Goal: Task Accomplishment & Management: Manage account settings

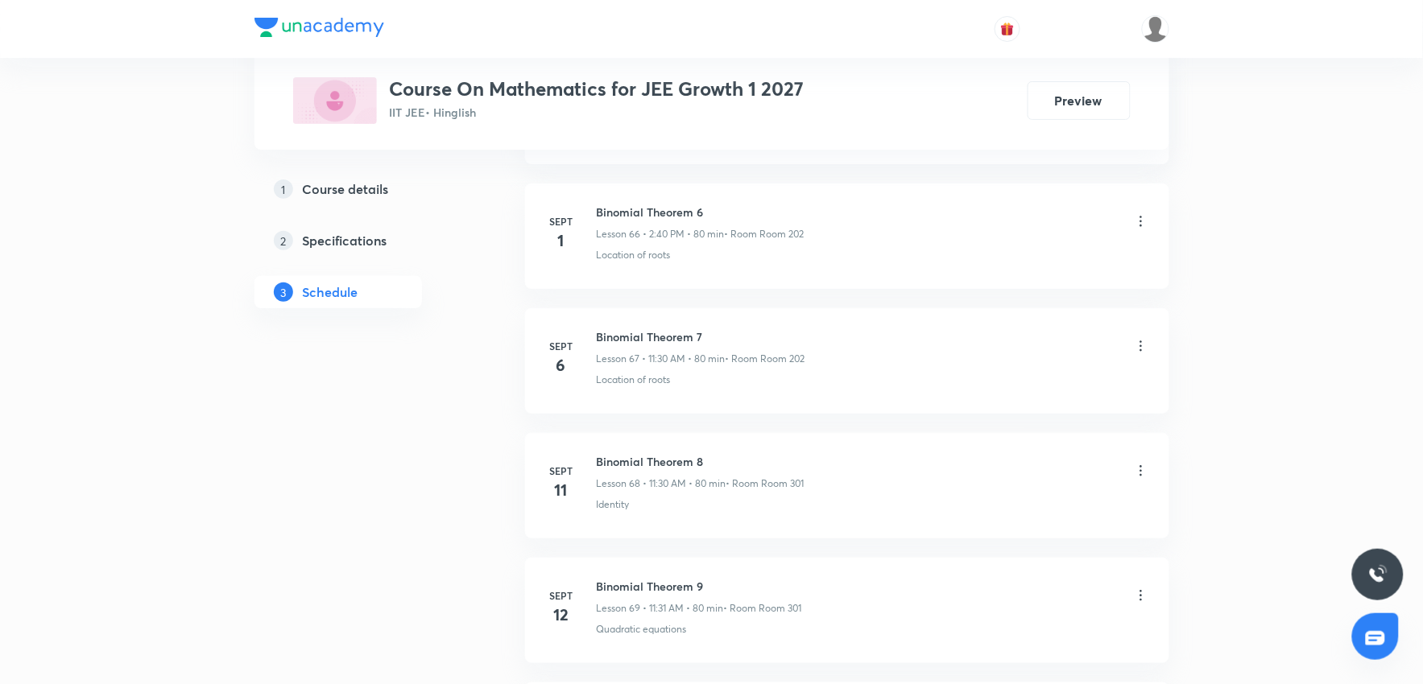
scroll to position [9956, 0]
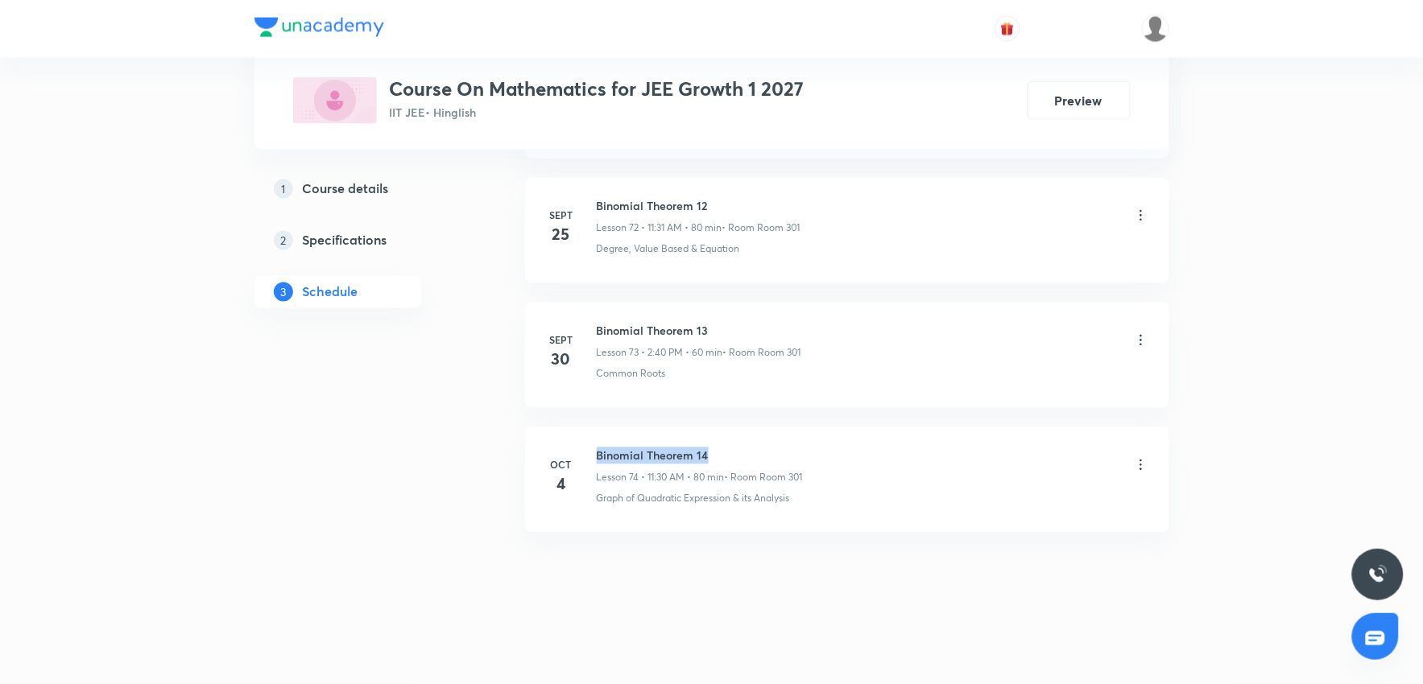
drag, startPoint x: 596, startPoint y: 453, endPoint x: 753, endPoint y: 440, distance: 157.6
click at [753, 440] on li "Oct 4 Binomial Theorem 14 Lesson 74 • 11:30 AM • 80 min • Room Room 301 Graph o…" at bounding box center [847, 480] width 644 height 105
copy h6 "Binomial Theorem 14"
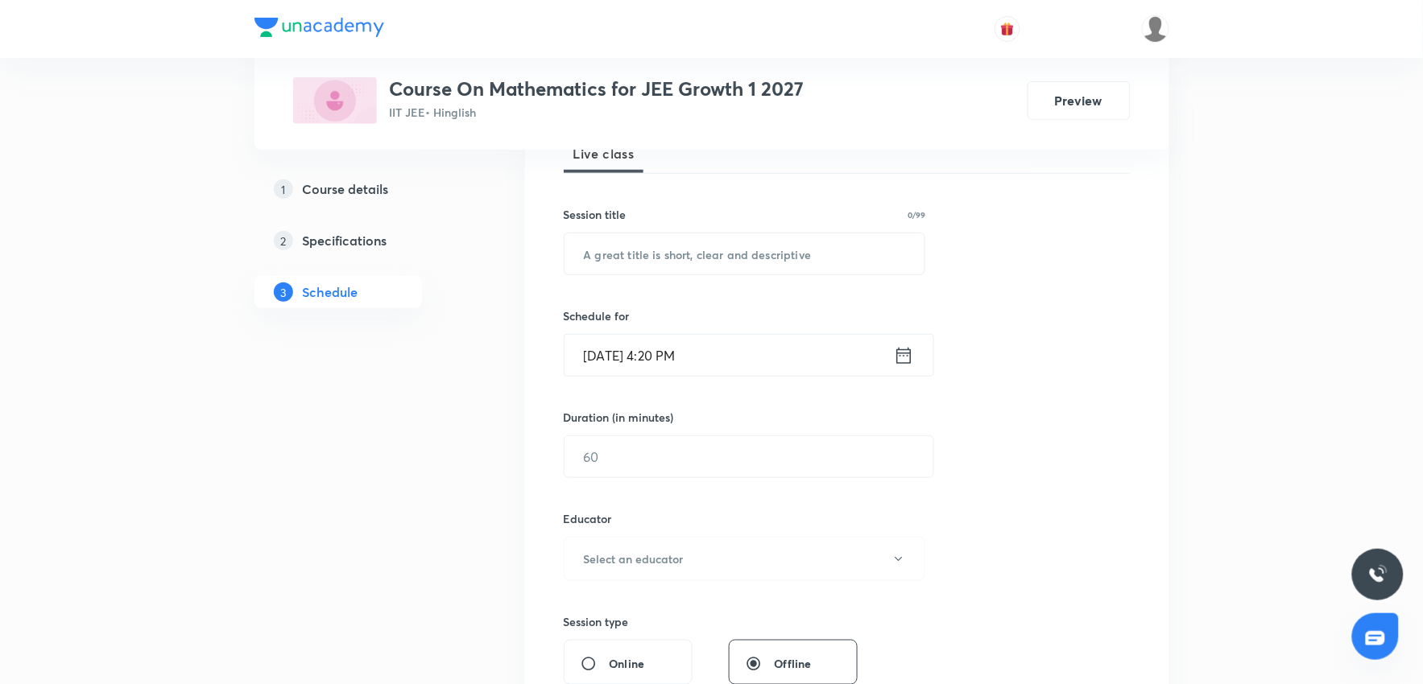
scroll to position [0, 0]
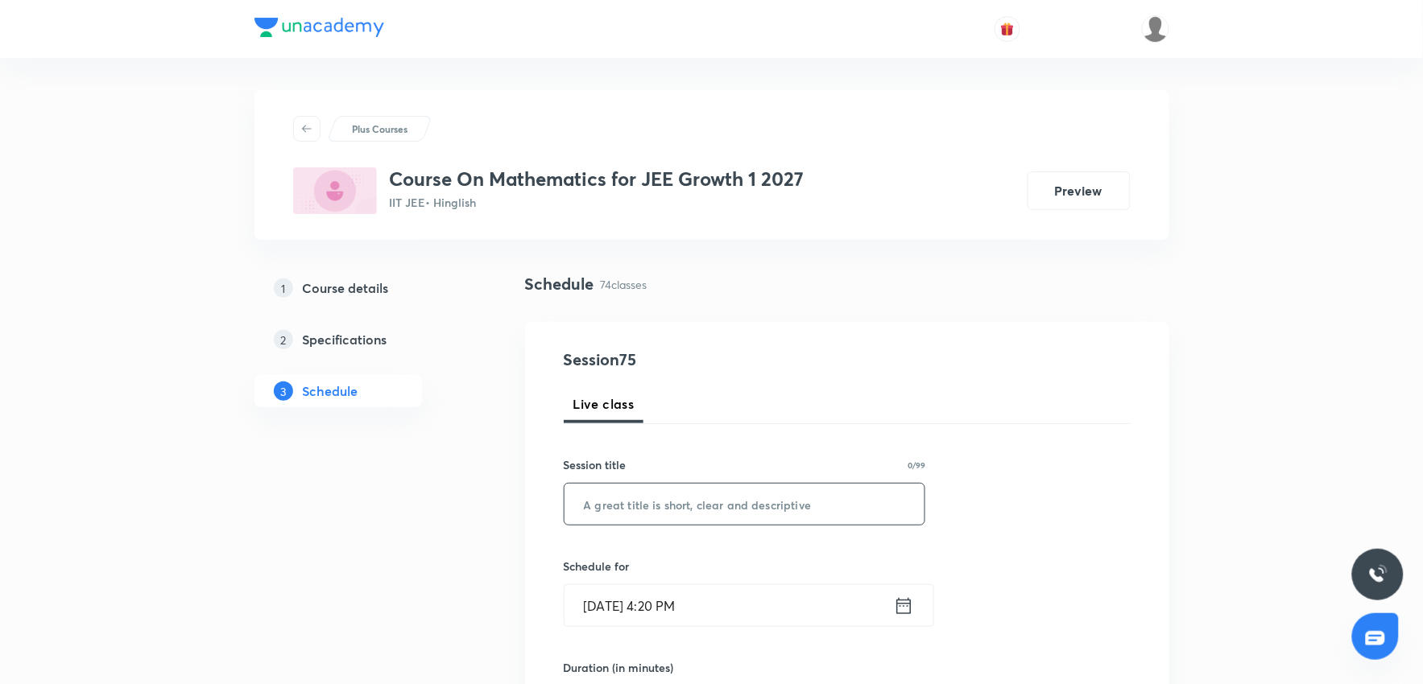
click at [722, 496] on input "text" at bounding box center [744, 504] width 361 height 41
paste input "Binomial Theorem 14"
type input "Binomial Theorem 15"
click at [753, 598] on input "Oct 5, 2025, 4:20 PM" at bounding box center [728, 605] width 329 height 41
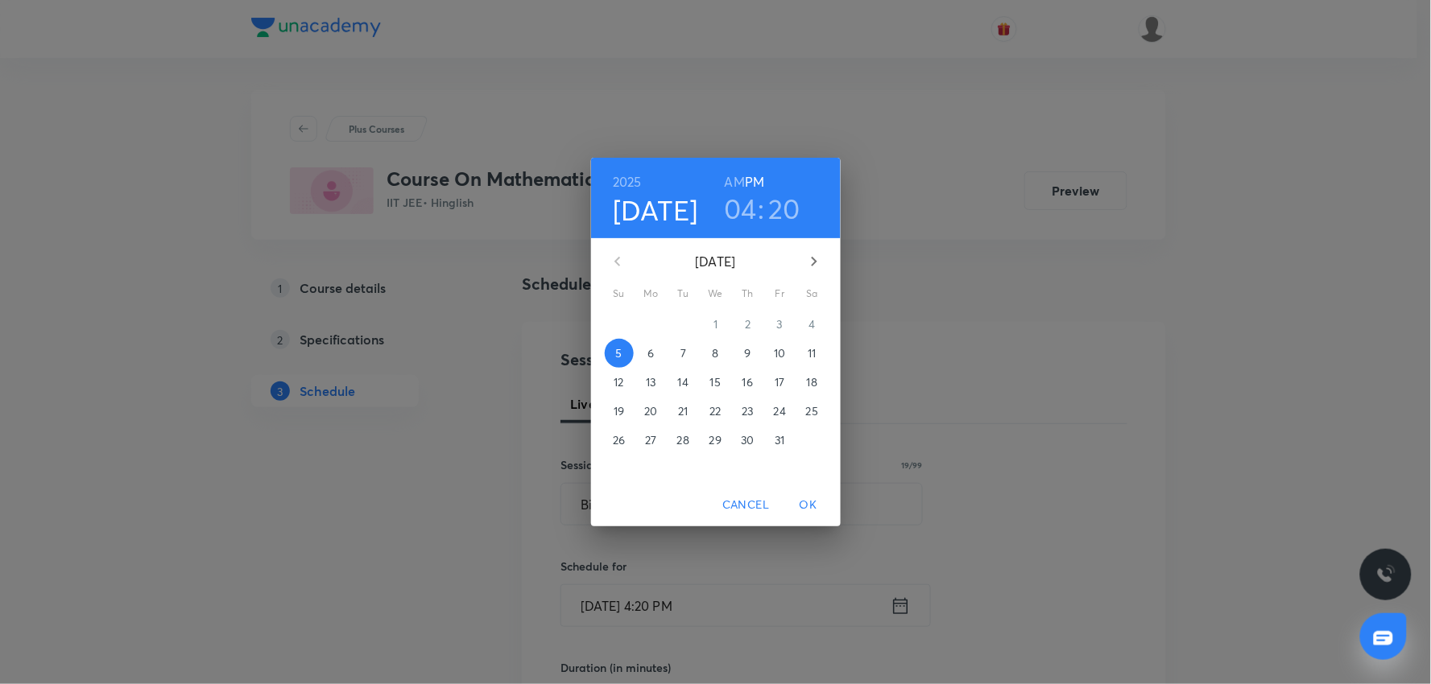
click at [738, 219] on h3 "04" at bounding box center [740, 209] width 33 height 34
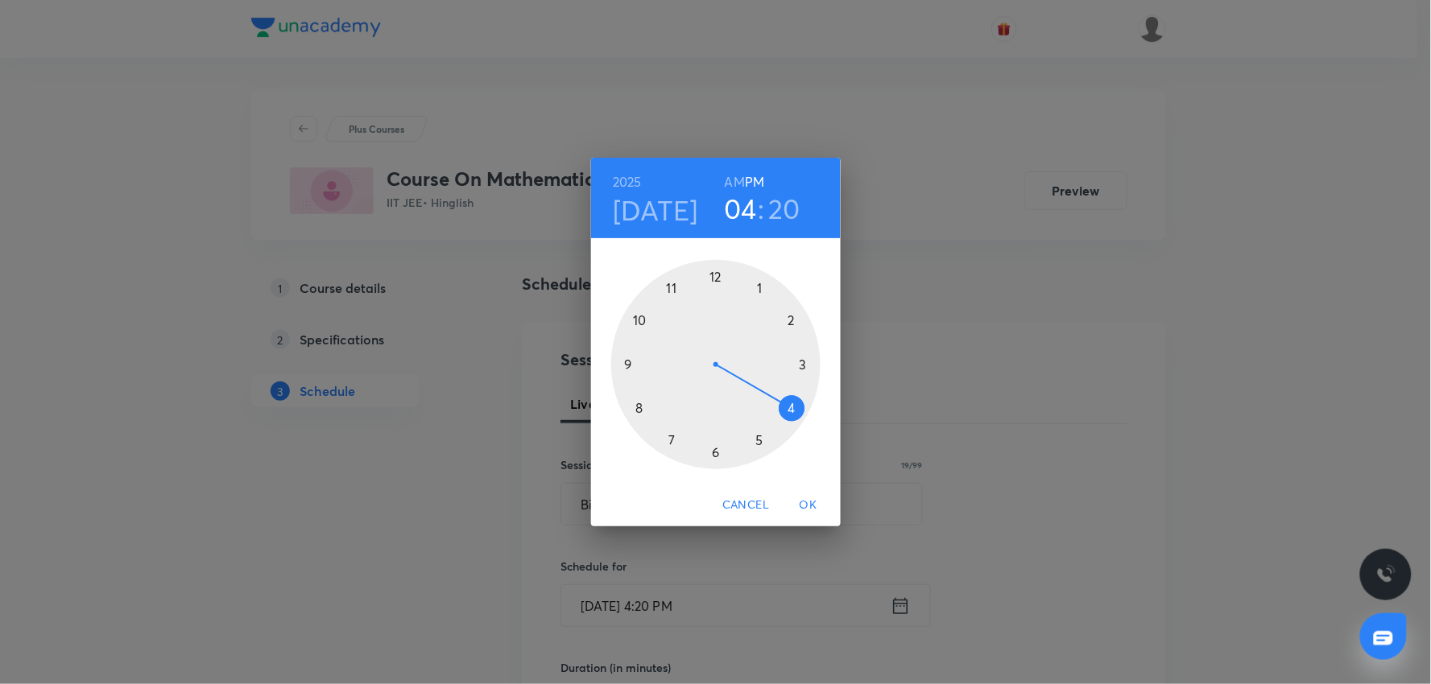
click at [653, 214] on h4 "[DATE]" at bounding box center [655, 210] width 85 height 34
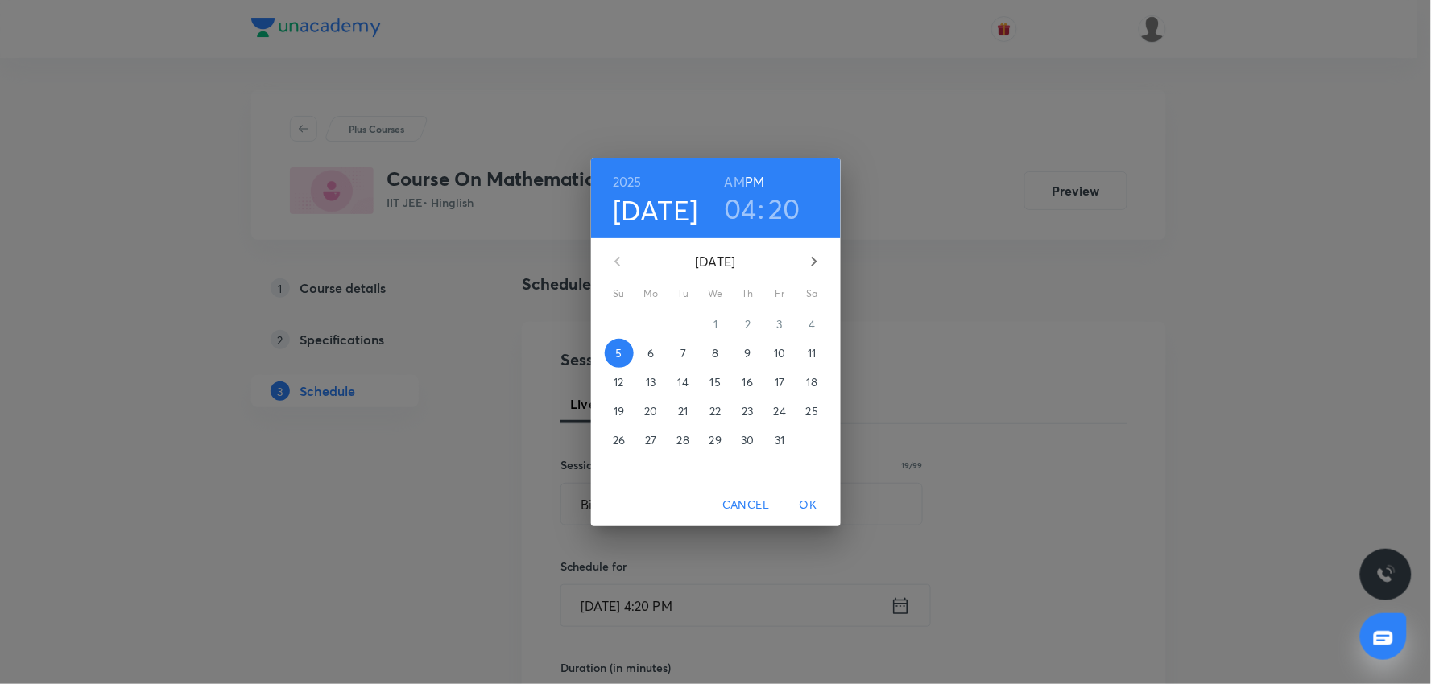
click at [649, 354] on p "6" at bounding box center [650, 353] width 6 height 16
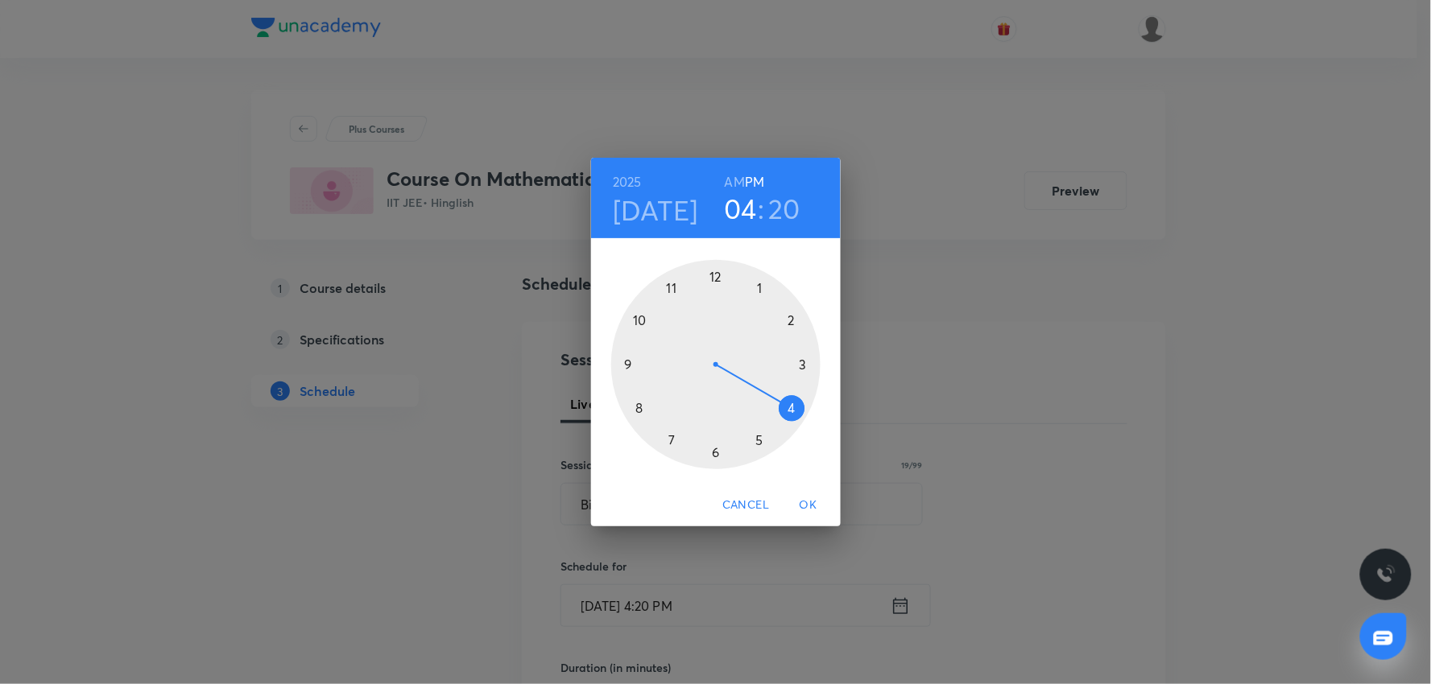
click at [744, 214] on h3 "04" at bounding box center [740, 209] width 33 height 34
click at [642, 320] on div at bounding box center [715, 364] width 209 height 209
click at [715, 279] on div at bounding box center [715, 364] width 209 height 209
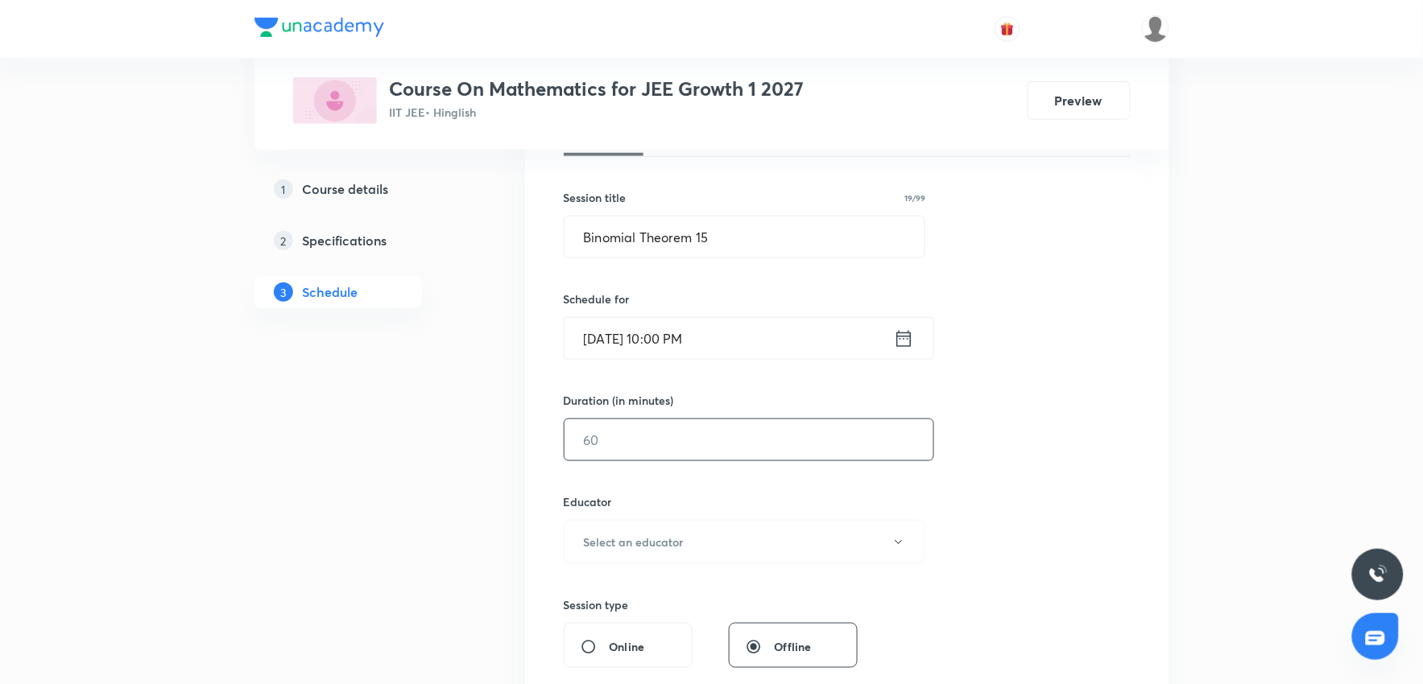
scroll to position [268, 0]
click at [760, 343] on input "Oct 6, 2025, 10:00 PM" at bounding box center [728, 337] width 329 height 41
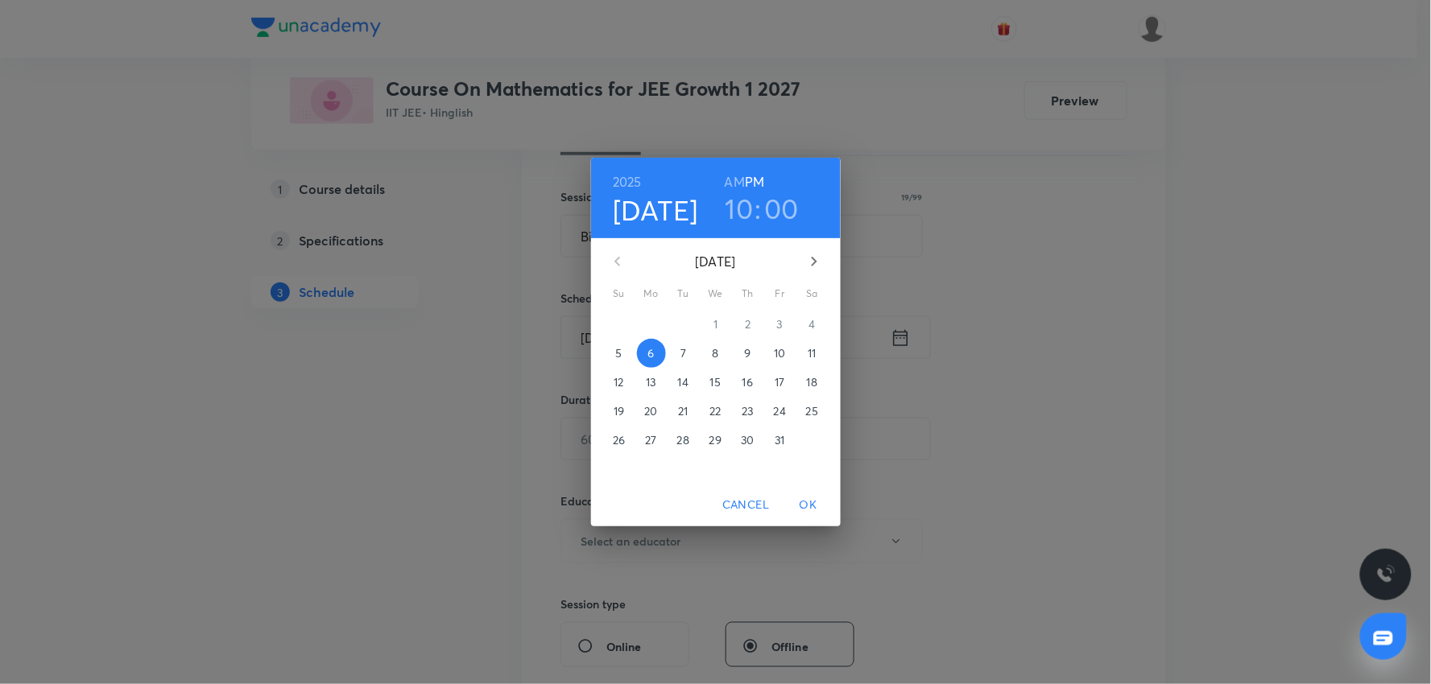
click at [734, 179] on h6 "AM" at bounding box center [735, 182] width 20 height 23
click at [816, 504] on span "OK" at bounding box center [808, 505] width 39 height 20
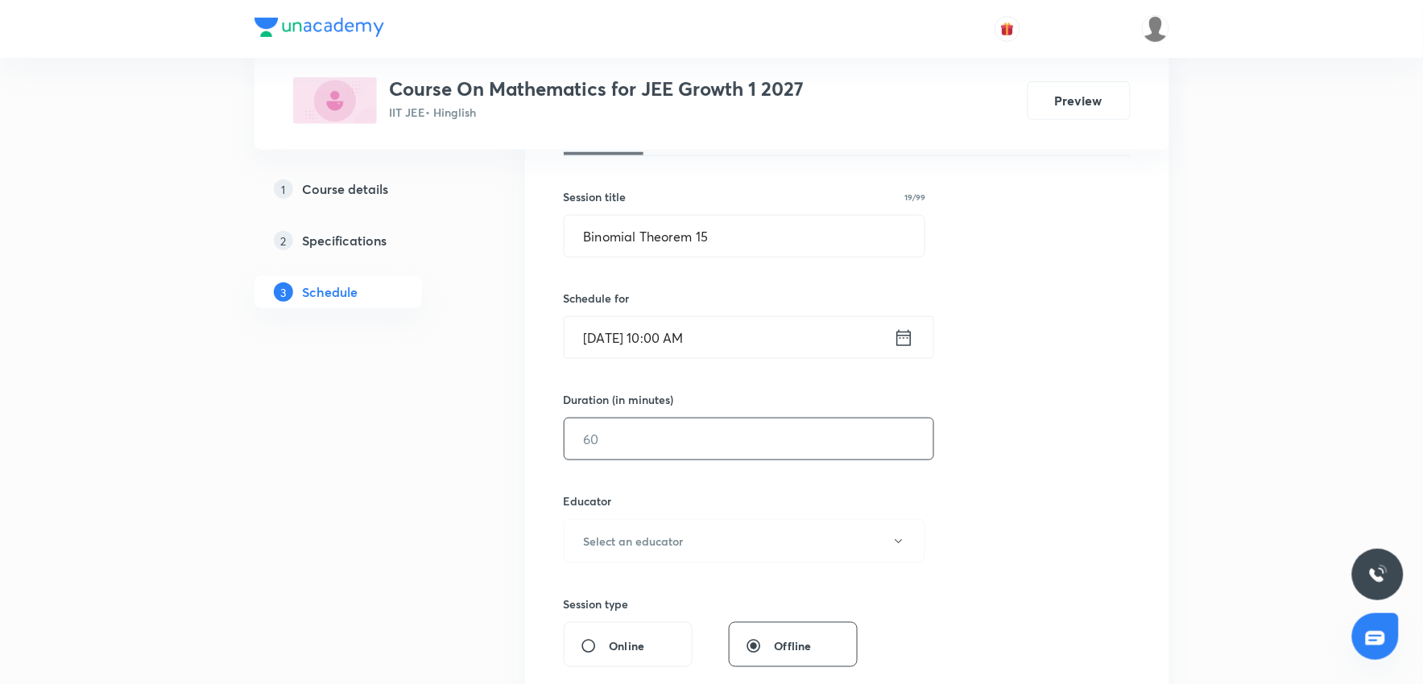
click at [649, 435] on input "text" at bounding box center [748, 439] width 369 height 41
type input "80"
click at [655, 529] on button "Select an educator" at bounding box center [745, 541] width 362 height 44
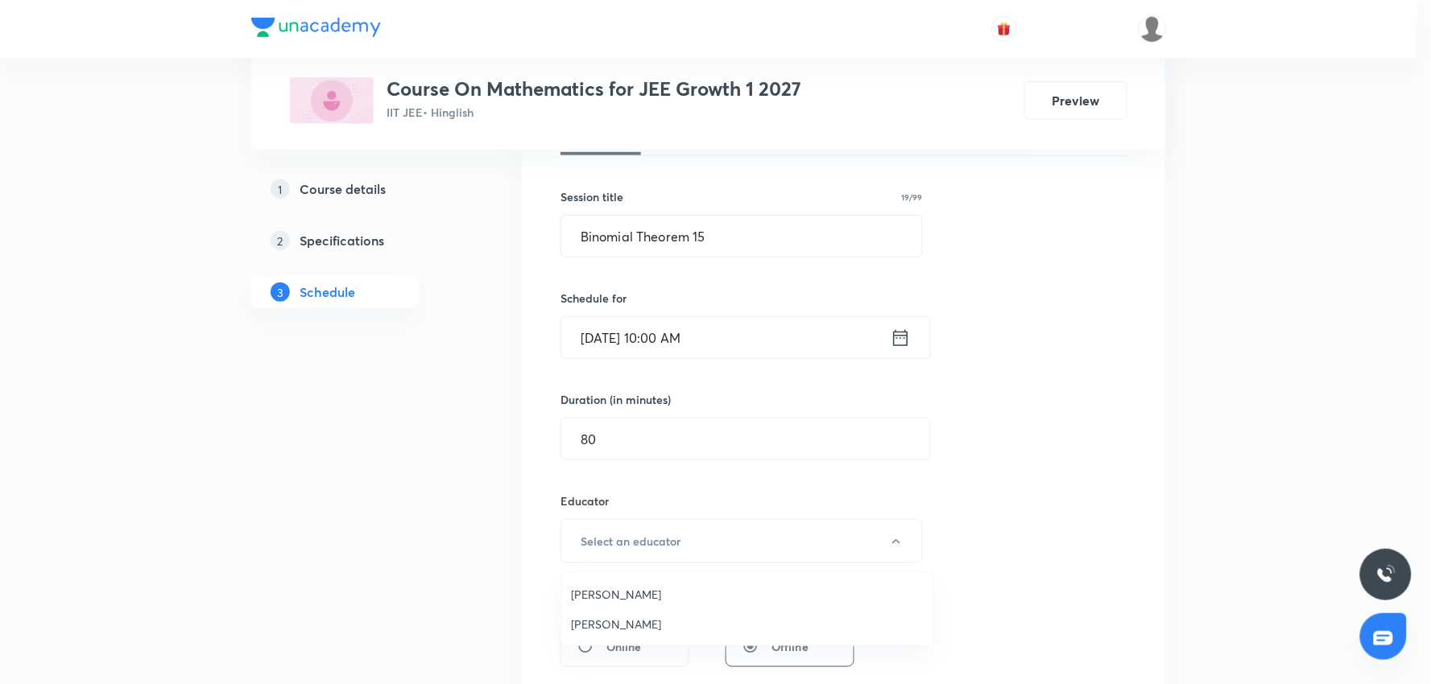
click at [624, 597] on span "Vijay Meghwal" at bounding box center [747, 594] width 353 height 17
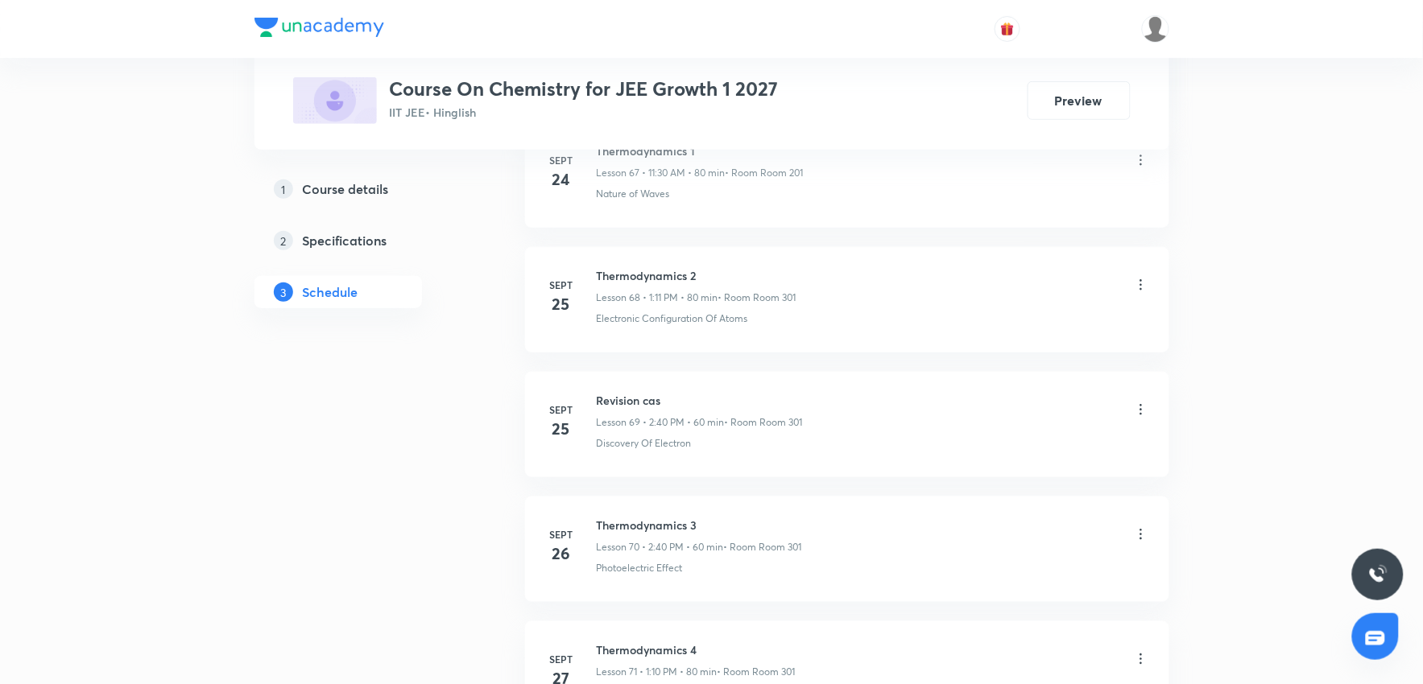
scroll to position [10082, 0]
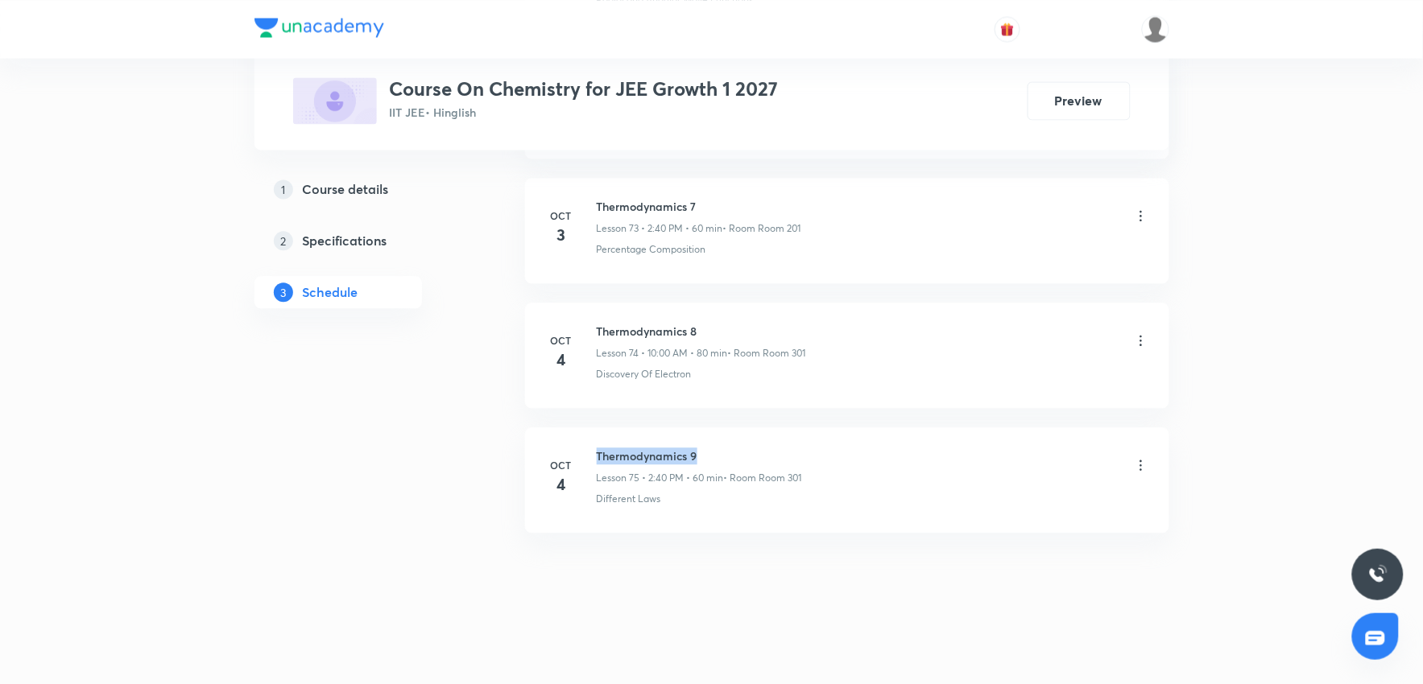
drag, startPoint x: 598, startPoint y: 451, endPoint x: 825, endPoint y: 445, distance: 227.2
click at [825, 445] on li "Oct 4 Thermodynamics 9 Lesson 75 • 2:40 PM • 60 min • Room Room 301 Different L…" at bounding box center [847, 480] width 644 height 105
copy h6 "Thermodynamics 9"
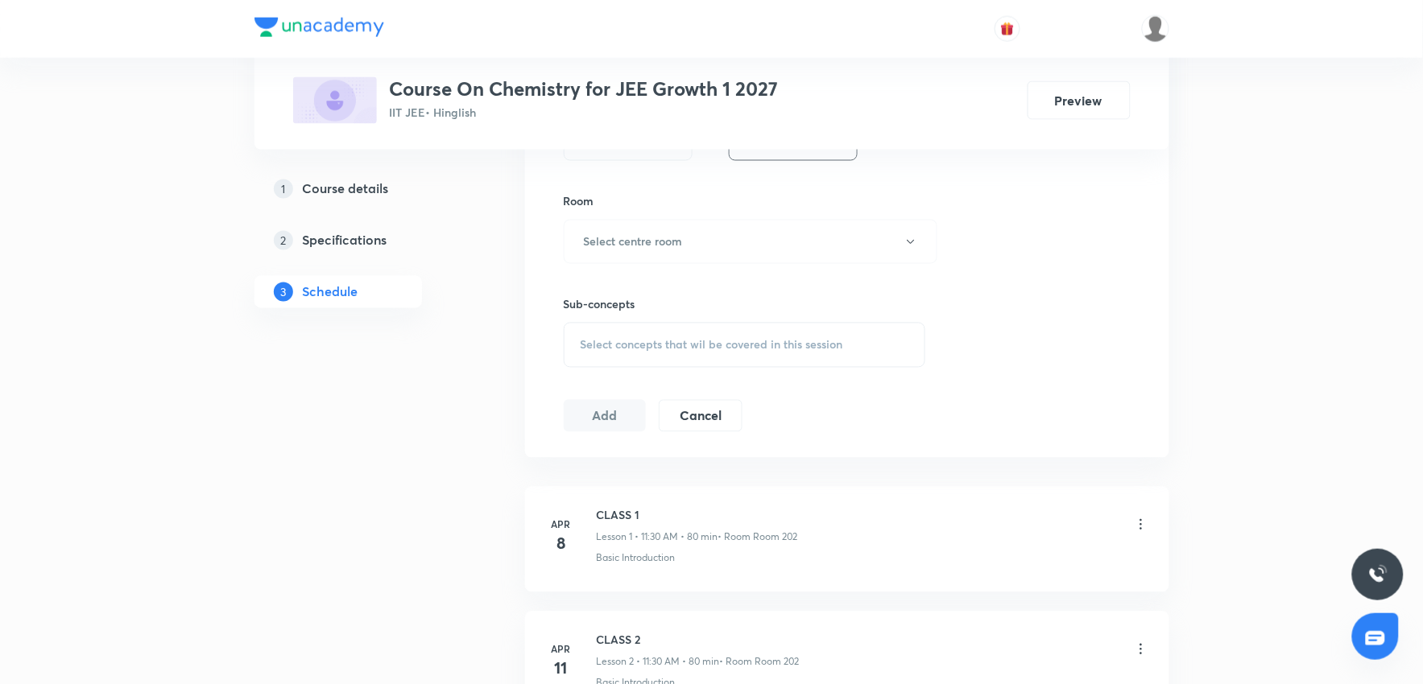
scroll to position [0, 0]
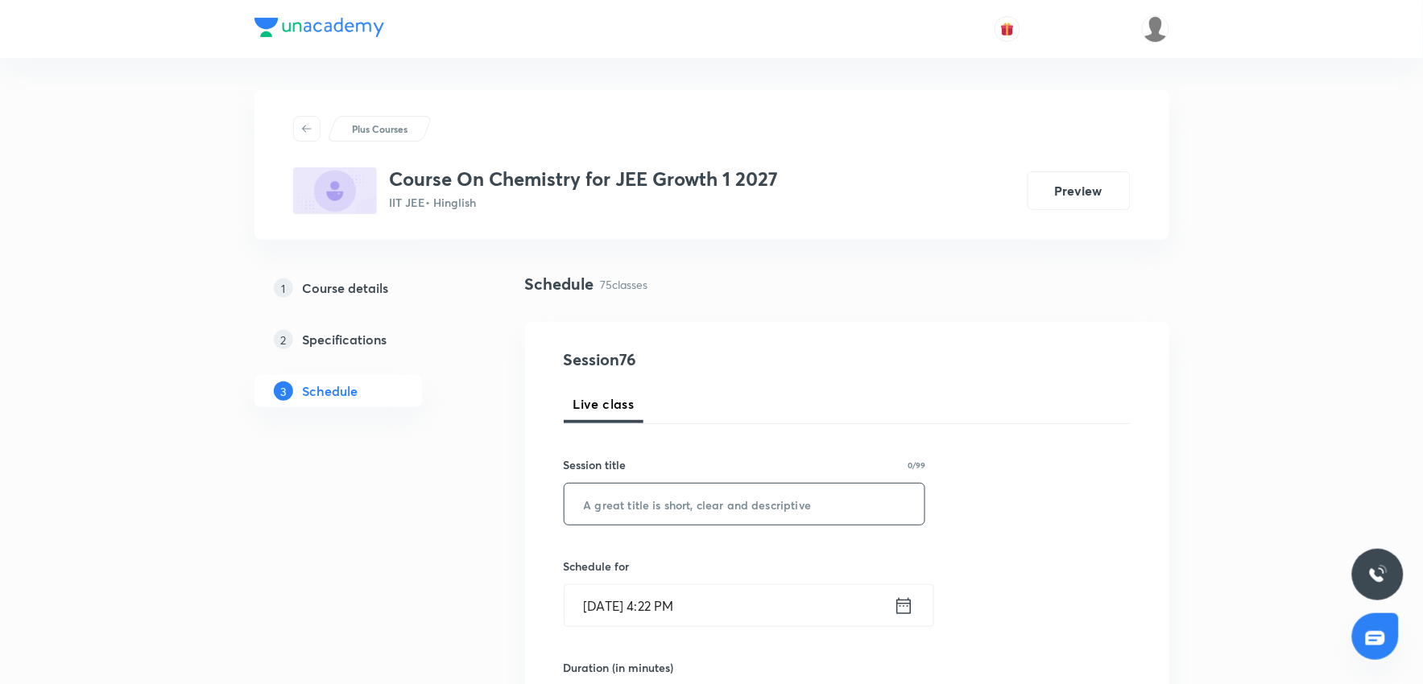
click at [593, 515] on input "text" at bounding box center [744, 504] width 361 height 41
paste input "Thermodynamics 9"
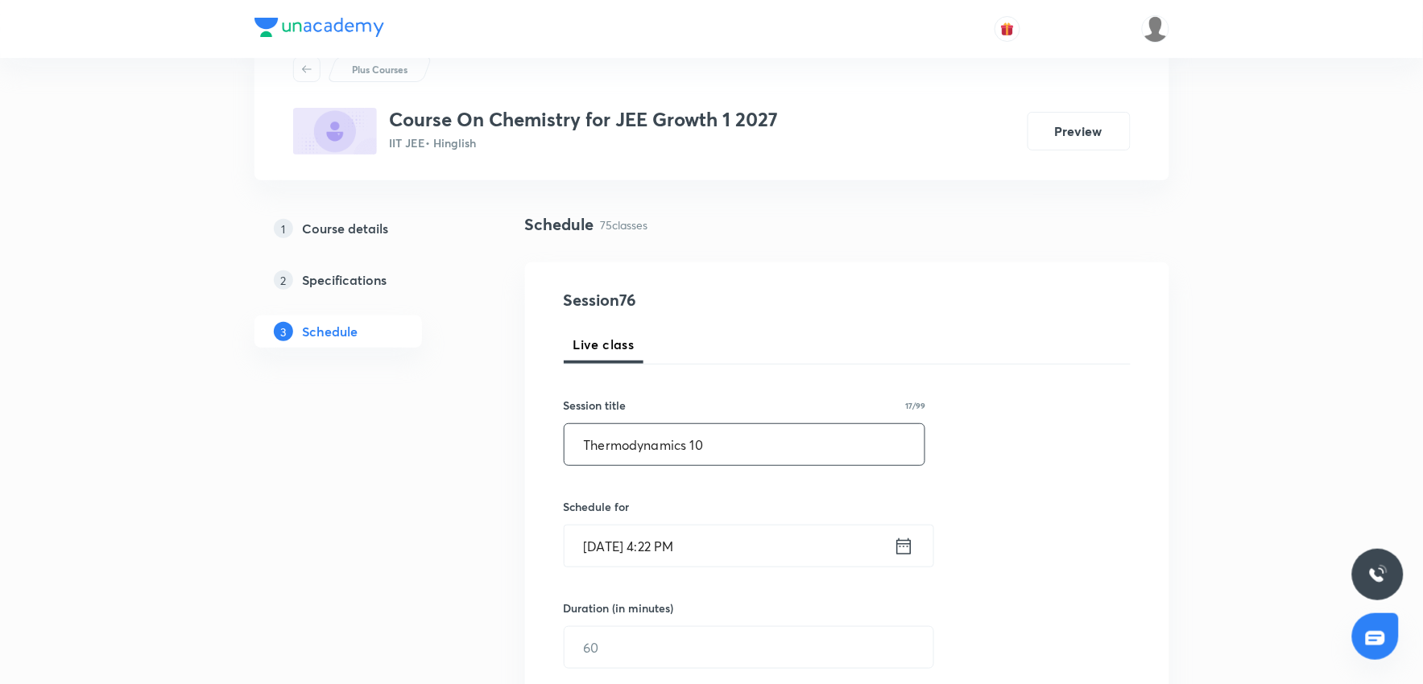
scroll to position [89, 0]
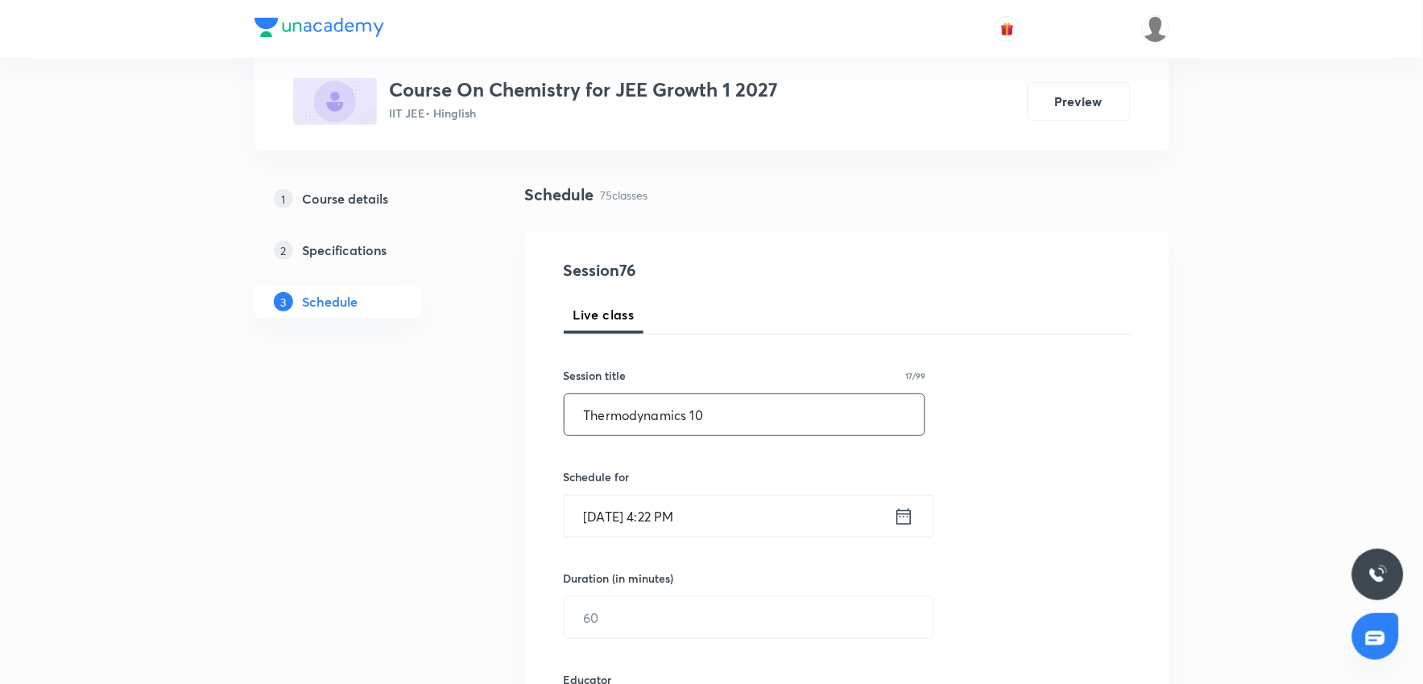
type input "Thermodynamics 10"
click at [758, 523] on input "Oct 5, 2025, 4:22 PM" at bounding box center [728, 516] width 329 height 41
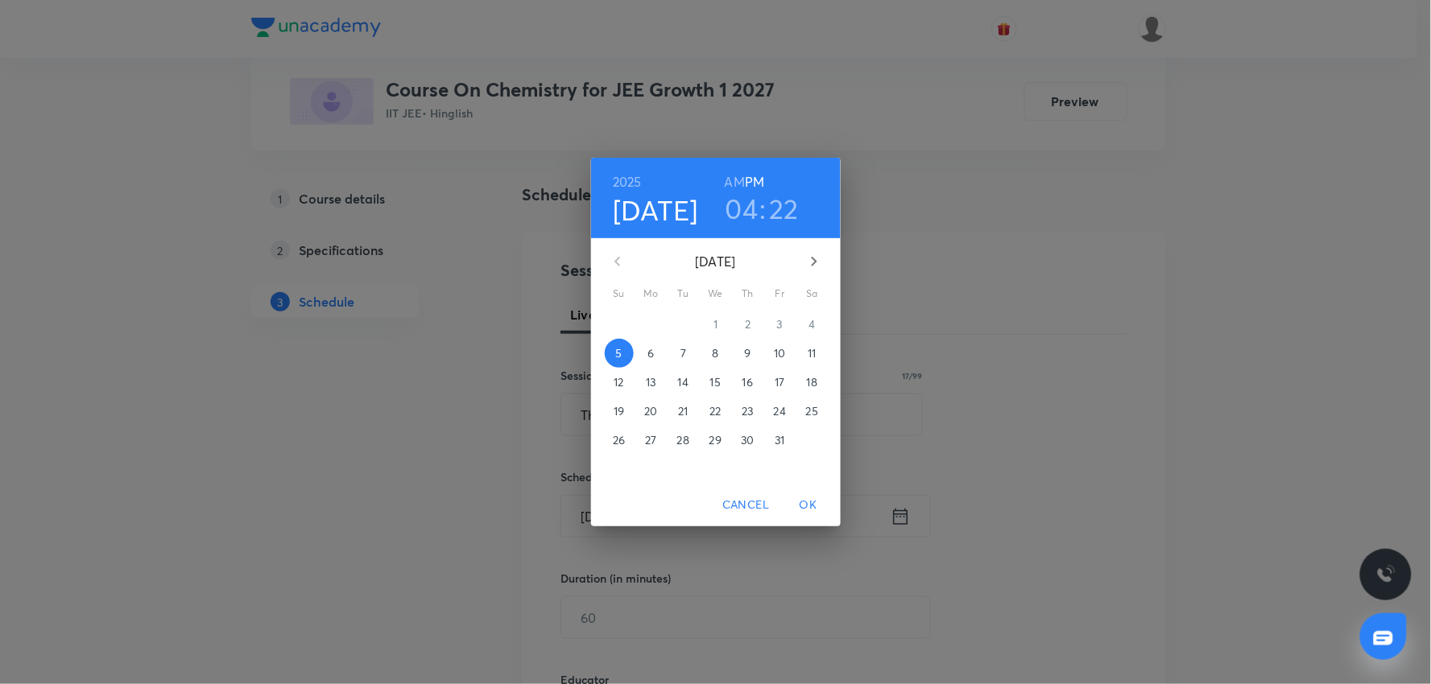
click at [751, 213] on h3 "04" at bounding box center [742, 209] width 33 height 34
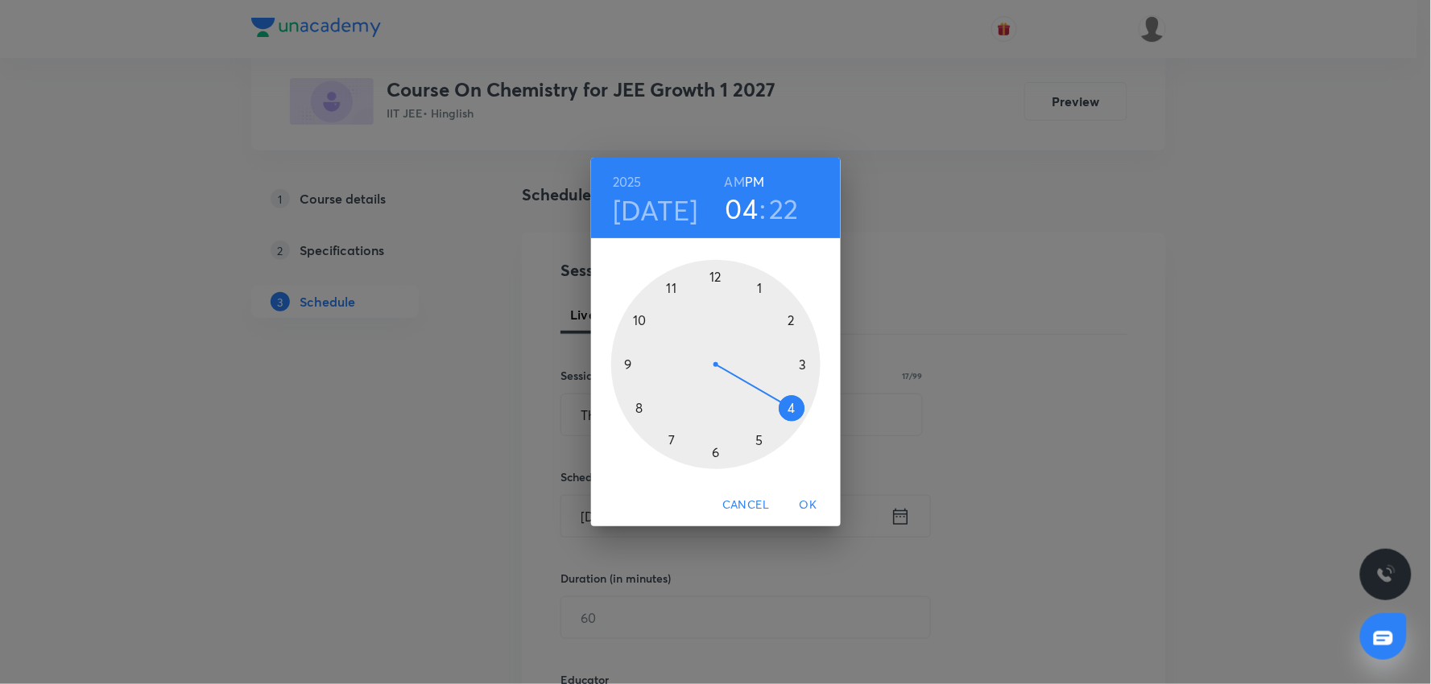
click at [645, 314] on div at bounding box center [715, 364] width 209 height 209
click at [713, 282] on div at bounding box center [715, 364] width 209 height 209
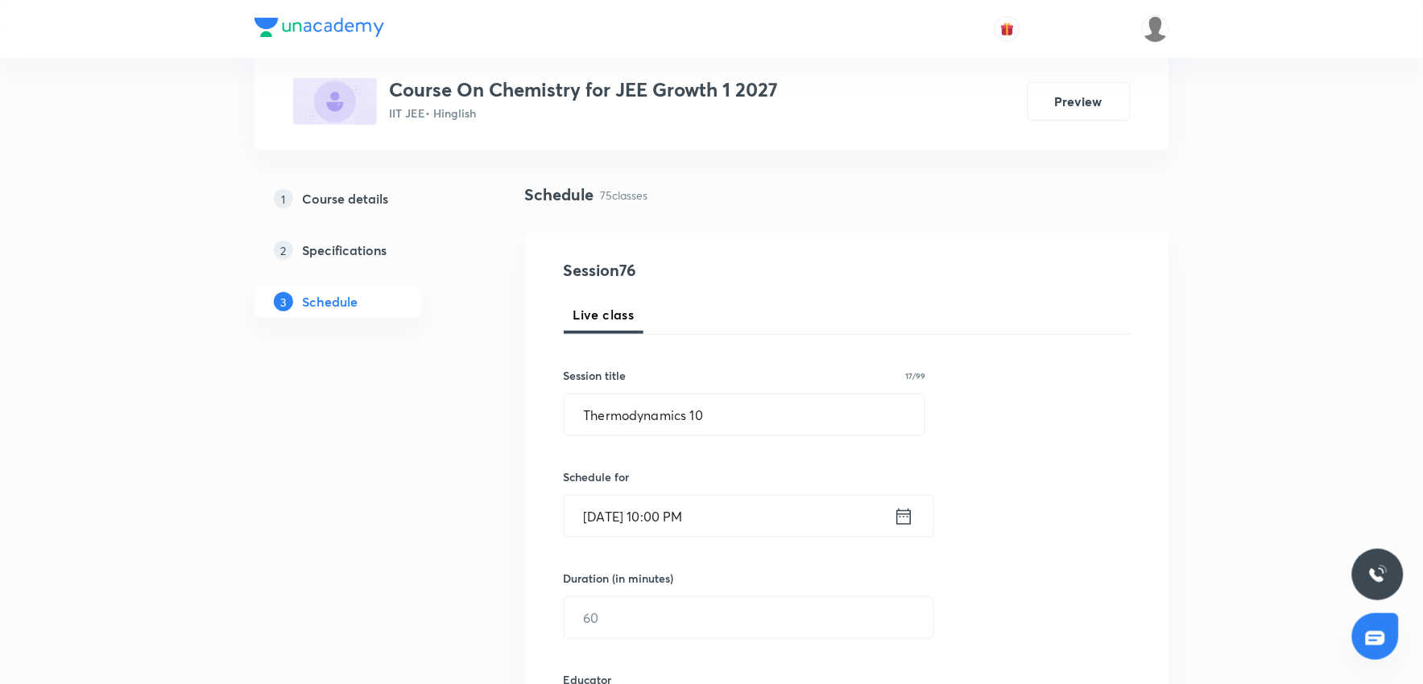
click at [712, 501] on input "Oct 5, 2025, 10:00 PM" at bounding box center [728, 516] width 329 height 41
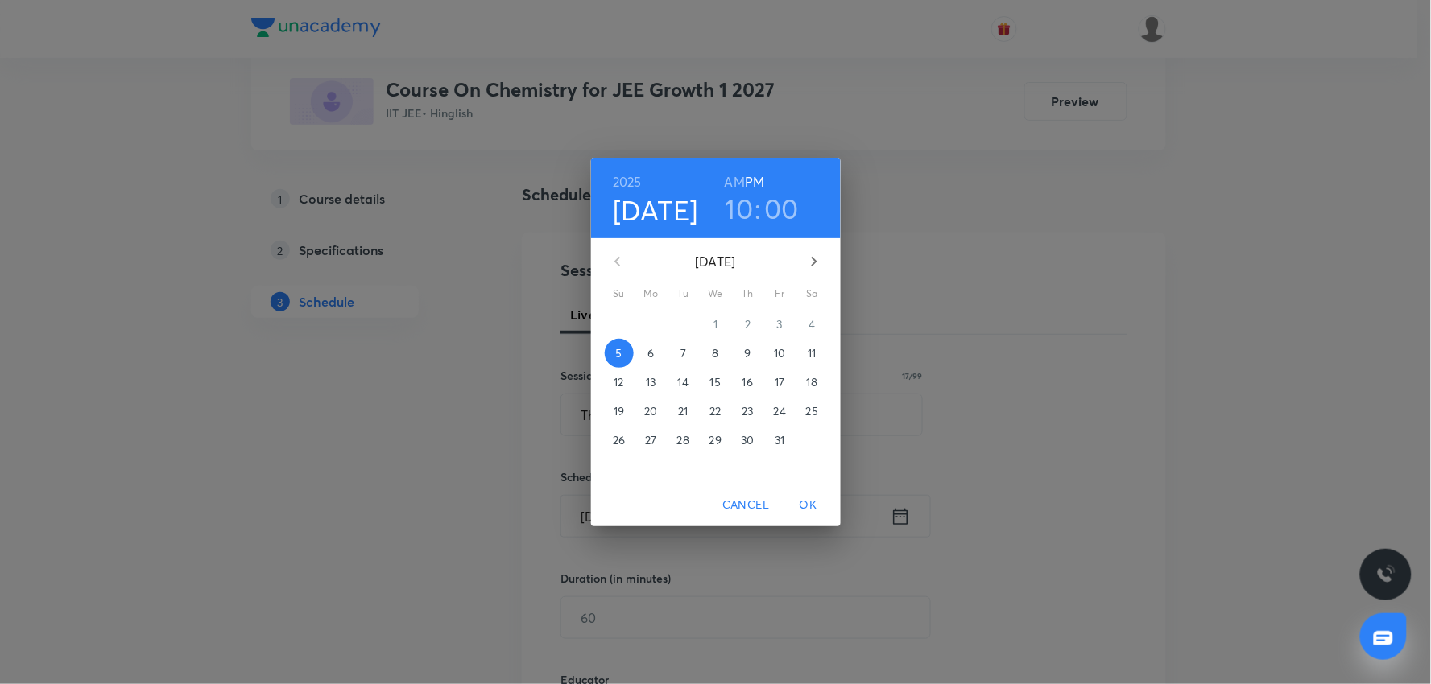
click at [651, 352] on p "6" at bounding box center [650, 353] width 6 height 16
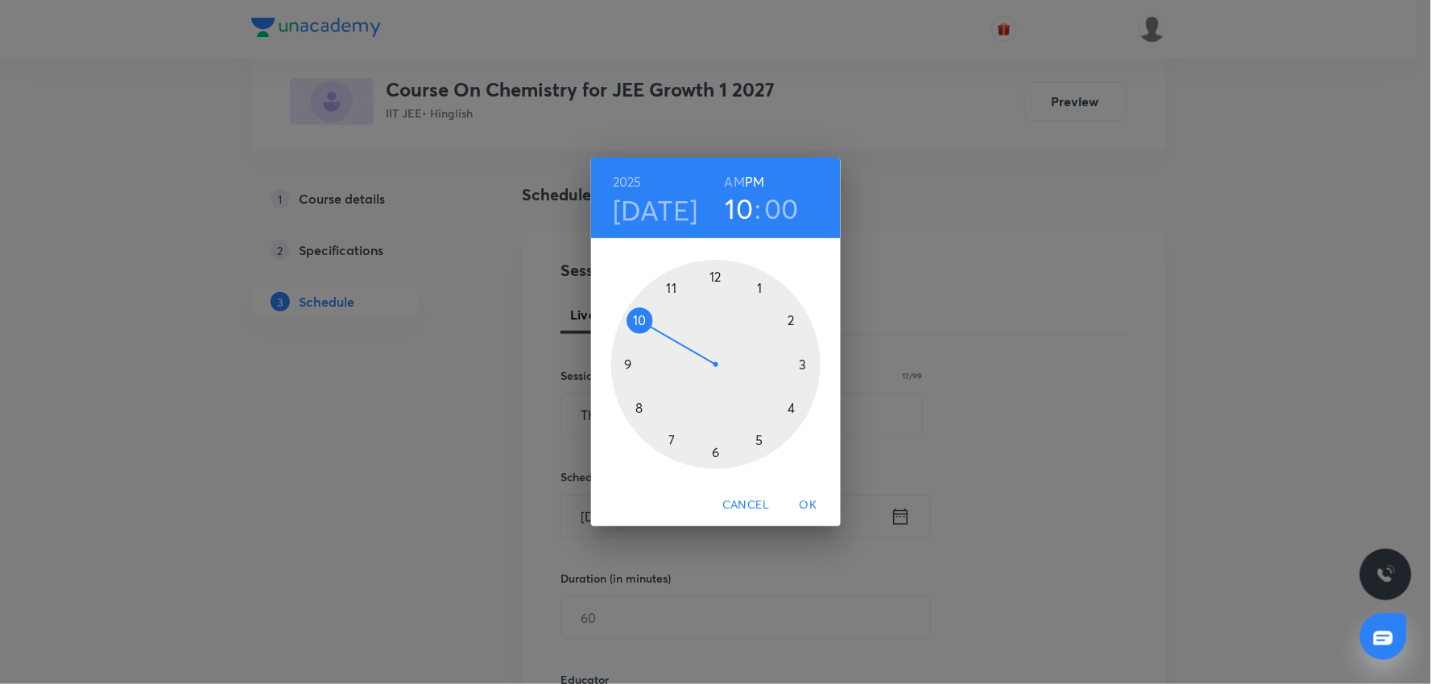
click at [739, 179] on h6 "AM" at bounding box center [735, 182] width 20 height 23
click at [806, 505] on span "OK" at bounding box center [808, 505] width 39 height 20
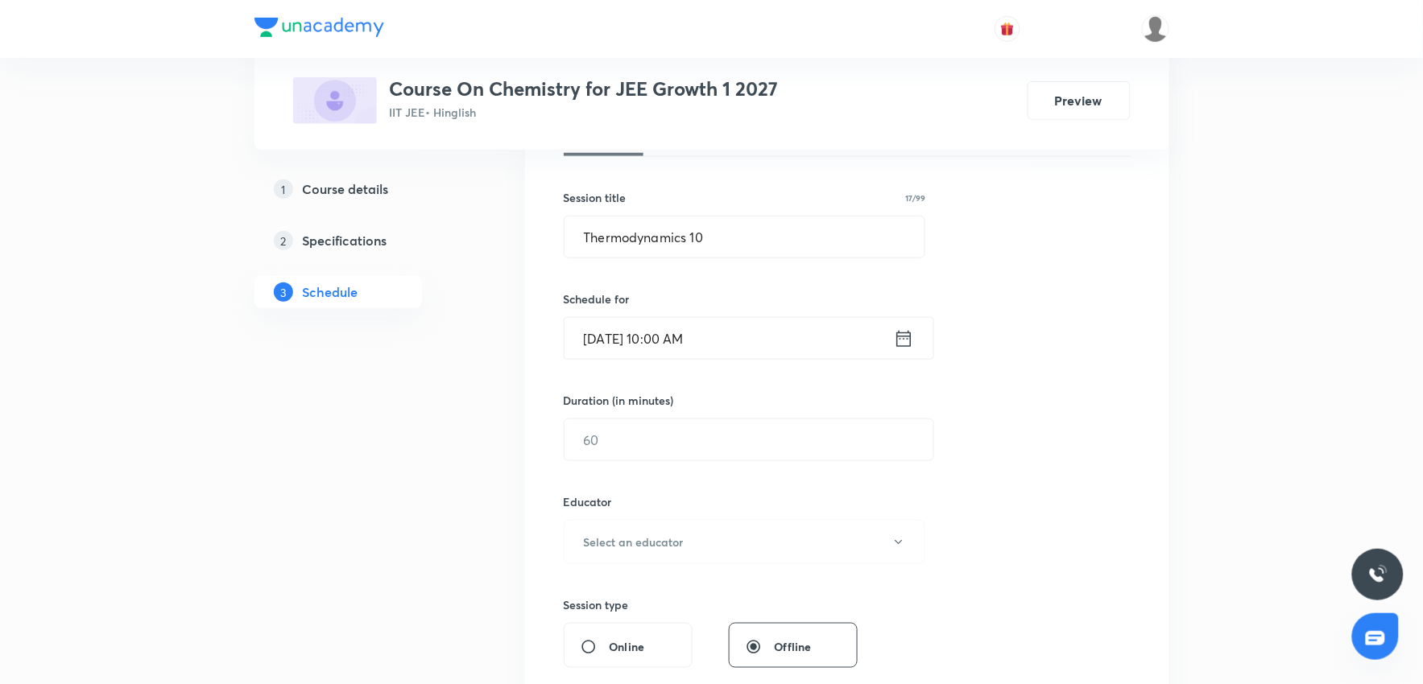
scroll to position [268, 0]
click at [638, 453] on input "text" at bounding box center [748, 439] width 369 height 41
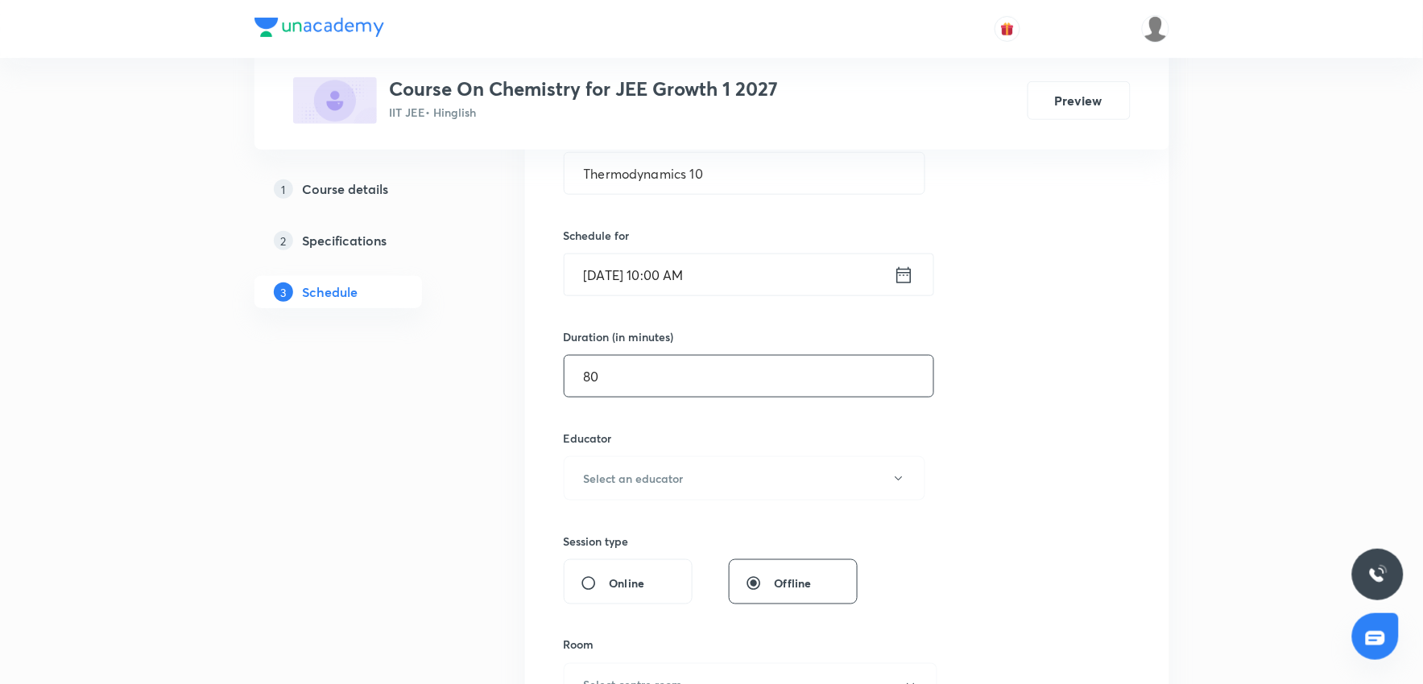
scroll to position [358, 0]
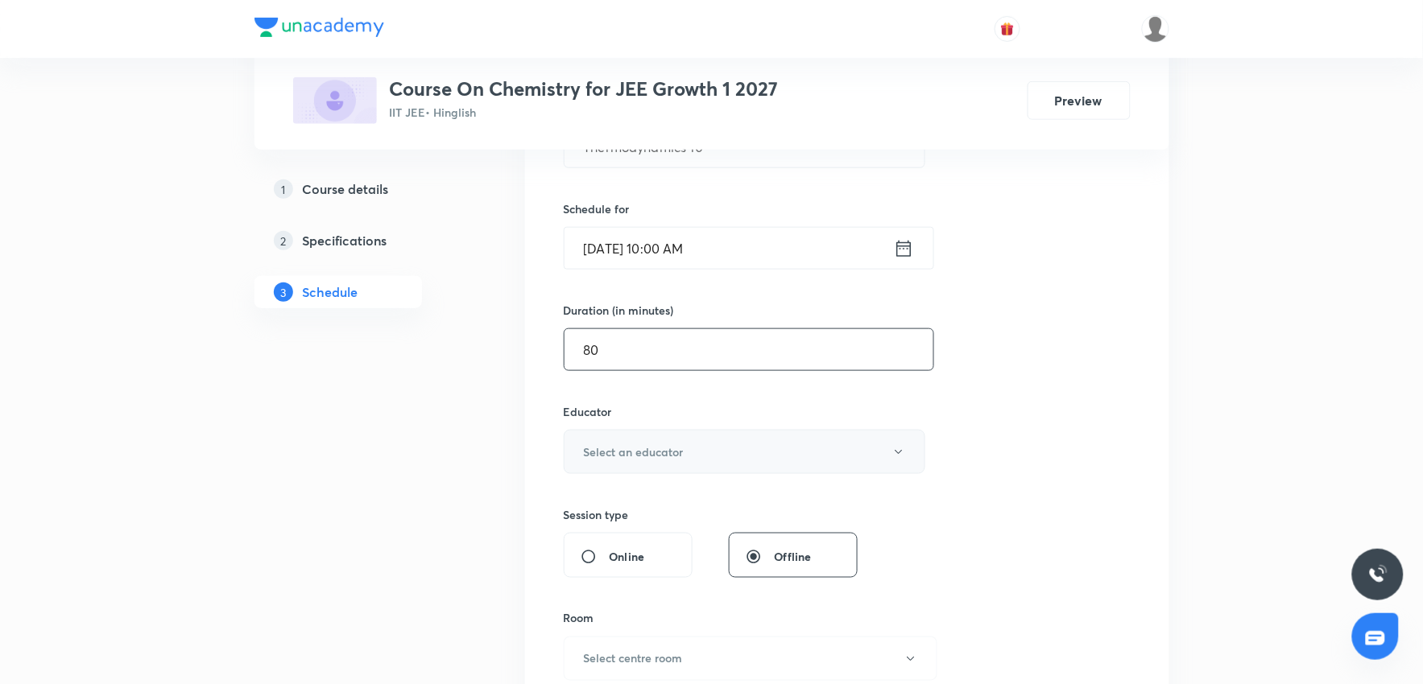
type input "80"
click at [677, 462] on button "Select an educator" at bounding box center [745, 452] width 362 height 44
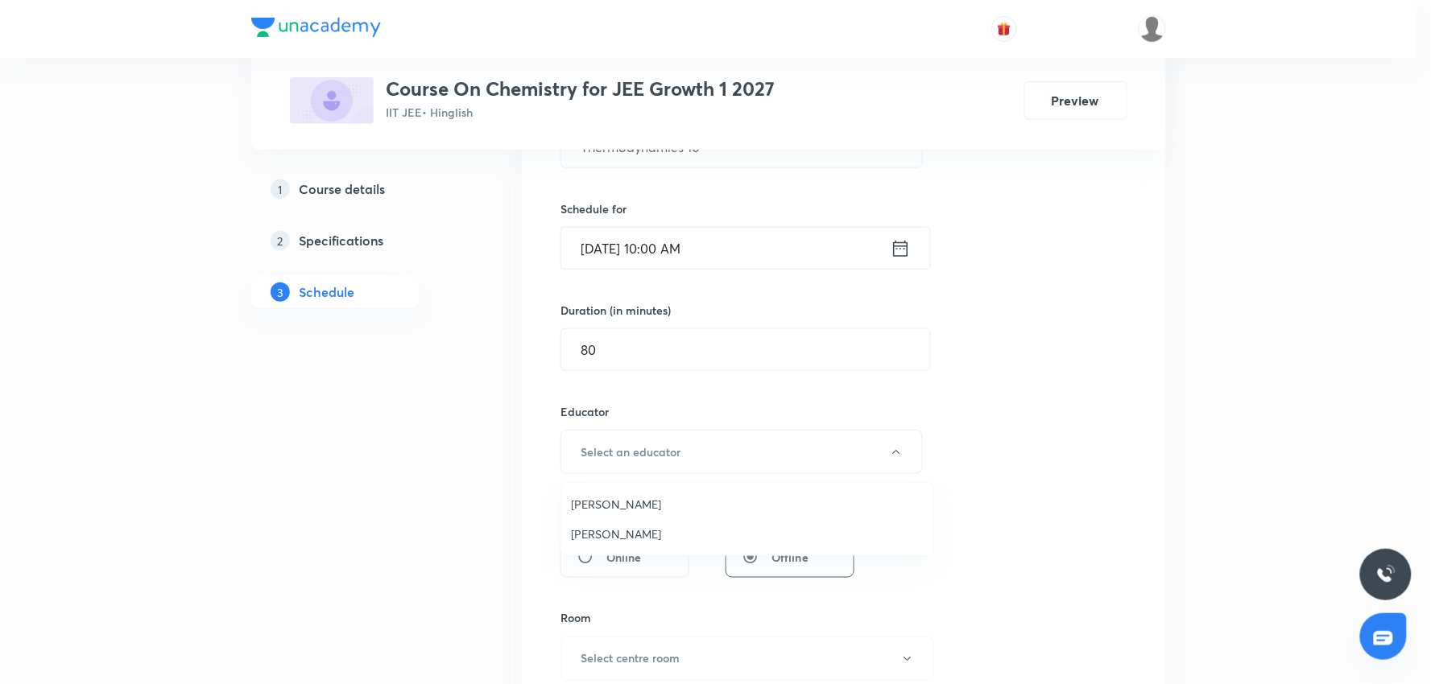
click at [614, 534] on span "Sandeep Maurya" at bounding box center [747, 534] width 353 height 17
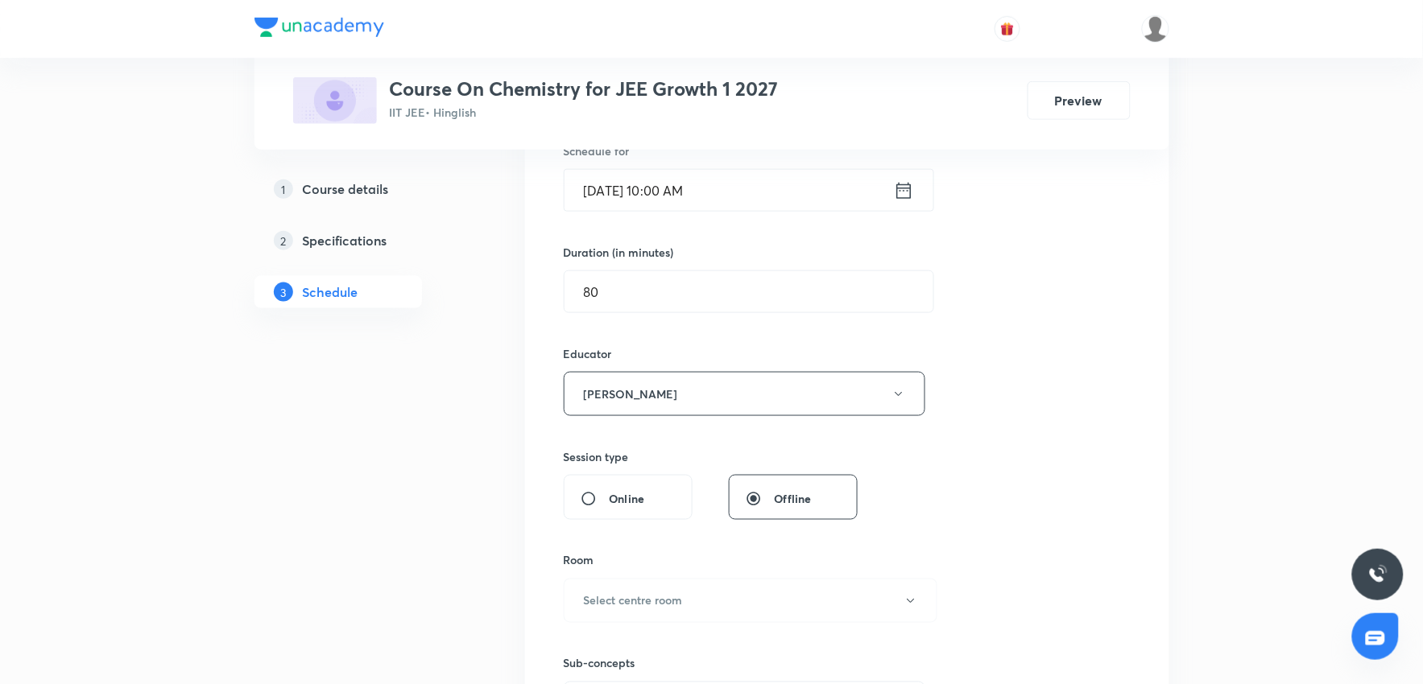
scroll to position [447, 0]
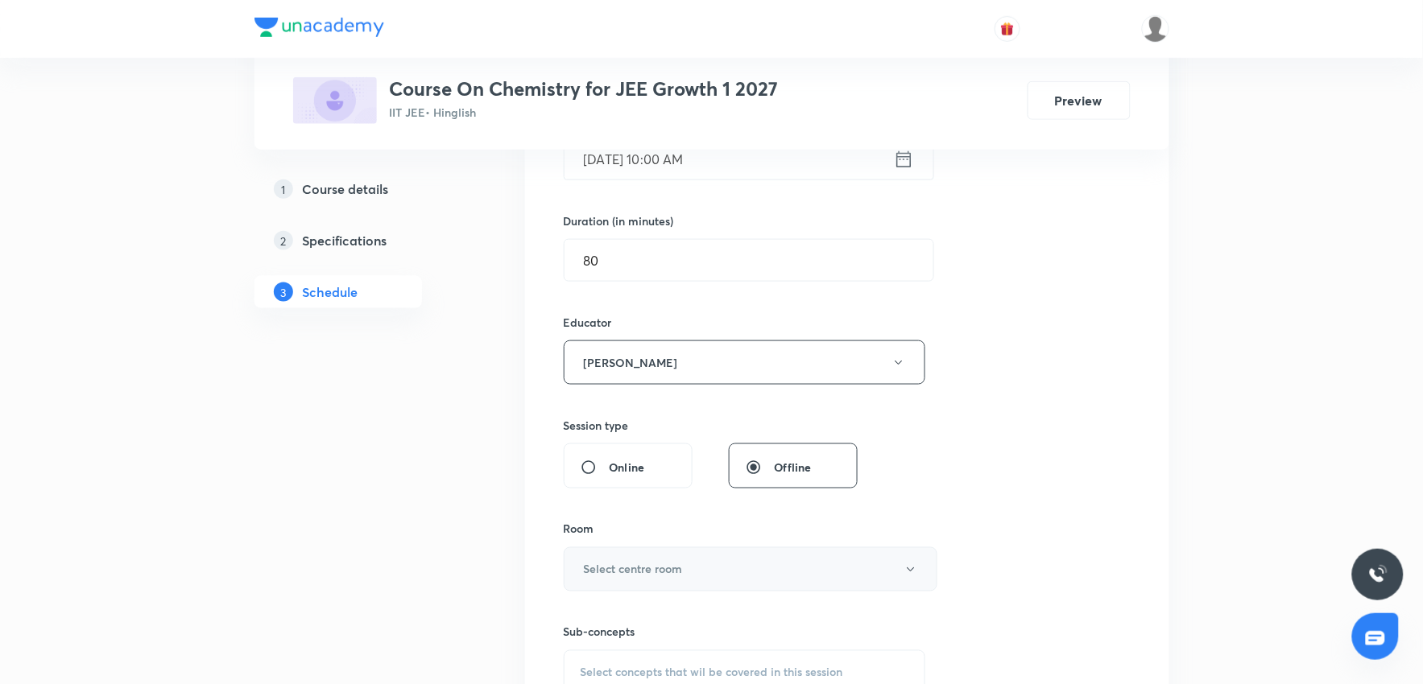
click at [647, 566] on h6 "Select centre room" at bounding box center [633, 569] width 99 height 17
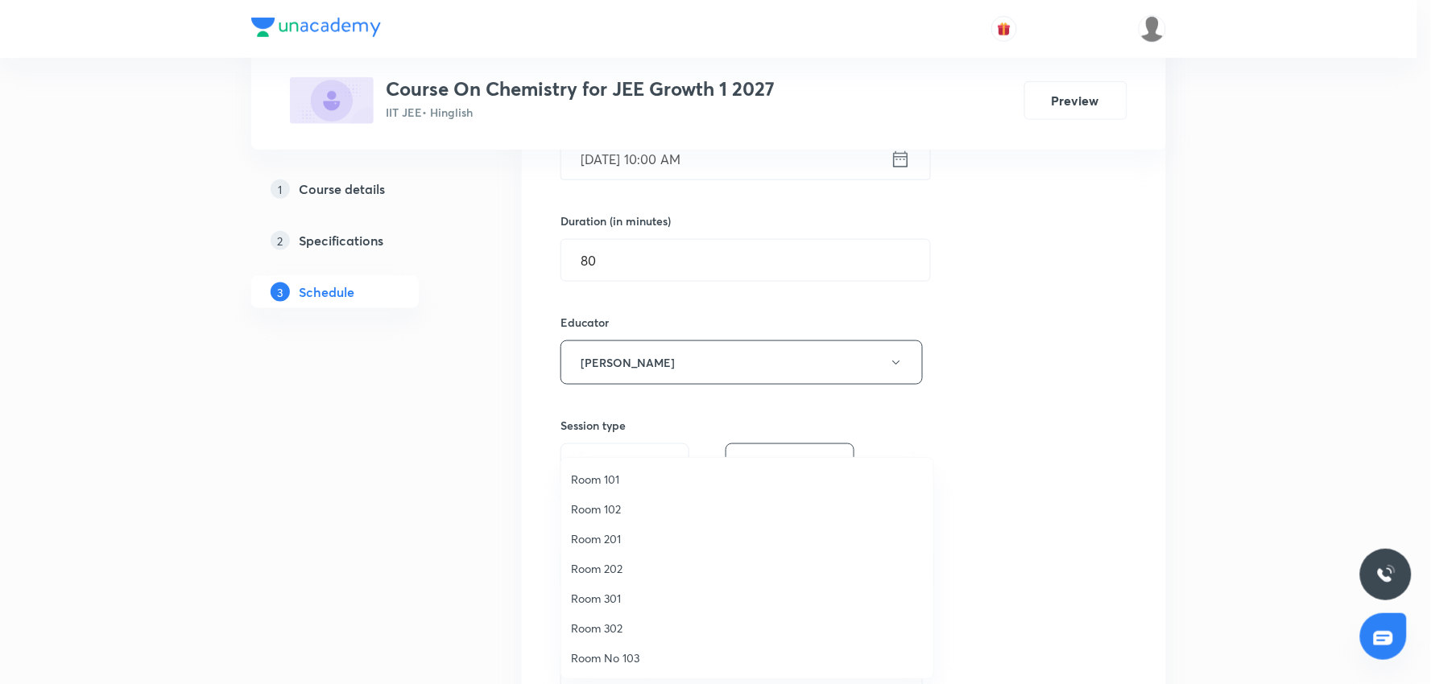
click at [614, 599] on span "Room 301" at bounding box center [747, 598] width 353 height 17
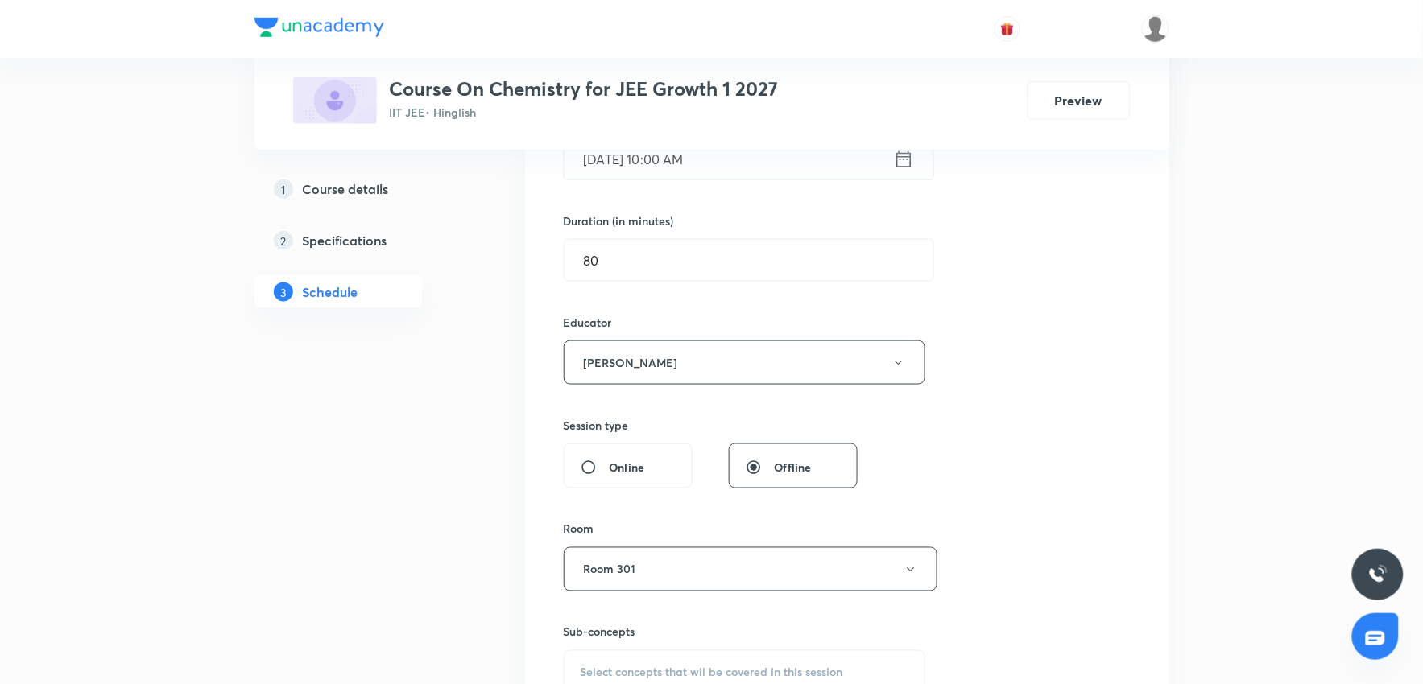
scroll to position [626, 0]
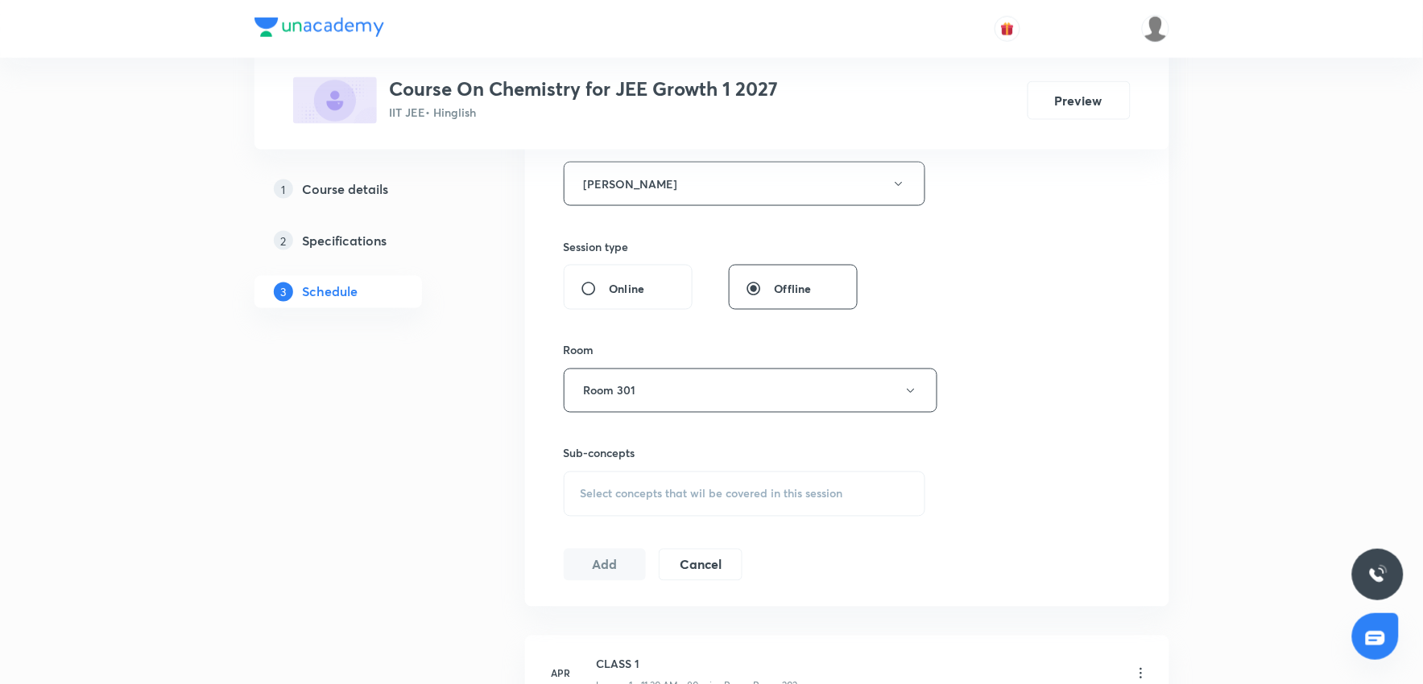
click at [744, 479] on div "Select concepts that wil be covered in this session" at bounding box center [745, 494] width 362 height 45
click at [712, 508] on div "Select concepts that wil be covered in this session" at bounding box center [745, 494] width 362 height 45
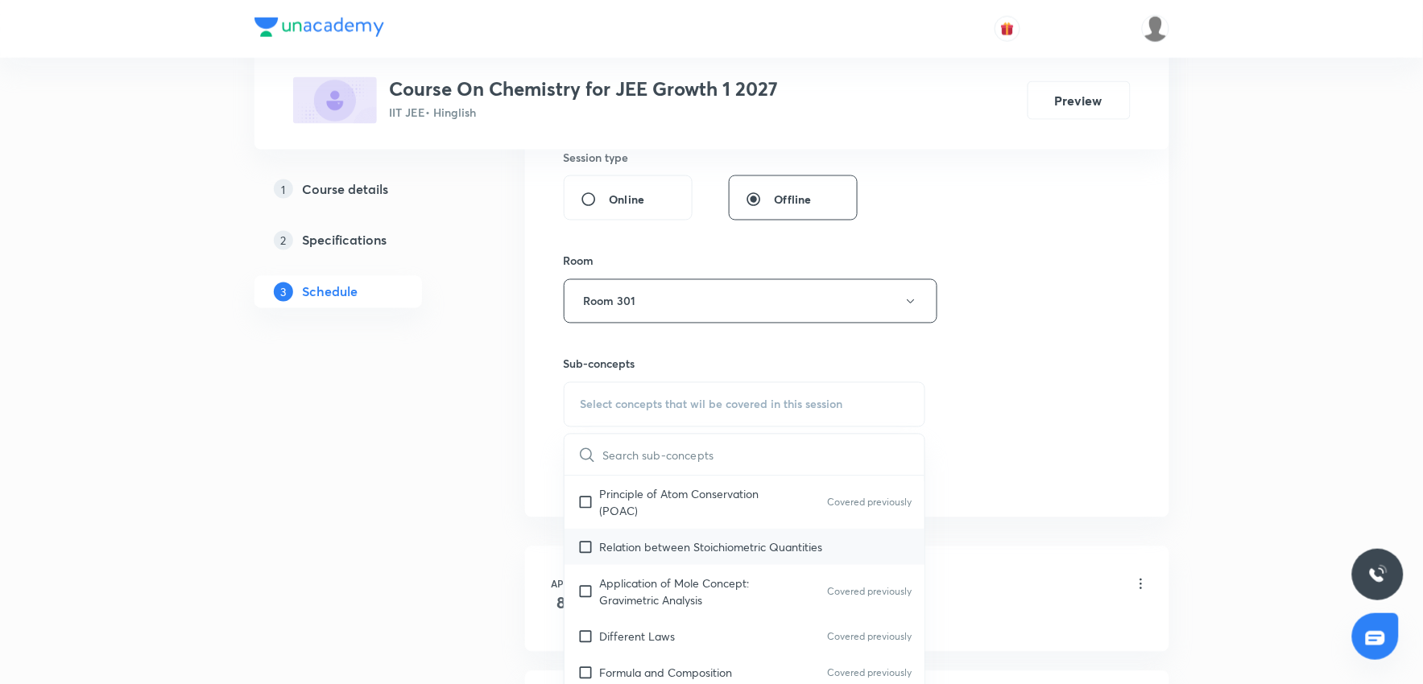
scroll to position [358, 0]
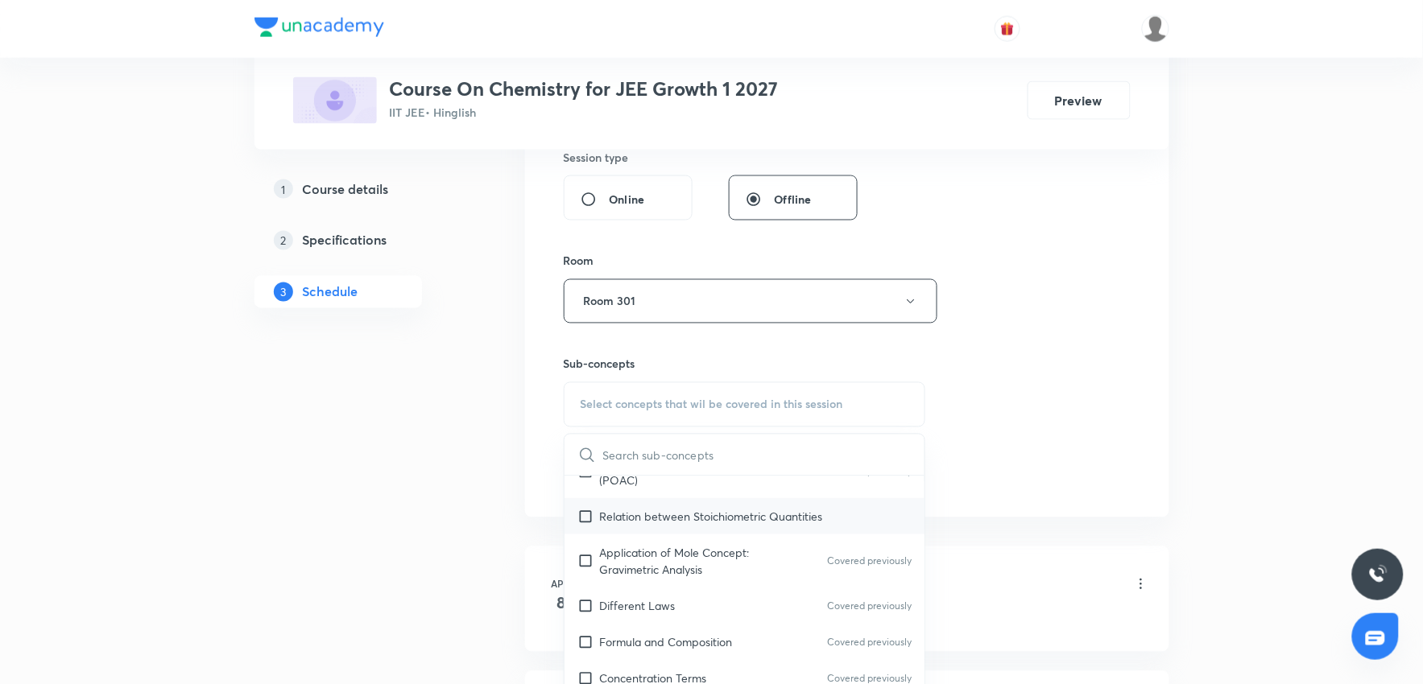
click at [762, 514] on p "Relation between Stoichiometric Quantities" at bounding box center [711, 516] width 223 height 17
checkbox input "true"
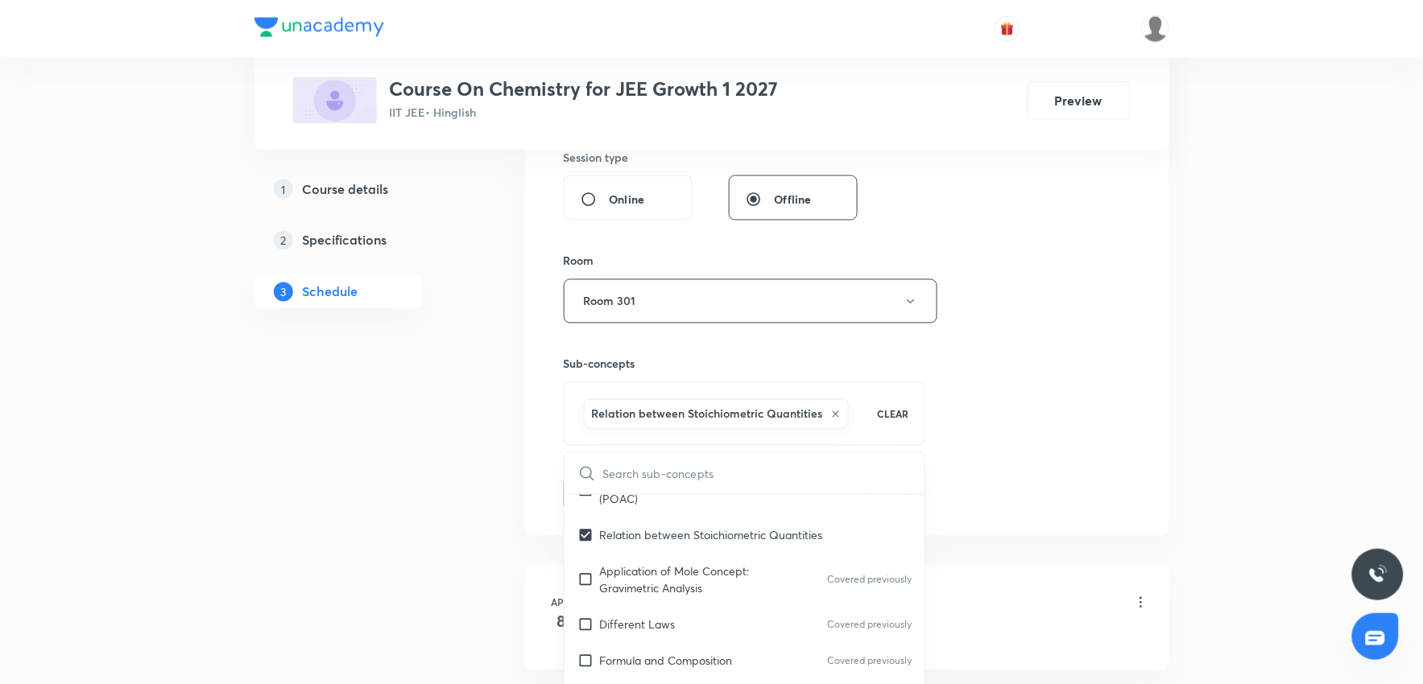
click at [1161, 463] on div "Session 76 Live class Session title 17/99 Thermodynamics 10 ​ Schedule for Oct …" at bounding box center [847, 71] width 644 height 929
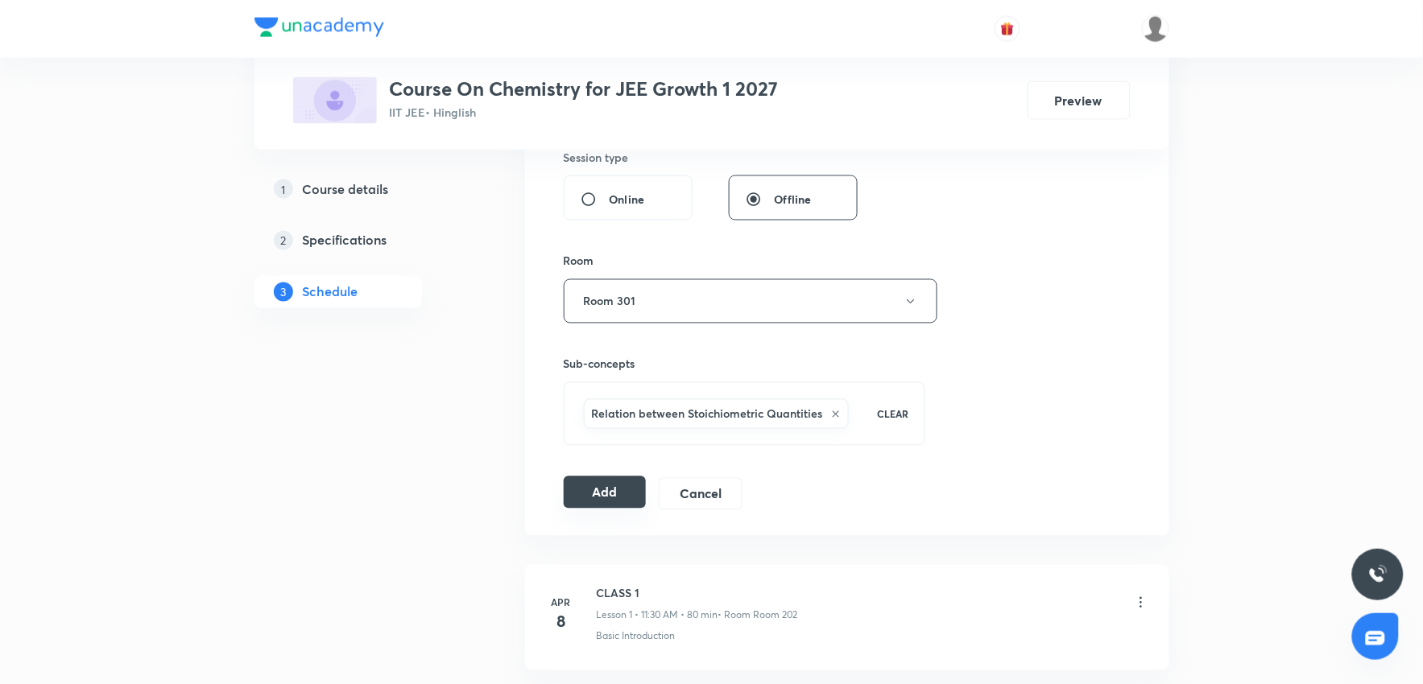
click at [635, 492] on button "Add" at bounding box center [605, 493] width 83 height 32
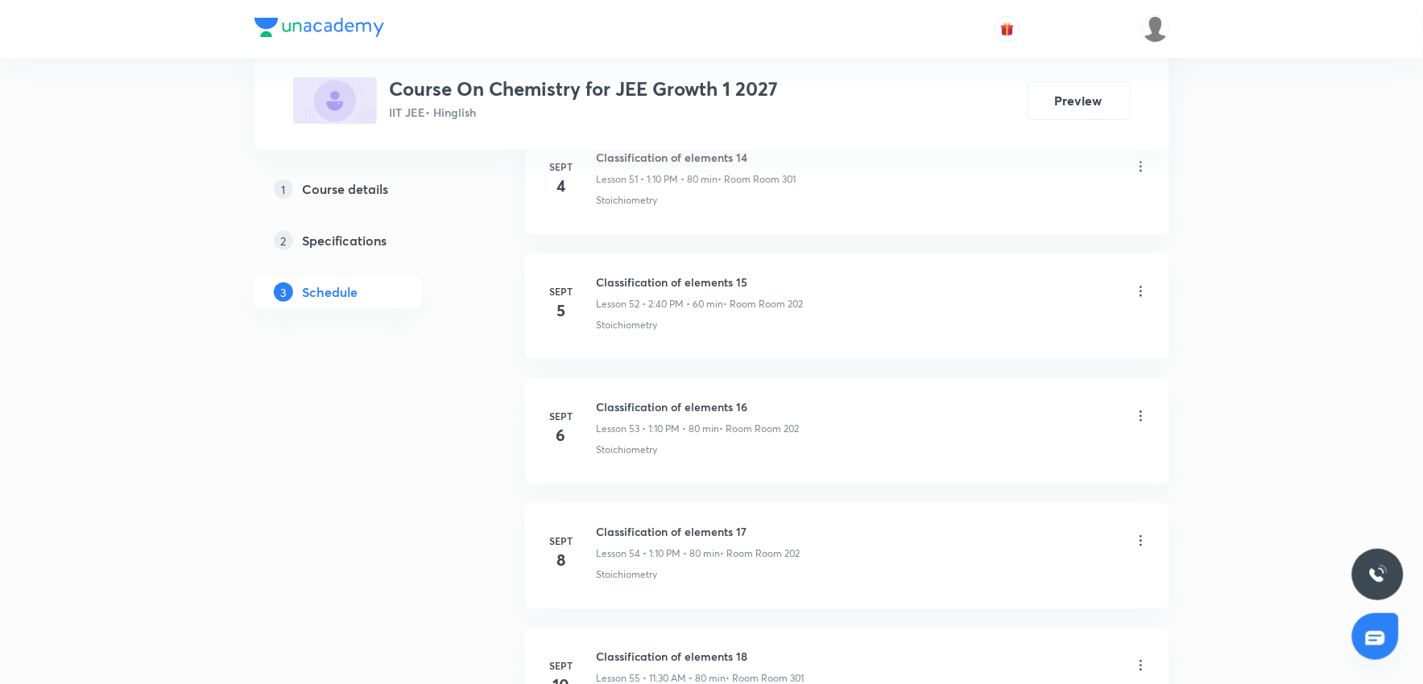
scroll to position [10100, 0]
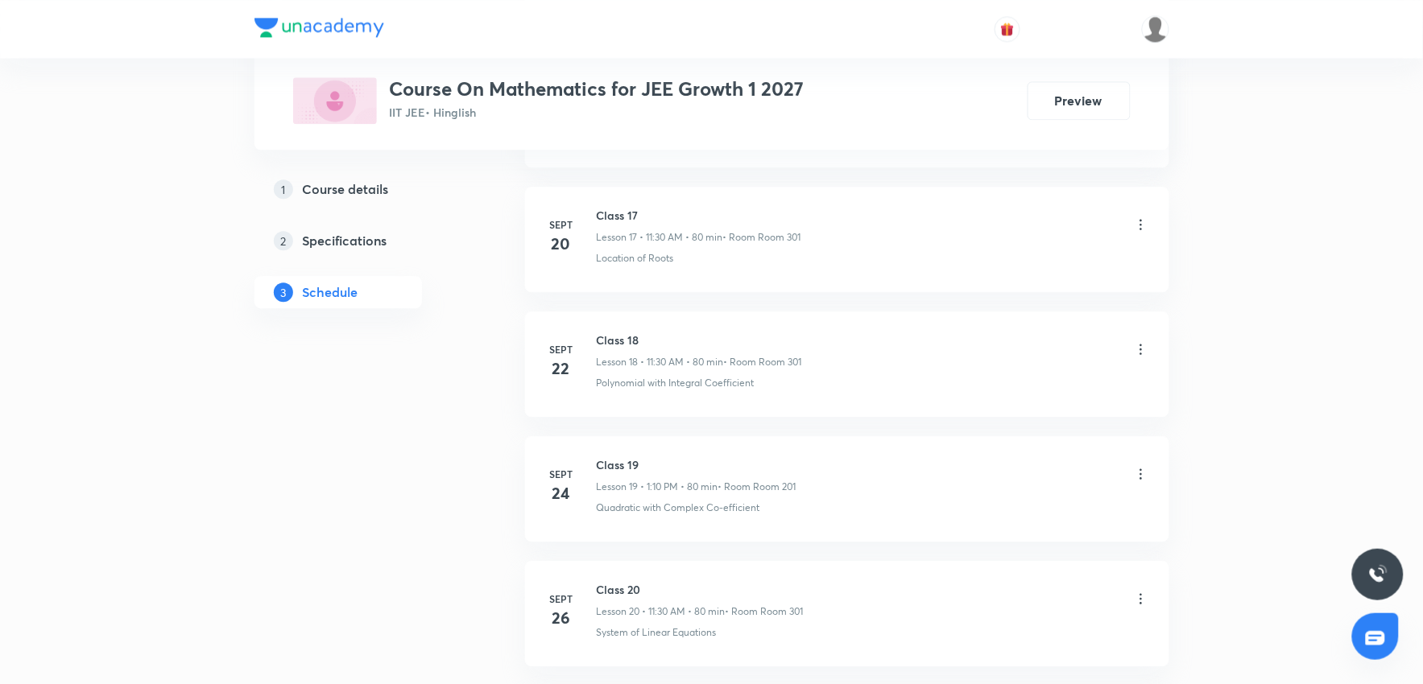
scroll to position [3356, 0]
drag, startPoint x: 593, startPoint y: 454, endPoint x: 694, endPoint y: 453, distance: 100.7
click at [694, 453] on div "Oct 3 Class 22 Lesson 22 • 11:30 AM • 80 min • Room Room 201 Identity" at bounding box center [847, 477] width 604 height 59
copy h6 "Class 22"
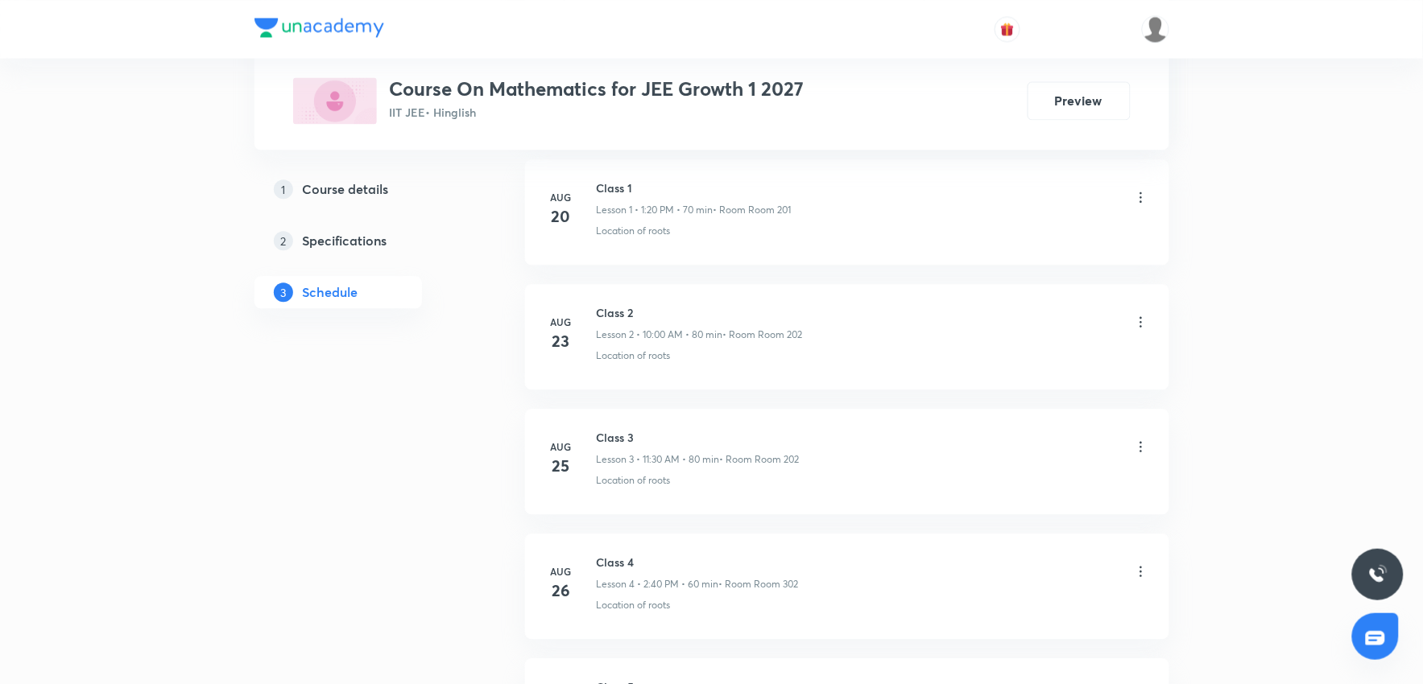
scroll to position [0, 0]
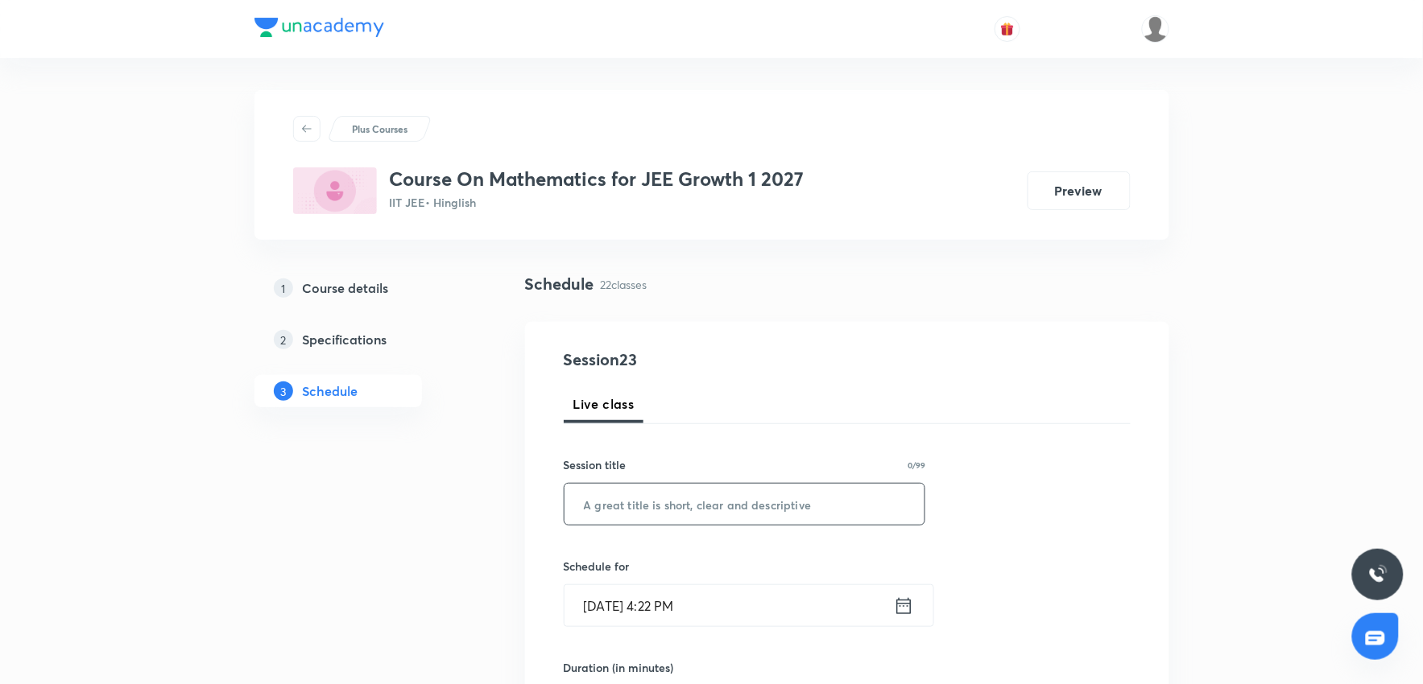
click at [637, 518] on input "text" at bounding box center [744, 504] width 361 height 41
paste input "Class 22"
type input "Class 23"
click at [769, 592] on input "Oct 5, 2025, 4:22 PM" at bounding box center [728, 605] width 329 height 41
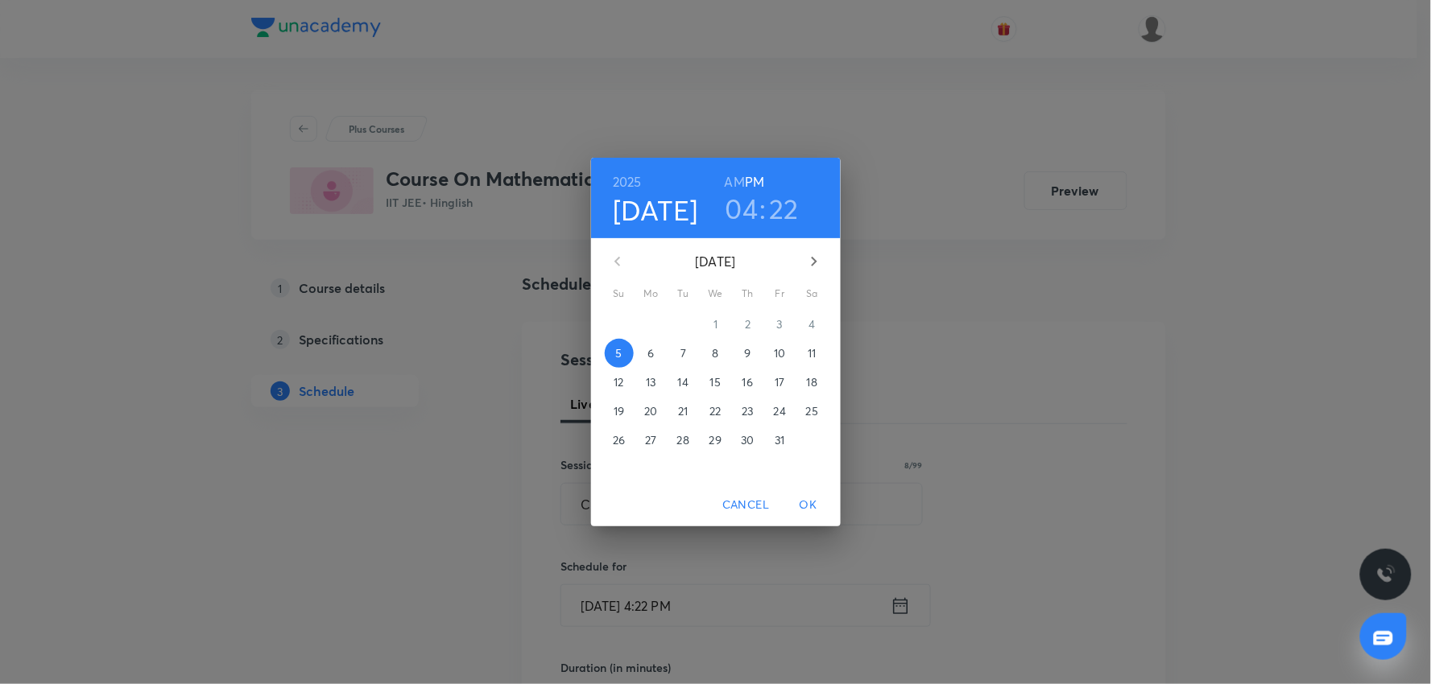
click at [656, 358] on span "6" at bounding box center [651, 353] width 29 height 16
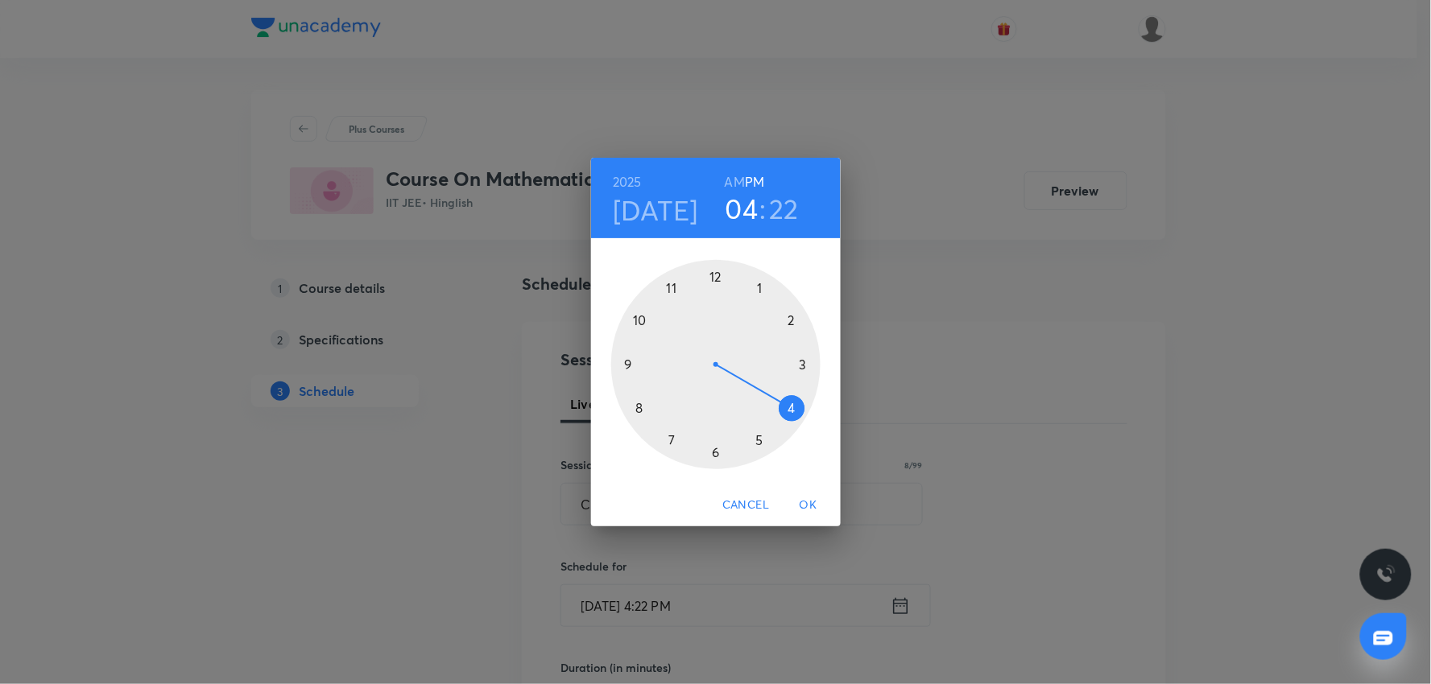
click at [742, 218] on h3 "04" at bounding box center [742, 209] width 33 height 34
click at [672, 296] on div at bounding box center [715, 364] width 209 height 209
click at [719, 444] on div at bounding box center [715, 364] width 209 height 209
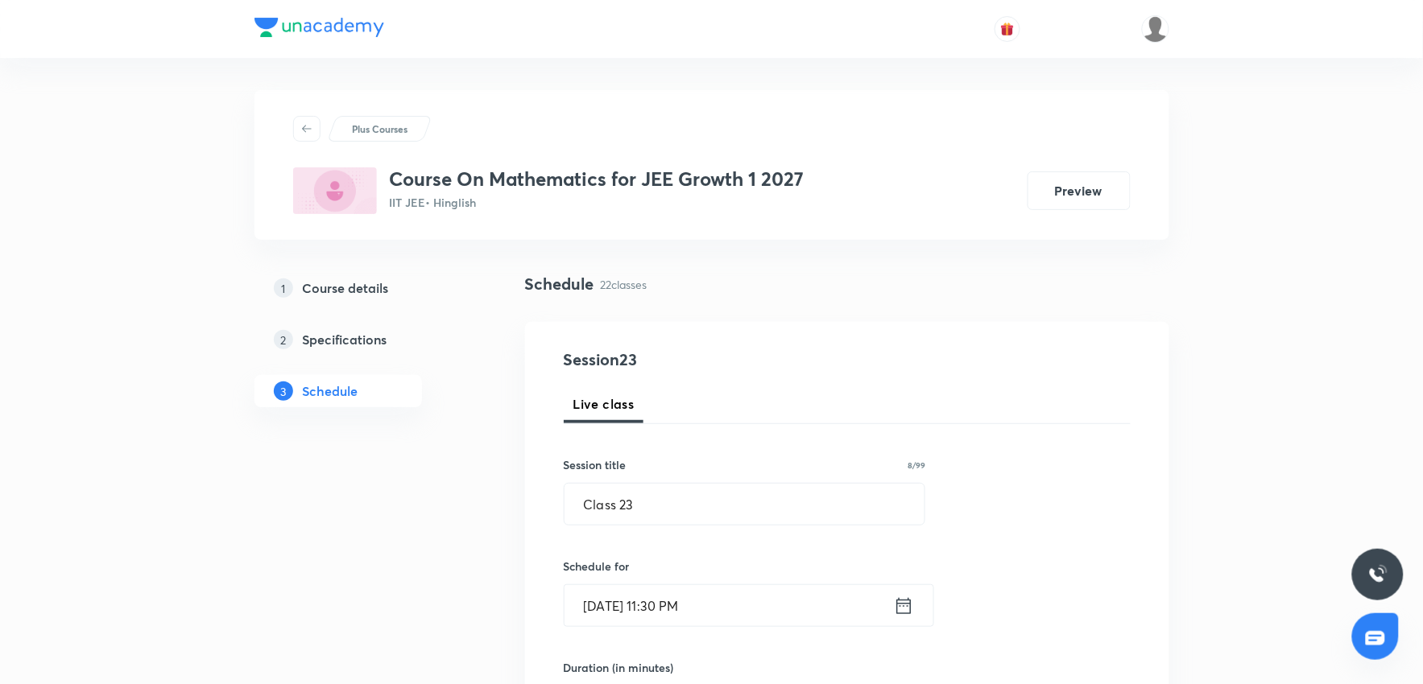
click at [738, 615] on input "Oct 6, 2025, 11:30 PM" at bounding box center [728, 605] width 329 height 41
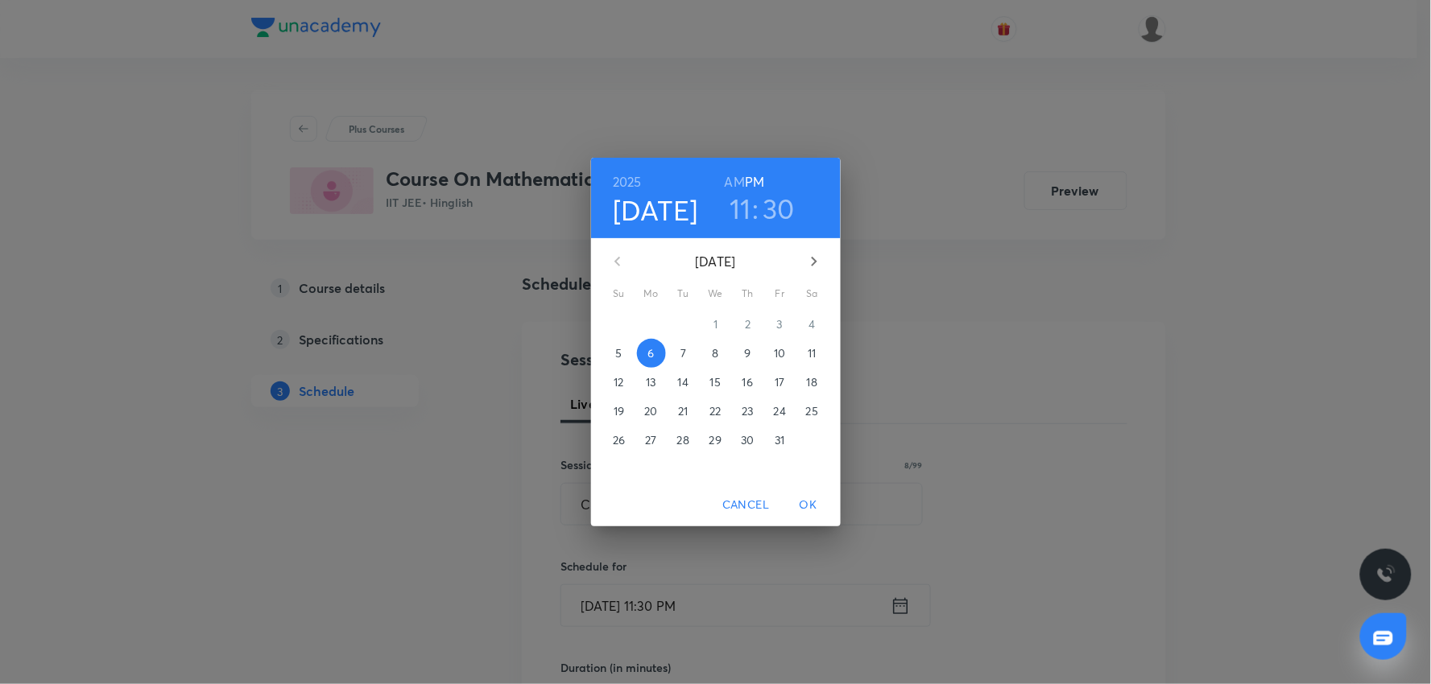
drag, startPoint x: 741, startPoint y: 180, endPoint x: 746, endPoint y: 195, distance: 16.3
click at [742, 179] on h6 "AM" at bounding box center [735, 182] width 20 height 23
click at [802, 501] on span "OK" at bounding box center [808, 505] width 39 height 20
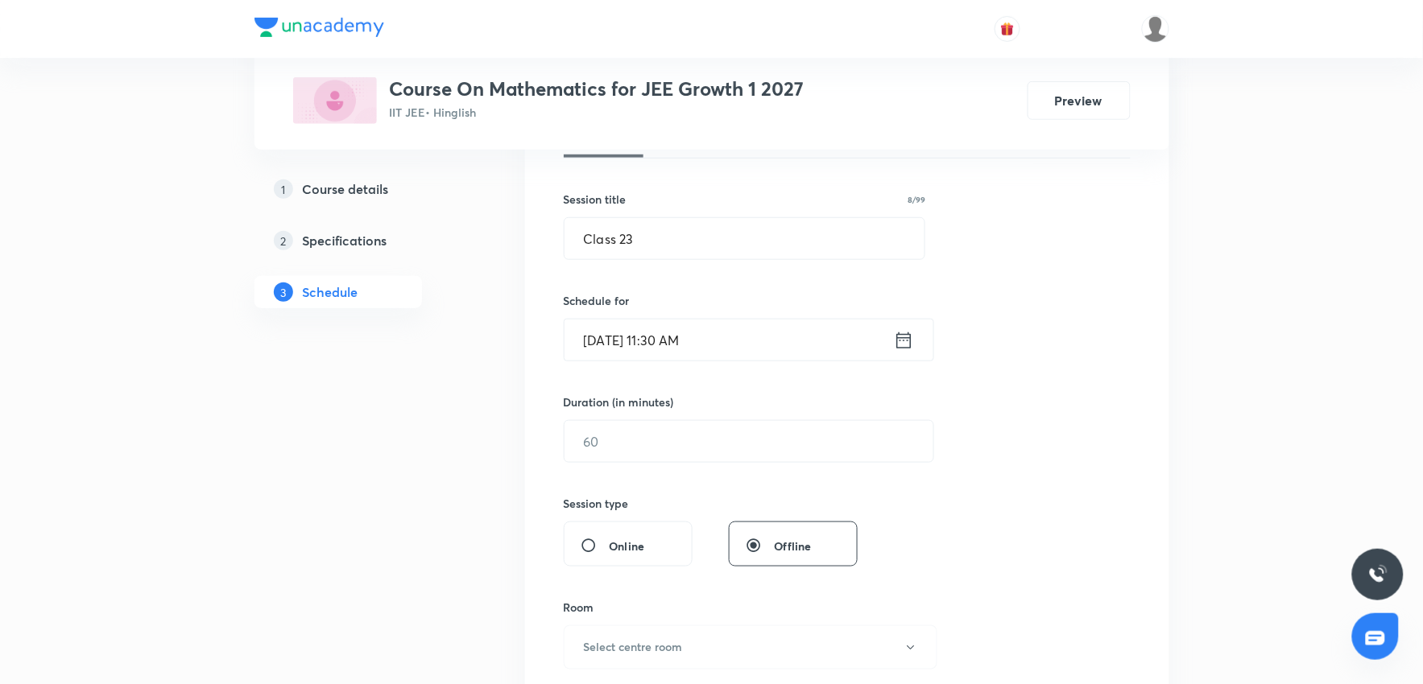
scroll to position [268, 0]
click at [626, 445] on input "text" at bounding box center [748, 439] width 369 height 41
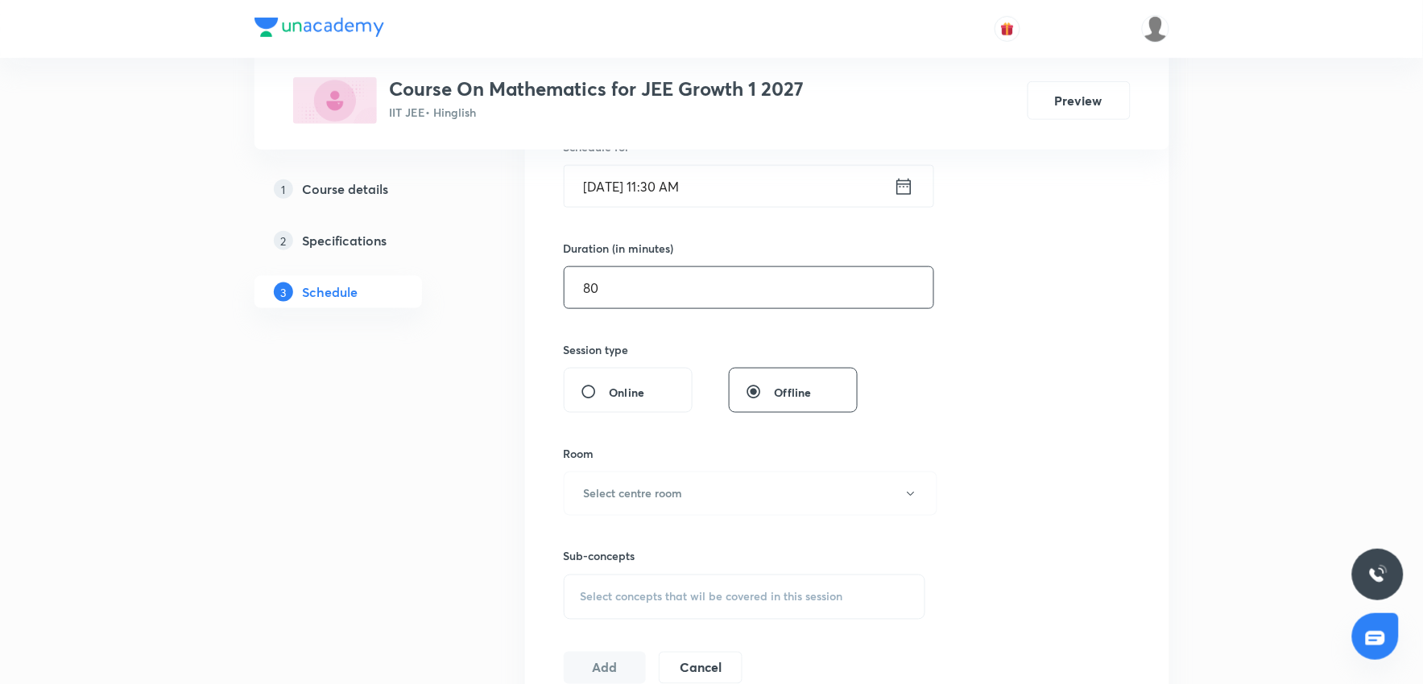
scroll to position [447, 0]
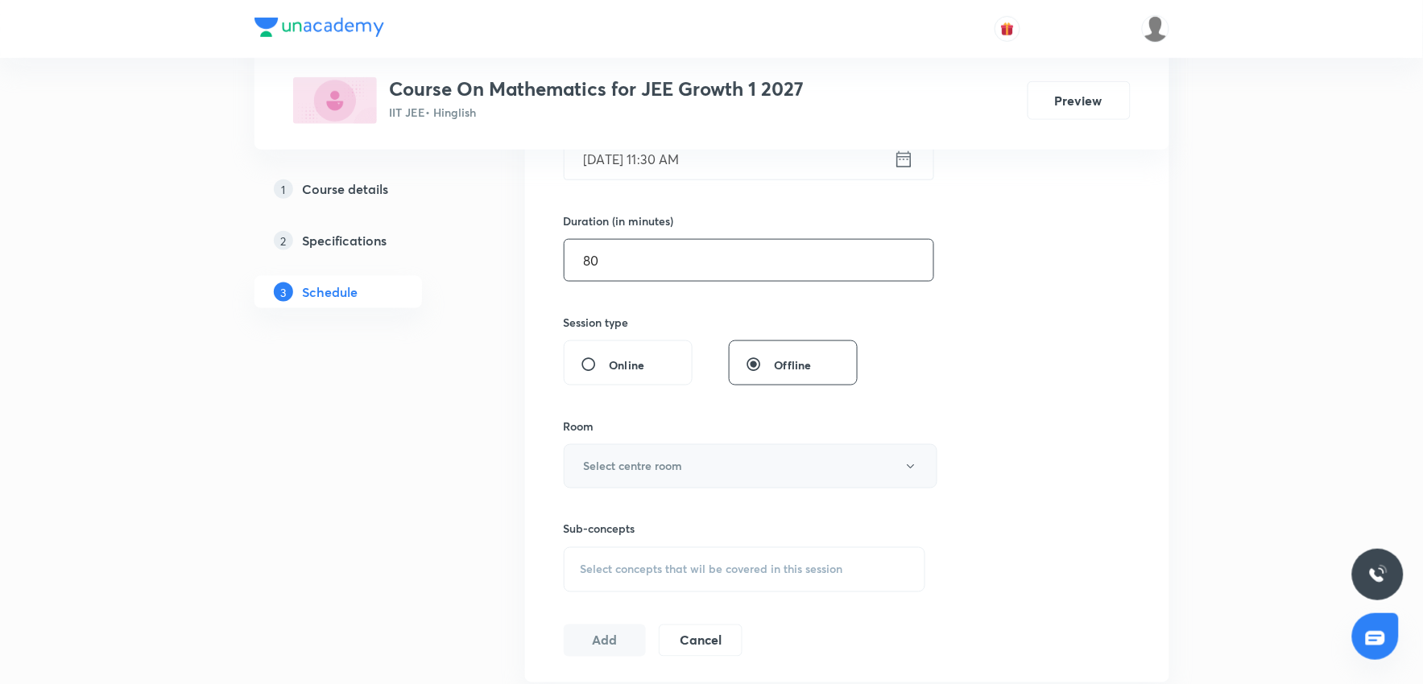
type input "80"
drag, startPoint x: 658, startPoint y: 472, endPoint x: 652, endPoint y: 484, distance: 13.3
click at [652, 484] on button "Select centre room" at bounding box center [751, 467] width 374 height 44
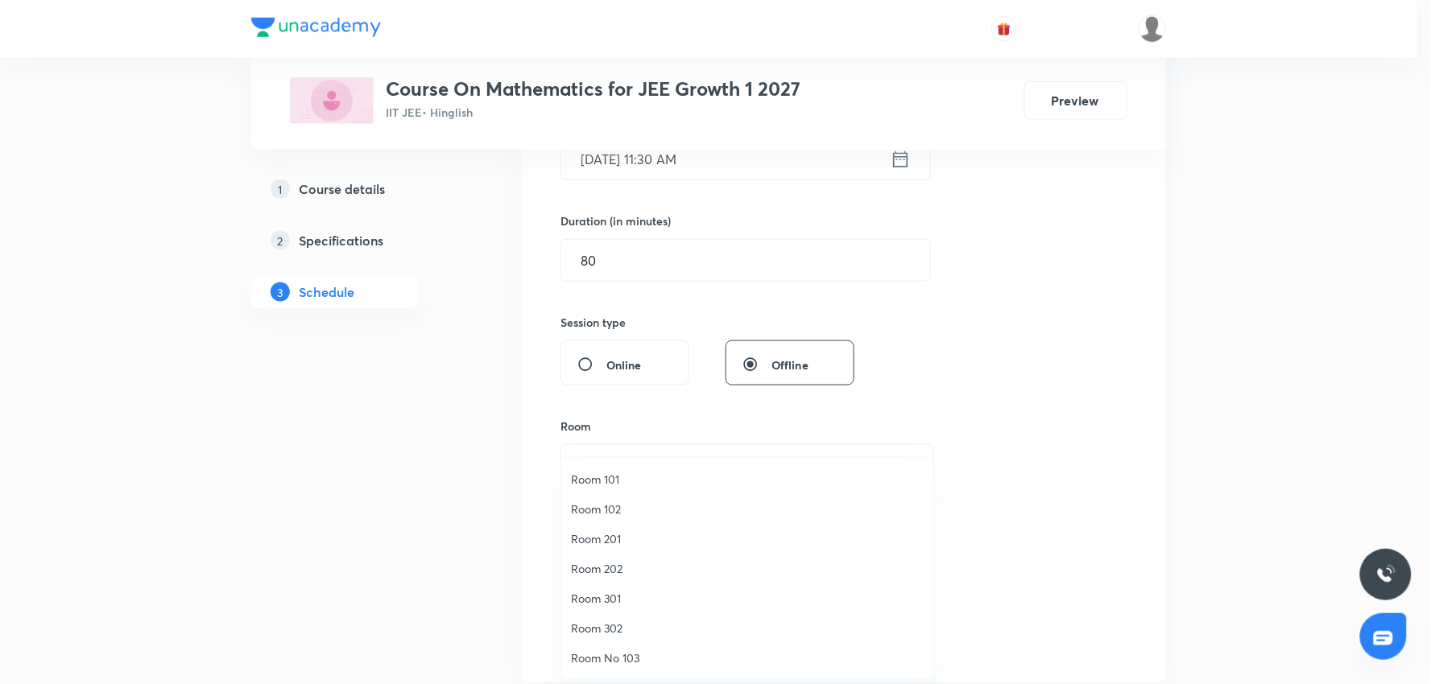
click at [614, 594] on span "Room 301" at bounding box center [747, 598] width 353 height 17
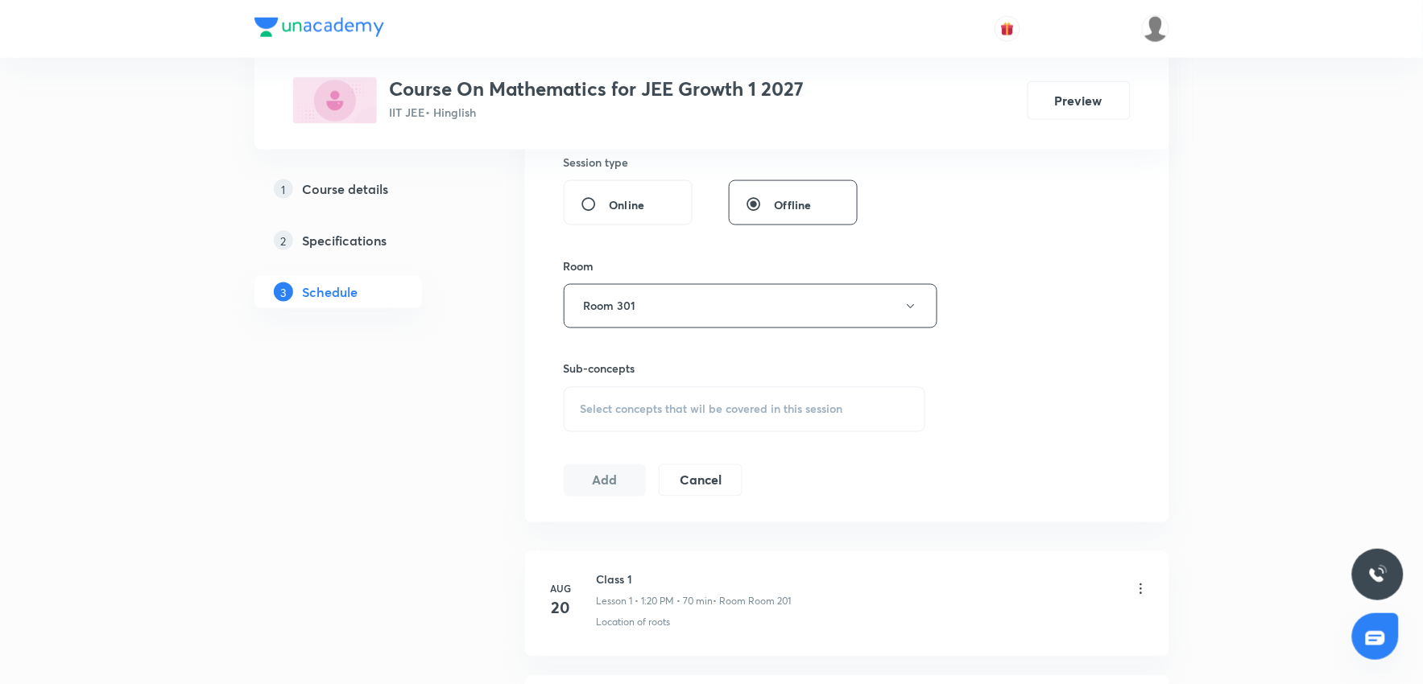
scroll to position [626, 0]
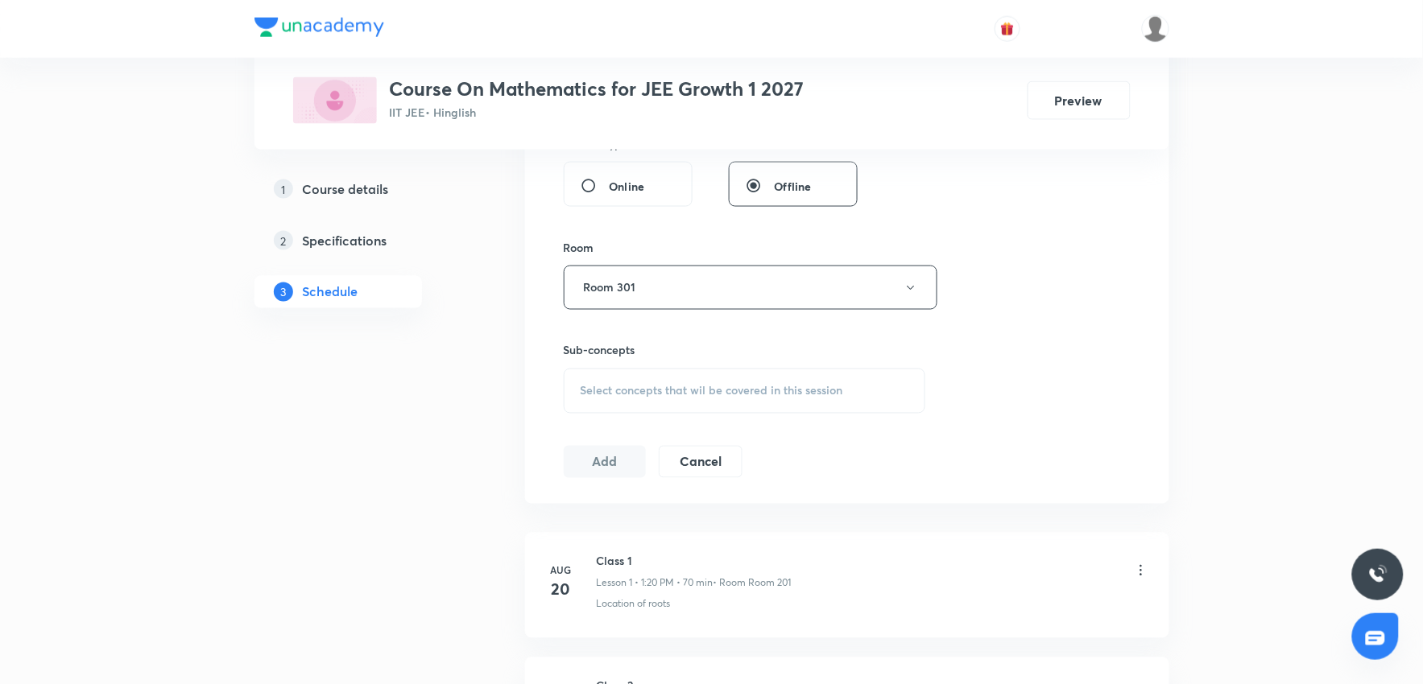
click at [801, 397] on span "Select concepts that wil be covered in this session" at bounding box center [712, 391] width 263 height 13
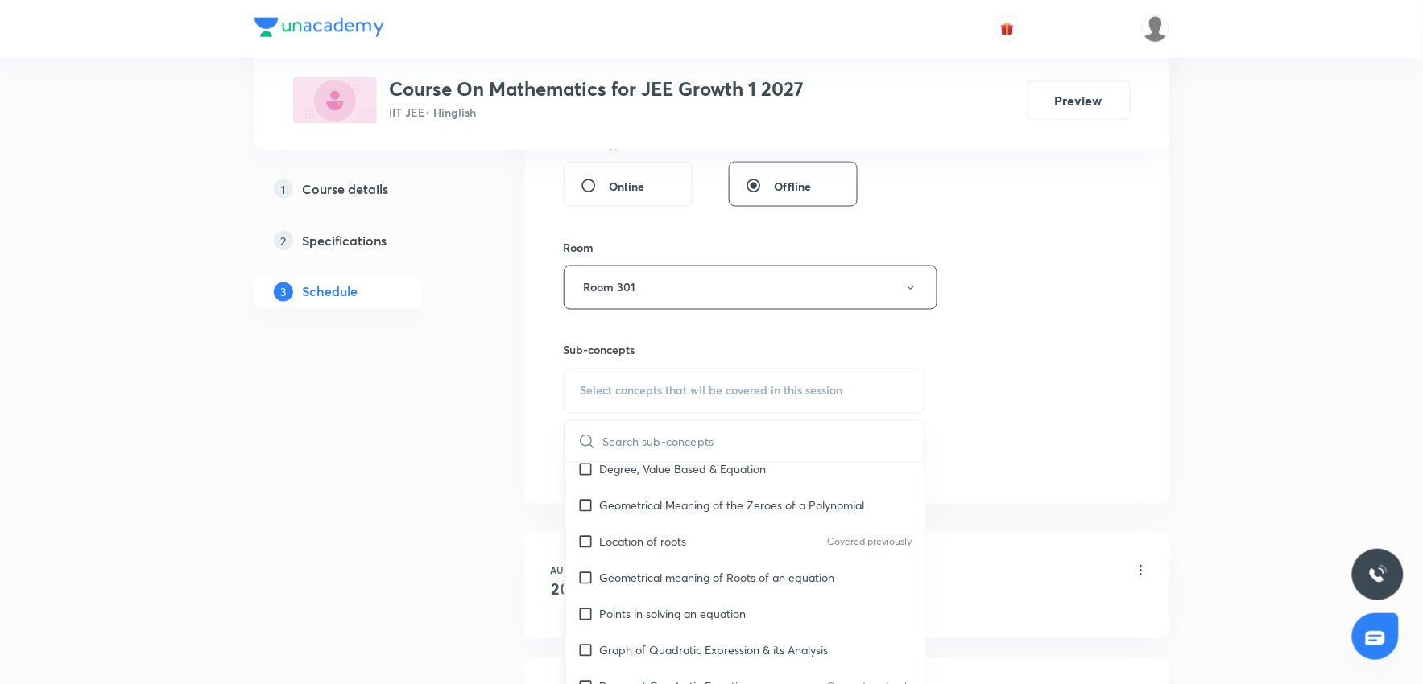
scroll to position [447, 0]
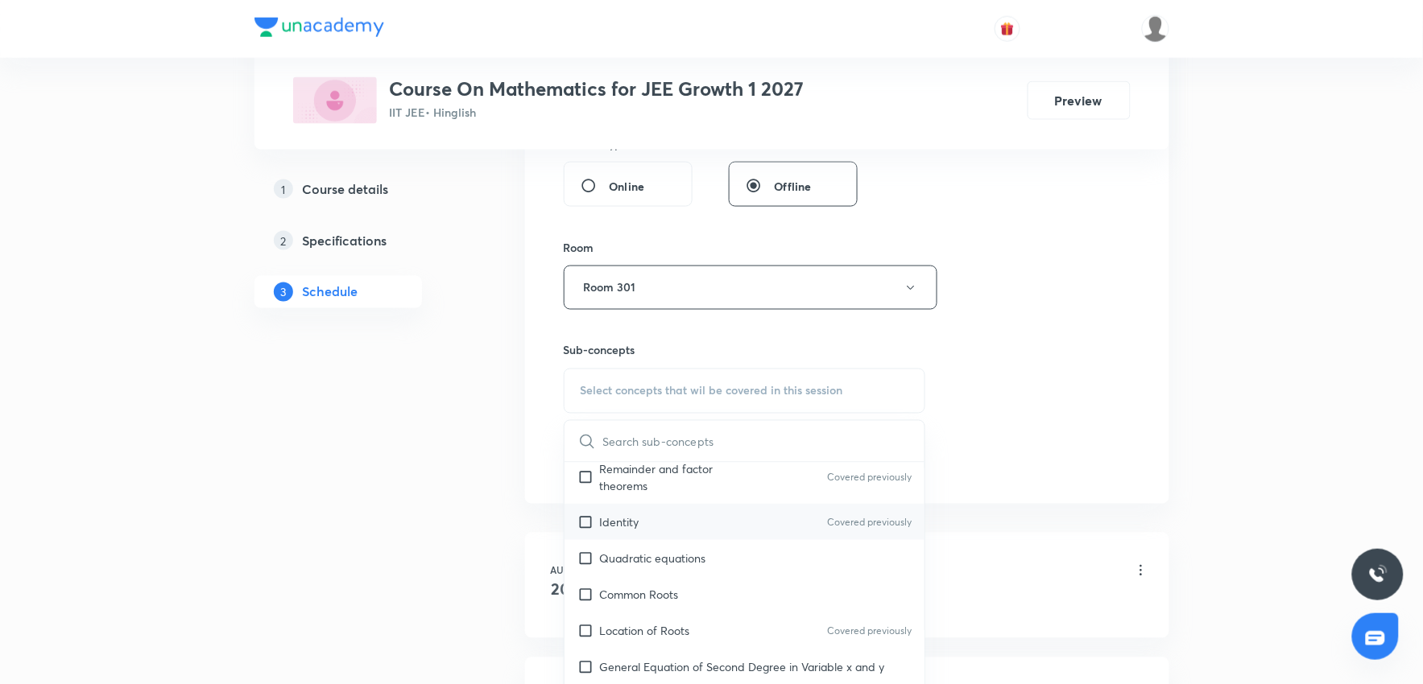
drag, startPoint x: 669, startPoint y: 560, endPoint x: 814, endPoint y: 545, distance: 145.8
click at [670, 560] on p "Quadratic equations" at bounding box center [653, 558] width 106 height 17
checkbox input "true"
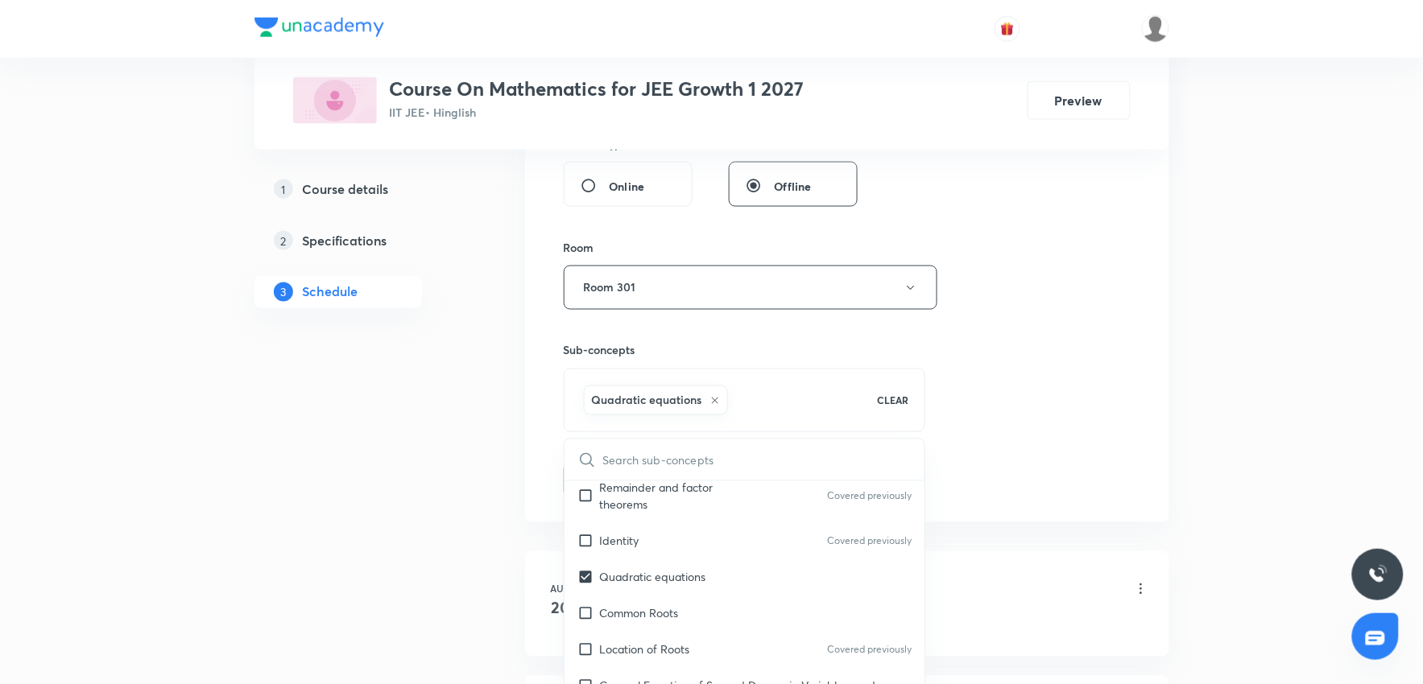
click at [1117, 446] on div "Session 23 Live class Session title 8/99 Class 23 ​ Schedule for Oct 6, 2025, 1…" at bounding box center [847, 109] width 567 height 775
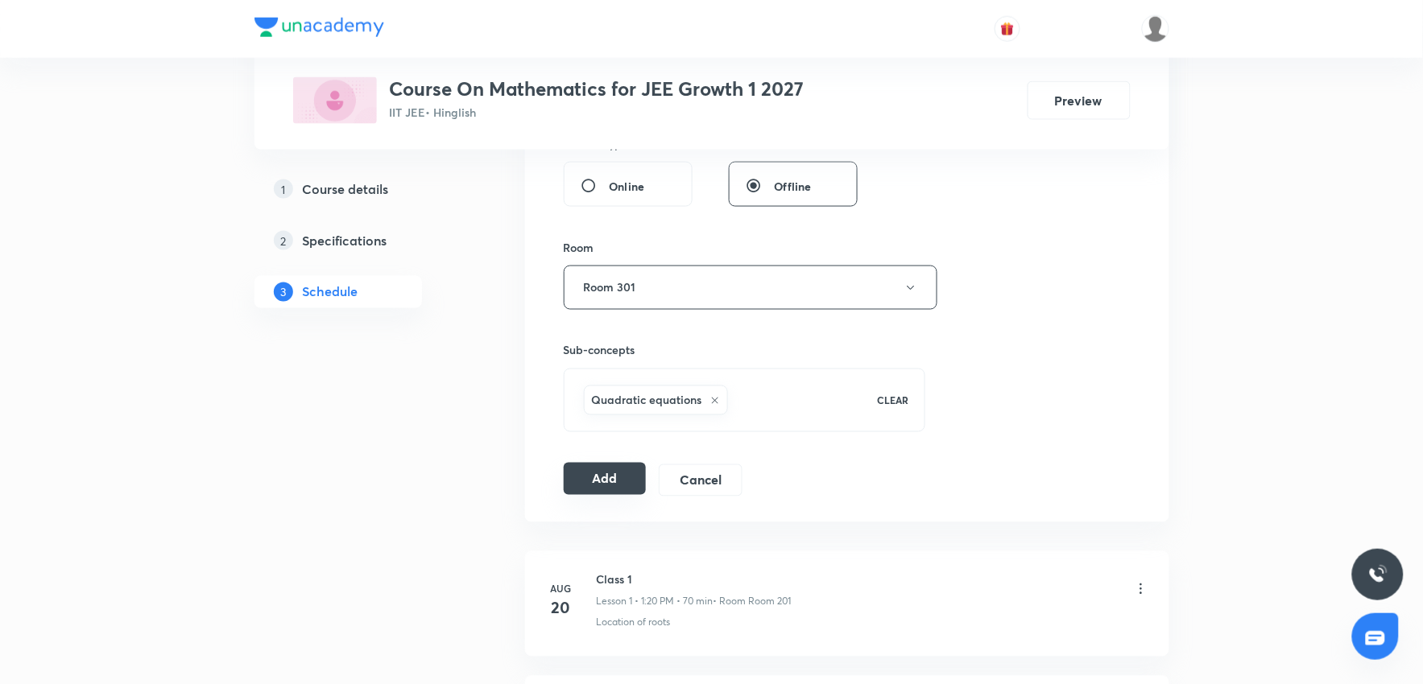
click at [604, 485] on button "Add" at bounding box center [605, 479] width 83 height 32
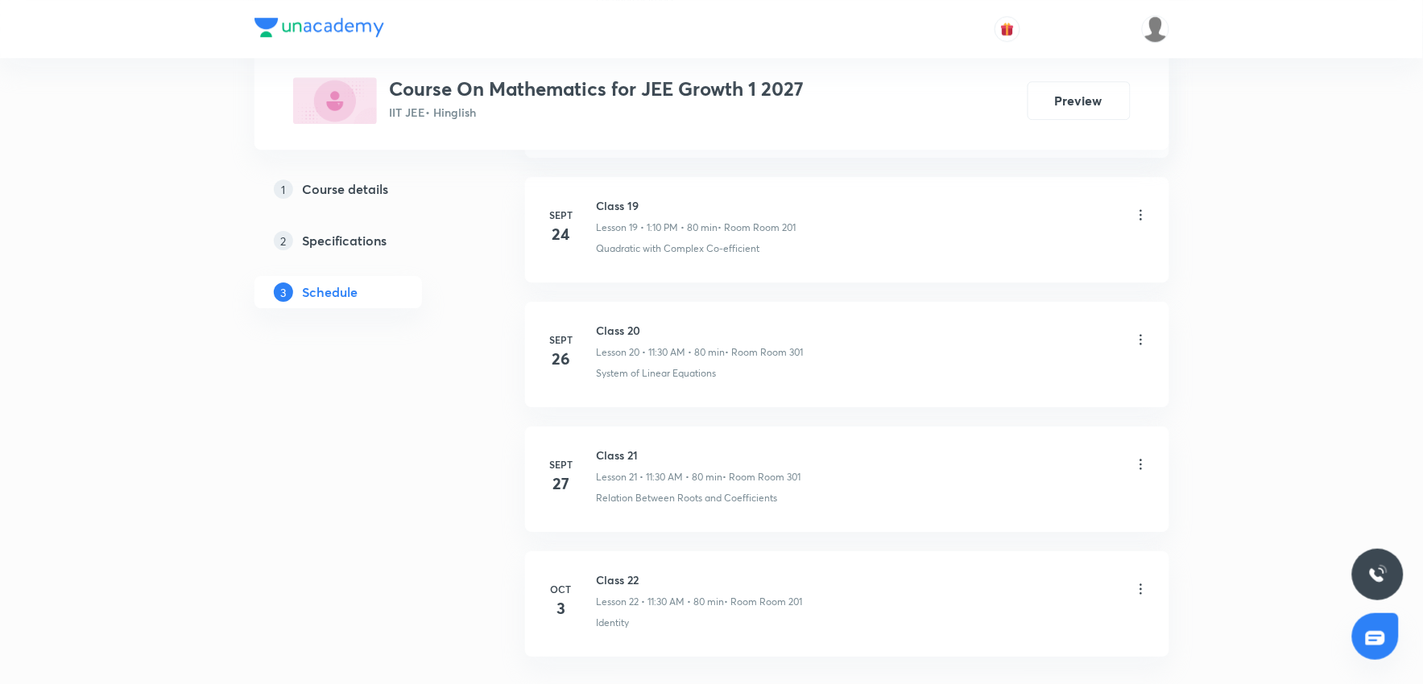
scroll to position [3375, 0]
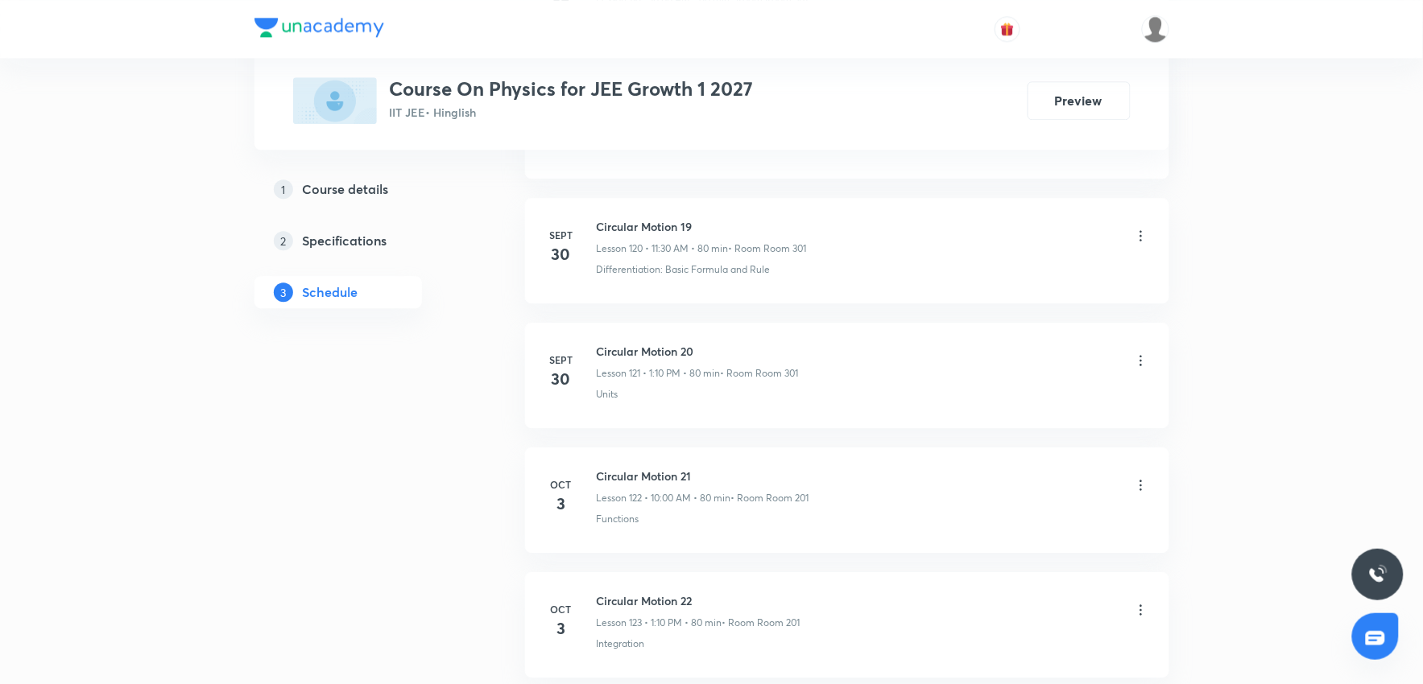
scroll to position [16205, 0]
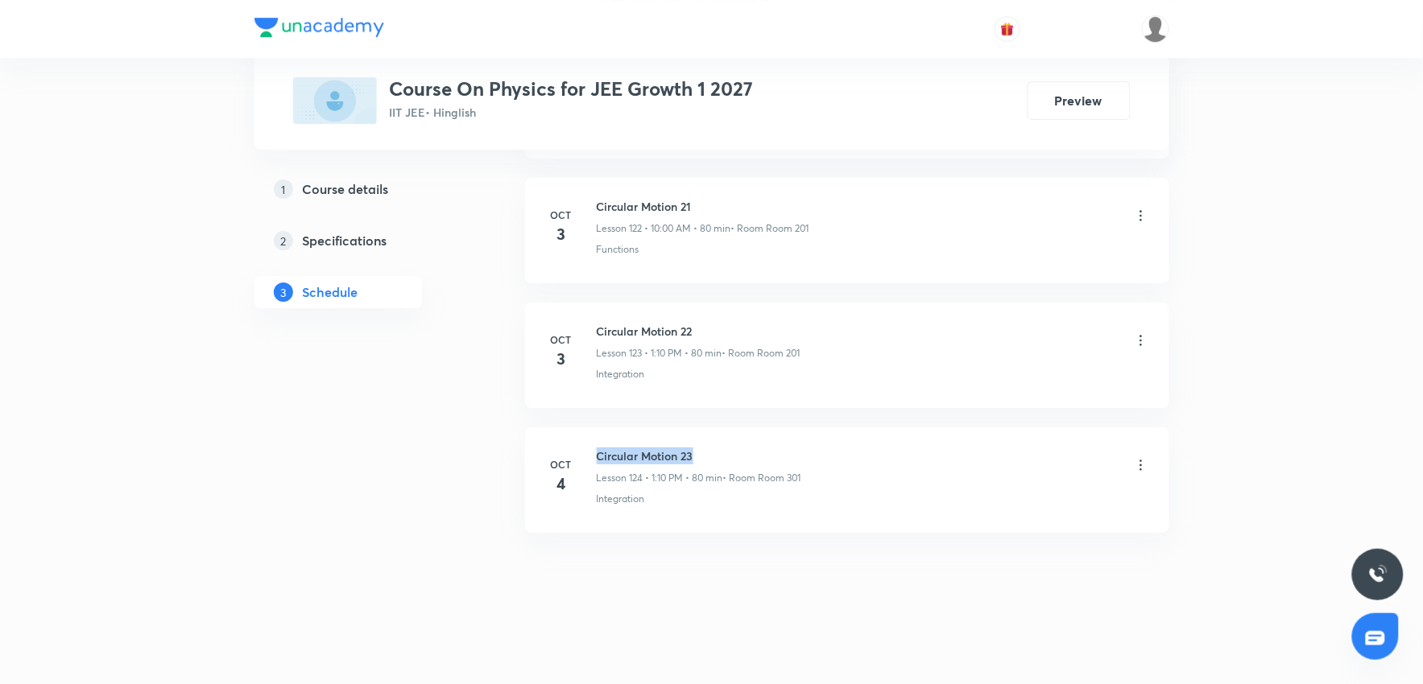
drag, startPoint x: 593, startPoint y: 449, endPoint x: 752, endPoint y: 449, distance: 158.6
click at [752, 449] on div "[DATE] Circular Motion 23 Lesson 124 • 1:10 PM • 80 min • Room Room 301 Integra…" at bounding box center [847, 477] width 604 height 59
copy h6 "Circular Motion 23"
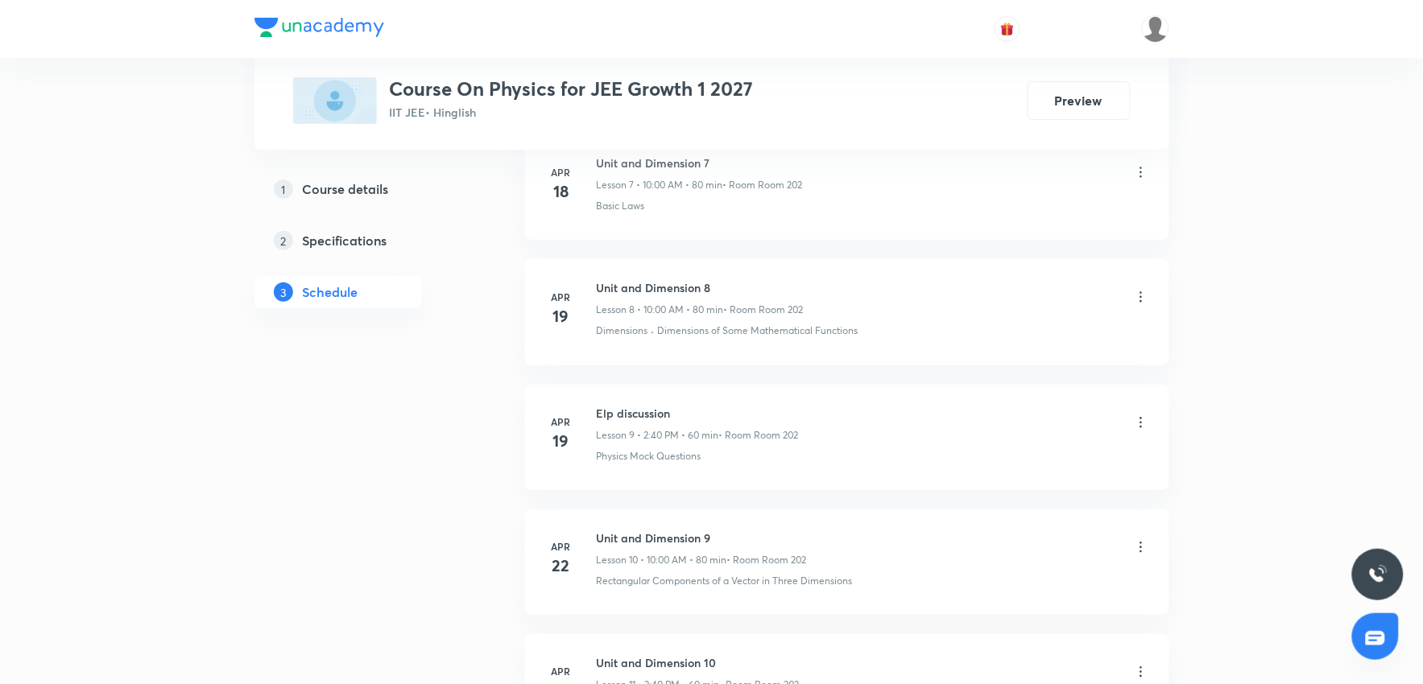
scroll to position [0, 0]
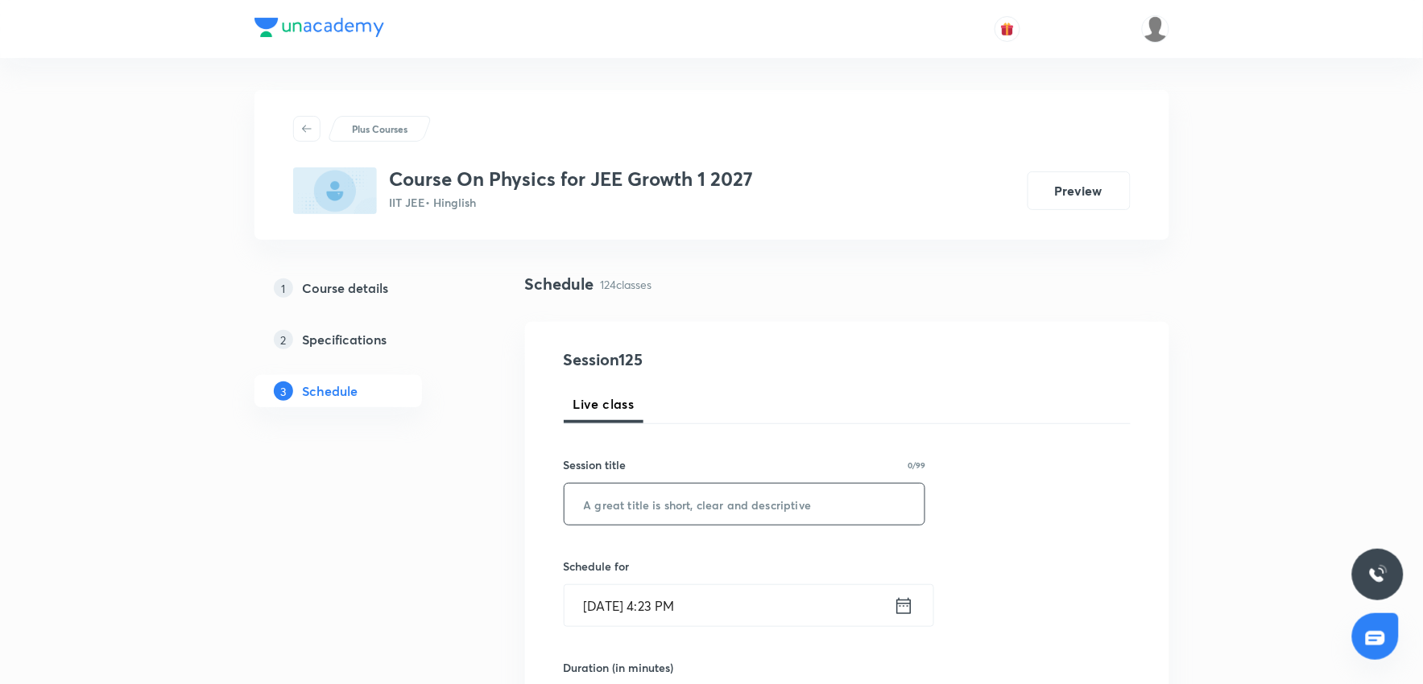
click at [648, 516] on input "text" at bounding box center [744, 504] width 361 height 41
paste input "Circular Motion 23"
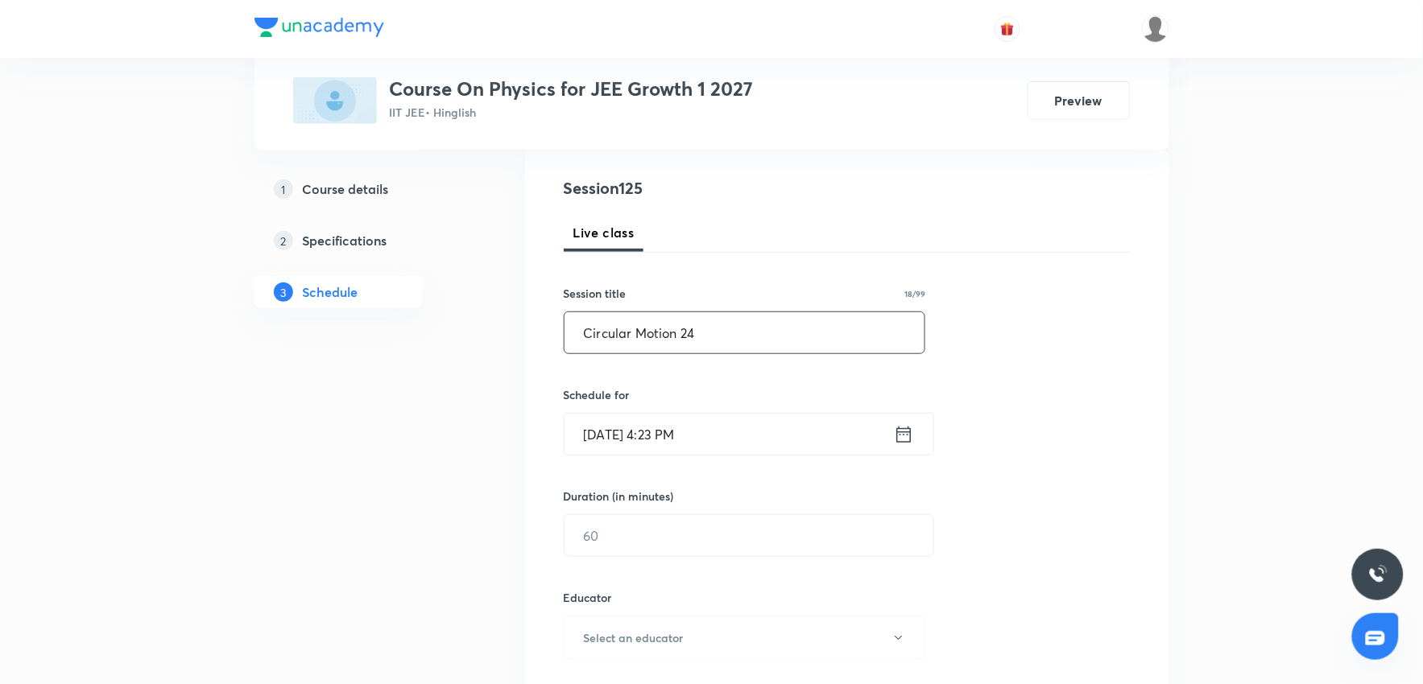
scroll to position [179, 0]
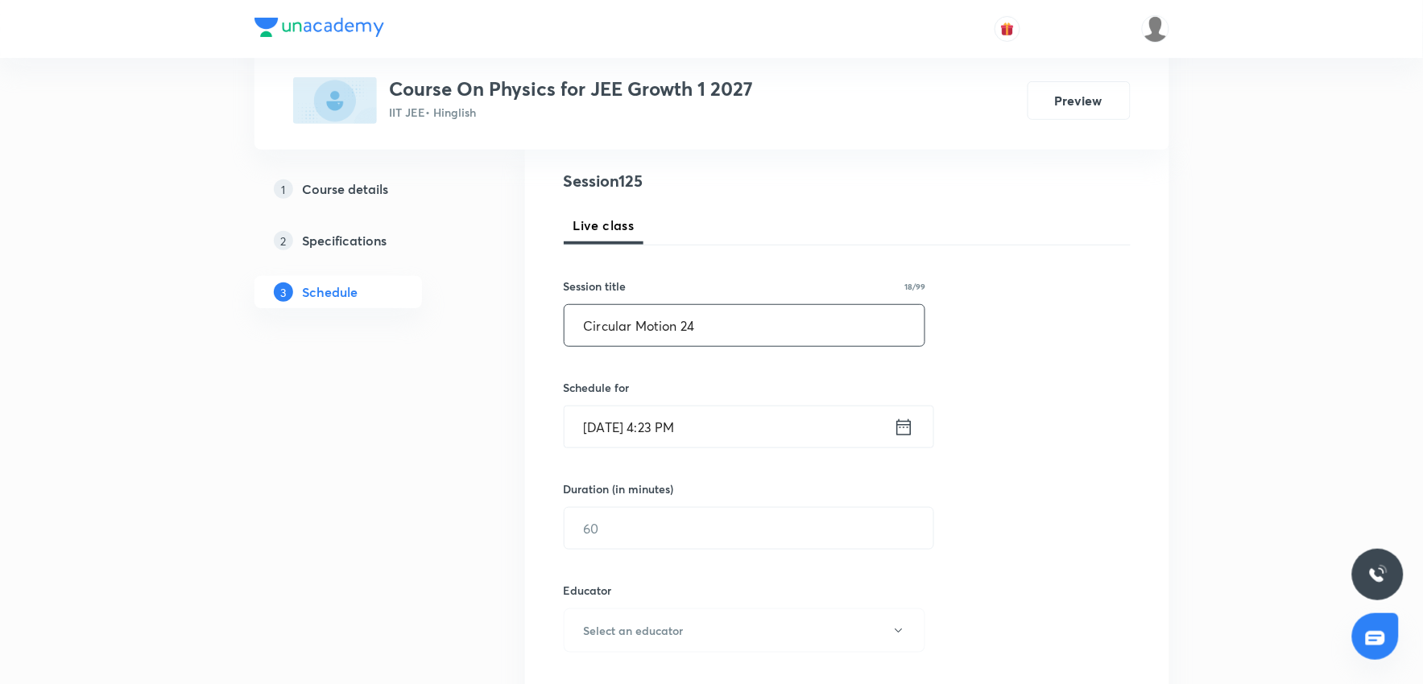
type input "Circular Motion 24"
click at [769, 420] on input "[DATE] 4:23 PM" at bounding box center [728, 427] width 329 height 41
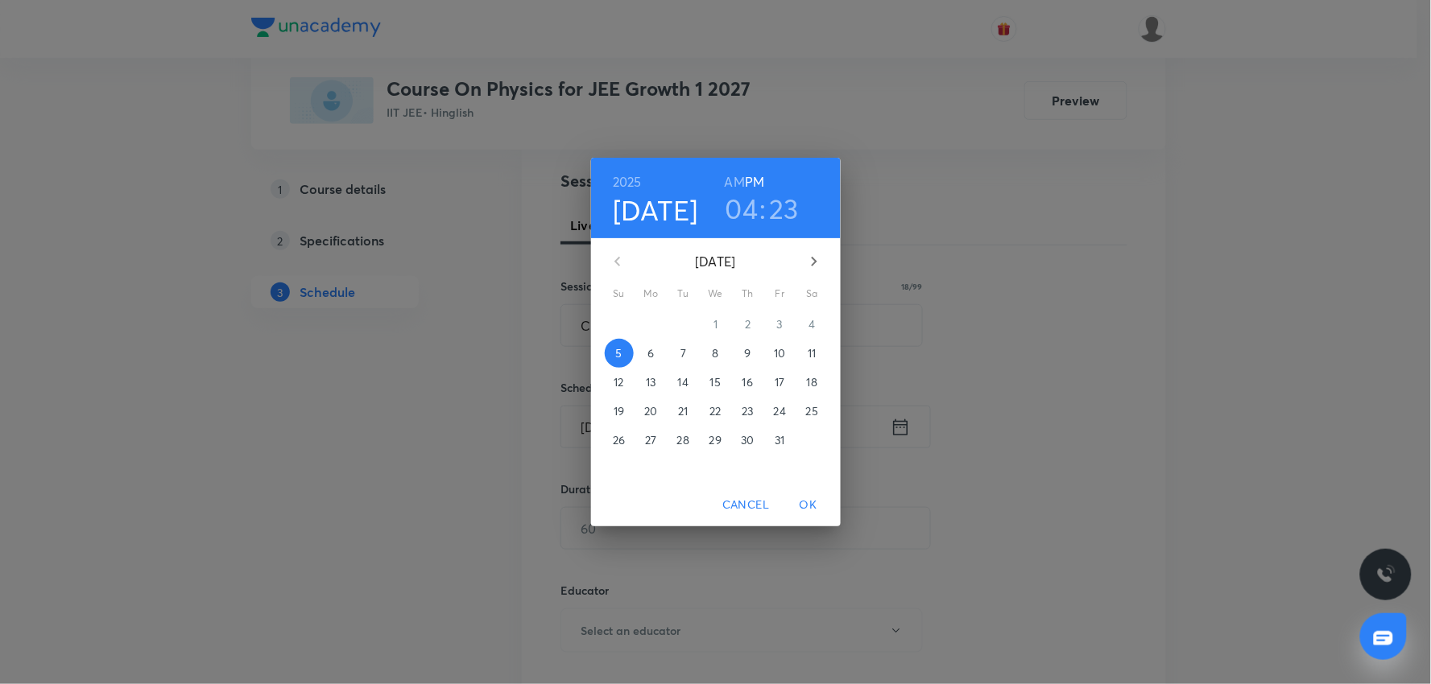
click at [641, 352] on span "6" at bounding box center [651, 353] width 29 height 16
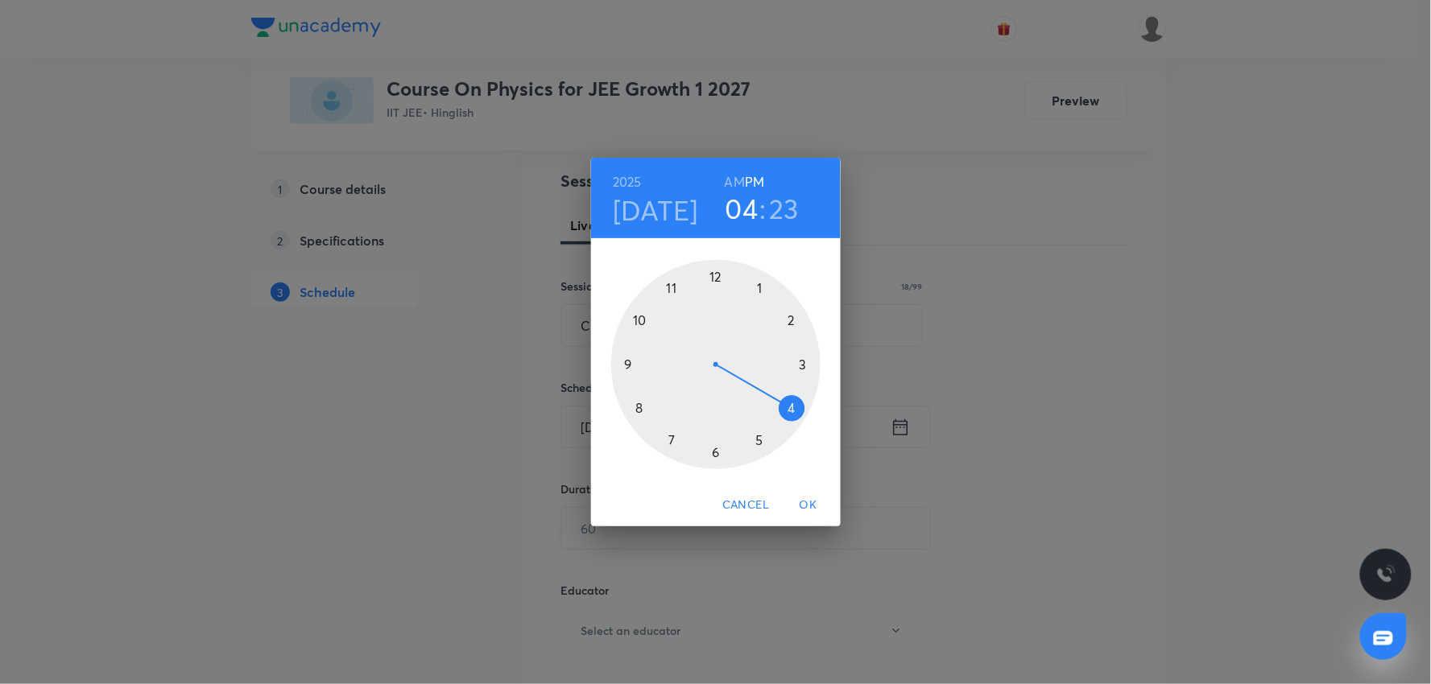
click at [755, 290] on div at bounding box center [715, 364] width 209 height 209
click at [798, 315] on div at bounding box center [715, 364] width 209 height 209
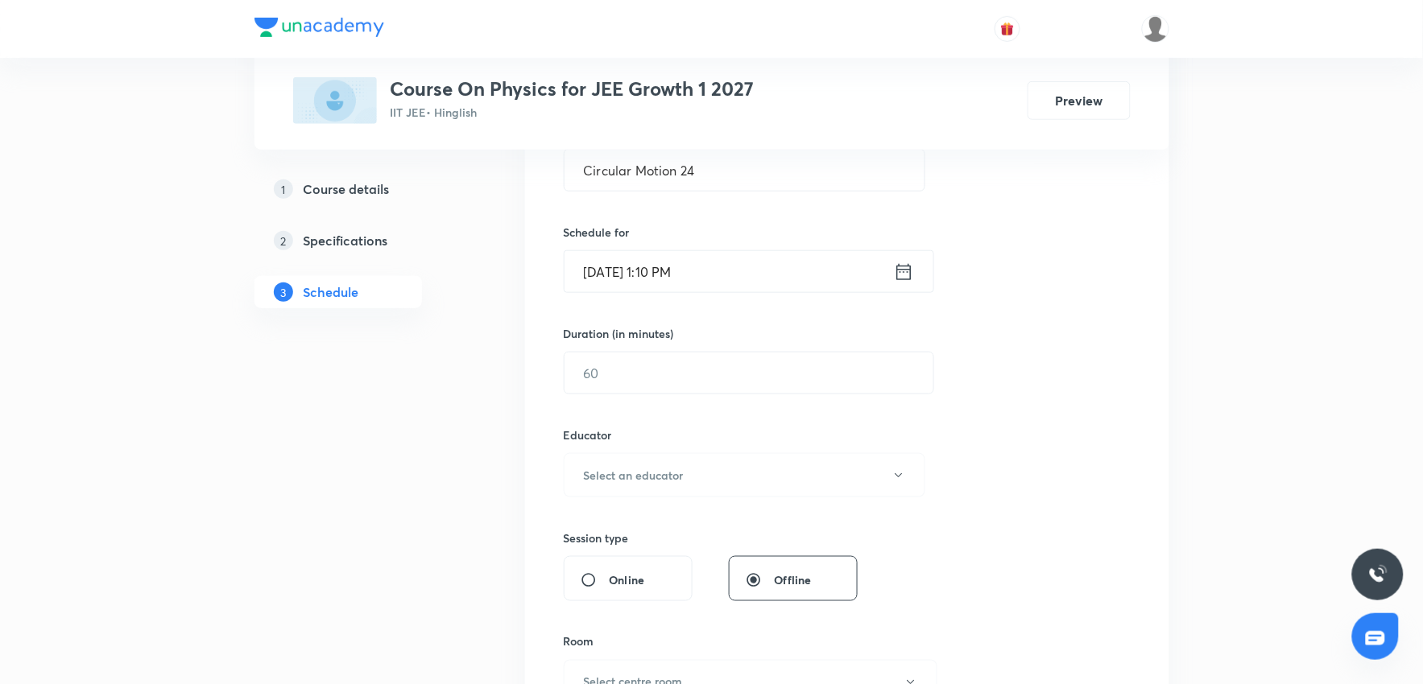
scroll to position [358, 0]
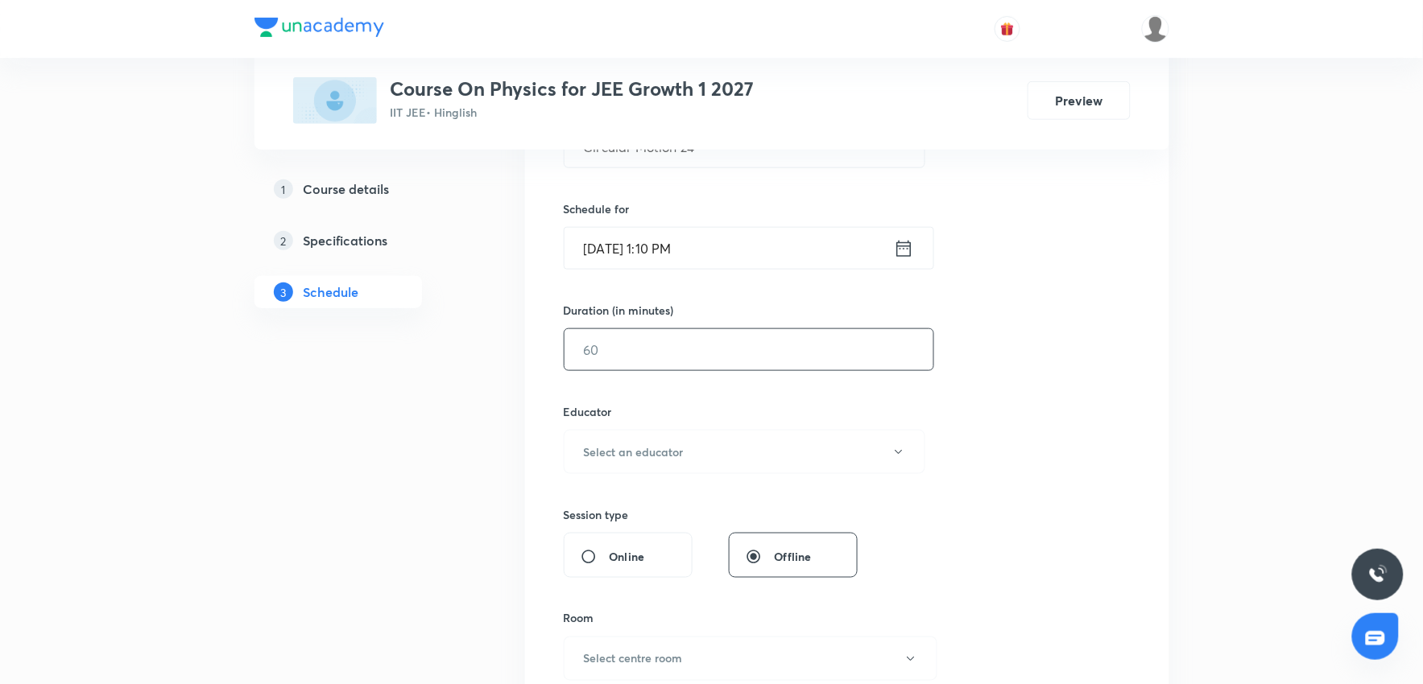
click at [702, 349] on input "text" at bounding box center [748, 349] width 369 height 41
type input "80"
click at [695, 456] on button "Select an educator" at bounding box center [745, 452] width 362 height 44
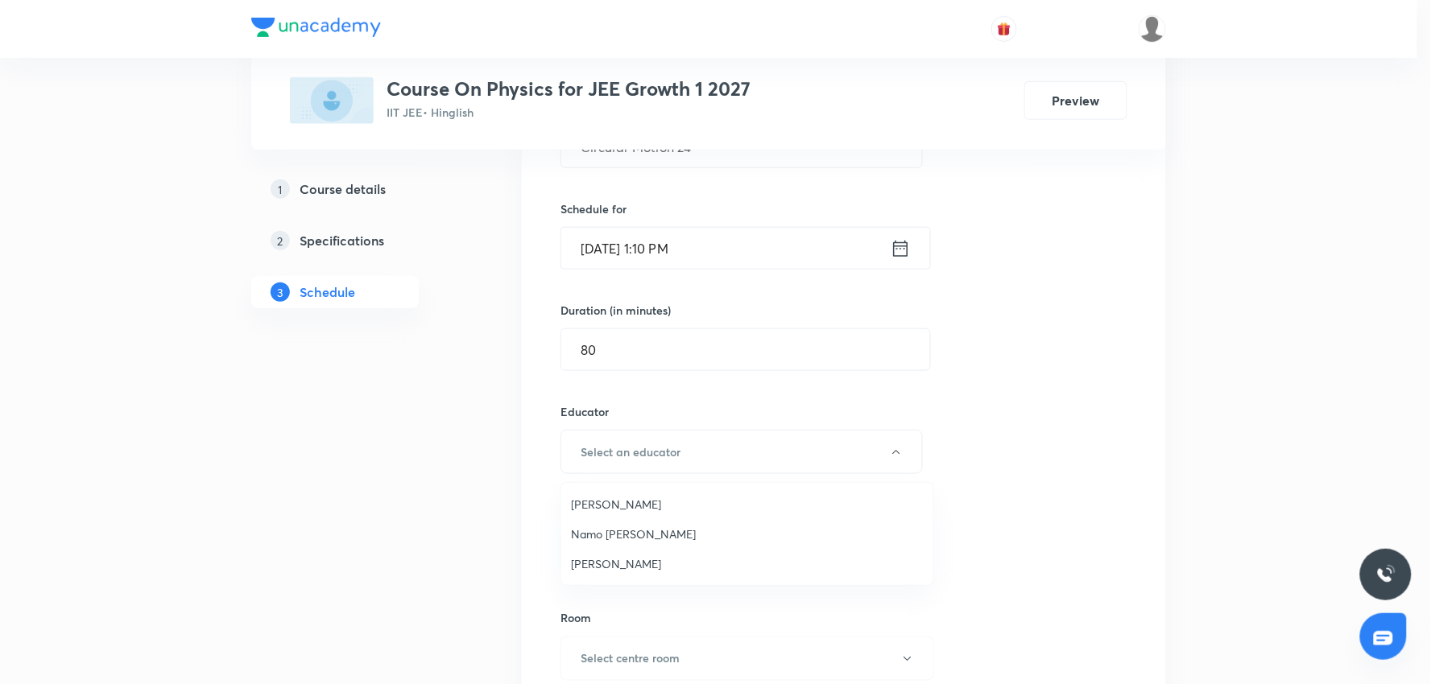
click at [604, 564] on span "Ritesh Kumar" at bounding box center [747, 564] width 353 height 17
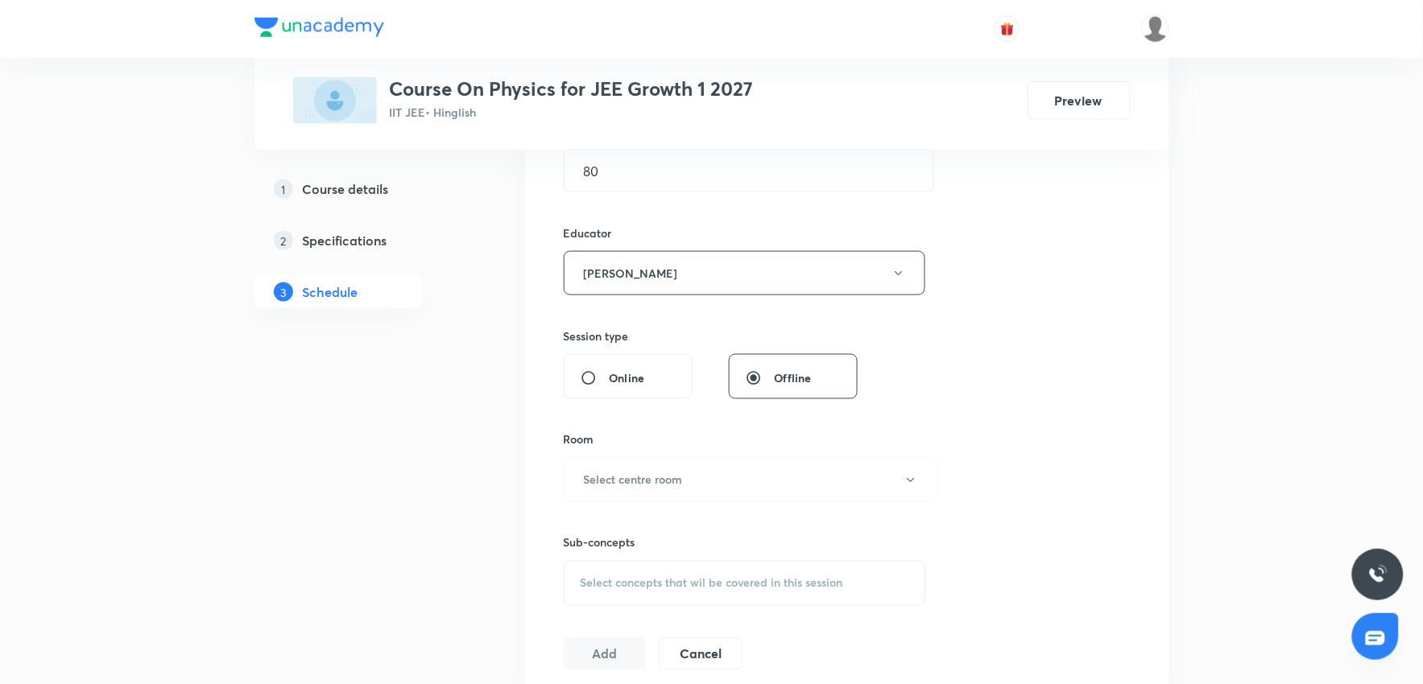
scroll to position [626, 0]
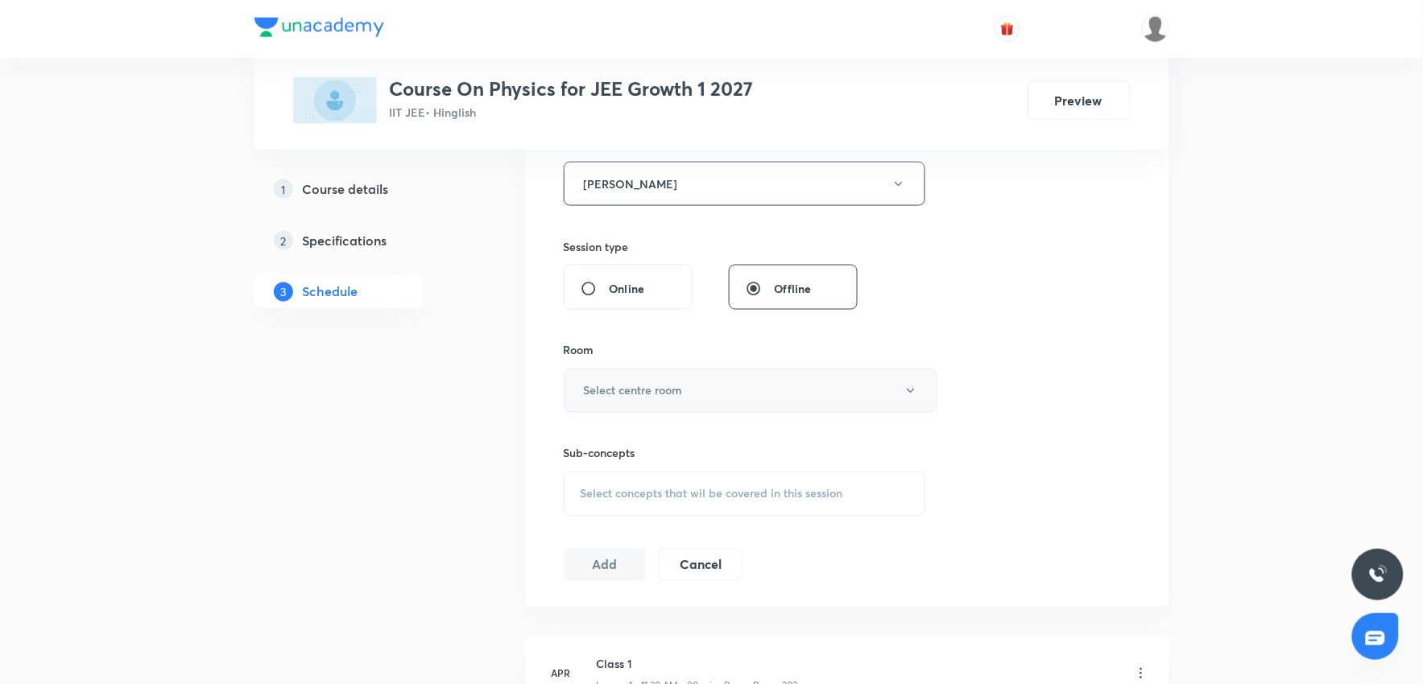
click at [656, 403] on button "Select centre room" at bounding box center [751, 391] width 374 height 44
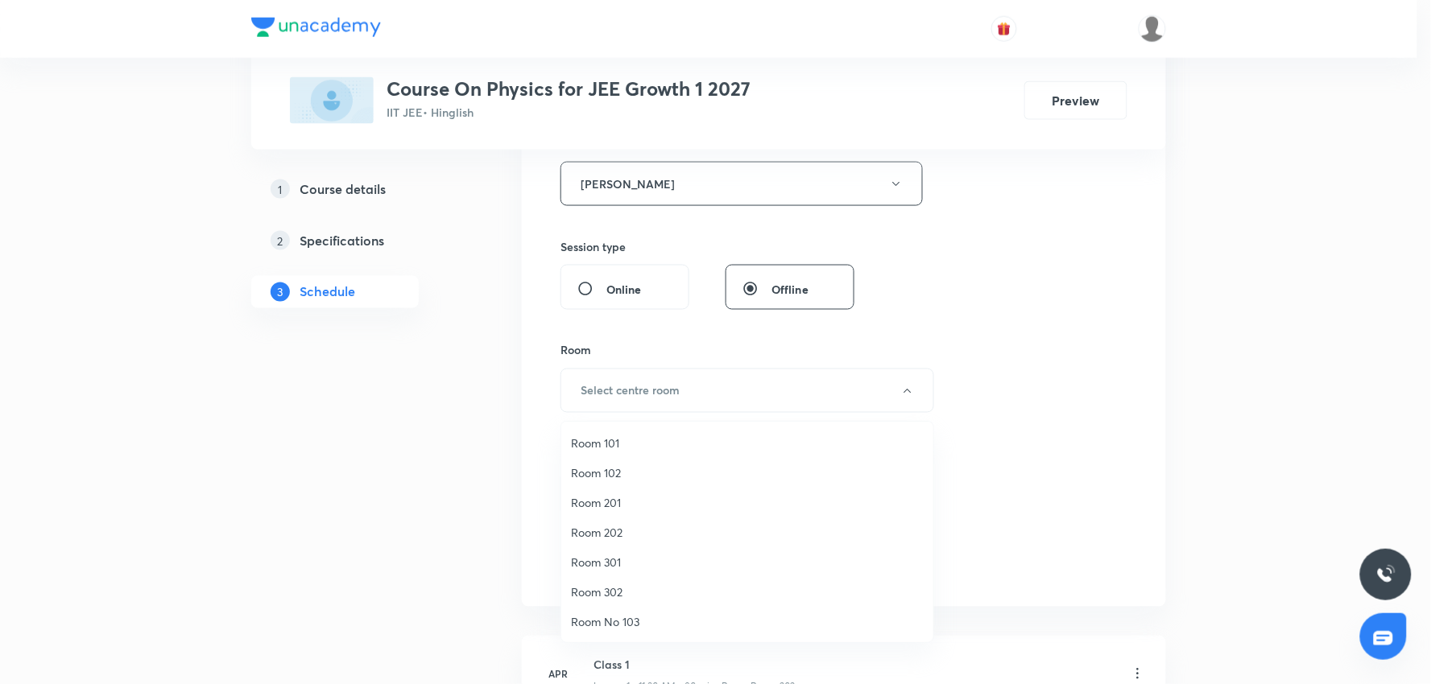
click at [615, 560] on span "Room 301" at bounding box center [747, 562] width 353 height 17
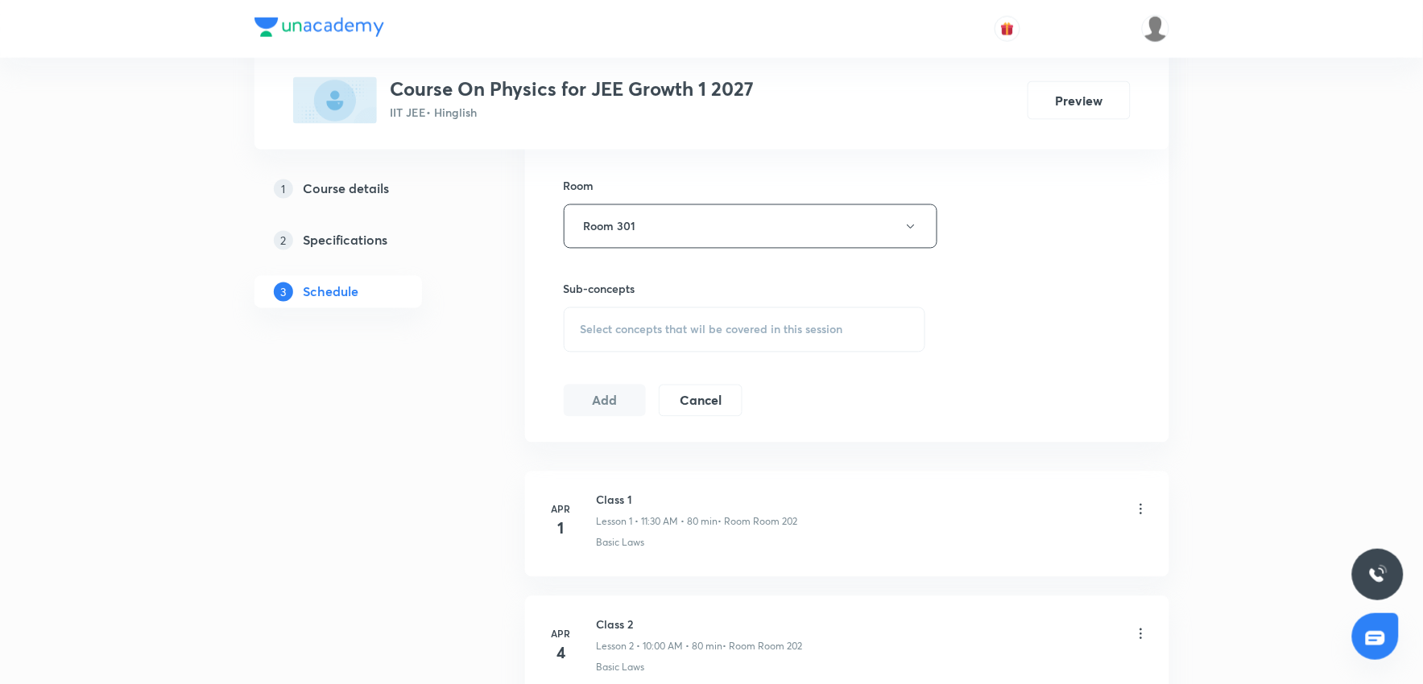
scroll to position [805, 0]
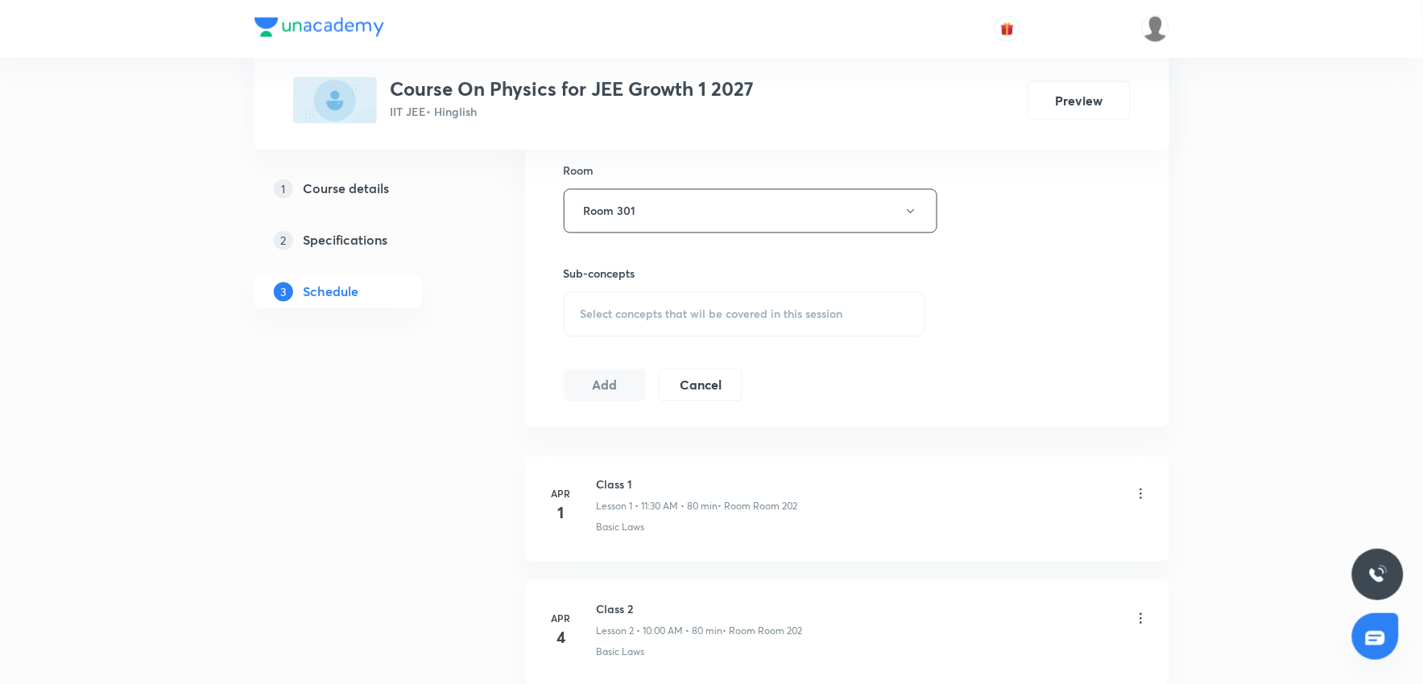
click at [577, 316] on div "Select concepts that wil be covered in this session" at bounding box center [745, 314] width 362 height 45
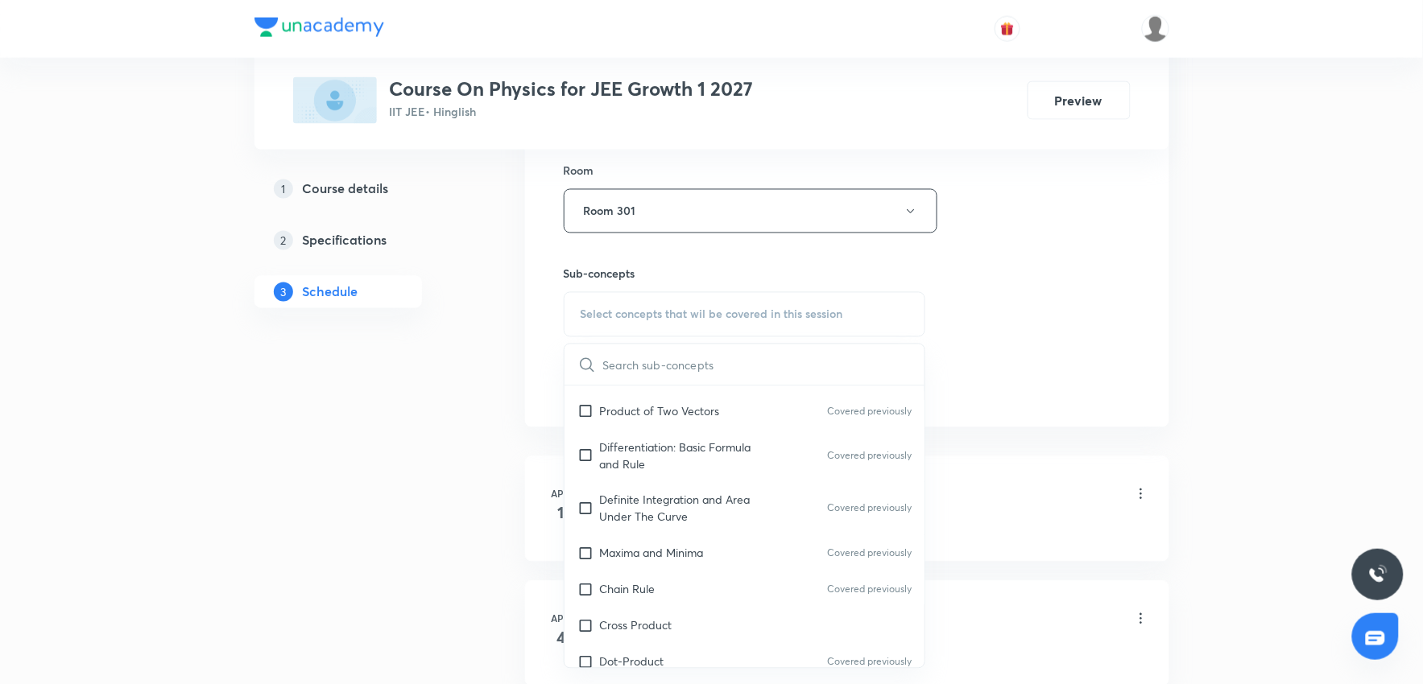
drag, startPoint x: 705, startPoint y: 499, endPoint x: 1084, endPoint y: 421, distance: 387.2
click at [705, 500] on p "Definite Integration and Area Under The Curve" at bounding box center [681, 509] width 163 height 34
checkbox input "true"
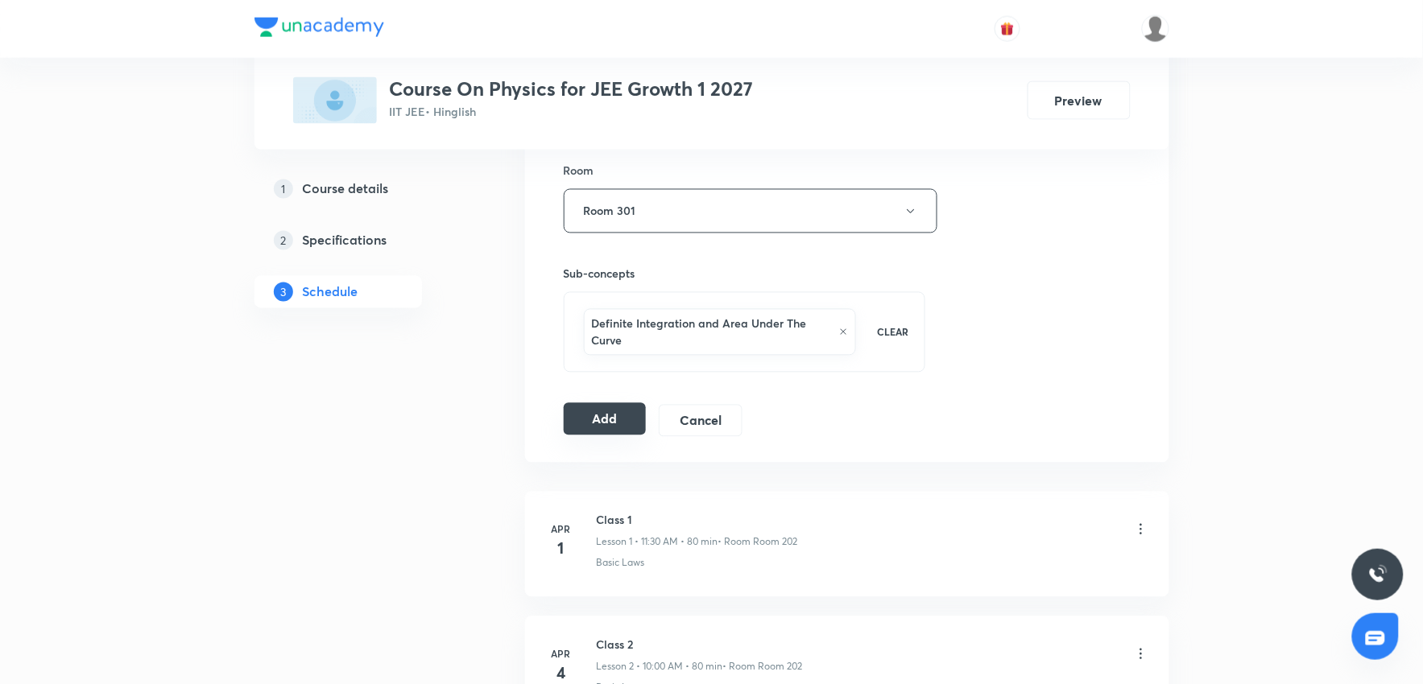
click at [609, 427] on button "Add" at bounding box center [605, 419] width 83 height 32
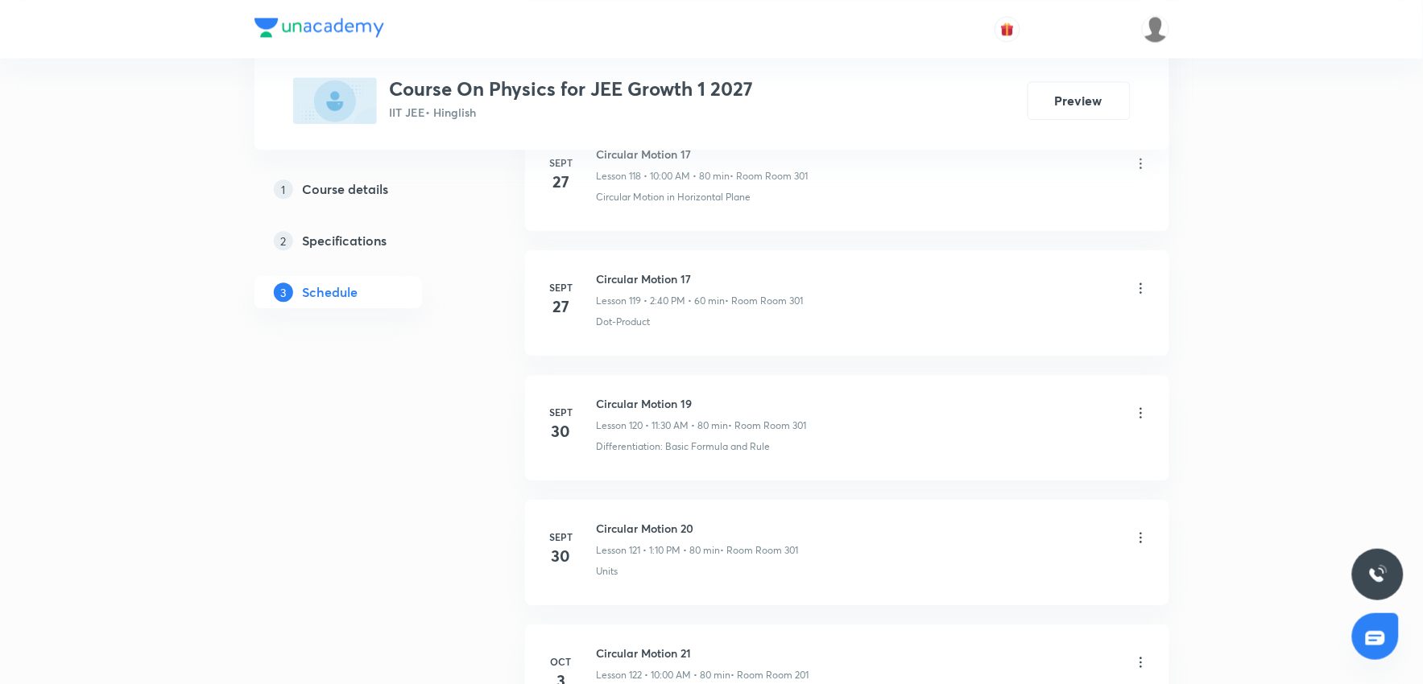
scroll to position [16241, 0]
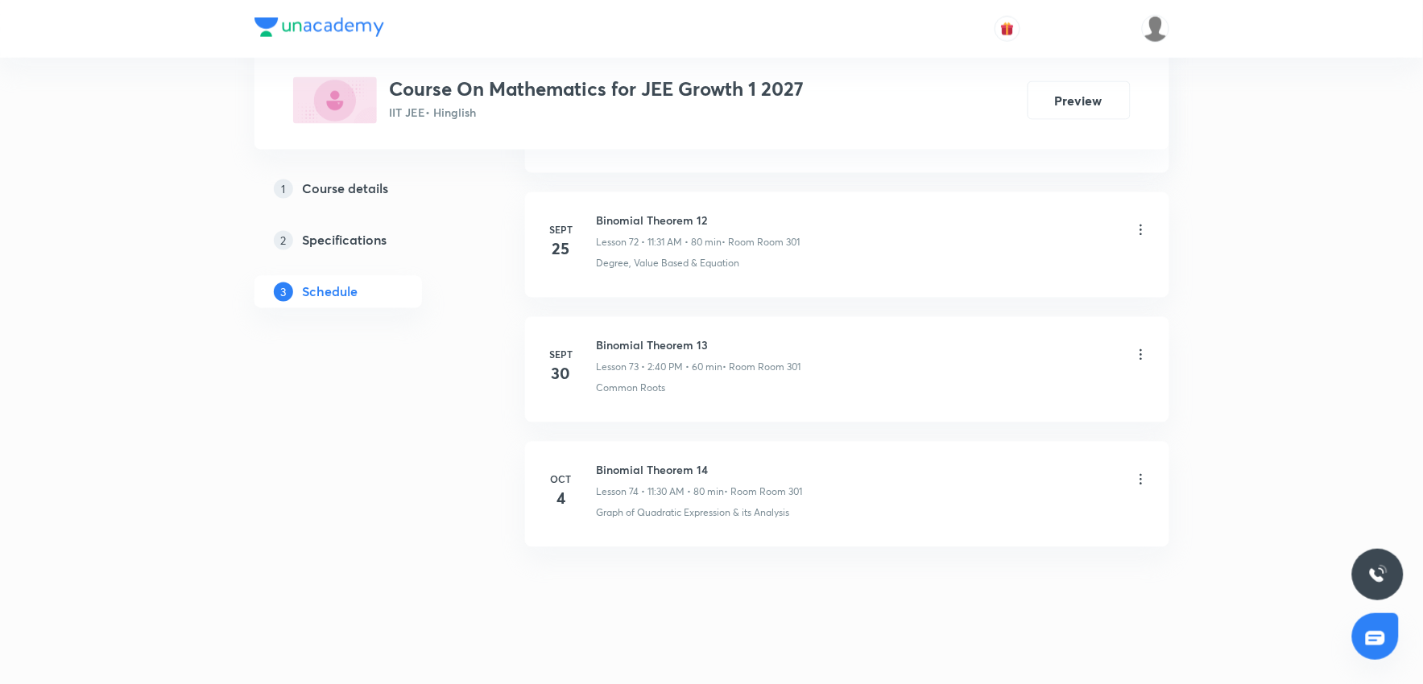
scroll to position [9956, 0]
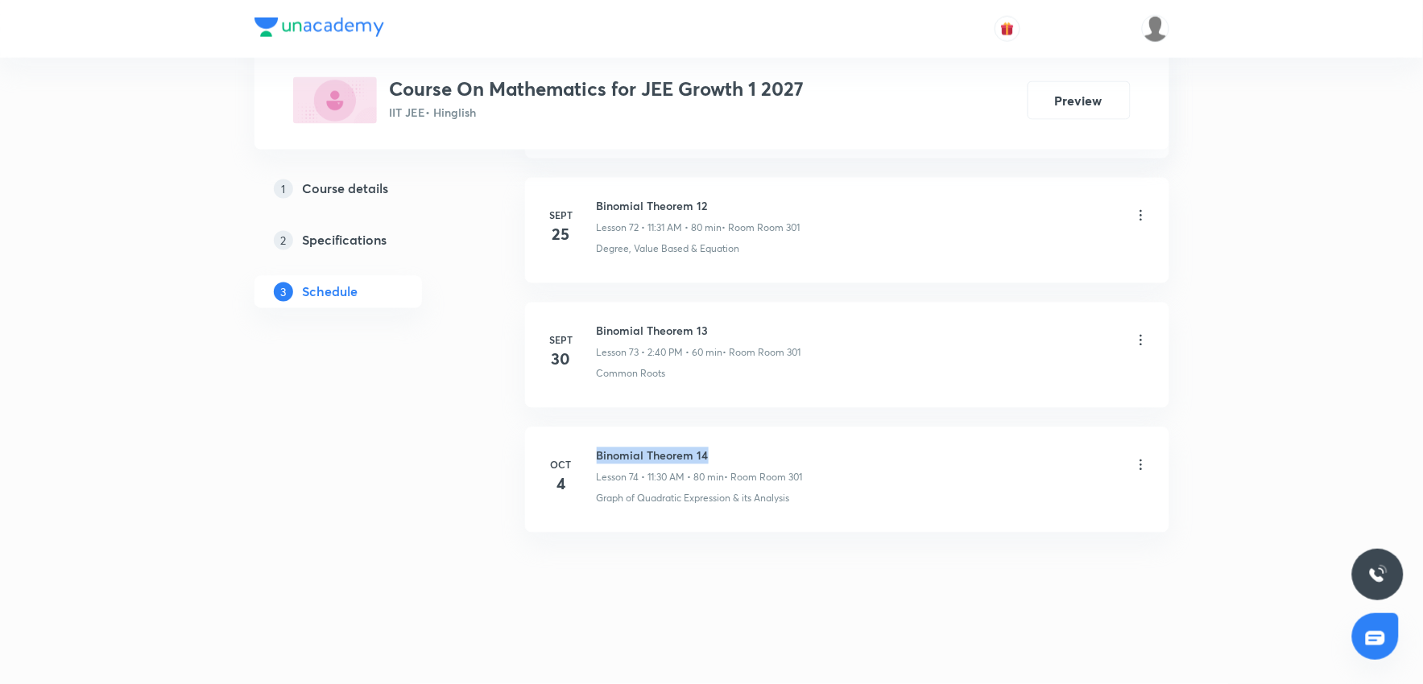
drag, startPoint x: 599, startPoint y: 453, endPoint x: 800, endPoint y: 441, distance: 201.6
click at [800, 441] on li "[DATE] Binomial Theorem 14 Lesson 74 • 11:30 AM • 80 min • Room Room 301 Graph …" at bounding box center [847, 480] width 644 height 105
copy h6 "Binomial Theorem 14"
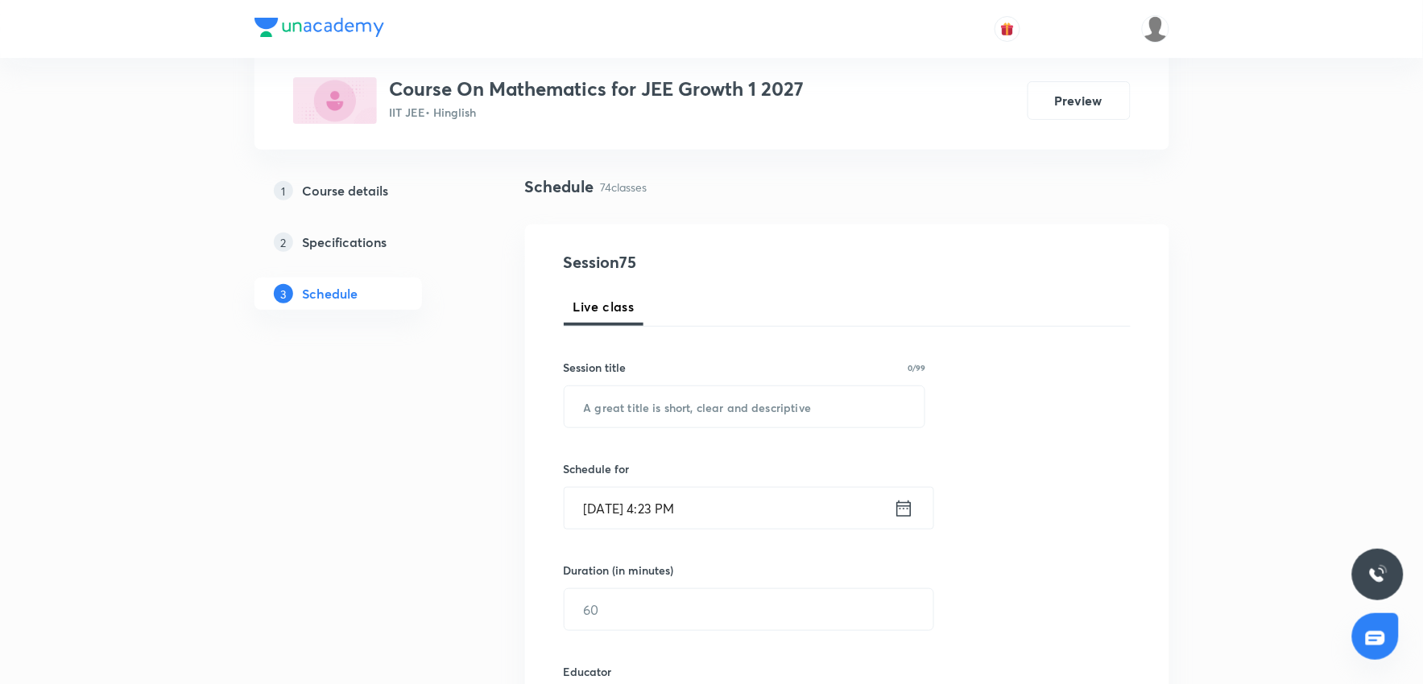
scroll to position [0, 0]
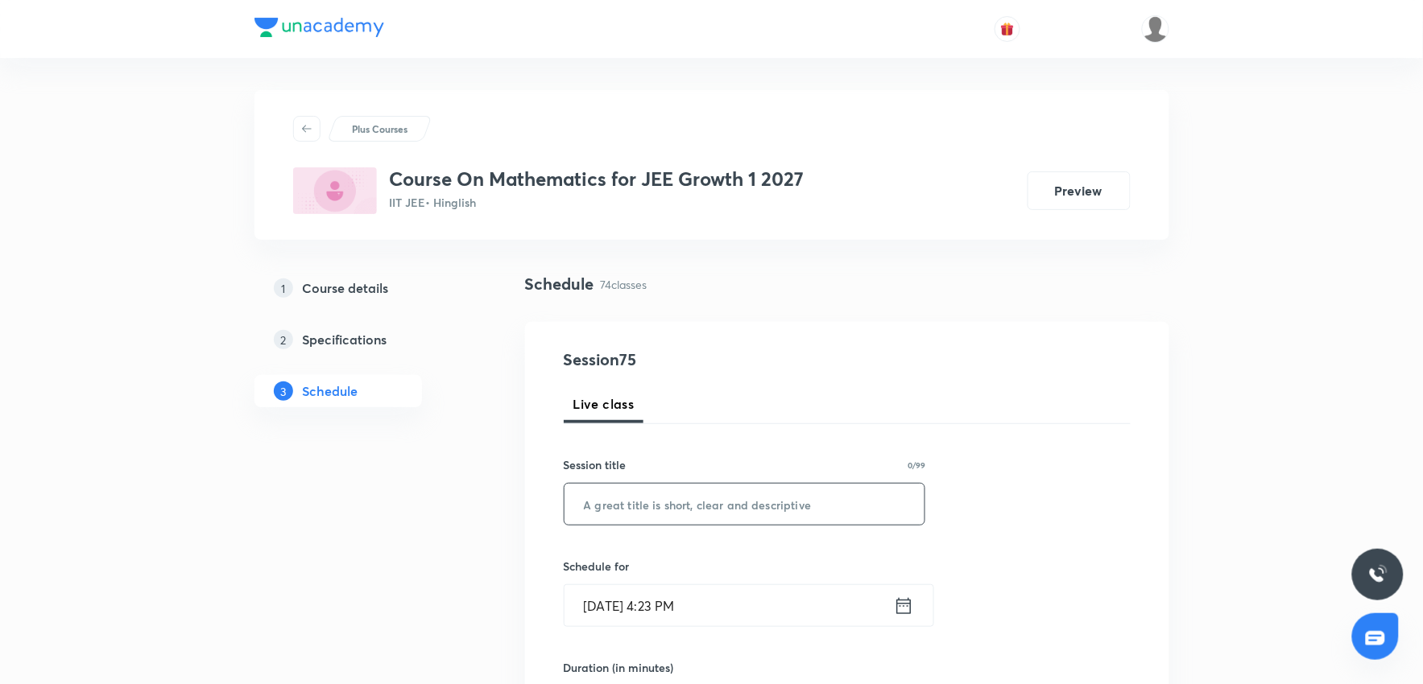
click at [637, 511] on input "text" at bounding box center [744, 504] width 361 height 41
paste input "Binomial Theorem 14"
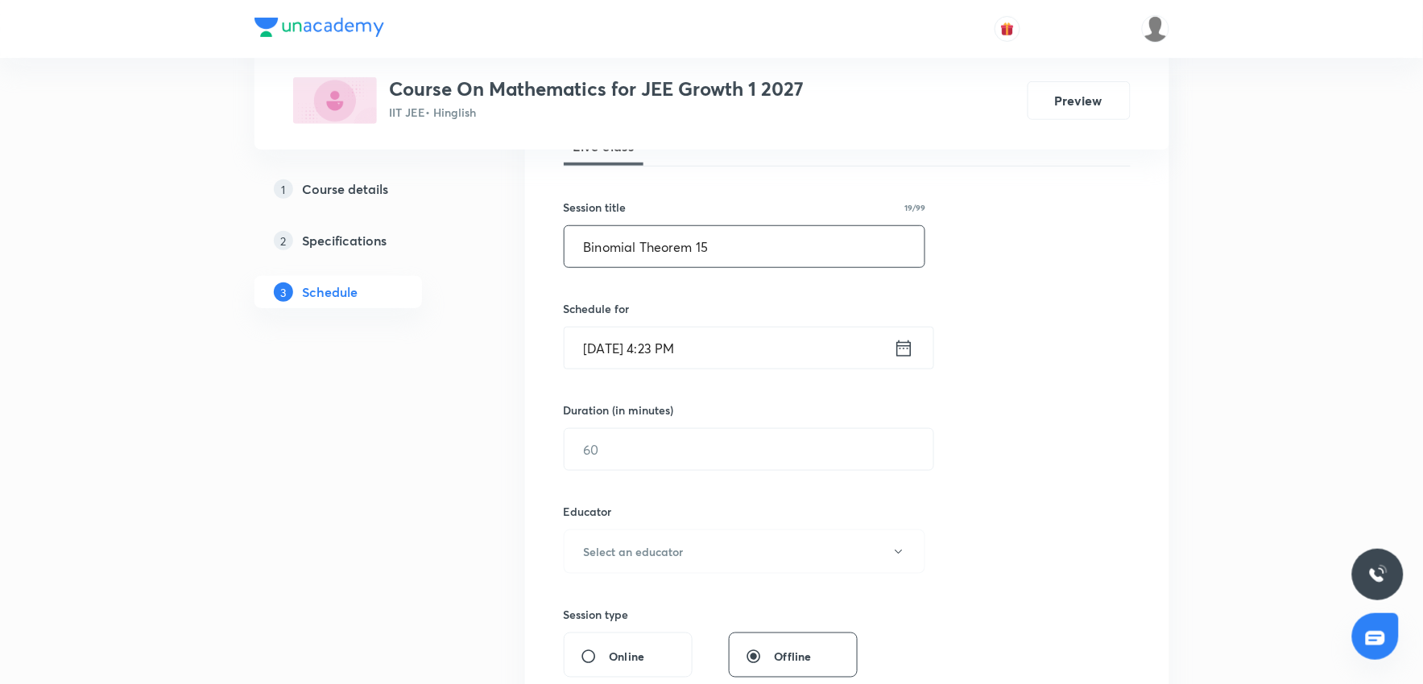
scroll to position [268, 0]
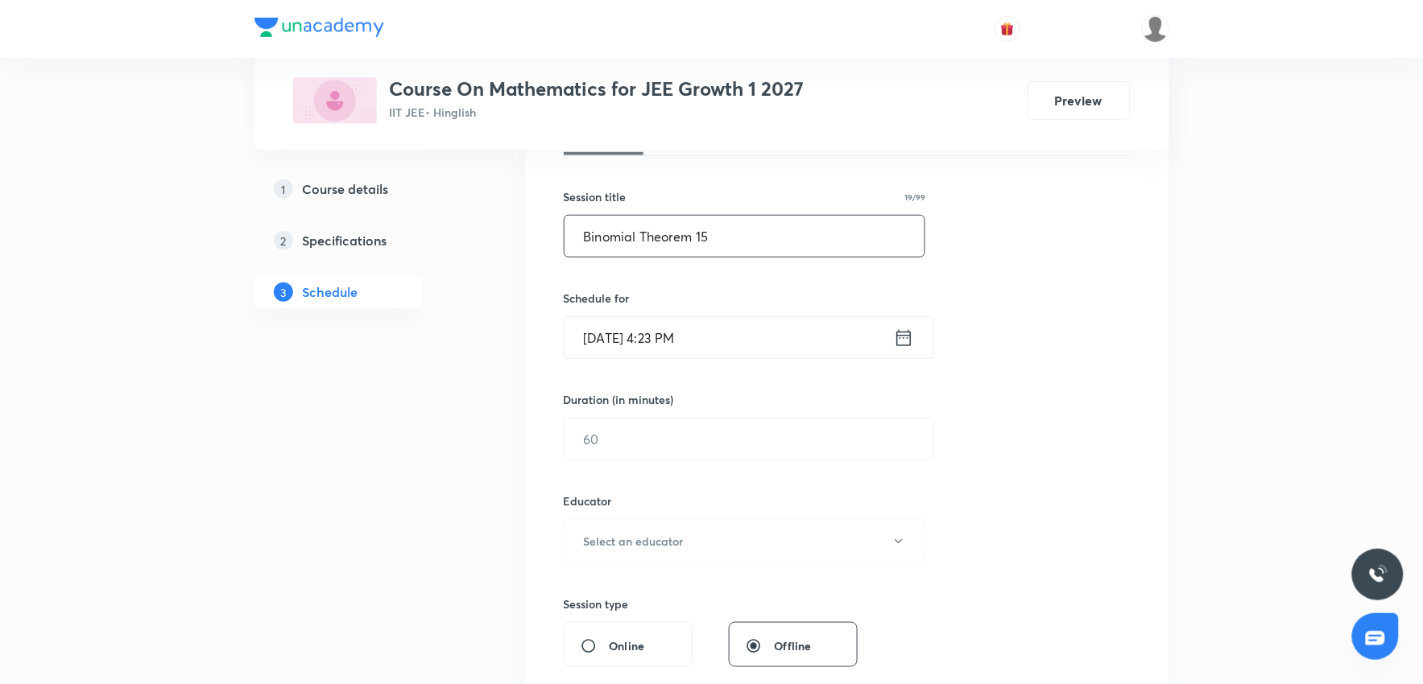
type input "Binomial Theorem 15"
click at [730, 350] on input "Oct 5, 2025, 4:23 PM" at bounding box center [728, 337] width 329 height 41
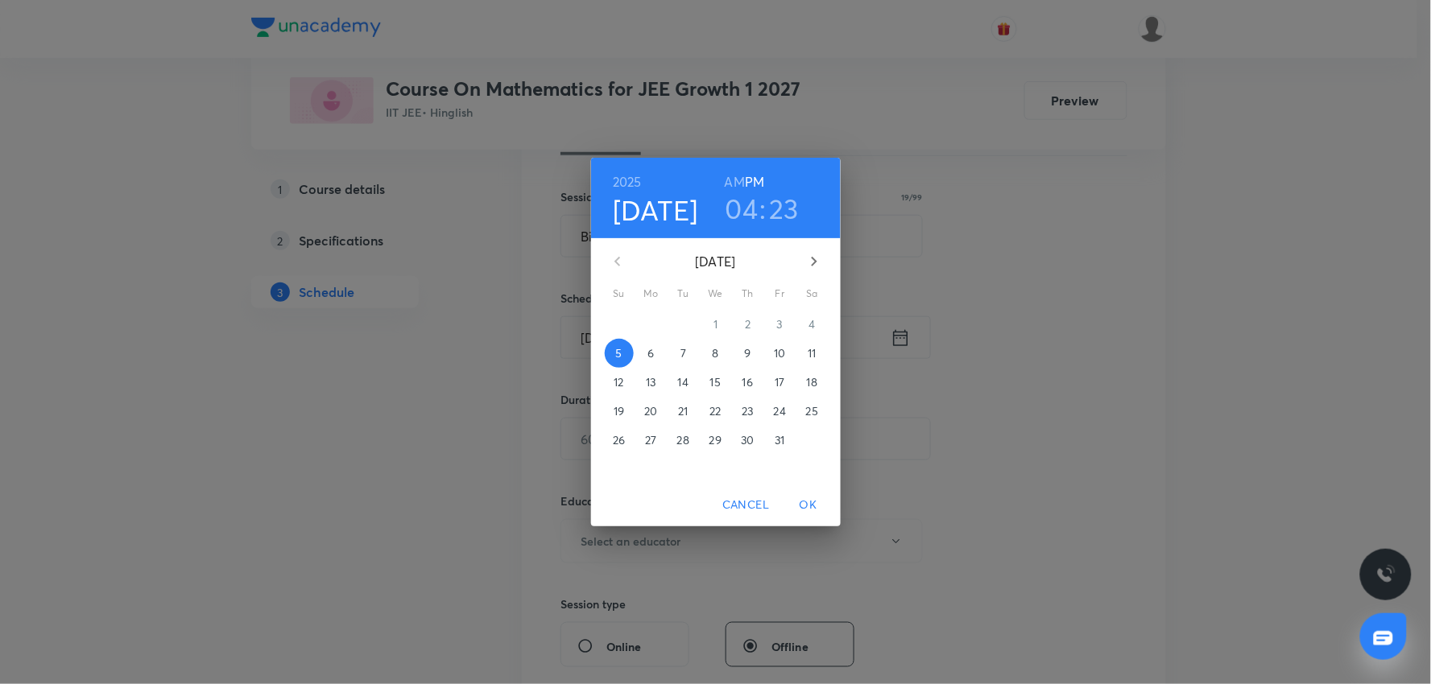
click at [656, 350] on span "6" at bounding box center [651, 353] width 29 height 16
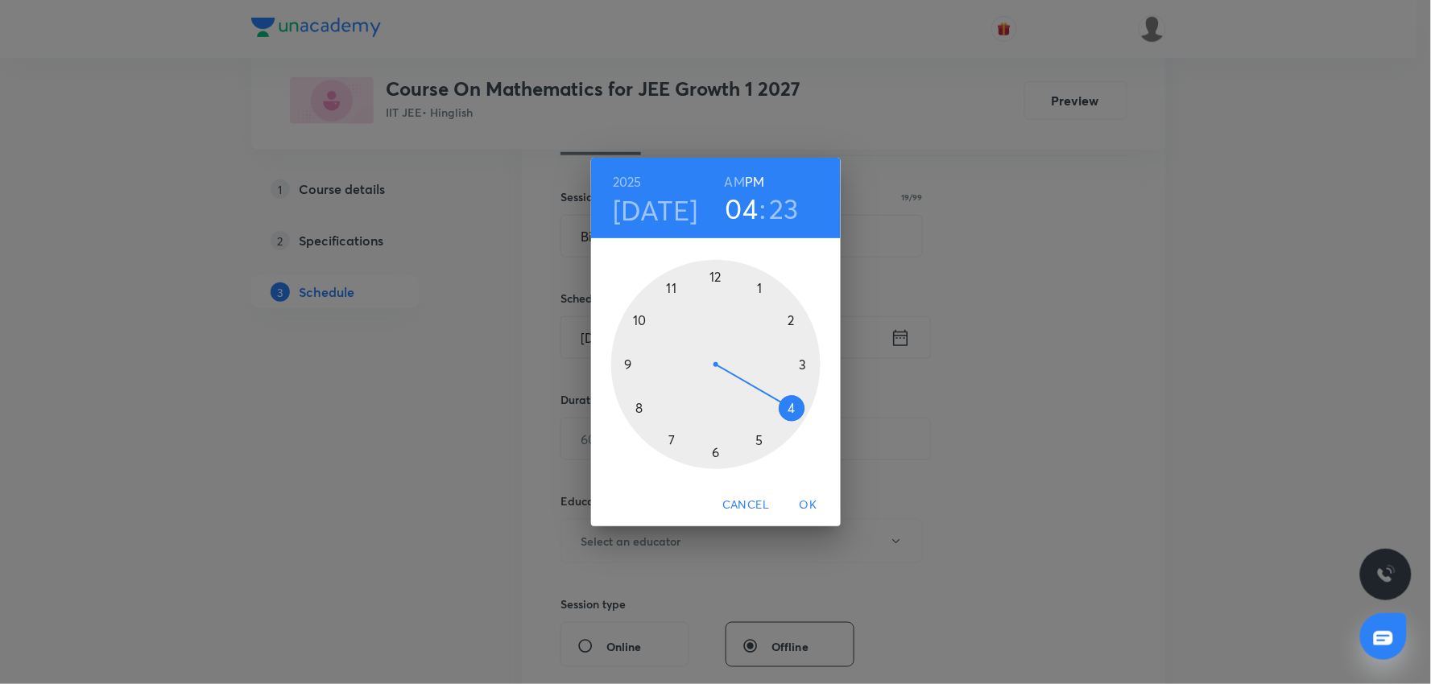
click at [747, 207] on h3 "04" at bounding box center [742, 209] width 33 height 34
click at [793, 318] on div at bounding box center [715, 364] width 209 height 209
click at [642, 408] on div at bounding box center [715, 364] width 209 height 209
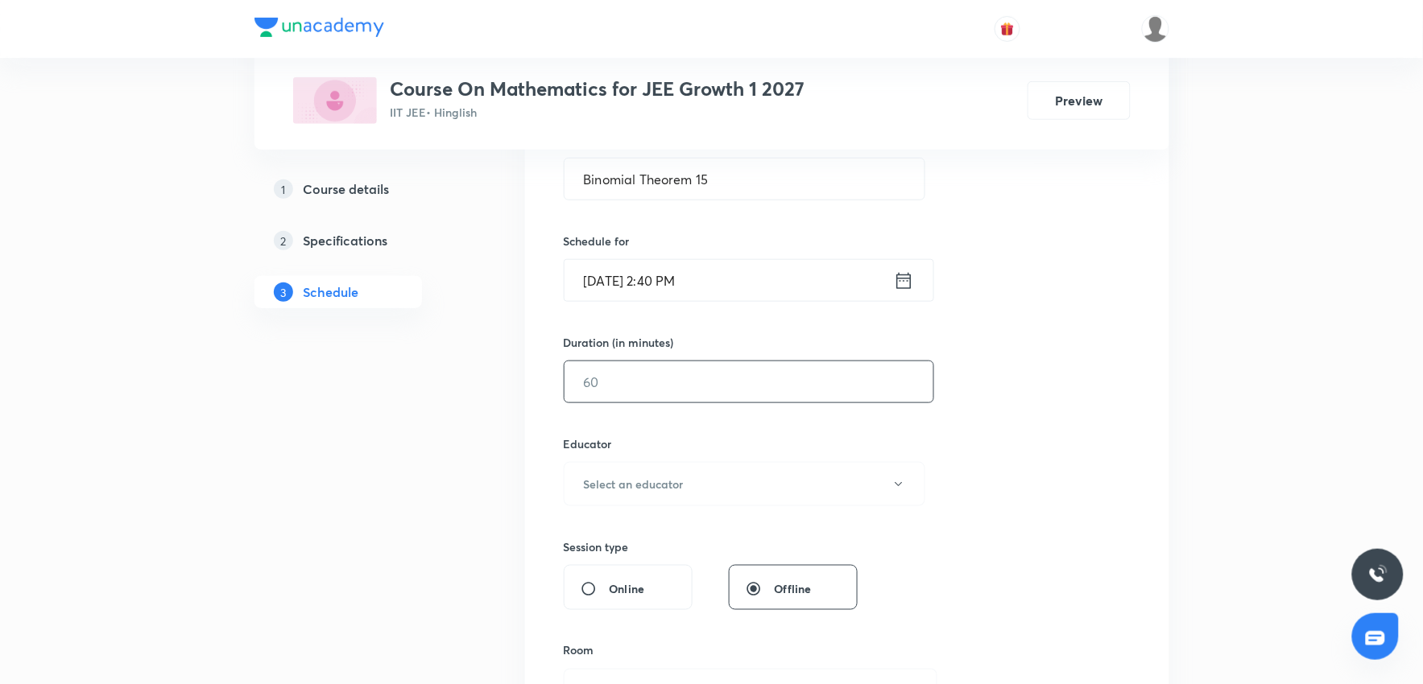
scroll to position [358, 0]
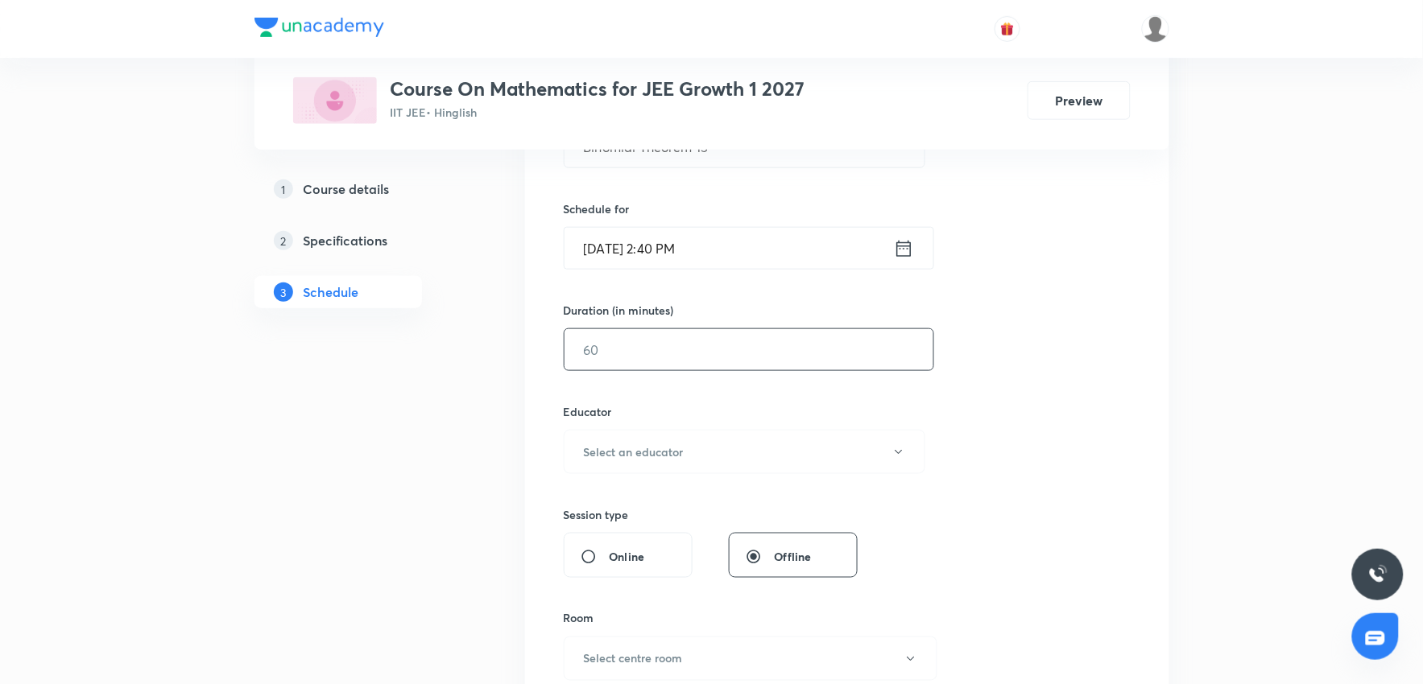
click at [706, 368] on input "text" at bounding box center [748, 349] width 369 height 41
type input "8"
type input "0"
type input "60"
click at [666, 443] on button "Select an educator" at bounding box center [745, 452] width 362 height 44
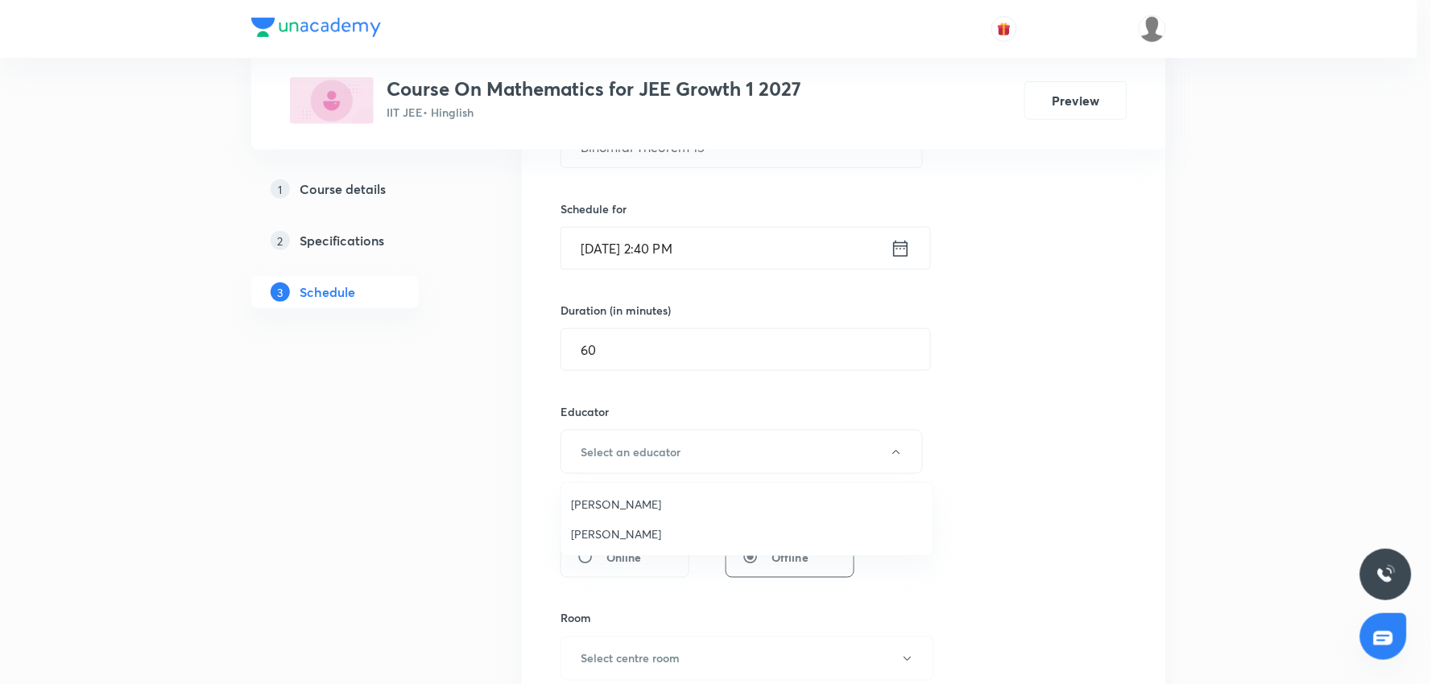
click at [617, 500] on span "Vijay Meghwal" at bounding box center [747, 504] width 353 height 17
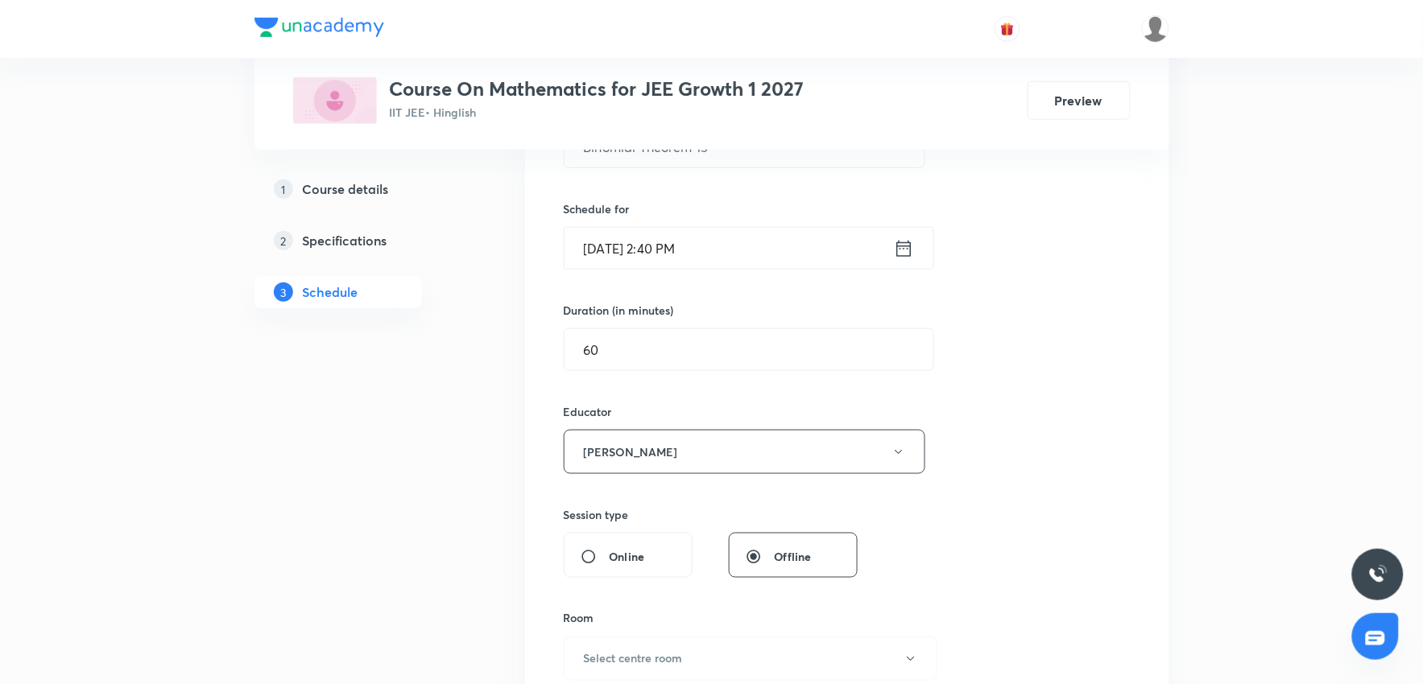
scroll to position [536, 0]
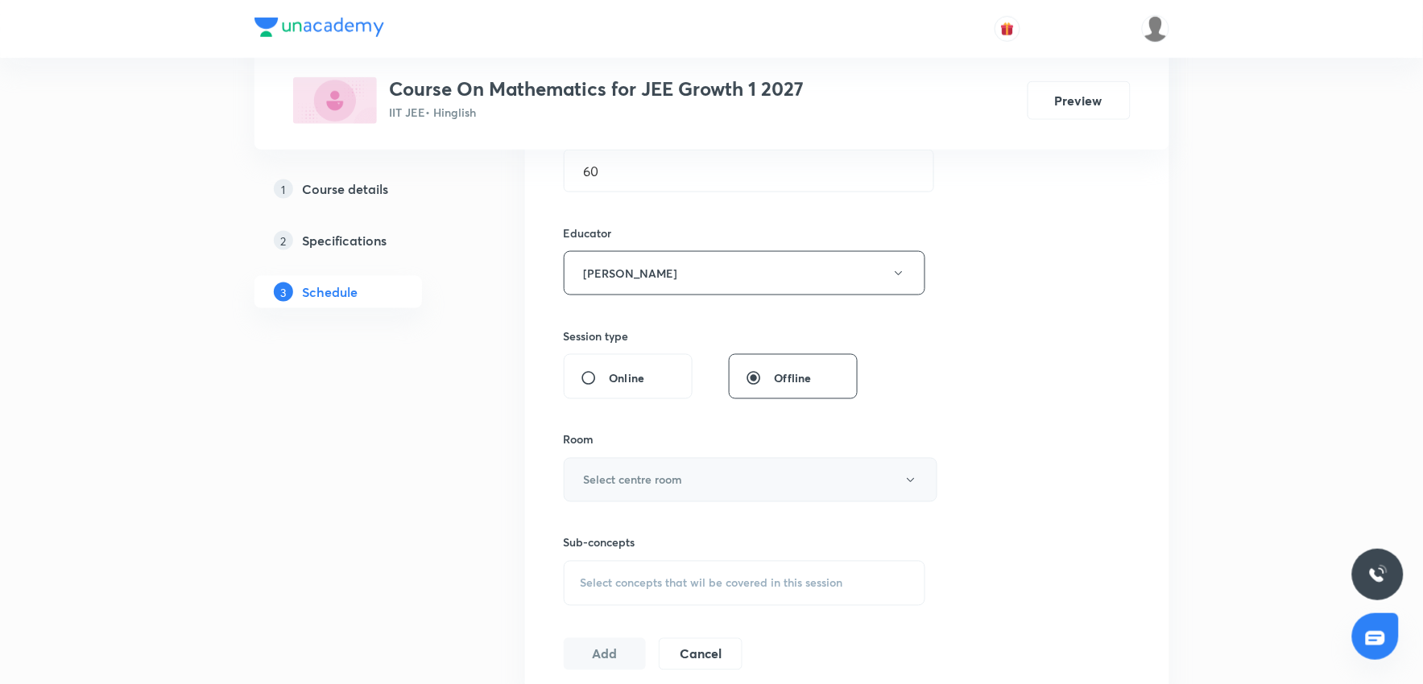
click at [647, 476] on h6 "Select centre room" at bounding box center [633, 480] width 99 height 17
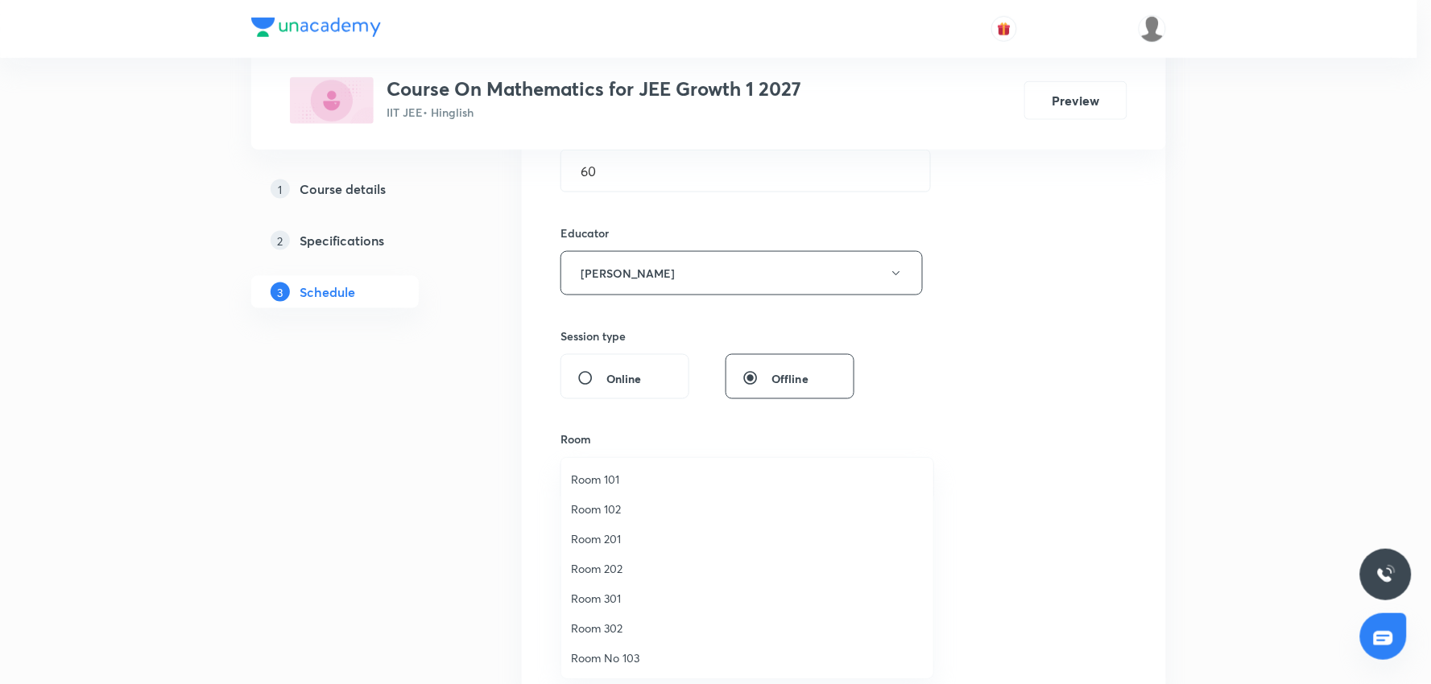
drag, startPoint x: 604, startPoint y: 605, endPoint x: 688, endPoint y: 591, distance: 84.9
click at [610, 601] on span "Room 301" at bounding box center [747, 598] width 353 height 17
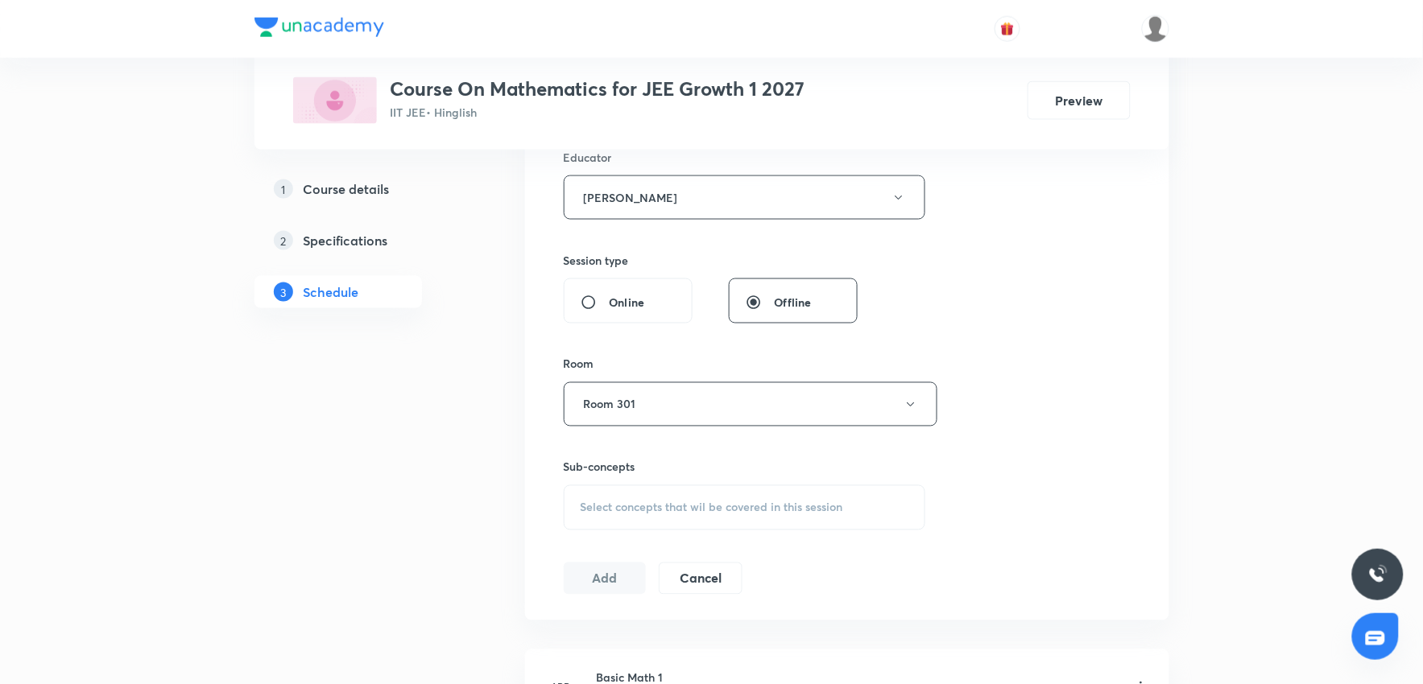
scroll to position [715, 0]
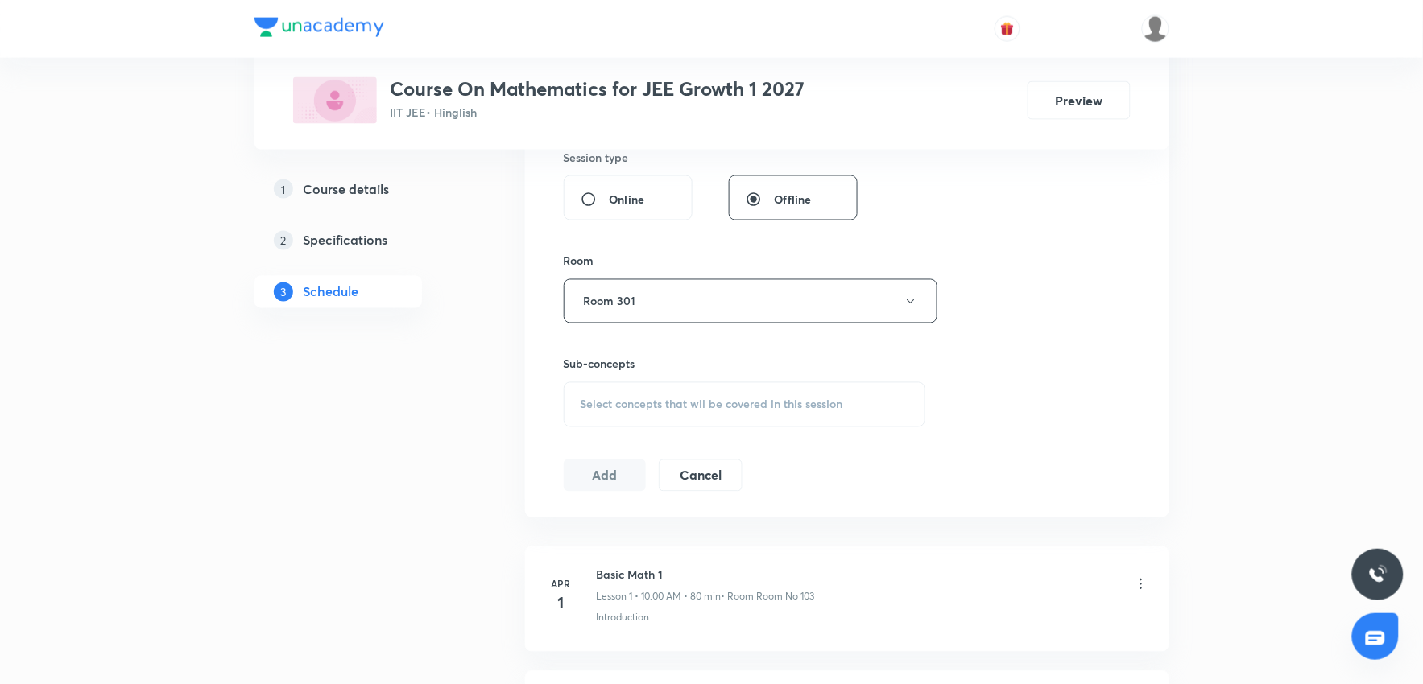
click at [711, 411] on span "Select concepts that wil be covered in this session" at bounding box center [712, 405] width 263 height 13
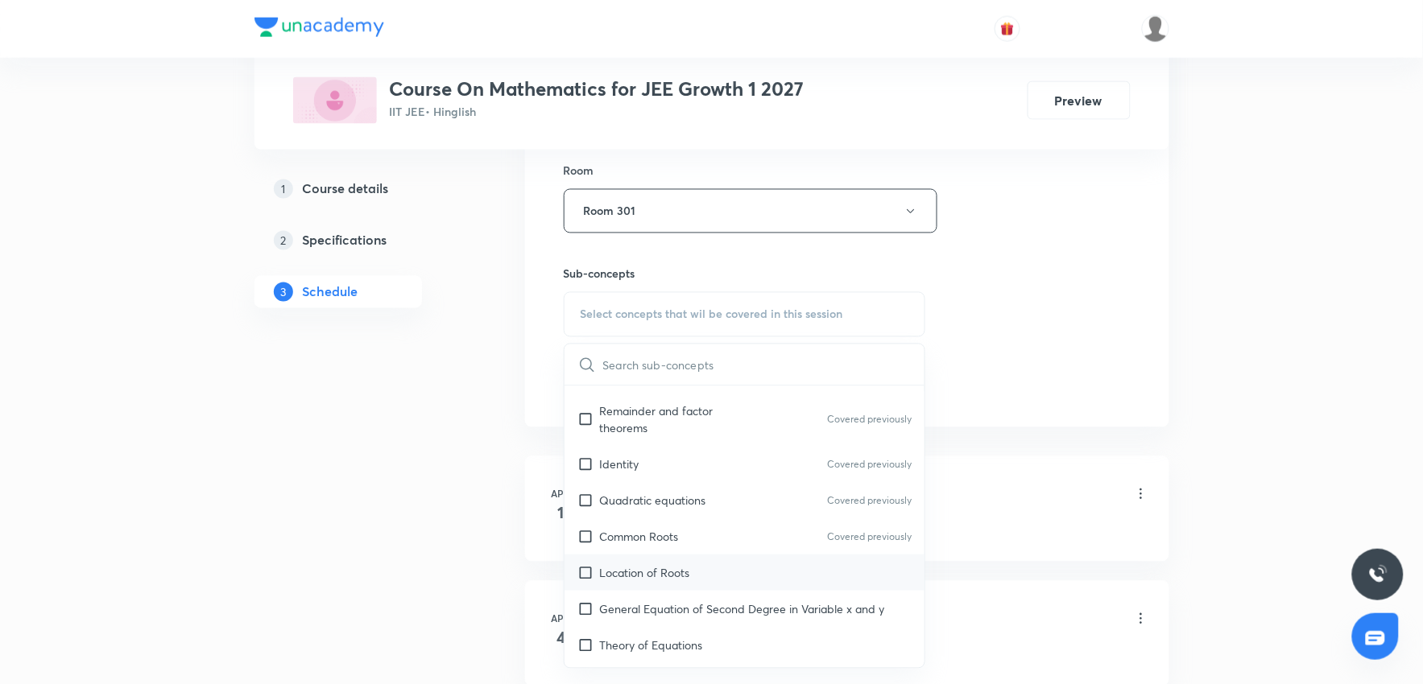
scroll to position [536, 0]
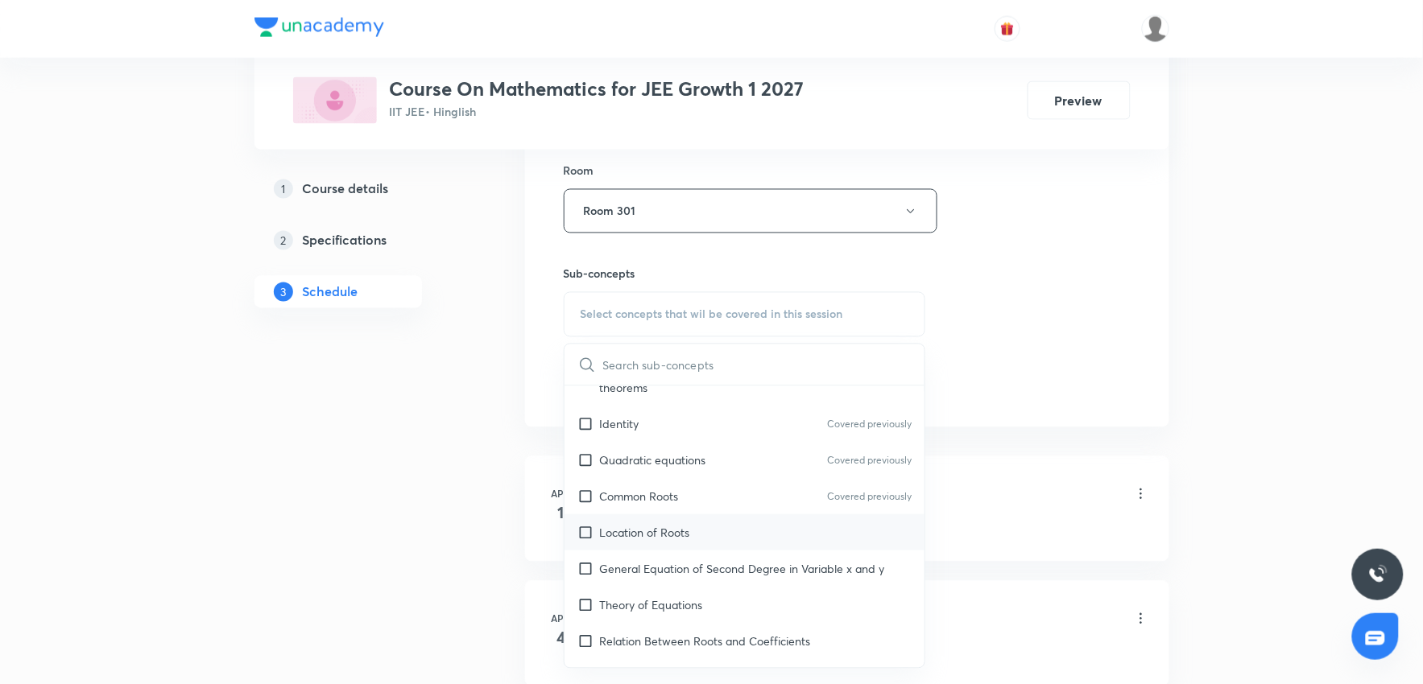
click at [681, 536] on p "Location of Roots" at bounding box center [645, 532] width 90 height 17
checkbox input "true"
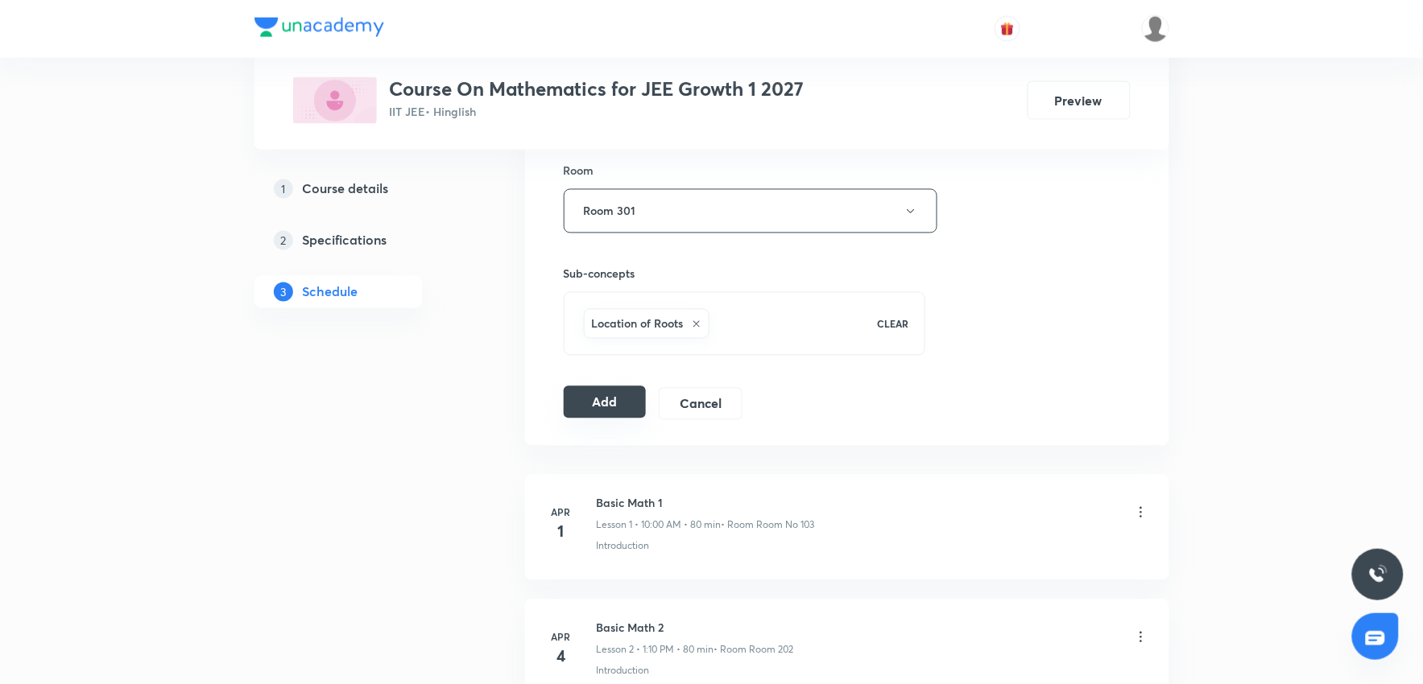
click at [613, 401] on button "Add" at bounding box center [605, 403] width 83 height 32
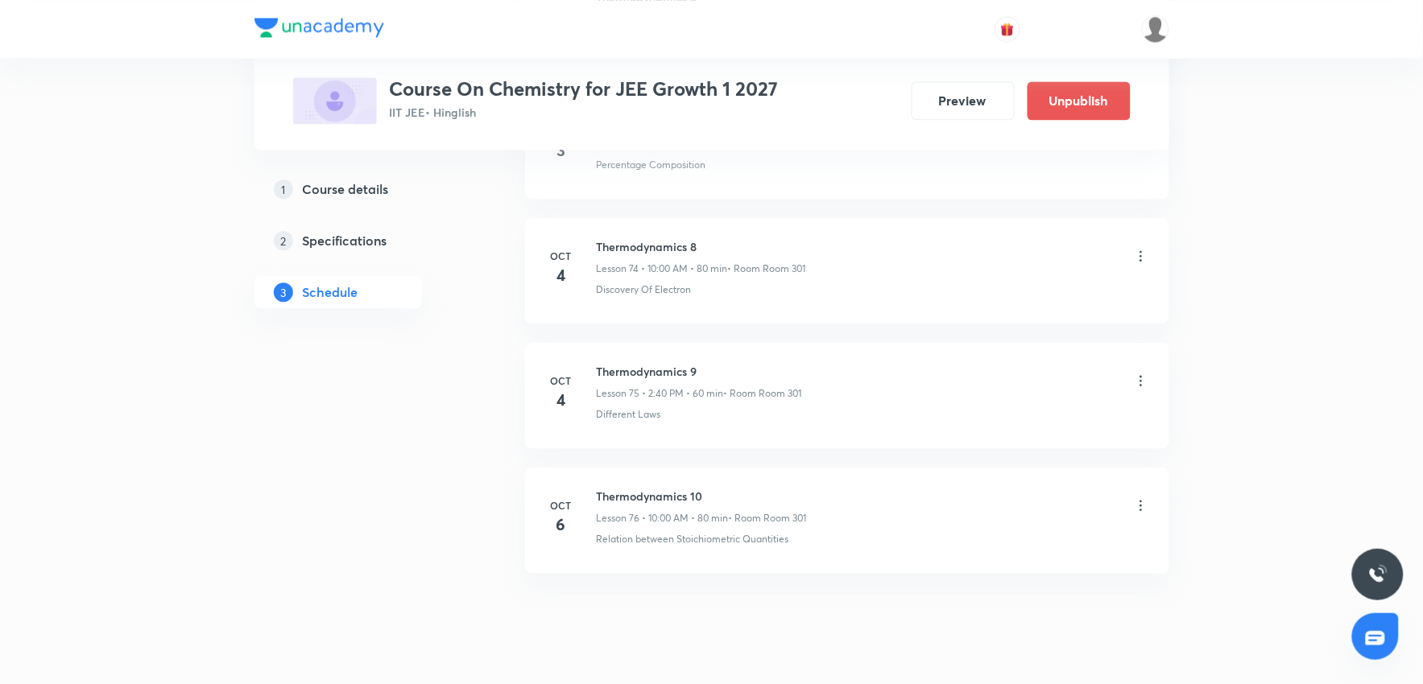
scroll to position [10207, 0]
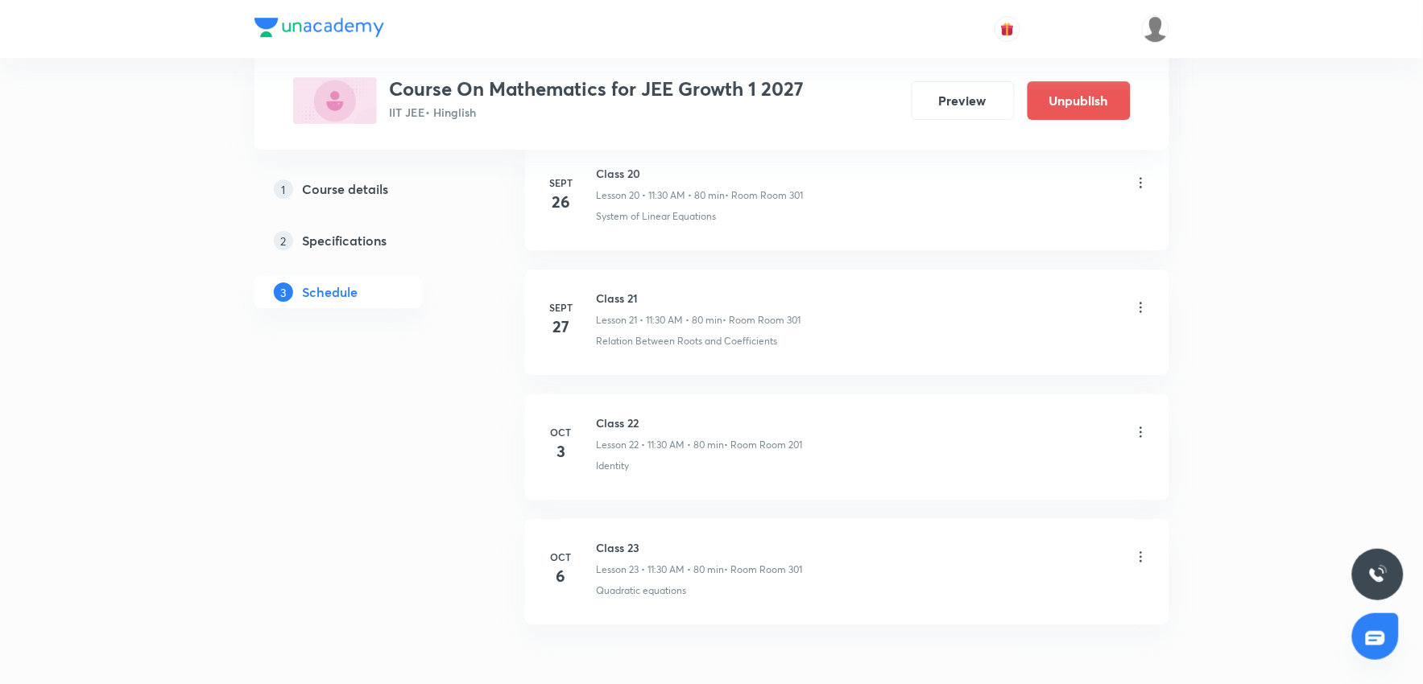
scroll to position [3480, 0]
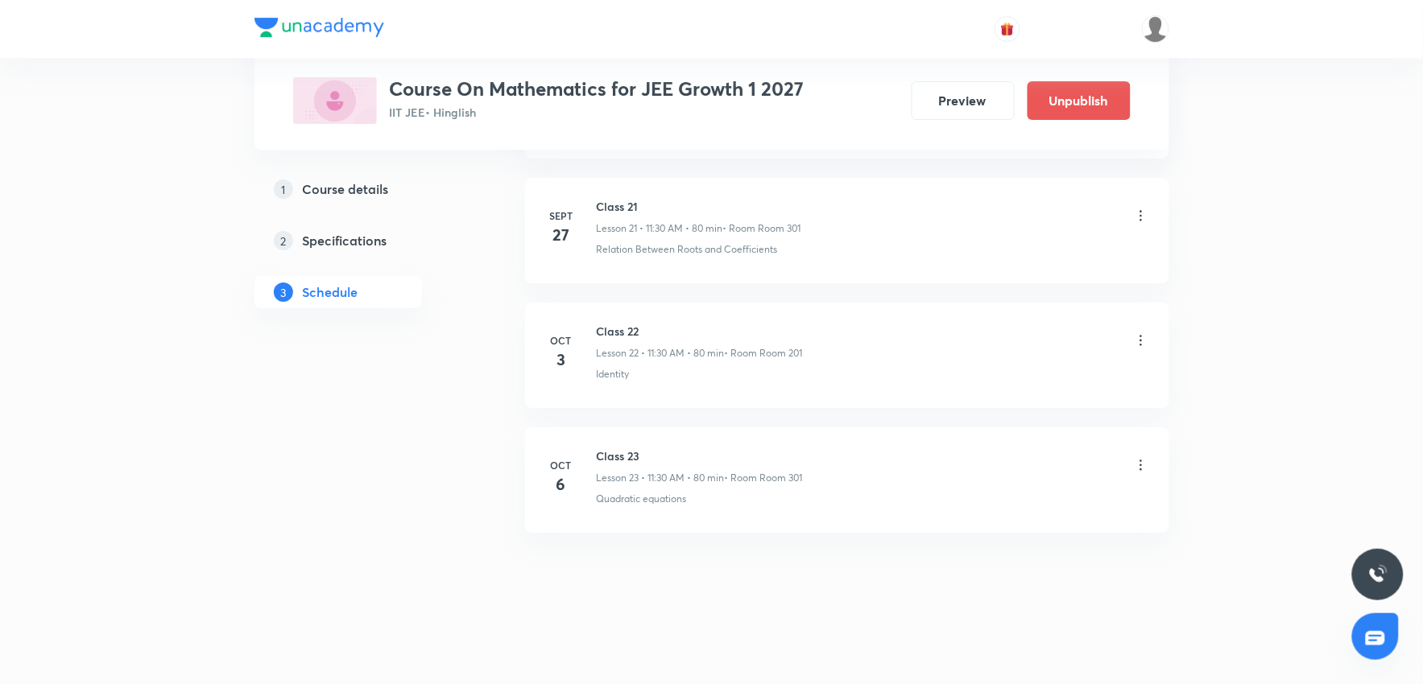
drag, startPoint x: 569, startPoint y: 471, endPoint x: 874, endPoint y: 538, distance: 311.6
click at [854, 465] on div "[DATE] Class 23 Lesson 23 • 11:30 AM • 80 min • Room Room 301 Quadratic equatio…" at bounding box center [847, 477] width 604 height 59
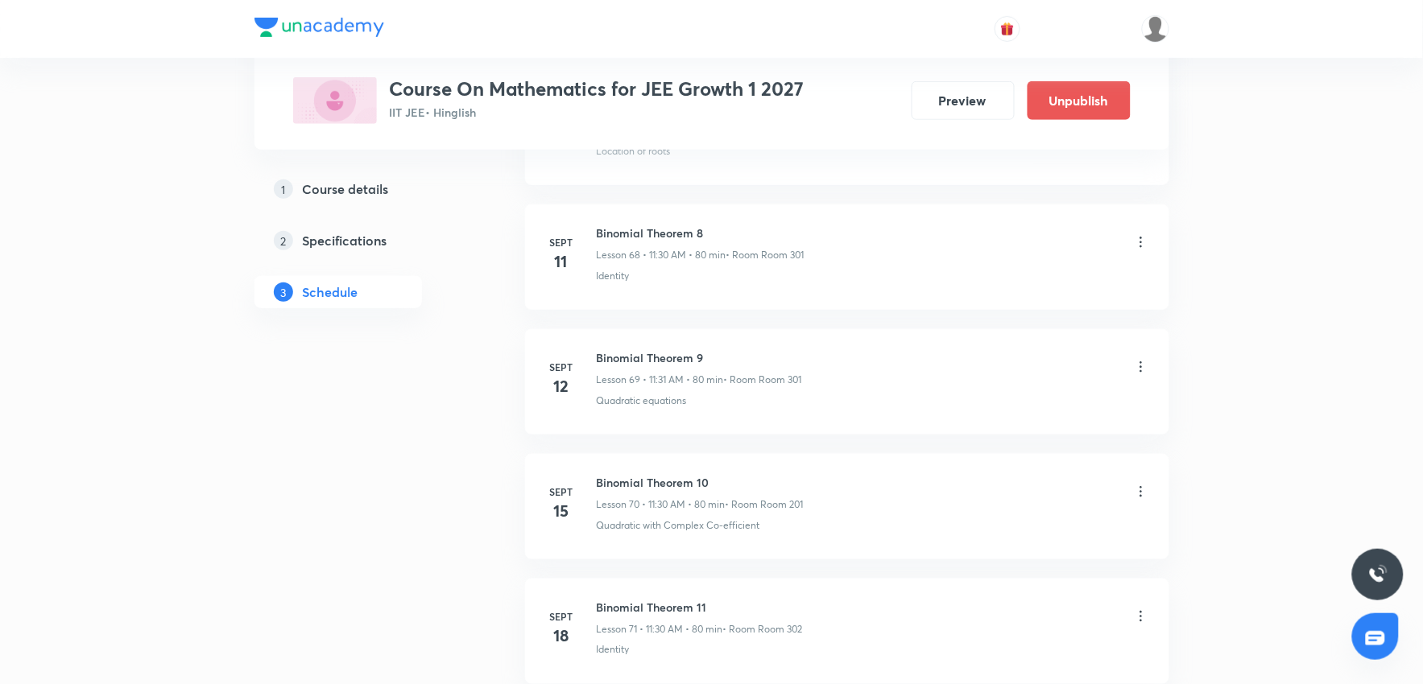
scroll to position [10082, 0]
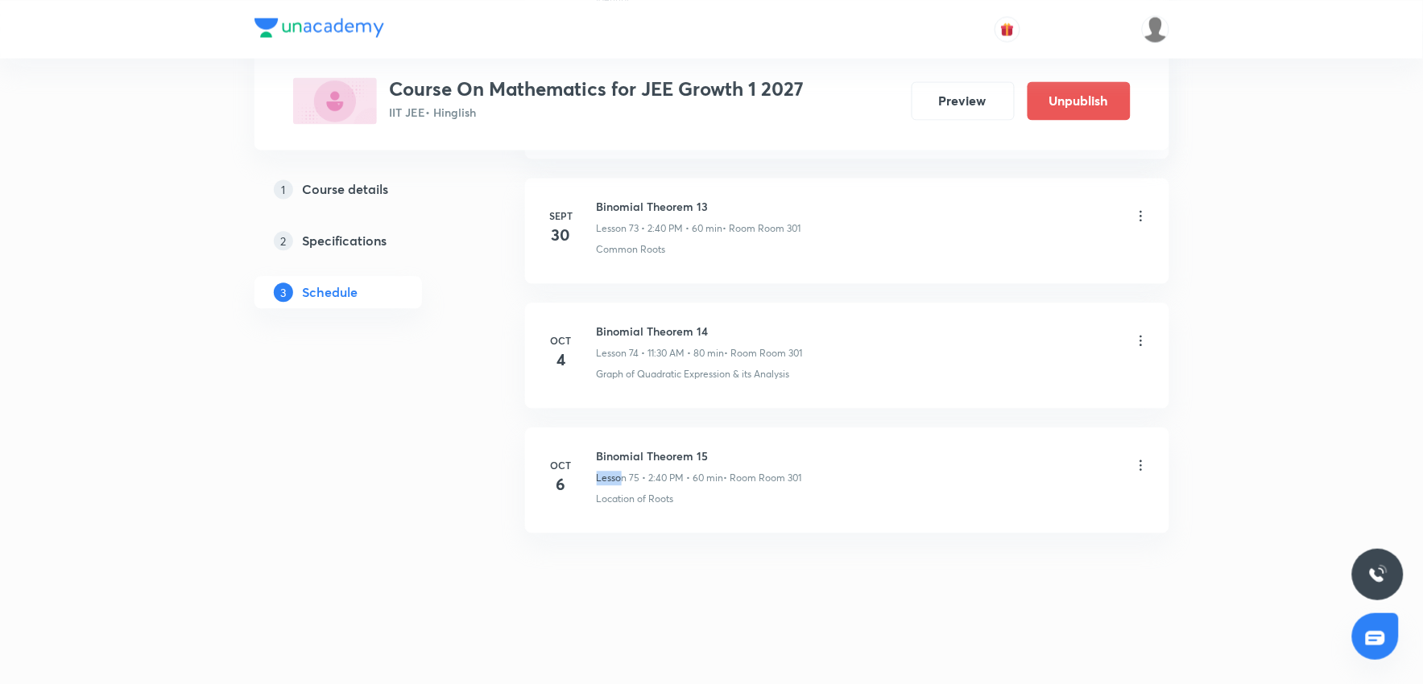
drag, startPoint x: 623, startPoint y: 465, endPoint x: 870, endPoint y: 448, distance: 247.0
click at [870, 448] on div "Binomial Theorem 15 Lesson 75 • 2:40 PM • 60 min • Room Room 301" at bounding box center [873, 467] width 552 height 38
click at [974, 530] on li "Oct 6 Binomial Theorem 15 Lesson 75 • 2:40 PM • 60 min • Room Room 301 Location…" at bounding box center [847, 480] width 644 height 105
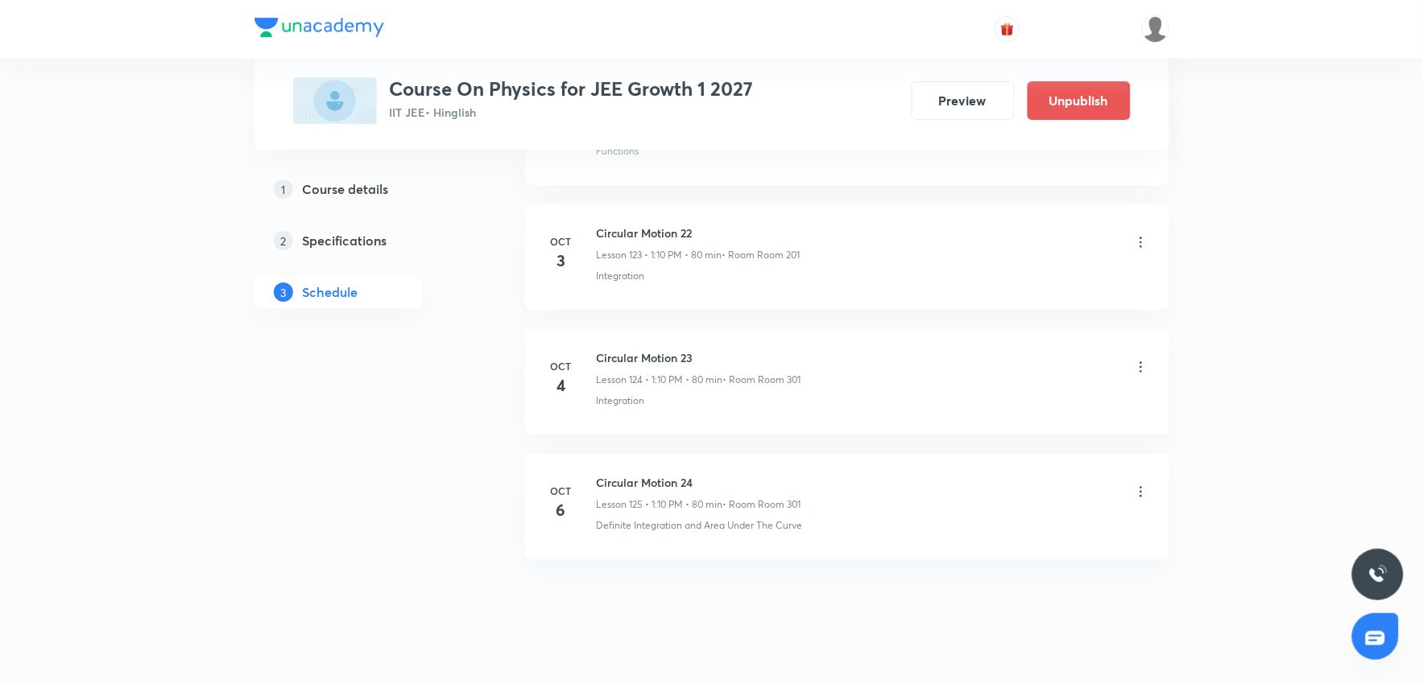
scroll to position [16331, 0]
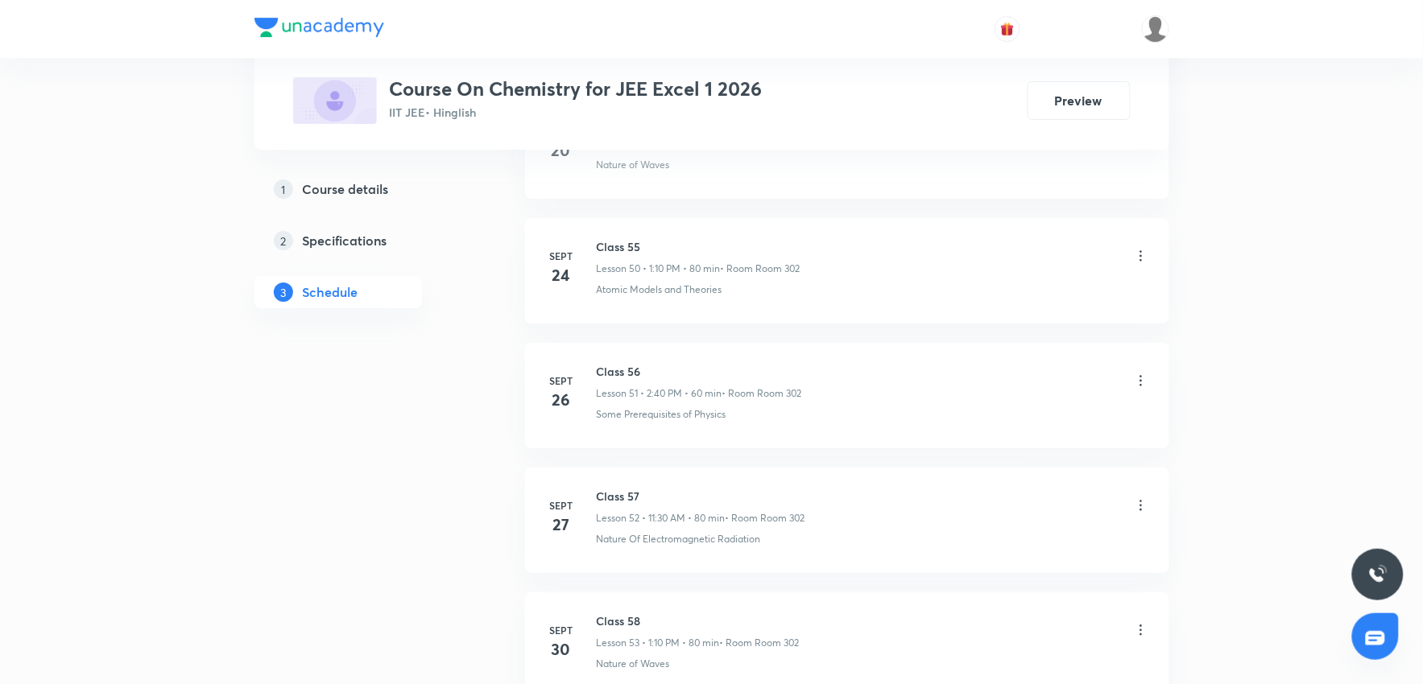
scroll to position [7708, 0]
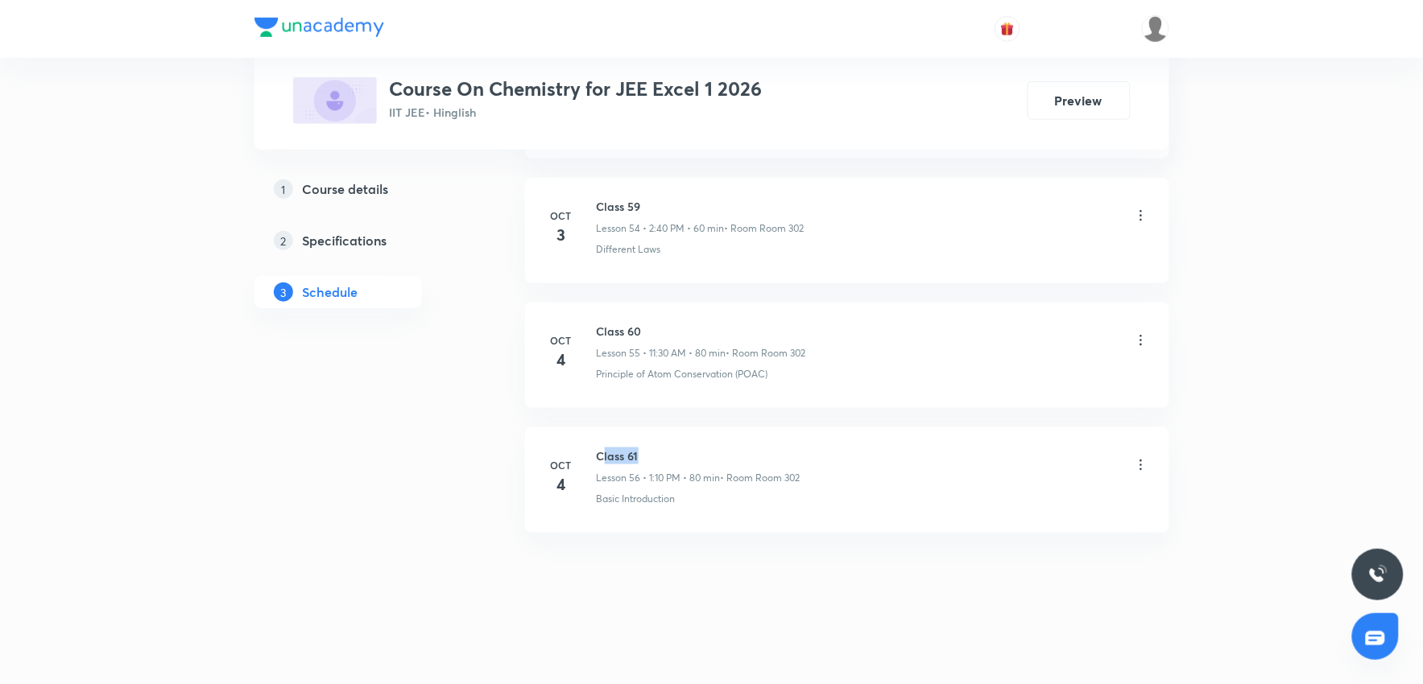
drag, startPoint x: 601, startPoint y: 453, endPoint x: 655, endPoint y: 449, distance: 54.9
click at [655, 449] on h6 "Class 61" at bounding box center [699, 456] width 204 height 17
drag, startPoint x: 598, startPoint y: 453, endPoint x: 681, endPoint y: 447, distance: 83.9
click at [681, 448] on h6 "Class 61" at bounding box center [699, 456] width 204 height 17
copy h6 "Class 61"
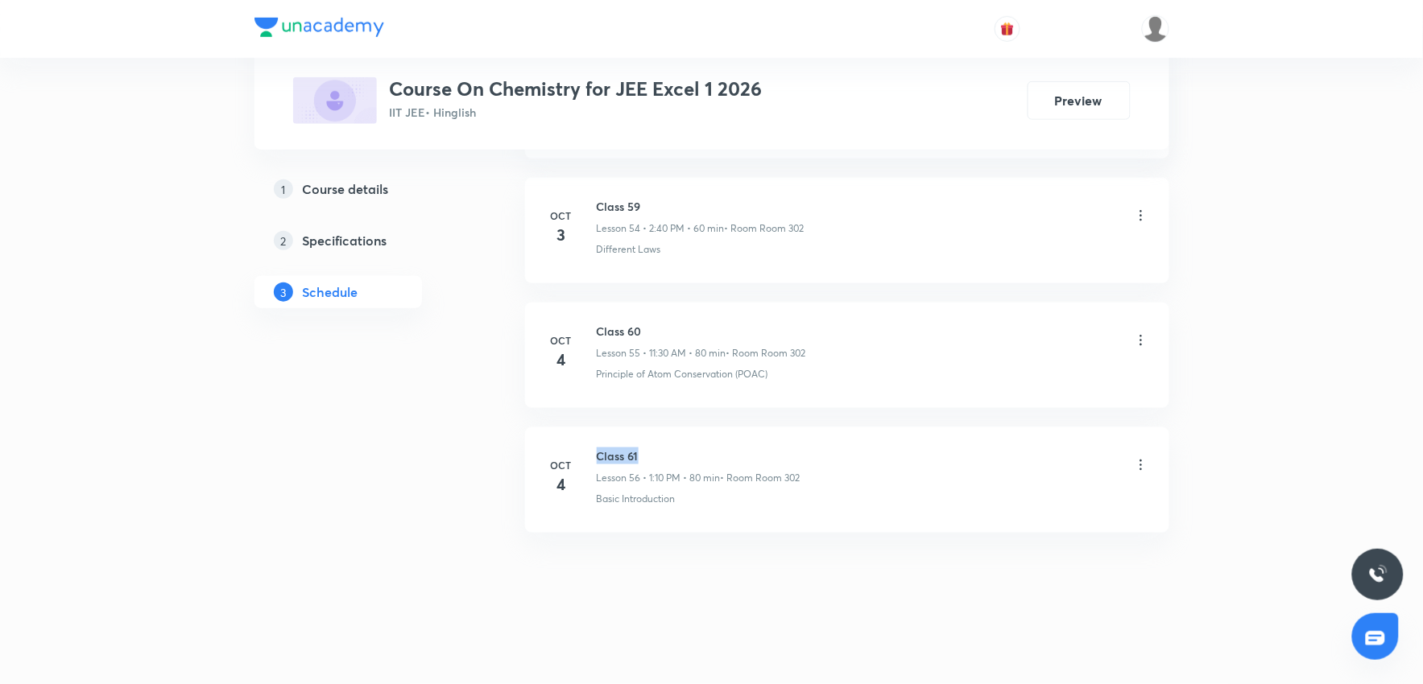
copy h6 "Class 61"
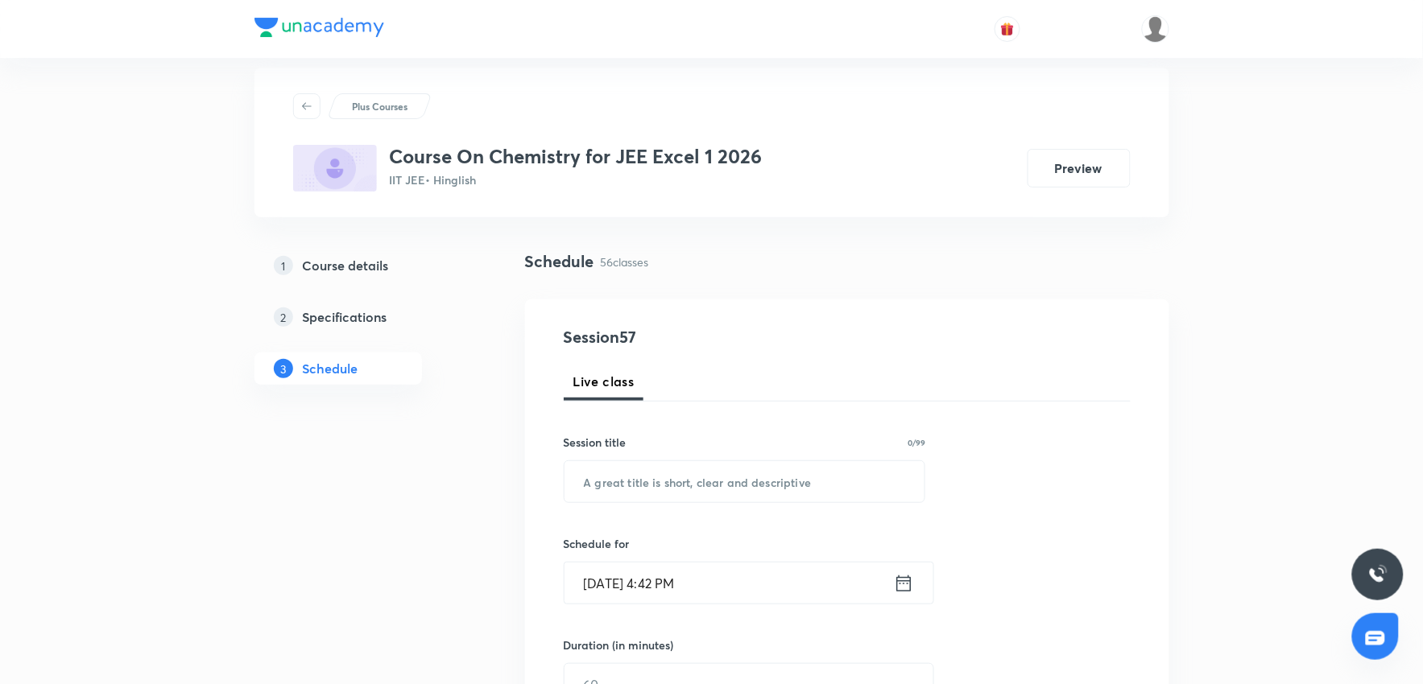
scroll to position [89, 0]
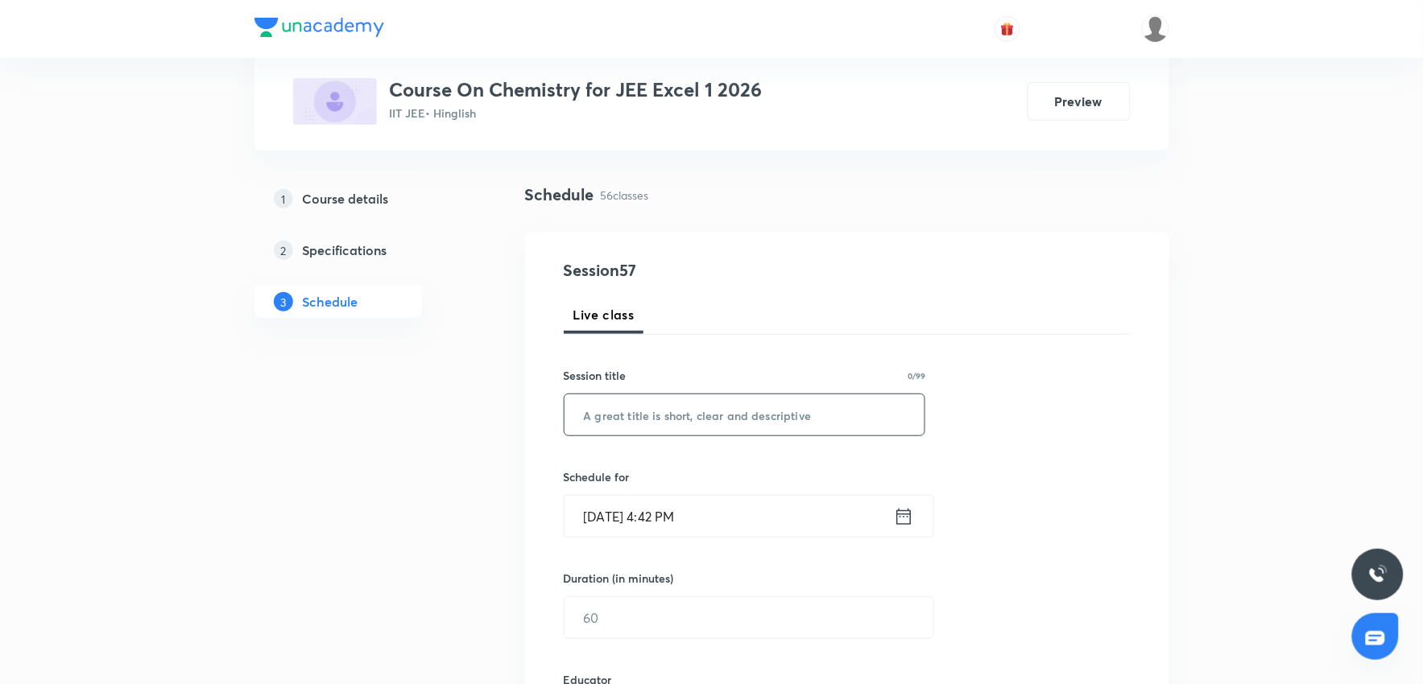
click at [674, 404] on input "text" at bounding box center [744, 415] width 361 height 41
paste input "Class 61"
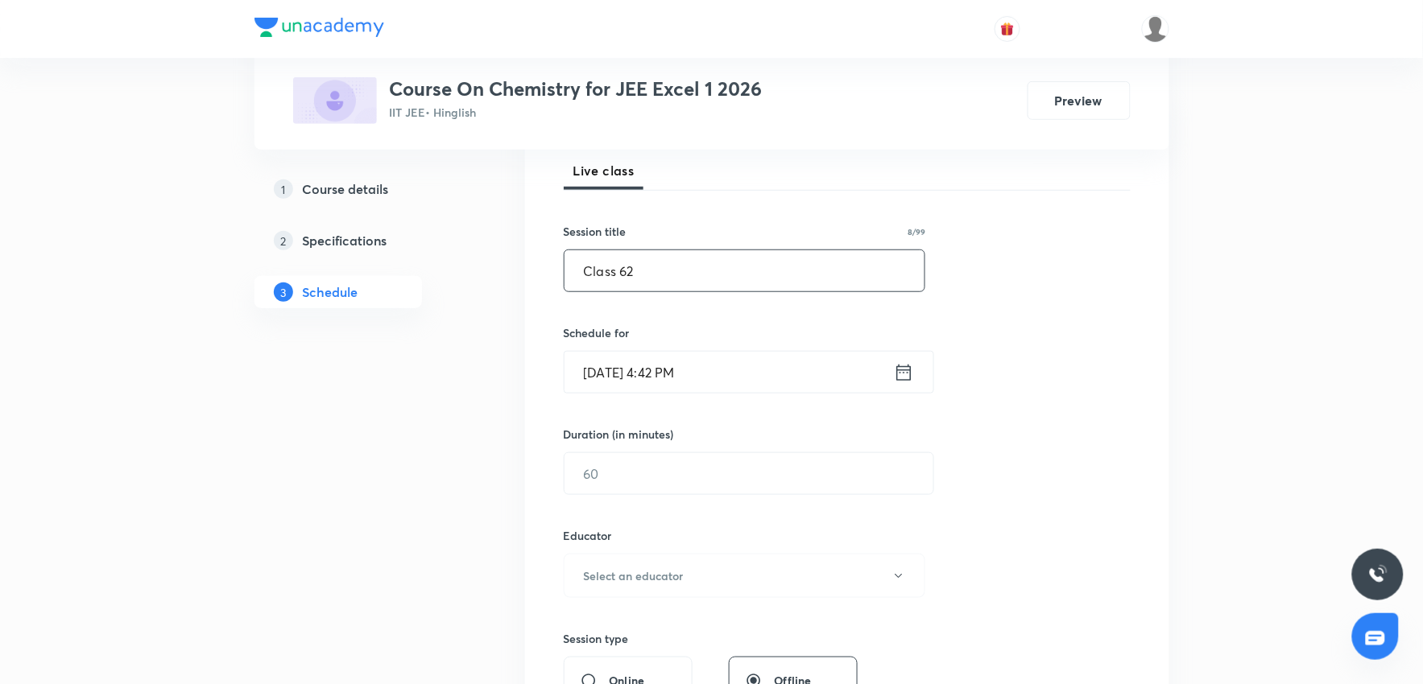
scroll to position [268, 0]
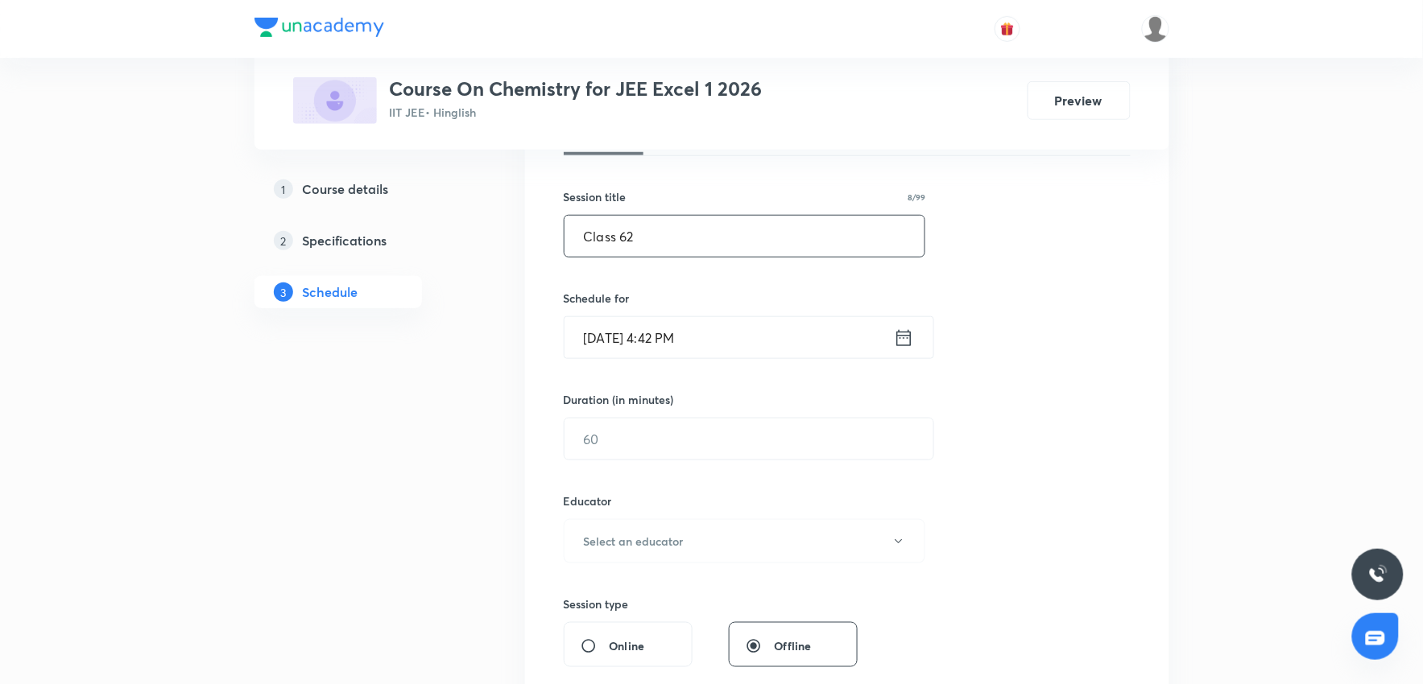
type input "Class 62"
click at [734, 344] on input "[DATE] 4:42 PM" at bounding box center [728, 337] width 329 height 41
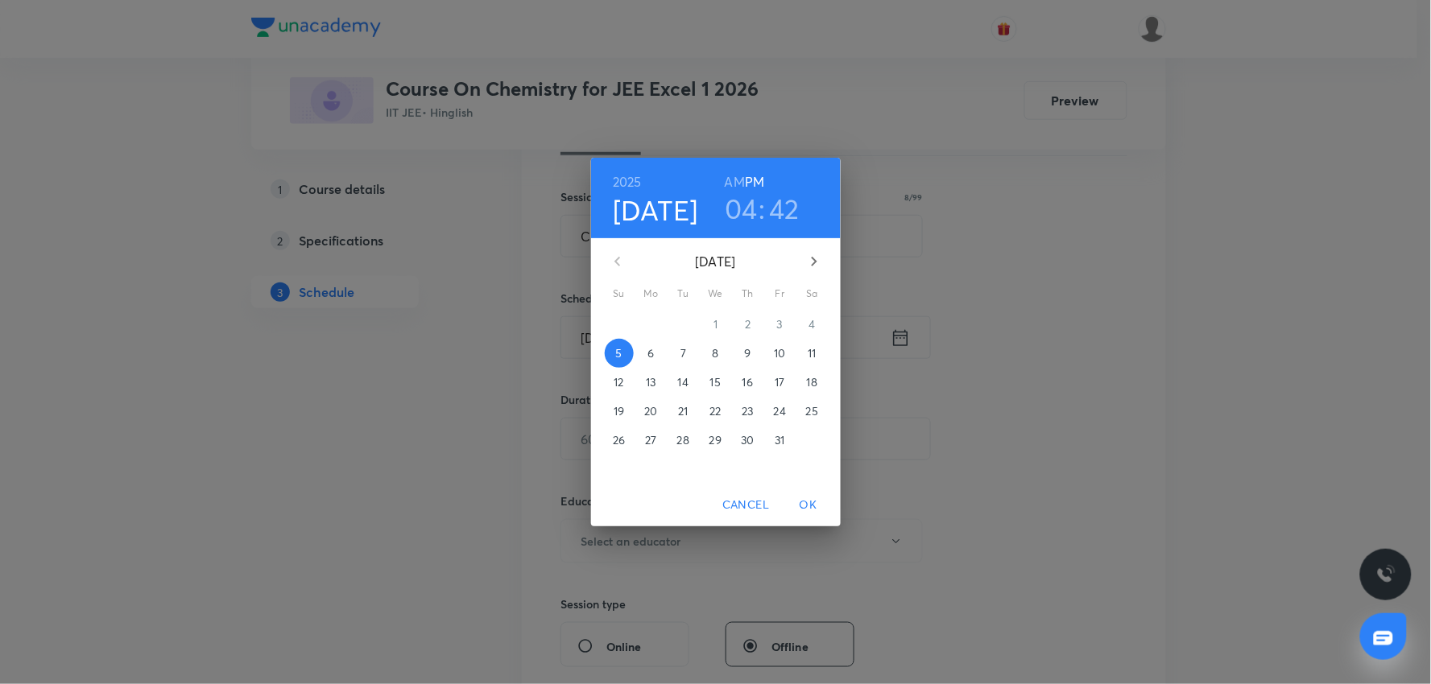
click at [655, 345] on span "6" at bounding box center [651, 353] width 29 height 16
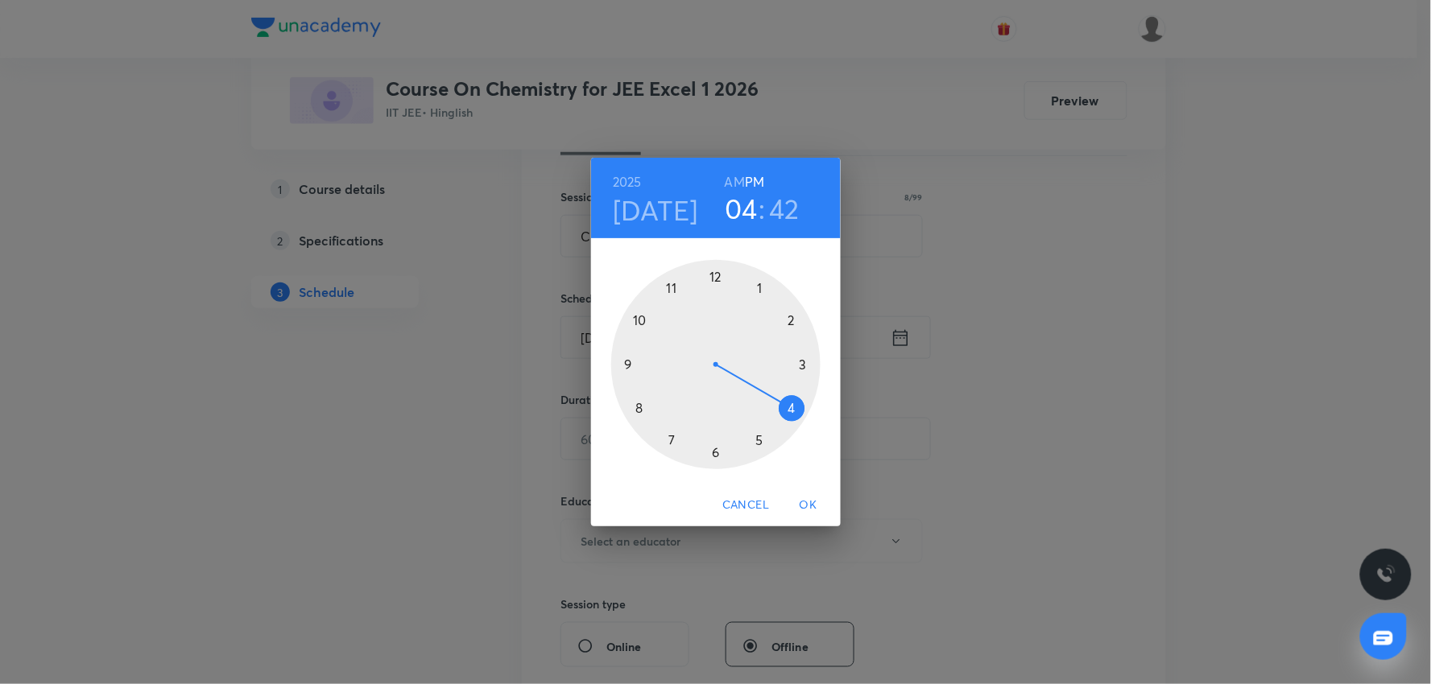
click at [739, 216] on h3 "04" at bounding box center [741, 209] width 33 height 34
drag, startPoint x: 640, startPoint y: 320, endPoint x: 680, endPoint y: 295, distance: 47.1
click at [645, 318] on div at bounding box center [715, 364] width 209 height 209
click at [719, 271] on div at bounding box center [715, 364] width 209 height 209
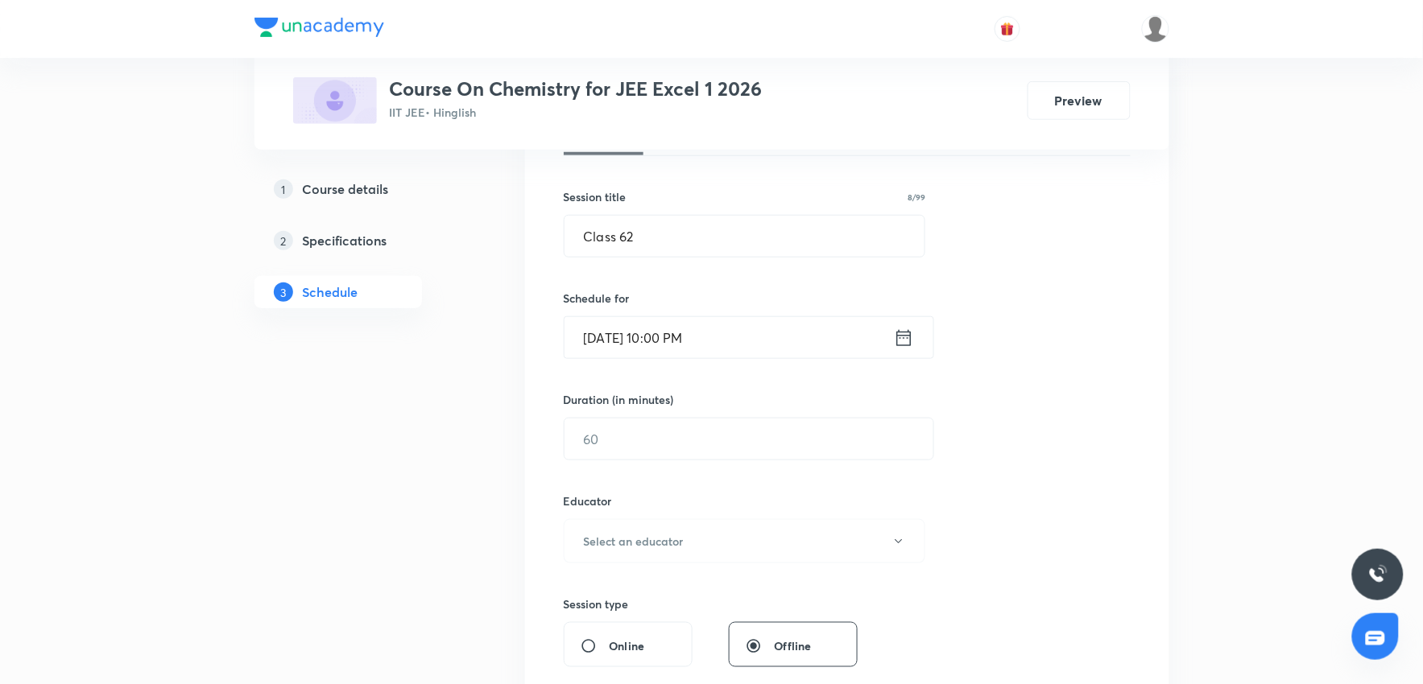
drag, startPoint x: 747, startPoint y: 355, endPoint x: 747, endPoint y: 340, distance: 15.3
click at [747, 340] on input "Oct 6, 2025, 10:00 PM" at bounding box center [728, 337] width 329 height 41
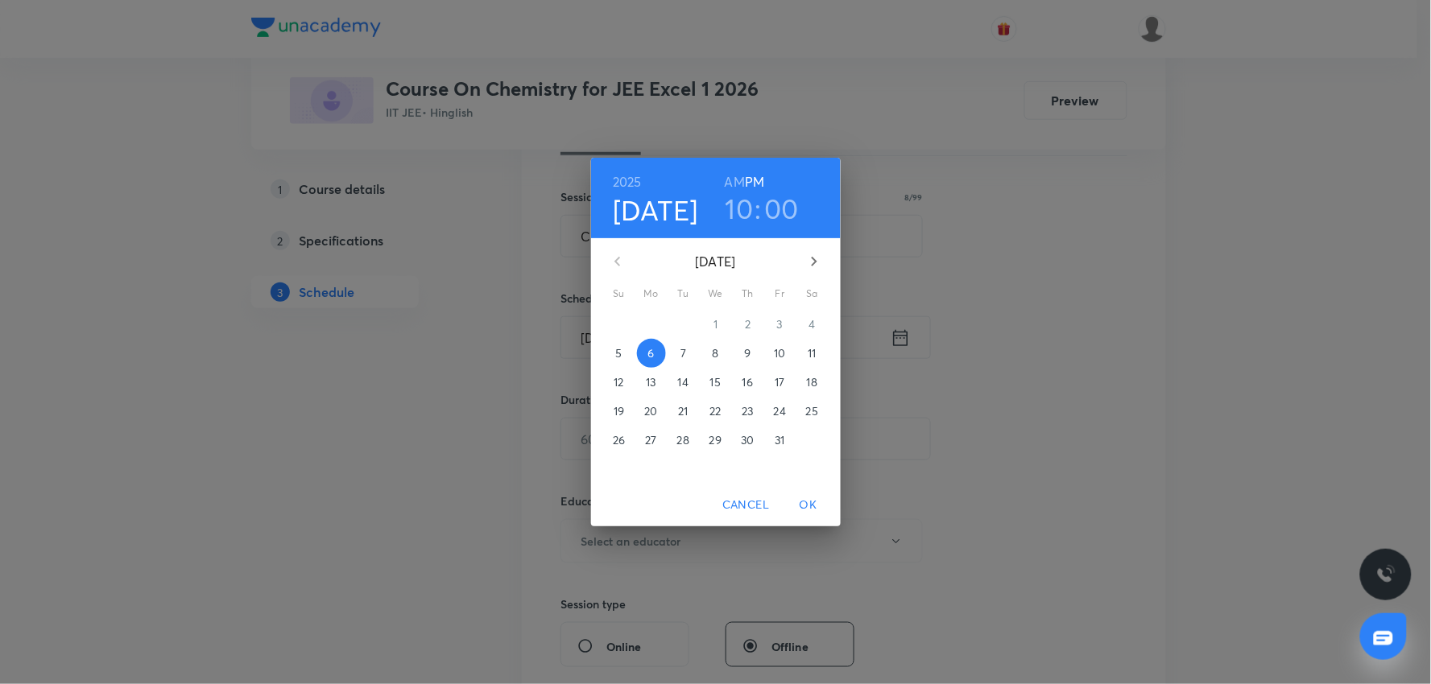
drag, startPoint x: 736, startPoint y: 181, endPoint x: 763, endPoint y: 272, distance: 95.0
click at [739, 198] on div "2025 Oct 6 10 : 00 AM PM" at bounding box center [716, 198] width 224 height 55
click at [801, 502] on span "OK" at bounding box center [808, 505] width 39 height 20
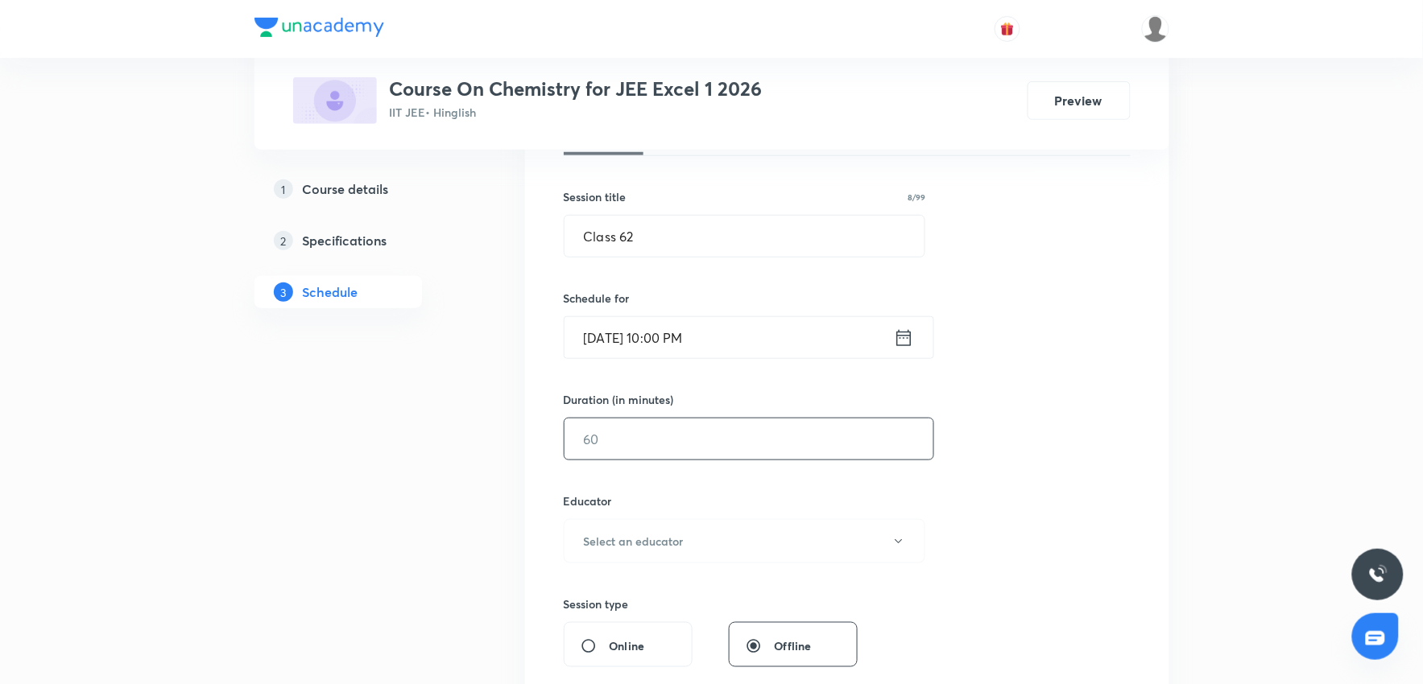
click at [655, 444] on input "text" at bounding box center [748, 439] width 369 height 41
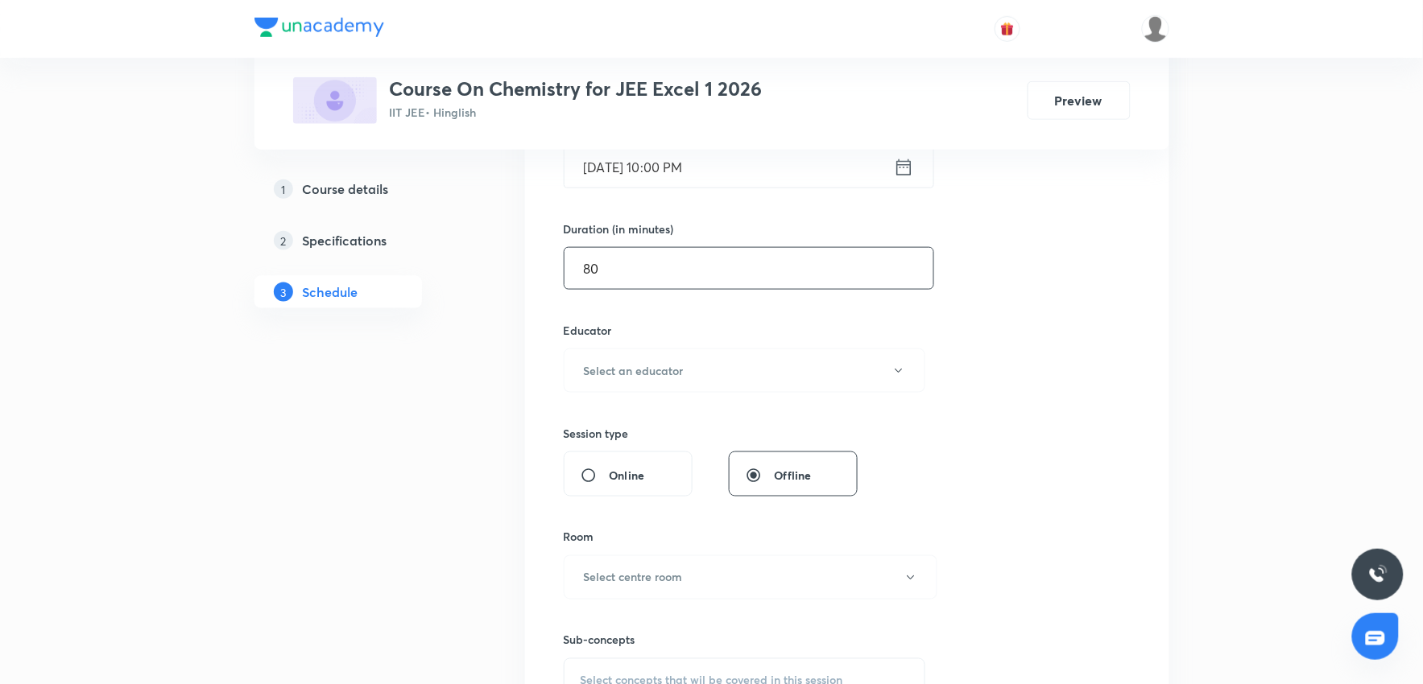
scroll to position [447, 0]
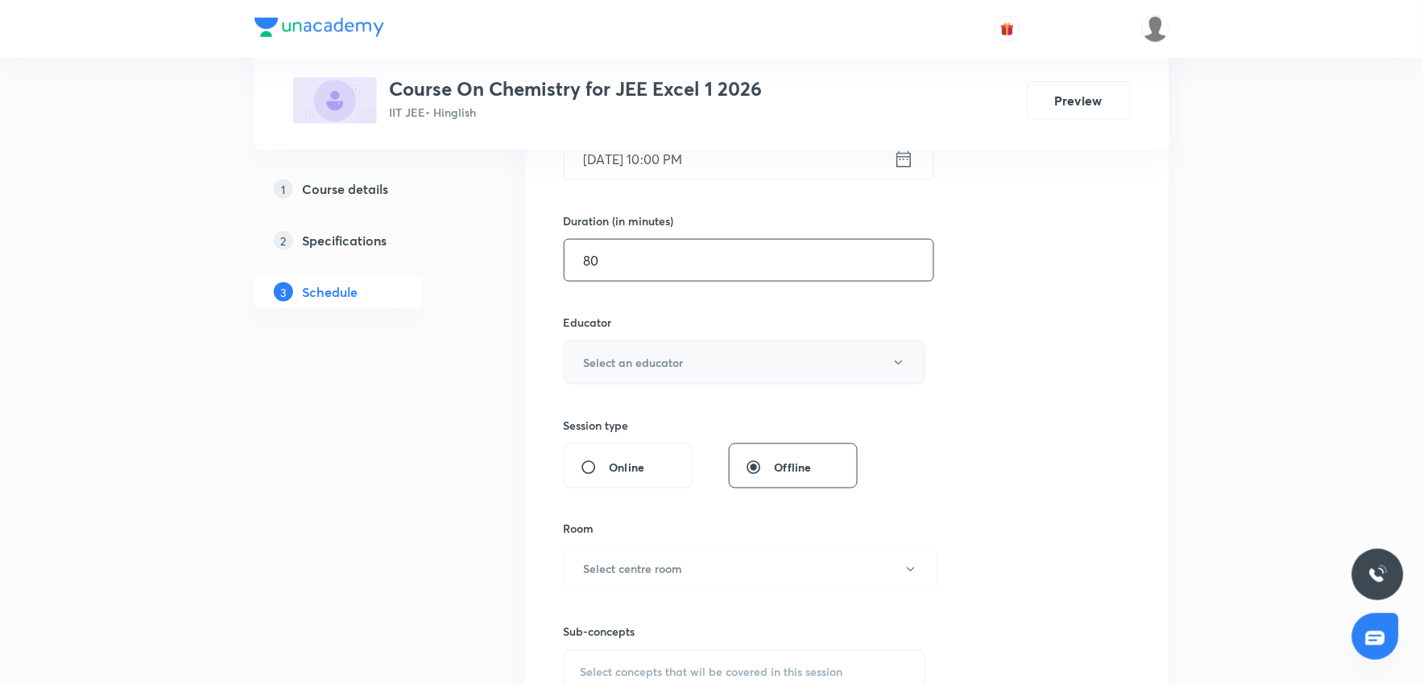
type input "80"
click at [640, 364] on h6 "Select an educator" at bounding box center [634, 362] width 100 height 17
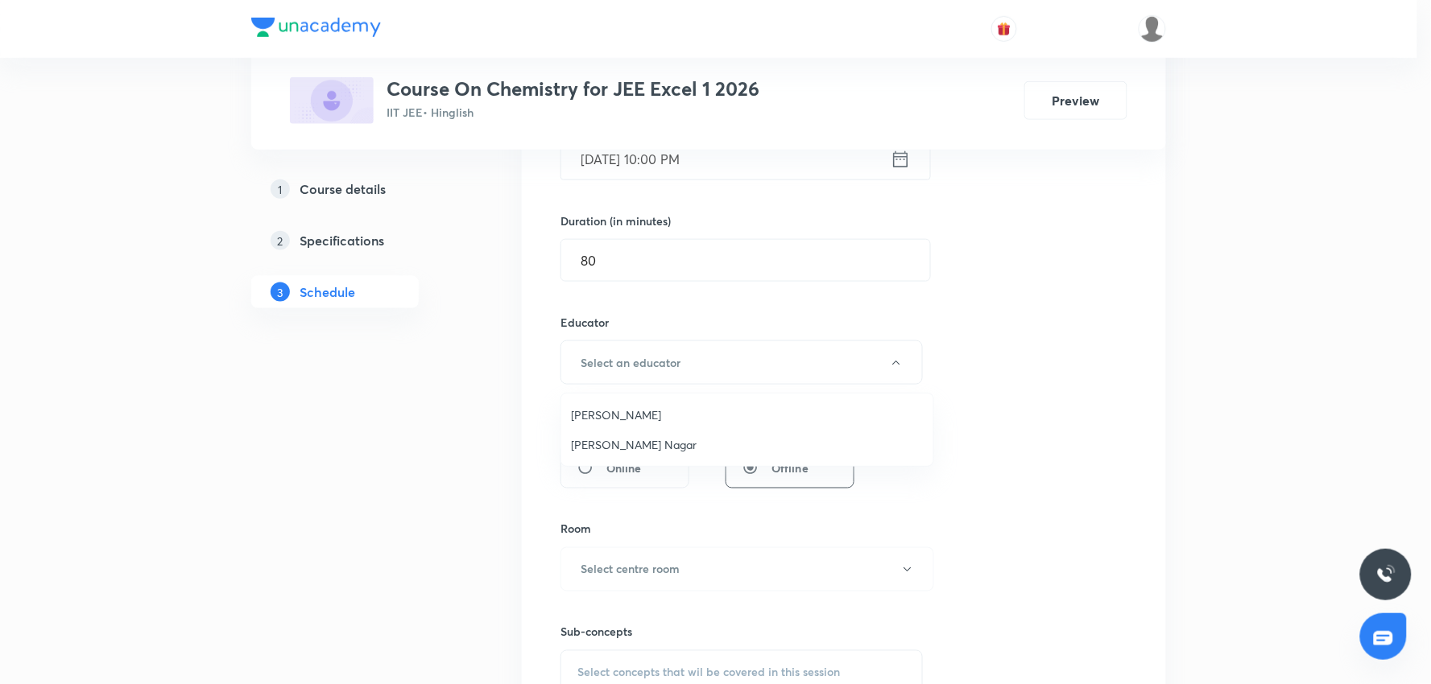
click at [605, 445] on span "Shubham Nagar" at bounding box center [747, 444] width 353 height 17
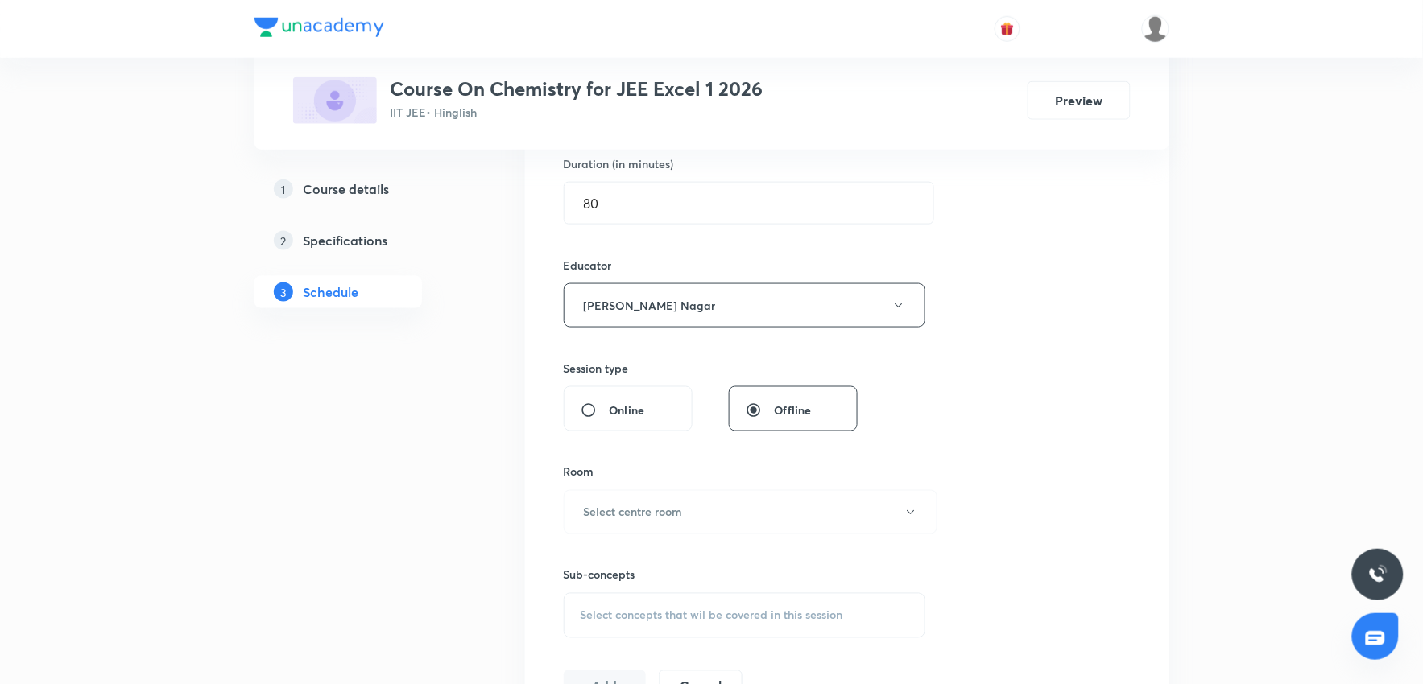
scroll to position [536, 0]
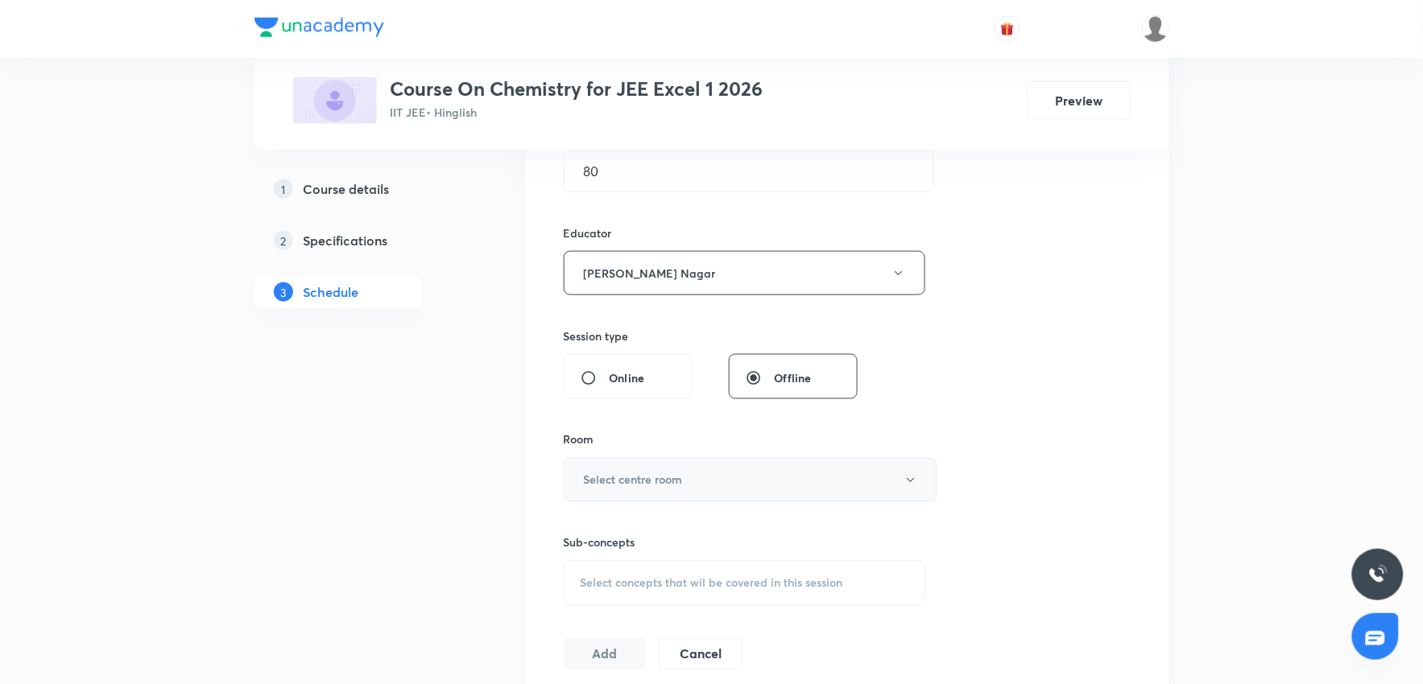
click at [618, 475] on h6 "Select centre room" at bounding box center [633, 480] width 99 height 17
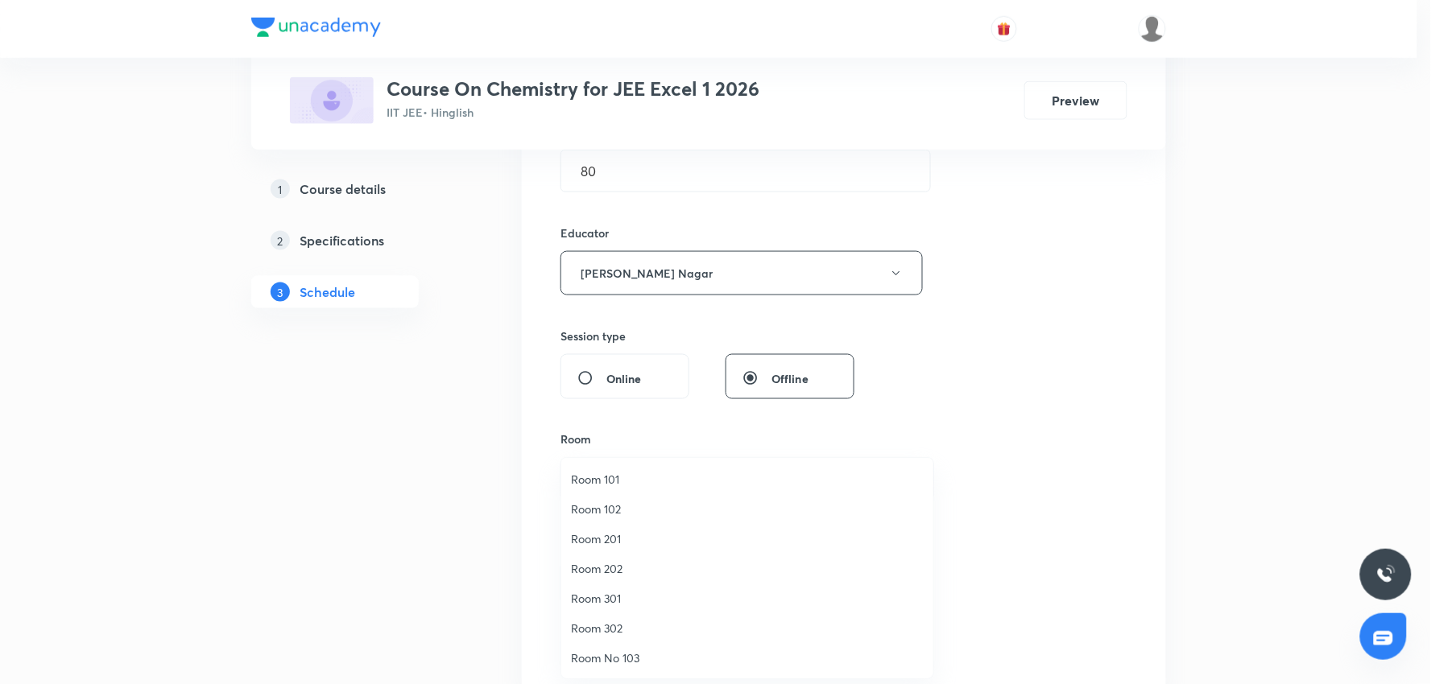
click at [612, 631] on span "Room 302" at bounding box center [747, 628] width 353 height 17
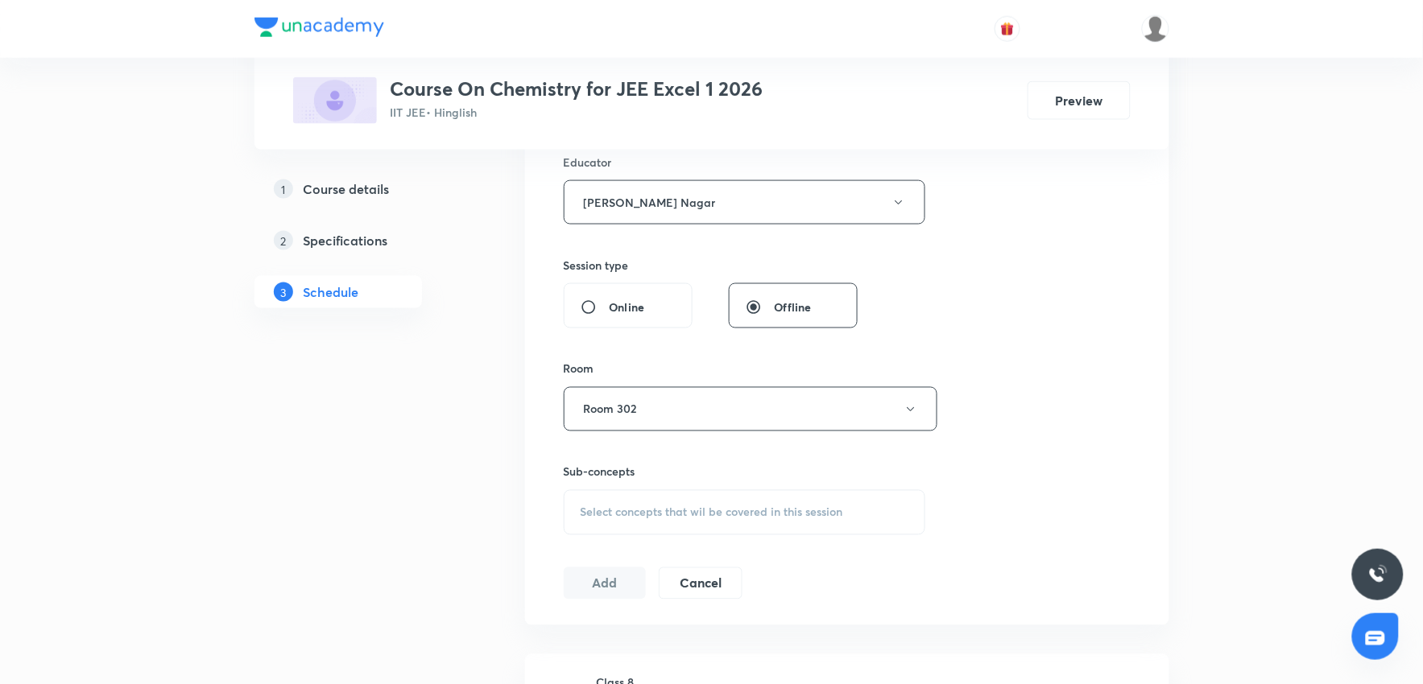
scroll to position [715, 0]
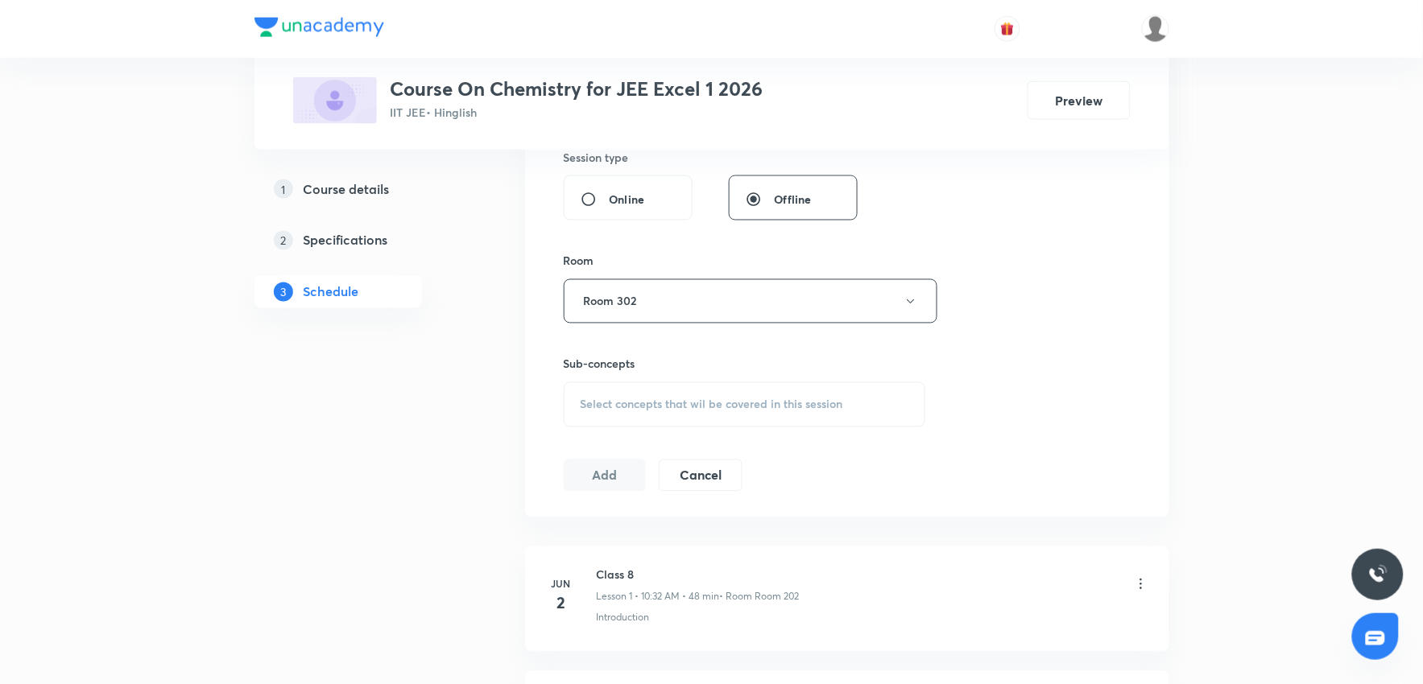
click at [676, 392] on div "Select concepts that wil be covered in this session" at bounding box center [745, 404] width 362 height 45
click at [670, 401] on span "Select concepts that wil be covered in this session" at bounding box center [712, 405] width 263 height 13
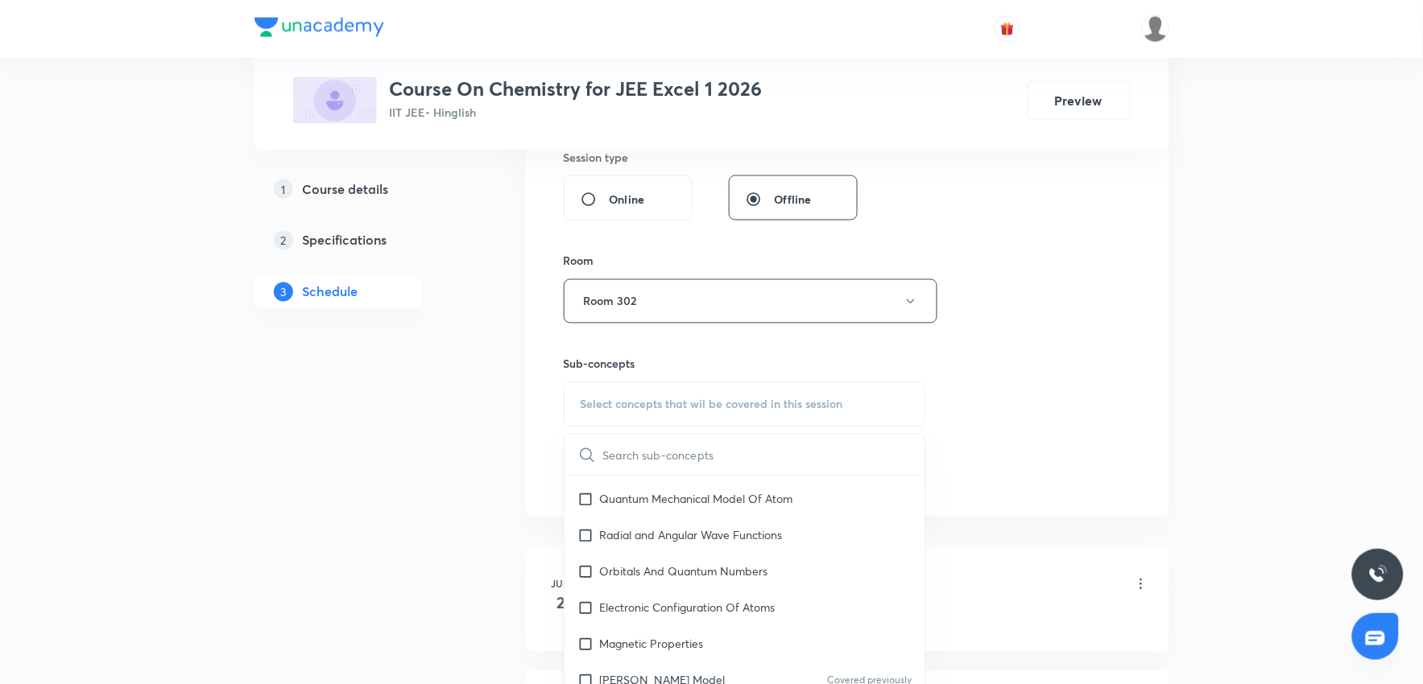
scroll to position [1163, 0]
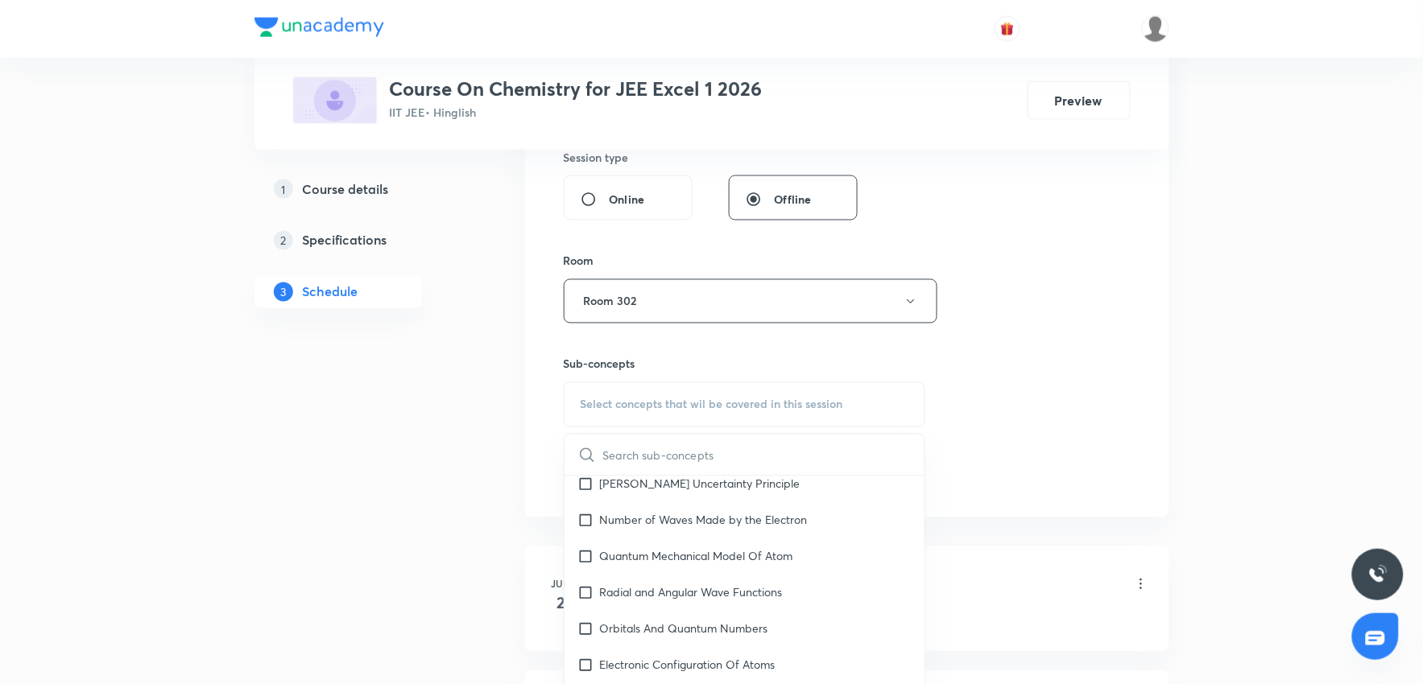
click at [702, 569] on div "Quantum Mechanical Model Of Atom" at bounding box center [744, 557] width 361 height 36
checkbox input "true"
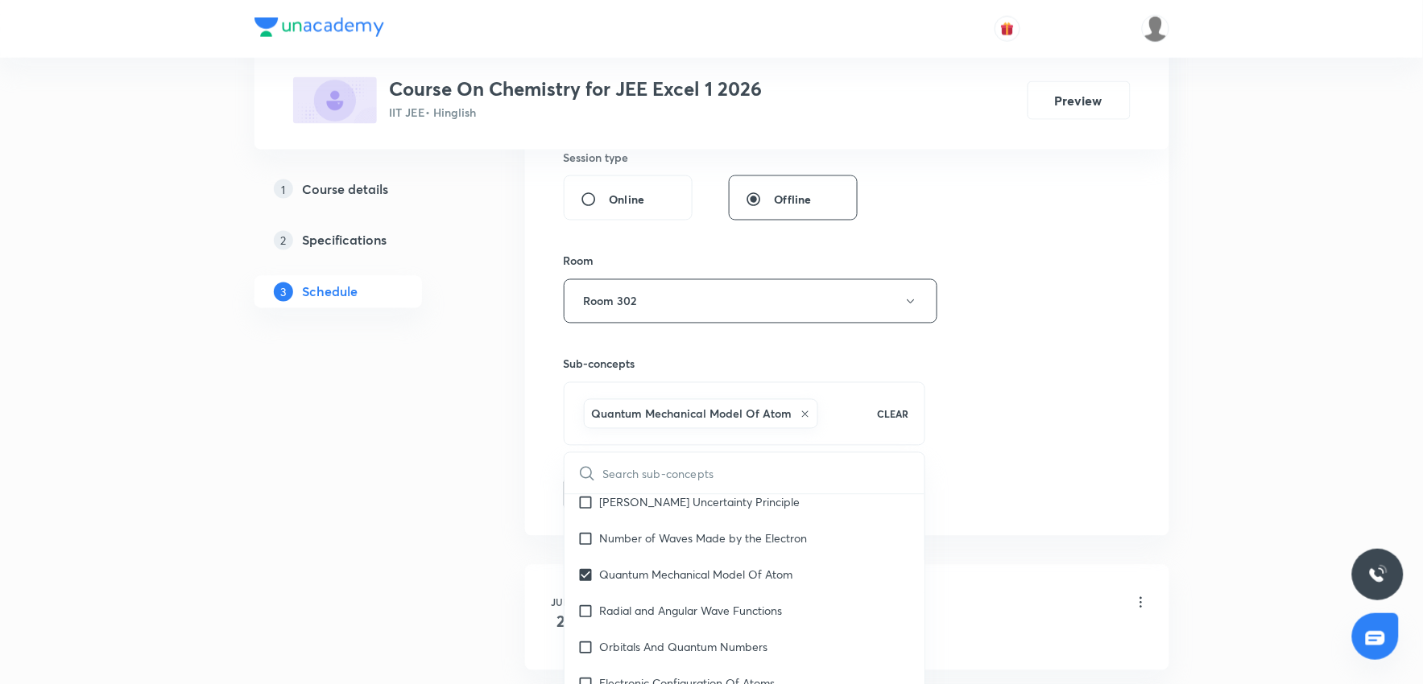
click at [1103, 502] on div "Session 57 Live class Session title 8/99 Class 62 ​ Schedule for Oct 6, 2025, 1…" at bounding box center [847, 72] width 567 height 878
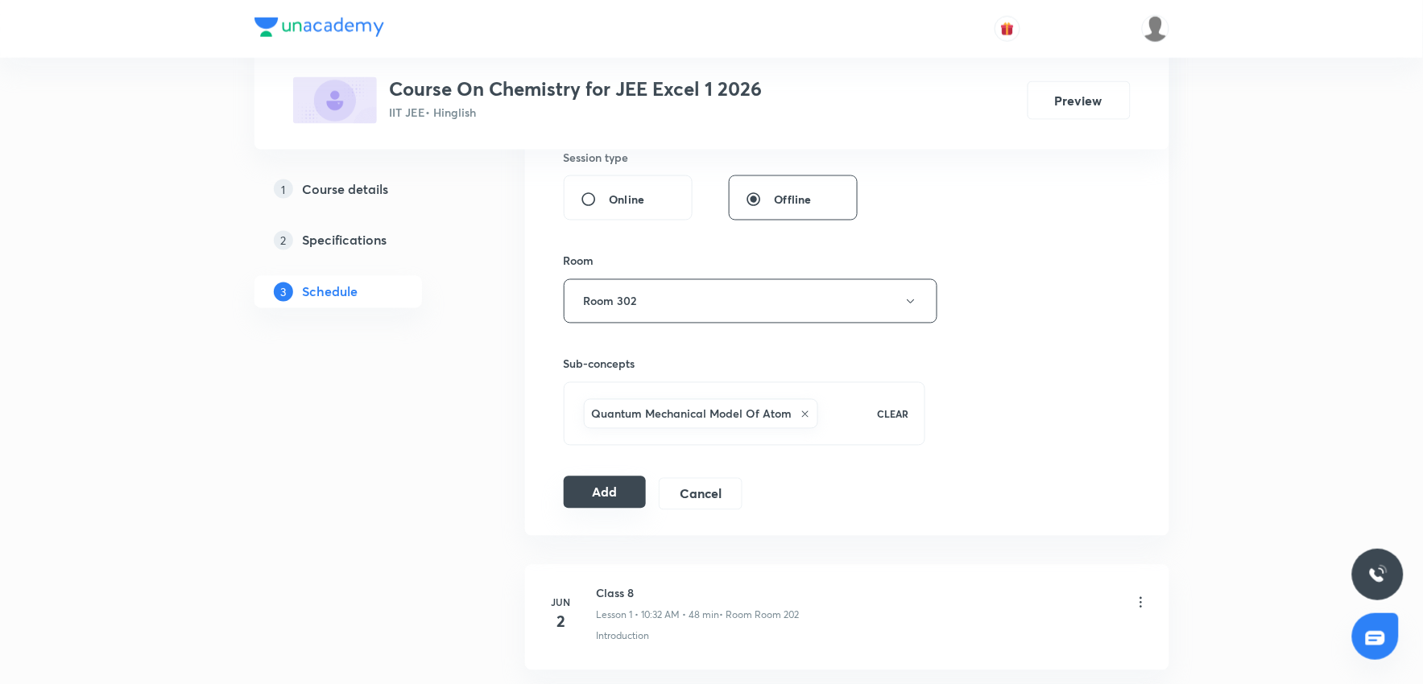
click at [598, 502] on button "Add" at bounding box center [605, 493] width 83 height 32
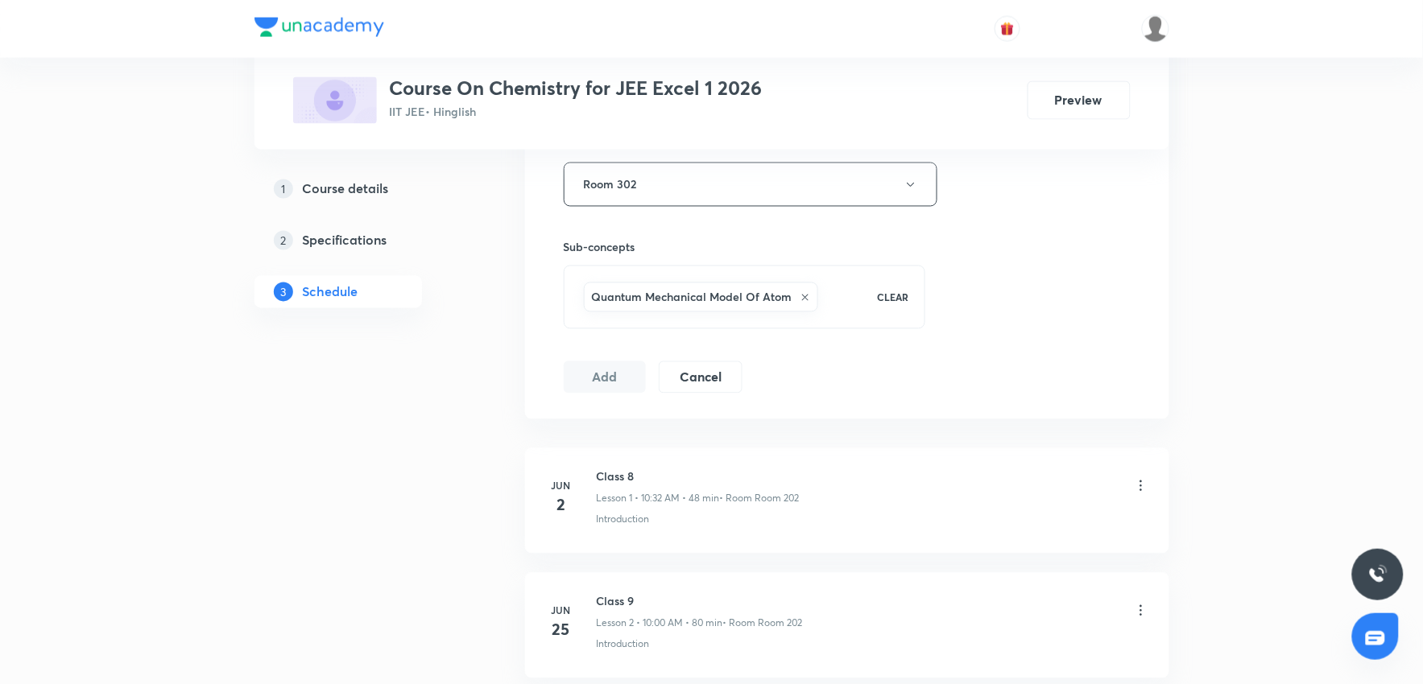
scroll to position [805, 0]
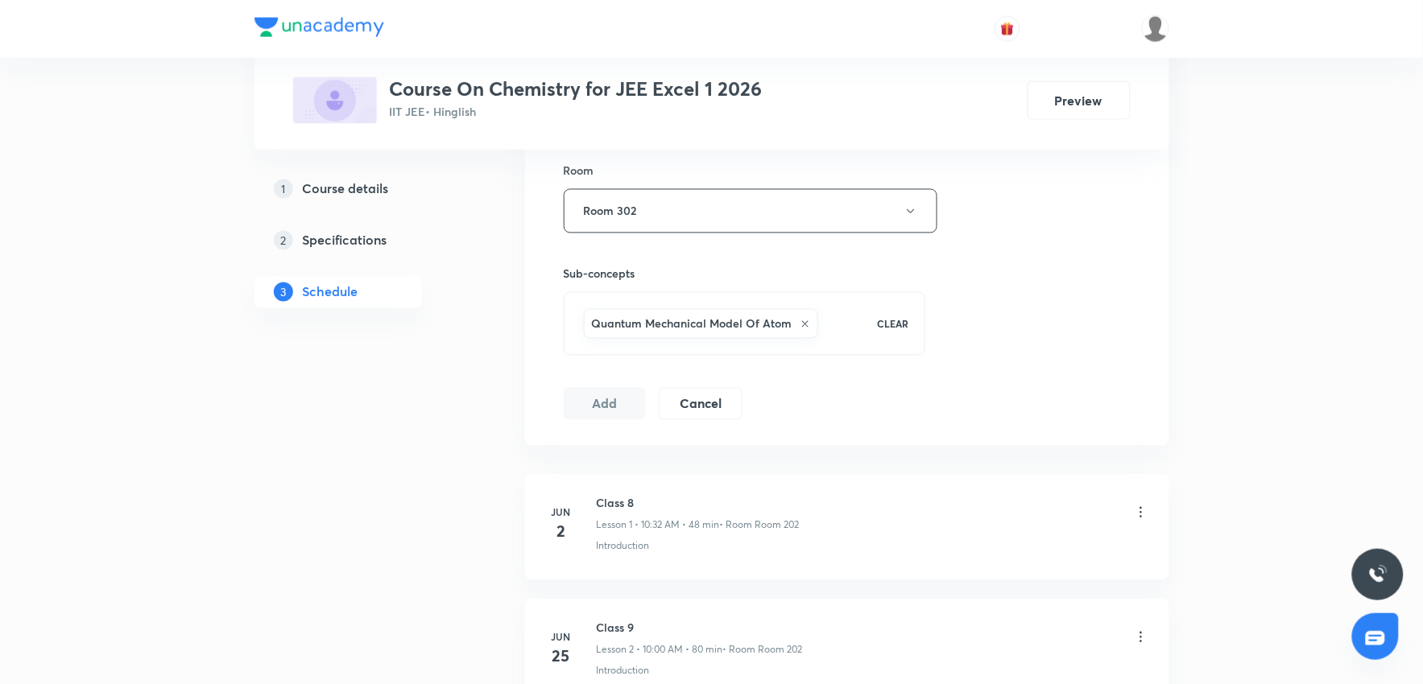
drag, startPoint x: 598, startPoint y: 406, endPoint x: 608, endPoint y: 406, distance: 9.7
click at [598, 407] on button "Add" at bounding box center [605, 404] width 83 height 32
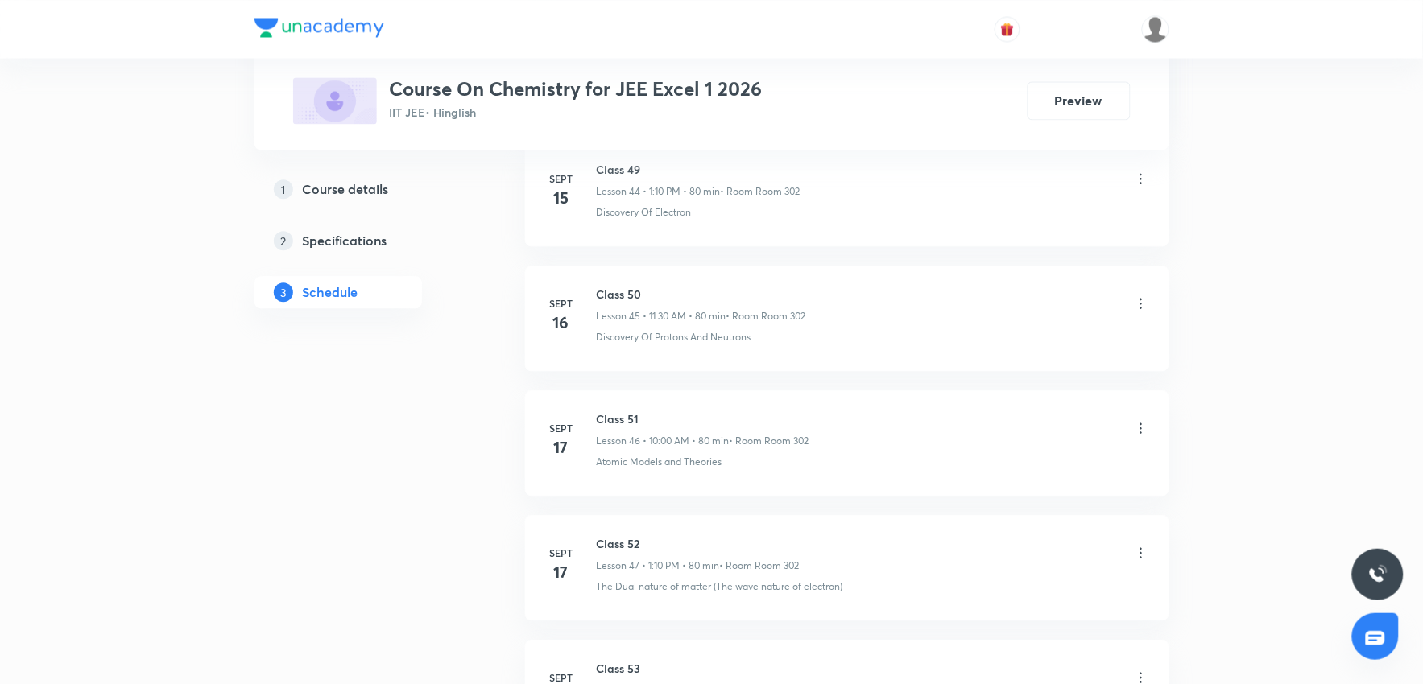
scroll to position [7726, 0]
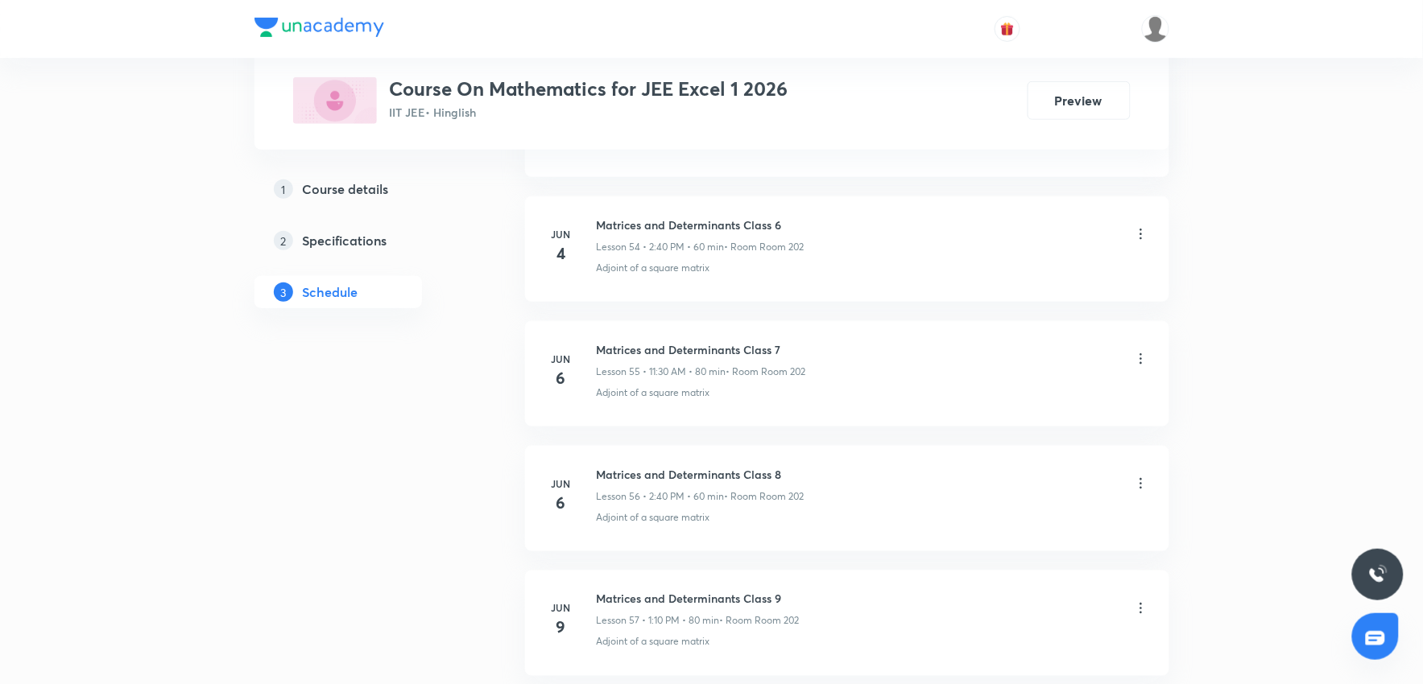
scroll to position [14955, 0]
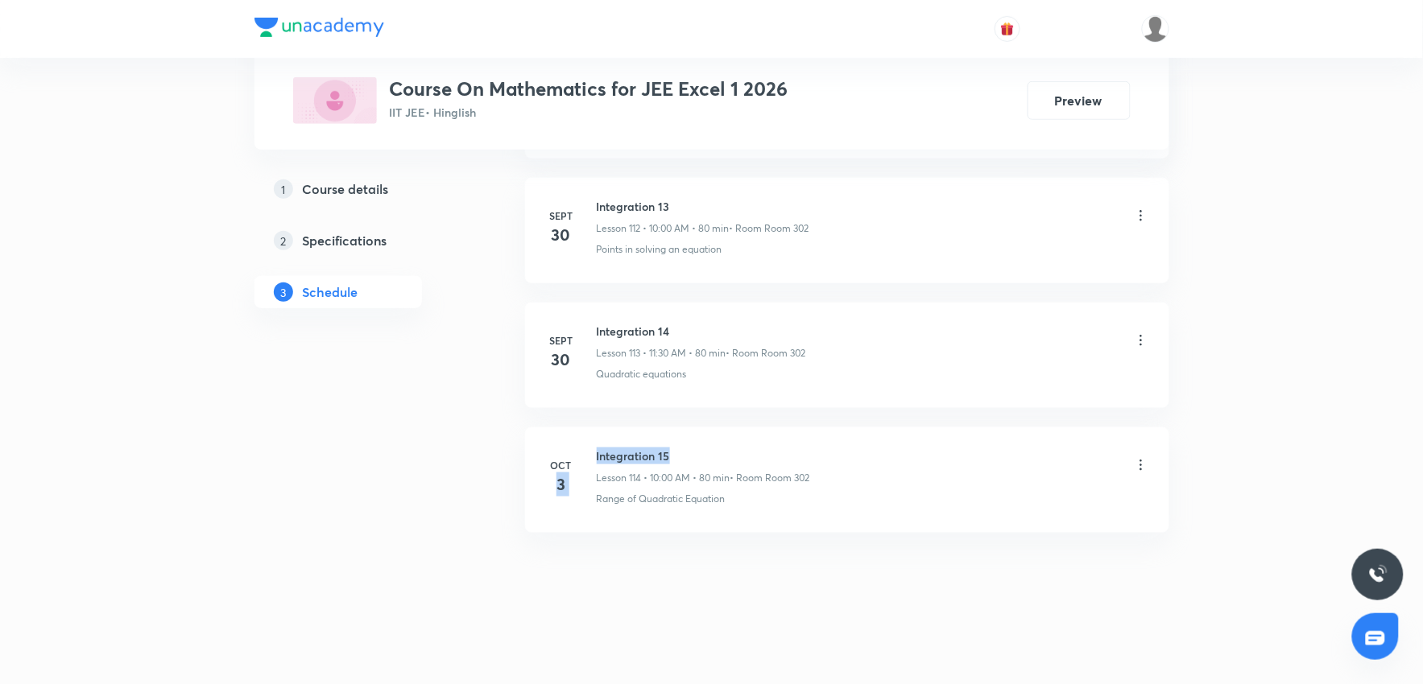
drag, startPoint x: 588, startPoint y: 455, endPoint x: 793, endPoint y: 491, distance: 208.5
click at [763, 444] on li "Oct 3 Integration 15 Lesson 114 • 10:00 AM • 80 min • Room Room 302 Range of Qu…" at bounding box center [847, 480] width 644 height 105
drag, startPoint x: 793, startPoint y: 491, endPoint x: 626, endPoint y: 475, distance: 167.5
click at [789, 490] on div "Integration 15 Lesson 114 • 10:00 AM • 80 min • Room Room 302 Range of Quadrati…" at bounding box center [873, 477] width 552 height 59
drag, startPoint x: 597, startPoint y: 449, endPoint x: 793, endPoint y: 436, distance: 196.9
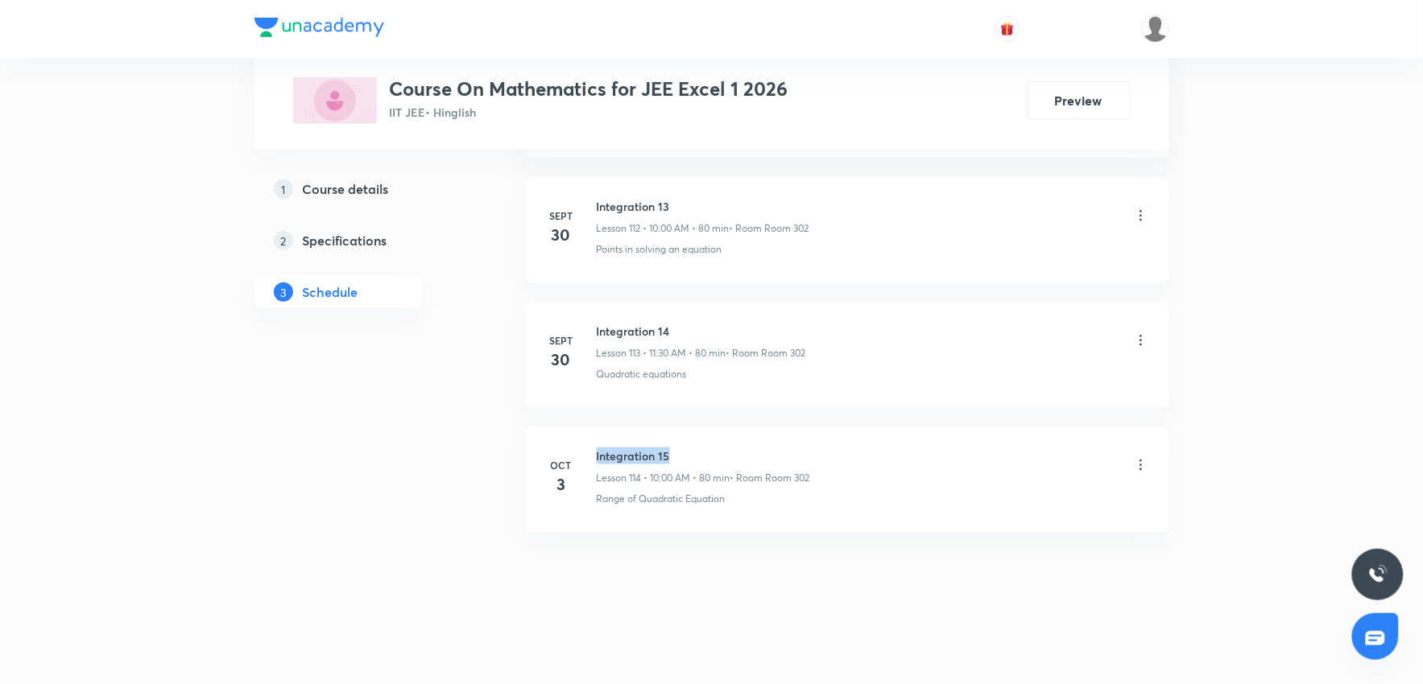
click at [793, 436] on li "Oct 3 Integration 15 Lesson 114 • 10:00 AM • 80 min • Room Room 302 Range of Qu…" at bounding box center [847, 480] width 644 height 105
copy h6 "Integration 15"
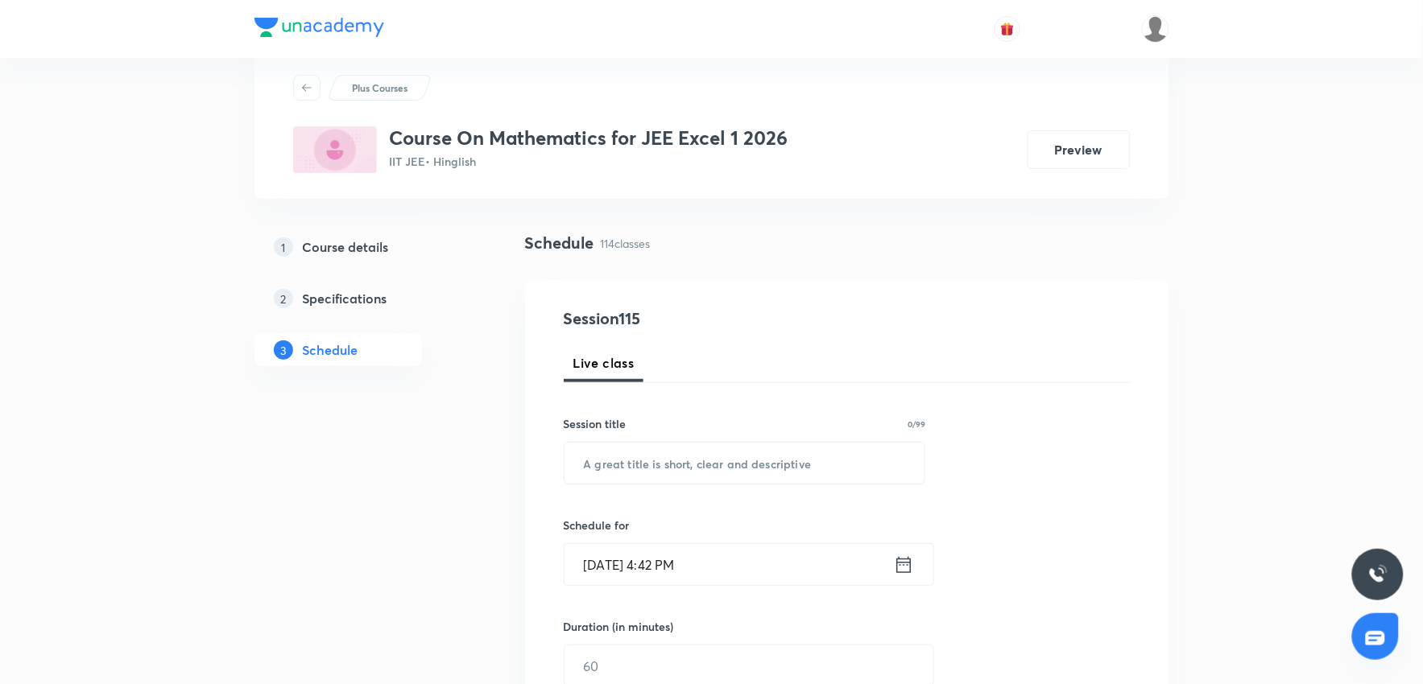
scroll to position [0, 0]
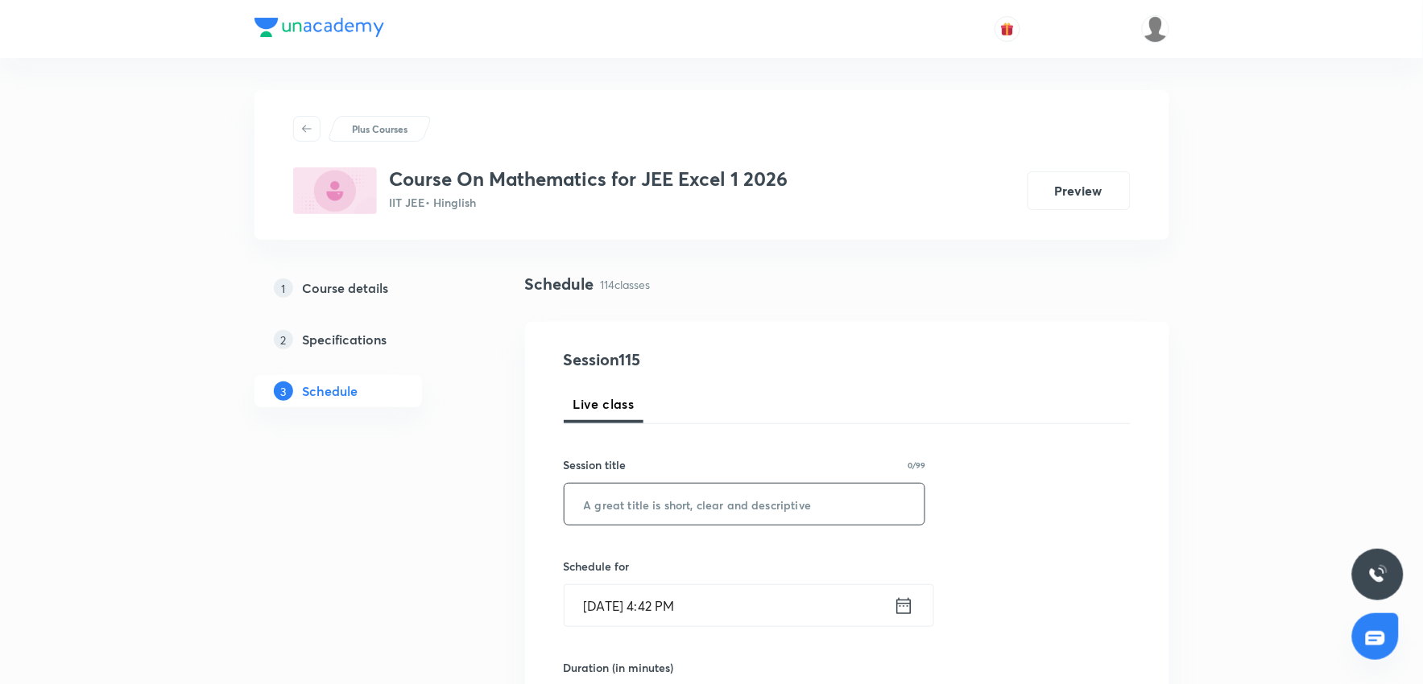
click at [652, 506] on input "text" at bounding box center [744, 504] width 361 height 41
paste input "Integration 15"
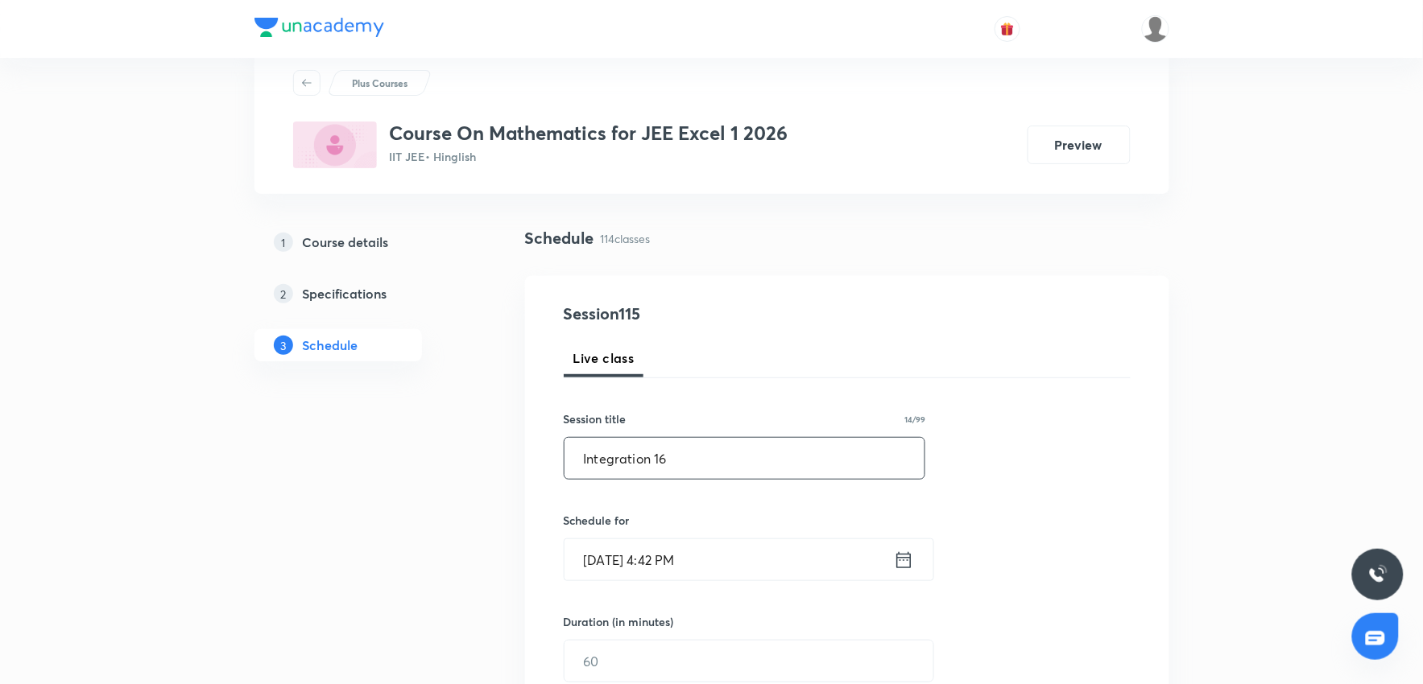
scroll to position [89, 0]
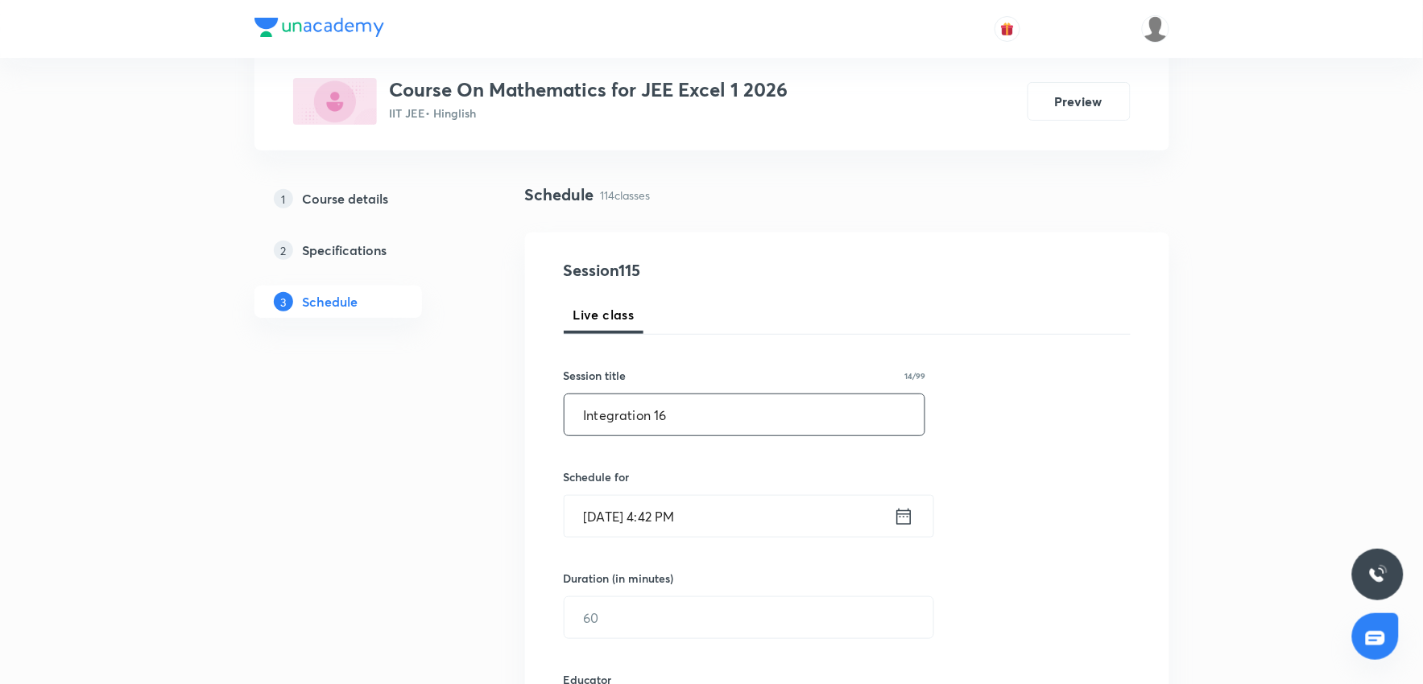
type input "Integration 16"
click at [759, 504] on input "[DATE] 4:42 PM" at bounding box center [728, 516] width 329 height 41
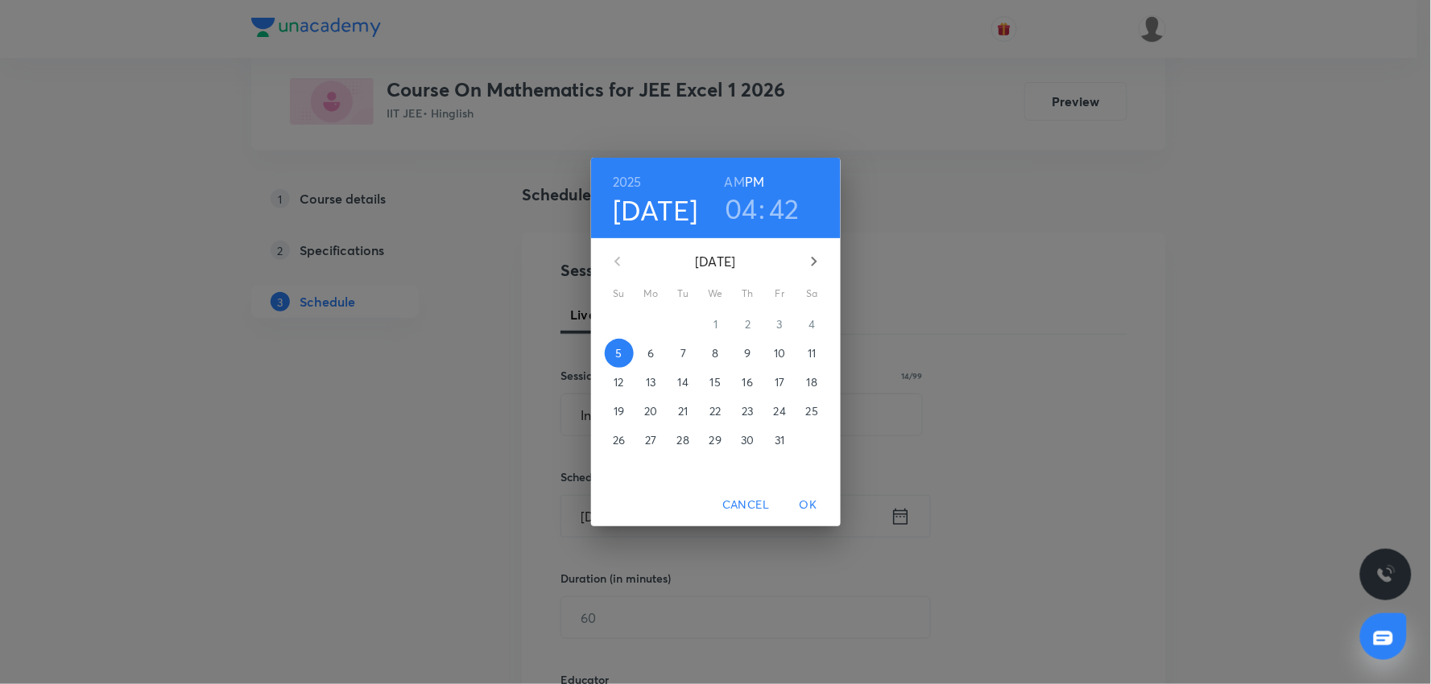
click at [656, 352] on span "6" at bounding box center [651, 353] width 29 height 16
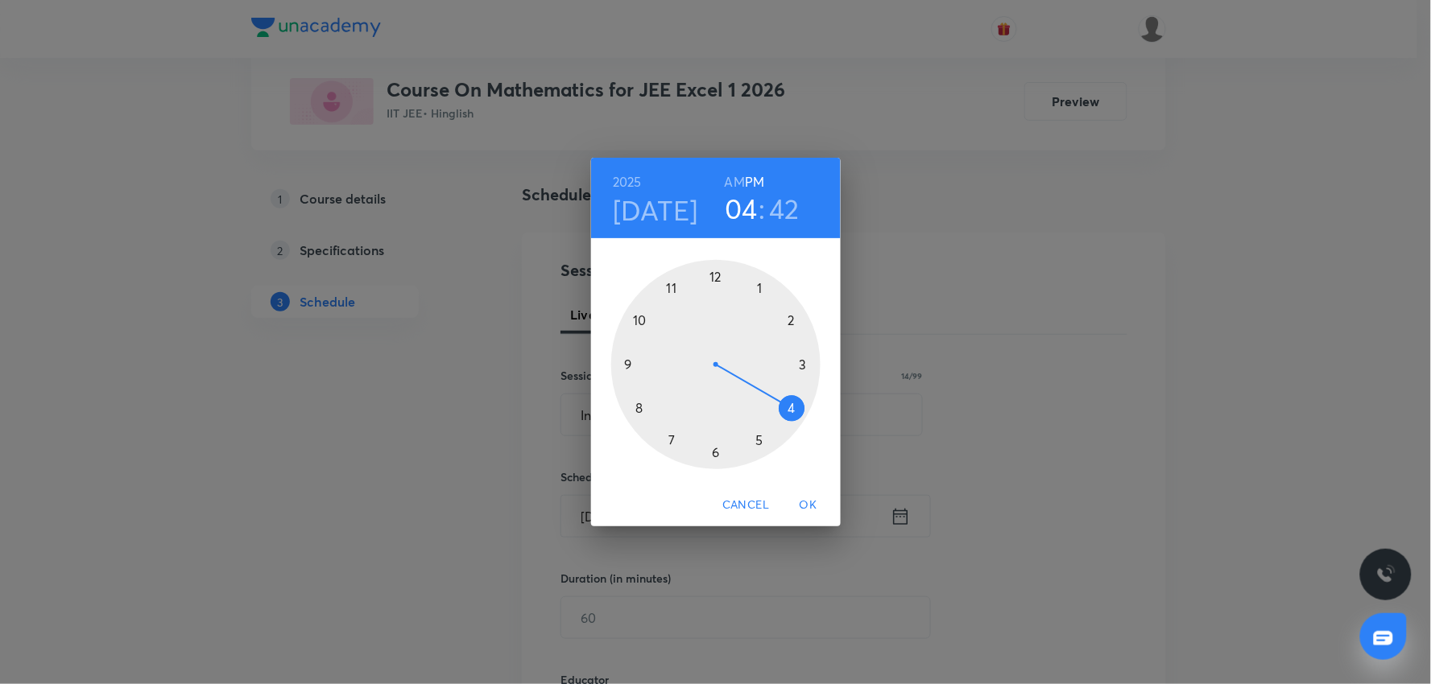
click at [749, 208] on h3 "04" at bounding box center [741, 209] width 33 height 34
drag, startPoint x: 673, startPoint y: 288, endPoint x: 706, endPoint y: 399, distance: 115.2
click at [680, 302] on div at bounding box center [715, 364] width 209 height 209
click at [712, 451] on div at bounding box center [715, 364] width 209 height 209
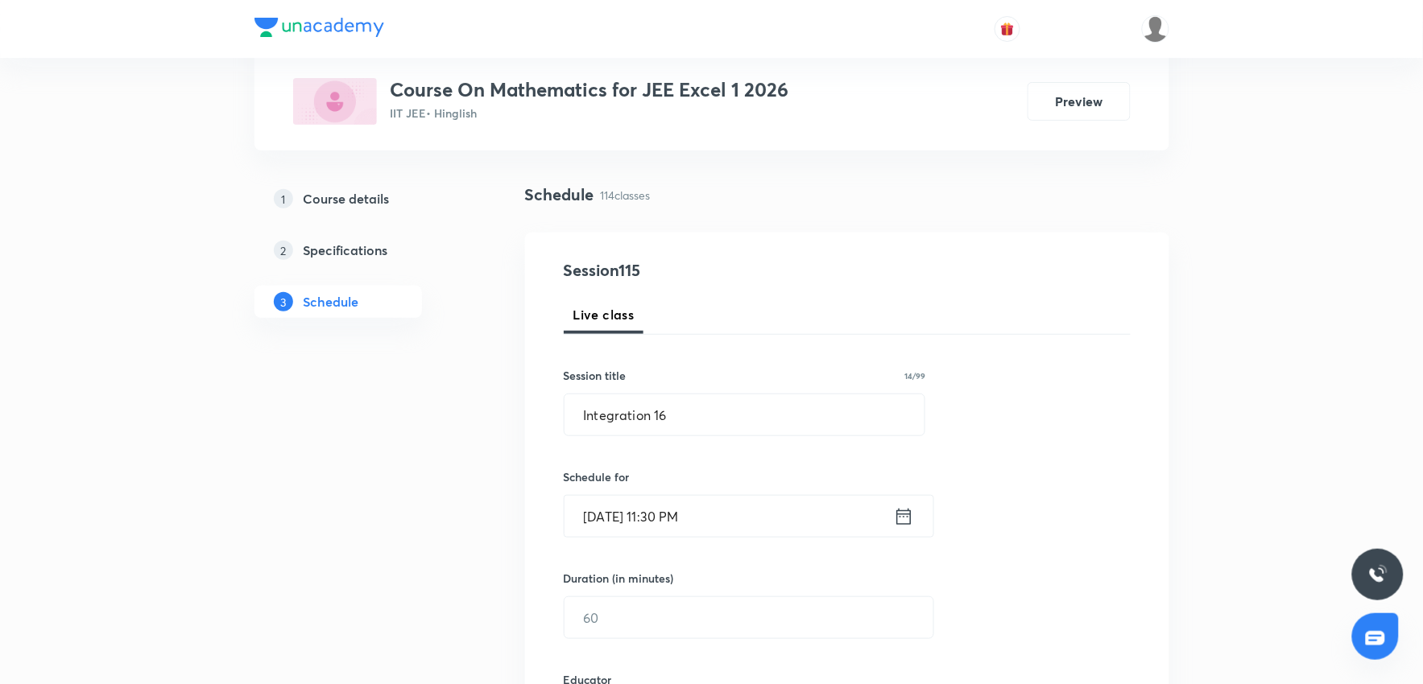
drag, startPoint x: 744, startPoint y: 531, endPoint x: 746, endPoint y: 513, distance: 18.7
click at [746, 513] on input "Oct 6, 2025, 11:30 PM" at bounding box center [728, 516] width 329 height 41
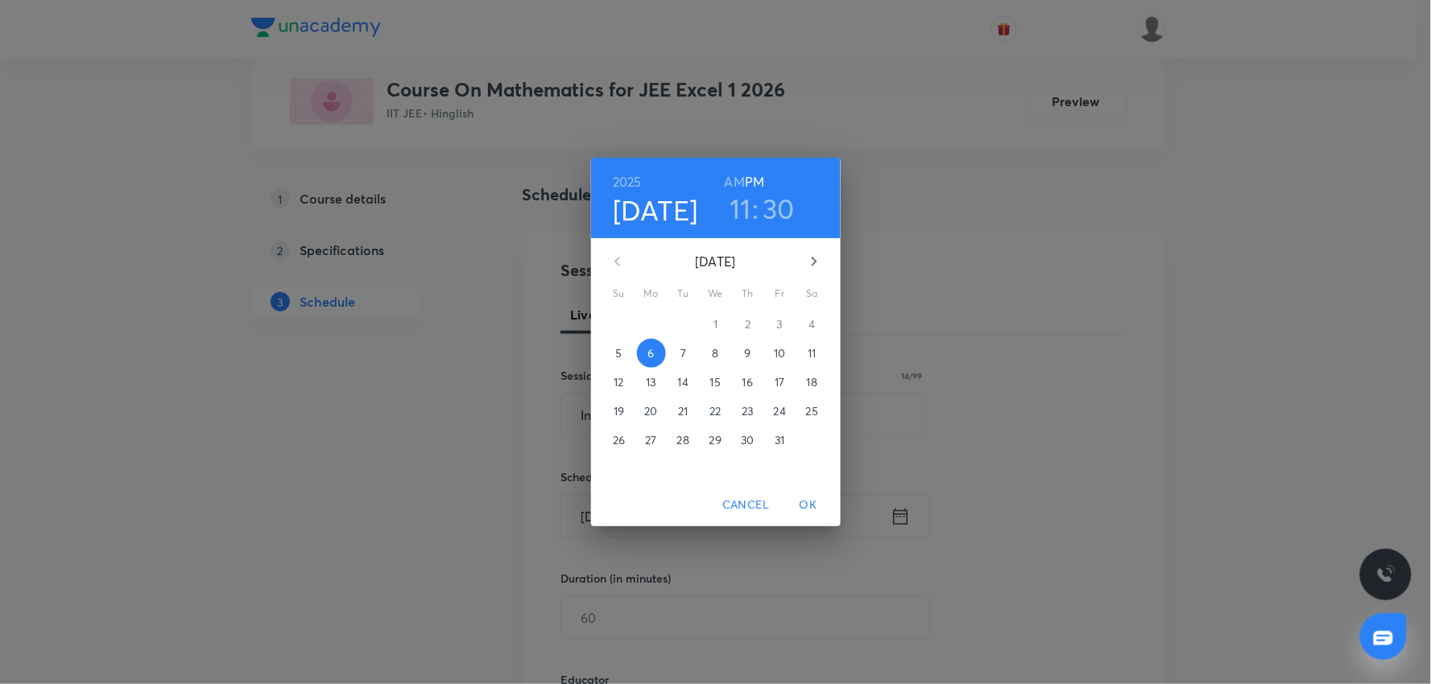
click at [734, 187] on h6 "AM" at bounding box center [735, 182] width 20 height 23
click at [808, 508] on span "OK" at bounding box center [808, 505] width 39 height 20
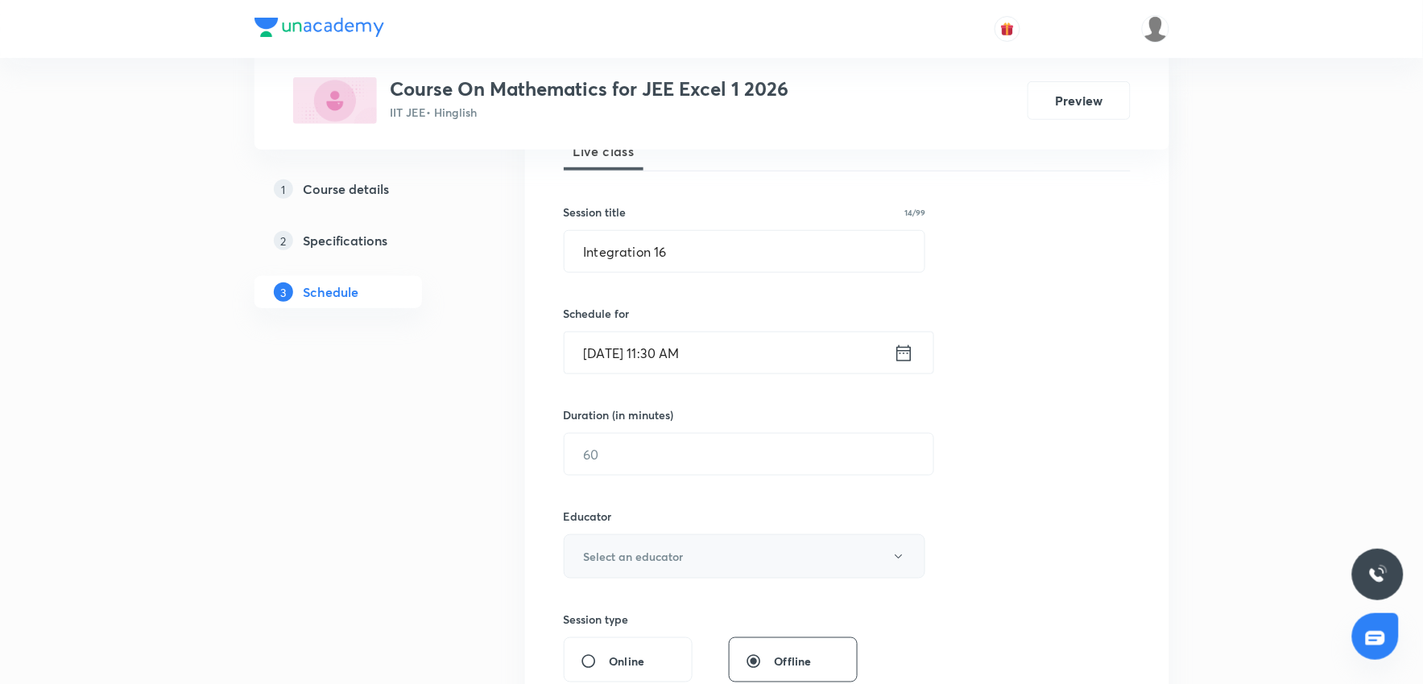
scroll to position [268, 0]
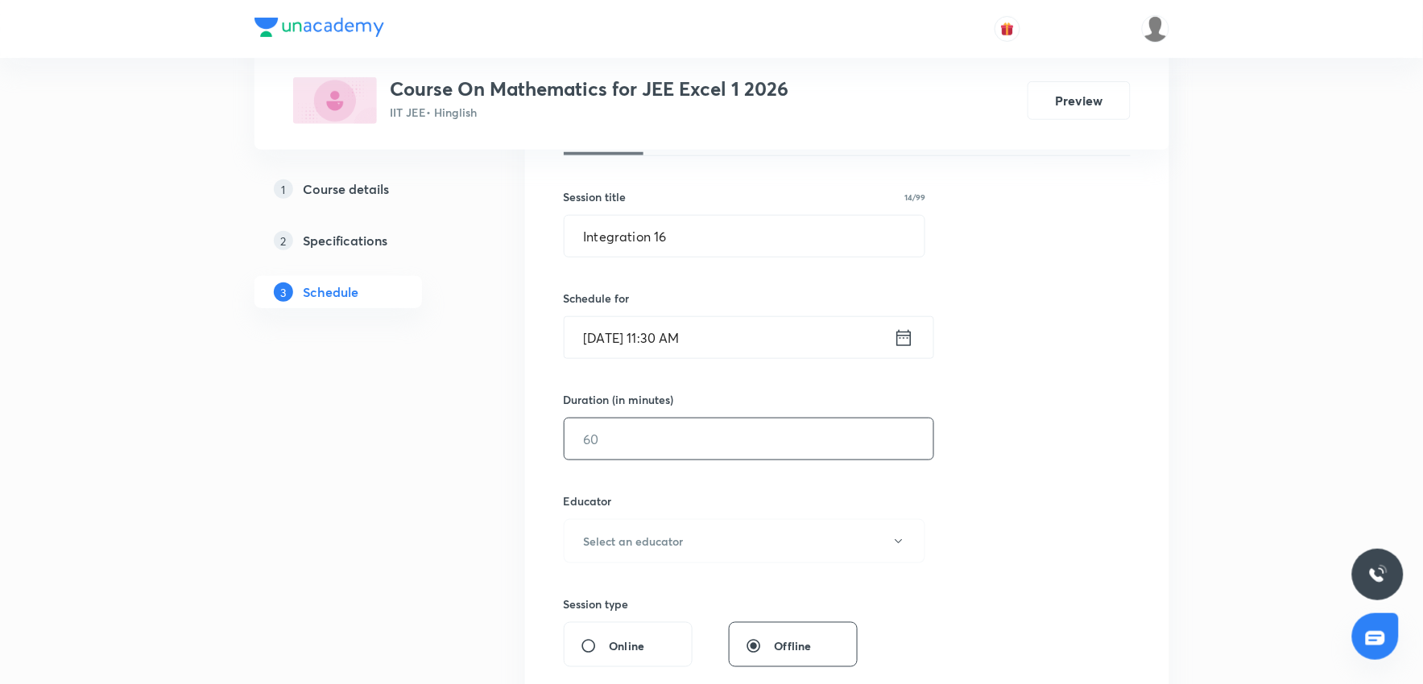
click at [617, 436] on input "text" at bounding box center [748, 439] width 369 height 41
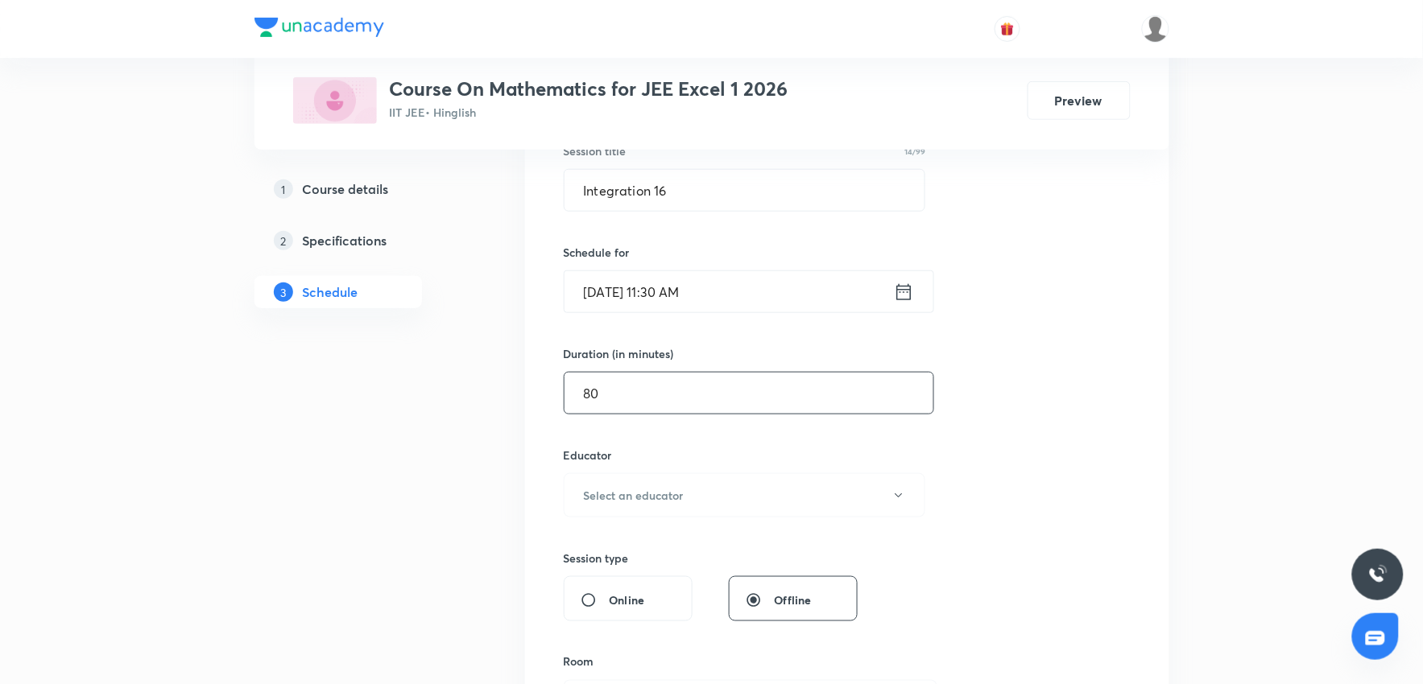
scroll to position [358, 0]
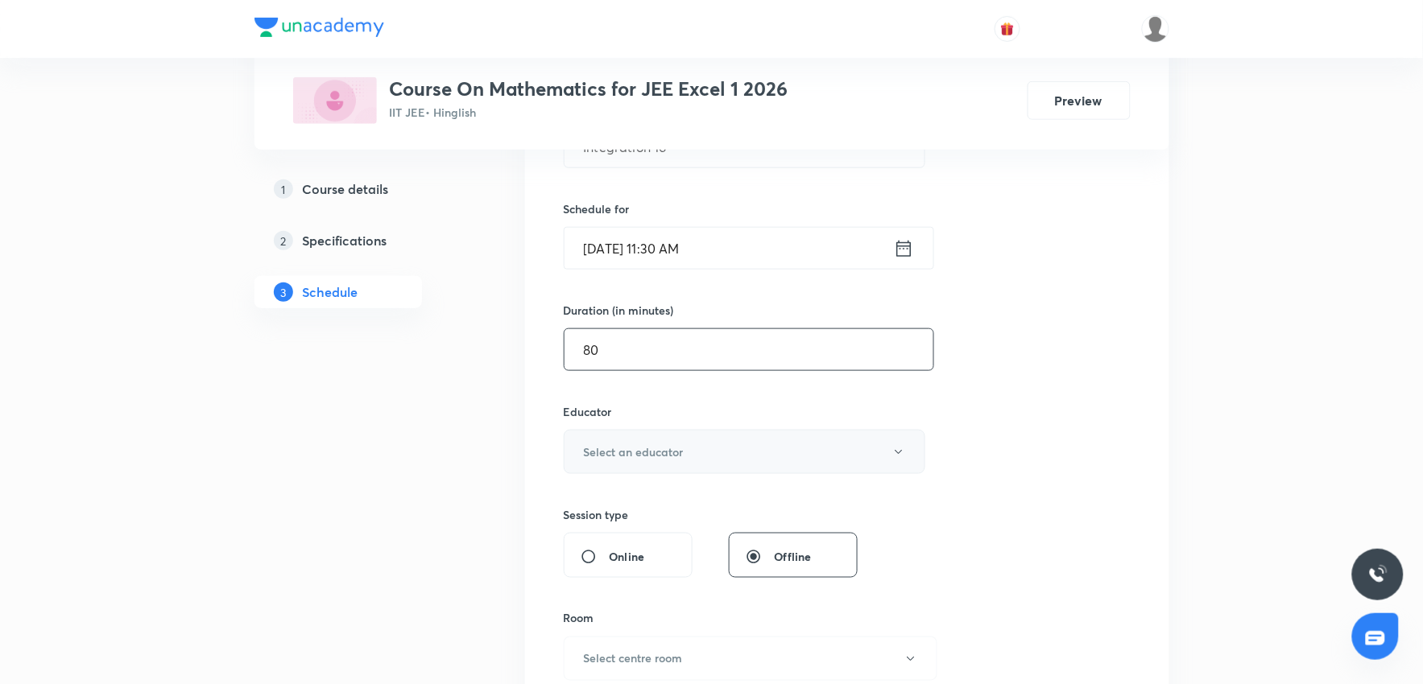
type input "80"
click at [640, 464] on button "Select an educator" at bounding box center [745, 452] width 362 height 44
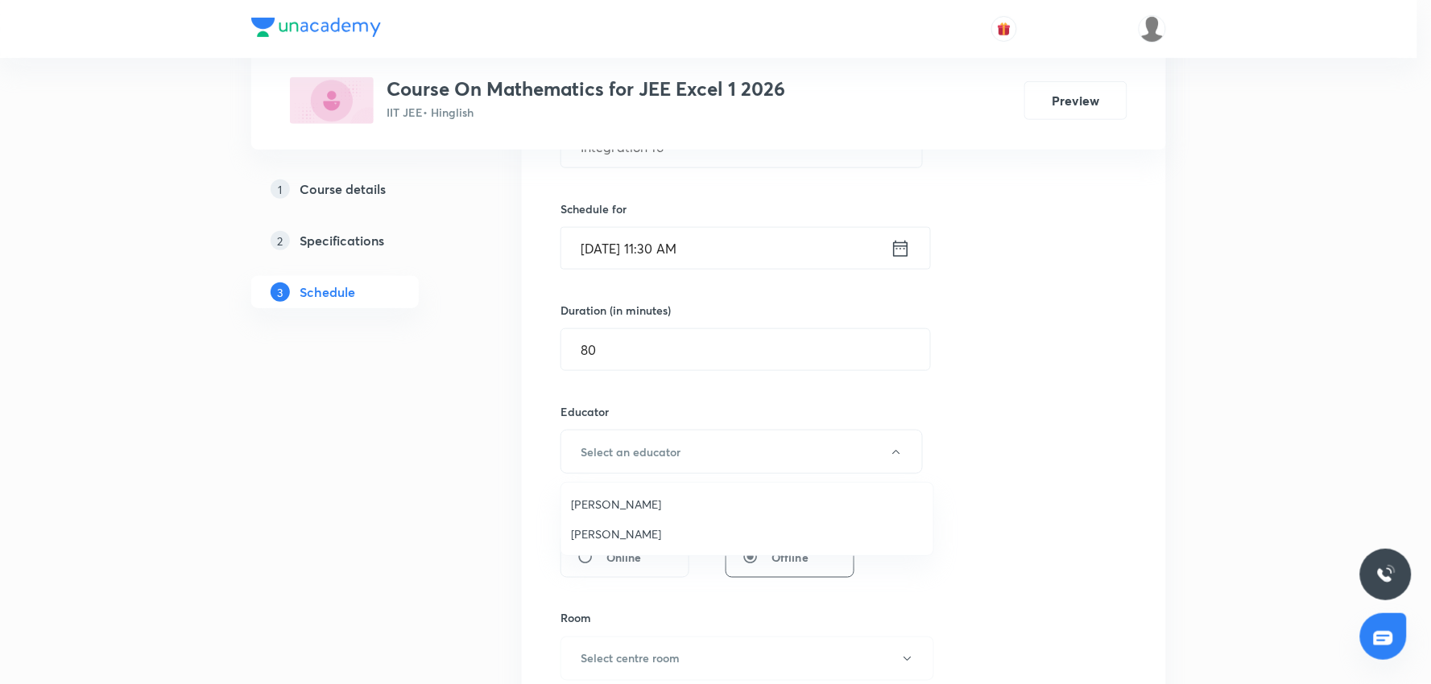
click at [616, 511] on span "Vijay Meghwal" at bounding box center [747, 504] width 353 height 17
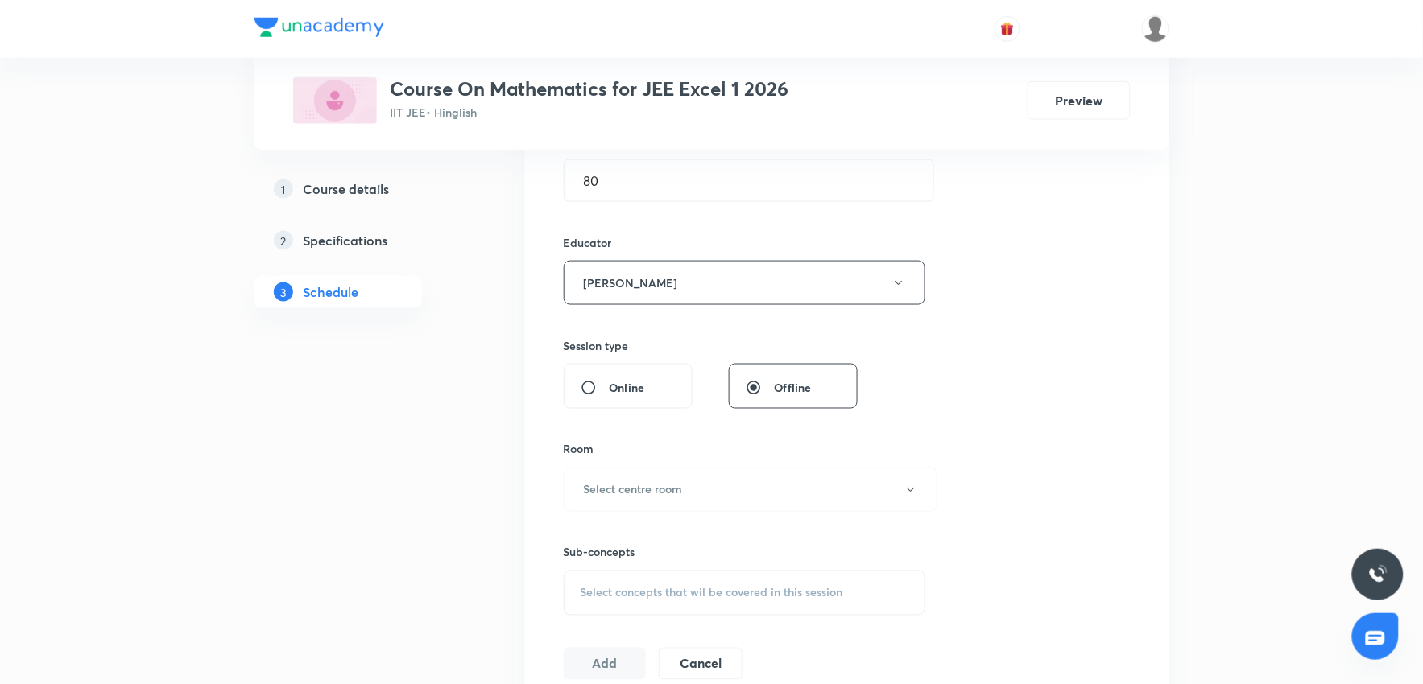
scroll to position [536, 0]
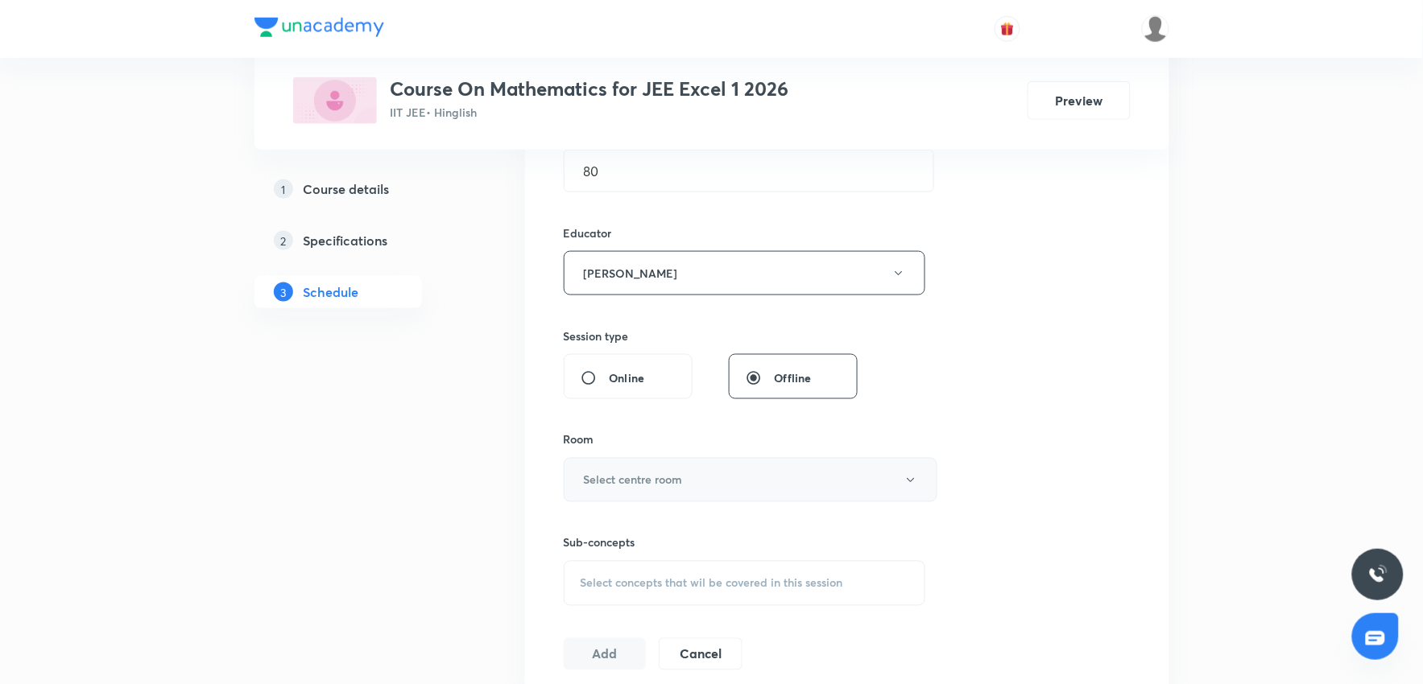
click at [668, 492] on button "Select centre room" at bounding box center [751, 480] width 374 height 44
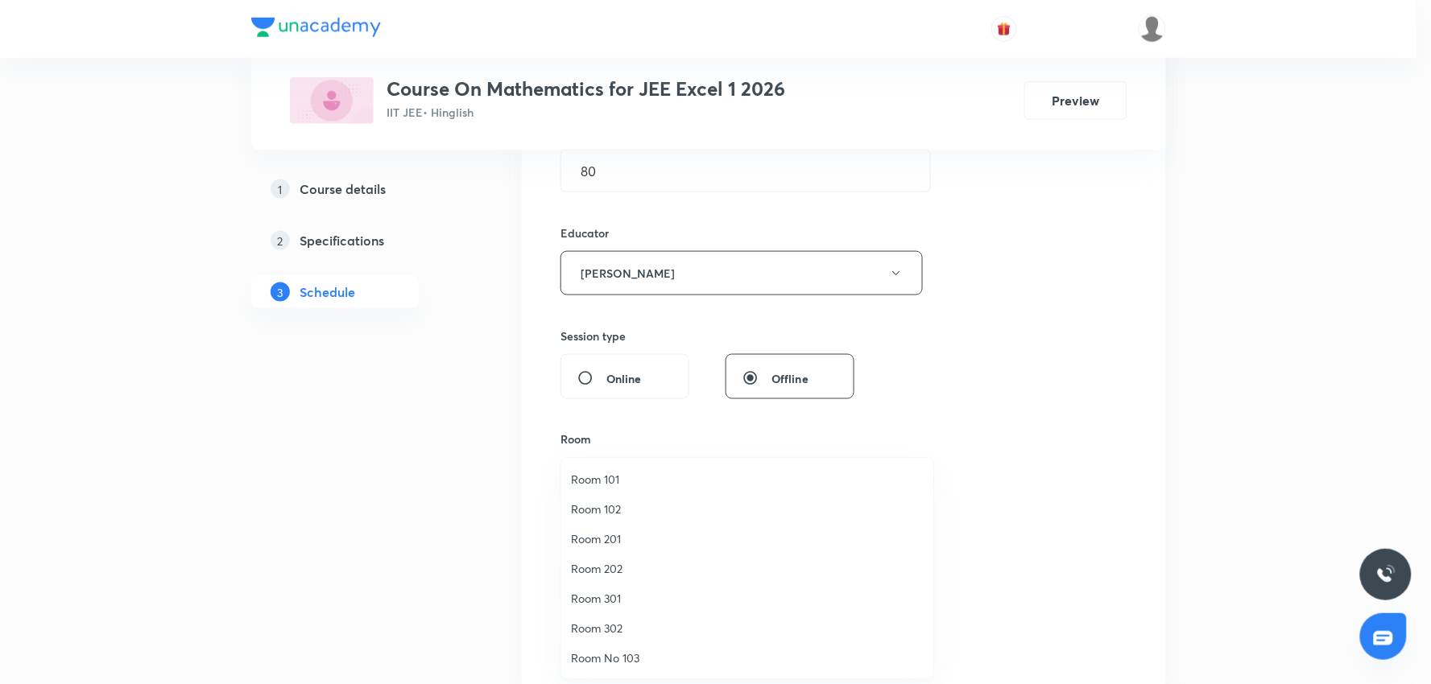
click at [622, 625] on span "Room 302" at bounding box center [747, 628] width 353 height 17
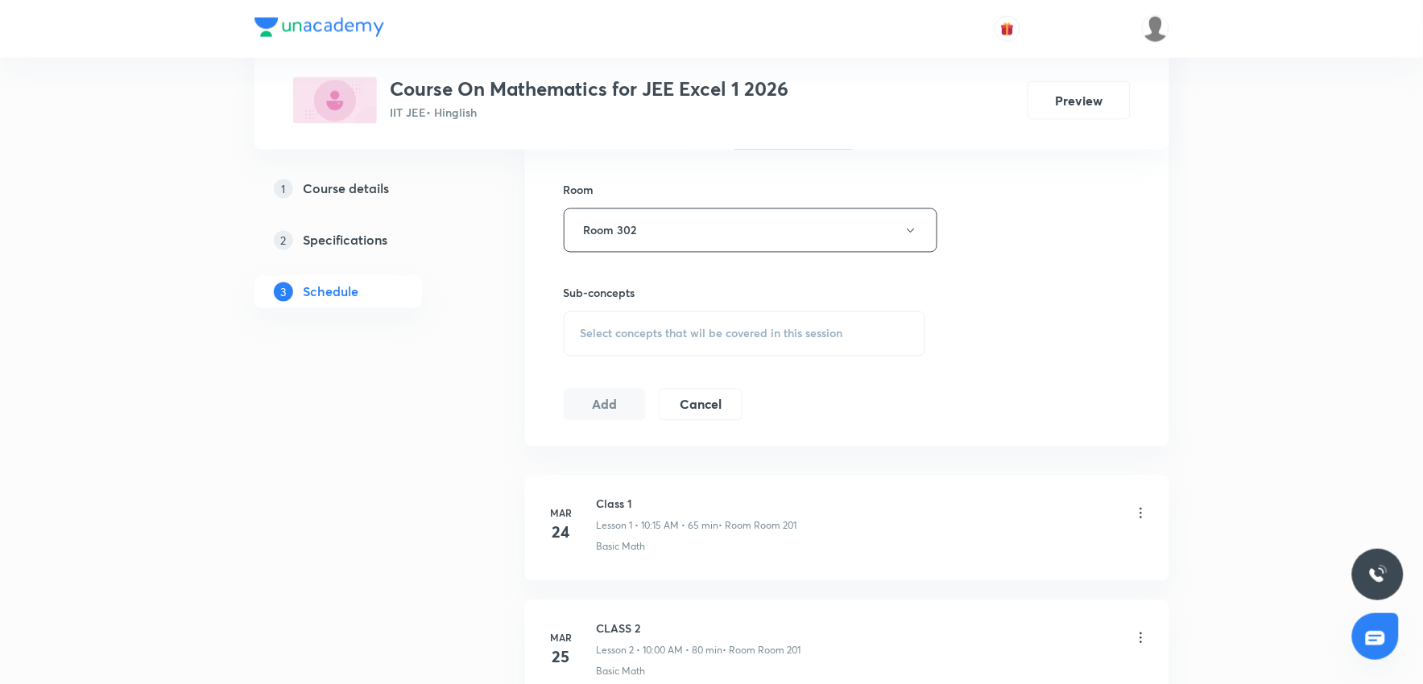
scroll to position [805, 0]
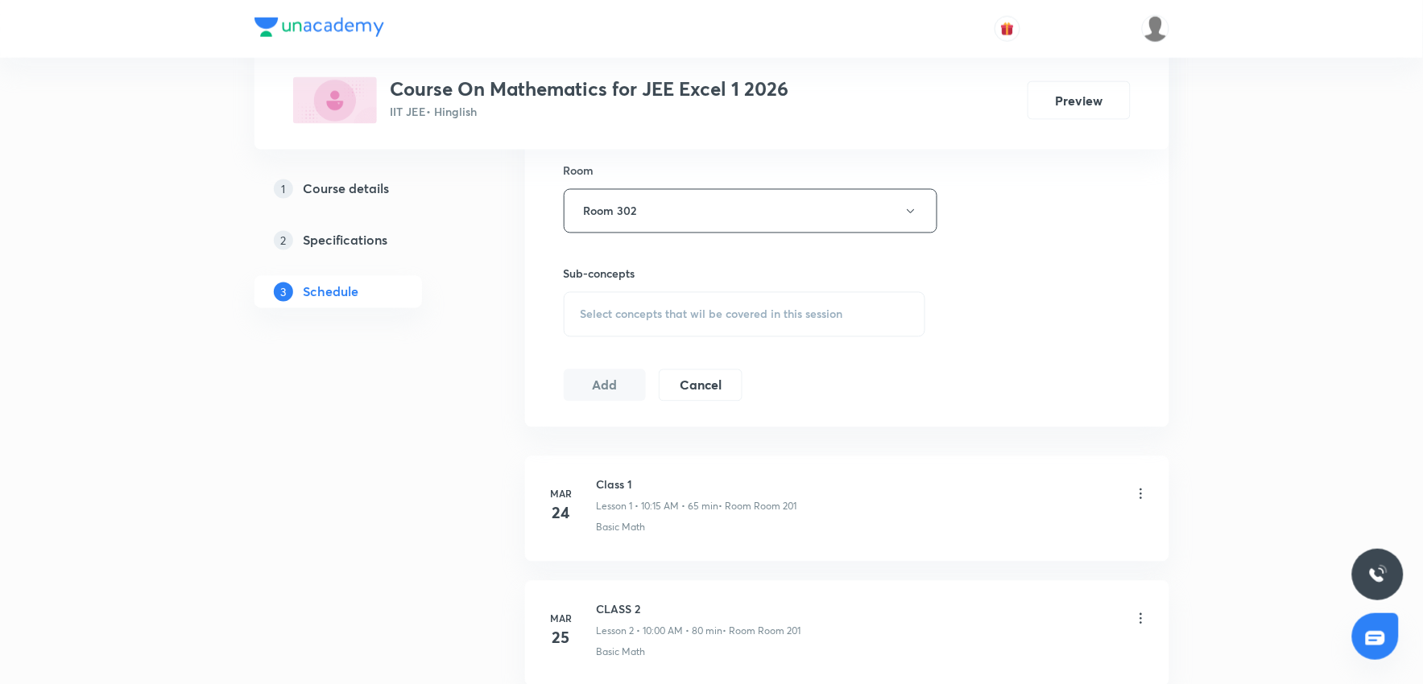
click at [658, 310] on span "Select concepts that wil be covered in this session" at bounding box center [712, 314] width 263 height 13
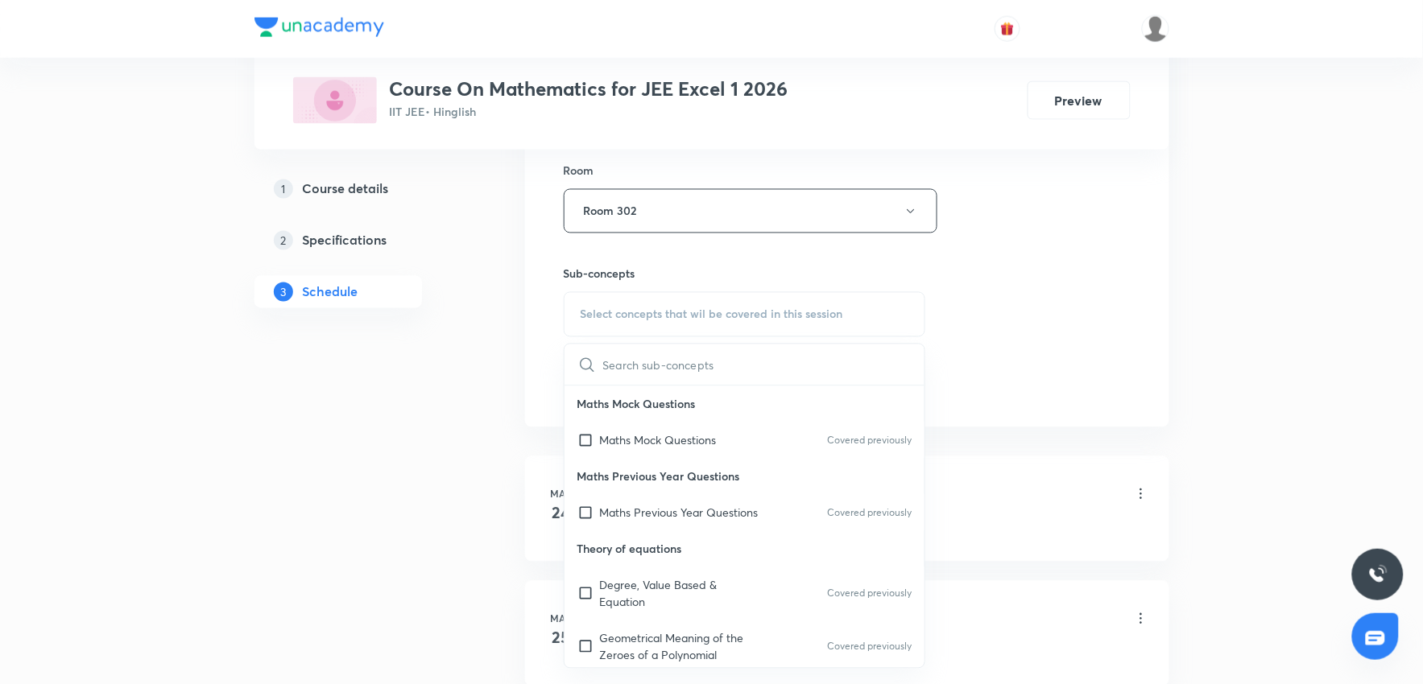
drag, startPoint x: 664, startPoint y: 519, endPoint x: 1201, endPoint y: 411, distance: 547.2
click at [669, 519] on p "Maths Previous Year Questions" at bounding box center [679, 513] width 159 height 17
checkbox input "true"
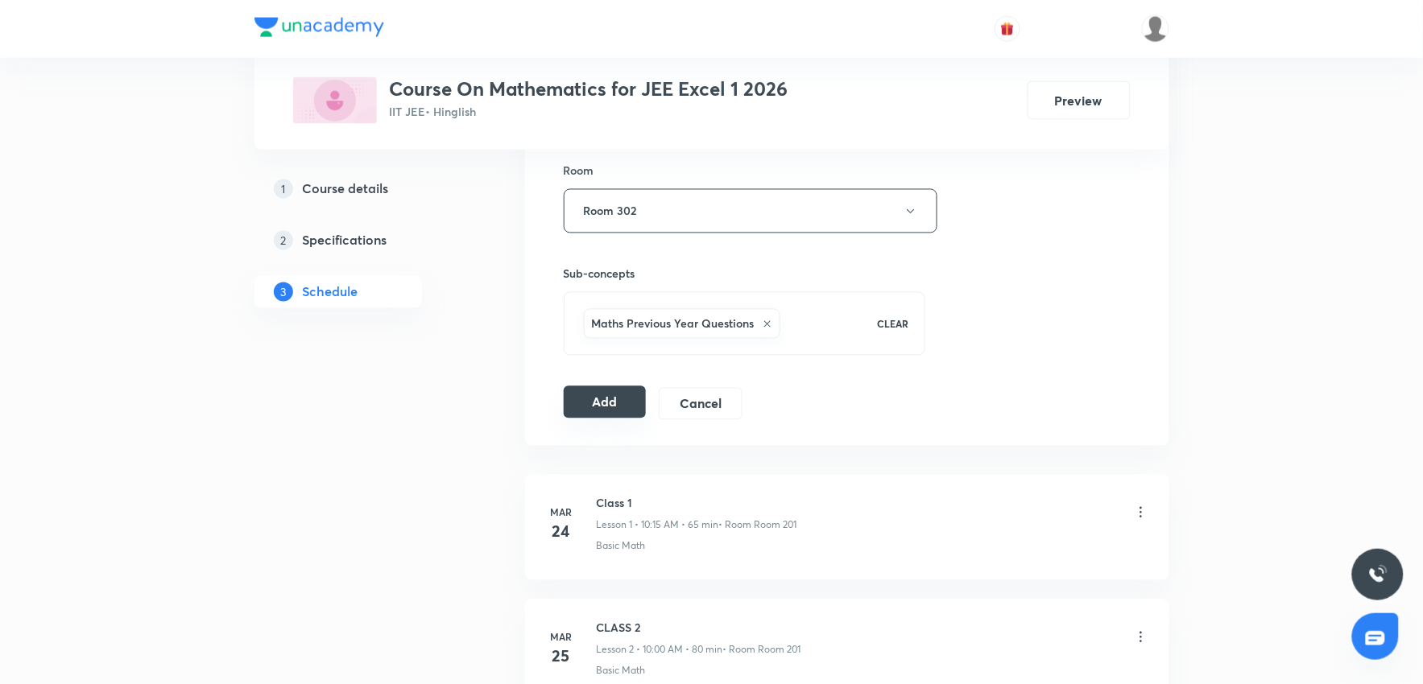
click at [628, 407] on button "Add" at bounding box center [605, 403] width 83 height 32
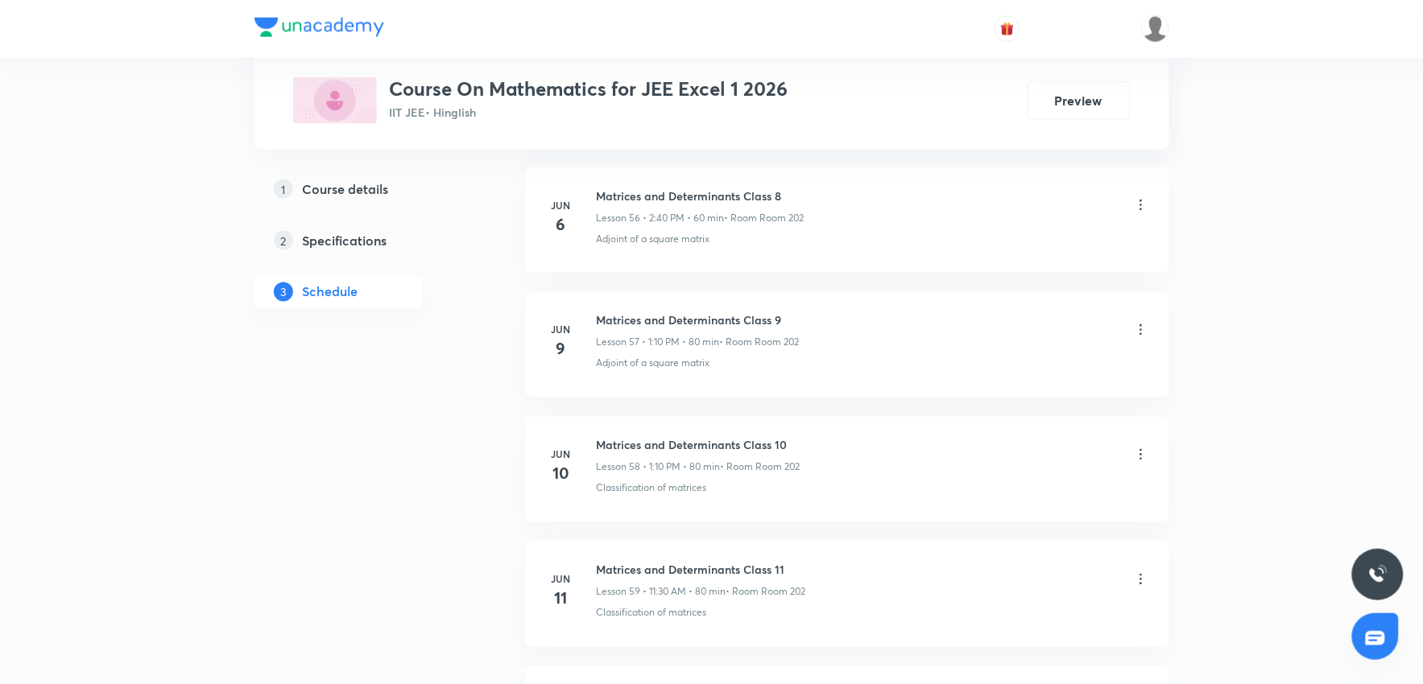
scroll to position [14974, 0]
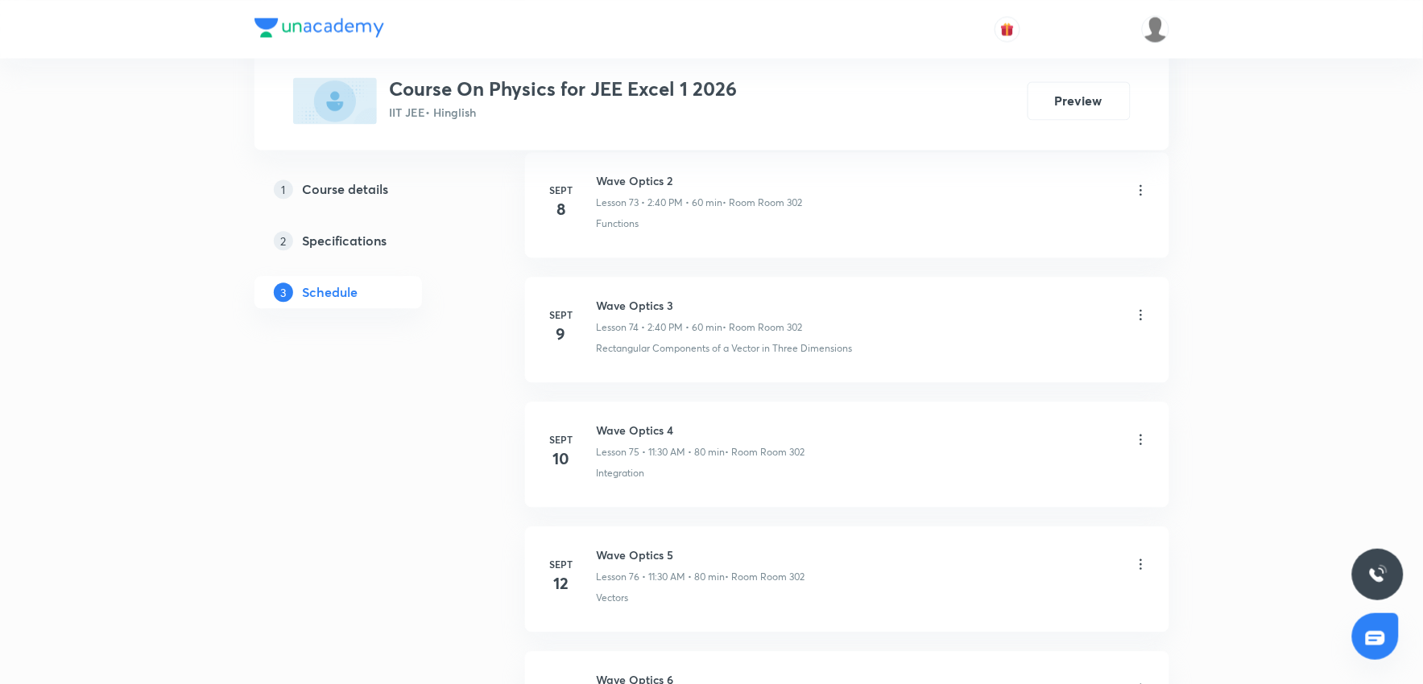
scroll to position [11831, 0]
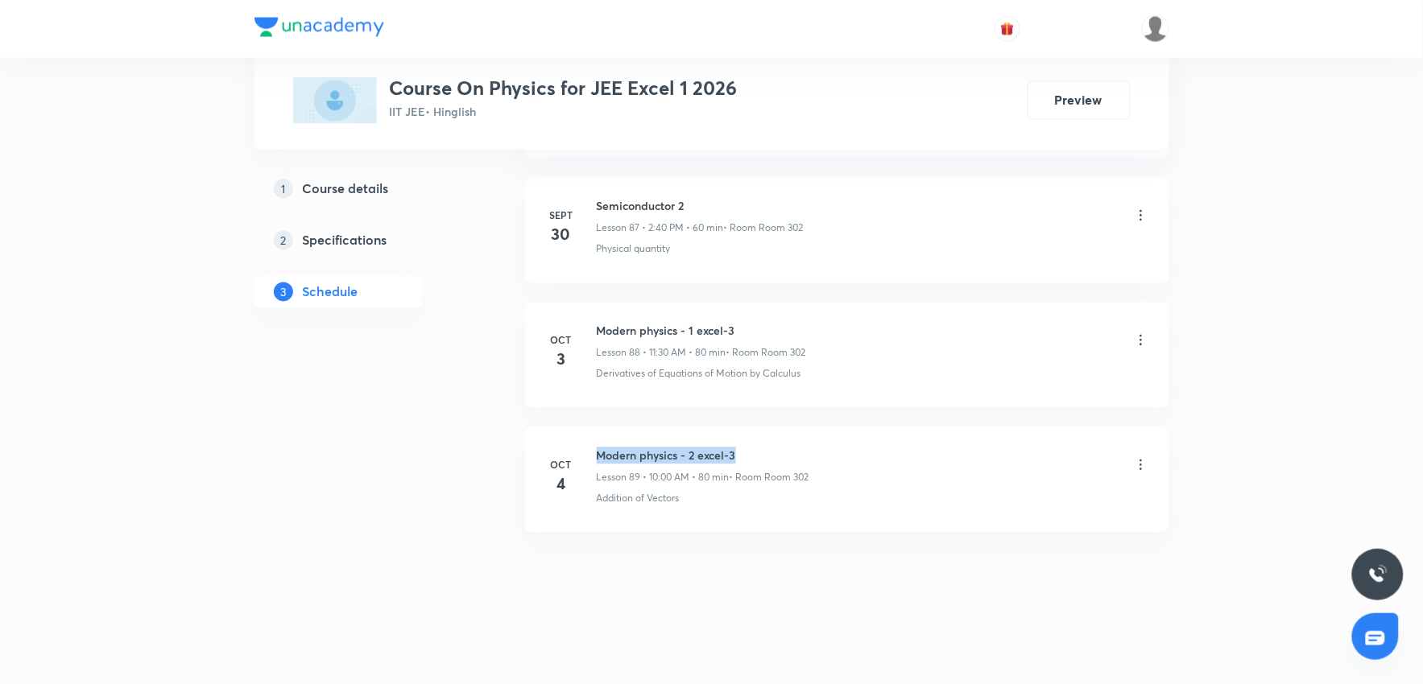
drag, startPoint x: 594, startPoint y: 454, endPoint x: 857, endPoint y: 451, distance: 262.5
click at [857, 451] on div "[DATE] Modern physics - 2 excel-3 Lesson 89 • 10:00 AM • 80 min • Room Room 302…" at bounding box center [847, 477] width 604 height 59
copy h6 "Modern physics - 2 excel-3"
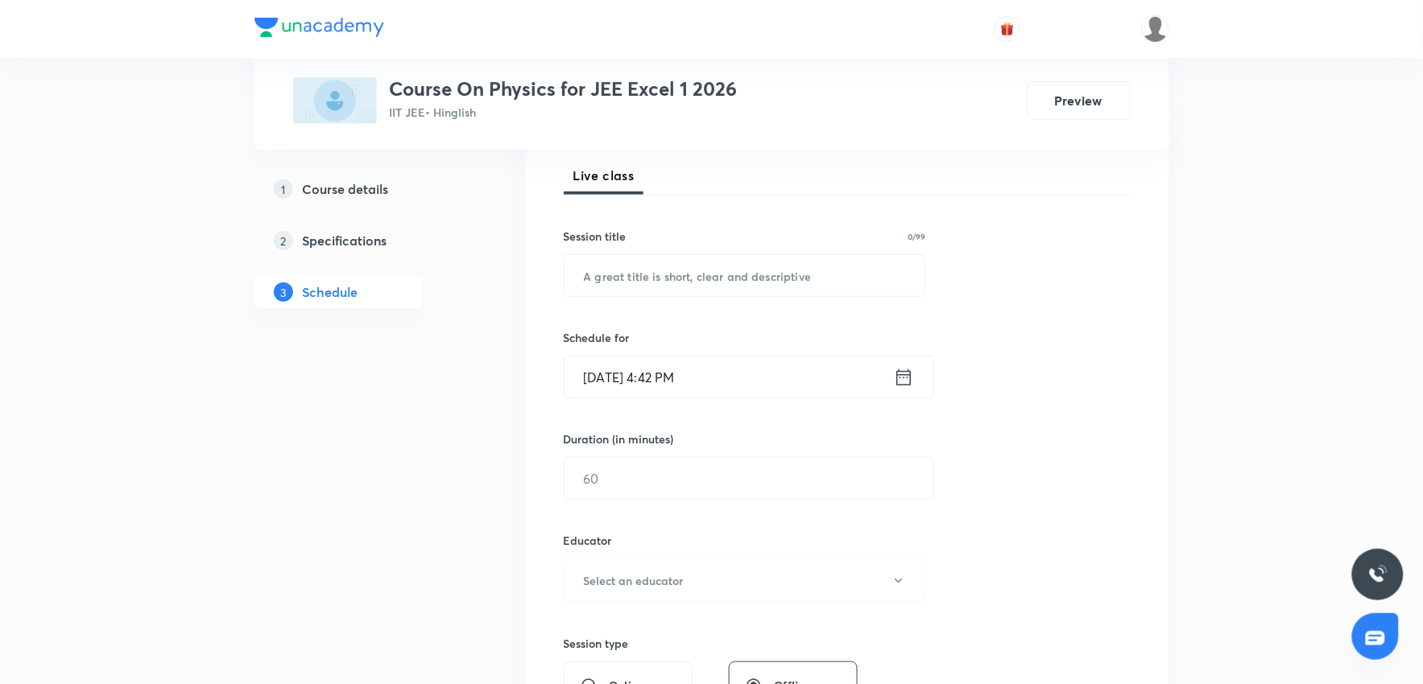
scroll to position [0, 0]
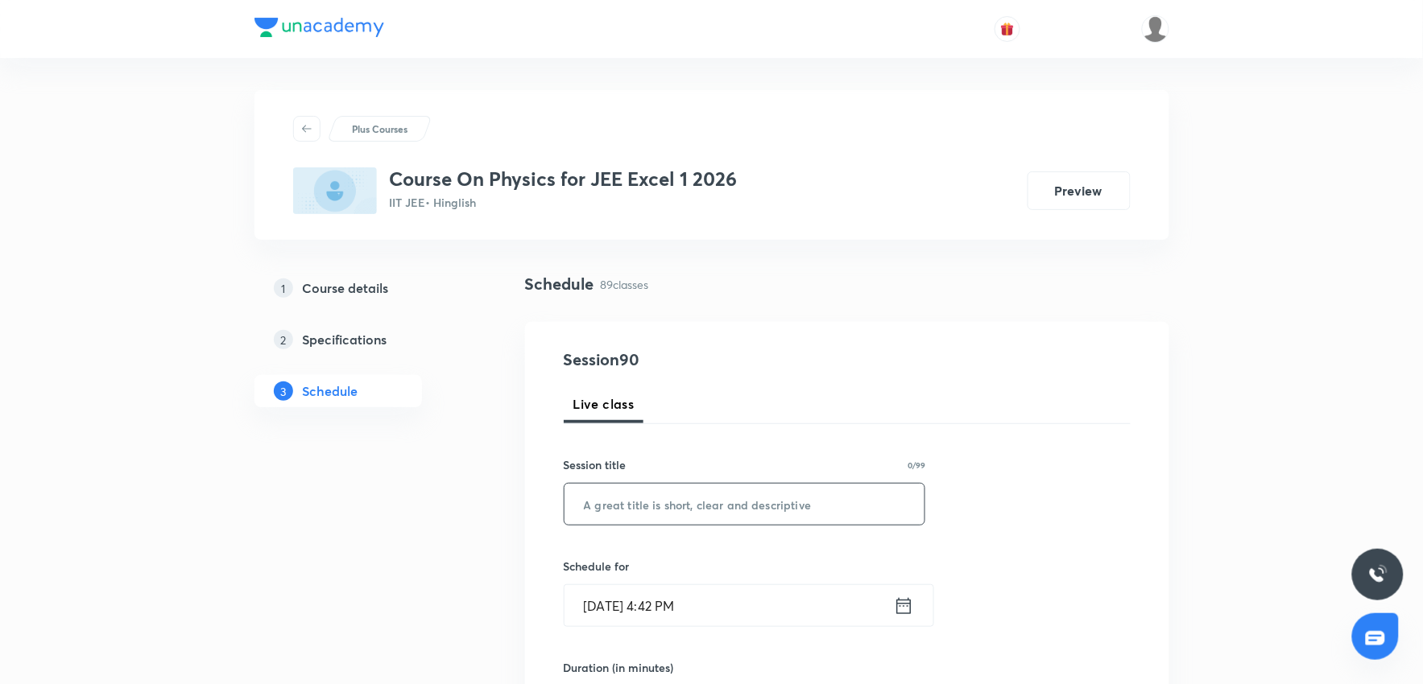
click at [694, 503] on input "text" at bounding box center [744, 504] width 361 height 41
paste input "Modern physics - 2 excel-3"
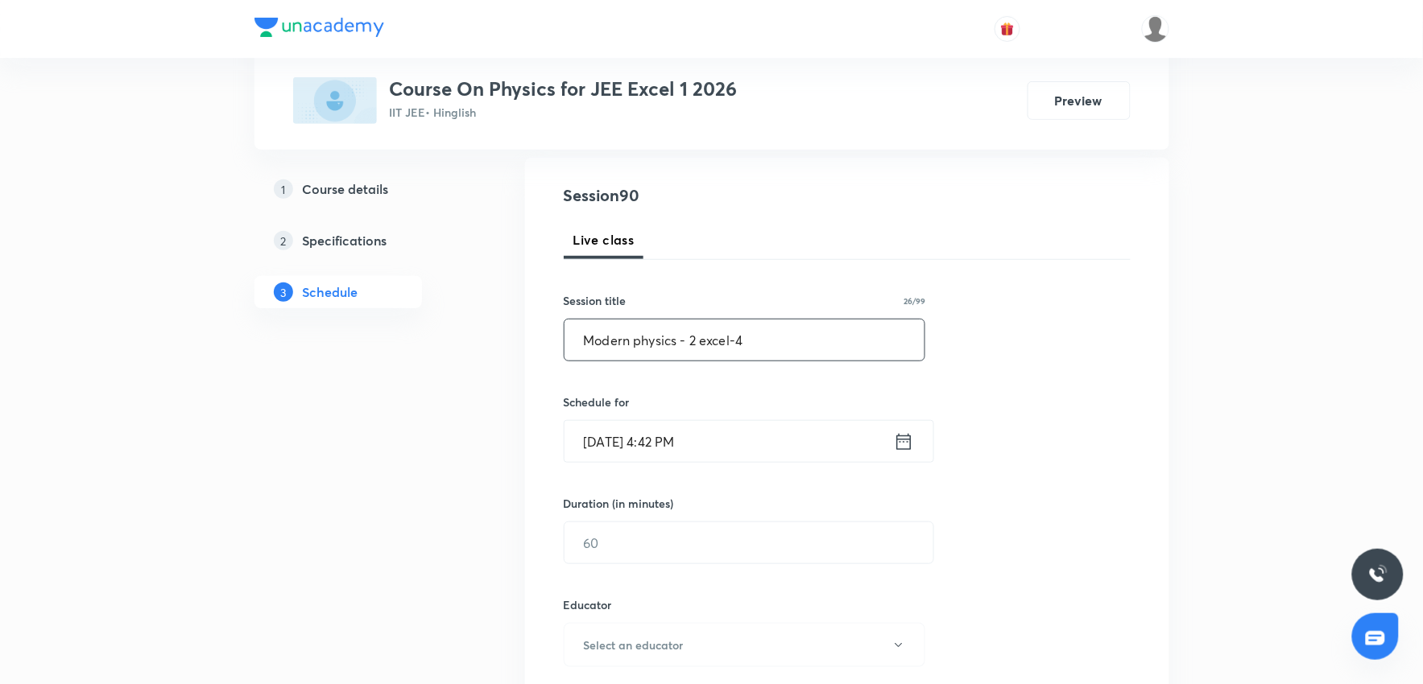
scroll to position [179, 0]
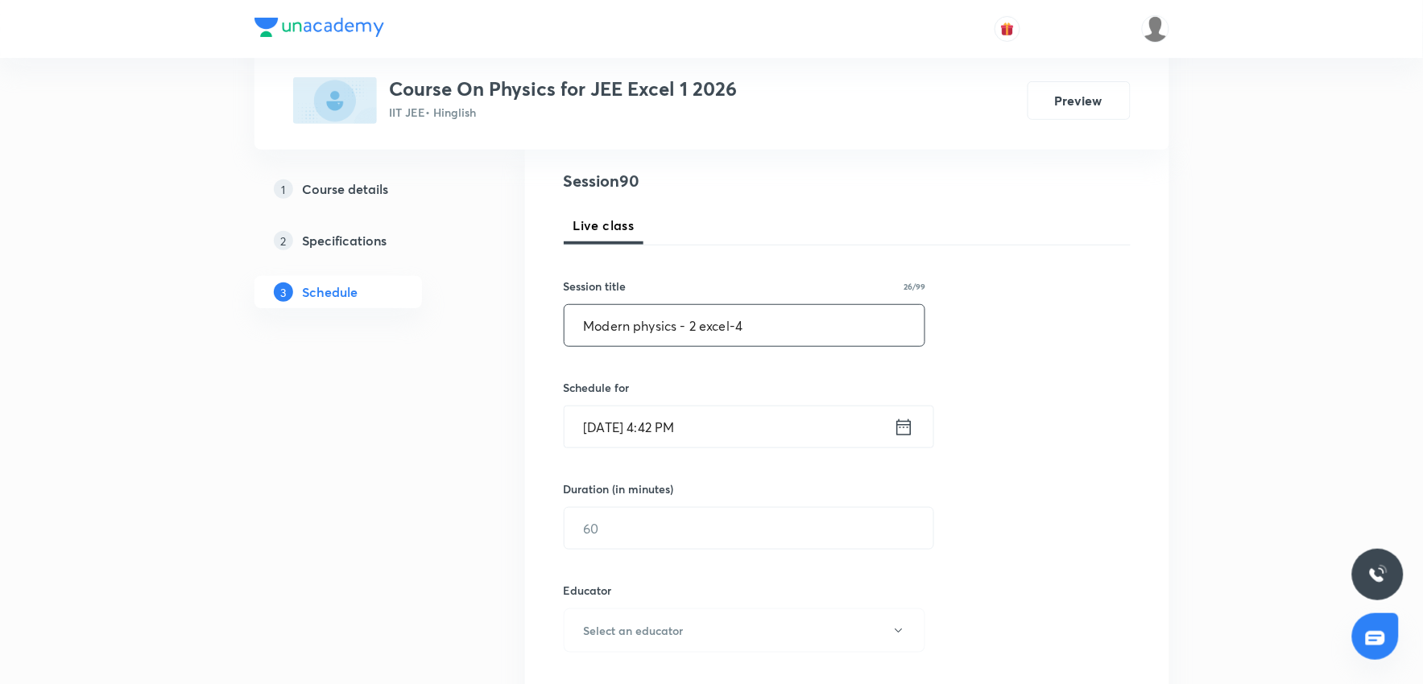
click at [775, 325] on input "Modern physics - 2 excel-4" at bounding box center [744, 325] width 361 height 41
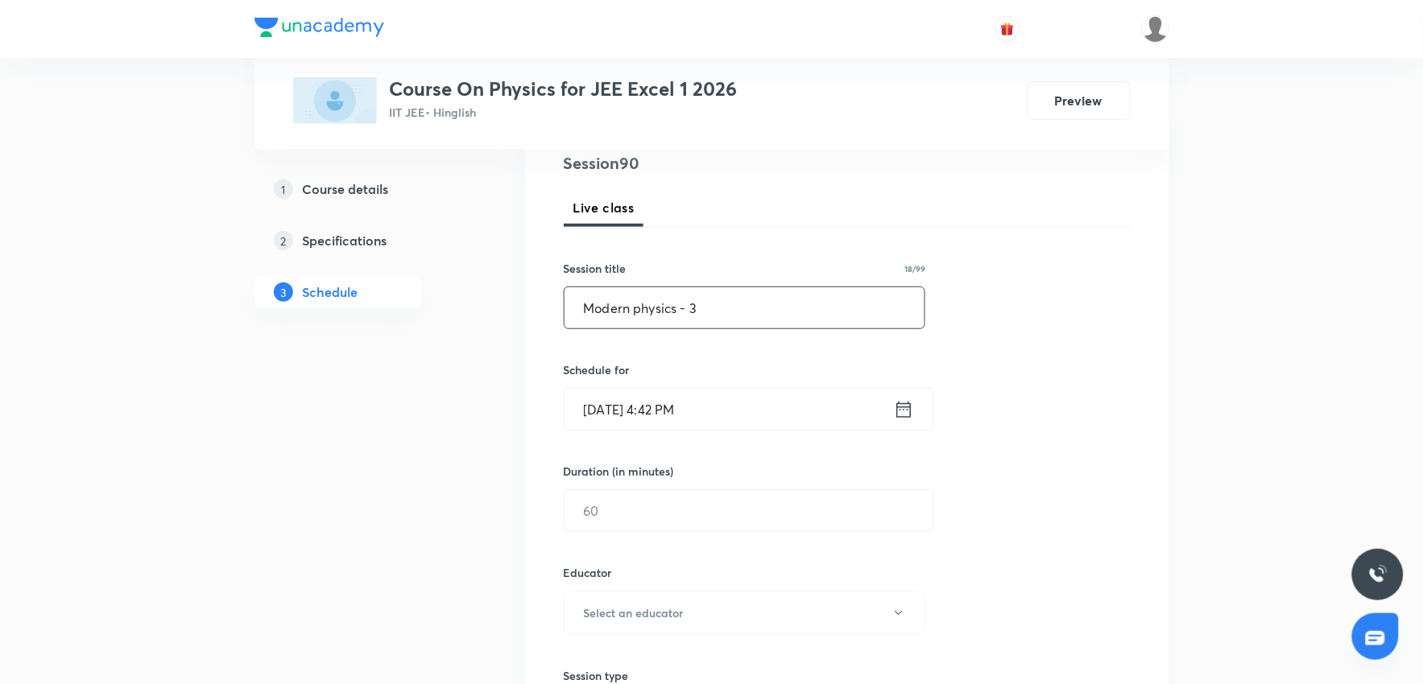
scroll to position [114, 0]
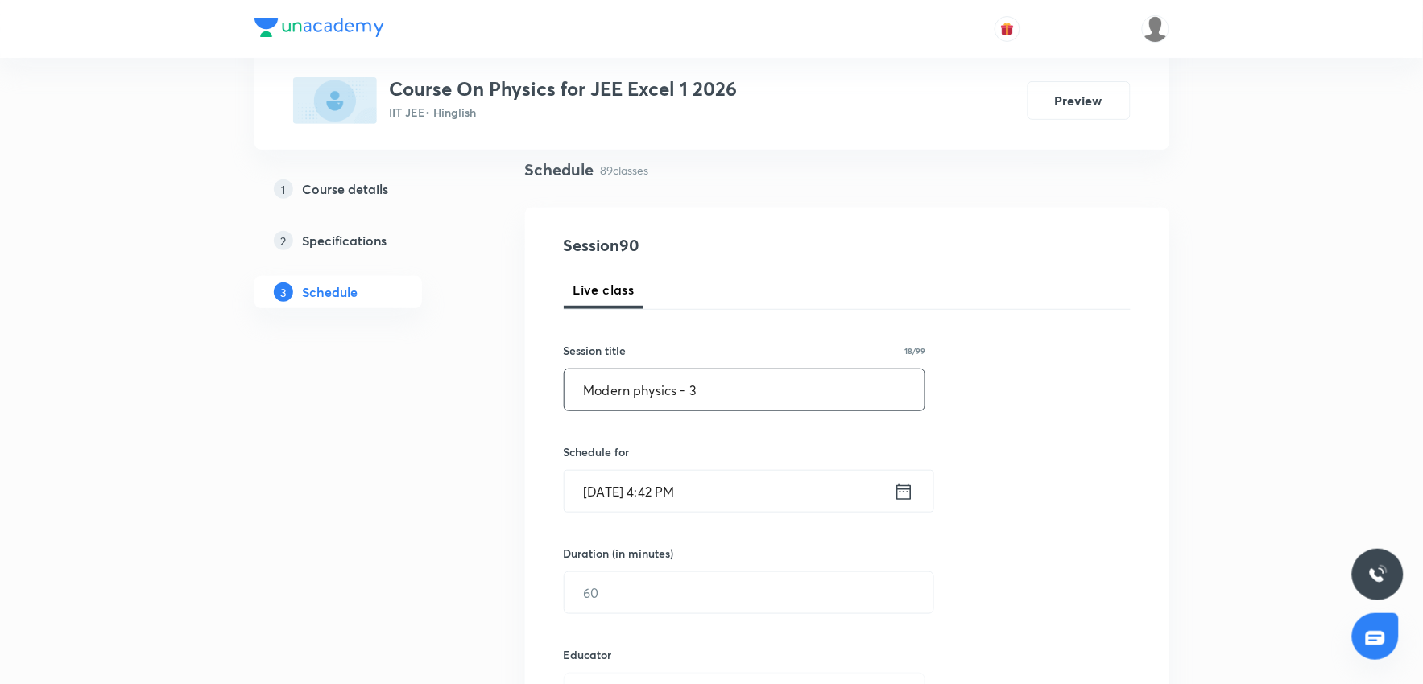
click at [762, 392] on input "Modern physics - 3" at bounding box center [744, 390] width 361 height 41
click at [677, 391] on input "Modern physics - Excel 3" at bounding box center [744, 390] width 361 height 41
type input "Modern physics 3 - Excel 3"
click at [689, 500] on input "[DATE] 4:42 PM" at bounding box center [728, 491] width 329 height 41
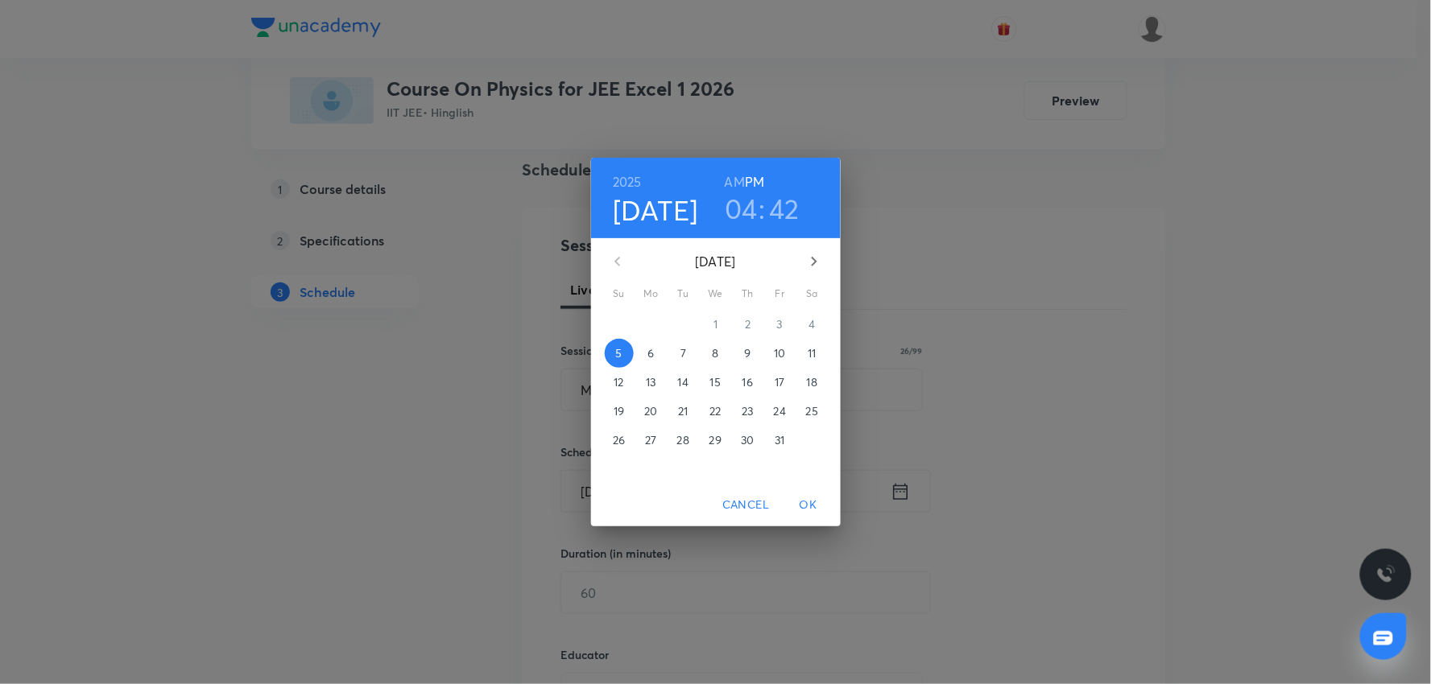
click at [652, 358] on p "6" at bounding box center [650, 353] width 6 height 16
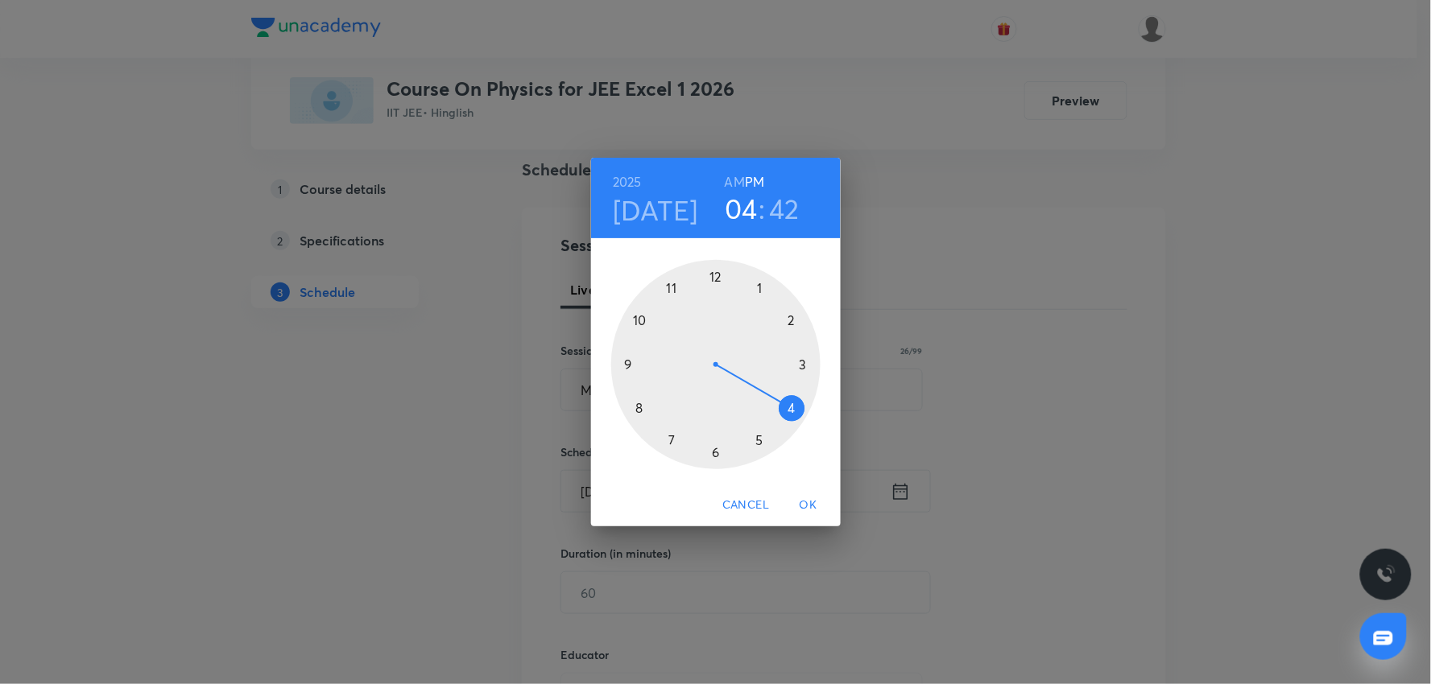
click at [744, 208] on h3 "04" at bounding box center [741, 209] width 33 height 34
click at [758, 288] on div at bounding box center [715, 364] width 209 height 209
click at [791, 318] on div at bounding box center [715, 364] width 209 height 209
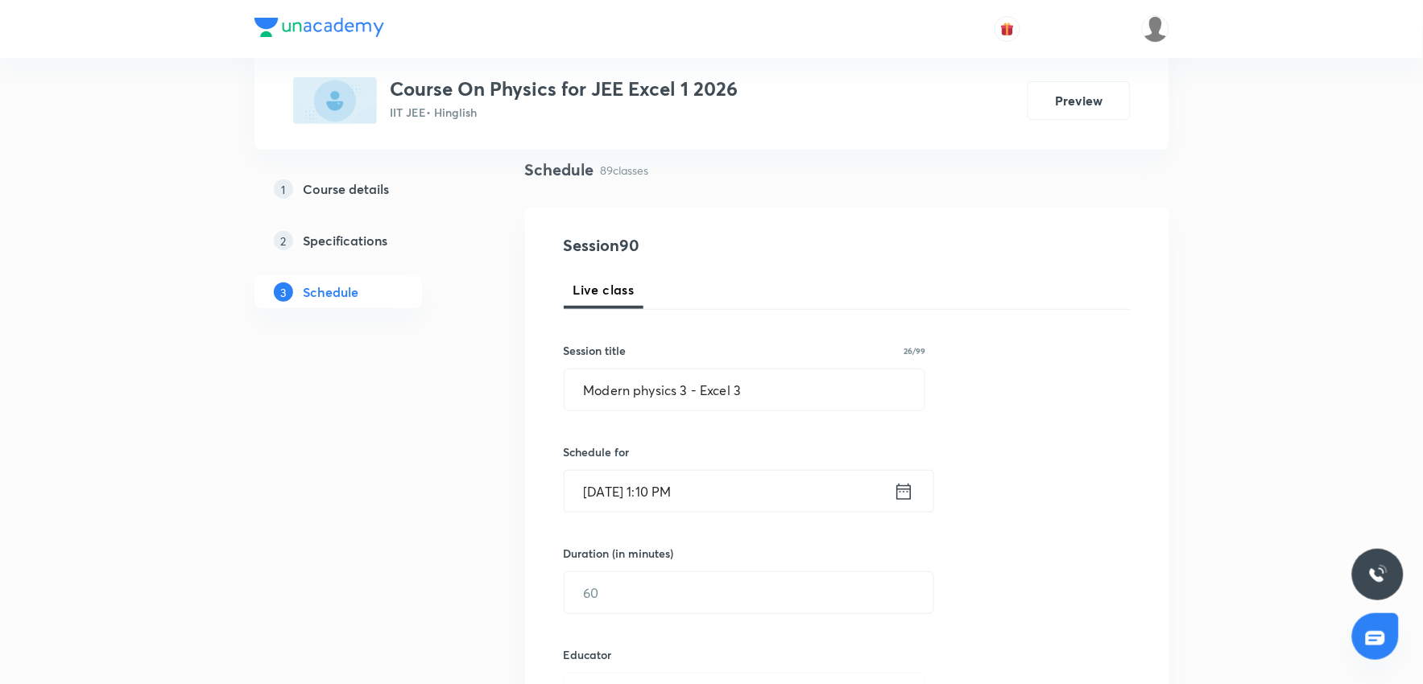
click at [758, 488] on input "Oct 6, 2025, 1:10 PM" at bounding box center [728, 491] width 329 height 41
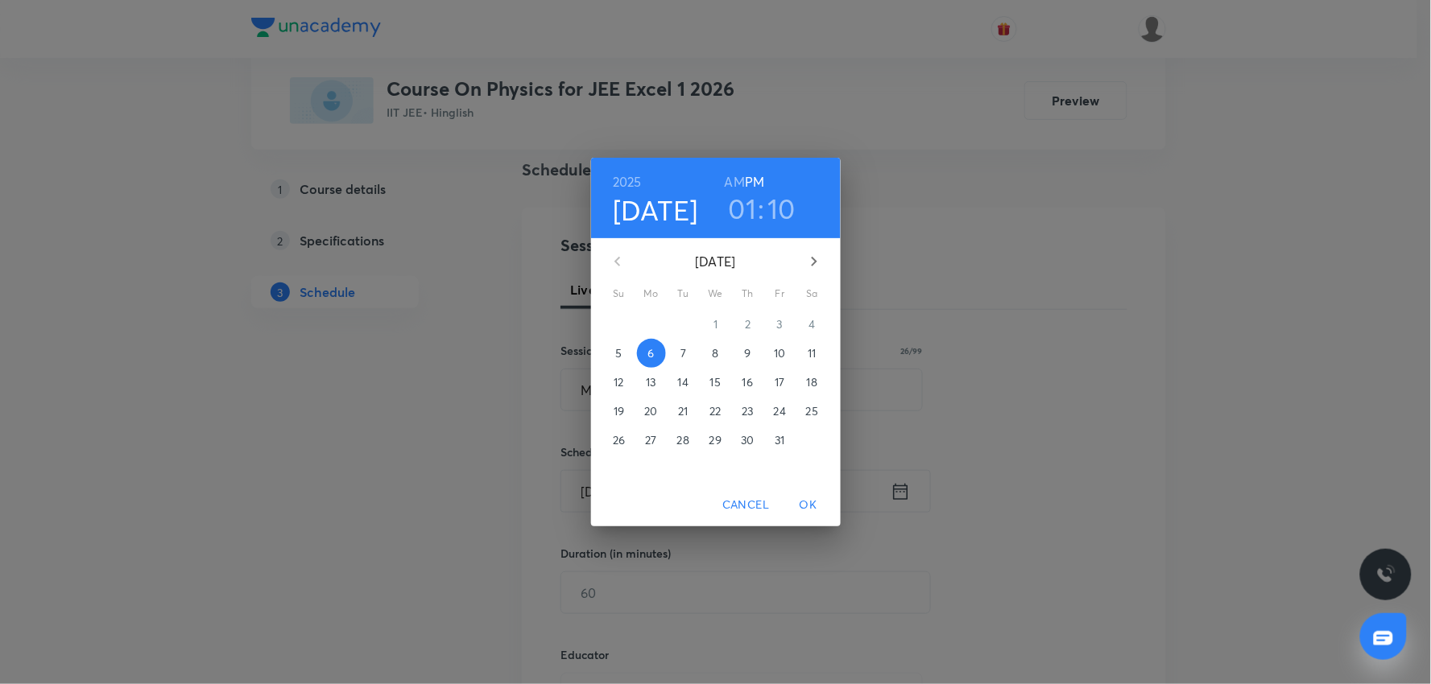
click at [1057, 377] on div "2025 Oct 6 01 : 10 AM PM October 2025 Su Mo Tu We Th Fr Sa 28 29 30 1 2 3 4 5 6…" at bounding box center [715, 342] width 1431 height 684
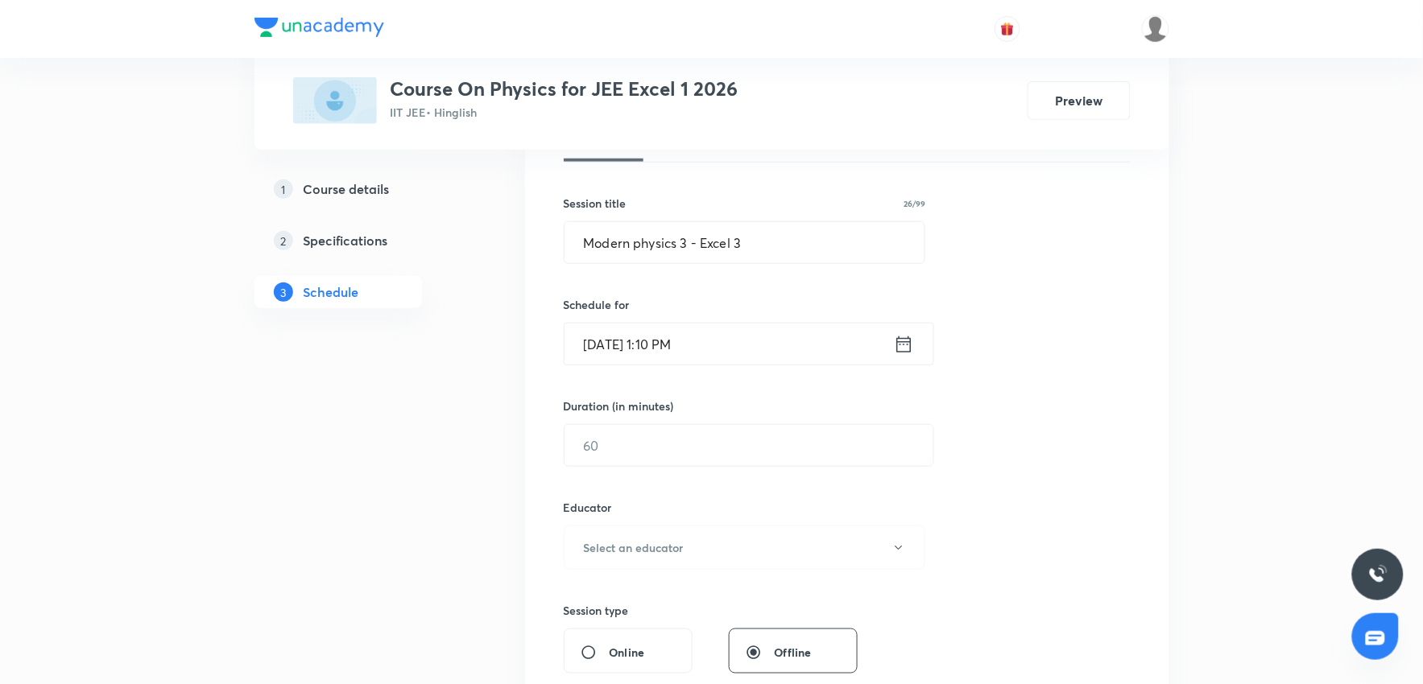
scroll to position [382, 0]
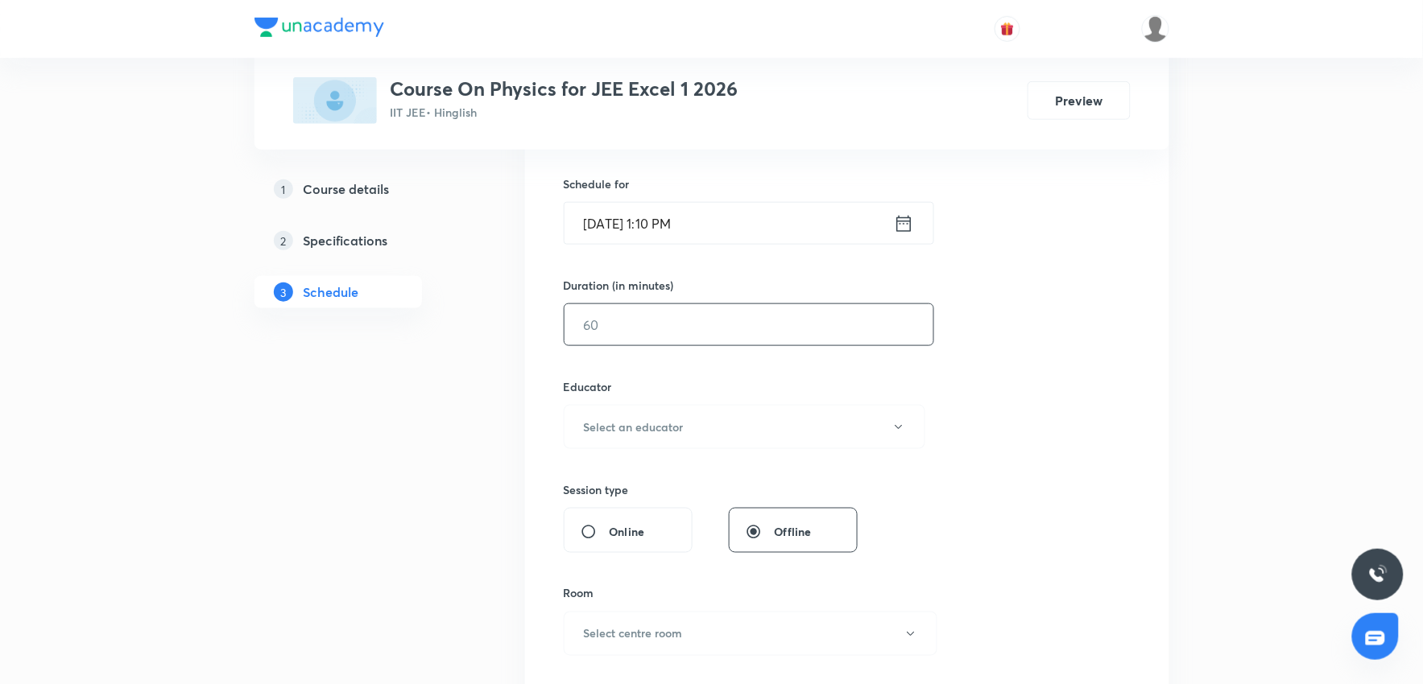
click at [593, 328] on input "text" at bounding box center [748, 324] width 369 height 41
type input "80"
click at [621, 416] on button "Select an educator" at bounding box center [745, 427] width 362 height 44
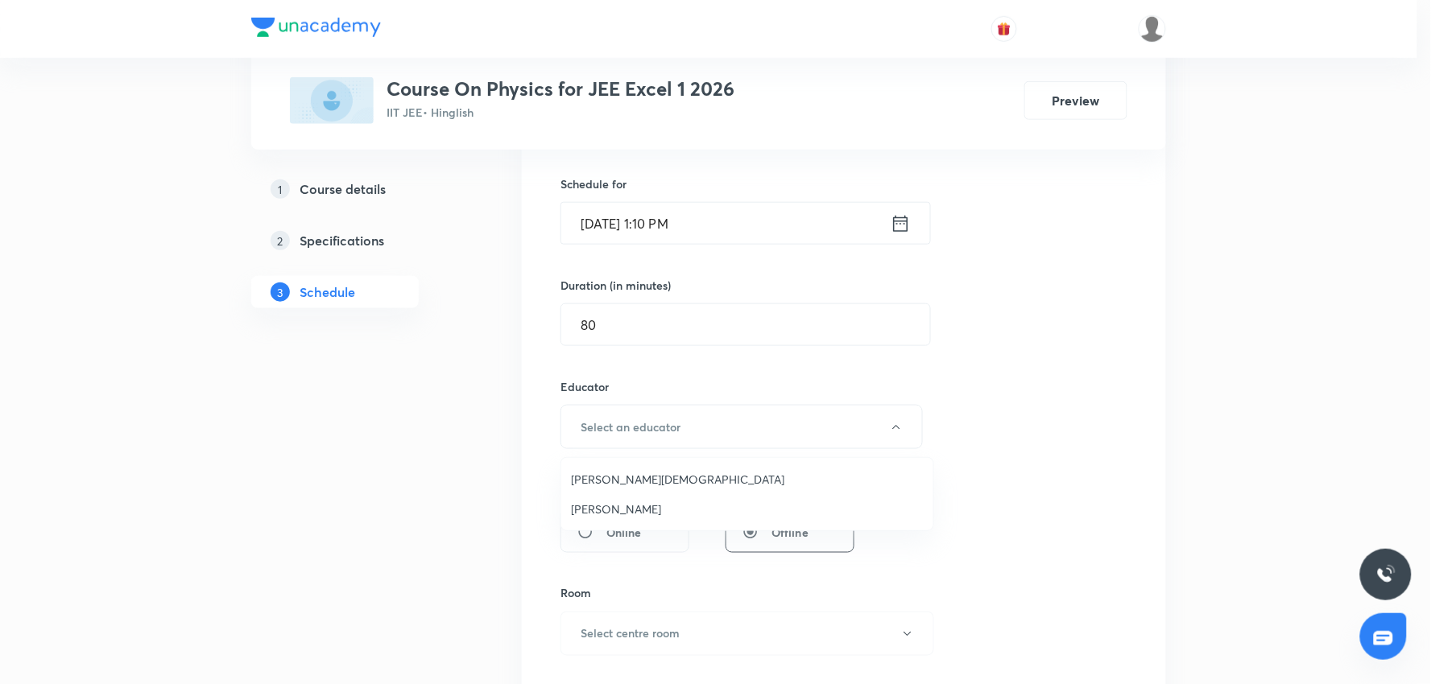
click at [602, 510] on span "Neil Joshi" at bounding box center [747, 509] width 353 height 17
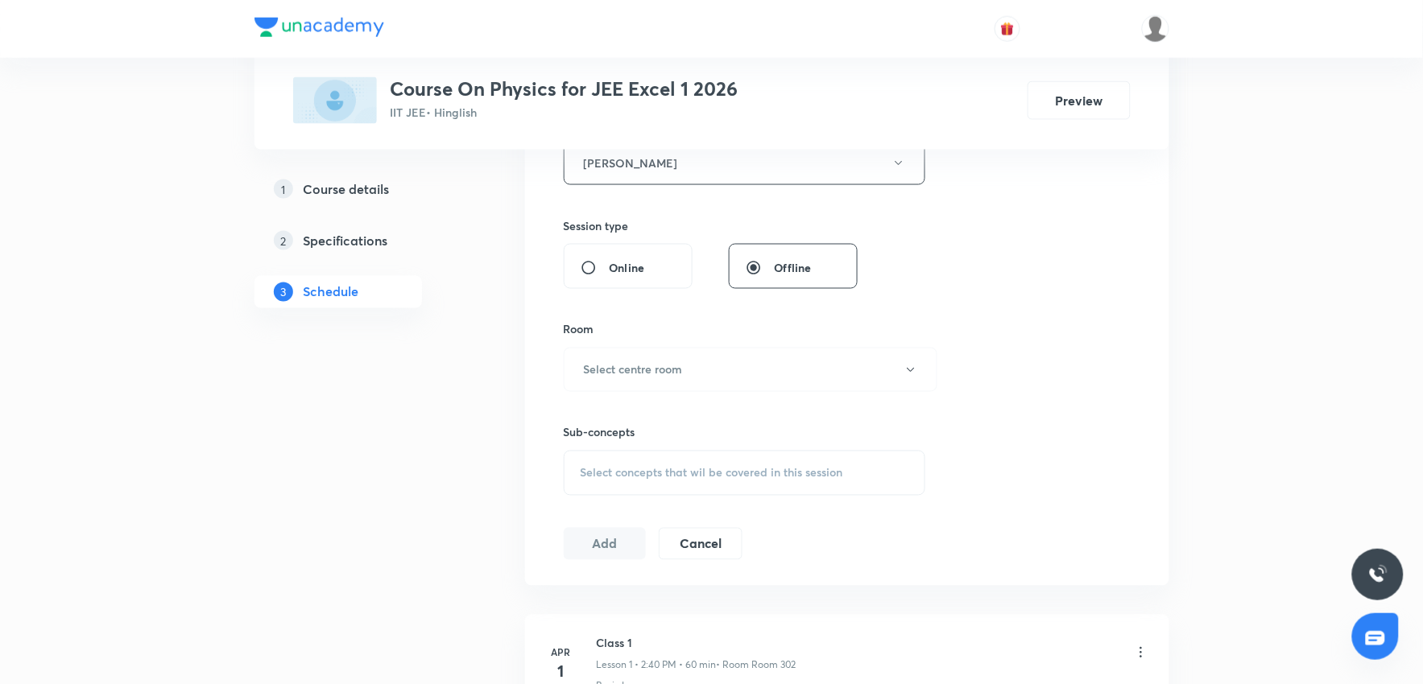
scroll to position [651, 0]
click at [664, 364] on h6 "Select centre room" at bounding box center [633, 366] width 99 height 17
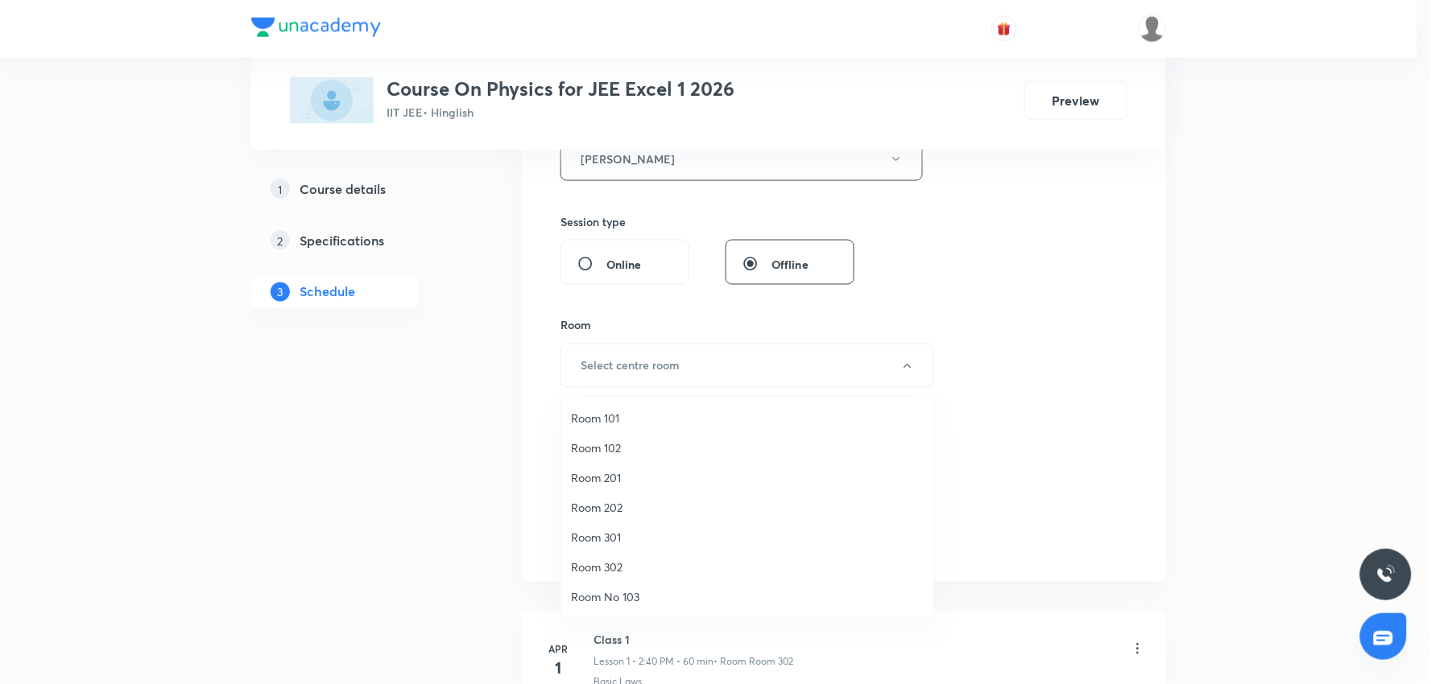
click at [618, 557] on li "Room 302" at bounding box center [747, 567] width 372 height 30
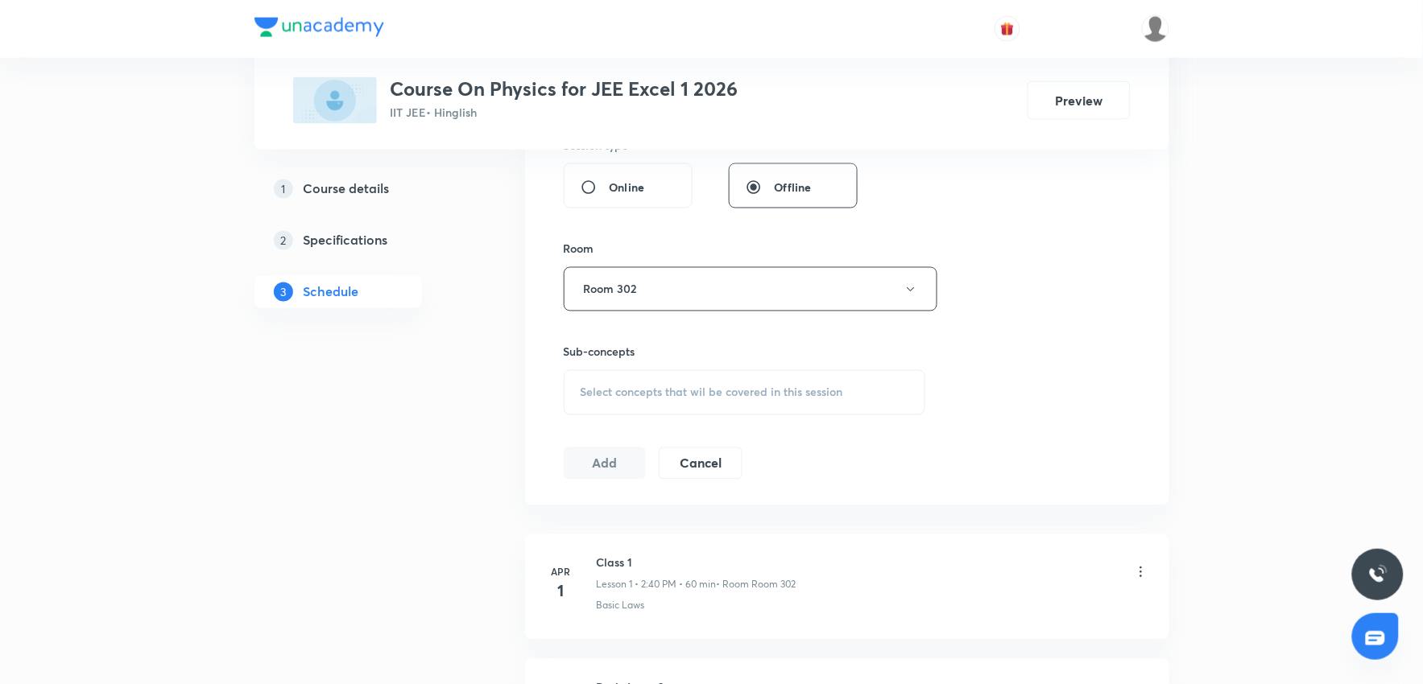
scroll to position [830, 0]
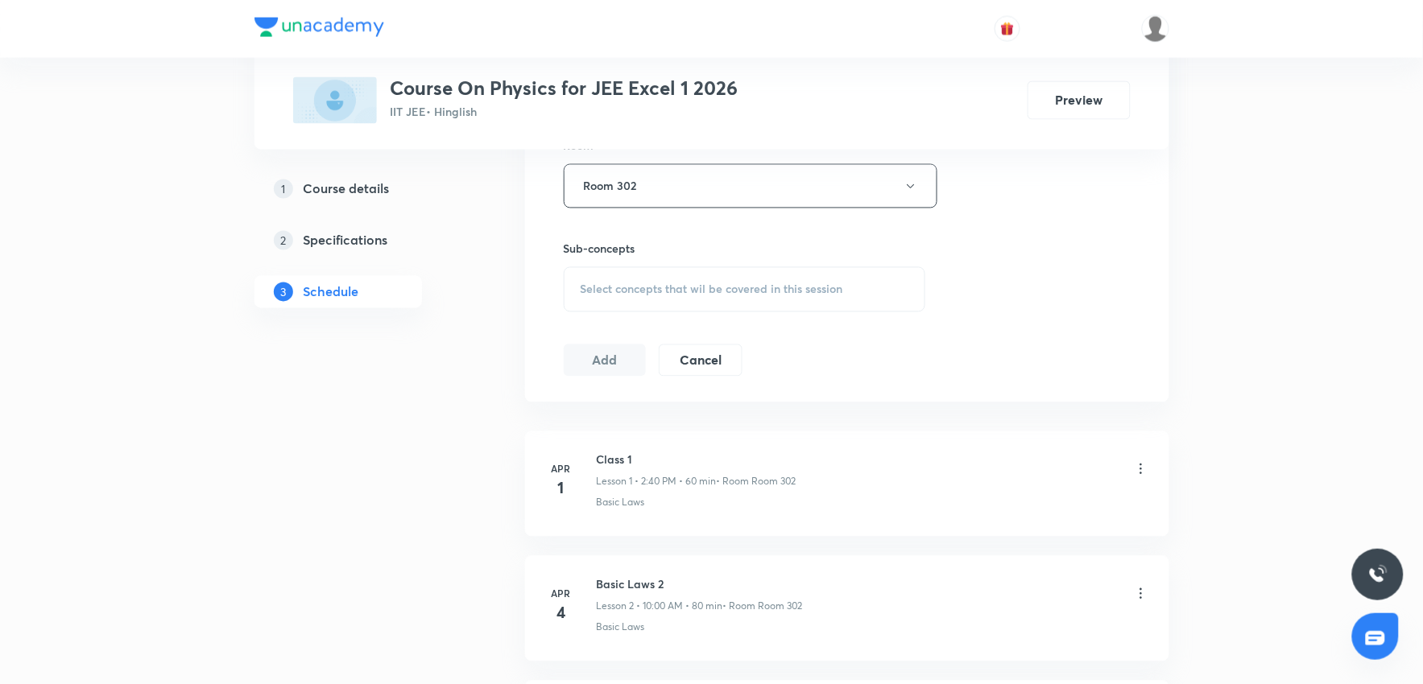
click at [726, 279] on div "Select concepts that wil be covered in this session" at bounding box center [745, 289] width 362 height 45
click at [713, 300] on div "Select concepts that wil be covered in this session" at bounding box center [745, 289] width 362 height 45
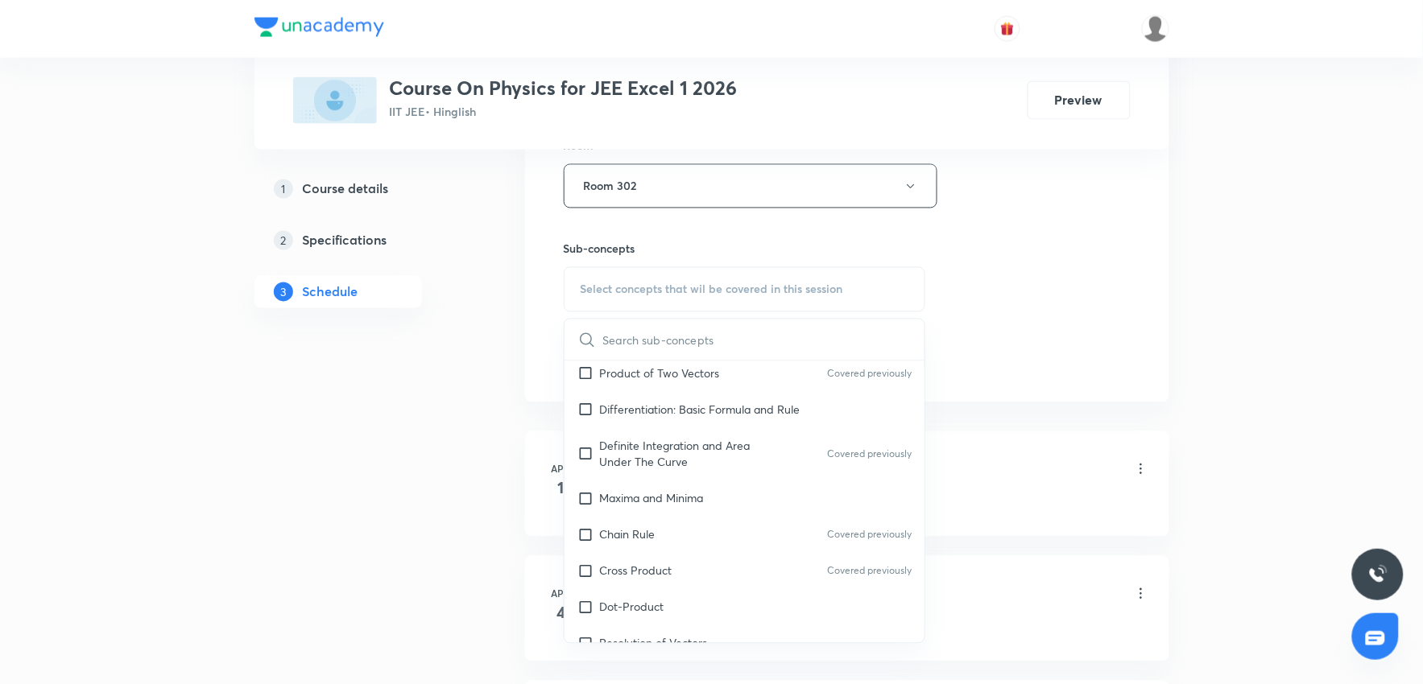
scroll to position [895, 0]
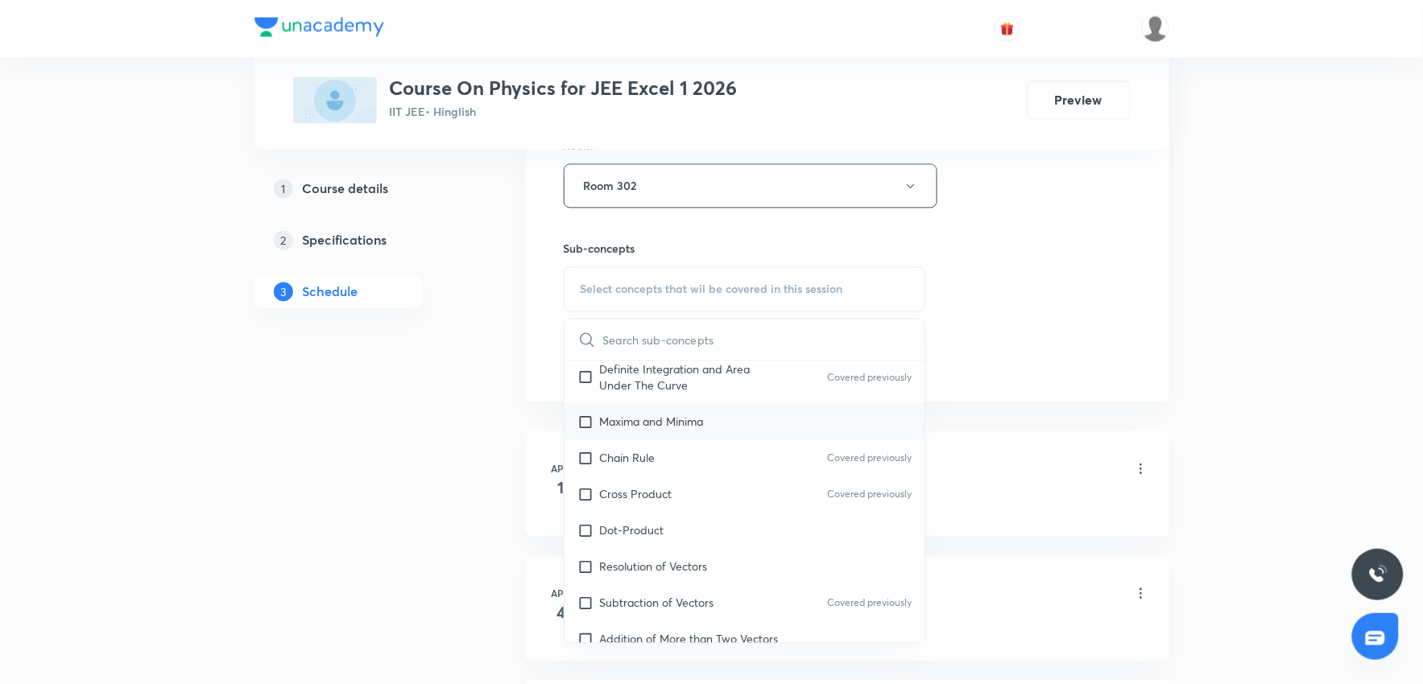
click at [650, 424] on p "Maxima and Minima" at bounding box center [652, 422] width 104 height 17
checkbox input "true"
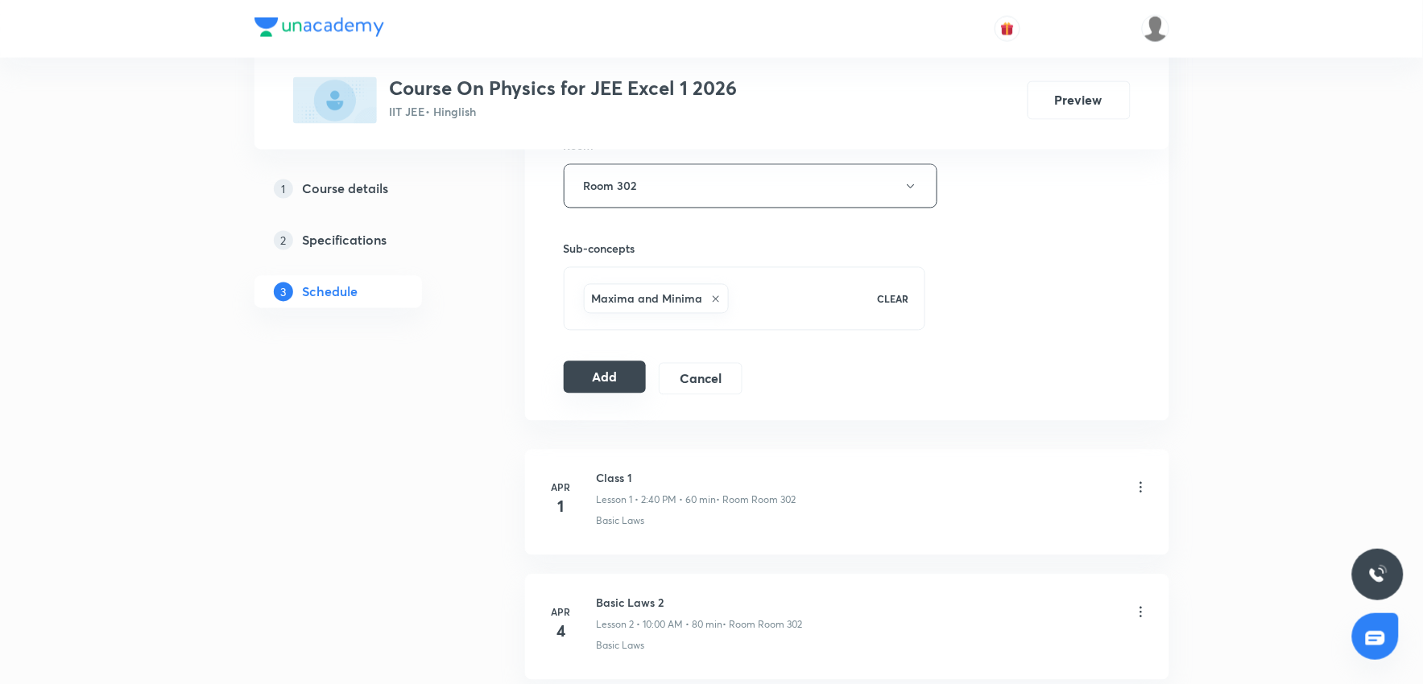
click at [614, 388] on button "Add" at bounding box center [605, 378] width 83 height 32
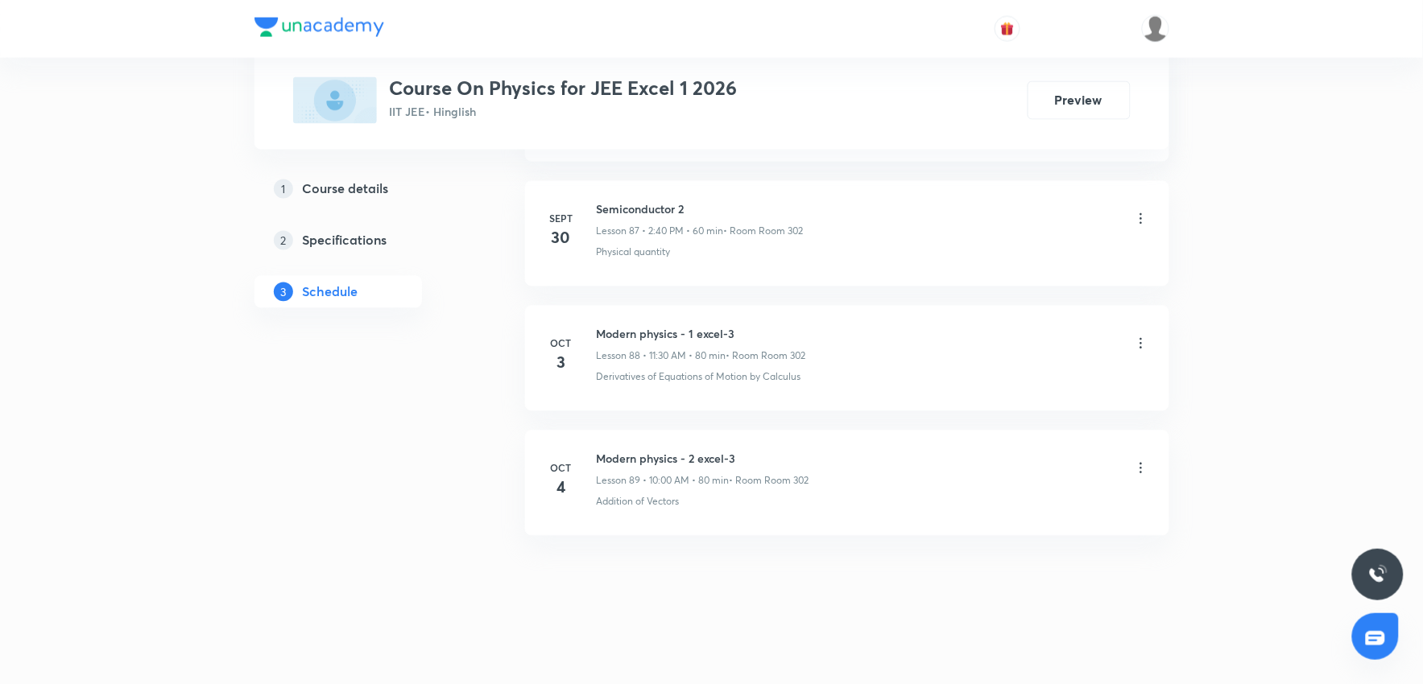
scroll to position [11849, 0]
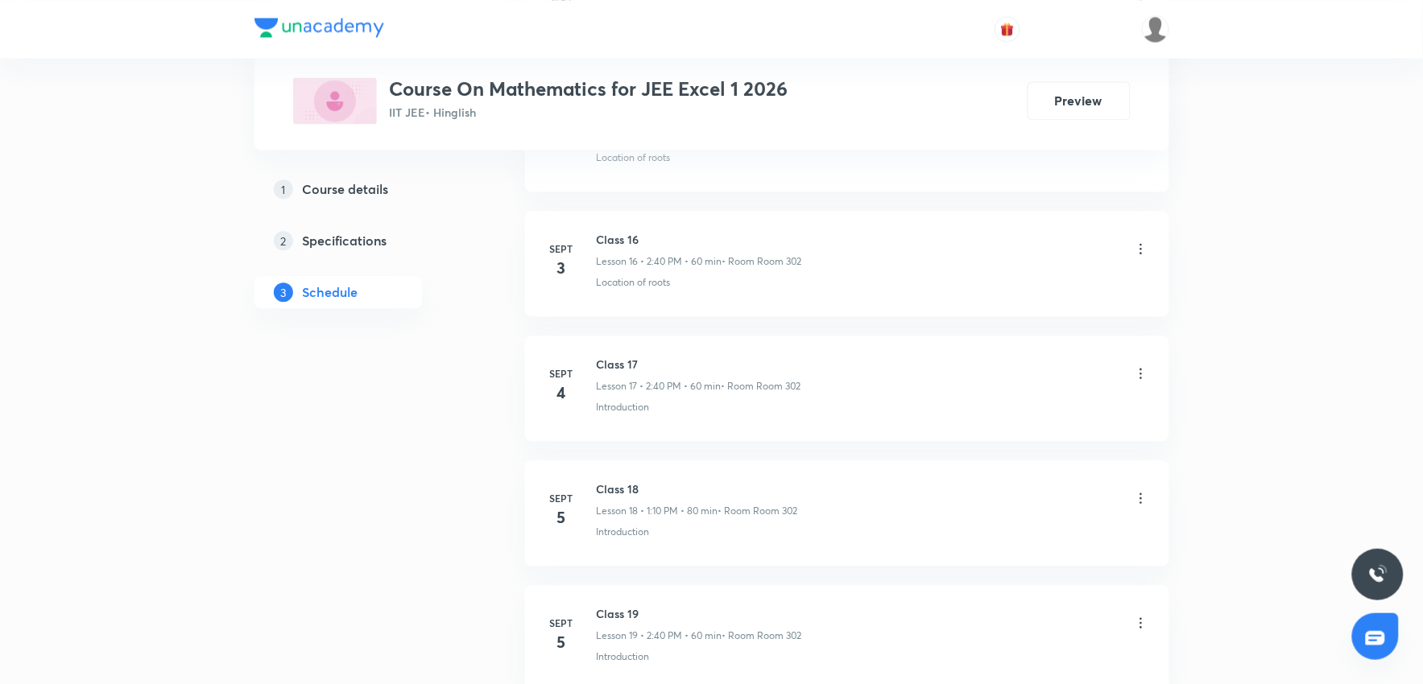
scroll to position [4980, 0]
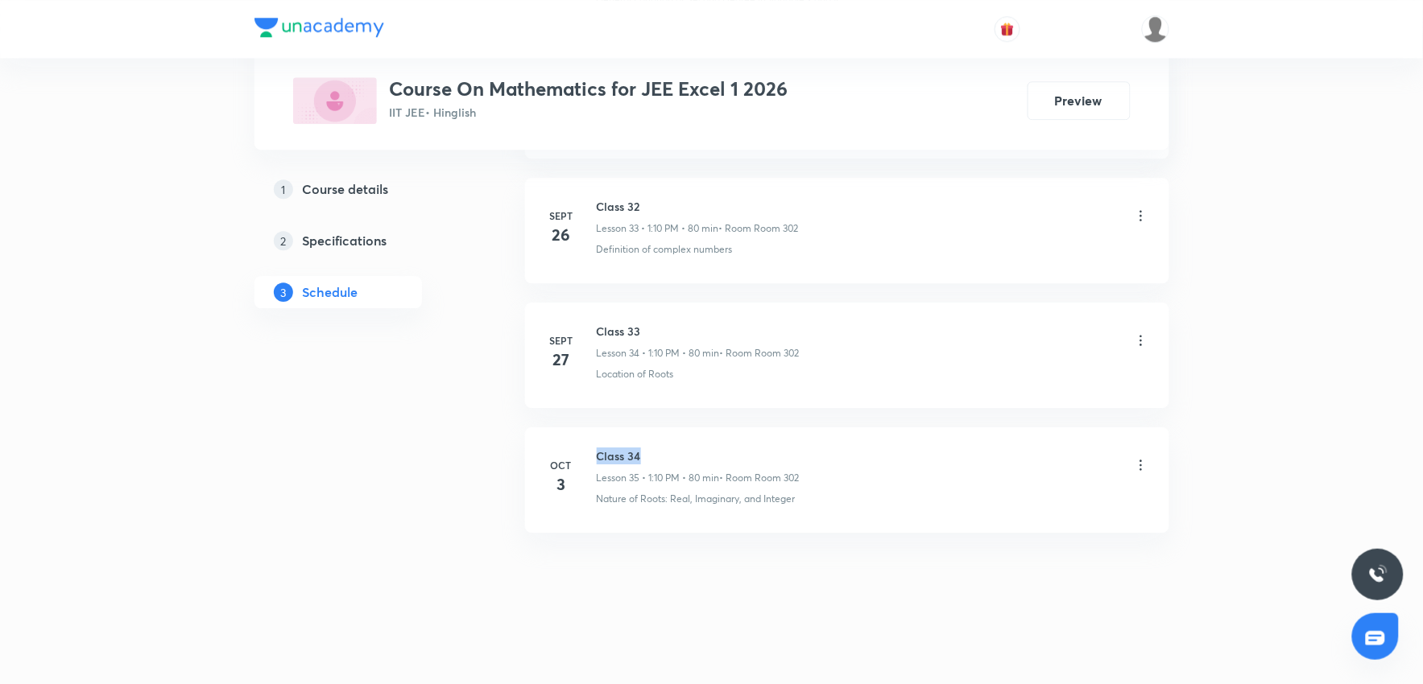
drag, startPoint x: 596, startPoint y: 455, endPoint x: 705, endPoint y: 445, distance: 109.1
click at [705, 445] on li "[DATE] Class 34 Lesson 35 • 1:10 PM • 80 min • Room Room 302 Nature of Roots: R…" at bounding box center [847, 480] width 644 height 105
copy h6 "Class 34"
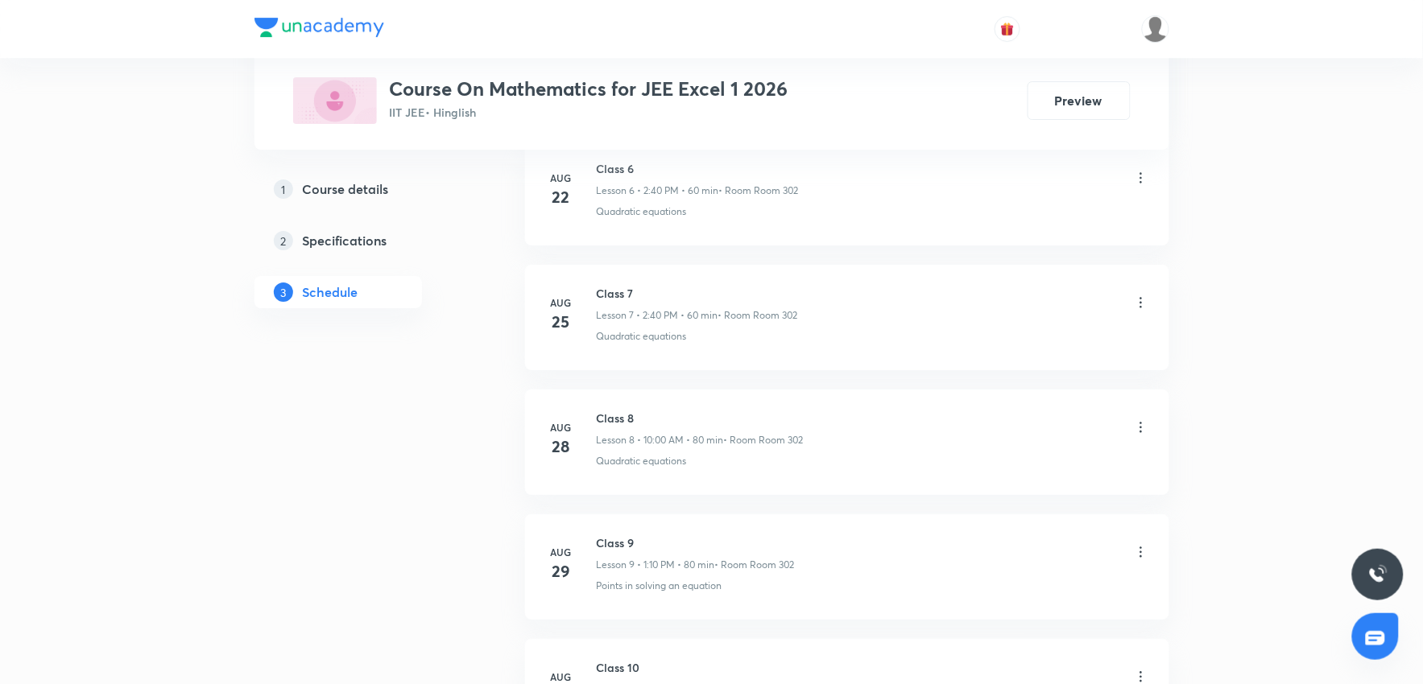
scroll to position [0, 0]
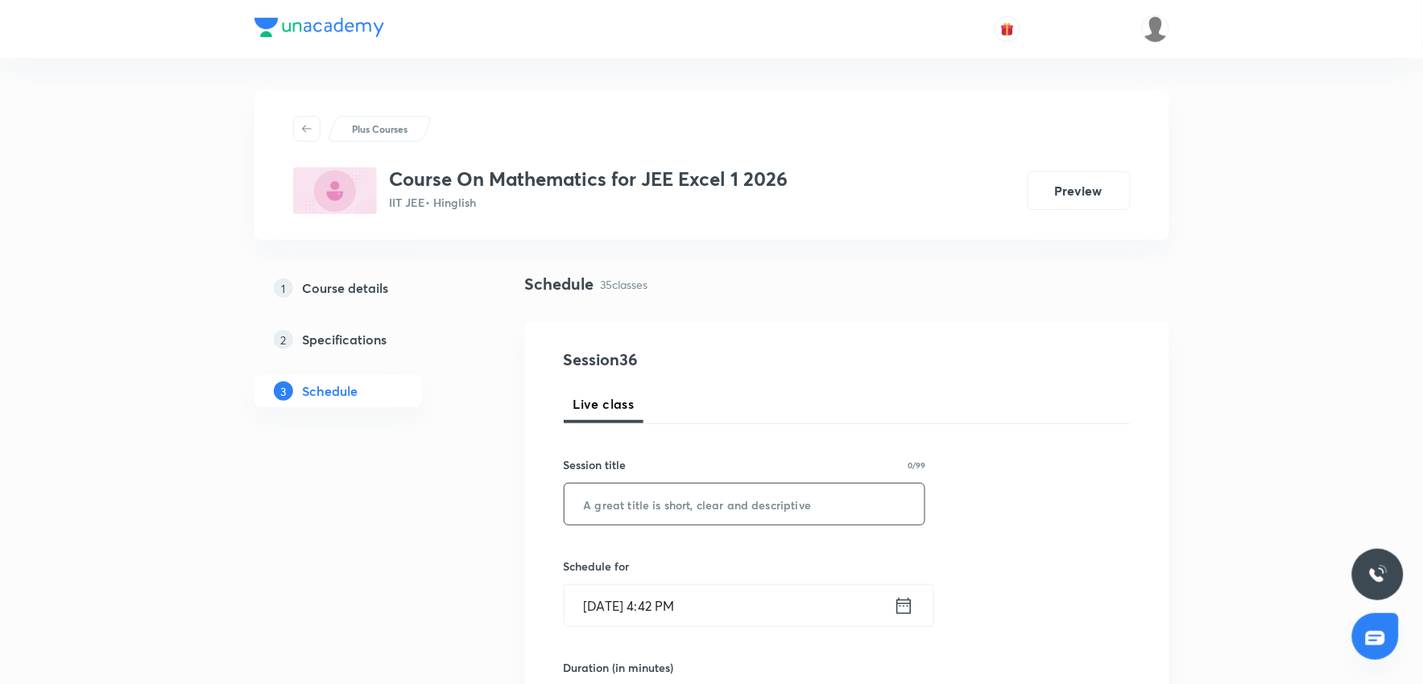
click at [689, 510] on input "text" at bounding box center [744, 504] width 361 height 41
paste input "Class 34"
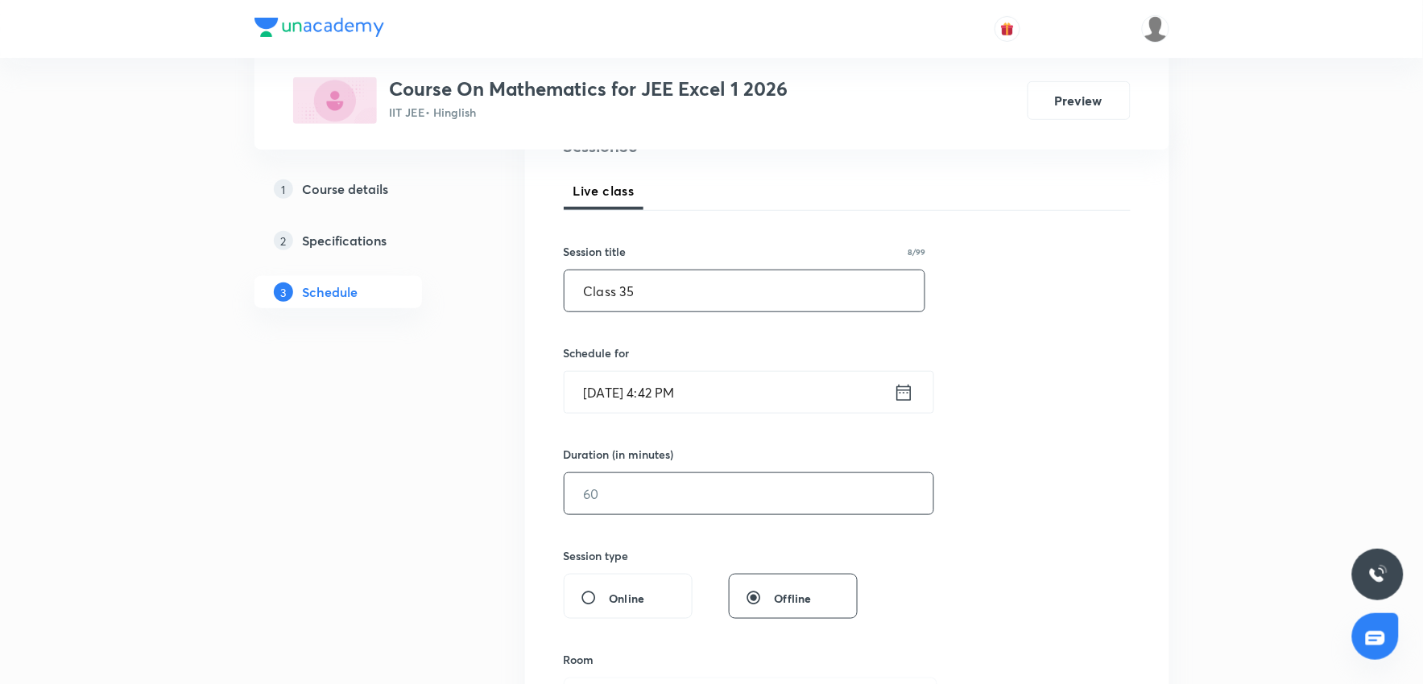
scroll to position [268, 0]
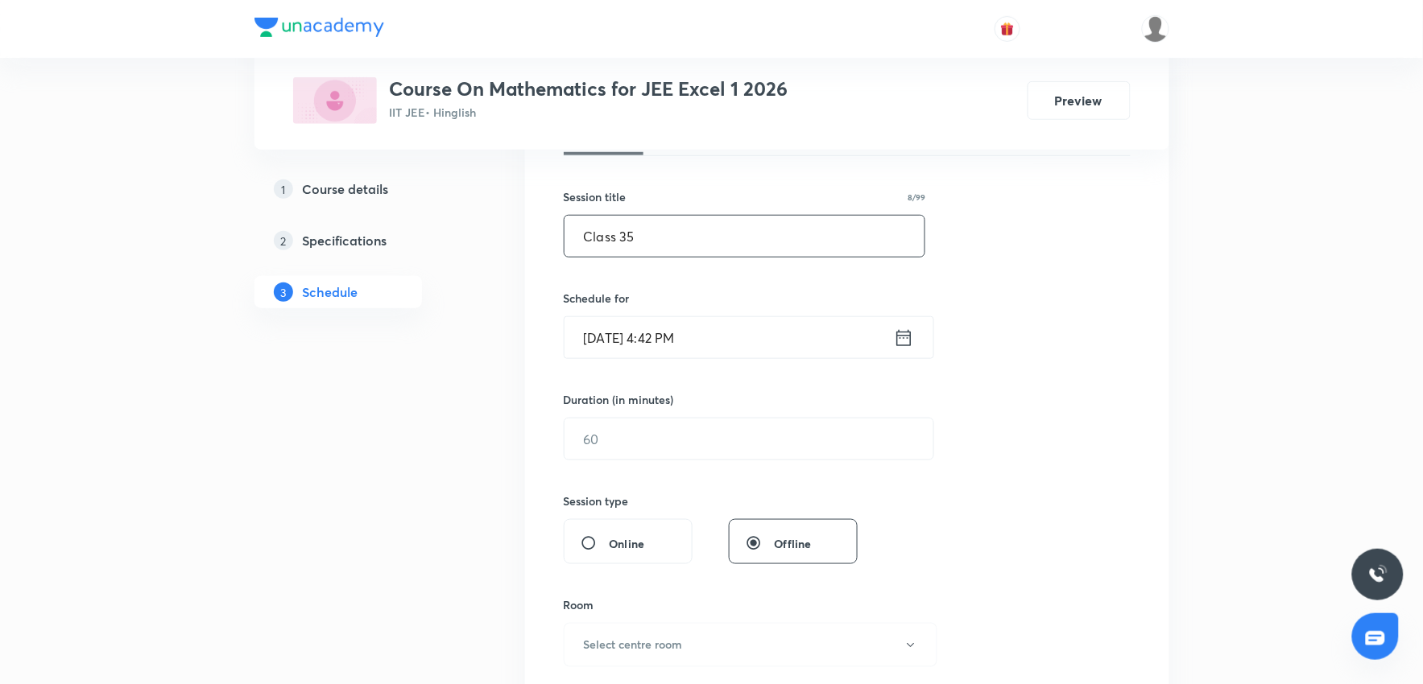
type input "Class 35"
click at [779, 343] on input "[DATE] 4:42 PM" at bounding box center [728, 337] width 329 height 41
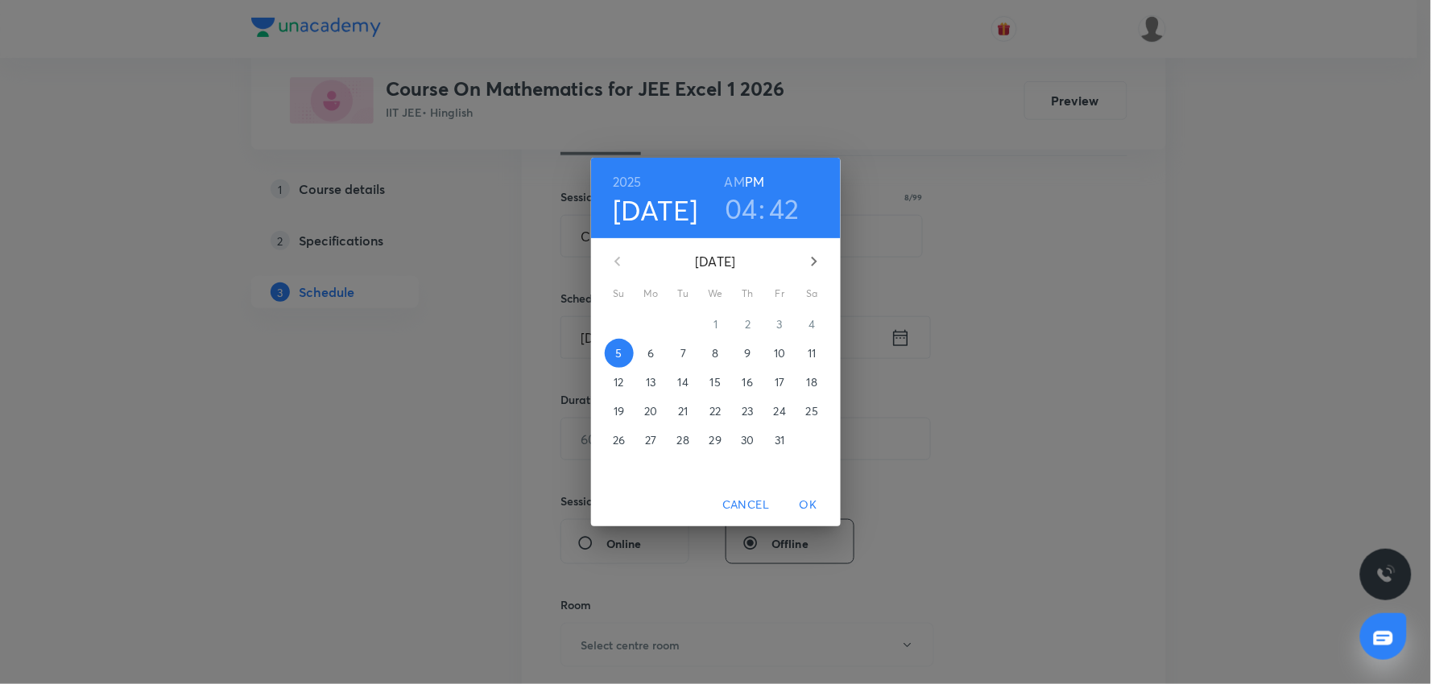
click at [664, 353] on span "6" at bounding box center [651, 353] width 29 height 16
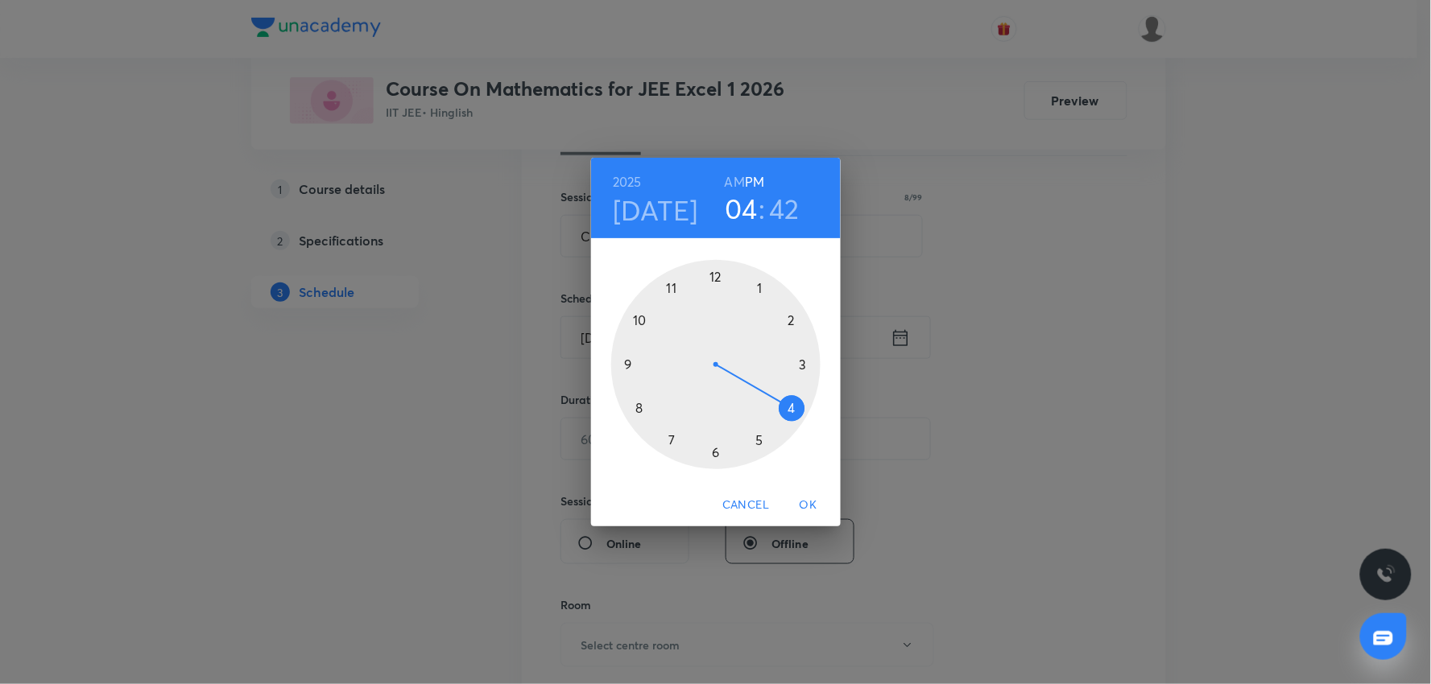
click at [752, 217] on h3 "04" at bounding box center [741, 209] width 33 height 34
click at [793, 320] on div at bounding box center [715, 364] width 209 height 209
click at [626, 409] on div at bounding box center [715, 364] width 209 height 209
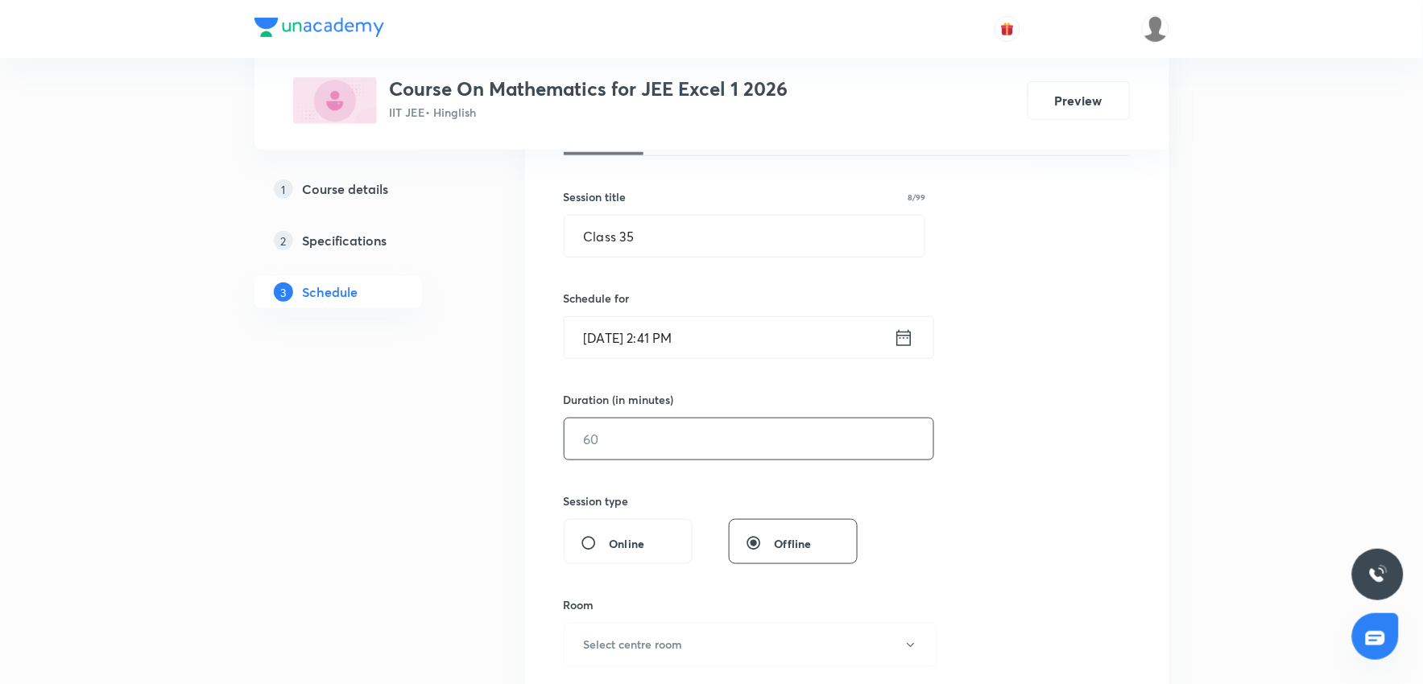
click at [698, 448] on input "text" at bounding box center [748, 439] width 369 height 41
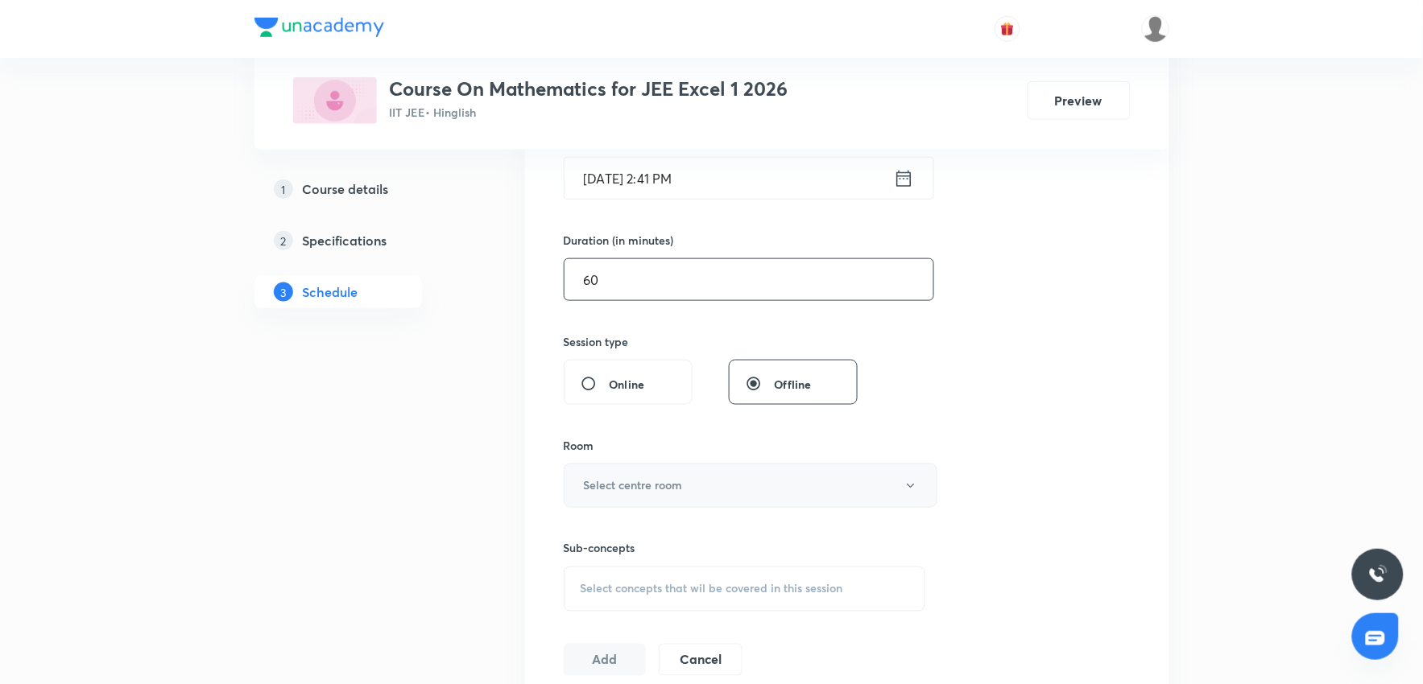
scroll to position [447, 0]
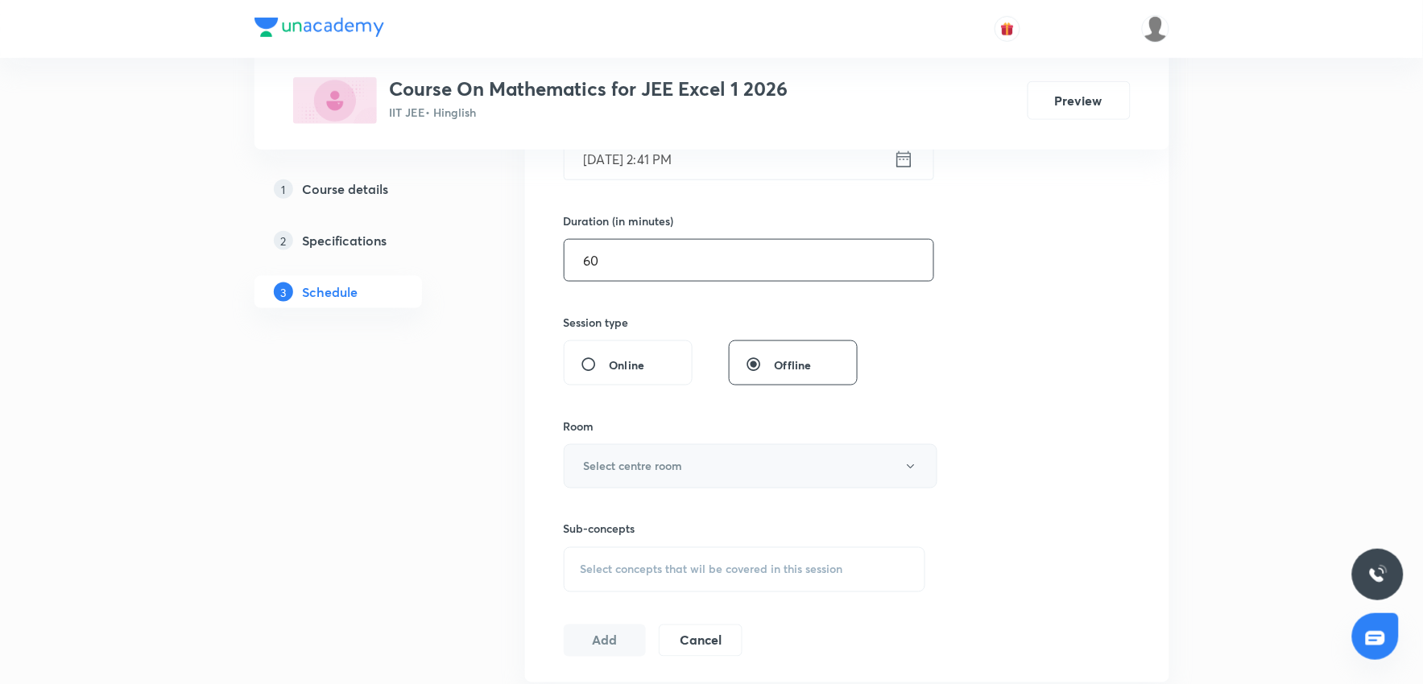
type input "60"
click at [757, 459] on button "Select centre room" at bounding box center [751, 467] width 374 height 44
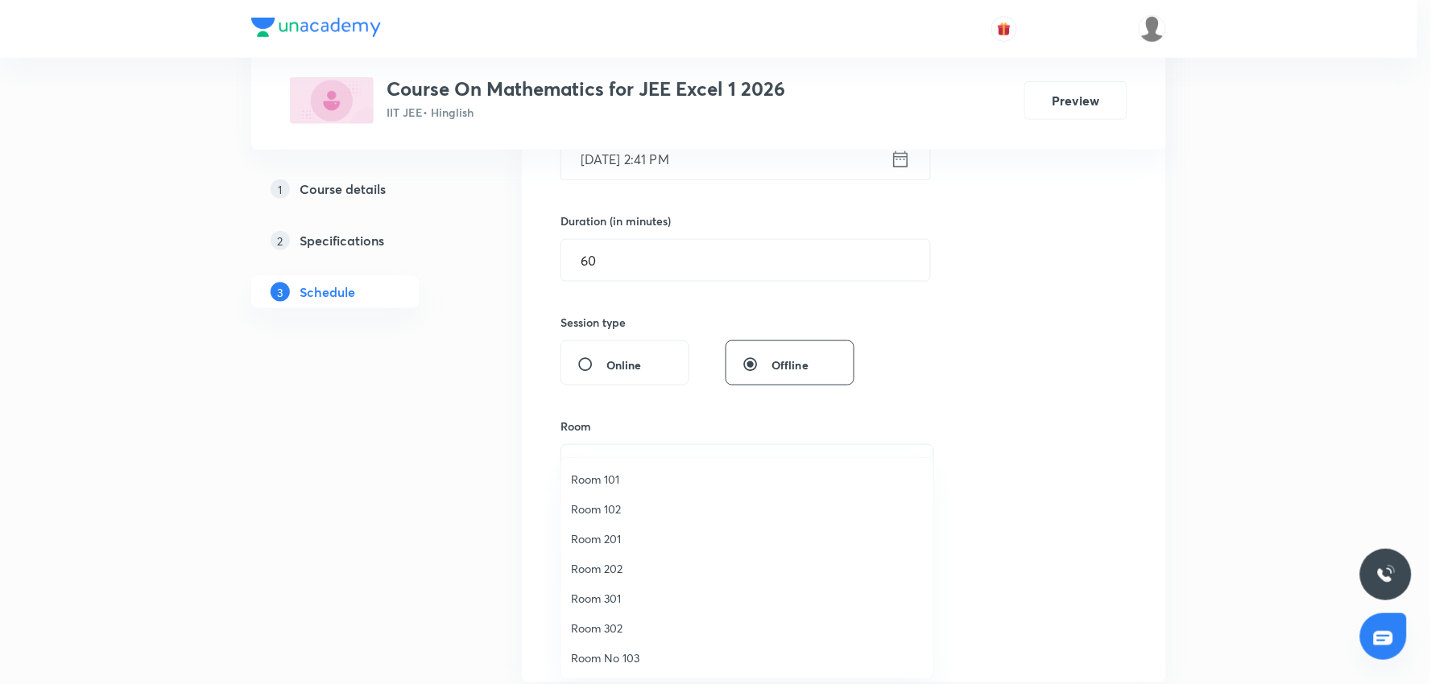
drag, startPoint x: 610, startPoint y: 626, endPoint x: 665, endPoint y: 605, distance: 58.6
click at [614, 623] on span "Room 302" at bounding box center [747, 628] width 353 height 17
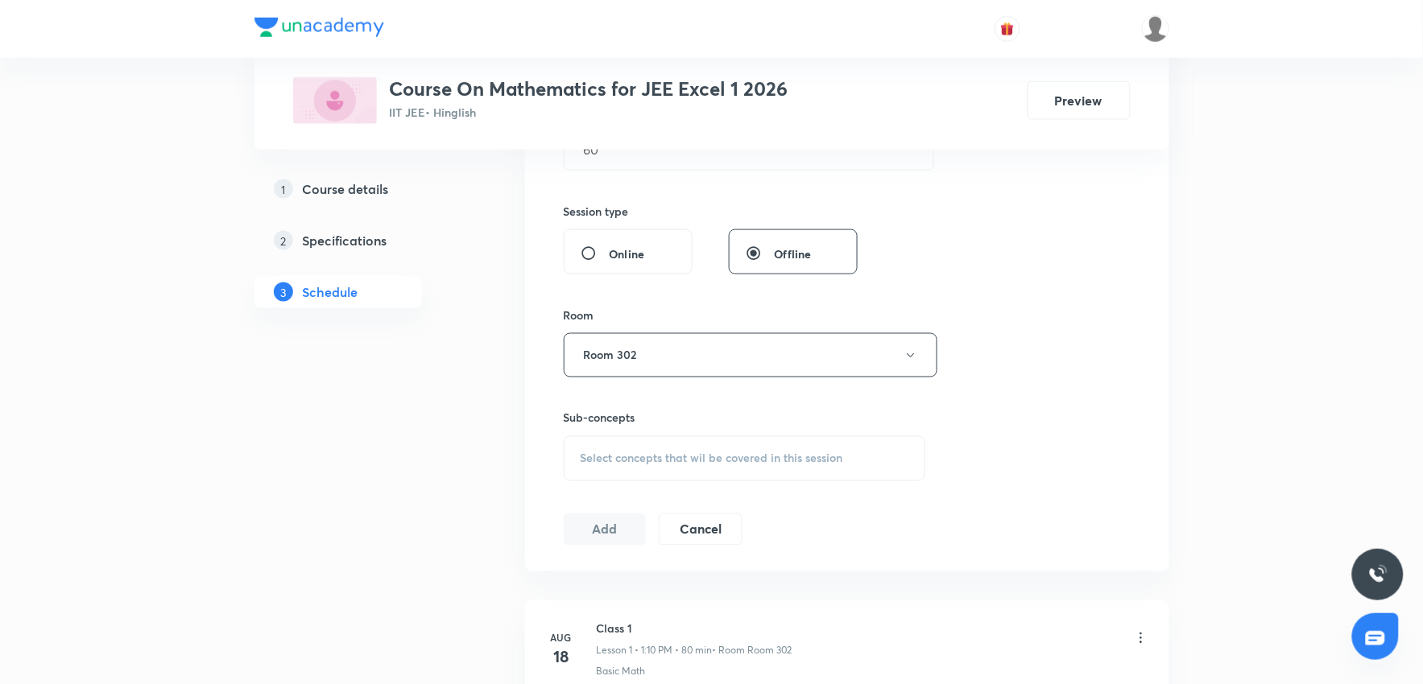
scroll to position [715, 0]
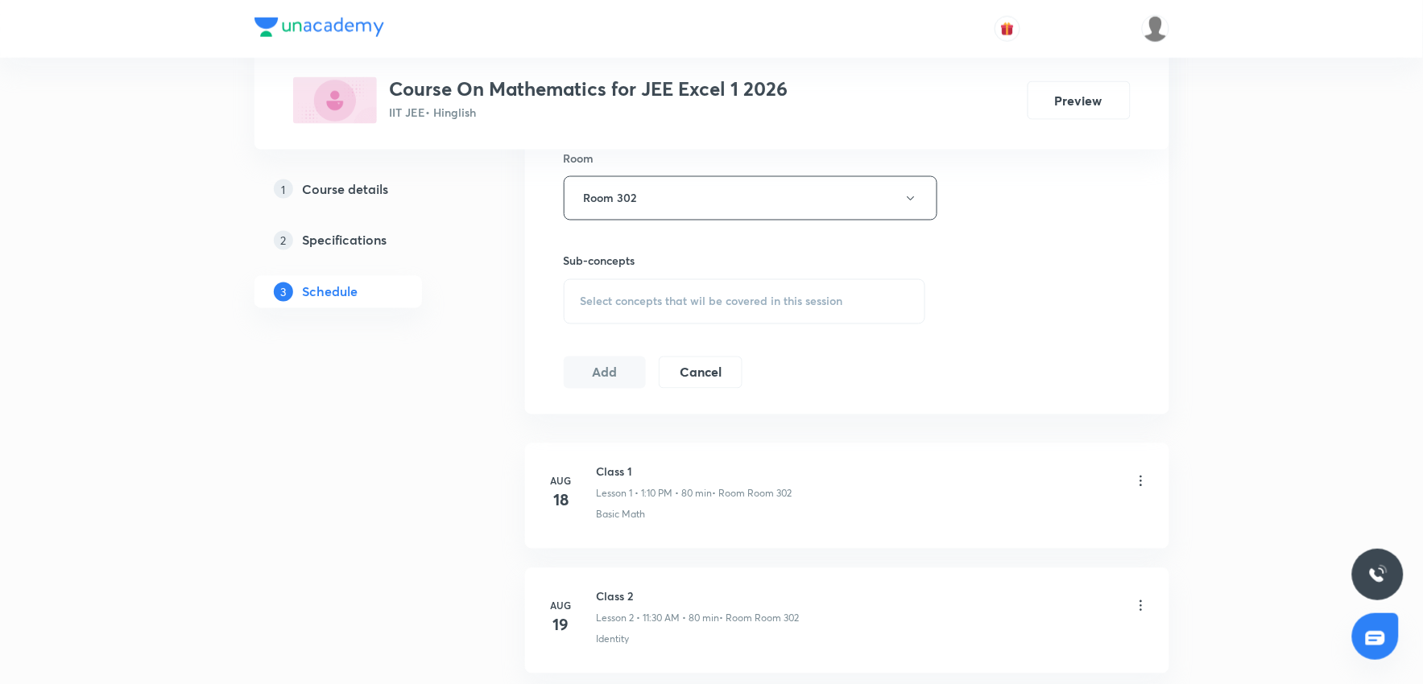
click at [665, 314] on div "Select concepts that wil be covered in this session" at bounding box center [745, 301] width 362 height 45
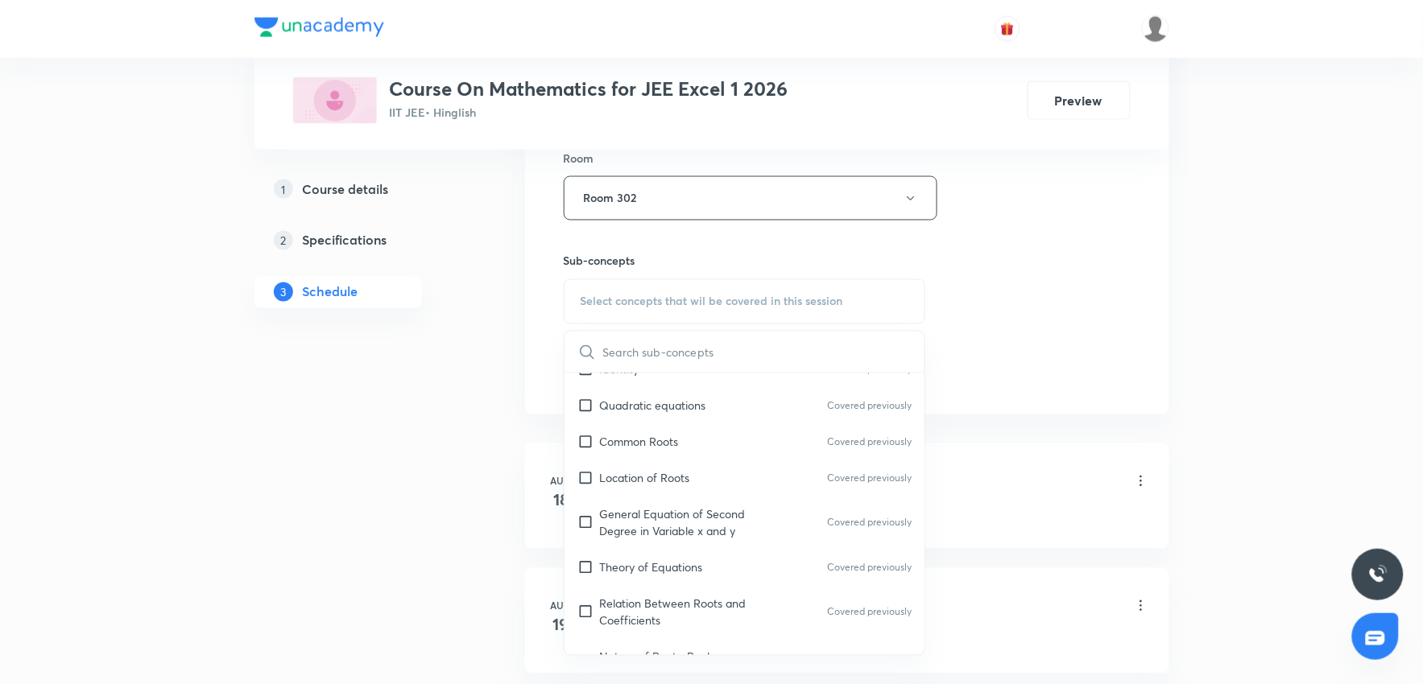
scroll to position [626, 0]
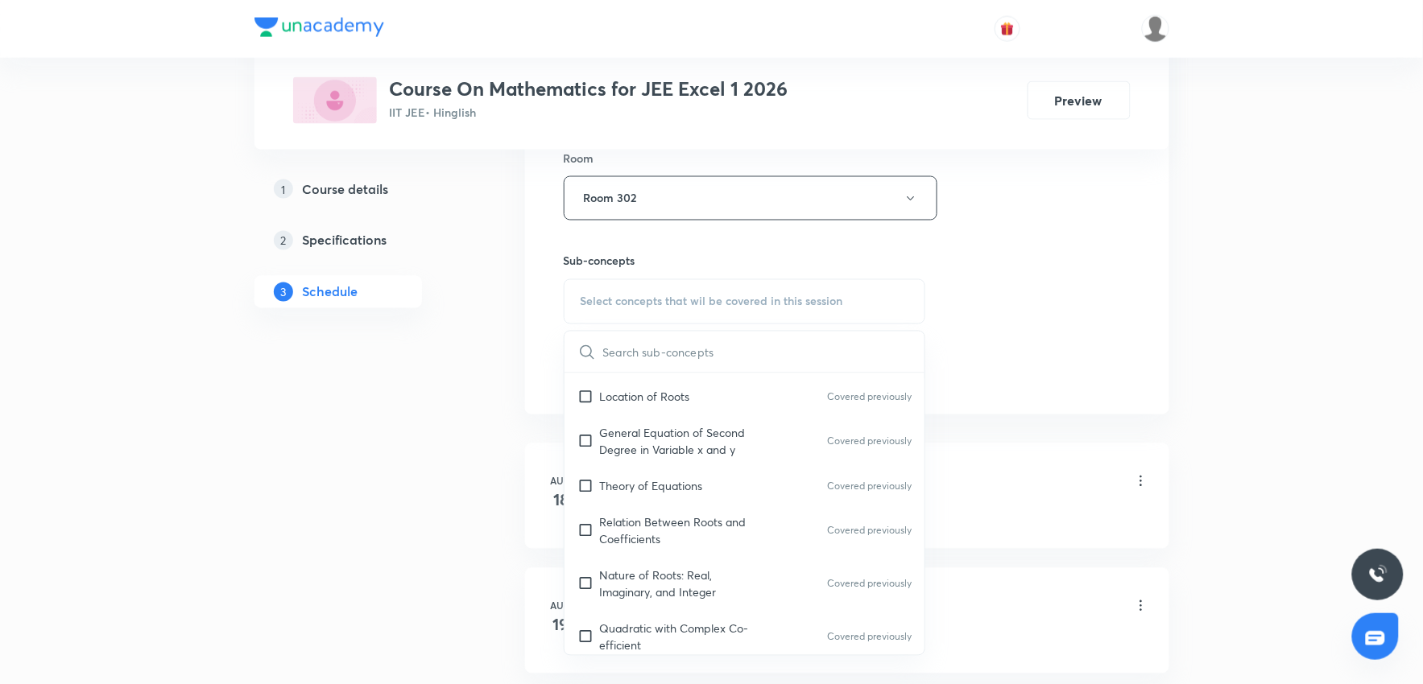
drag, startPoint x: 687, startPoint y: 493, endPoint x: 1047, endPoint y: 437, distance: 364.2
click at [690, 493] on p "Theory of Equations" at bounding box center [651, 486] width 103 height 17
checkbox input "true"
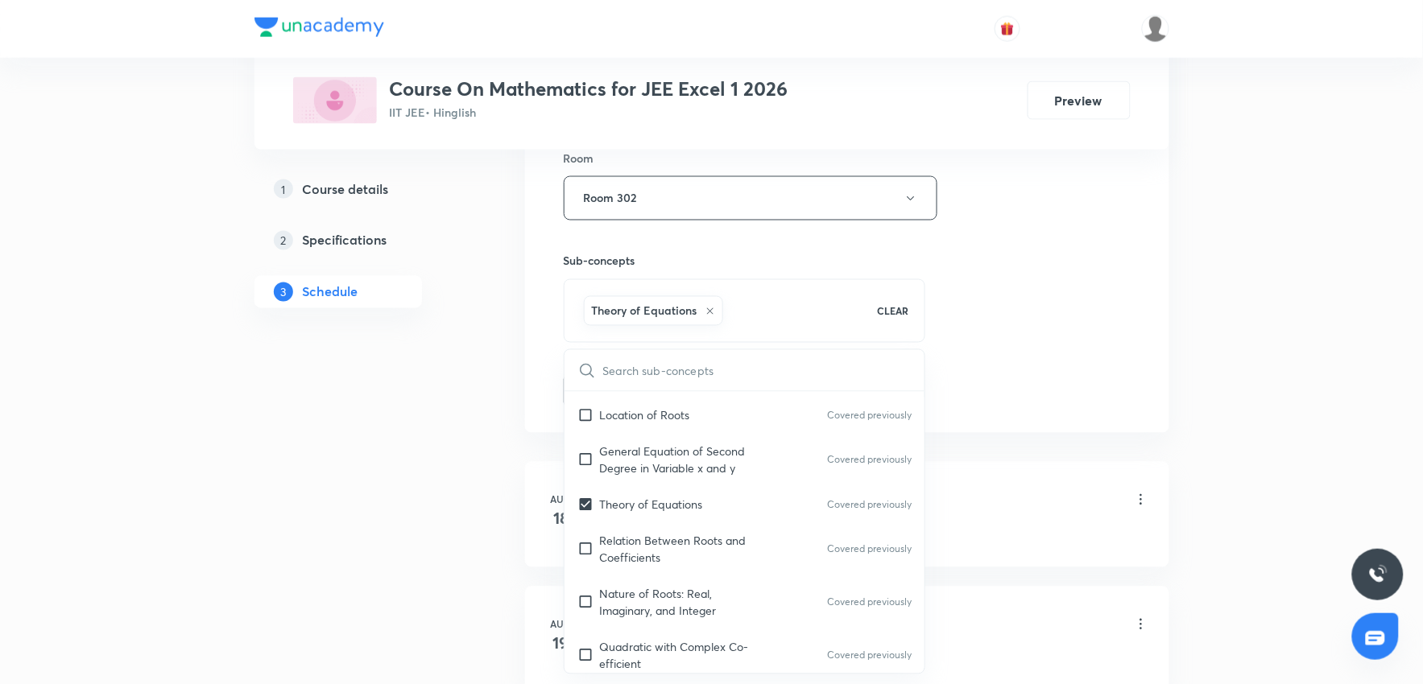
click at [1069, 430] on div "Session 36 Live class Session title 8/99 Class 35 ​ Schedule for Oct 6, 2025, 2…" at bounding box center [847, 20] width 644 height 826
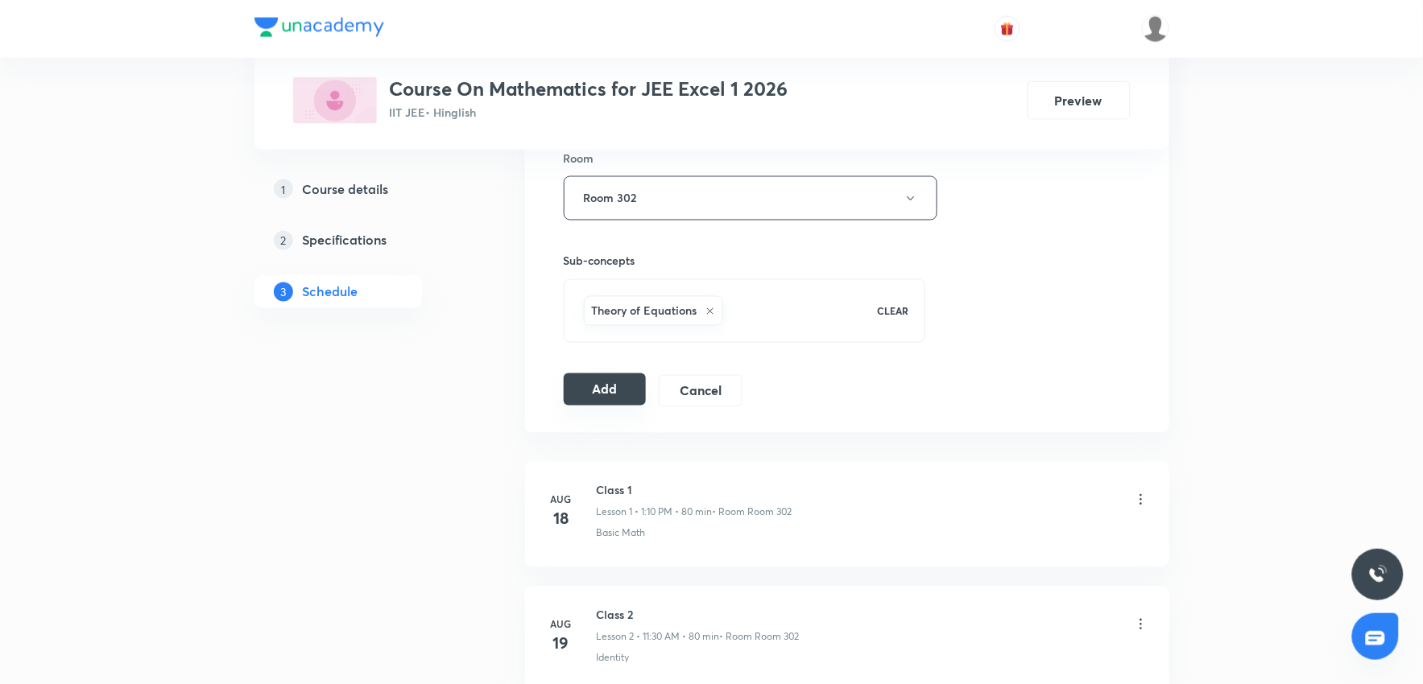
click at [584, 391] on button "Add" at bounding box center [605, 390] width 83 height 32
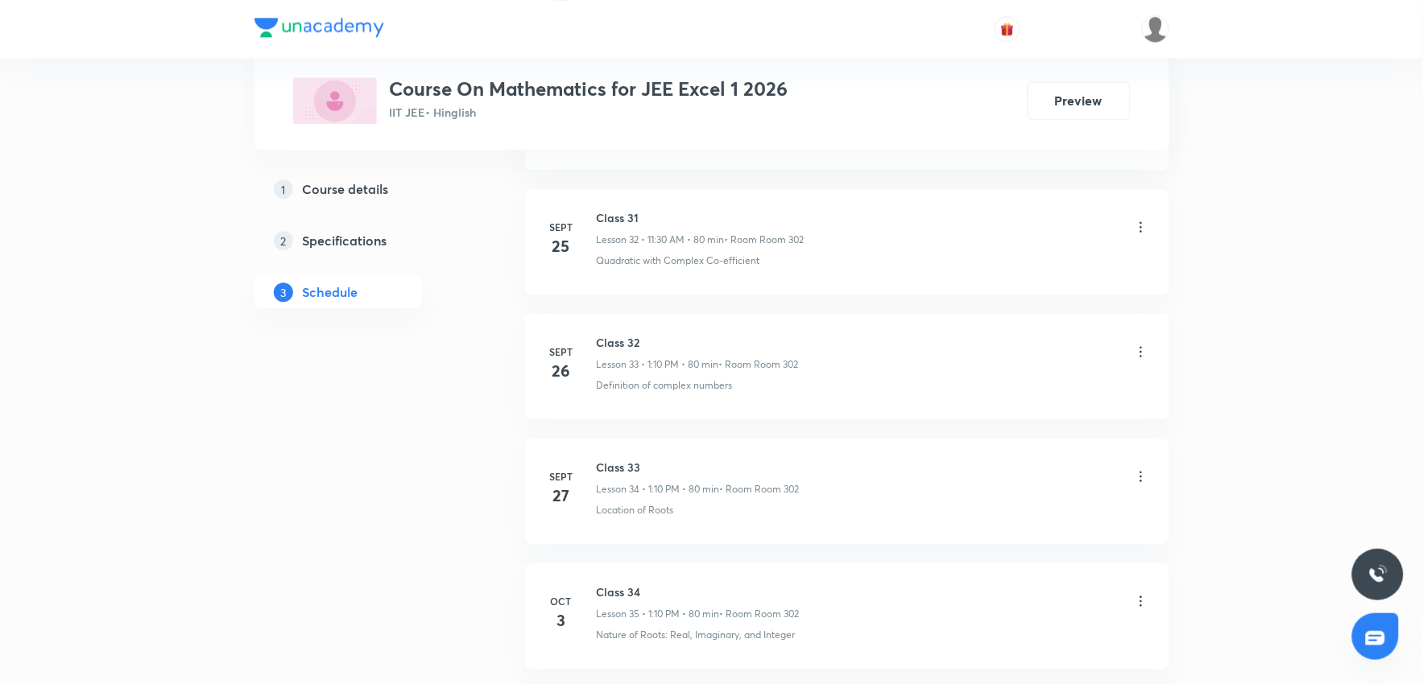
scroll to position [4998, 0]
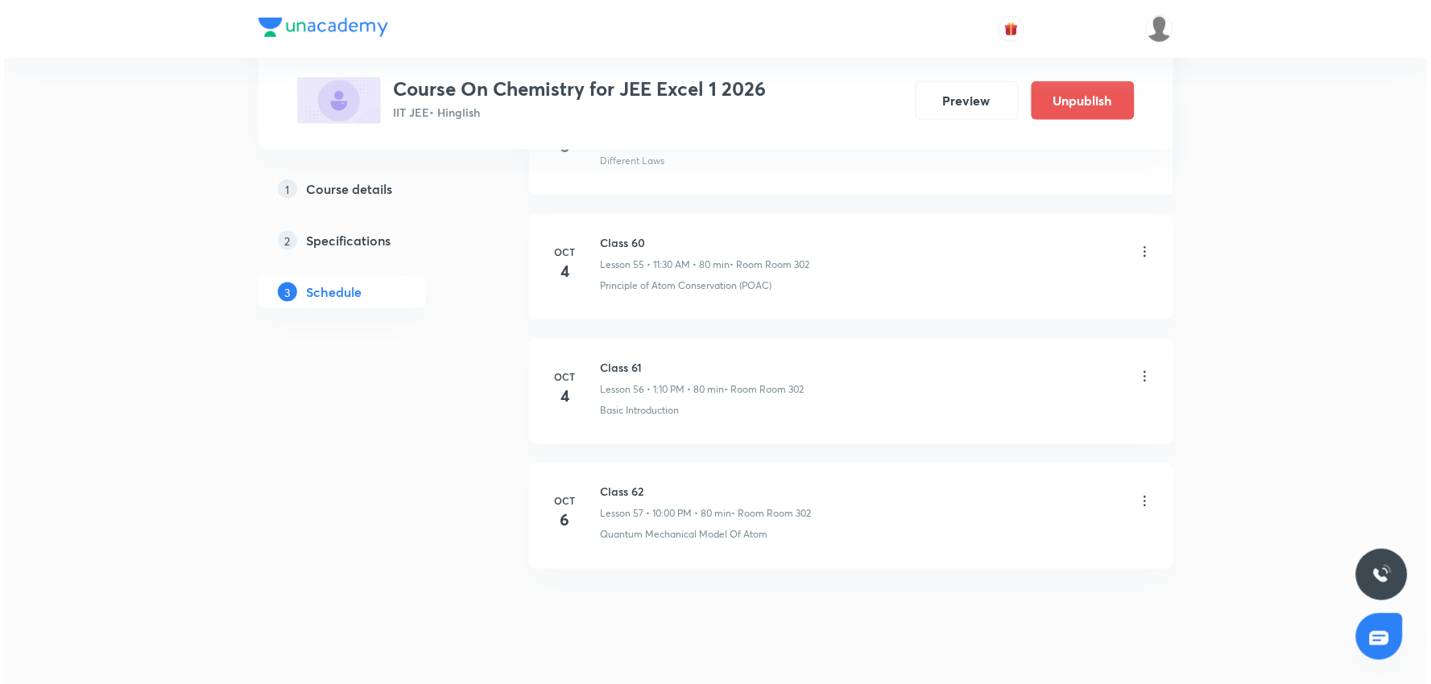
scroll to position [7816, 0]
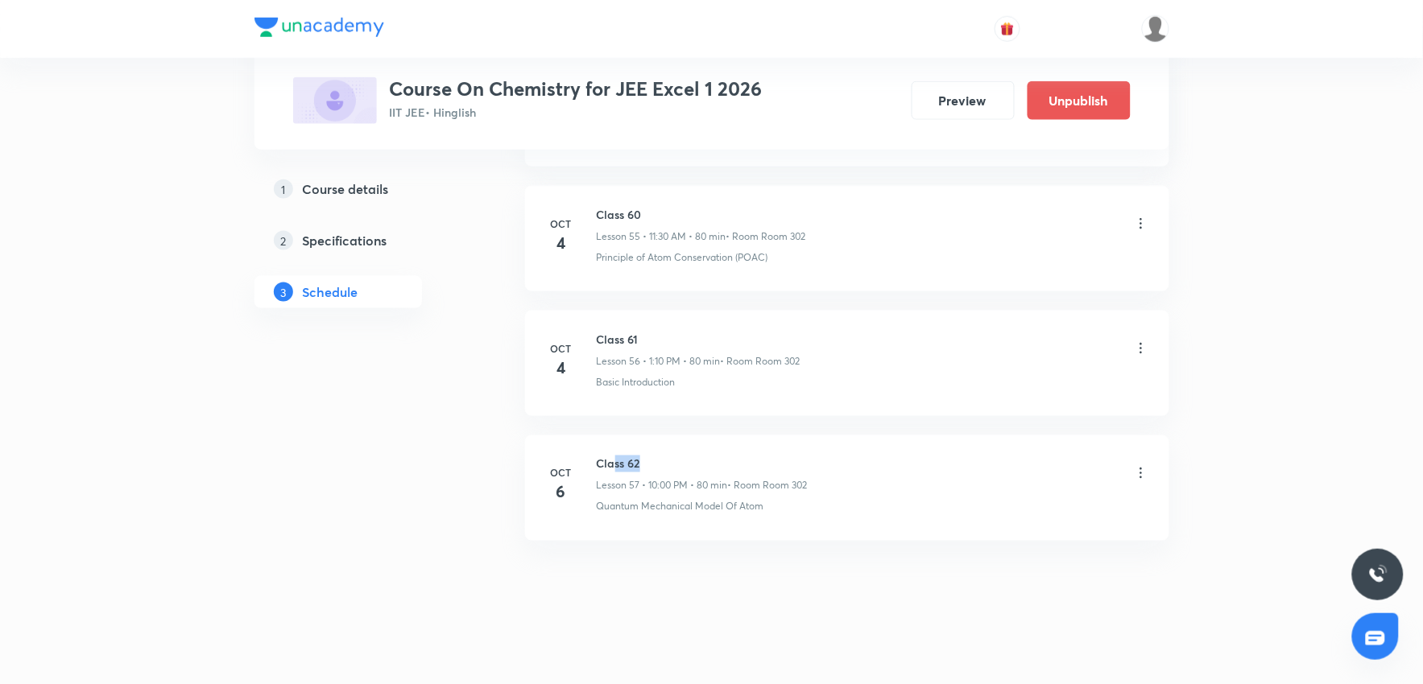
drag, startPoint x: 614, startPoint y: 469, endPoint x: 703, endPoint y: 472, distance: 88.6
click at [703, 472] on h6 "Class 62" at bounding box center [702, 464] width 211 height 17
click at [1145, 482] on icon at bounding box center [1141, 473] width 16 height 16
click at [1016, 510] on li "Edit" at bounding box center [1057, 523] width 176 height 30
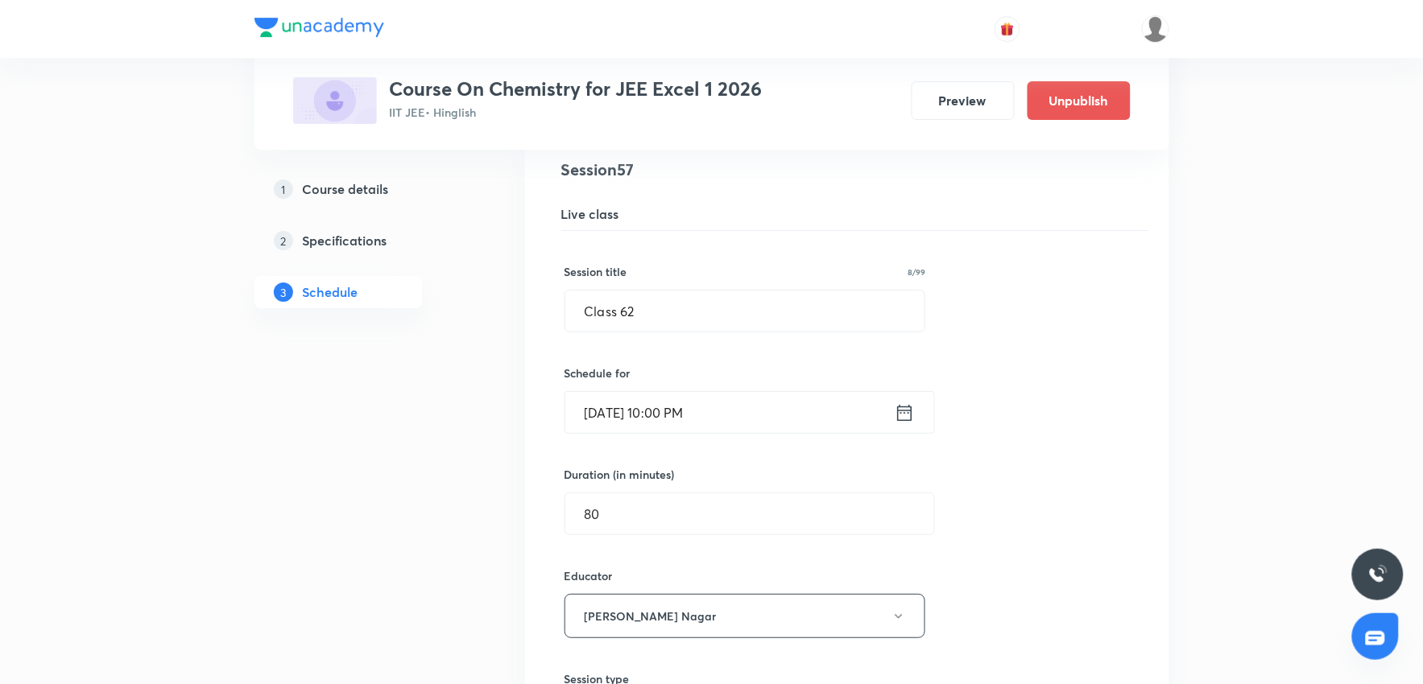
scroll to position [7176, 0]
click at [820, 422] on input "Oct 6, 2025, 10:00 PM" at bounding box center [729, 417] width 329 height 41
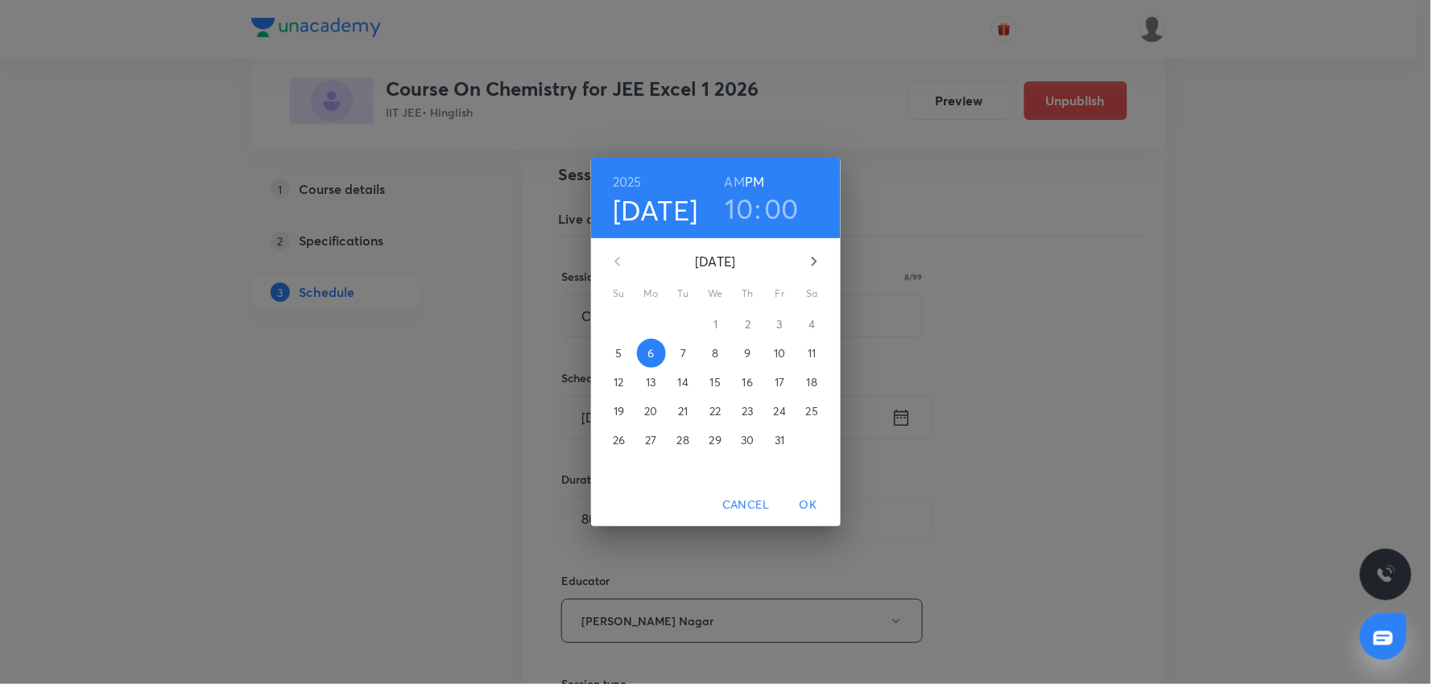
click at [735, 187] on h6 "AM" at bounding box center [735, 182] width 20 height 23
click at [808, 493] on button "OK" at bounding box center [809, 505] width 52 height 30
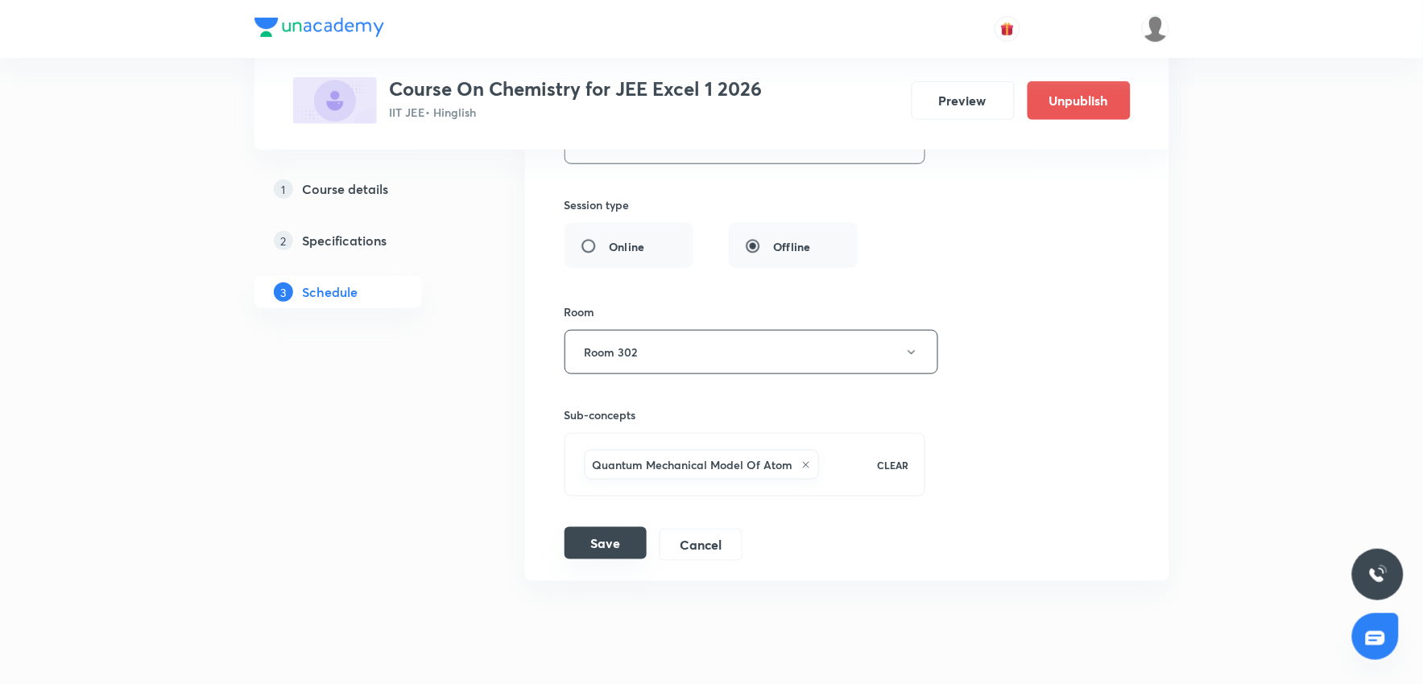
scroll to position [7712, 0]
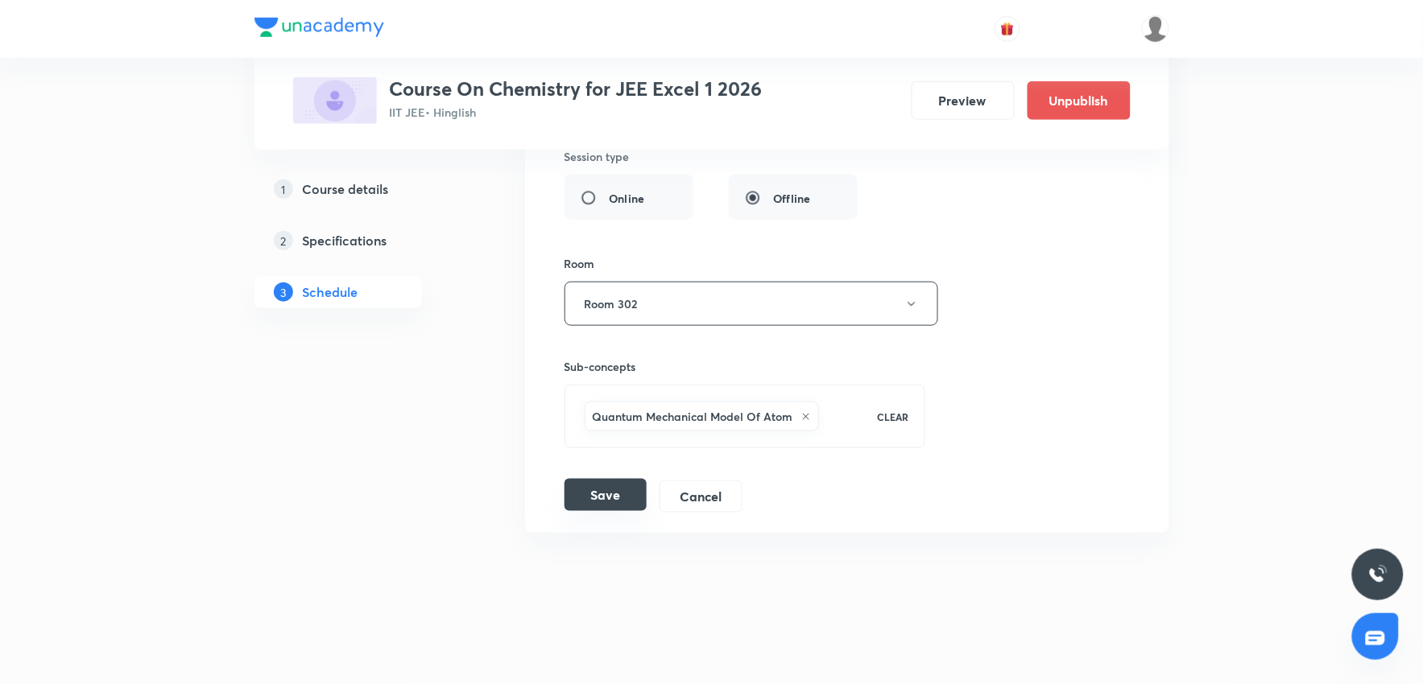
click at [617, 501] on button "Save" at bounding box center [605, 495] width 82 height 32
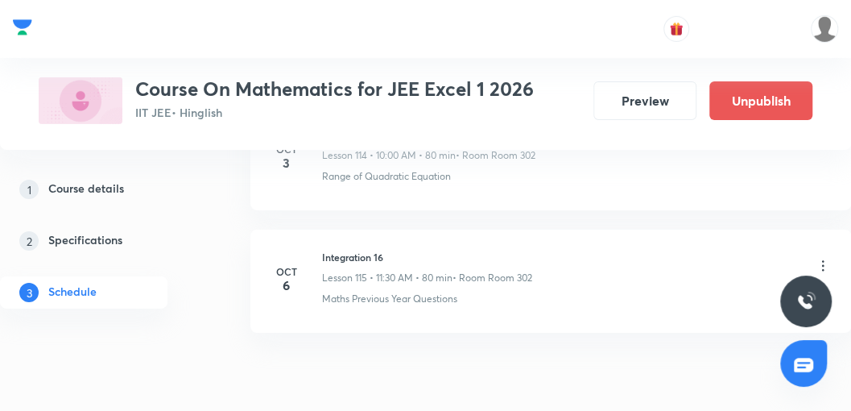
scroll to position [14922, 0]
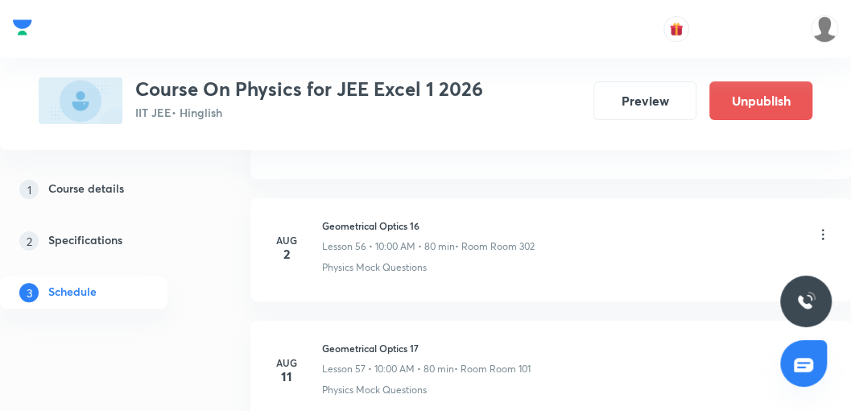
scroll to position [11875, 0]
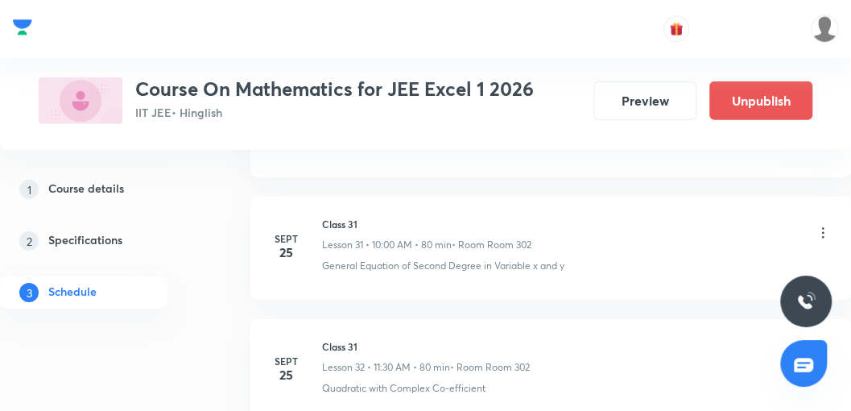
scroll to position [5197, 0]
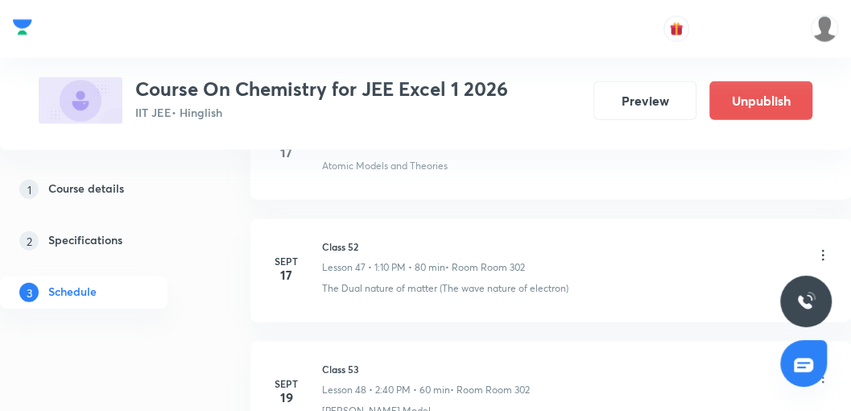
scroll to position [7854, 0]
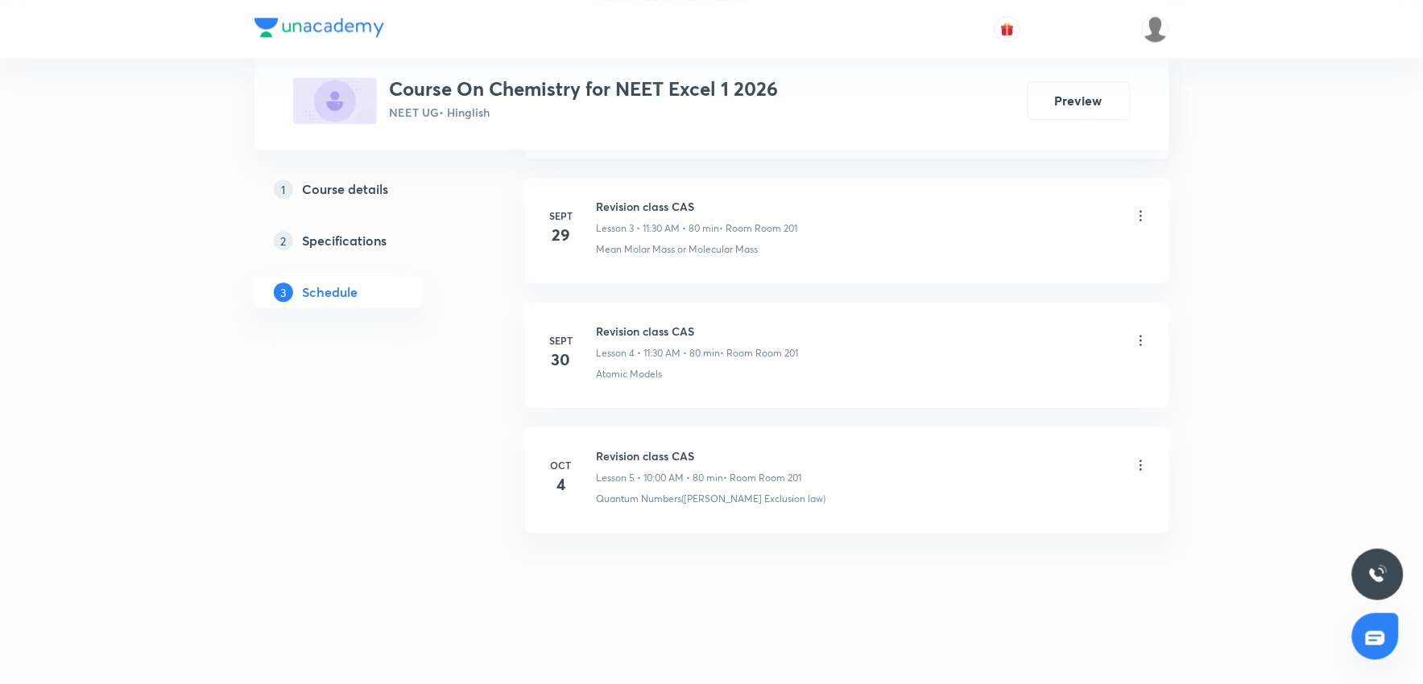
scroll to position [1232, 0]
drag, startPoint x: 598, startPoint y: 449, endPoint x: 783, endPoint y: 436, distance: 184.9
click at [783, 410] on li "Oct 4 Revision class CAS Lesson 5 • 10:00 AM • 80 min • Room Room 201 Quantum N…" at bounding box center [847, 480] width 644 height 105
copy h6 "Revision class CAS"
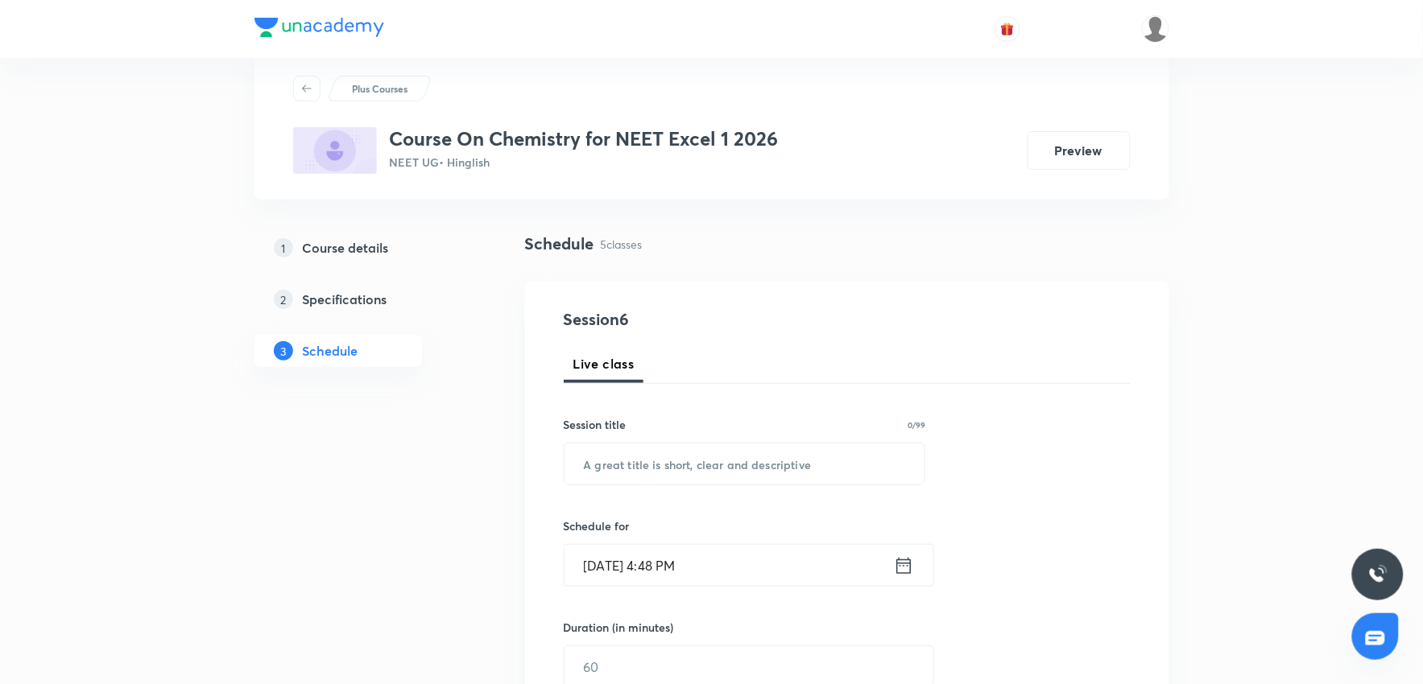
scroll to position [0, 0]
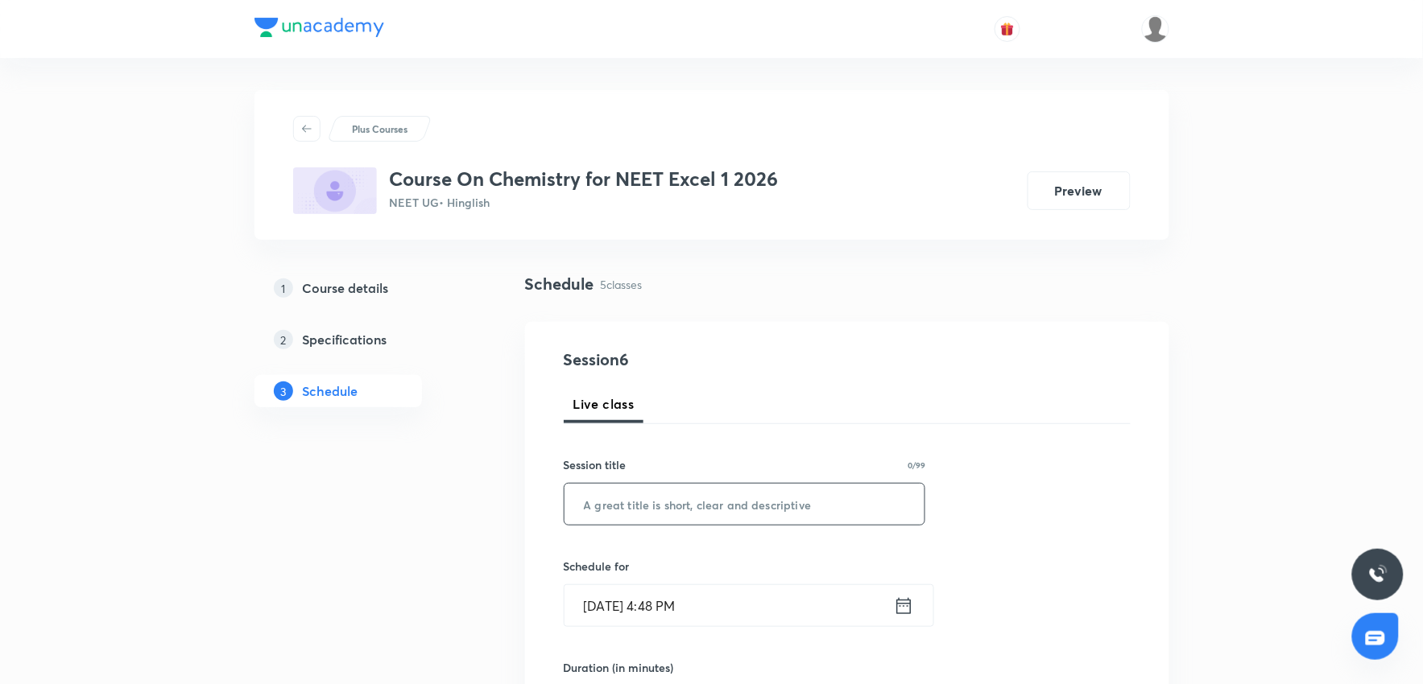
click at [691, 410] on input "text" at bounding box center [744, 504] width 361 height 41
paste input "Revision class CAS"
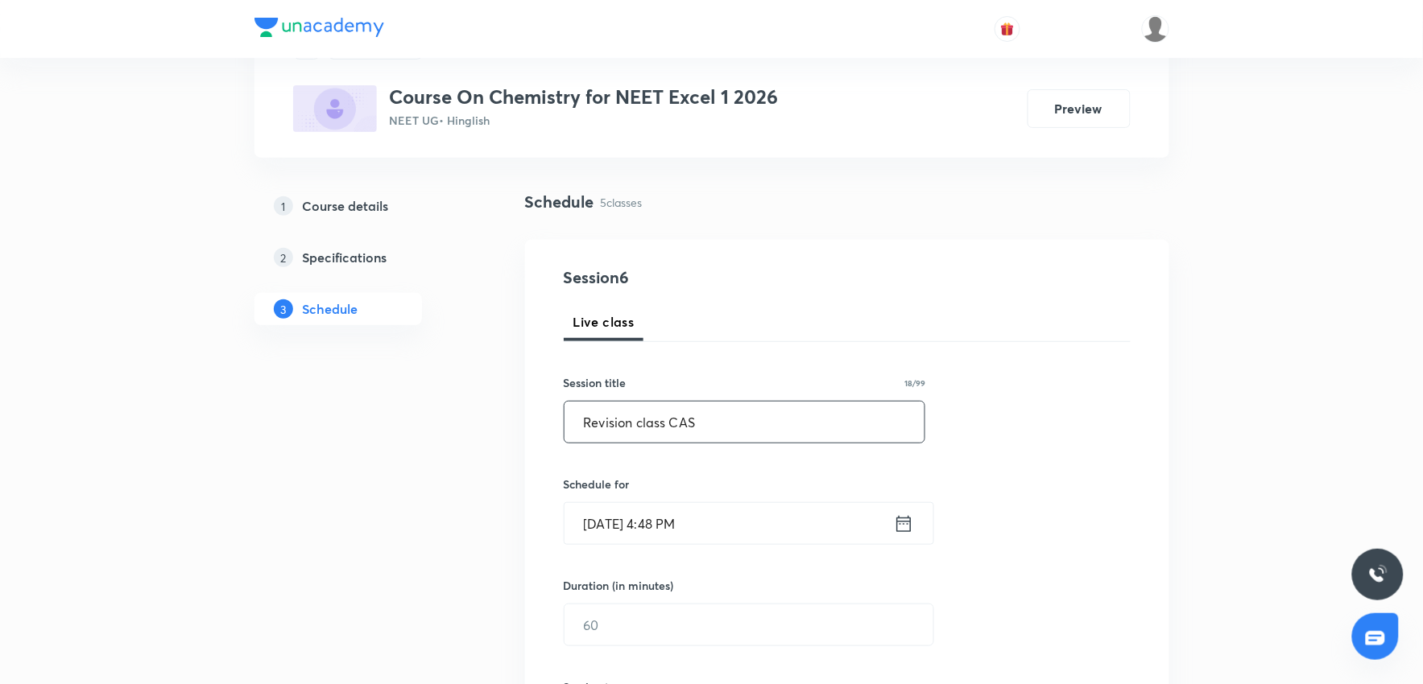
scroll to position [179, 0]
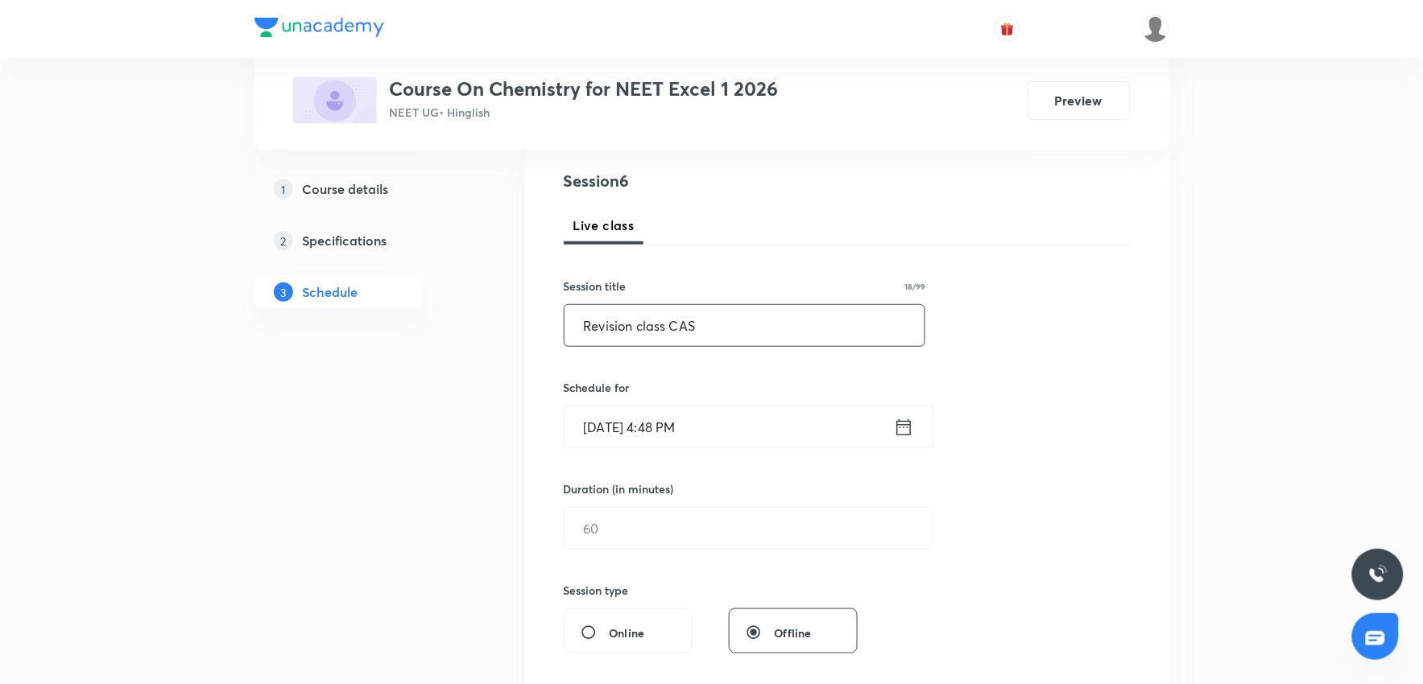
type input "Revision class CAS"
click at [717, 410] on input "[DATE] 4:48 PM" at bounding box center [728, 427] width 329 height 41
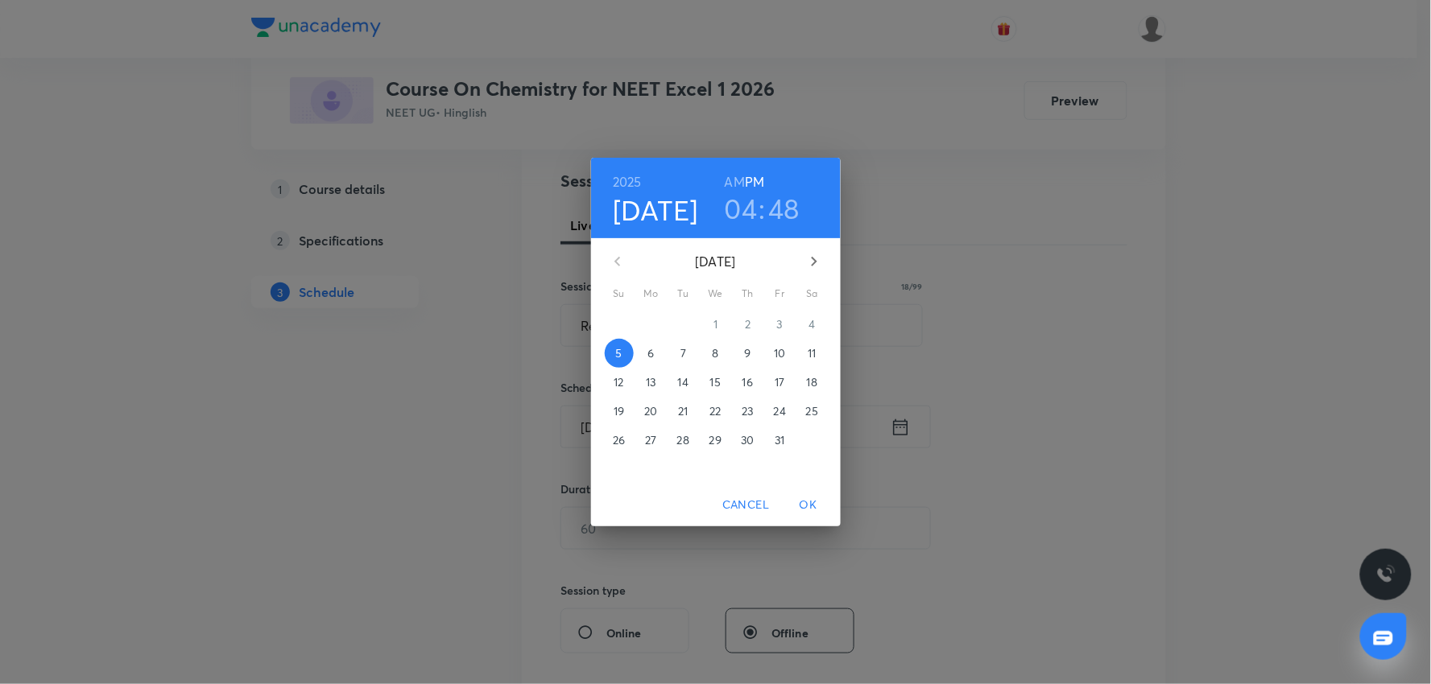
click at [659, 351] on span "6" at bounding box center [651, 353] width 29 height 16
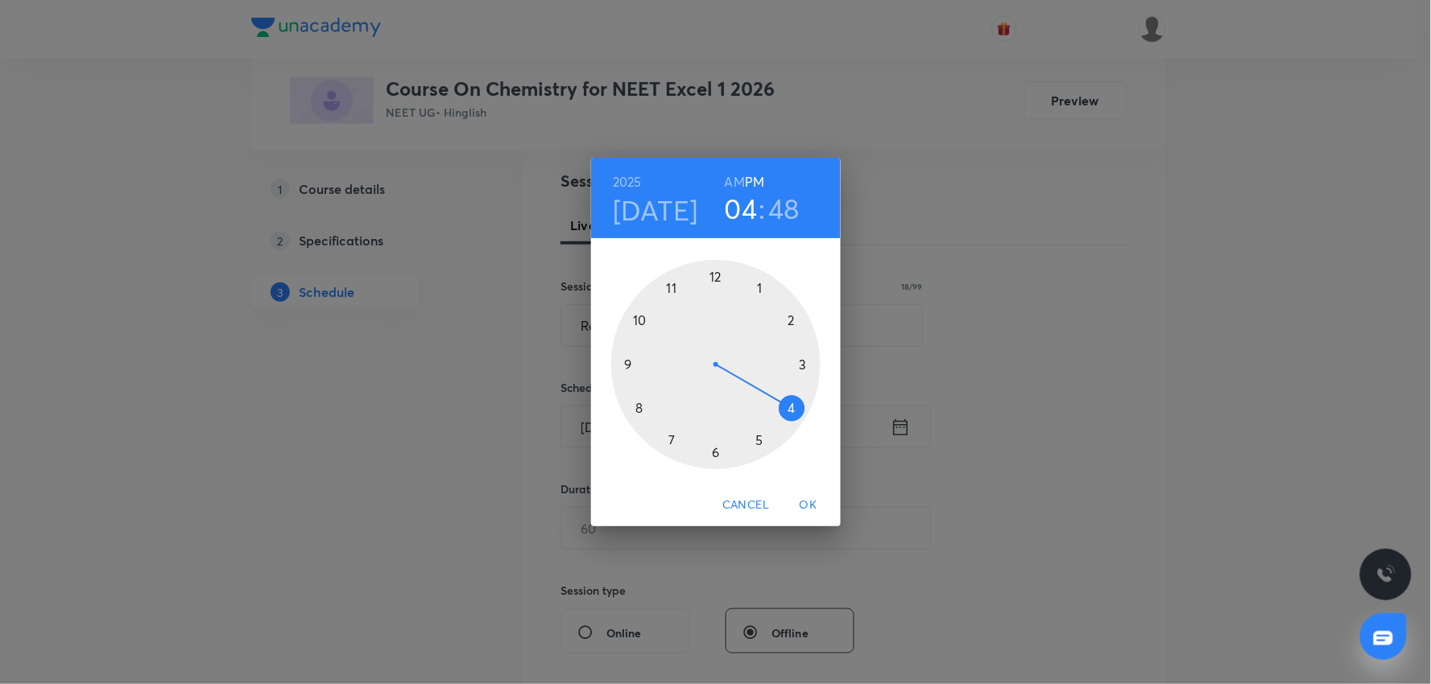
click at [746, 222] on h3 "04" at bounding box center [741, 209] width 33 height 34
click at [639, 325] on div at bounding box center [715, 364] width 209 height 209
click at [720, 275] on div at bounding box center [715, 364] width 209 height 209
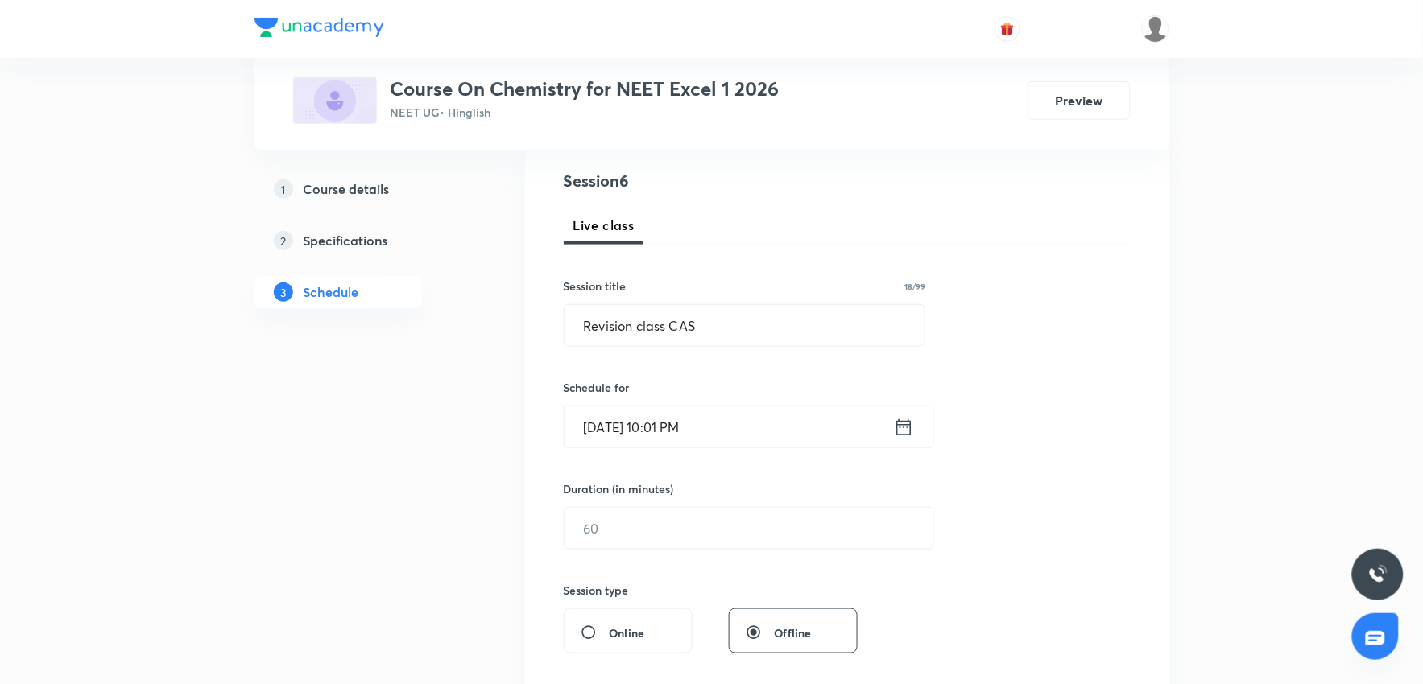
click at [741, 410] on input "Oct 6, 2025, 10:01 PM" at bounding box center [728, 427] width 329 height 41
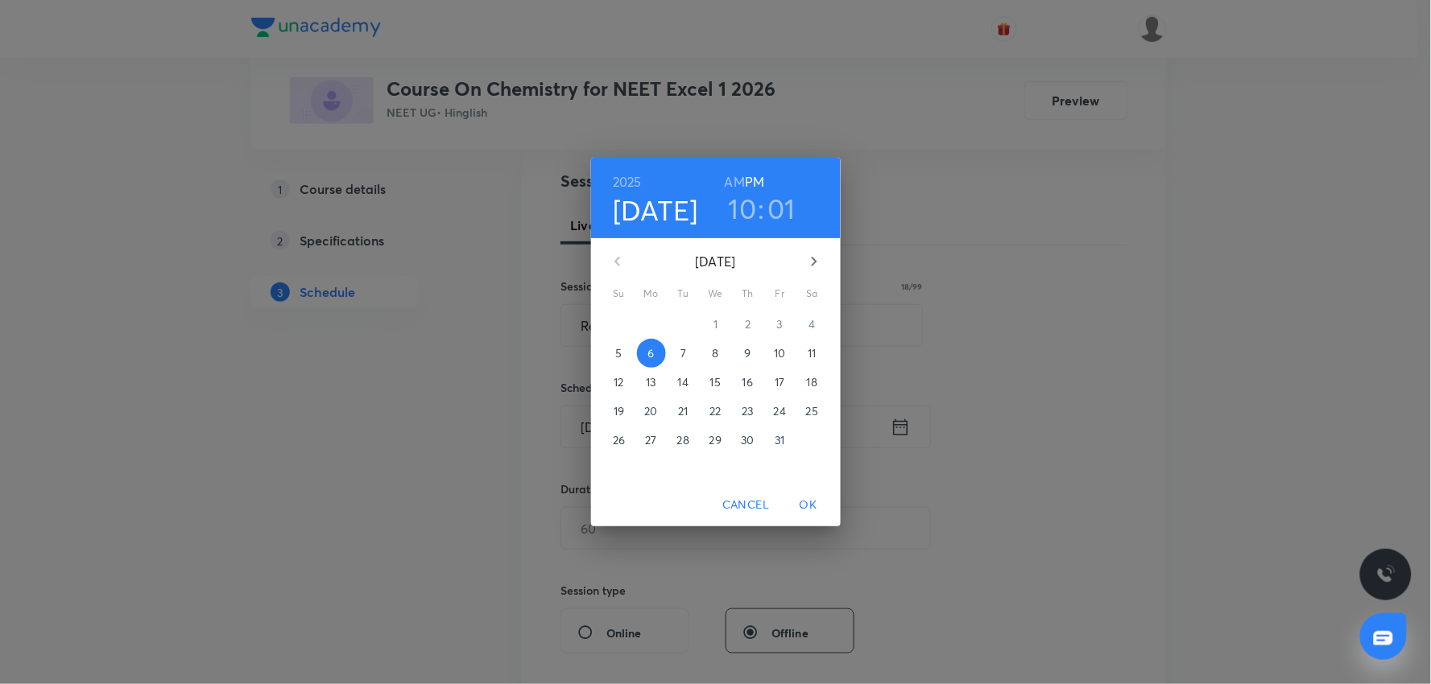
click at [738, 189] on h6 "AM" at bounding box center [735, 182] width 20 height 23
click at [807, 410] on span "OK" at bounding box center [808, 505] width 39 height 20
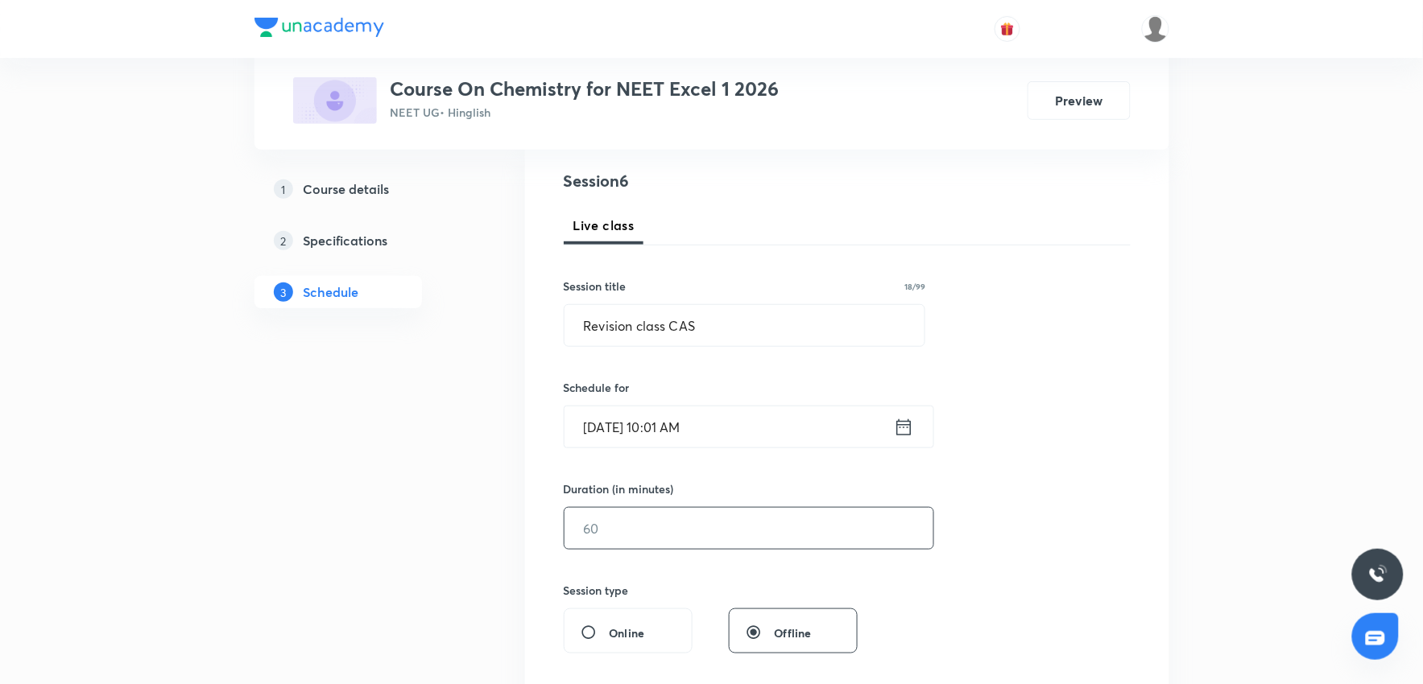
click at [688, 410] on input "text" at bounding box center [748, 528] width 369 height 41
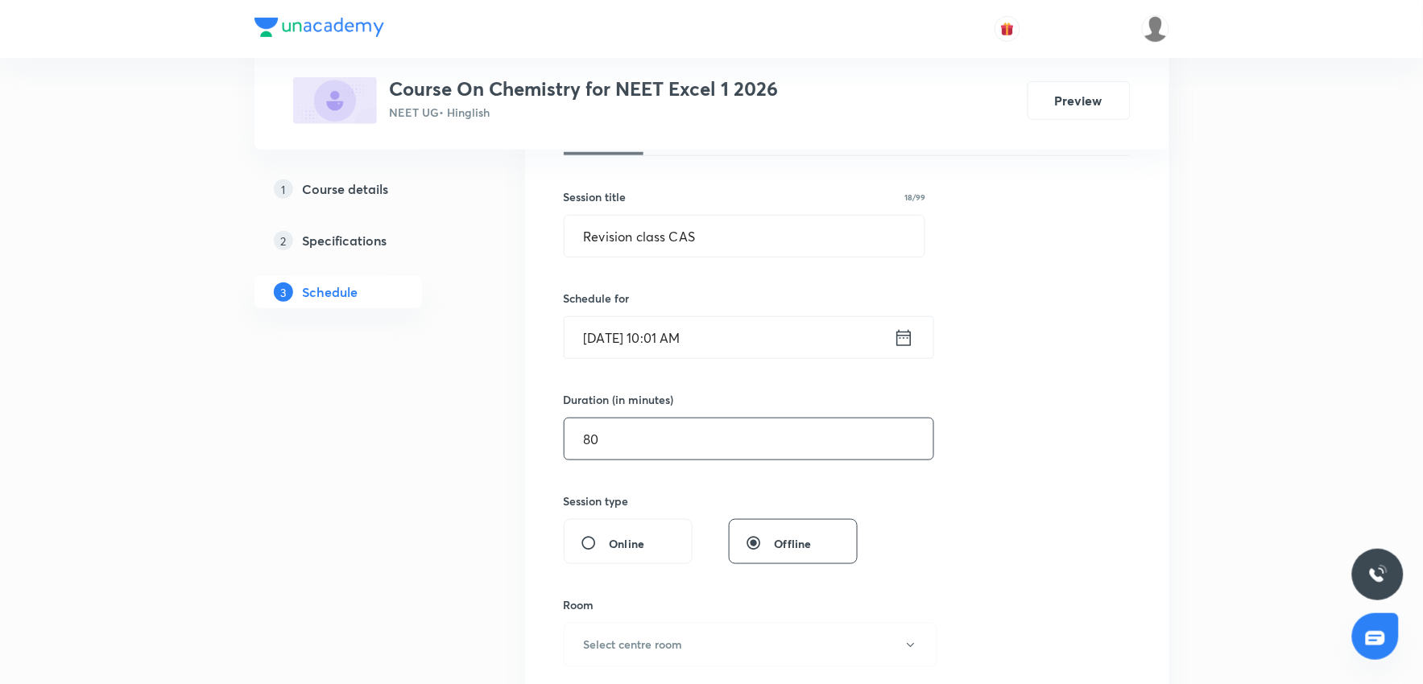
scroll to position [358, 0]
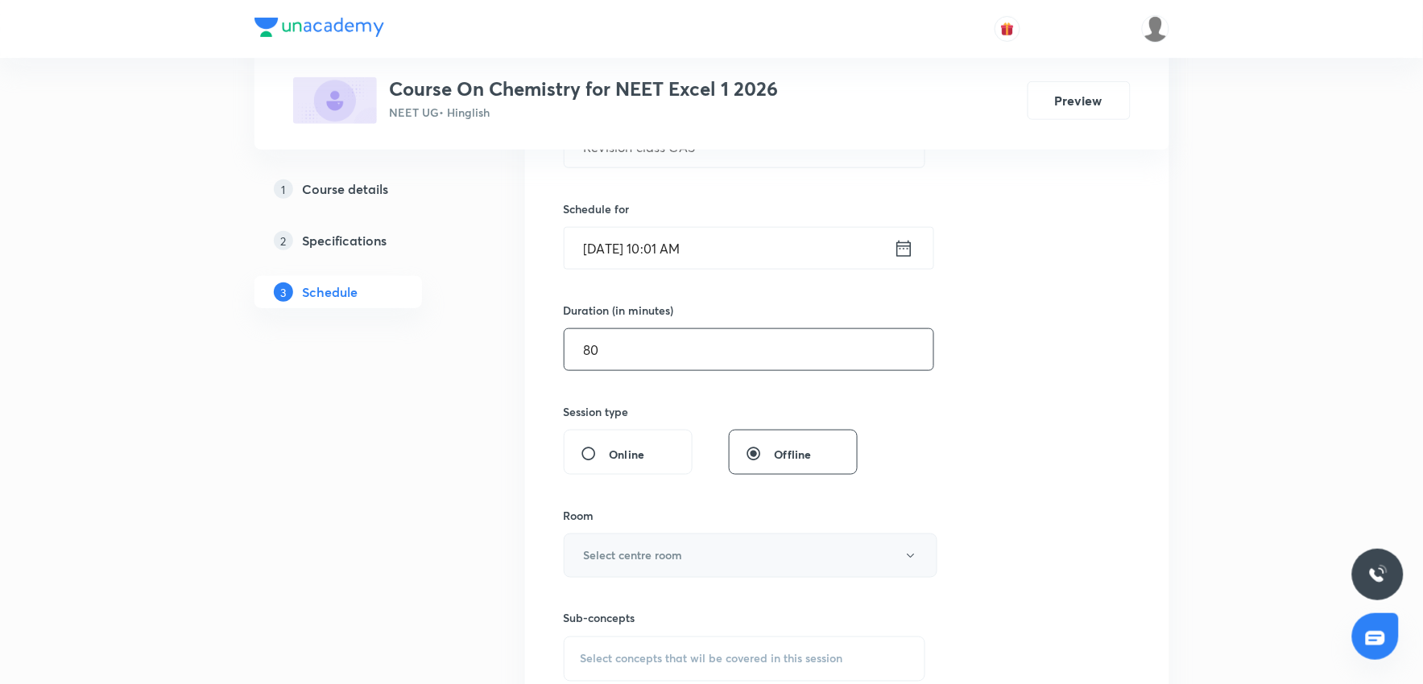
type input "80"
click at [628, 410] on h6 "Select centre room" at bounding box center [633, 556] width 99 height 17
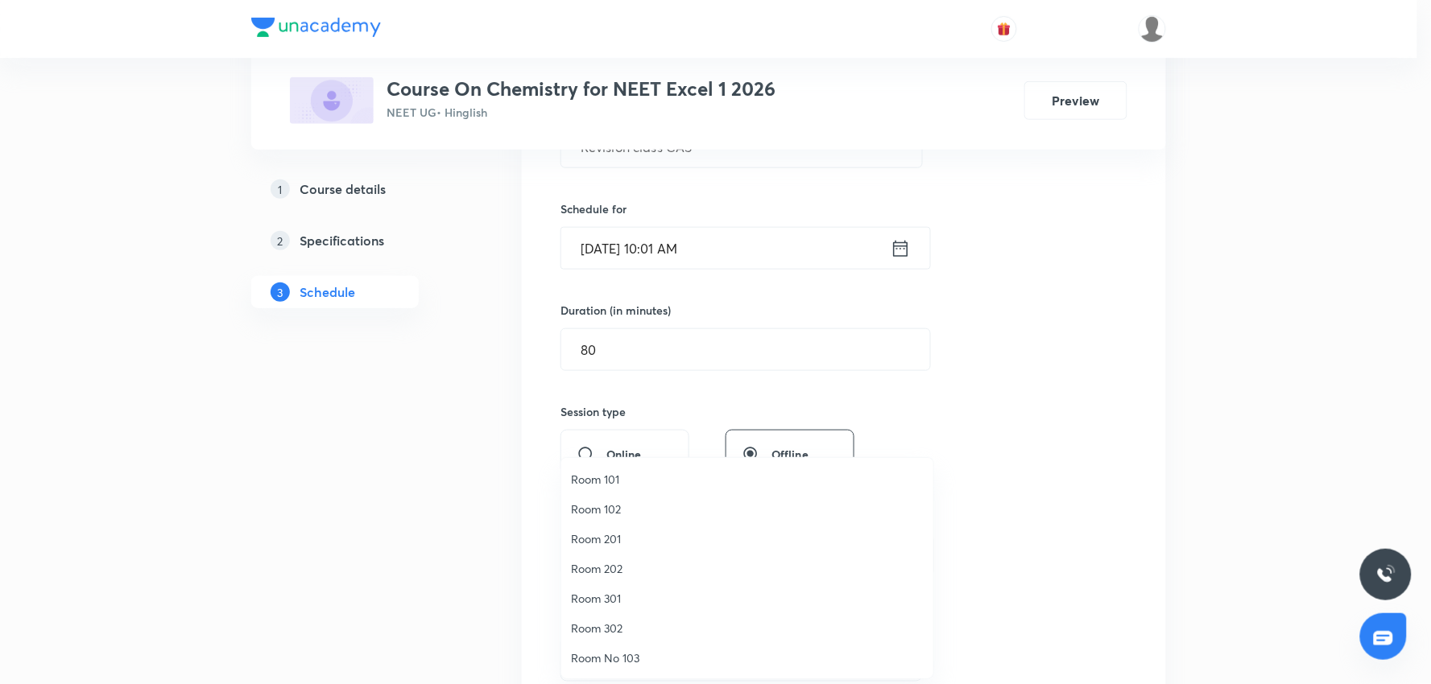
click at [620, 410] on span "Room 201" at bounding box center [747, 539] width 353 height 17
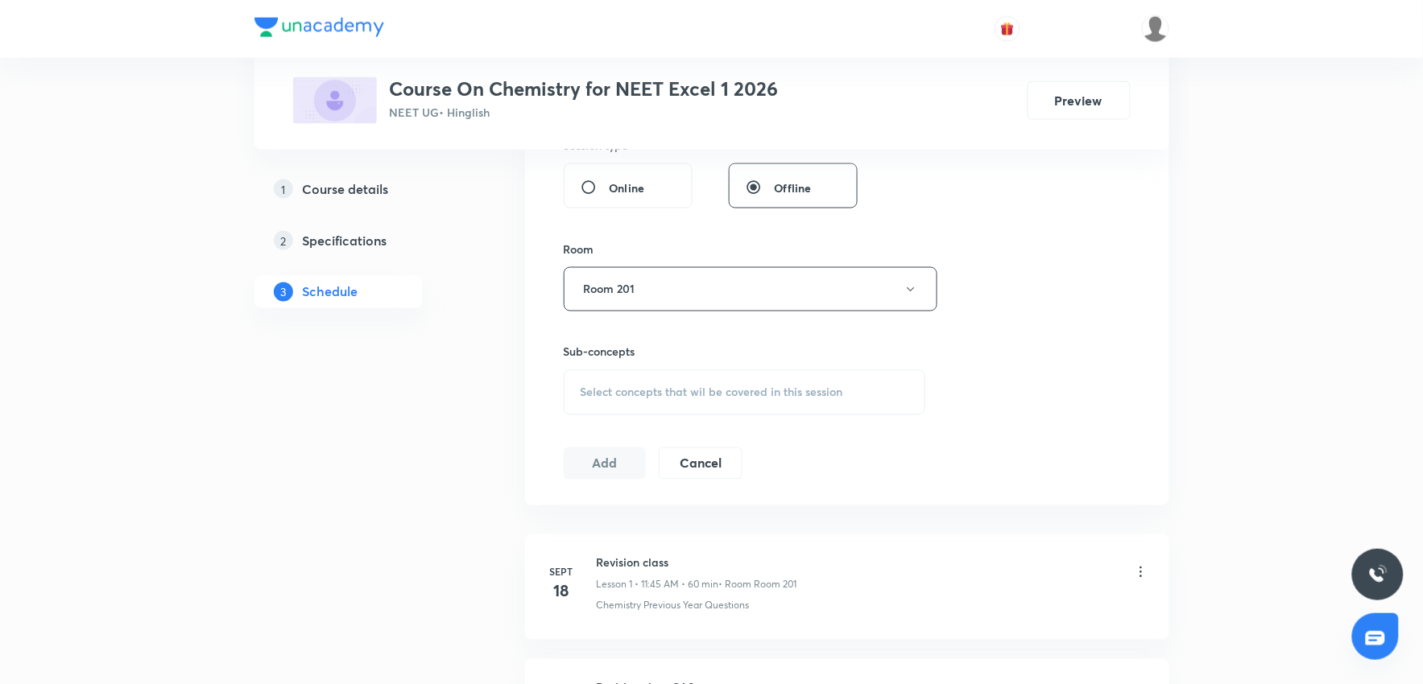
scroll to position [626, 0]
click at [671, 393] on span "Select concepts that wil be covered in this session" at bounding box center [712, 391] width 263 height 13
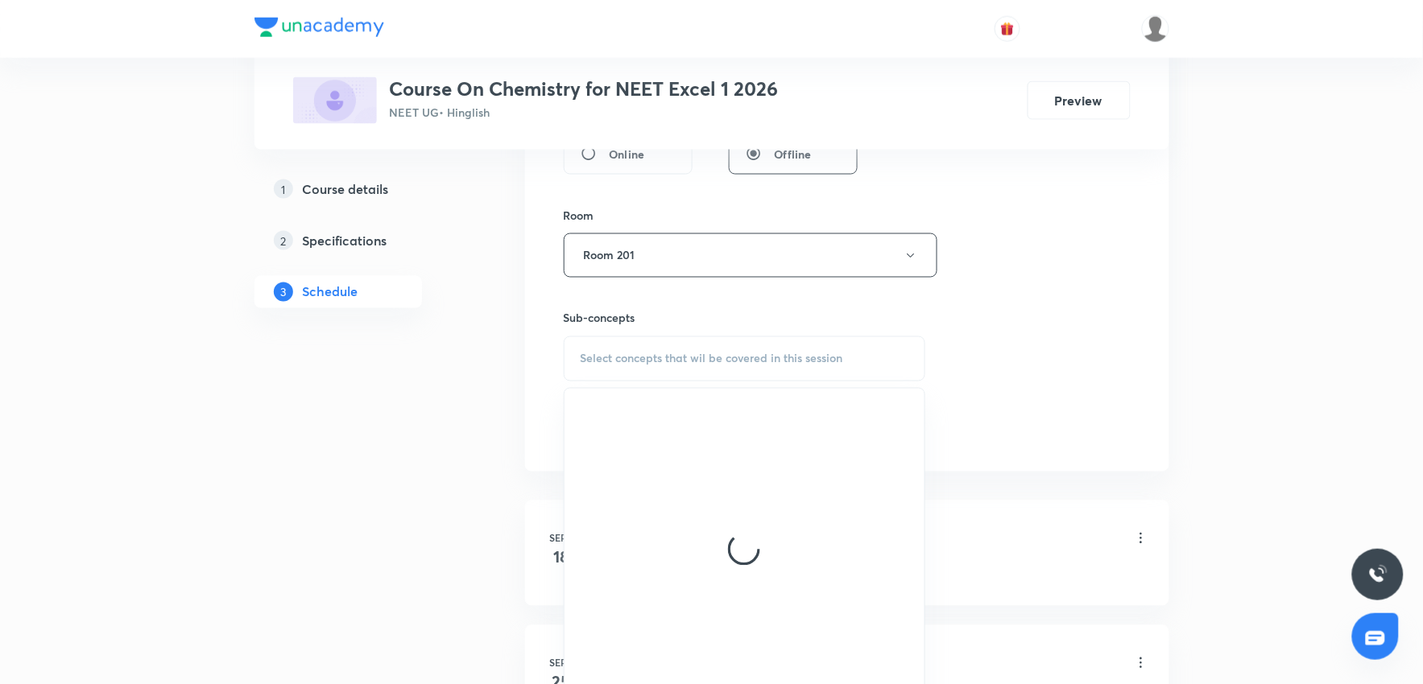
scroll to position [715, 0]
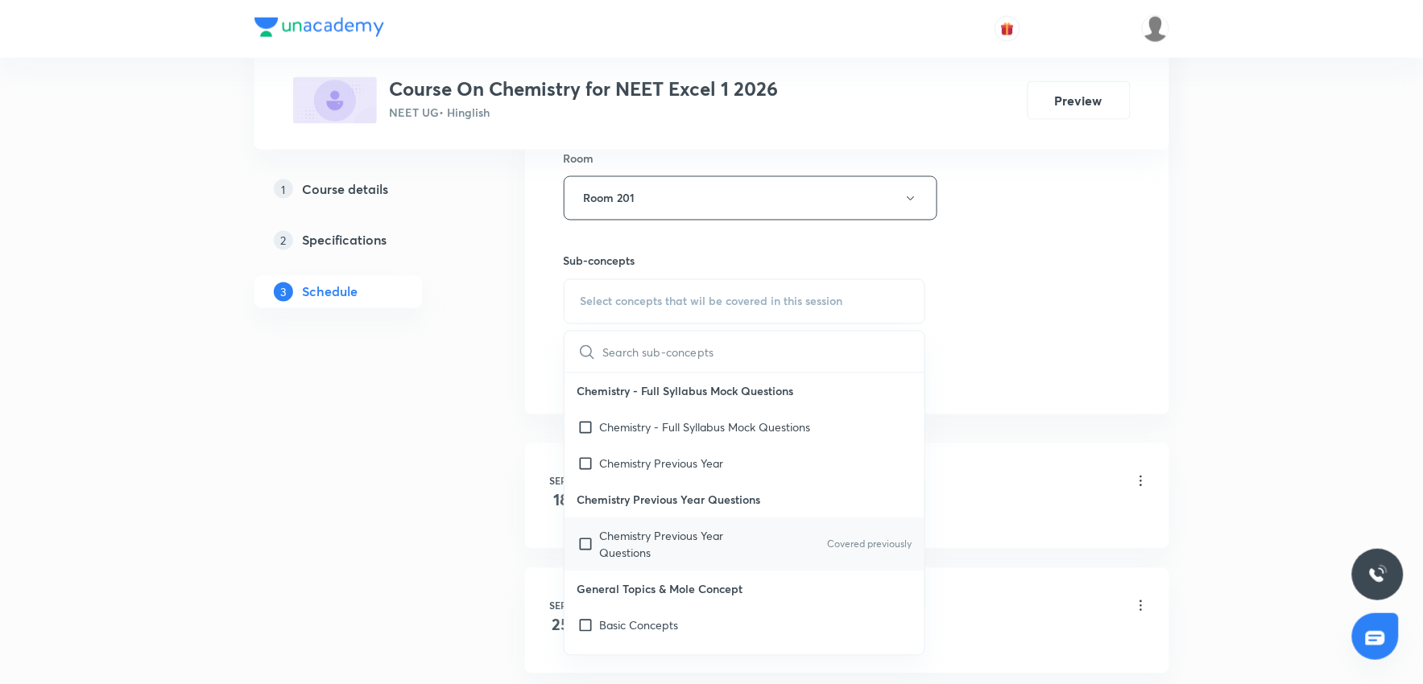
click at [695, 410] on div "Chemistry Previous Year Questions Covered previously" at bounding box center [744, 545] width 361 height 53
checkbox input "true"
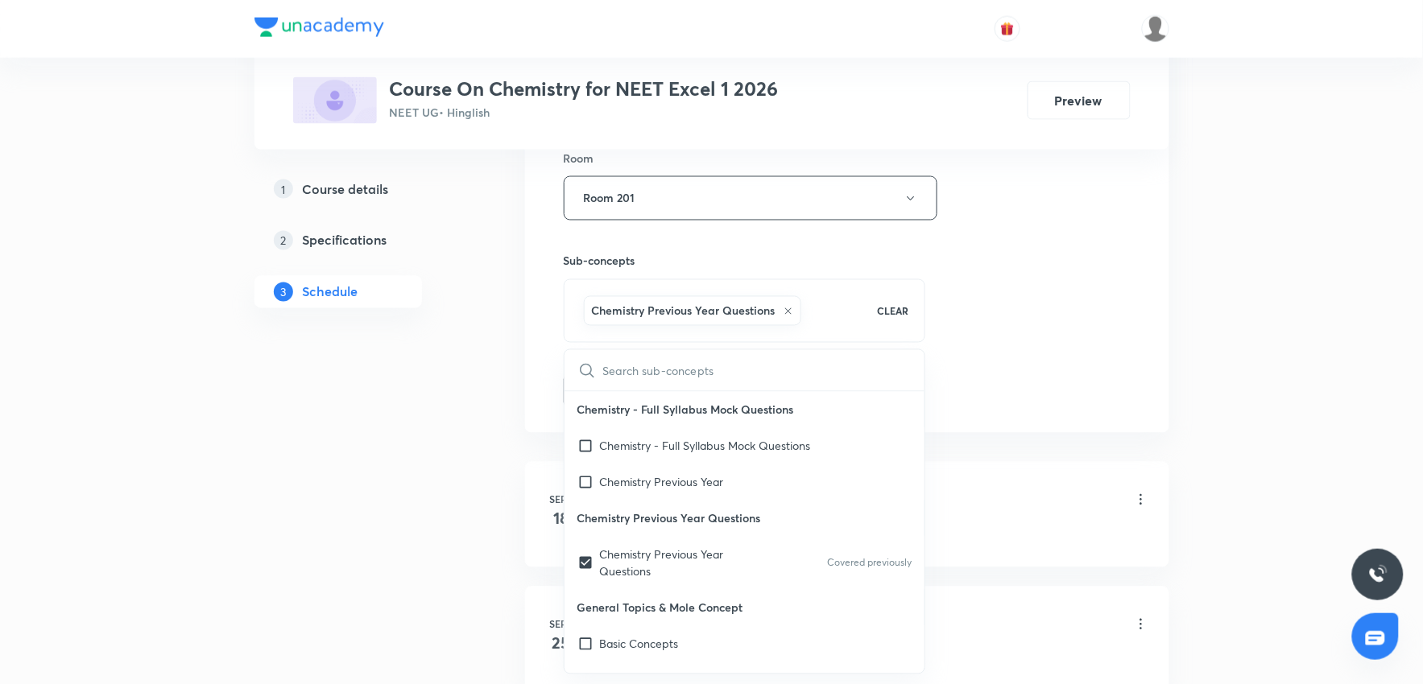
drag, startPoint x: 1089, startPoint y: 460, endPoint x: 820, endPoint y: 354, distance: 288.9
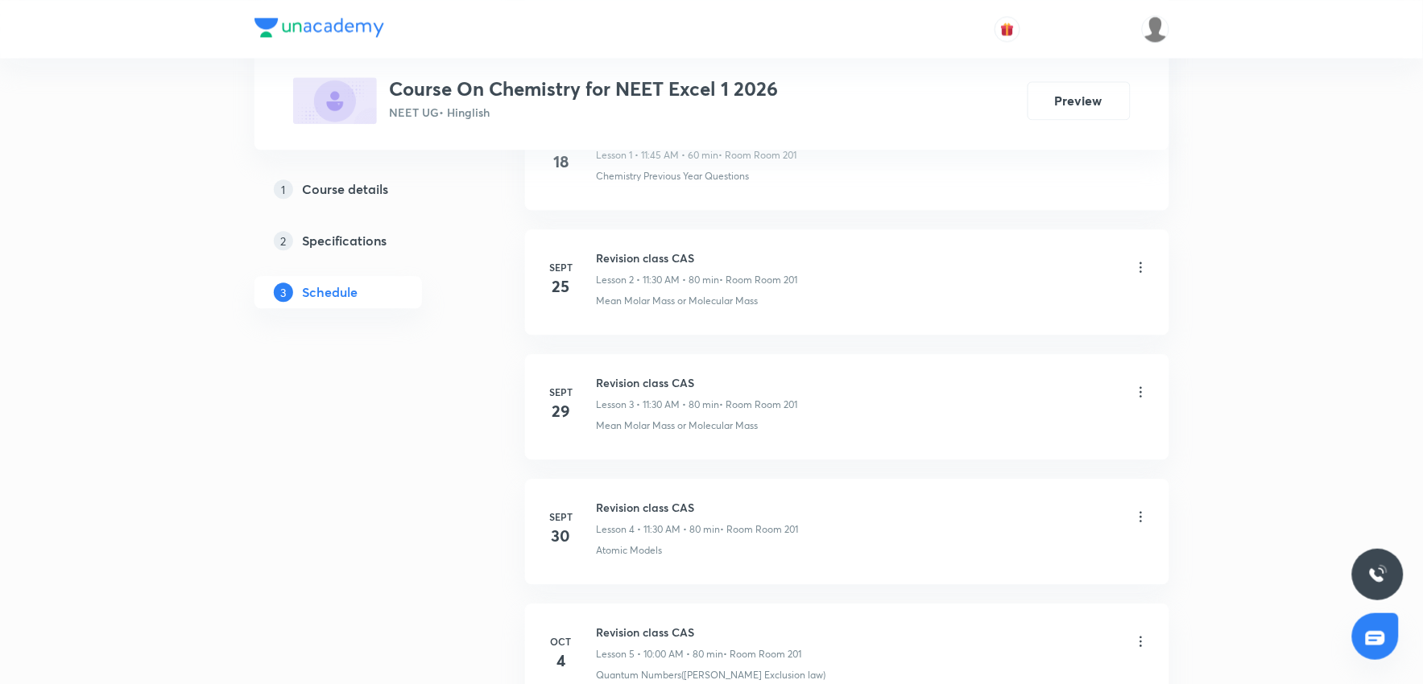
scroll to position [805, 0]
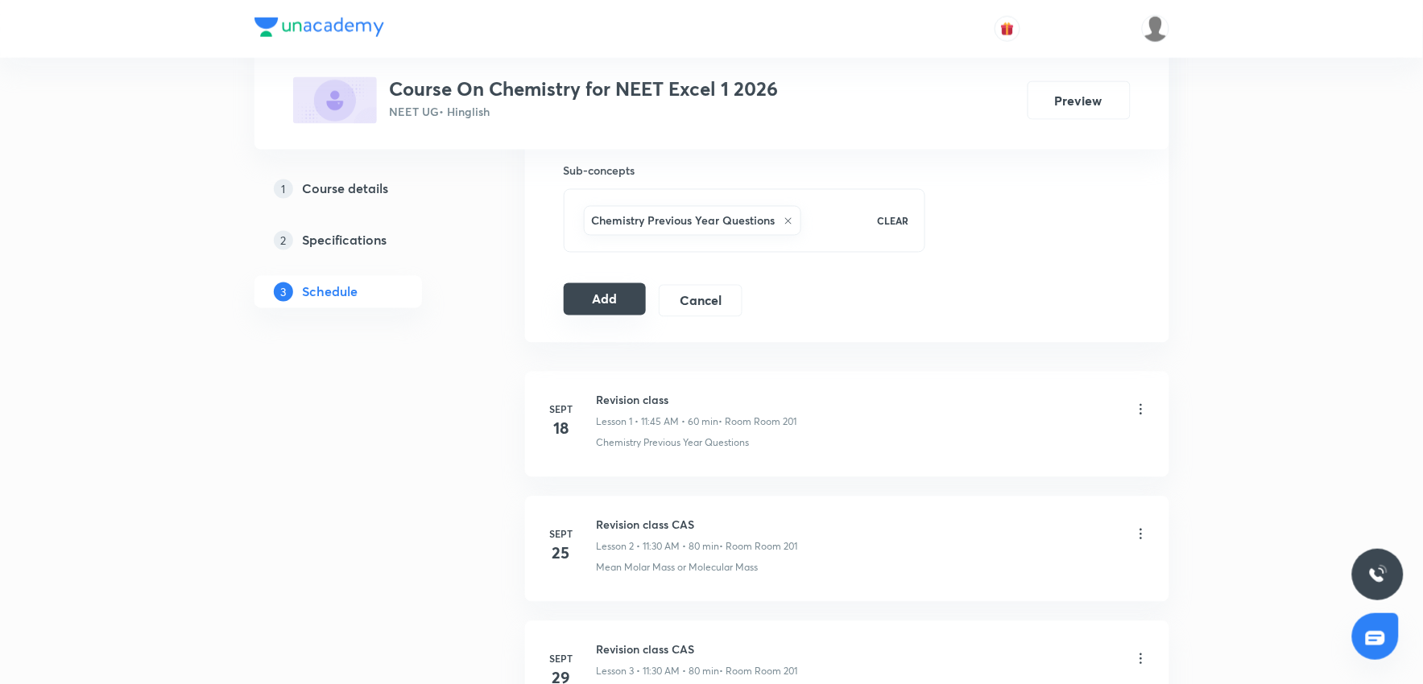
click at [614, 304] on button "Add" at bounding box center [605, 299] width 83 height 32
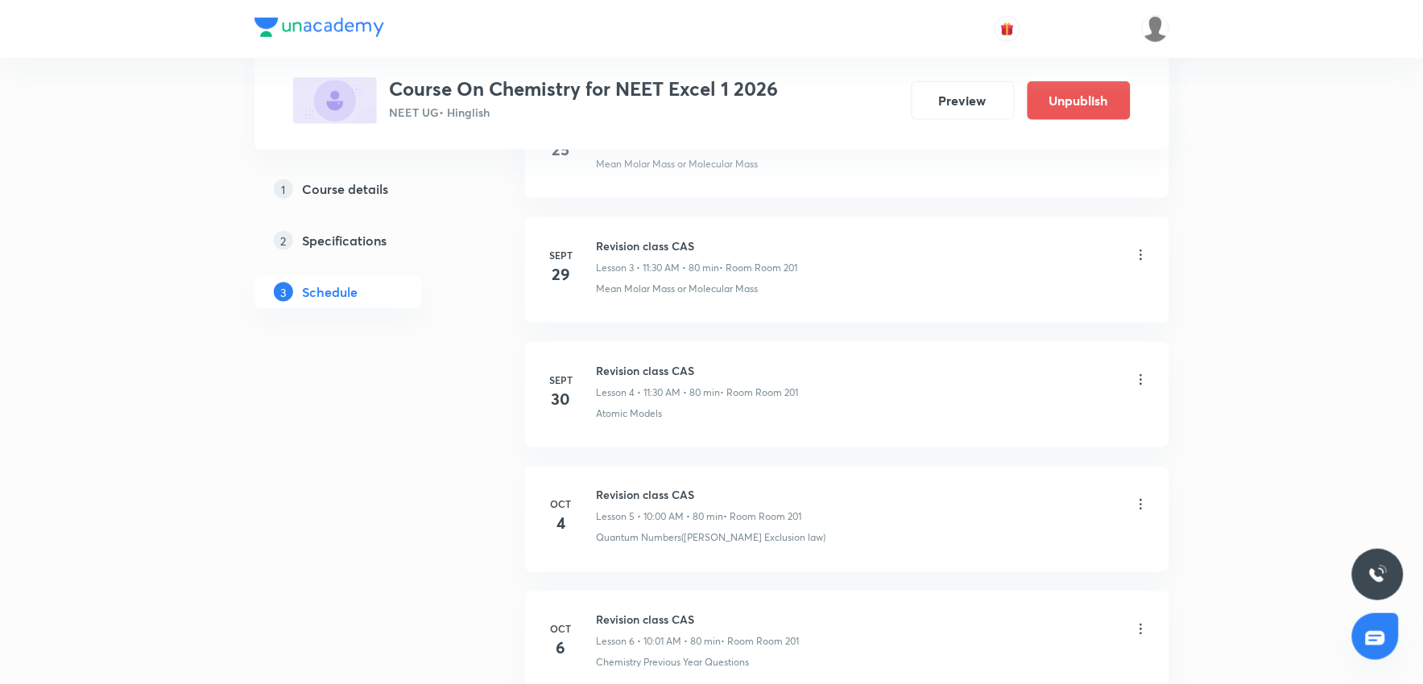
scroll to position [615, 0]
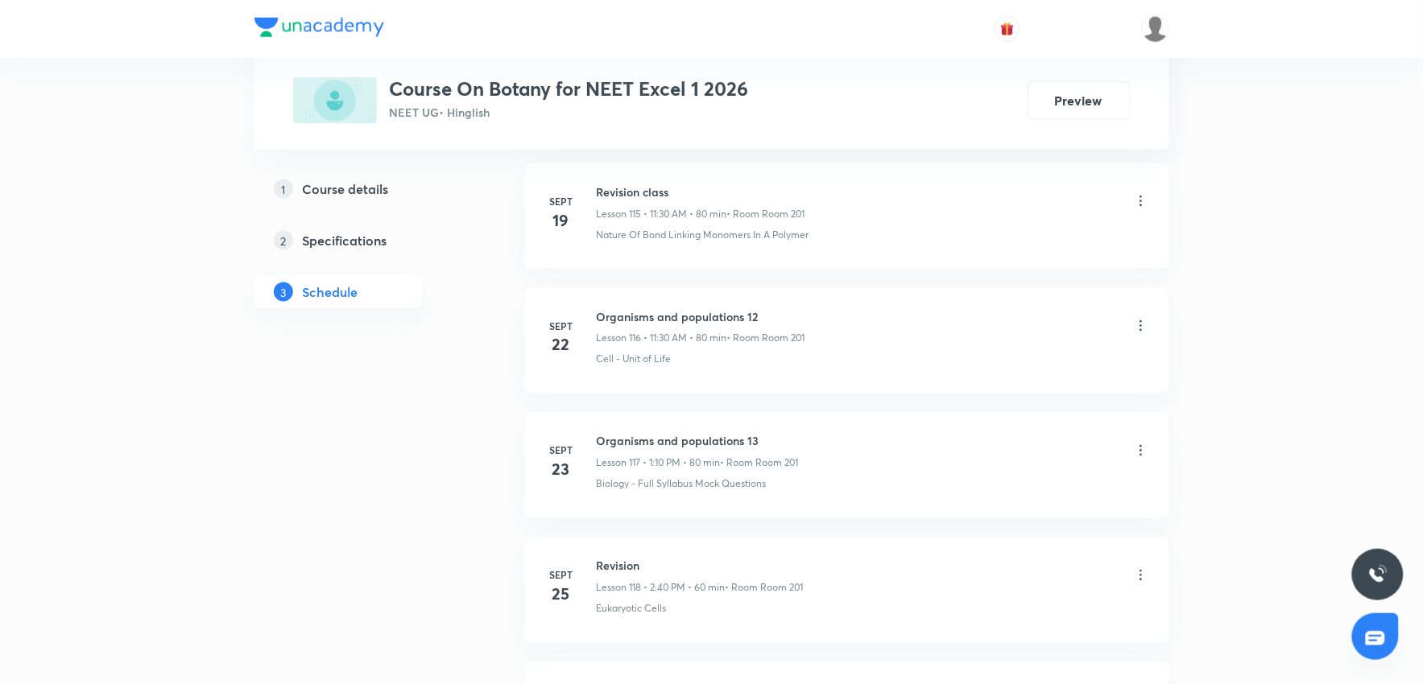
scroll to position [15852, 0]
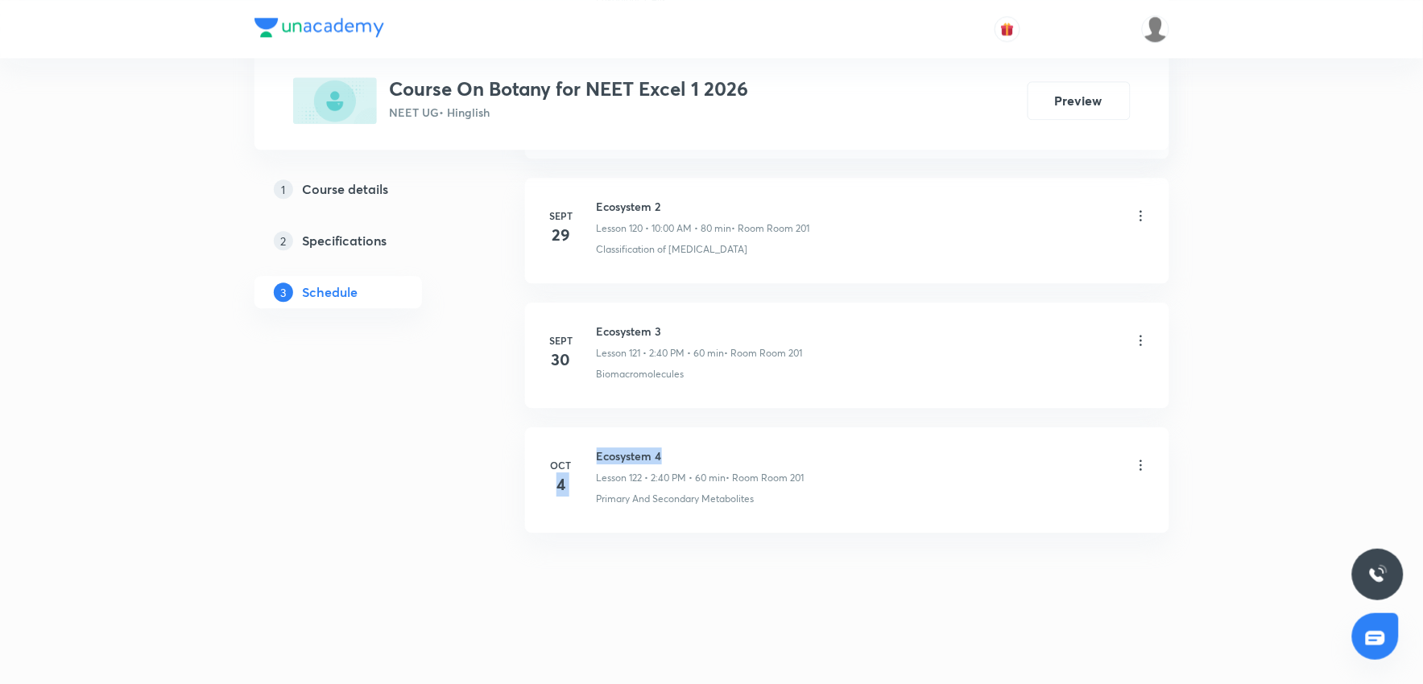
drag, startPoint x: 589, startPoint y: 456, endPoint x: 729, endPoint y: 525, distance: 156.3
click at [698, 469] on div "Oct 4 Ecosystem 4 Lesson 122 • 2:40 PM • 60 min • Room Room 201 Primary And Sec…" at bounding box center [847, 477] width 604 height 59
click at [729, 525] on li "Oct 4 Ecosystem 4 Lesson 122 • 2:40 PM • 60 min • Room Room 201 Primary And Sec…" at bounding box center [847, 480] width 644 height 105
drag, startPoint x: 598, startPoint y: 448, endPoint x: 727, endPoint y: 440, distance: 129.0
click at [727, 440] on li "Oct 4 Ecosystem 4 Lesson 122 • 2:40 PM • 60 min • Room Room 201 Primary And Sec…" at bounding box center [847, 480] width 644 height 105
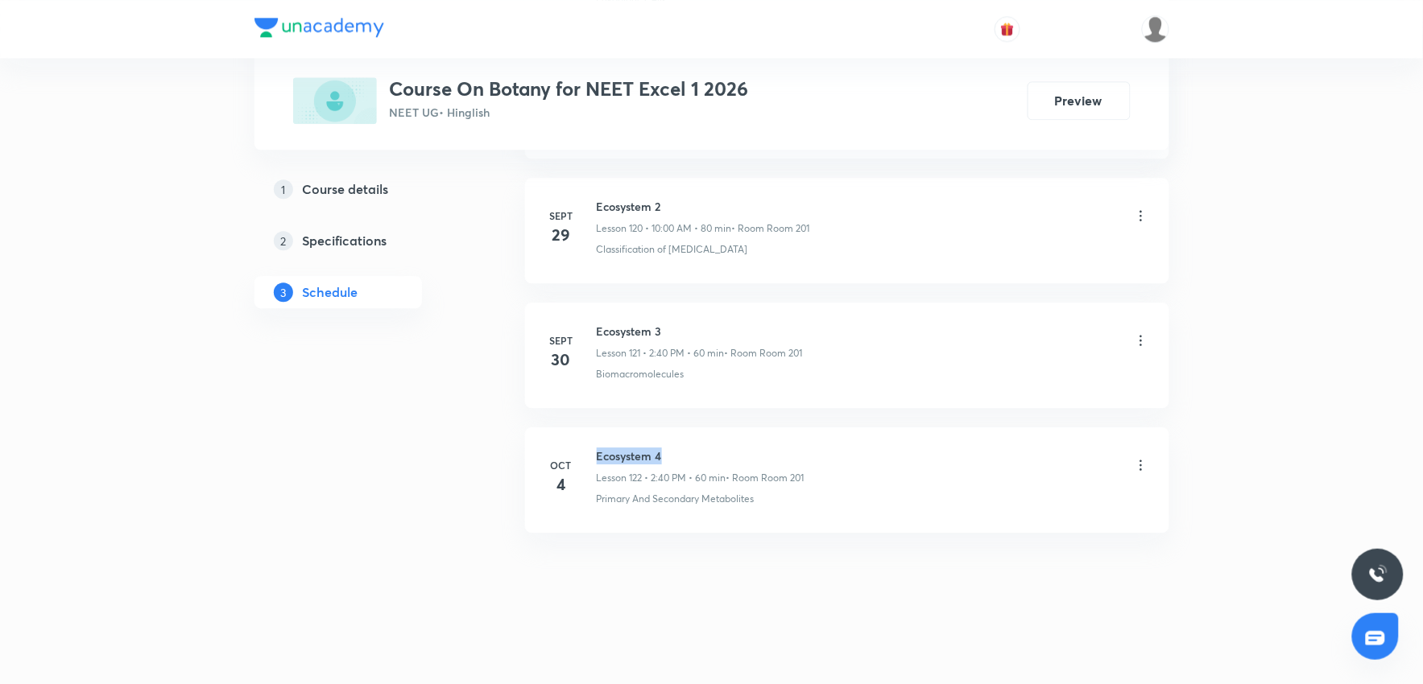
copy h6 "Ecosystem 4"
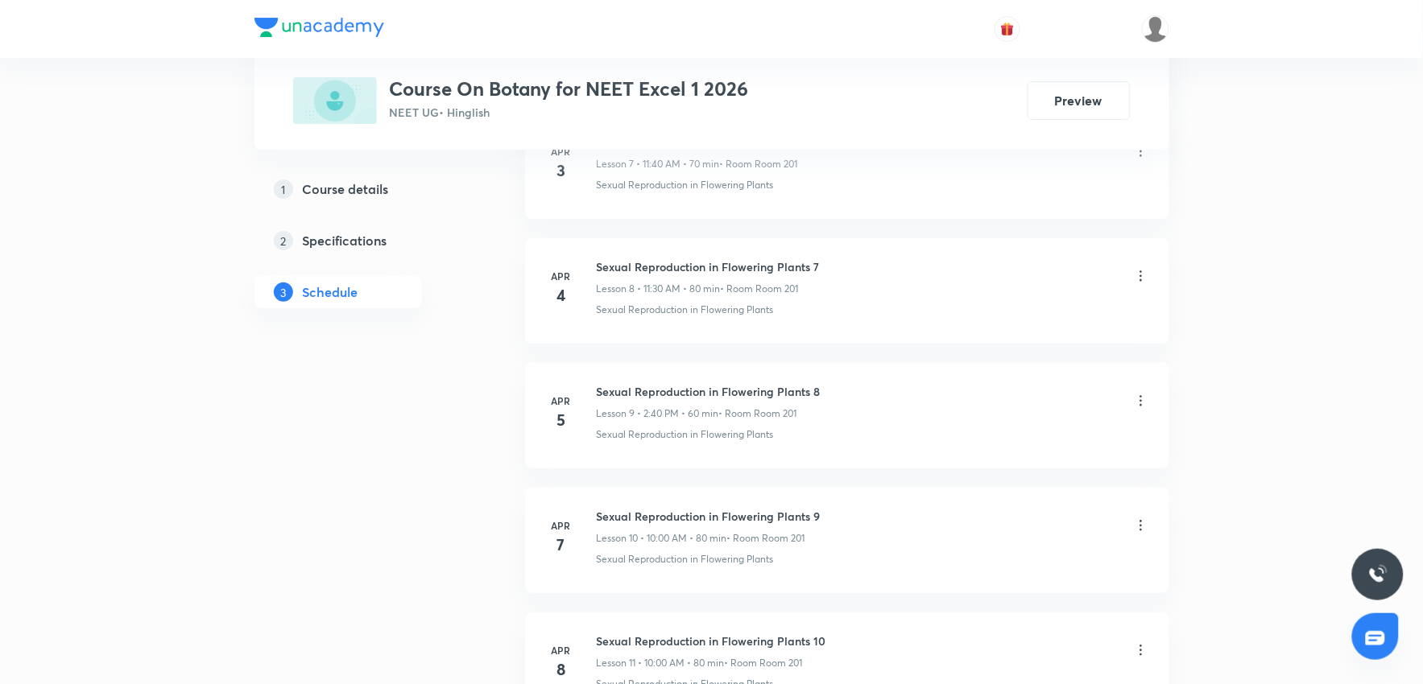
scroll to position [0, 0]
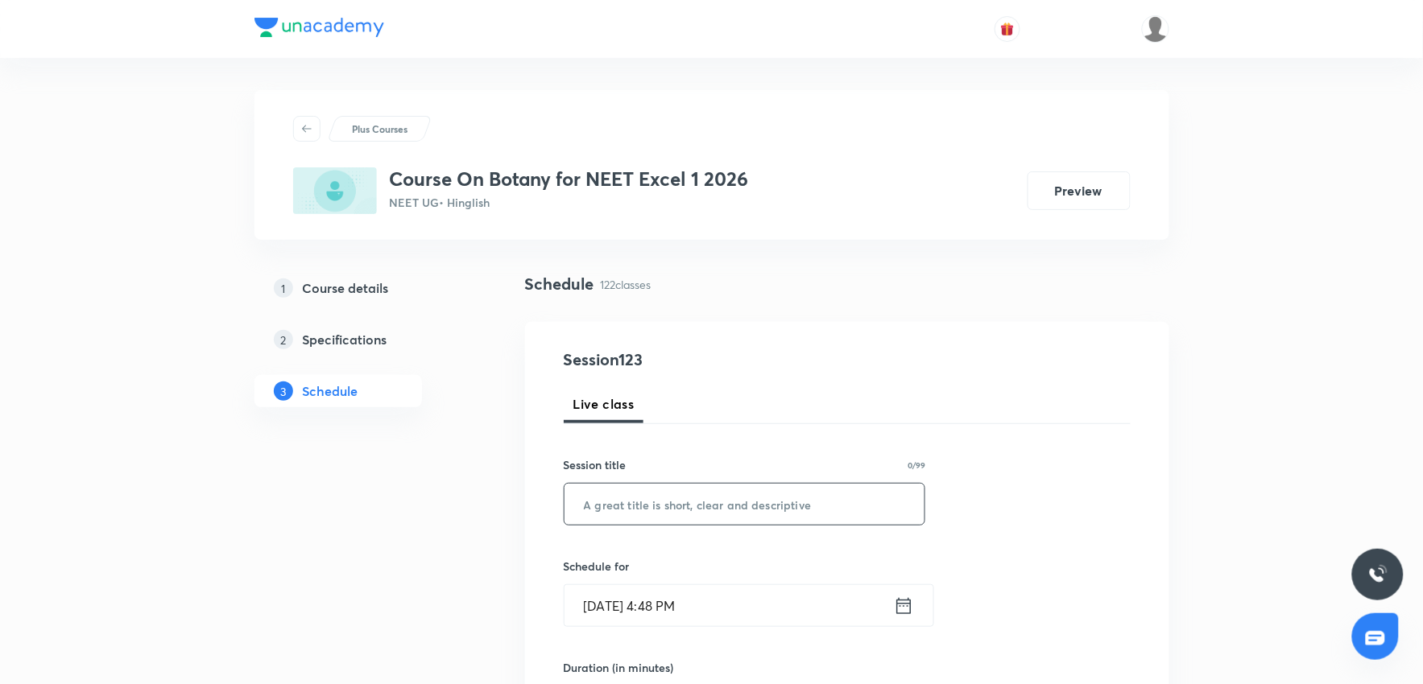
click at [654, 513] on input "text" at bounding box center [744, 504] width 361 height 41
paste input "Ecosystem 4"
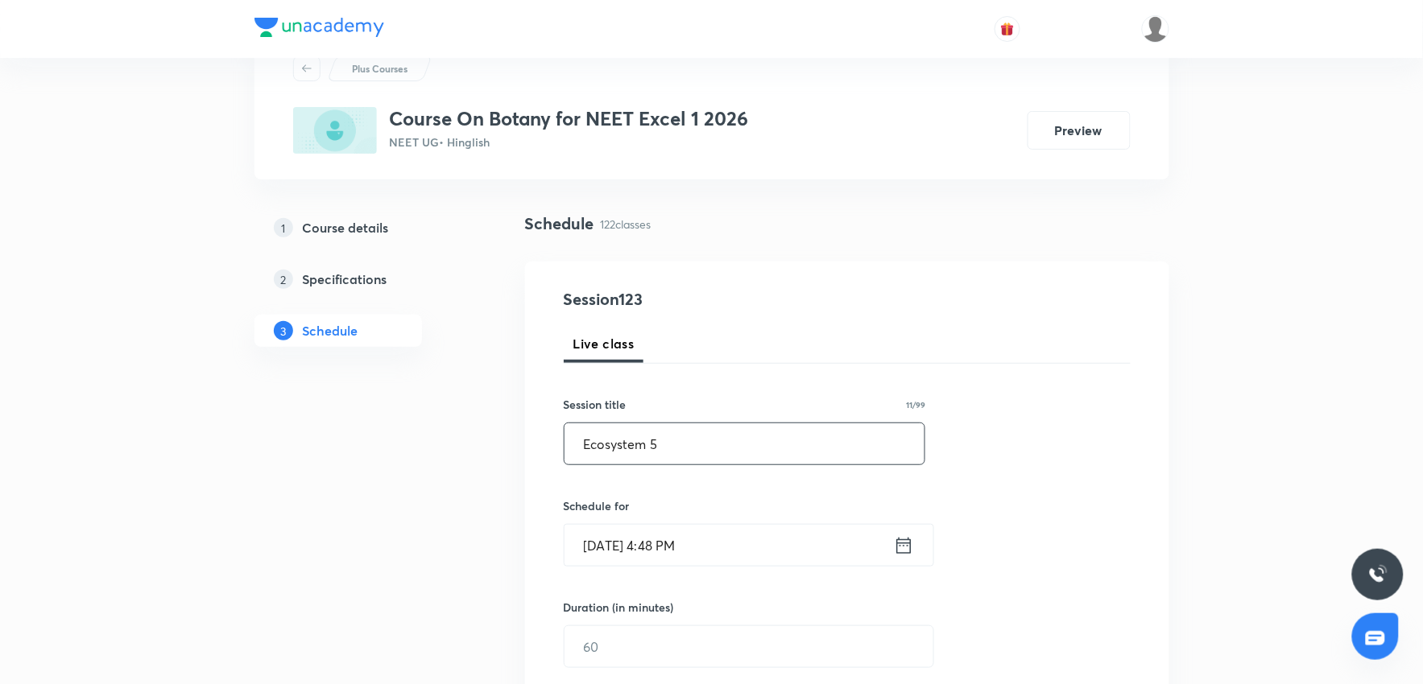
scroll to position [89, 0]
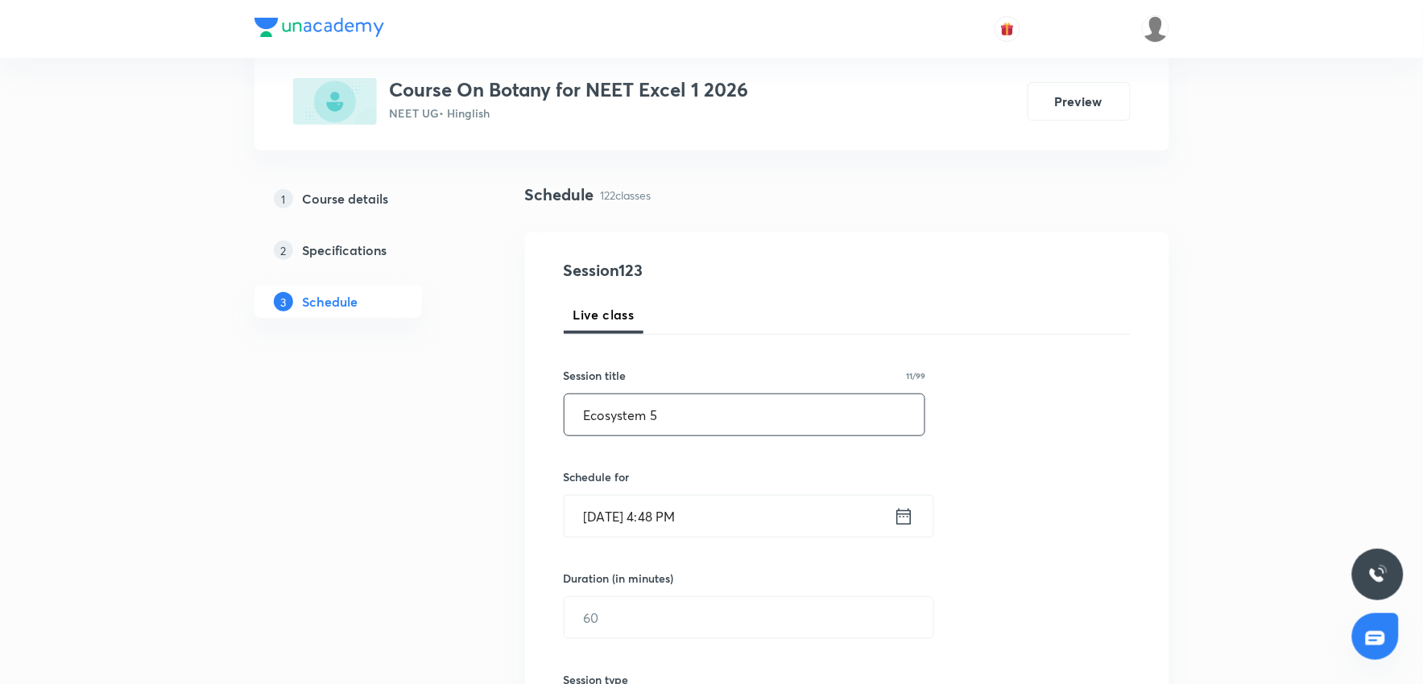
type input "Ecosystem 5"
click at [738, 528] on input "Oct 5, 2025, 4:48 PM" at bounding box center [728, 516] width 329 height 41
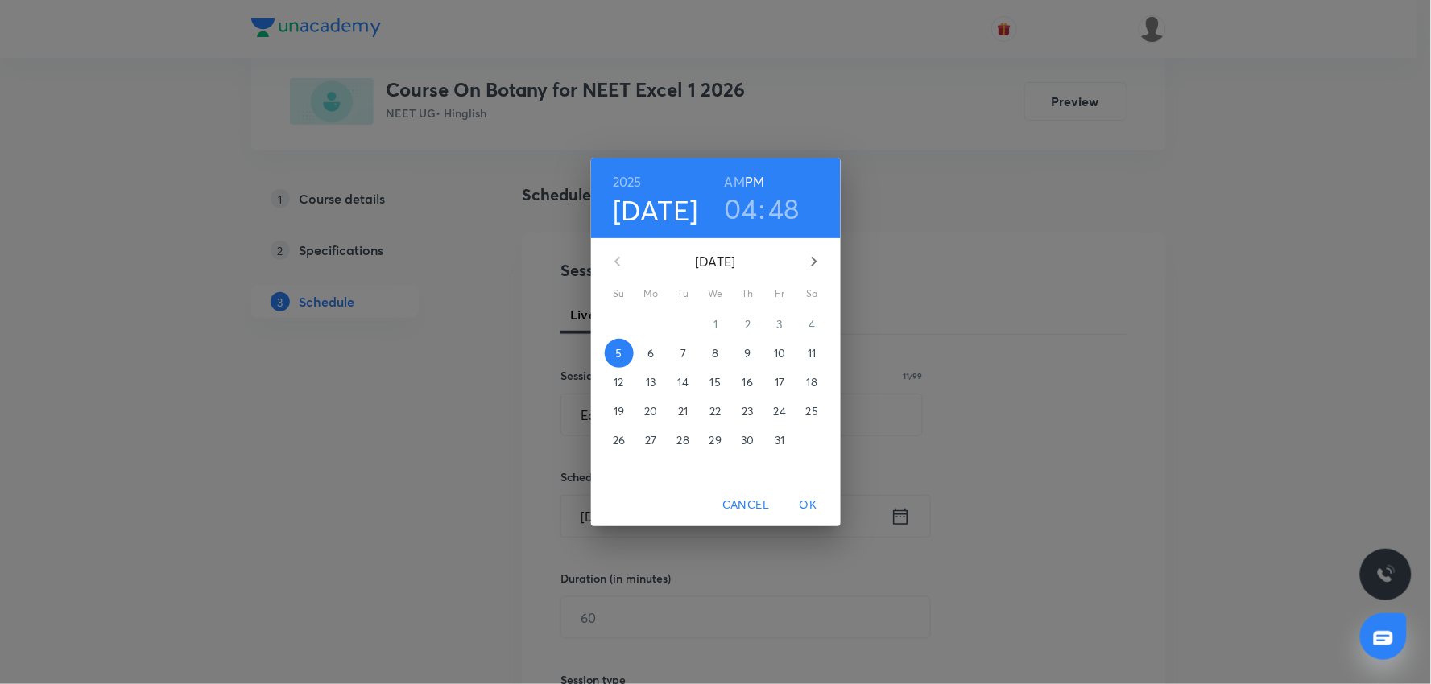
click at [660, 349] on span "6" at bounding box center [651, 353] width 29 height 16
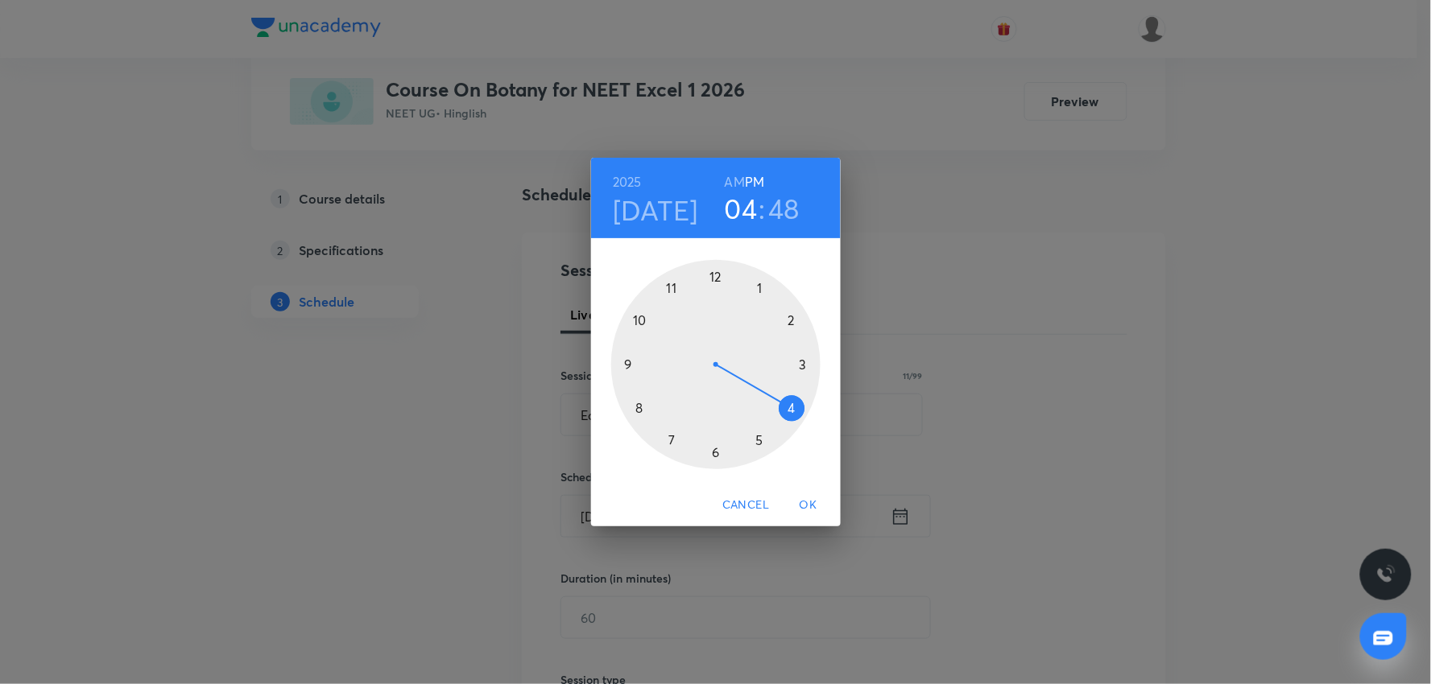
click at [746, 221] on h3 "04" at bounding box center [741, 209] width 33 height 34
click at [668, 287] on div at bounding box center [715, 364] width 209 height 209
click at [709, 453] on div at bounding box center [715, 364] width 209 height 209
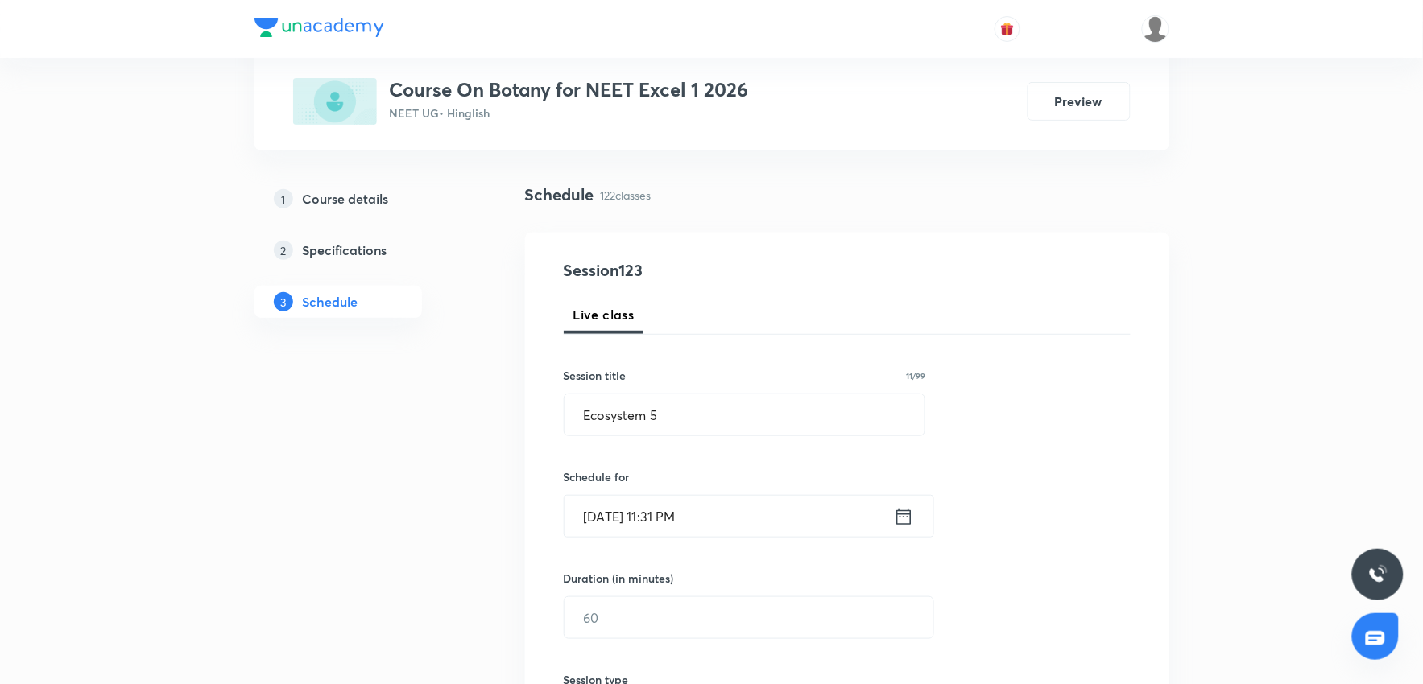
click at [726, 392] on div "Session title 11/99 Ecosystem 5 ​" at bounding box center [745, 401] width 362 height 69
click at [733, 506] on input "Oct 6, 2025, 11:31 PM" at bounding box center [728, 516] width 329 height 41
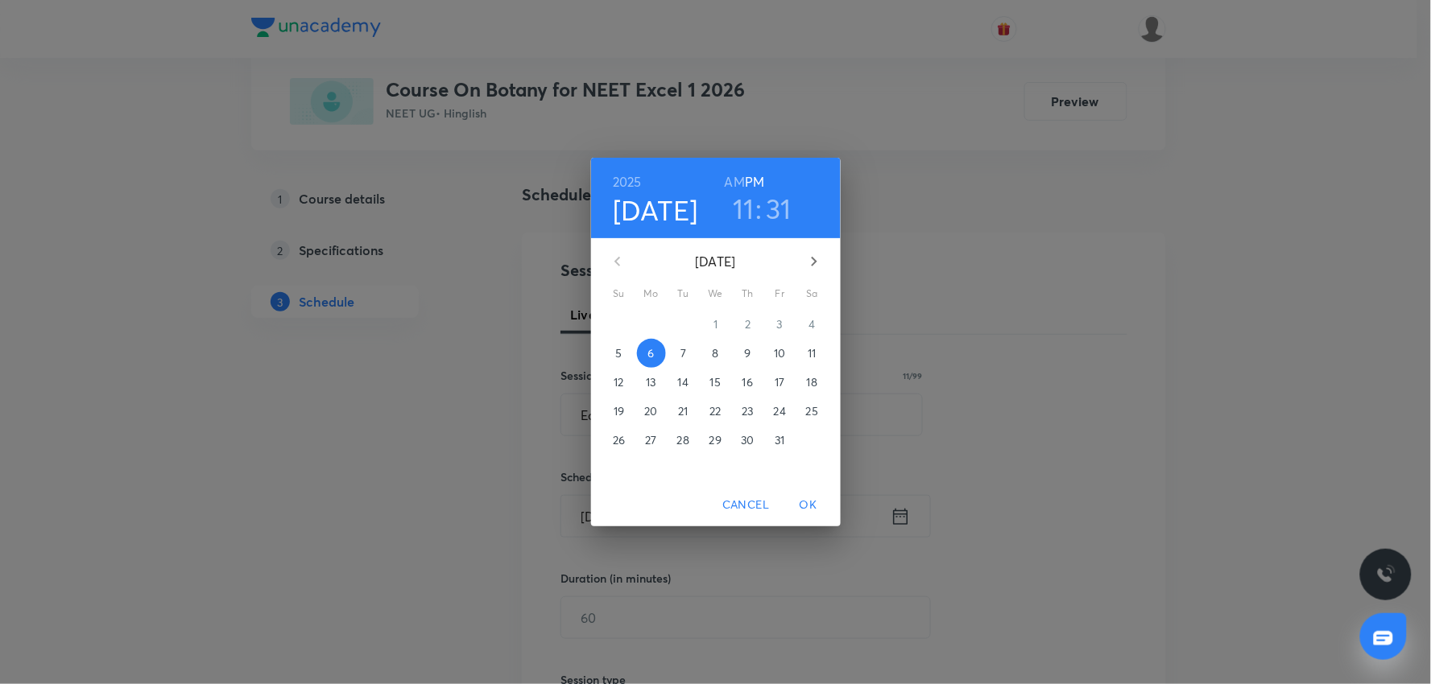
click at [776, 212] on h3 "31" at bounding box center [779, 209] width 26 height 34
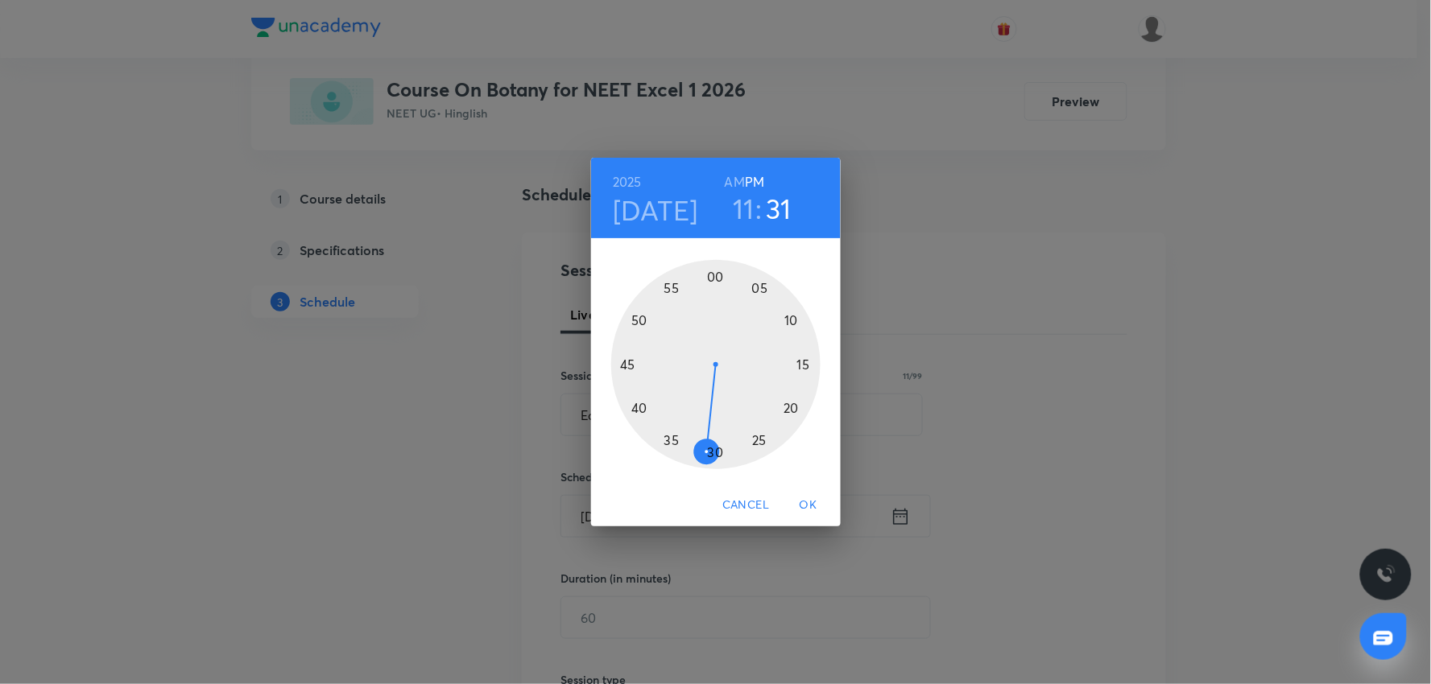
click at [715, 452] on div at bounding box center [715, 364] width 209 height 209
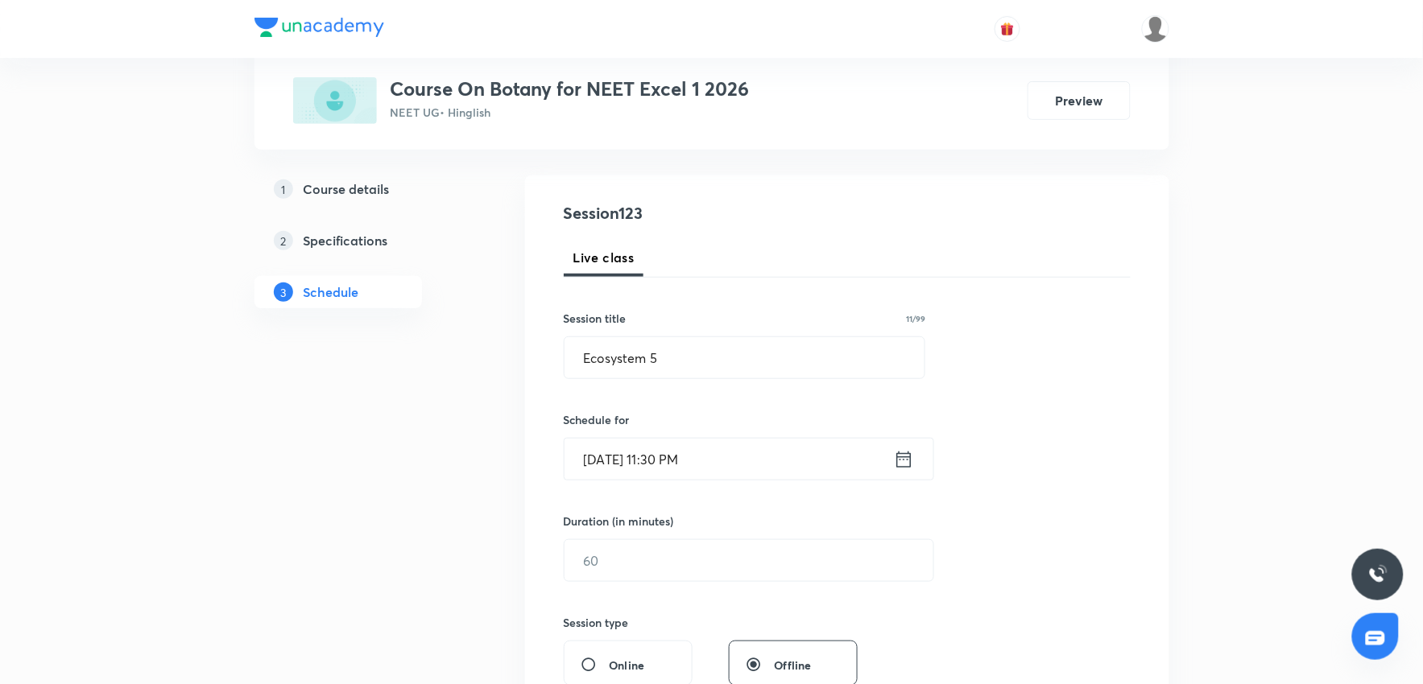
scroll to position [179, 0]
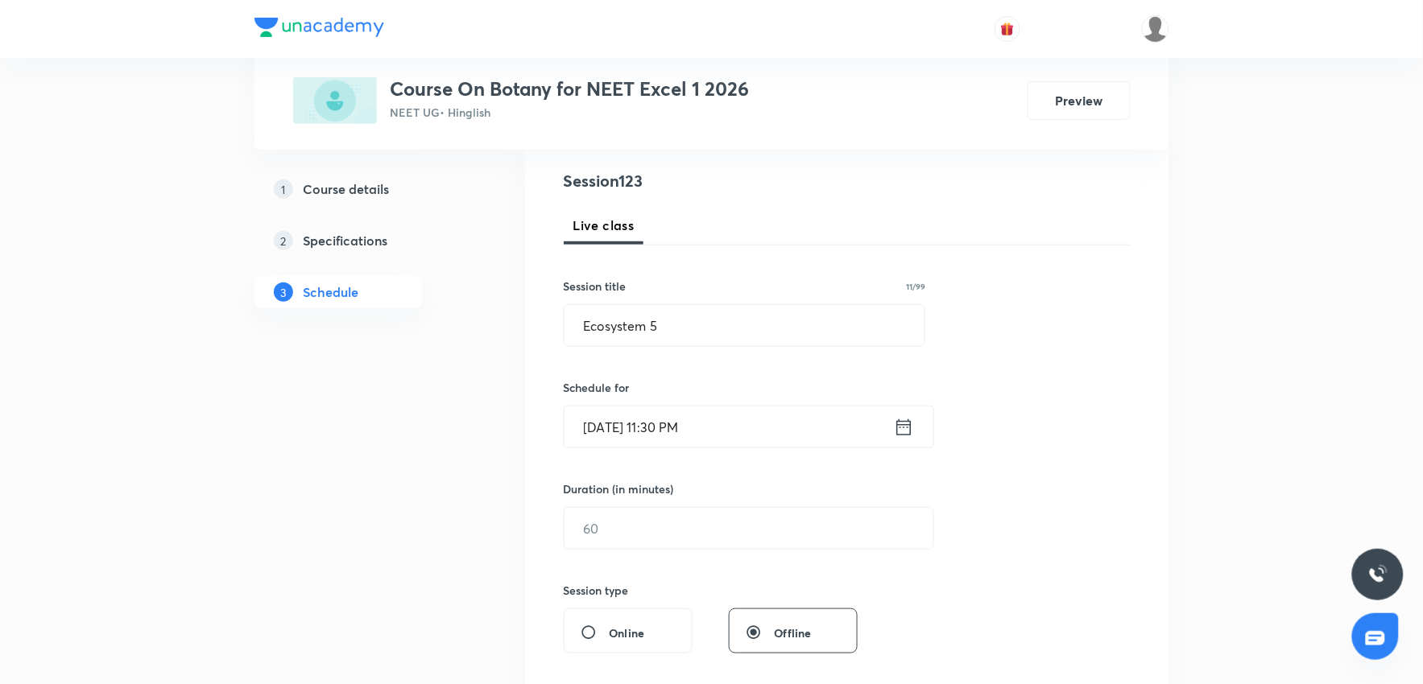
click at [734, 440] on input "[DATE] 11:30 PM" at bounding box center [728, 427] width 329 height 41
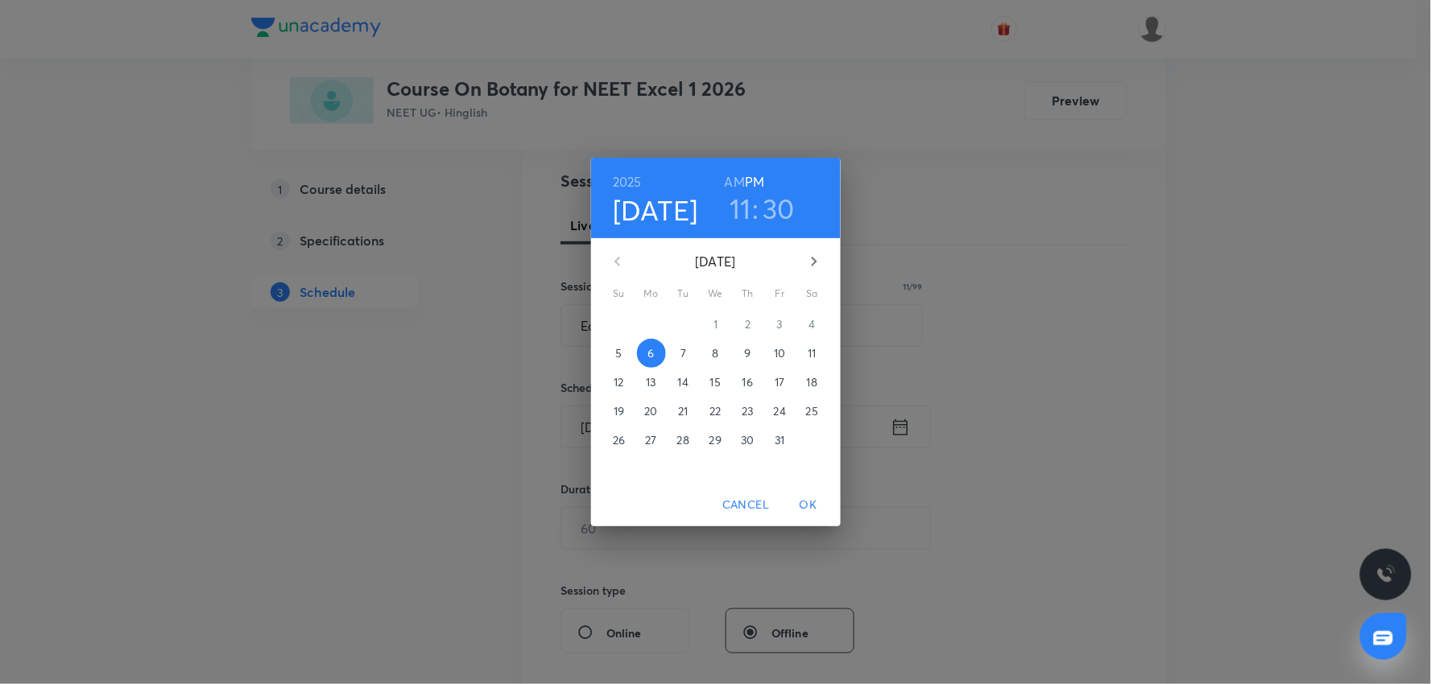
click at [730, 188] on h6 "AM" at bounding box center [735, 182] width 20 height 23
click at [806, 510] on span "OK" at bounding box center [808, 505] width 39 height 20
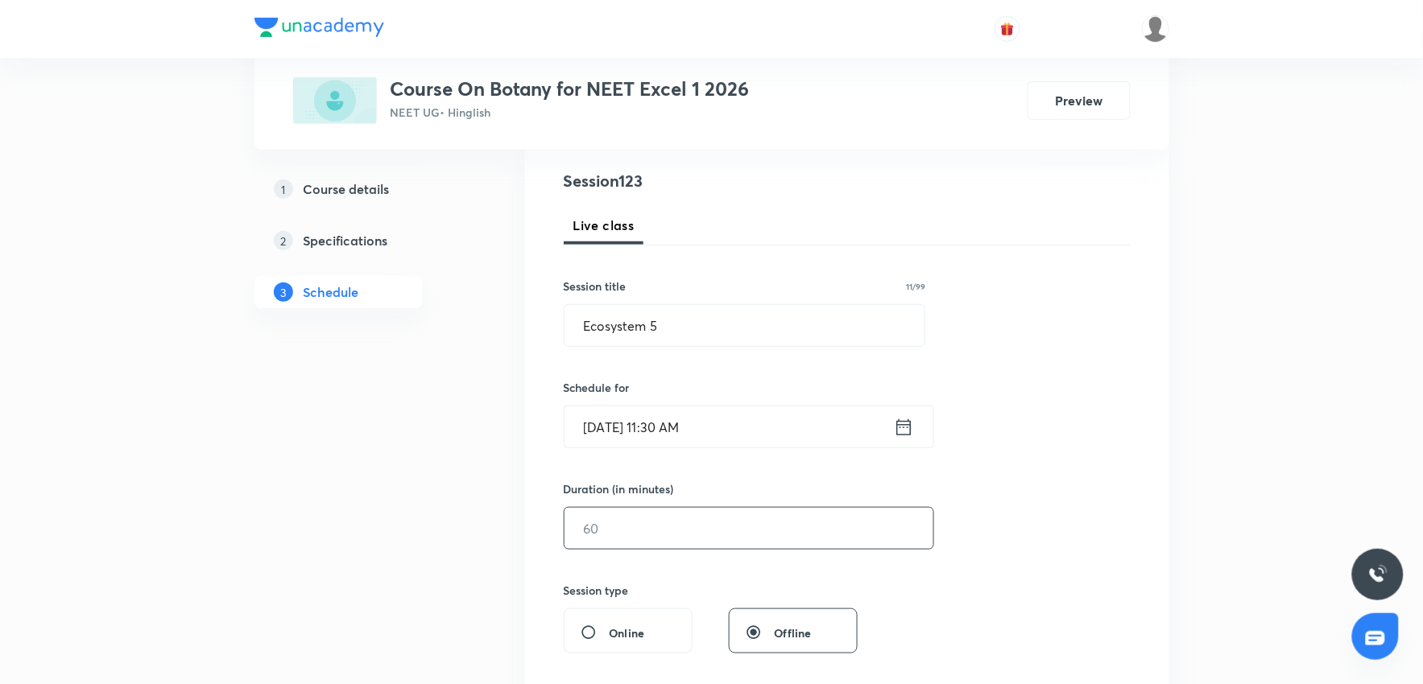
drag, startPoint x: 699, startPoint y: 499, endPoint x: 697, endPoint y: 527, distance: 28.2
click at [699, 505] on div "Duration (in minutes) ​" at bounding box center [711, 515] width 294 height 69
click at [697, 527] on input "text" at bounding box center [748, 528] width 369 height 41
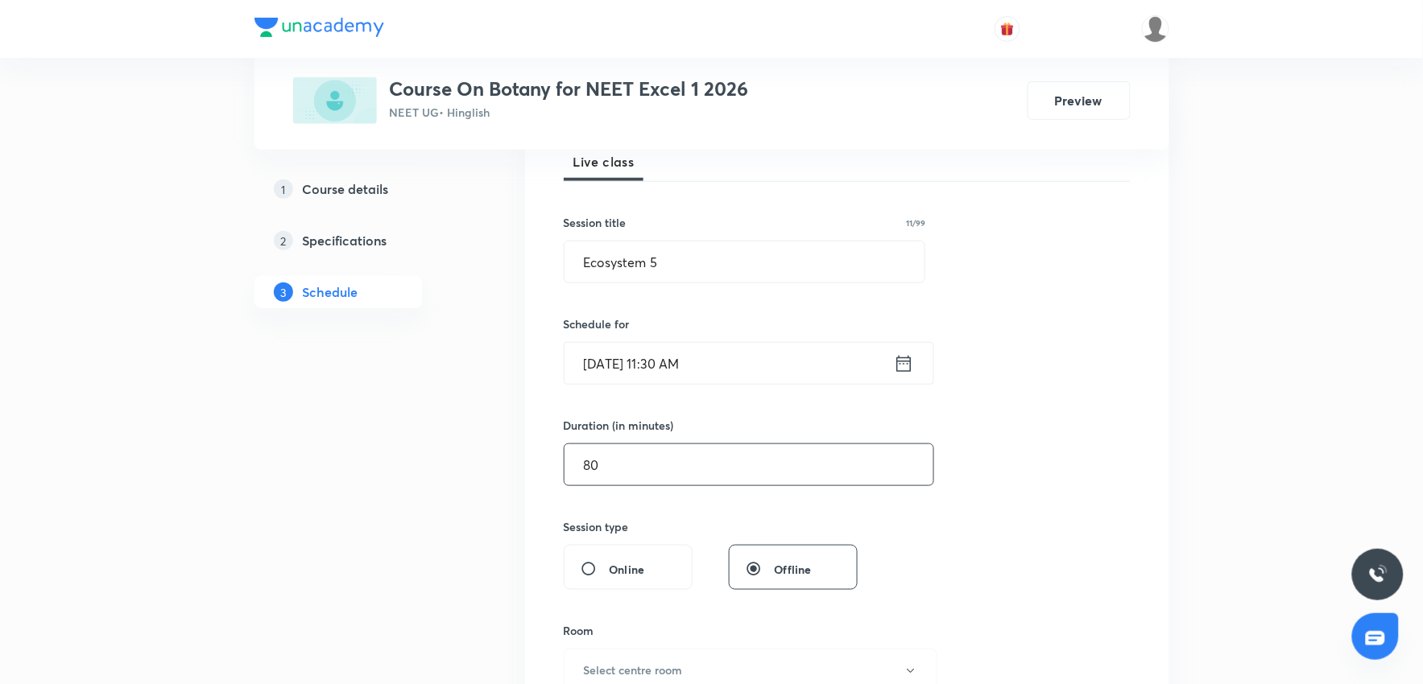
scroll to position [358, 0]
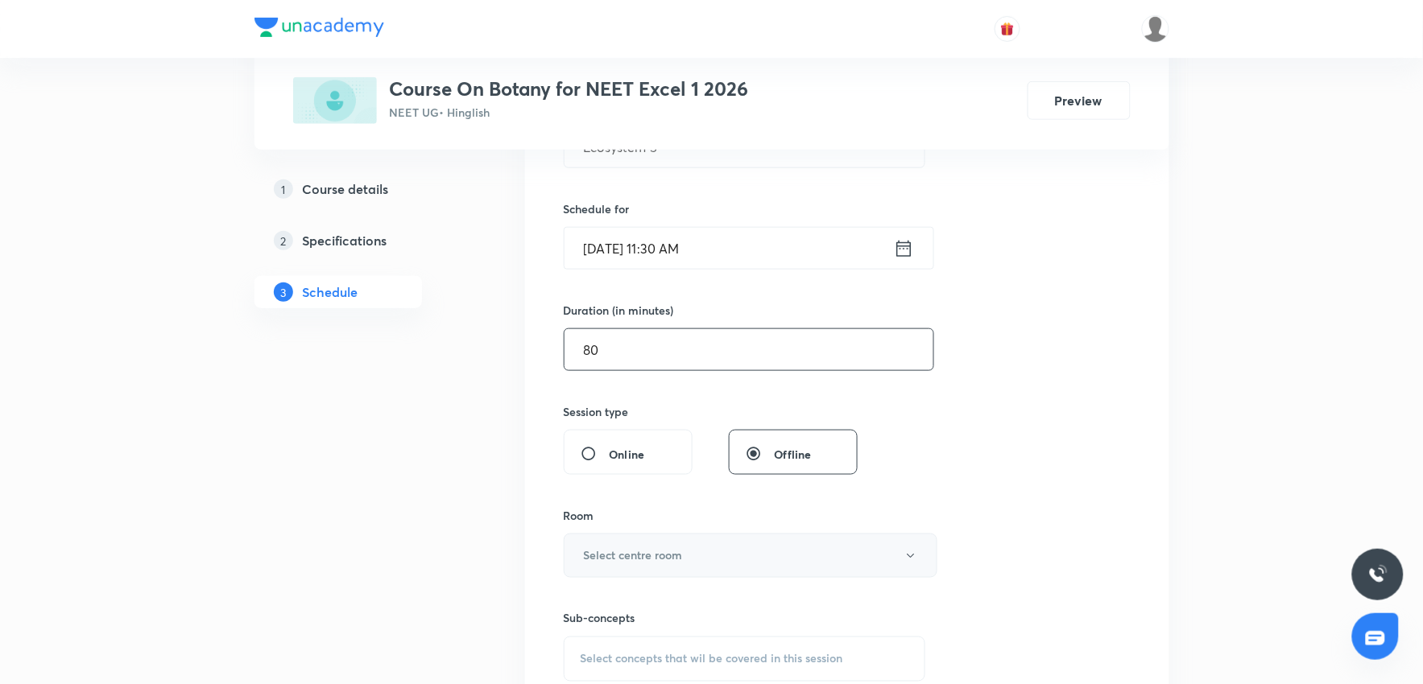
type input "80"
click at [711, 554] on button "Select centre room" at bounding box center [751, 556] width 374 height 44
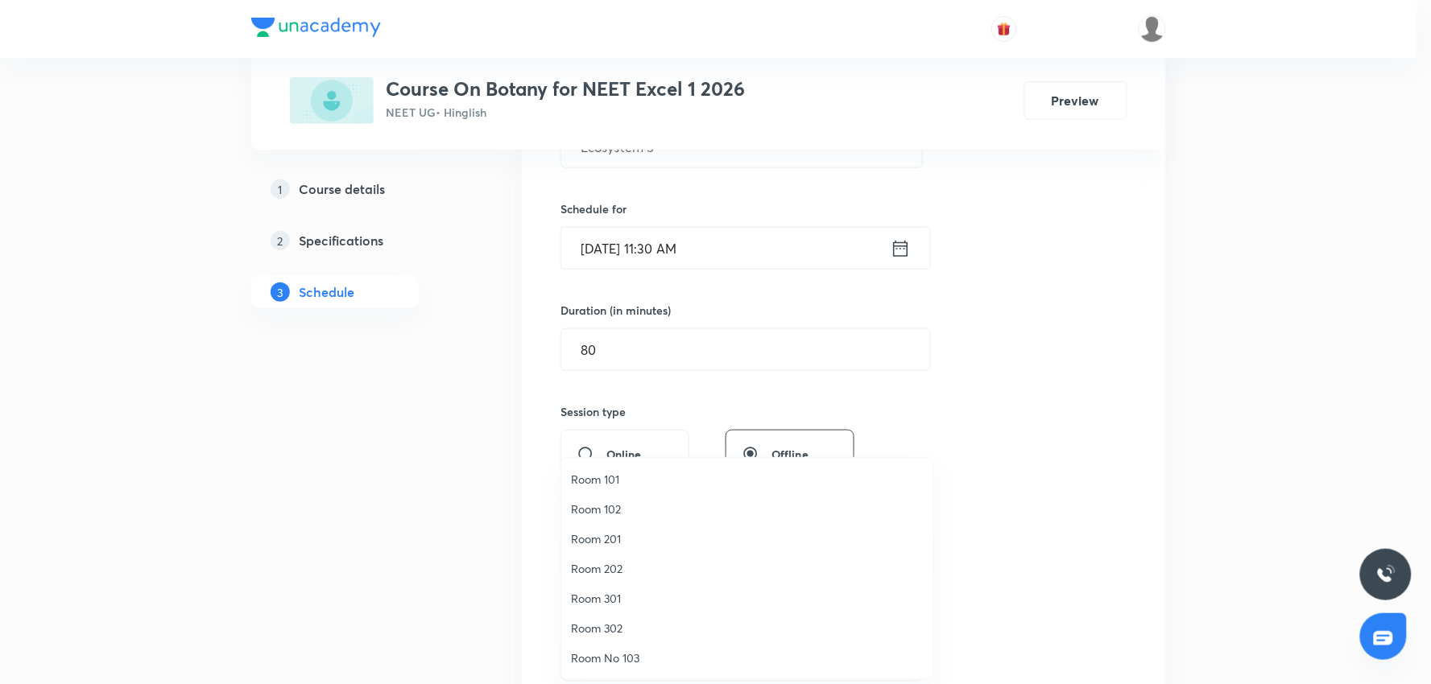
click at [598, 548] on li "Room 201" at bounding box center [747, 539] width 372 height 30
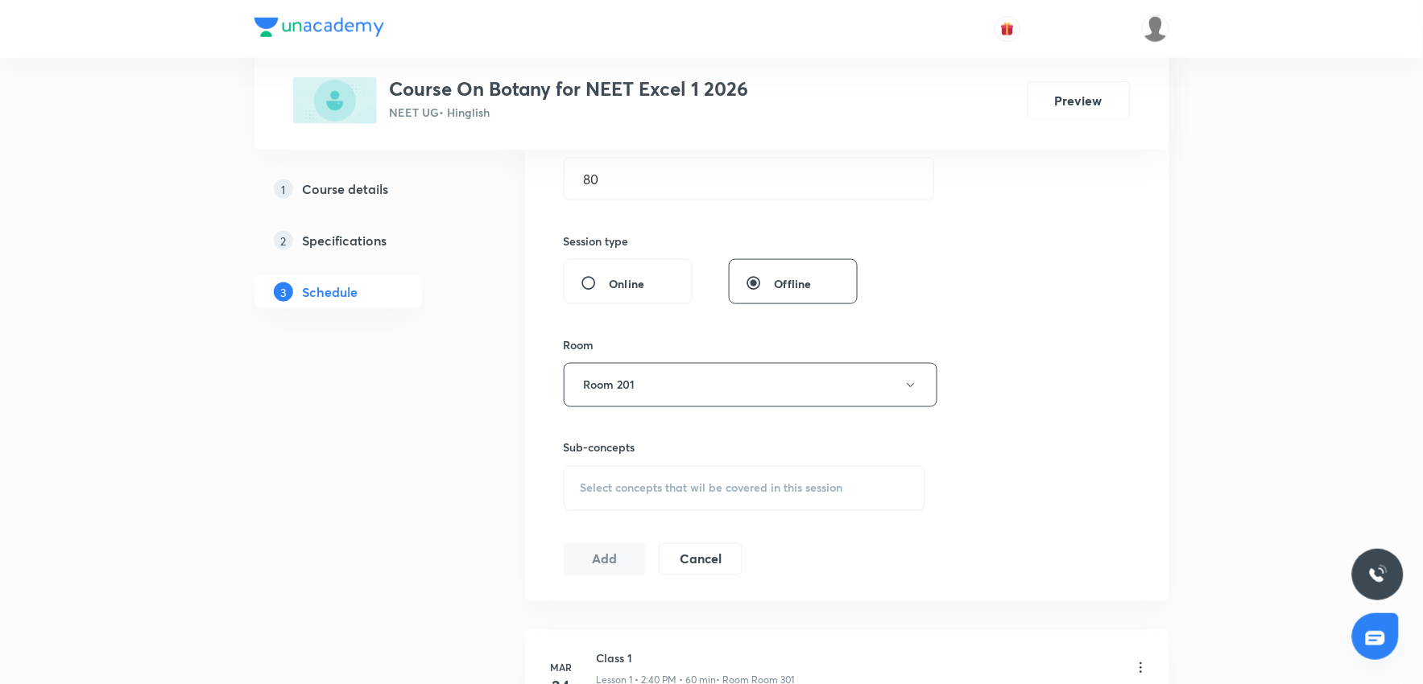
scroll to position [536, 0]
click at [778, 484] on span "Select concepts that wil be covered in this session" at bounding box center [712, 480] width 263 height 13
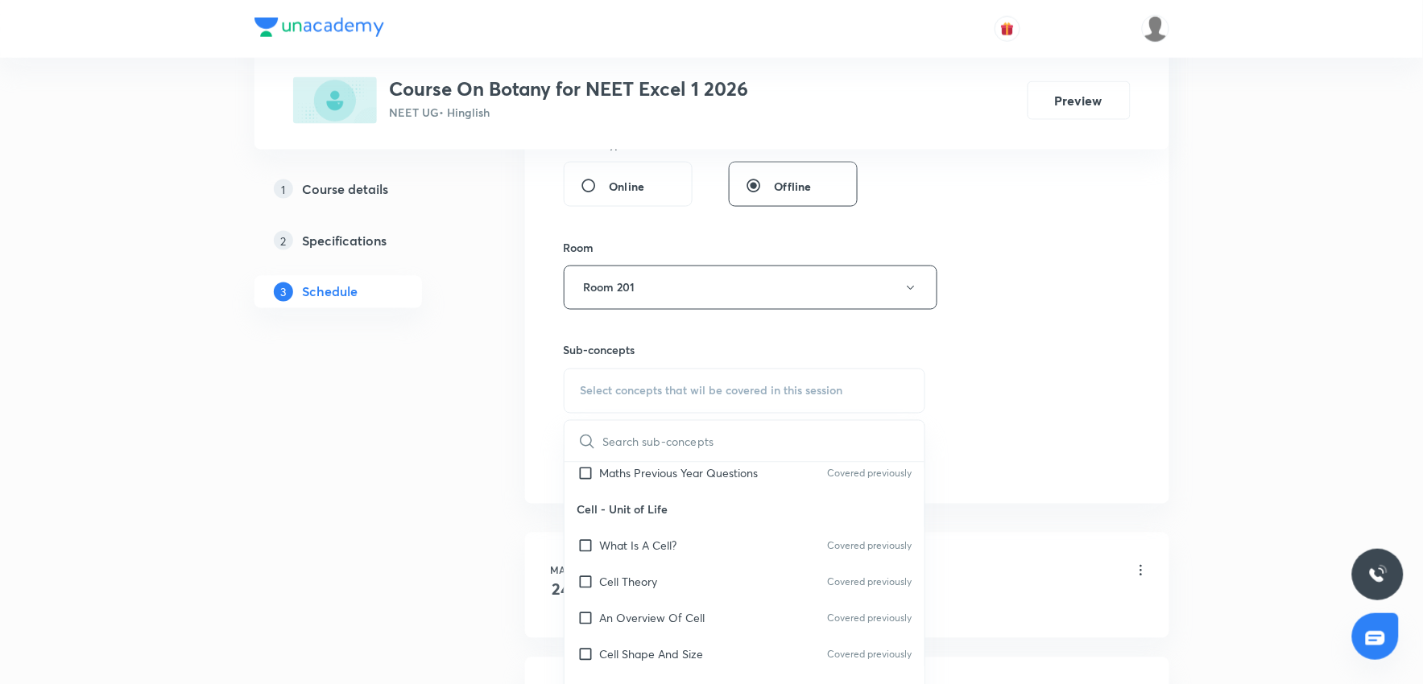
scroll to position [447, 0]
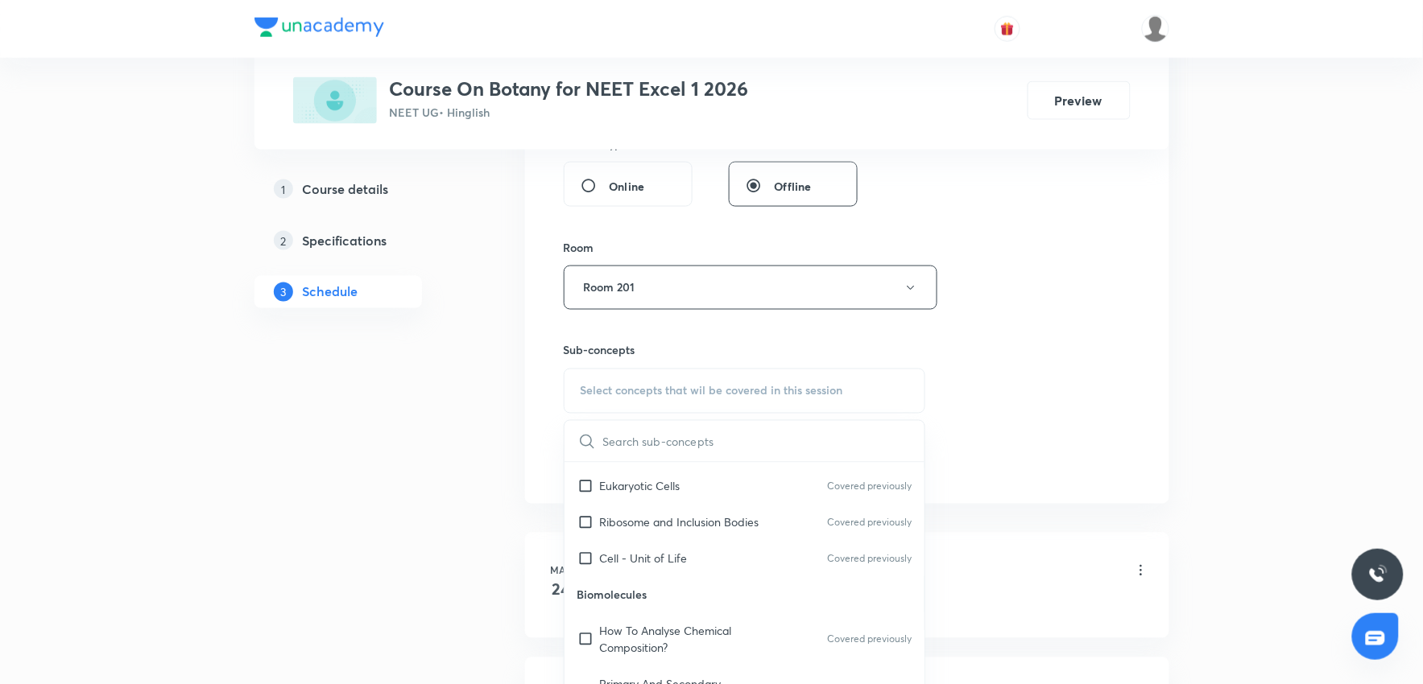
drag, startPoint x: 669, startPoint y: 557, endPoint x: 1016, endPoint y: 480, distance: 355.6
click at [683, 556] on p "Cell - Unit of Life" at bounding box center [644, 558] width 88 height 17
checkbox input "true"
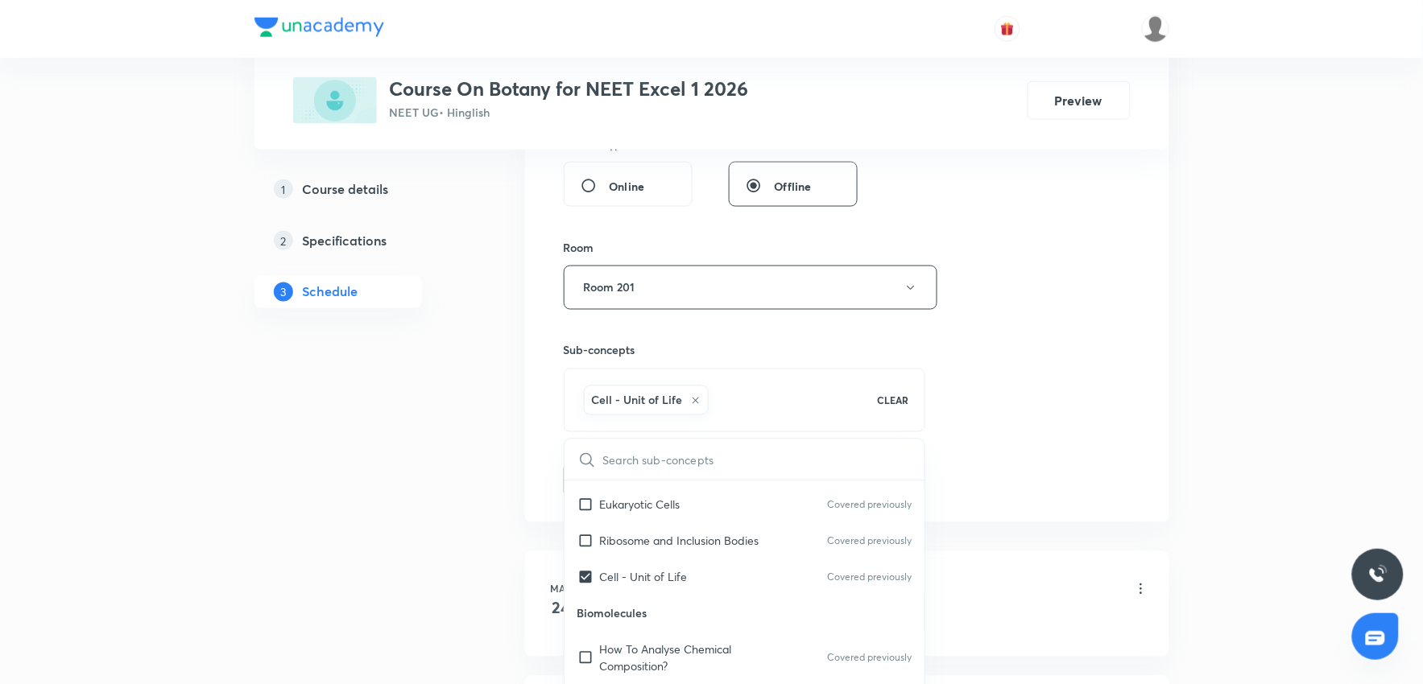
click at [1016, 480] on div "Session 123 Live class Session title 11/99 Ecosystem 5 ​ Schedule for Oct 6, 20…" at bounding box center [847, 109] width 567 height 775
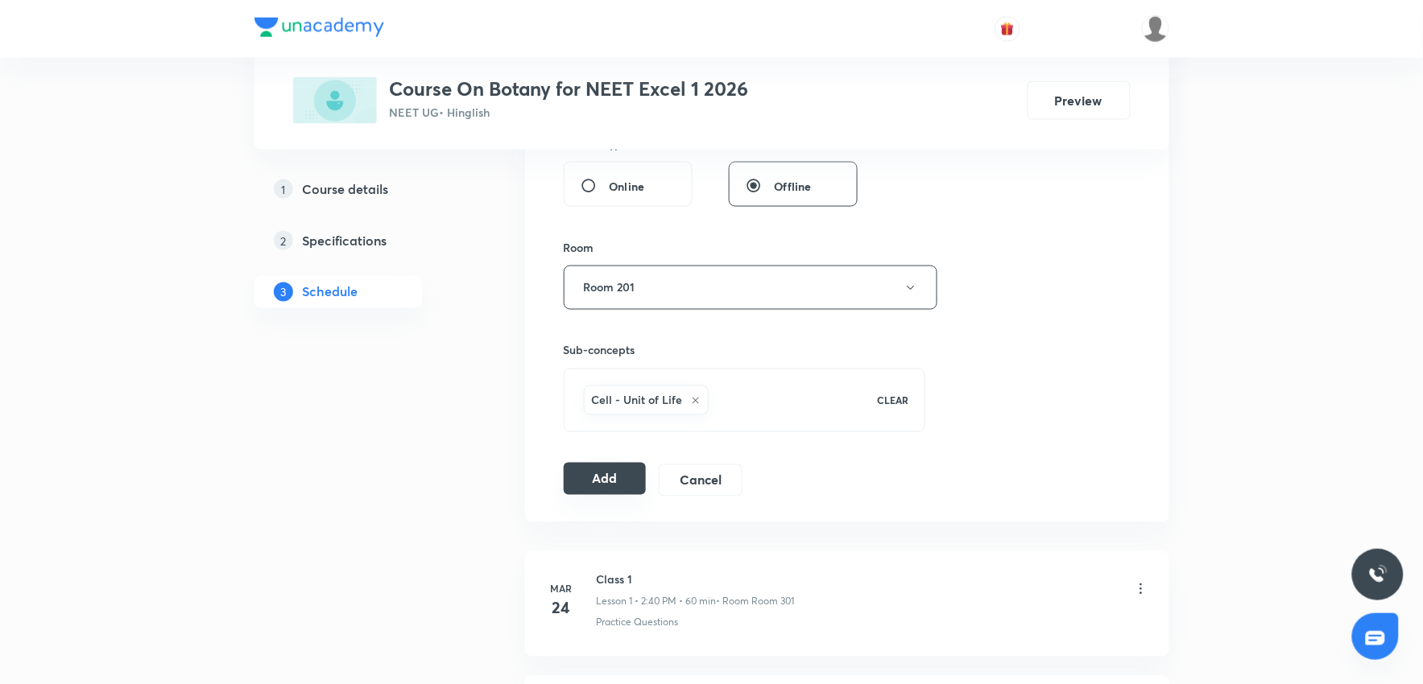
click at [625, 493] on button "Add" at bounding box center [605, 479] width 83 height 32
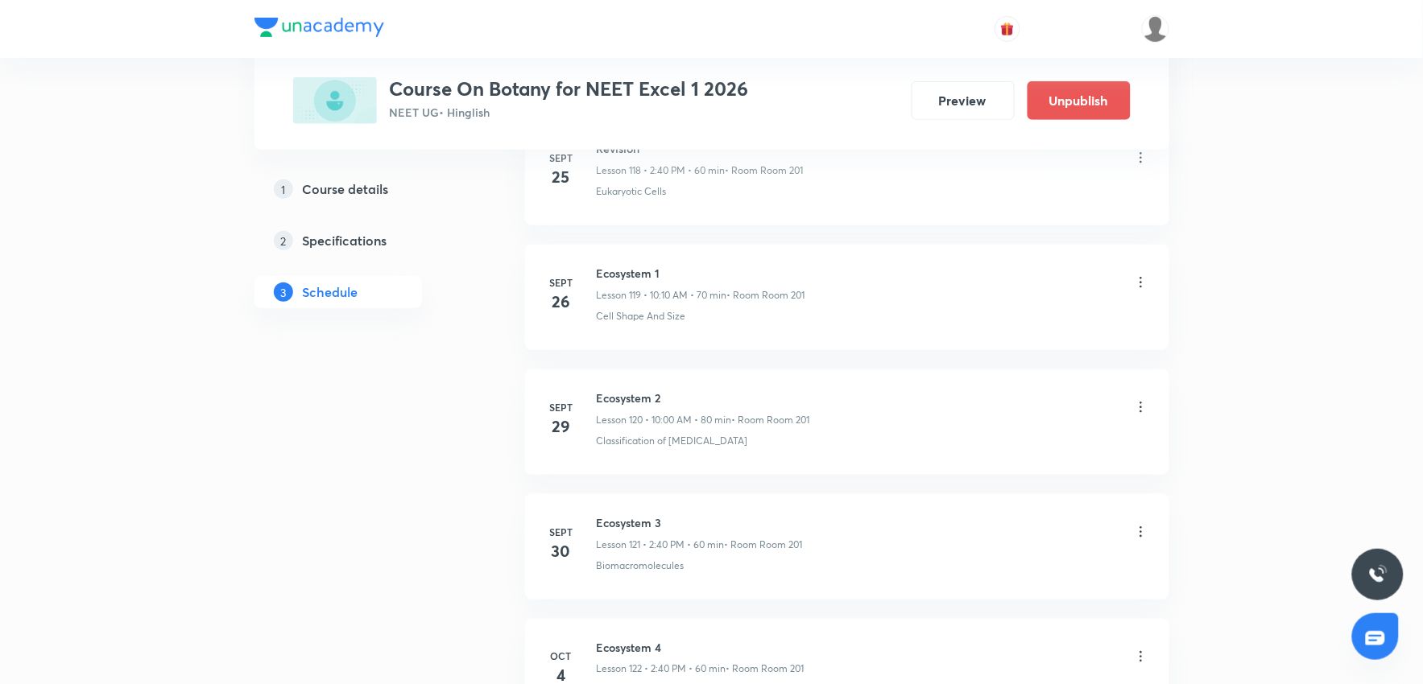
scroll to position [15236, 0]
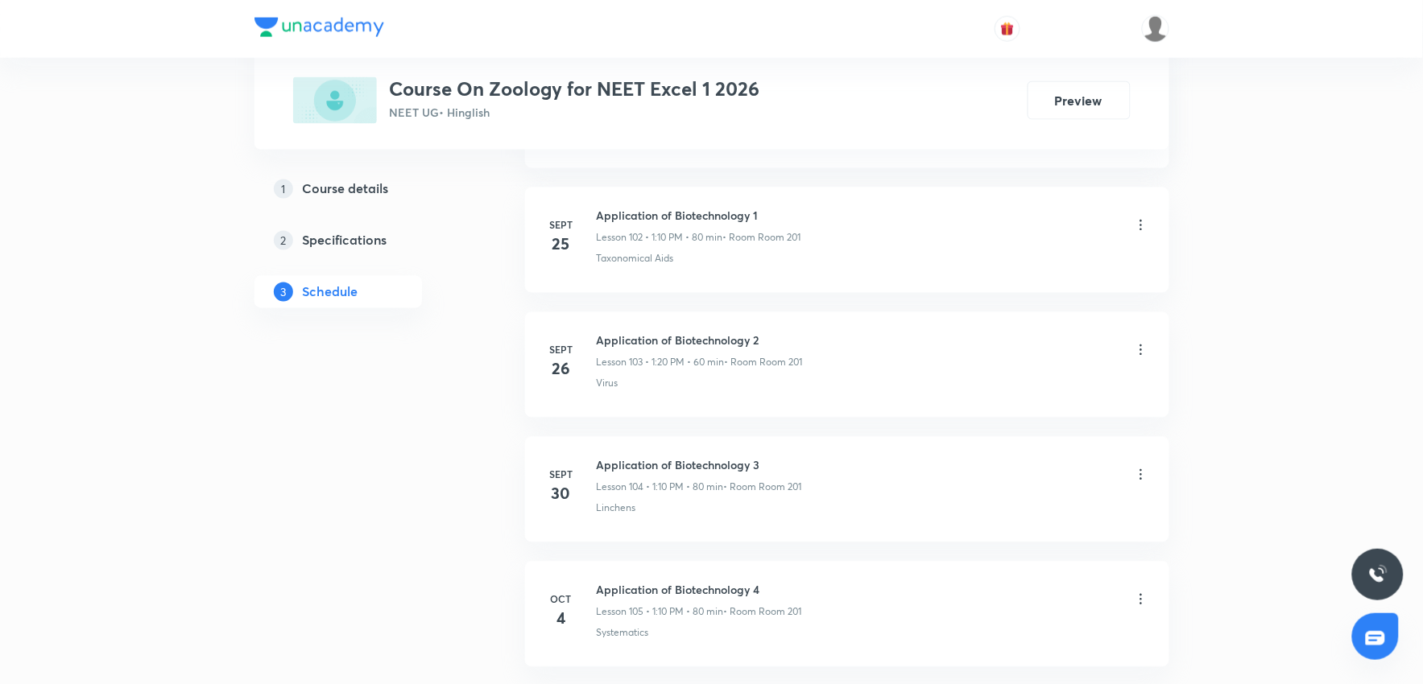
scroll to position [13727, 0]
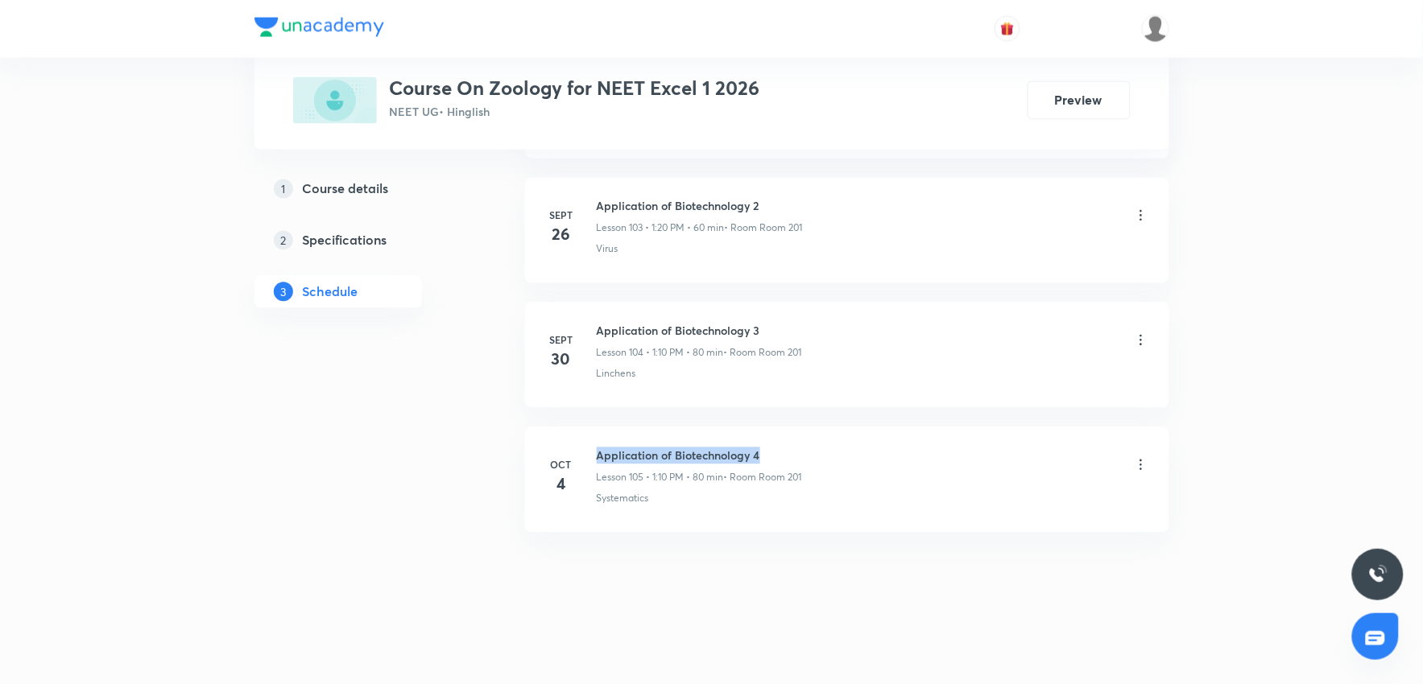
drag, startPoint x: 596, startPoint y: 453, endPoint x: 776, endPoint y: 449, distance: 180.4
click at [776, 410] on h6 "Application of Biotechnology 4" at bounding box center [699, 456] width 205 height 17
copy h6 "Application of Biotechnology 4"
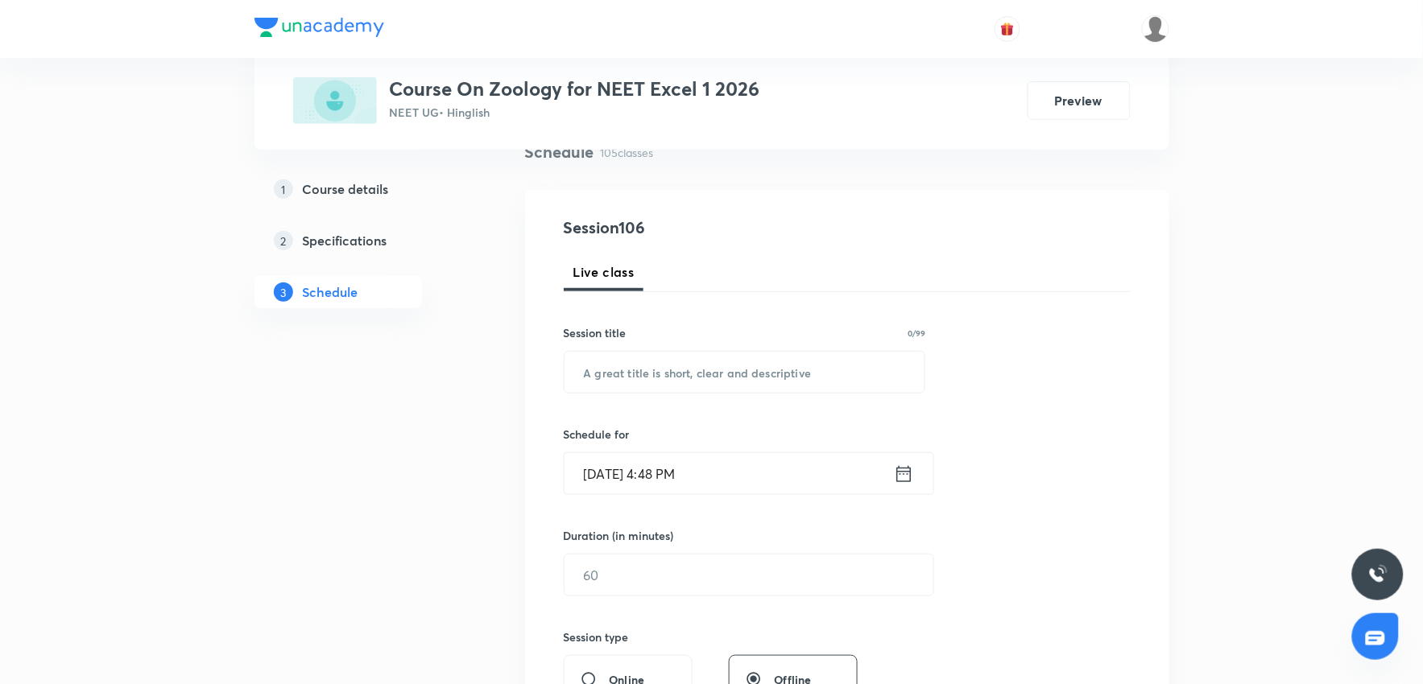
scroll to position [0, 0]
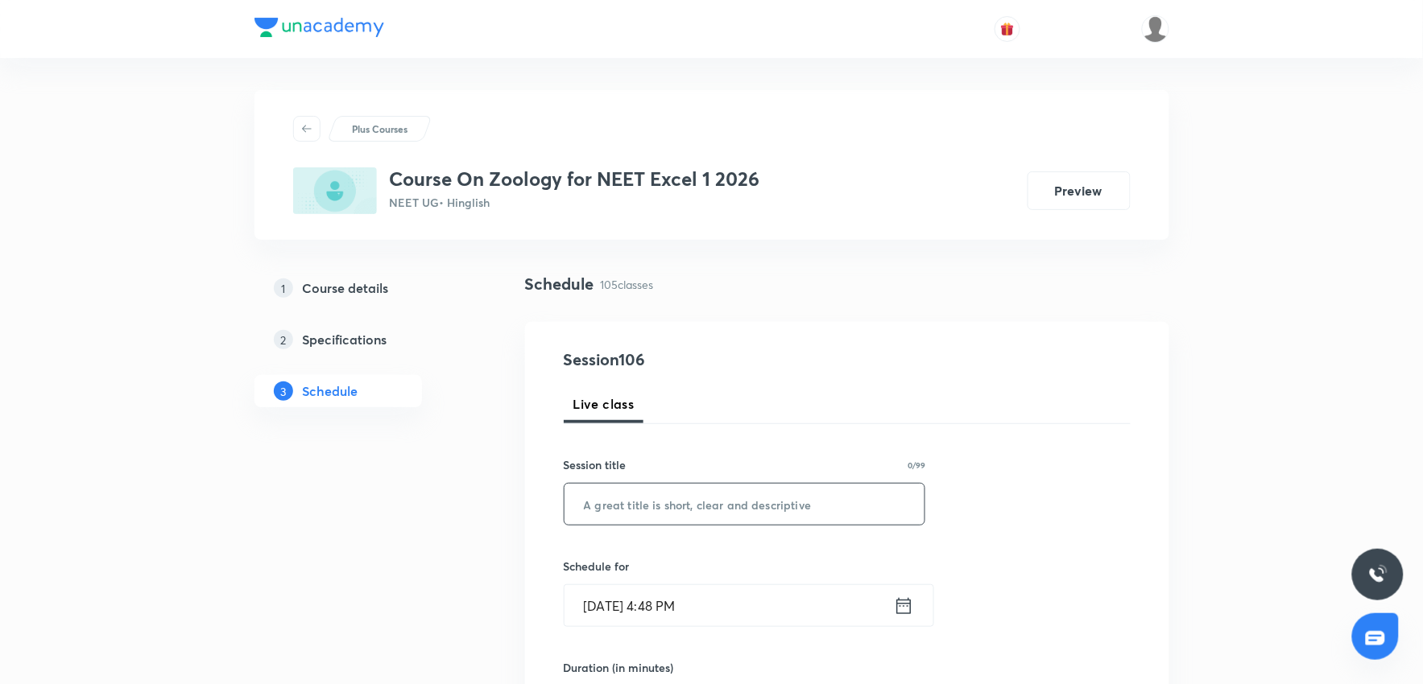
click at [697, 410] on input "text" at bounding box center [744, 504] width 361 height 41
paste input "Application of Biotechnology 4"
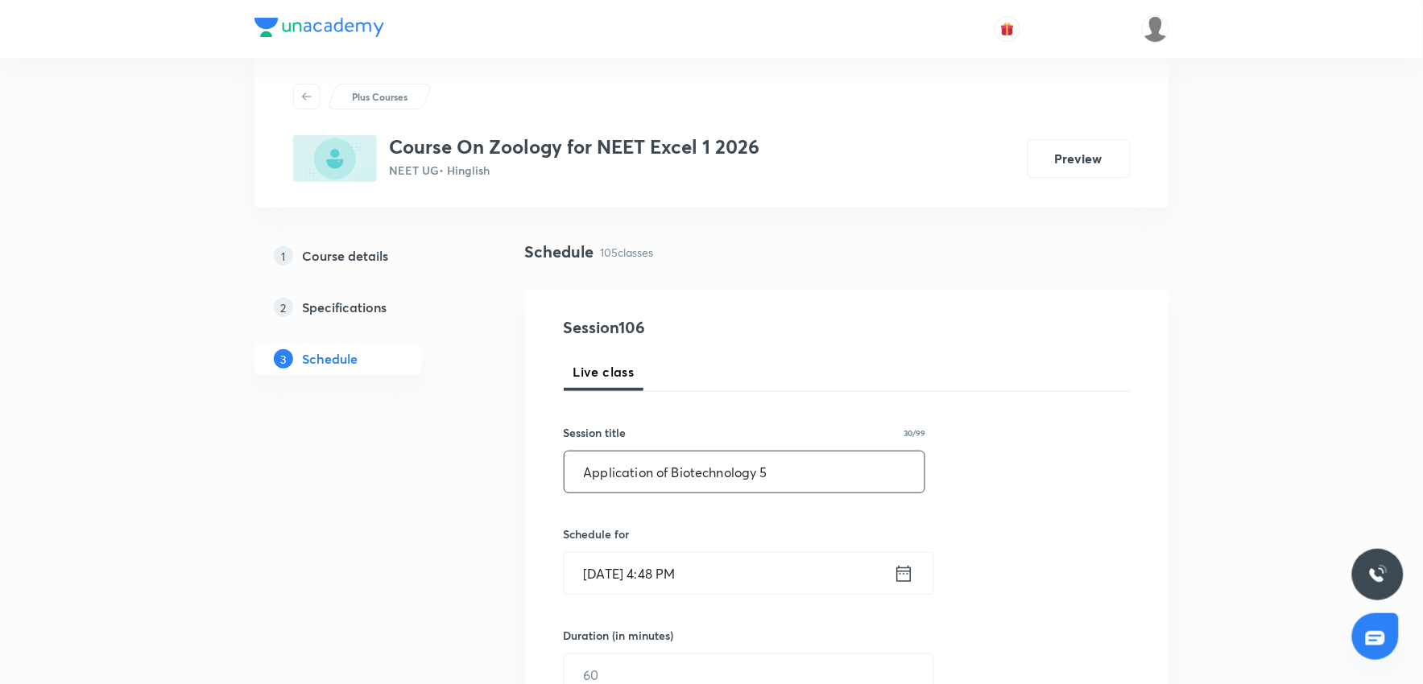
scroll to position [89, 0]
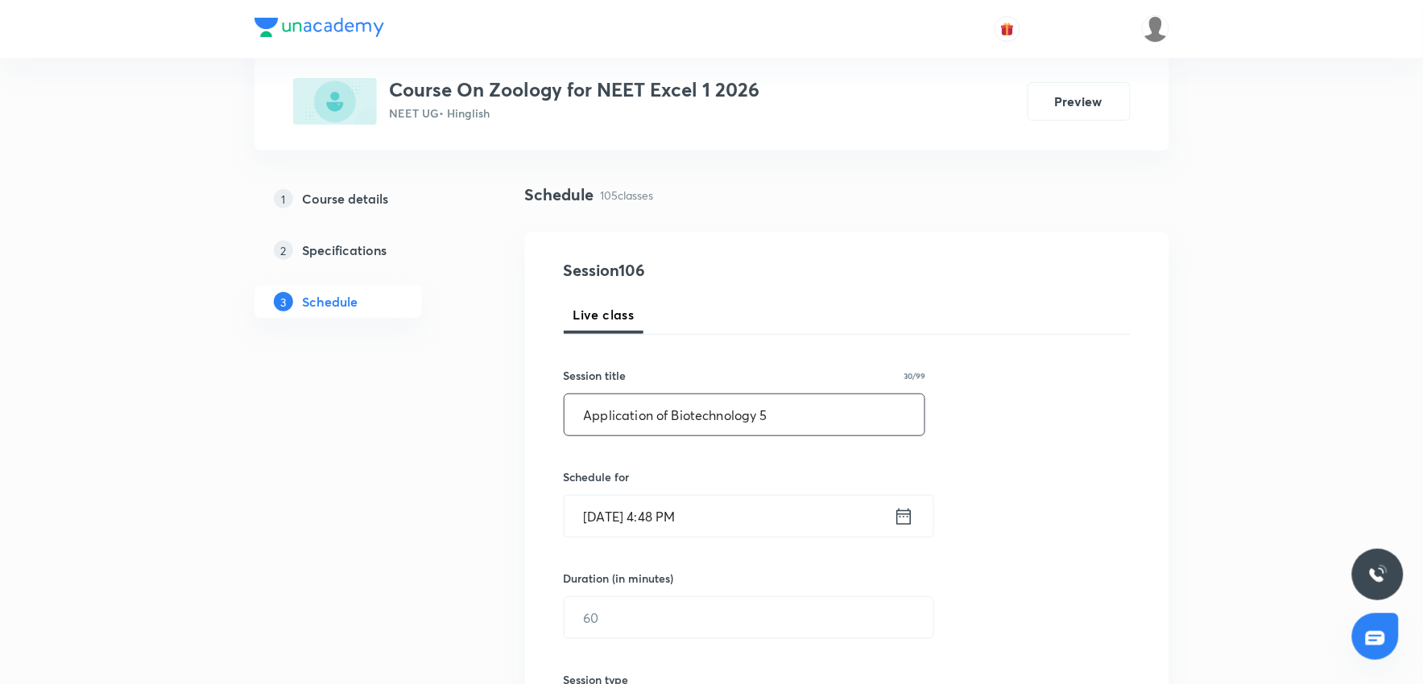
type input "Application of Biotechnology 5"
click at [763, 410] on input "[DATE] 4:48 PM" at bounding box center [728, 516] width 329 height 41
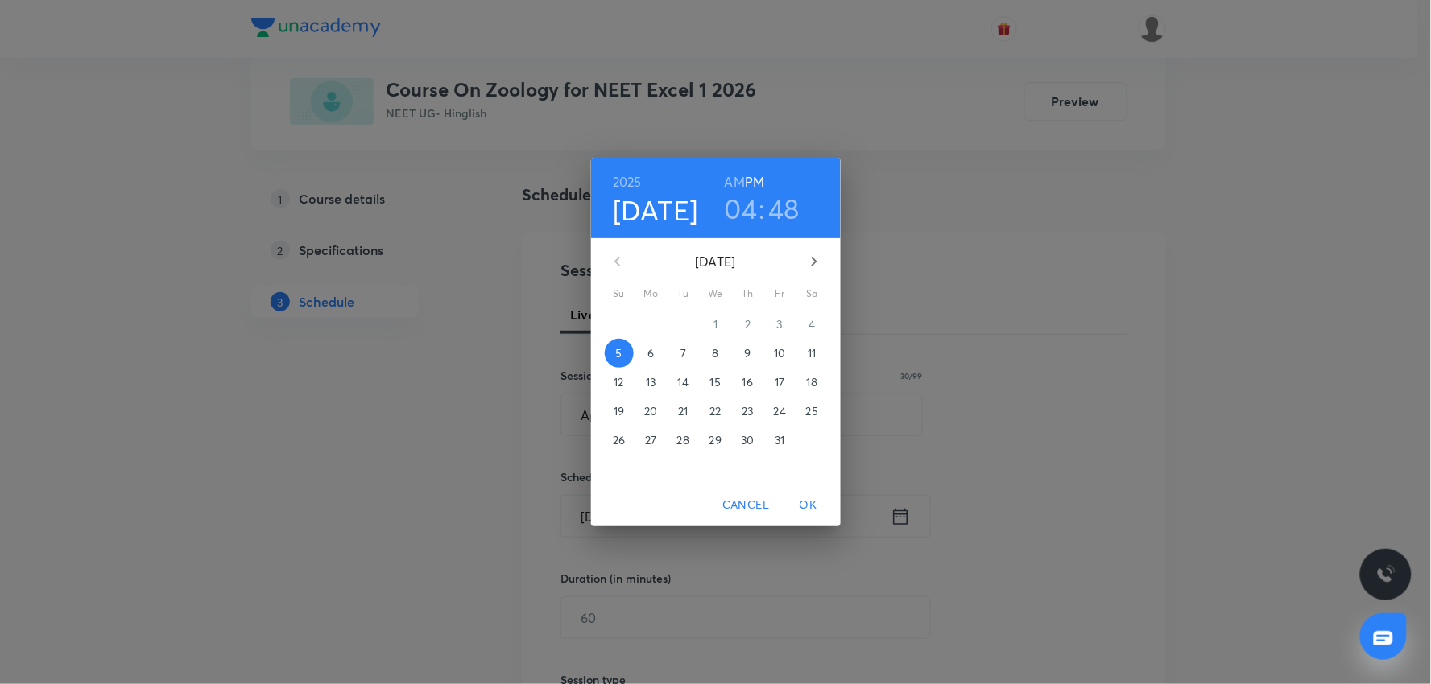
click at [661, 358] on span "6" at bounding box center [651, 353] width 29 height 16
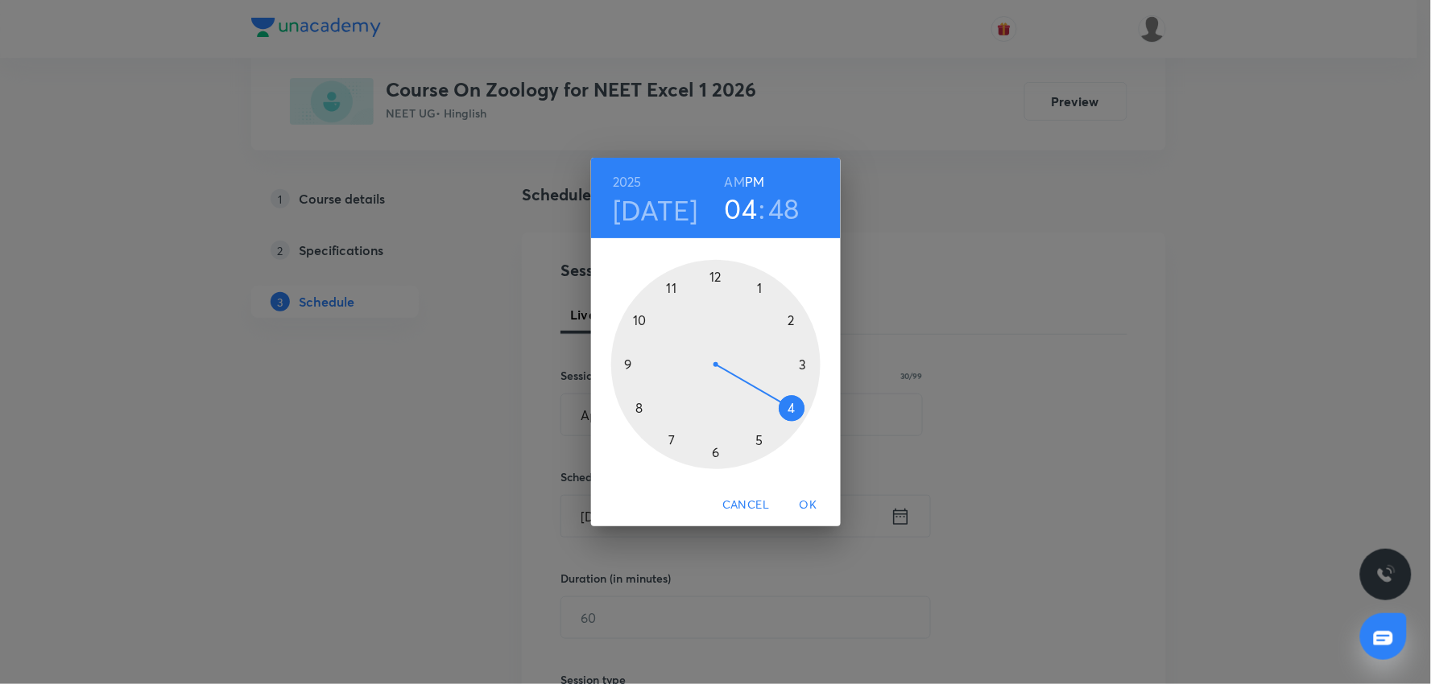
click at [738, 209] on h3 "04" at bounding box center [741, 209] width 33 height 34
click at [792, 324] on div at bounding box center [715, 364] width 209 height 209
click at [645, 407] on div at bounding box center [715, 364] width 209 height 209
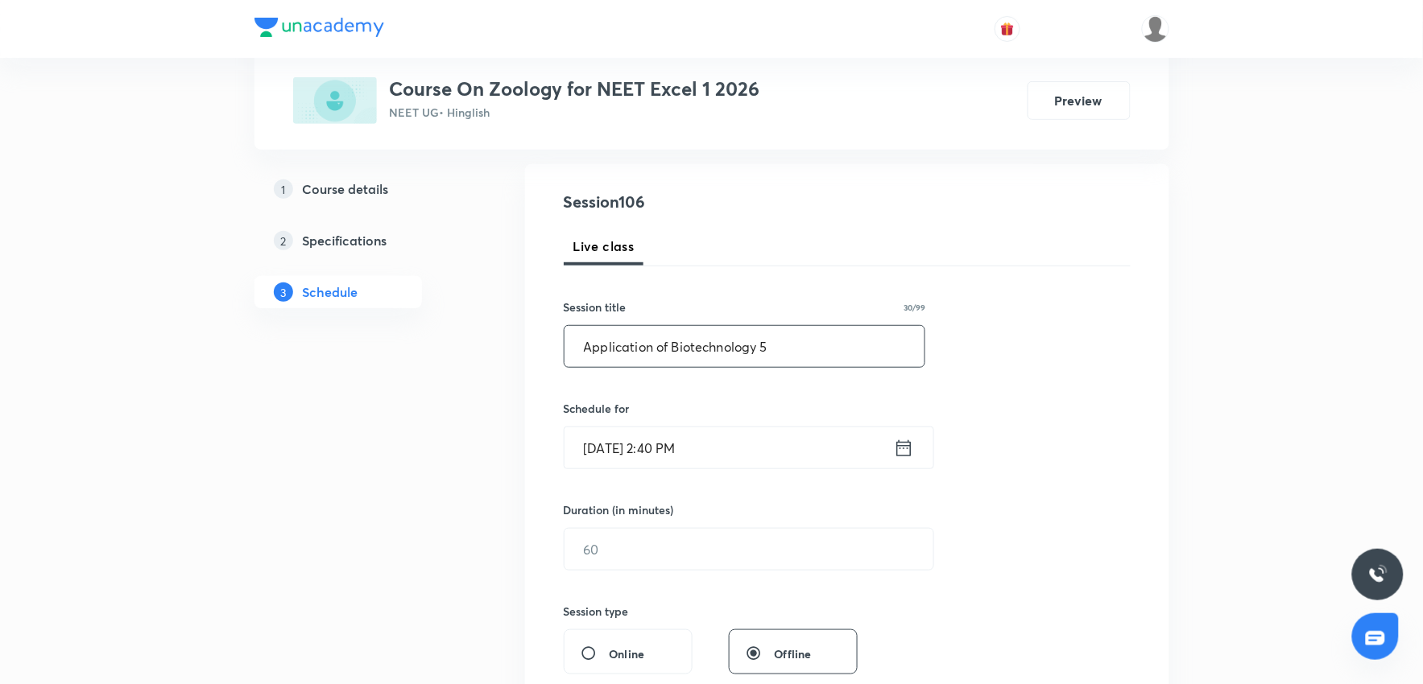
scroll to position [179, 0]
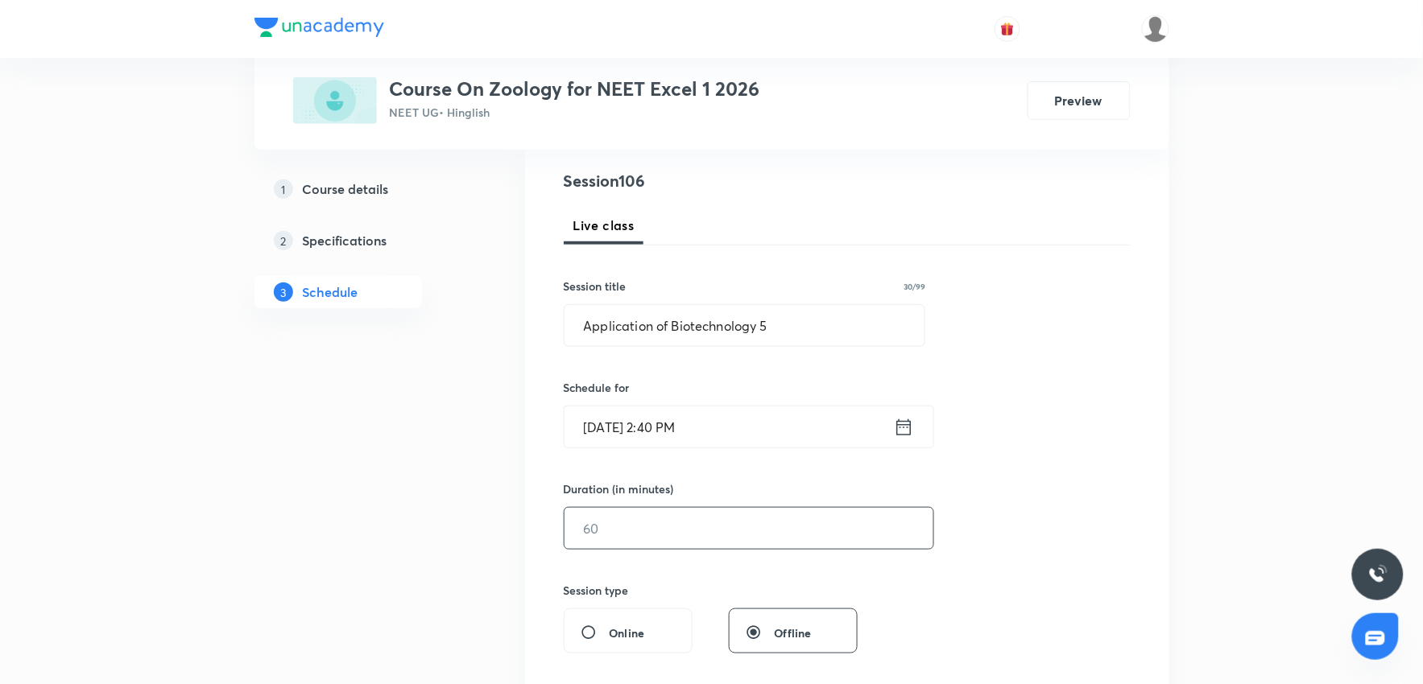
click at [690, 410] on input "text" at bounding box center [748, 528] width 369 height 41
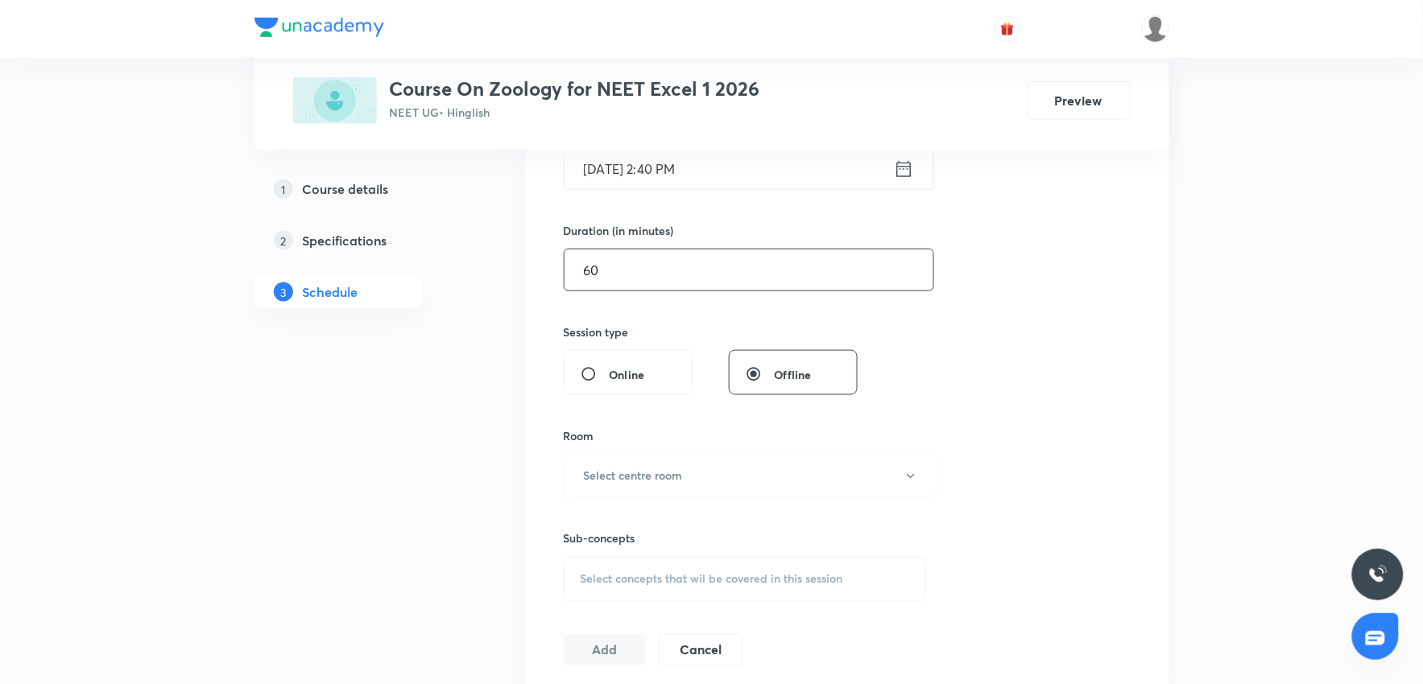
scroll to position [447, 0]
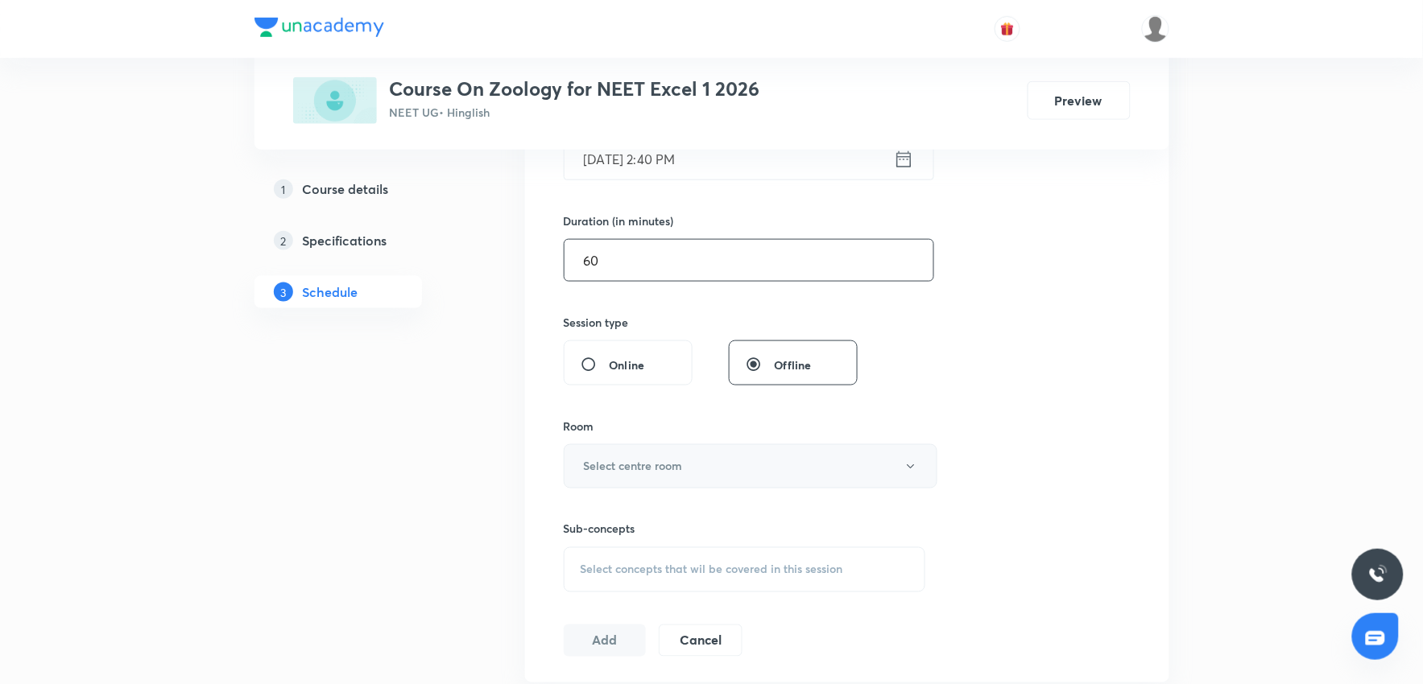
type input "60"
click at [680, 410] on button "Select centre room" at bounding box center [751, 467] width 374 height 44
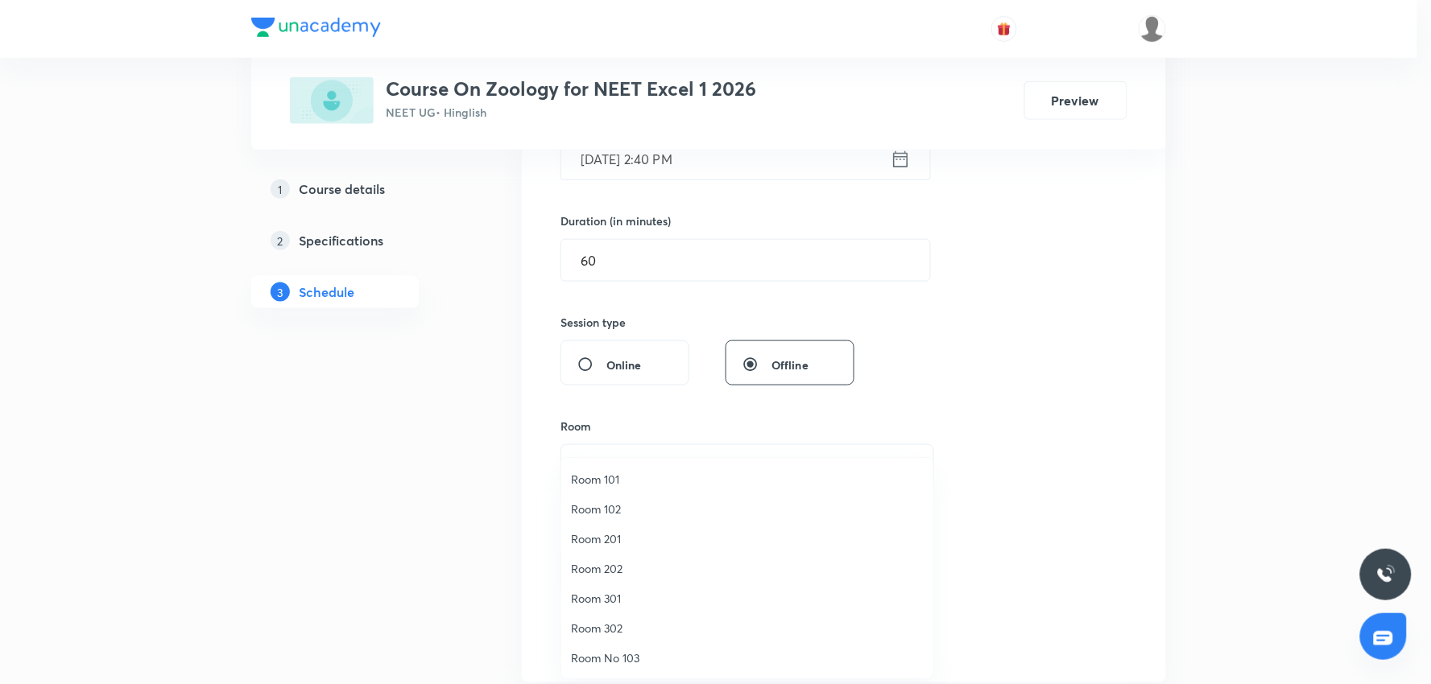
click at [615, 410] on span "Room 201" at bounding box center [747, 539] width 353 height 17
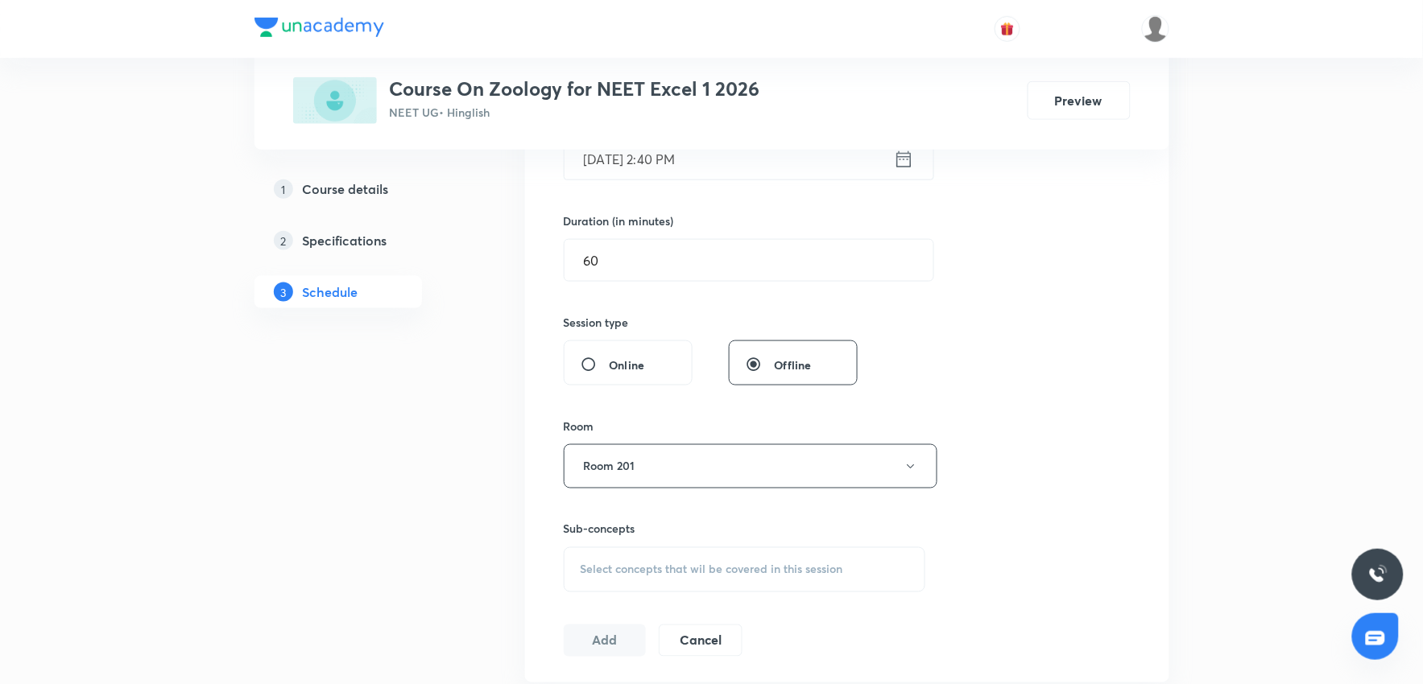
scroll to position [536, 0]
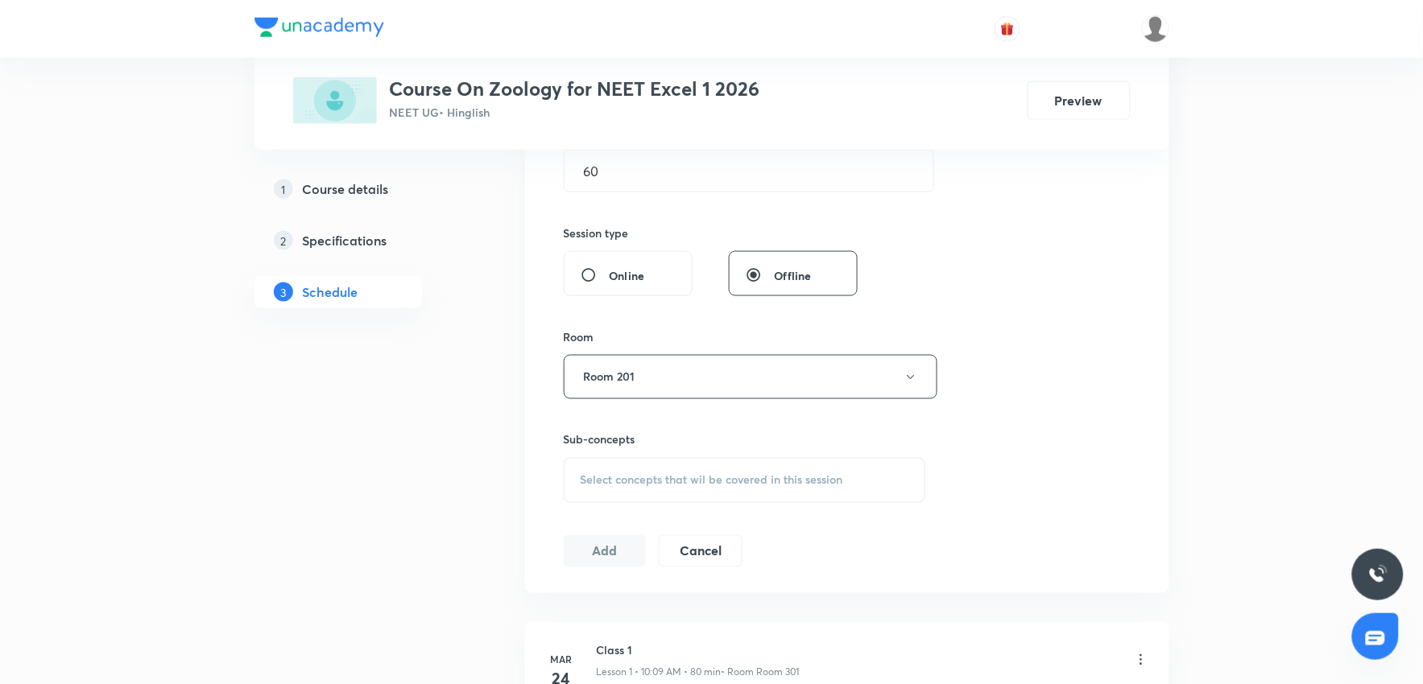
click at [775, 410] on div "Select concepts that wil be covered in this session" at bounding box center [745, 480] width 362 height 45
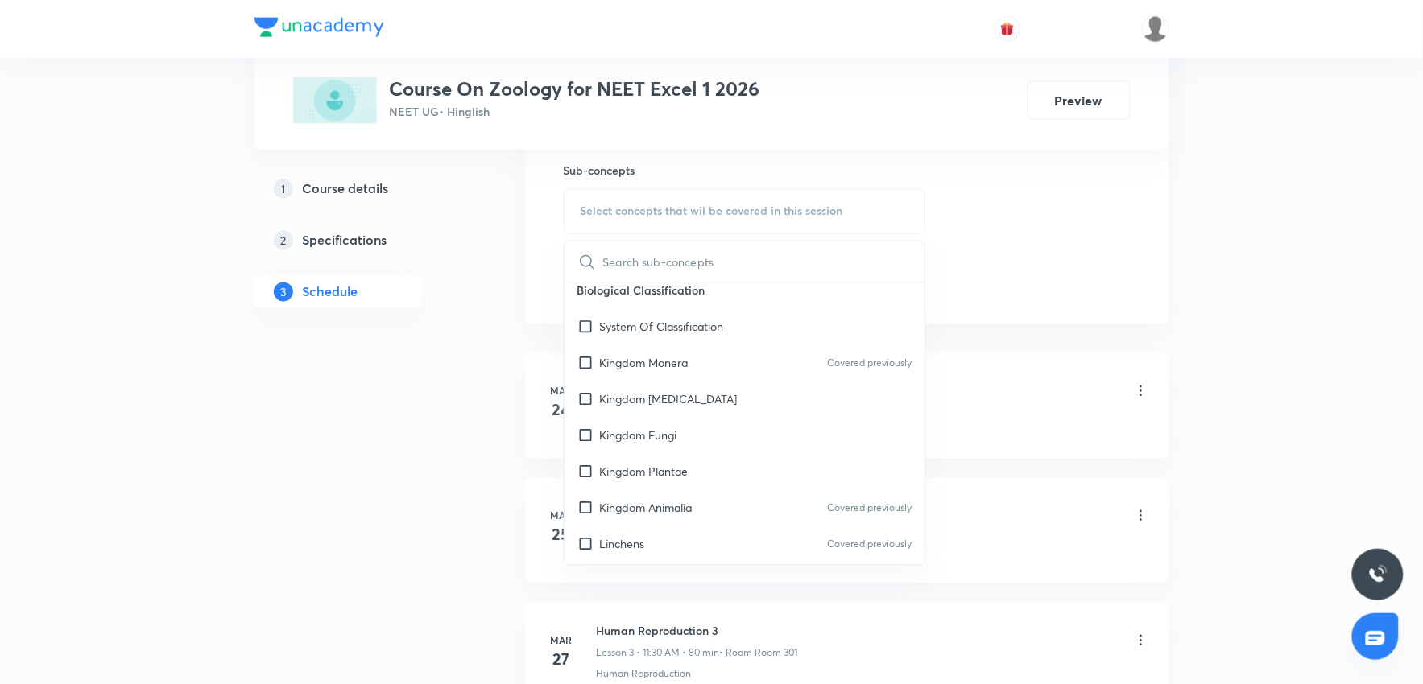
scroll to position [626, 0]
click at [674, 405] on p "Kingdom [MEDICAL_DATA]" at bounding box center [669, 398] width 138 height 17
checkbox input "true"
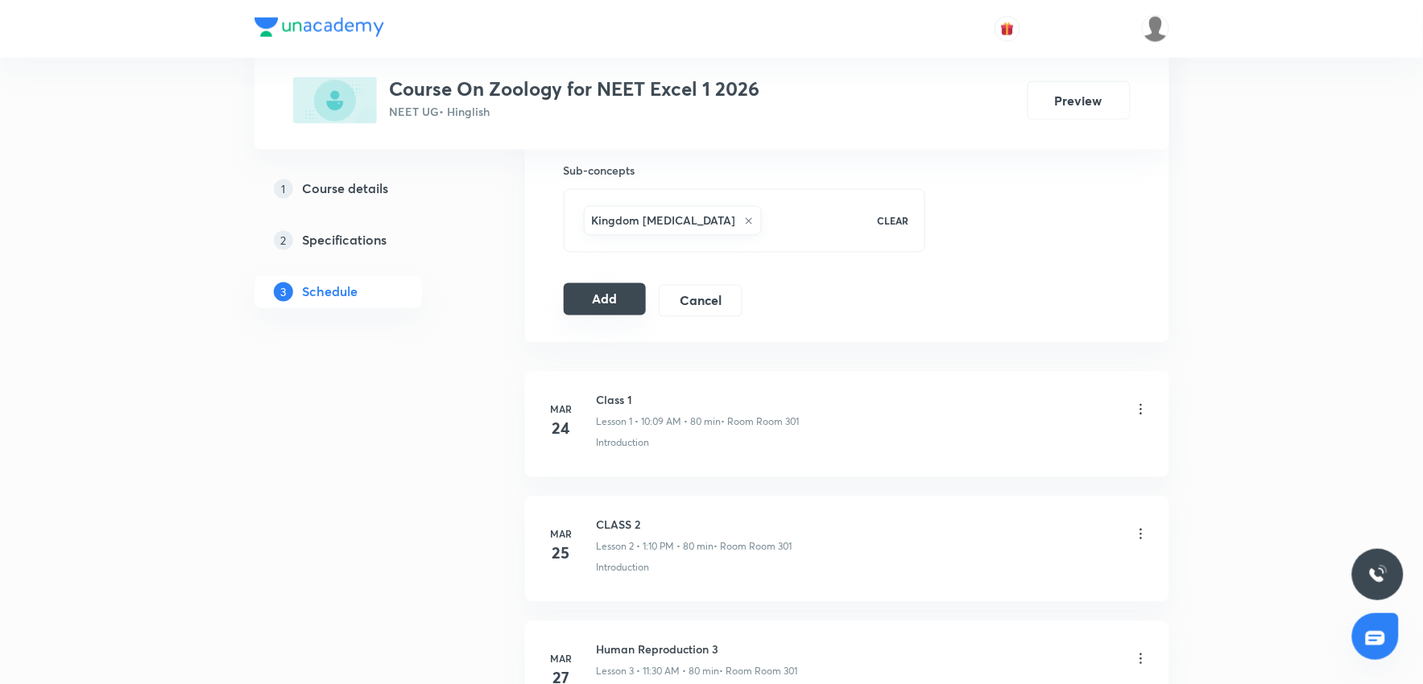
click at [607, 308] on button "Add" at bounding box center [605, 299] width 83 height 32
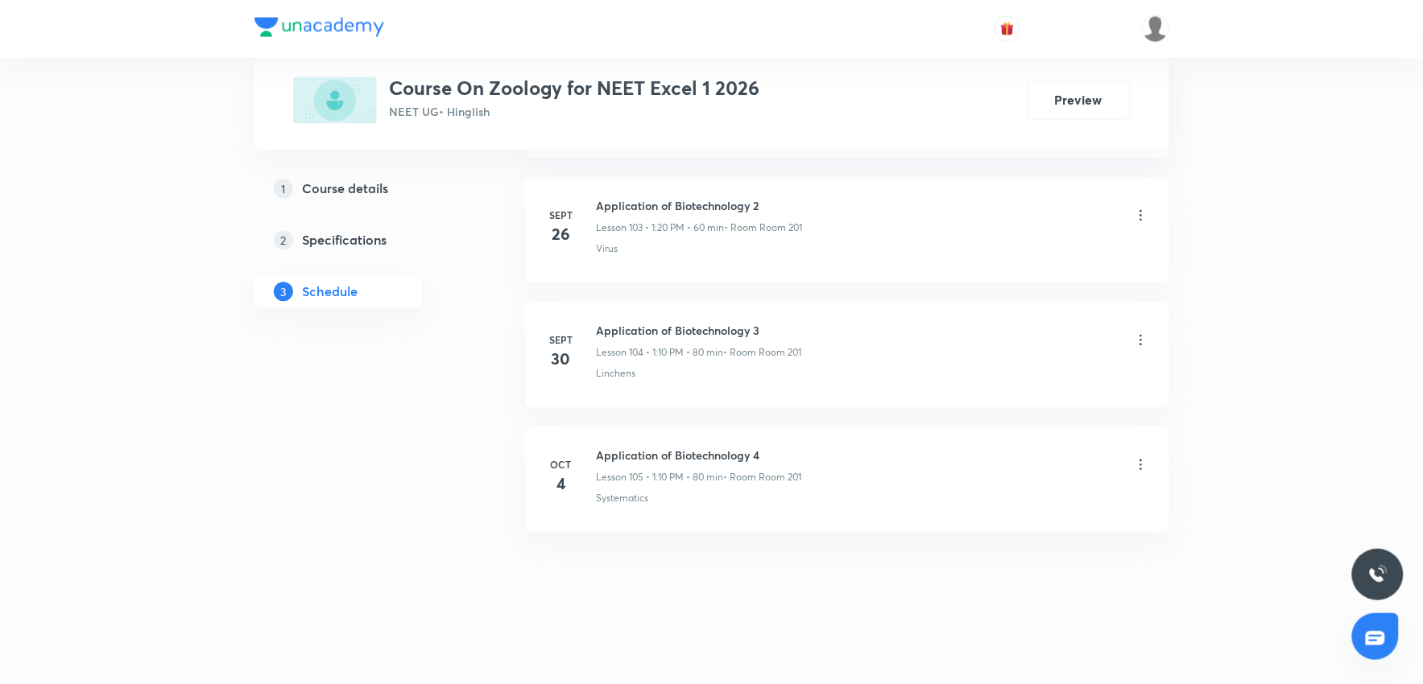
scroll to position [12986, 0]
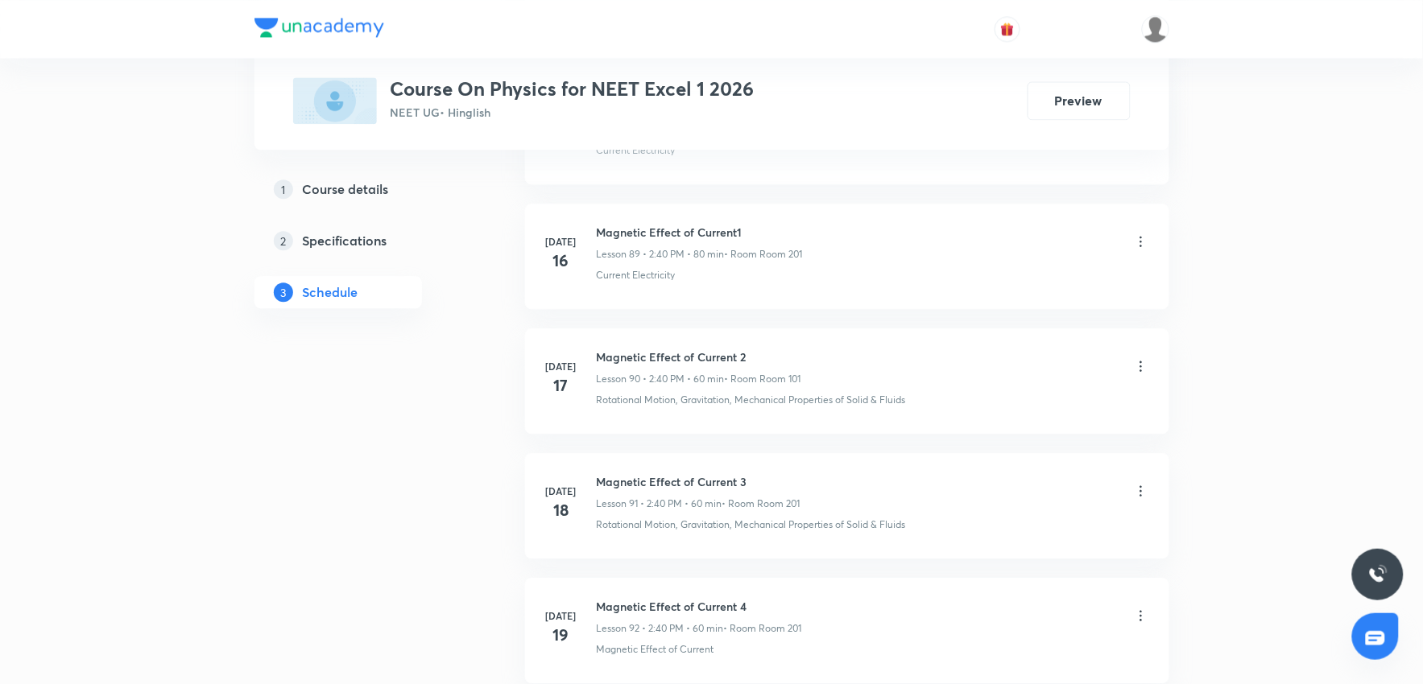
scroll to position [18829, 0]
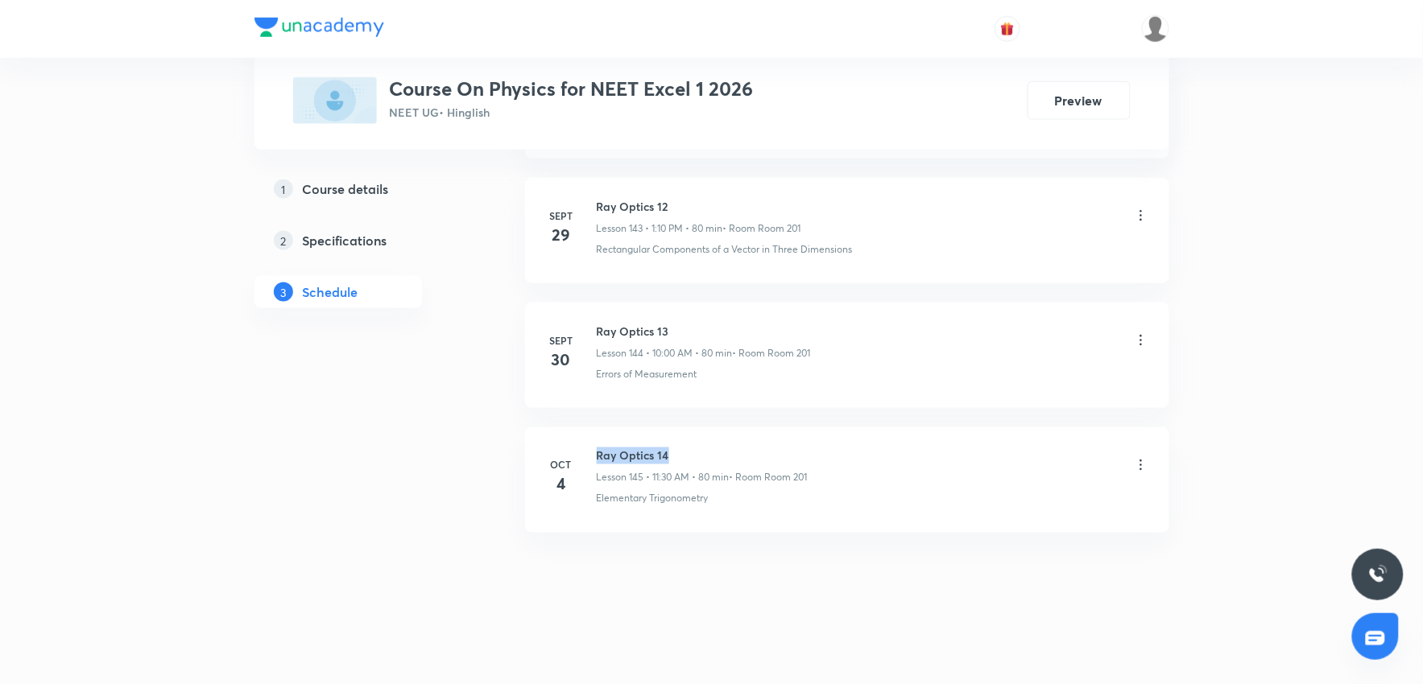
drag, startPoint x: 599, startPoint y: 451, endPoint x: 779, endPoint y: 419, distance: 182.4
copy h6 "Ray Optics 14"
drag, startPoint x: 599, startPoint y: 449, endPoint x: 697, endPoint y: 445, distance: 97.5
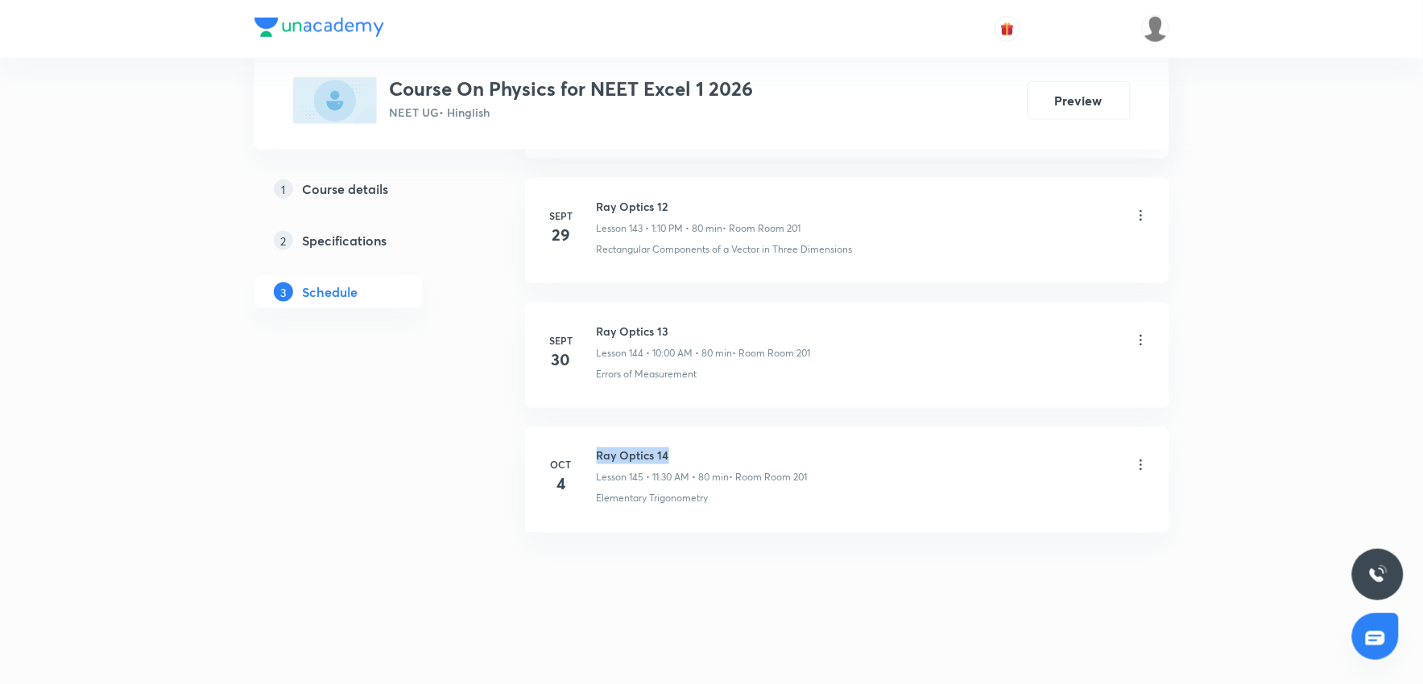
click at [697, 410] on li "Oct 4 Ray Optics 14 Lesson 145 • 11:30 AM • 80 min • Room Room 201 Elementary T…" at bounding box center [847, 480] width 644 height 105
copy h6 "Ray Optics 14"
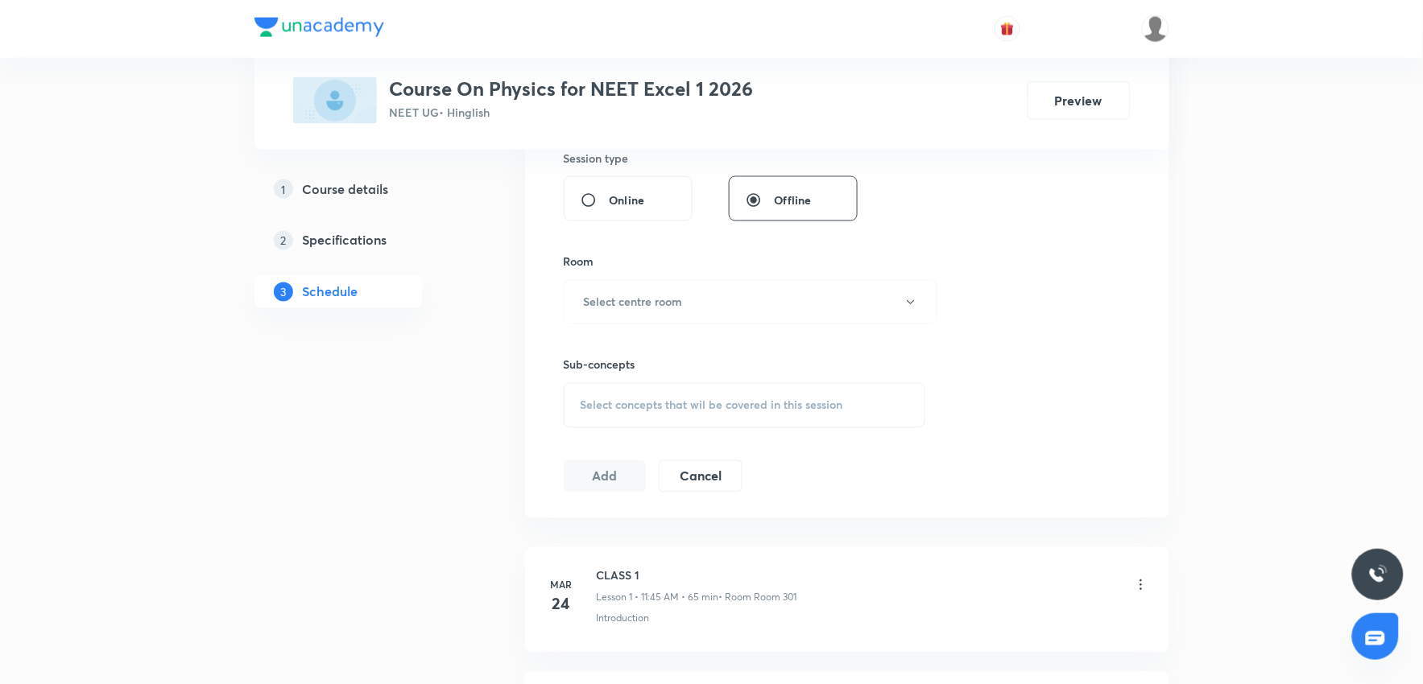
scroll to position [0, 0]
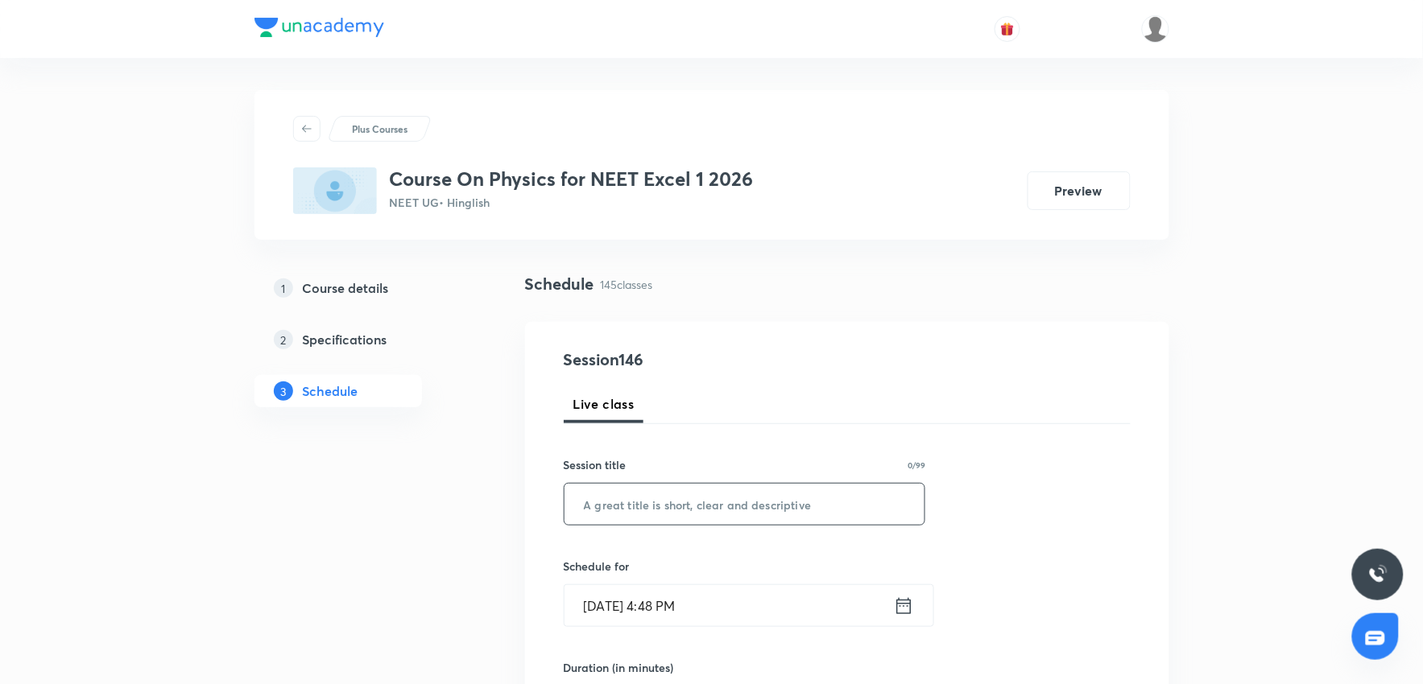
click at [681, 410] on input "text" at bounding box center [744, 504] width 361 height 41
paste input "Ray Optics 14"
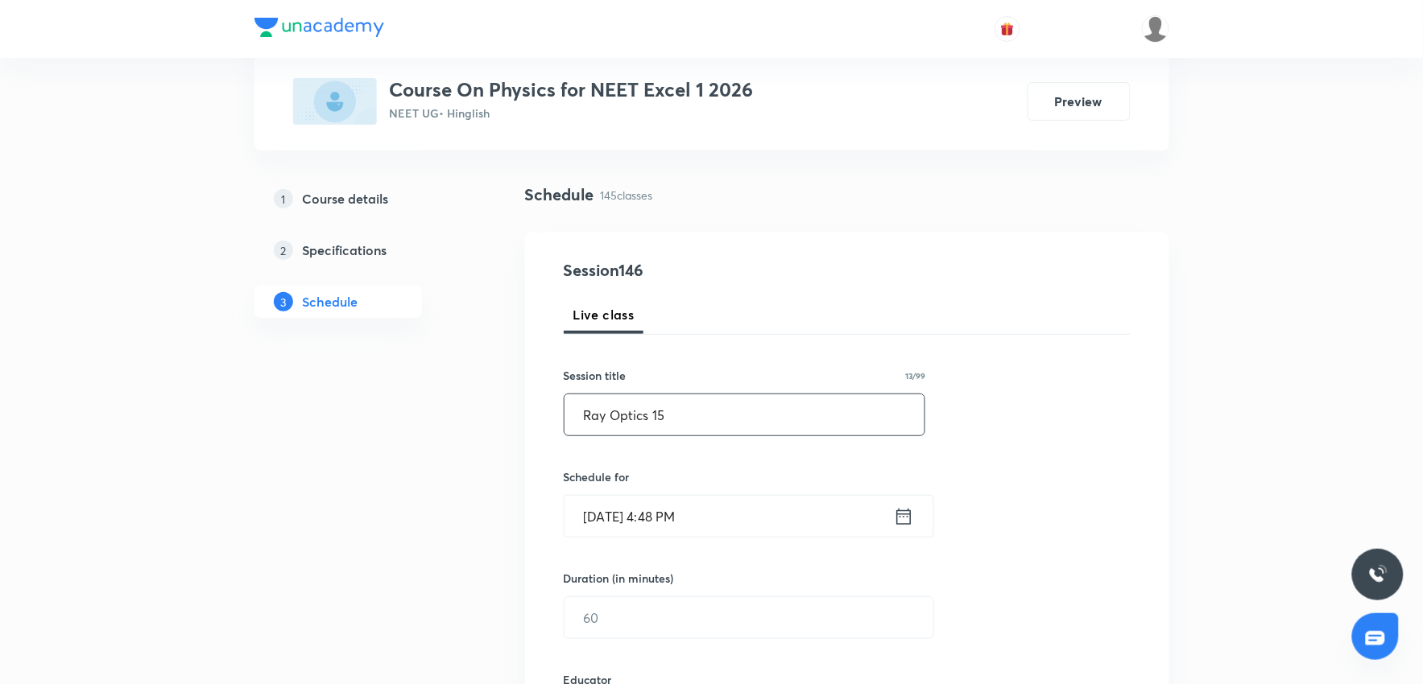
type input "Ray Optics 15"
click at [783, 410] on input "Oct 5, 2025, 4:48 PM" at bounding box center [728, 516] width 329 height 41
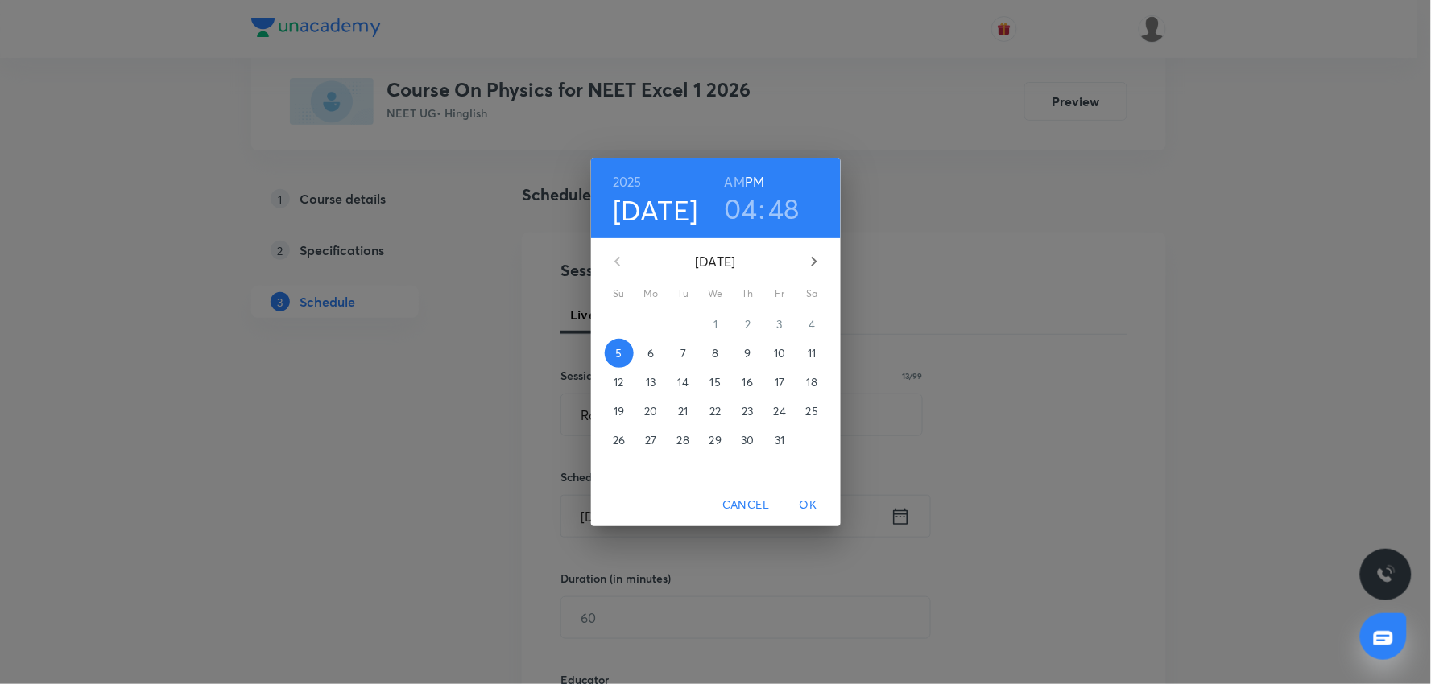
click at [653, 354] on p "6" at bounding box center [650, 353] width 6 height 16
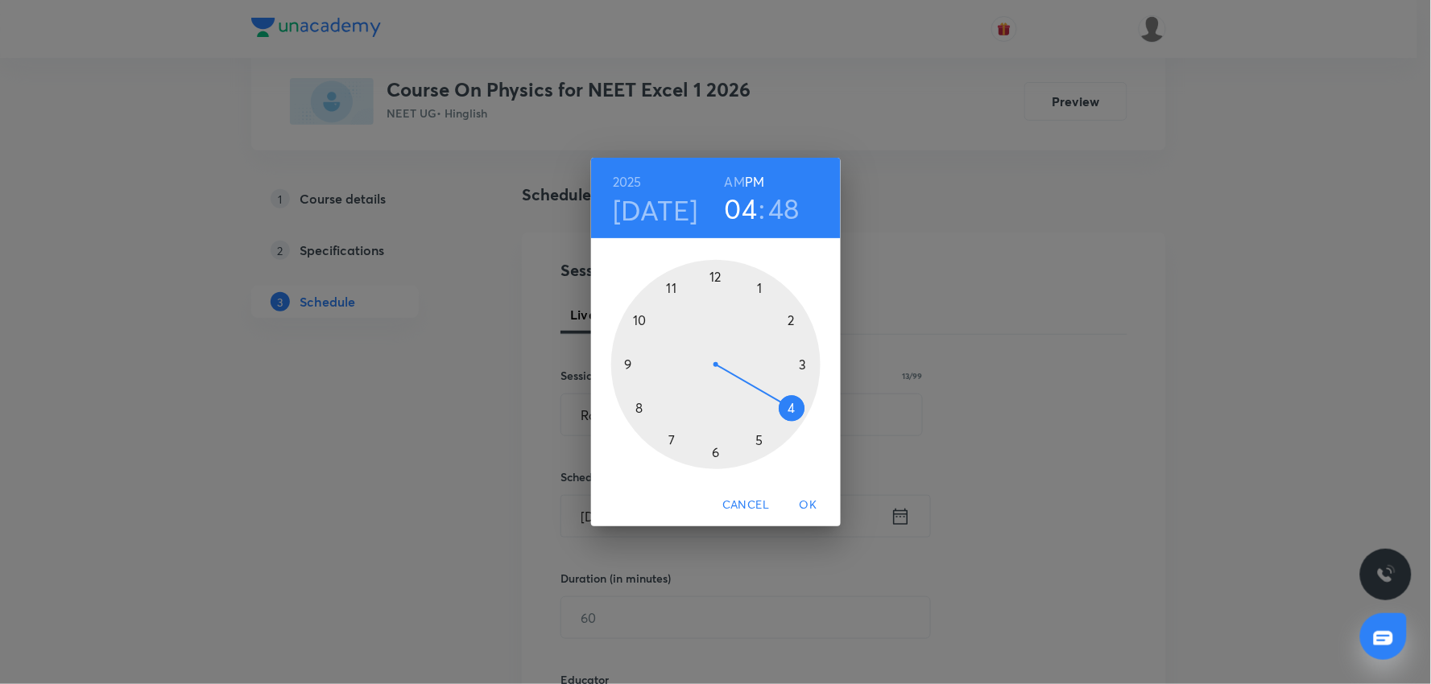
click at [745, 209] on h3 "04" at bounding box center [741, 209] width 33 height 34
drag, startPoint x: 767, startPoint y: 285, endPoint x: 785, endPoint y: 315, distance: 35.1
click at [767, 287] on div at bounding box center [715, 364] width 209 height 209
click at [786, 317] on div at bounding box center [715, 364] width 209 height 209
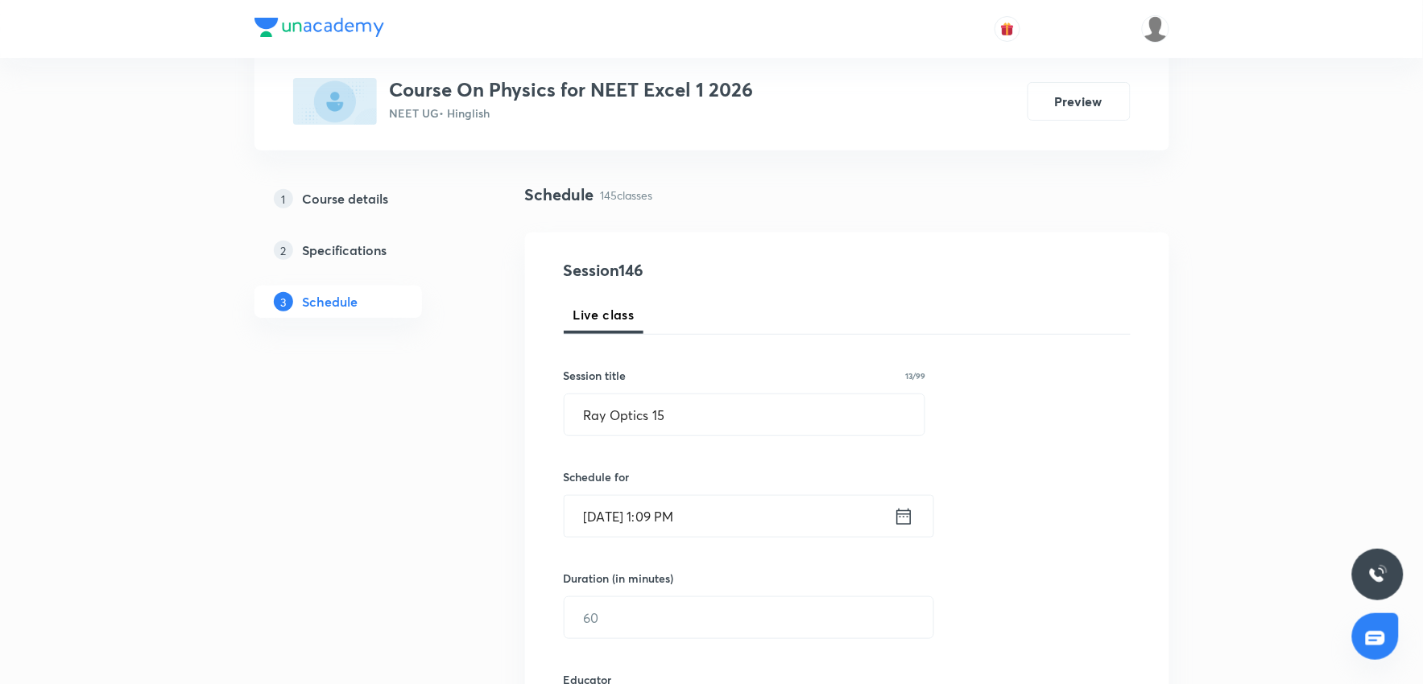
click at [717, 410] on input "Oct 6, 2025, 1:09 PM" at bounding box center [728, 516] width 329 height 41
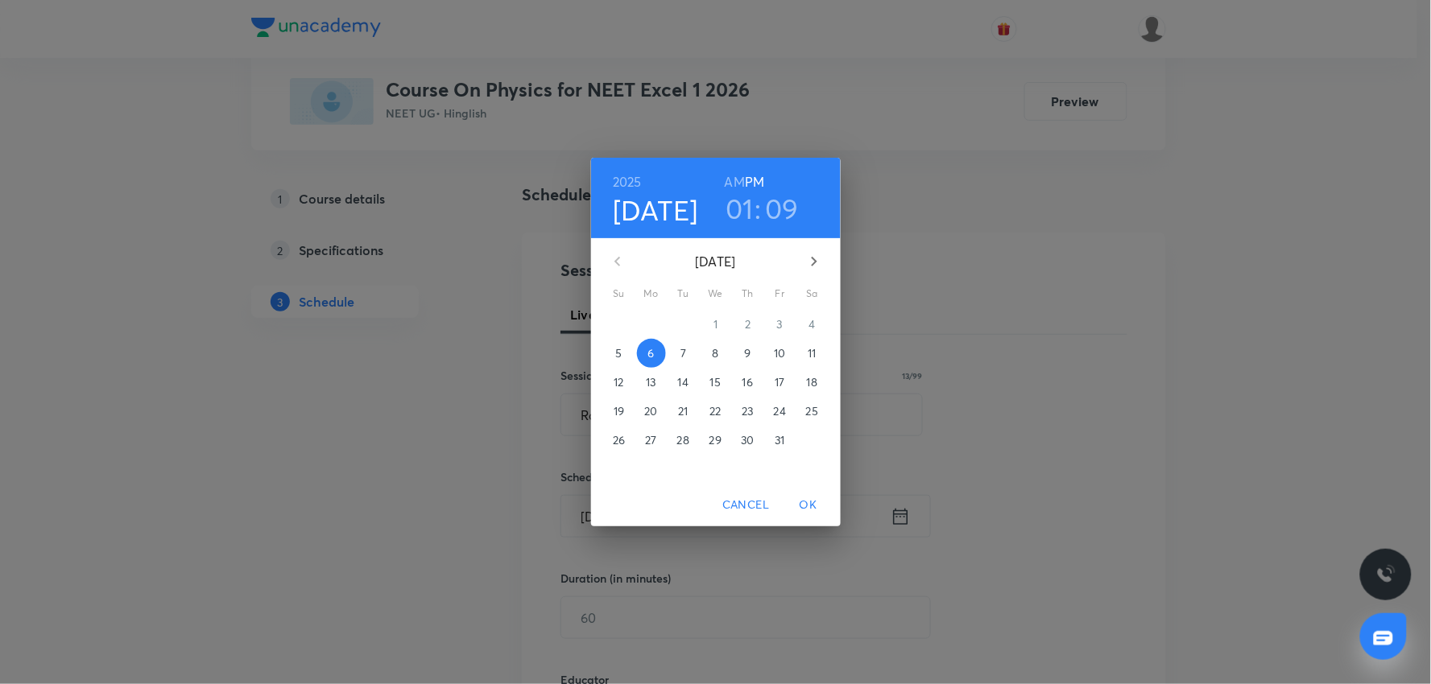
click at [785, 213] on h3 "09" at bounding box center [782, 209] width 34 height 34
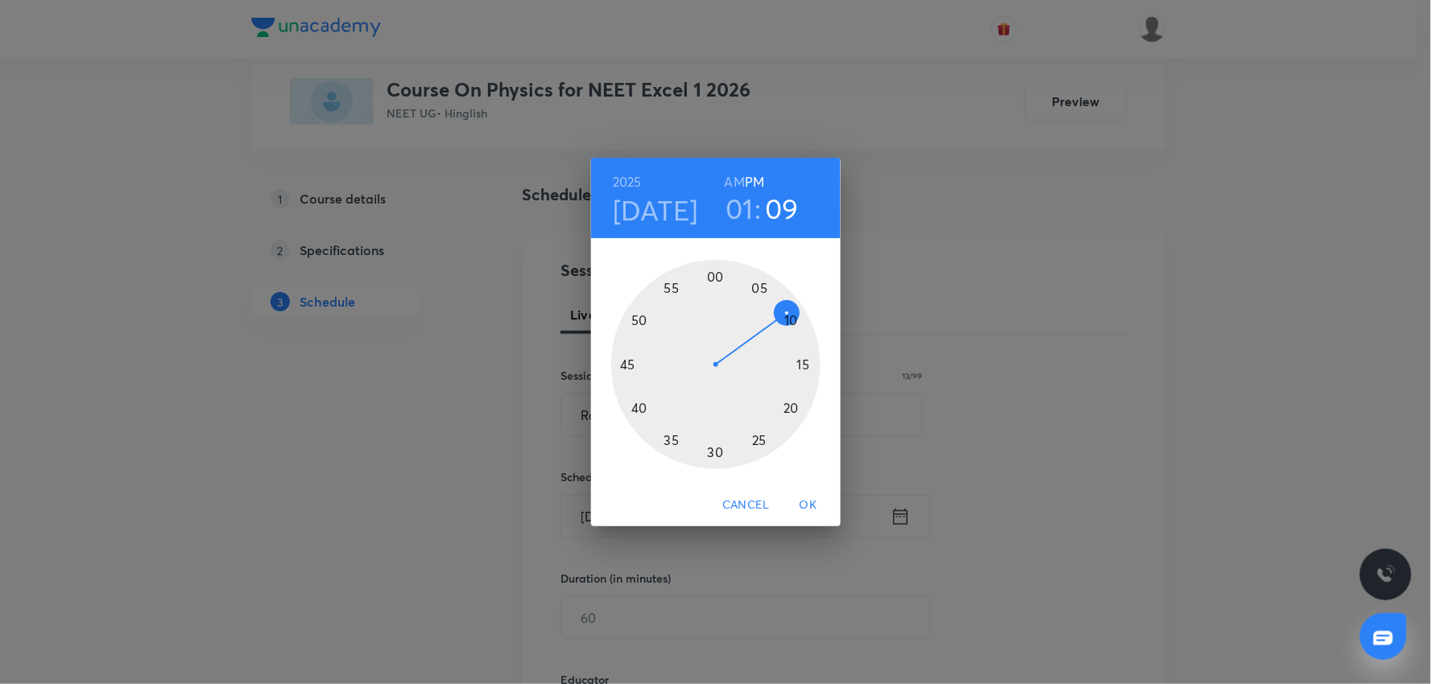
click at [789, 327] on div at bounding box center [715, 364] width 209 height 209
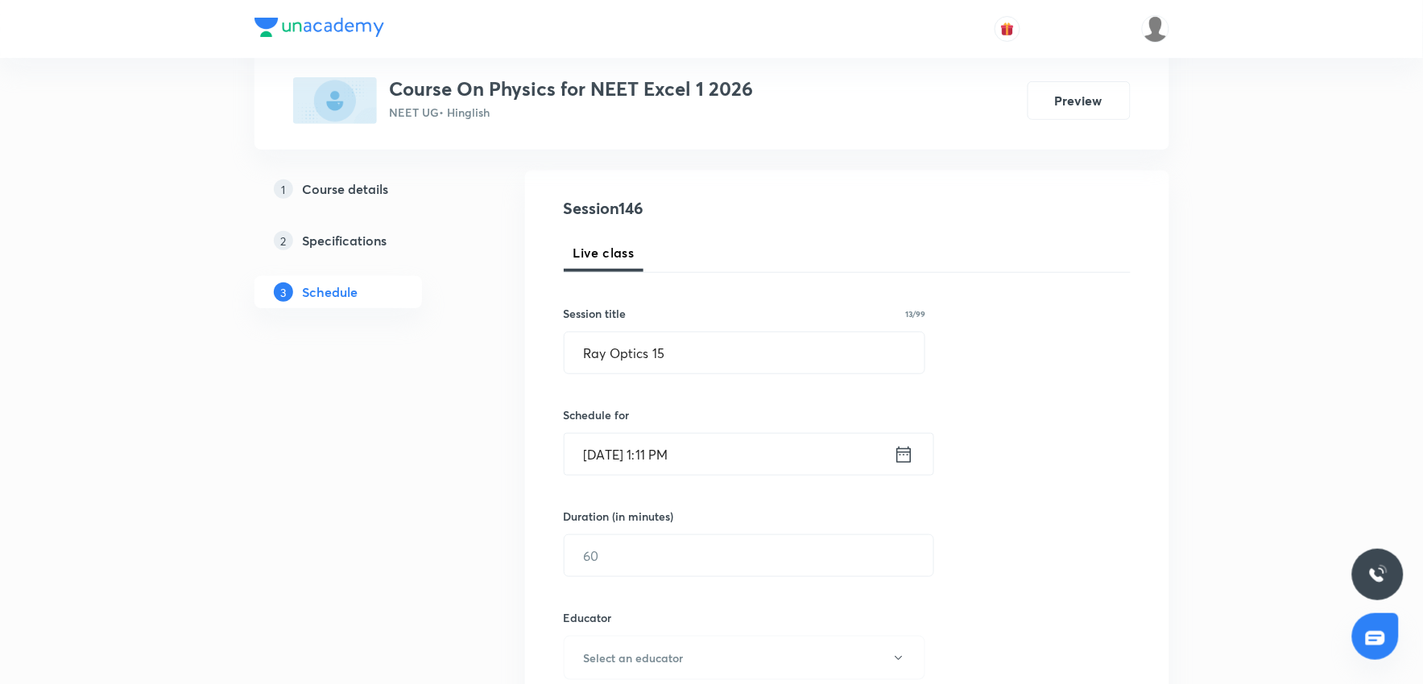
scroll to position [179, 0]
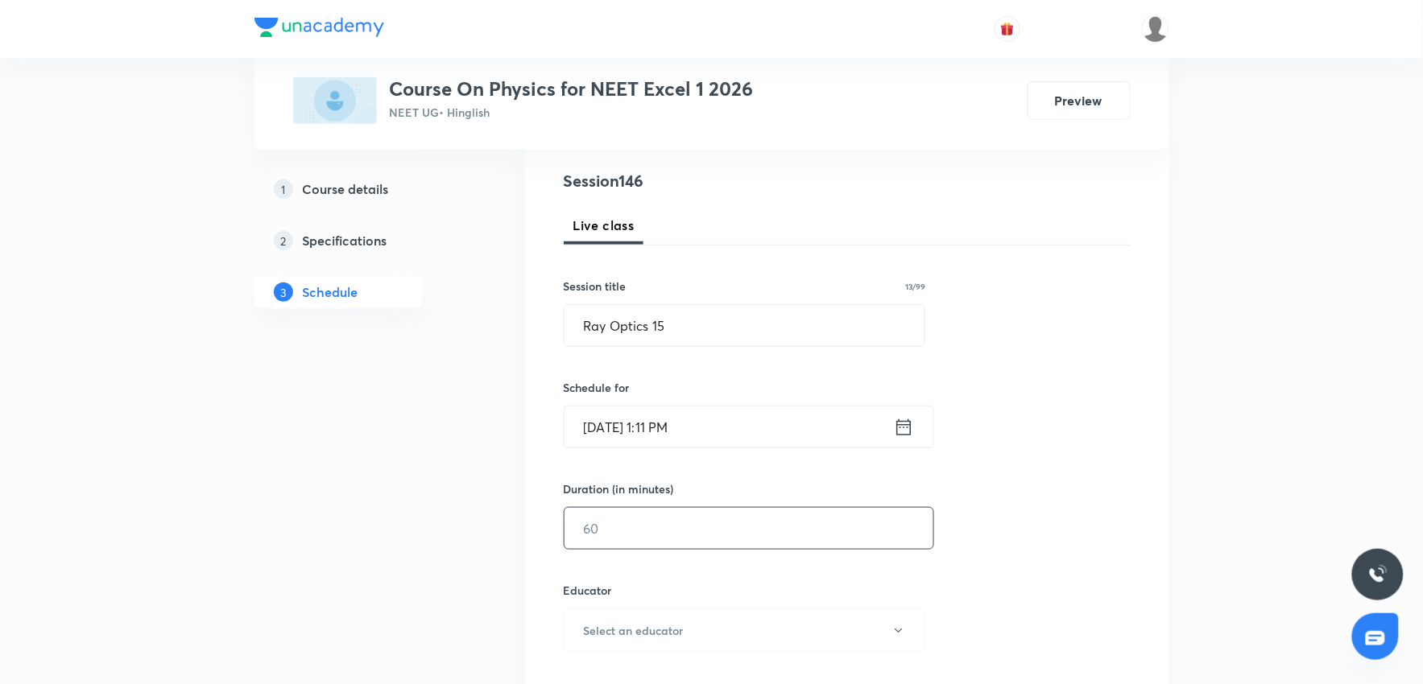
click at [673, 410] on input "text" at bounding box center [748, 528] width 369 height 41
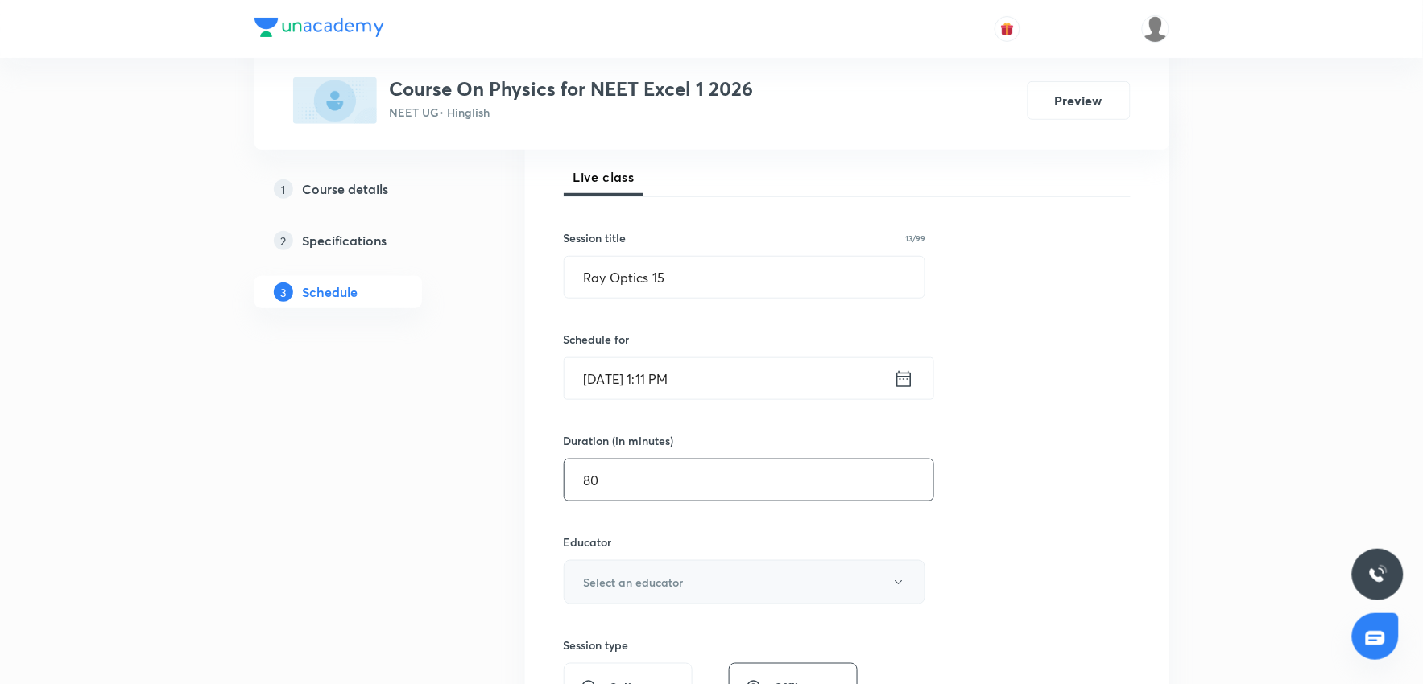
scroll to position [268, 0]
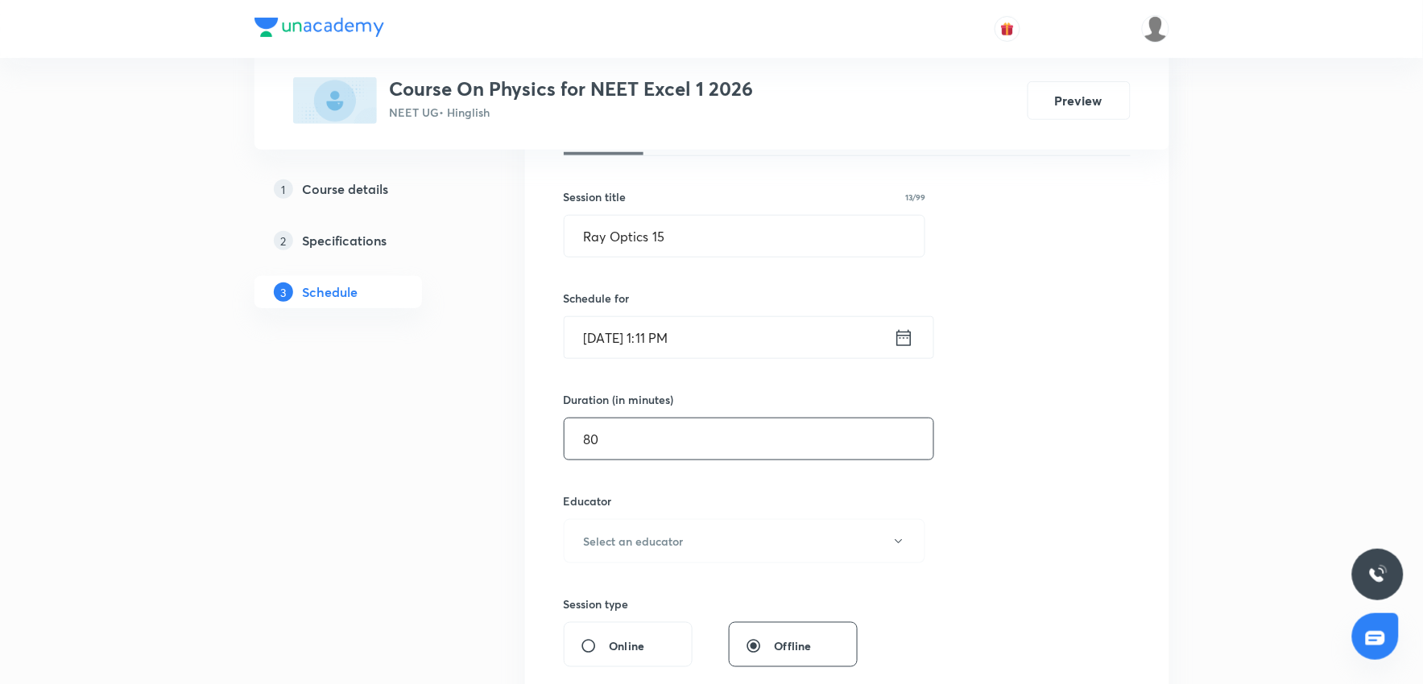
type input "80"
click at [670, 410] on div "Educator Select an educator" at bounding box center [745, 528] width 362 height 71
click at [669, 410] on button "Select an educator" at bounding box center [745, 541] width 362 height 44
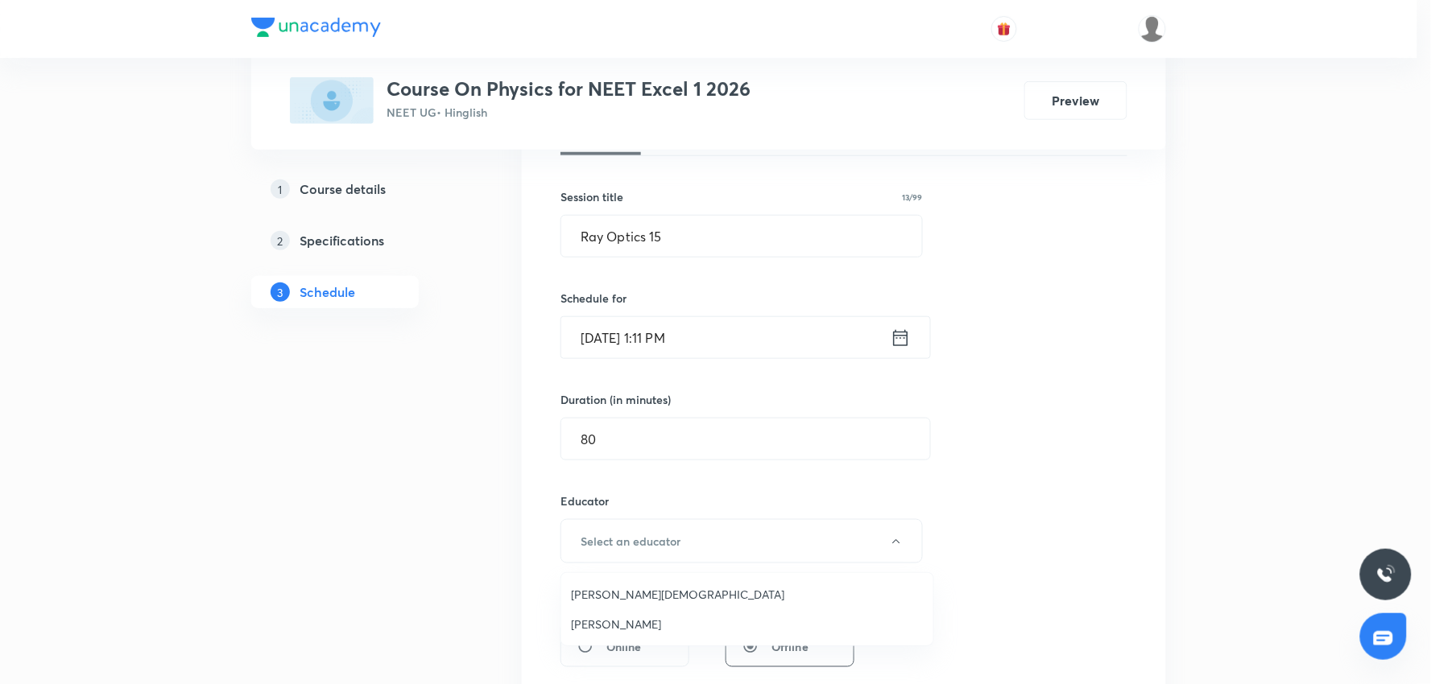
click at [616, 410] on span "Arpit Jain" at bounding box center [747, 594] width 353 height 17
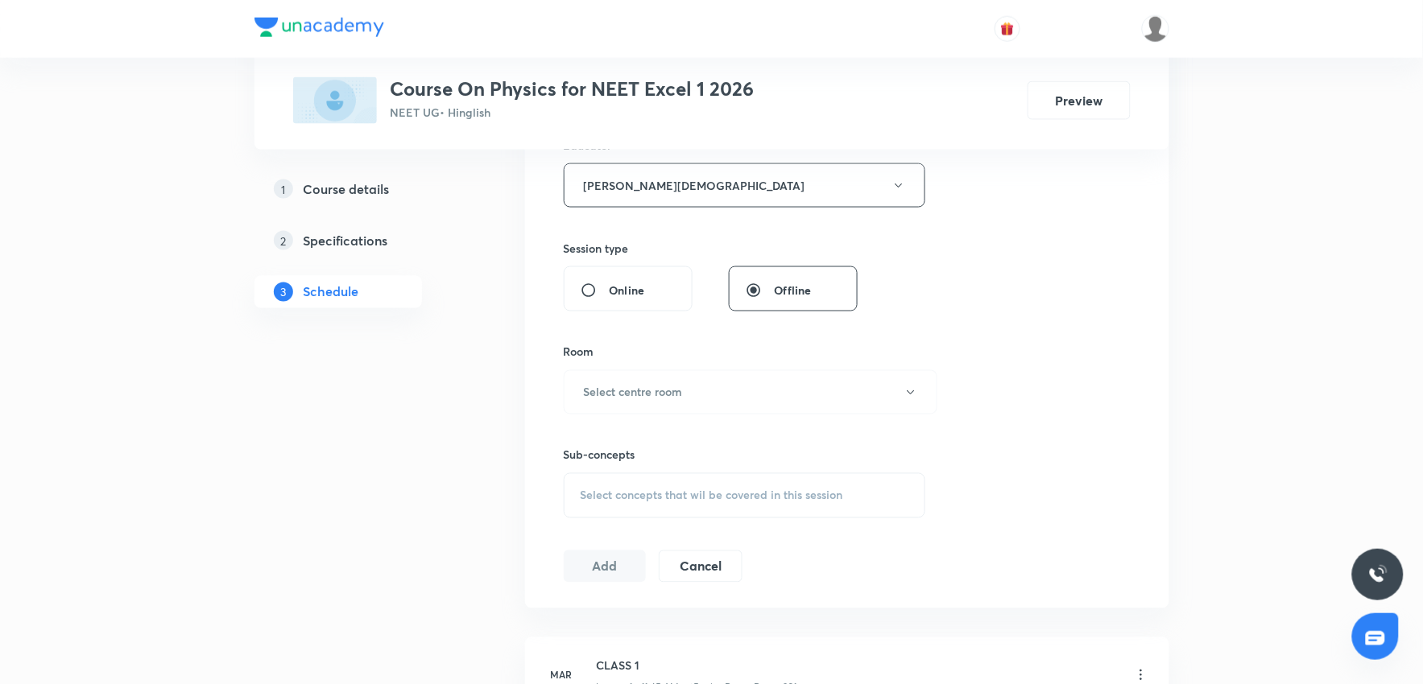
scroll to position [626, 0]
click at [664, 395] on h6 "Select centre room" at bounding box center [633, 390] width 99 height 17
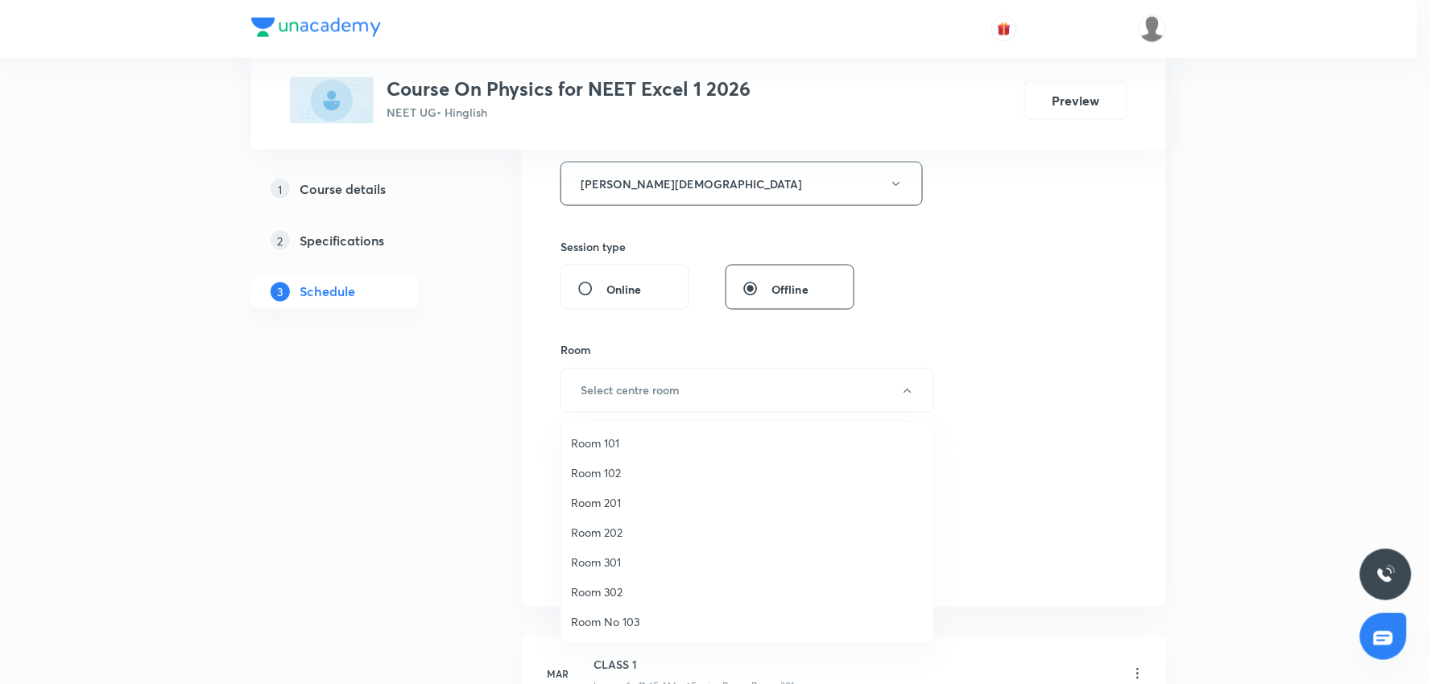
click at [609, 410] on span "Room 201" at bounding box center [747, 502] width 353 height 17
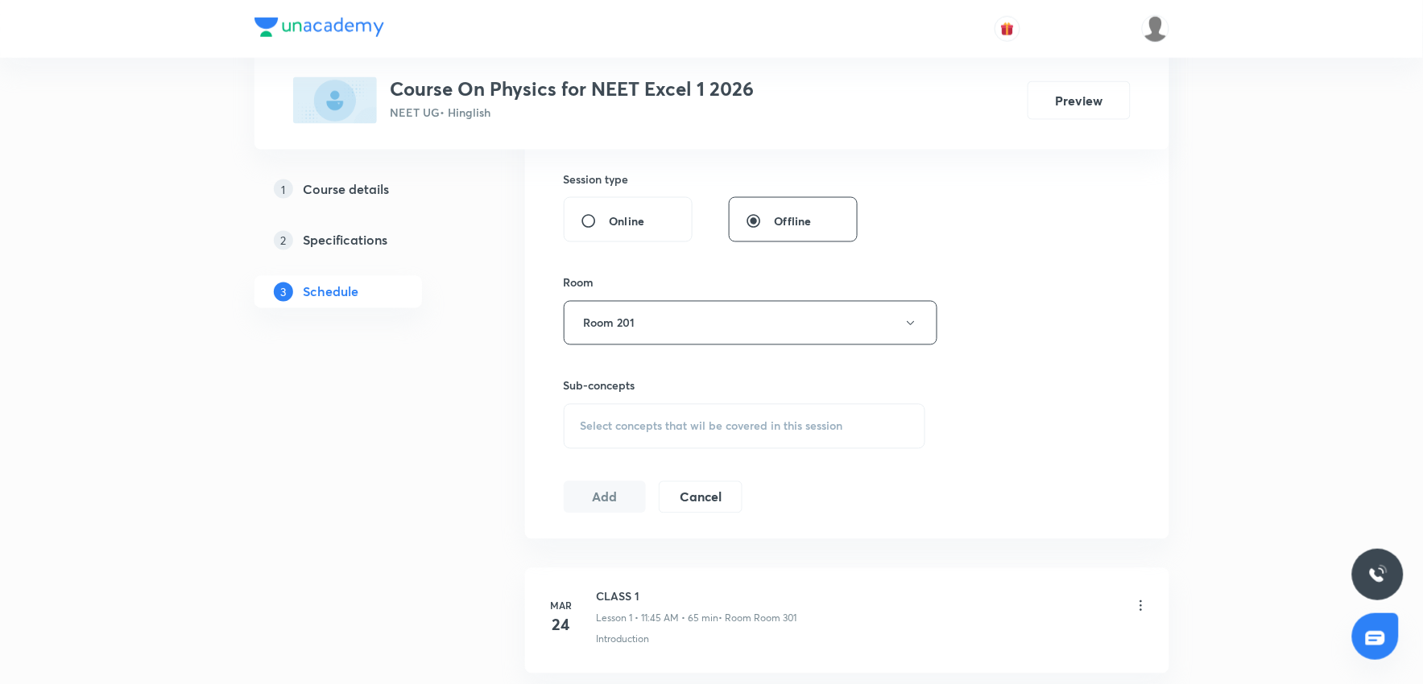
scroll to position [805, 0]
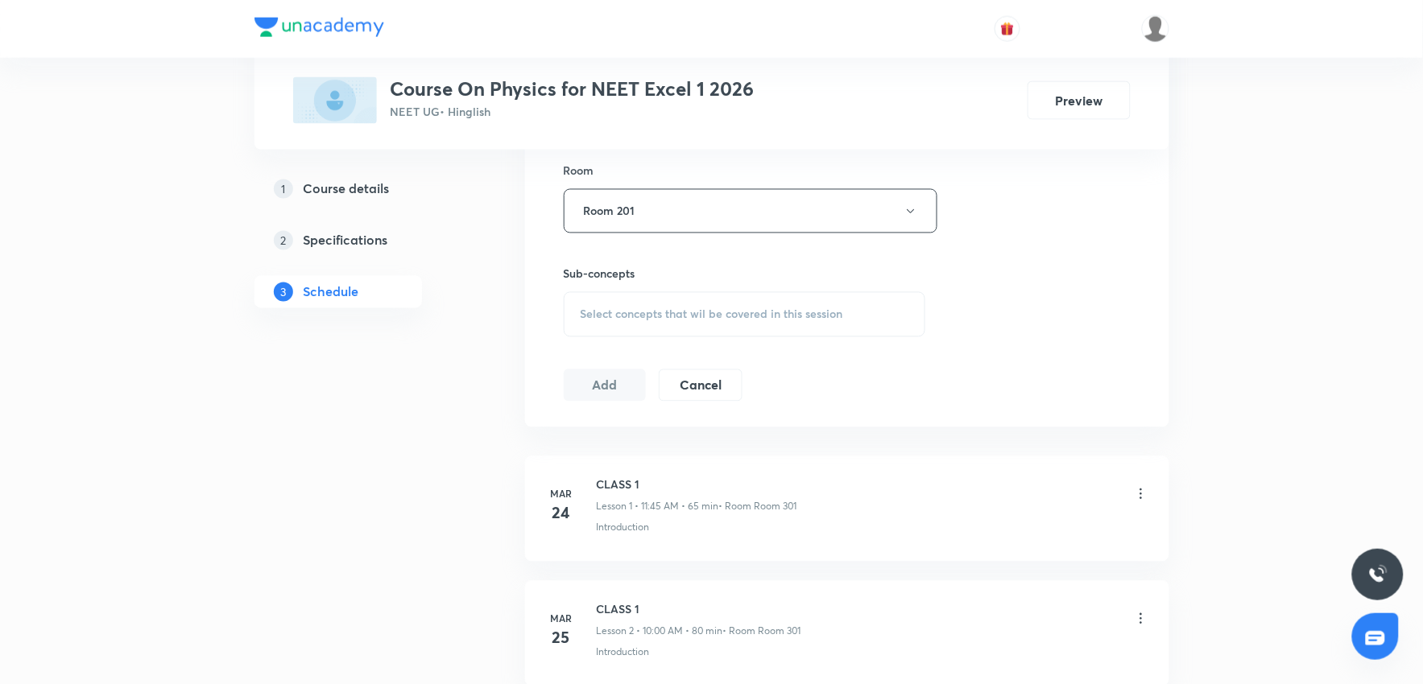
click at [679, 320] on span "Select concepts that wil be covered in this session" at bounding box center [712, 314] width 263 height 13
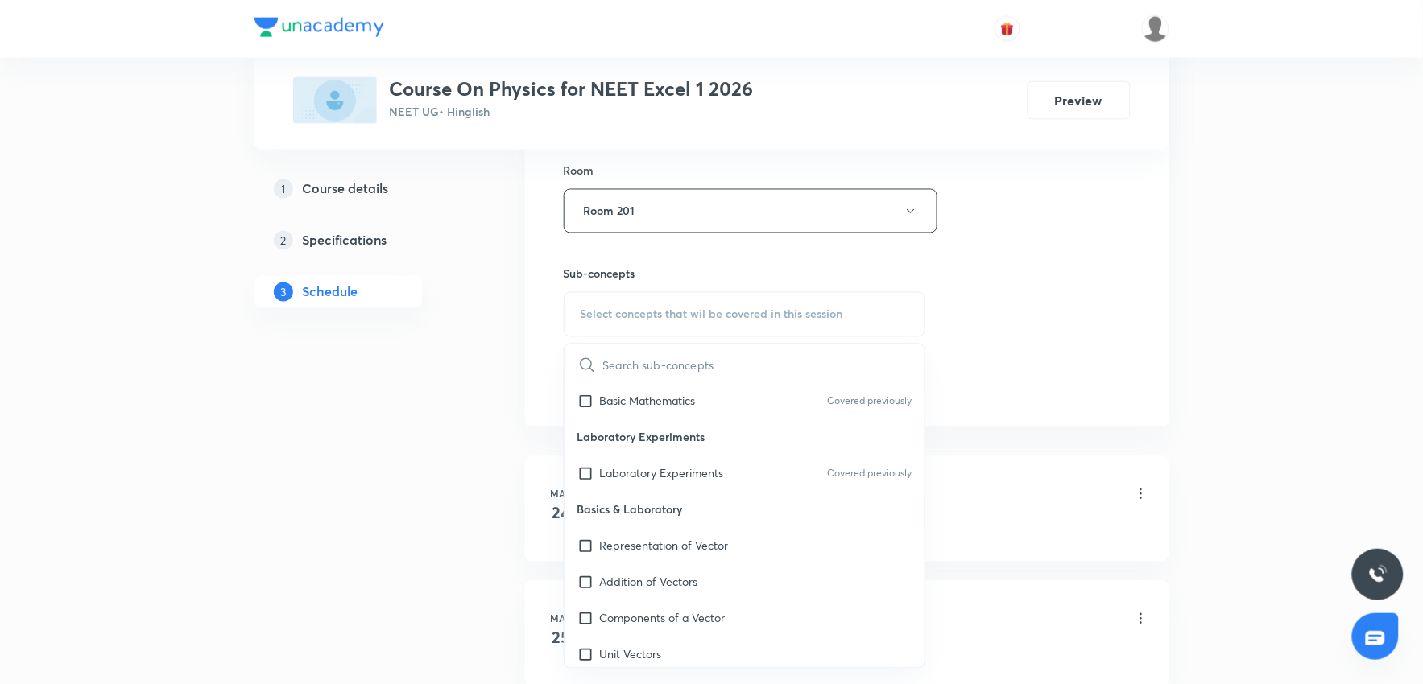
scroll to position [1163, 0]
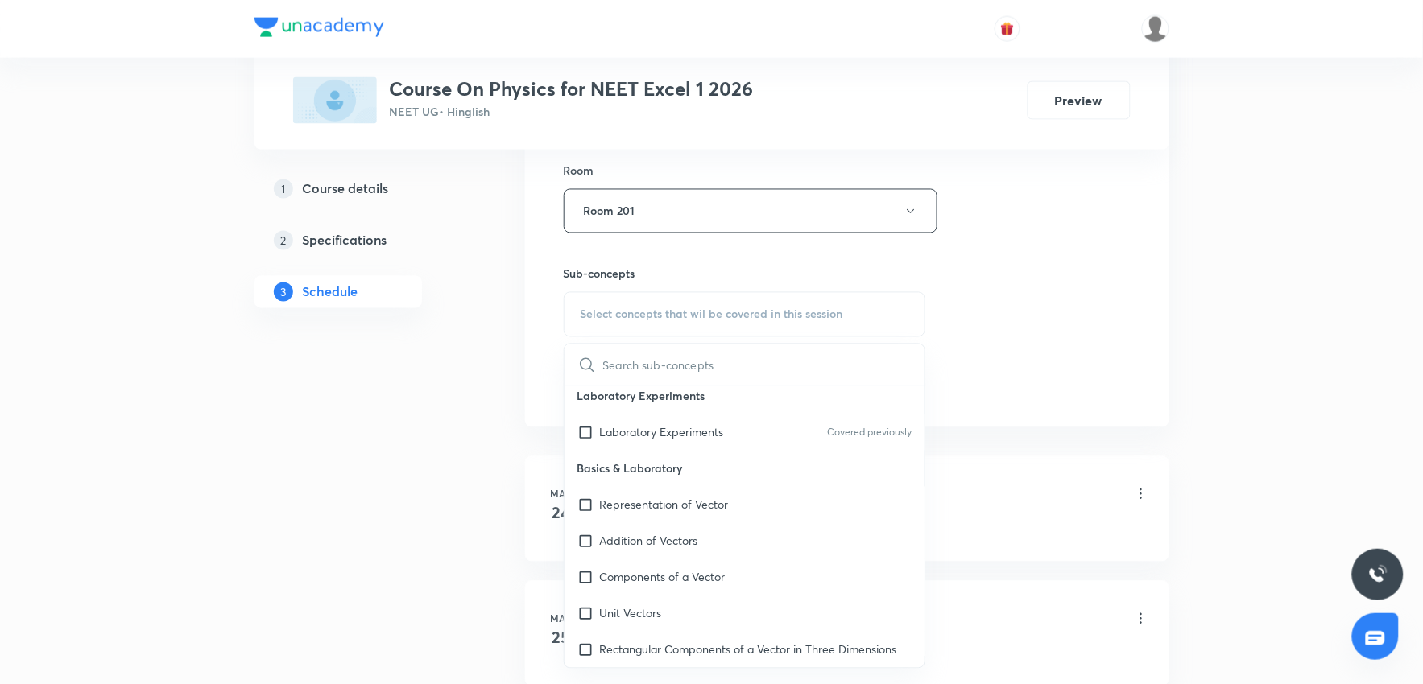
drag, startPoint x: 709, startPoint y: 514, endPoint x: 1168, endPoint y: 380, distance: 478.1
click at [709, 410] on div "Representation of Vector" at bounding box center [744, 505] width 361 height 36
checkbox input "true"
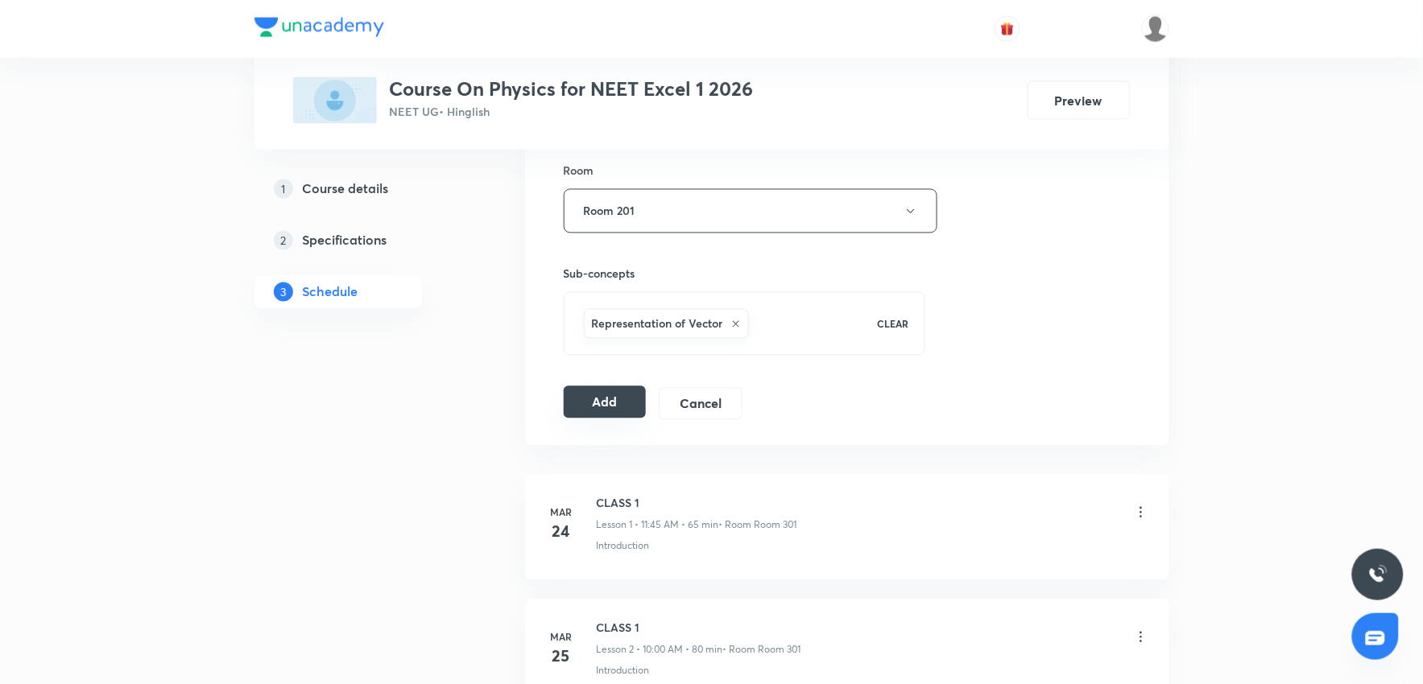
click at [614, 410] on button "Add" at bounding box center [605, 403] width 83 height 32
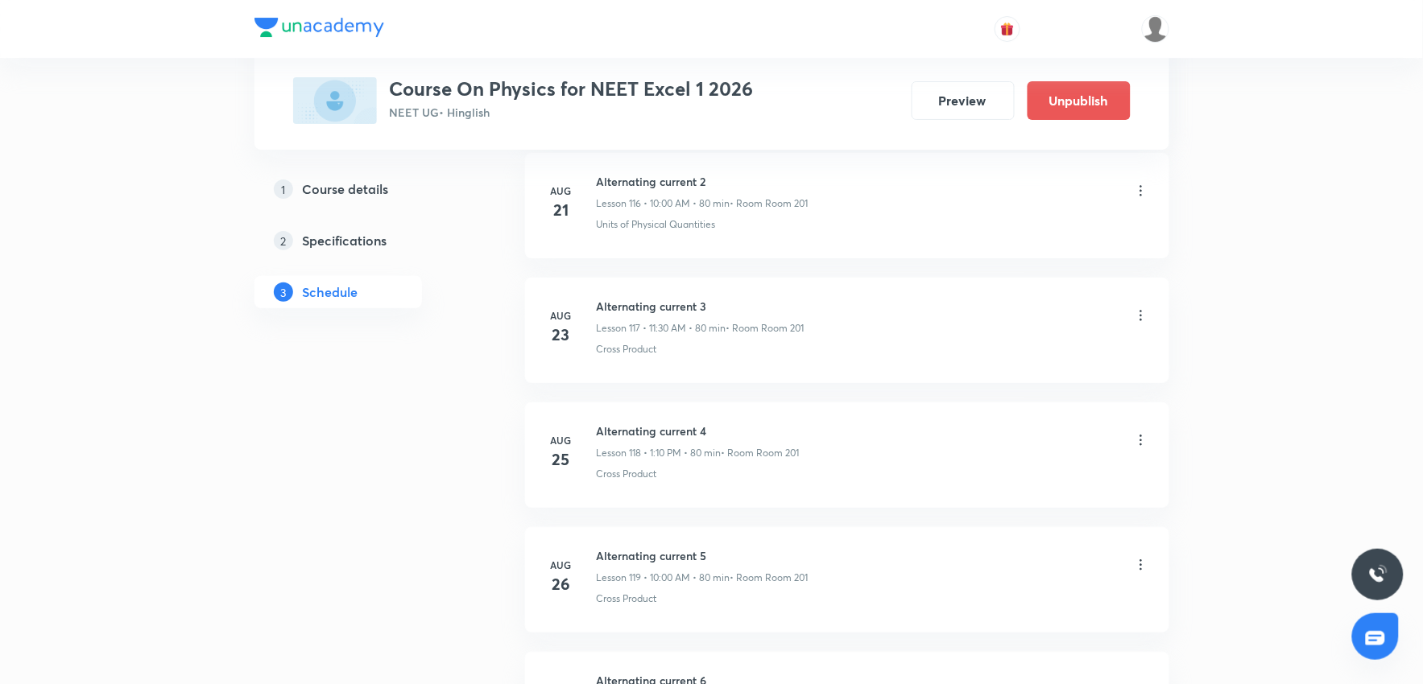
scroll to position [18109, 0]
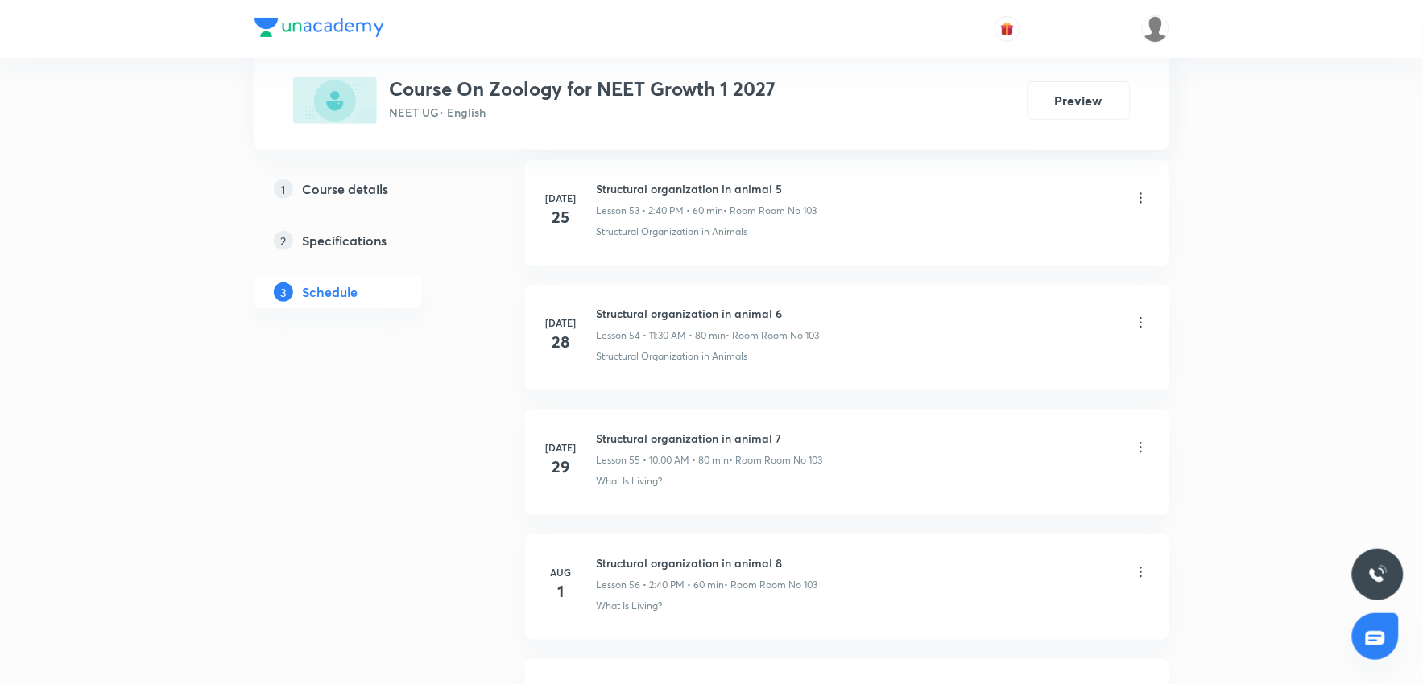
scroll to position [12853, 0]
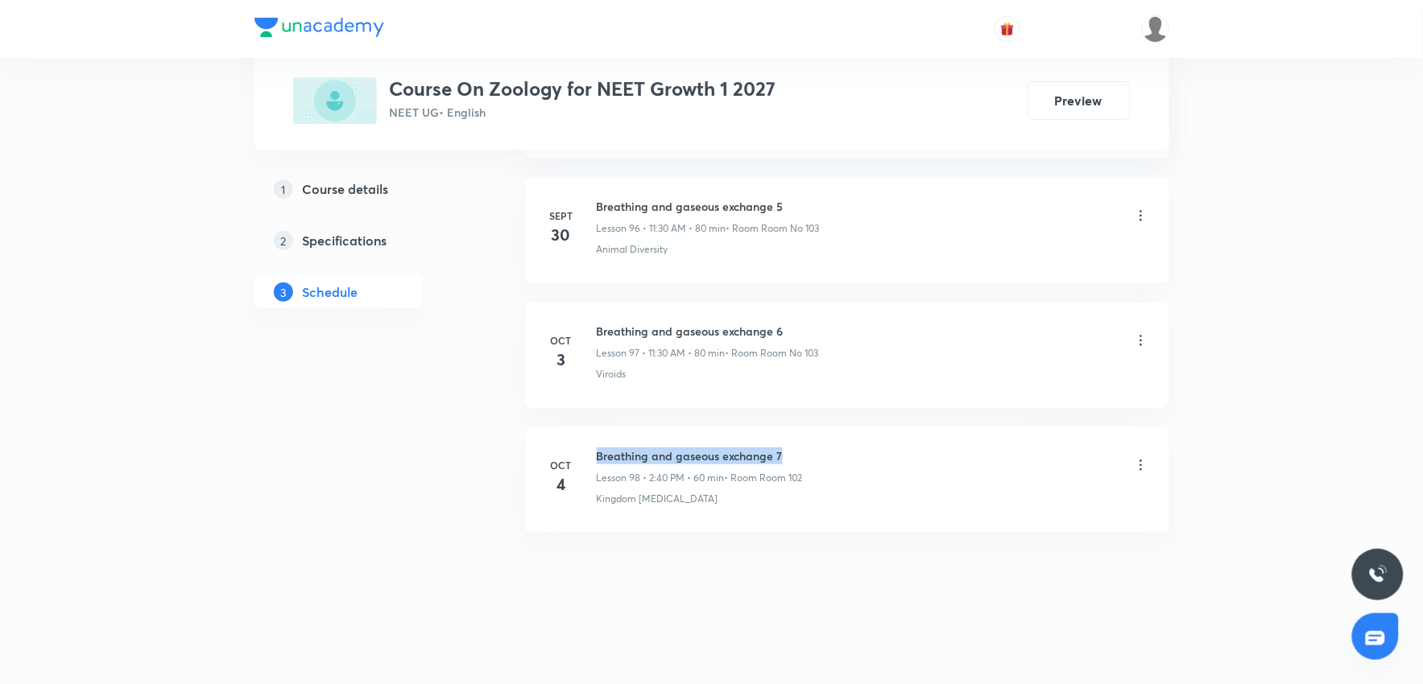
drag, startPoint x: 612, startPoint y: 452, endPoint x: 863, endPoint y: 445, distance: 251.3
click at [863, 445] on li "[DATE] Breathing and gaseous exchange 7 Lesson 98 • 2:40 PM • 60 min • Room Roo…" at bounding box center [847, 480] width 644 height 105
copy h6 "Breathing and gaseous exchange 7"
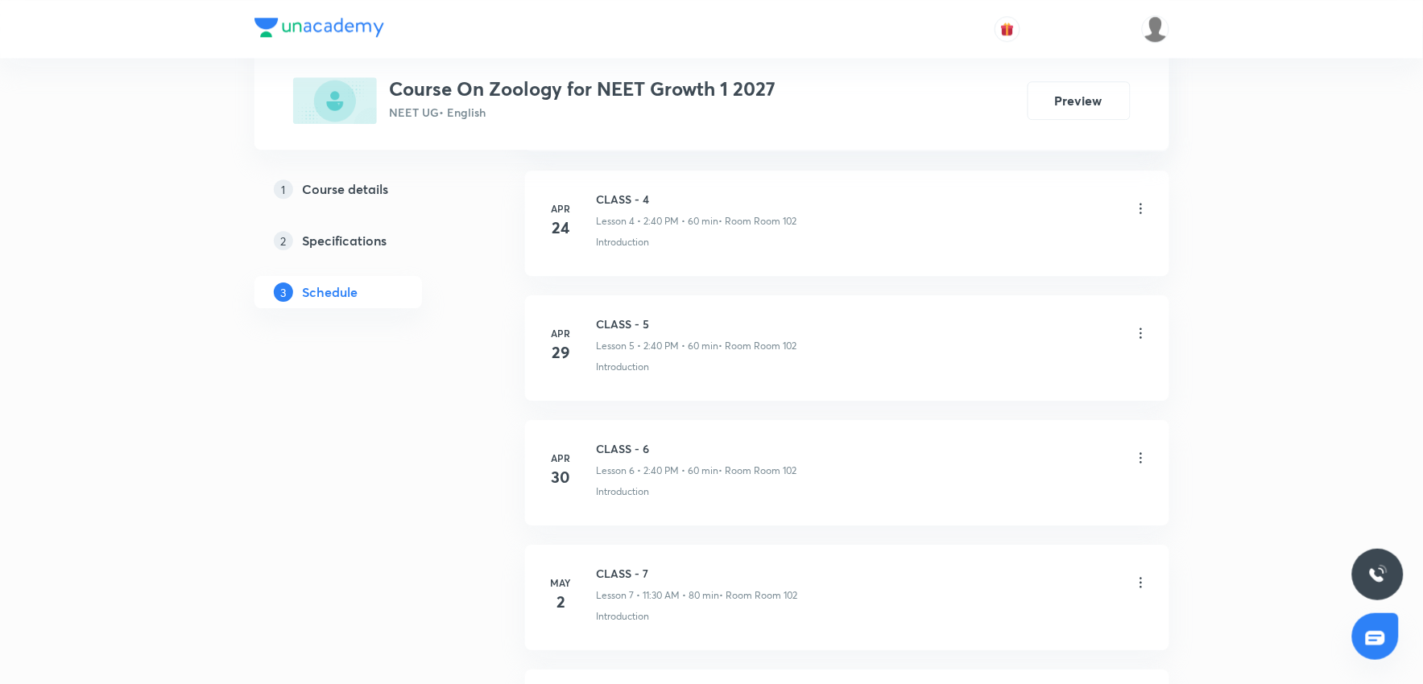
scroll to position [0, 0]
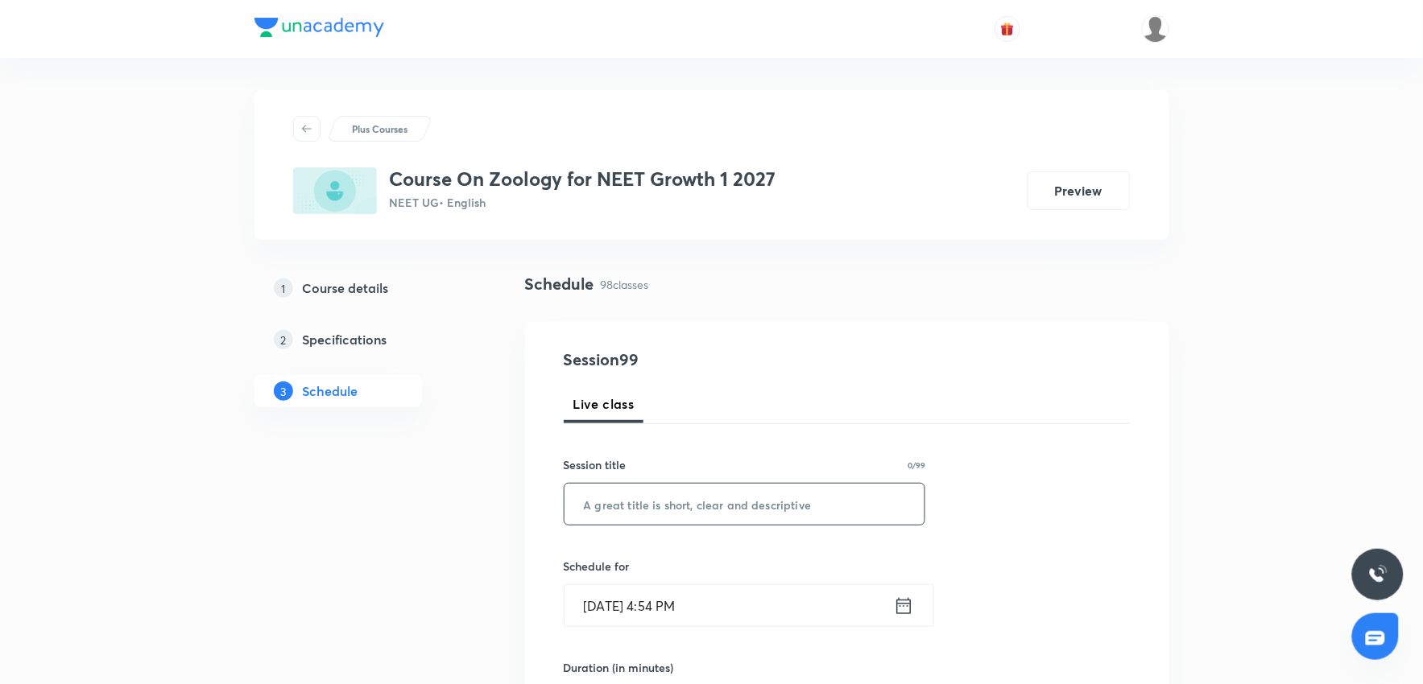
click at [751, 499] on input "text" at bounding box center [744, 504] width 361 height 41
paste input "Breathing and gaseous exchange 7"
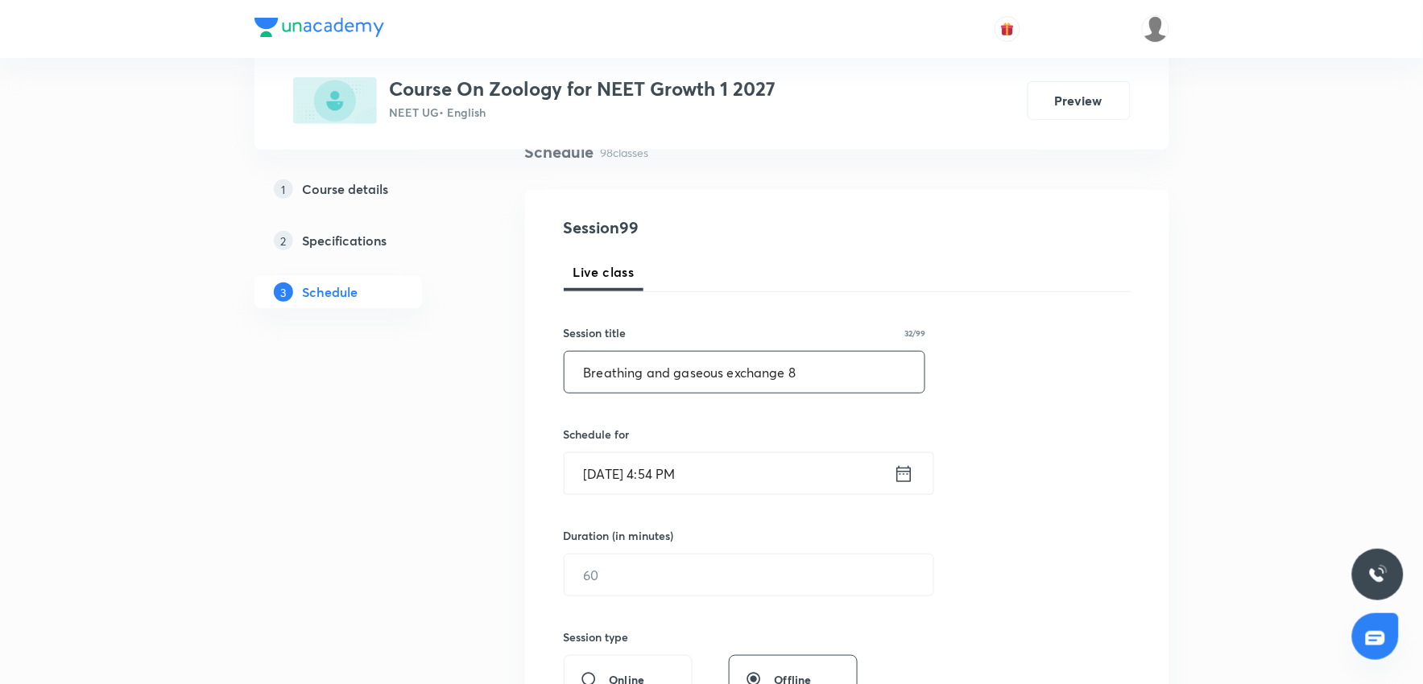
scroll to position [179, 0]
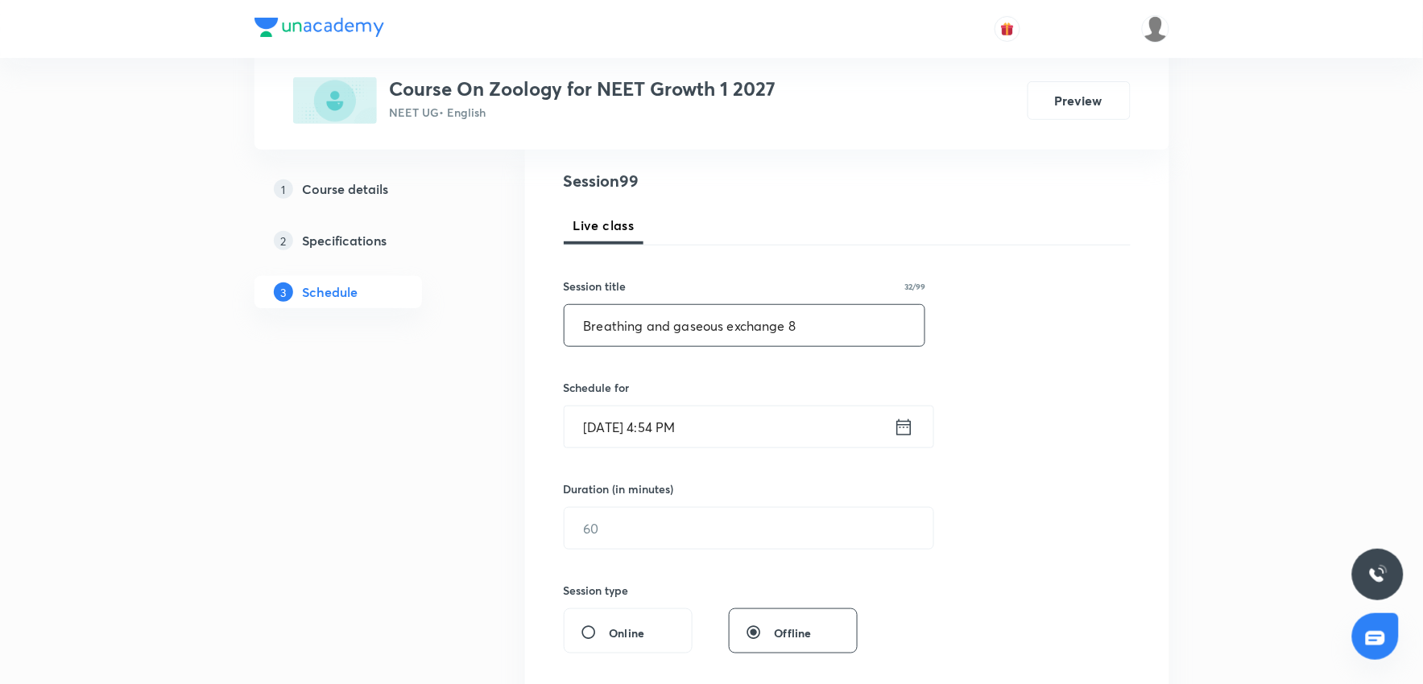
type input "Breathing and gaseous exchange 8"
click at [742, 433] on input "[DATE] 4:54 PM" at bounding box center [728, 427] width 329 height 41
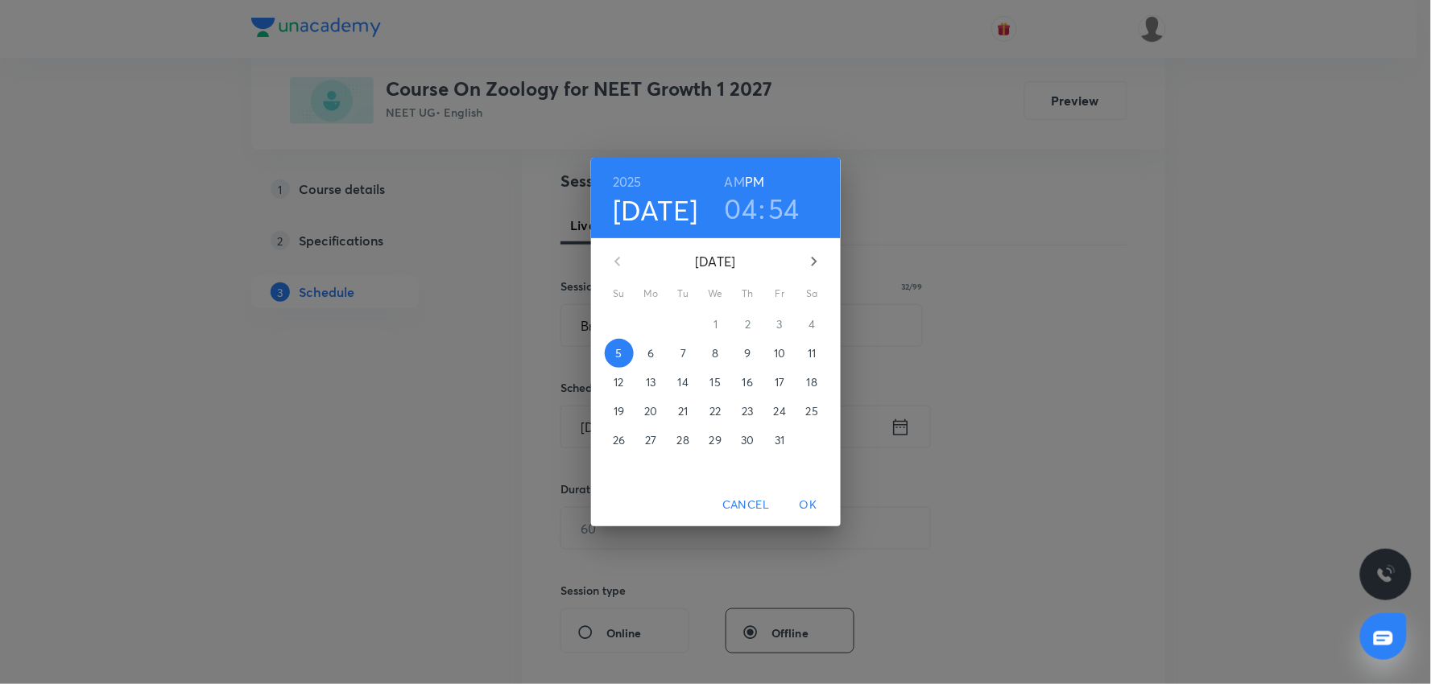
click at [656, 357] on span "6" at bounding box center [651, 353] width 29 height 16
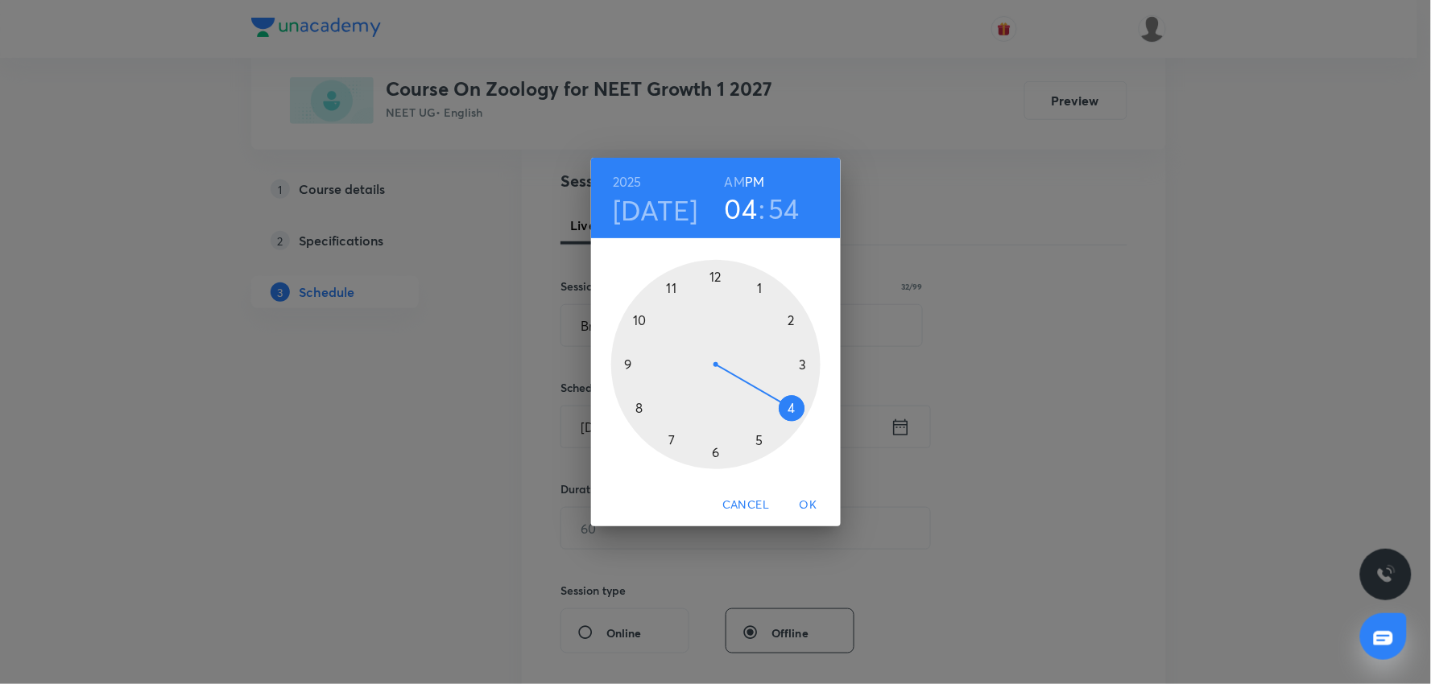
click at [752, 206] on h3 "04" at bounding box center [741, 209] width 33 height 34
click at [644, 324] on div at bounding box center [715, 364] width 209 height 209
click at [719, 266] on div at bounding box center [715, 364] width 209 height 209
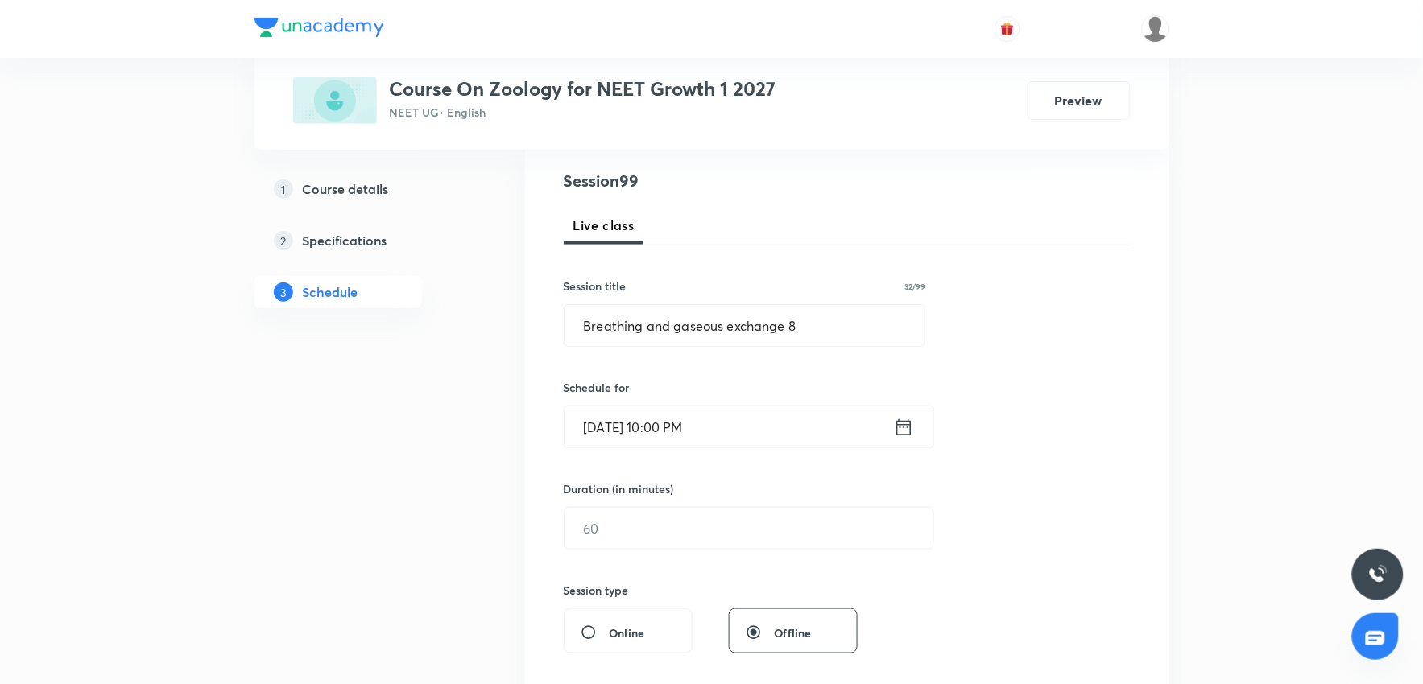
click at [730, 420] on input "[DATE] 10:00 PM" at bounding box center [728, 427] width 329 height 41
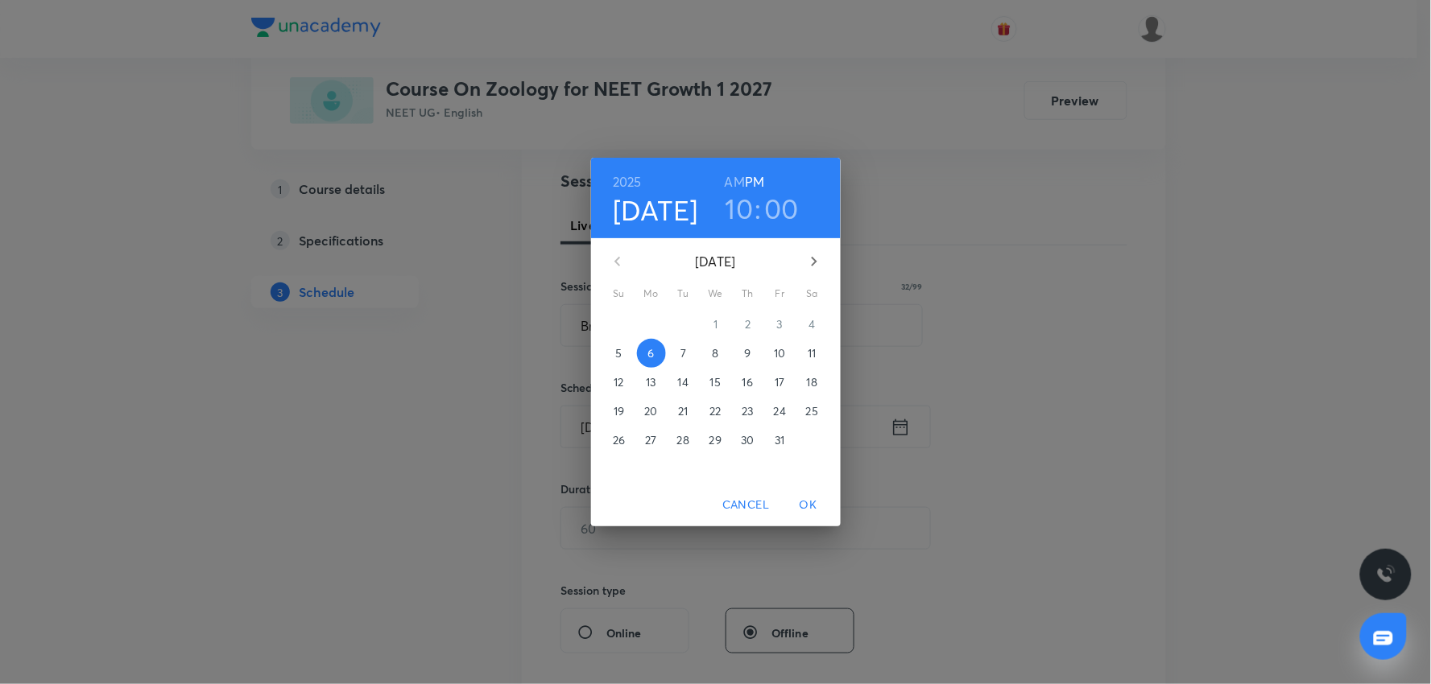
click at [735, 181] on h6 "AM" at bounding box center [735, 182] width 20 height 23
click at [800, 500] on span "OK" at bounding box center [808, 505] width 39 height 20
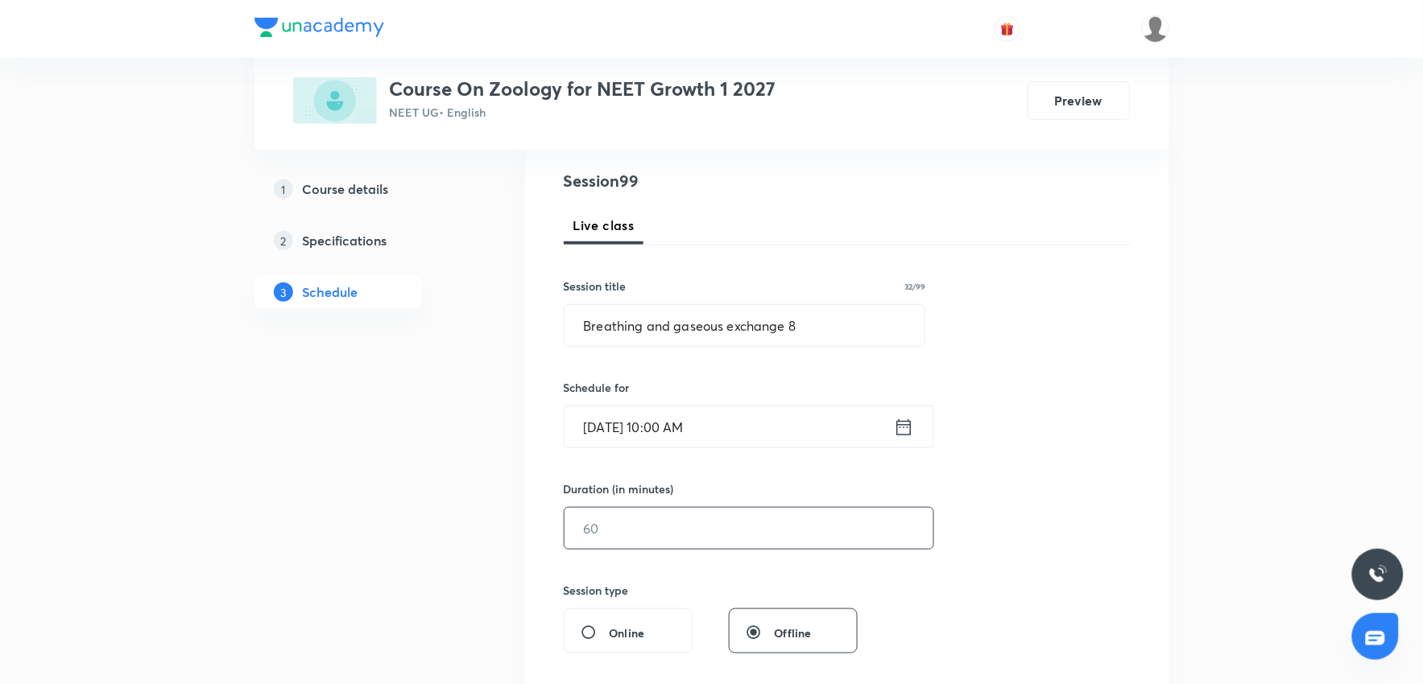
click at [667, 523] on input "text" at bounding box center [748, 528] width 369 height 41
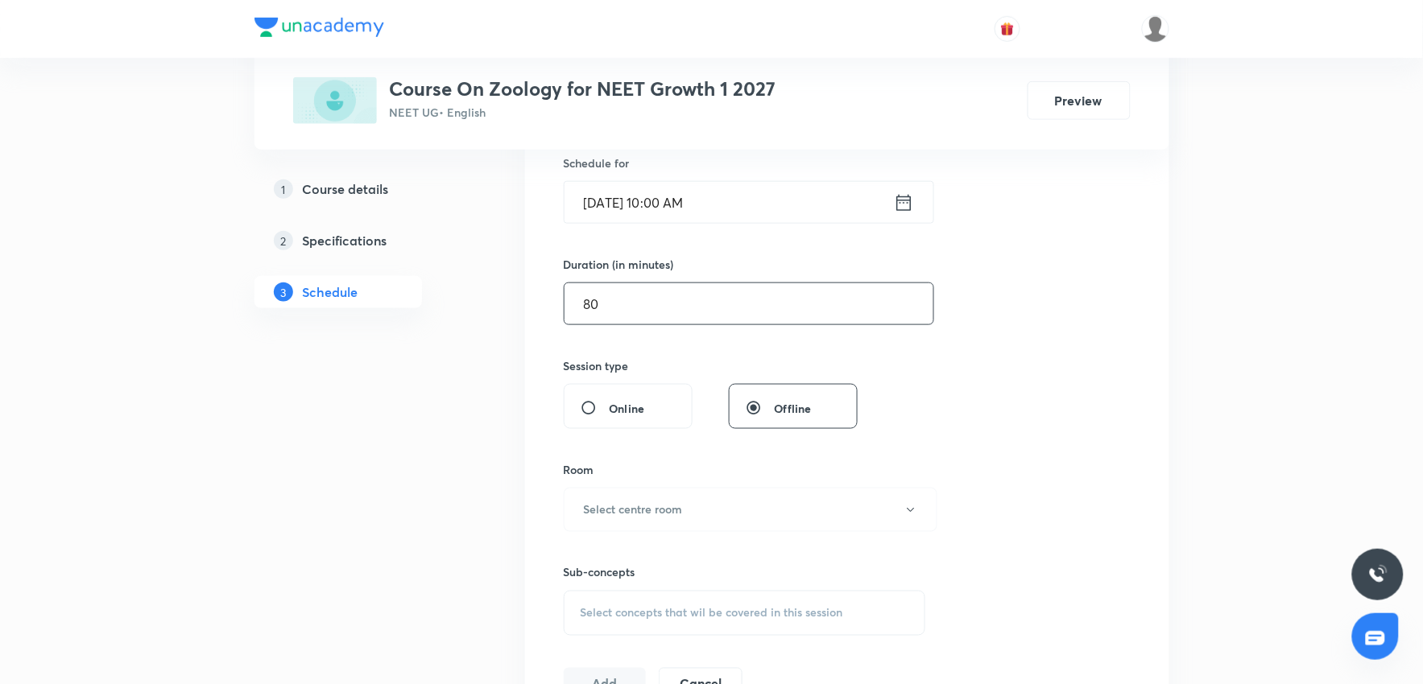
scroll to position [447, 0]
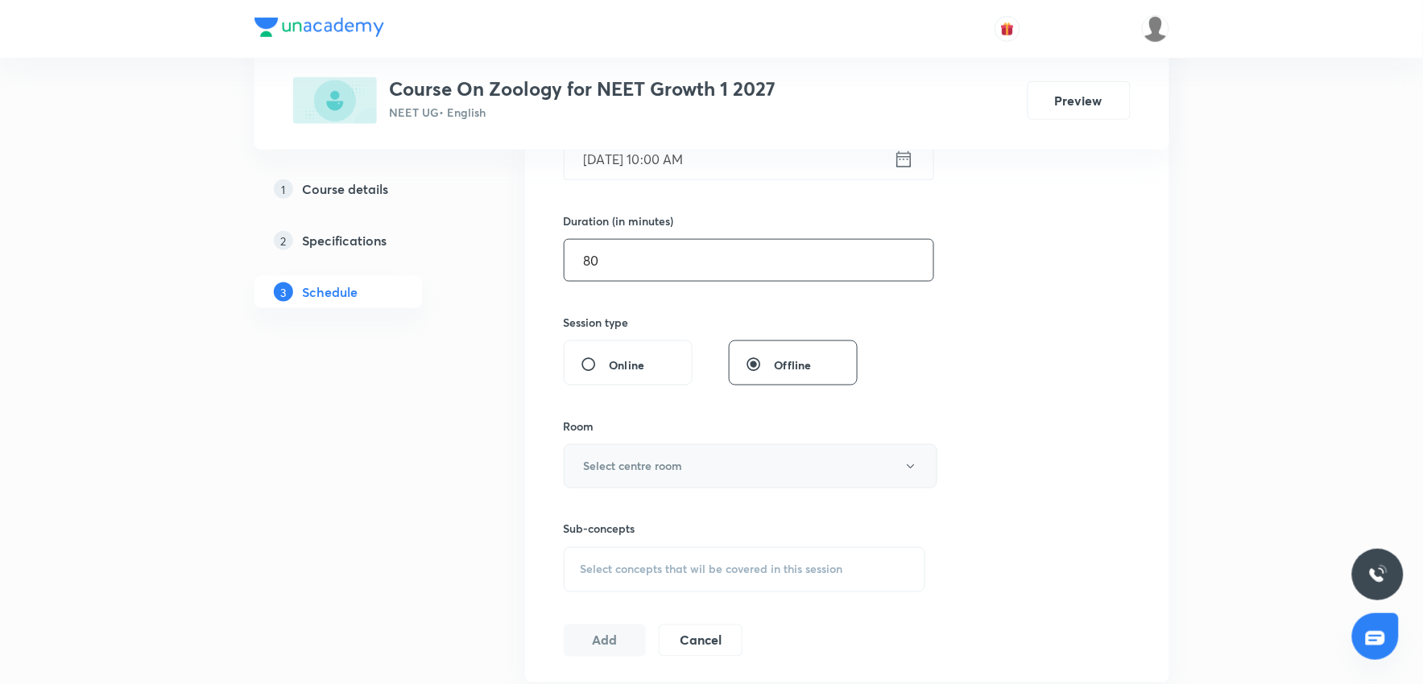
type input "80"
click at [688, 462] on button "Select centre room" at bounding box center [751, 467] width 374 height 44
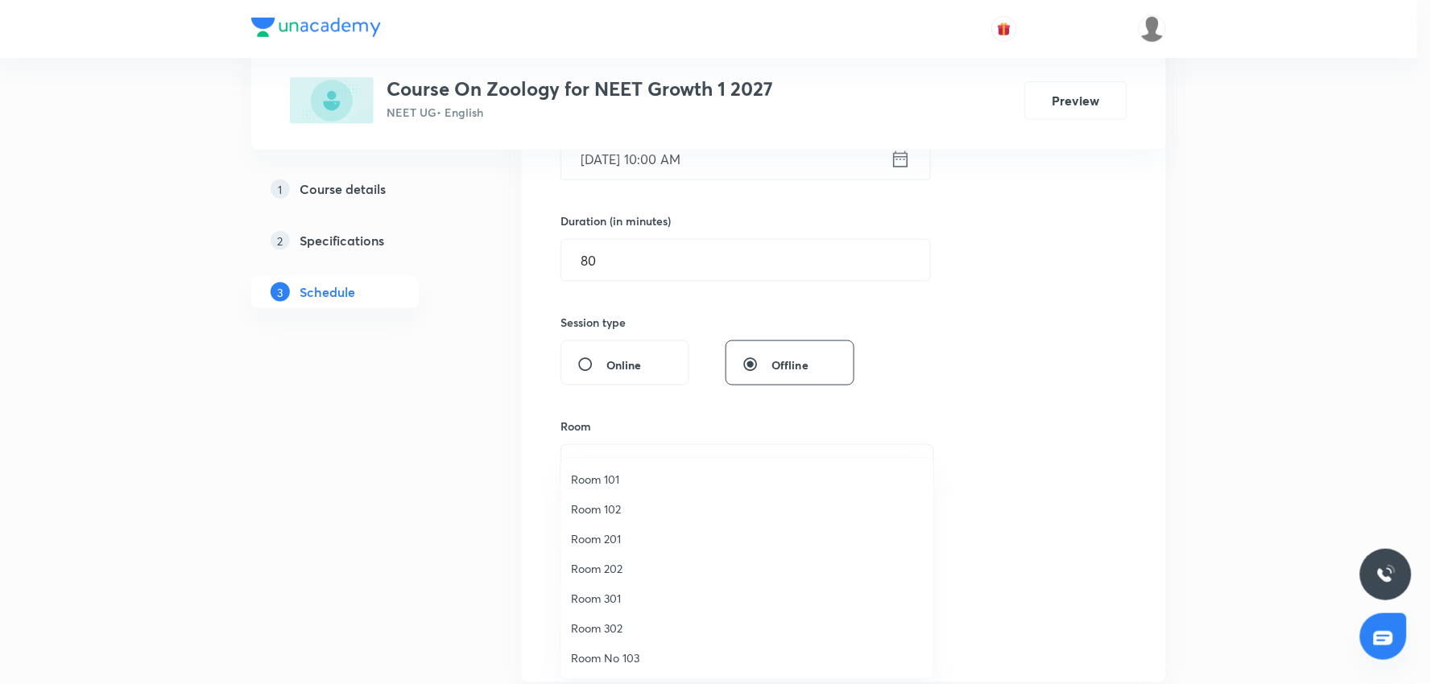
drag, startPoint x: 606, startPoint y: 514, endPoint x: 797, endPoint y: 467, distance: 196.5
click at [606, 514] on span "Room 102" at bounding box center [747, 509] width 353 height 17
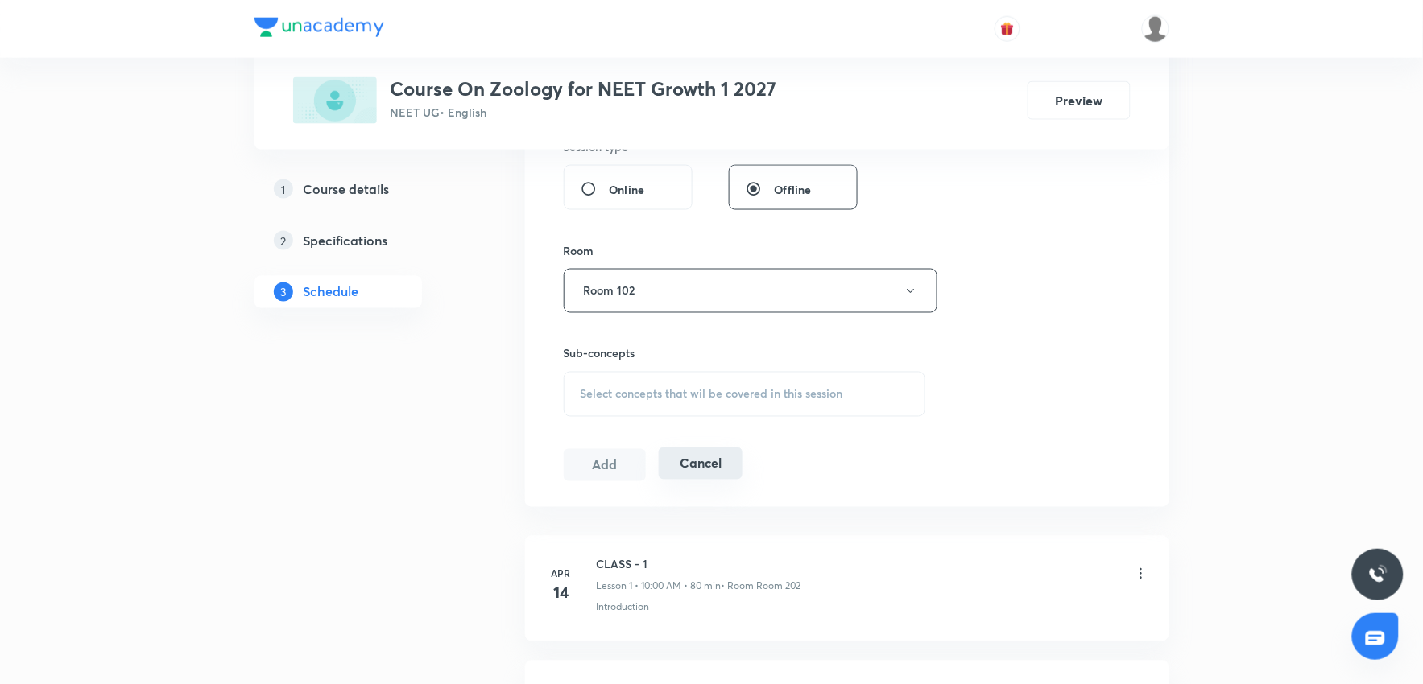
scroll to position [626, 0]
click at [702, 395] on span "Select concepts that wil be covered in this session" at bounding box center [712, 391] width 263 height 13
click at [701, 391] on span "Select concepts that wil be covered in this session" at bounding box center [712, 391] width 263 height 13
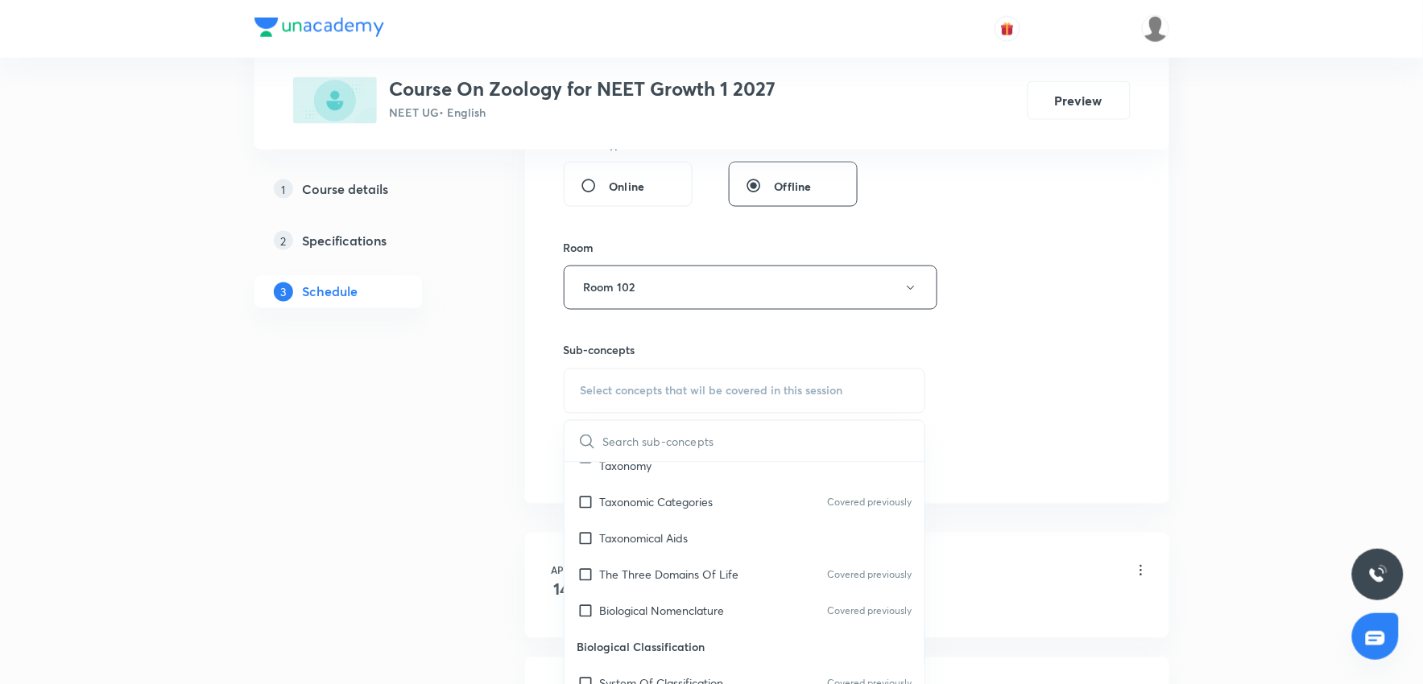
scroll to position [447, 0]
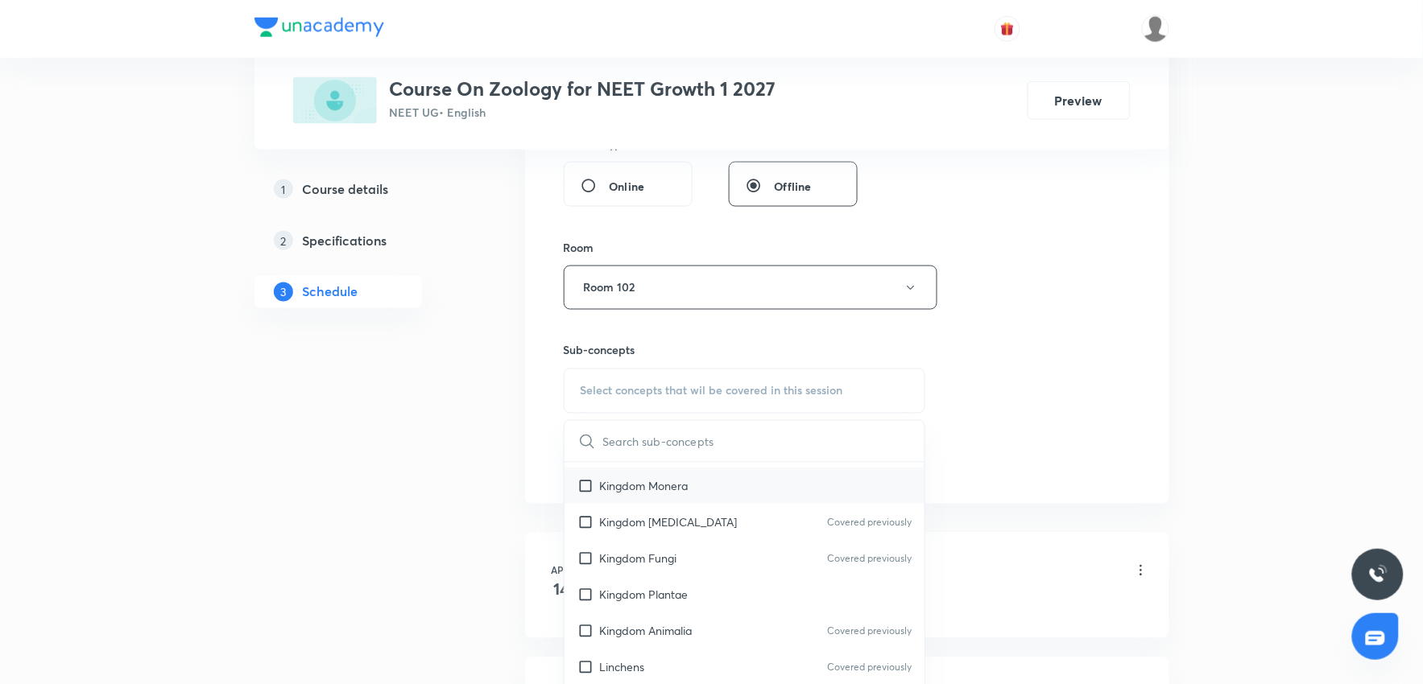
click at [666, 494] on p "Kingdom Monera" at bounding box center [644, 486] width 89 height 17
checkbox input "true"
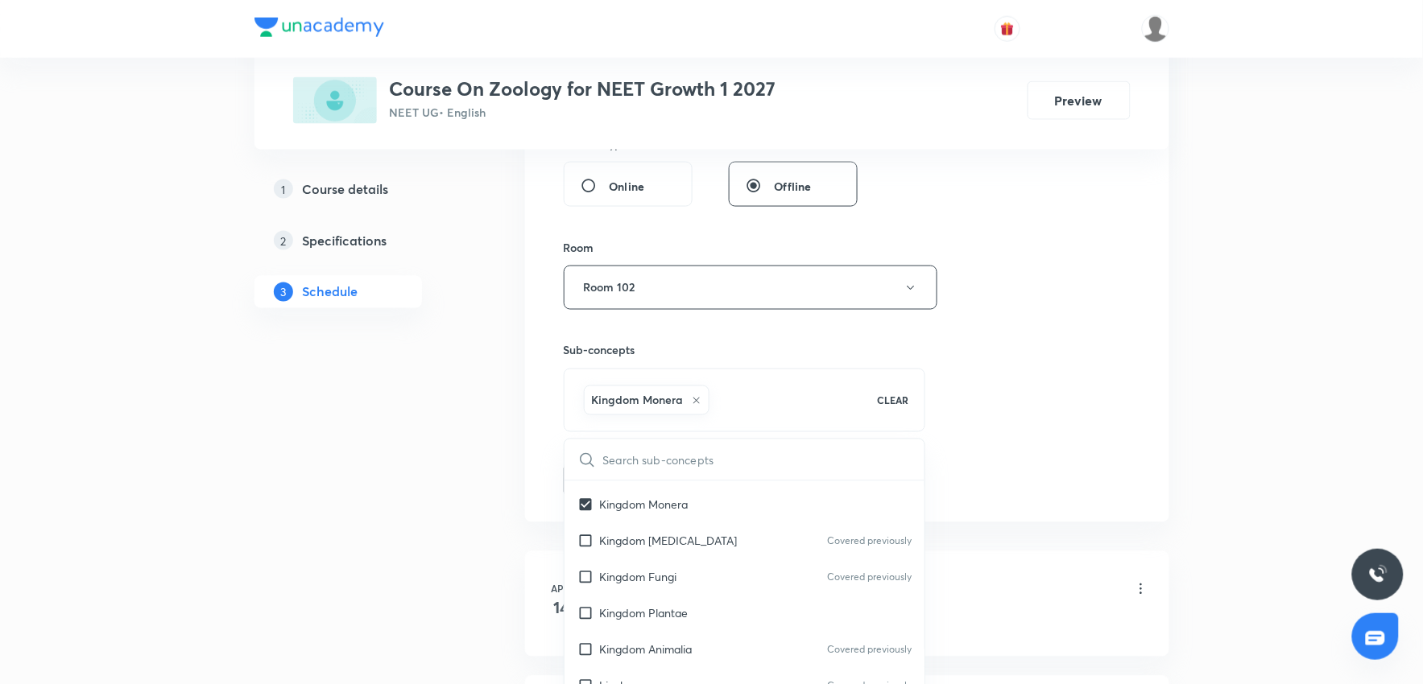
click at [1133, 422] on div "Session 99 Live class Session title 32/99 Breathing and gaseous exchange 8 ​ Sc…" at bounding box center [847, 109] width 644 height 826
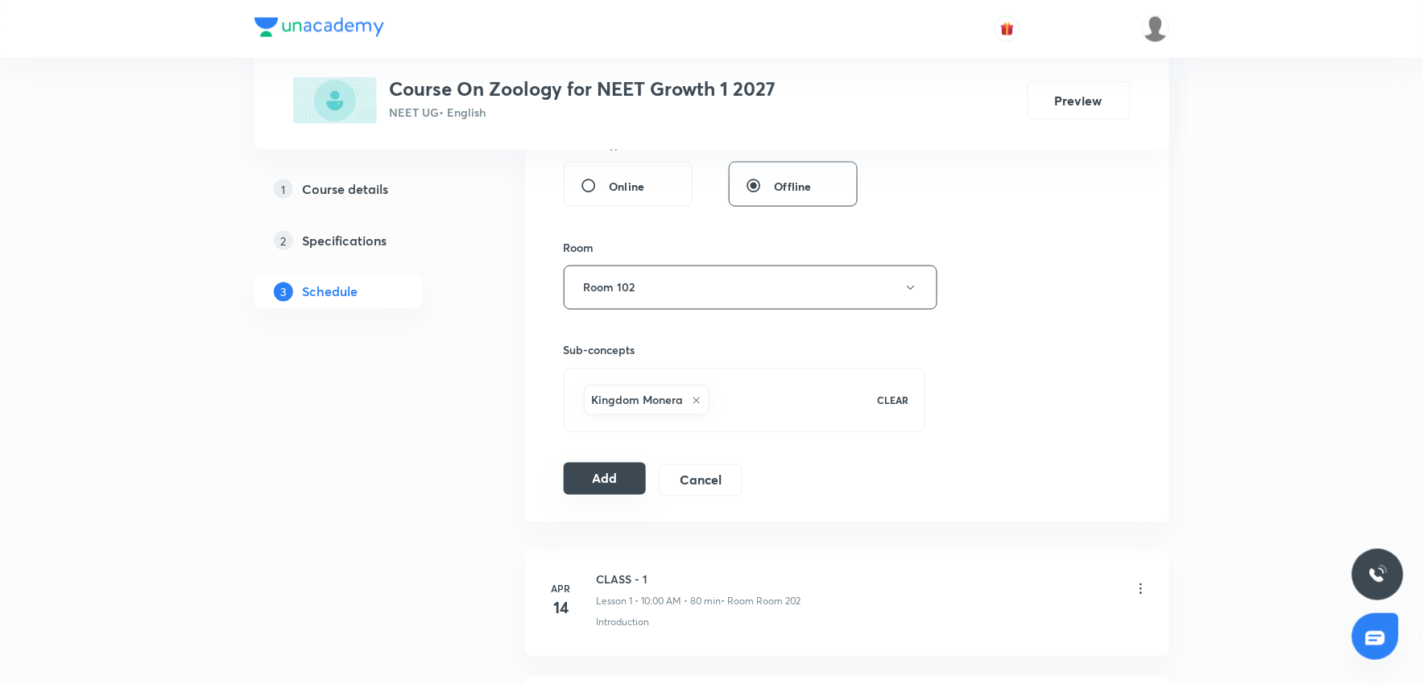
click at [599, 477] on button "Add" at bounding box center [605, 479] width 83 height 32
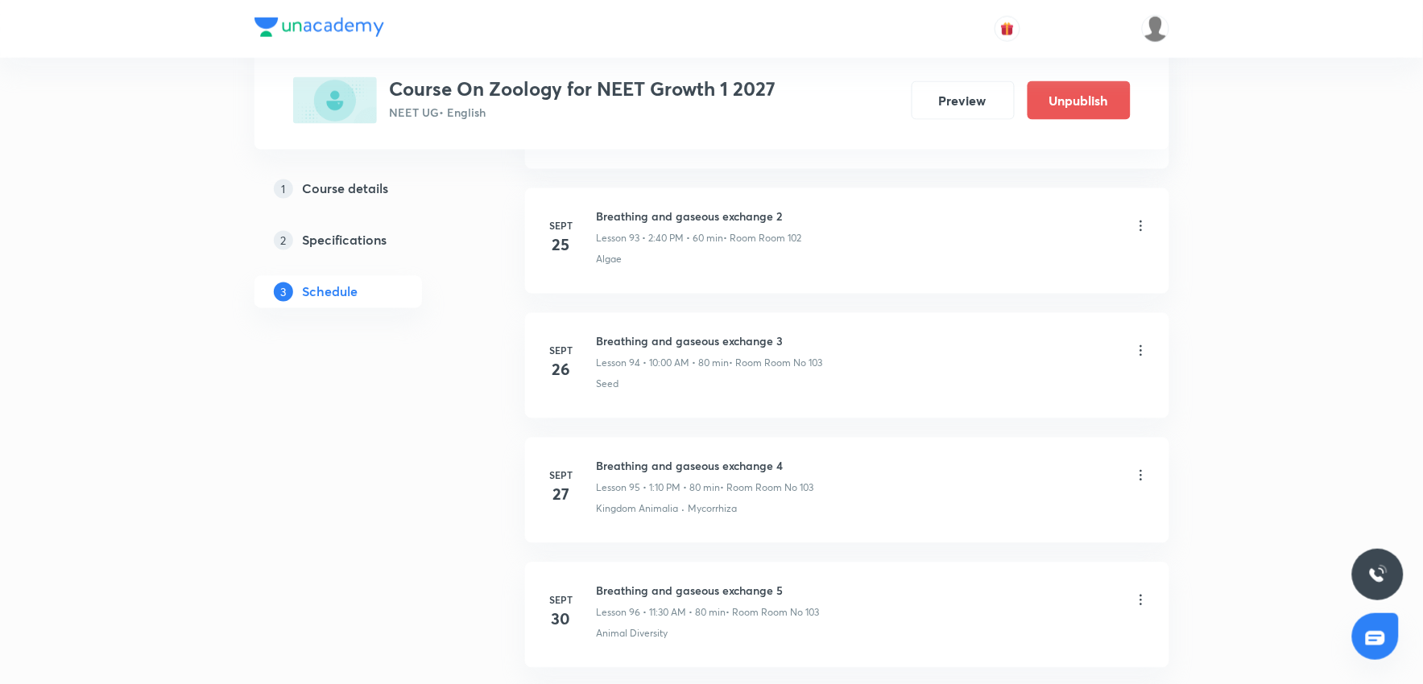
scroll to position [12237, 0]
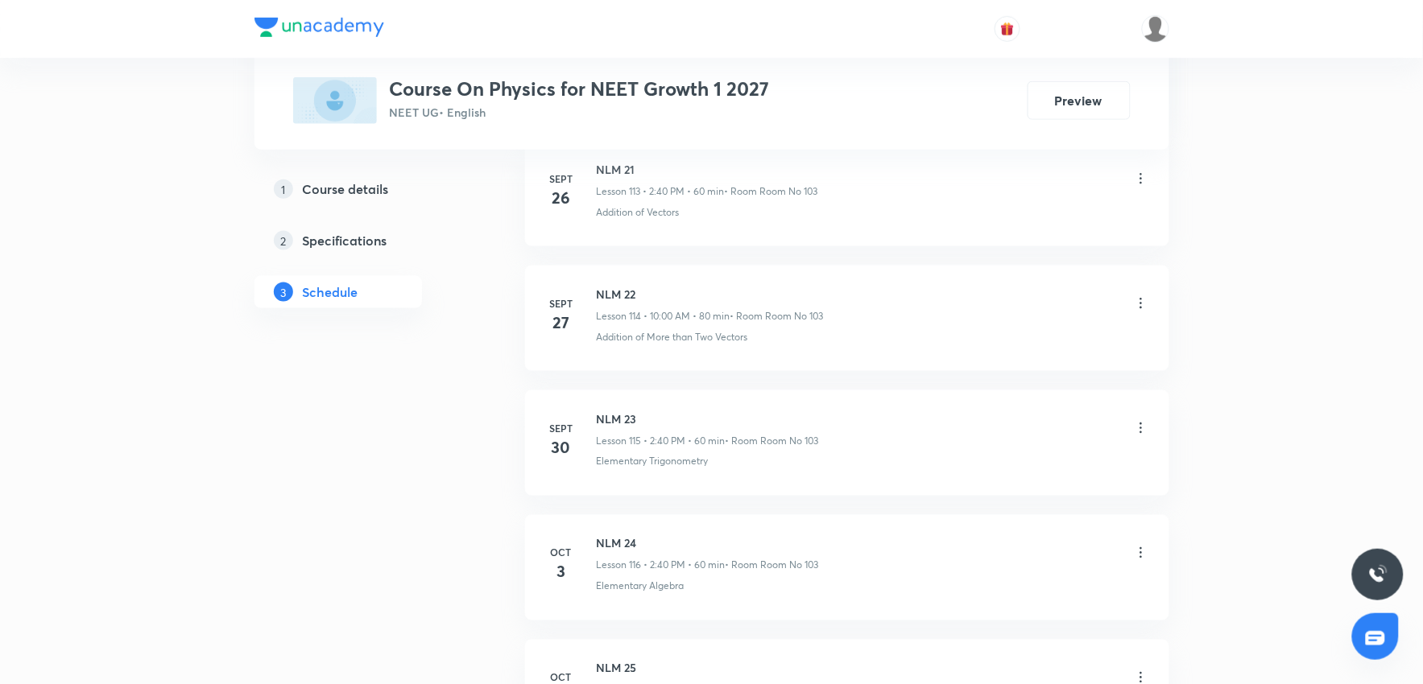
scroll to position [15330, 0]
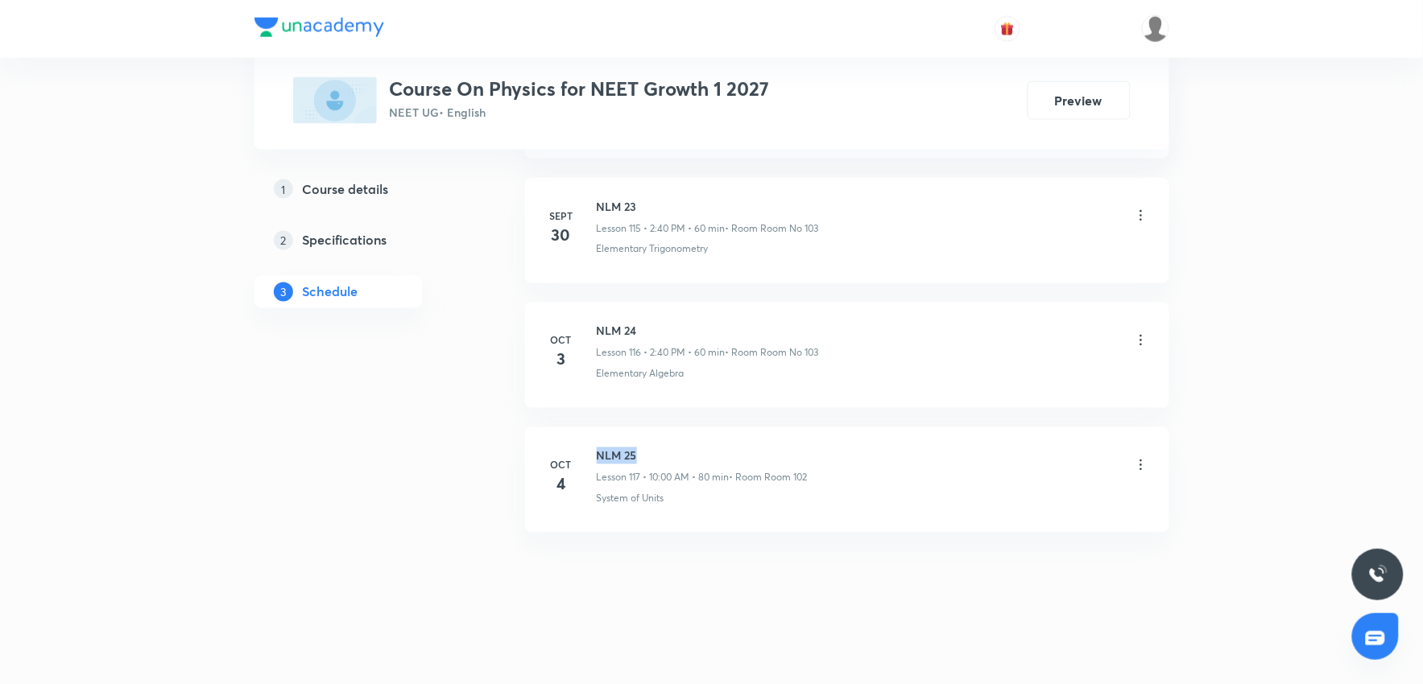
drag, startPoint x: 589, startPoint y: 445, endPoint x: 706, endPoint y: 445, distance: 116.8
click at [706, 445] on li "[DATE] NLM 25 Lesson 117 • 10:00 AM • 80 min • Room Room 102 System of Units" at bounding box center [847, 480] width 644 height 105
copy h6 "NLM 25"
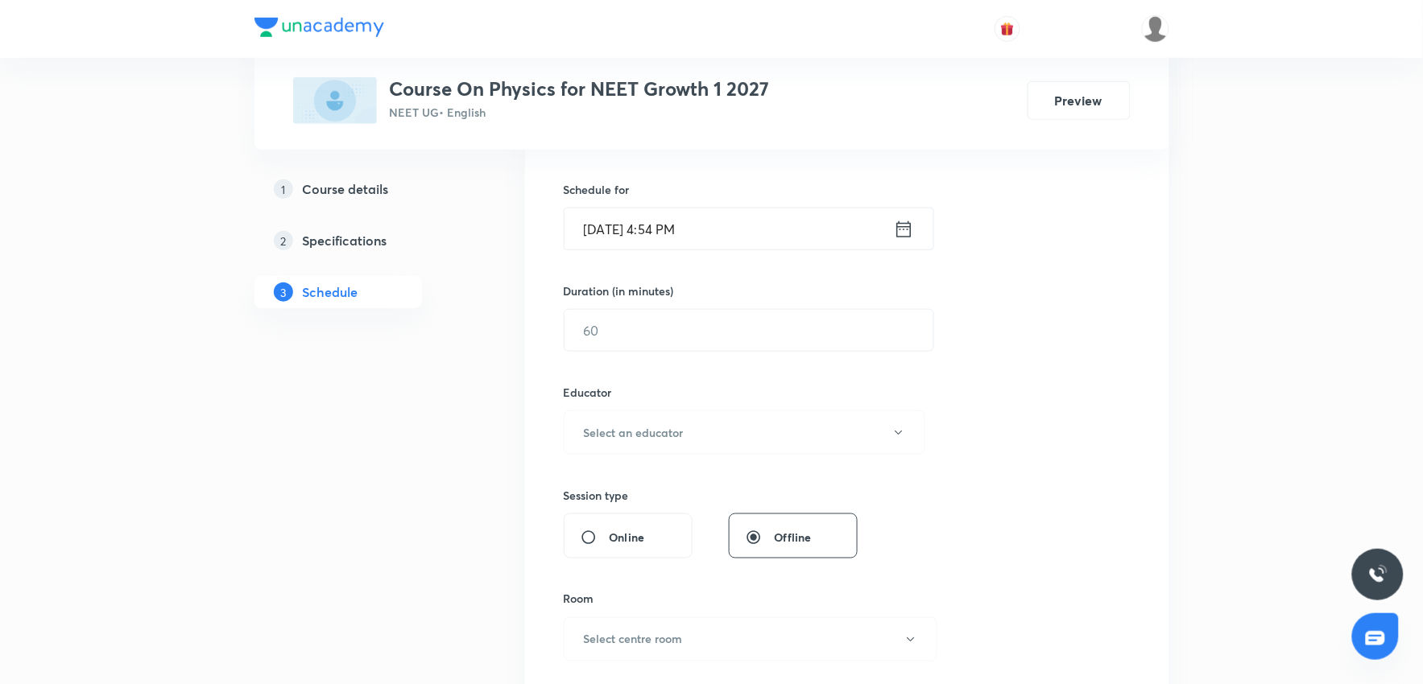
scroll to position [0, 0]
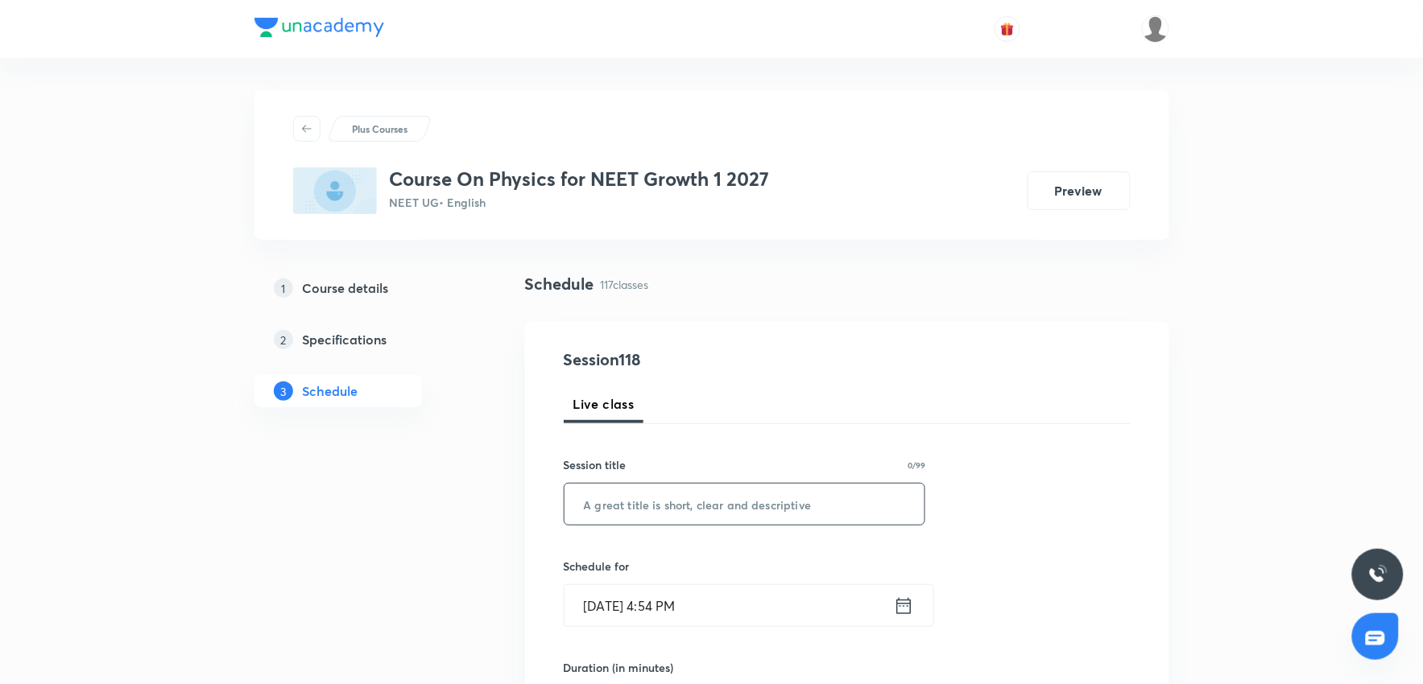
click at [702, 492] on input "text" at bounding box center [744, 504] width 361 height 41
paste input "NLM 25"
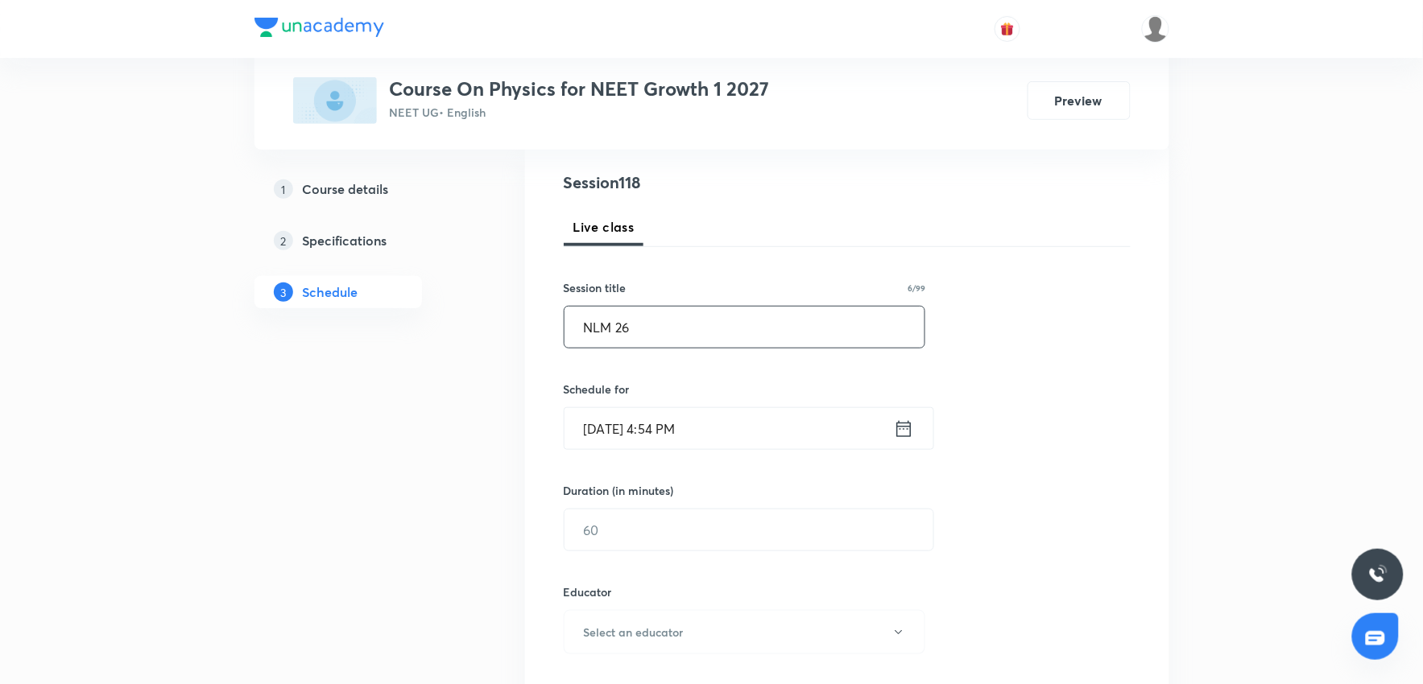
scroll to position [179, 0]
type input "NLM 26"
click at [771, 425] on input "[DATE] 4:54 PM" at bounding box center [728, 427] width 329 height 41
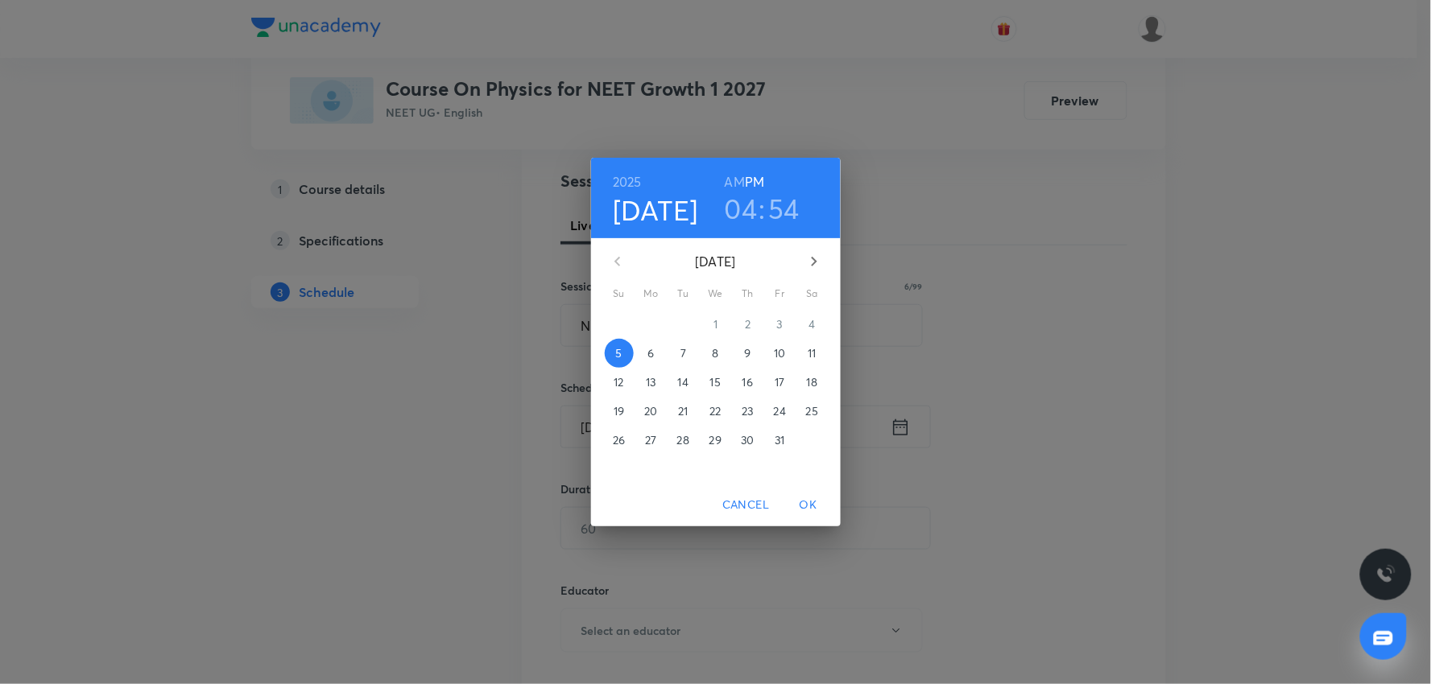
click at [654, 349] on p "6" at bounding box center [650, 353] width 6 height 16
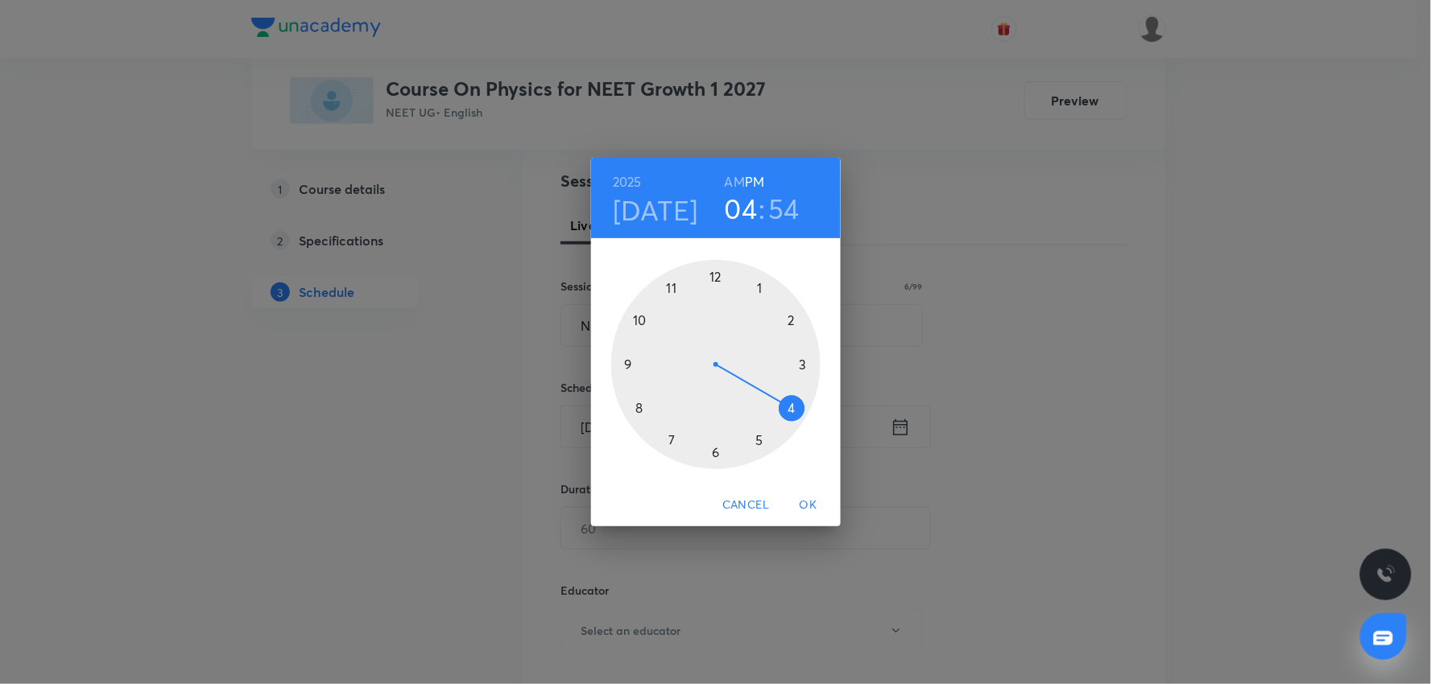
click at [738, 204] on h3 "04" at bounding box center [741, 209] width 33 height 34
click at [678, 295] on div at bounding box center [715, 364] width 209 height 209
click at [712, 455] on div at bounding box center [715, 364] width 209 height 209
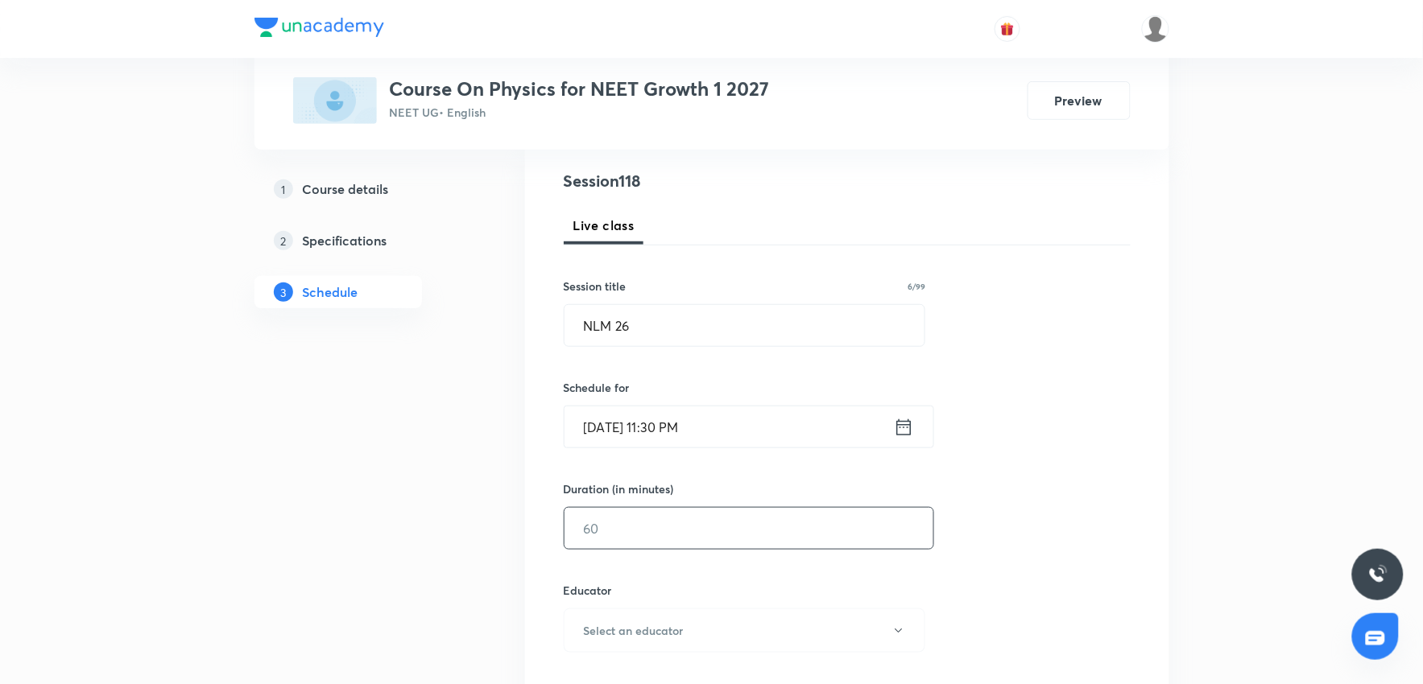
click at [730, 536] on input "text" at bounding box center [748, 528] width 369 height 41
drag, startPoint x: 738, startPoint y: 436, endPoint x: 738, endPoint y: 424, distance: 11.3
click at [738, 424] on input "Oct 6, 2025, 11:30 PM" at bounding box center [728, 427] width 329 height 41
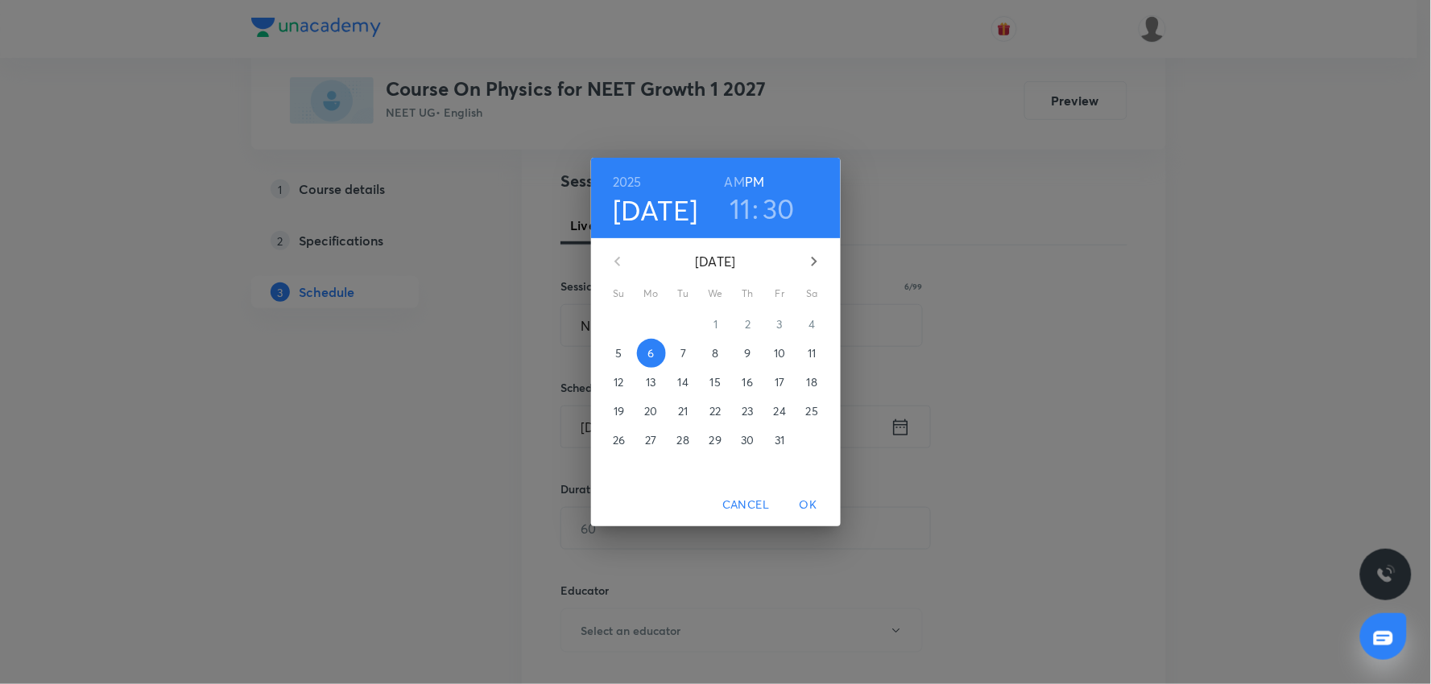
click at [721, 182] on div "2025 Oct 6 11 : 30 AM PM" at bounding box center [716, 198] width 224 height 55
click at [735, 178] on h6 "AM" at bounding box center [735, 182] width 20 height 23
click at [809, 511] on span "OK" at bounding box center [808, 505] width 39 height 20
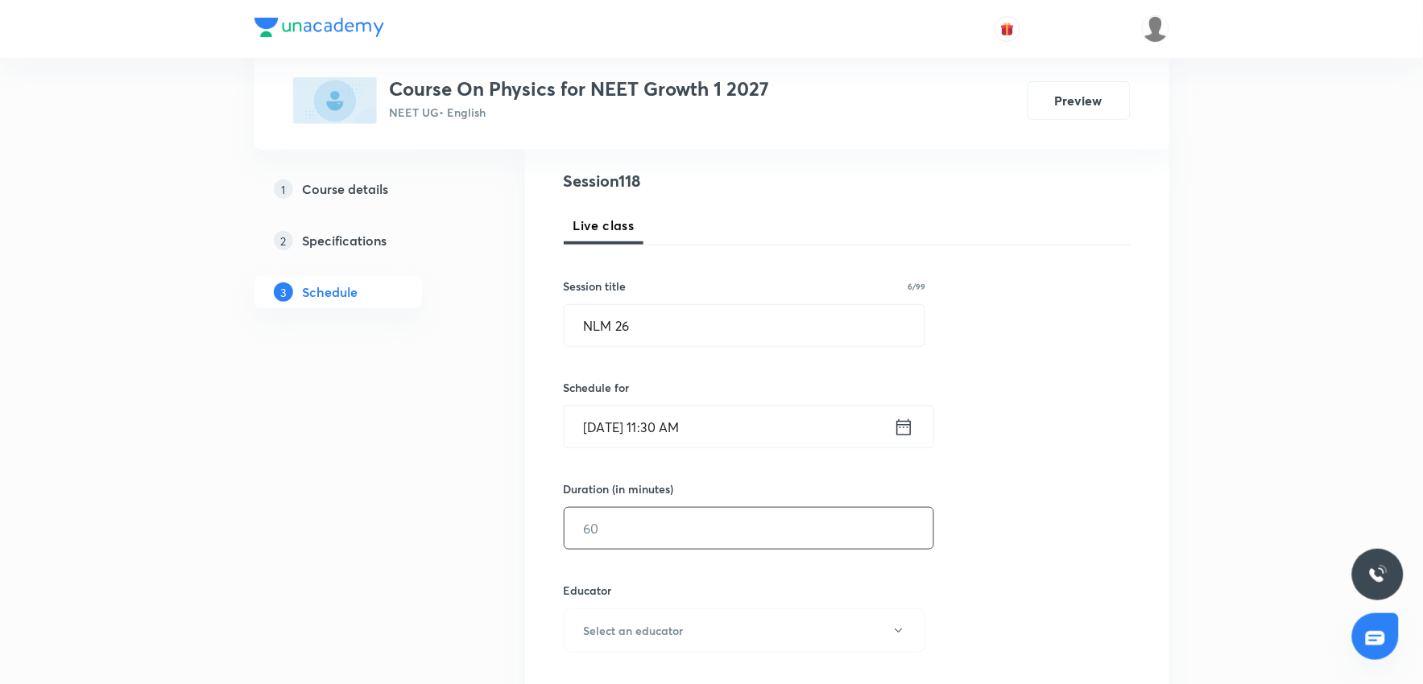
click at [703, 533] on input "text" at bounding box center [748, 528] width 369 height 41
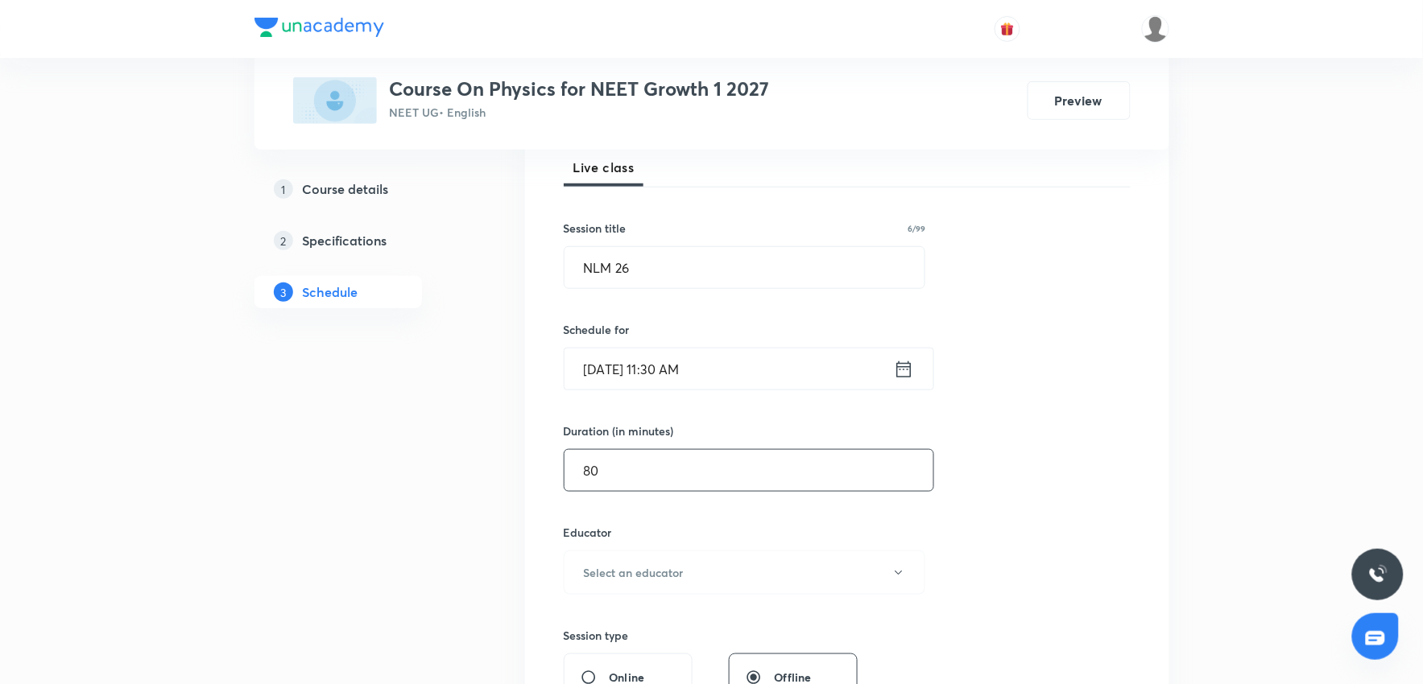
scroll to position [268, 0]
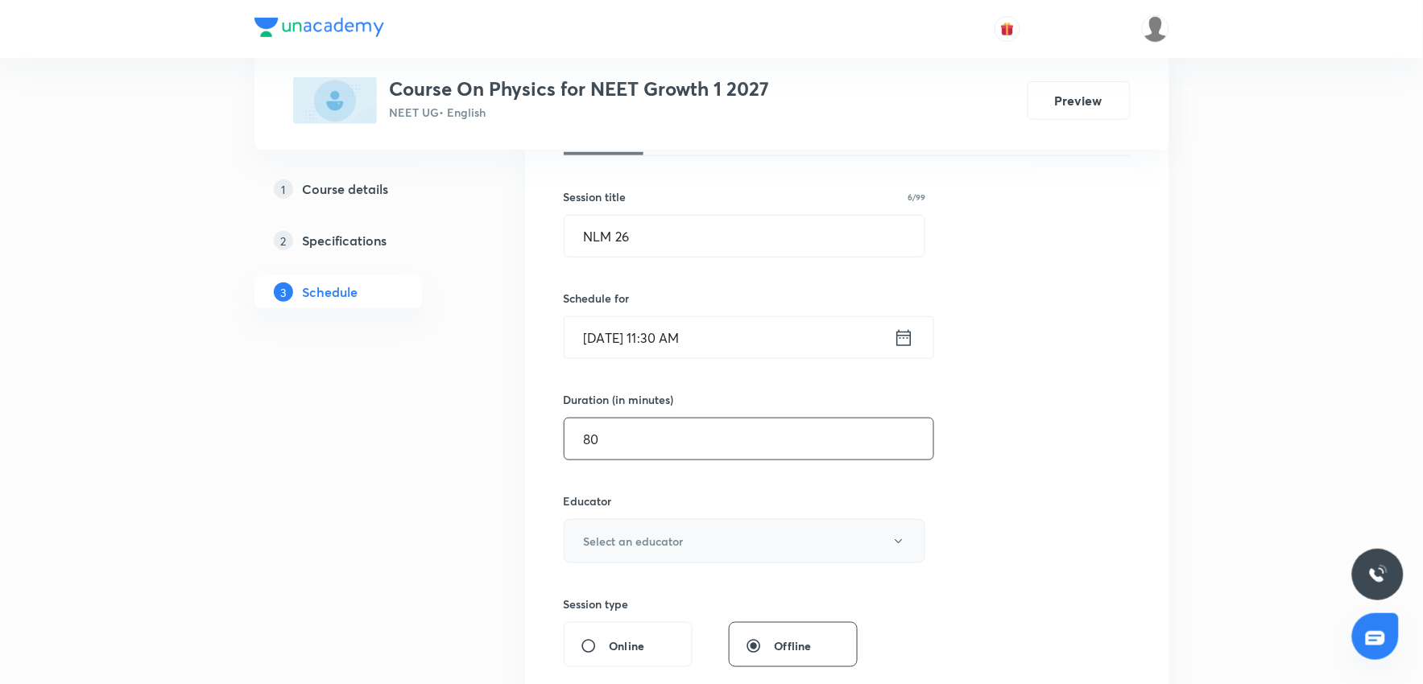
type input "80"
click at [697, 550] on button "Select an educator" at bounding box center [745, 541] width 362 height 44
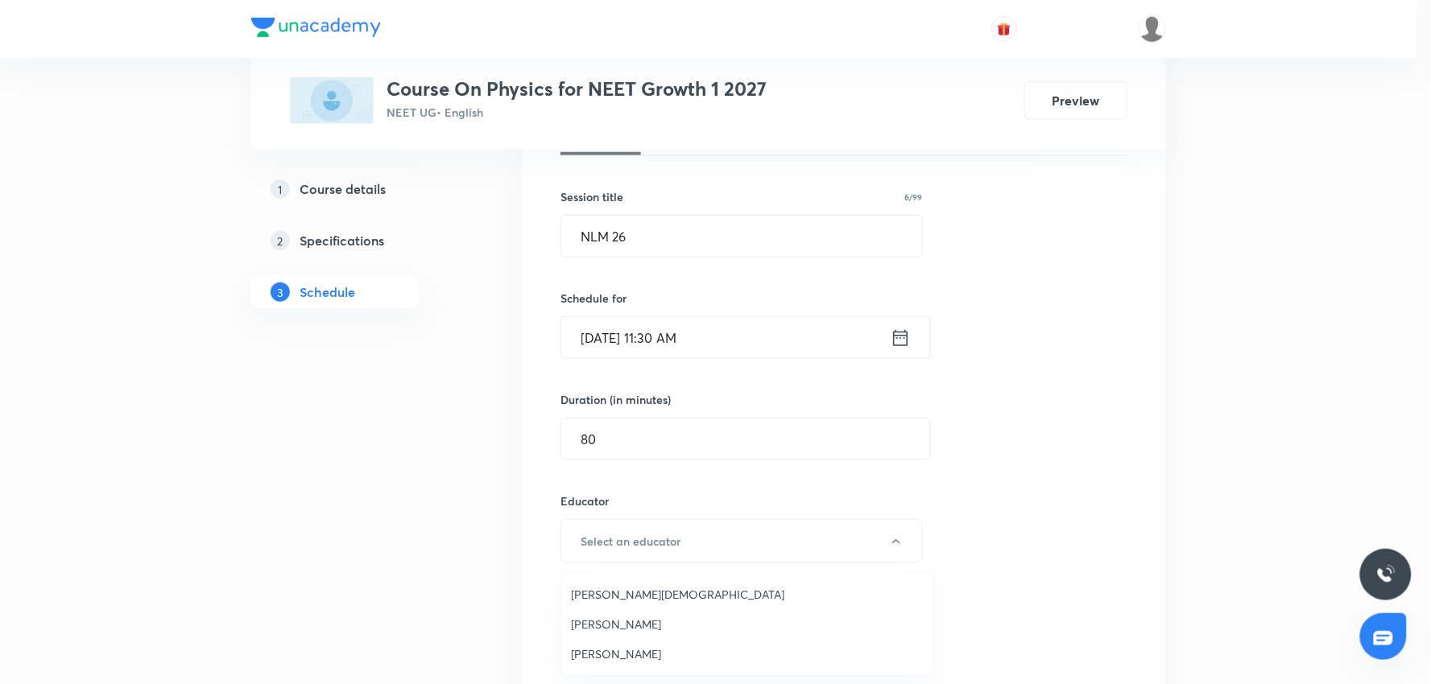
click at [600, 598] on span "Arpit Jain" at bounding box center [747, 594] width 353 height 17
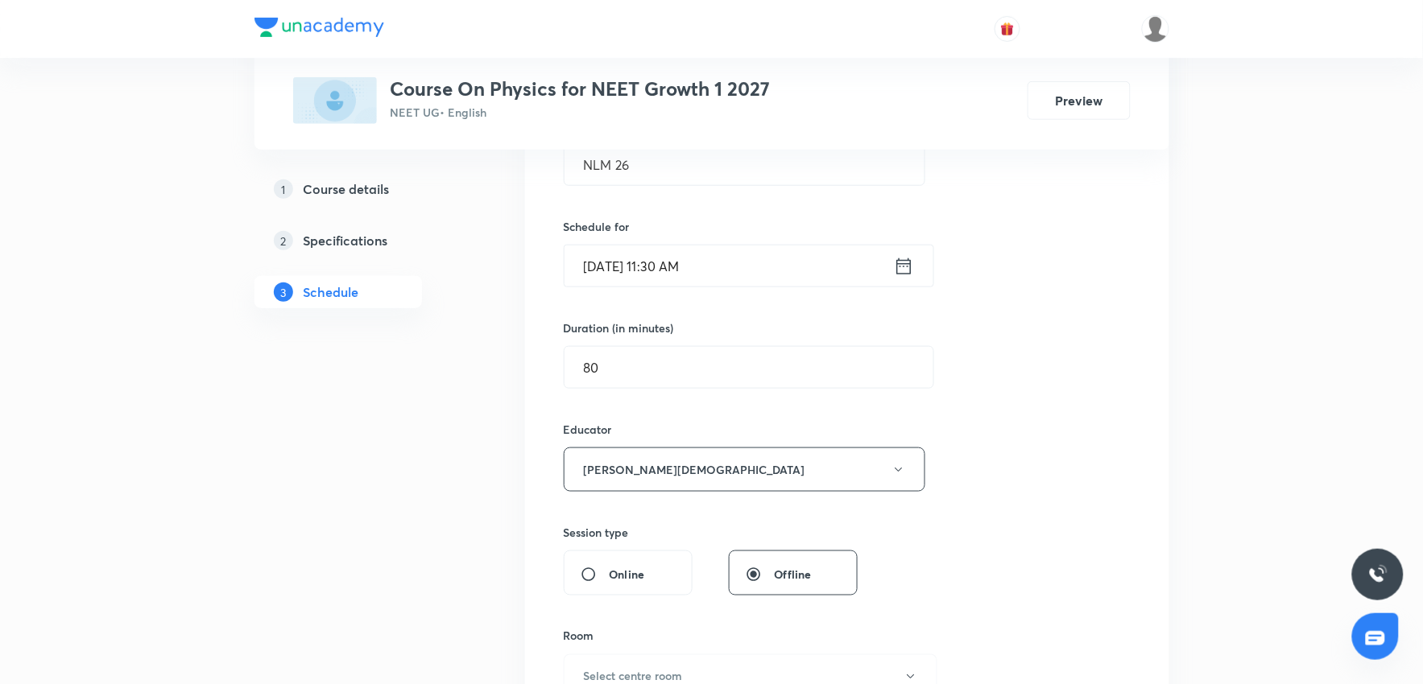
scroll to position [447, 0]
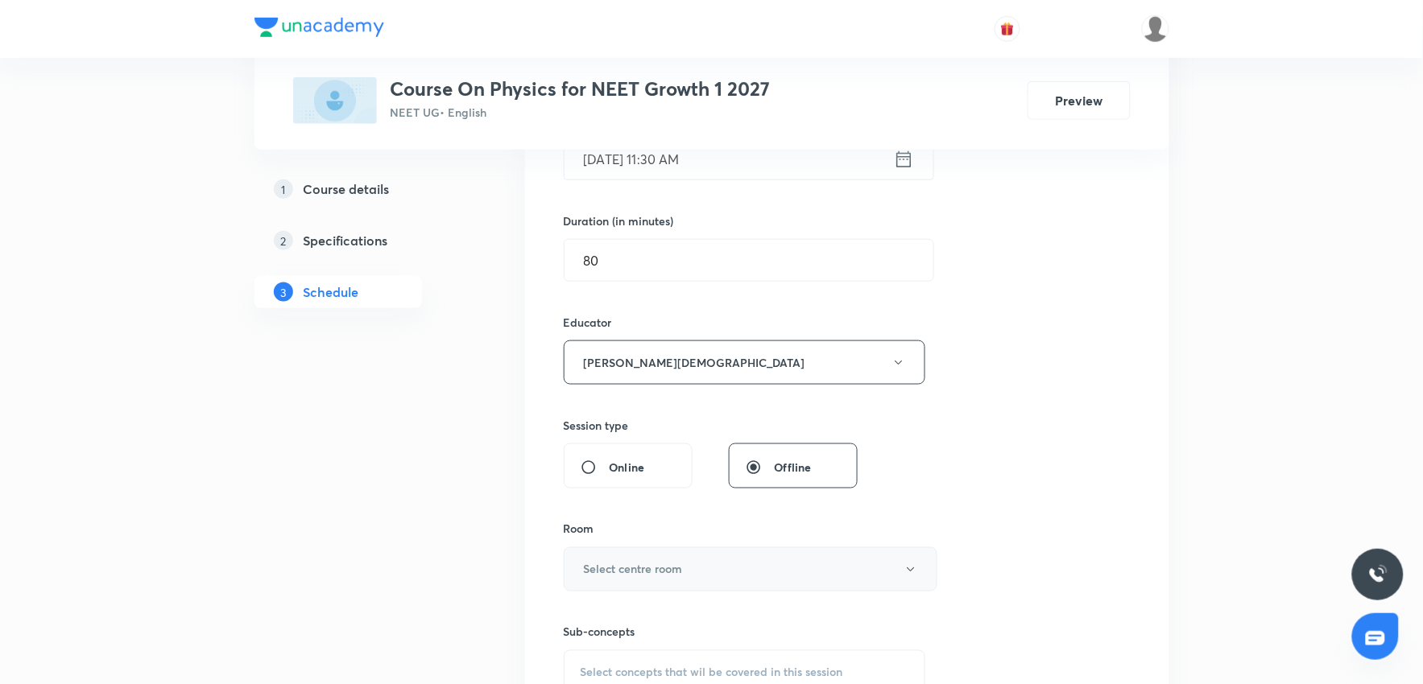
click at [710, 570] on button "Select centre room" at bounding box center [751, 570] width 374 height 44
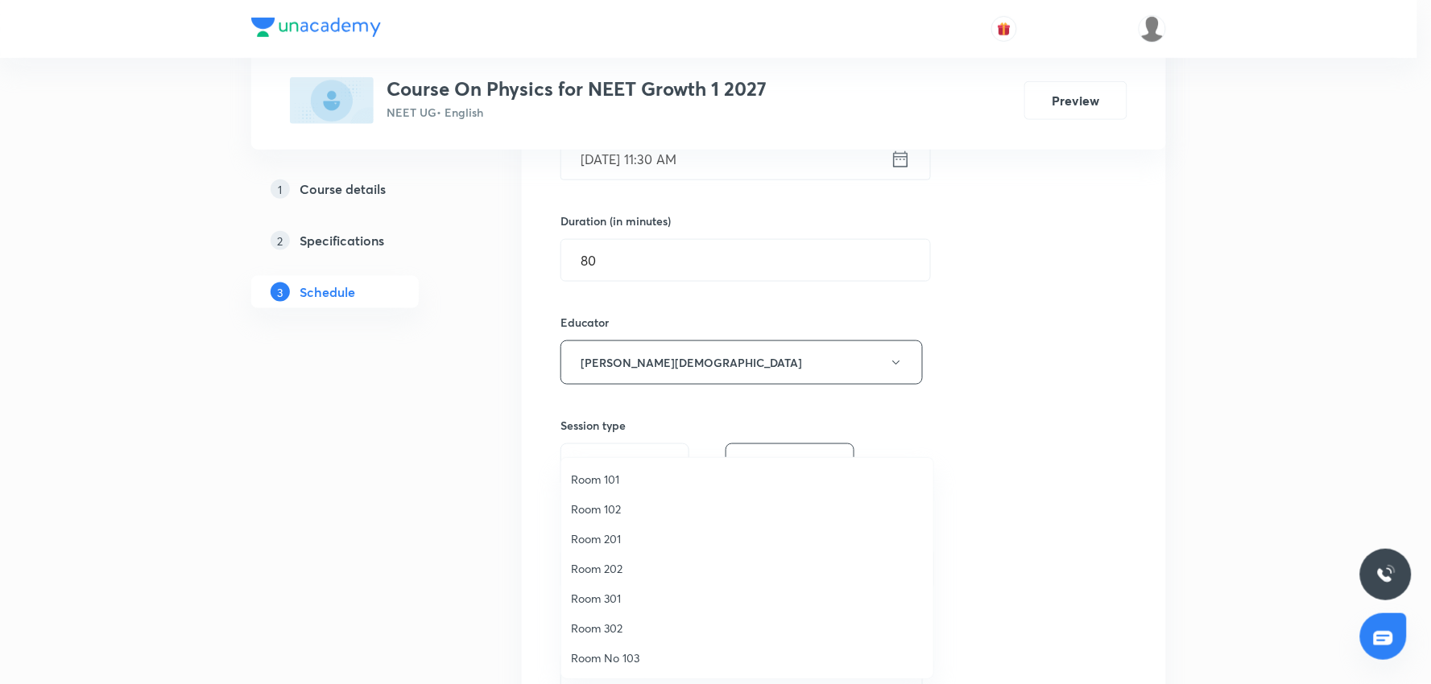
drag, startPoint x: 612, startPoint y: 513, endPoint x: 858, endPoint y: 483, distance: 248.2
click at [613, 512] on span "Room 102" at bounding box center [747, 509] width 353 height 17
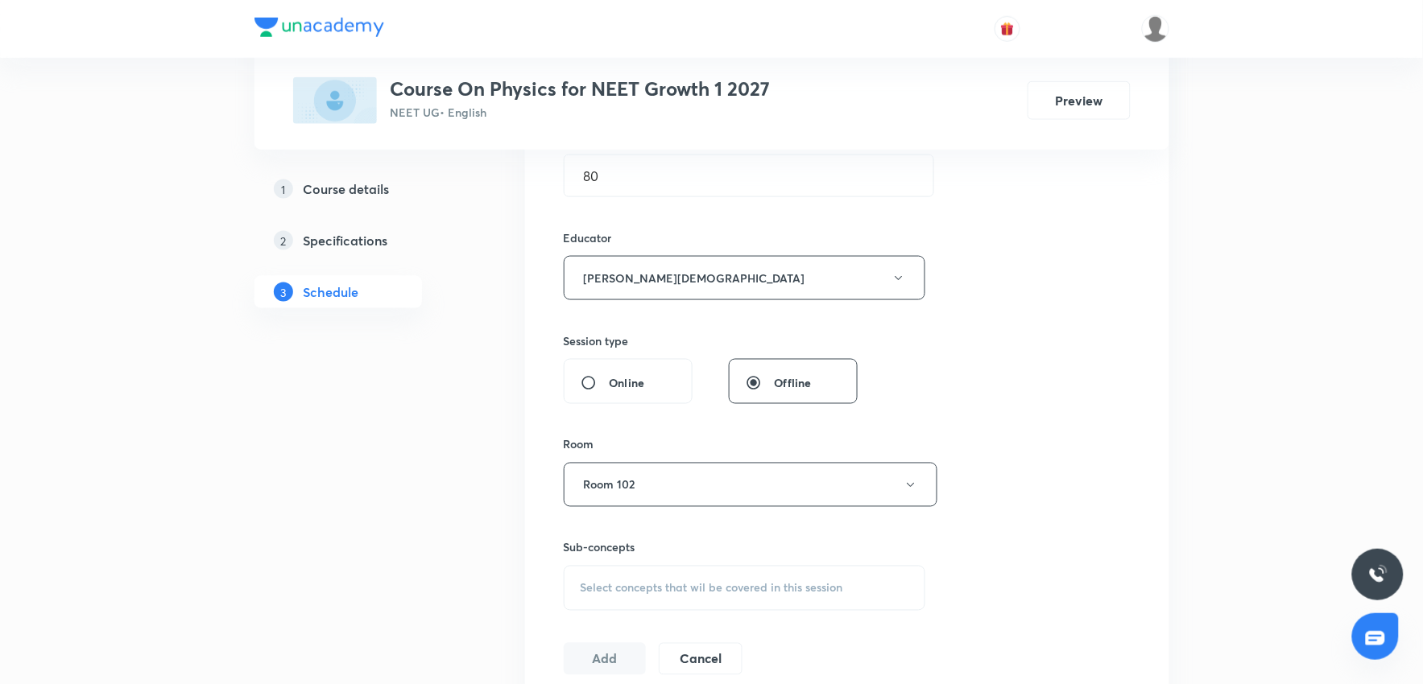
scroll to position [626, 0]
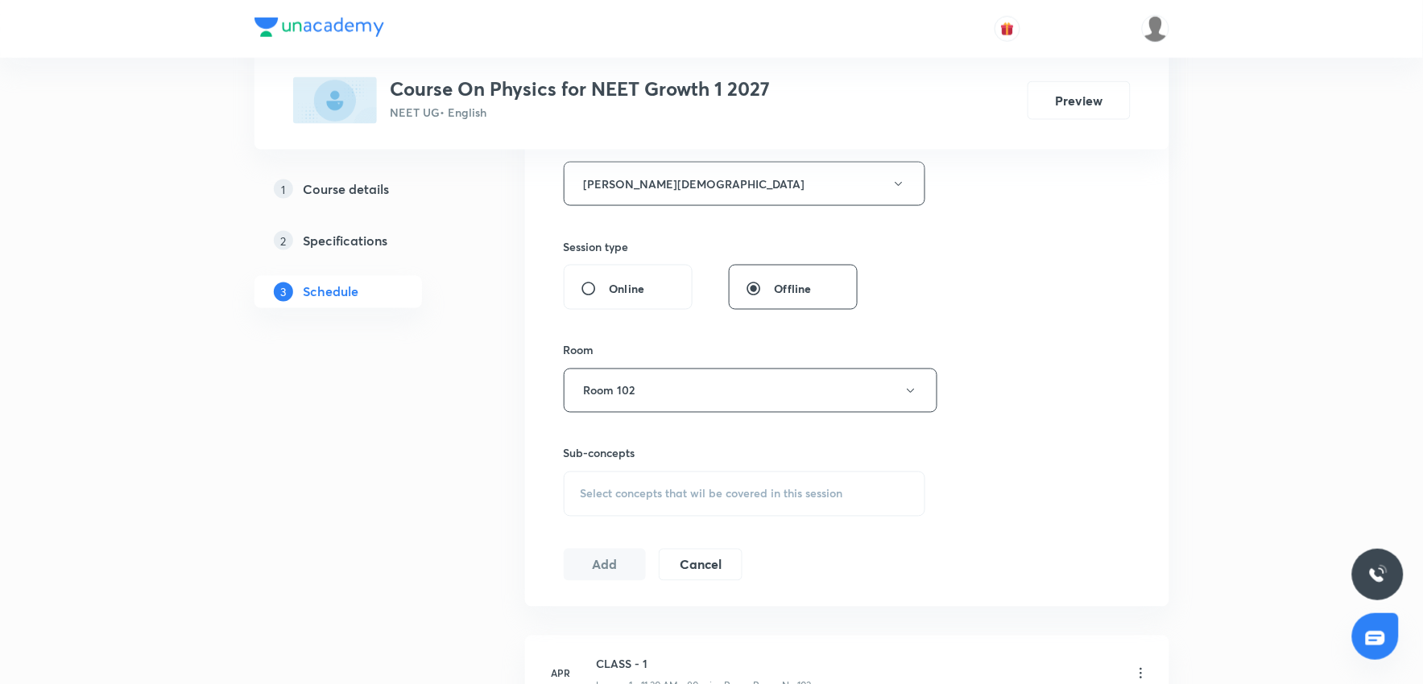
click at [689, 494] on span "Select concepts that wil be covered in this session" at bounding box center [712, 494] width 263 height 13
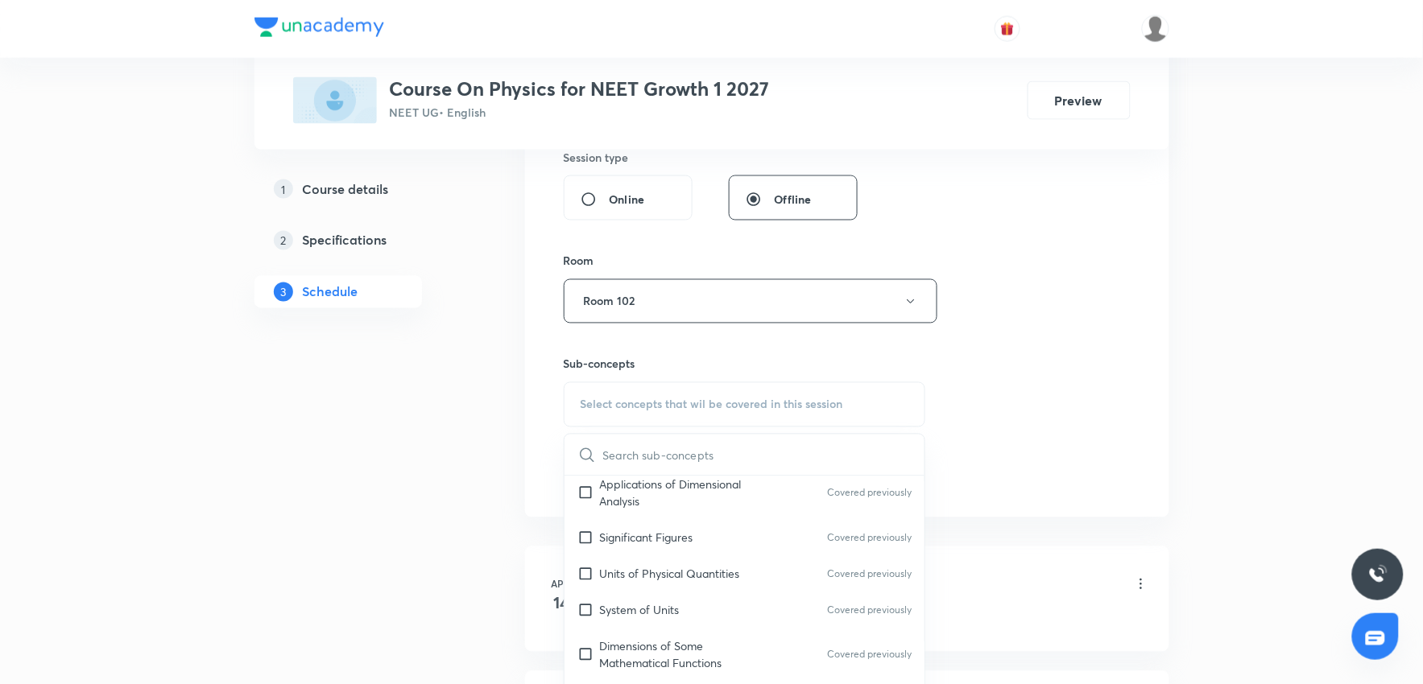
scroll to position [268, 0]
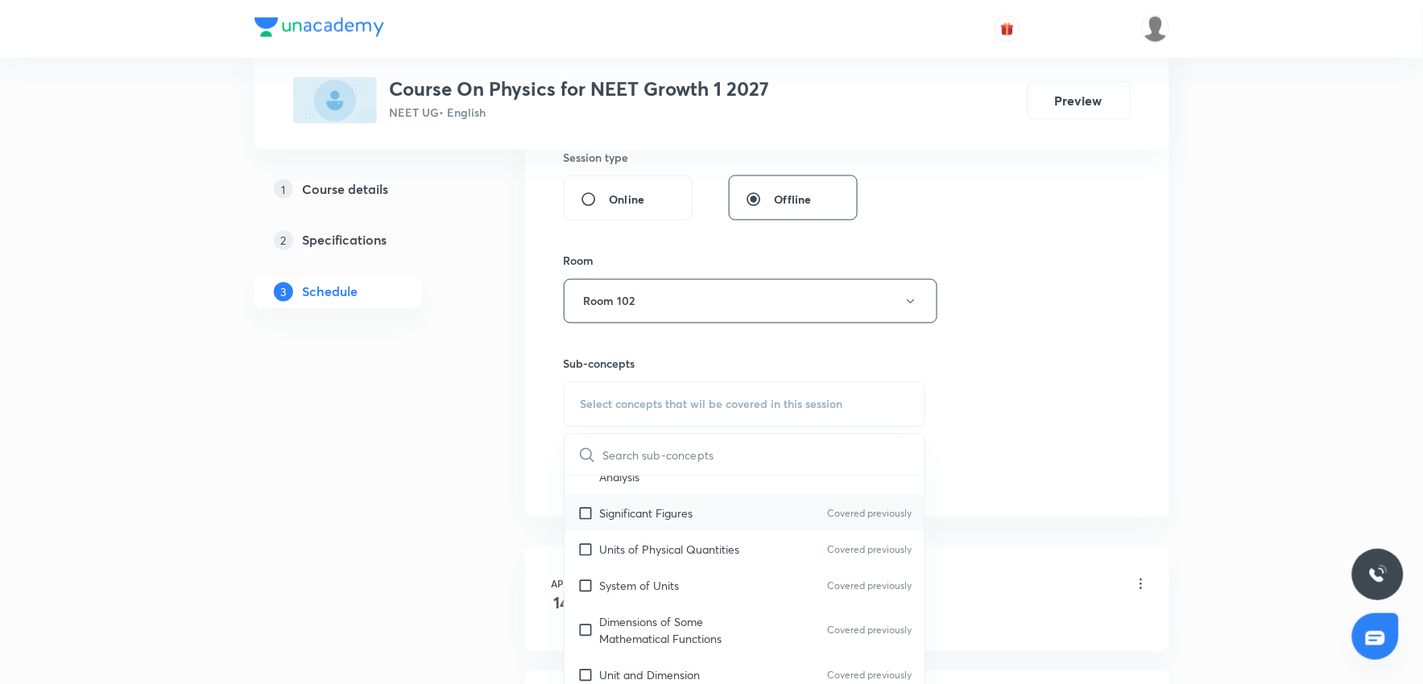
click at [710, 520] on div "Significant Figures Covered previously" at bounding box center [744, 514] width 361 height 36
checkbox input "true"
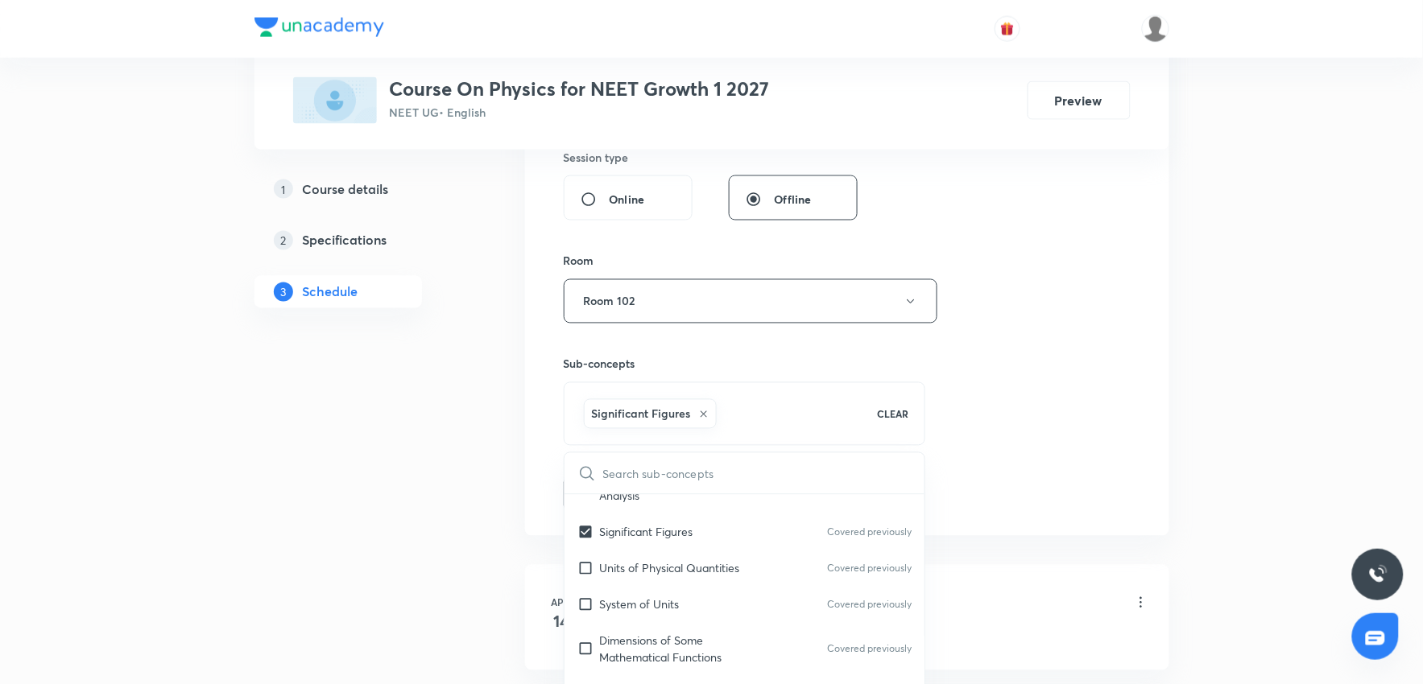
click at [1077, 465] on div "Session 118 Live class Session title 6/99 NLM 26 ​ Schedule for Oct 6, 2025, 11…" at bounding box center [847, 72] width 567 height 878
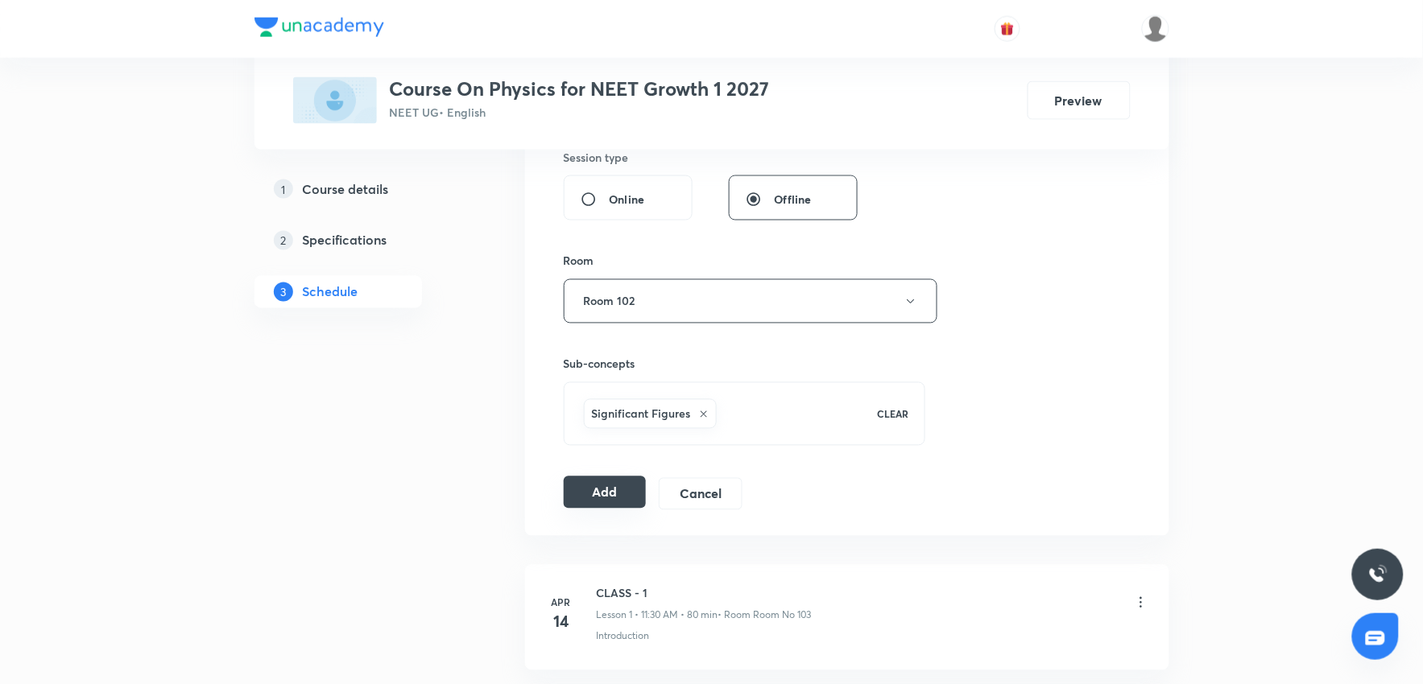
click at [575, 493] on button "Add" at bounding box center [605, 493] width 83 height 32
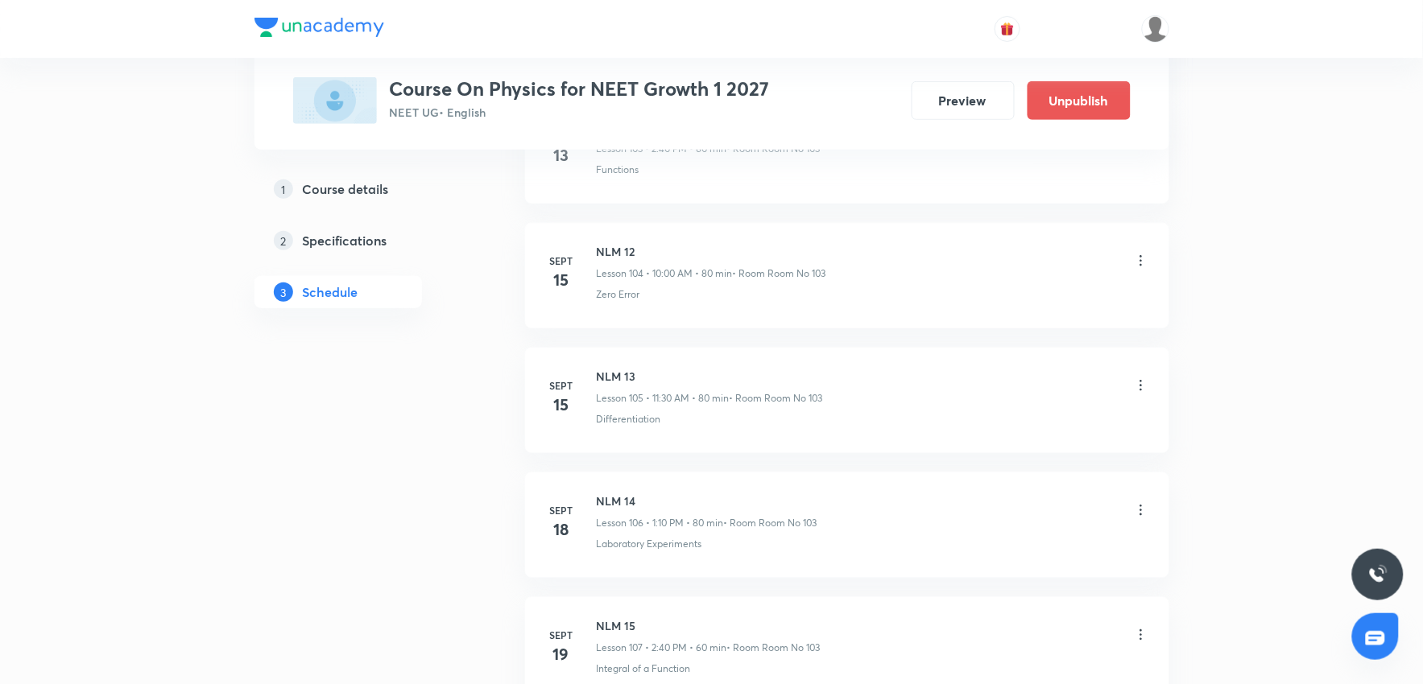
scroll to position [14611, 0]
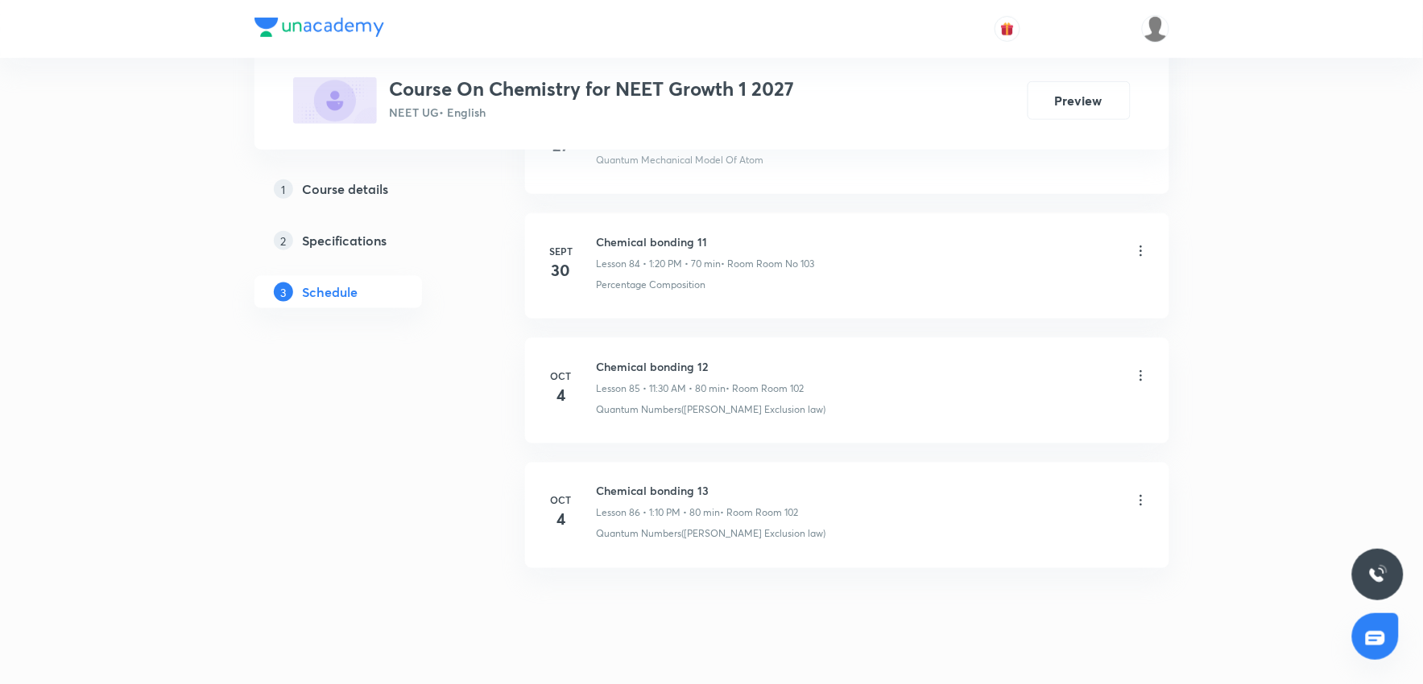
scroll to position [11456, 0]
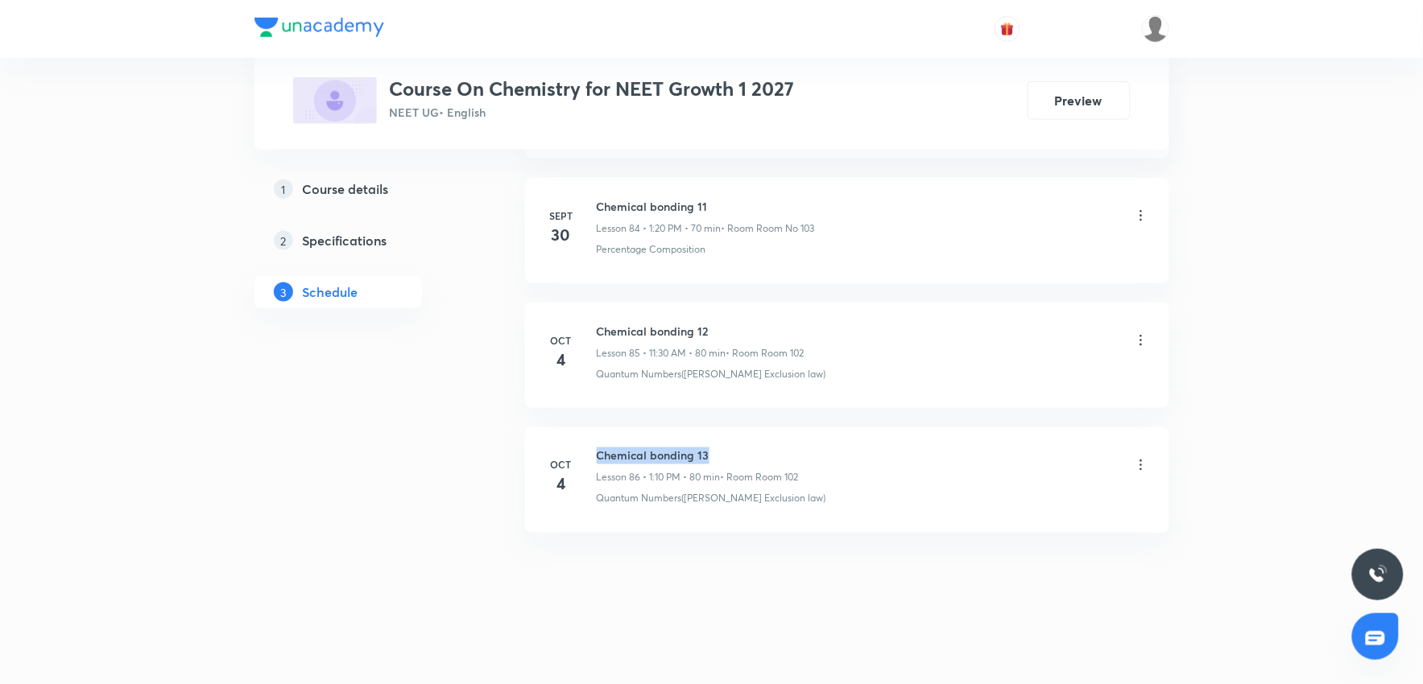
drag, startPoint x: 598, startPoint y: 452, endPoint x: 767, endPoint y: 440, distance: 169.5
click at [767, 440] on li "[DATE] Chemical bonding 13 Lesson 86 • 1:10 PM • 80 min • Room Room 102 Quantum…" at bounding box center [847, 480] width 644 height 105
copy h6 "Chemical bonding 13"
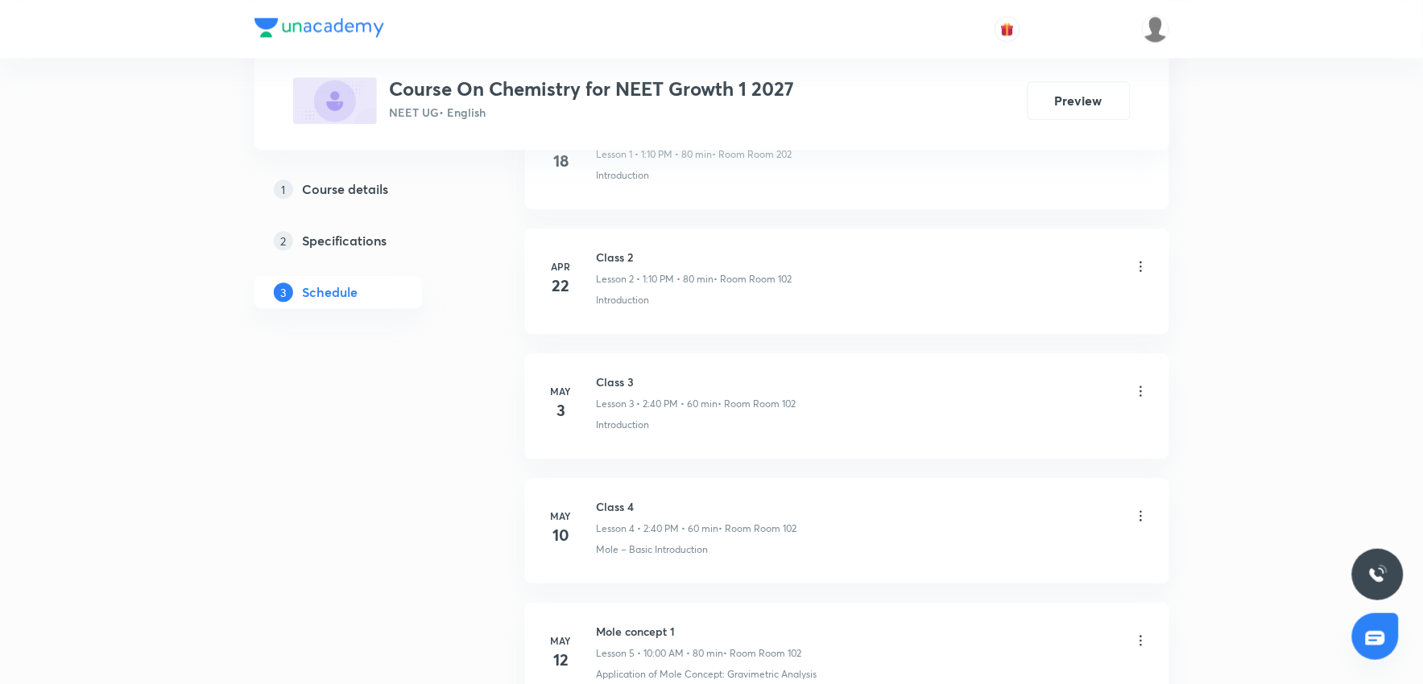
scroll to position [0, 0]
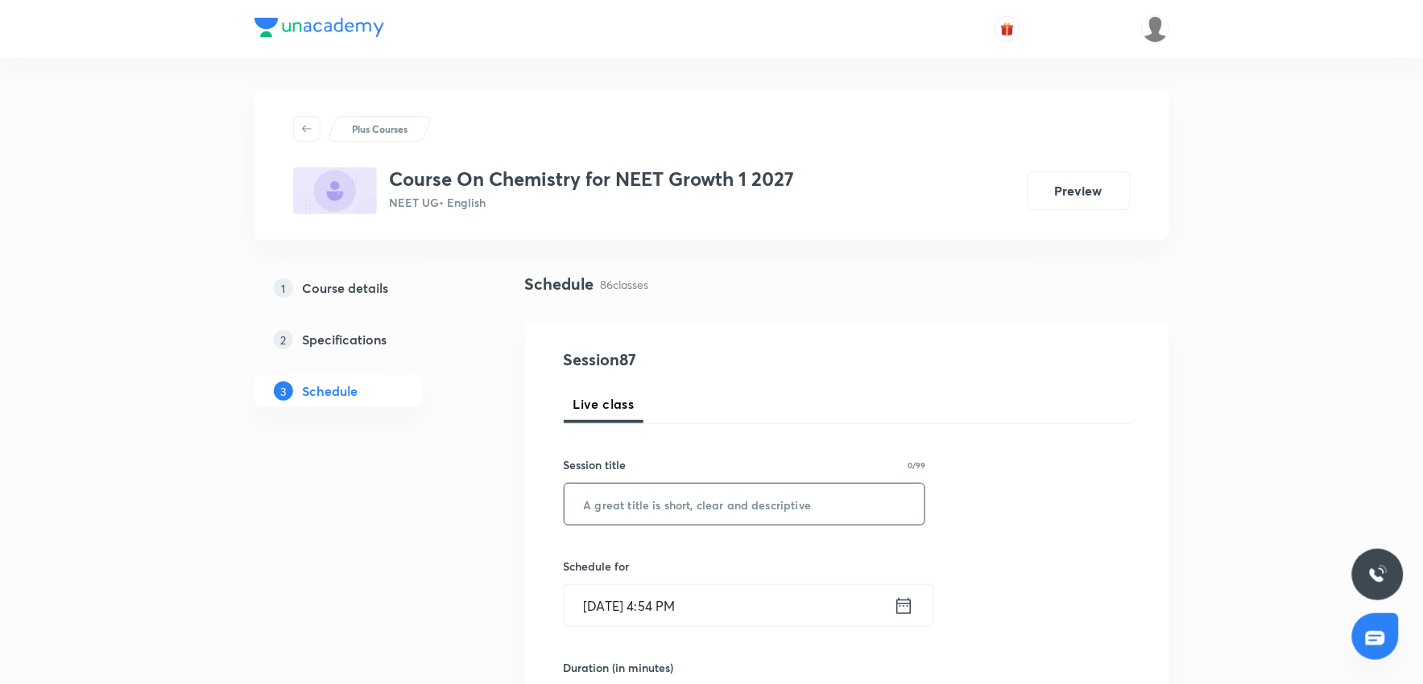
click at [694, 516] on input "text" at bounding box center [744, 504] width 361 height 41
paste input "Chemical bonding 13"
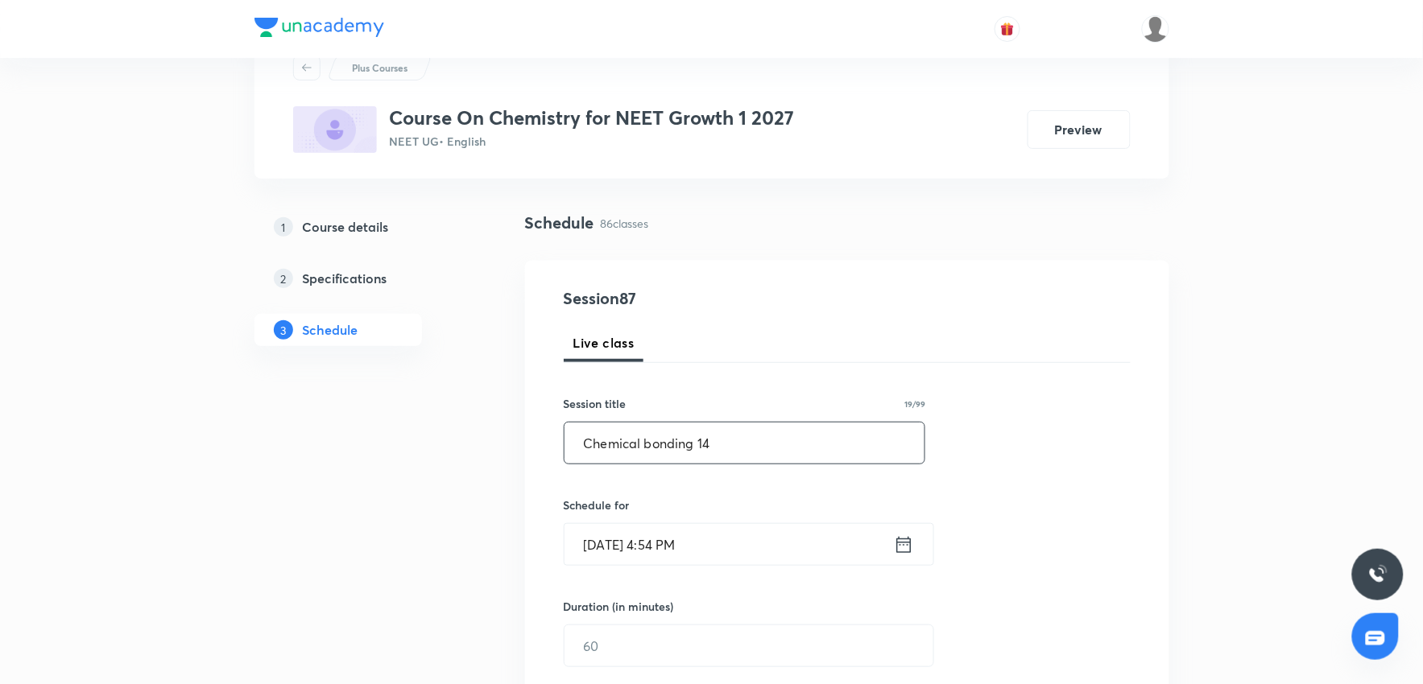
scroll to position [179, 0]
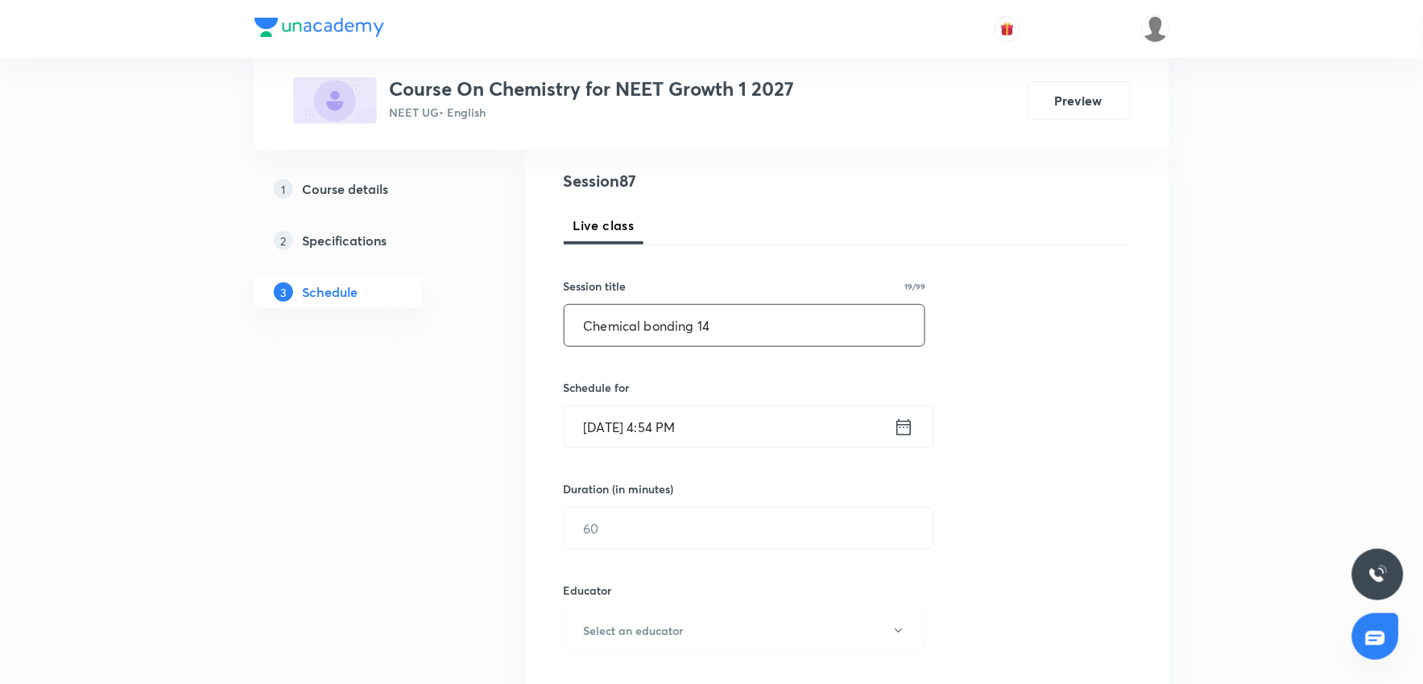
type input "Chemical bonding 14"
click at [771, 422] on input "[DATE] 4:54 PM" at bounding box center [728, 427] width 329 height 41
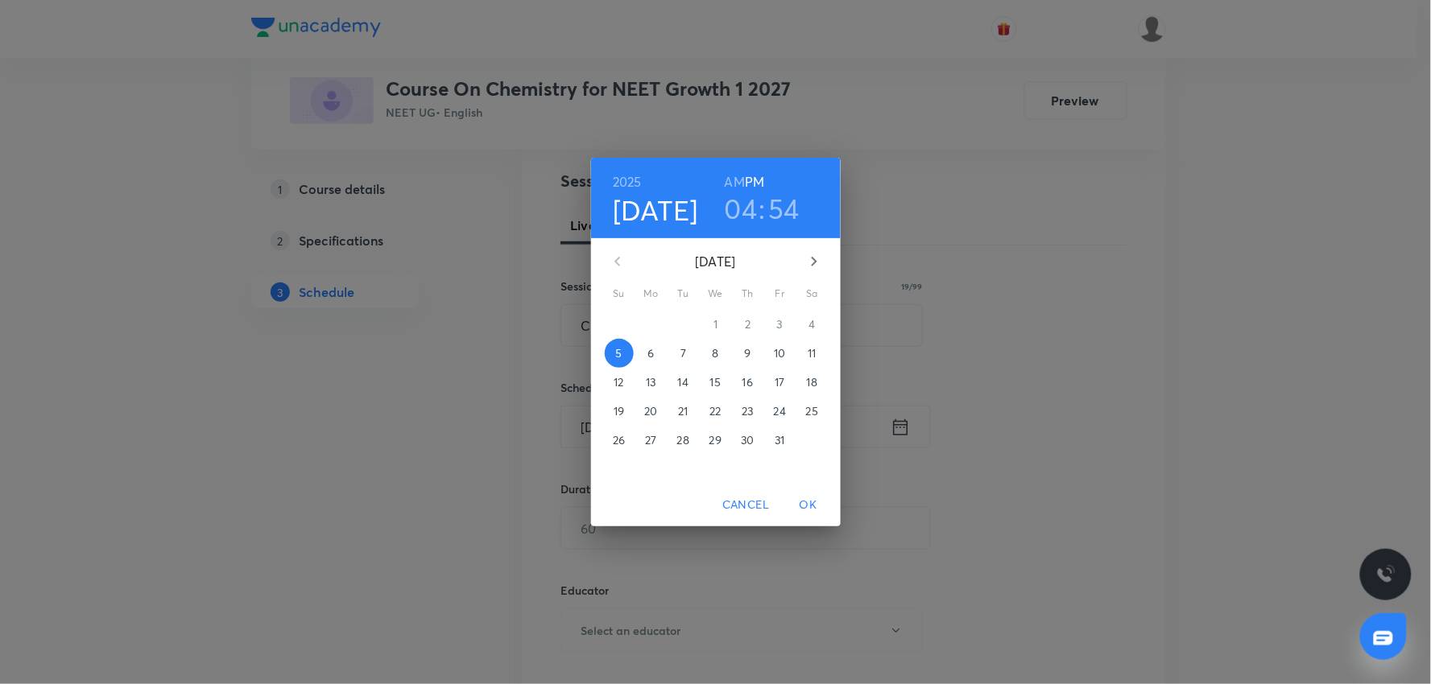
click at [664, 345] on span "6" at bounding box center [651, 353] width 29 height 16
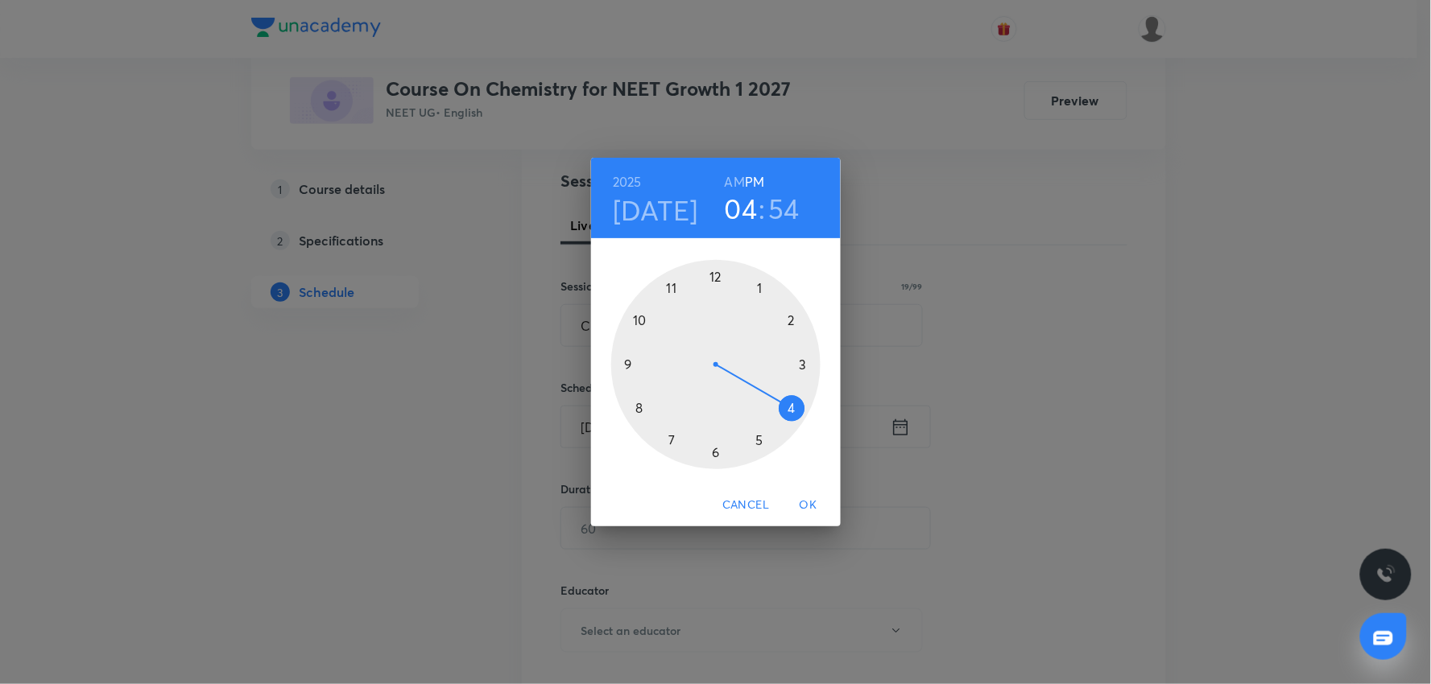
click at [734, 218] on h3 "04" at bounding box center [741, 209] width 33 height 34
drag, startPoint x: 762, startPoint y: 284, endPoint x: 775, endPoint y: 310, distance: 29.2
click at [763, 292] on div at bounding box center [715, 364] width 209 height 209
click at [789, 318] on div at bounding box center [715, 364] width 209 height 209
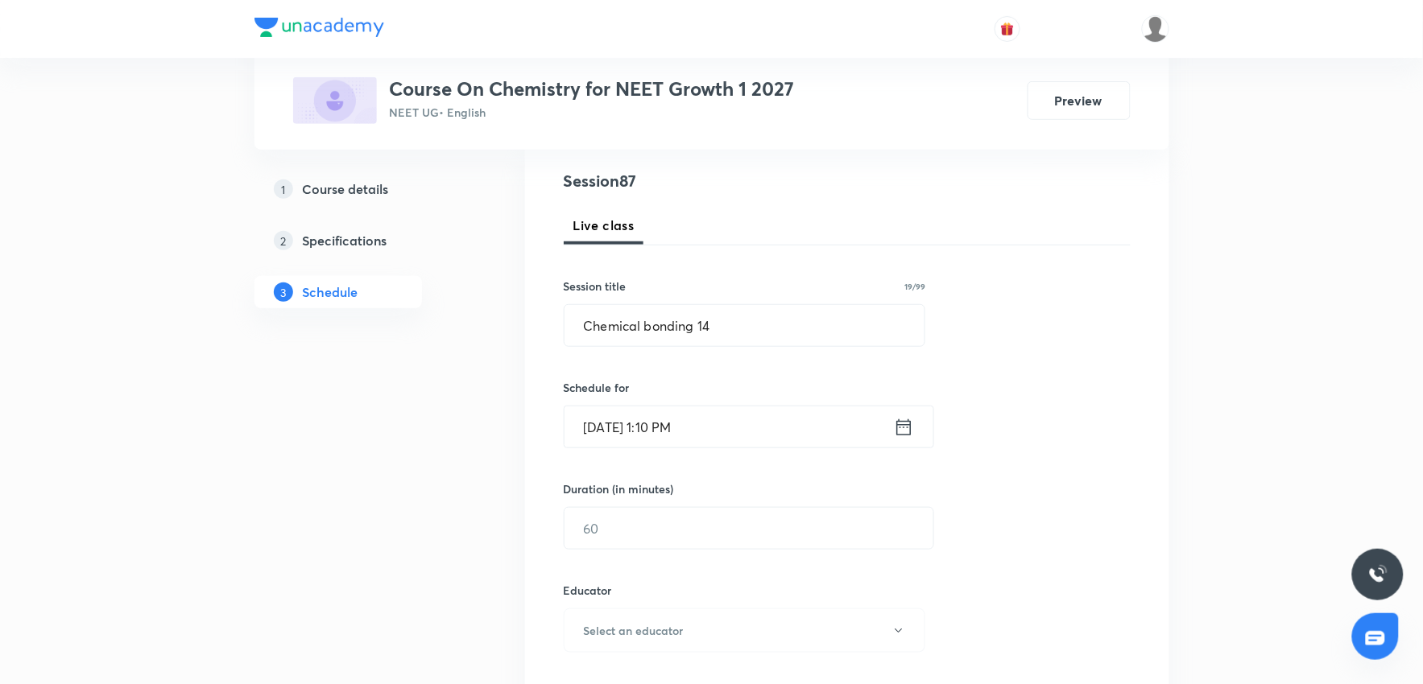
scroll to position [268, 0]
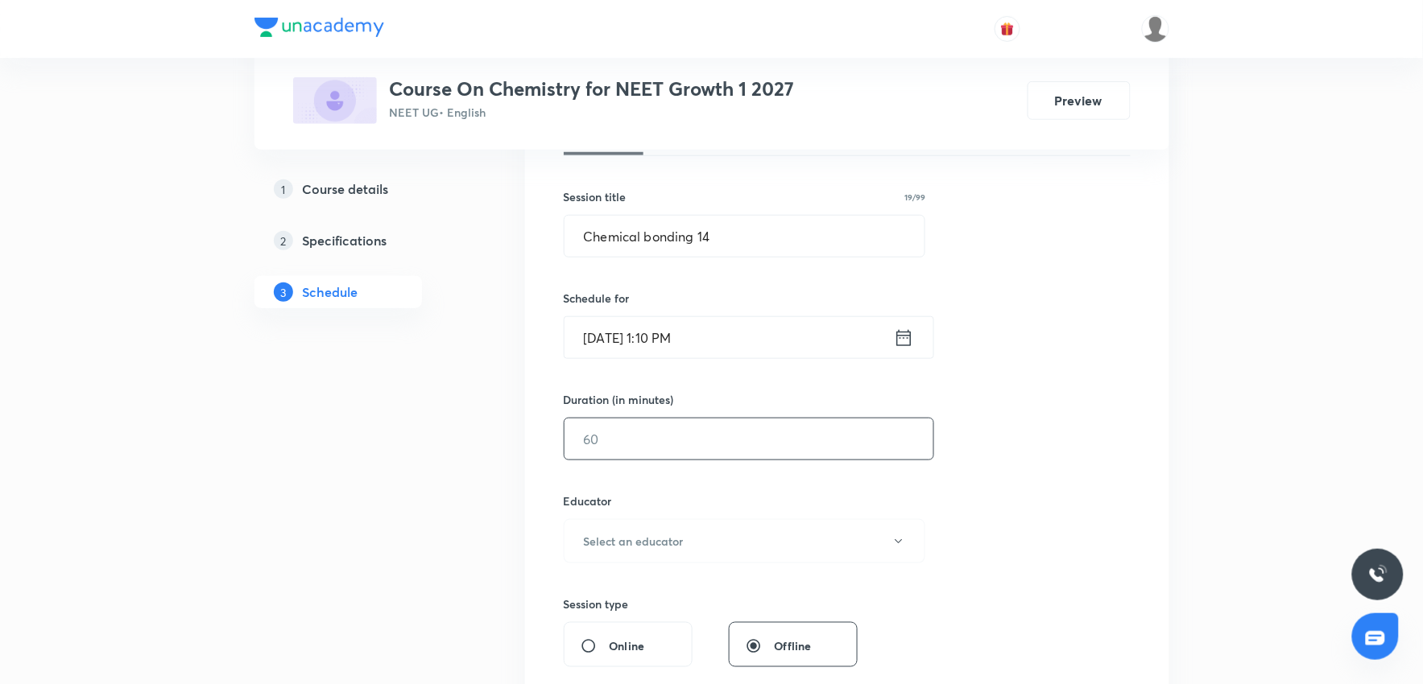
click at [701, 427] on input "text" at bounding box center [748, 439] width 369 height 41
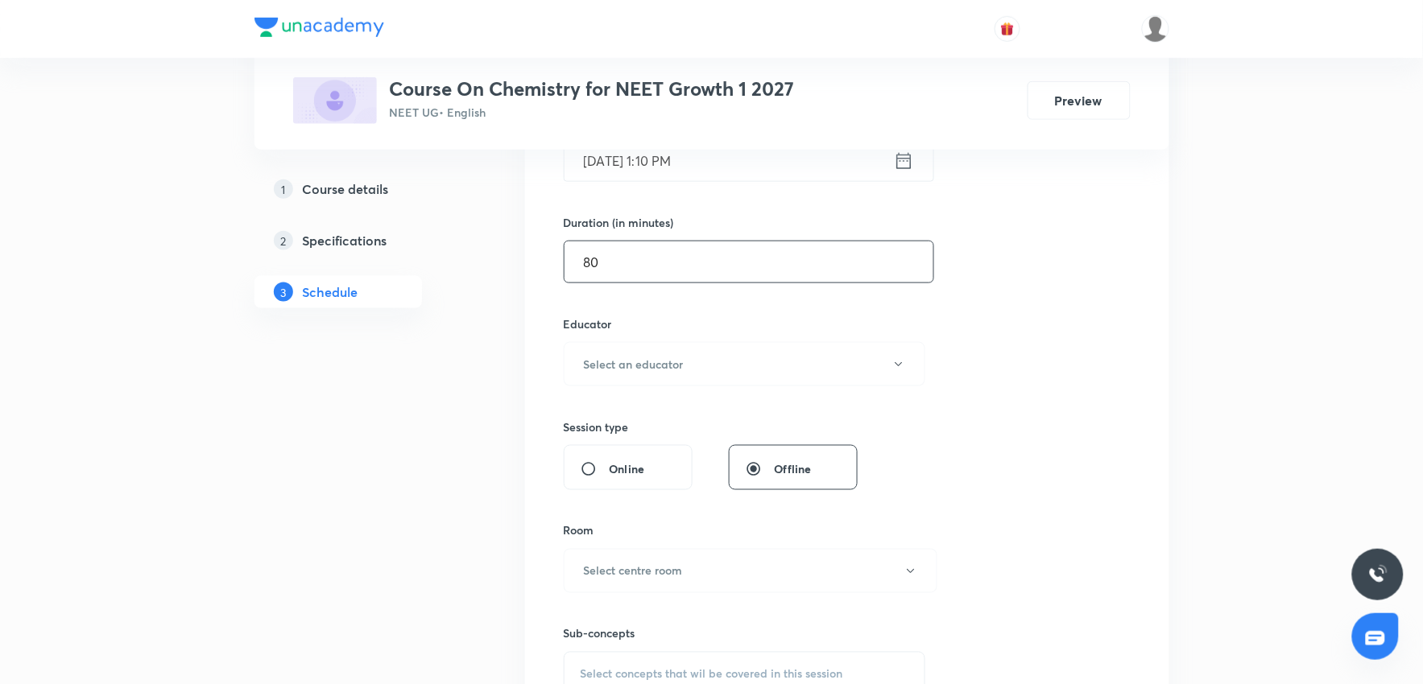
scroll to position [447, 0]
type input "80"
click at [689, 365] on button "Select an educator" at bounding box center [745, 363] width 362 height 44
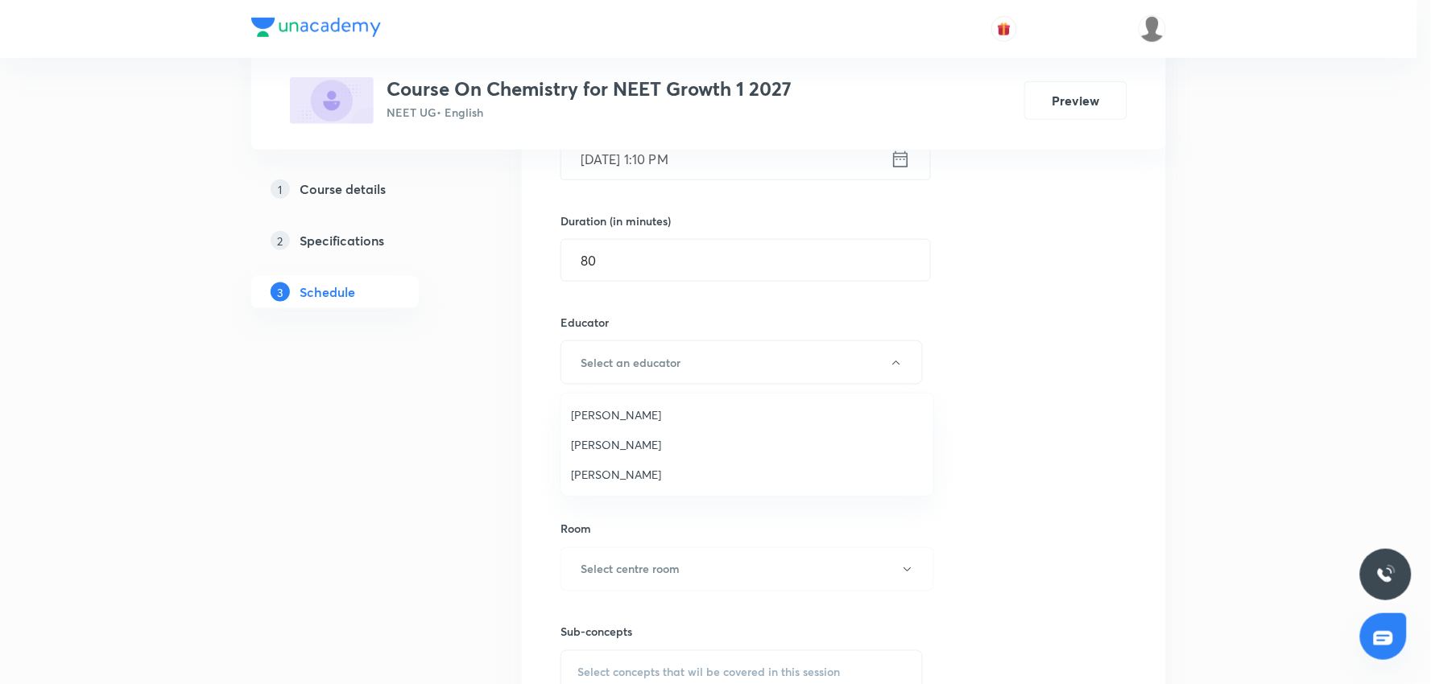
click at [616, 469] on span "[PERSON_NAME]" at bounding box center [747, 474] width 353 height 17
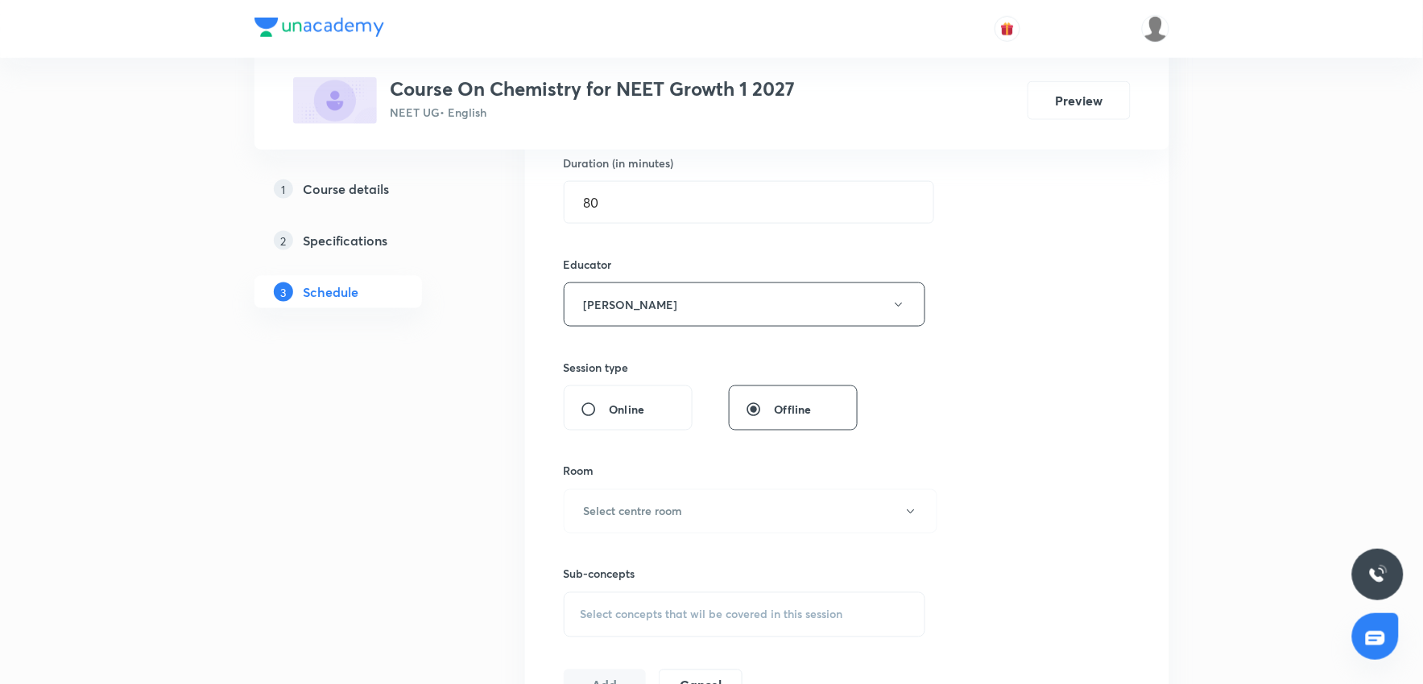
scroll to position [536, 0]
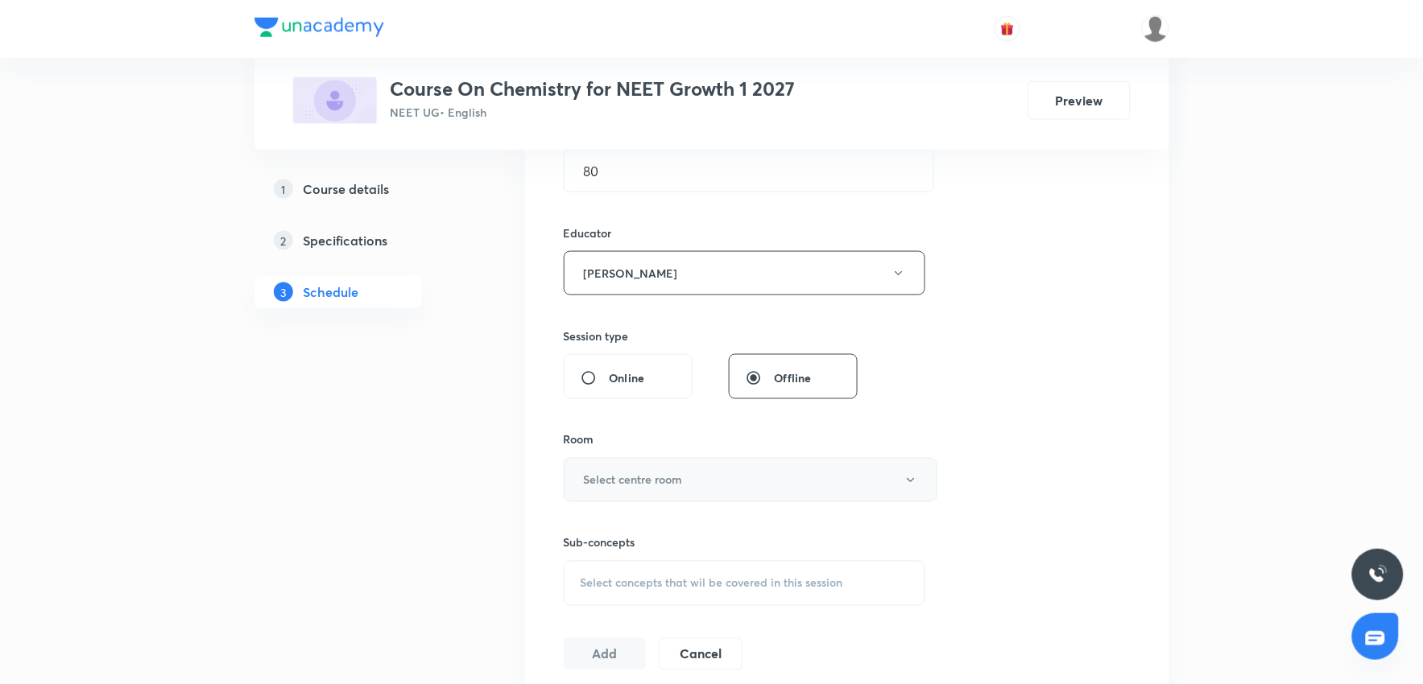
click at [683, 494] on button "Select centre room" at bounding box center [751, 480] width 374 height 44
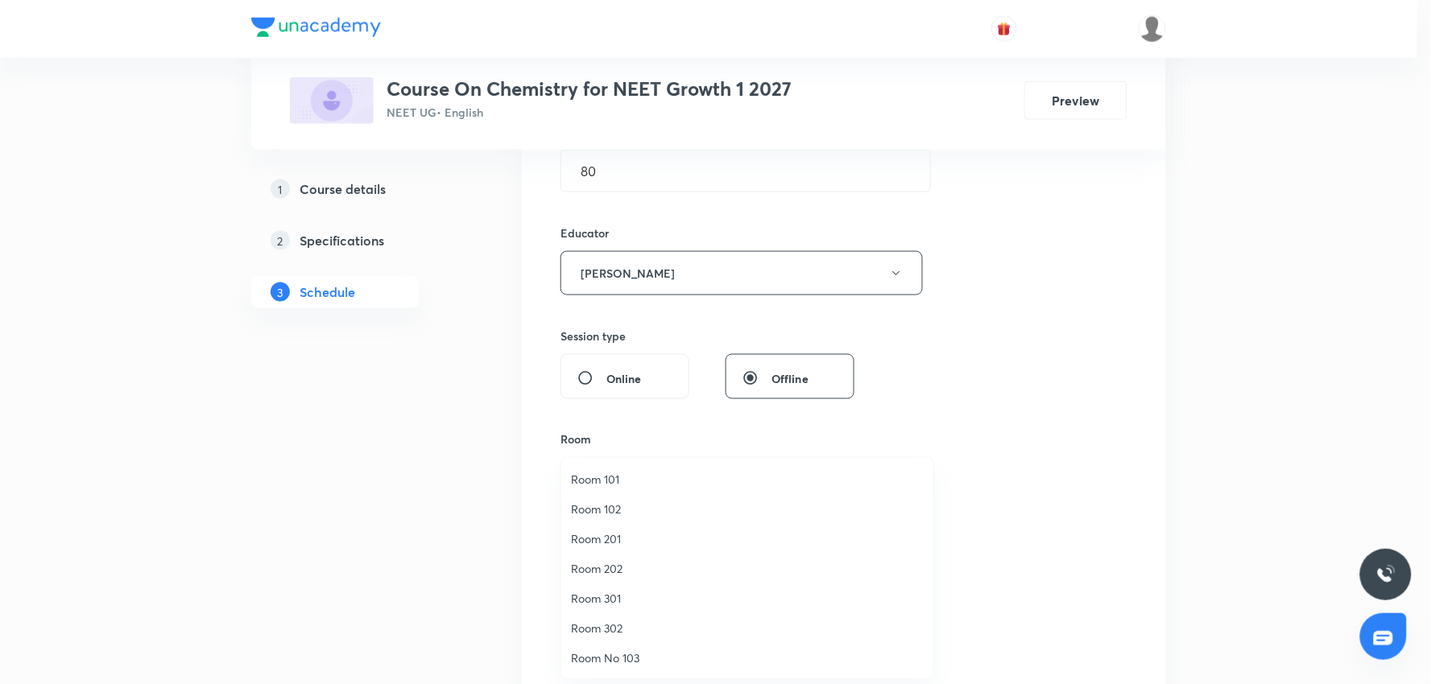
click at [615, 517] on span "Room 102" at bounding box center [747, 509] width 353 height 17
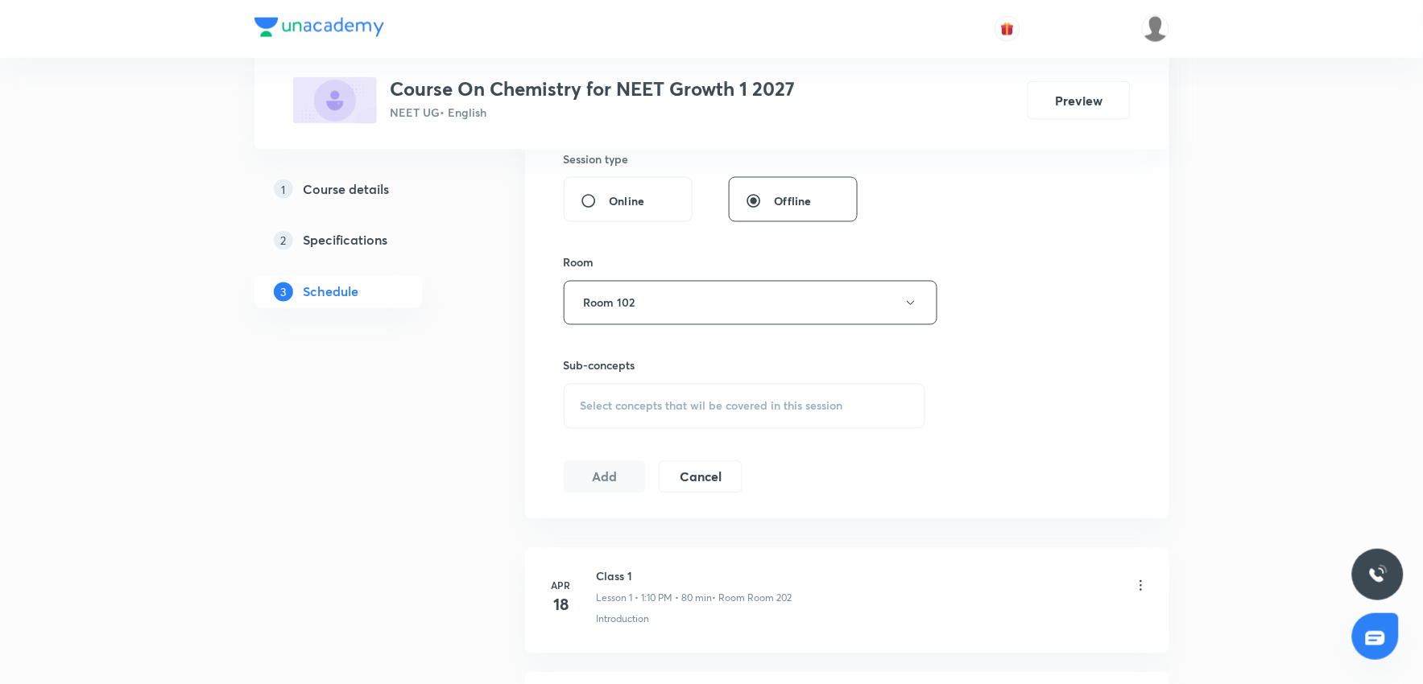
scroll to position [715, 0]
click at [694, 414] on div "Select concepts that wil be covered in this session" at bounding box center [745, 404] width 362 height 45
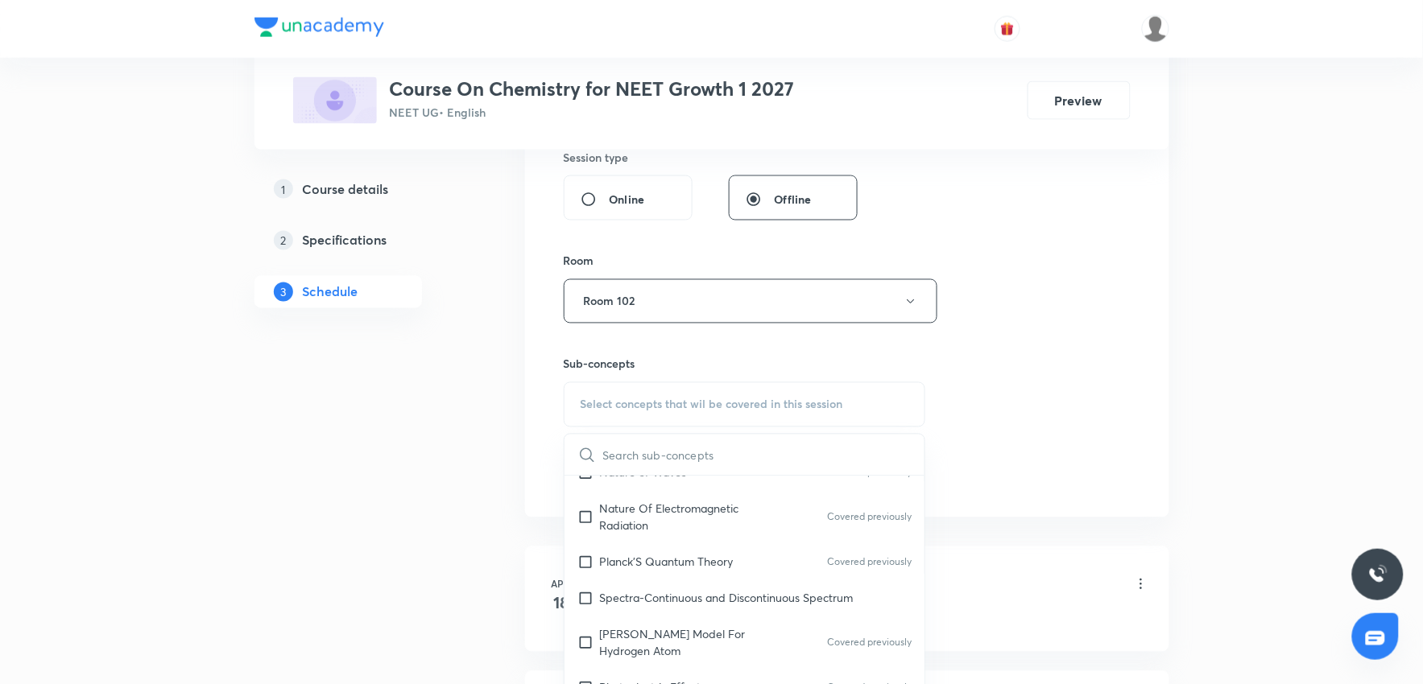
scroll to position [1163, 0]
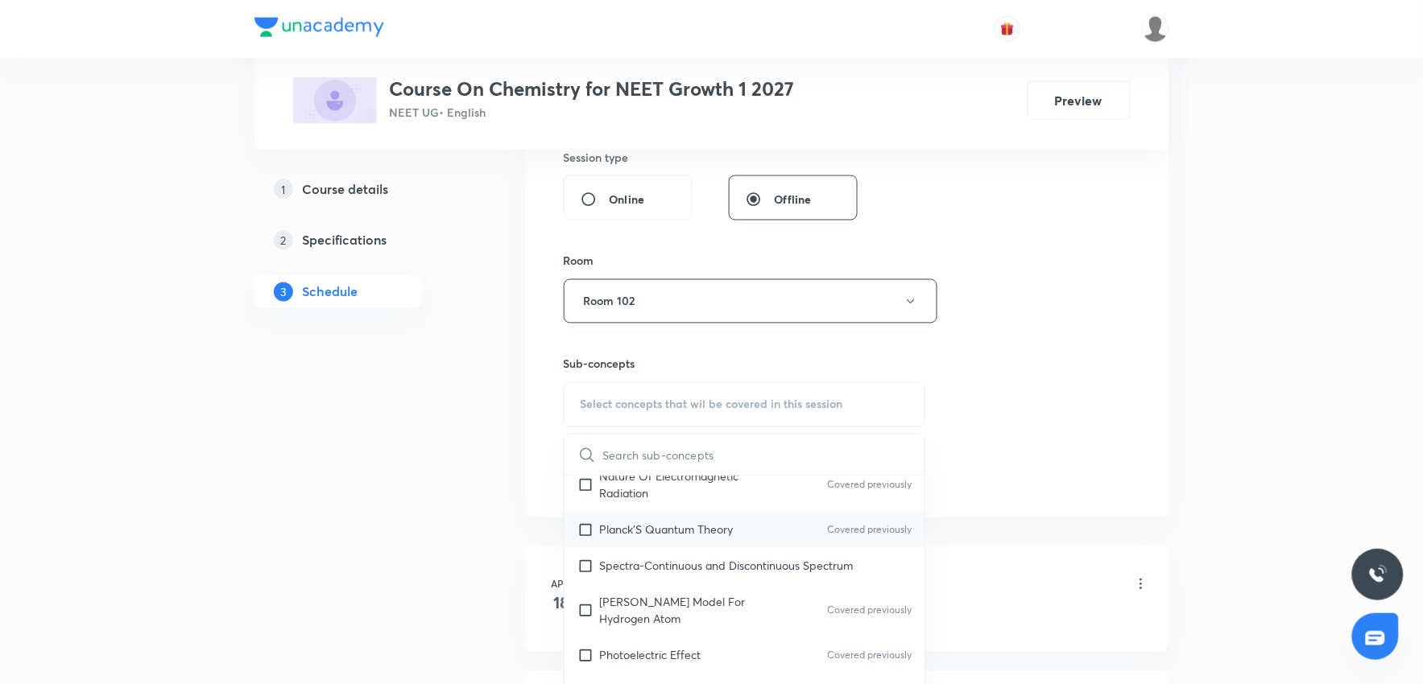
click at [697, 522] on div "[PERSON_NAME] Quantum Theory Covered previously" at bounding box center [744, 530] width 361 height 36
checkbox input "true"
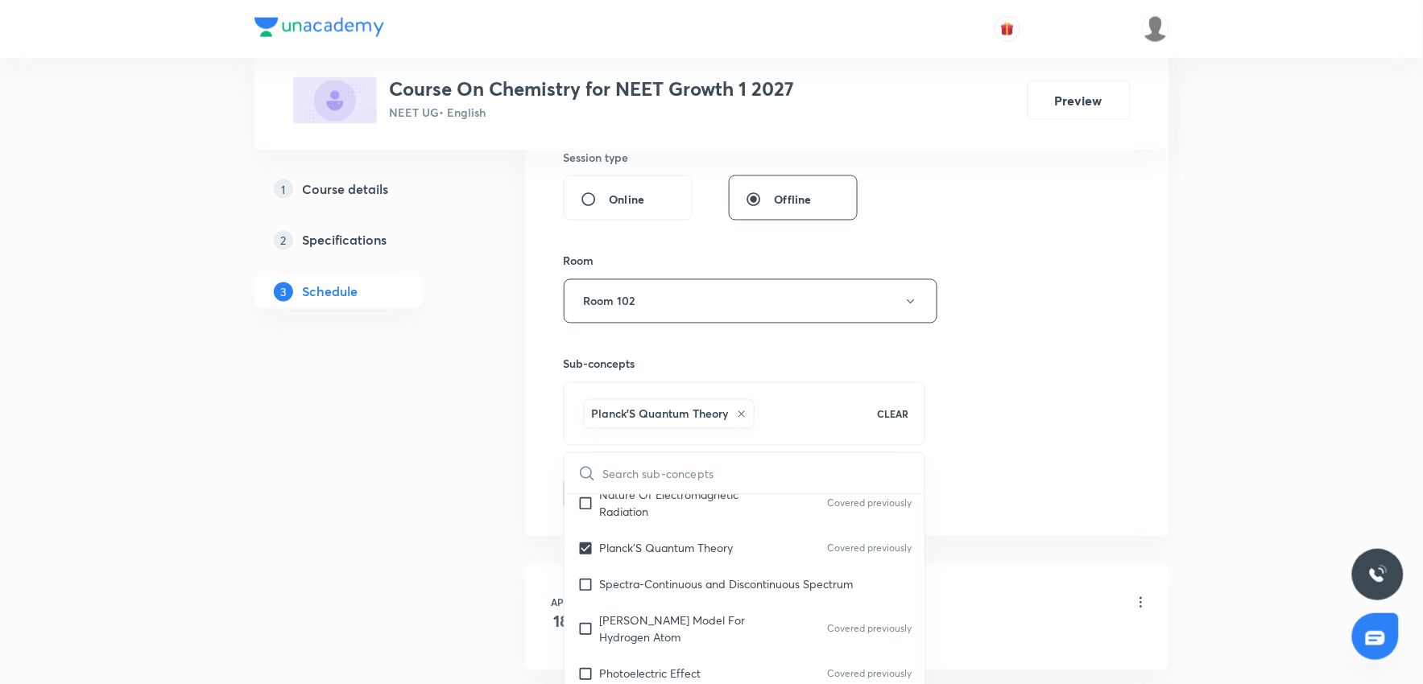
click at [1012, 457] on div "Session 87 Live class Session title 19/99 Chemical bonding 14 ​ Schedule for [D…" at bounding box center [847, 72] width 567 height 878
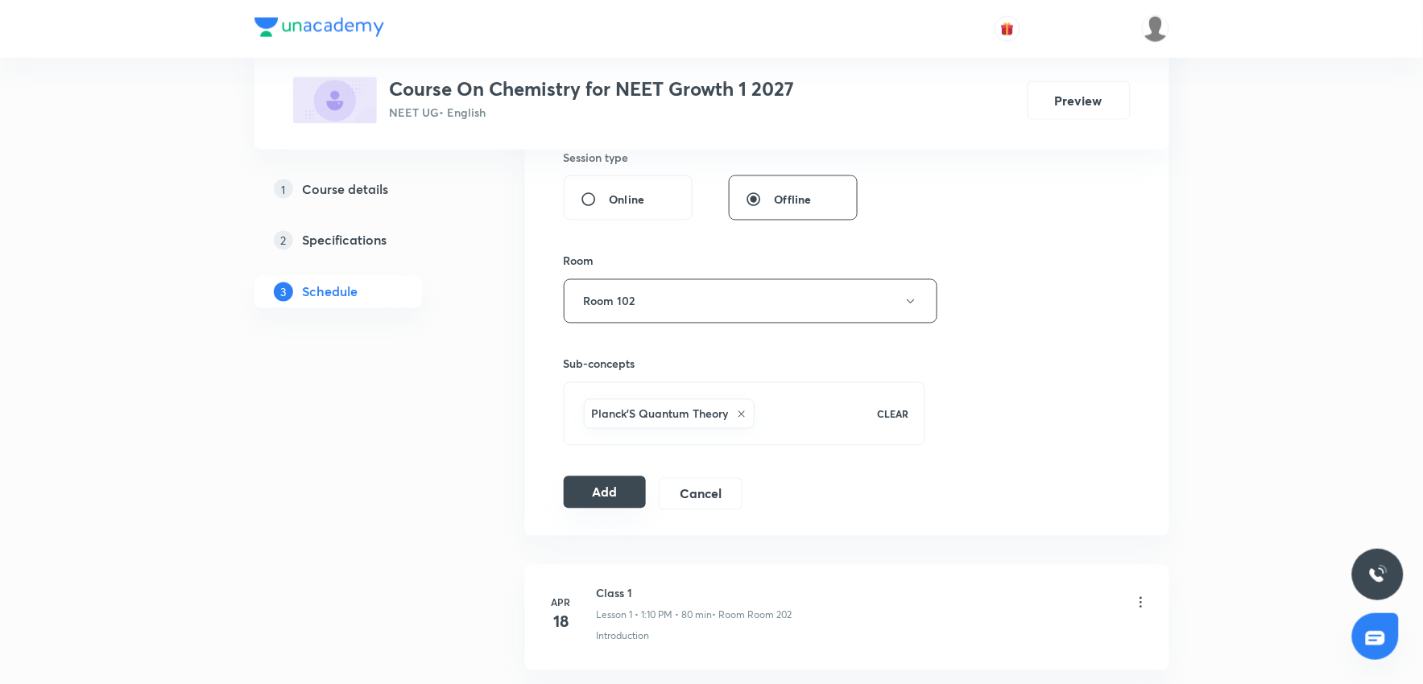
click at [592, 506] on button "Add" at bounding box center [605, 493] width 83 height 32
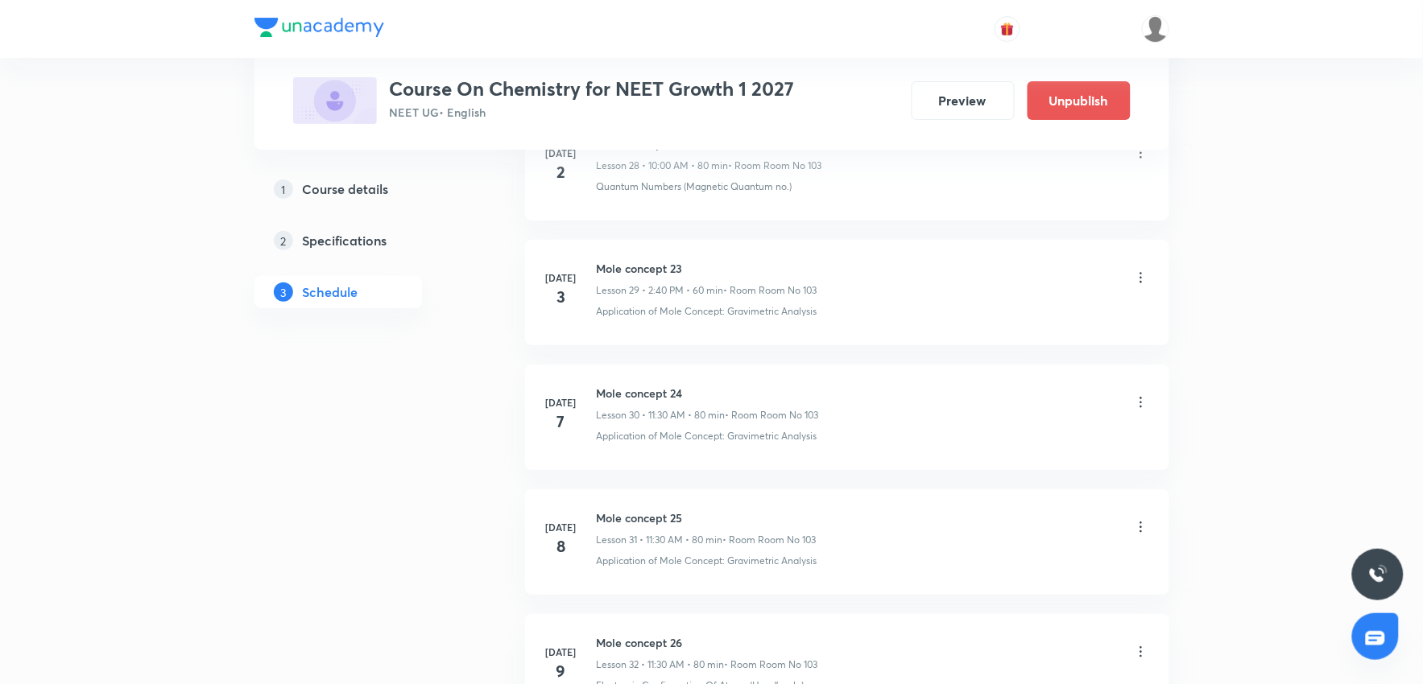
scroll to position [10737, 0]
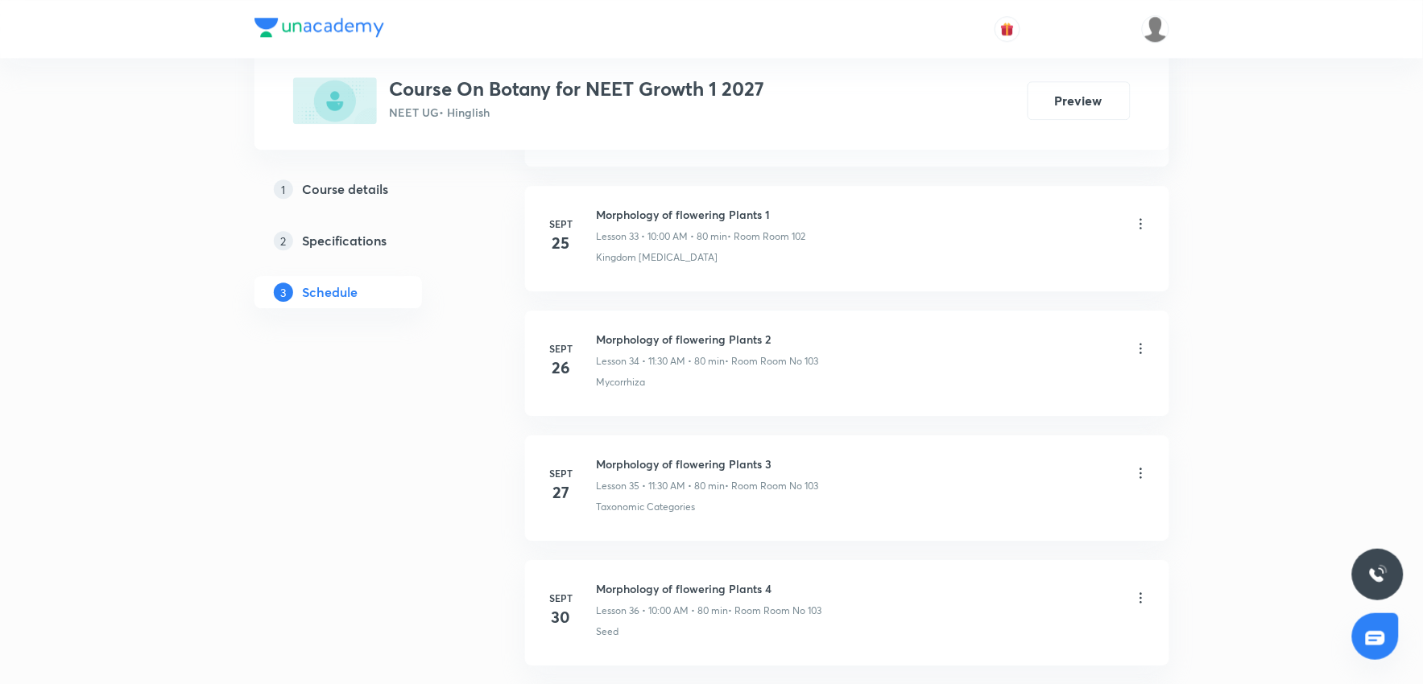
scroll to position [5355, 0]
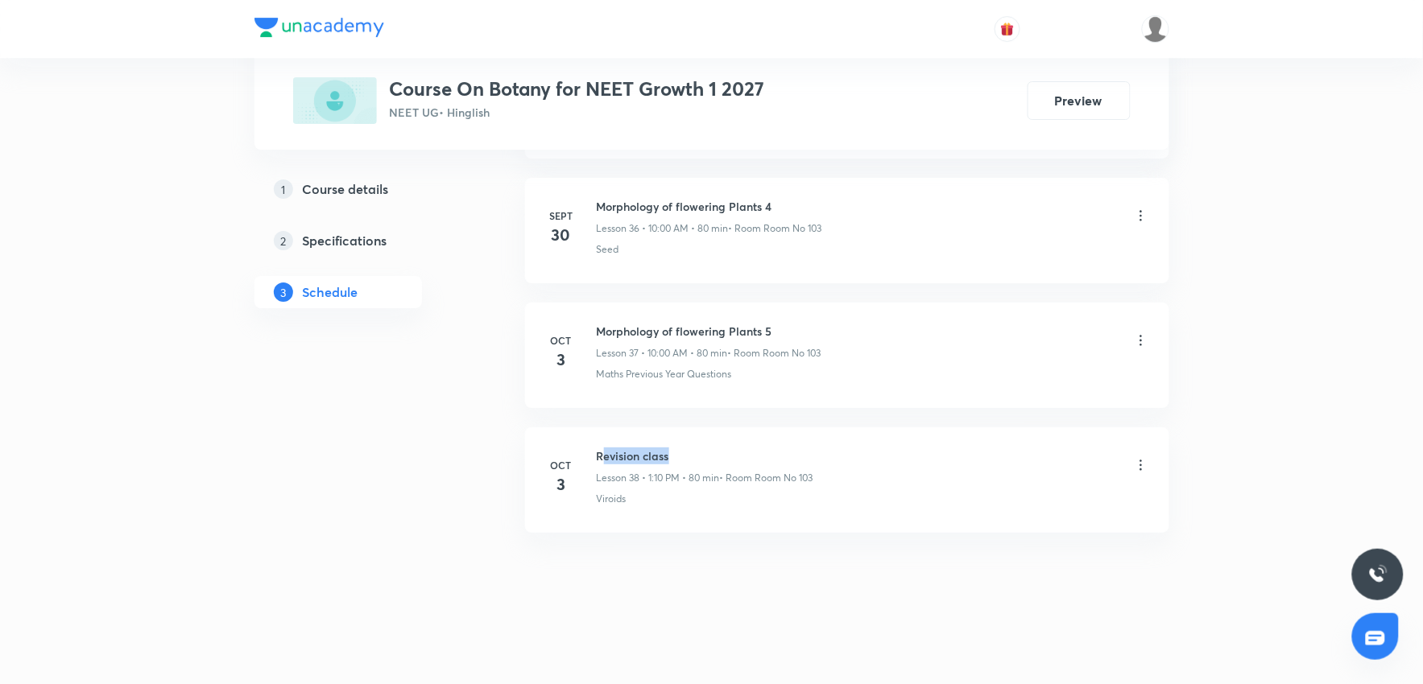
drag, startPoint x: 601, startPoint y: 453, endPoint x: 704, endPoint y: 441, distance: 103.8
click at [704, 441] on li "[DATE] Revision class Lesson 38 • 1:10 PM • 80 min • Room Room No 103 Viroids" at bounding box center [847, 480] width 644 height 105
drag, startPoint x: 597, startPoint y: 331, endPoint x: 844, endPoint y: 304, distance: 248.6
click at [844, 304] on li "[DATE] Morphology of flowering Plants 5 Lesson 37 • 10:00 AM • 80 min • Room Ro…" at bounding box center [847, 355] width 644 height 105
copy h6 "Morphology of flowering Plants 5"
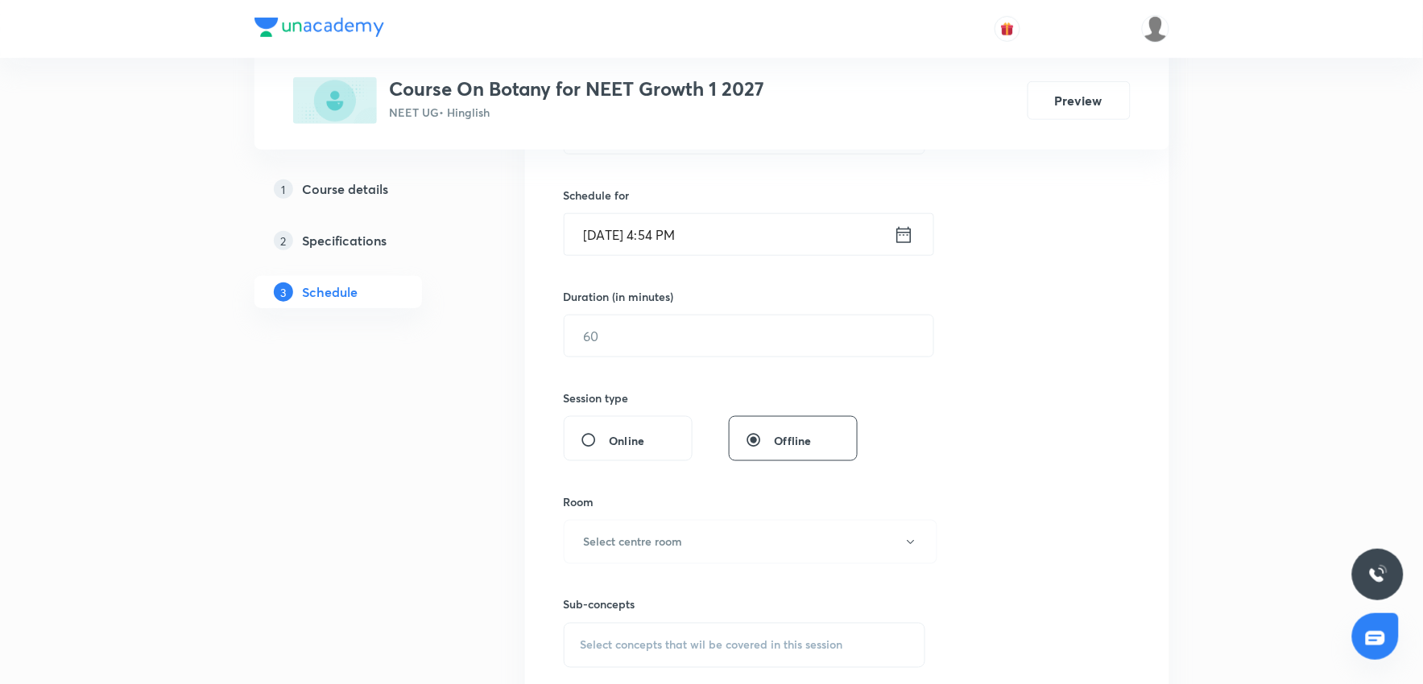
scroll to position [0, 0]
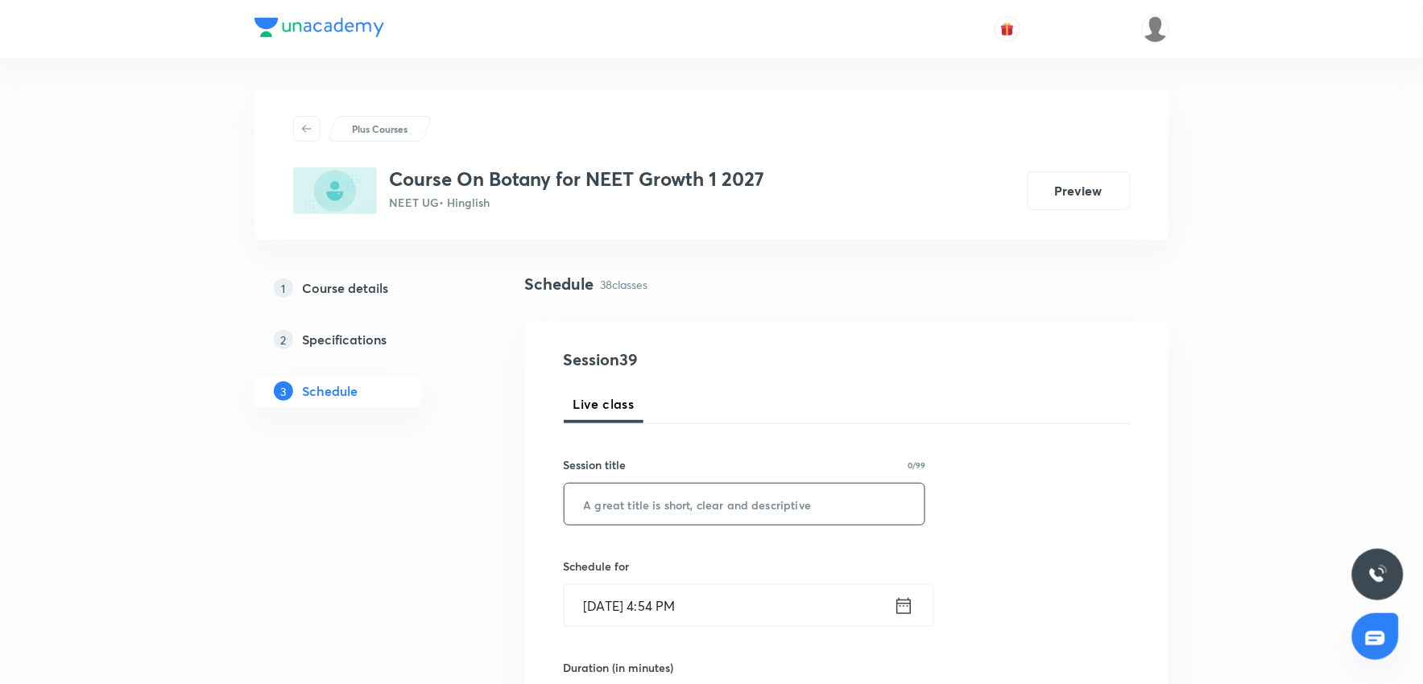
click at [713, 491] on input "text" at bounding box center [744, 504] width 361 height 41
paste input "Morphology of flowering Plants 5"
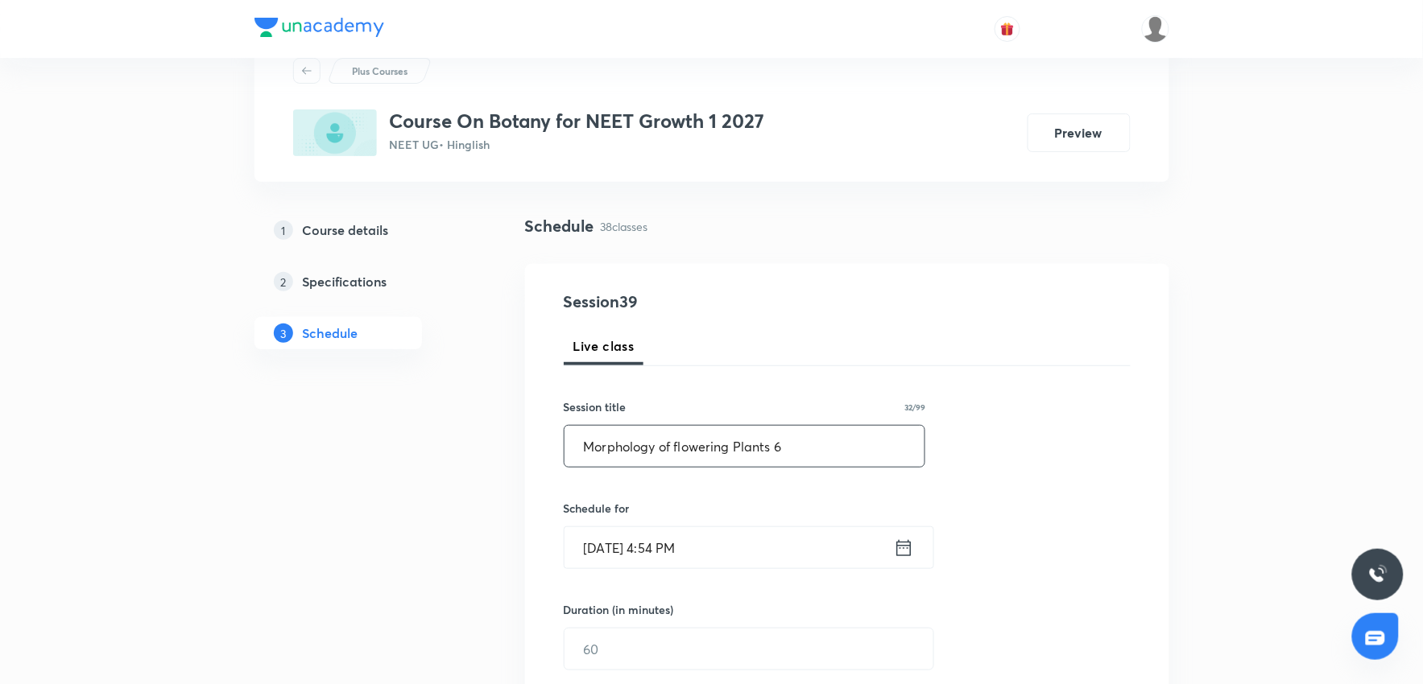
scroll to position [89, 0]
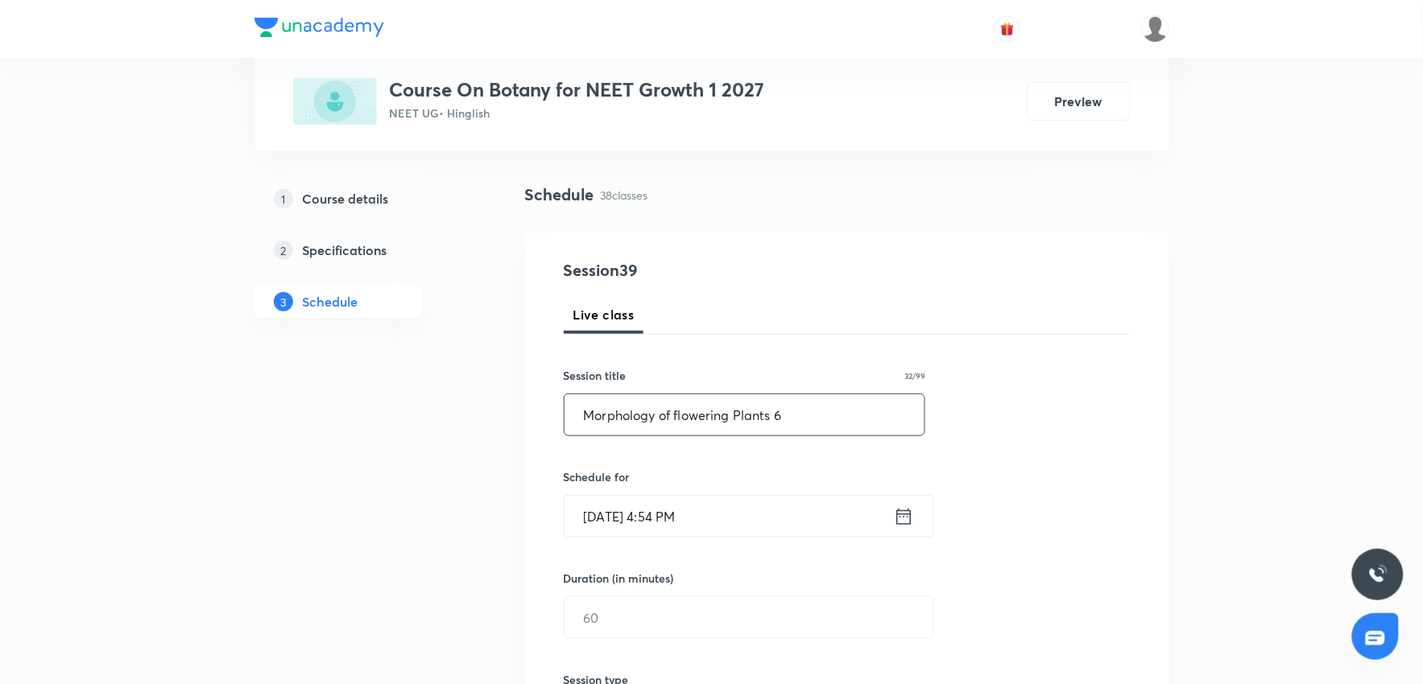
type input "Morphology of flowering Plants 6"
click at [745, 537] on div "[DATE] 4:54 PM ​" at bounding box center [749, 516] width 370 height 43
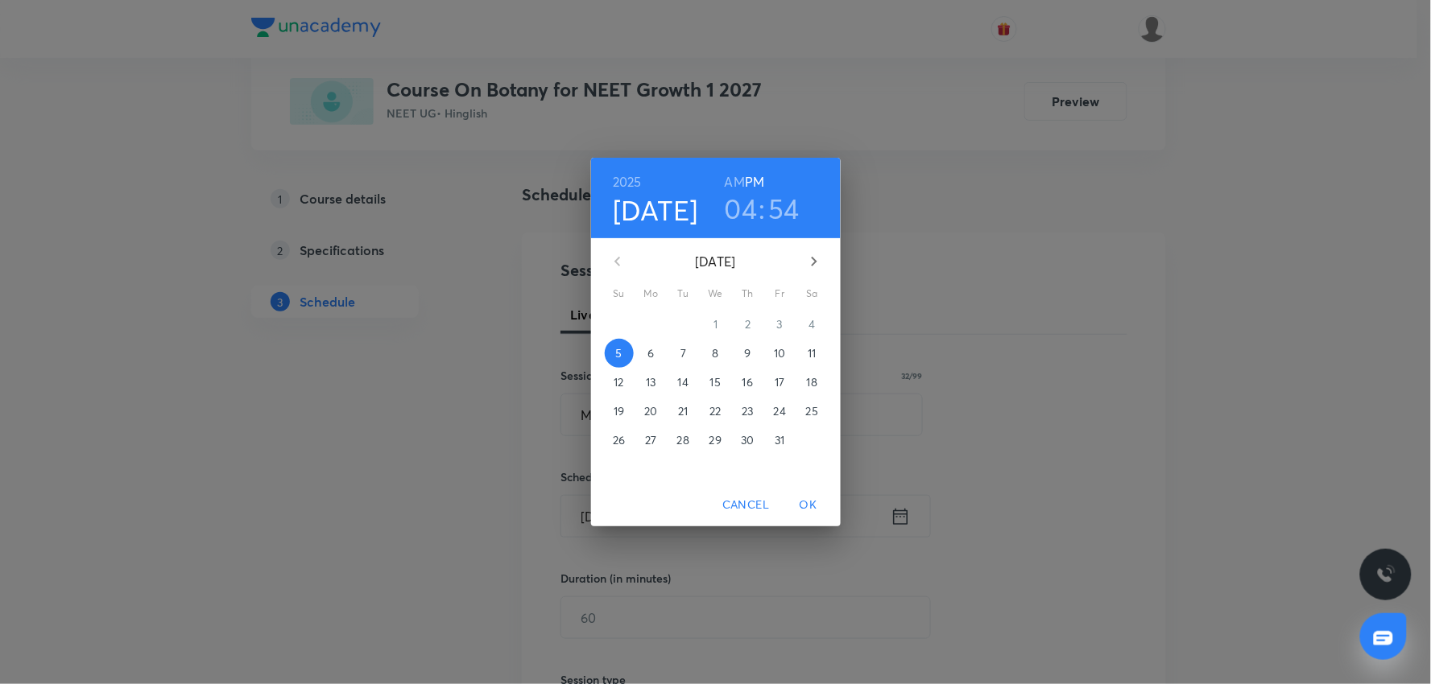
click at [655, 352] on span "6" at bounding box center [651, 353] width 29 height 16
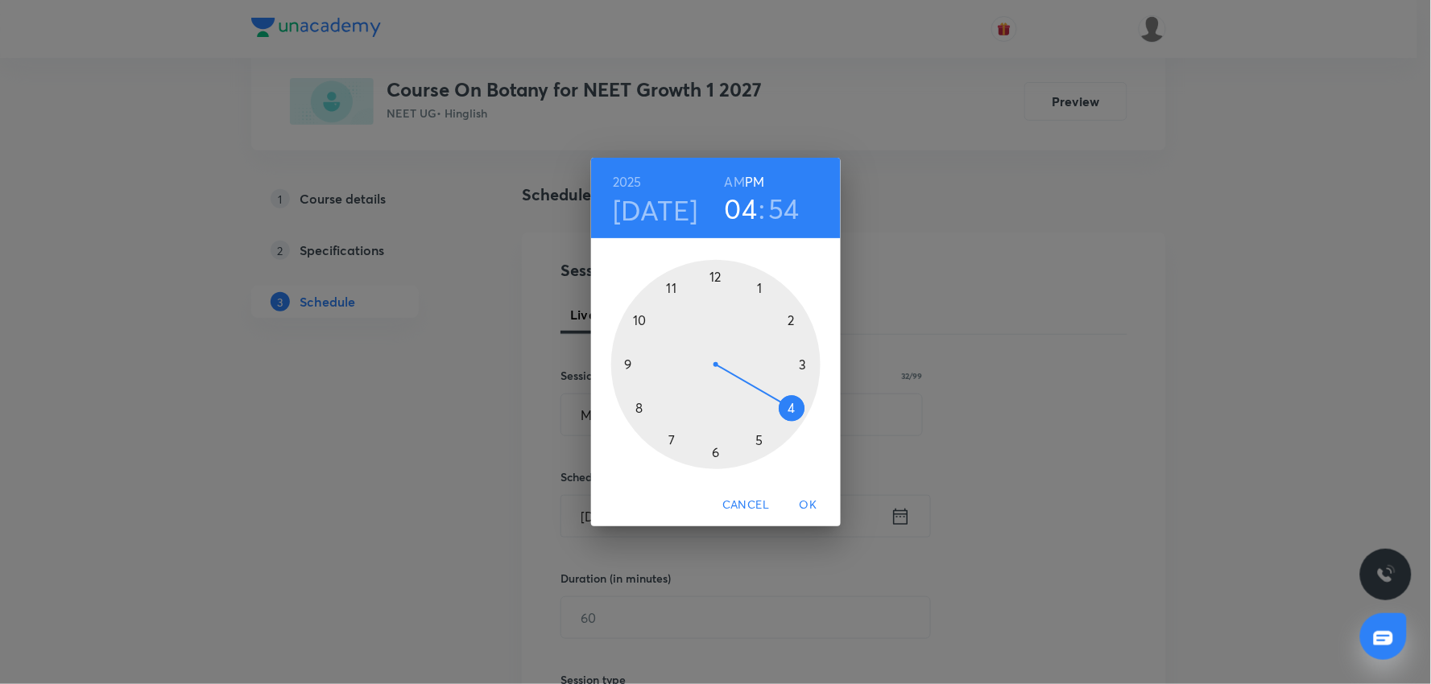
click at [747, 219] on h3 "04" at bounding box center [741, 209] width 33 height 34
click at [745, 201] on h3 "04" at bounding box center [741, 209] width 33 height 34
click at [790, 324] on div at bounding box center [715, 364] width 209 height 209
click at [635, 411] on div at bounding box center [715, 364] width 209 height 209
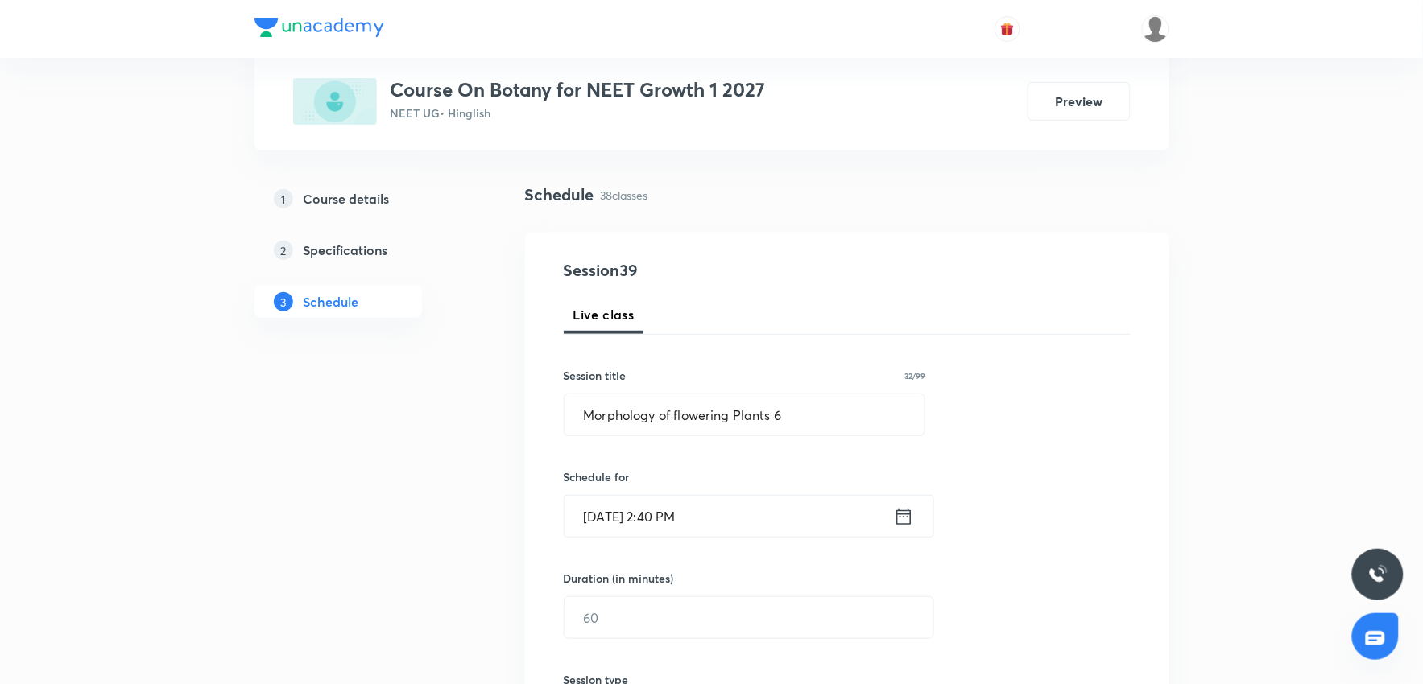
scroll to position [179, 0]
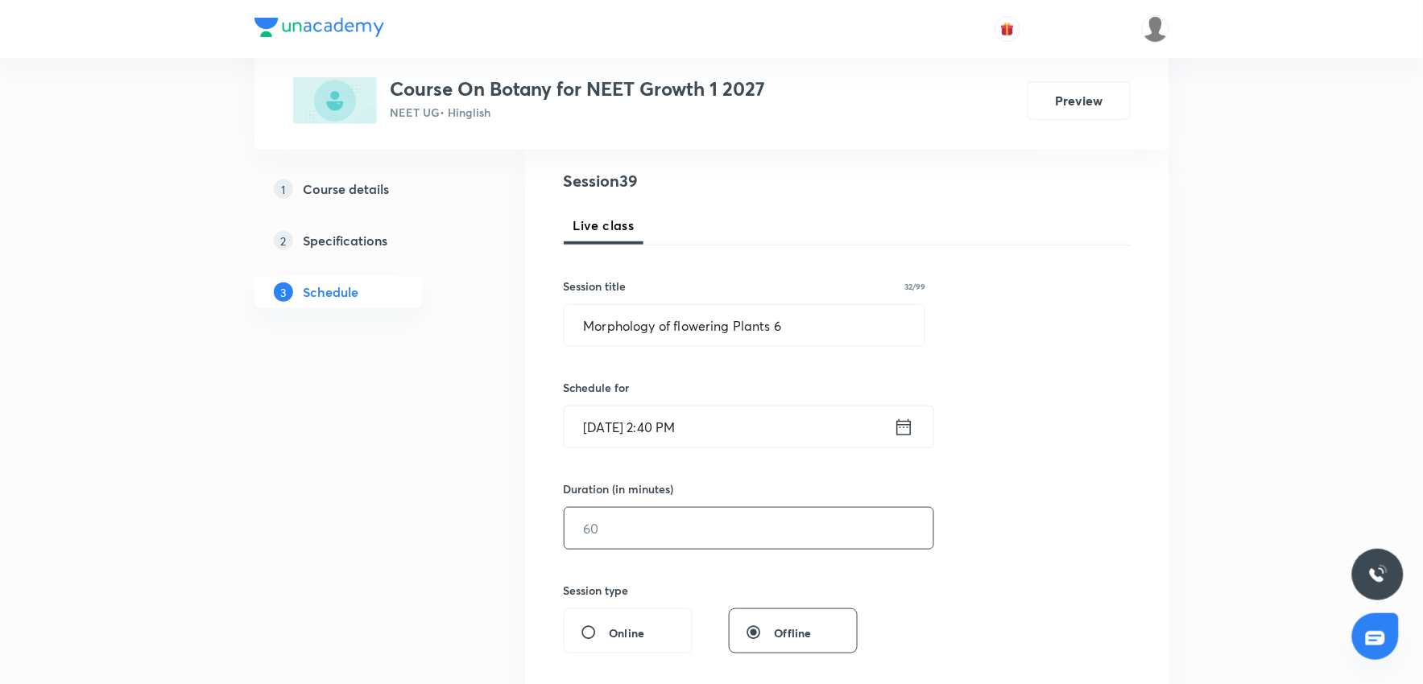
click at [656, 525] on input "text" at bounding box center [748, 528] width 369 height 41
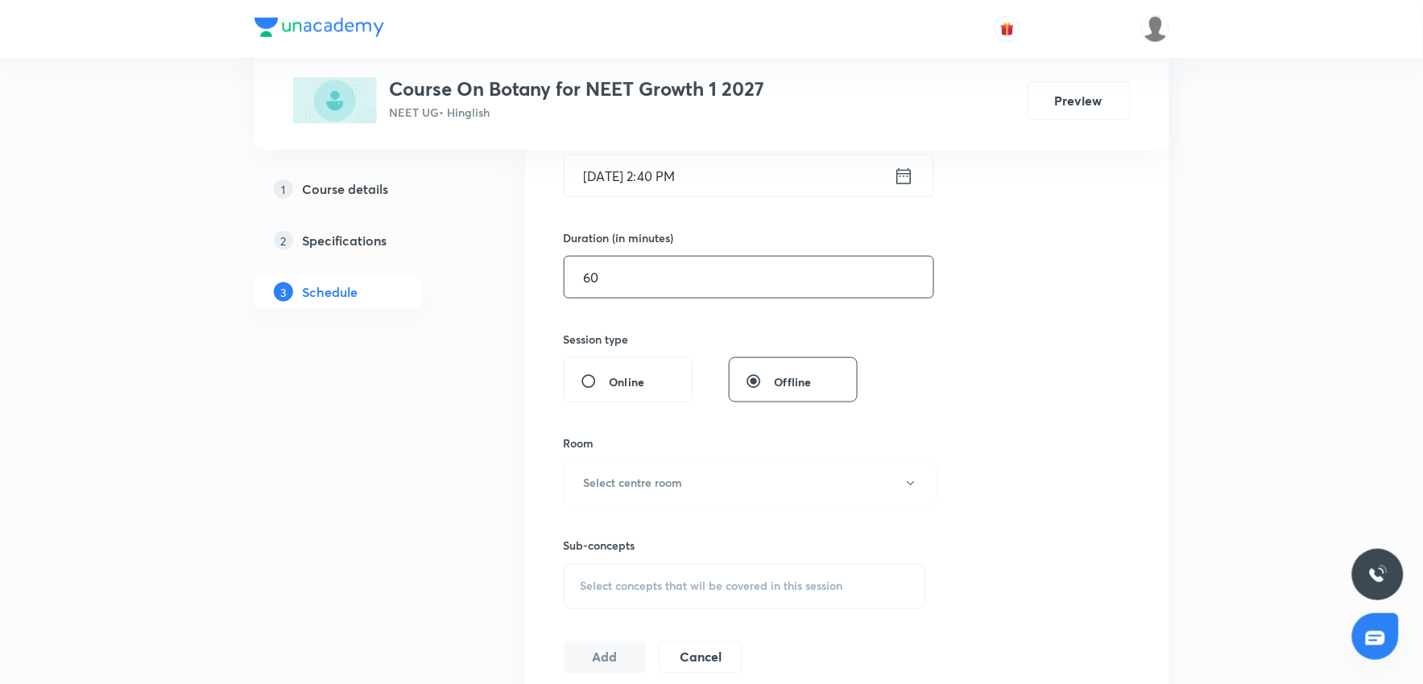
scroll to position [447, 0]
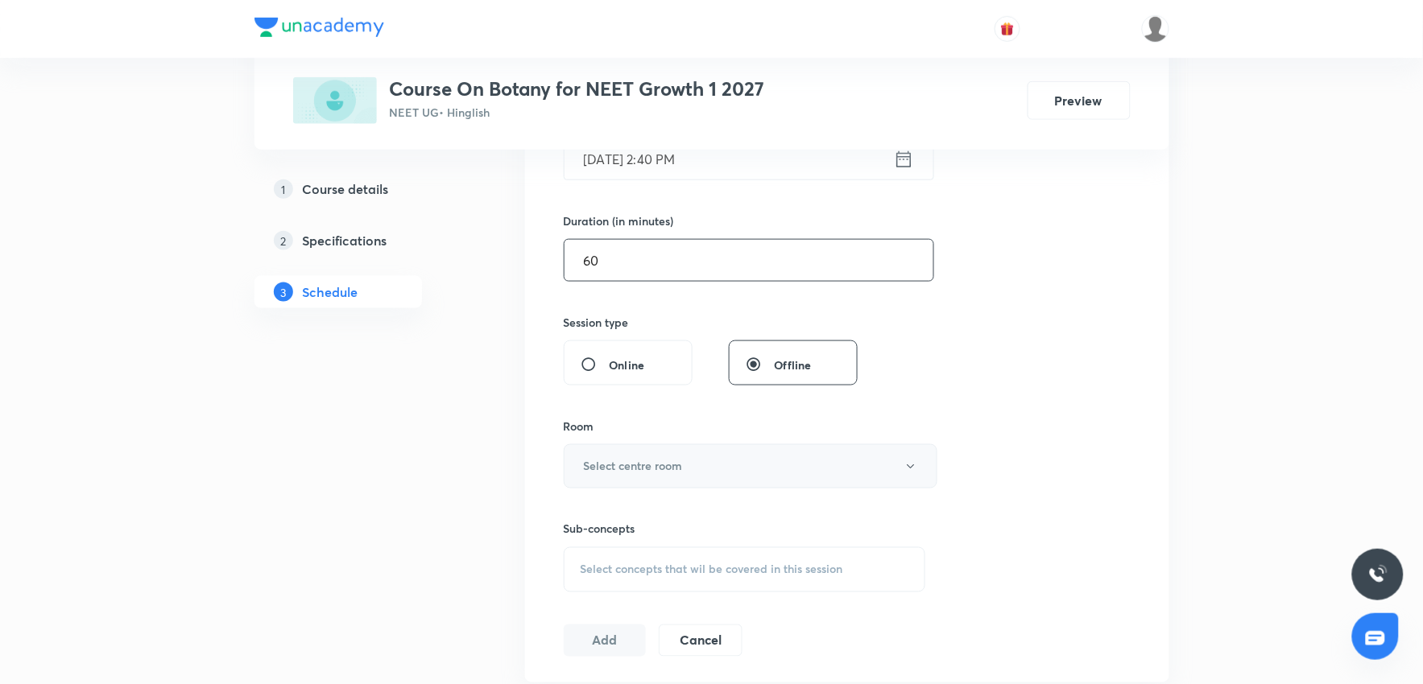
type input "60"
click at [680, 471] on h6 "Select centre room" at bounding box center [633, 466] width 99 height 17
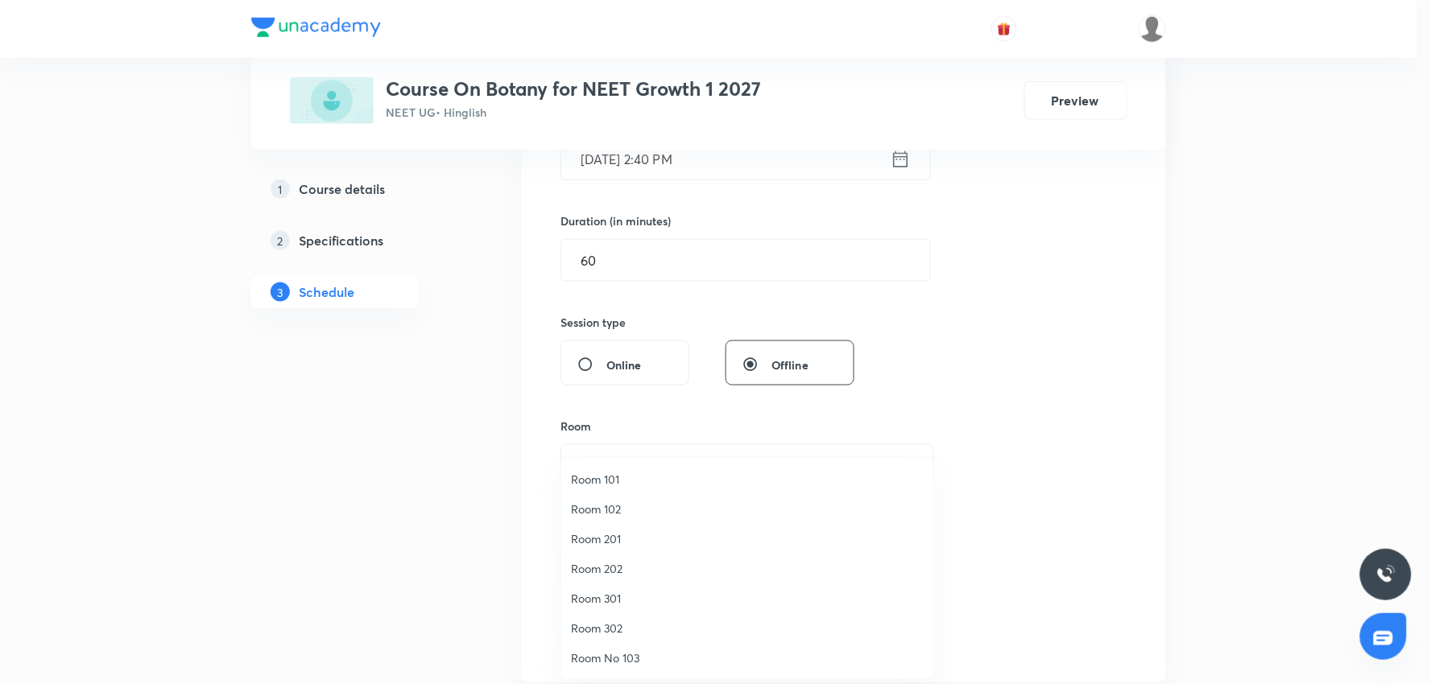
click at [629, 521] on li "Room 102" at bounding box center [747, 509] width 372 height 30
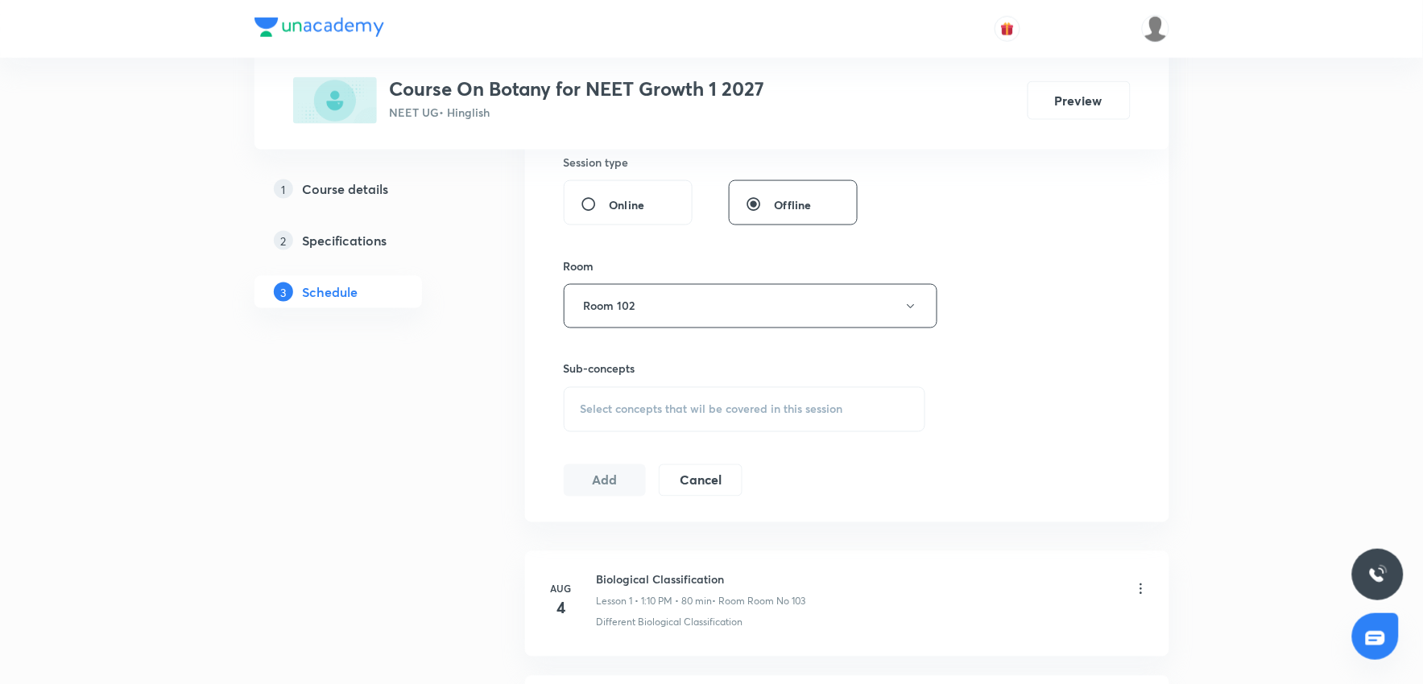
scroll to position [626, 0]
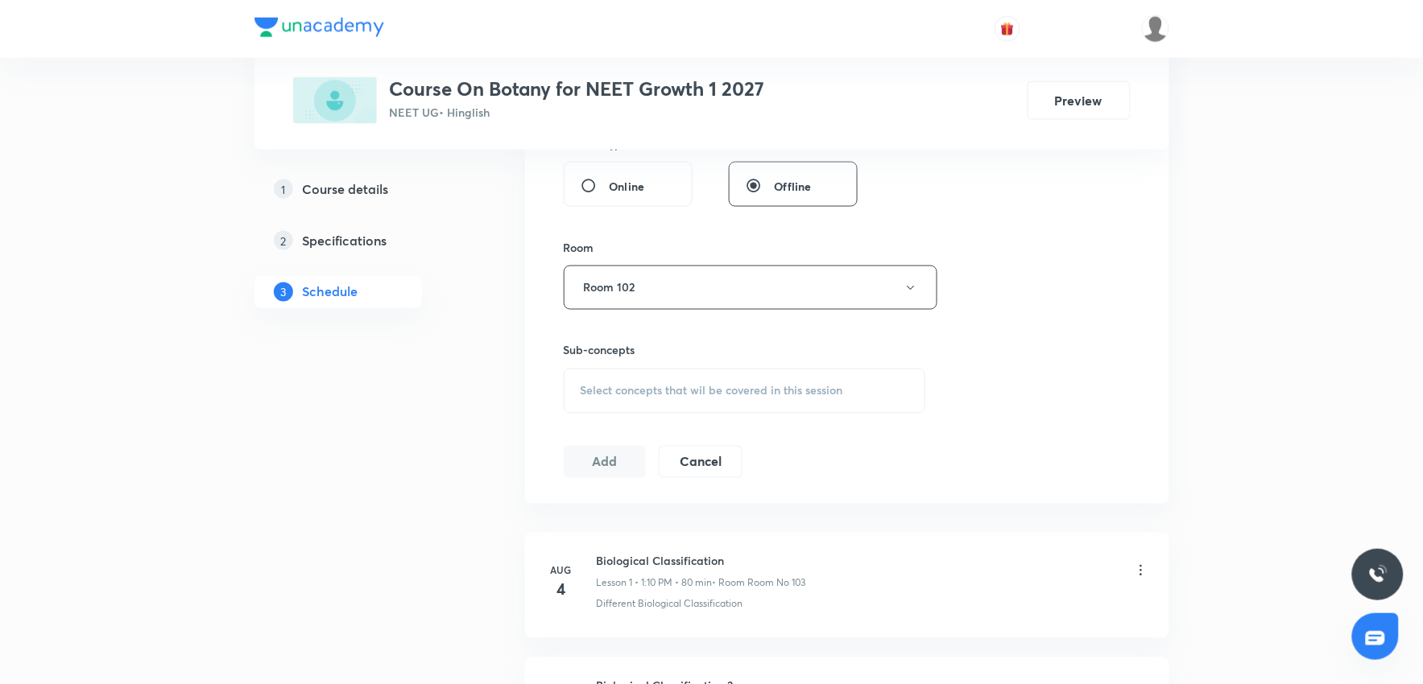
click at [787, 403] on div "Select concepts that wil be covered in this session" at bounding box center [745, 391] width 362 height 45
click at [690, 387] on span "Select concepts that wil be covered in this session" at bounding box center [712, 391] width 263 height 13
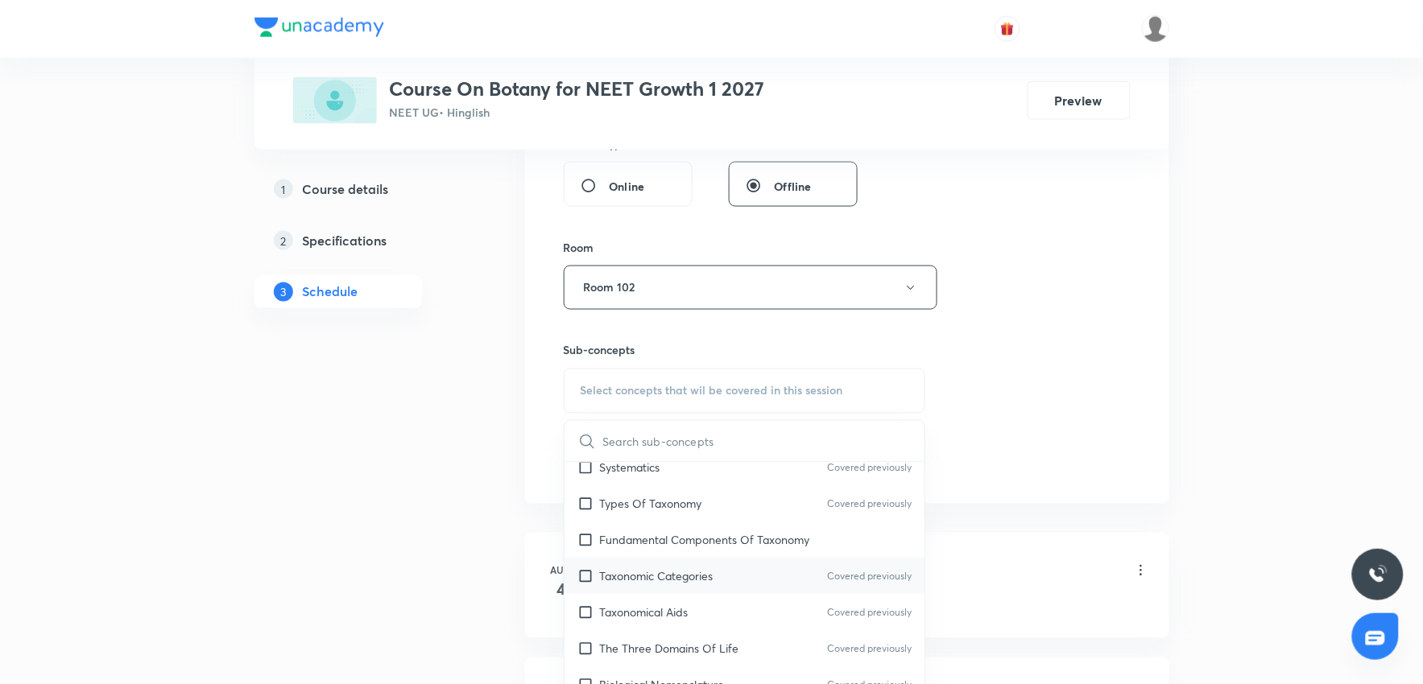
scroll to position [358, 0]
click at [681, 544] on p "Fundamental Components Of Taxonomy" at bounding box center [705, 539] width 210 height 17
checkbox input "true"
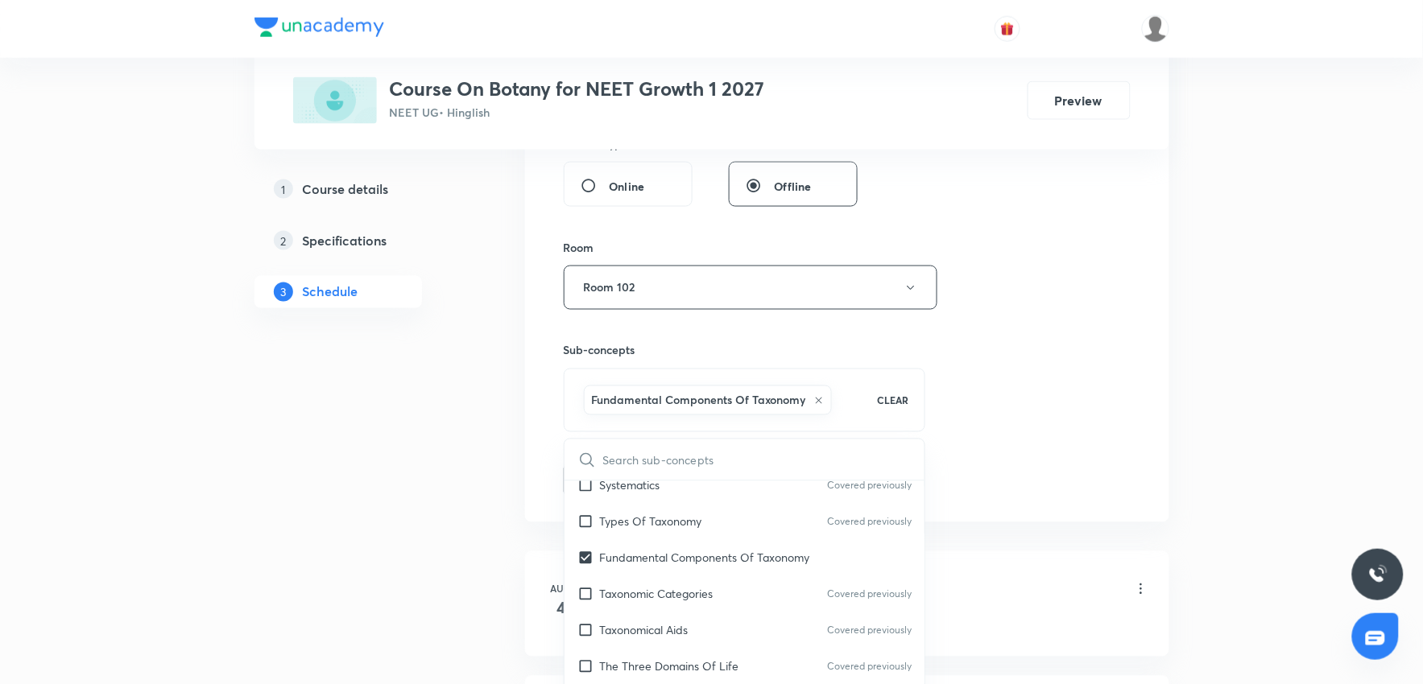
click at [1125, 420] on div "Session 39 Live class Session title 32/99 Morphology of flowering Plants 6 ​ Sc…" at bounding box center [847, 109] width 567 height 775
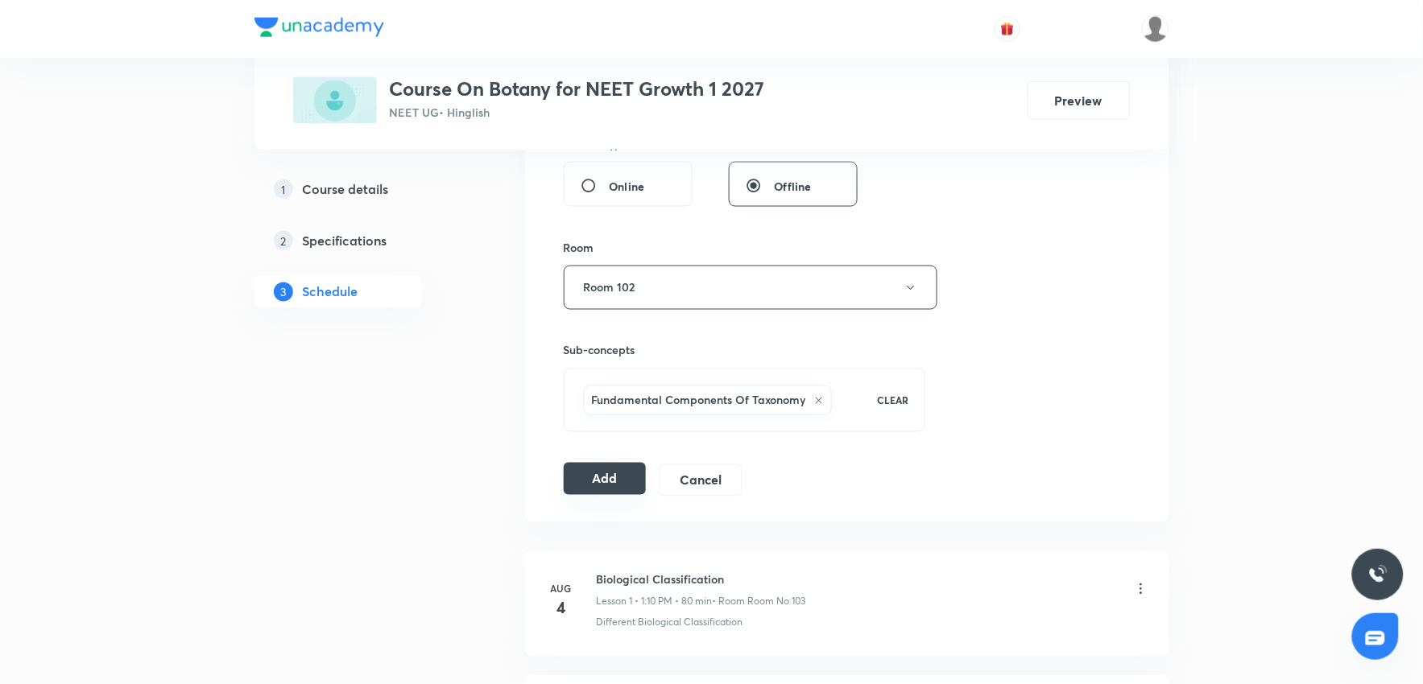
click at [628, 489] on button "Add" at bounding box center [605, 479] width 83 height 32
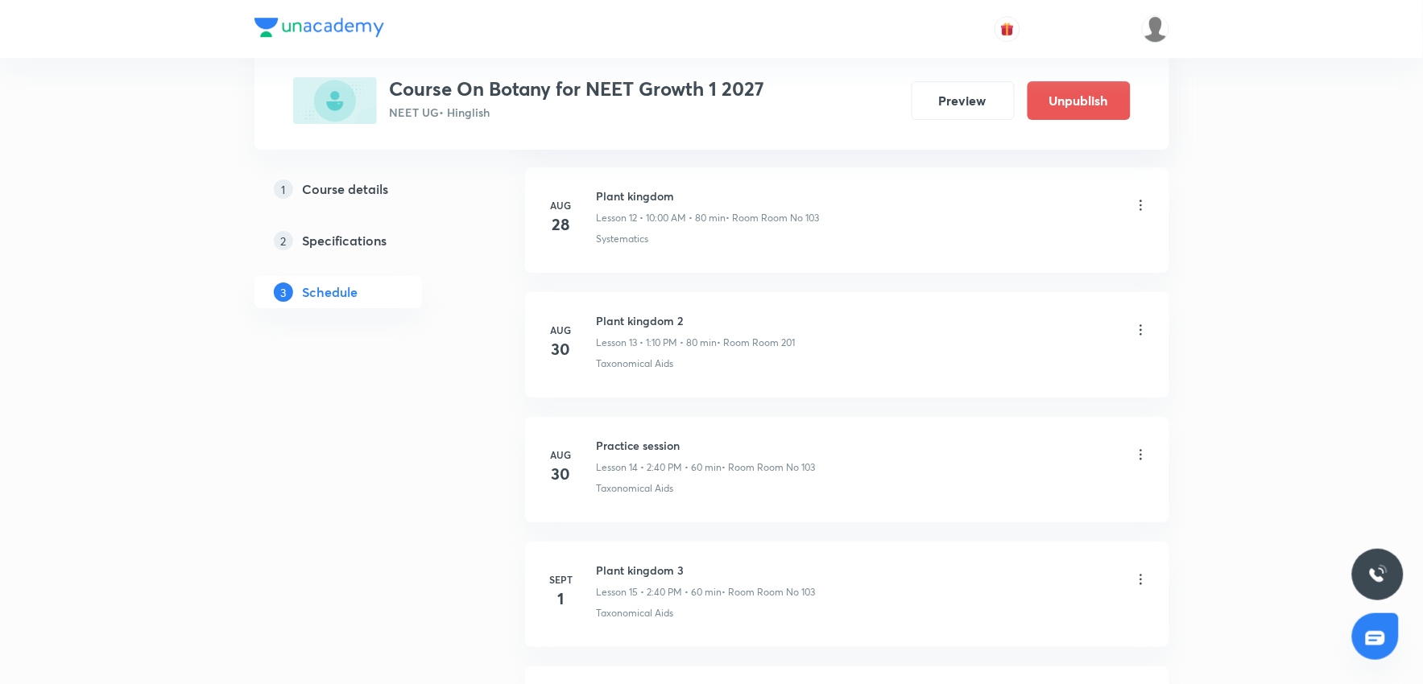
scroll to position [4739, 0]
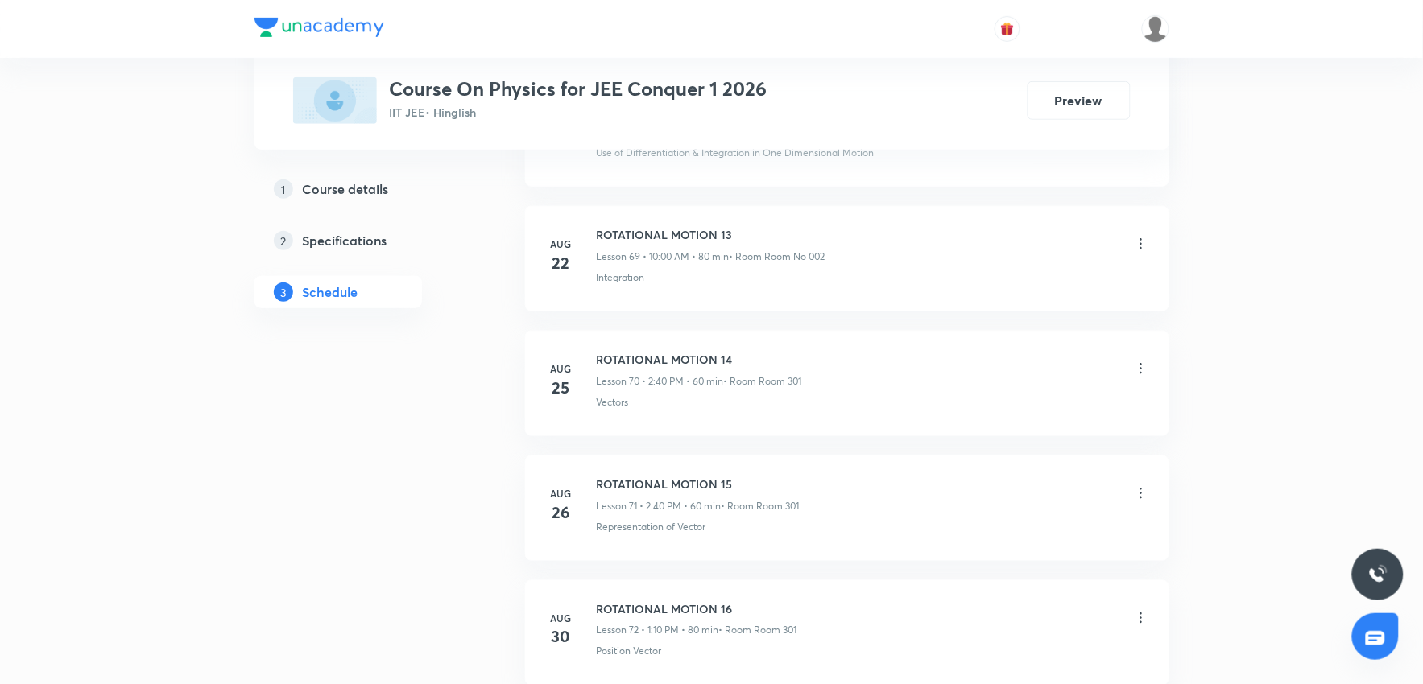
scroll to position [12227, 0]
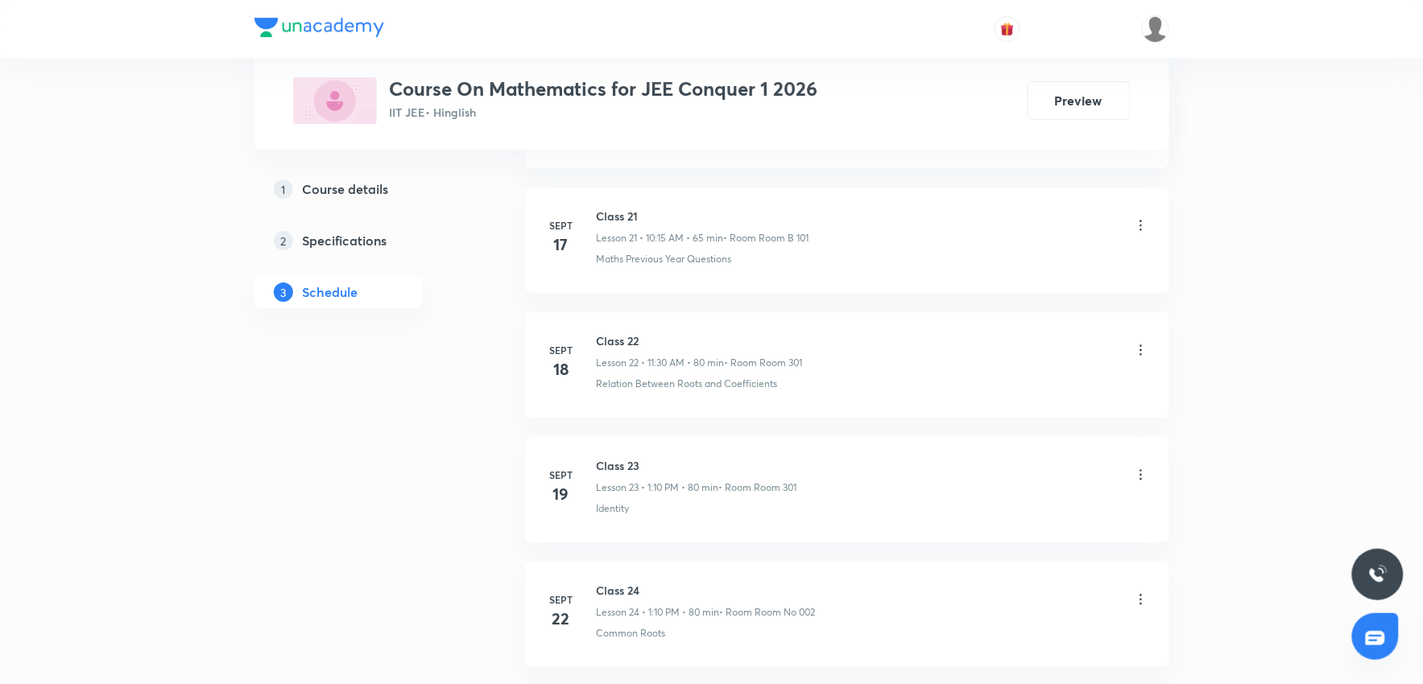
scroll to position [4480, 0]
drag, startPoint x: 596, startPoint y: 448, endPoint x: 713, endPoint y: 447, distance: 116.8
click at [713, 448] on h6 "Class 31" at bounding box center [707, 456] width 221 height 17
copy h6 "Class 31"
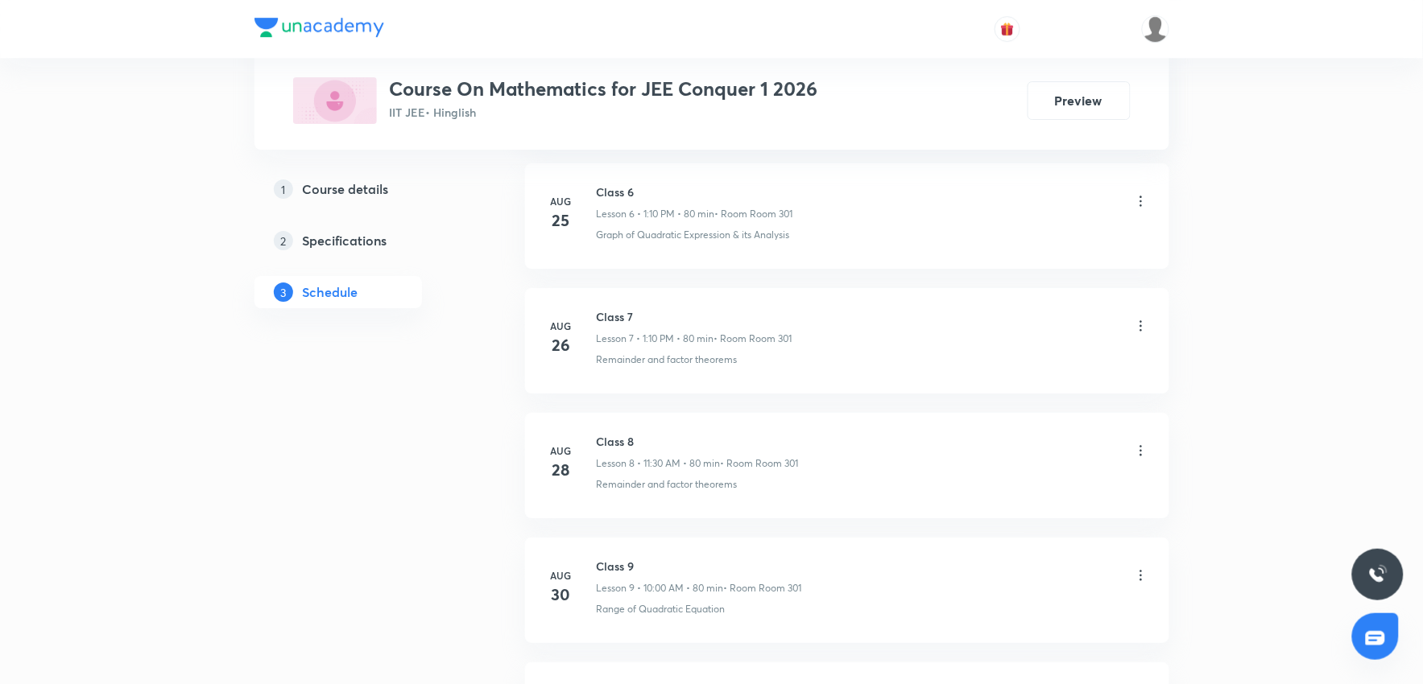
scroll to position [0, 0]
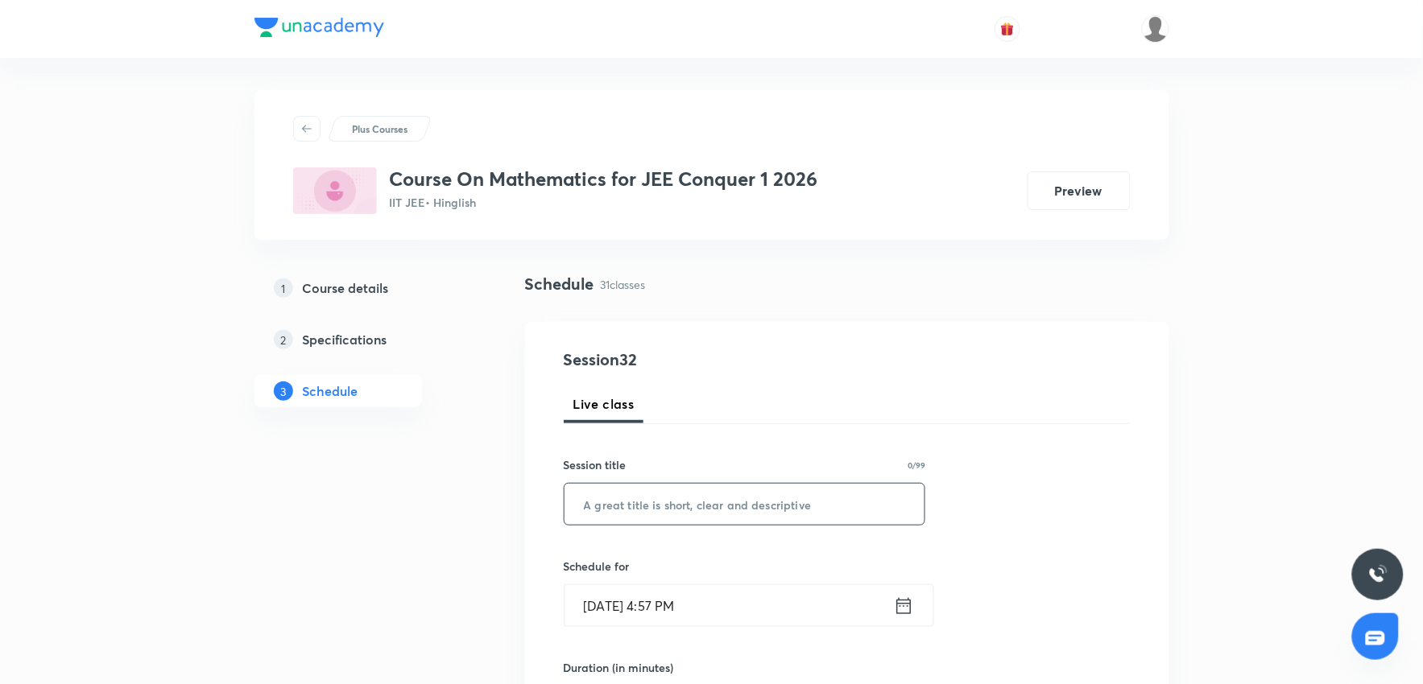
click at [765, 497] on input "text" at bounding box center [744, 504] width 361 height 41
paste input "Class 31"
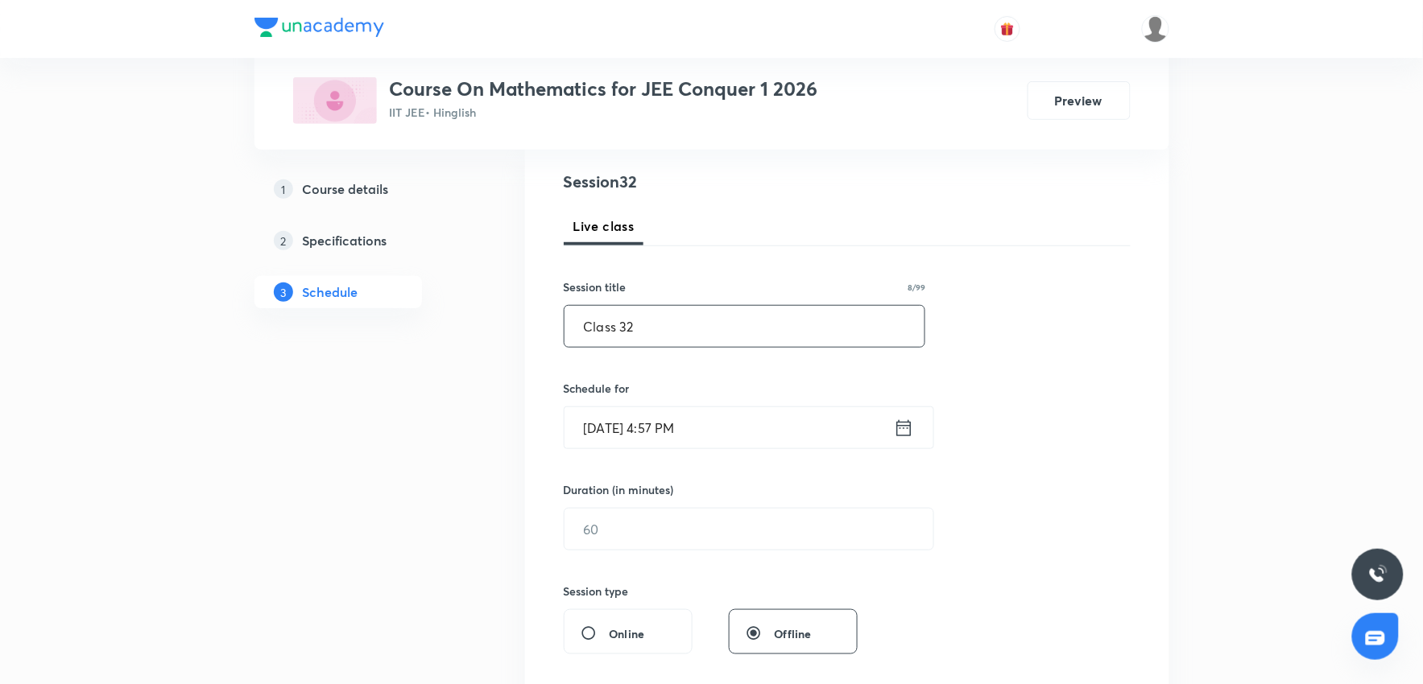
scroll to position [179, 0]
type input "Class 32"
click at [783, 445] on input "[DATE] 4:57 PM" at bounding box center [728, 427] width 329 height 41
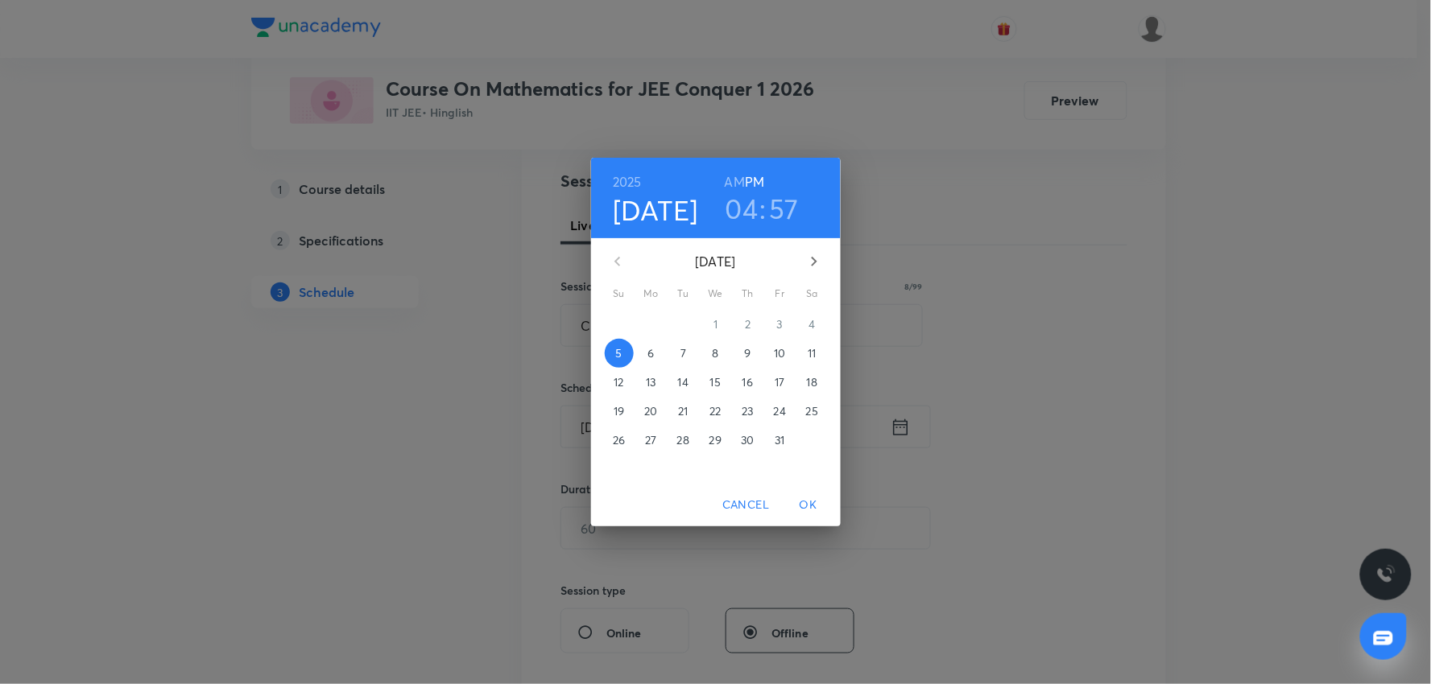
click at [647, 358] on p "6" at bounding box center [650, 353] width 6 height 16
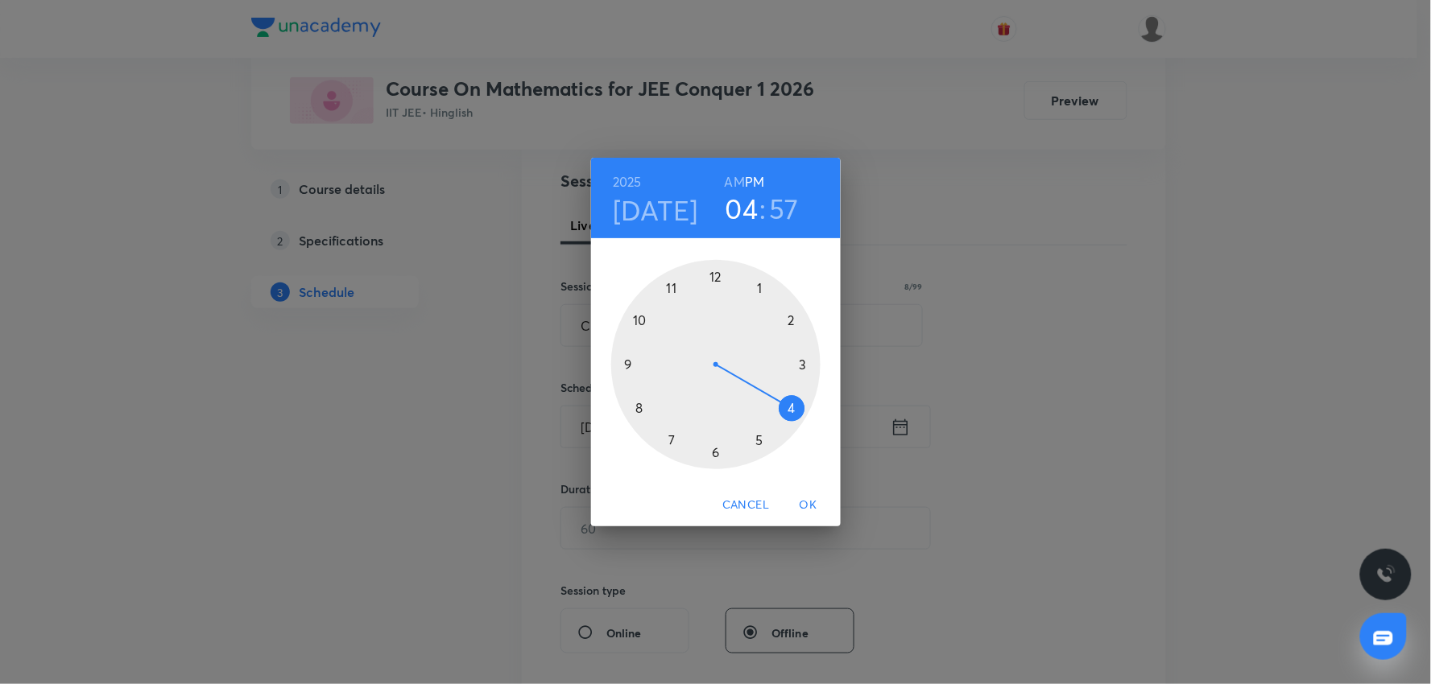
click at [734, 223] on h3 "04" at bounding box center [742, 209] width 33 height 34
click at [771, 277] on div at bounding box center [715, 364] width 209 height 209
click at [793, 323] on div at bounding box center [715, 364] width 209 height 209
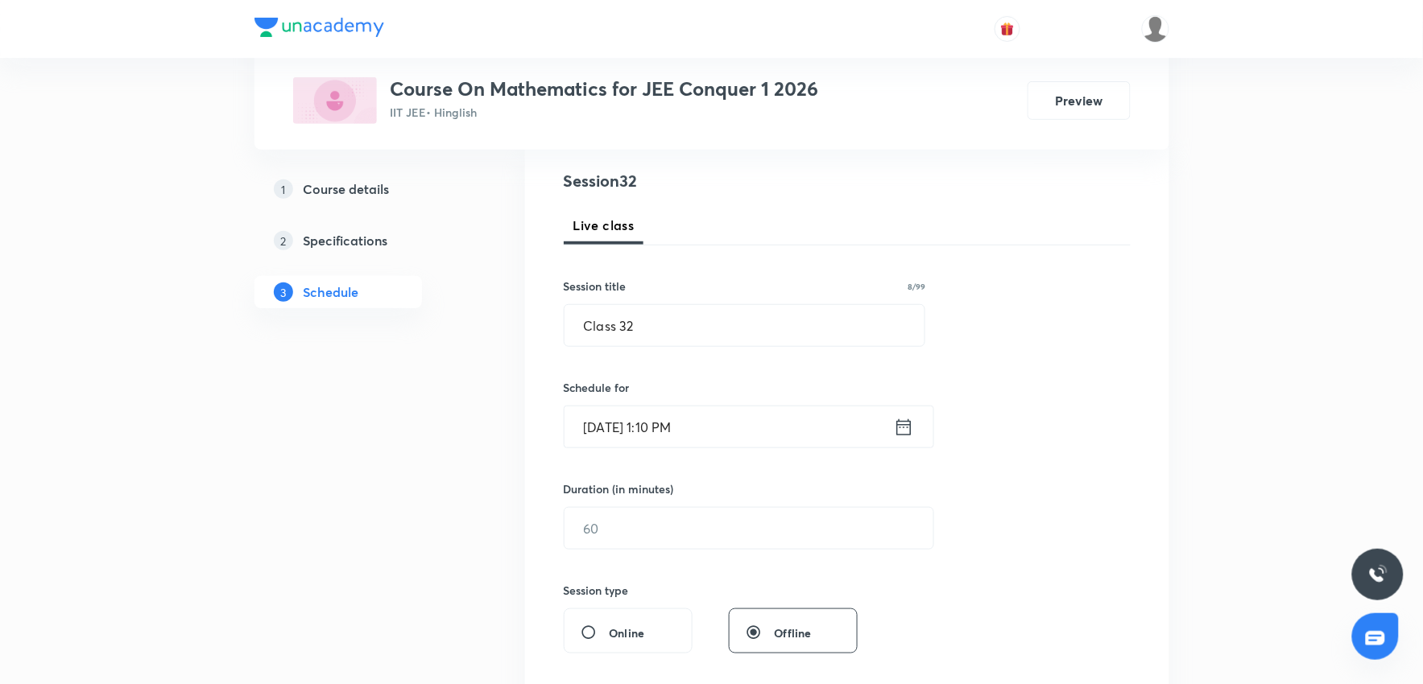
click at [761, 423] on input "[DATE] 1:10 PM" at bounding box center [728, 427] width 329 height 41
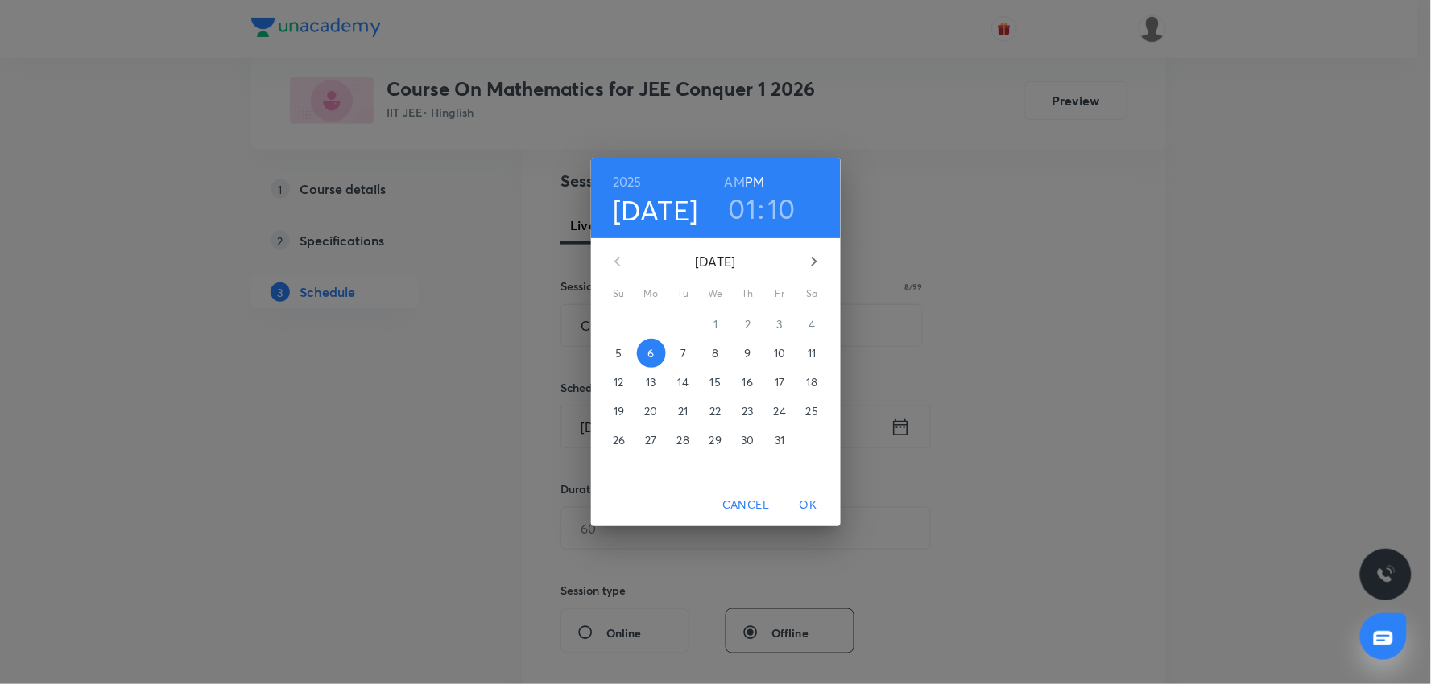
drag, startPoint x: 1132, startPoint y: 460, endPoint x: 737, endPoint y: 543, distance: 404.0
click at [1131, 460] on div "[DATE] 01 : 10 AM PM [DATE] Su Mo Tu We Th Fr Sa 28 29 30 1 2 3 4 5 6 7 8 9 10 …" at bounding box center [715, 342] width 1431 height 684
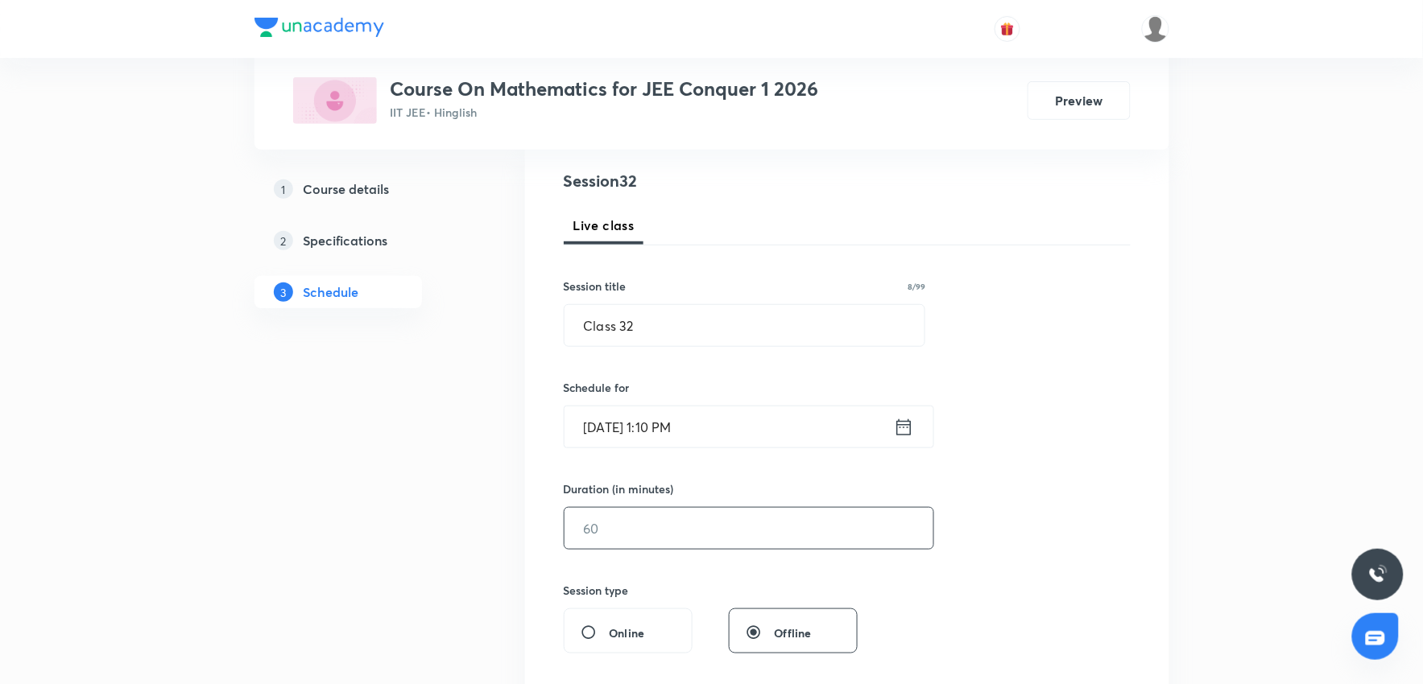
click at [705, 546] on input "text" at bounding box center [748, 528] width 369 height 41
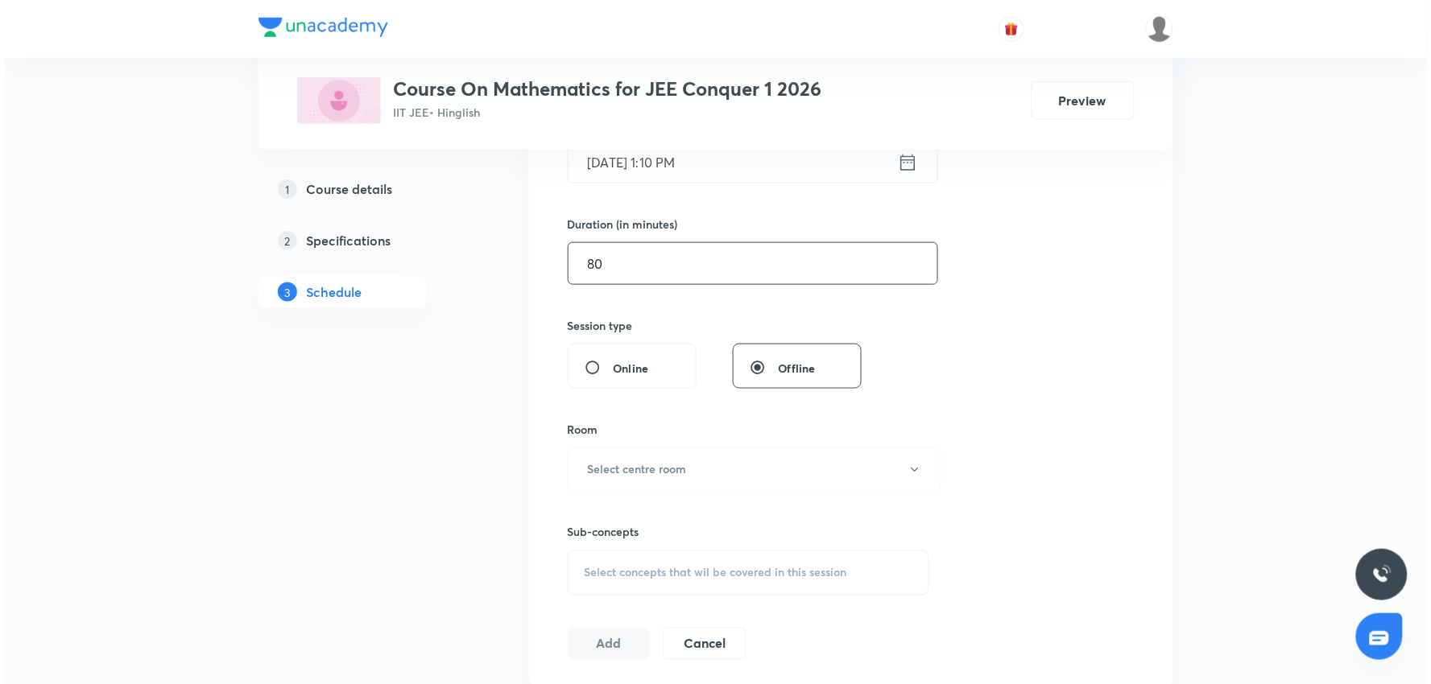
scroll to position [447, 0]
type input "80"
click at [665, 470] on h6 "Select centre room" at bounding box center [633, 466] width 99 height 17
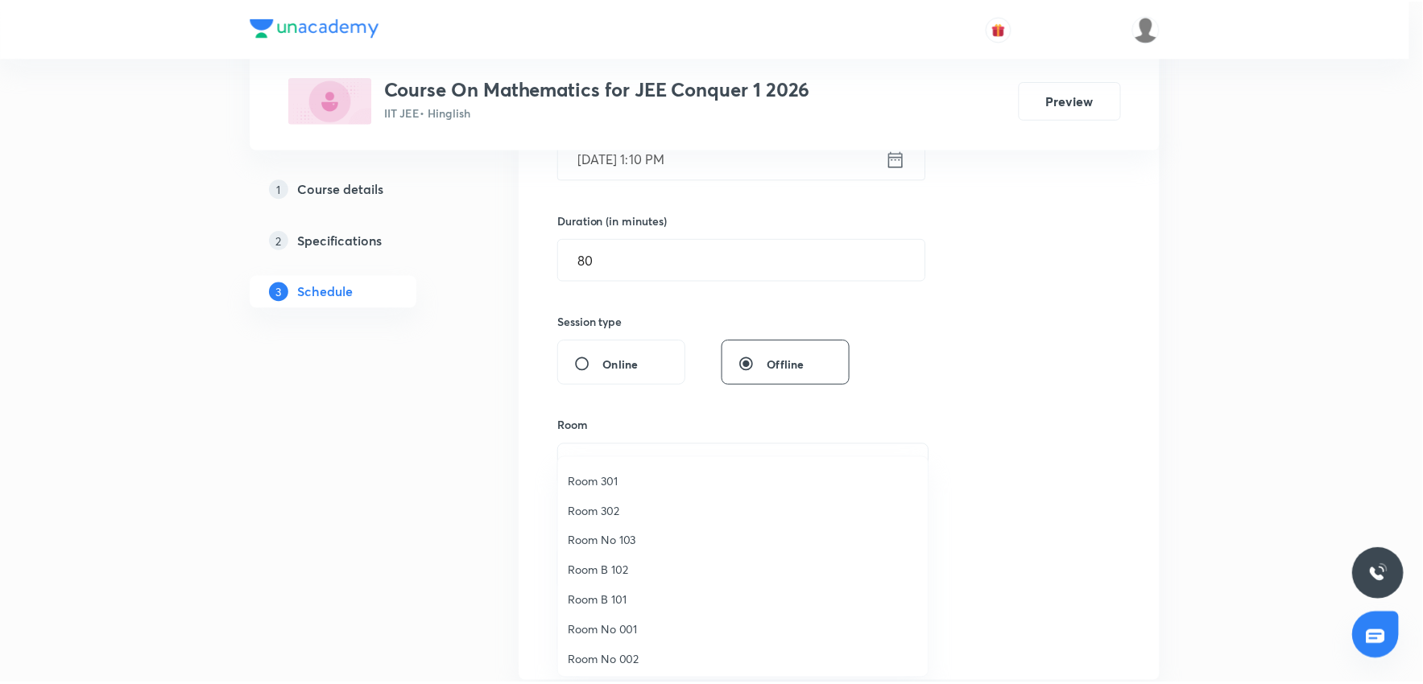
scroll to position [119, 0]
click at [636, 662] on span "Room No 002" at bounding box center [747, 658] width 353 height 17
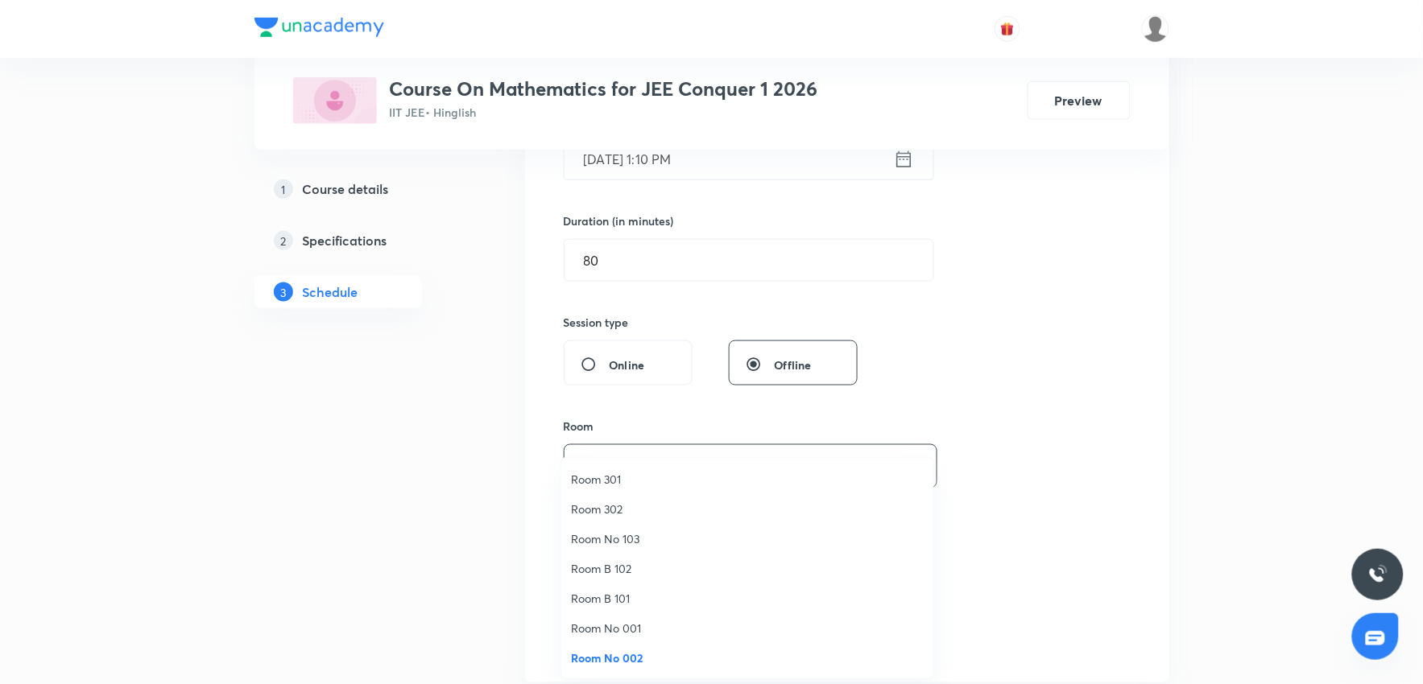
click at [1044, 476] on div "Session 32 Live class Session title 8/99 Class 32 ​ Schedule for [DATE] 1:10 PM…" at bounding box center [847, 279] width 567 height 756
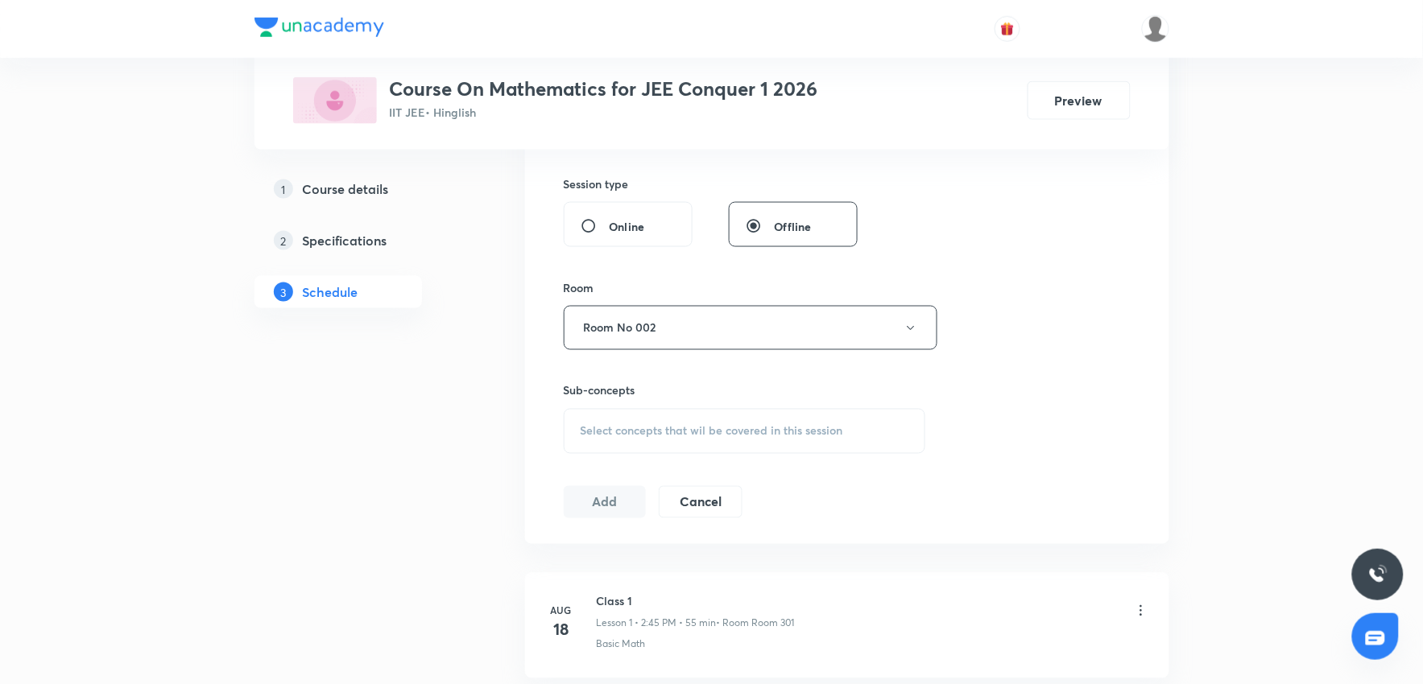
scroll to position [715, 0]
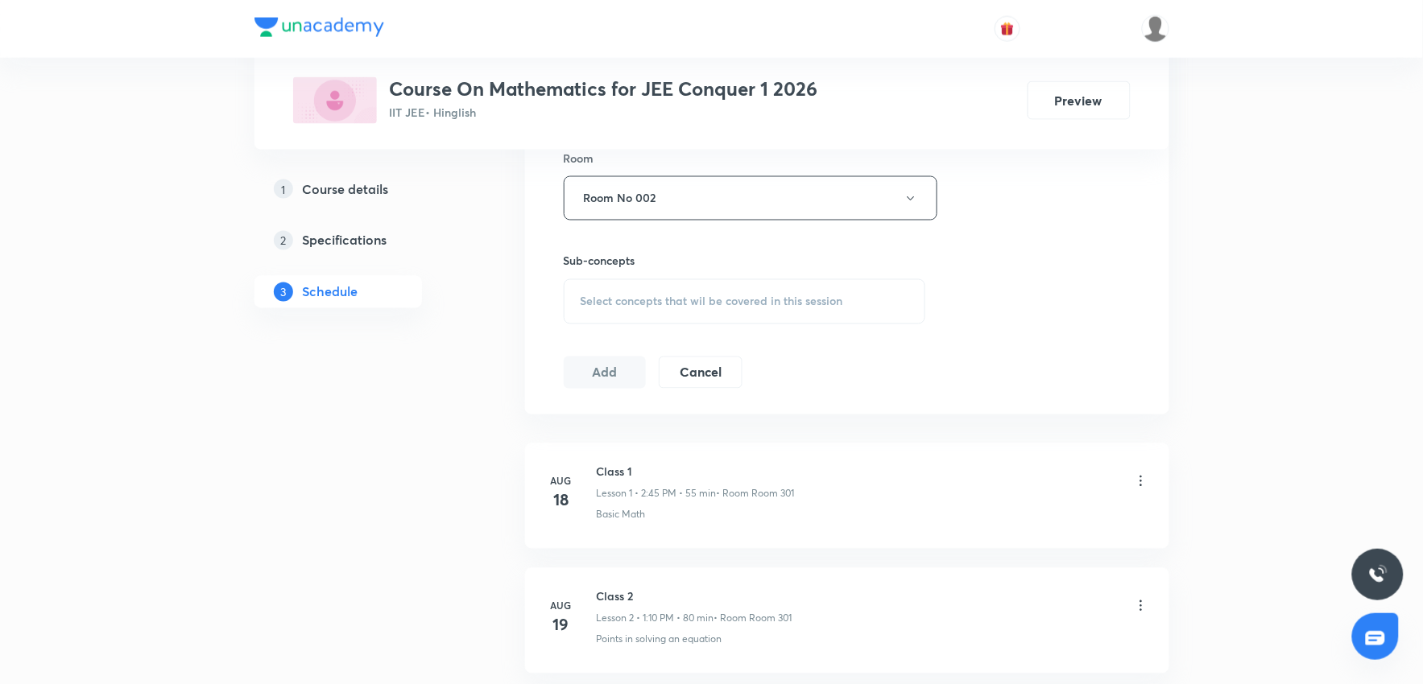
click at [721, 315] on div "Select concepts that wil be covered in this session" at bounding box center [745, 301] width 362 height 45
click at [715, 306] on span "Select concepts that wil be covered in this session" at bounding box center [712, 302] width 263 height 13
click at [715, 304] on span "Select concepts that wil be covered in this session" at bounding box center [712, 302] width 263 height 13
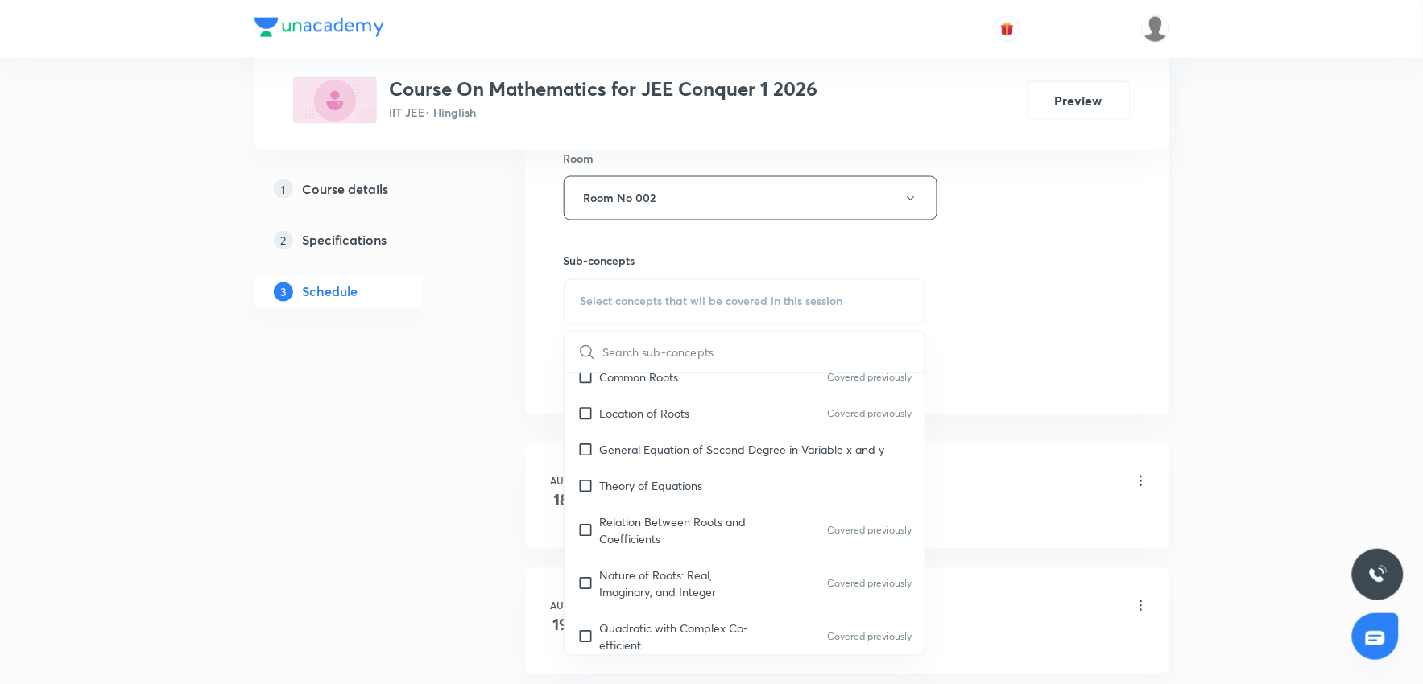
scroll to position [1073, 0]
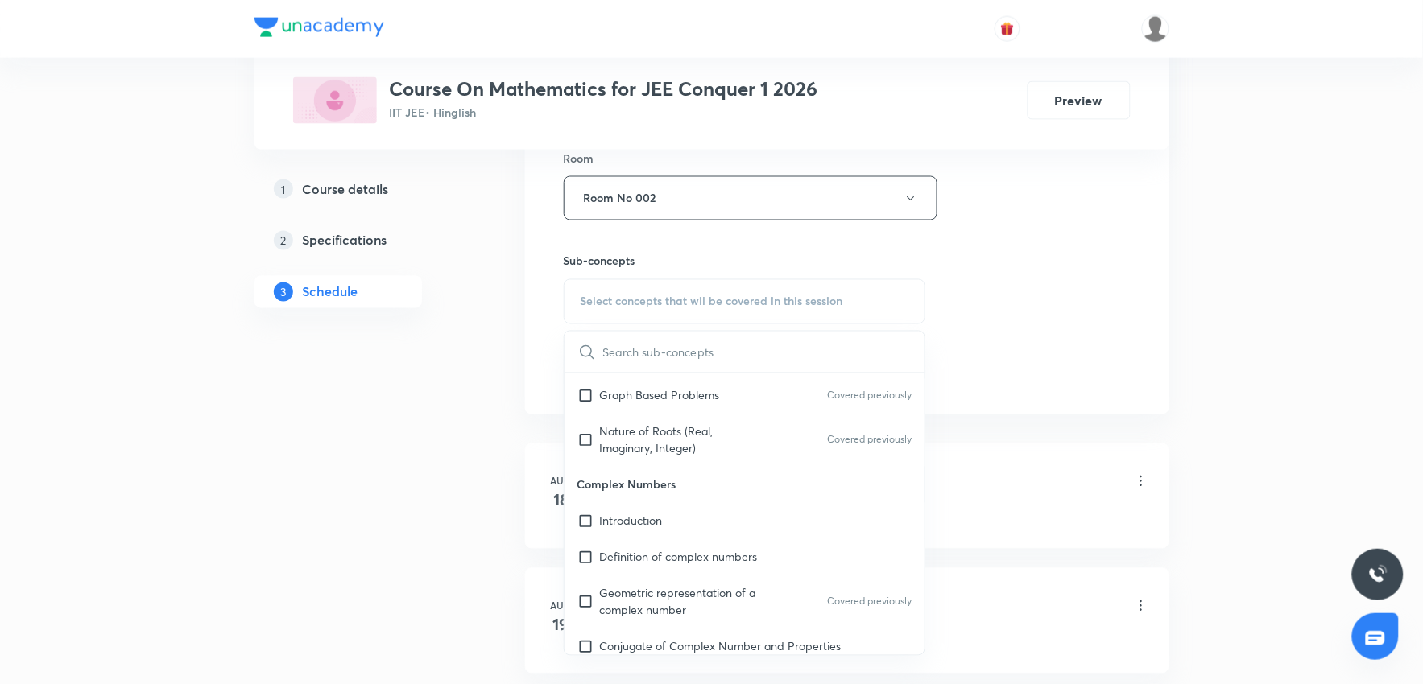
drag, startPoint x: 699, startPoint y: 560, endPoint x: 1148, endPoint y: 449, distance: 462.9
click at [713, 556] on p "Definition of complex numbers" at bounding box center [679, 557] width 158 height 17
checkbox input "true"
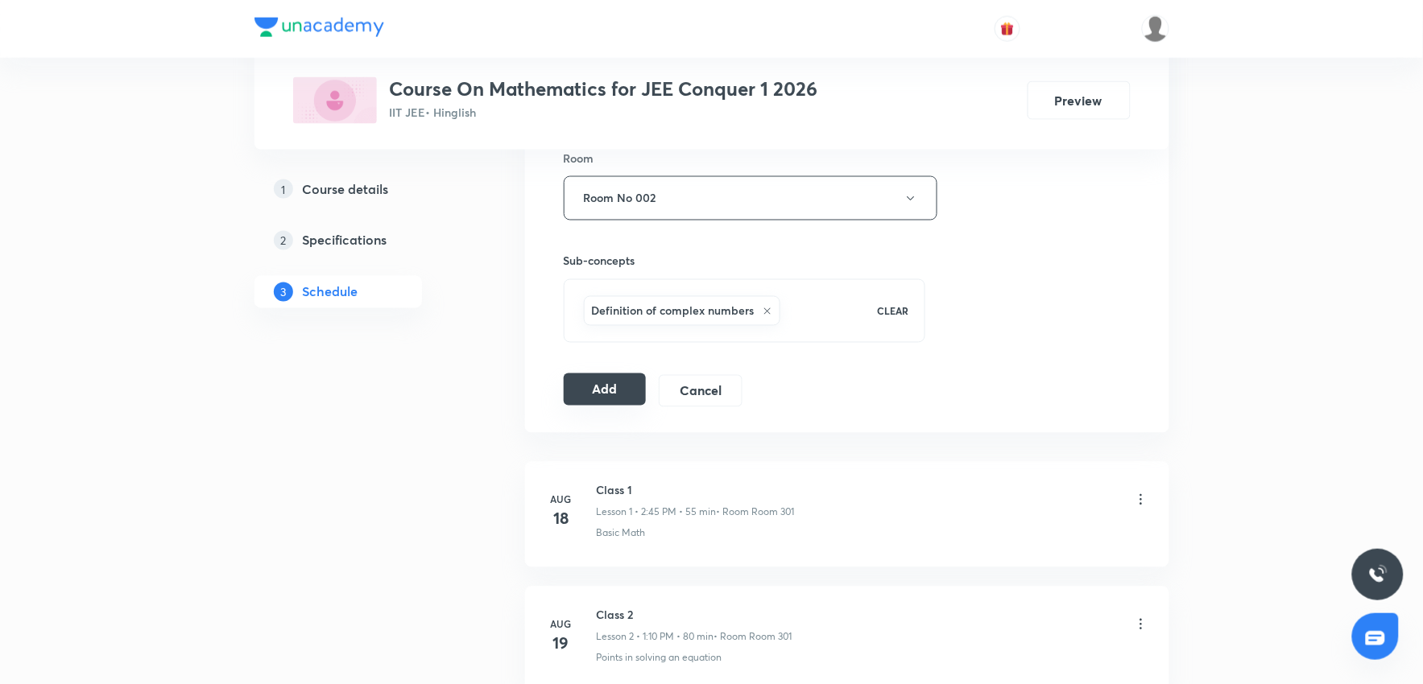
click at [632, 398] on button "Add" at bounding box center [605, 390] width 83 height 32
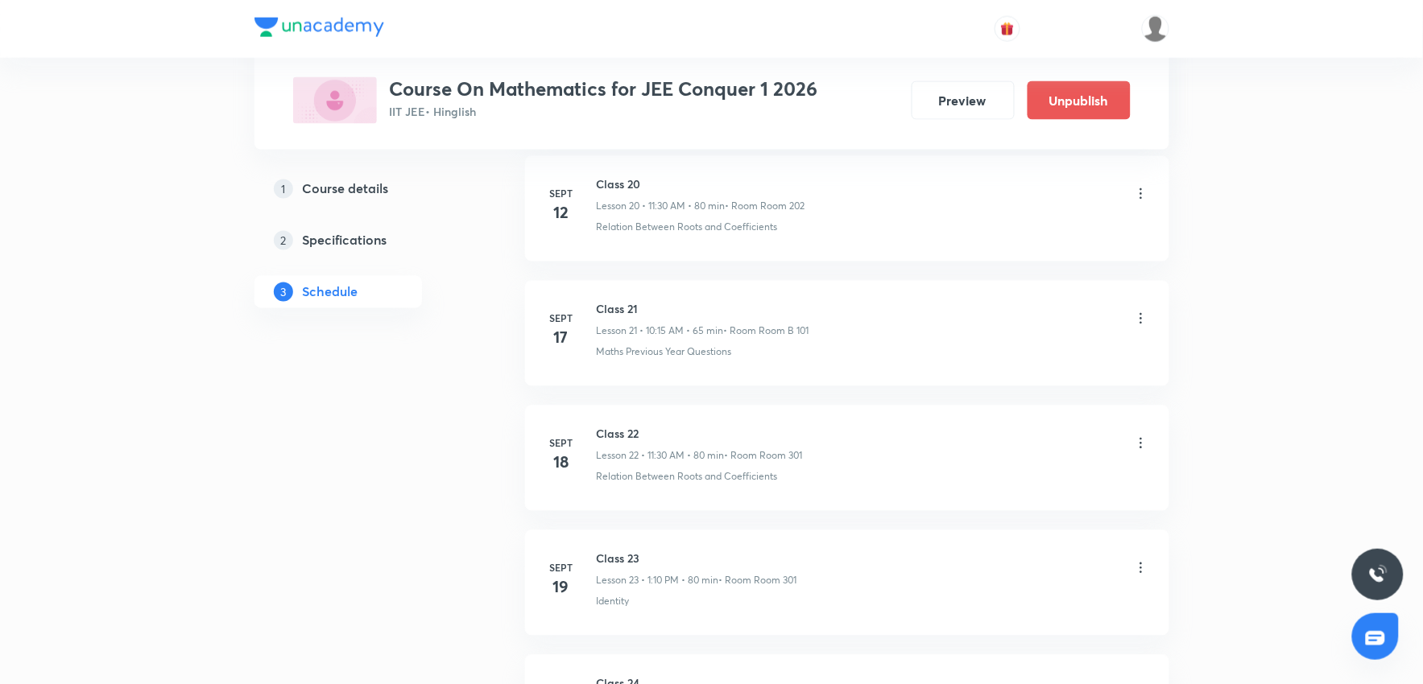
scroll to position [3865, 0]
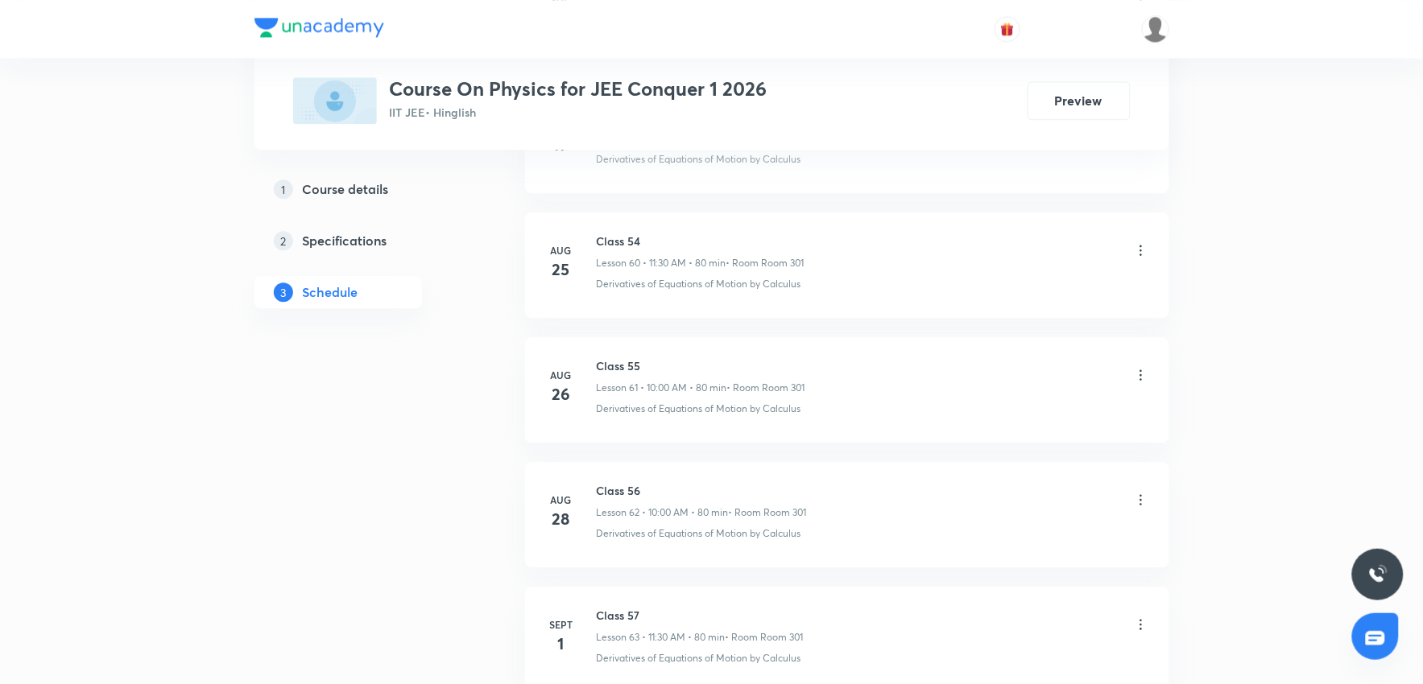
scroll to position [9581, 0]
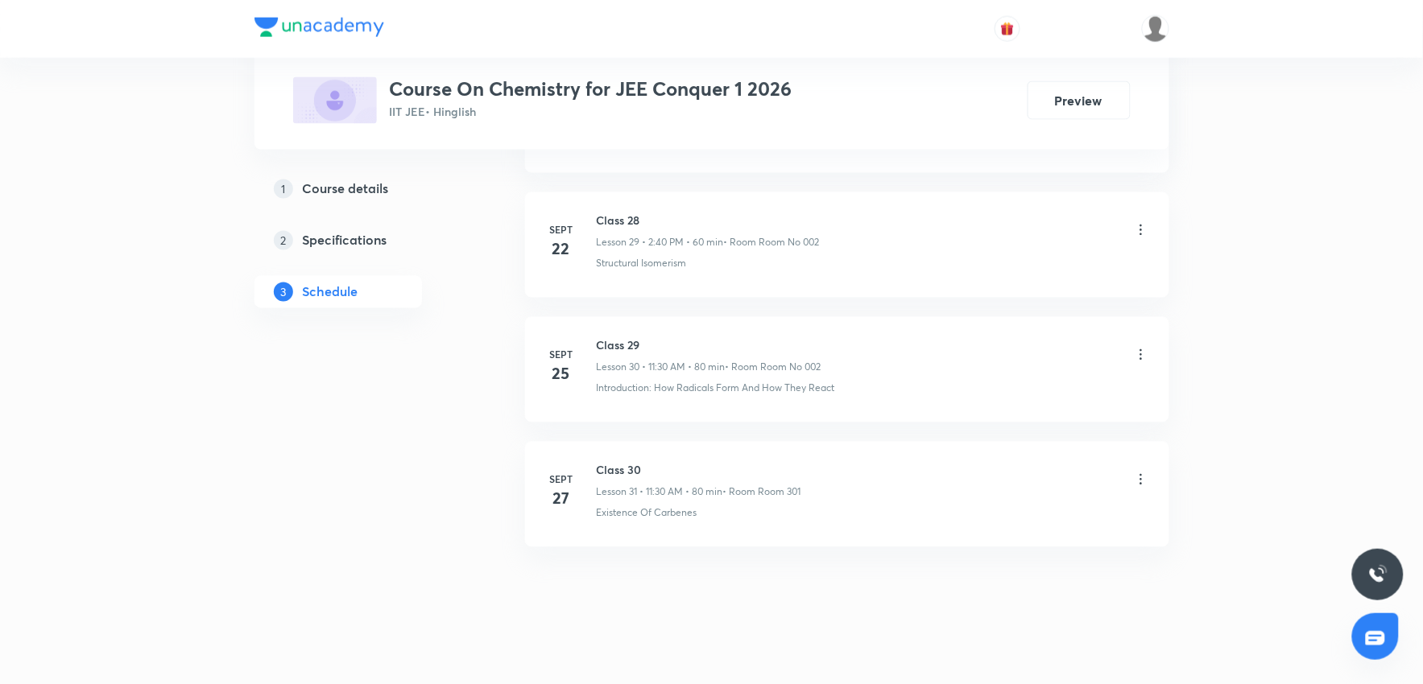
scroll to position [4480, 0]
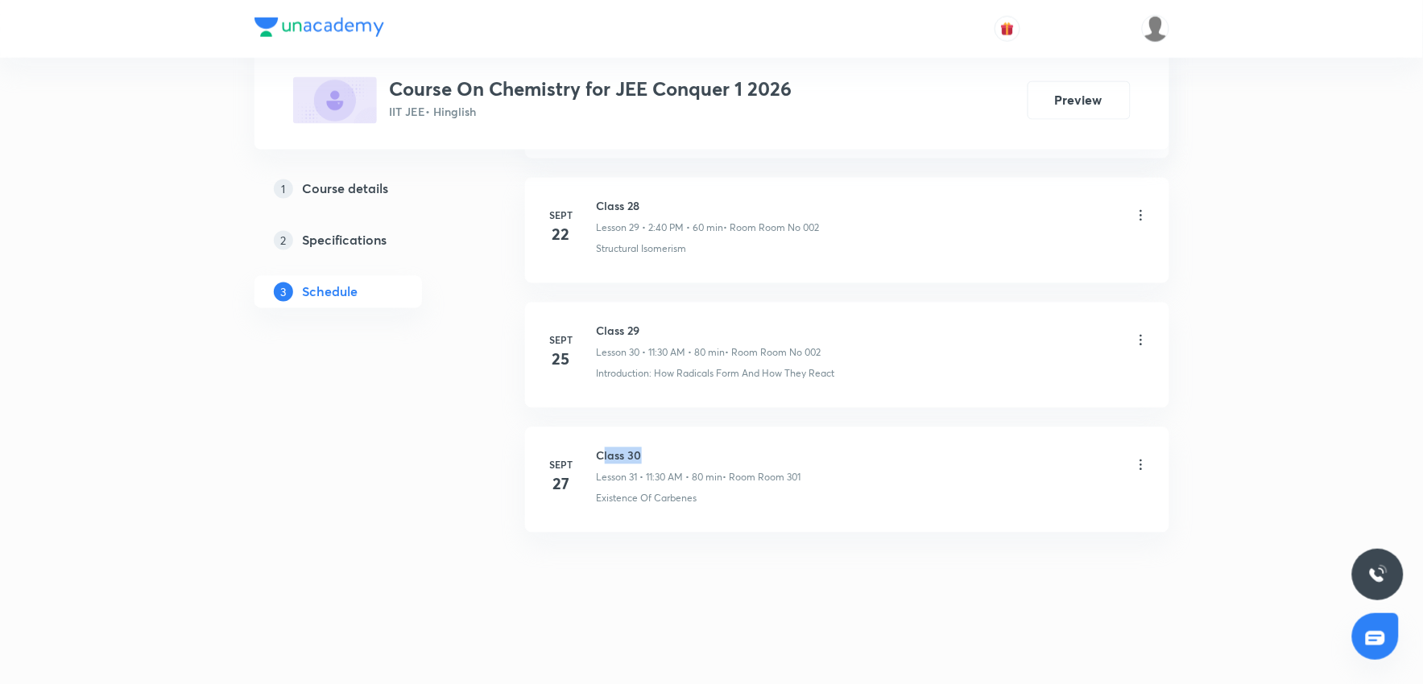
drag, startPoint x: 601, startPoint y: 454, endPoint x: 750, endPoint y: 446, distance: 149.2
click at [750, 446] on li "[DATE] Class 30 Lesson 31 • 11:30 AM • 80 min • Room Room 301 Existence Of Carb…" at bounding box center [847, 480] width 644 height 105
drag, startPoint x: 597, startPoint y: 453, endPoint x: 701, endPoint y: 441, distance: 105.3
click at [701, 441] on li "[DATE] Class 30 Lesson 31 • 11:30 AM • 80 min • Room Room 301 Existence Of Carb…" at bounding box center [847, 480] width 644 height 105
copy h6 "Class 30"
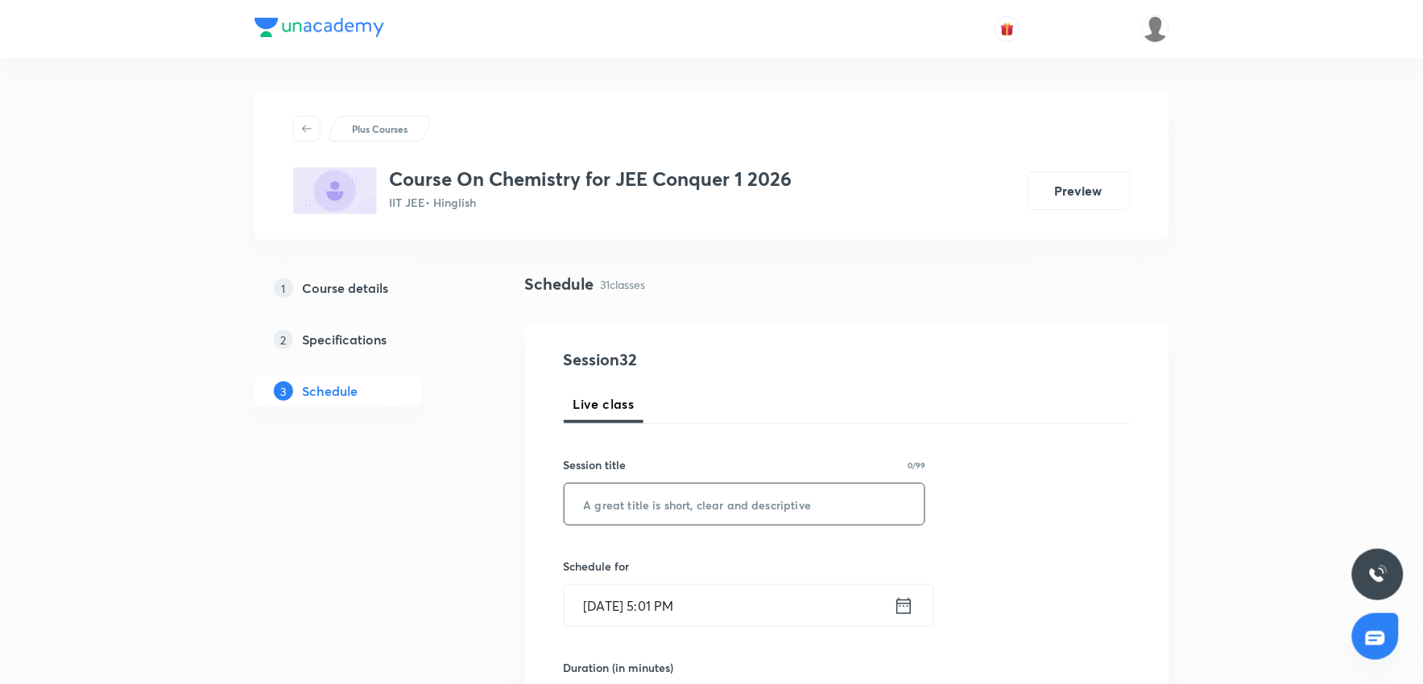
click at [728, 502] on input "text" at bounding box center [744, 504] width 361 height 41
paste input "Class 30"
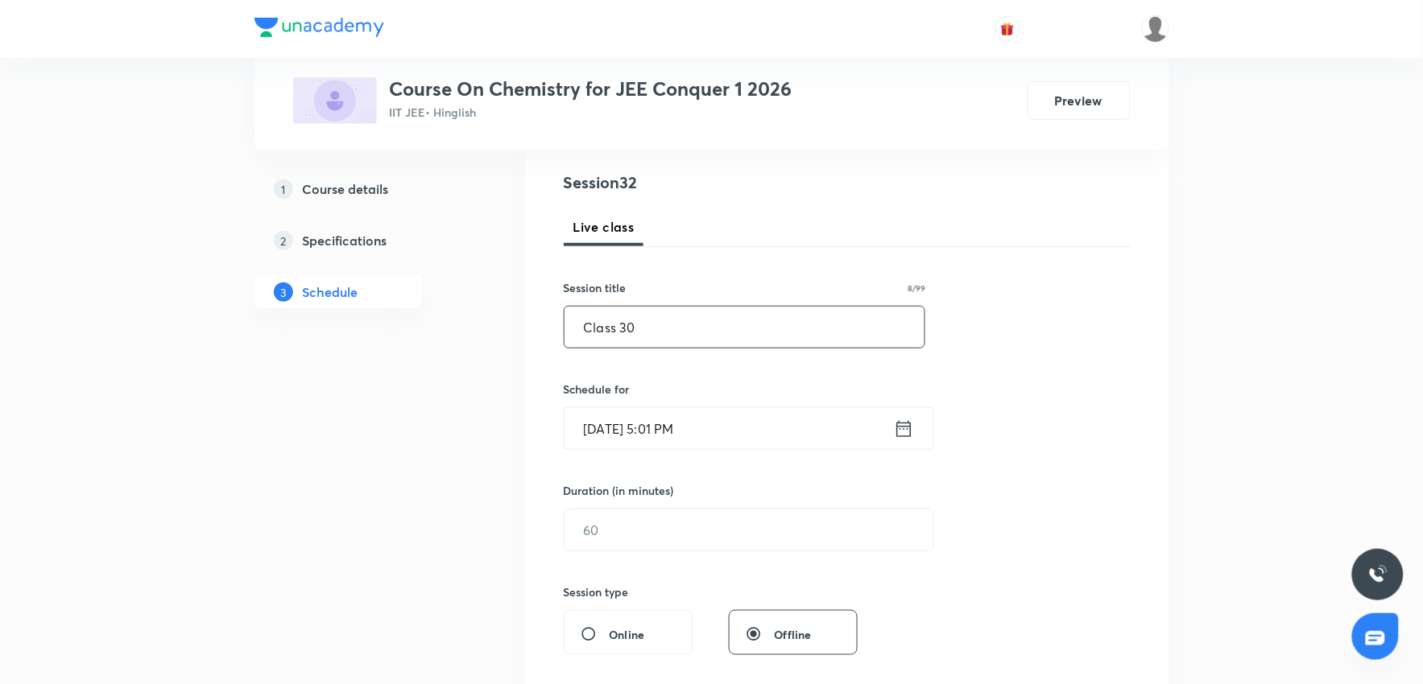
scroll to position [179, 0]
type input "Class 30"
click at [726, 423] on input "[DATE] 5:01 PM" at bounding box center [728, 427] width 329 height 41
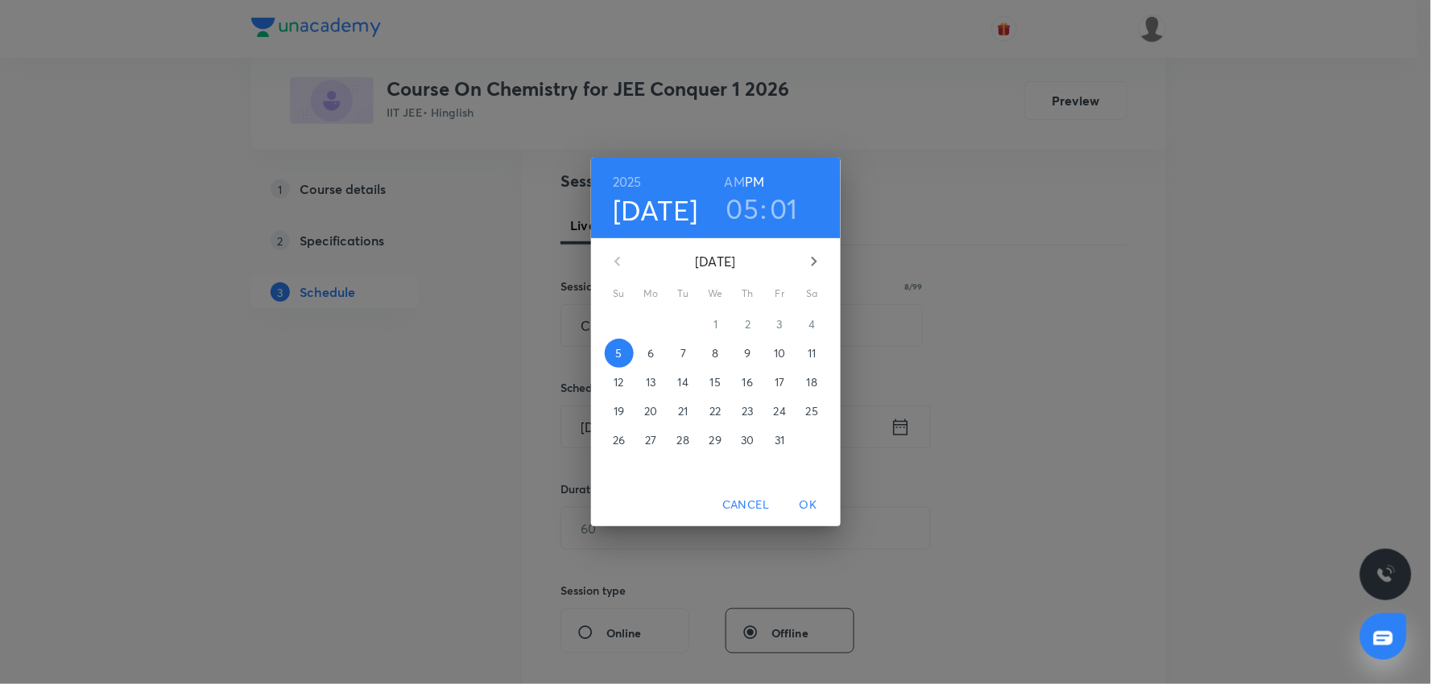
click at [655, 353] on span "6" at bounding box center [651, 353] width 29 height 16
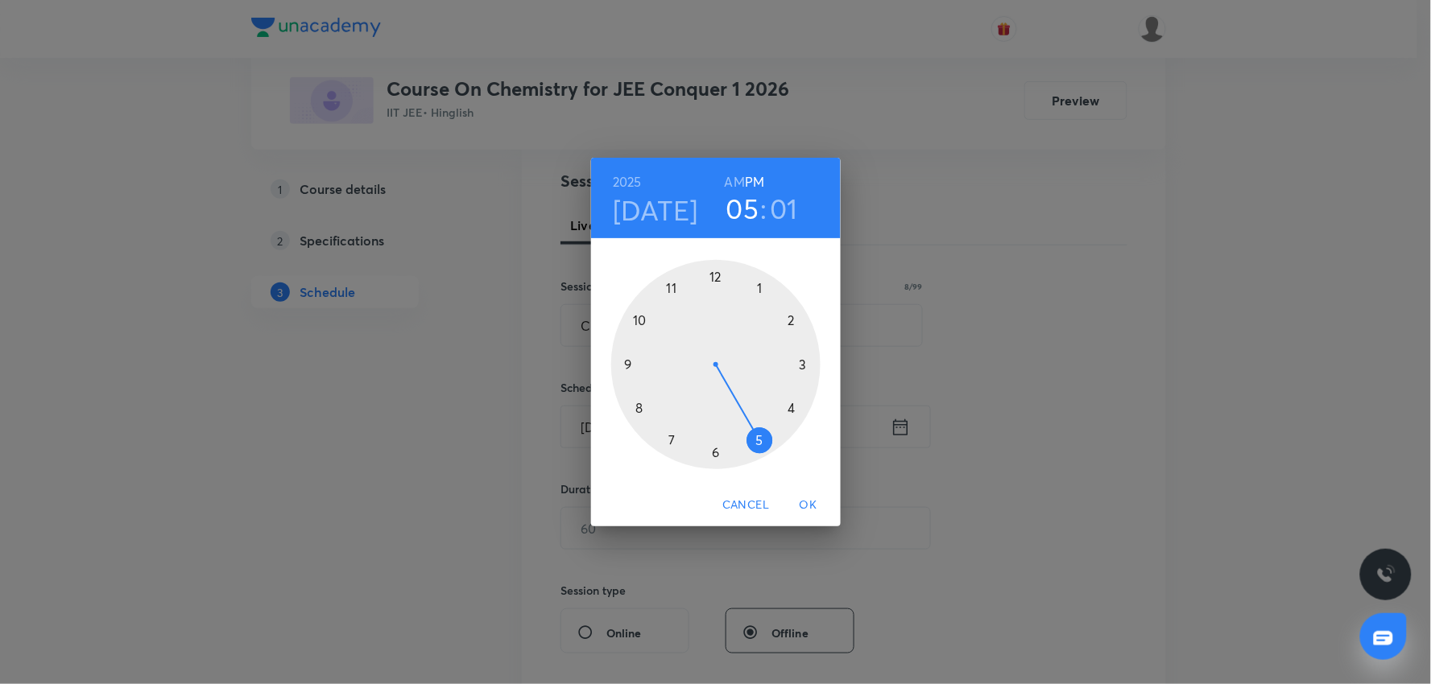
drag, startPoint x: 759, startPoint y: 199, endPoint x: 784, endPoint y: 306, distance: 110.2
click at [759, 200] on h3 "05" at bounding box center [742, 209] width 33 height 34
click at [790, 323] on div at bounding box center [715, 364] width 209 height 209
click at [639, 411] on div at bounding box center [715, 364] width 209 height 209
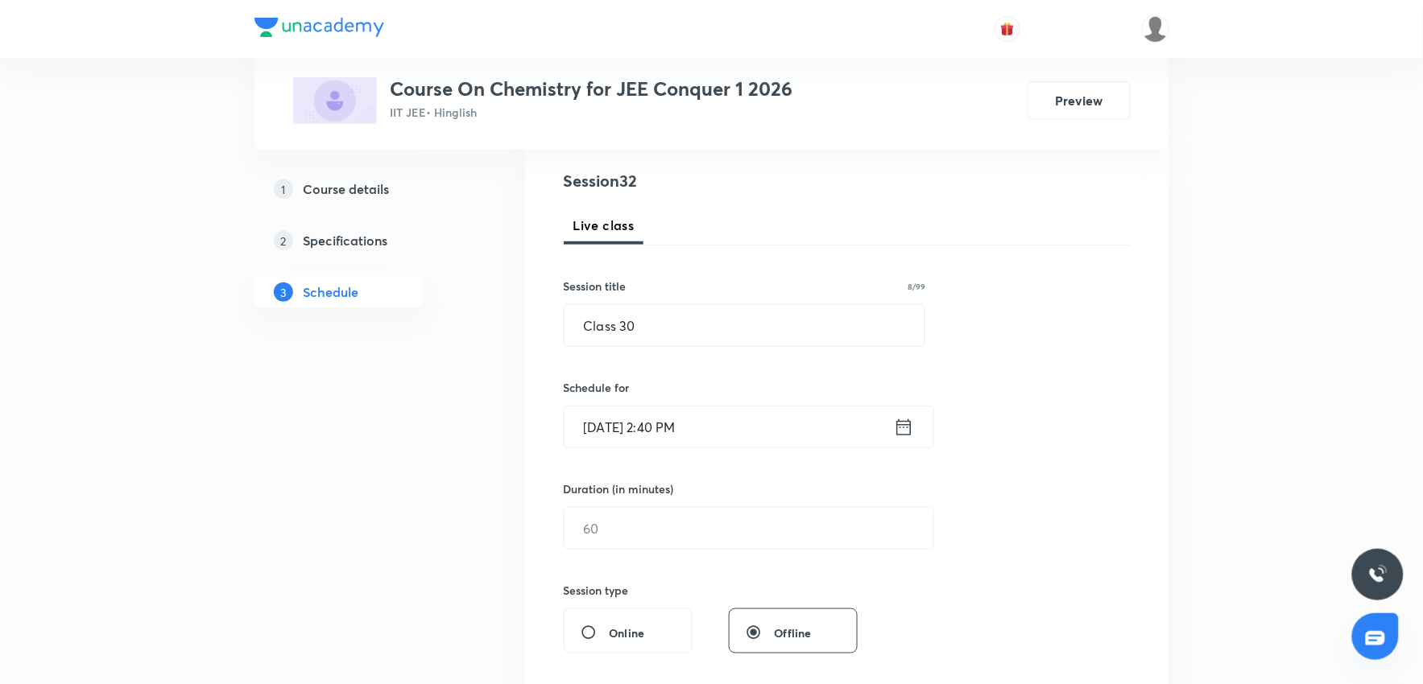
scroll to position [268, 0]
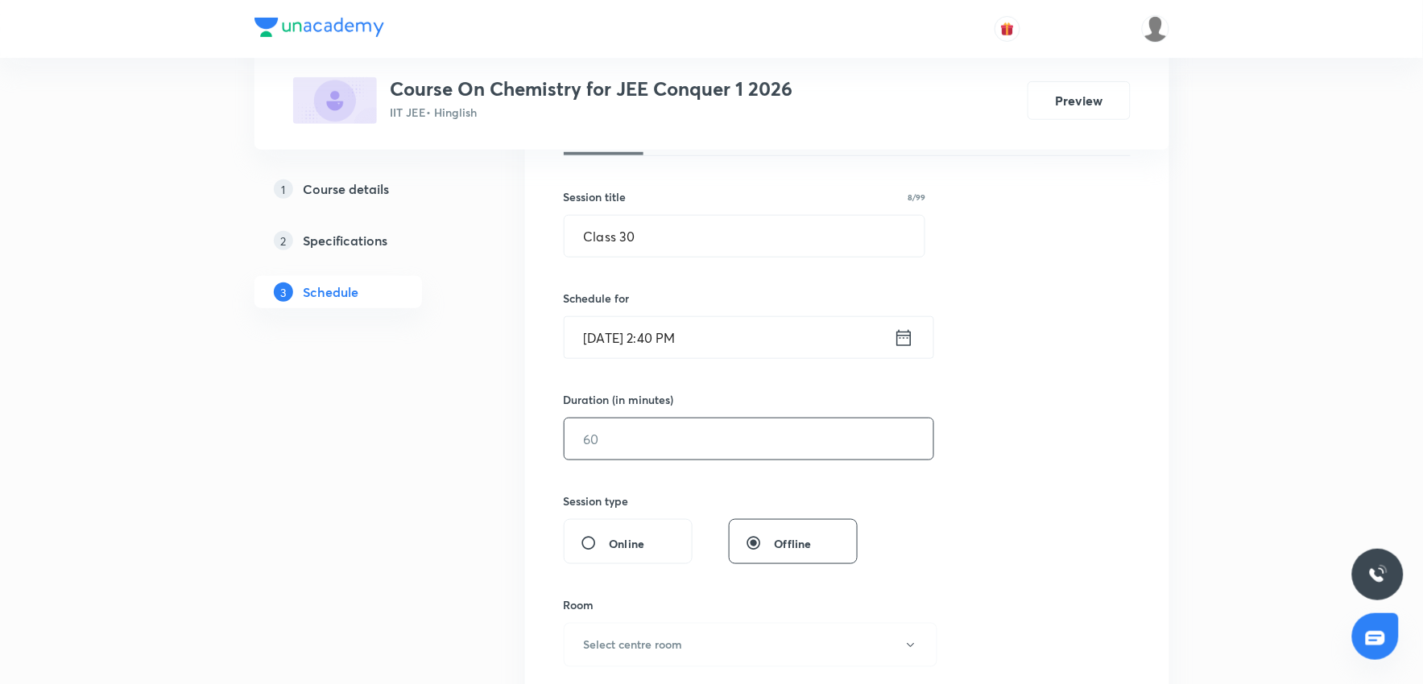
click at [715, 448] on input "text" at bounding box center [748, 439] width 369 height 41
type input "8"
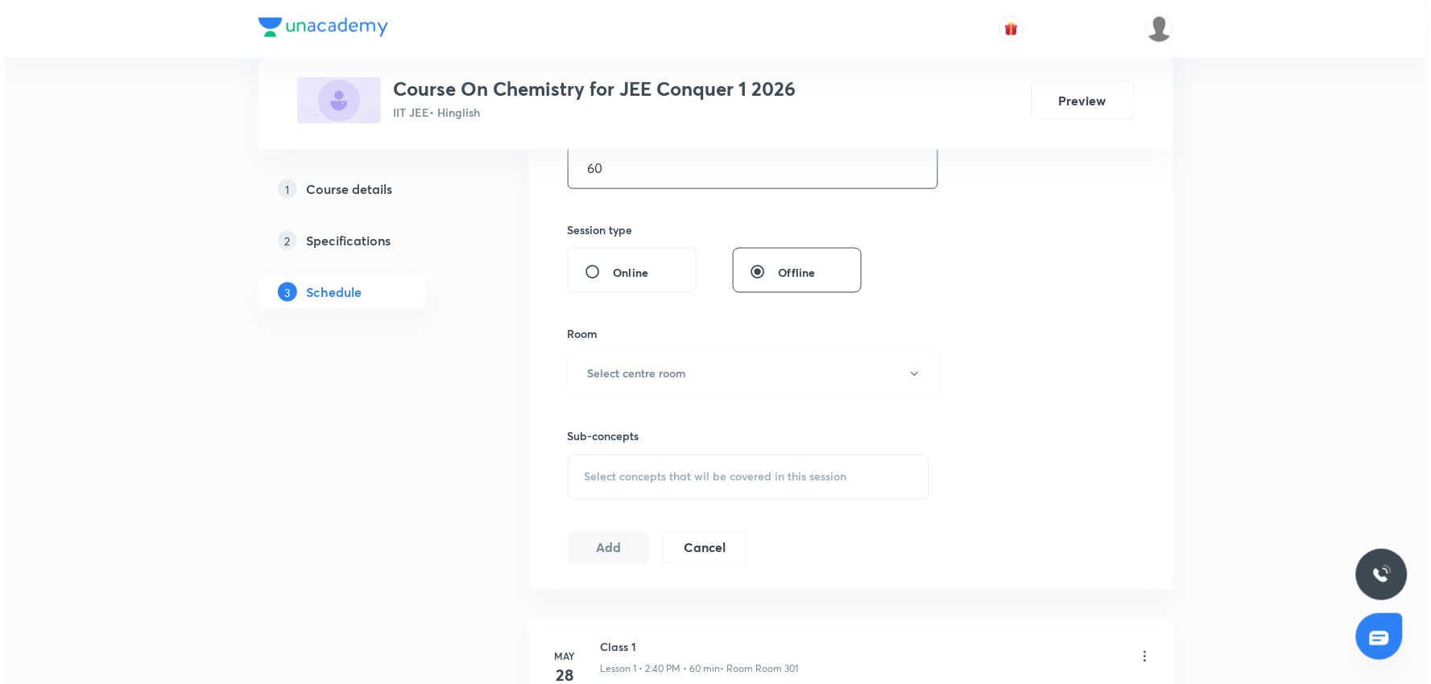
scroll to position [626, 0]
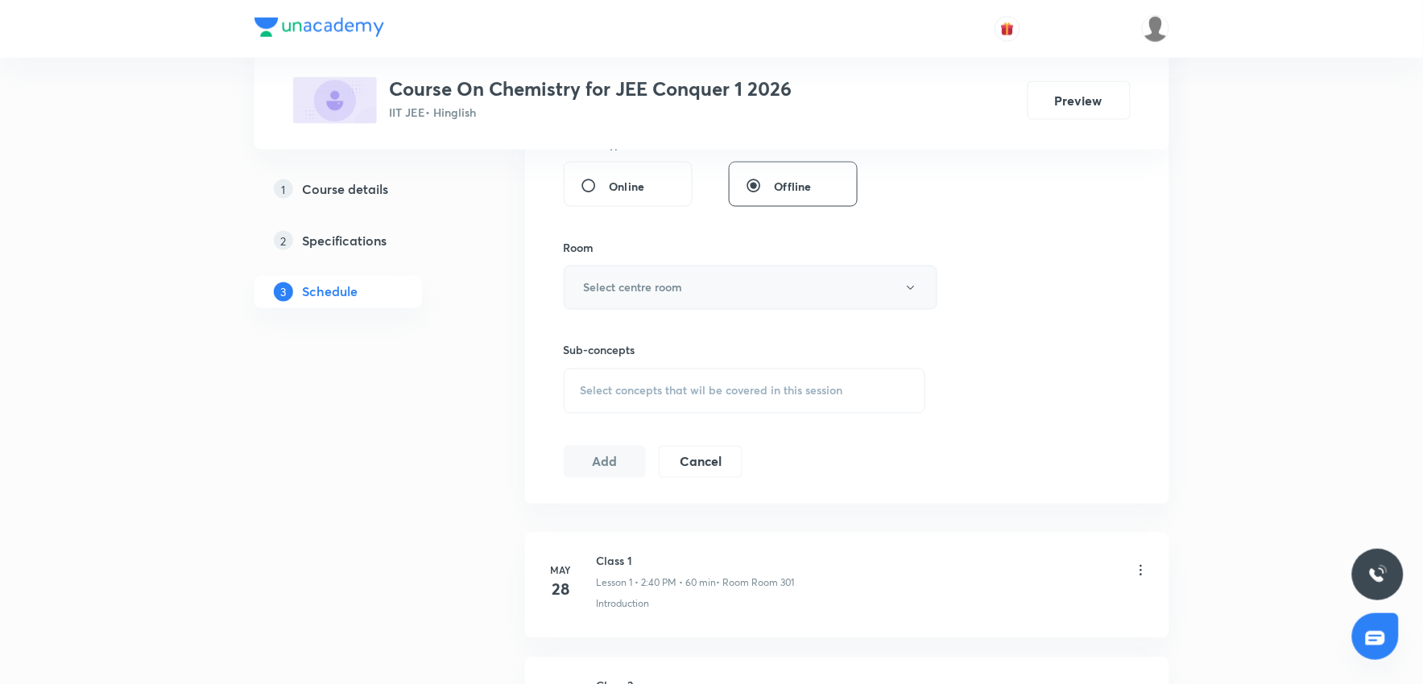
type input "60"
click at [663, 280] on h6 "Select centre room" at bounding box center [633, 287] width 99 height 17
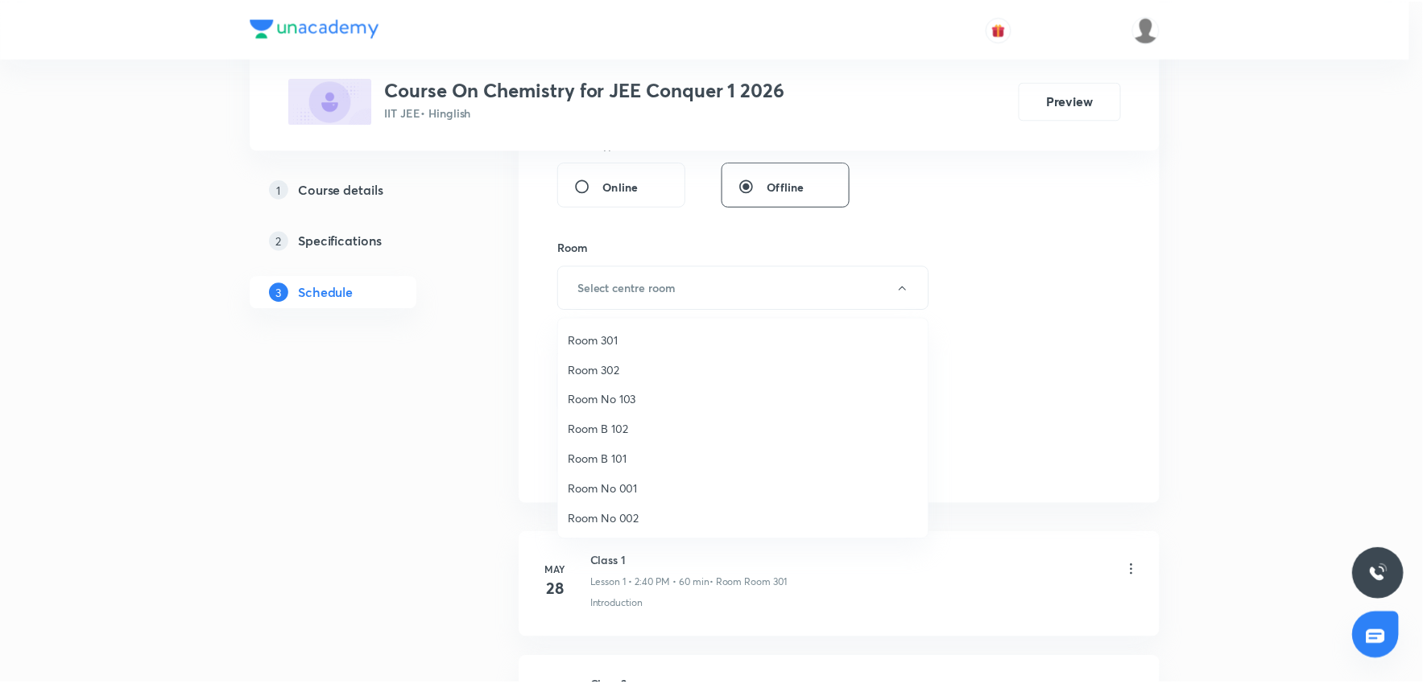
scroll to position [119, 0]
click at [622, 520] on span "Room No 002" at bounding box center [747, 519] width 353 height 17
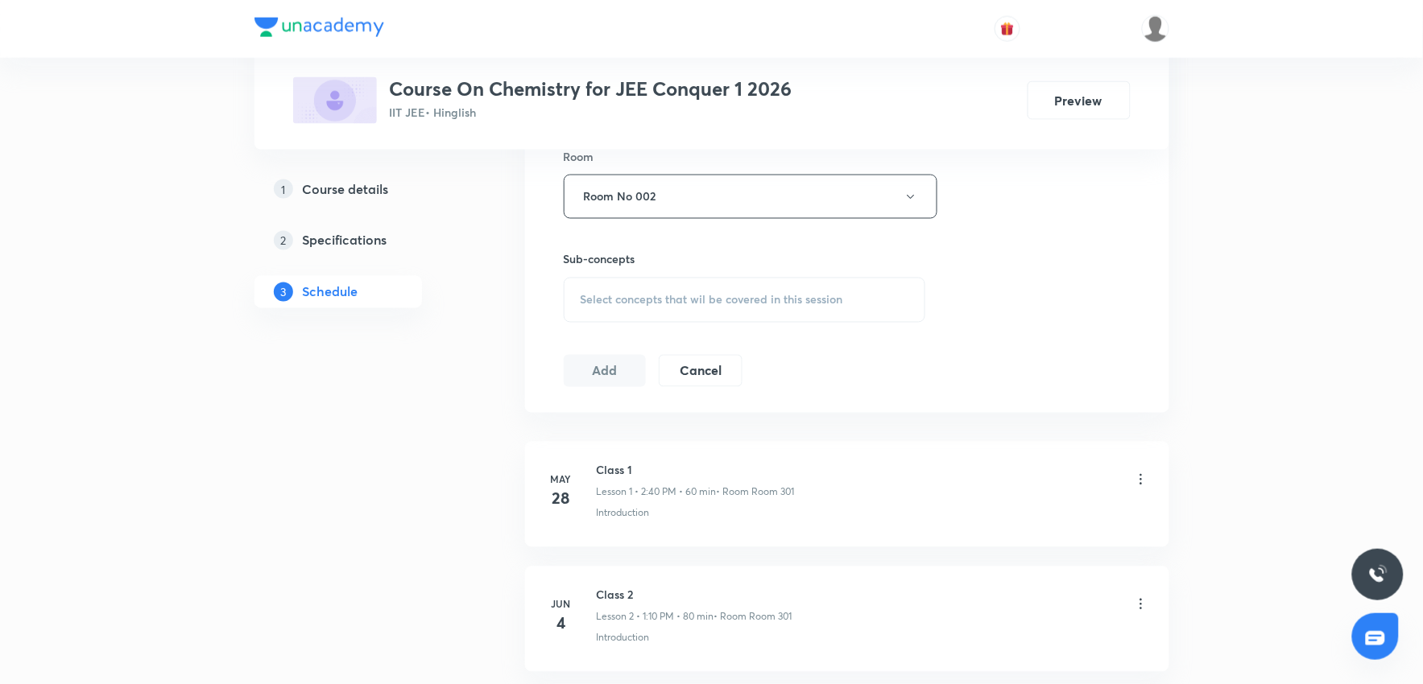
scroll to position [715, 0]
click at [779, 296] on span "Select concepts that wil be covered in this session" at bounding box center [712, 302] width 263 height 13
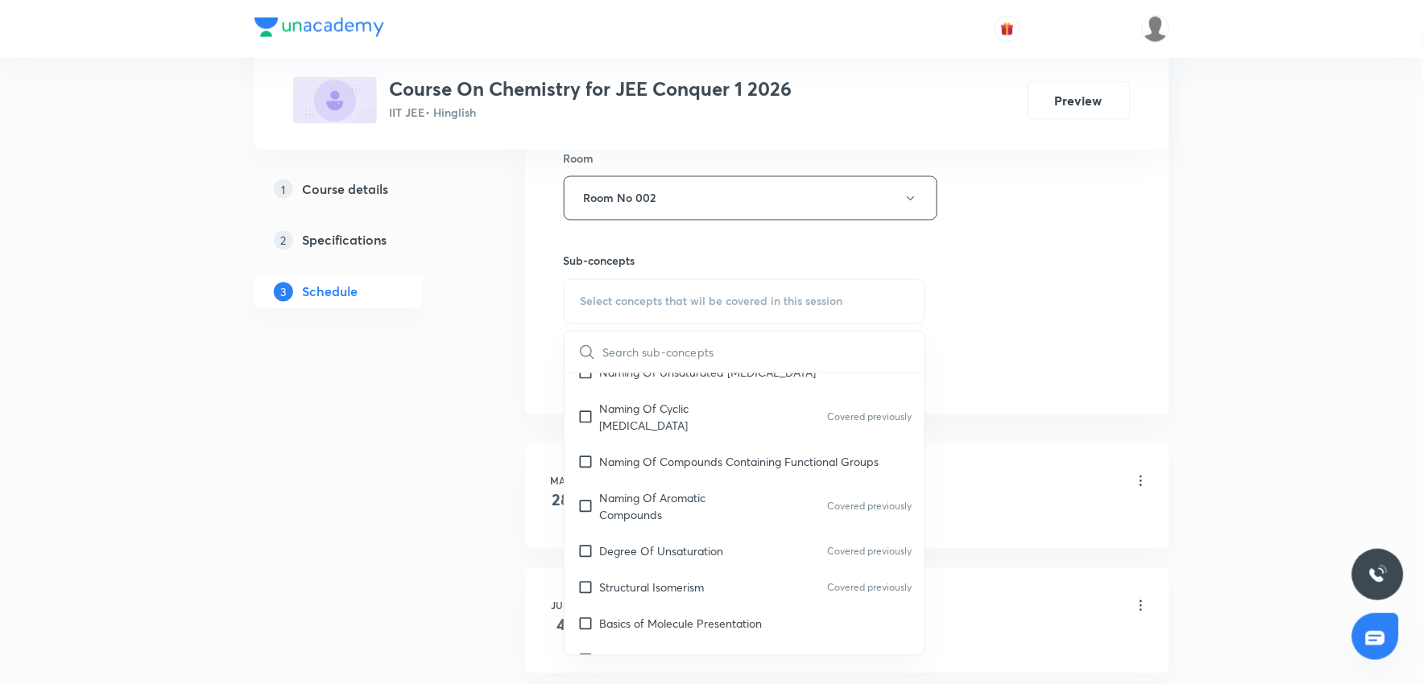
scroll to position [447, 0]
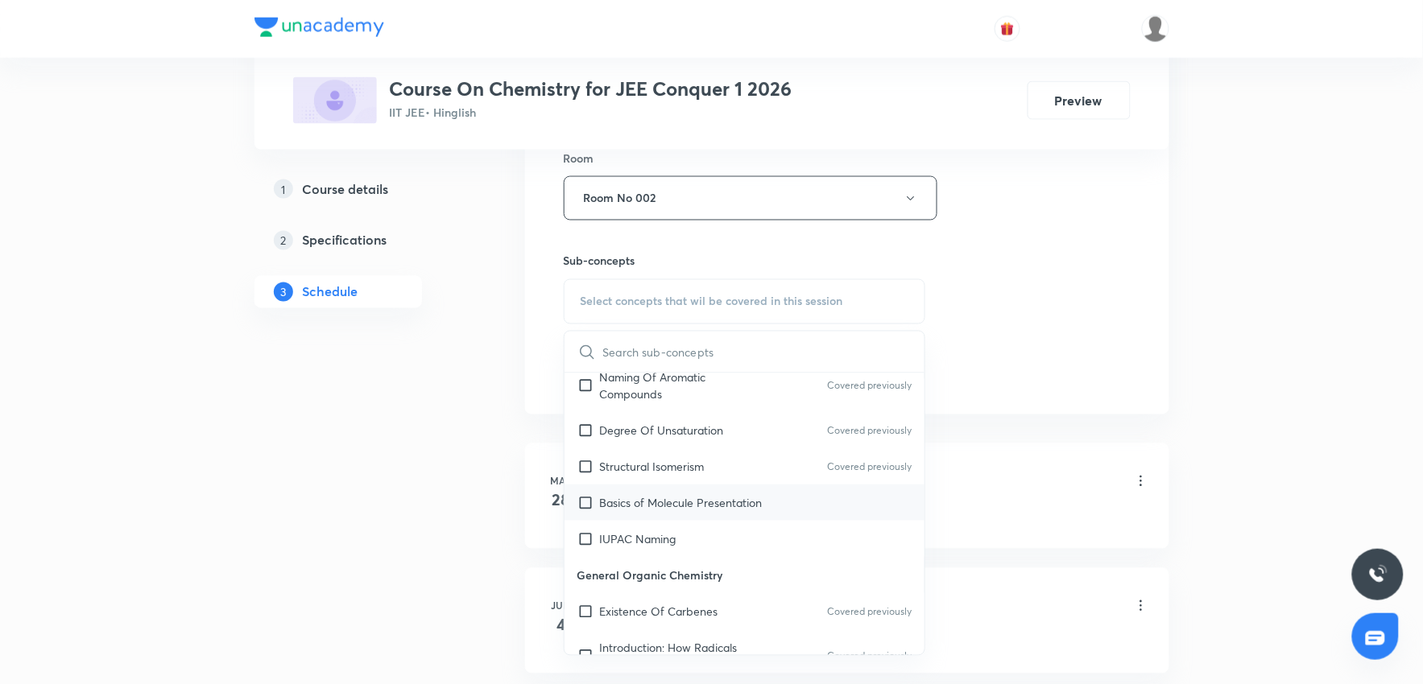
click at [721, 507] on p "Basics of Molecule Presentation" at bounding box center [681, 502] width 163 height 17
checkbox input "true"
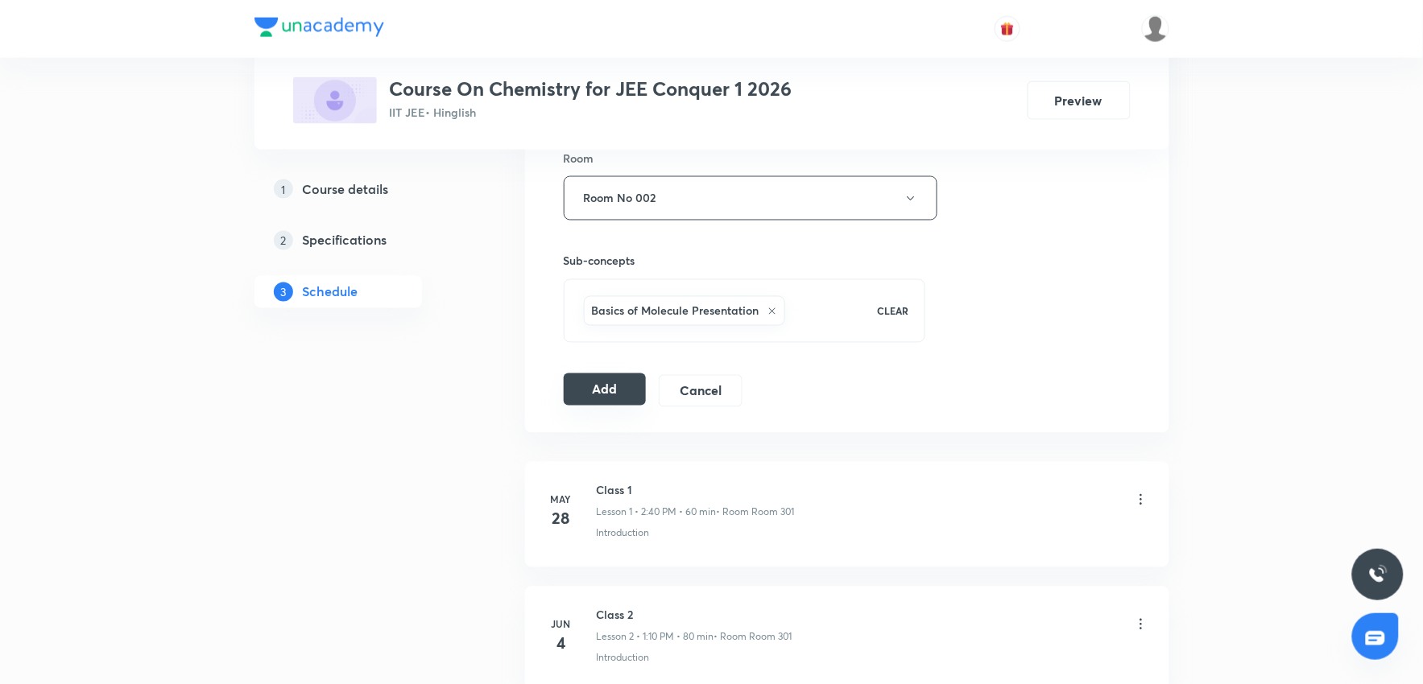
click at [613, 395] on button "Add" at bounding box center [605, 390] width 83 height 32
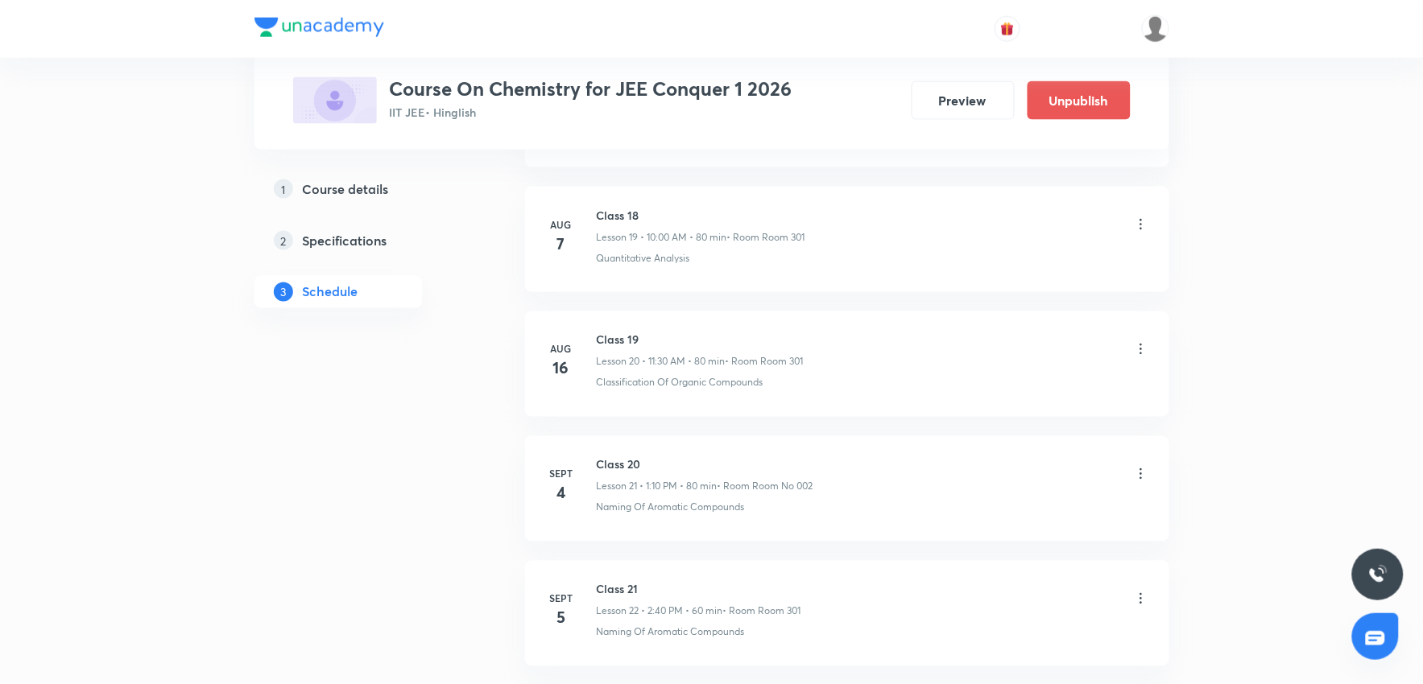
scroll to position [3865, 0]
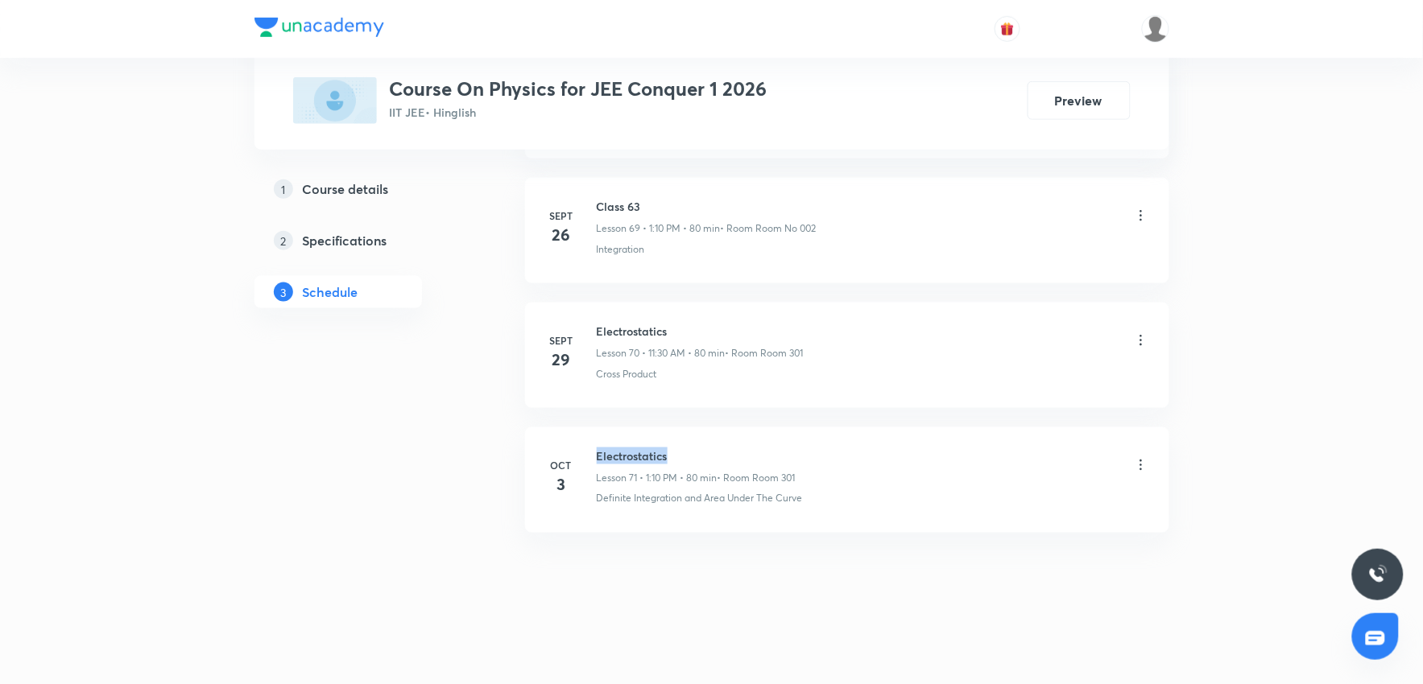
drag, startPoint x: 593, startPoint y: 449, endPoint x: 717, endPoint y: 453, distance: 124.1
click at [717, 453] on div "[DATE] Electrostatics Lesson 71 • 1:10 PM • 80 min • Room Room 301 Definite Int…" at bounding box center [847, 477] width 604 height 59
copy h6 "Electrostatics"
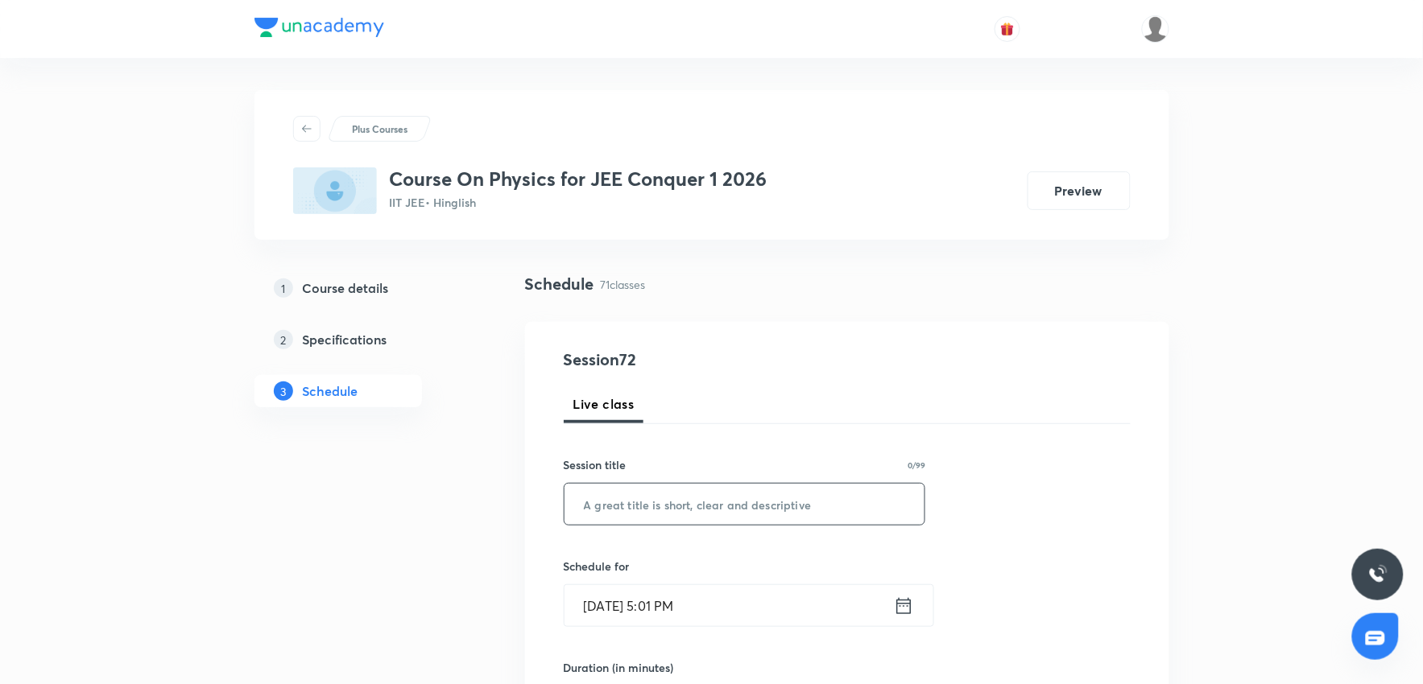
click at [639, 511] on input "text" at bounding box center [744, 504] width 361 height 41
paste input "Electrostatics"
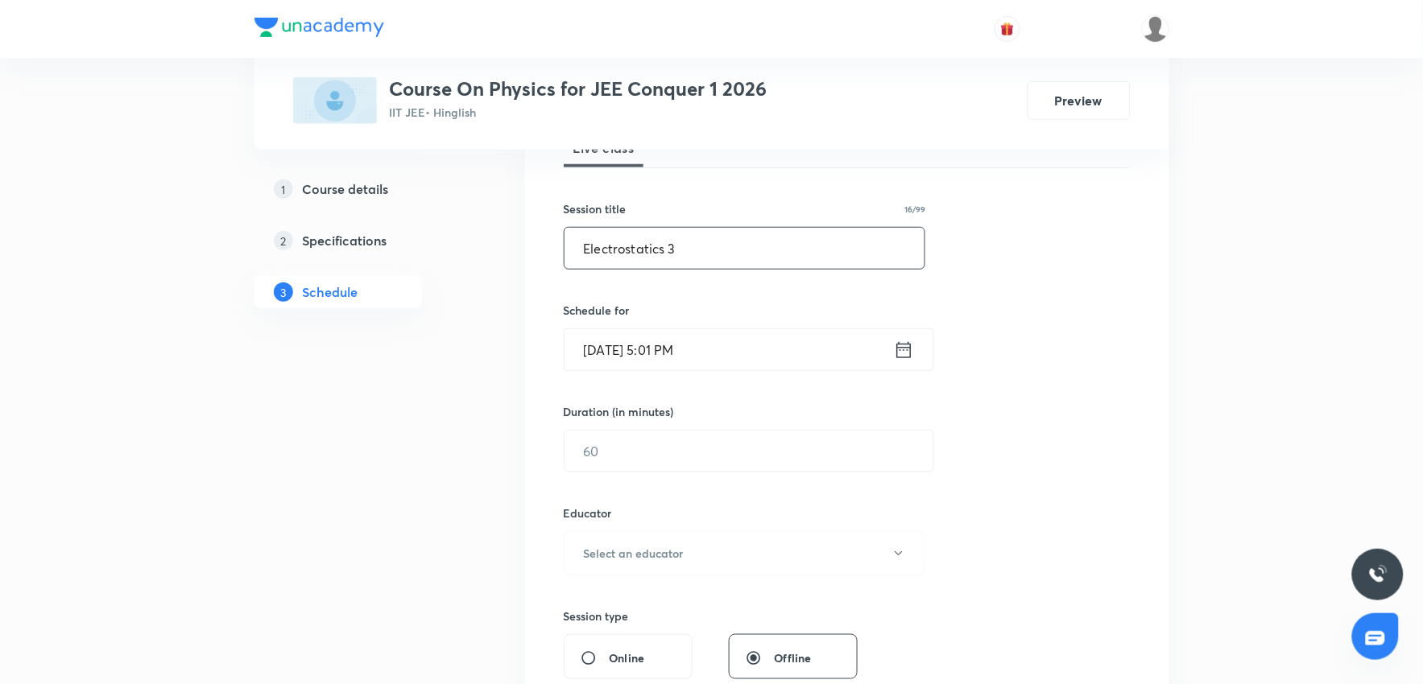
scroll to position [268, 0]
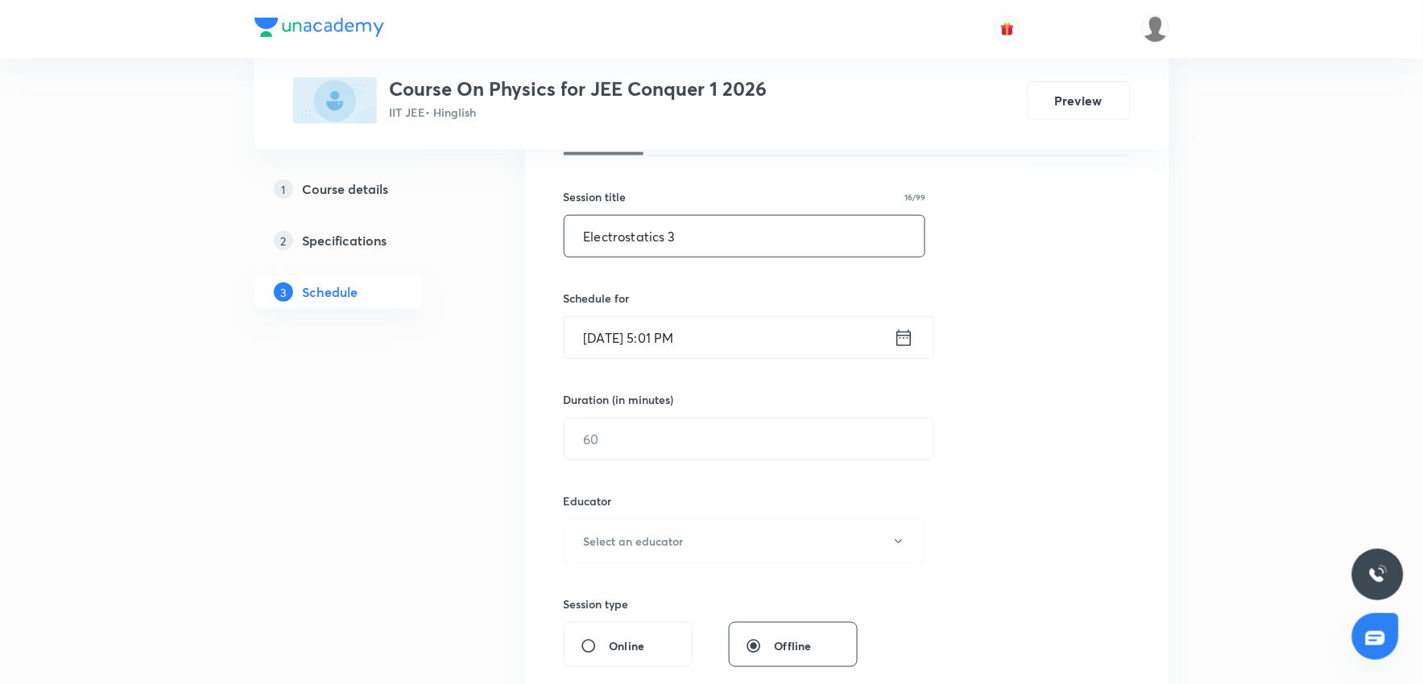
click at [686, 242] on input "Electrostatics 3" at bounding box center [744, 236] width 361 height 41
type input "Electrostatics"
click at [723, 336] on input "[DATE] 5:01 PM" at bounding box center [728, 337] width 329 height 41
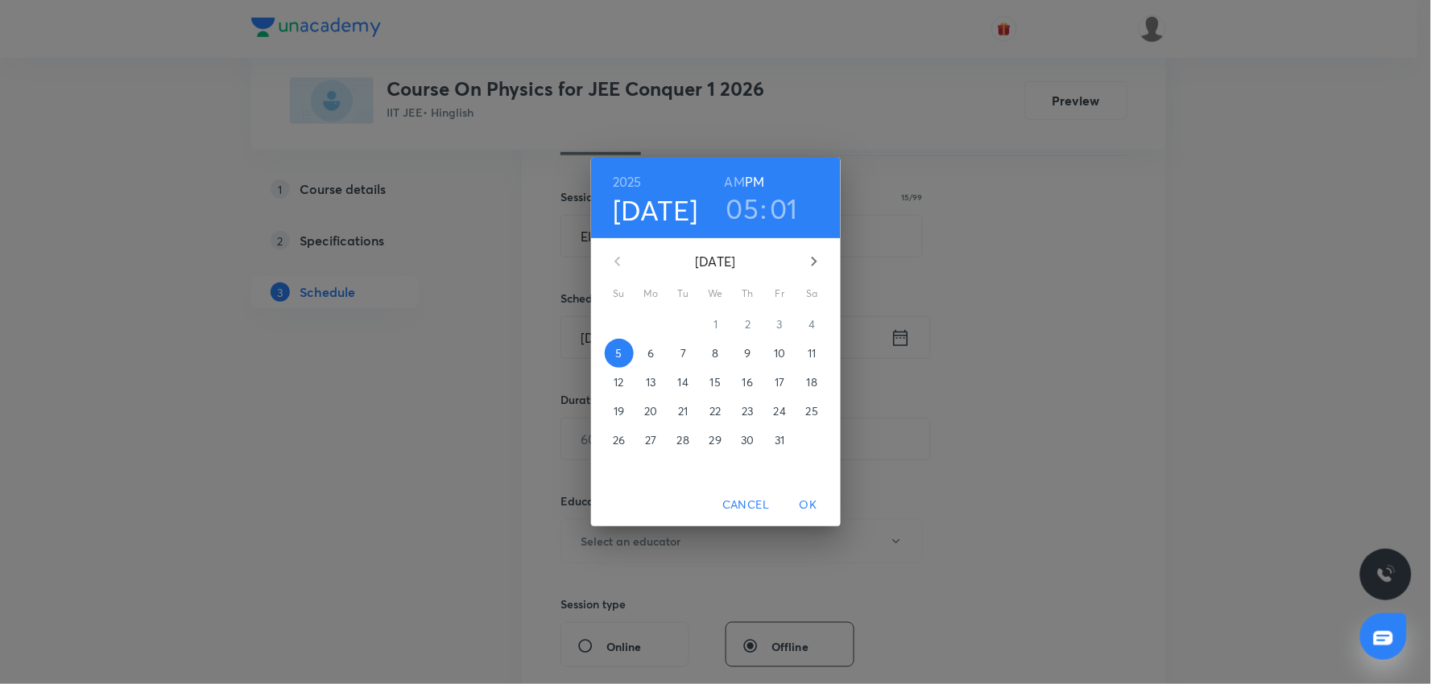
click at [1214, 333] on div "[DATE] 05 : 01 AM PM [DATE] Su Mo Tu We Th Fr Sa 28 29 30 1 2 3 4 5 6 7 8 9 10 …" at bounding box center [715, 342] width 1431 height 684
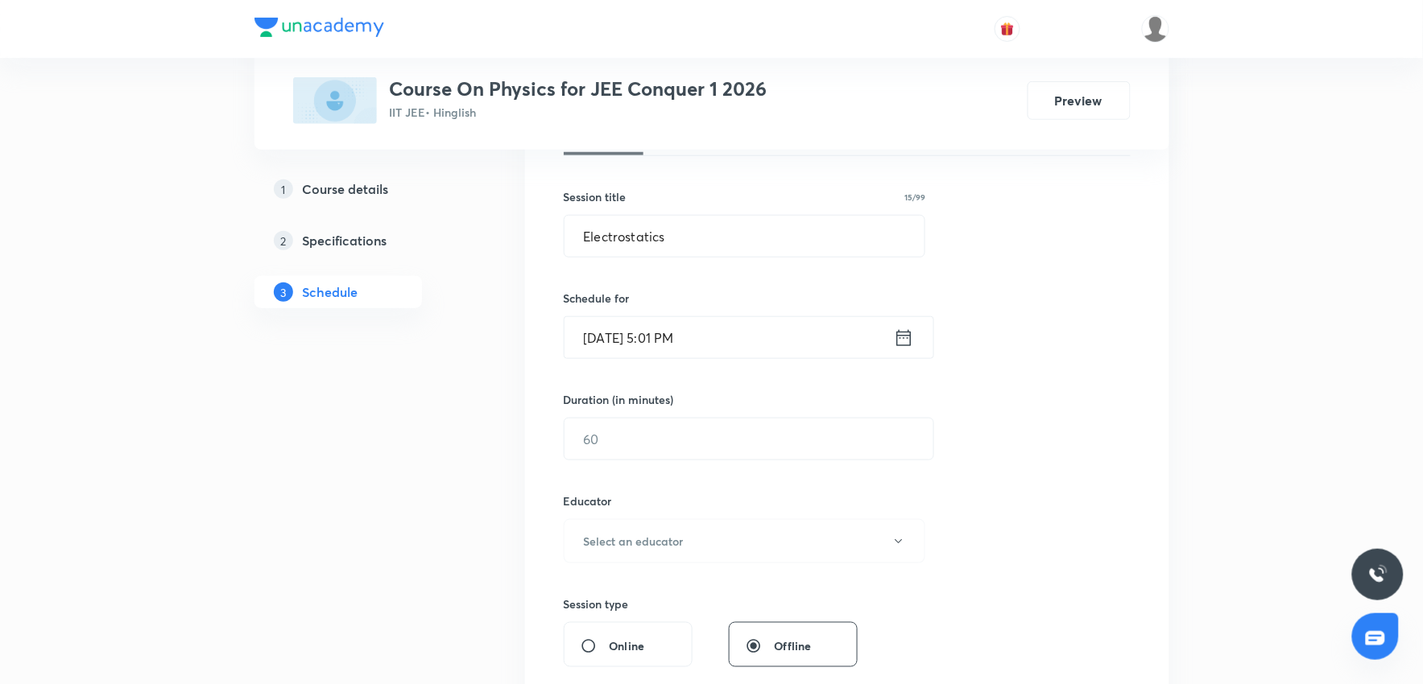
click at [749, 344] on input "[DATE] 5:01 PM" at bounding box center [728, 337] width 329 height 41
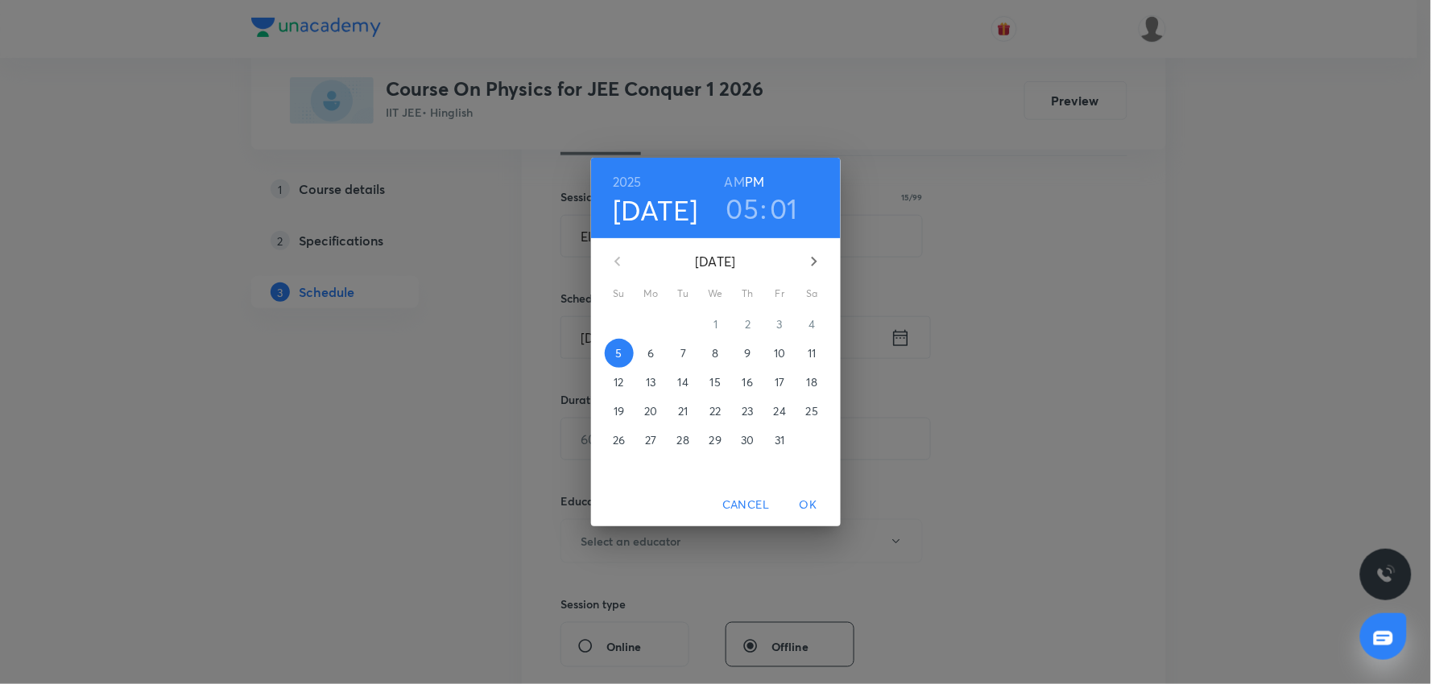
click at [1181, 357] on div "[DATE] 05 : 01 AM PM [DATE] Su Mo Tu We Th Fr Sa 28 29 30 1 2 3 4 5 6 7 8 9 10 …" at bounding box center [715, 342] width 1431 height 684
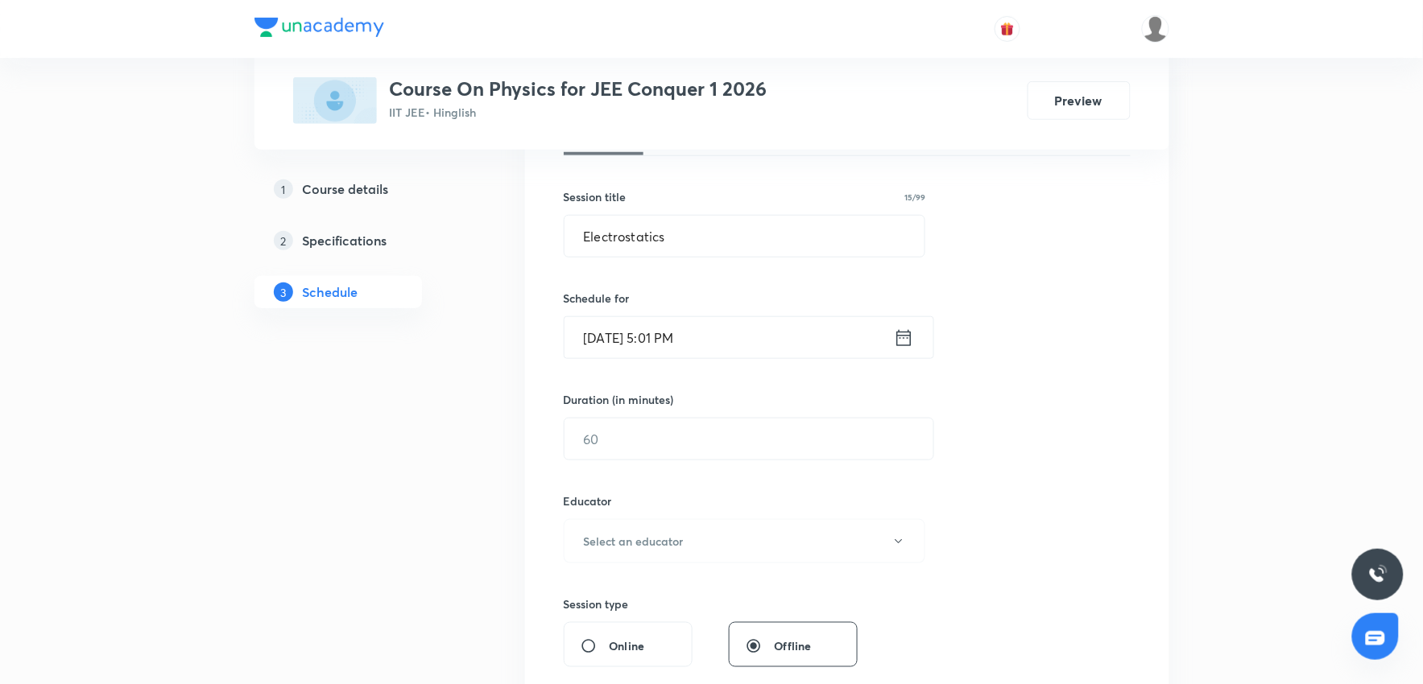
click at [706, 325] on input "[DATE] 5:01 PM" at bounding box center [728, 337] width 329 height 41
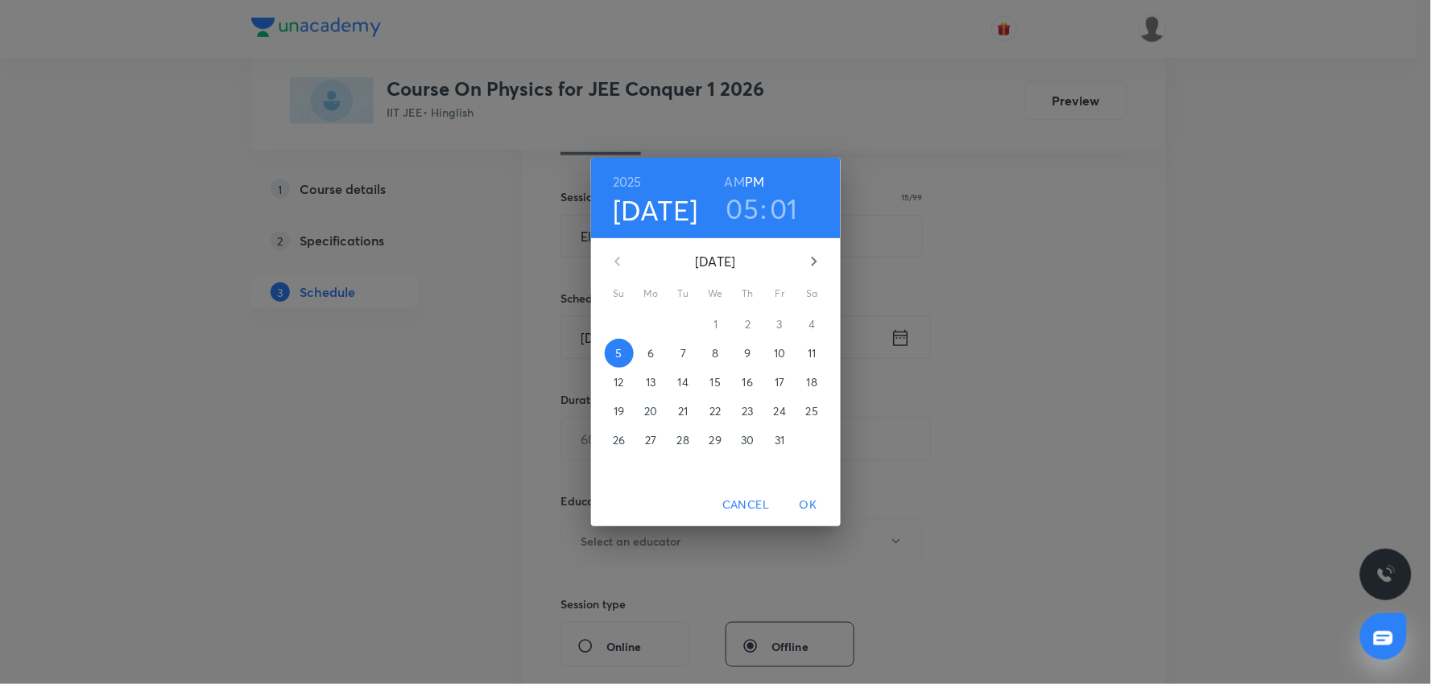
click at [664, 199] on h4 "[DATE]" at bounding box center [655, 210] width 85 height 34
click at [645, 349] on span "6" at bounding box center [651, 353] width 29 height 16
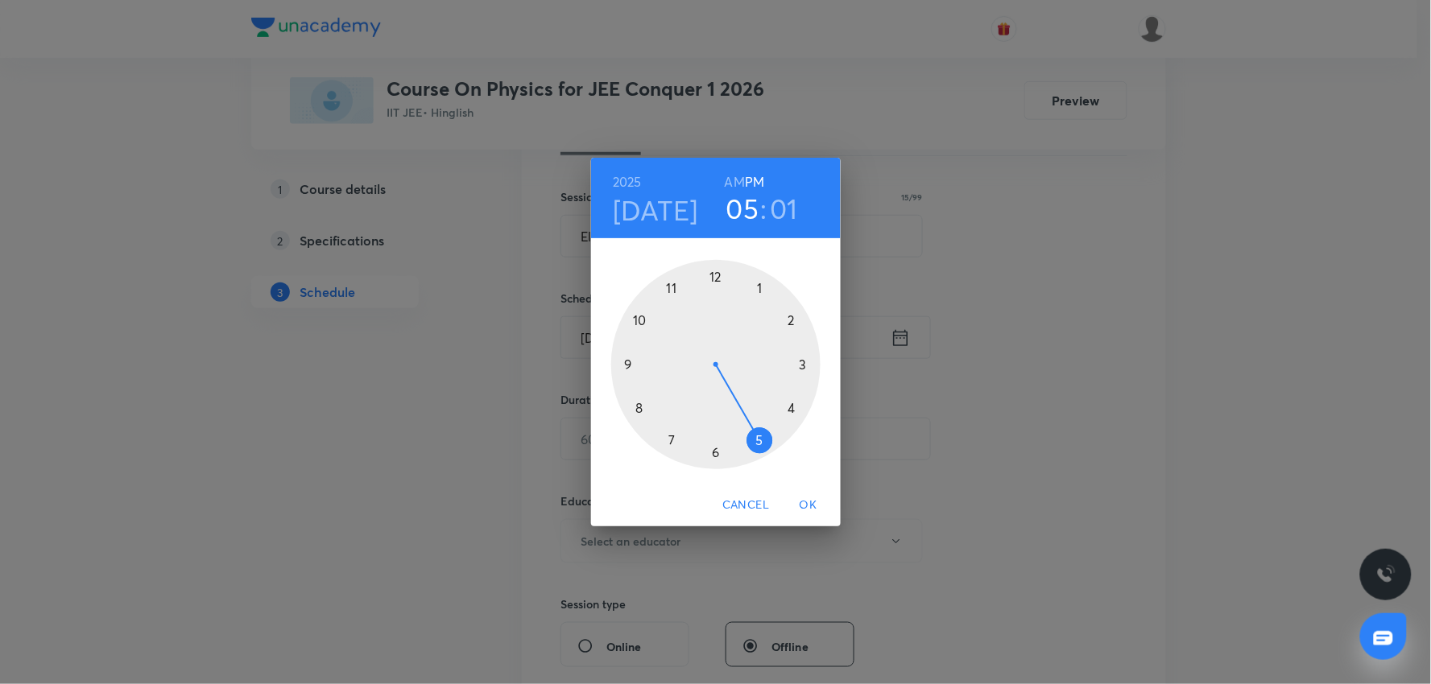
click at [738, 208] on h3 "05" at bounding box center [742, 209] width 33 height 34
click at [675, 288] on div at bounding box center [715, 364] width 209 height 209
click at [713, 443] on div at bounding box center [715, 364] width 209 height 209
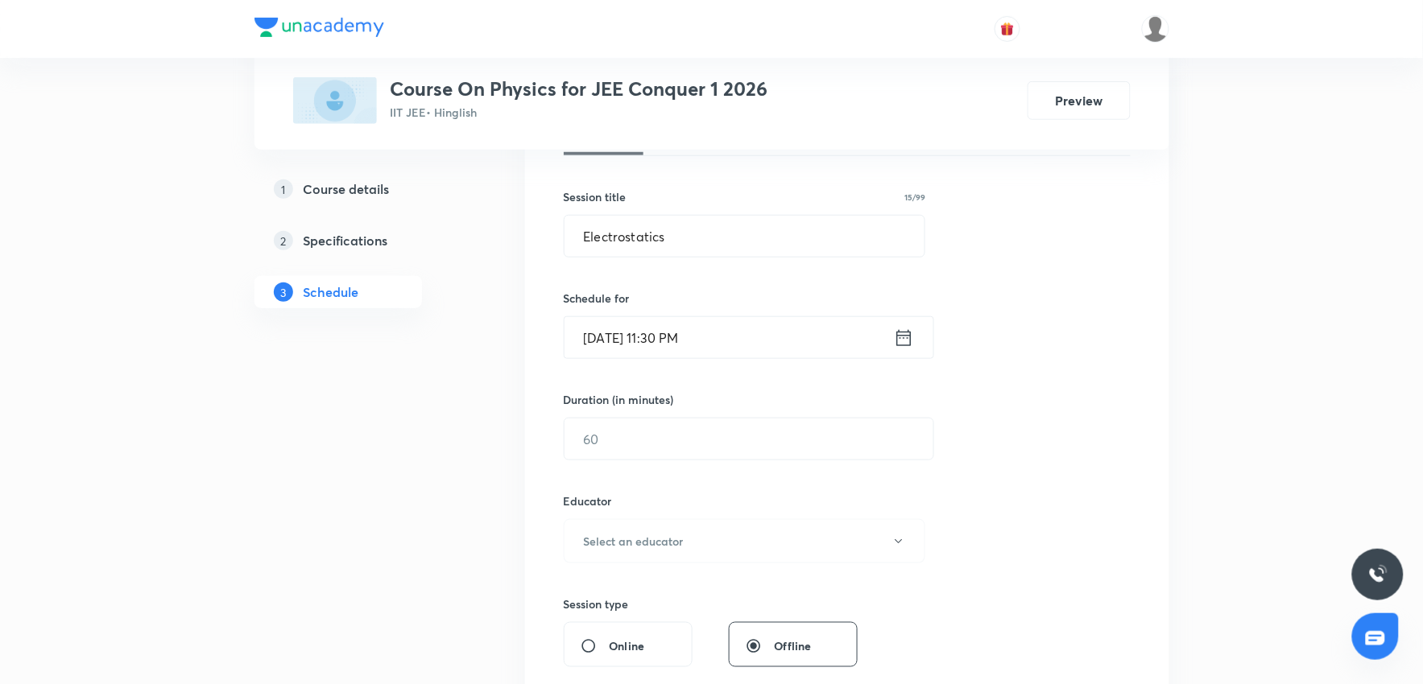
scroll to position [358, 0]
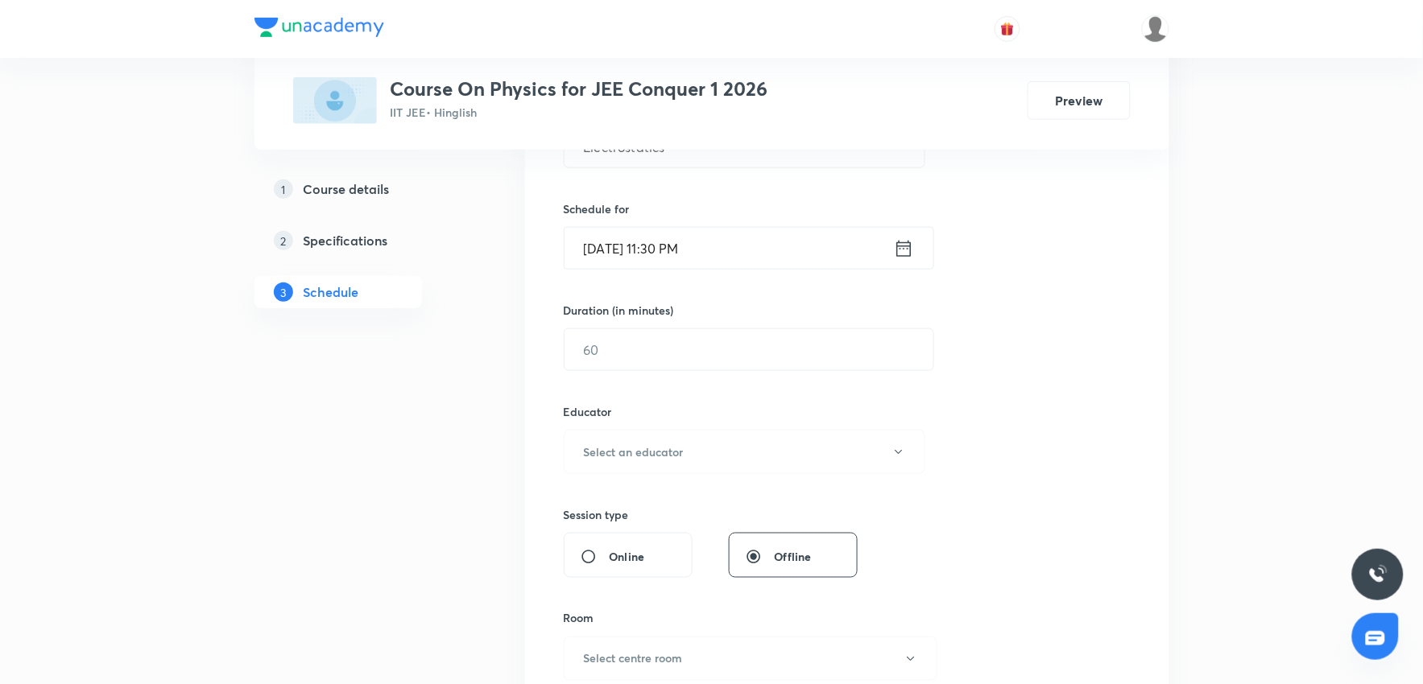
click at [714, 272] on div "Session 72 Live class Session title 15/99 Electrostatics ​ Schedule for Oct 6, …" at bounding box center [847, 419] width 567 height 859
click at [714, 256] on input "Oct 6, 2025, 11:30 PM" at bounding box center [728, 248] width 329 height 41
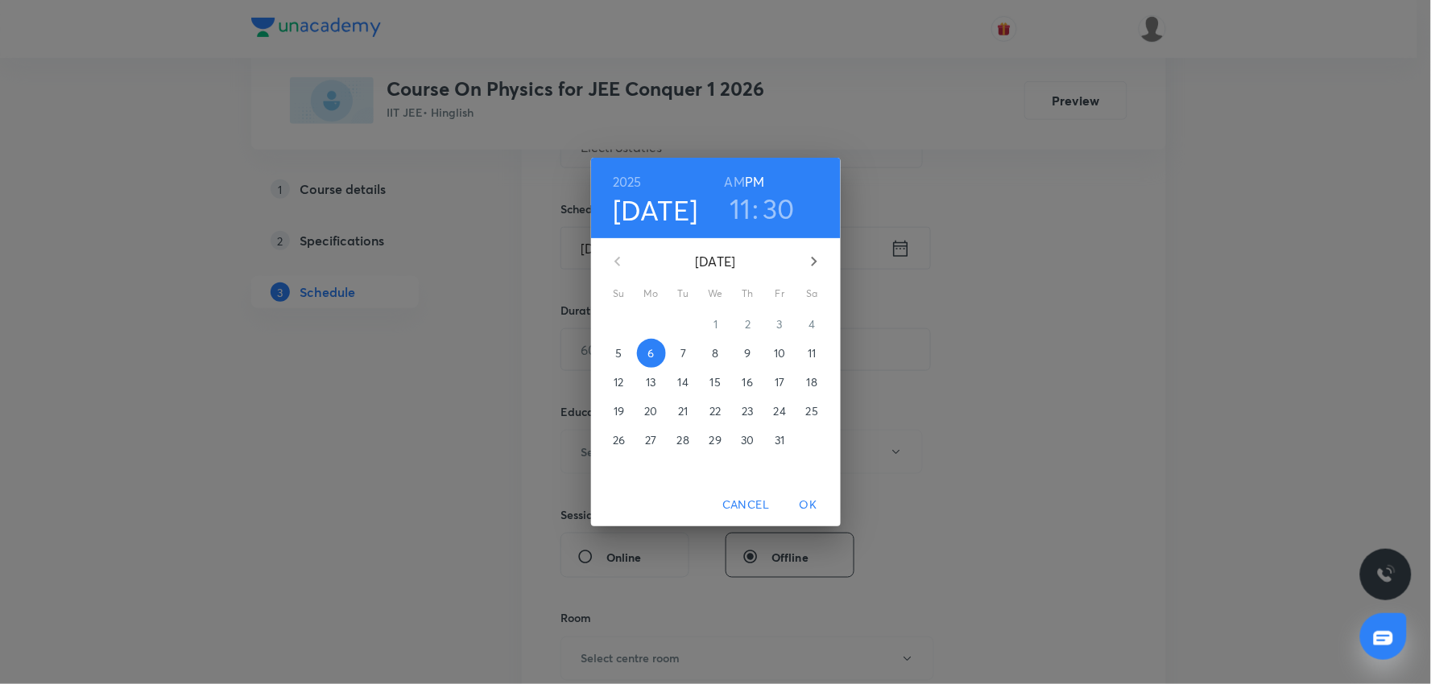
drag, startPoint x: 733, startPoint y: 177, endPoint x: 757, endPoint y: 433, distance: 257.2
click at [738, 206] on div "2025 Oct 6 11 : 30 AM PM" at bounding box center [716, 198] width 224 height 55
click at [803, 495] on span "OK" at bounding box center [808, 505] width 39 height 20
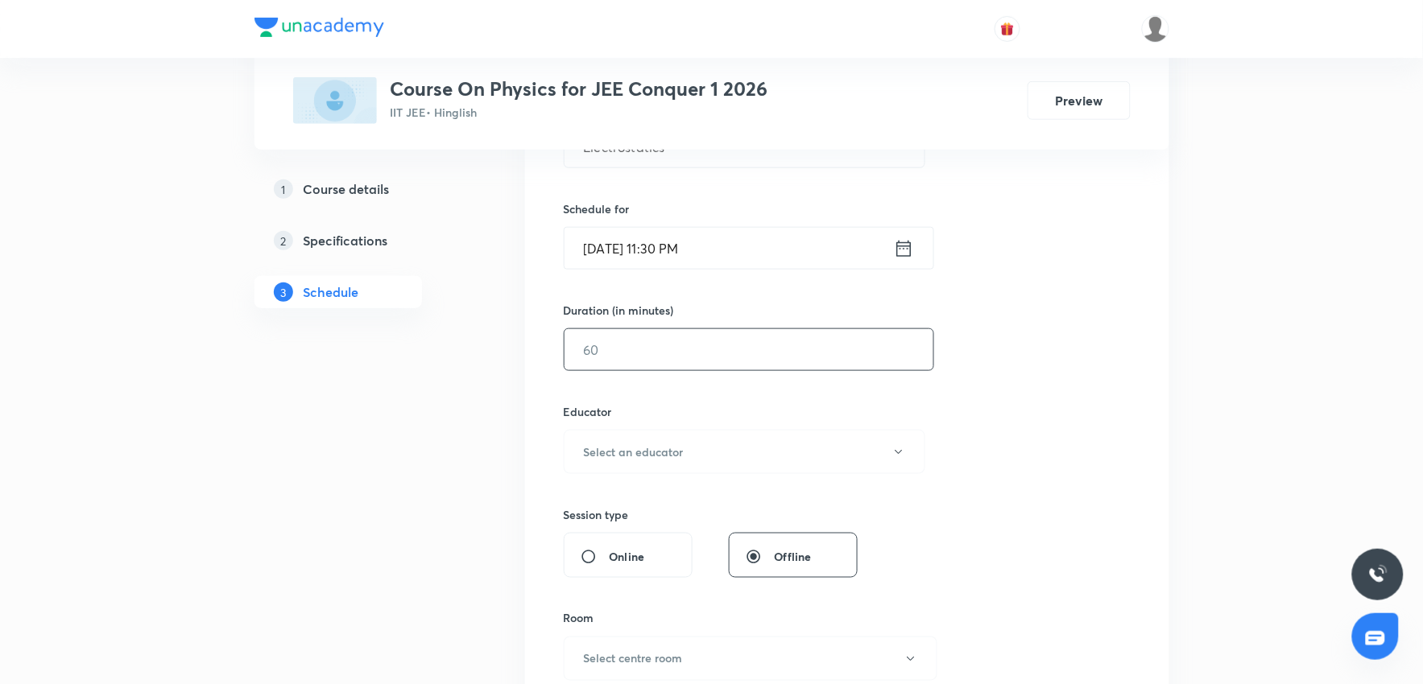
click at [682, 352] on input "text" at bounding box center [748, 349] width 369 height 41
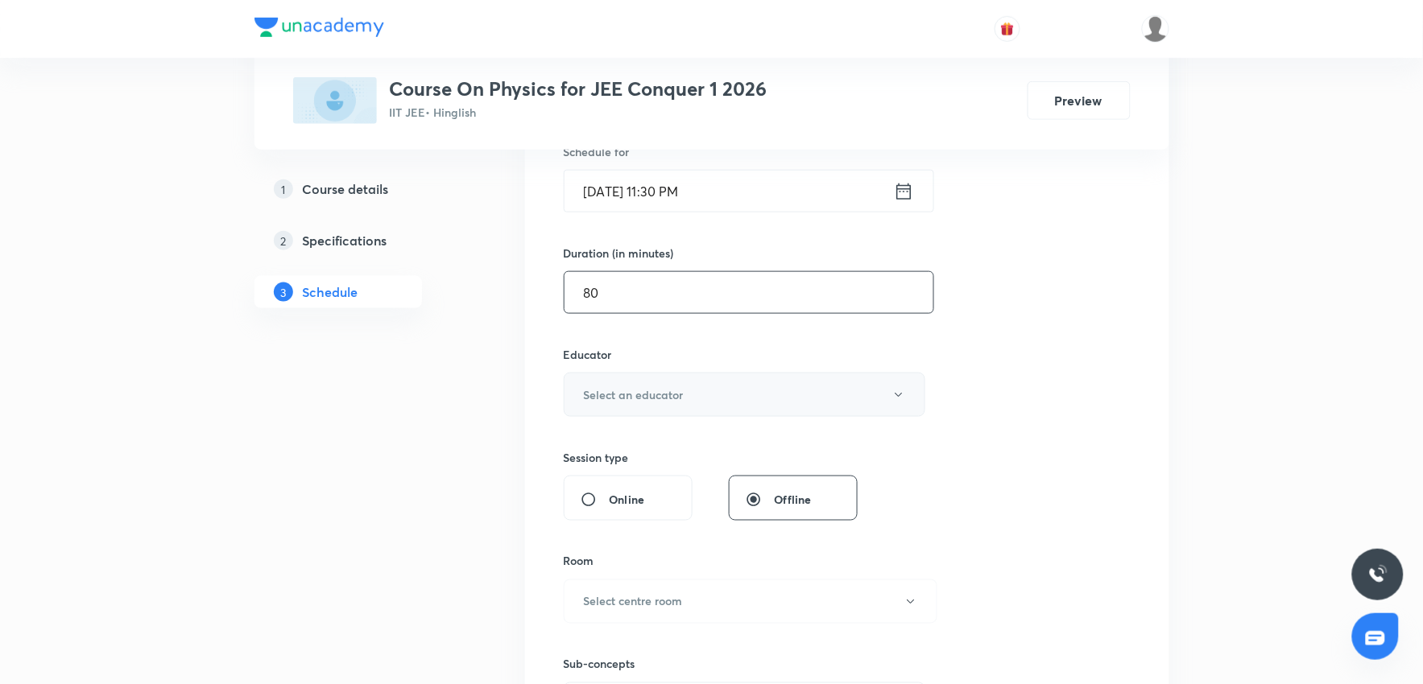
scroll to position [447, 0]
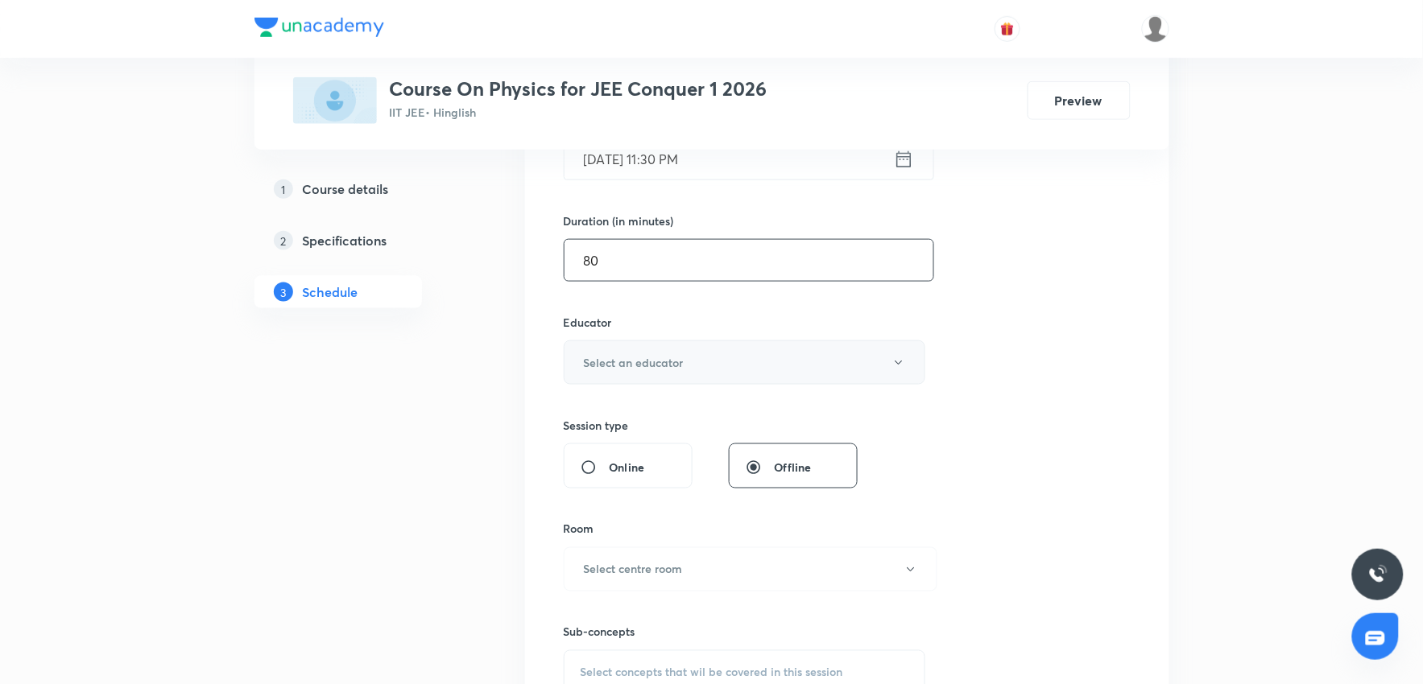
type input "80"
click at [678, 371] on h6 "Select an educator" at bounding box center [634, 362] width 100 height 17
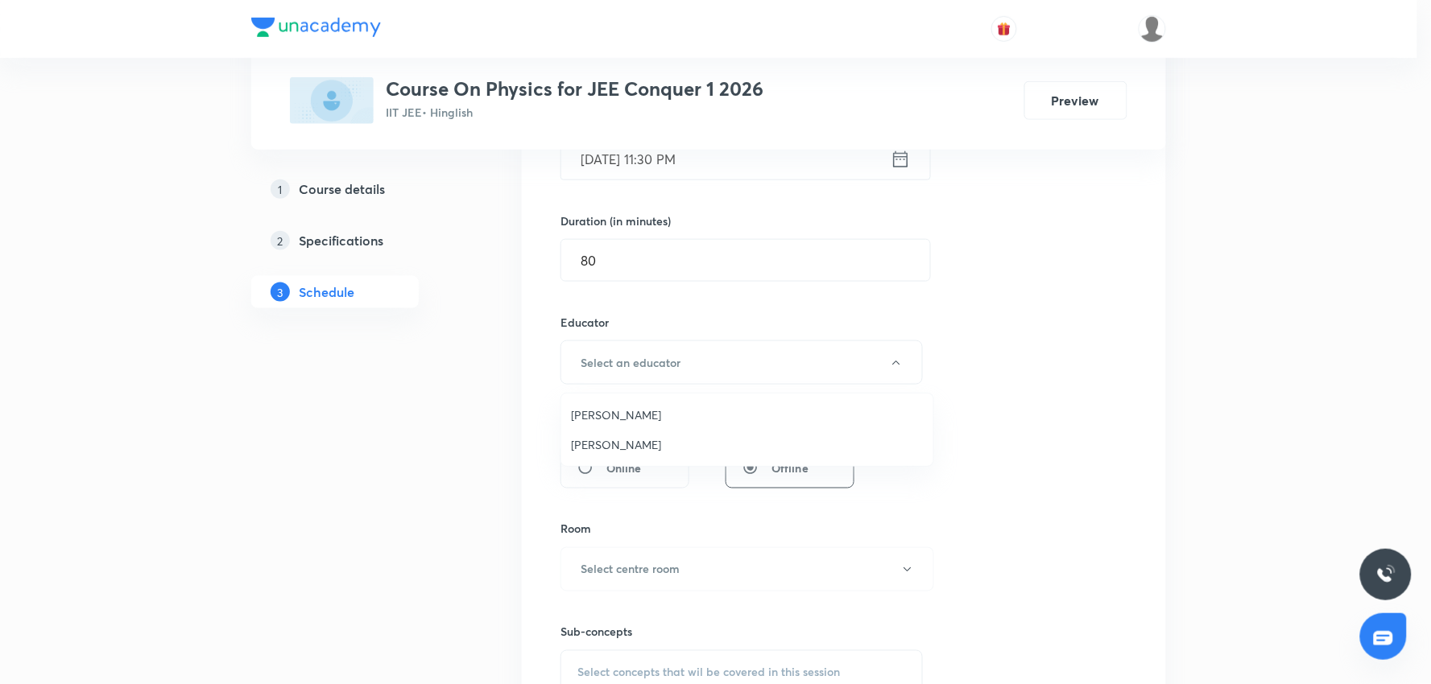
click at [625, 415] on span "Neil Joshi" at bounding box center [747, 415] width 353 height 17
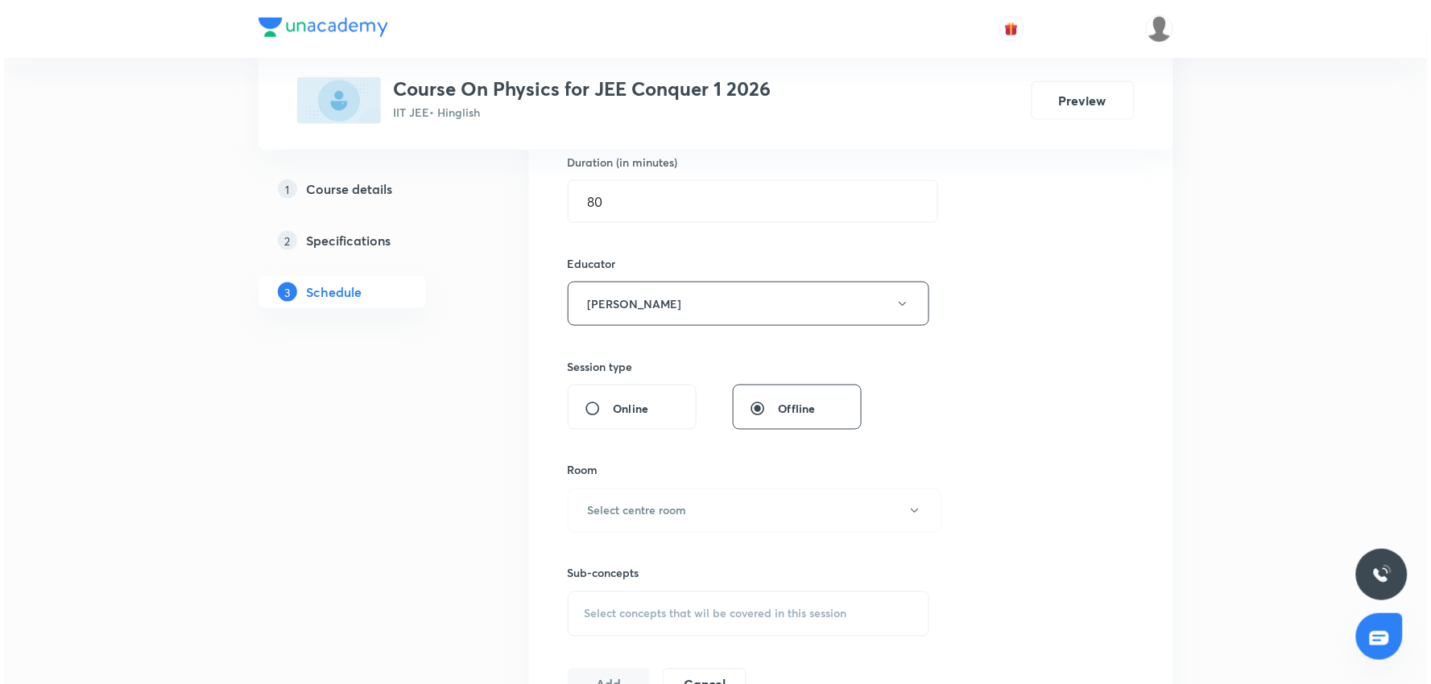
scroll to position [536, 0]
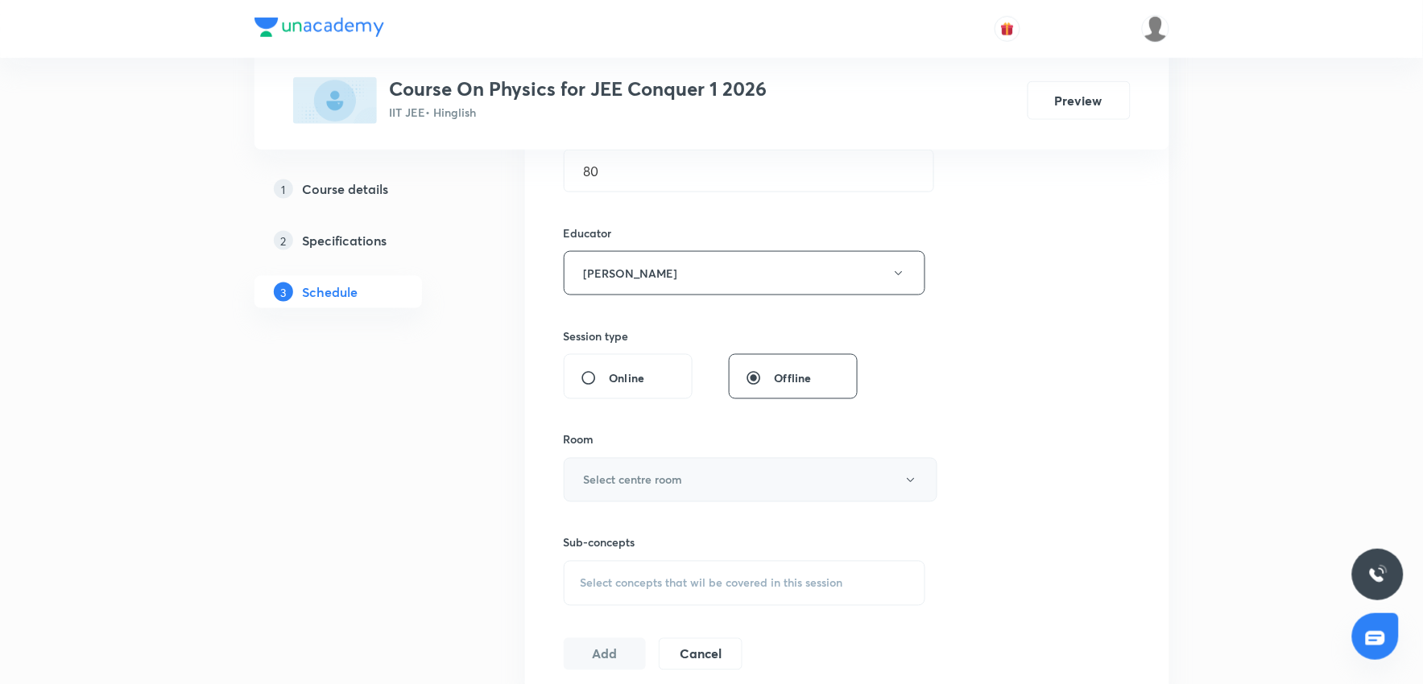
click at [693, 471] on button "Select centre room" at bounding box center [751, 480] width 374 height 44
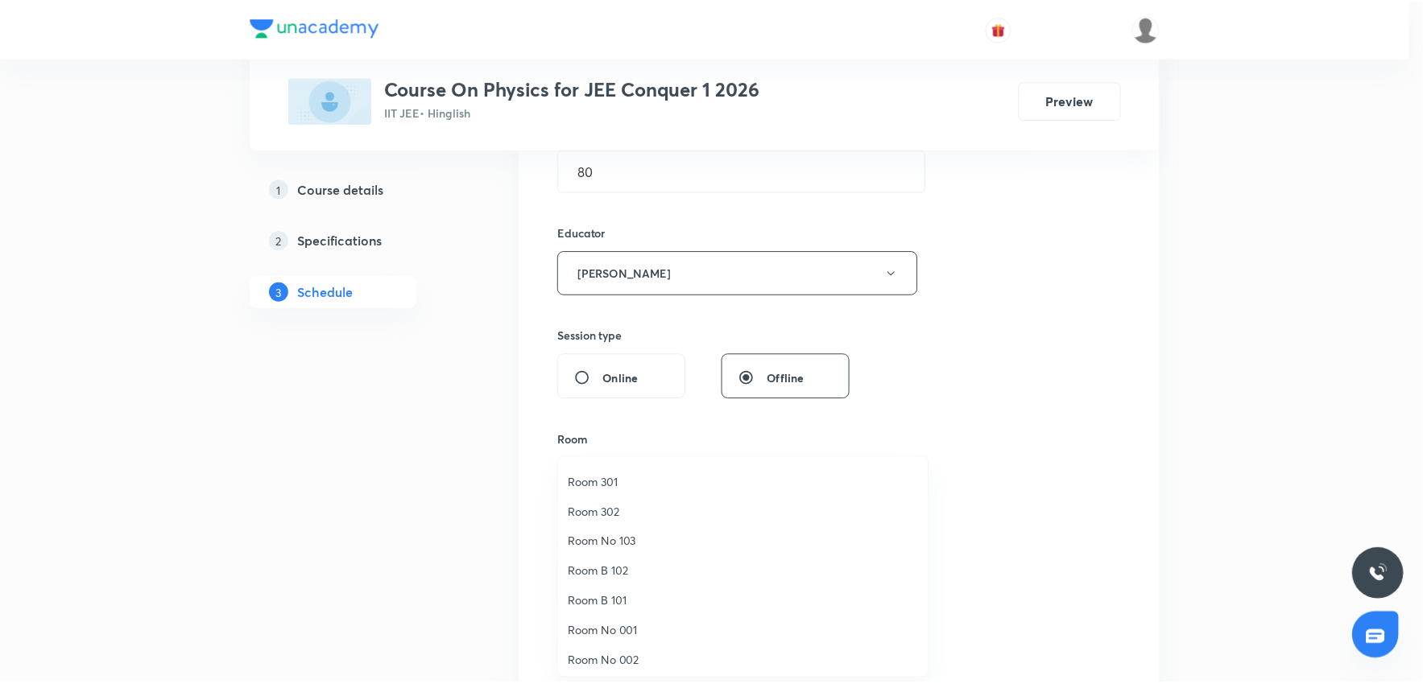
scroll to position [119, 0]
click at [646, 652] on span "Room No 002" at bounding box center [747, 658] width 353 height 17
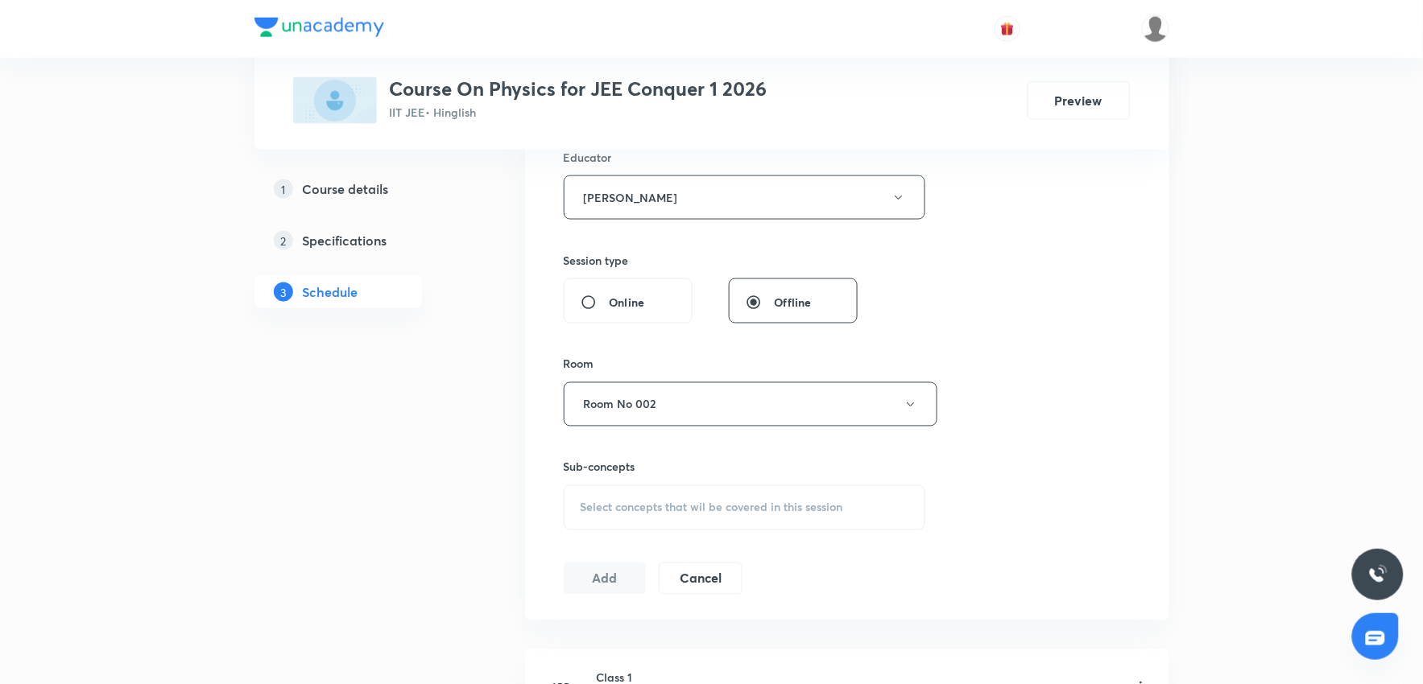
scroll to position [715, 0]
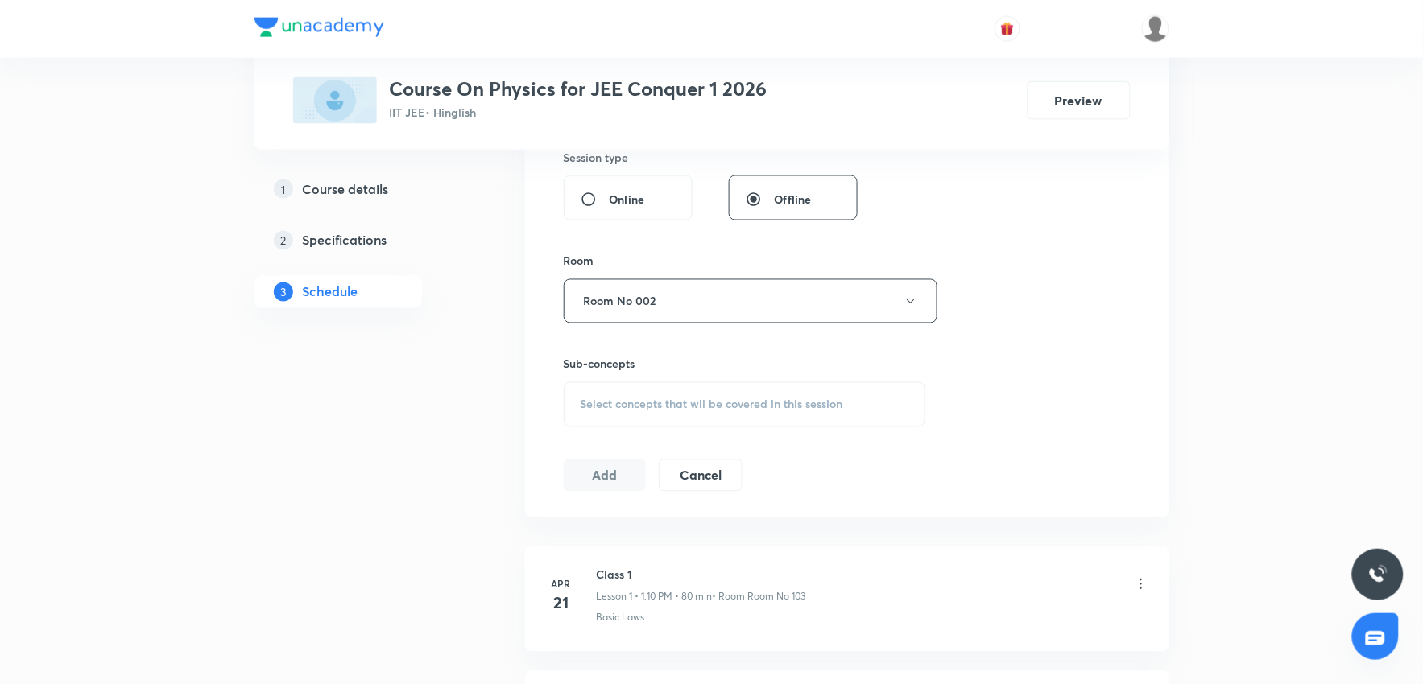
click at [766, 414] on div "Select concepts that wil be covered in this session" at bounding box center [745, 404] width 362 height 45
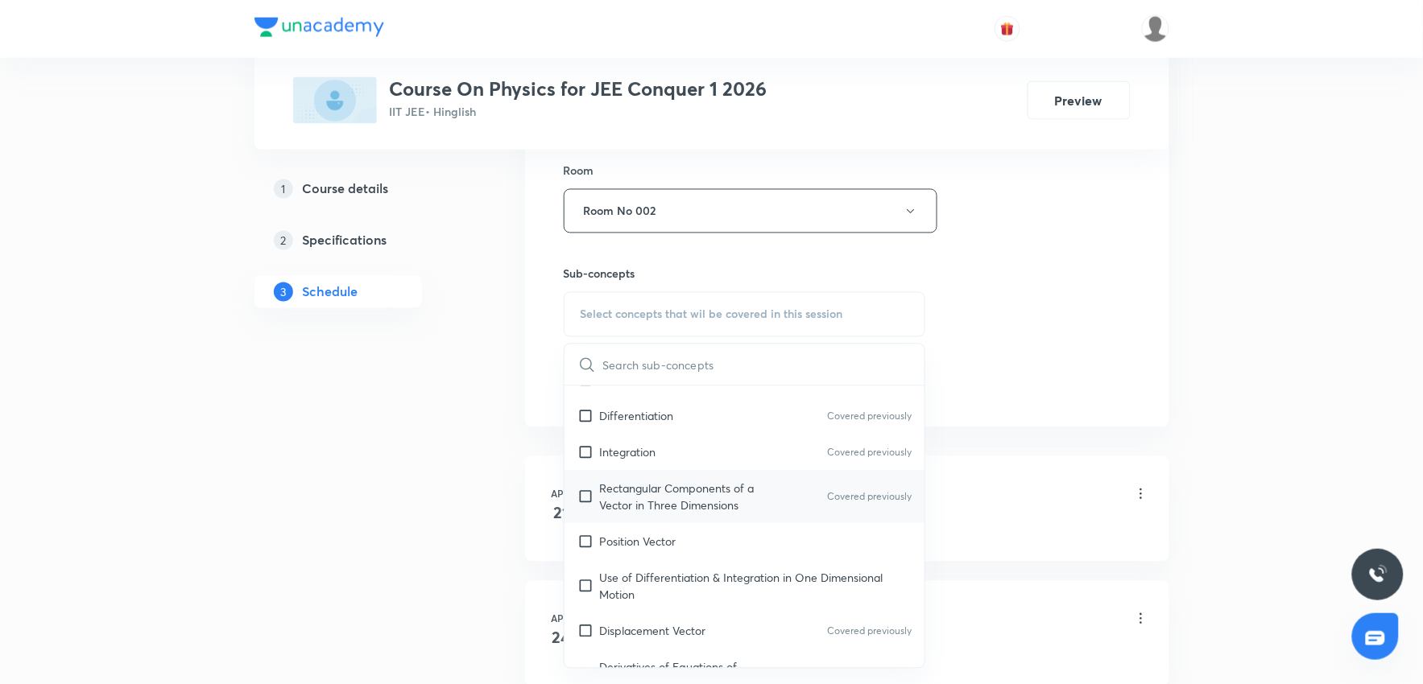
scroll to position [447, 0]
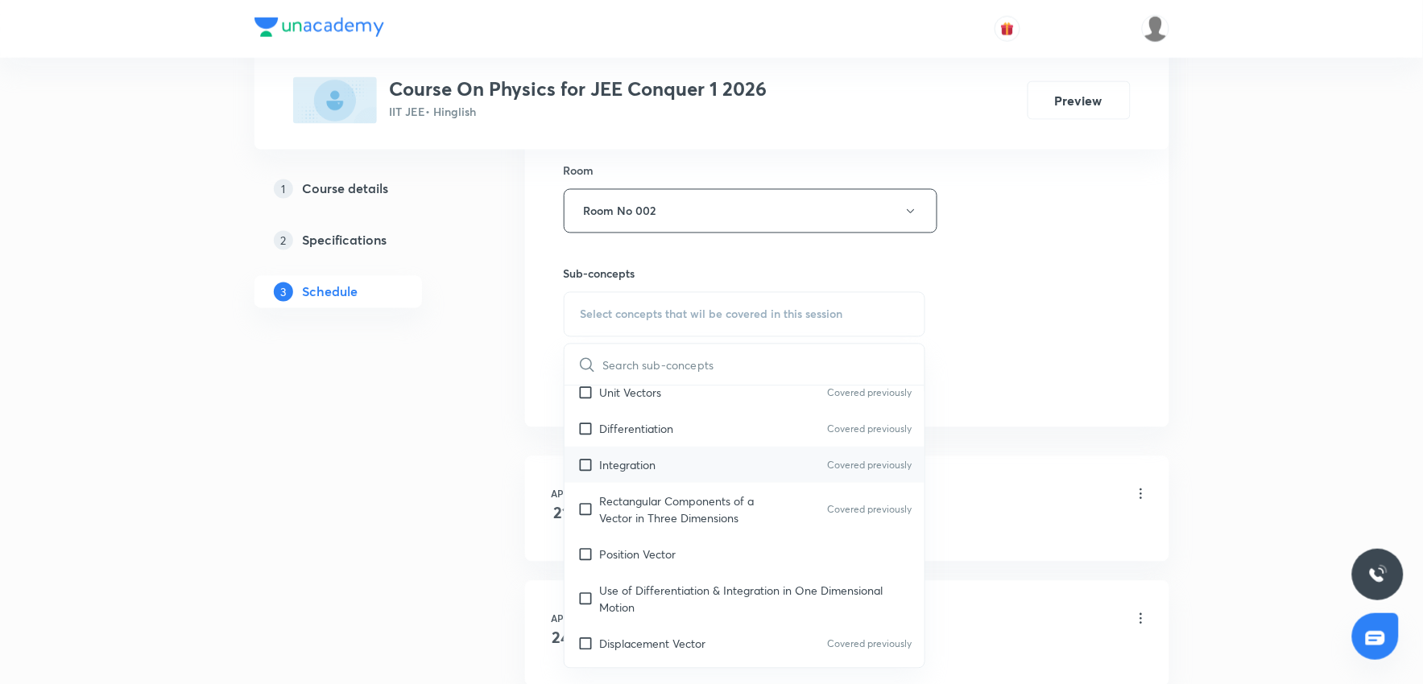
click at [661, 462] on div "Integration Covered previously" at bounding box center [744, 465] width 361 height 36
checkbox input "true"
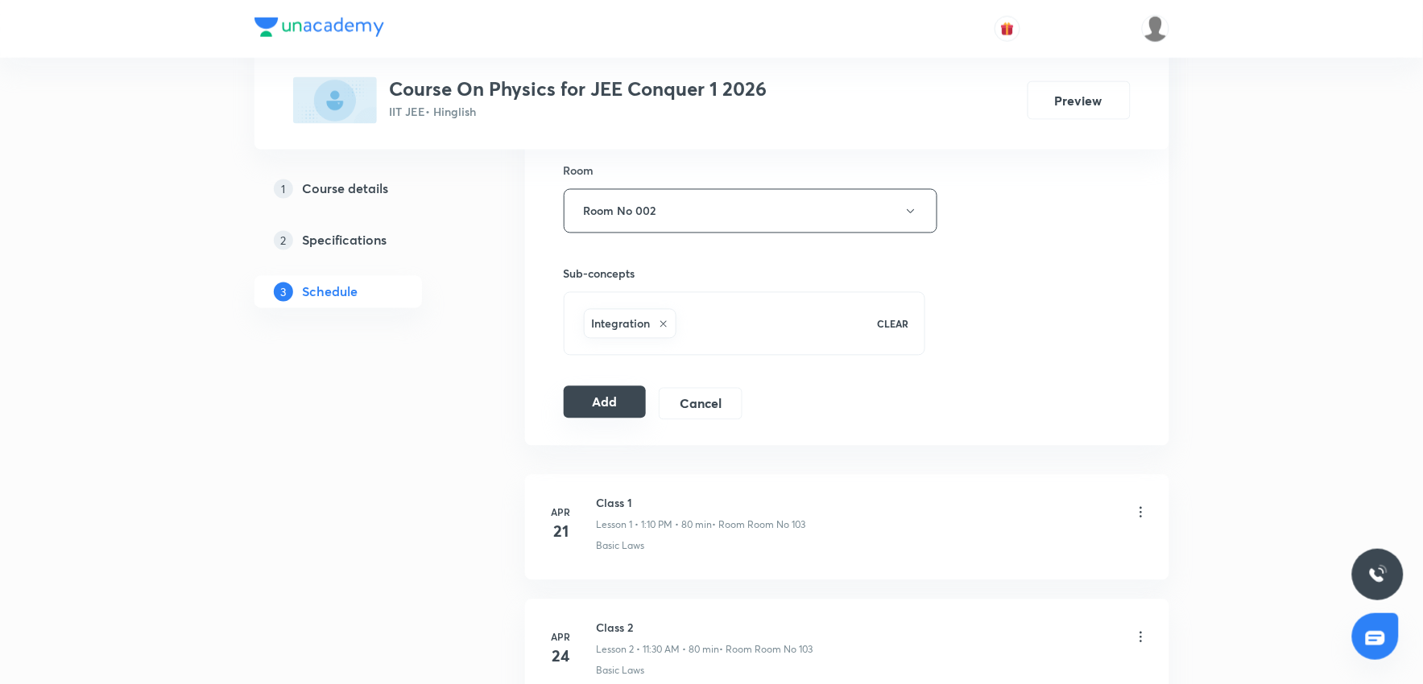
click at [618, 398] on button "Add" at bounding box center [605, 403] width 83 height 32
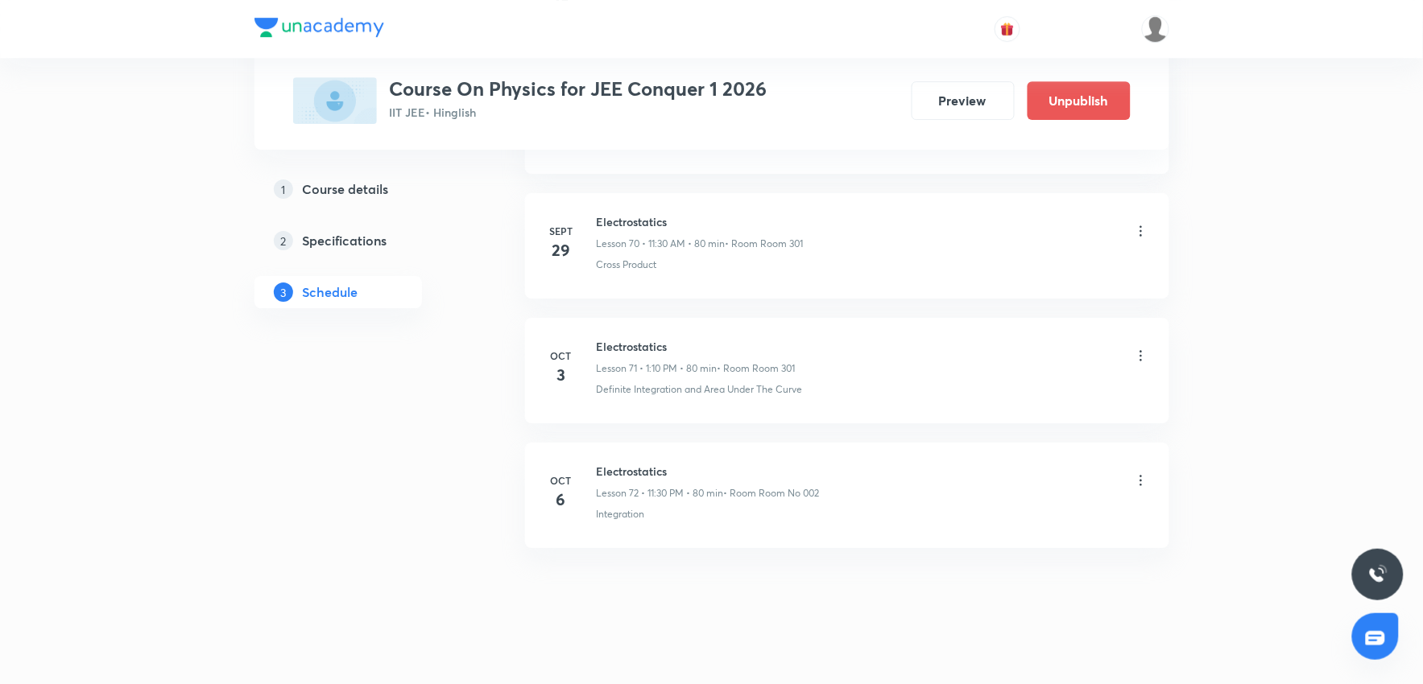
scroll to position [8863, 0]
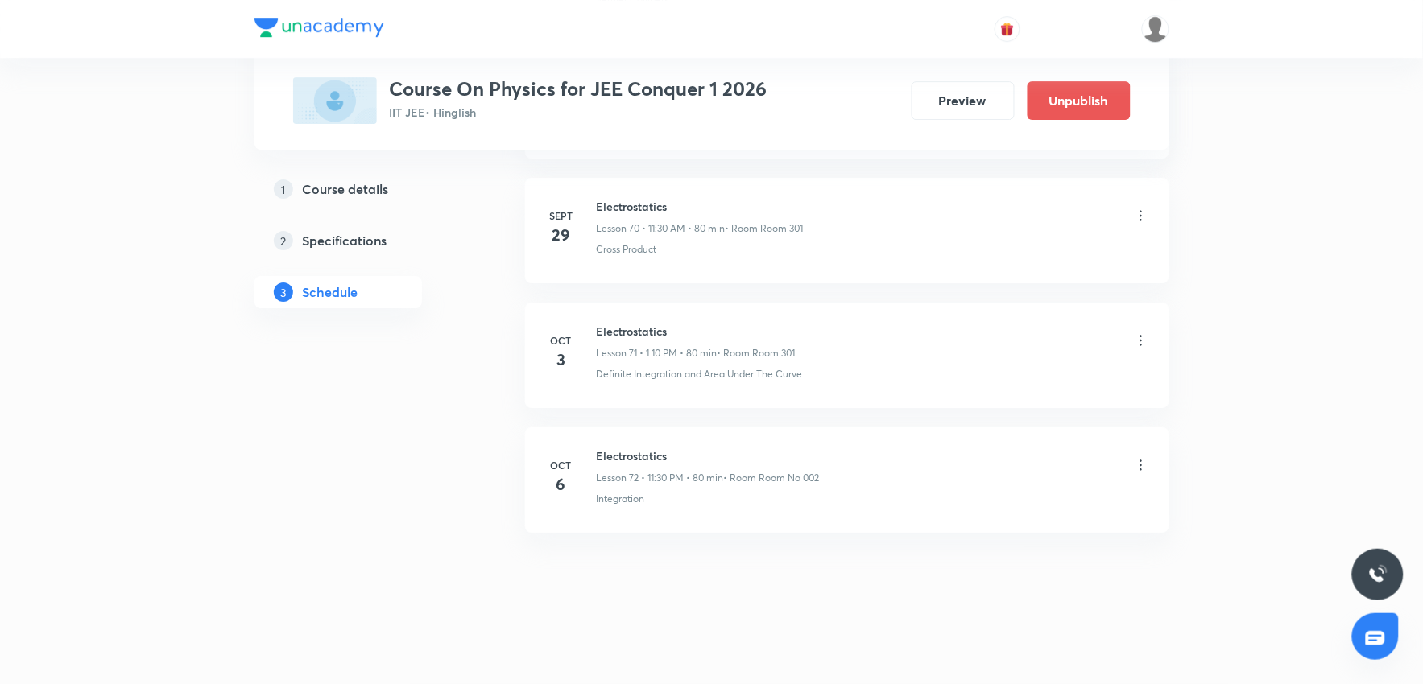
click at [1139, 457] on icon at bounding box center [1141, 465] width 16 height 16
click at [1011, 510] on li "Edit" at bounding box center [1057, 506] width 176 height 30
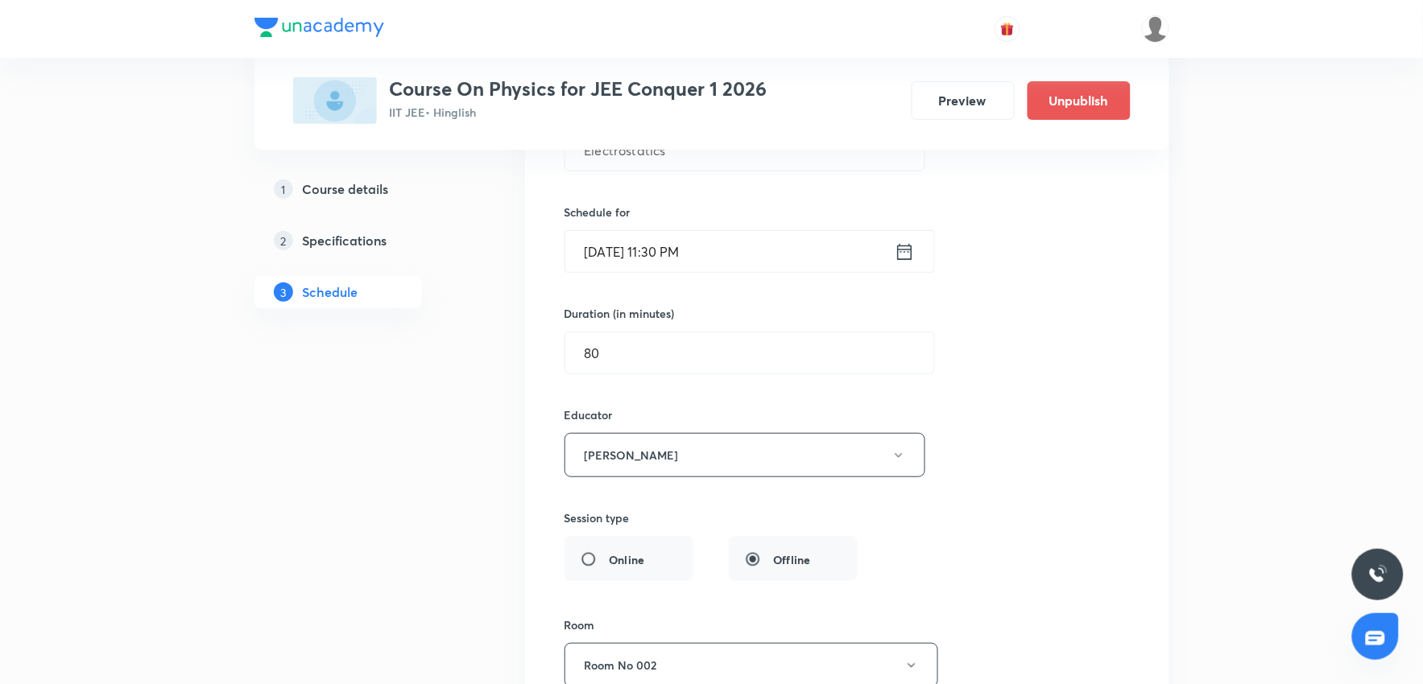
scroll to position [9221, 0]
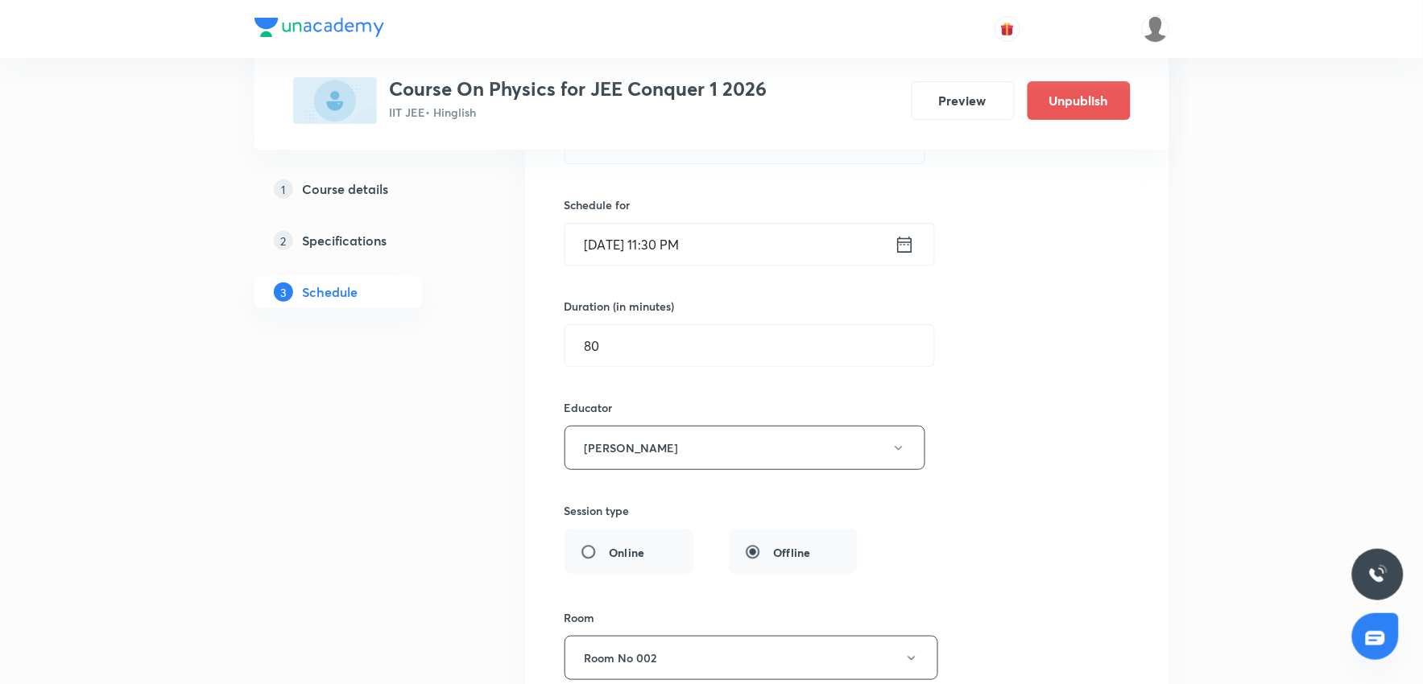
click at [771, 264] on input "Oct 6, 2025, 11:30 PM" at bounding box center [729, 244] width 329 height 41
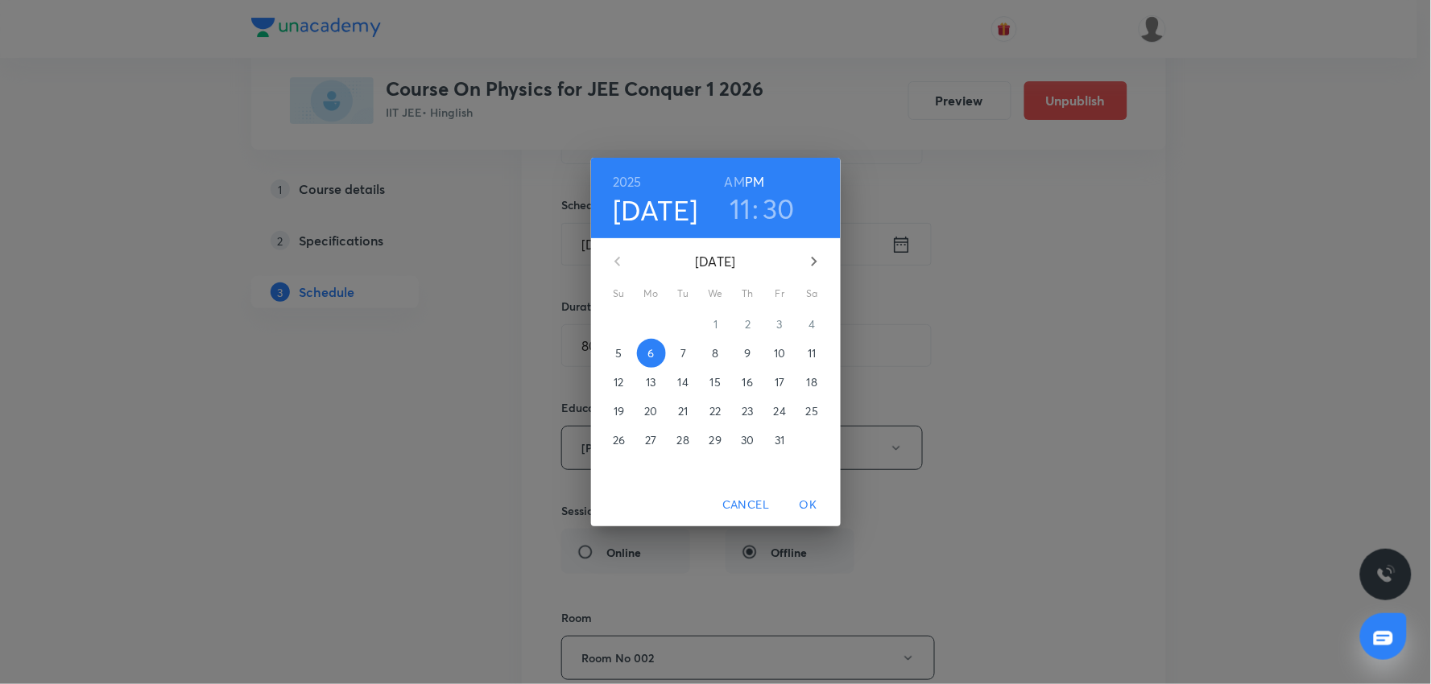
click at [739, 178] on h6 "AM" at bounding box center [735, 182] width 20 height 23
click at [806, 505] on span "OK" at bounding box center [808, 505] width 39 height 20
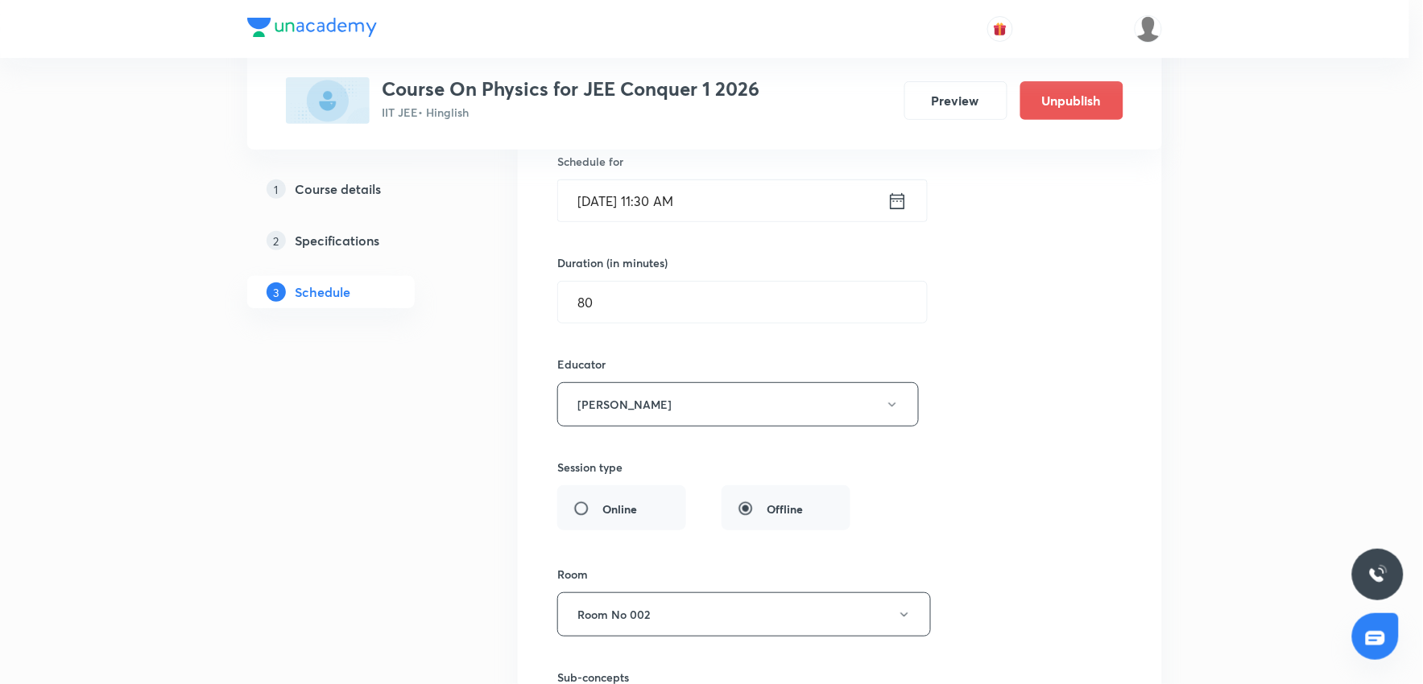
scroll to position [9489, 0]
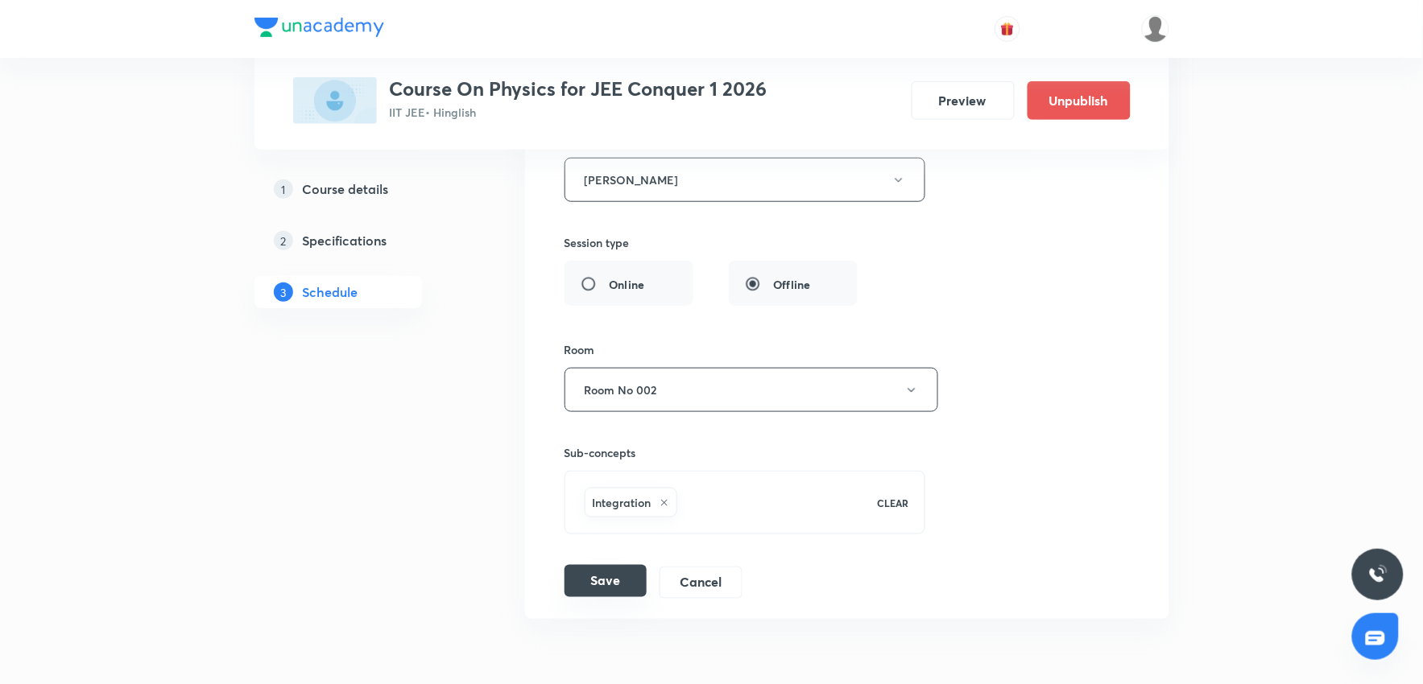
click at [631, 592] on button "Save" at bounding box center [605, 581] width 82 height 32
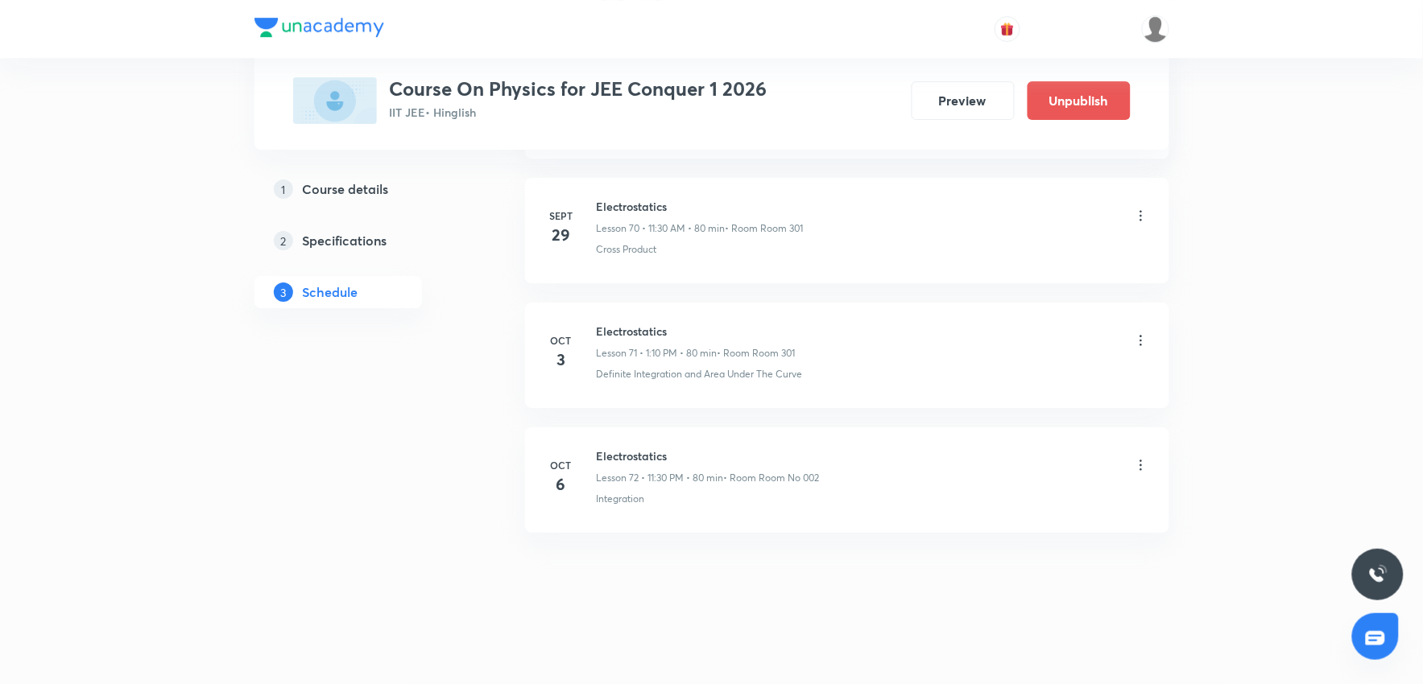
scroll to position [8863, 0]
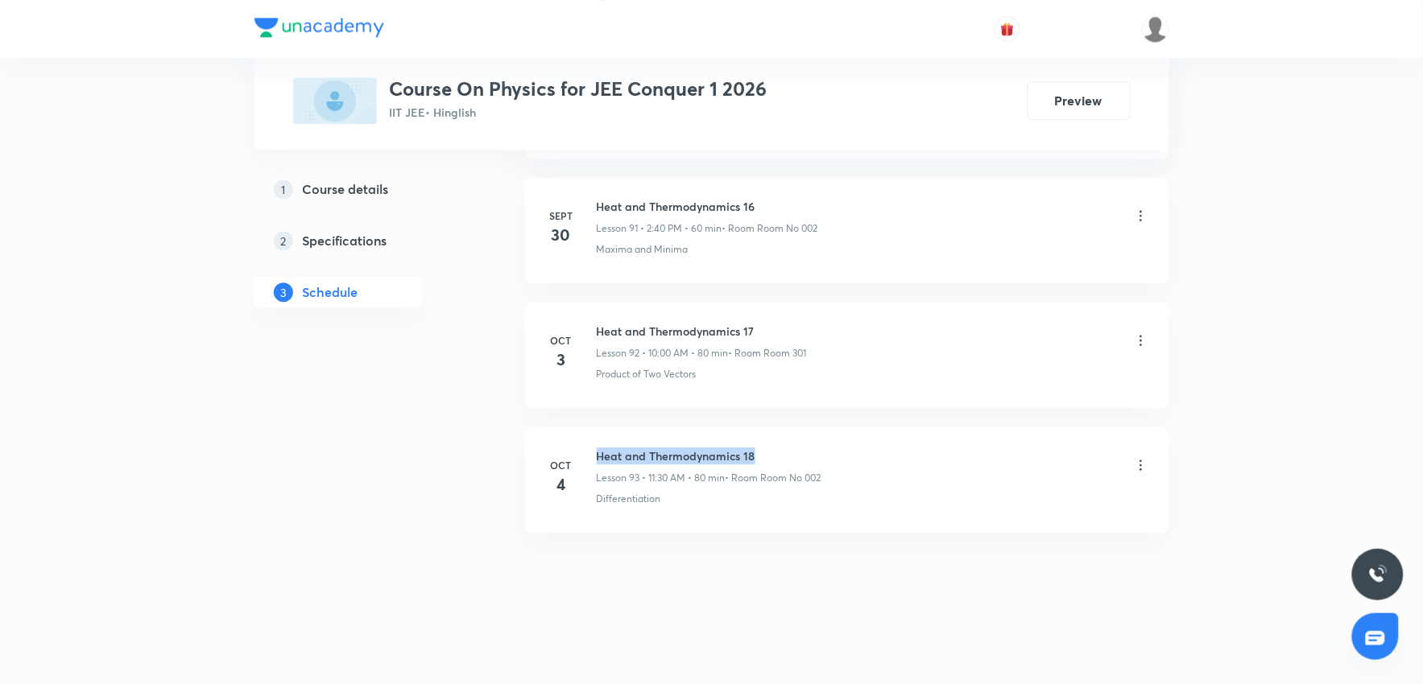
drag, startPoint x: 594, startPoint y: 454, endPoint x: 879, endPoint y: 449, distance: 285.1
click at [879, 449] on div "[DATE] Heat and Thermodynamics 18 Lesson 93 • 11:30 AM • 80 min • Room Room No …" at bounding box center [847, 477] width 604 height 59
copy h6 "Heat and Thermodynamics 18"
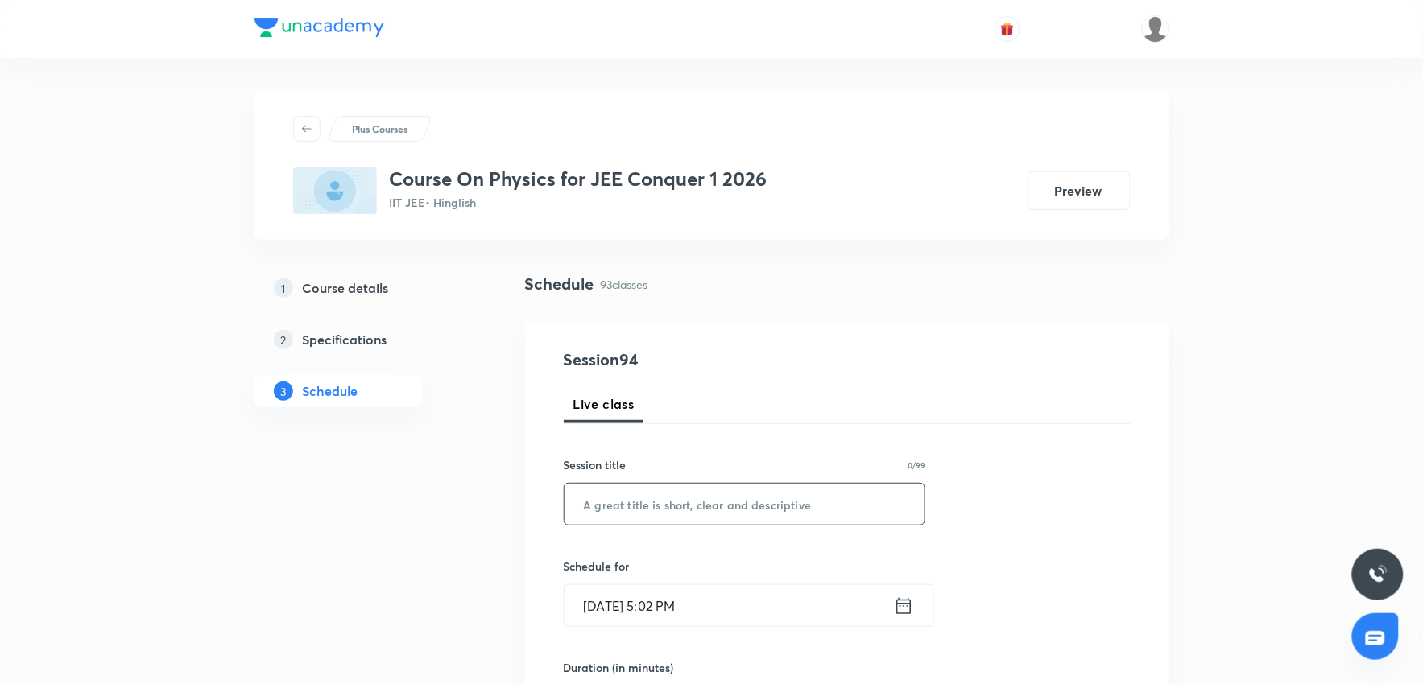
click at [689, 519] on input "text" at bounding box center [744, 504] width 361 height 41
paste input "Heat and Thermodynamics 18"
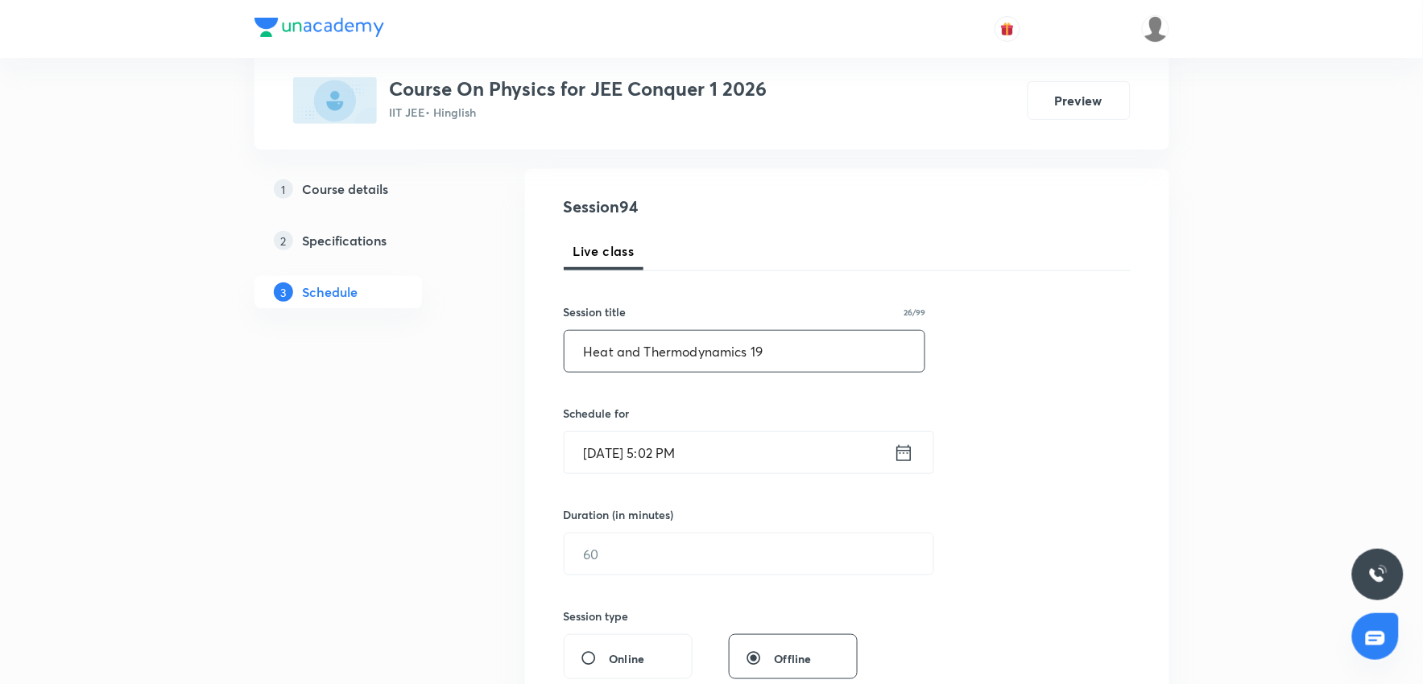
scroll to position [179, 0]
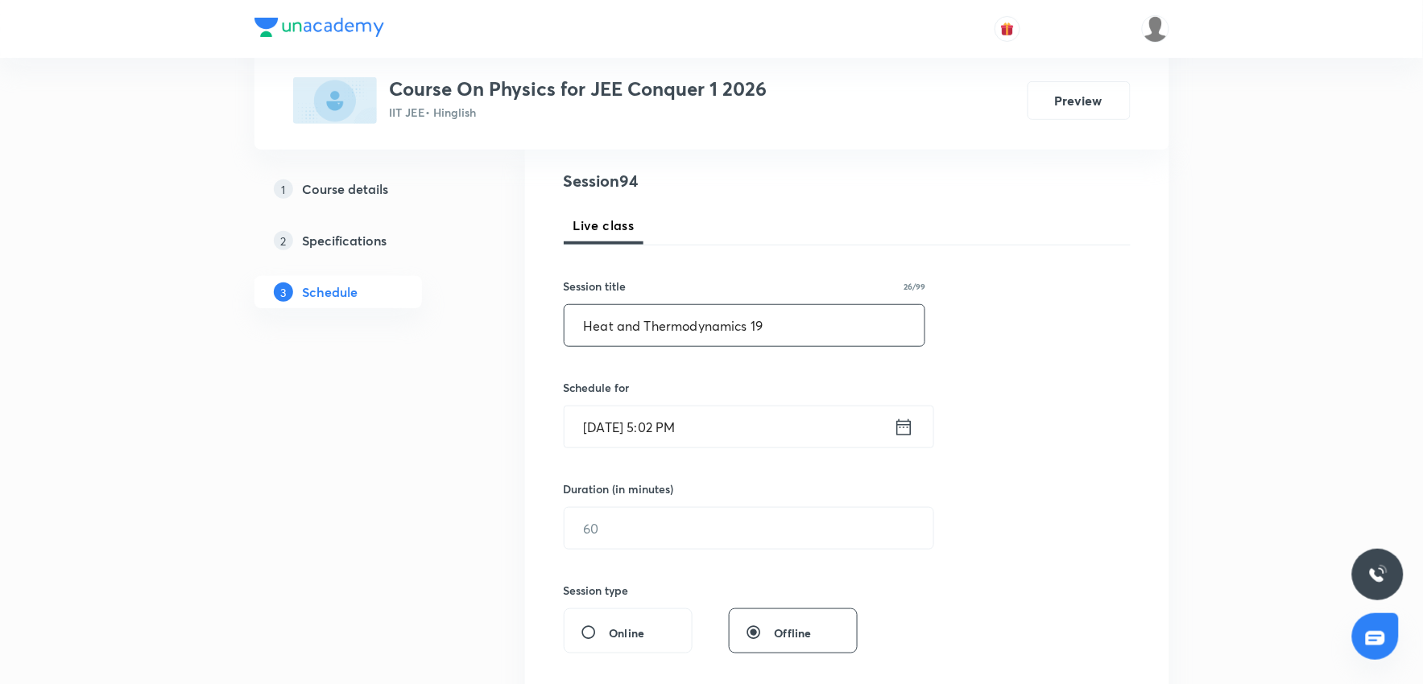
type input "Heat and Thermodynamics 19"
click at [816, 417] on input "[DATE] 5:02 PM" at bounding box center [728, 427] width 329 height 41
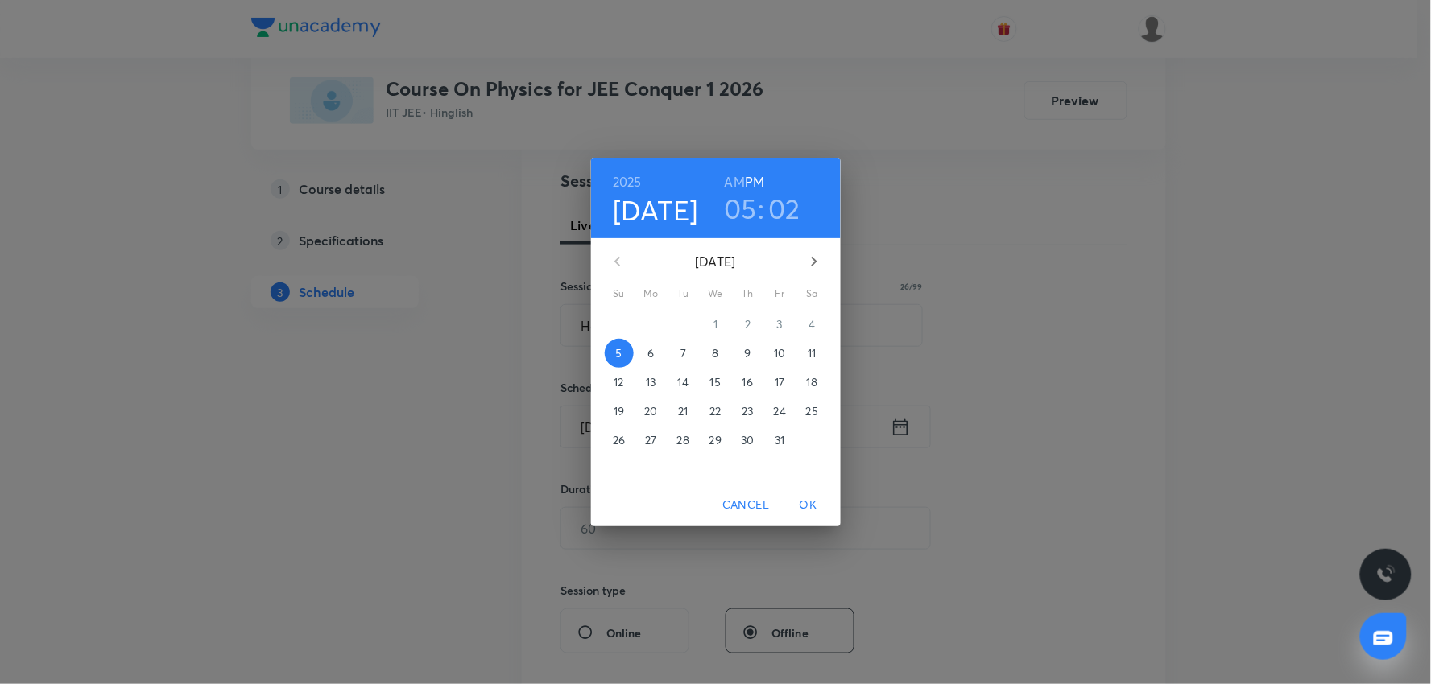
drag, startPoint x: 647, startPoint y: 358, endPoint x: 660, endPoint y: 341, distance: 21.3
click at [660, 341] on div "6" at bounding box center [651, 353] width 32 height 29
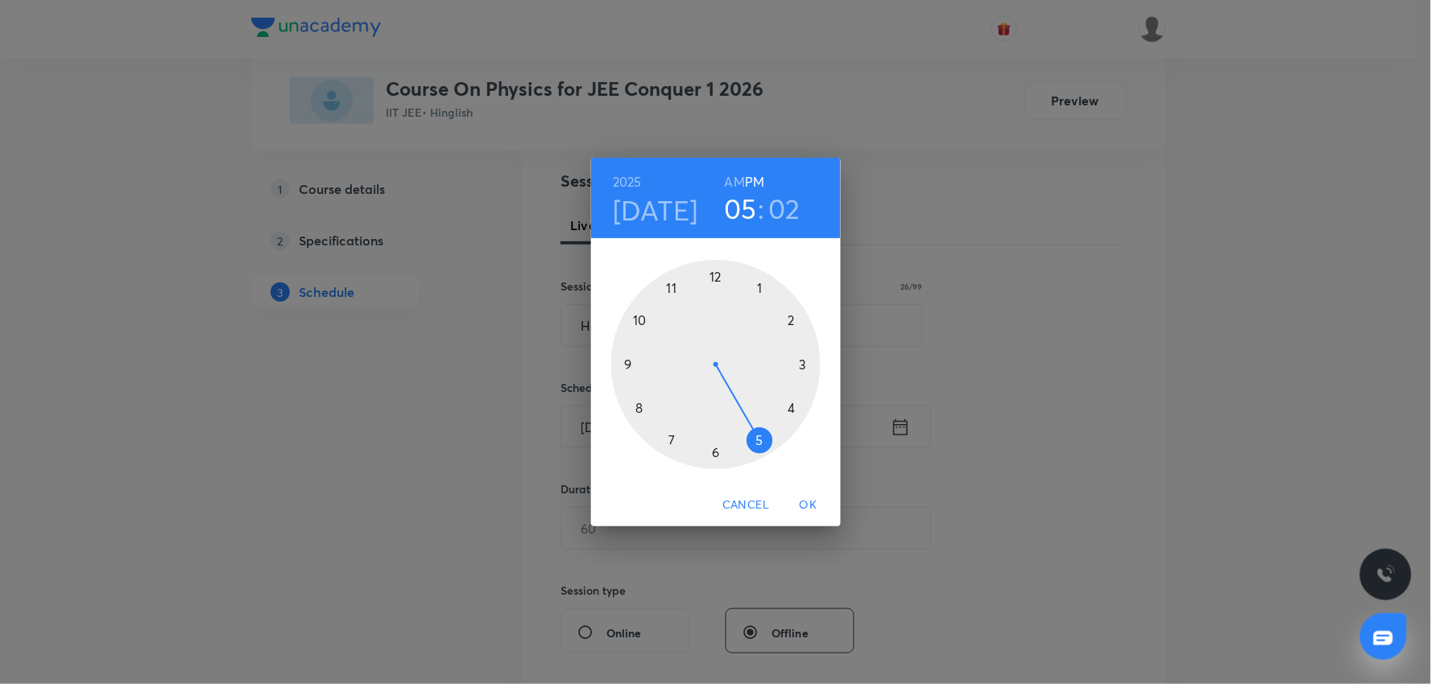
click at [741, 211] on h3 "05" at bounding box center [740, 209] width 33 height 34
drag, startPoint x: 637, startPoint y: 323, endPoint x: 671, endPoint y: 307, distance: 37.5
click at [639, 323] on div at bounding box center [715, 364] width 209 height 209
click at [722, 277] on div at bounding box center [715, 364] width 209 height 209
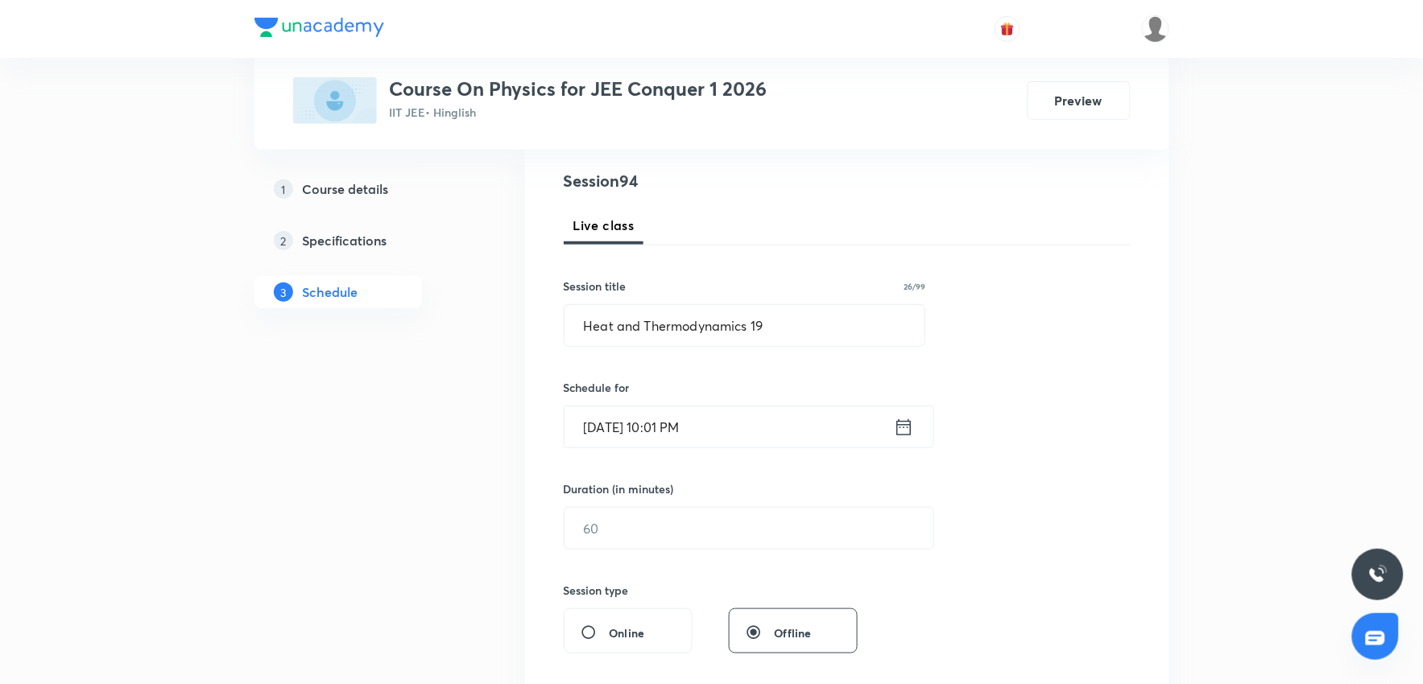
drag, startPoint x: 719, startPoint y: 439, endPoint x: 722, endPoint y: 431, distance: 8.4
click at [722, 431] on input "[DATE] 10:01 PM" at bounding box center [728, 427] width 329 height 41
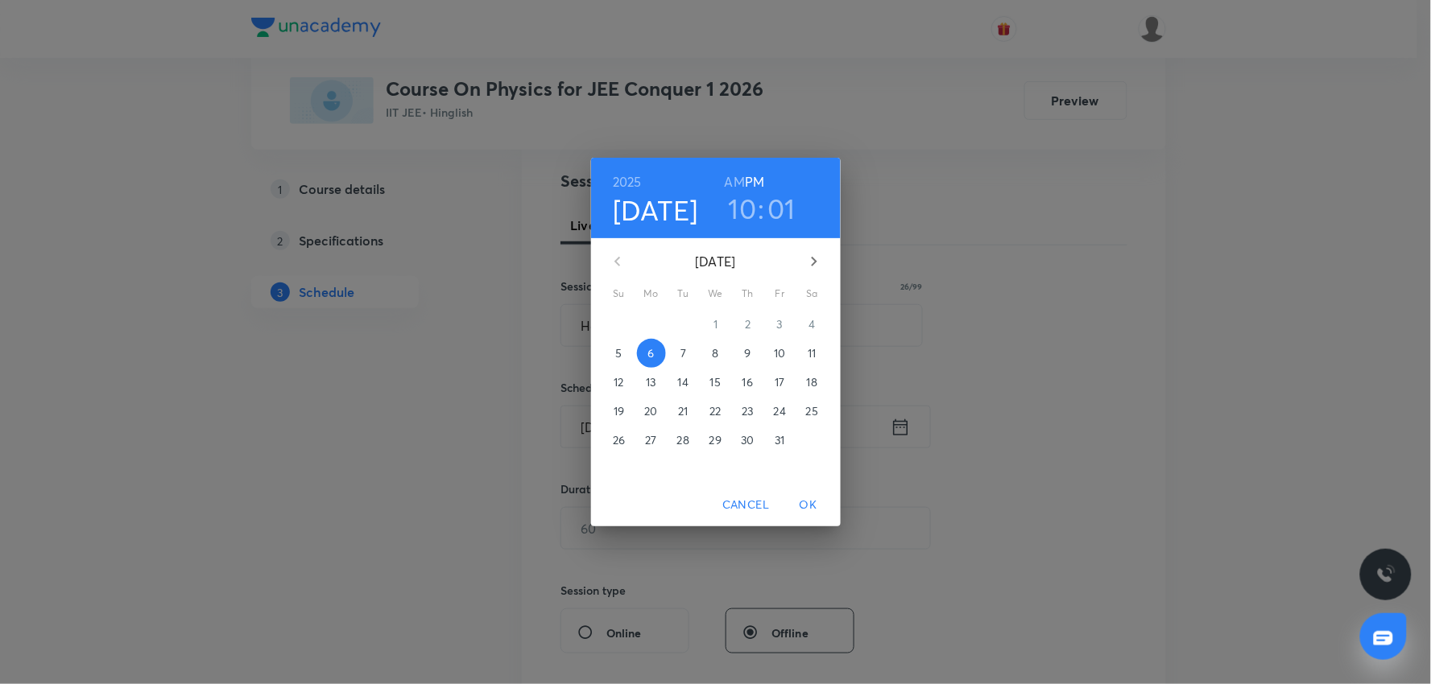
drag, startPoint x: 729, startPoint y: 189, endPoint x: 737, endPoint y: 204, distance: 16.6
click at [729, 188] on h6 "AM" at bounding box center [735, 182] width 20 height 23
click at [804, 506] on span "OK" at bounding box center [808, 505] width 39 height 20
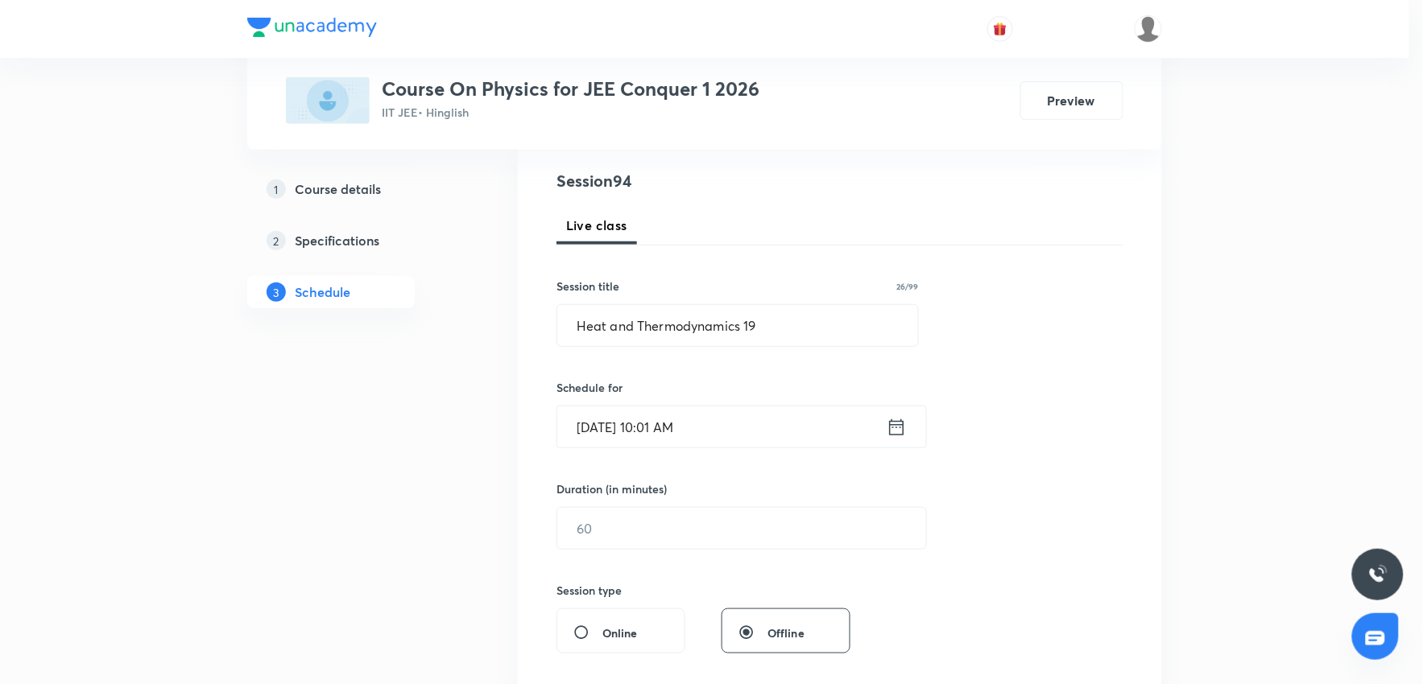
click at [649, 533] on input "text" at bounding box center [741, 528] width 369 height 41
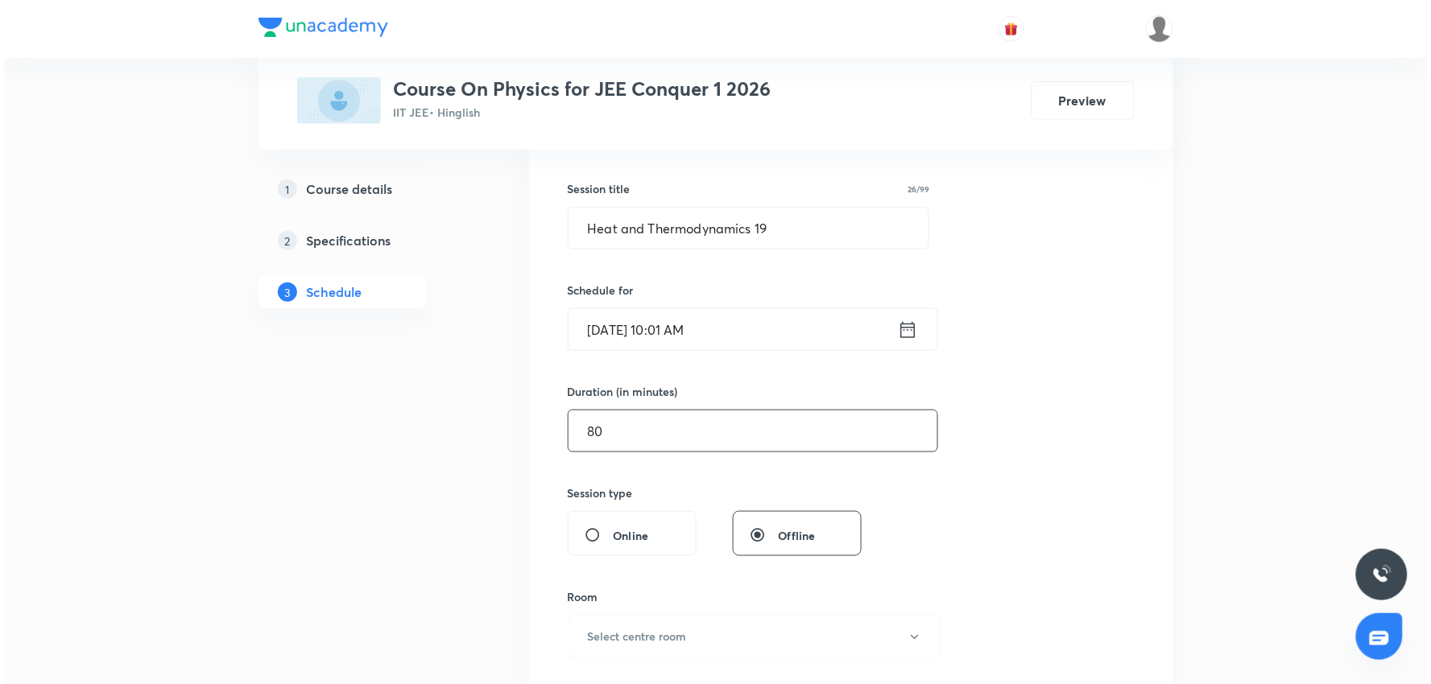
scroll to position [447, 0]
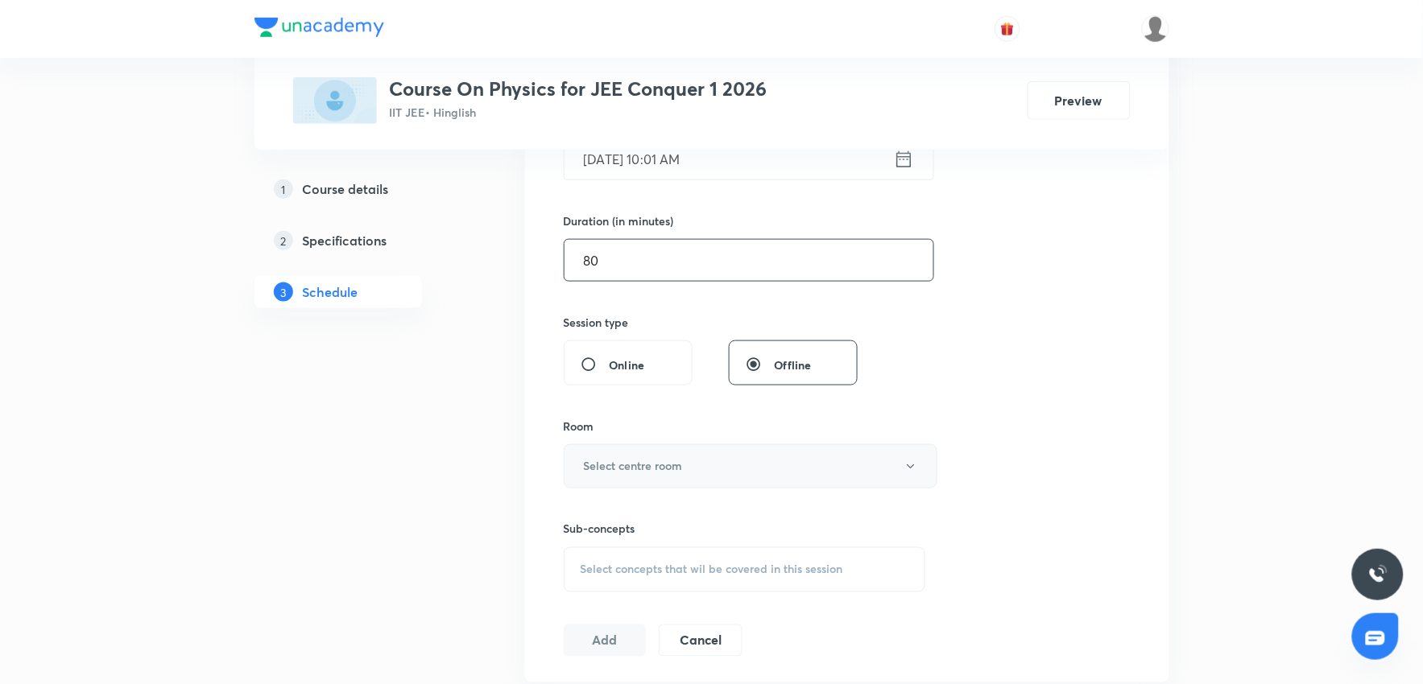
type input "80"
click at [704, 457] on button "Select centre room" at bounding box center [751, 467] width 374 height 44
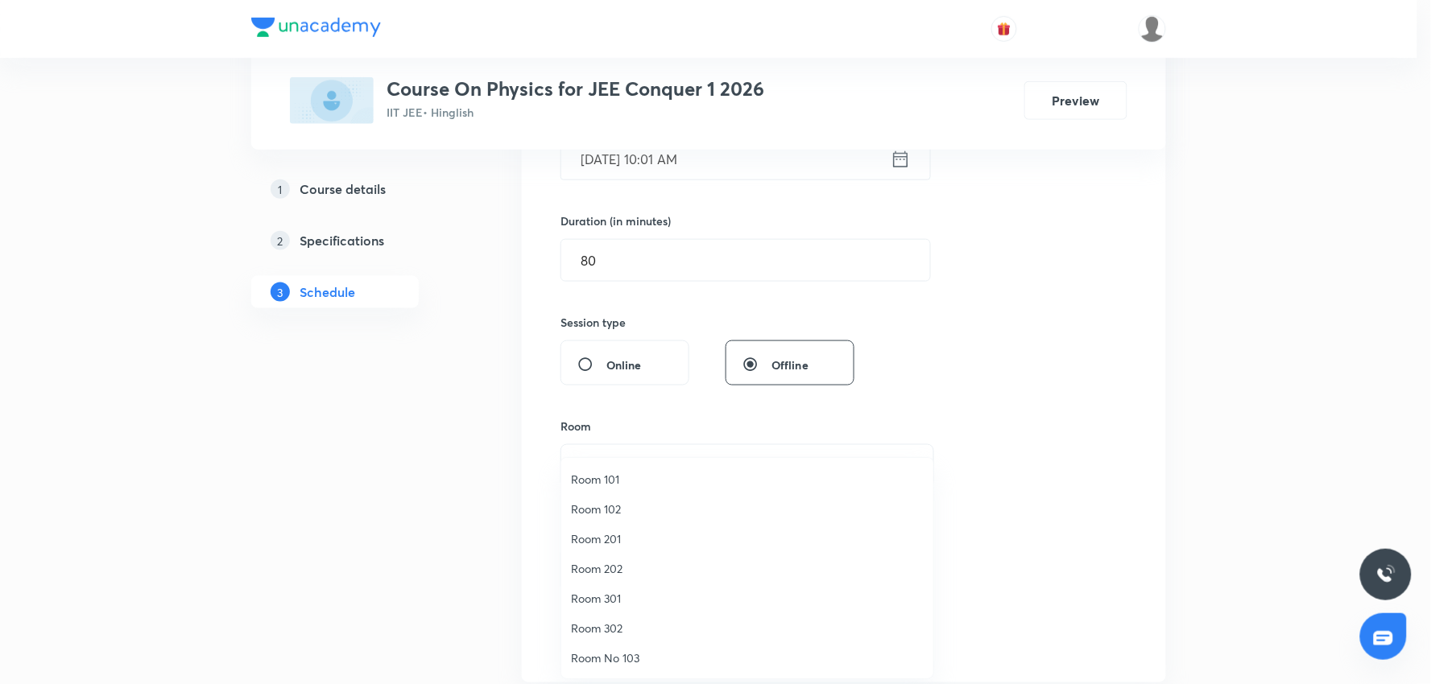
click at [609, 601] on span "Room 301" at bounding box center [747, 598] width 353 height 17
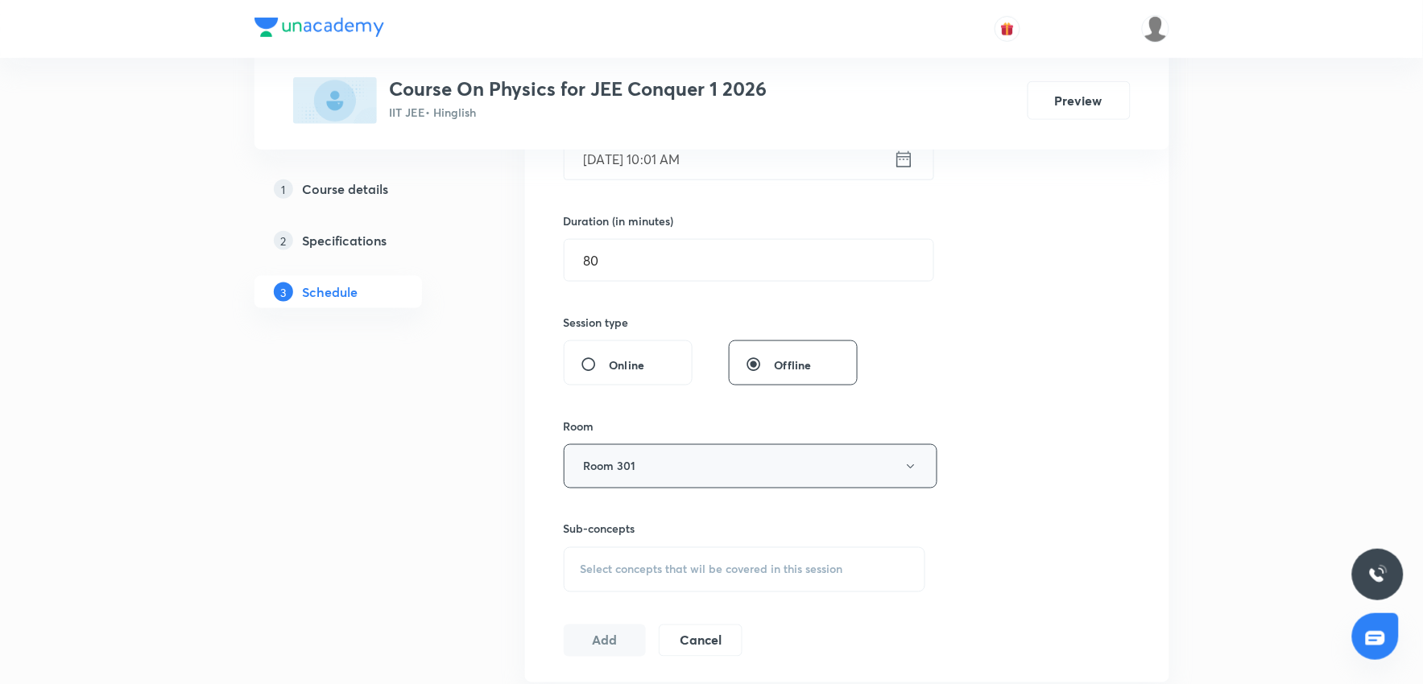
click at [727, 462] on button "Room 301" at bounding box center [751, 467] width 374 height 44
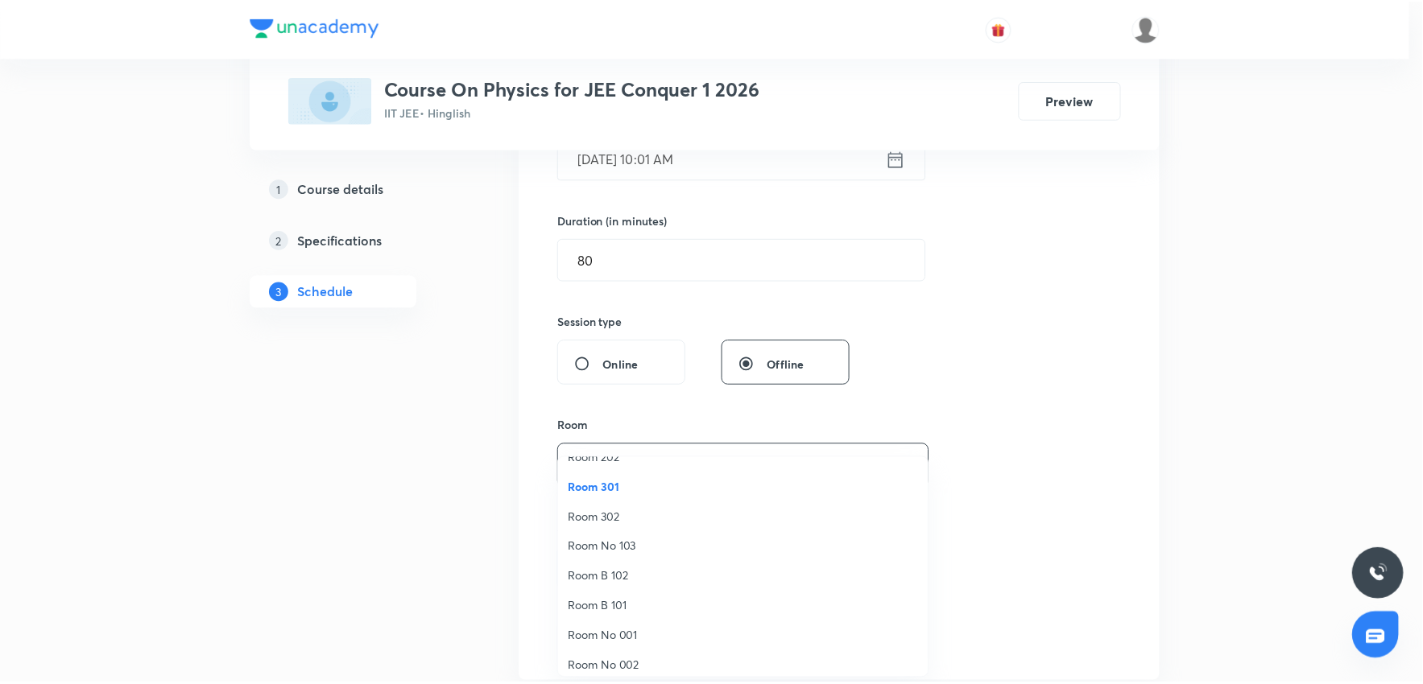
scroll to position [119, 0]
click at [658, 647] on li "Room No 002" at bounding box center [747, 658] width 372 height 30
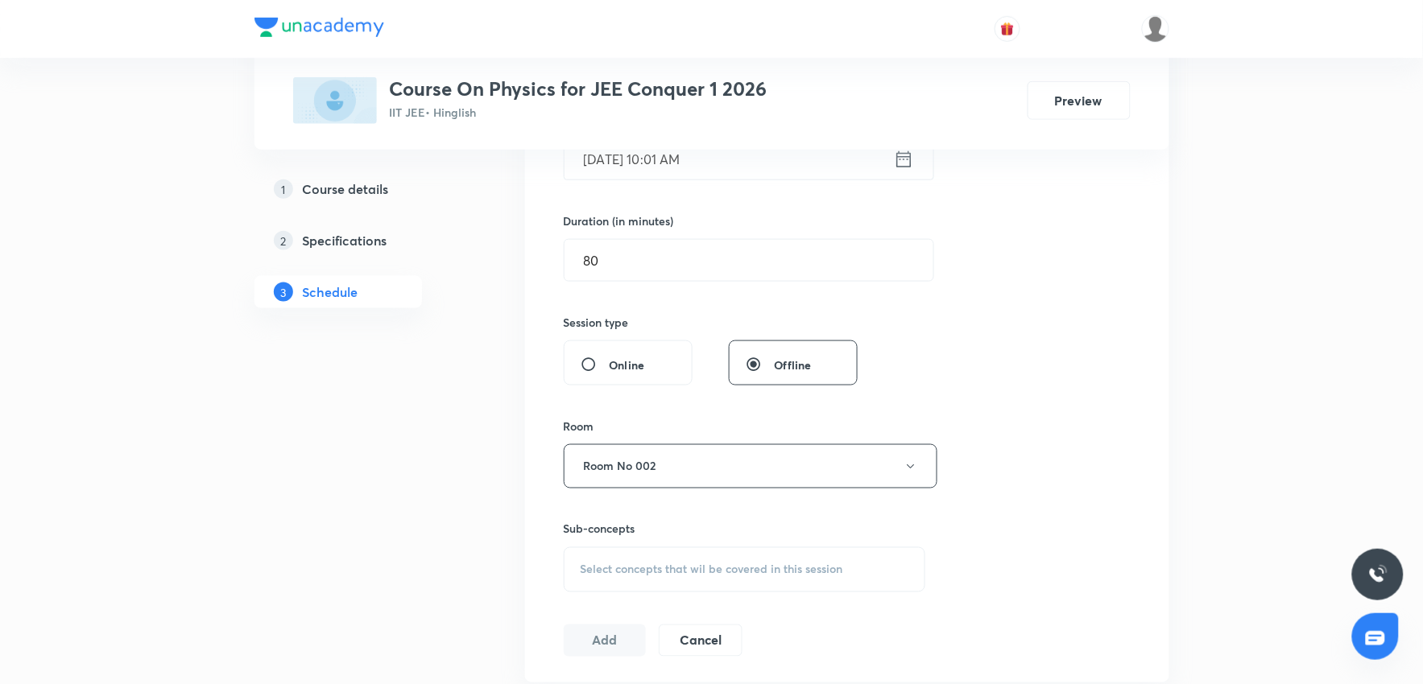
click at [1066, 496] on div "Session 94 Live class Session title 26/99 Heat and Thermodynamics 19 ​ Schedule…" at bounding box center [847, 279] width 567 height 756
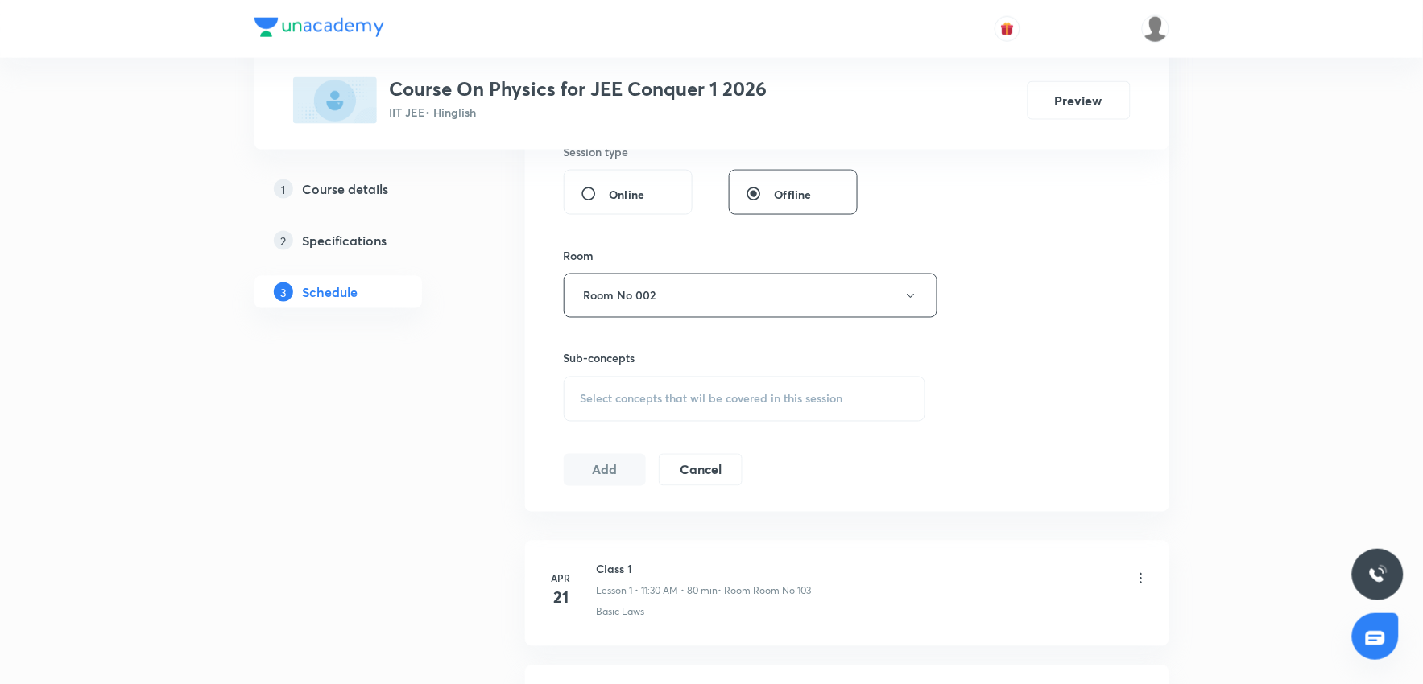
scroll to position [626, 0]
click at [680, 401] on div "Select concepts that wil be covered in this session" at bounding box center [745, 391] width 362 height 45
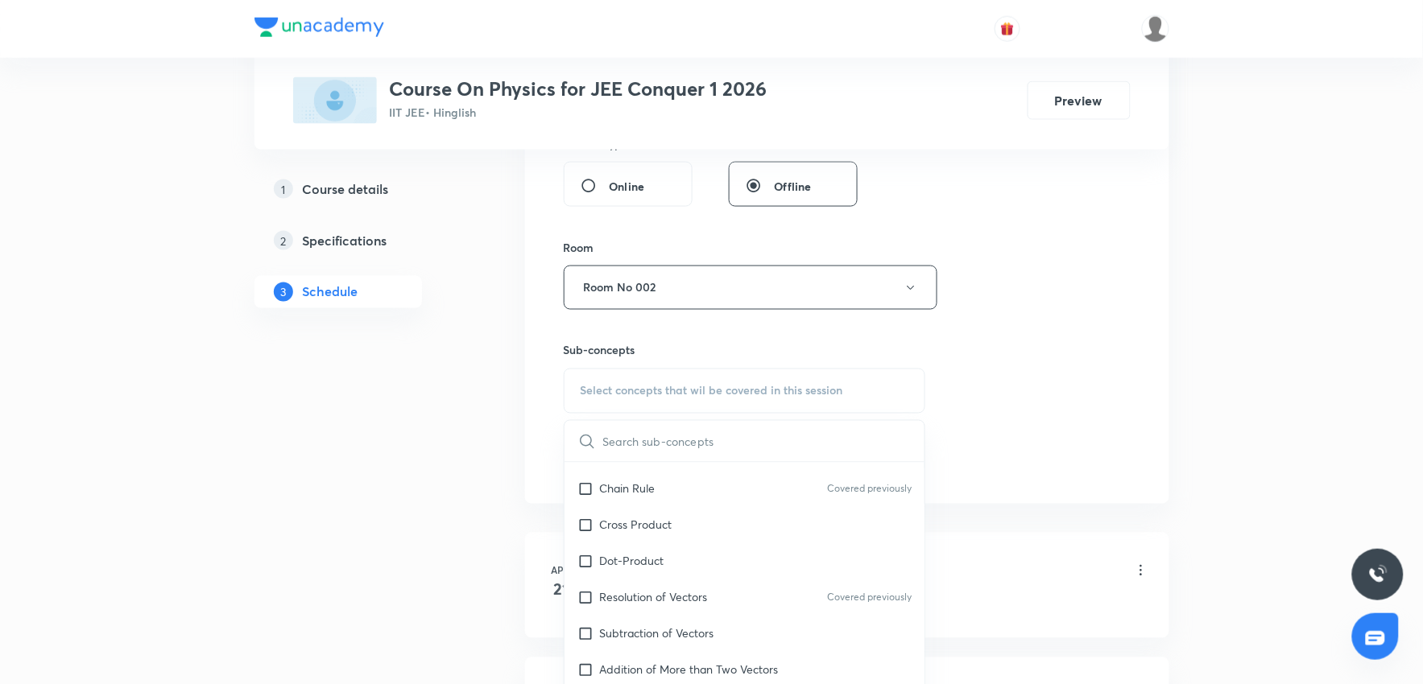
scroll to position [984, 0]
click at [664, 528] on p "Cross Product" at bounding box center [636, 523] width 72 height 17
checkbox input "true"
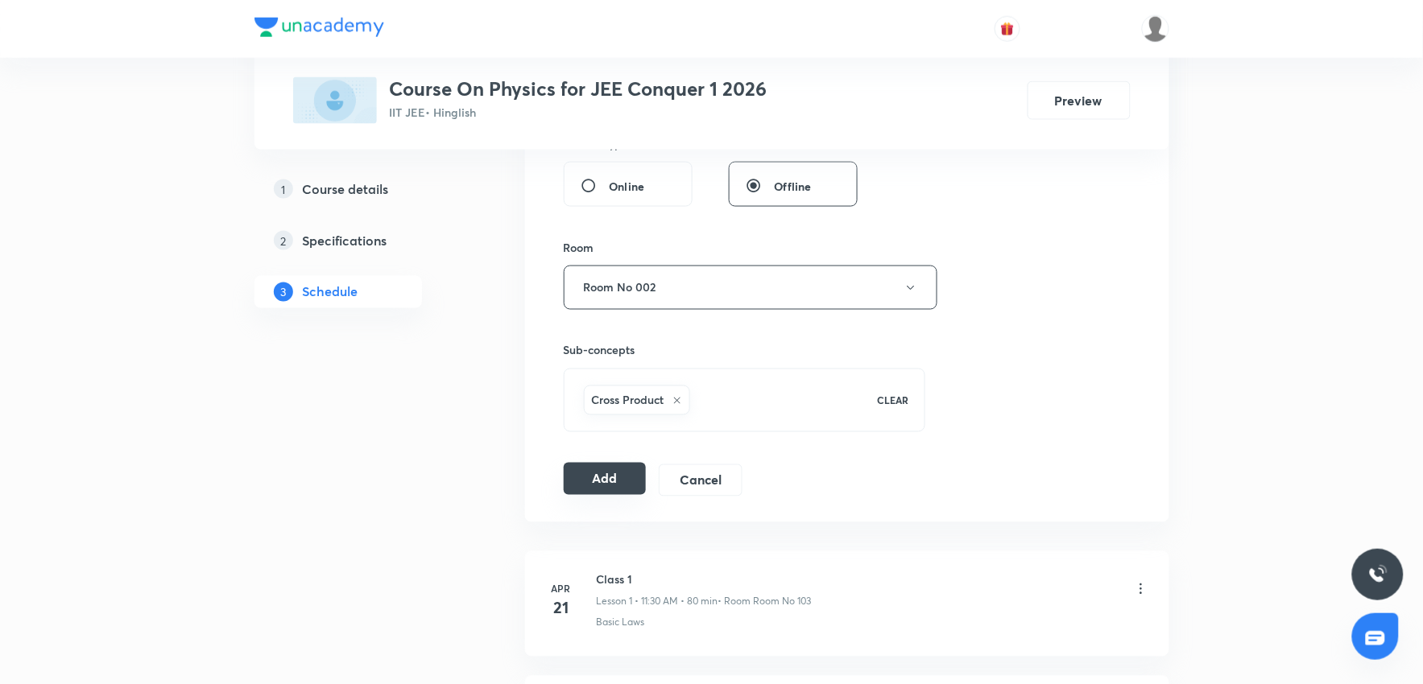
click at [626, 479] on button "Add" at bounding box center [605, 479] width 83 height 32
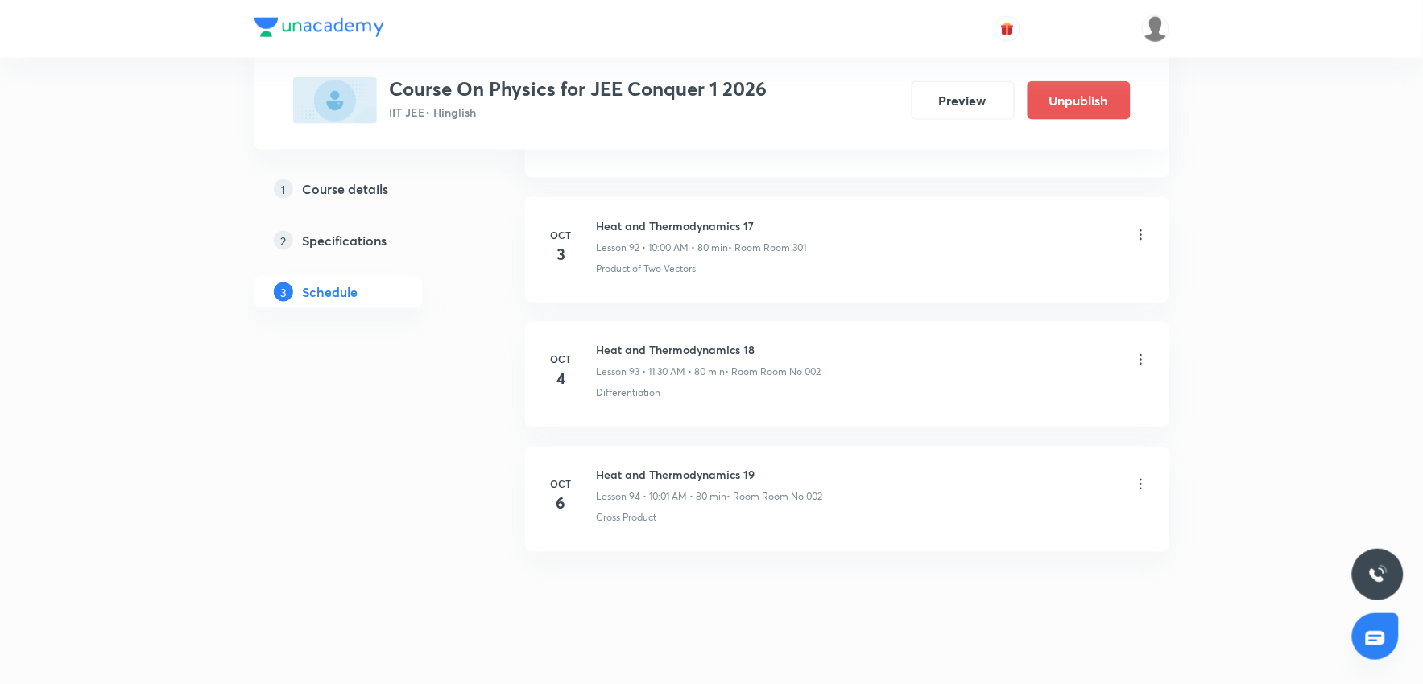
scroll to position [11612, 0]
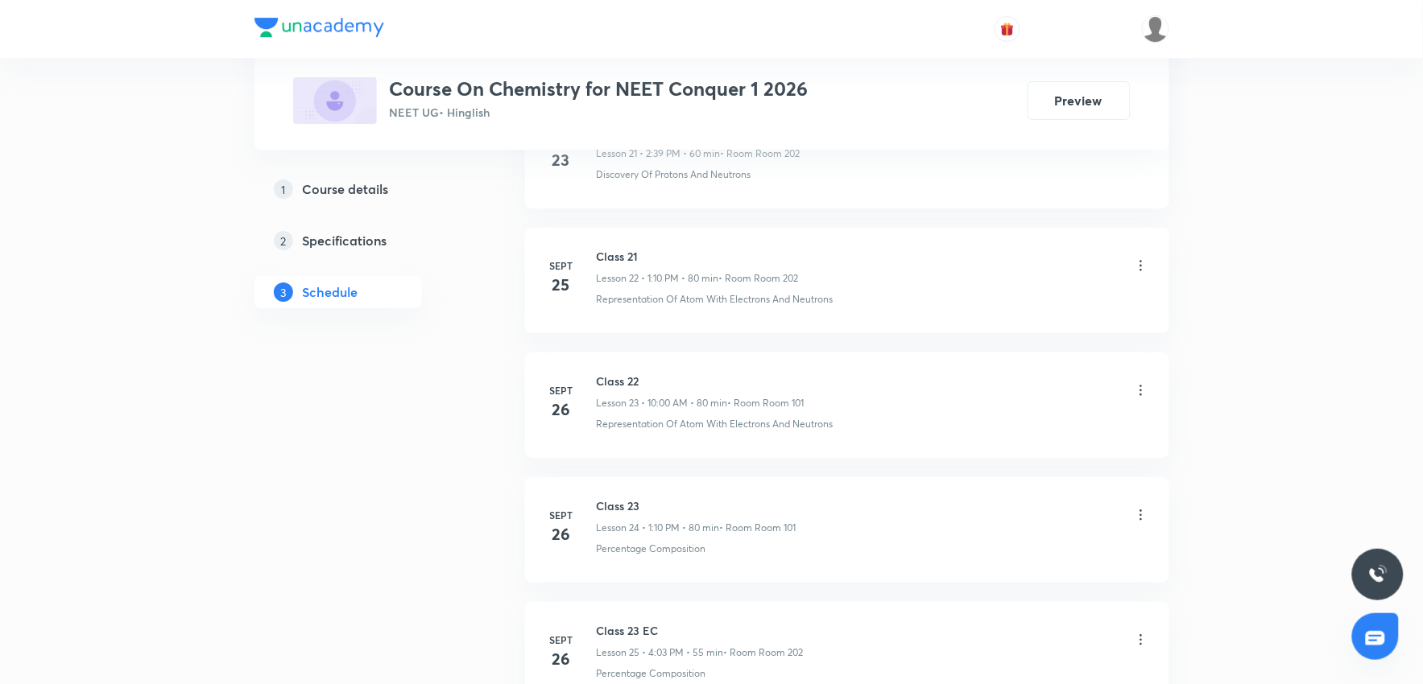
scroll to position [4355, 0]
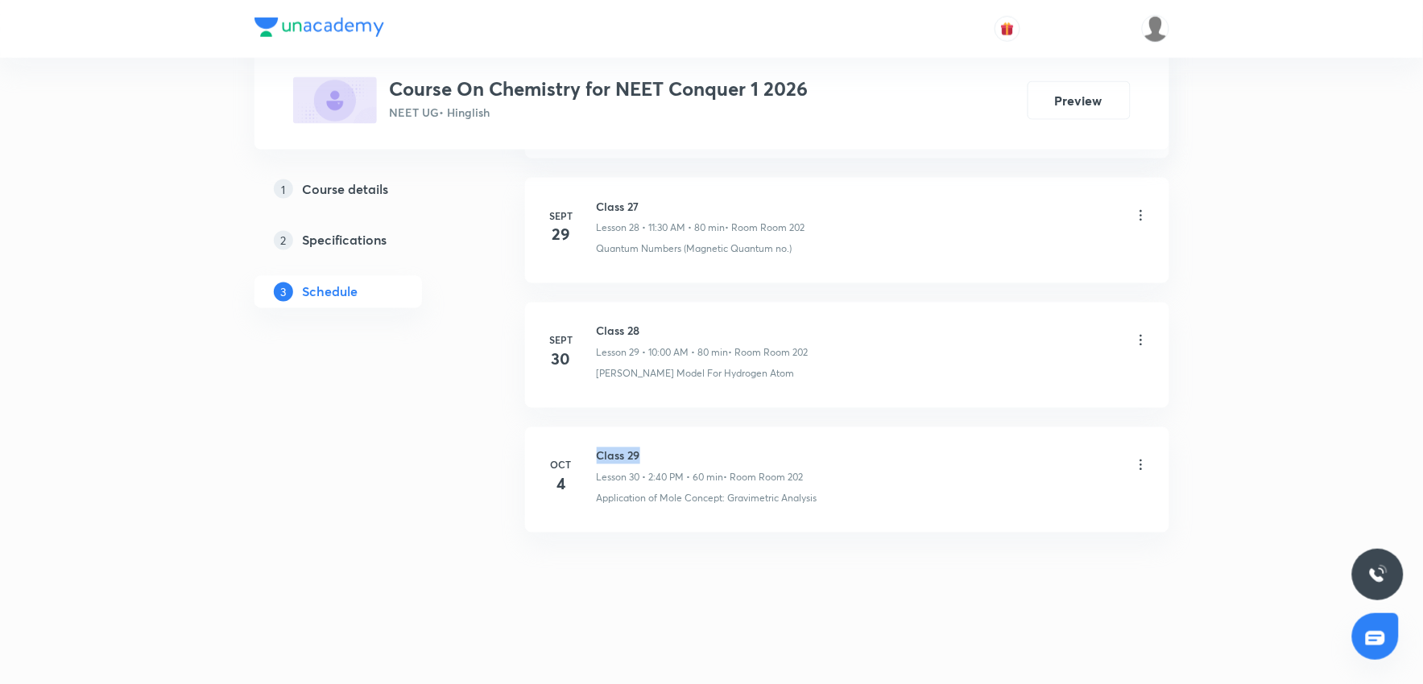
drag, startPoint x: 593, startPoint y: 449, endPoint x: 687, endPoint y: 451, distance: 93.4
click at [687, 451] on div "[DATE] Class 29 Lesson 30 • 2:40 PM • 60 min • Room Room 202 Application of Mol…" at bounding box center [847, 477] width 604 height 59
copy h6 "Class 29"
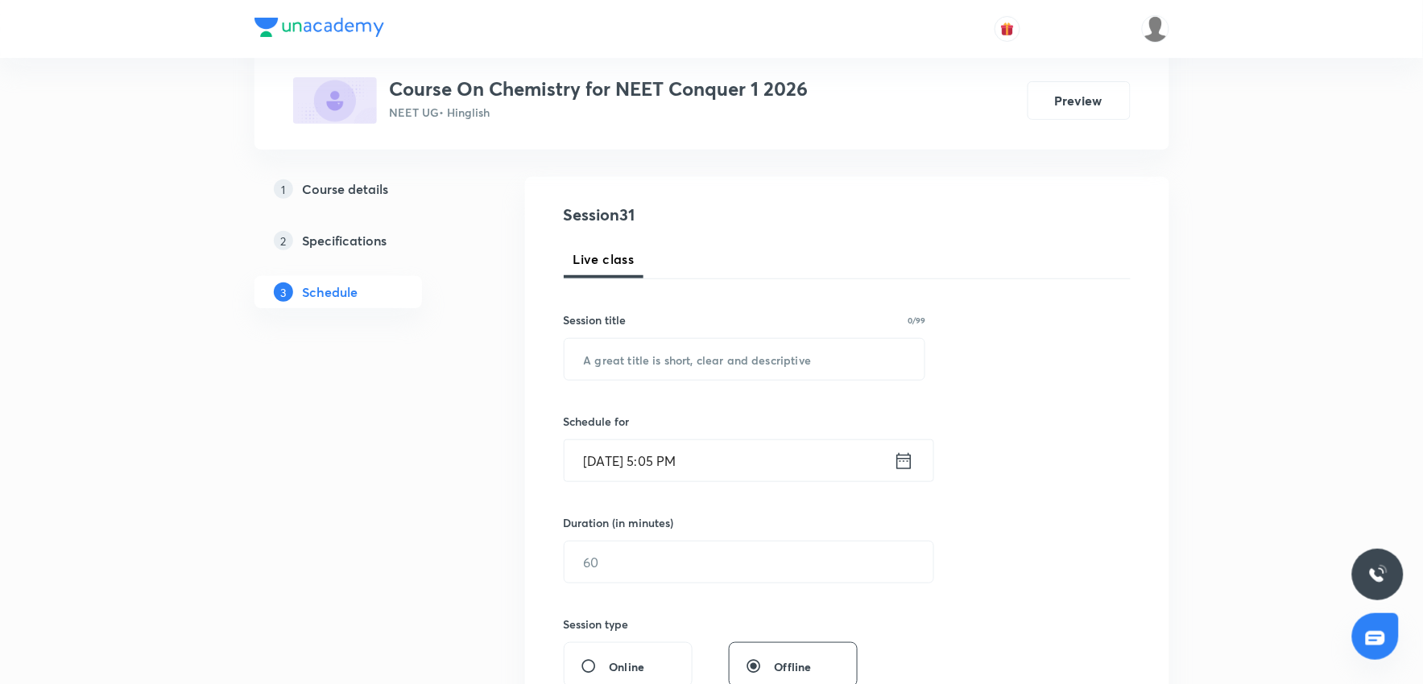
scroll to position [0, 0]
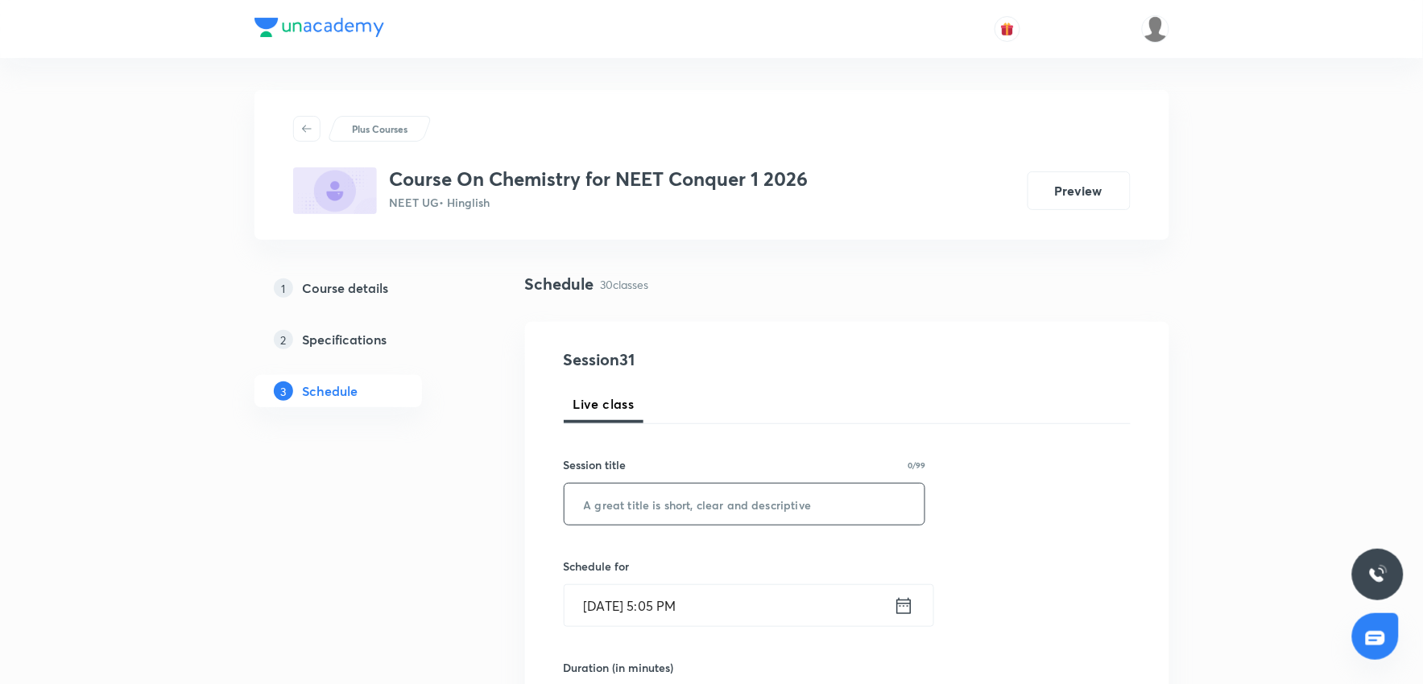
click at [710, 502] on input "text" at bounding box center [744, 504] width 361 height 41
paste input "Class 29"
type input "Class 30"
click at [742, 617] on input "[DATE] 5:05 PM" at bounding box center [728, 605] width 329 height 41
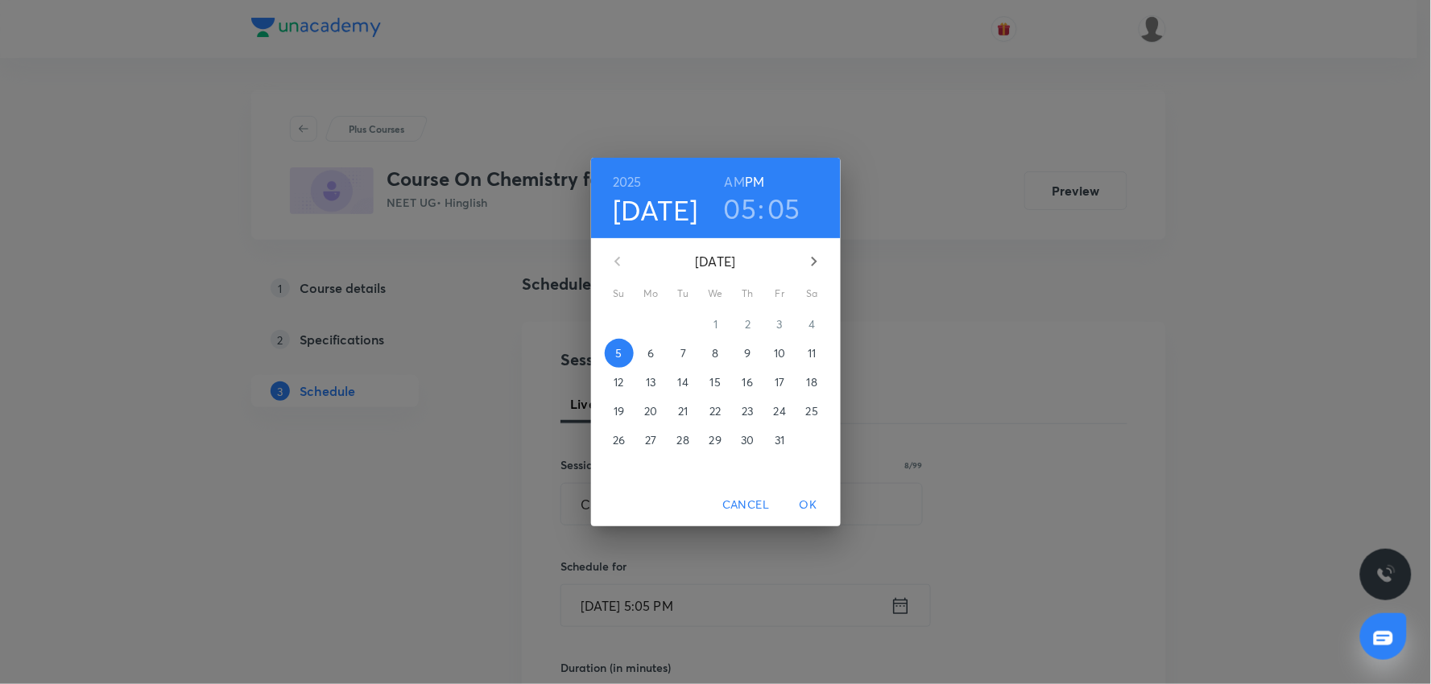
drag, startPoint x: 651, startPoint y: 347, endPoint x: 754, endPoint y: 228, distance: 157.6
click at [657, 340] on button "6" at bounding box center [651, 353] width 29 height 29
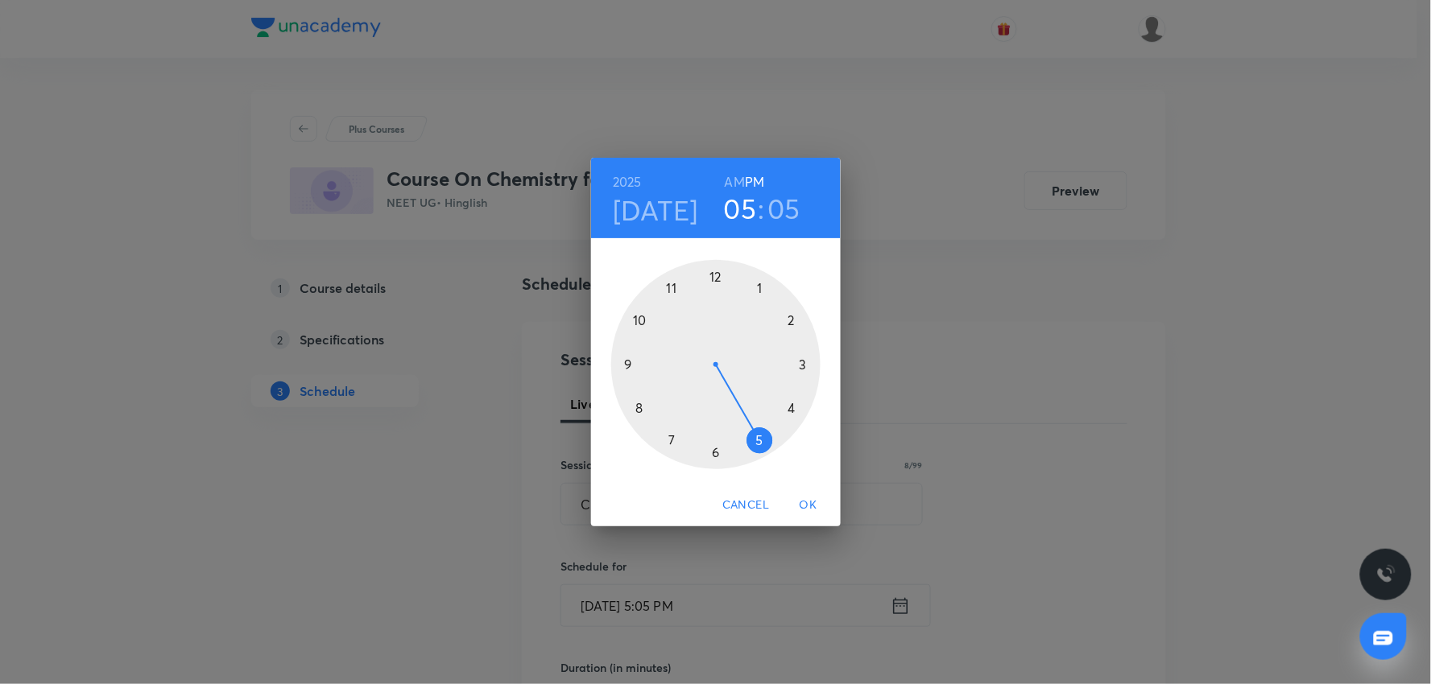
click at [757, 203] on div "05 : 05" at bounding box center [762, 209] width 112 height 34
drag, startPoint x: 670, startPoint y: 280, endPoint x: 693, endPoint y: 355, distance: 78.4
click at [673, 292] on div at bounding box center [715, 364] width 209 height 209
click at [713, 440] on div at bounding box center [715, 364] width 209 height 209
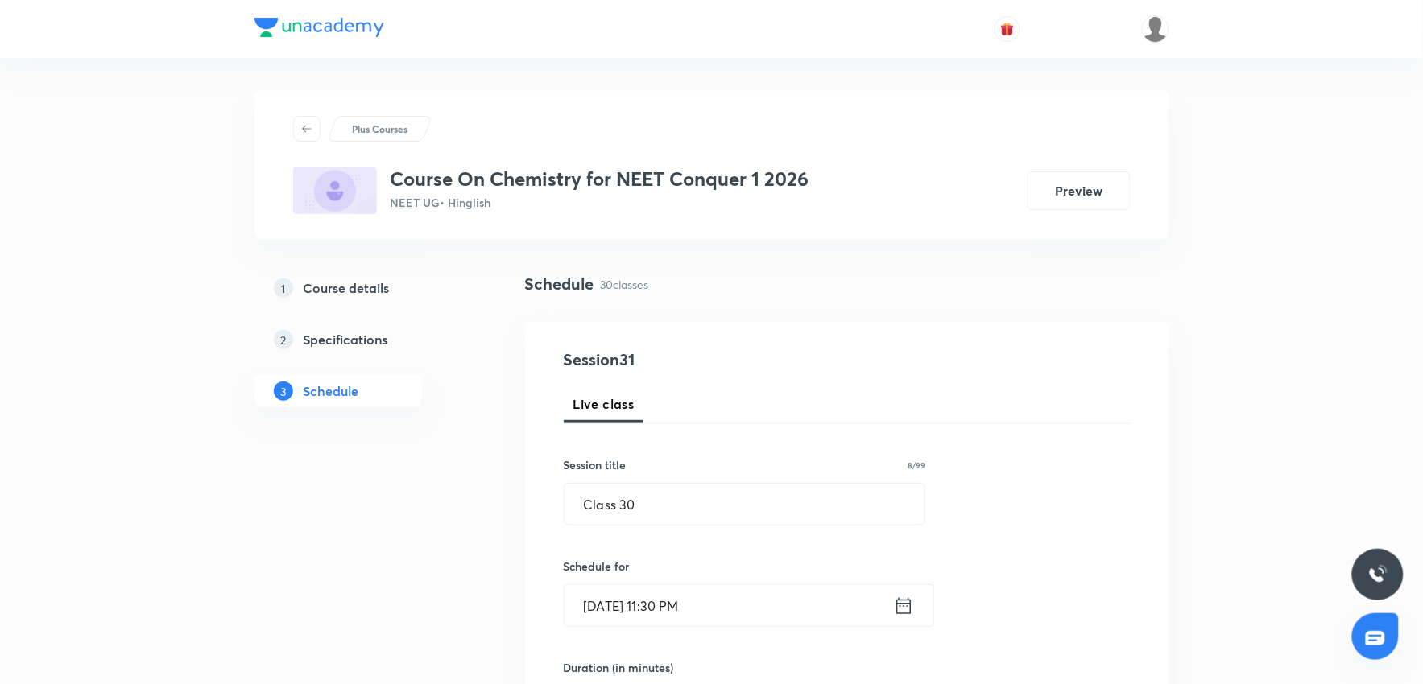
click at [751, 578] on div "Schedule for Oct 6, 2025, 11:30 PM ​" at bounding box center [745, 592] width 362 height 69
click at [760, 607] on input "Oct 6, 2025, 11:30 PM" at bounding box center [728, 605] width 329 height 41
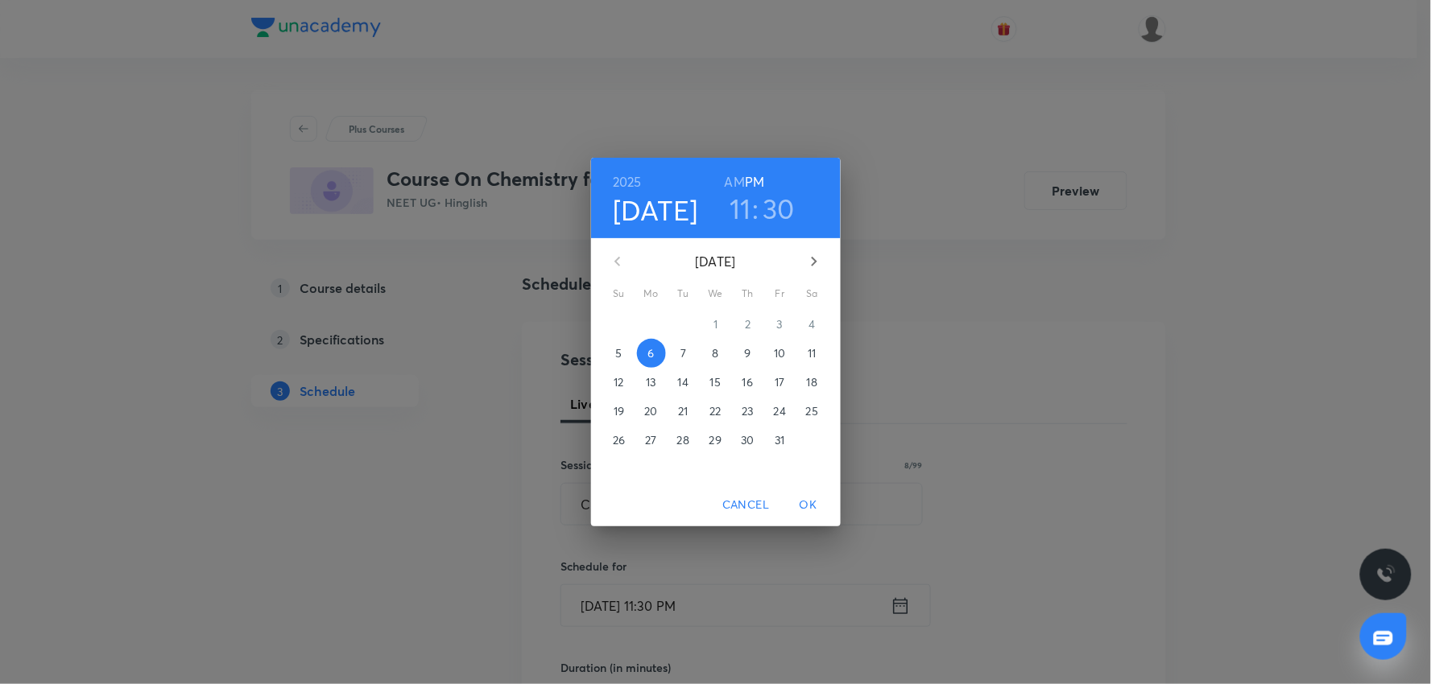
click at [742, 179] on h6 "AM" at bounding box center [735, 182] width 20 height 23
click at [807, 505] on span "OK" at bounding box center [808, 505] width 39 height 20
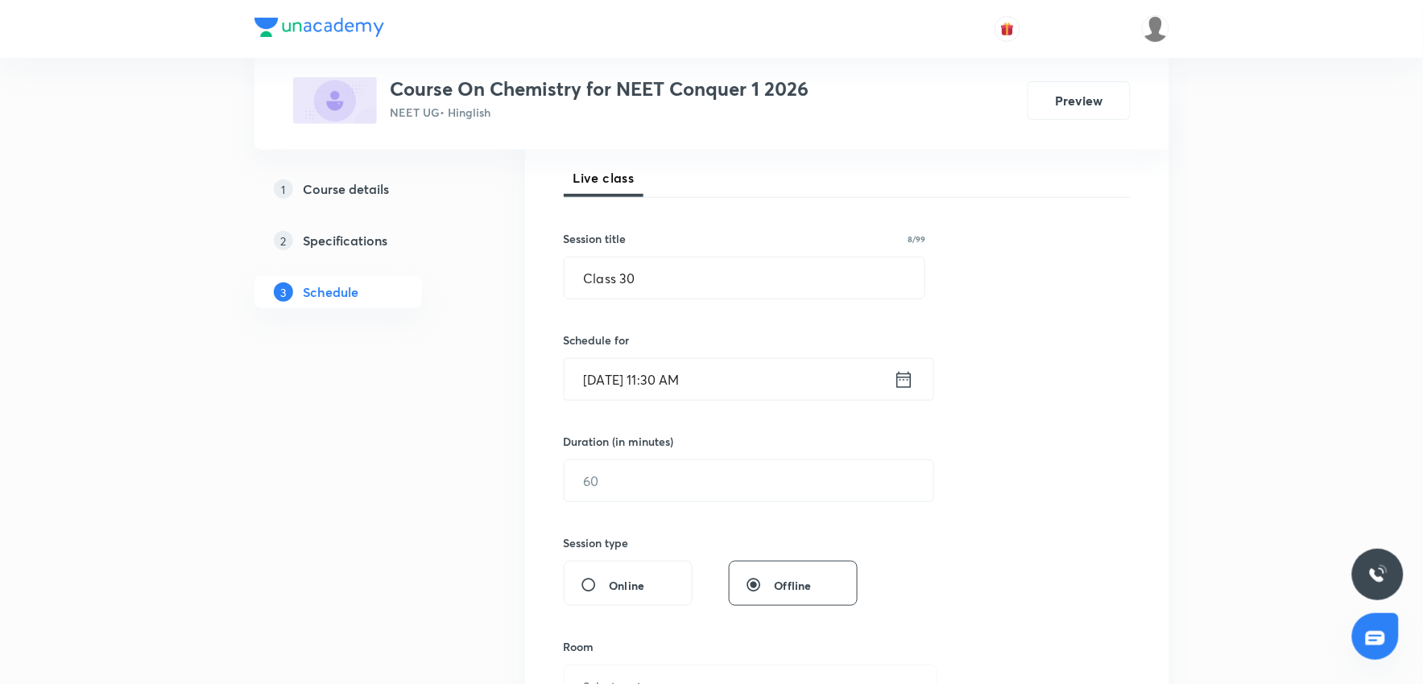
scroll to position [268, 0]
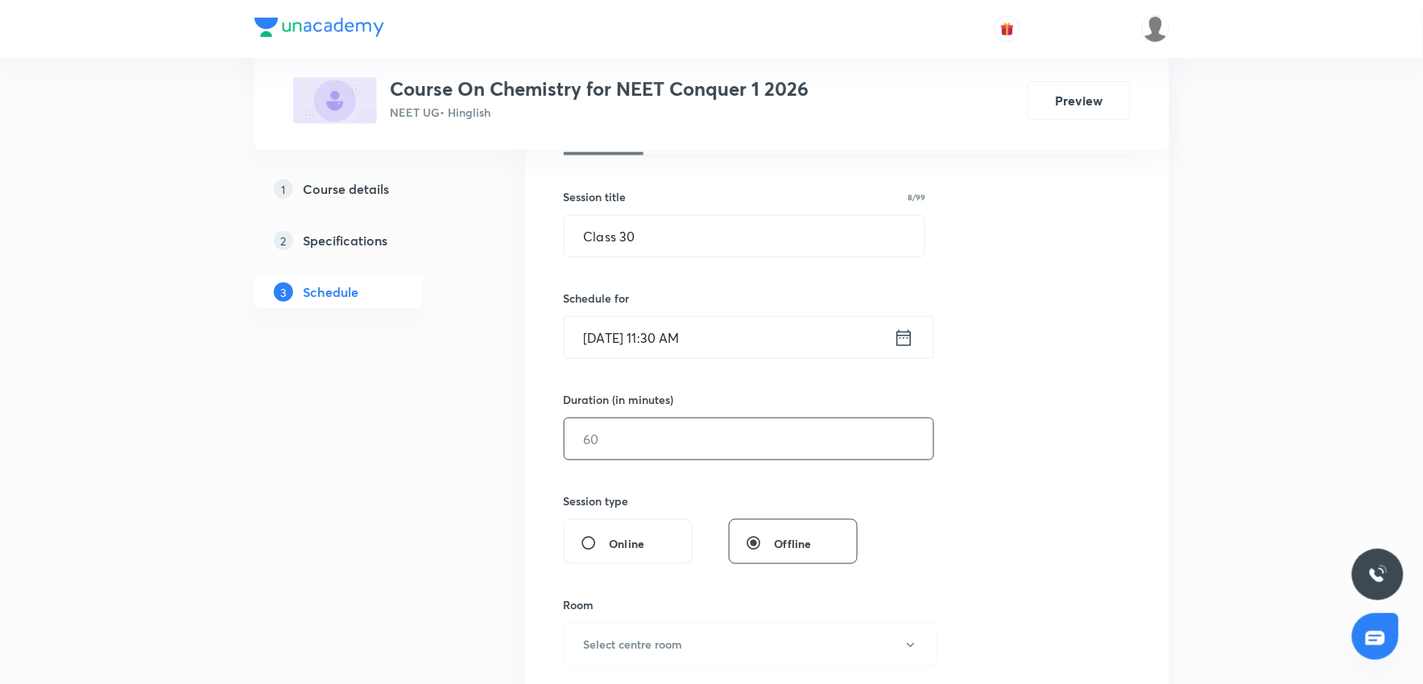
click at [666, 424] on input "text" at bounding box center [748, 439] width 369 height 41
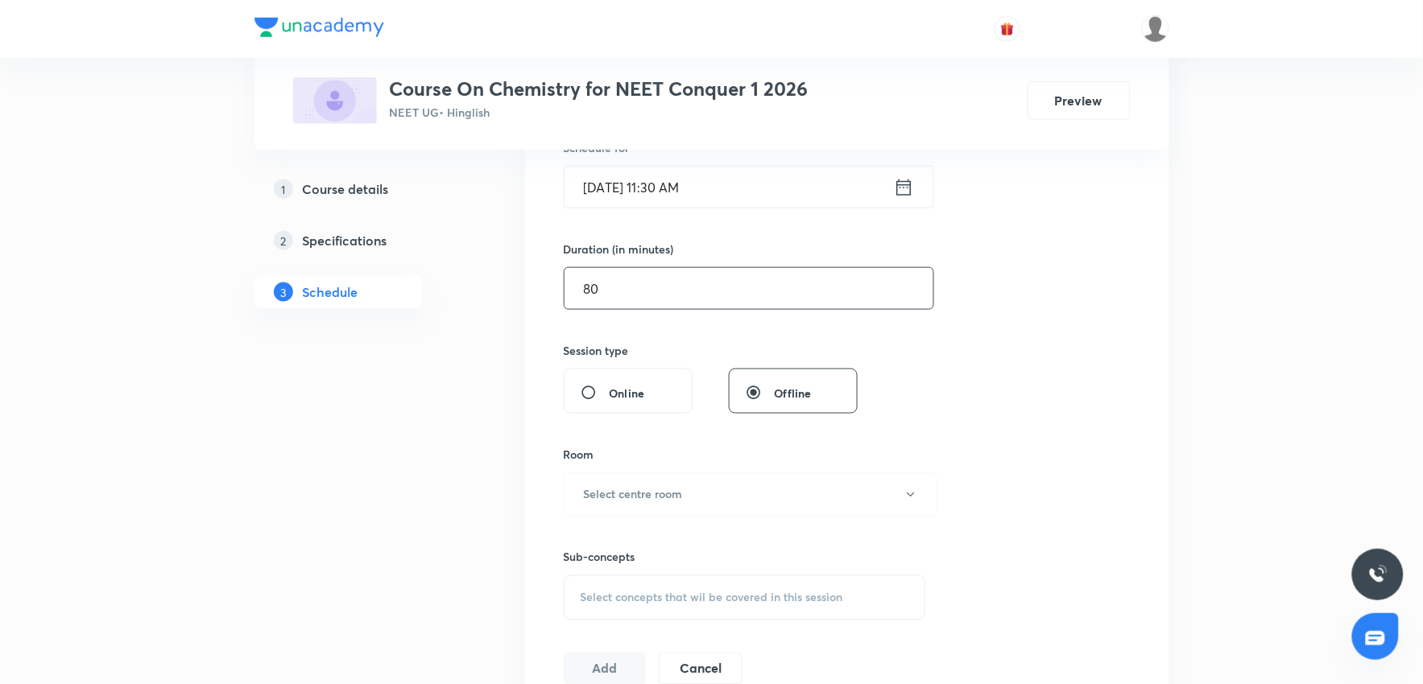
scroll to position [447, 0]
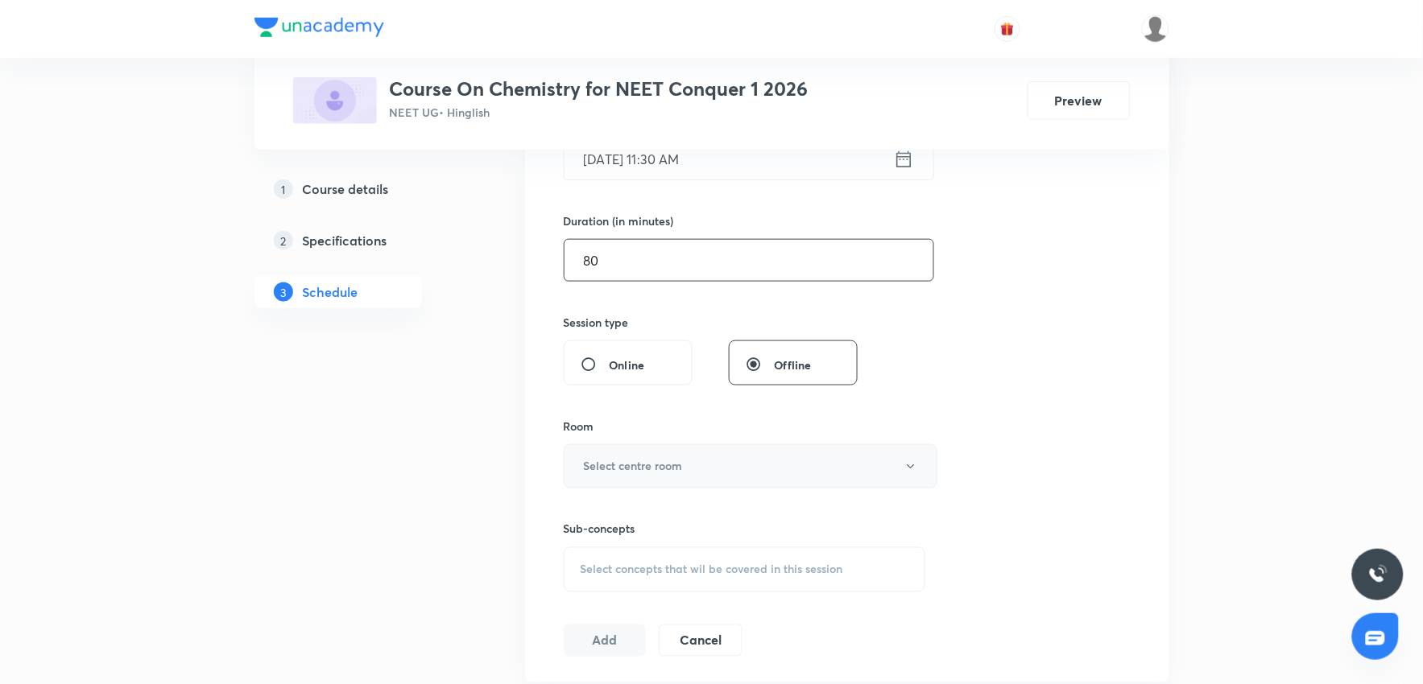
type input "80"
click at [631, 473] on h6 "Select centre room" at bounding box center [633, 466] width 99 height 17
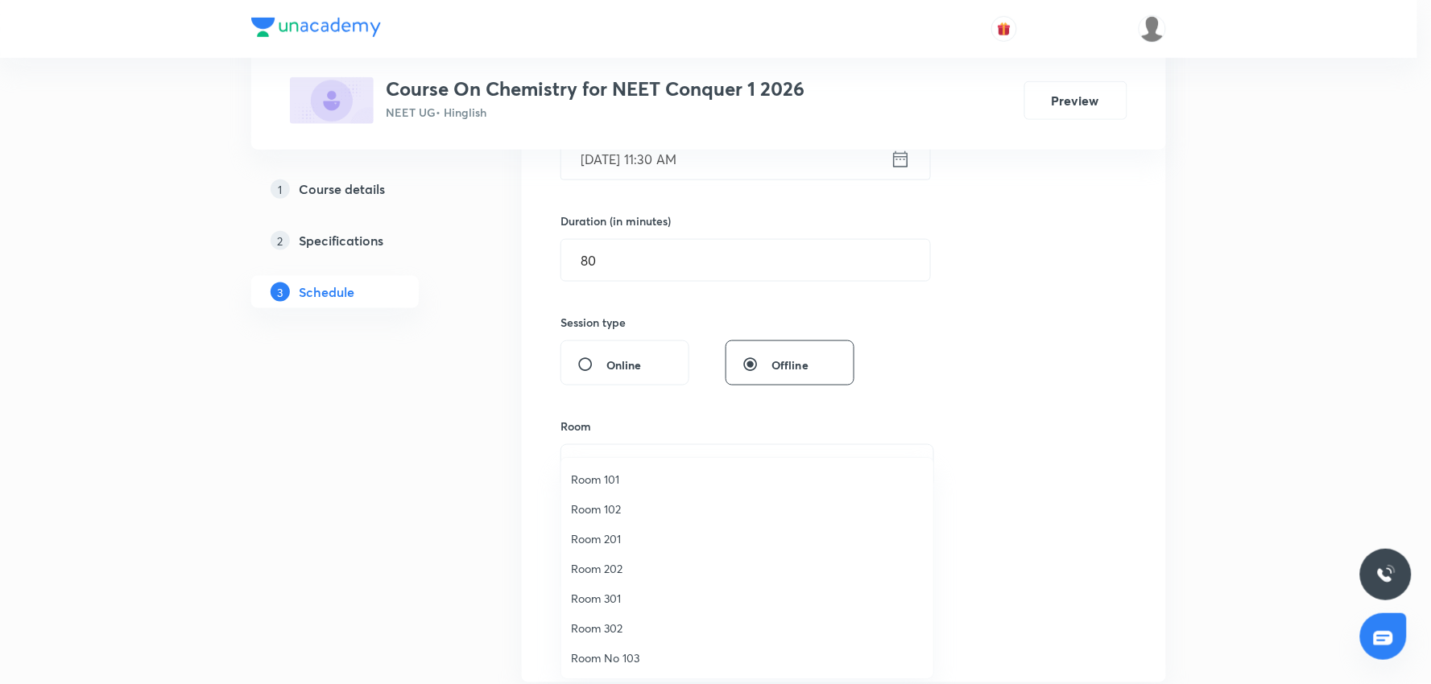
click at [608, 573] on span "Room 202" at bounding box center [747, 568] width 353 height 17
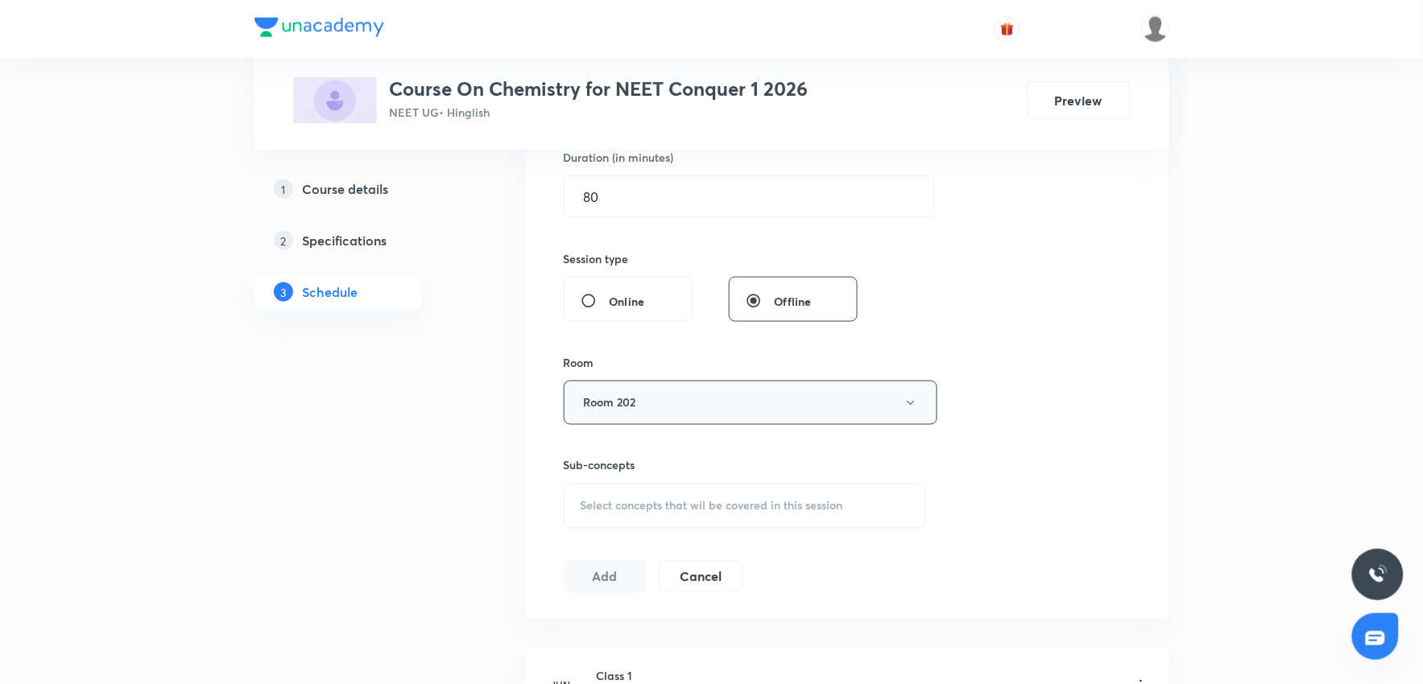
scroll to position [715, 0]
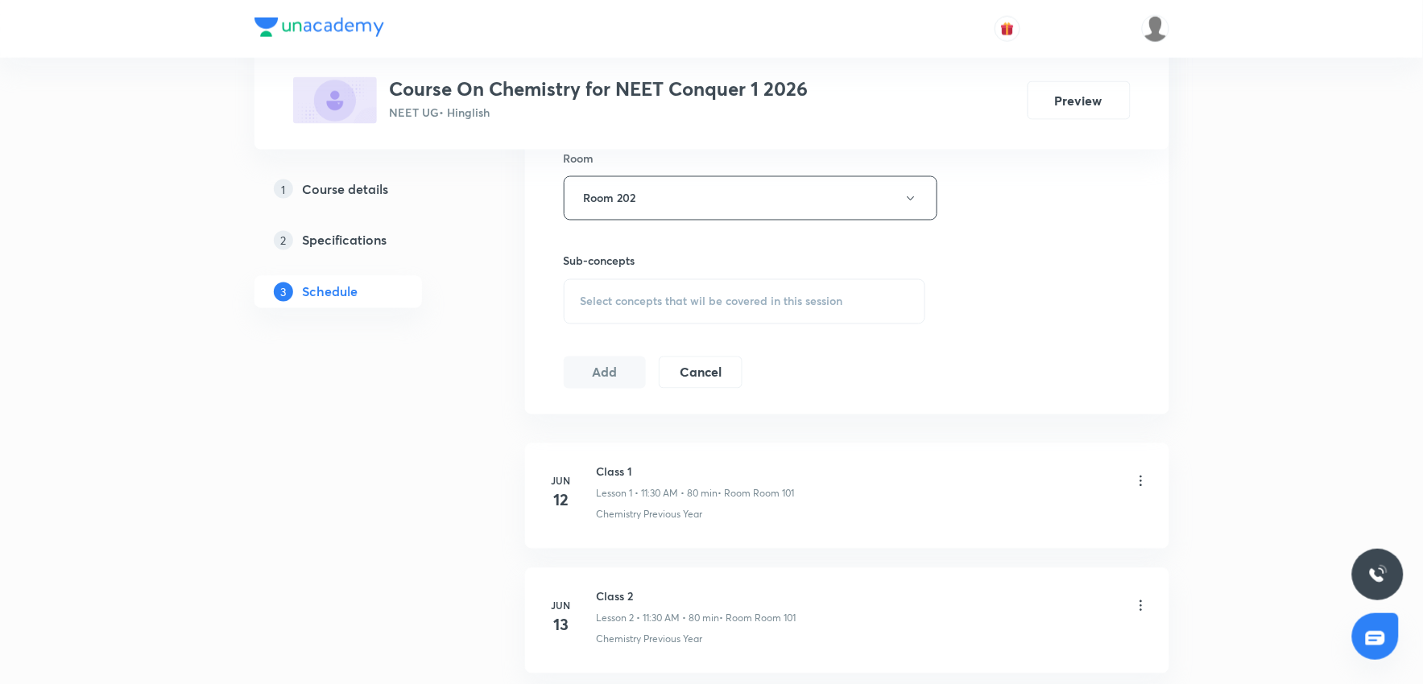
click at [726, 307] on span "Select concepts that wil be covered in this session" at bounding box center [712, 302] width 263 height 13
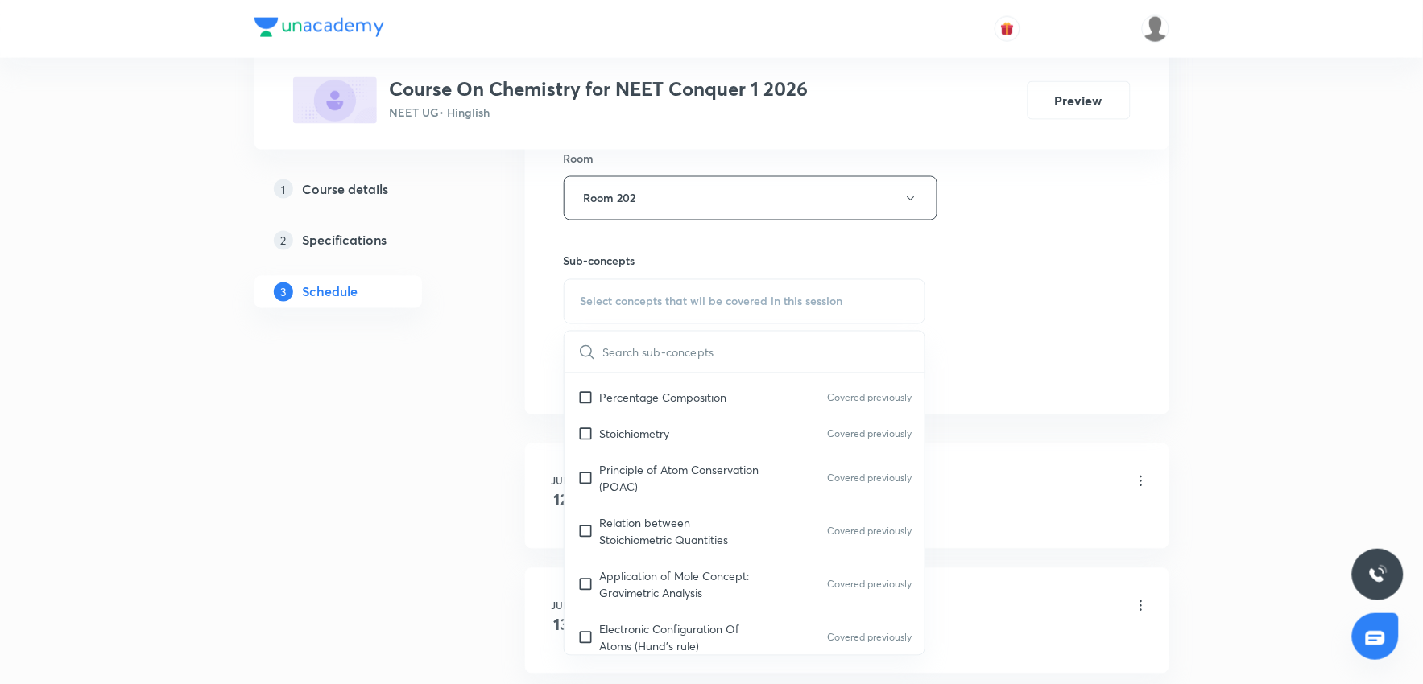
scroll to position [358, 0]
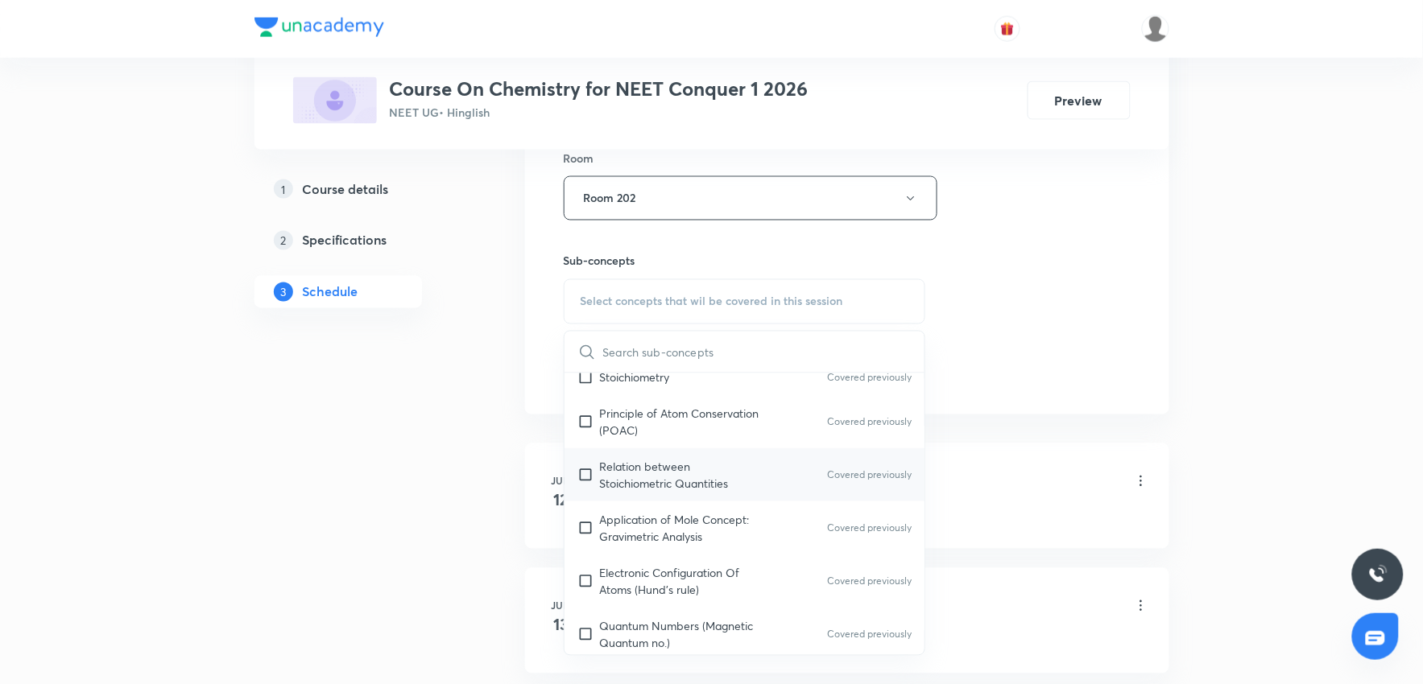
click at [699, 485] on p "Relation between Stoichiometric Quantities" at bounding box center [681, 475] width 163 height 34
checkbox input "true"
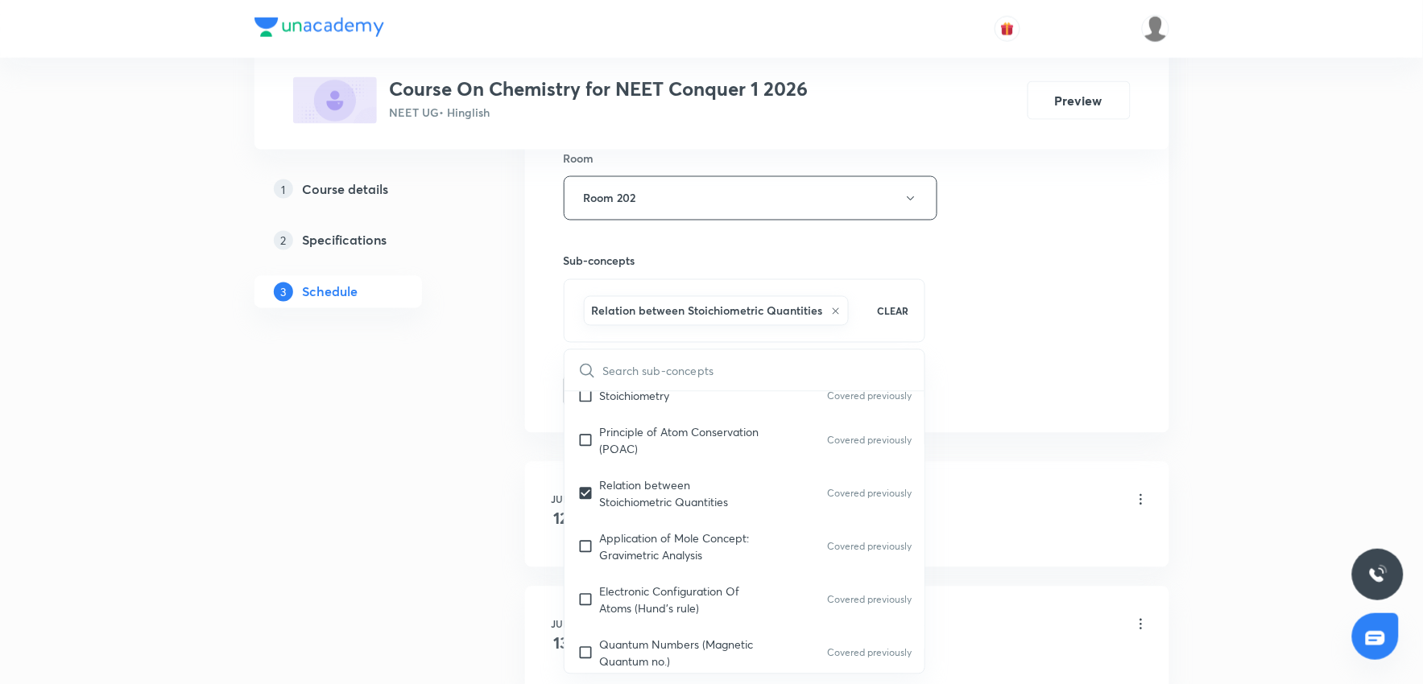
click at [1058, 424] on div "Session 31 Live class Session title 8/99 Class 30 ​ Schedule for Oct 6, 2025, 1…" at bounding box center [847, 20] width 644 height 826
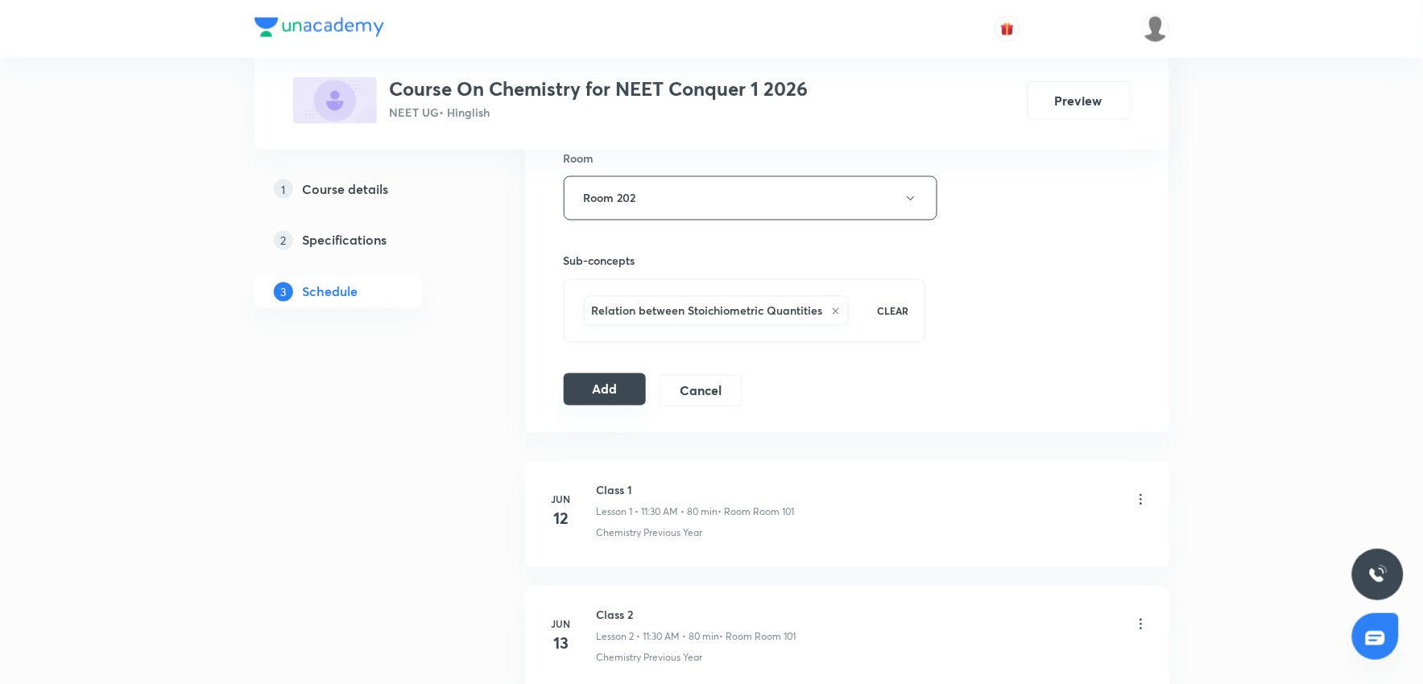
click at [586, 403] on button "Add" at bounding box center [605, 390] width 83 height 32
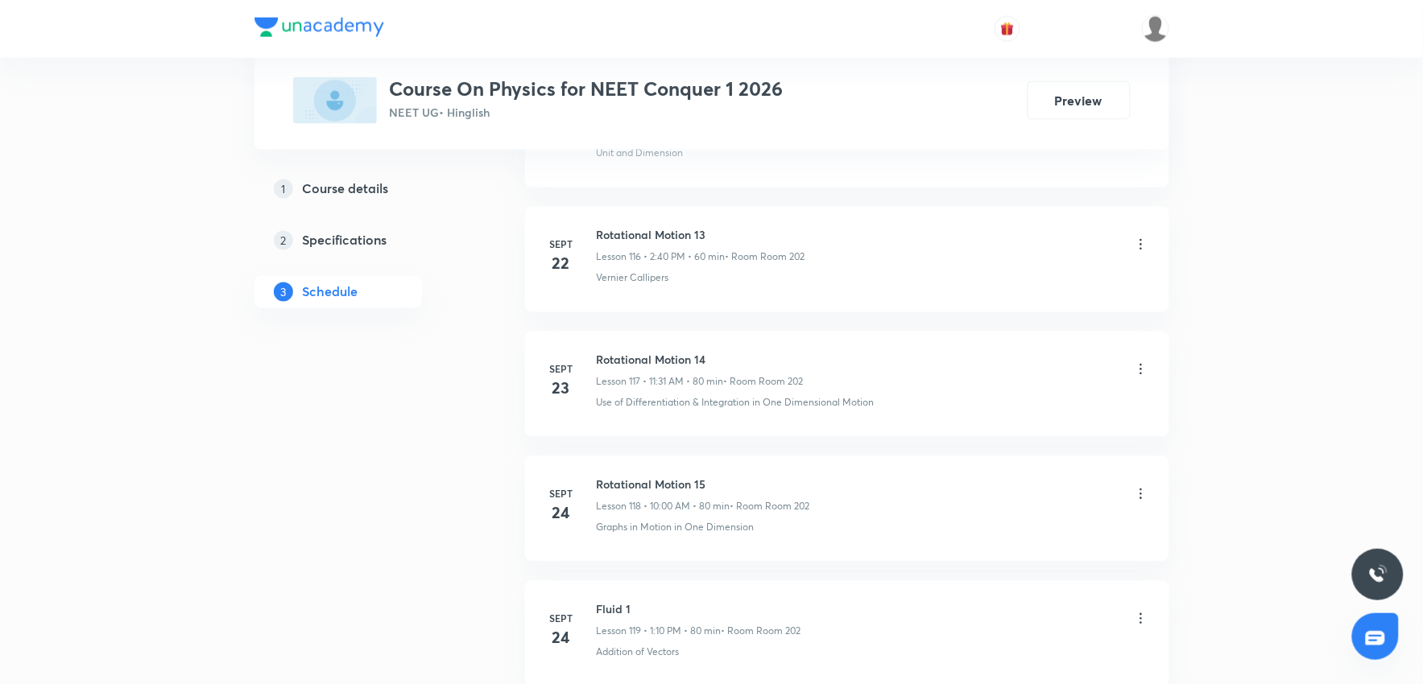
scroll to position [16828, 0]
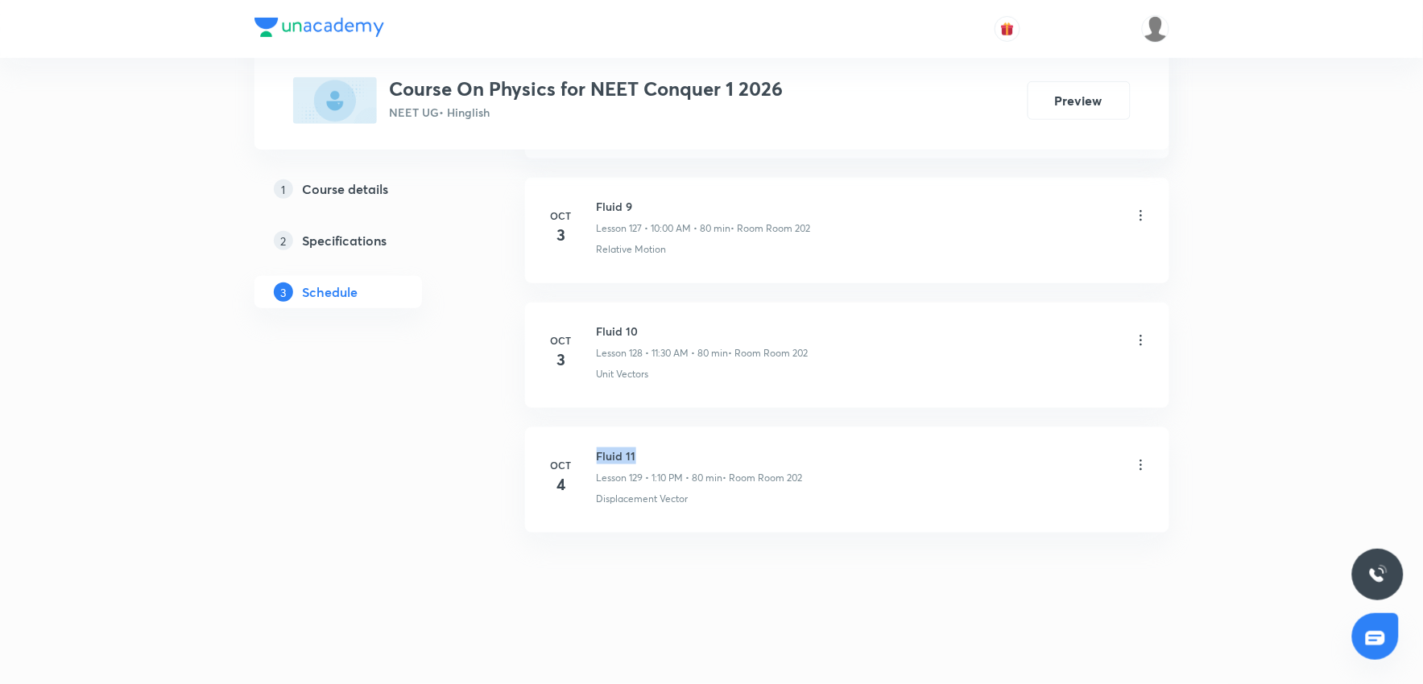
drag, startPoint x: 597, startPoint y: 456, endPoint x: 746, endPoint y: 444, distance: 150.3
click at [746, 444] on li "[DATE] Fluid 11 Lesson 129 • 1:10 PM • 80 min • Room Room 202 Displacement Vect…" at bounding box center [847, 480] width 644 height 105
copy h6 "Fluid 11"
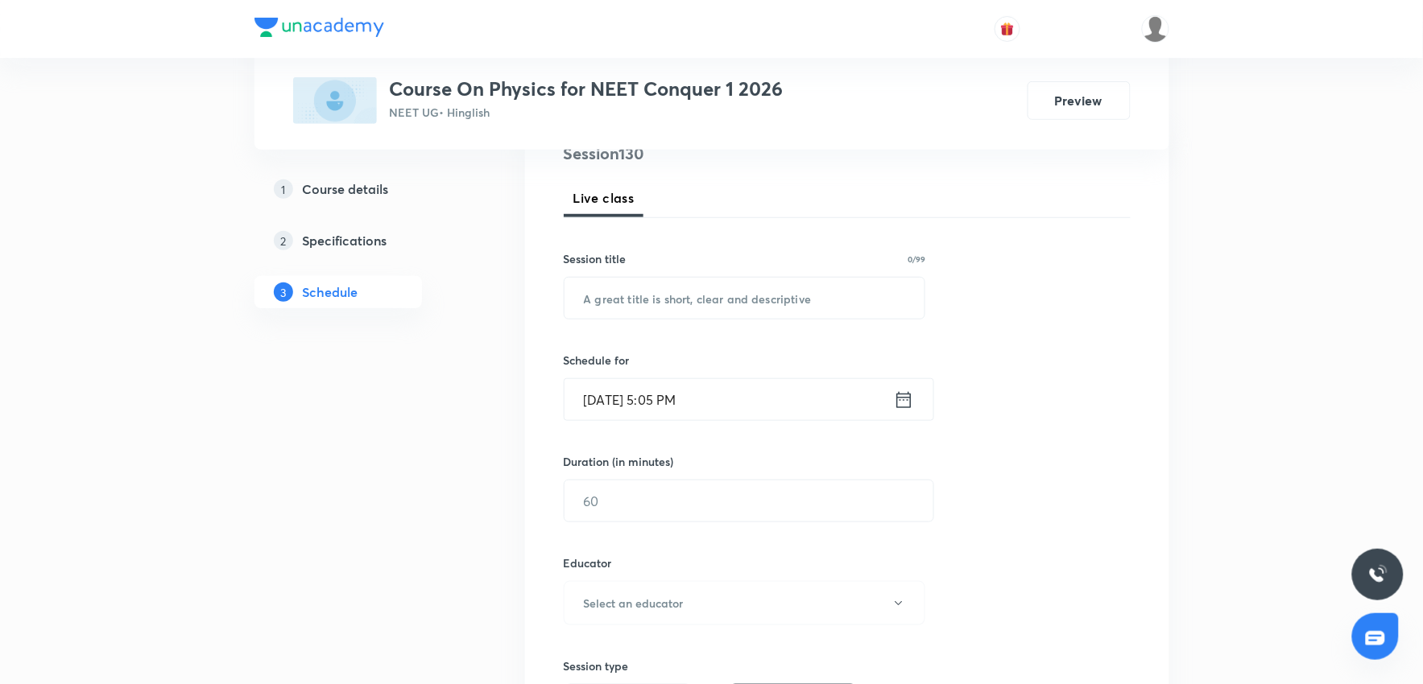
scroll to position [0, 0]
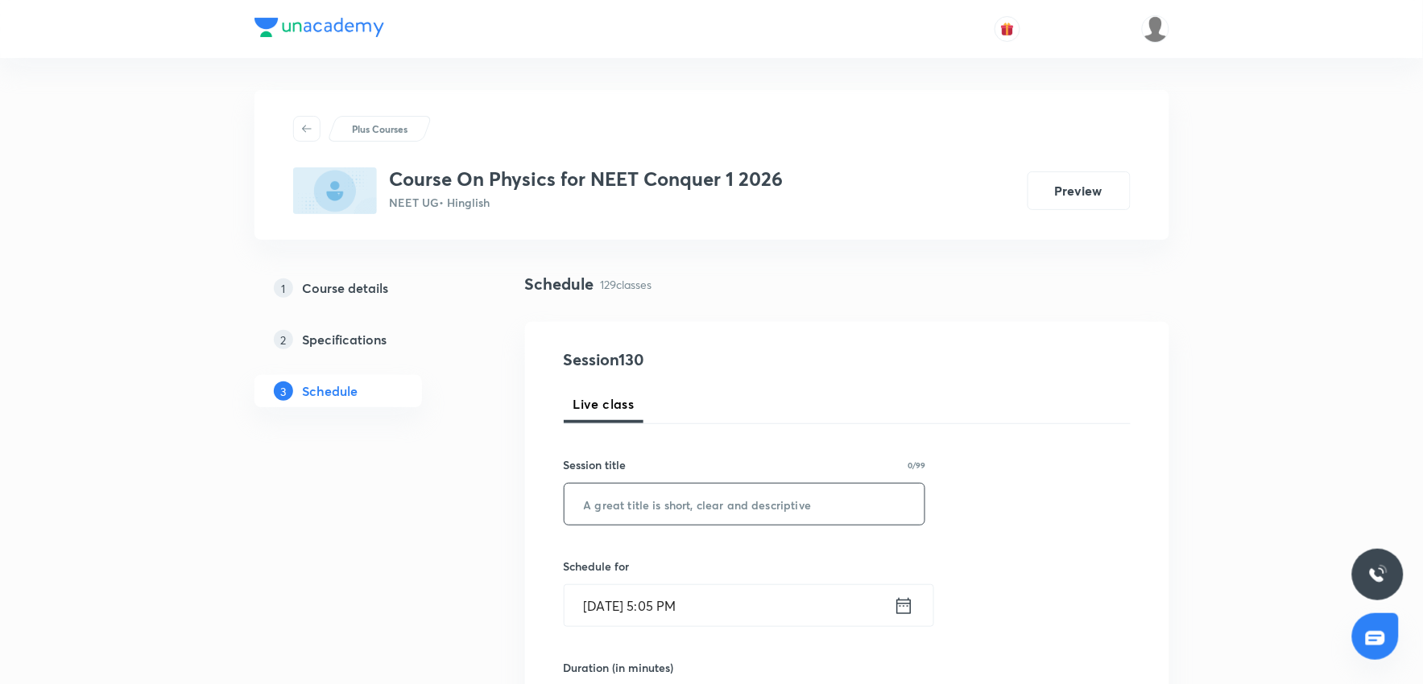
click at [699, 513] on input "text" at bounding box center [744, 504] width 361 height 41
paste input "Fluid 11"
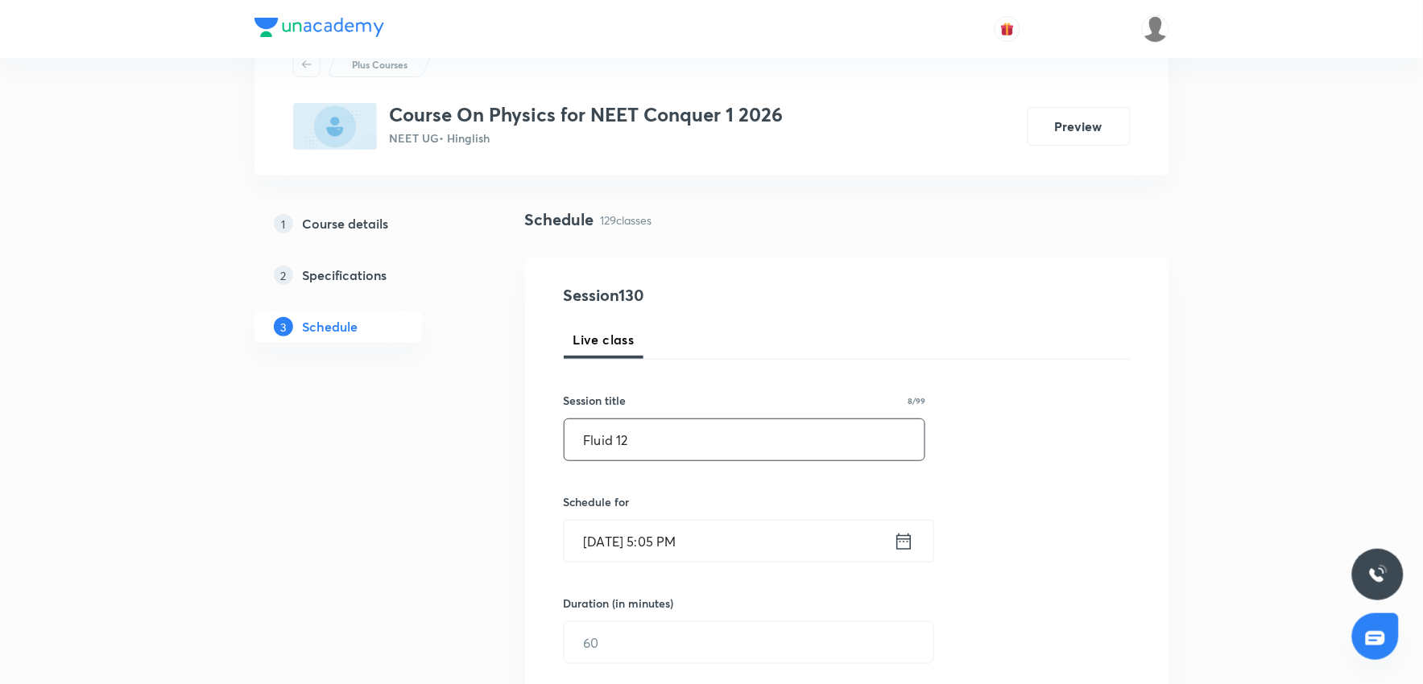
scroll to position [179, 0]
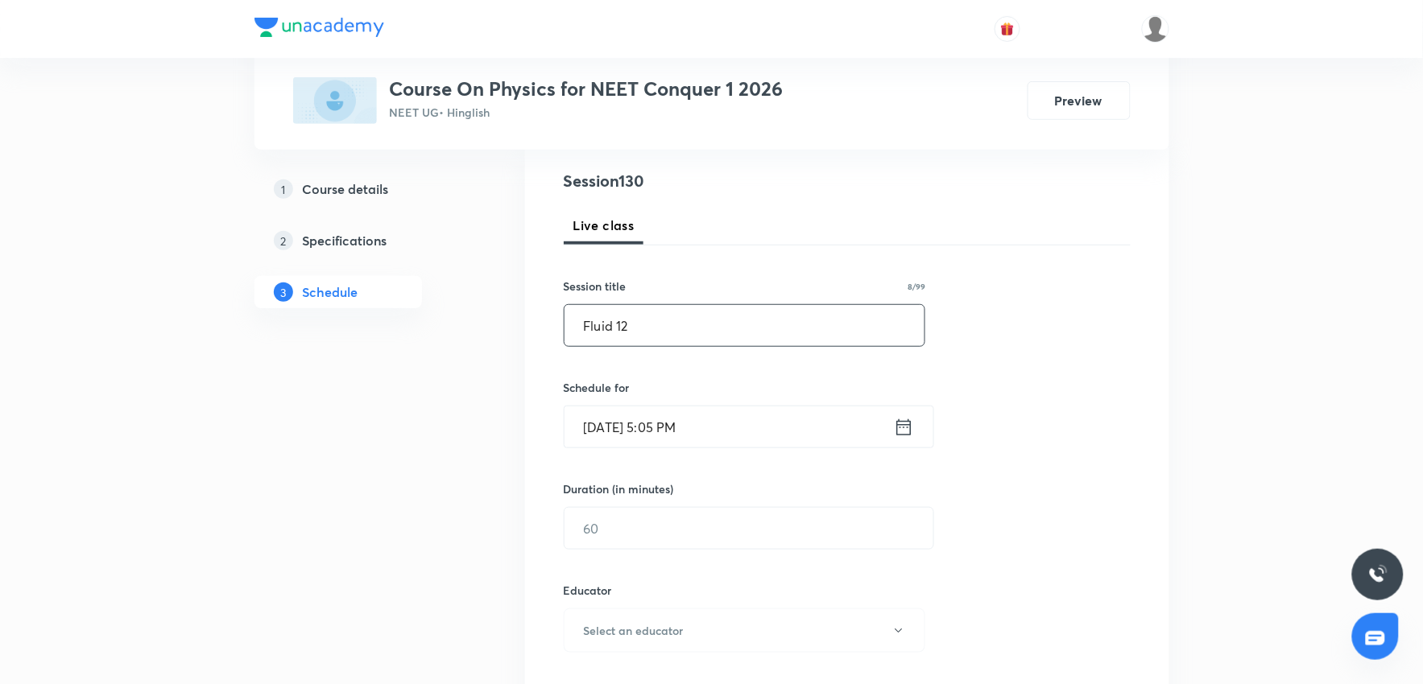
type input "Fluid 12"
click at [726, 415] on input "[DATE] 5:05 PM" at bounding box center [728, 427] width 329 height 41
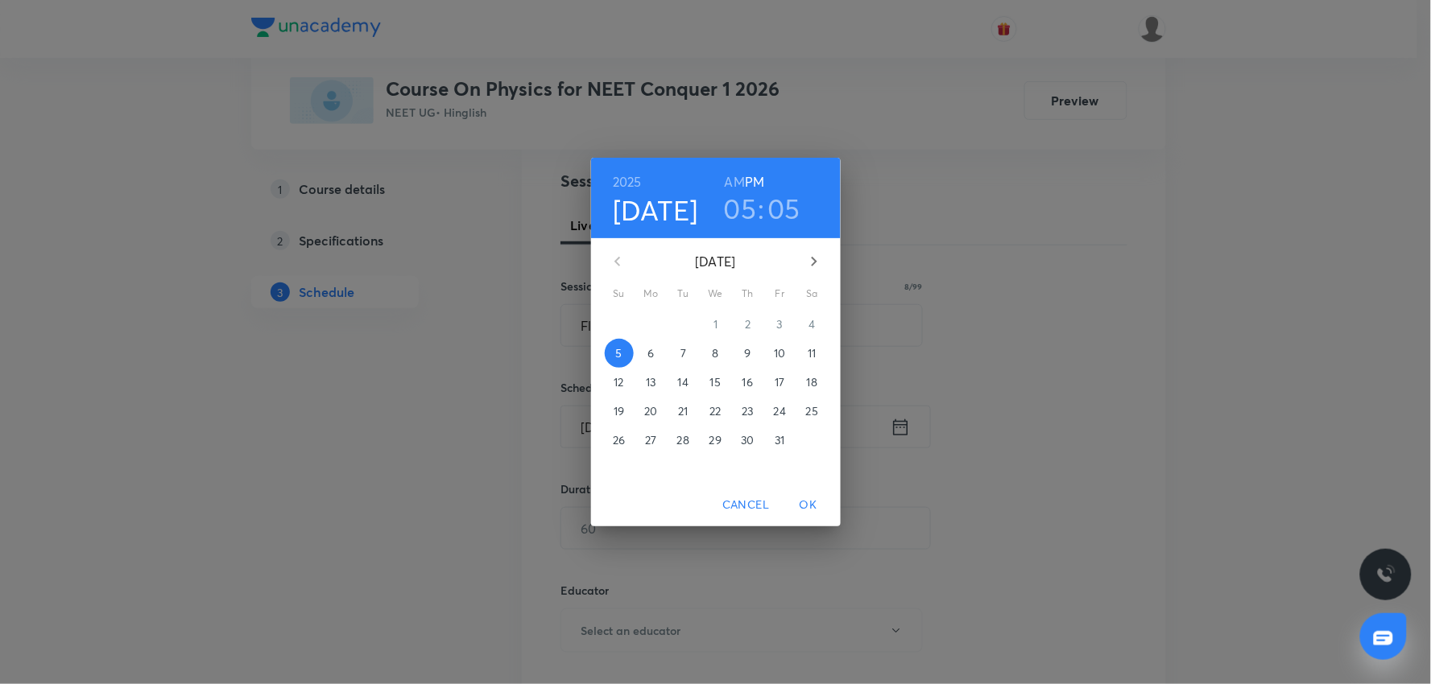
drag, startPoint x: 657, startPoint y: 351, endPoint x: 734, endPoint y: 248, distance: 128.4
click at [660, 345] on span "6" at bounding box center [651, 353] width 29 height 16
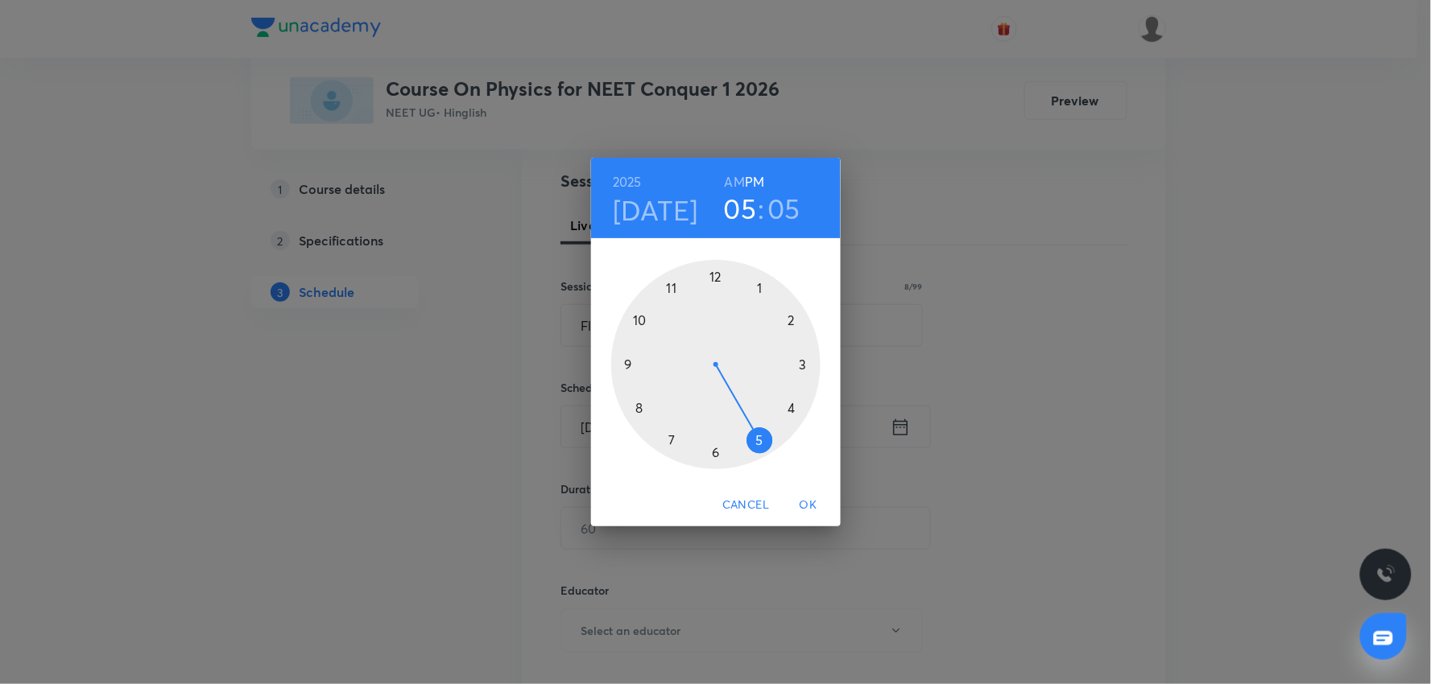
click at [742, 203] on h3 "05" at bounding box center [740, 209] width 33 height 34
click at [636, 325] on div at bounding box center [715, 364] width 209 height 209
click at [713, 271] on div at bounding box center [715, 364] width 209 height 209
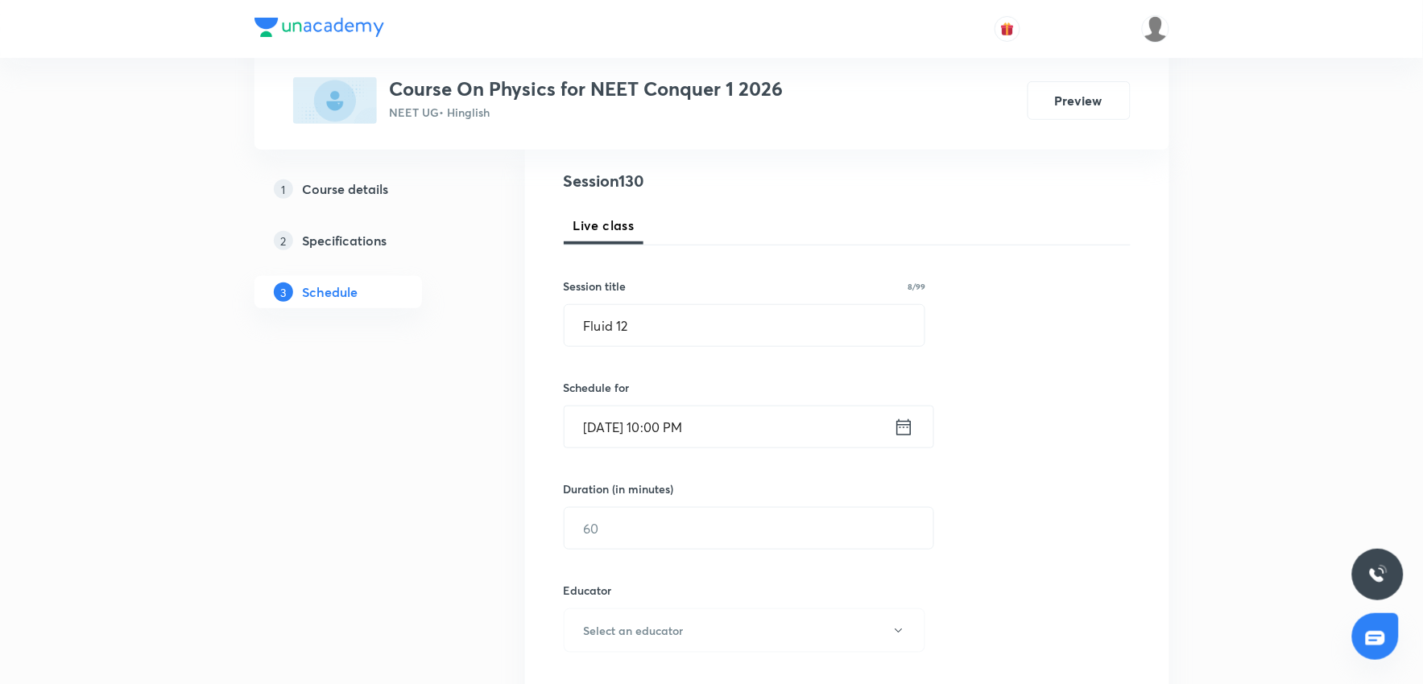
click at [746, 420] on input "[DATE] 10:00 PM" at bounding box center [728, 427] width 329 height 41
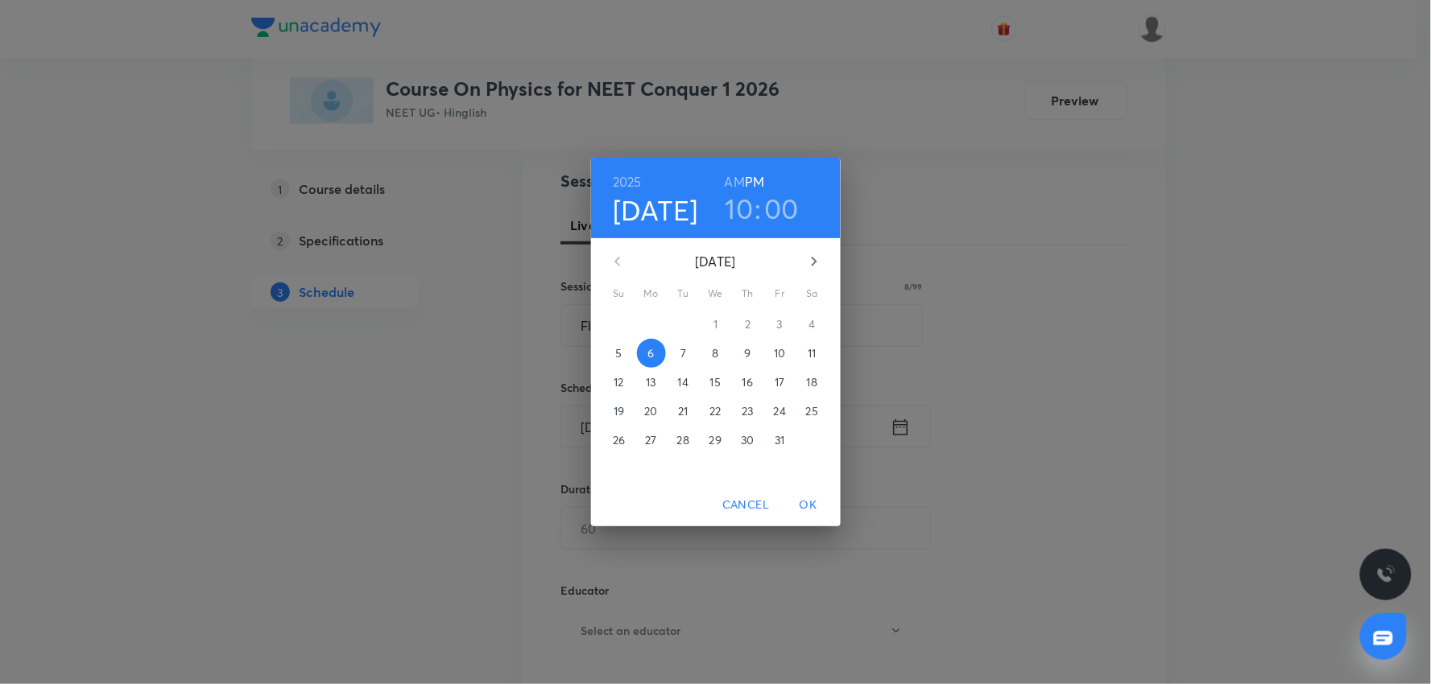
click at [738, 182] on h6 "AM" at bounding box center [735, 182] width 20 height 23
click at [817, 502] on span "OK" at bounding box center [808, 505] width 39 height 20
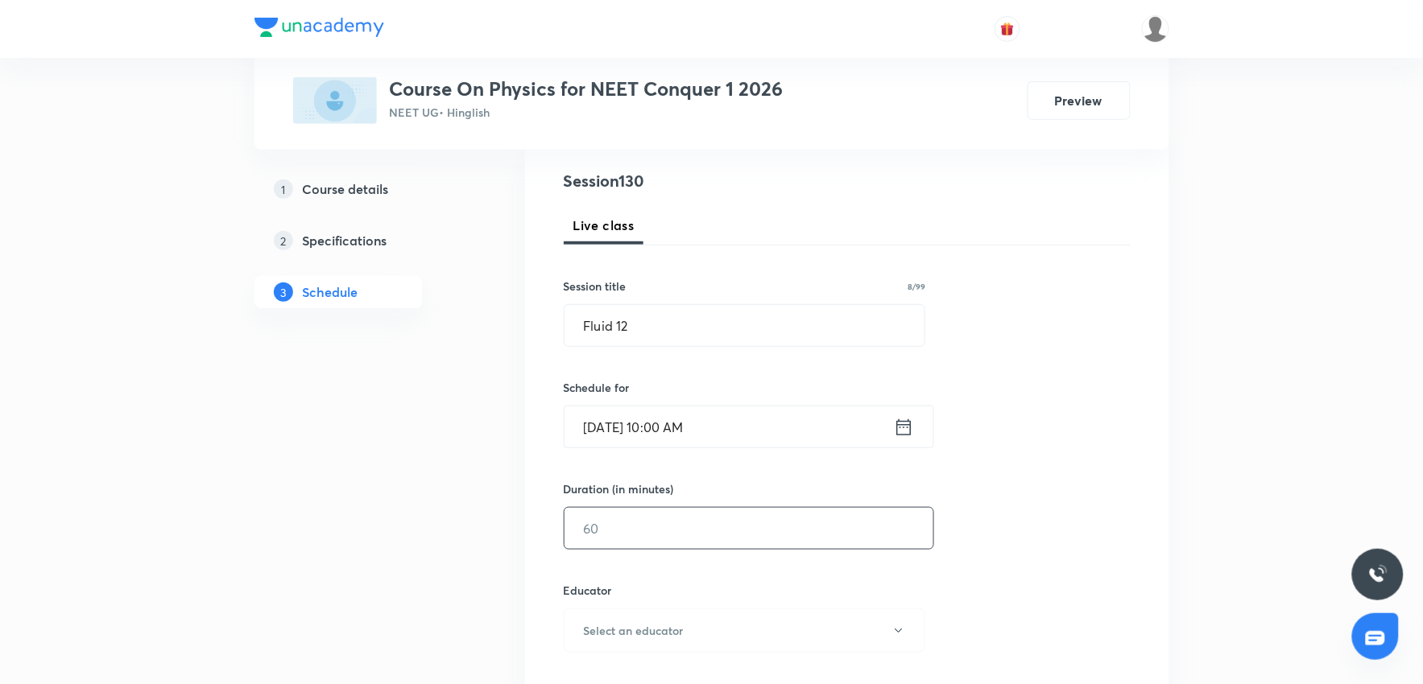
click at [697, 531] on input "text" at bounding box center [748, 528] width 369 height 41
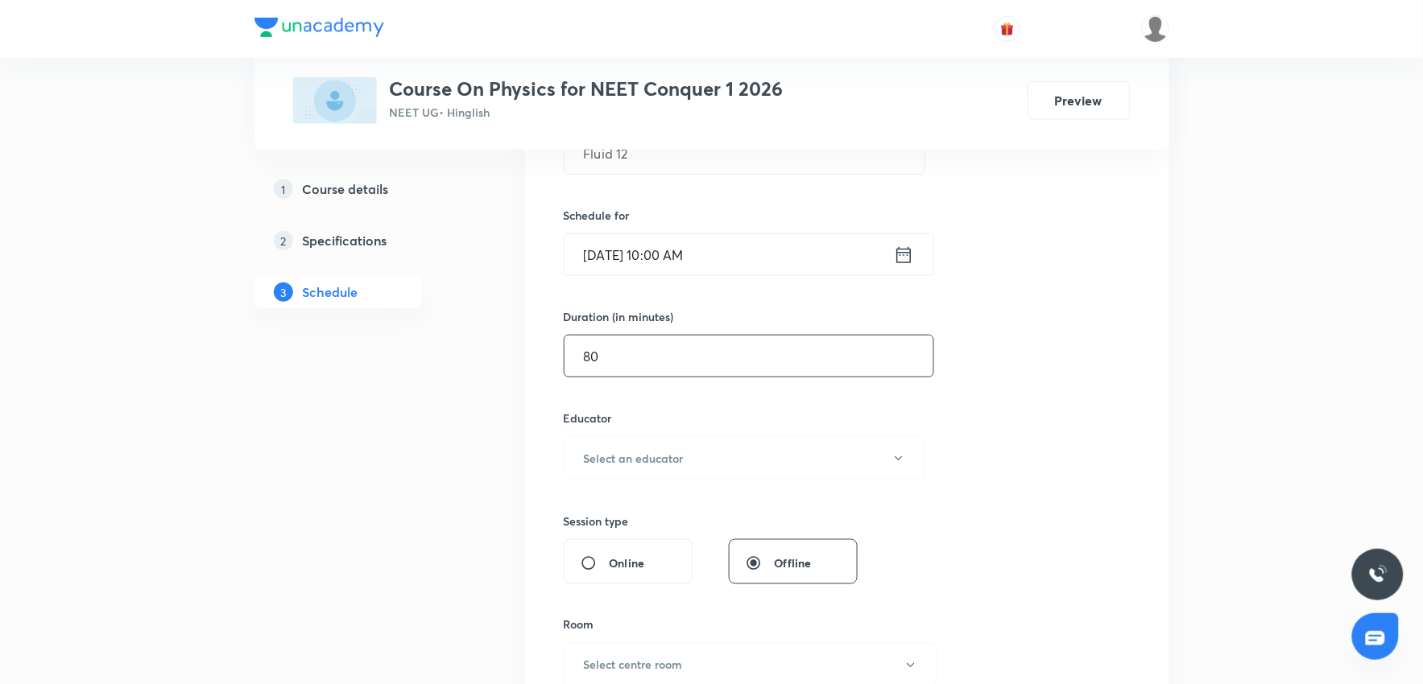
scroll to position [358, 0]
type input "80"
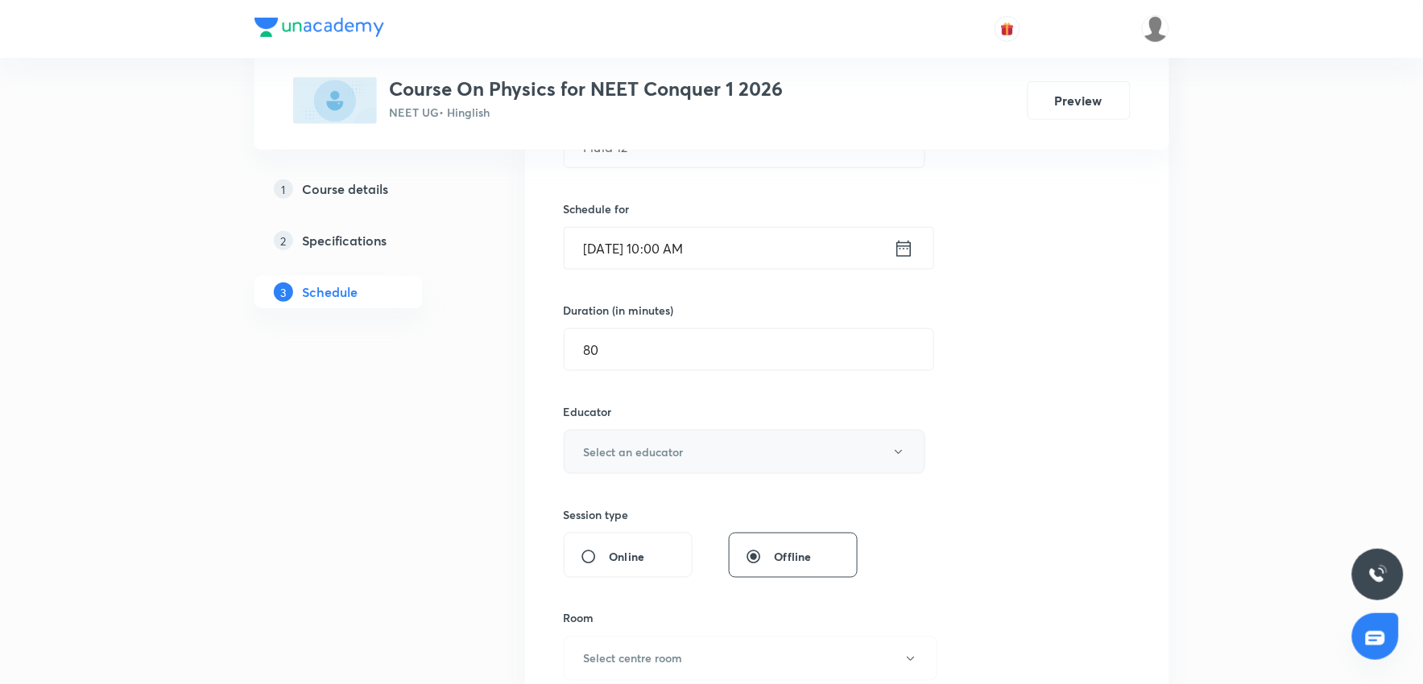
click at [685, 457] on button "Select an educator" at bounding box center [745, 452] width 362 height 44
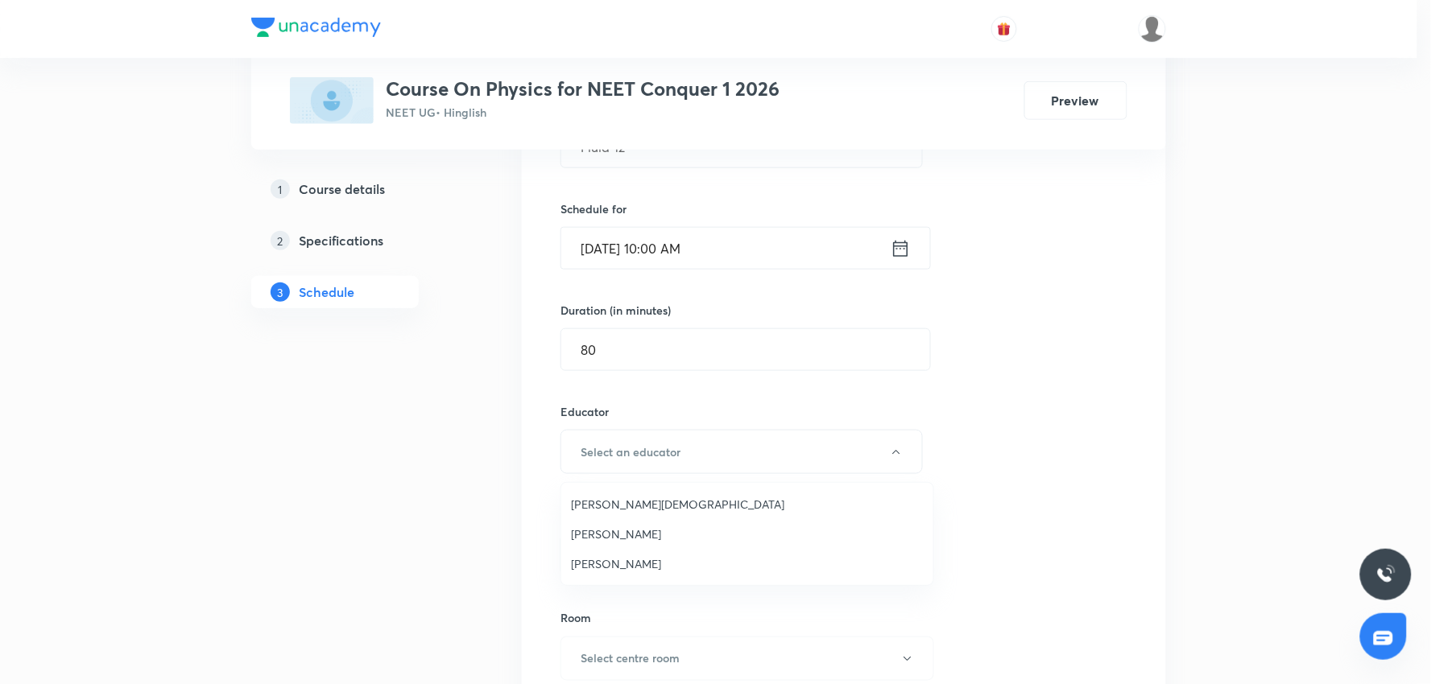
click at [633, 512] on span "[PERSON_NAME][DEMOGRAPHIC_DATA]" at bounding box center [747, 504] width 353 height 17
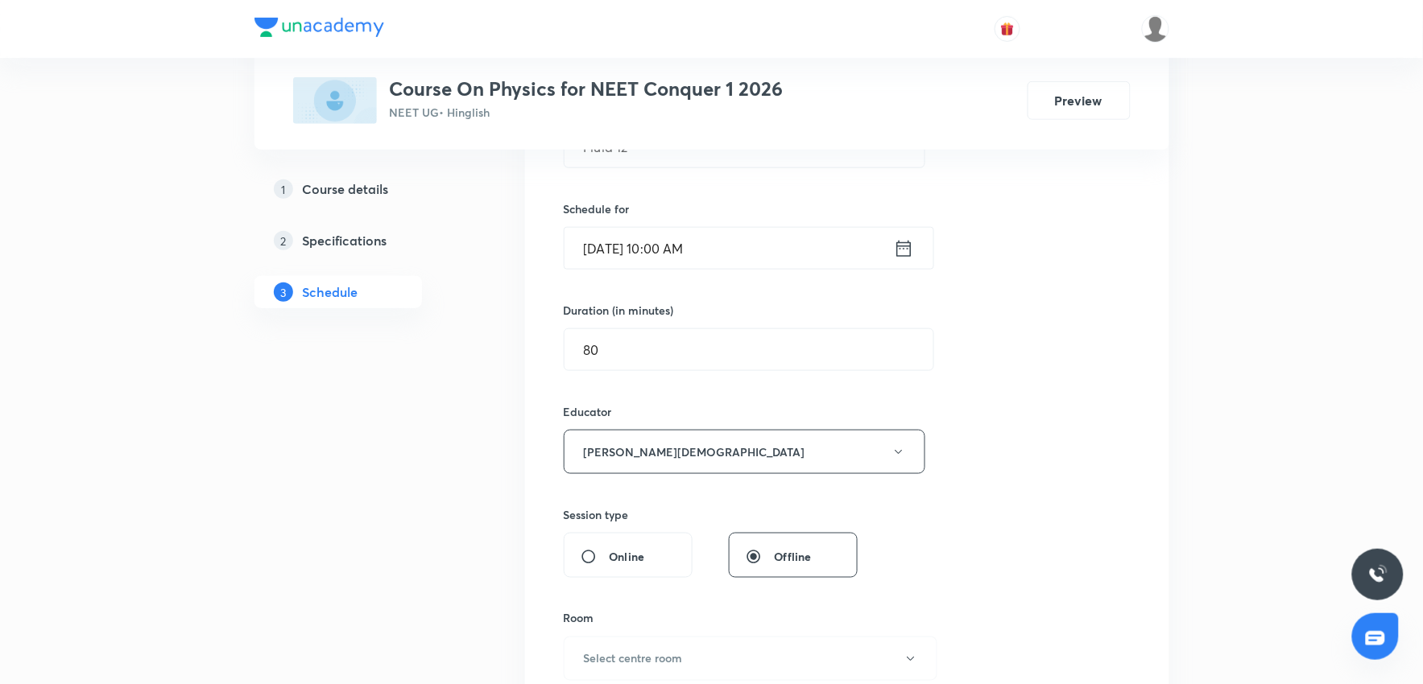
scroll to position [536, 0]
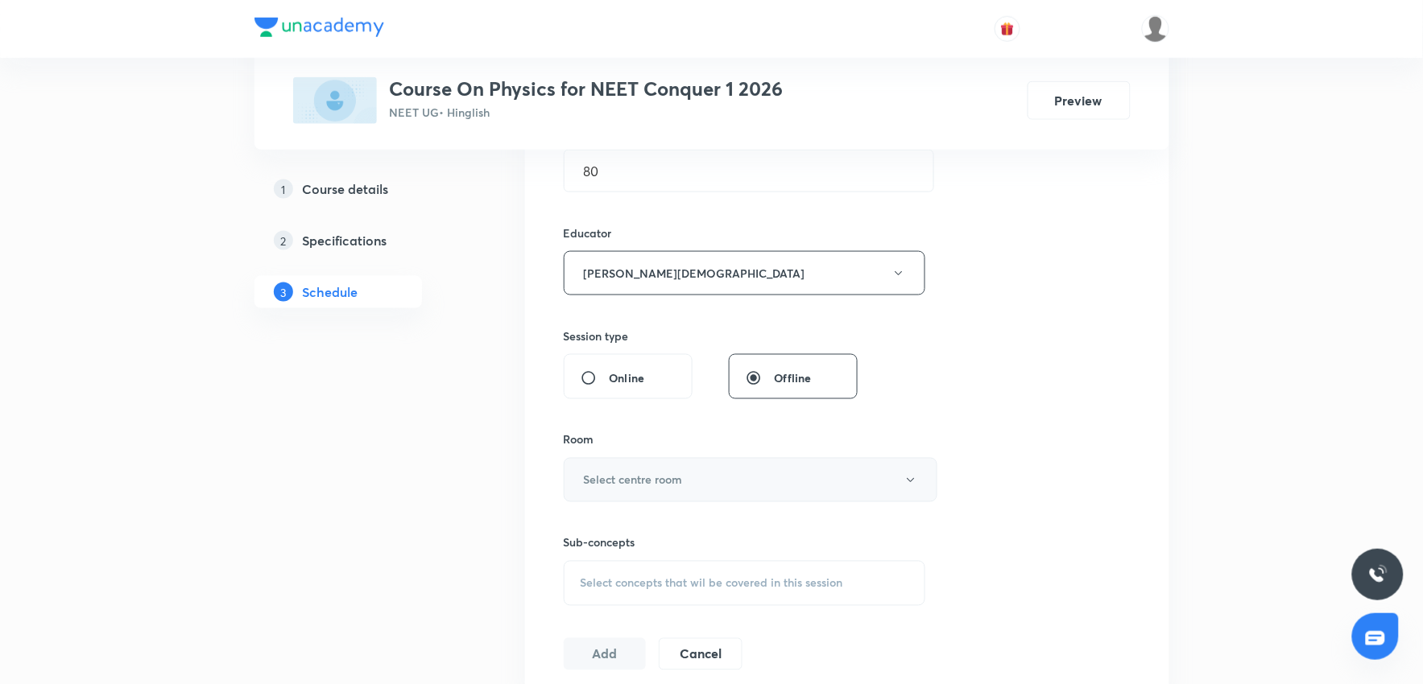
click at [631, 494] on button "Select centre room" at bounding box center [751, 480] width 374 height 44
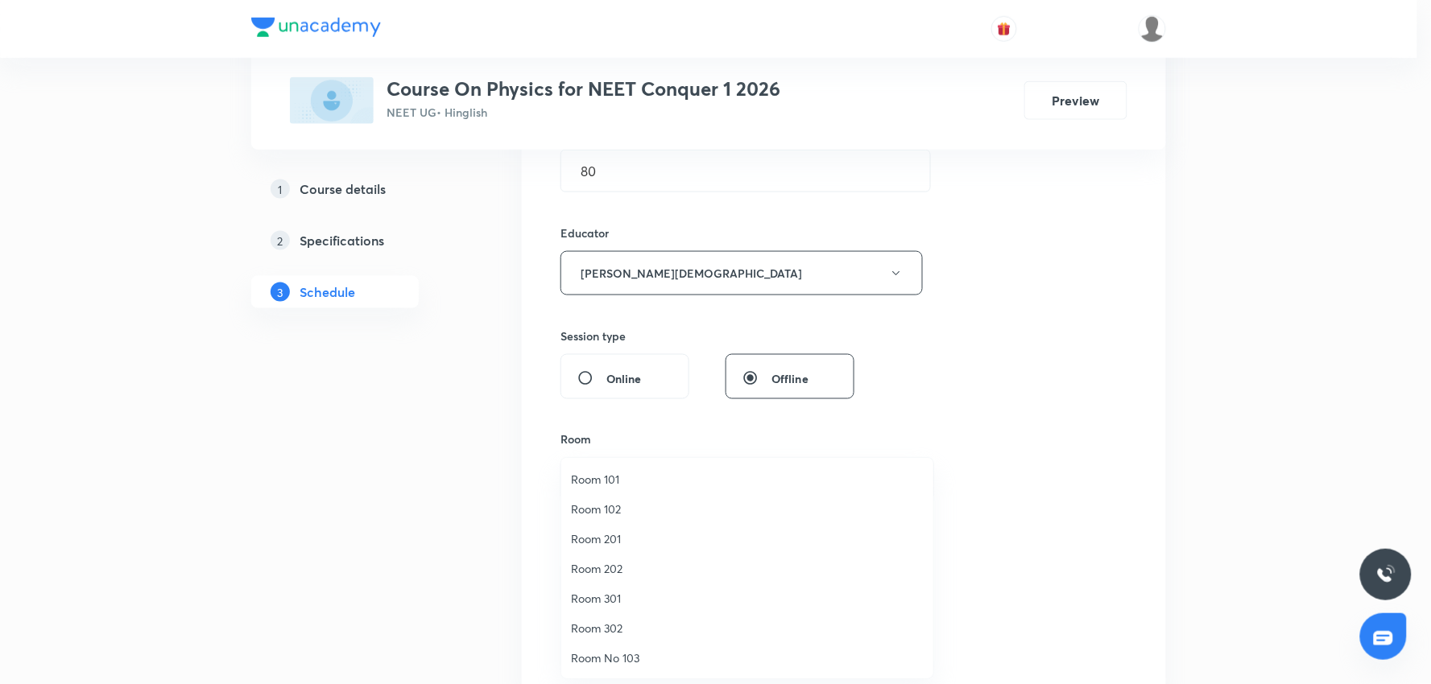
drag, startPoint x: 607, startPoint y: 562, endPoint x: 858, endPoint y: 505, distance: 257.7
click at [622, 557] on li "Room 202" at bounding box center [747, 569] width 372 height 30
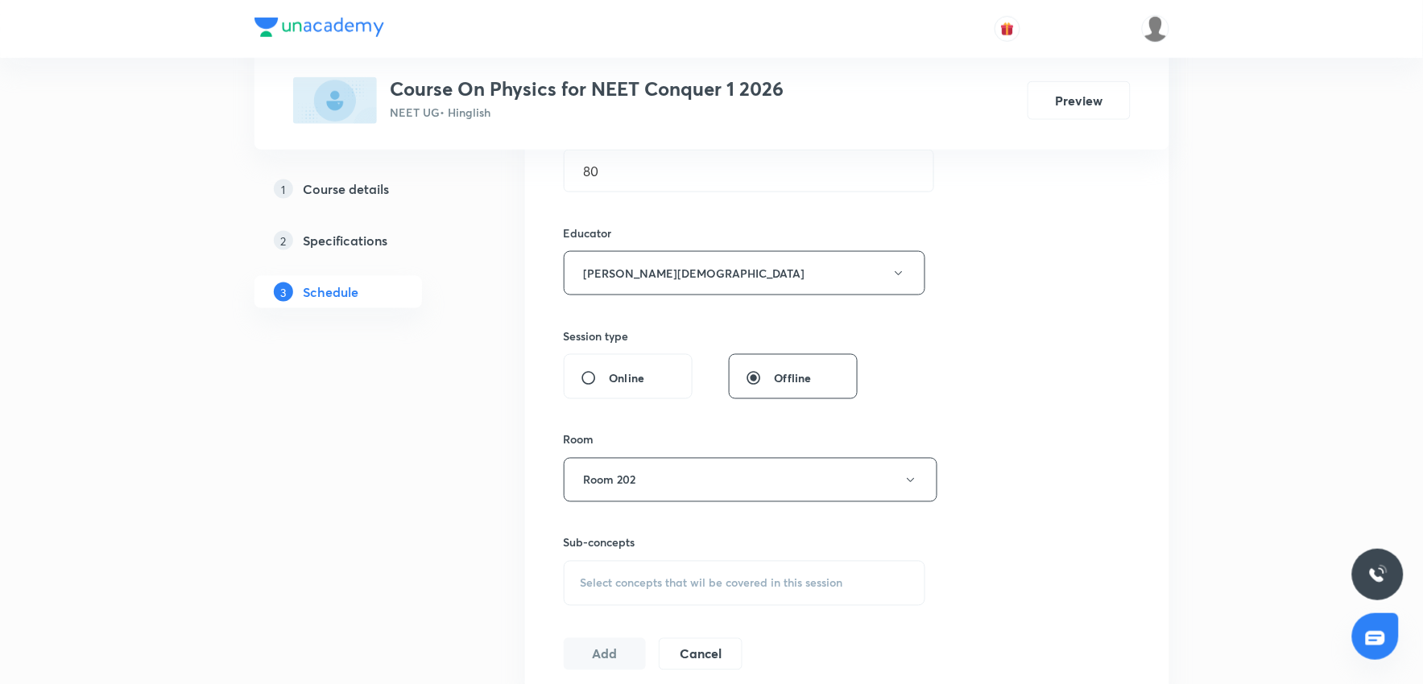
scroll to position [626, 0]
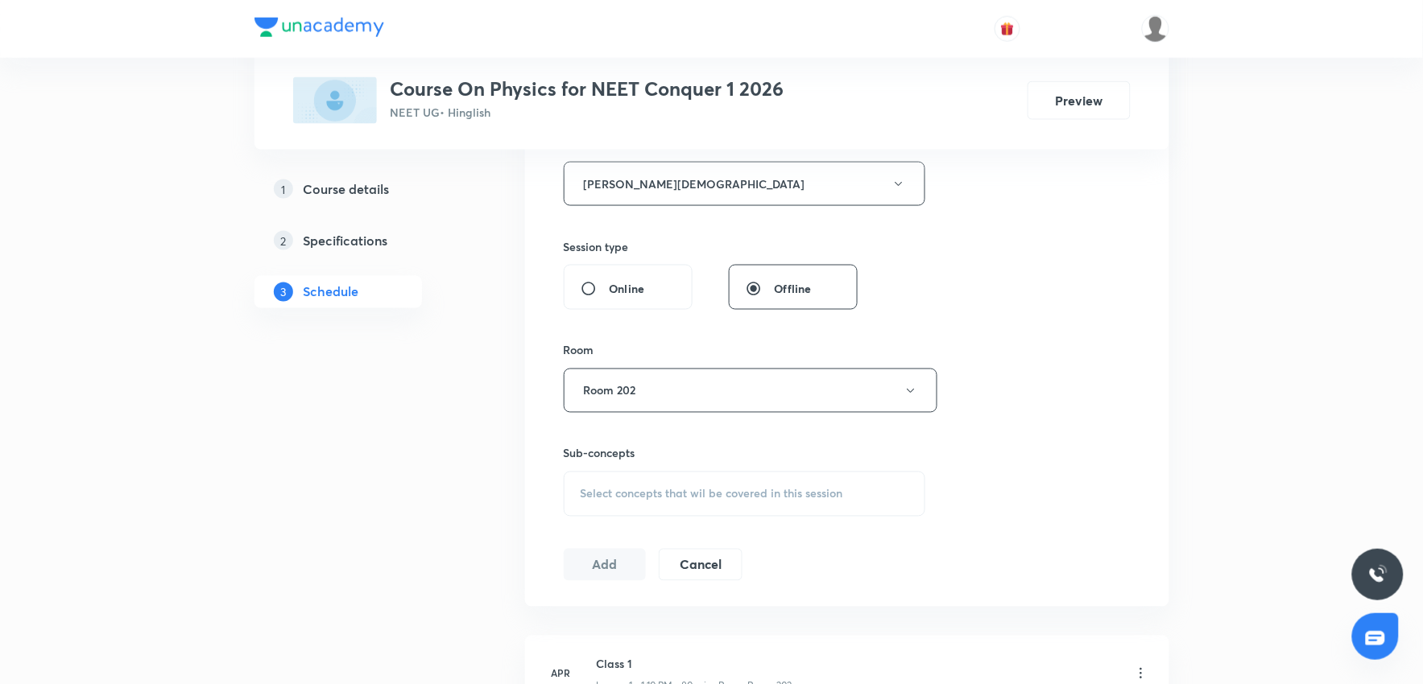
click at [727, 501] on span "Select concepts that wil be covered in this session" at bounding box center [712, 494] width 263 height 13
click at [761, 504] on div "Select concepts that wil be covered in this session" at bounding box center [745, 494] width 362 height 45
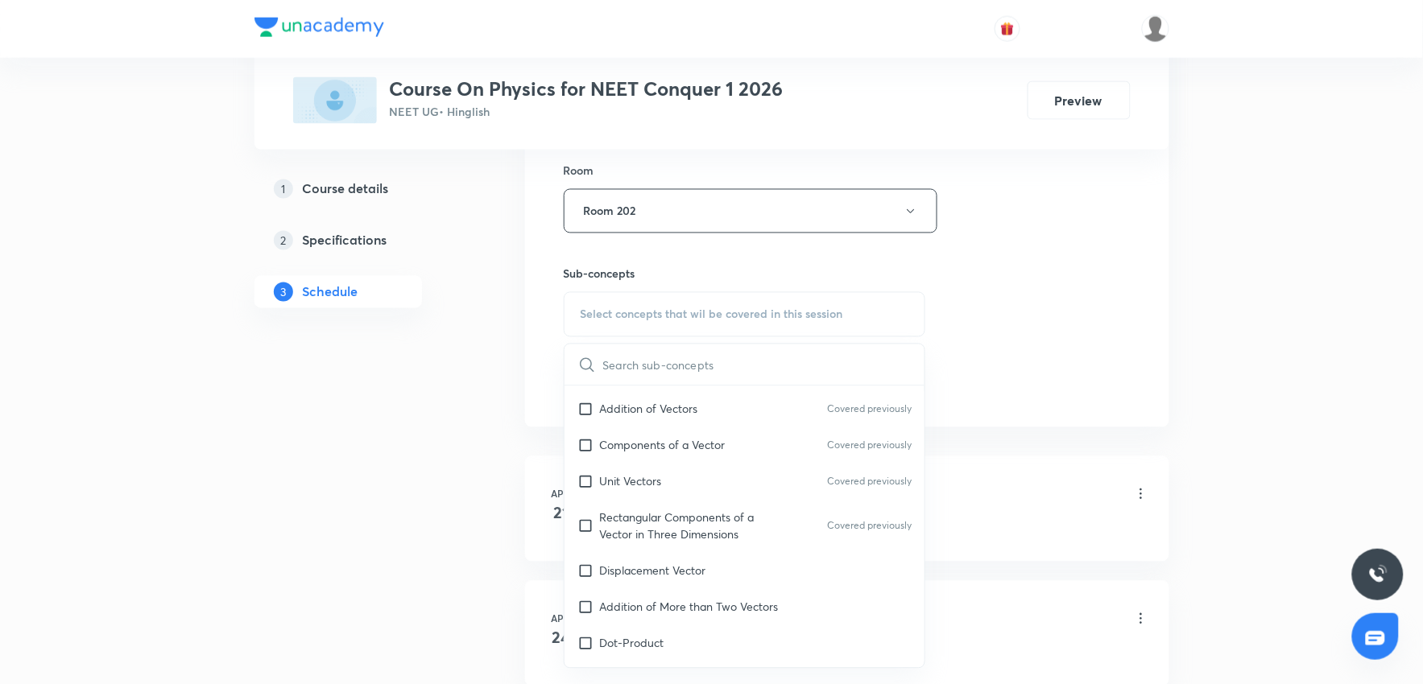
scroll to position [1431, 0]
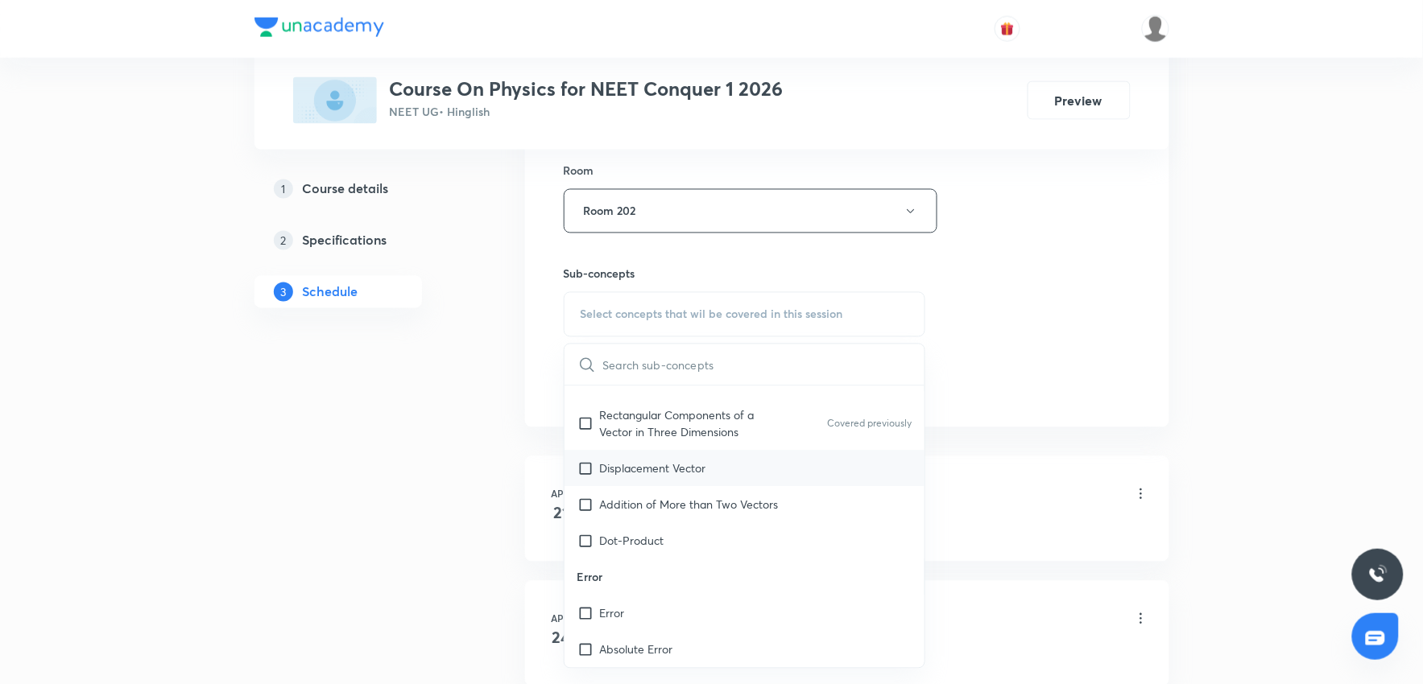
click at [717, 478] on div "Displacement Vector" at bounding box center [744, 469] width 361 height 36
checkbox input "true"
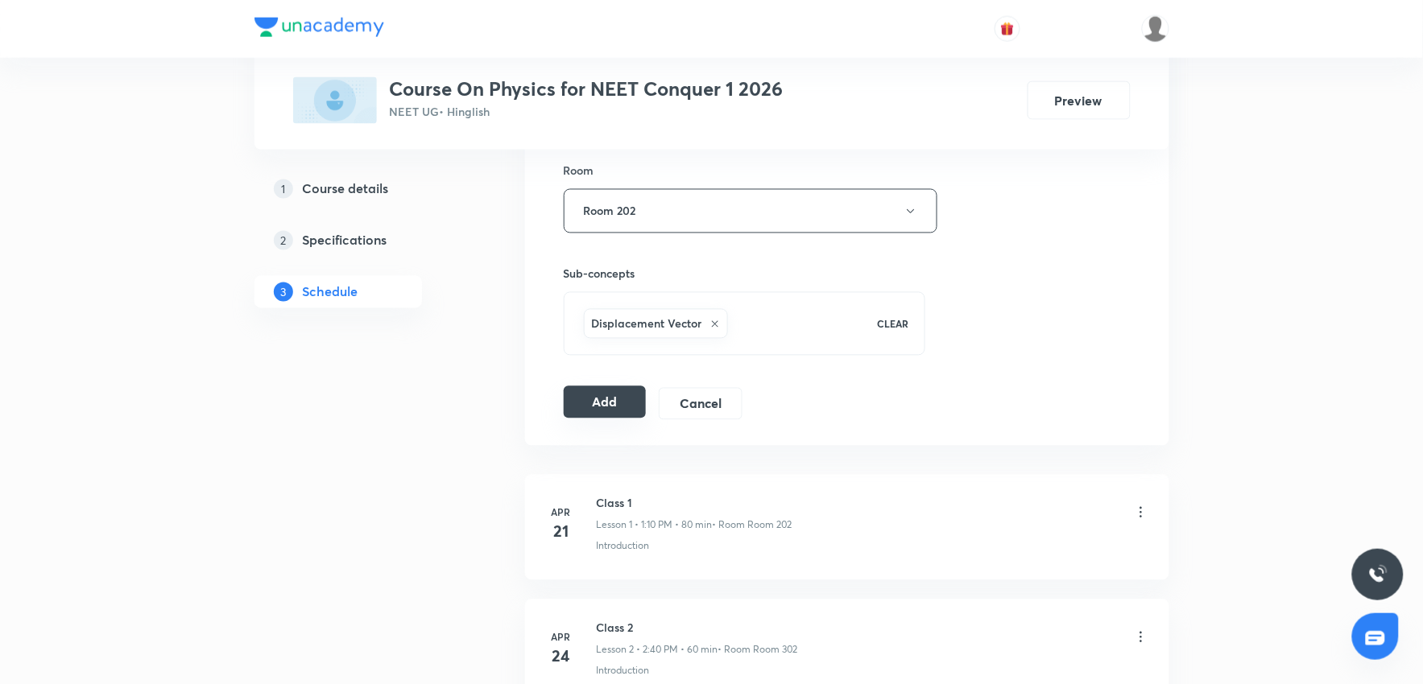
click at [614, 406] on button "Add" at bounding box center [605, 403] width 83 height 32
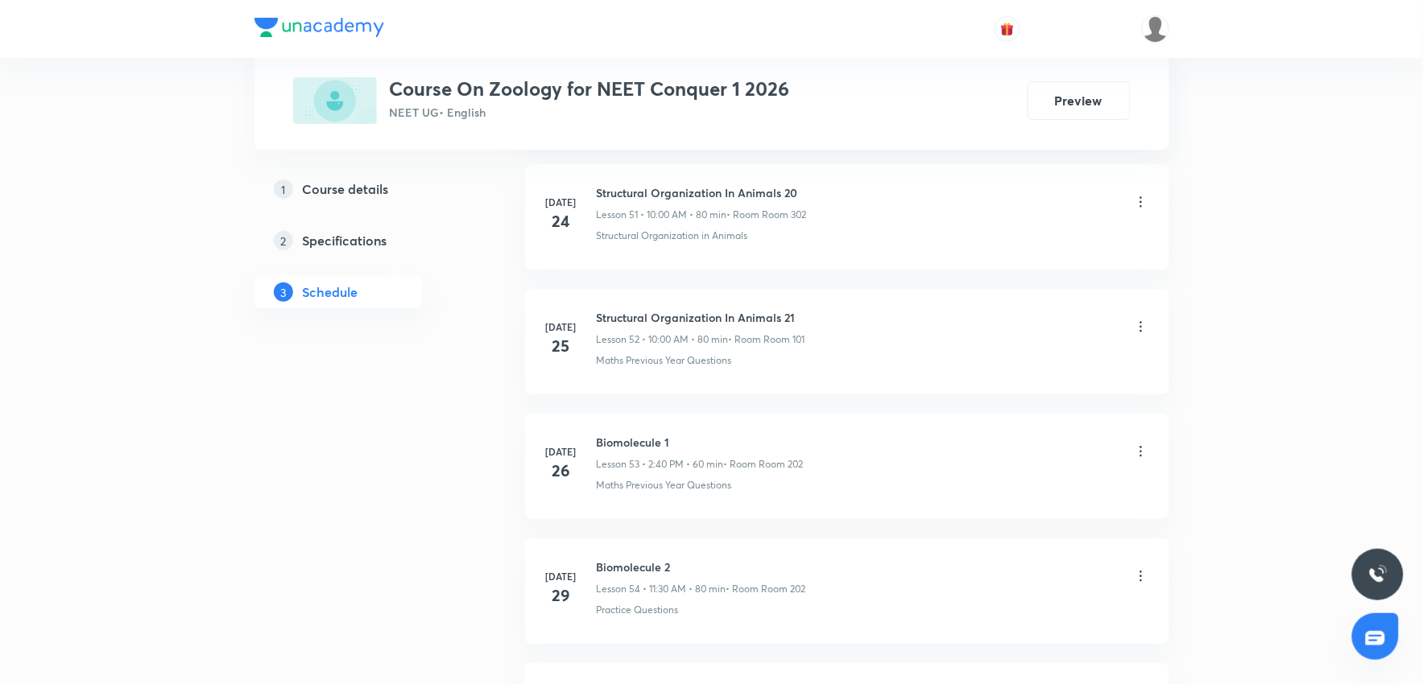
scroll to position [13205, 0]
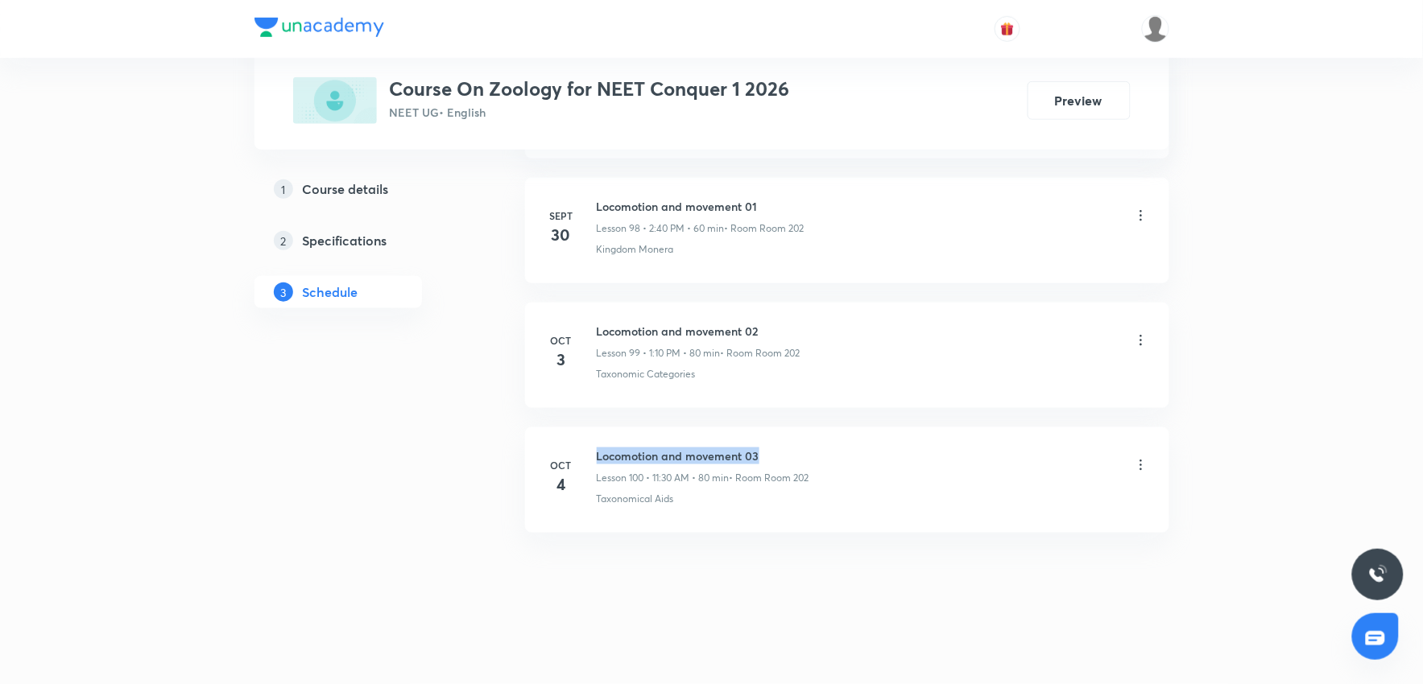
drag, startPoint x: 596, startPoint y: 449, endPoint x: 873, endPoint y: 441, distance: 277.1
click at [873, 441] on li "Oct 4 Locomotion and movement 03 Lesson 100 • 11:30 AM • 80 min • Room Room 202…" at bounding box center [847, 480] width 644 height 105
copy h6 "Locomotion and movement 03"
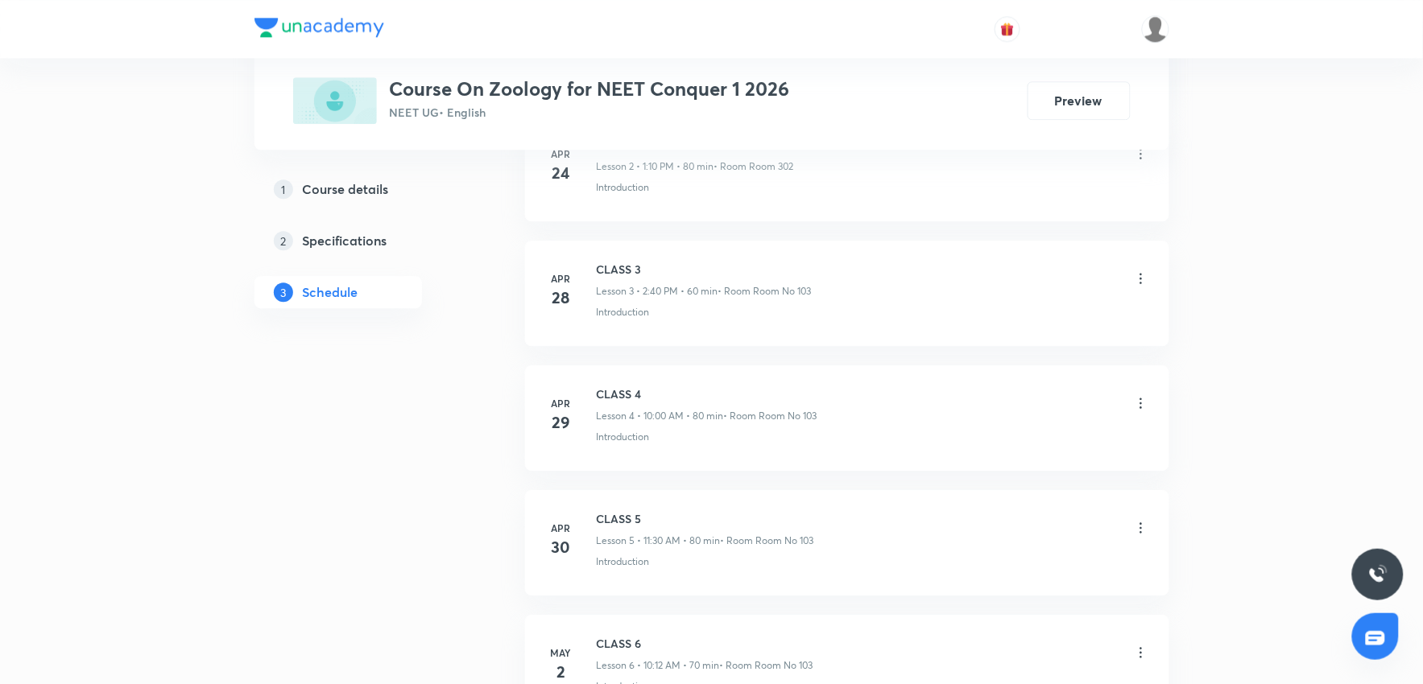
scroll to position [0, 0]
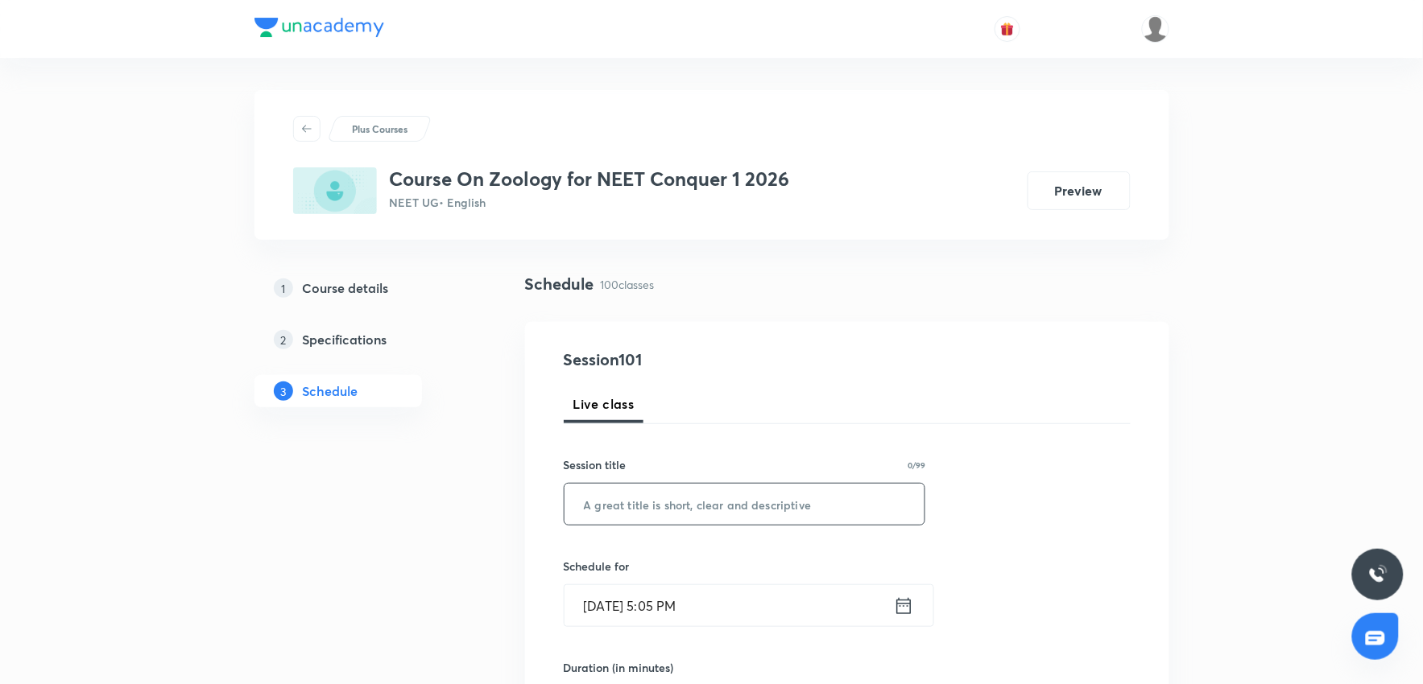
click at [616, 493] on input "text" at bounding box center [744, 504] width 361 height 41
paste input "Locomotion and movement 03"
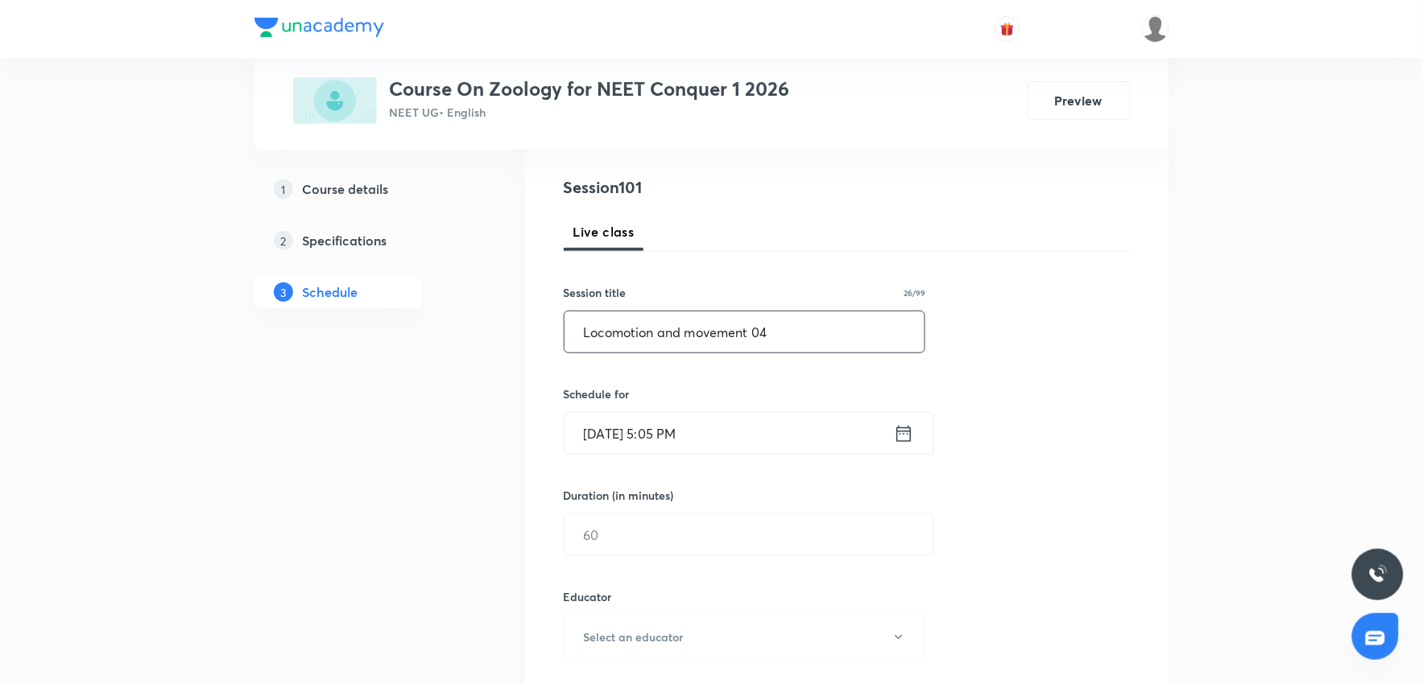
scroll to position [179, 0]
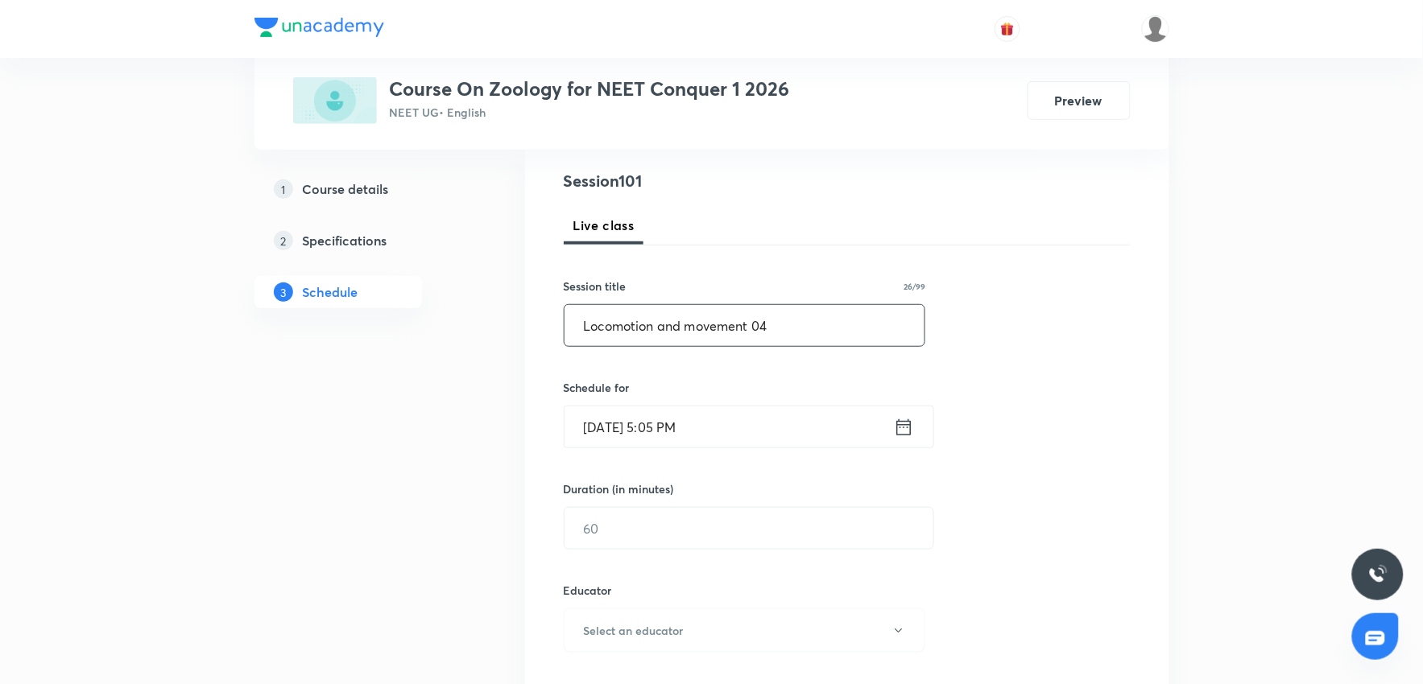
type input "Locomotion and movement 04"
click at [734, 422] on input "Oct 5, 2025, 5:05 PM" at bounding box center [728, 427] width 329 height 41
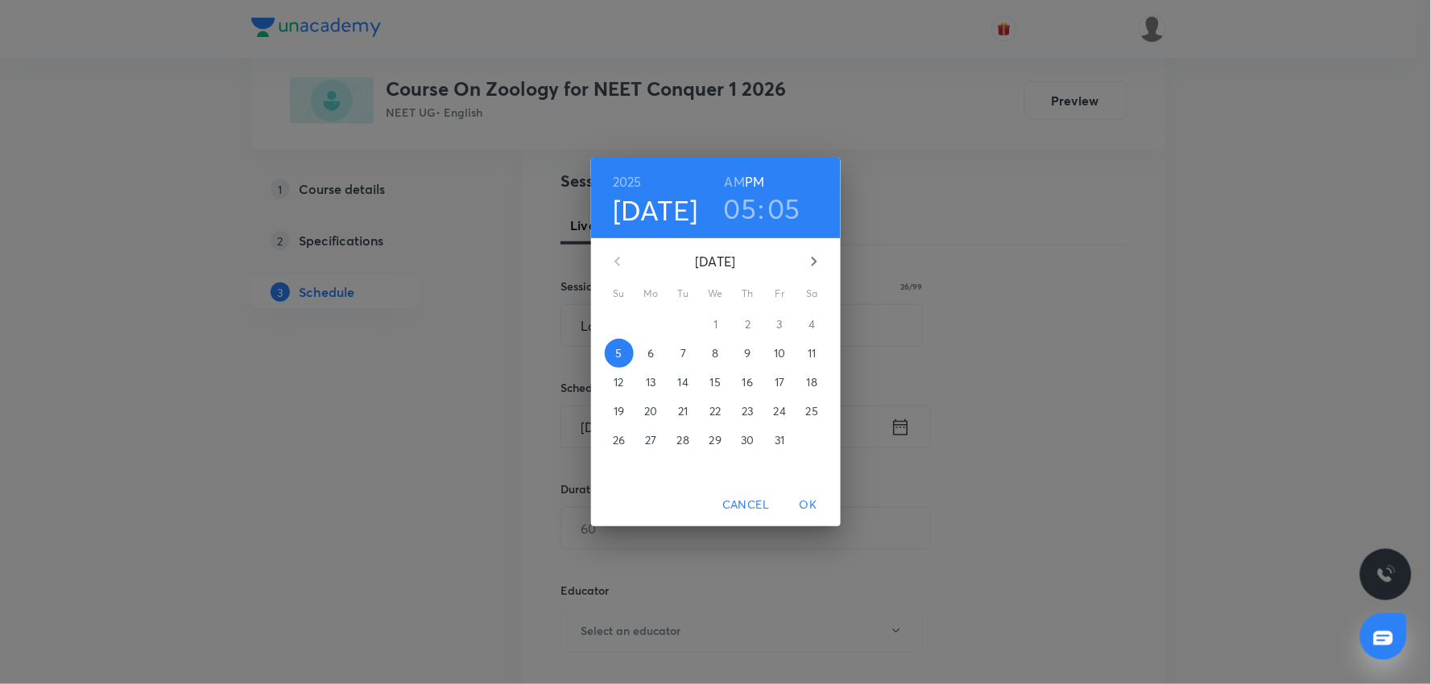
click at [664, 349] on span "6" at bounding box center [651, 353] width 29 height 16
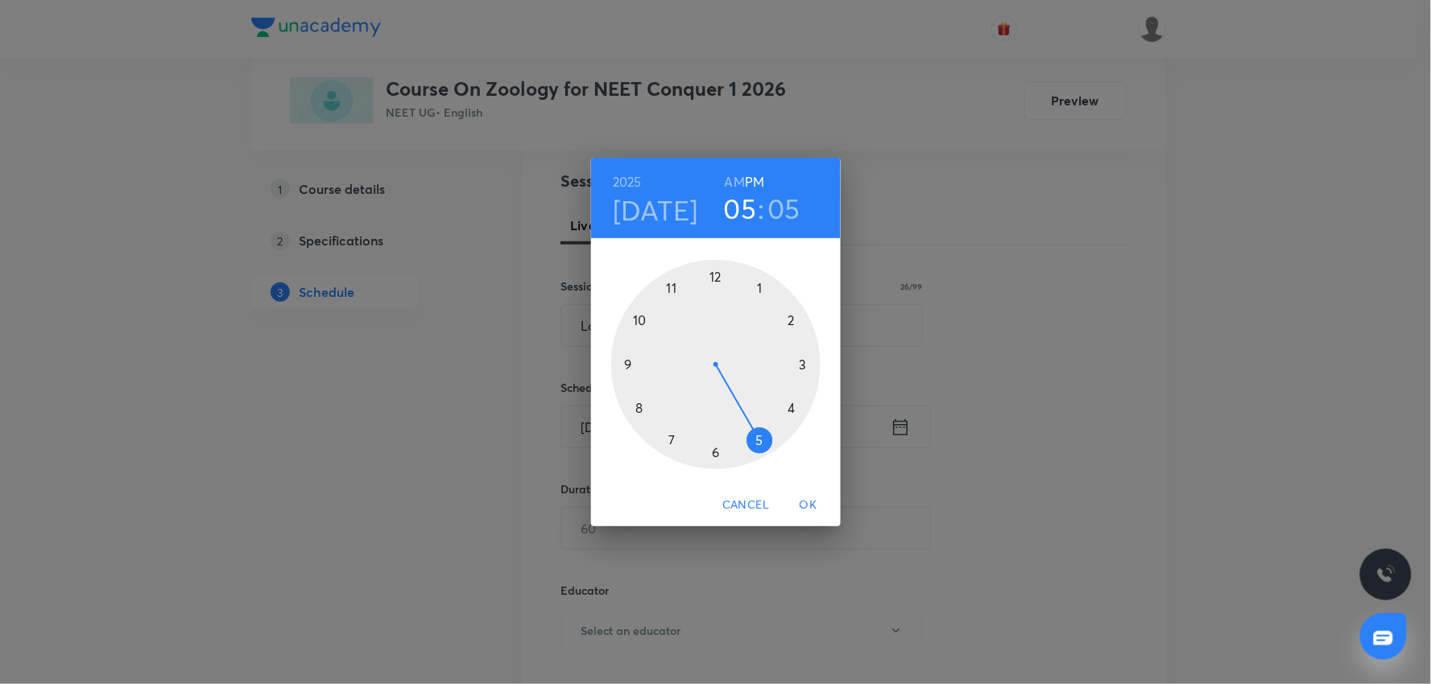
click at [749, 209] on h3 "05" at bounding box center [740, 209] width 33 height 34
click at [763, 288] on div at bounding box center [715, 364] width 209 height 209
click at [794, 322] on div at bounding box center [715, 364] width 209 height 209
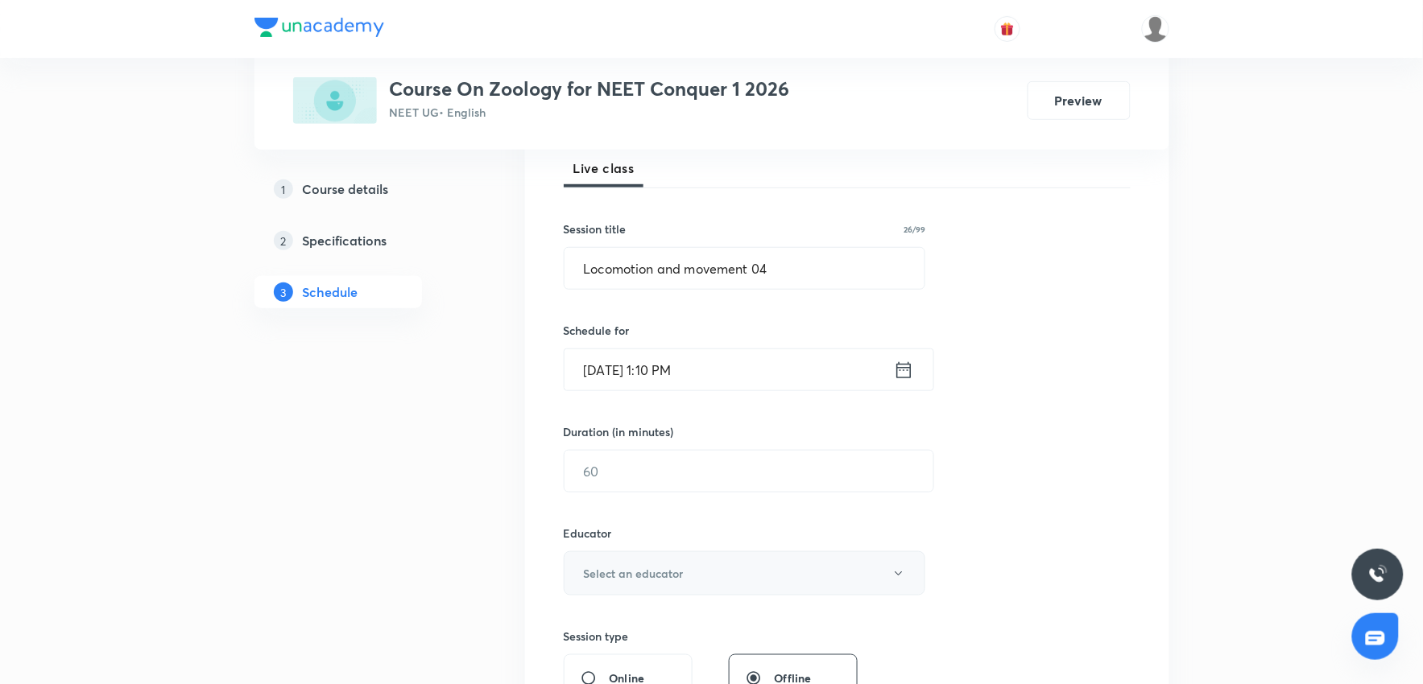
scroll to position [268, 0]
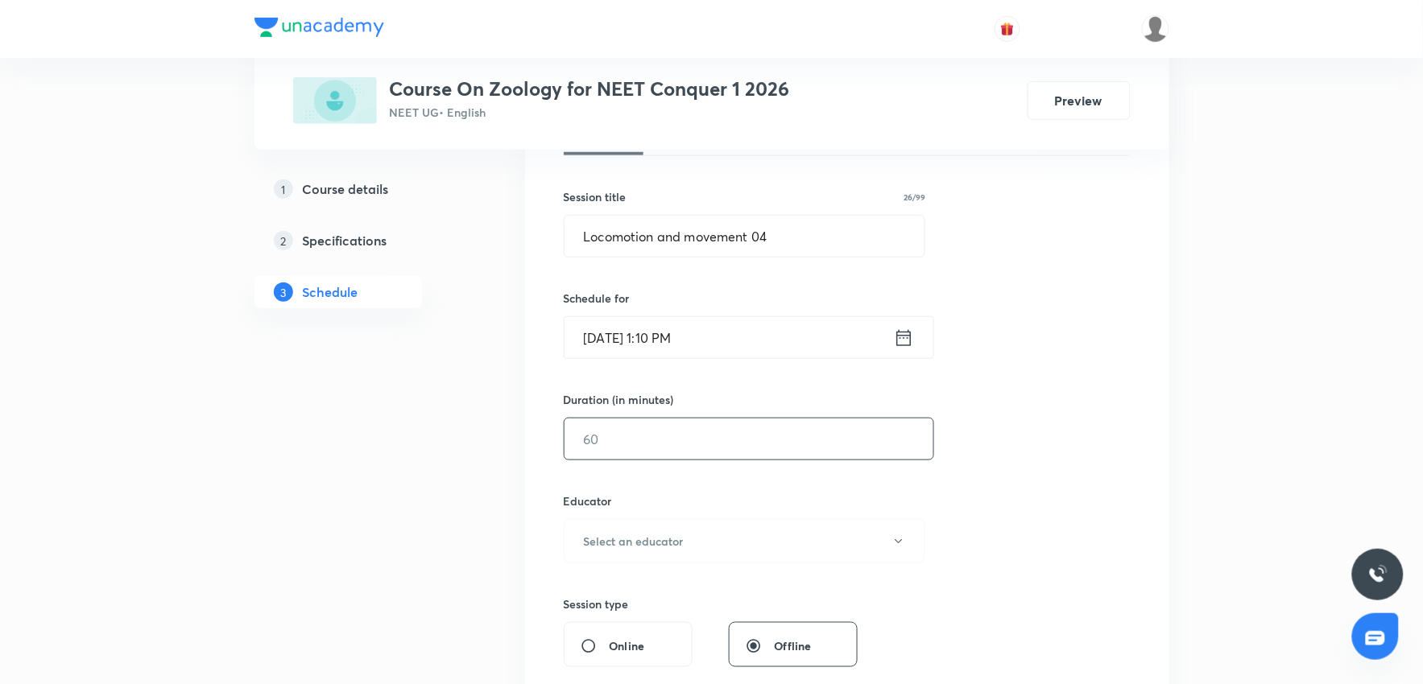
click at [629, 432] on input "text" at bounding box center [748, 439] width 369 height 41
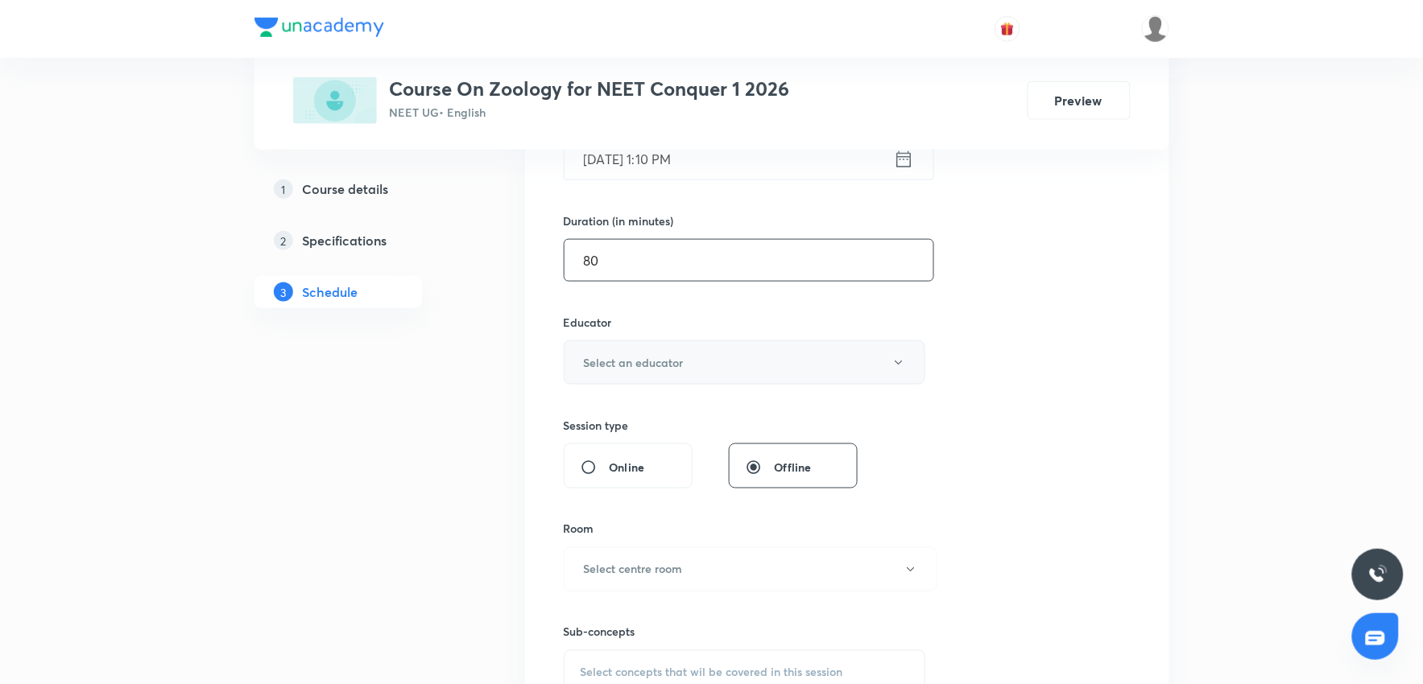
type input "80"
click at [634, 353] on button "Select an educator" at bounding box center [745, 363] width 362 height 44
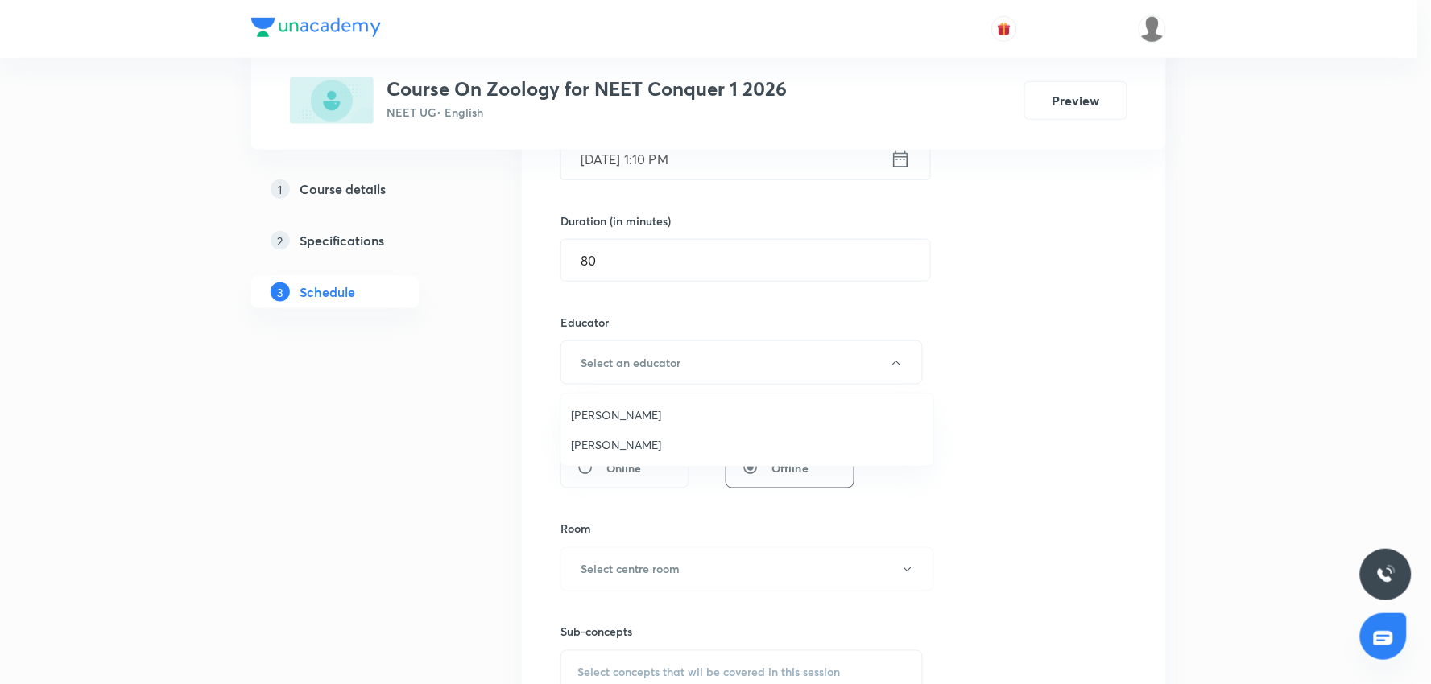
click at [621, 449] on span "Vijaypal Singh Bhadouriya" at bounding box center [747, 444] width 353 height 17
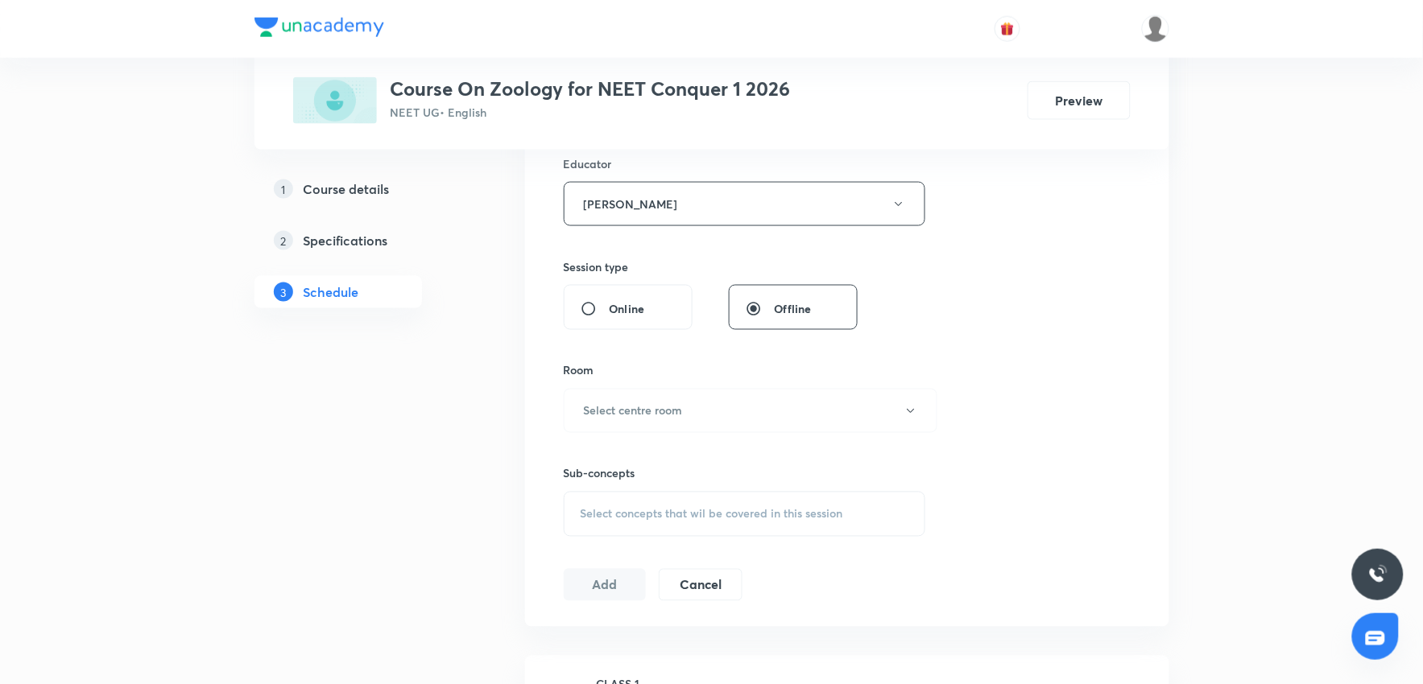
scroll to position [626, 0]
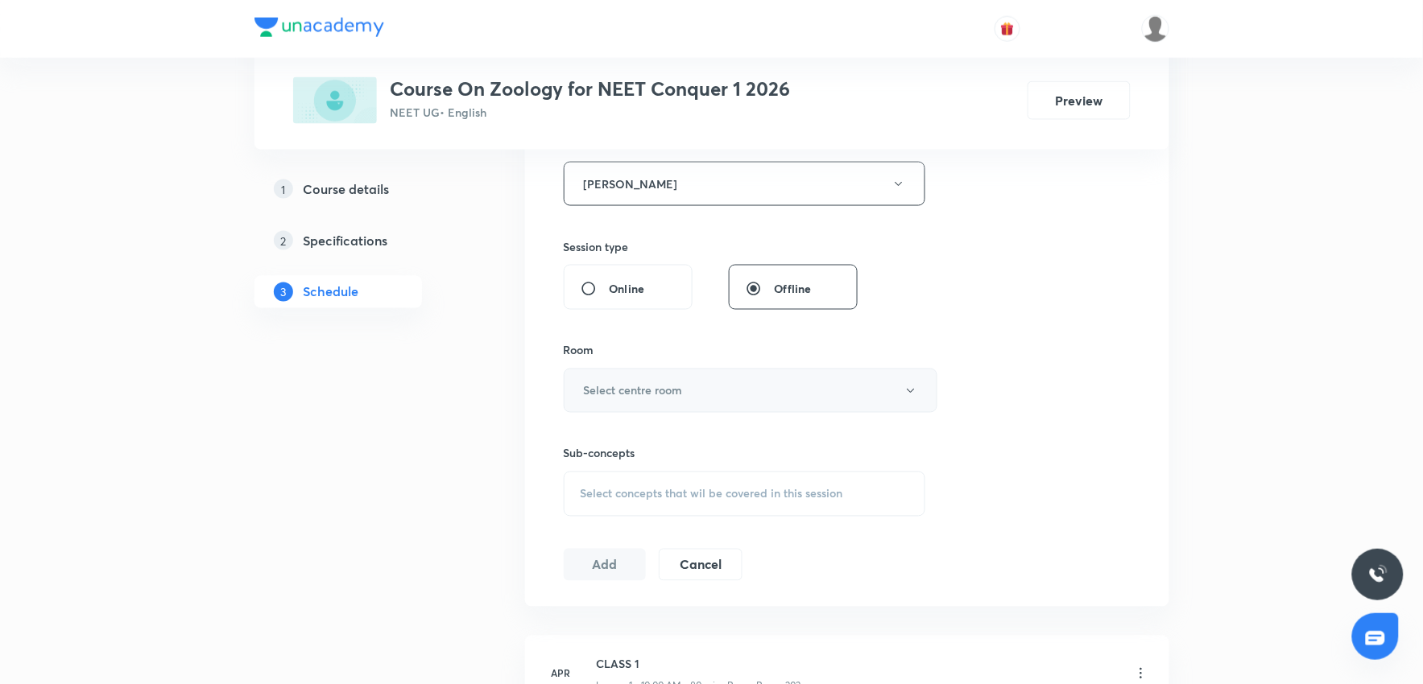
click at [626, 399] on h6 "Select centre room" at bounding box center [633, 390] width 99 height 17
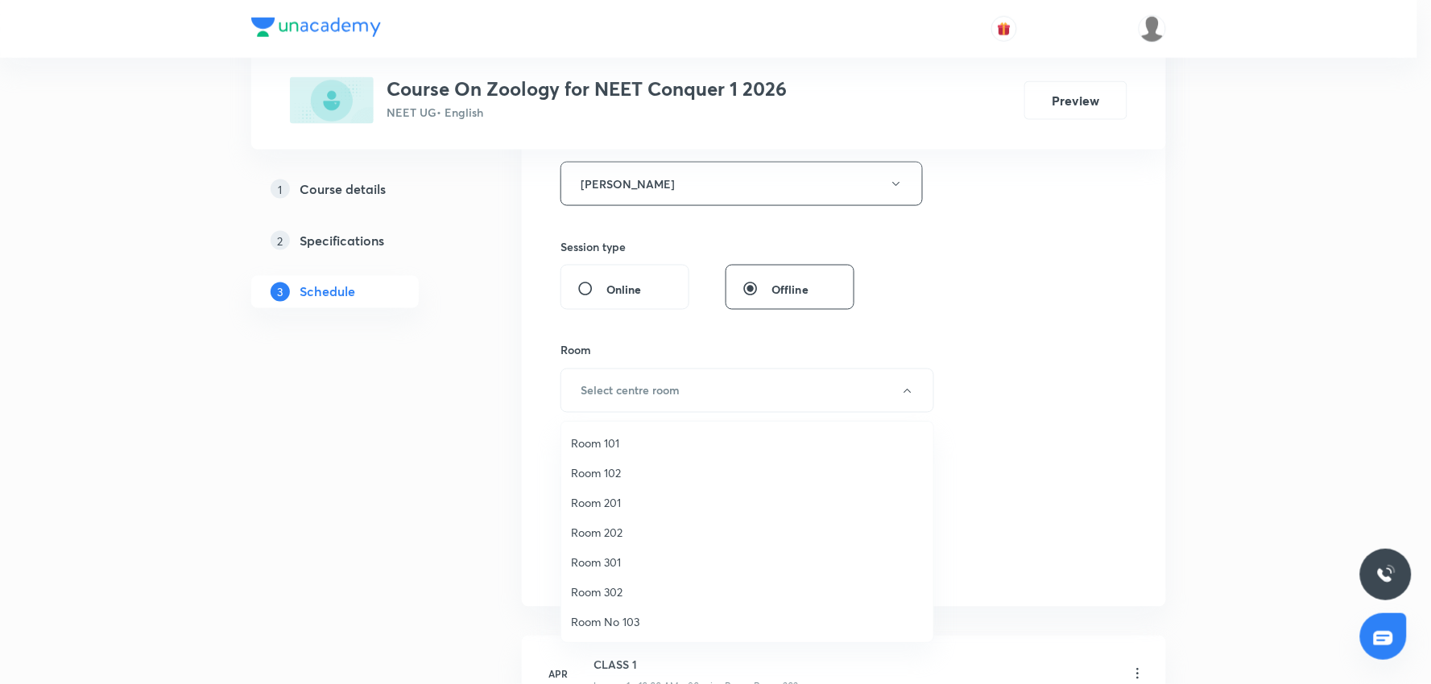
drag, startPoint x: 622, startPoint y: 531, endPoint x: 928, endPoint y: 494, distance: 308.2
click at [622, 531] on span "Room 202" at bounding box center [747, 532] width 353 height 17
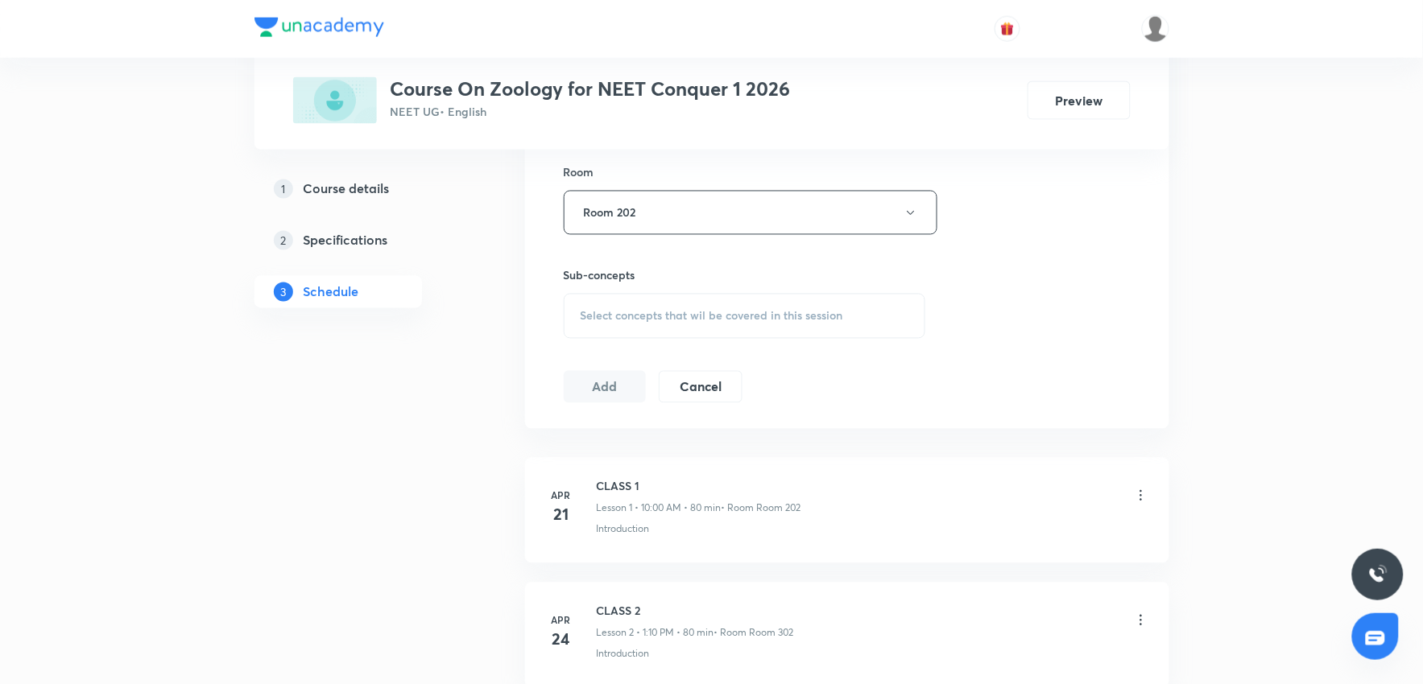
scroll to position [805, 0]
click at [763, 320] on span "Select concepts that wil be covered in this session" at bounding box center [712, 314] width 263 height 13
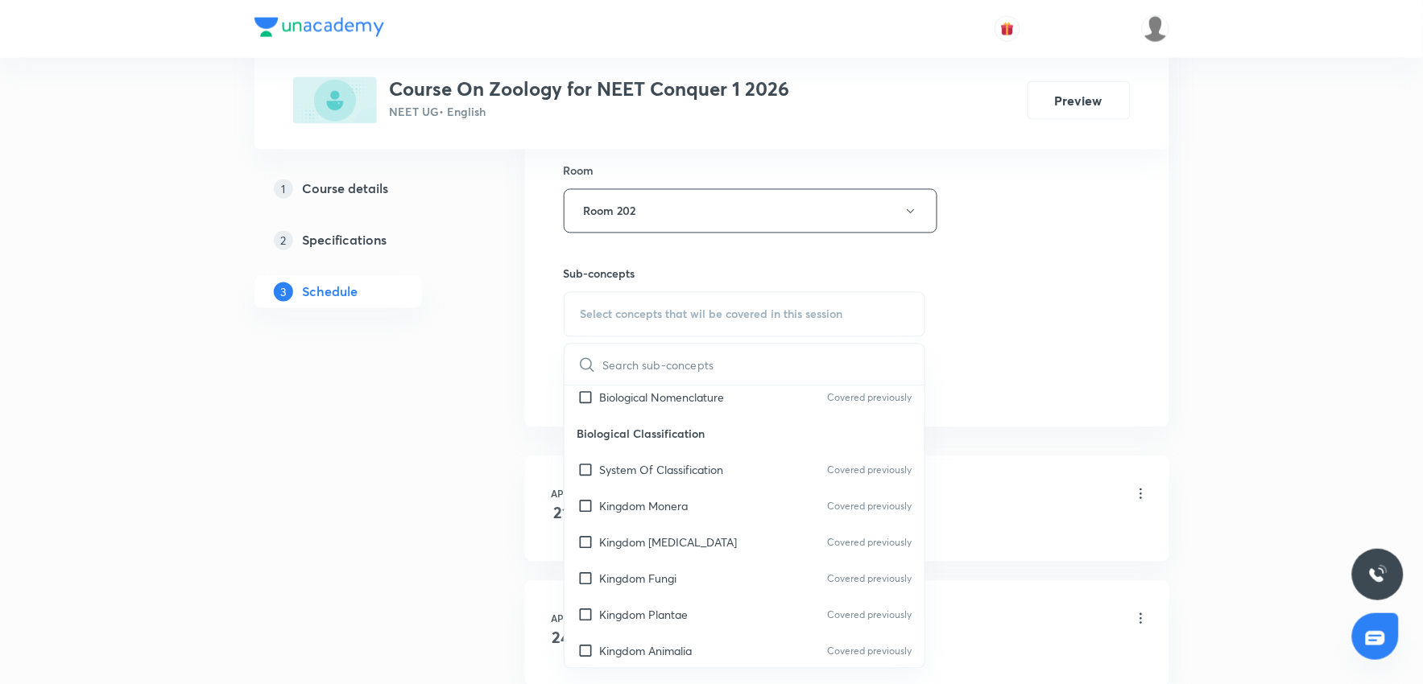
scroll to position [715, 0]
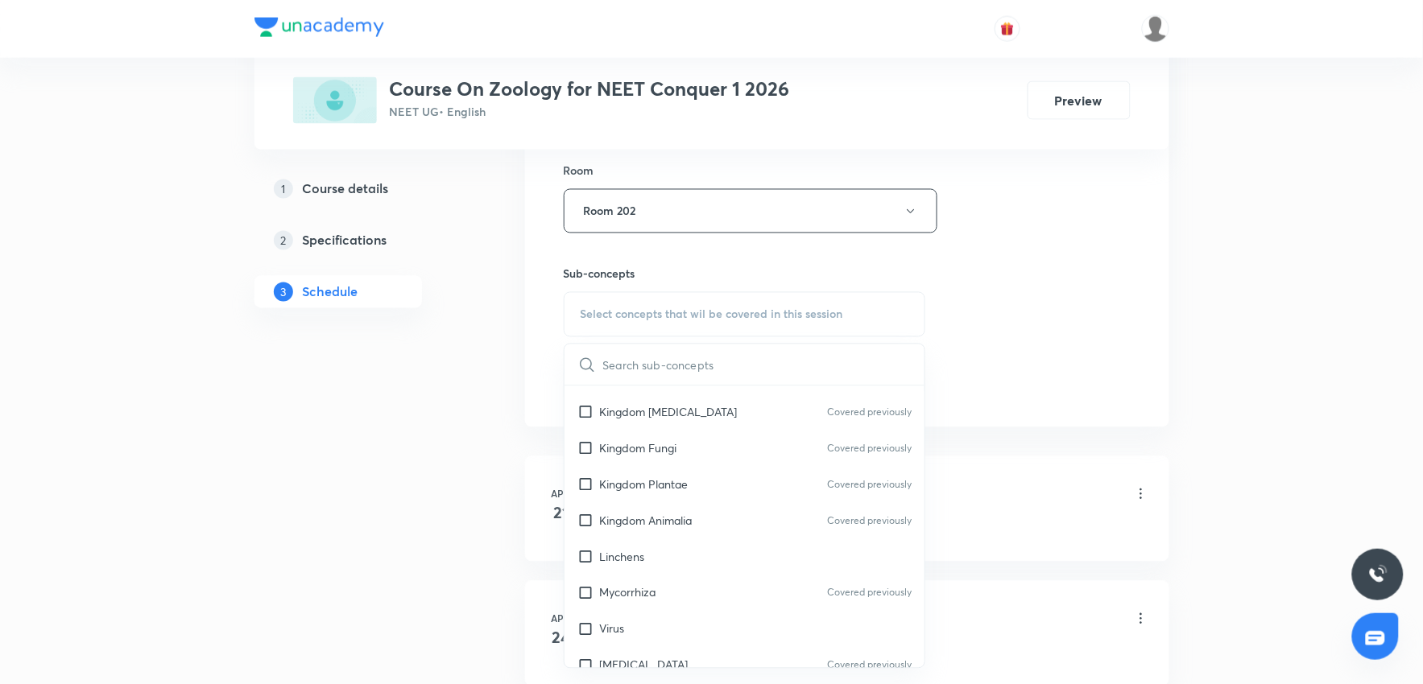
drag, startPoint x: 706, startPoint y: 530, endPoint x: 1234, endPoint y: 448, distance: 534.6
click at [713, 530] on div "Kingdom Animalia Covered previously" at bounding box center [744, 520] width 361 height 36
checkbox input "true"
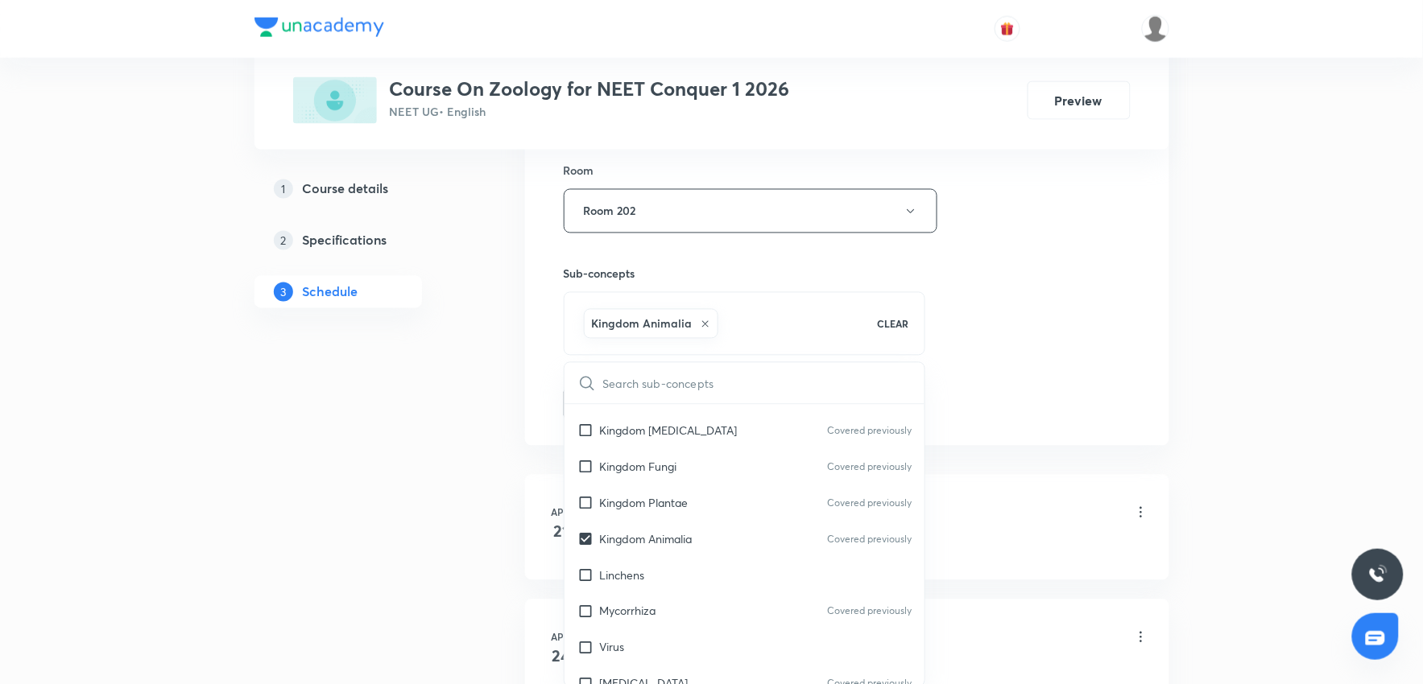
drag, startPoint x: 1234, startPoint y: 448, endPoint x: 1216, endPoint y: 449, distance: 18.5
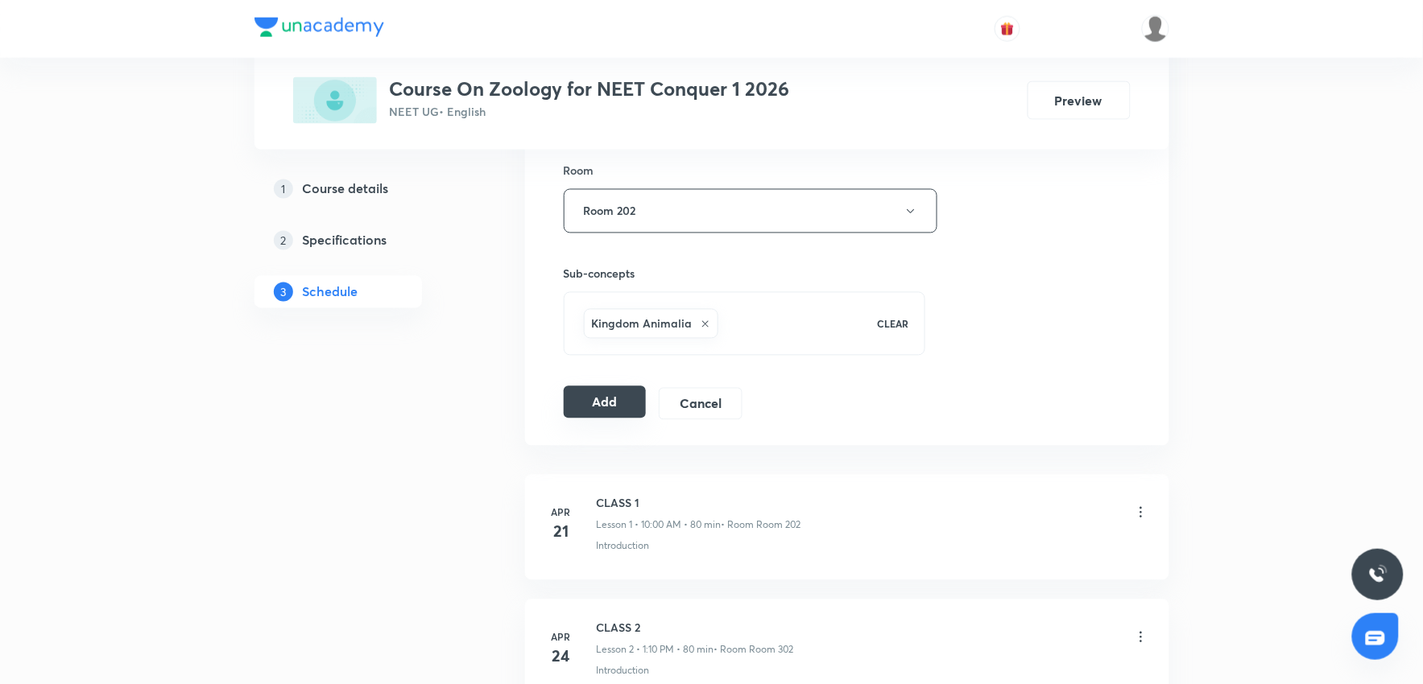
click at [607, 413] on button "Add" at bounding box center [605, 403] width 83 height 32
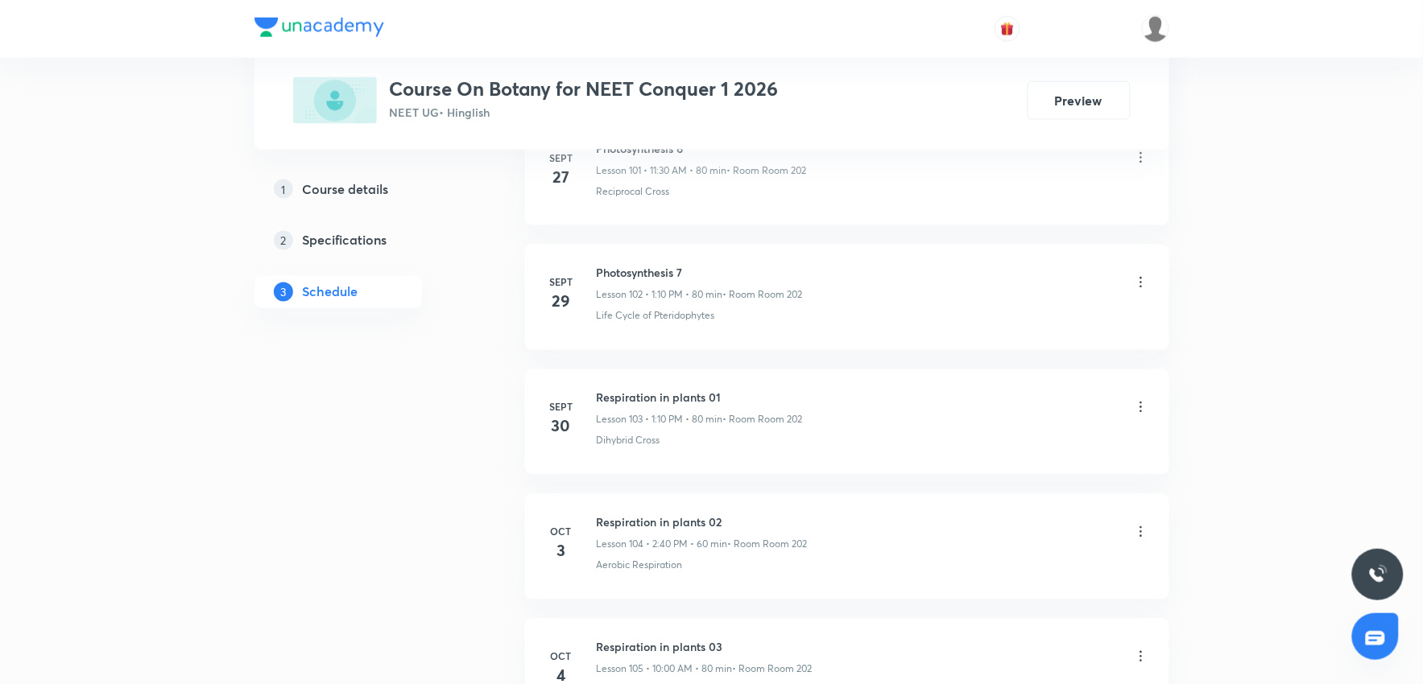
scroll to position [13727, 0]
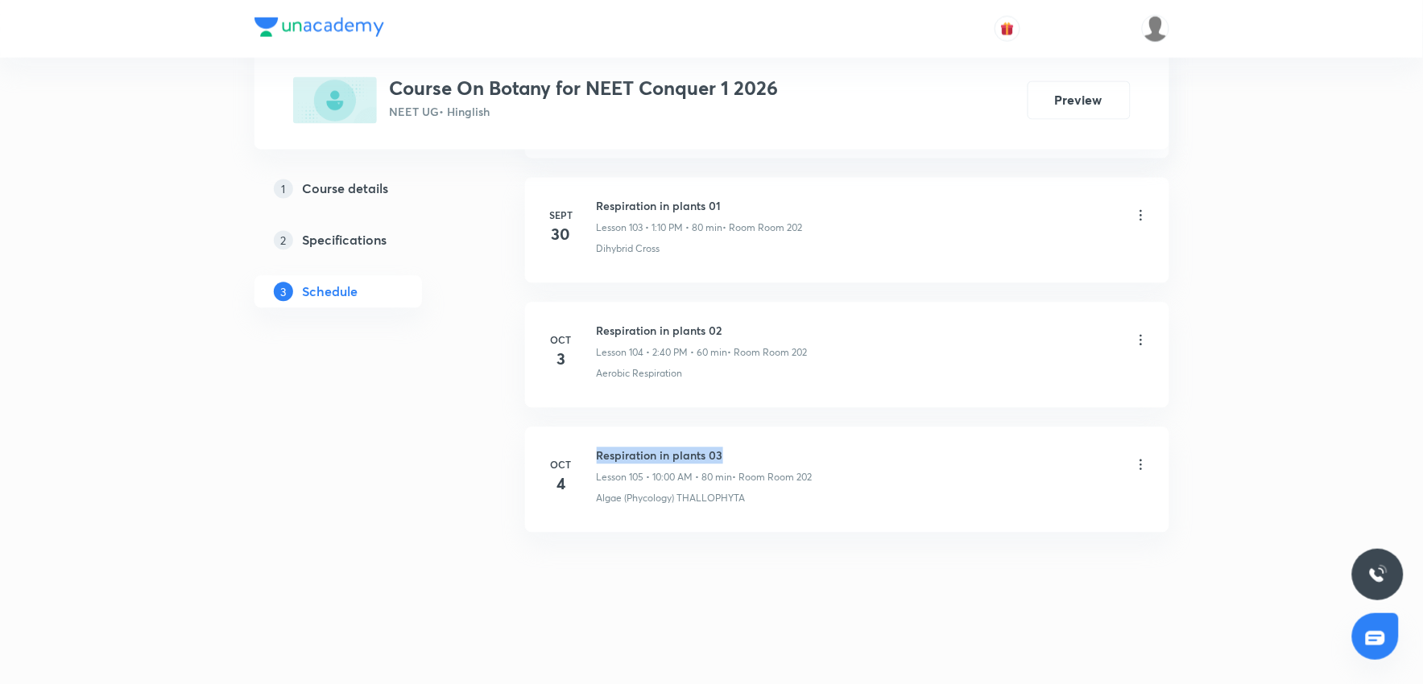
drag, startPoint x: 592, startPoint y: 448, endPoint x: 778, endPoint y: 447, distance: 186.0
click at [778, 448] on div "[DATE] Respiration in plants 03 Lesson 105 • 10:00 AM • 80 min • Room Room 202 …" at bounding box center [847, 477] width 604 height 59
copy h6 "Respiration in plants 03"
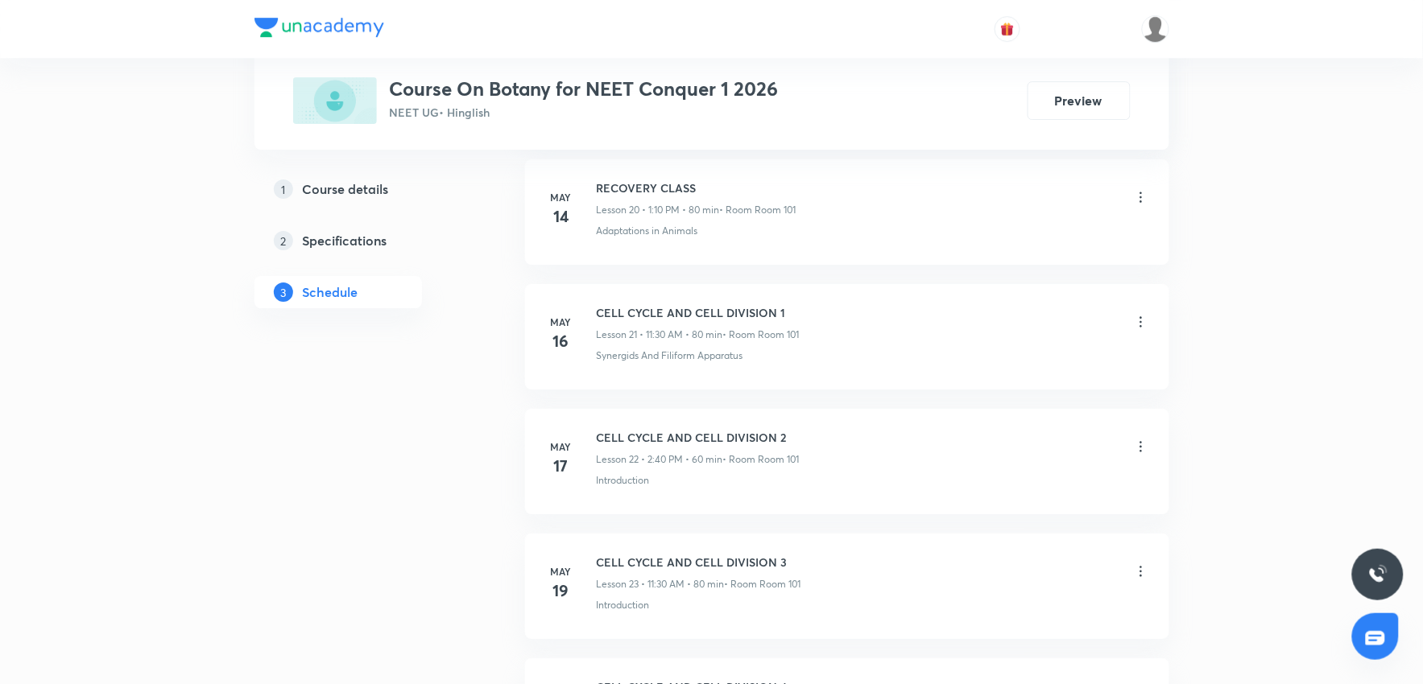
scroll to position [0, 0]
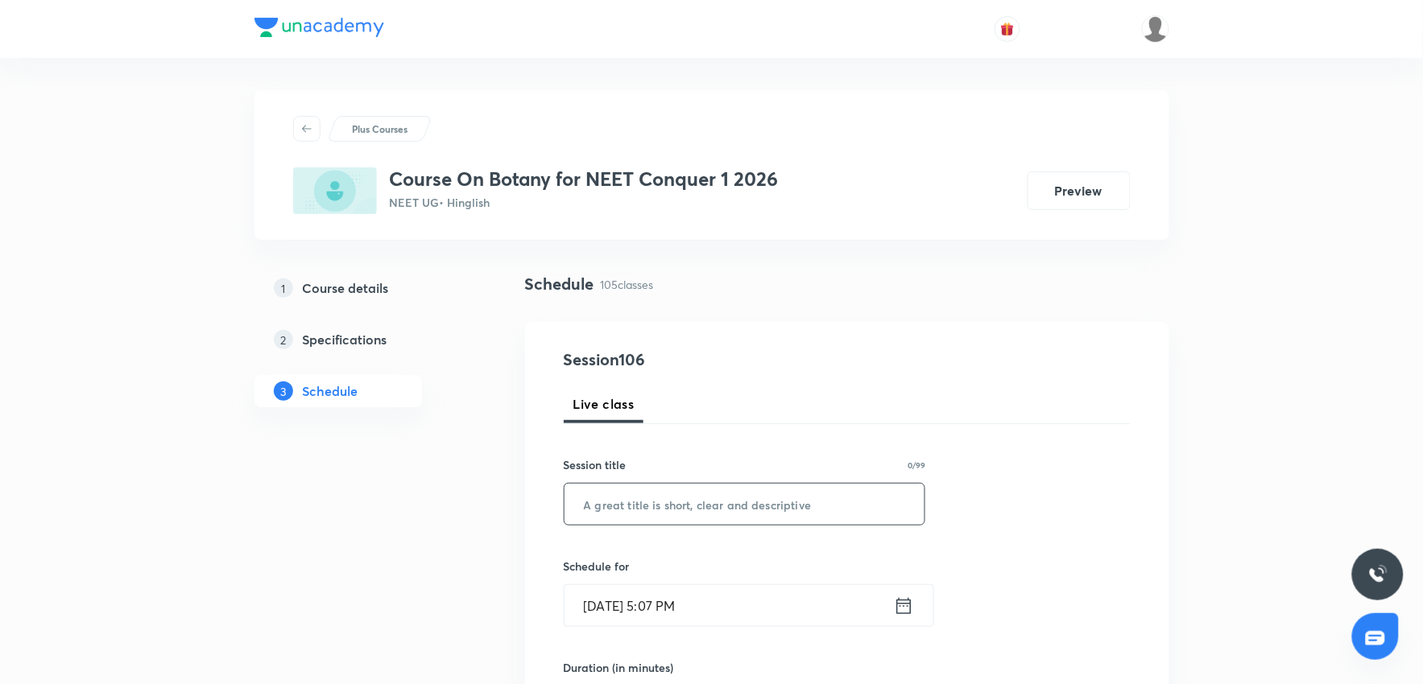
click at [697, 509] on input "text" at bounding box center [744, 504] width 361 height 41
paste input "Respiration in plants 03"
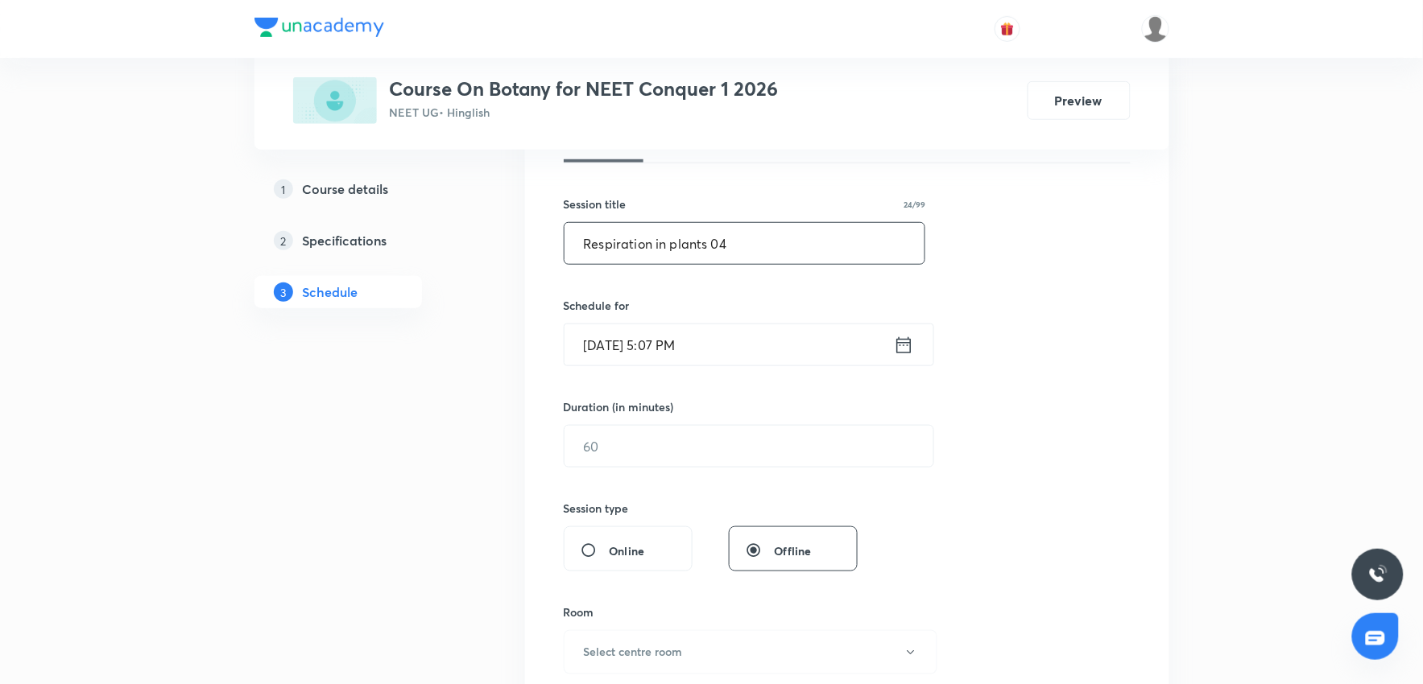
scroll to position [268, 0]
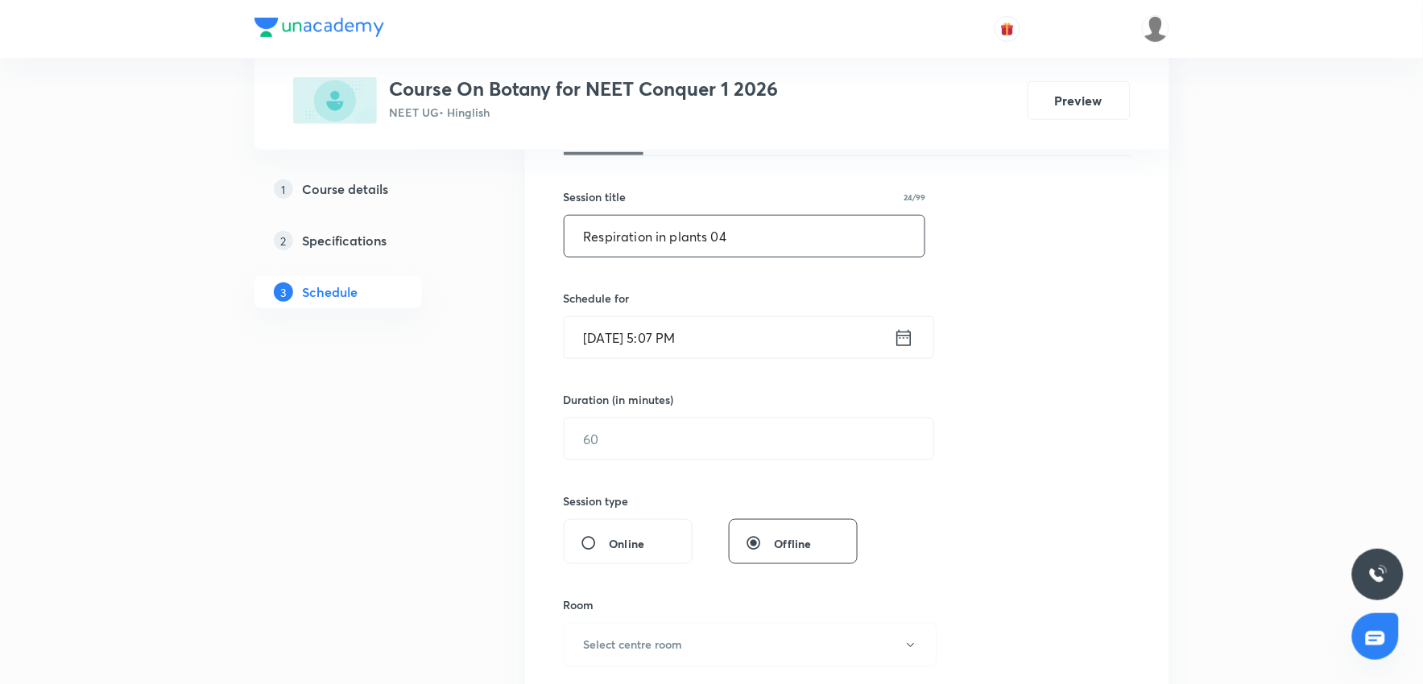
type input "Respiration in plants 04"
click at [746, 335] on input "Oct 5, 2025, 5:07 PM" at bounding box center [728, 337] width 329 height 41
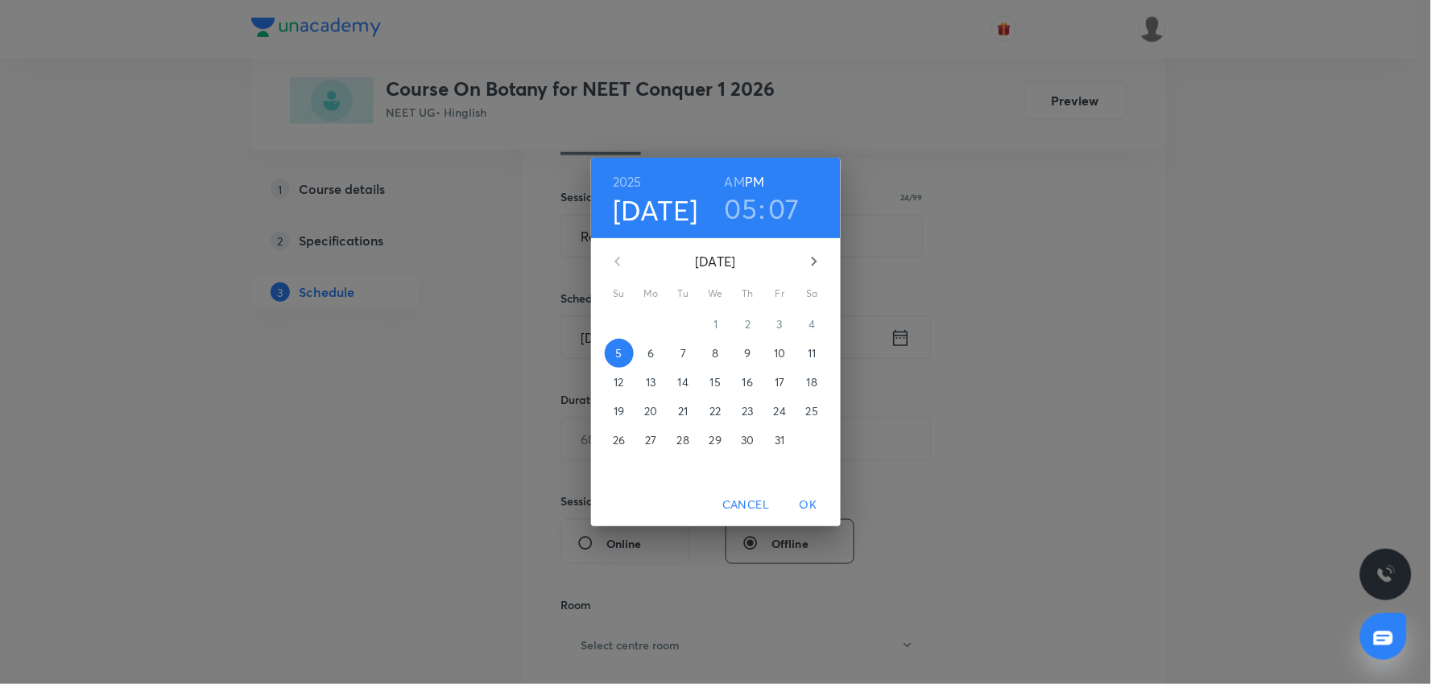
click at [642, 351] on span "6" at bounding box center [651, 353] width 29 height 16
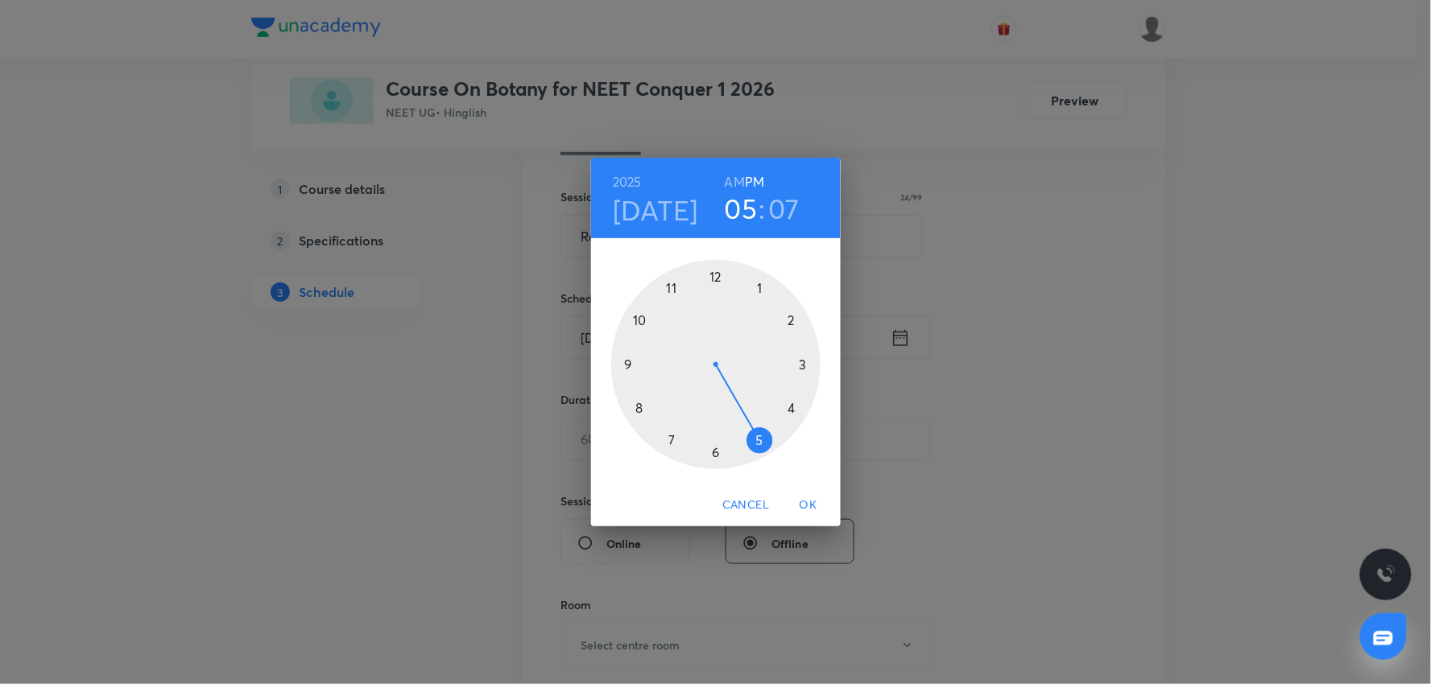
drag, startPoint x: 742, startPoint y: 205, endPoint x: 777, endPoint y: 290, distance: 92.4
click at [746, 211] on h3 "05" at bounding box center [741, 209] width 33 height 34
click at [792, 316] on div at bounding box center [715, 364] width 209 height 209
click at [639, 414] on div at bounding box center [715, 364] width 209 height 209
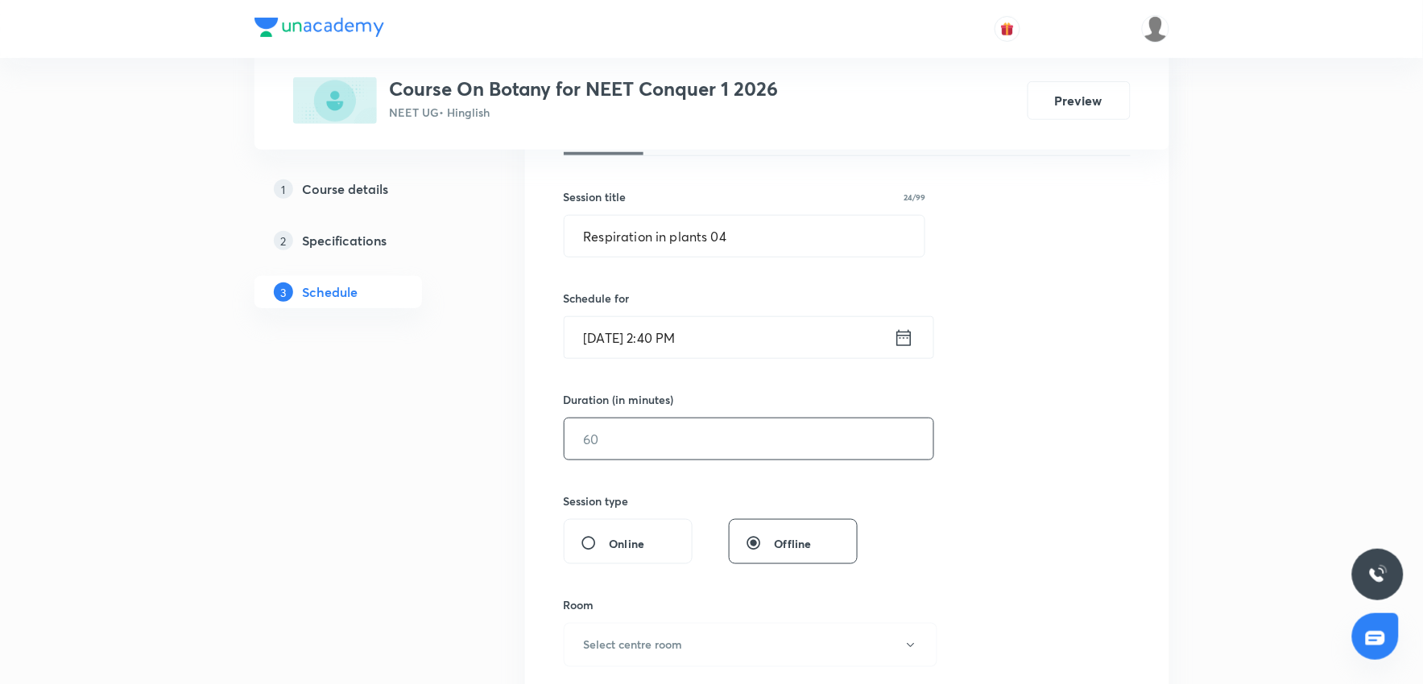
click at [677, 438] on input "text" at bounding box center [748, 439] width 369 height 41
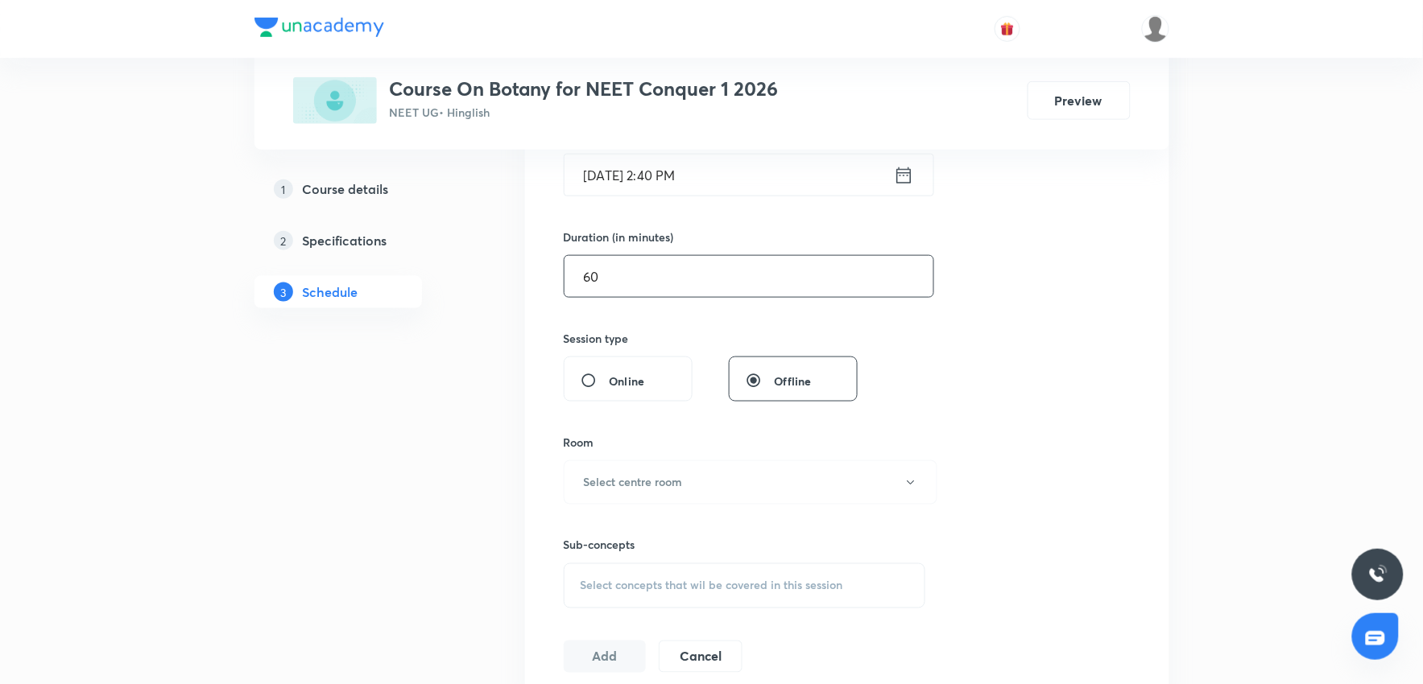
scroll to position [447, 0]
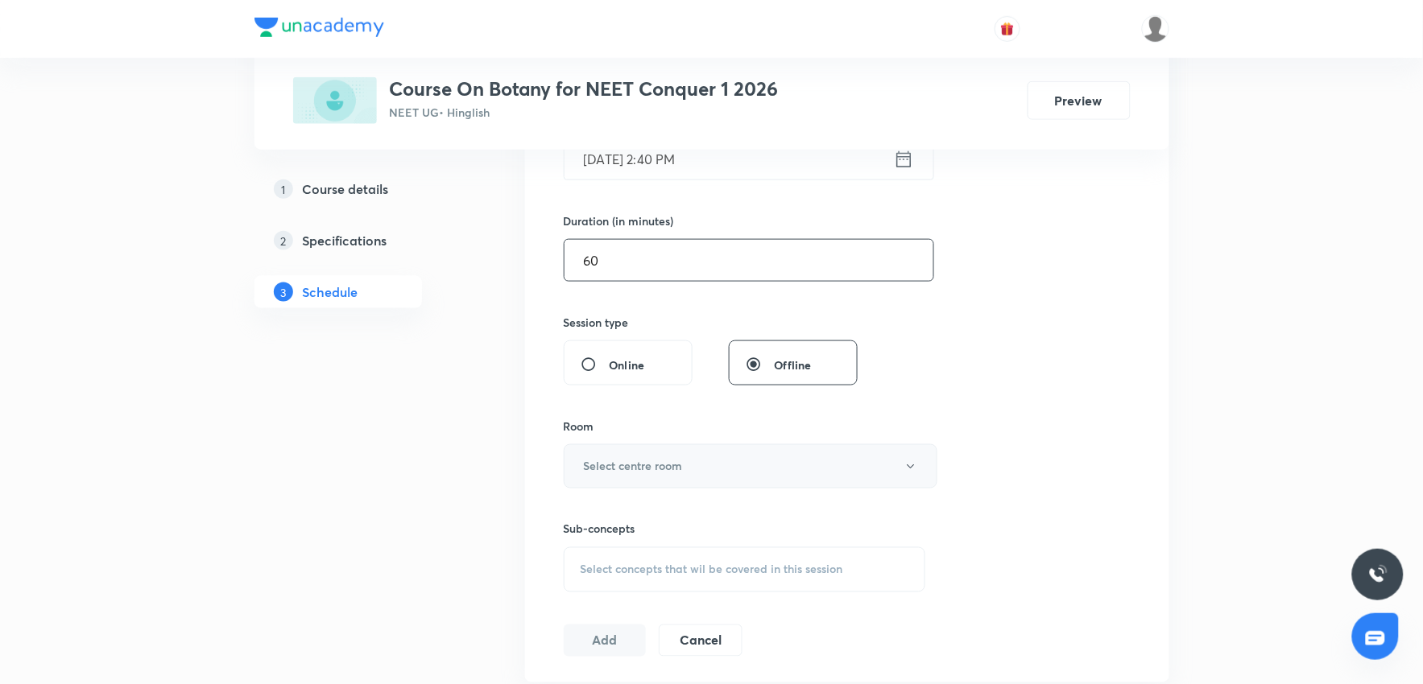
type input "60"
click at [666, 478] on button "Select centre room" at bounding box center [751, 467] width 374 height 44
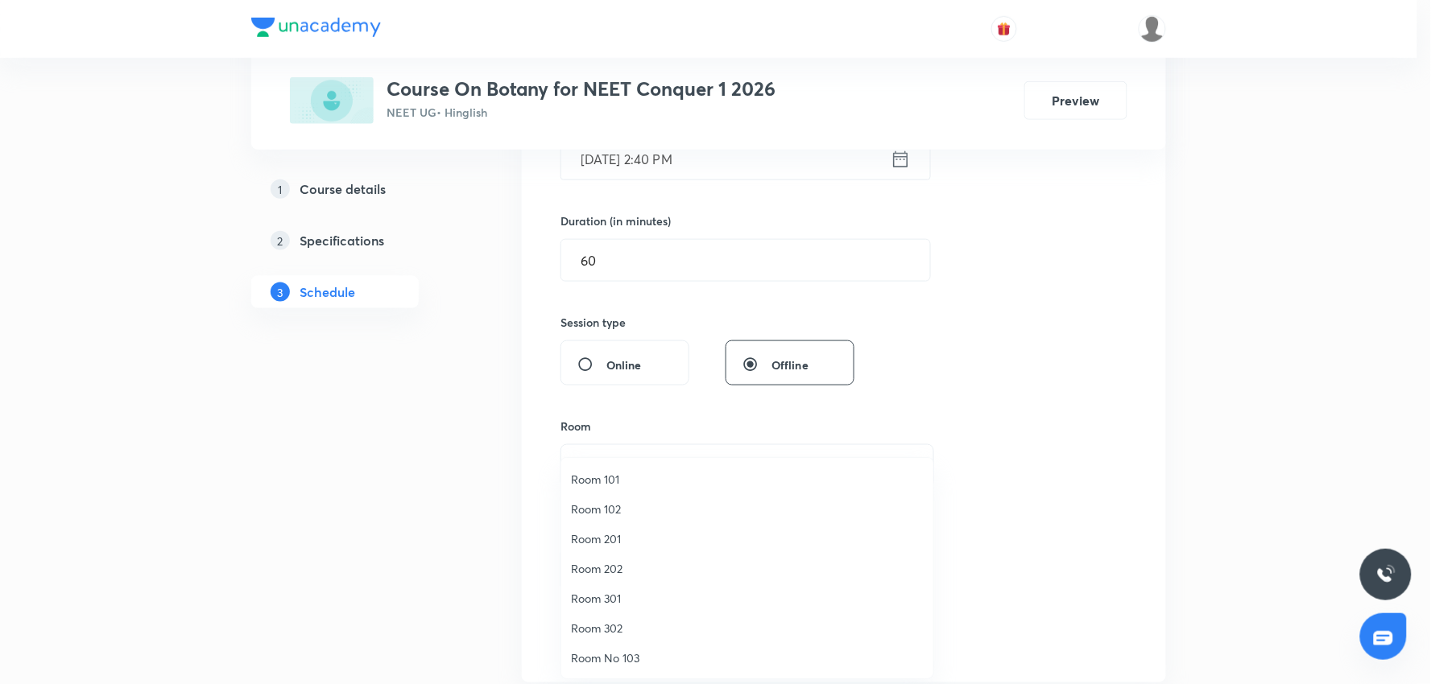
click at [607, 573] on span "Room 202" at bounding box center [747, 568] width 353 height 17
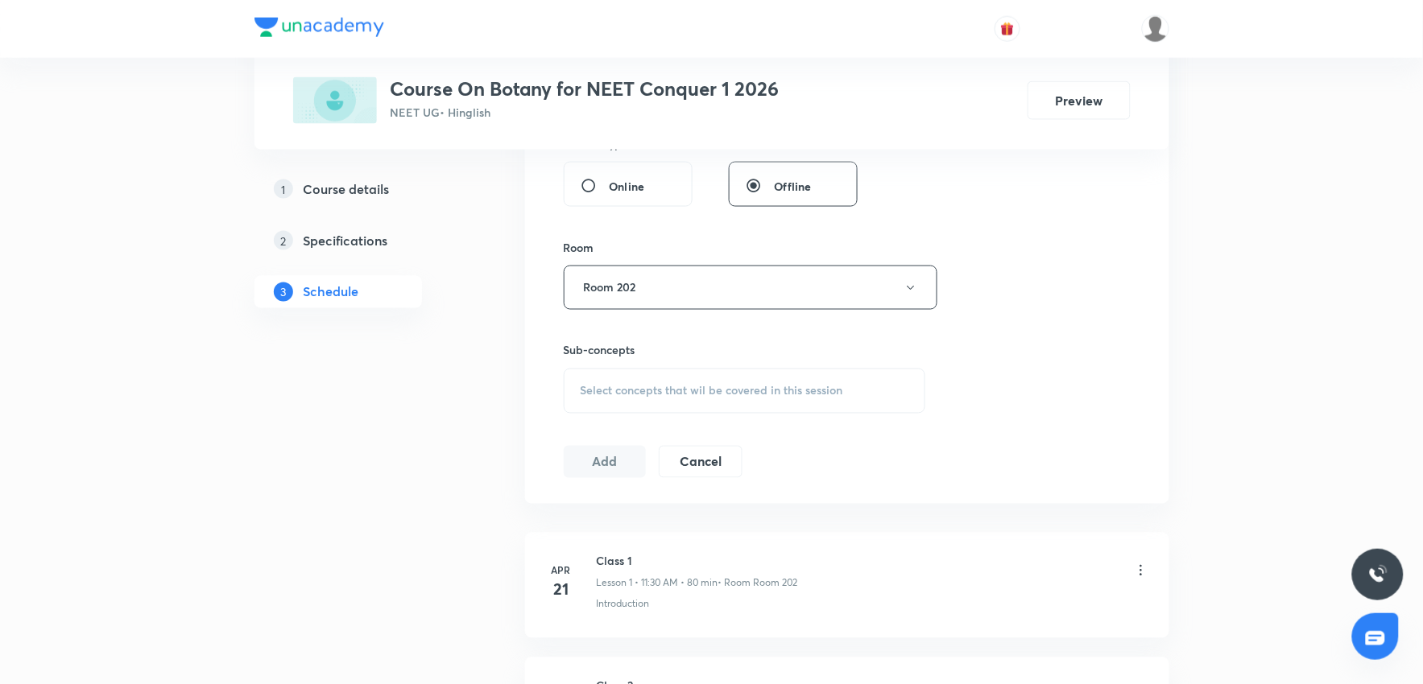
scroll to position [715, 0]
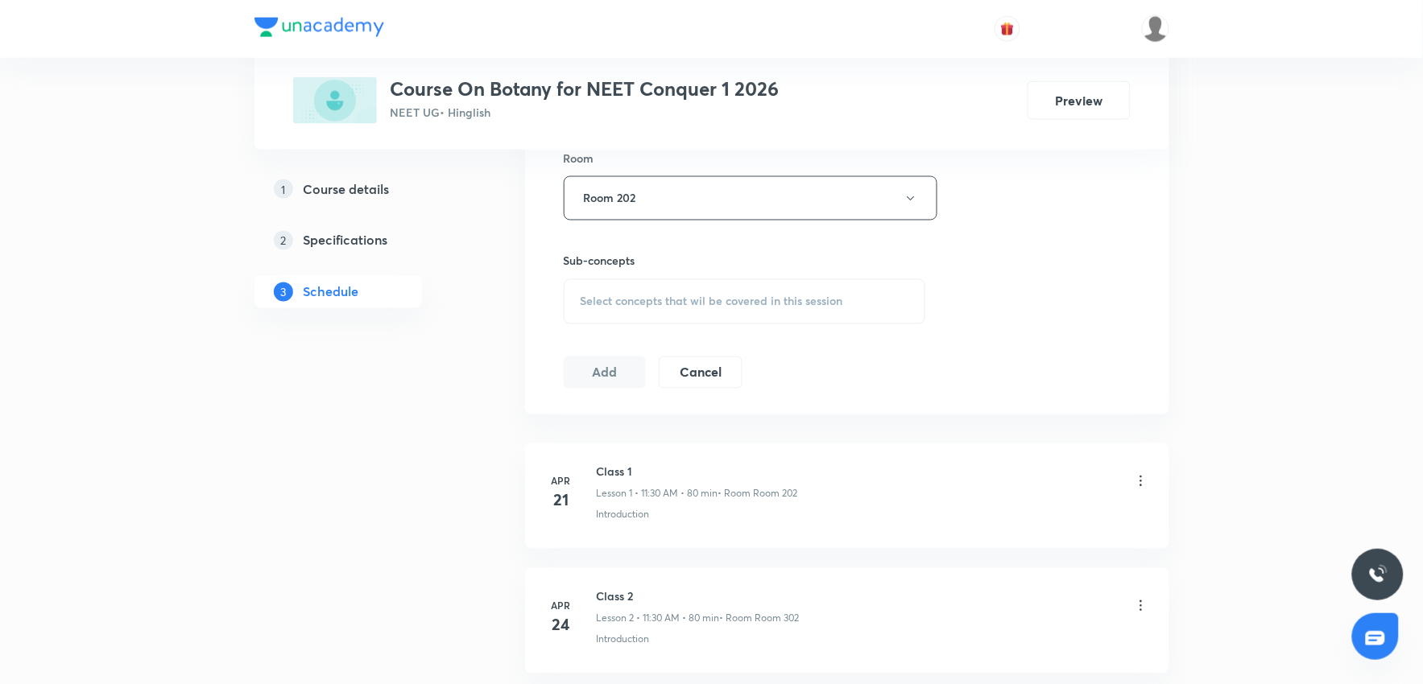
click at [735, 288] on div "Select concepts that wil be covered in this session" at bounding box center [745, 301] width 362 height 45
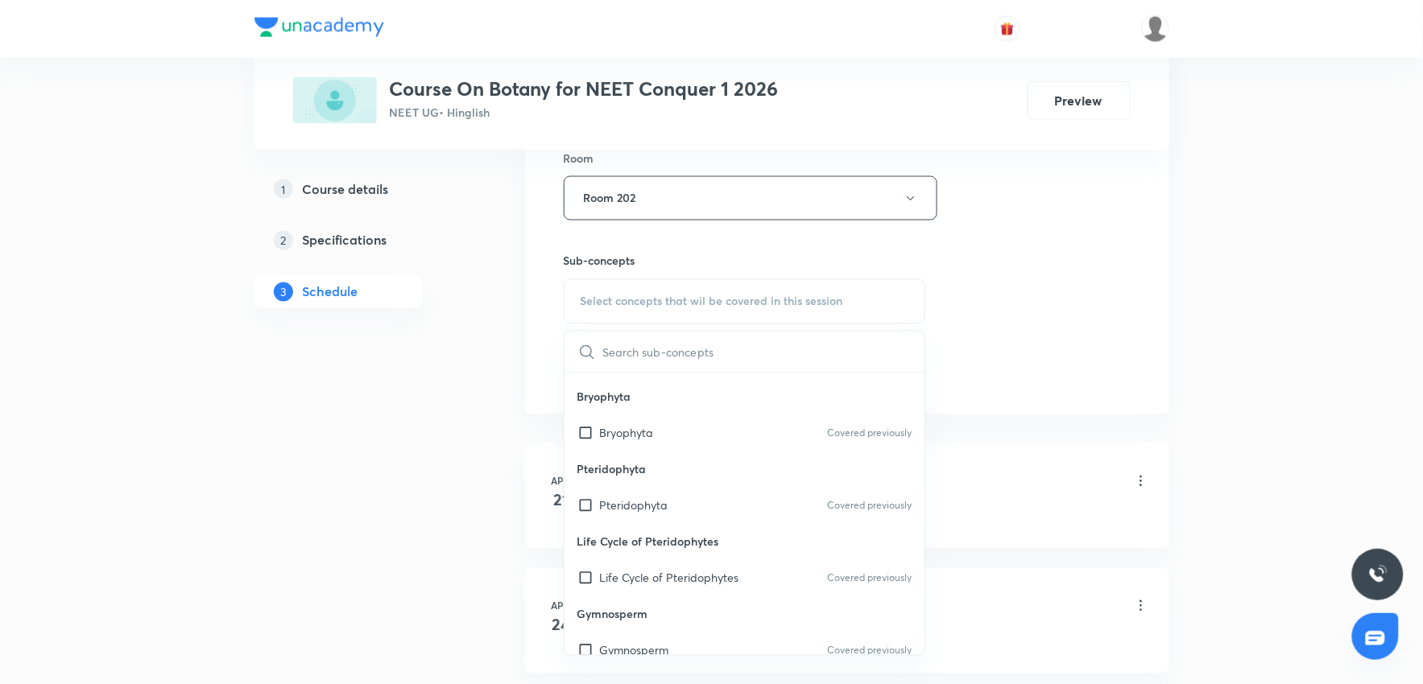
scroll to position [895, 0]
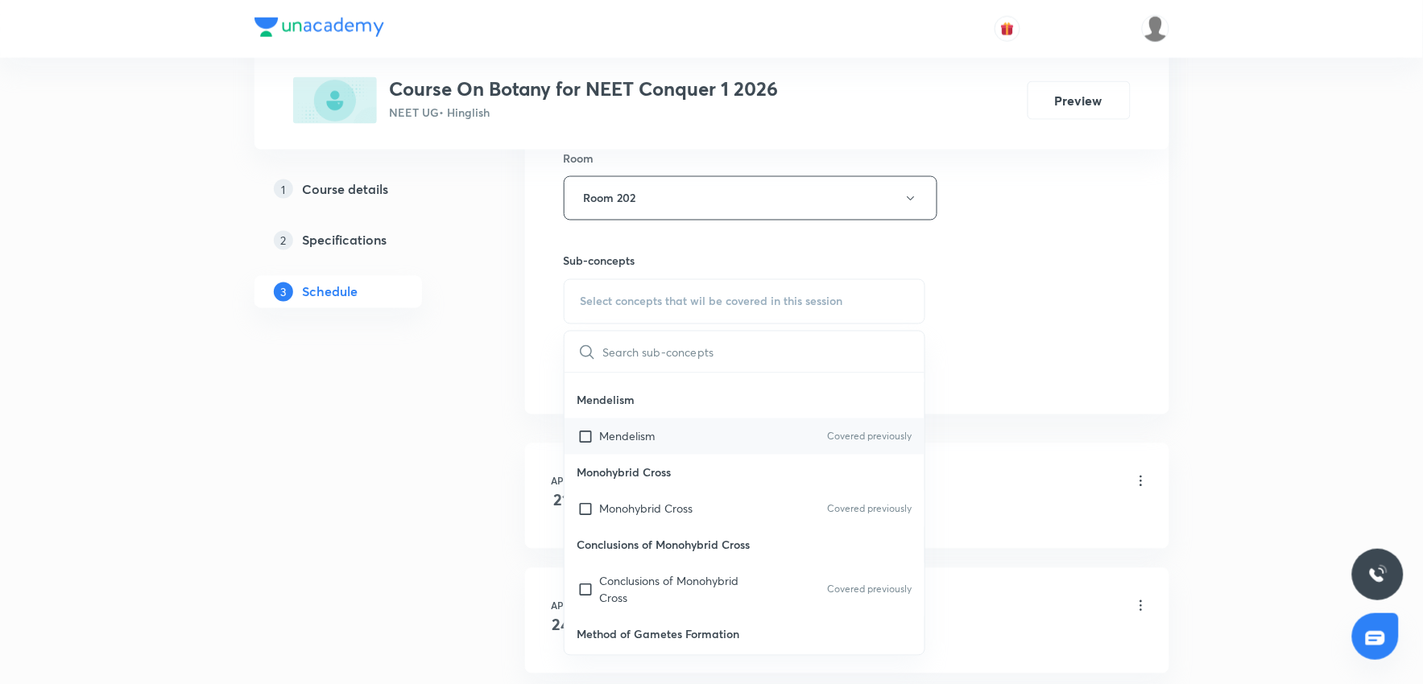
click at [685, 444] on div "Mendelism Covered previously" at bounding box center [744, 437] width 361 height 36
checkbox input "true"
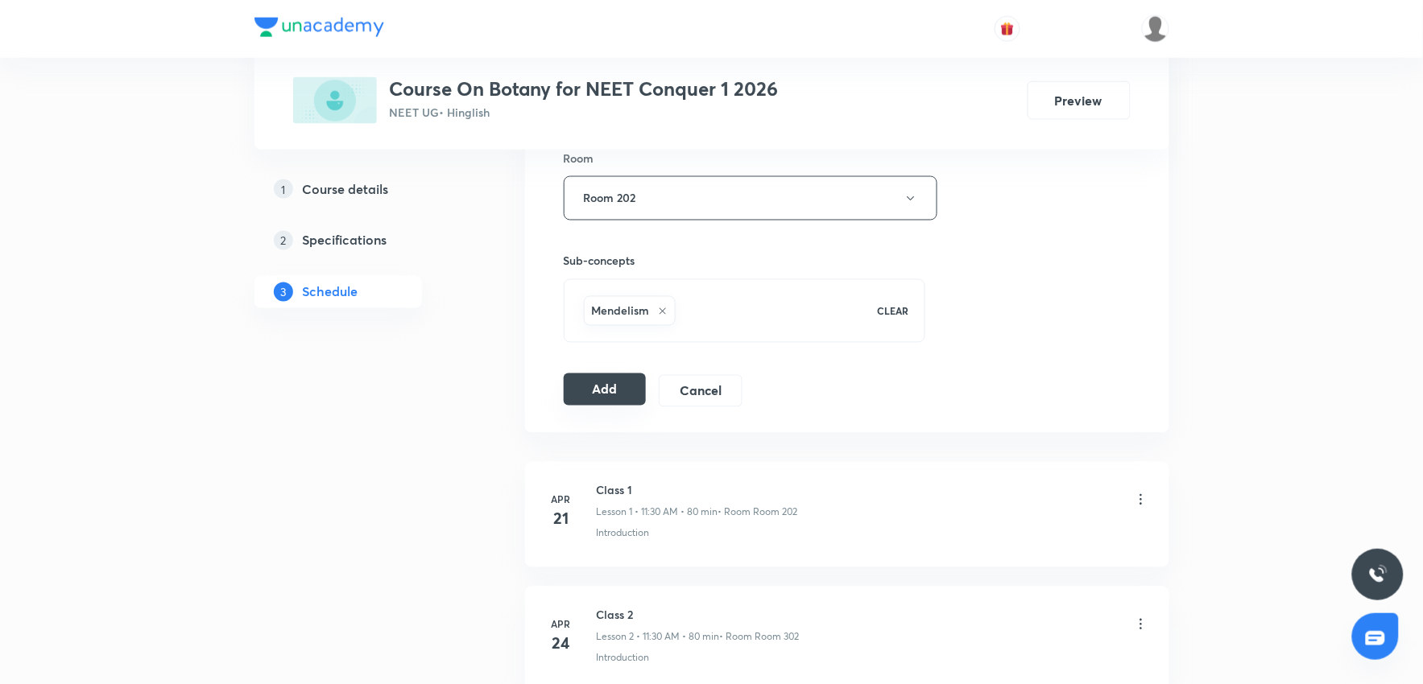
click at [596, 403] on button "Add" at bounding box center [605, 390] width 83 height 32
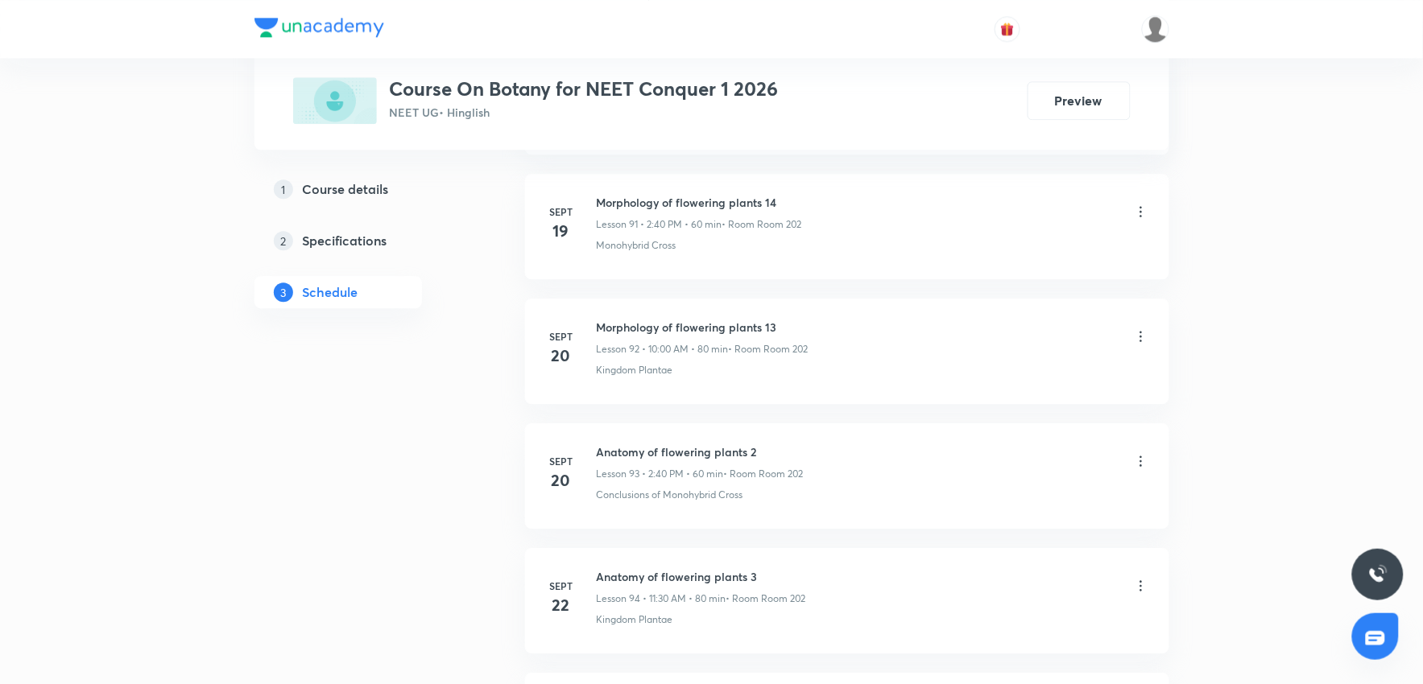
scroll to position [13746, 0]
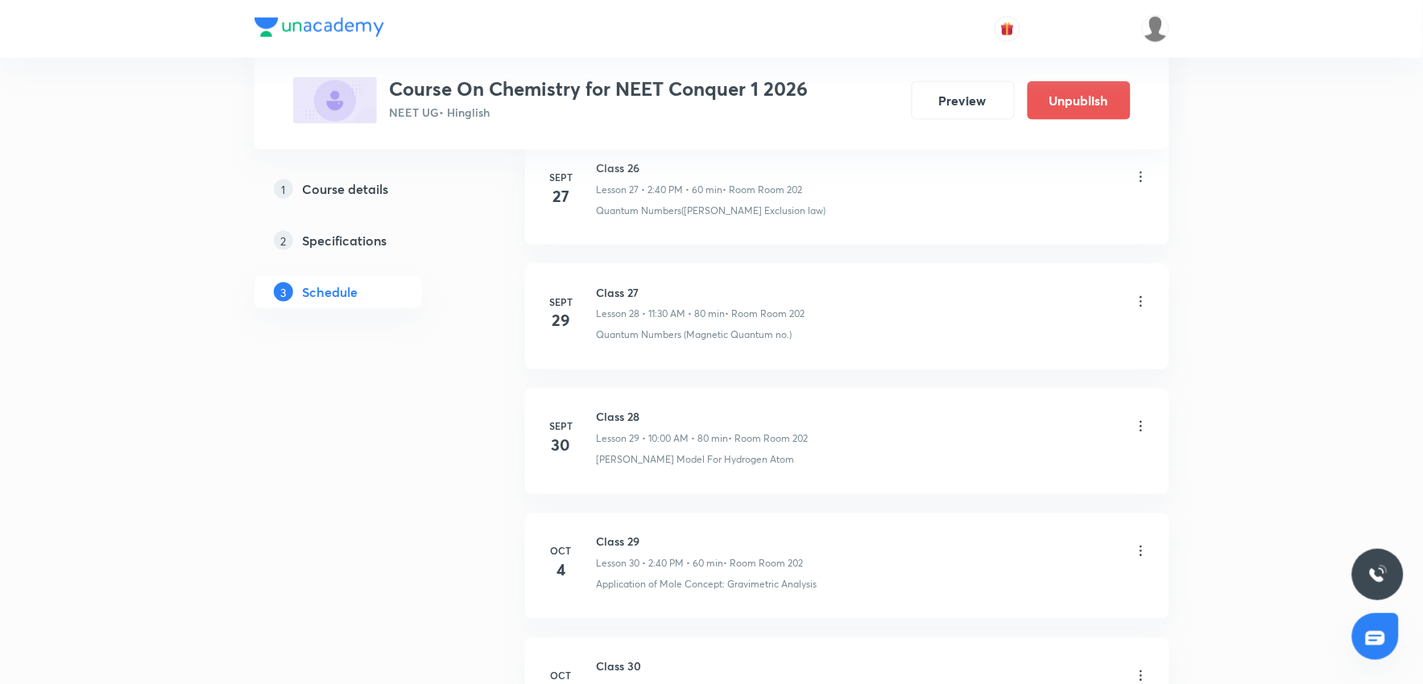
scroll to position [4480, 0]
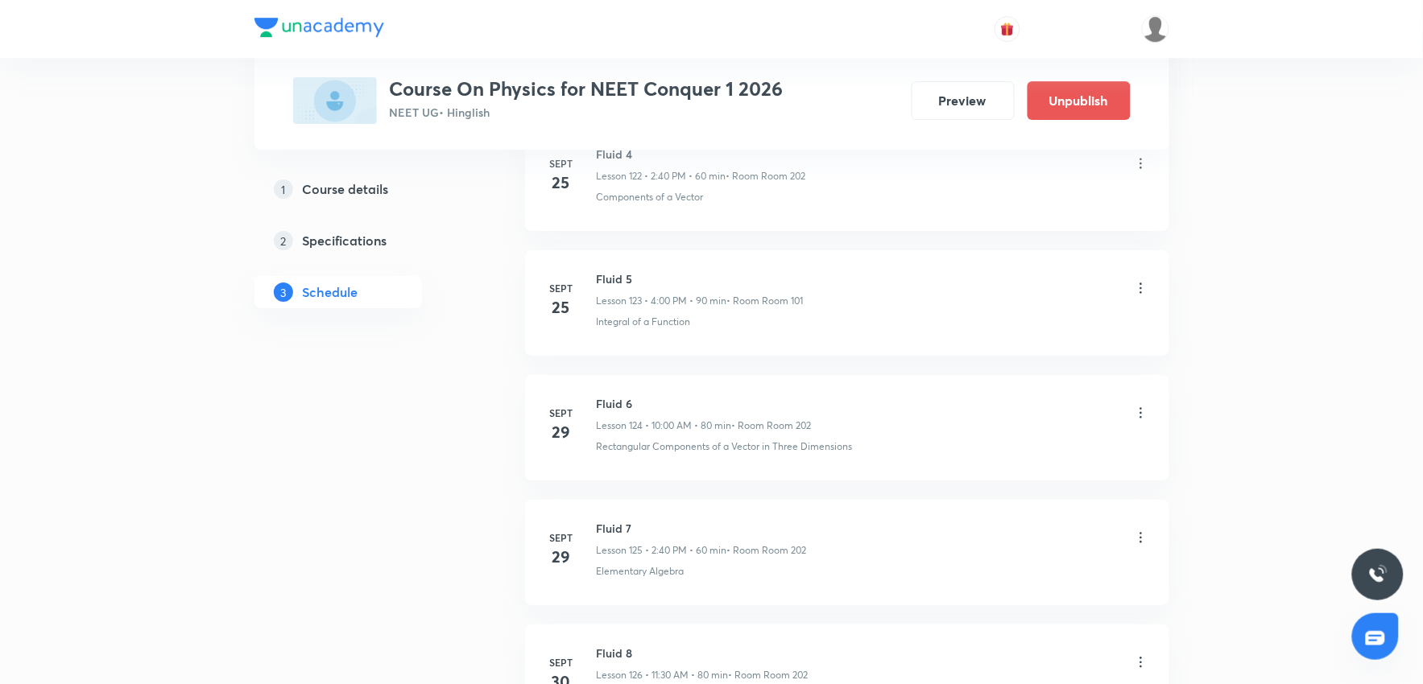
scroll to position [16954, 0]
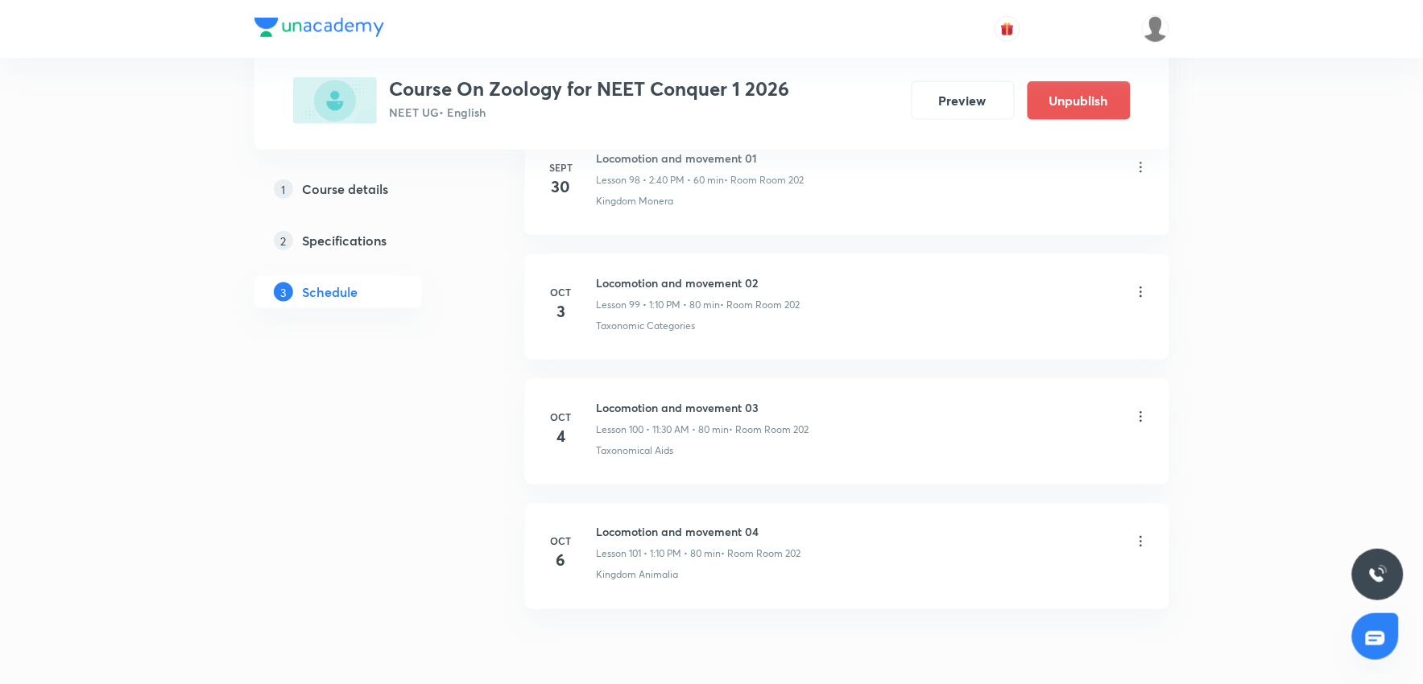
scroll to position [13330, 0]
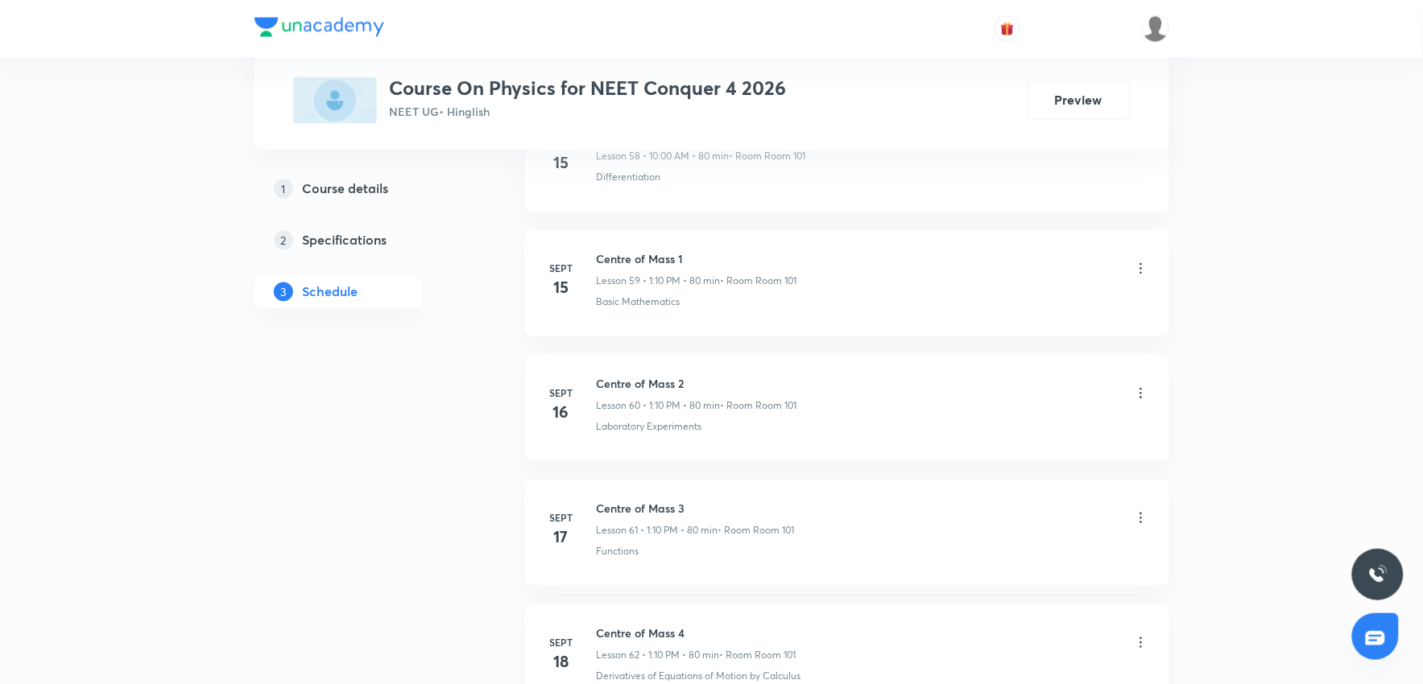
scroll to position [9979, 0]
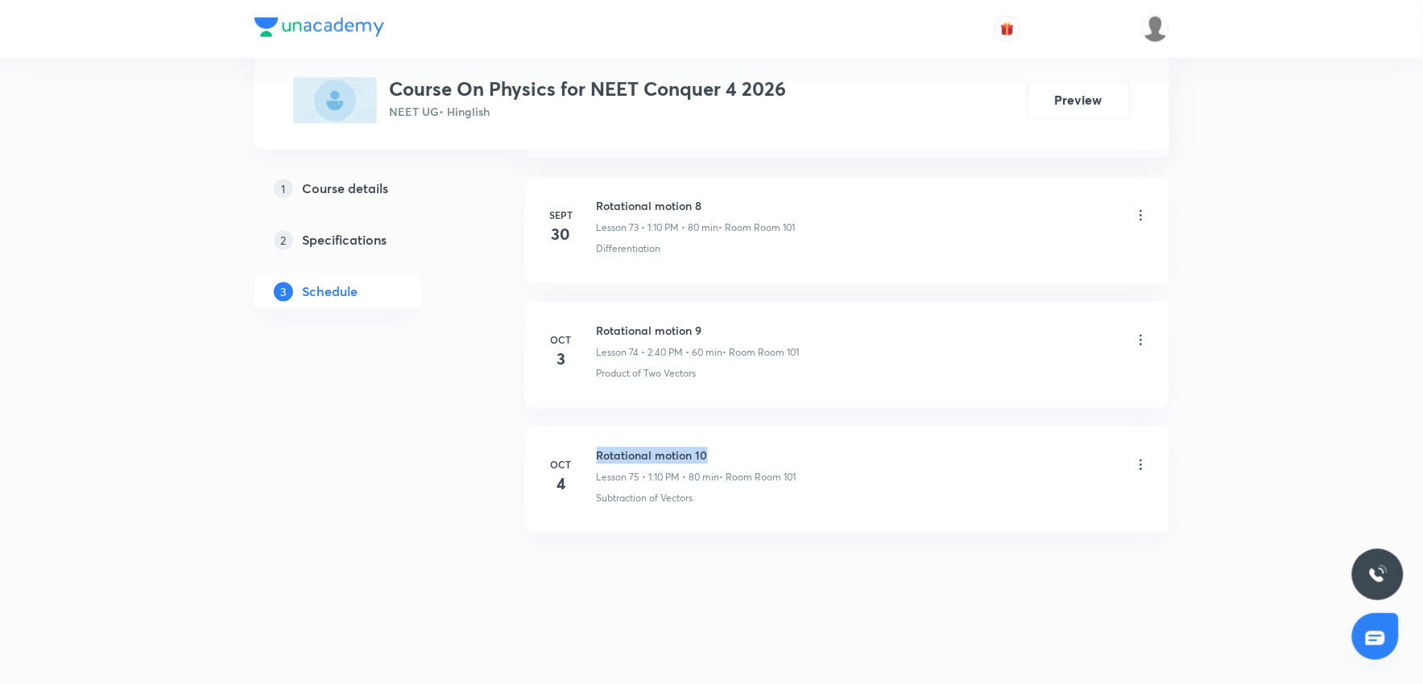
drag, startPoint x: 590, startPoint y: 447, endPoint x: 761, endPoint y: 449, distance: 170.7
click at [761, 449] on div "[DATE] Rotational motion 10 Lesson 75 • 1:10 PM • 80 min • Room Room 101 Subtra…" at bounding box center [847, 477] width 604 height 59
copy h6 "Rotational motion 10"
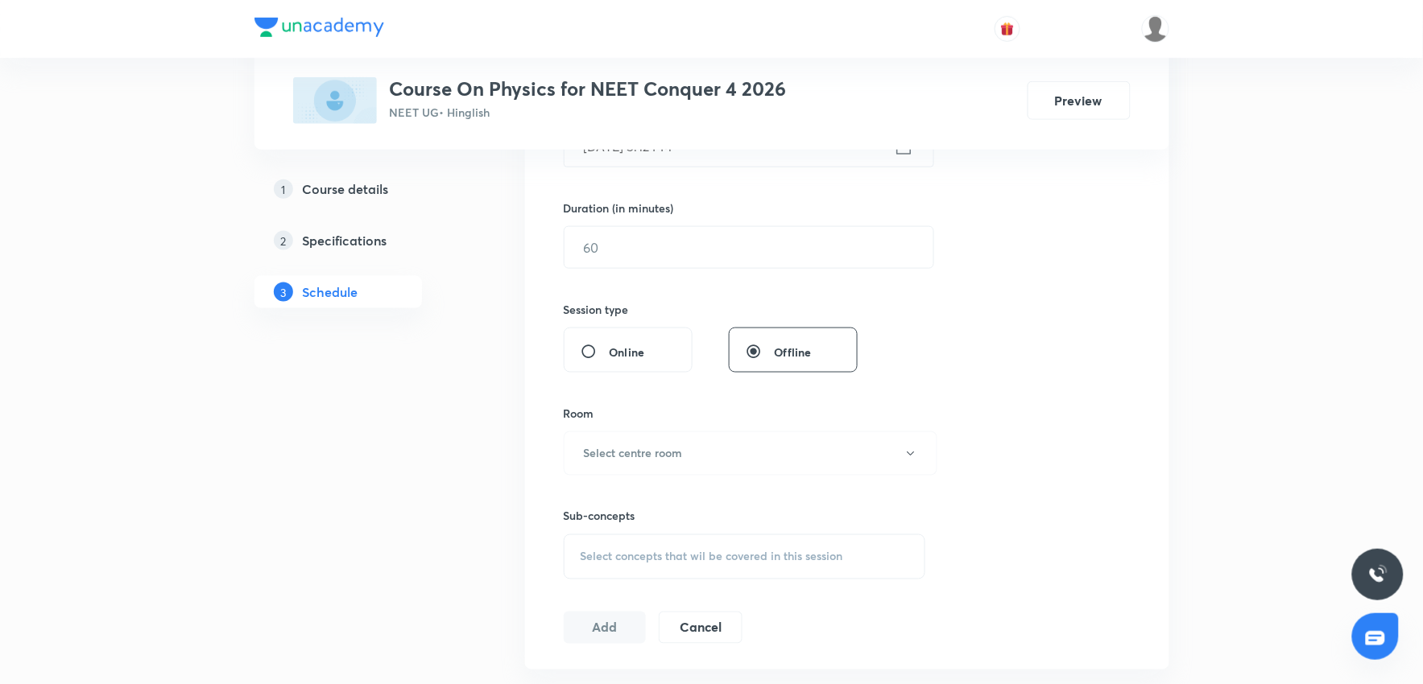
scroll to position [0, 0]
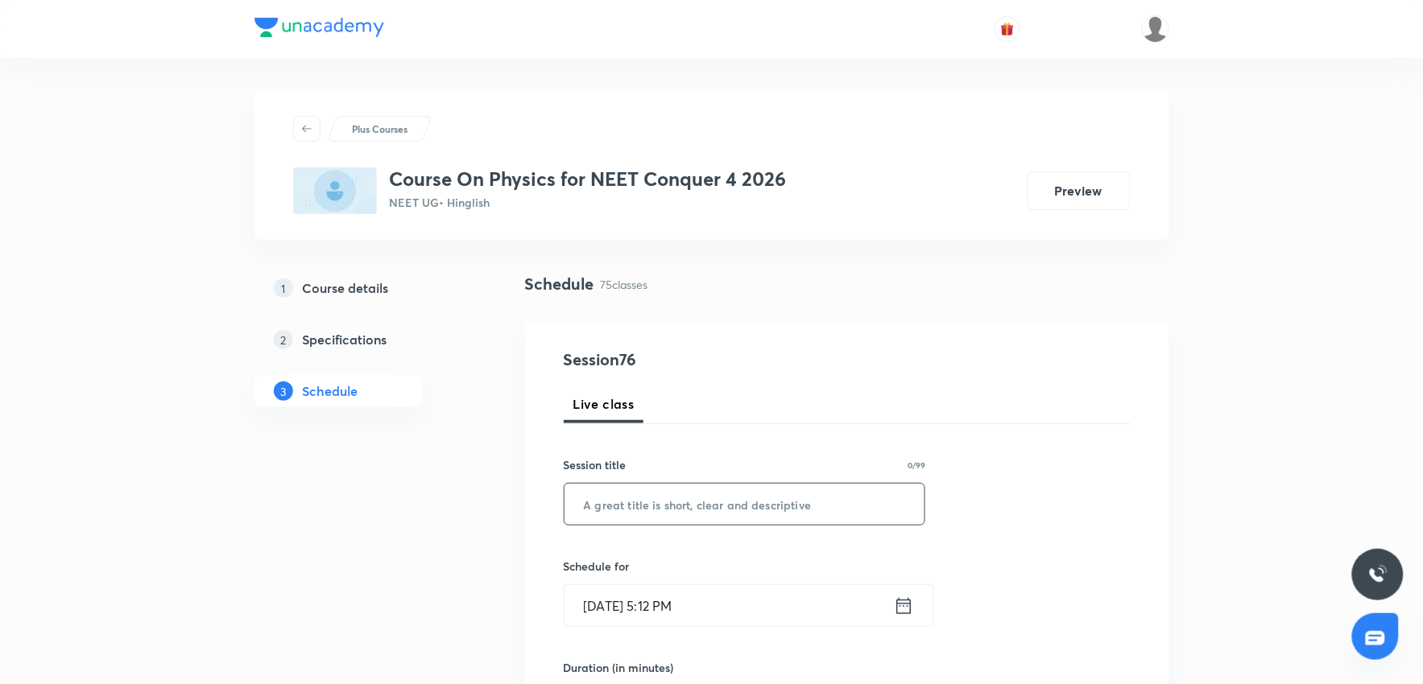
click at [704, 487] on input "text" at bounding box center [744, 504] width 361 height 41
paste input "Rotational motion 10"
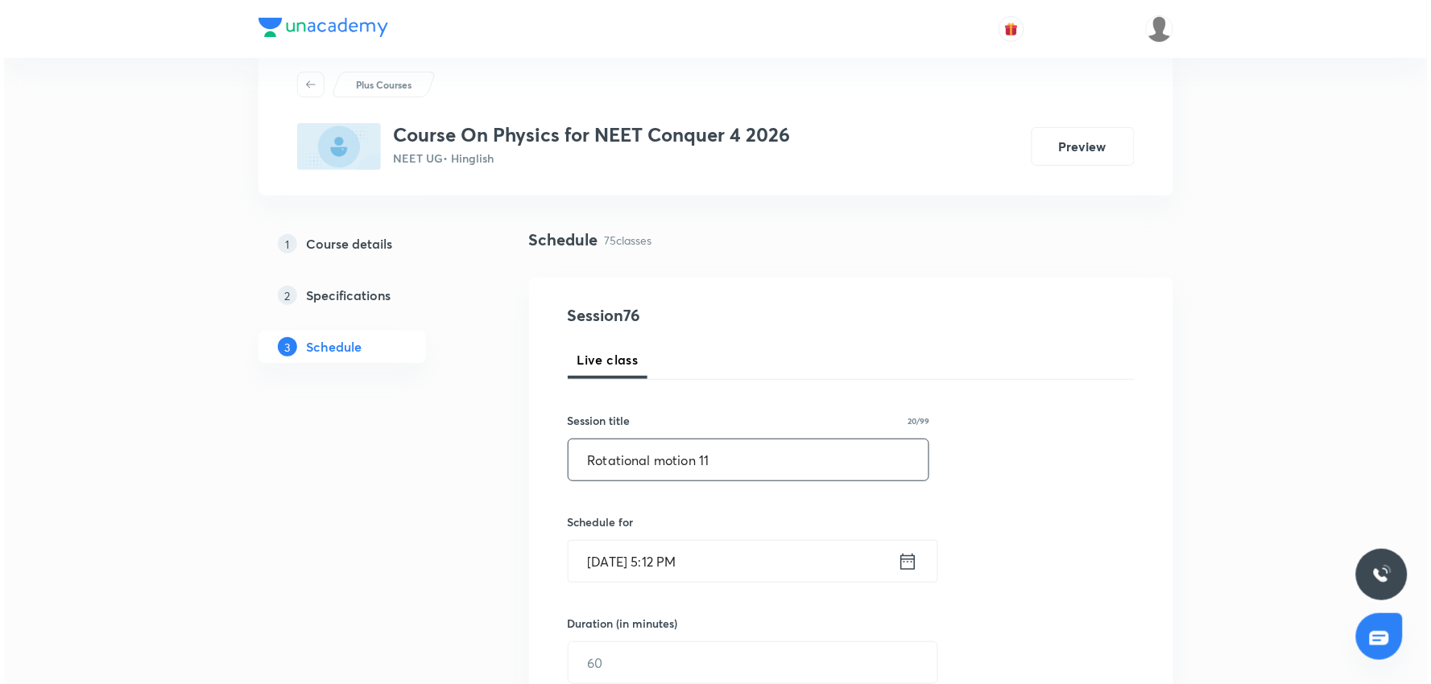
scroll to position [89, 0]
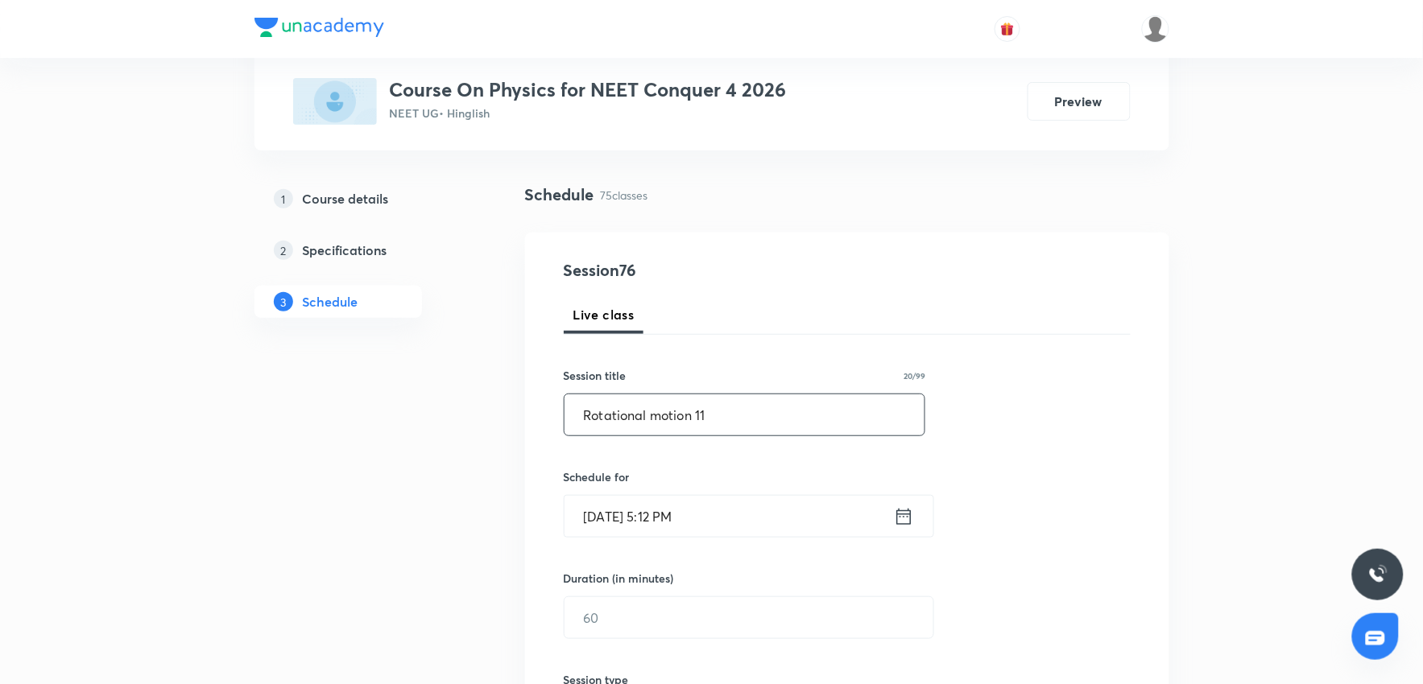
type input "Rotational motion 11"
click at [719, 524] on input "[DATE] 5:12 PM" at bounding box center [728, 516] width 329 height 41
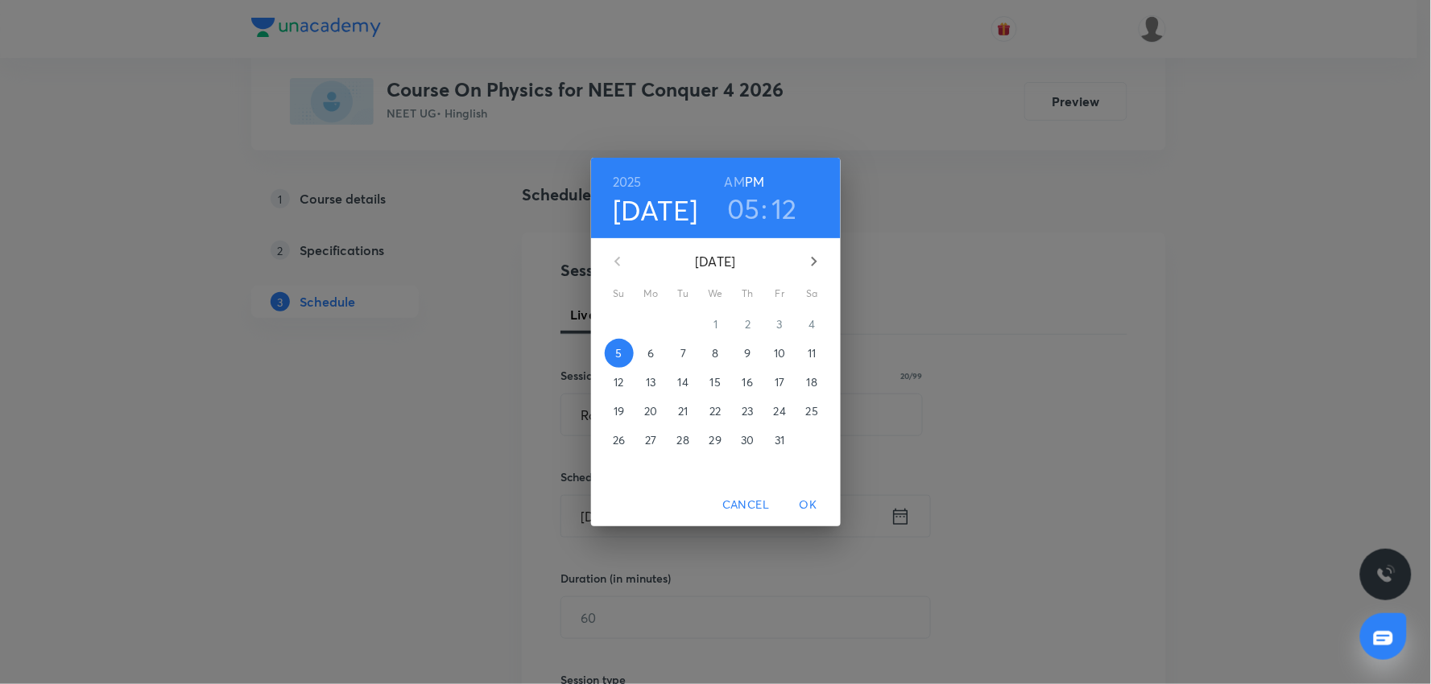
drag, startPoint x: 652, startPoint y: 356, endPoint x: 663, endPoint y: 345, distance: 15.4
click at [663, 345] on span "6" at bounding box center [651, 353] width 29 height 16
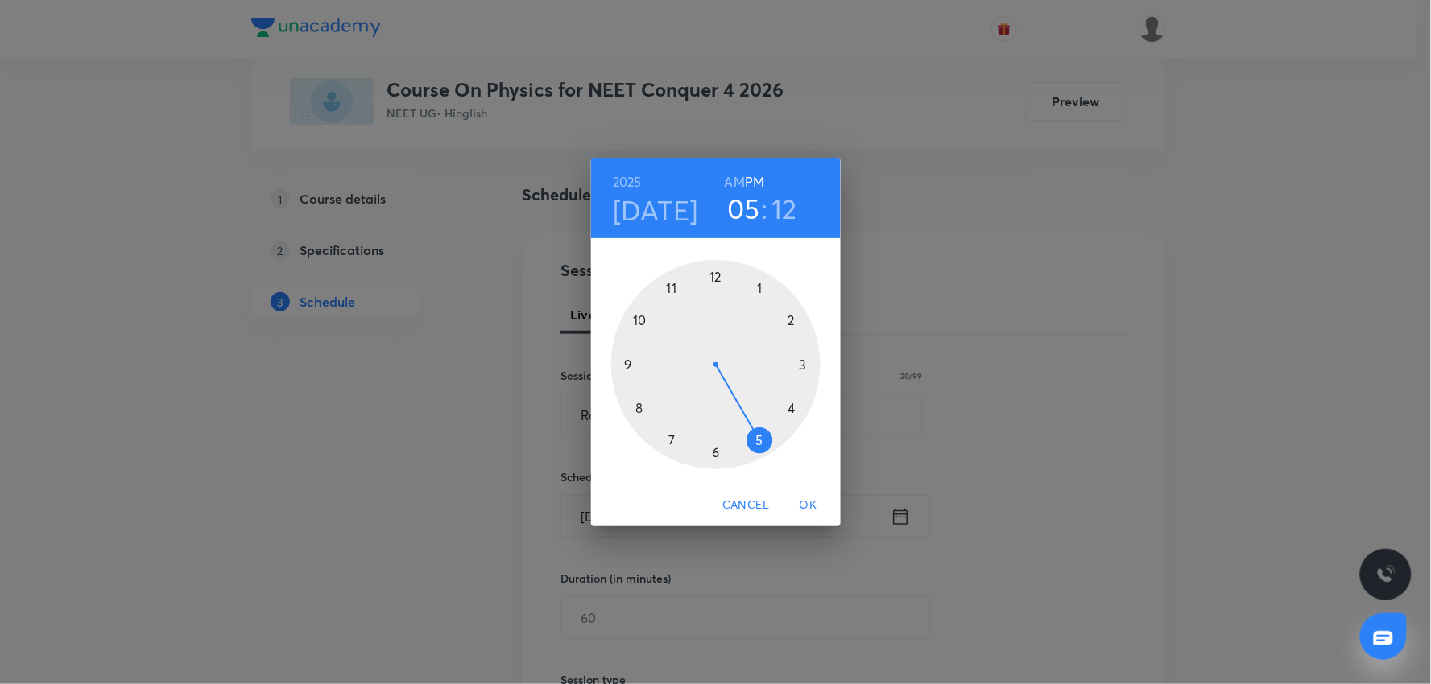
click at [746, 209] on h3 "05" at bounding box center [743, 209] width 33 height 34
click at [639, 325] on div at bounding box center [715, 364] width 209 height 209
click at [717, 270] on div at bounding box center [715, 364] width 209 height 209
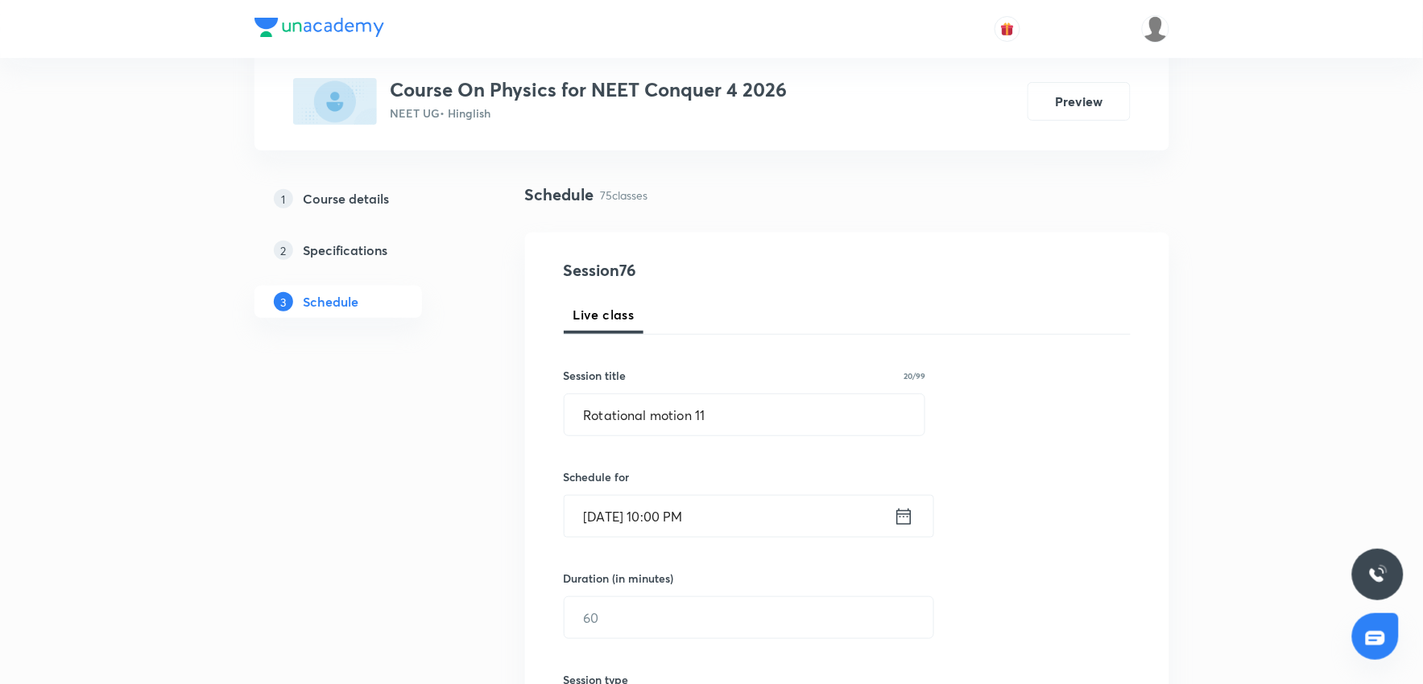
click at [728, 517] on input "Oct 6, 2025, 10:00 PM" at bounding box center [728, 516] width 329 height 41
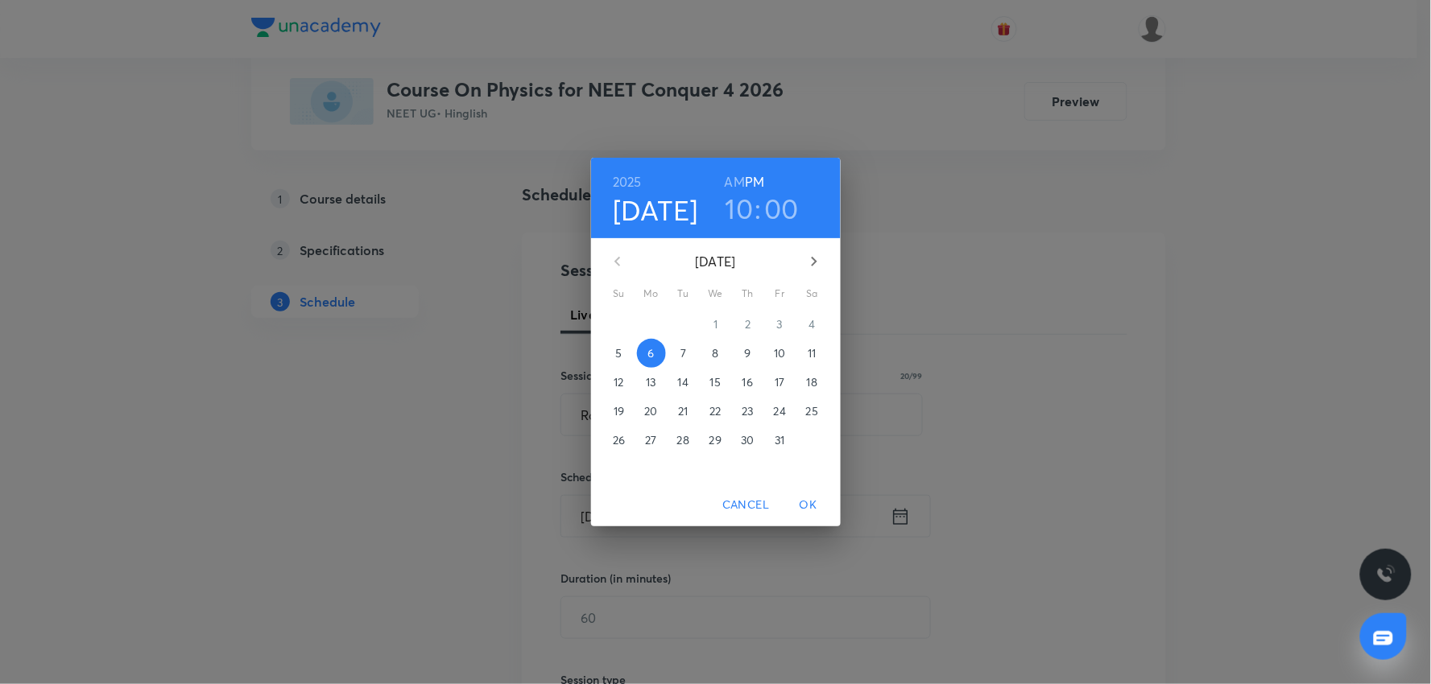
click at [728, 182] on h6 "AM" at bounding box center [735, 182] width 20 height 23
click at [820, 511] on span "OK" at bounding box center [808, 505] width 39 height 20
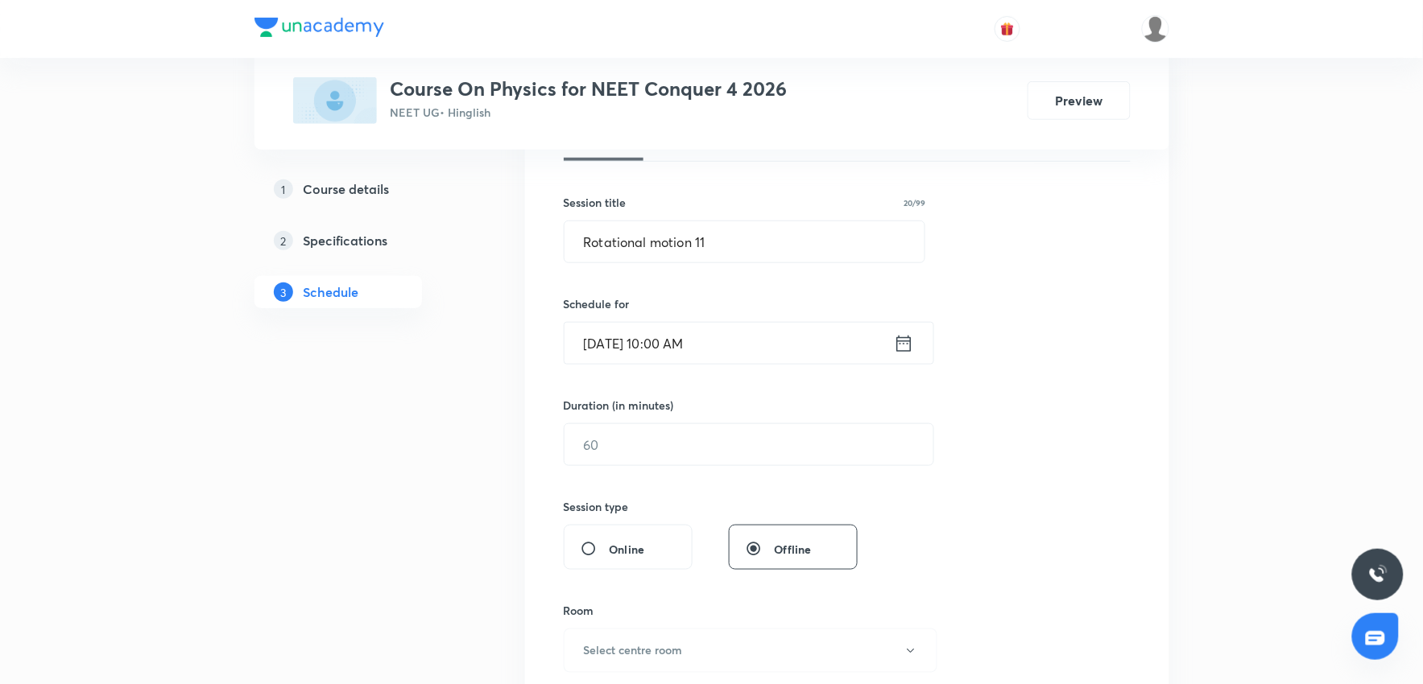
scroll to position [268, 0]
click at [695, 433] on input "text" at bounding box center [748, 439] width 369 height 41
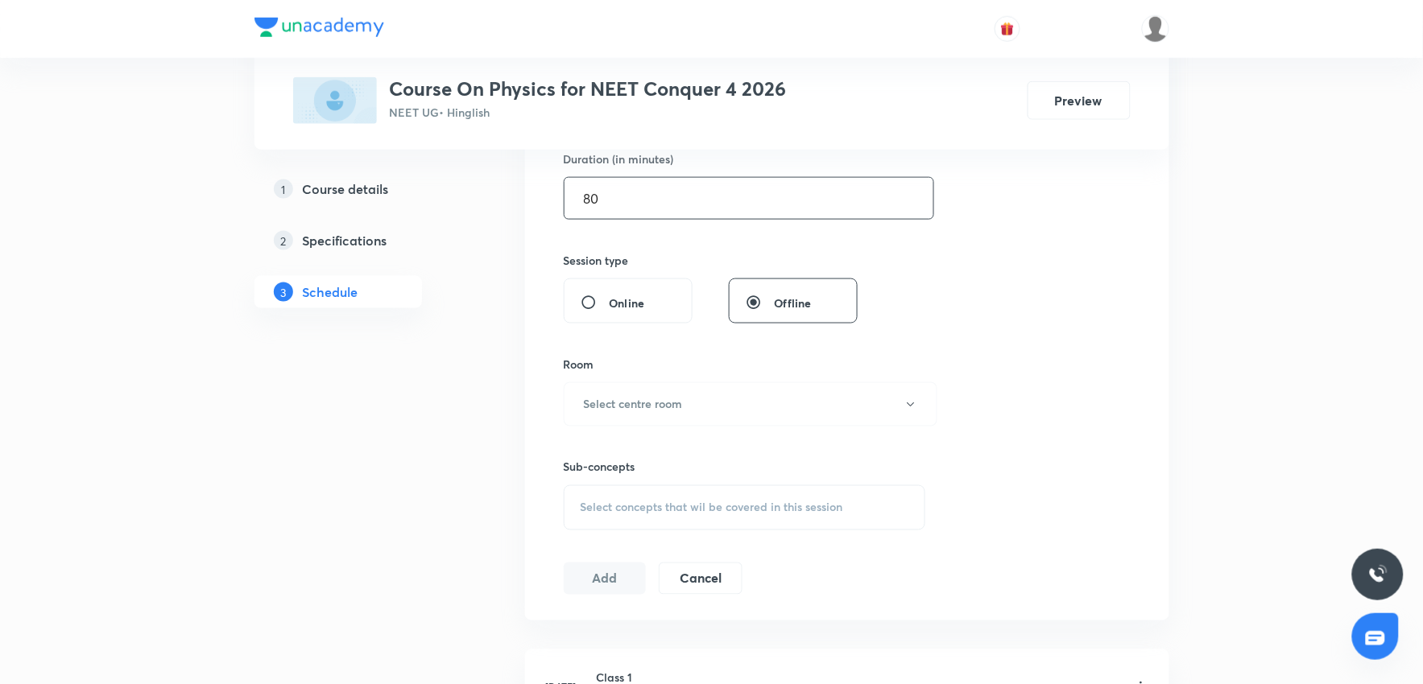
scroll to position [536, 0]
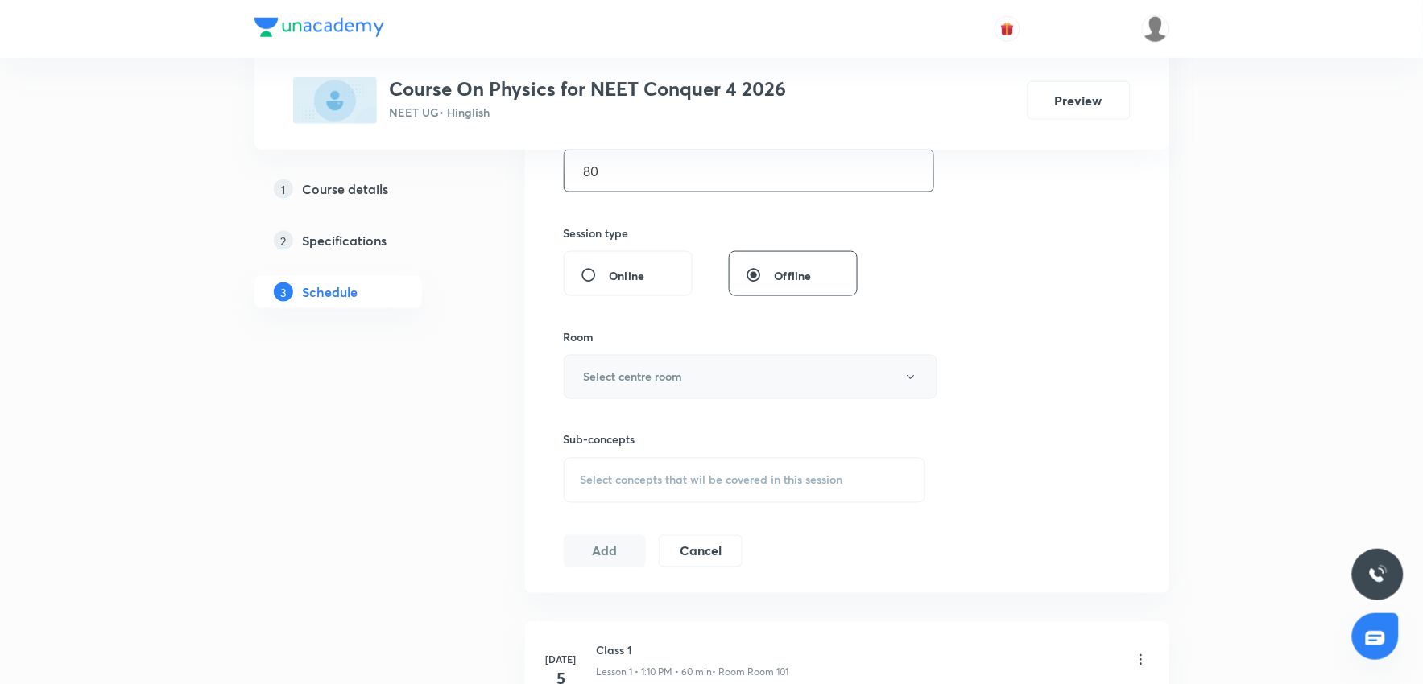
type input "80"
click at [693, 362] on button "Select centre room" at bounding box center [751, 377] width 374 height 44
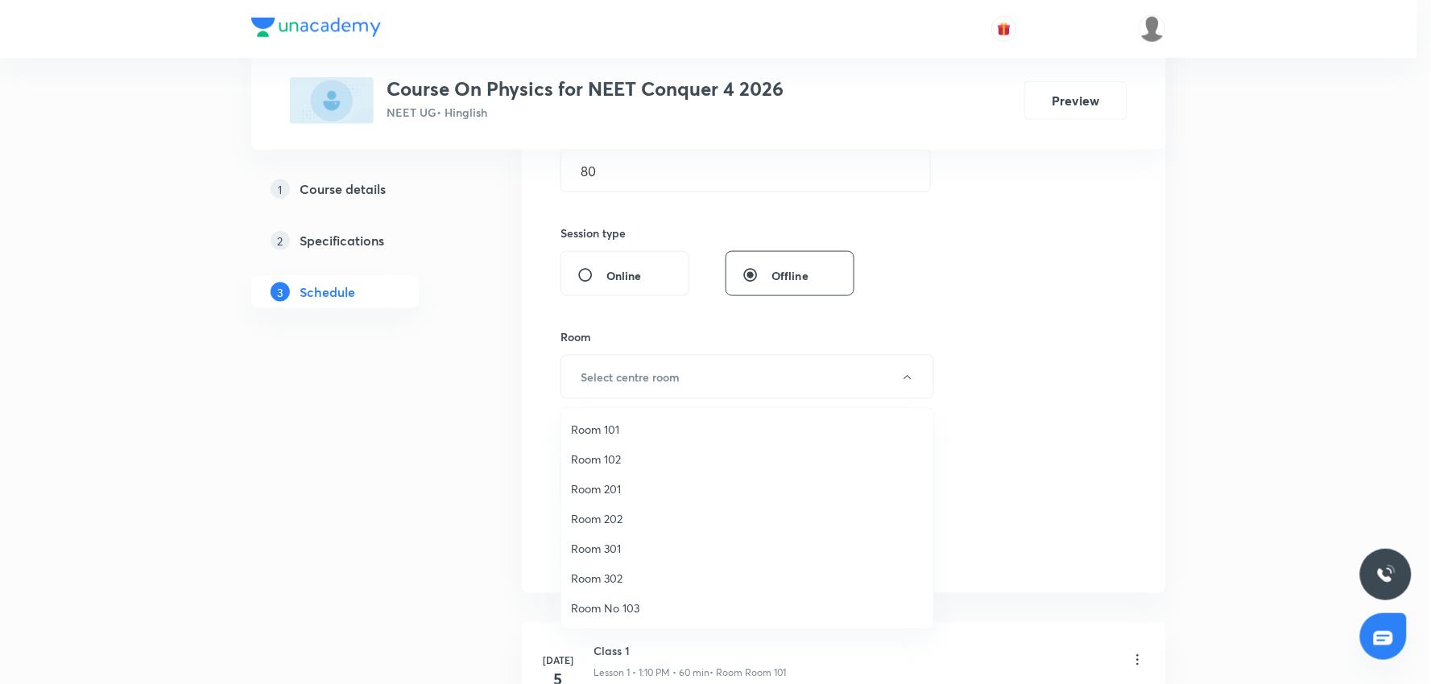
click at [600, 432] on span "Room 101" at bounding box center [747, 429] width 353 height 17
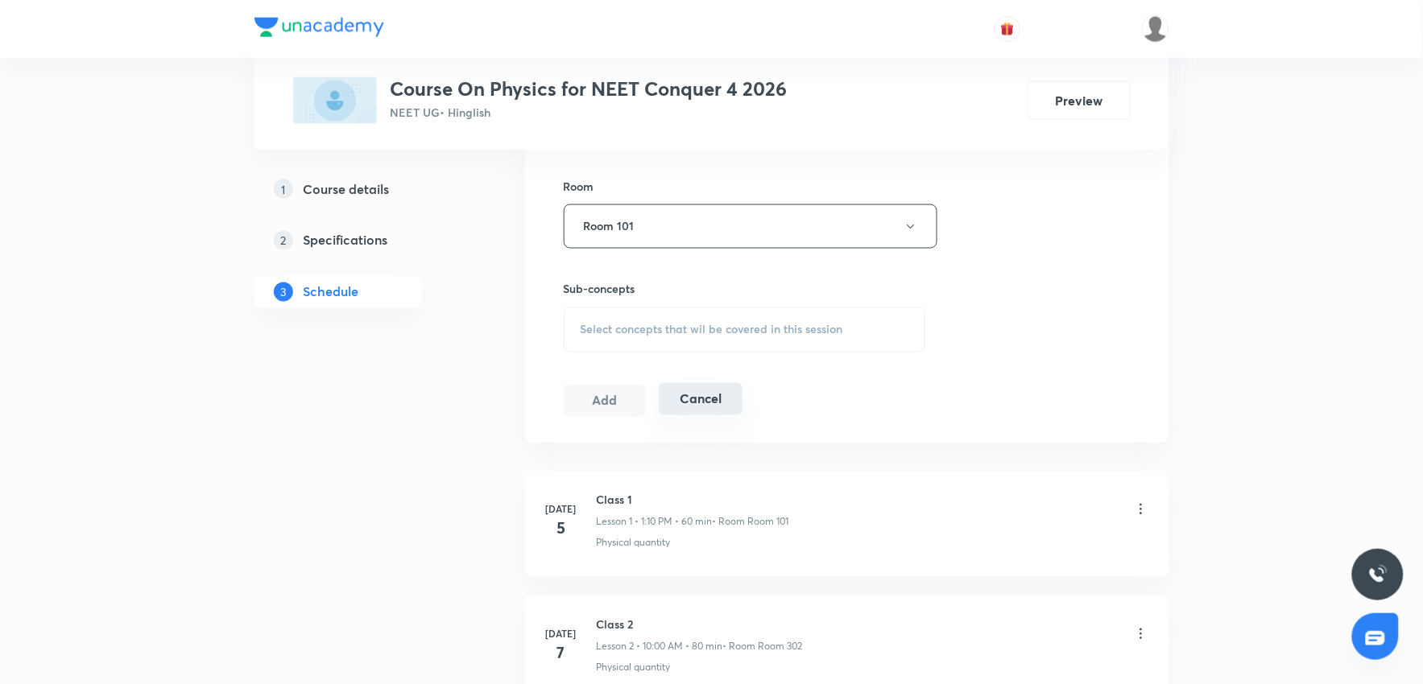
scroll to position [715, 0]
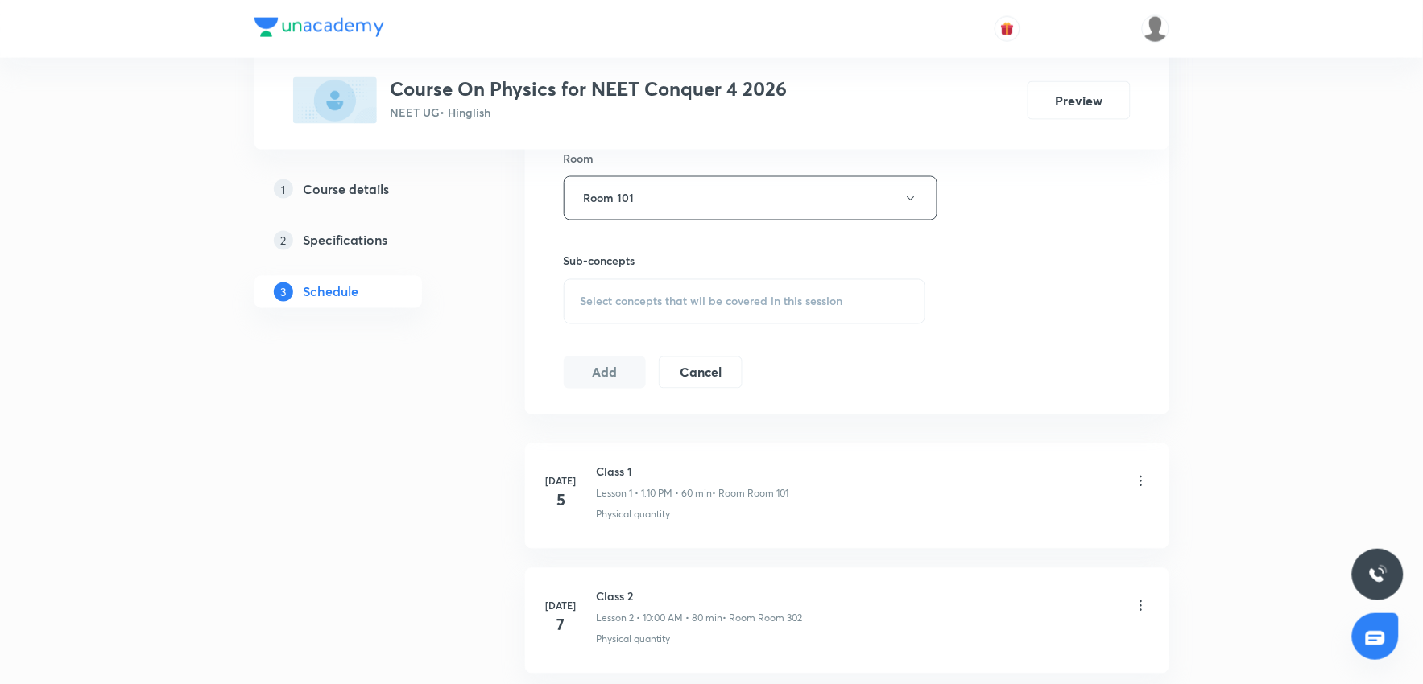
click at [693, 304] on span "Select concepts that wil be covered in this session" at bounding box center [712, 302] width 263 height 13
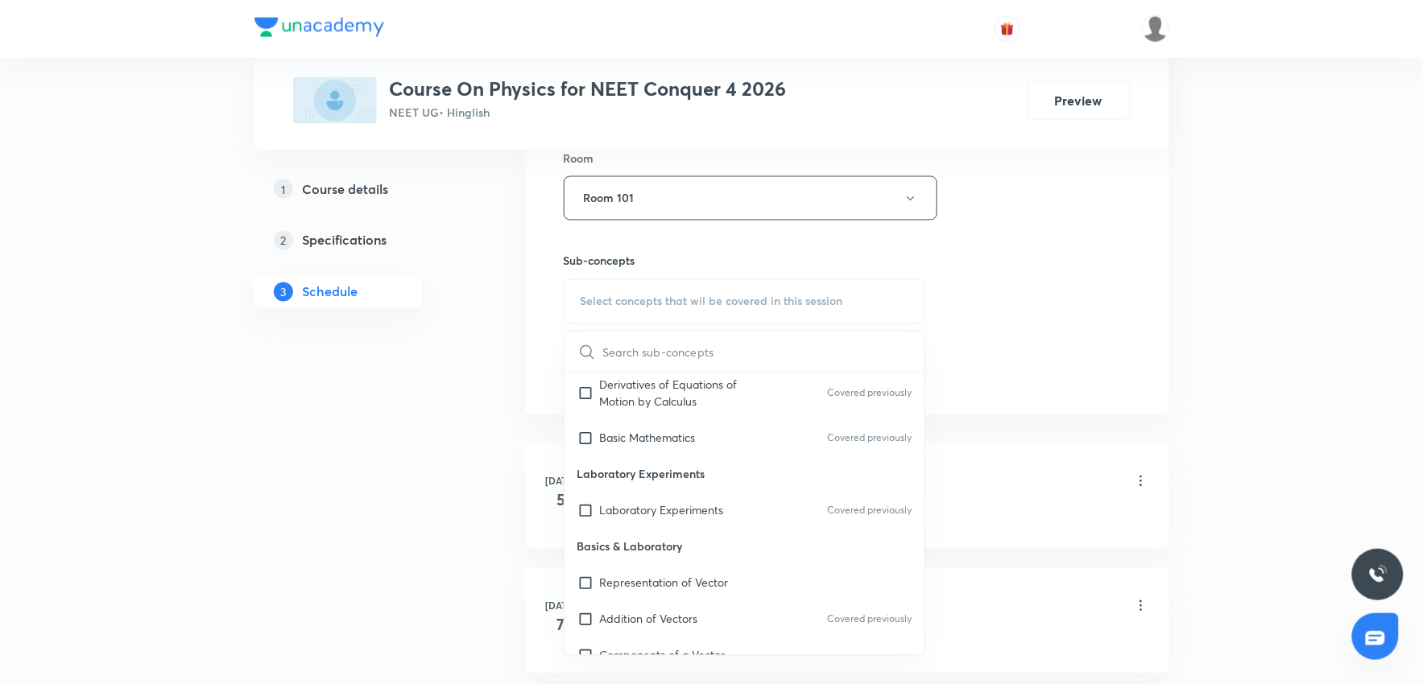
scroll to position [1073, 0]
click at [714, 505] on p "Laboratory Experiments" at bounding box center [662, 509] width 124 height 17
checkbox input "true"
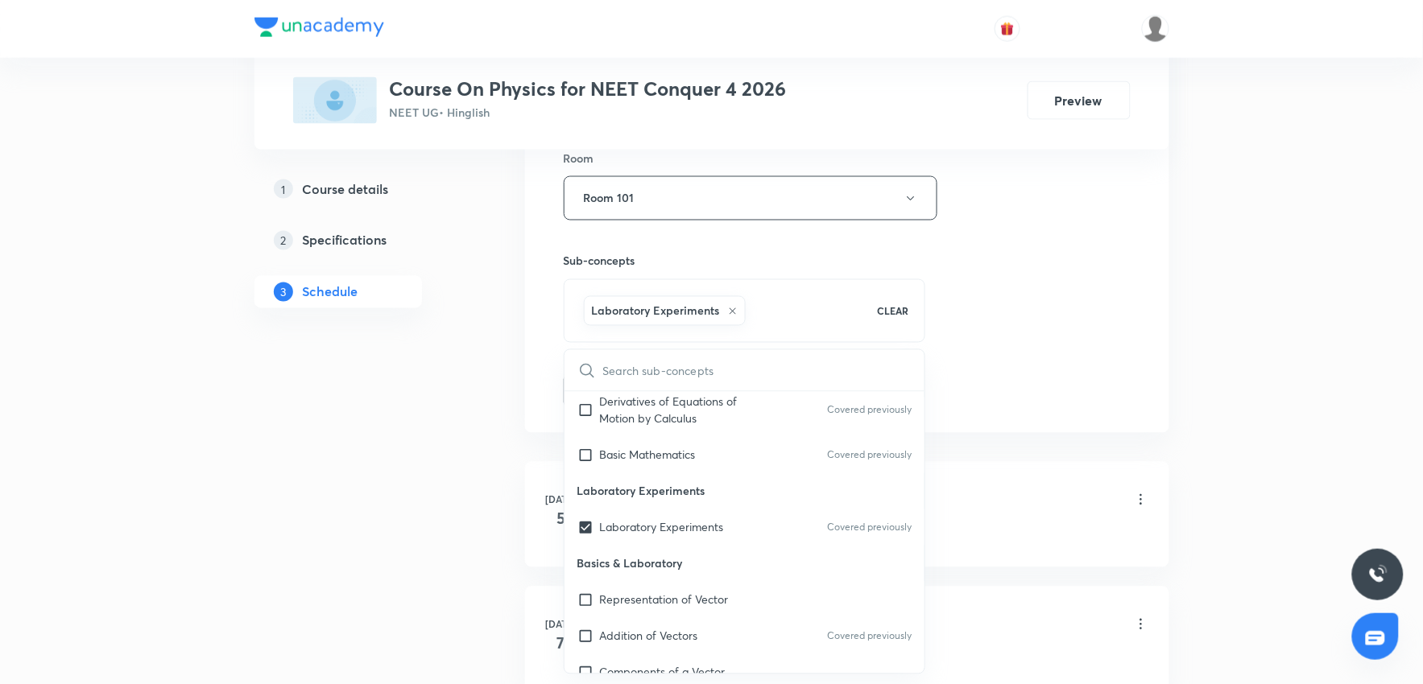
click at [1156, 430] on div "Session 76 Live class Session title 20/99 Rotational motion 11 ​ Schedule for O…" at bounding box center [847, 20] width 644 height 826
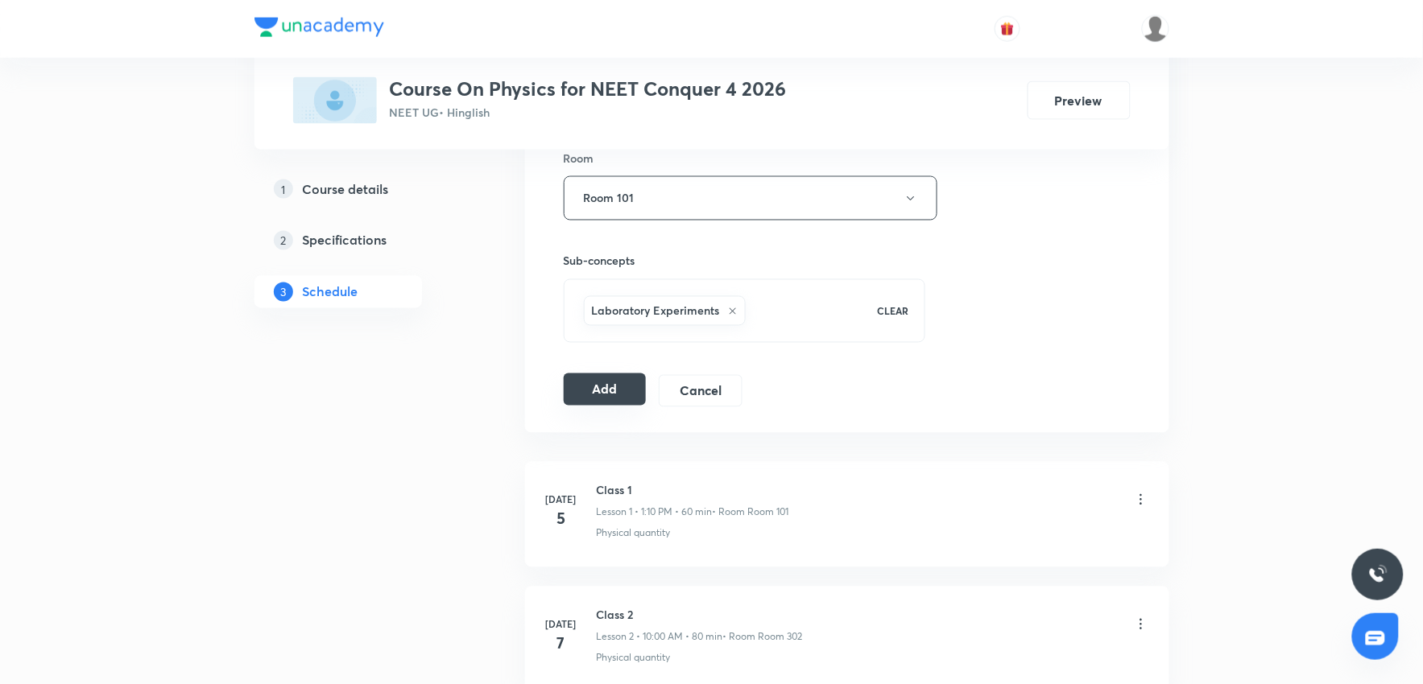
click at [577, 392] on button "Add" at bounding box center [605, 390] width 83 height 32
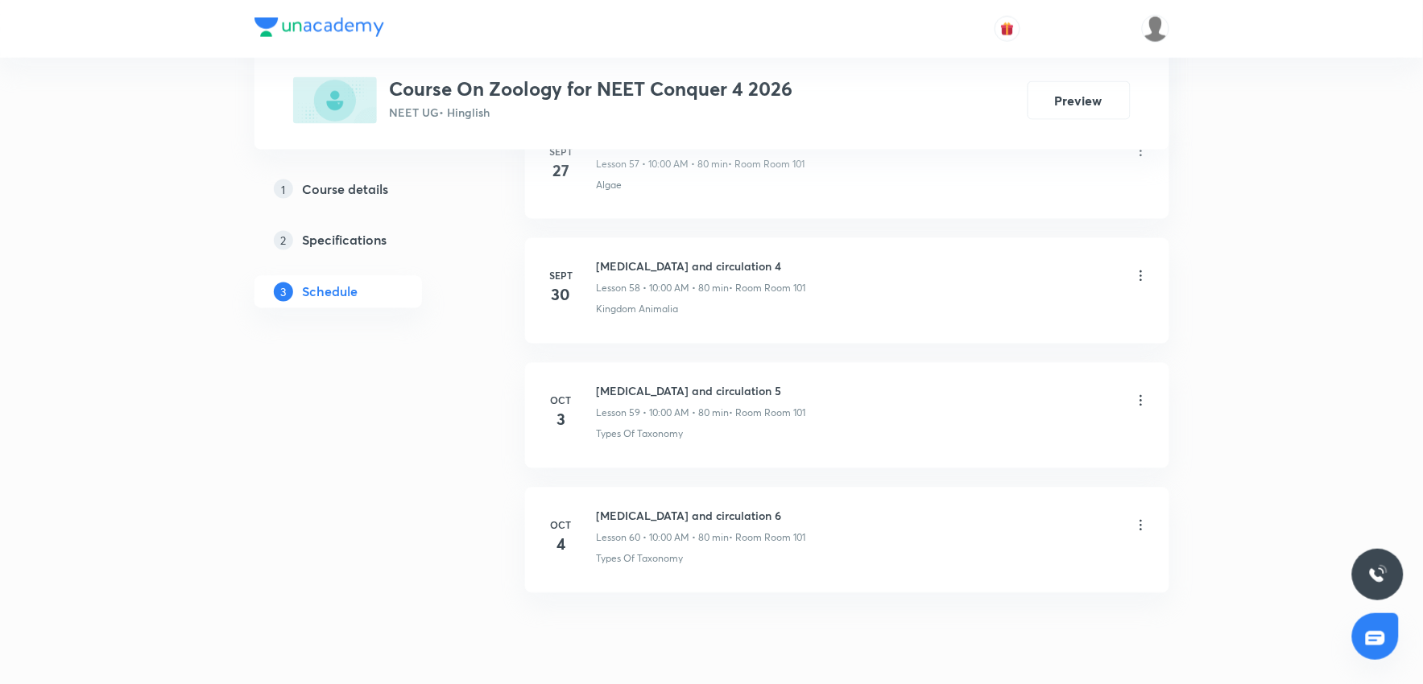
scroll to position [8104, 0]
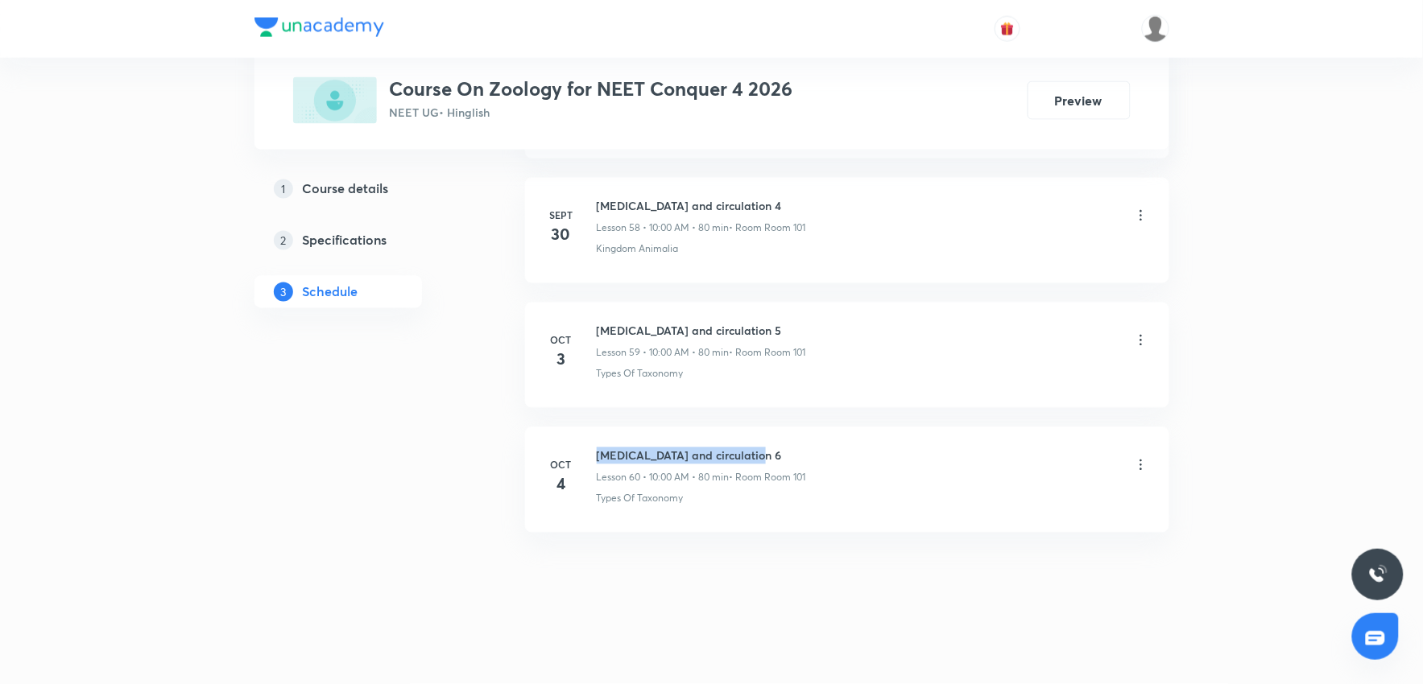
drag, startPoint x: 589, startPoint y: 449, endPoint x: 875, endPoint y: 440, distance: 286.0
click at [875, 440] on li "[DATE] [MEDICAL_DATA] and circulation 6 Lesson 60 • 10:00 AM • 80 min • Room Ro…" at bounding box center [847, 480] width 644 height 105
copy h6 "[MEDICAL_DATA] and circulation 6"
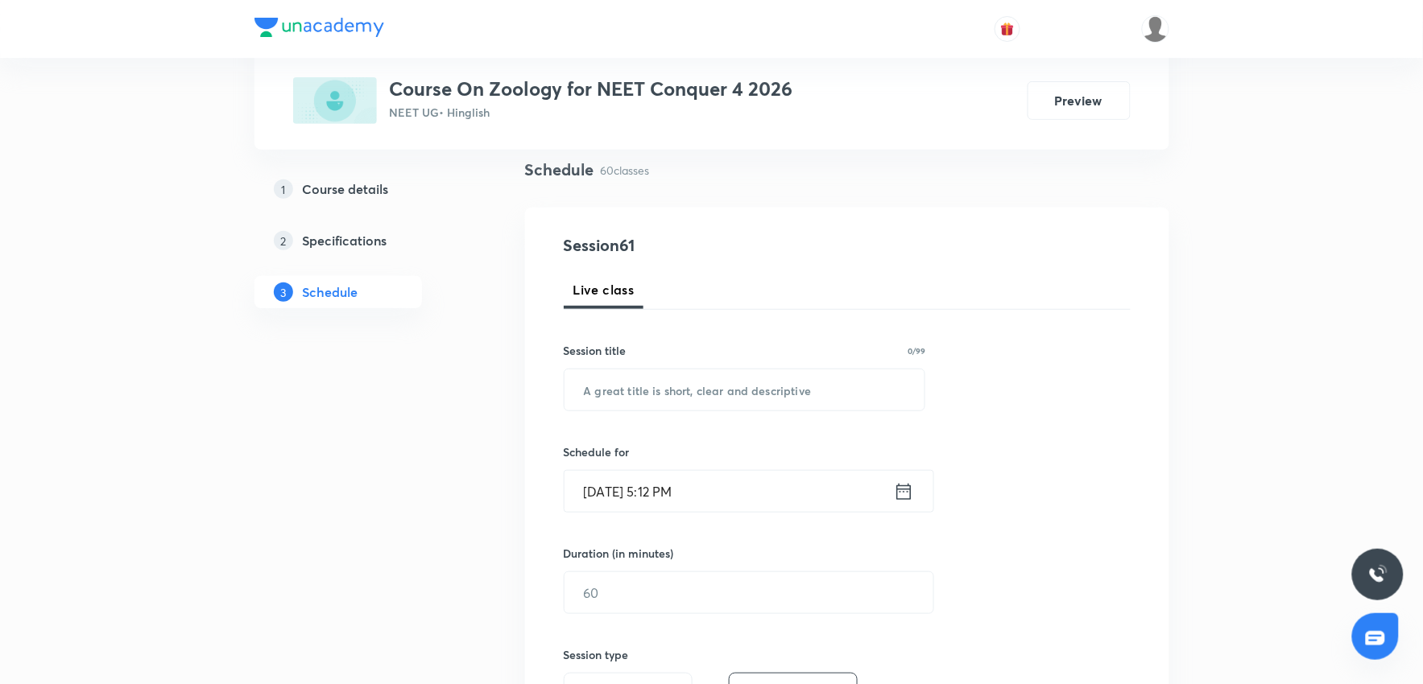
scroll to position [0, 0]
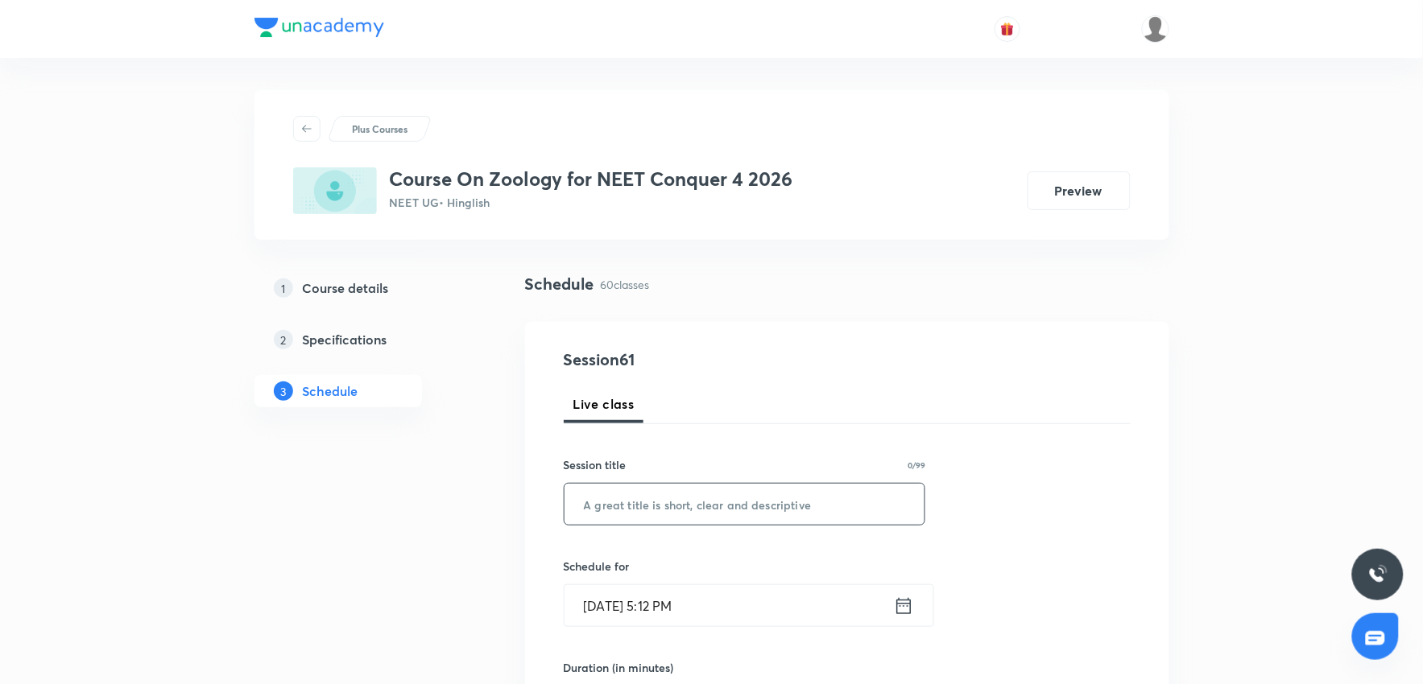
click at [583, 509] on input "text" at bounding box center [744, 504] width 361 height 41
paste input "[MEDICAL_DATA] and circulation 6"
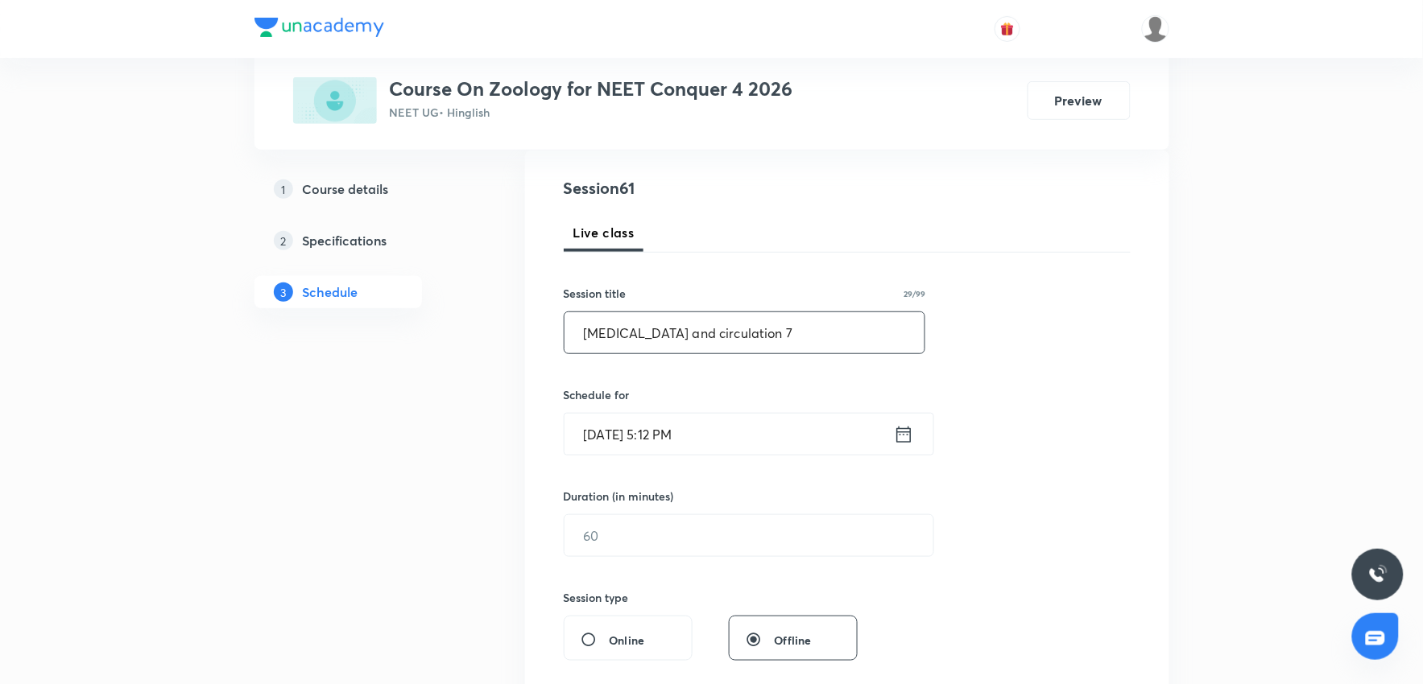
scroll to position [179, 0]
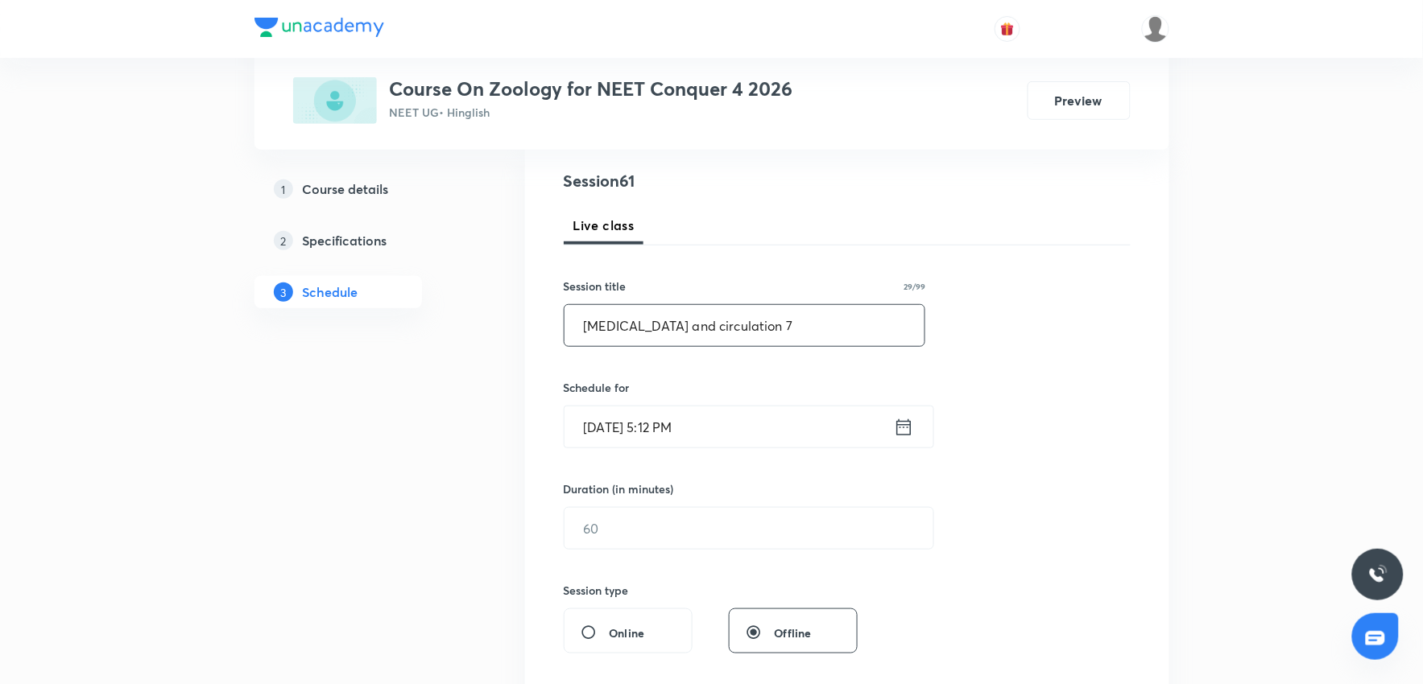
type input "[MEDICAL_DATA] and circulation 7"
click at [718, 425] on input "[DATE] 5:12 PM" at bounding box center [728, 427] width 329 height 41
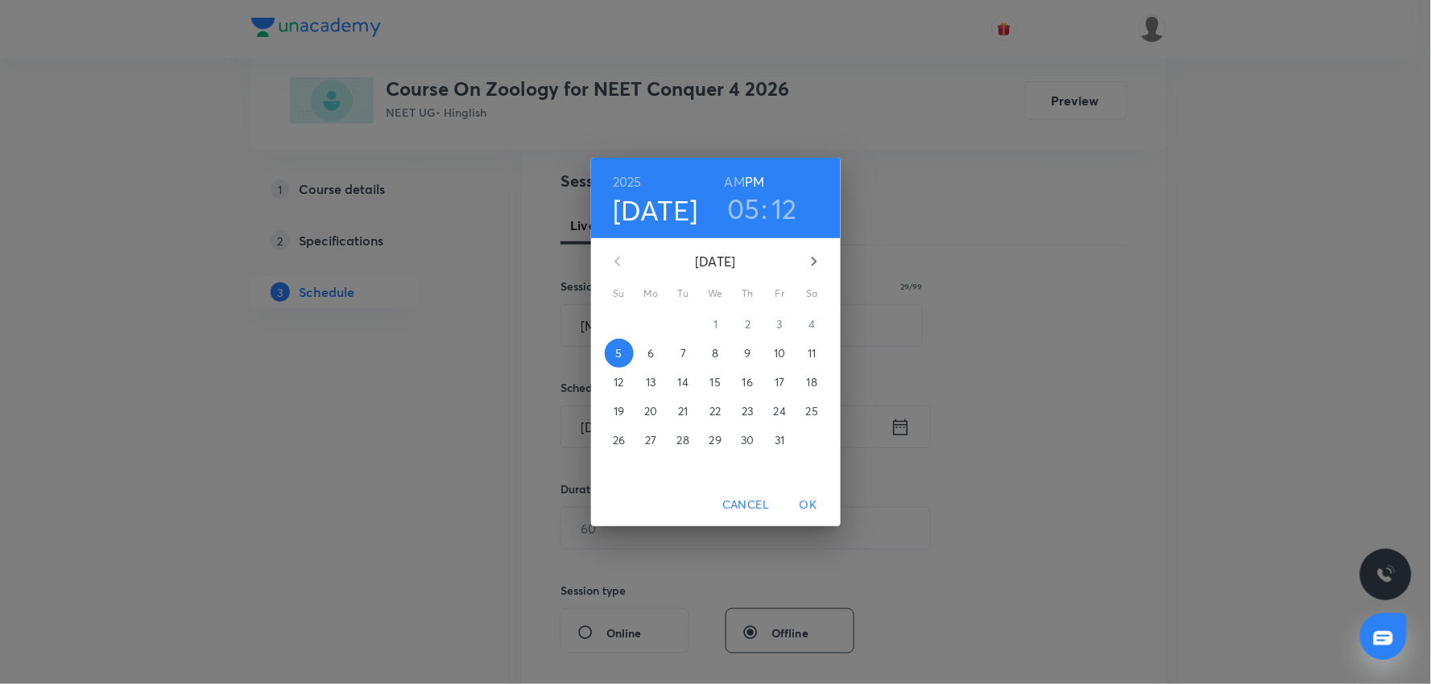
click at [660, 345] on span "6" at bounding box center [651, 353] width 29 height 16
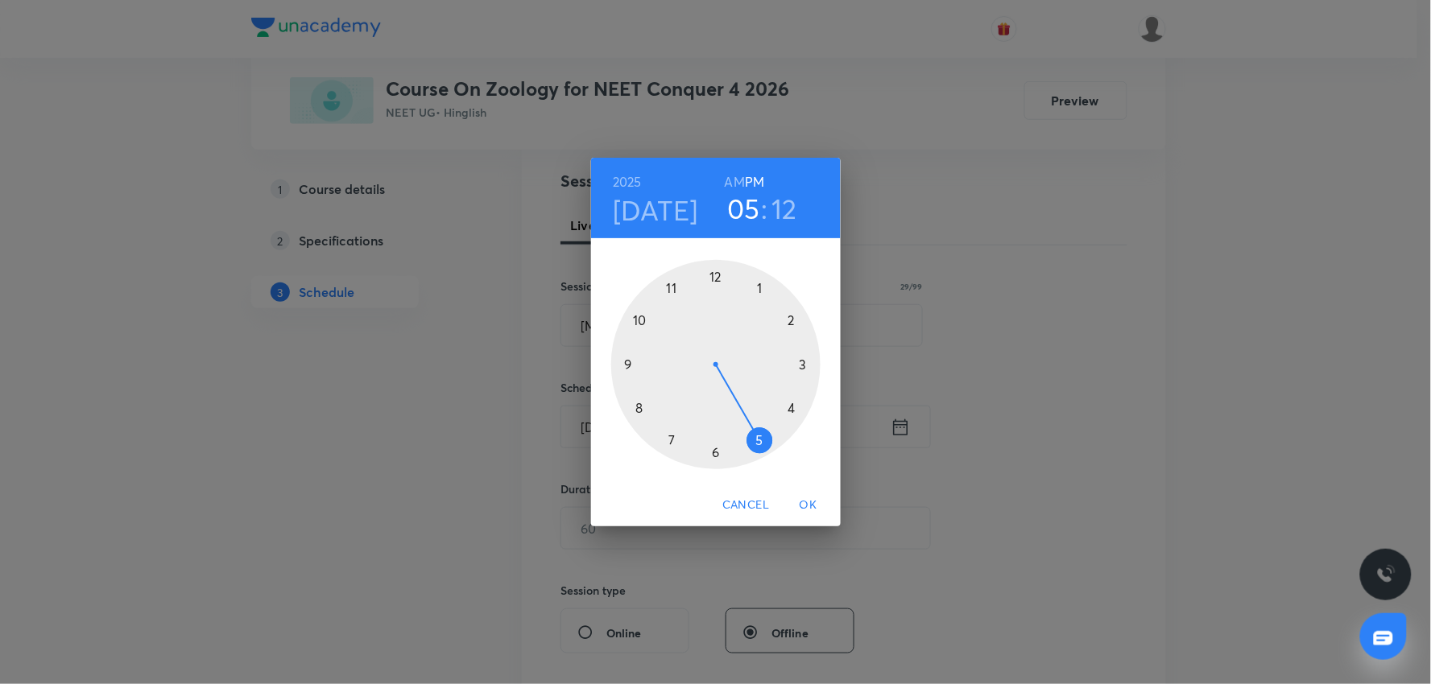
click at [742, 218] on h3 "05" at bounding box center [743, 209] width 33 height 34
click at [666, 290] on div at bounding box center [715, 364] width 209 height 209
click at [718, 453] on div at bounding box center [715, 364] width 209 height 209
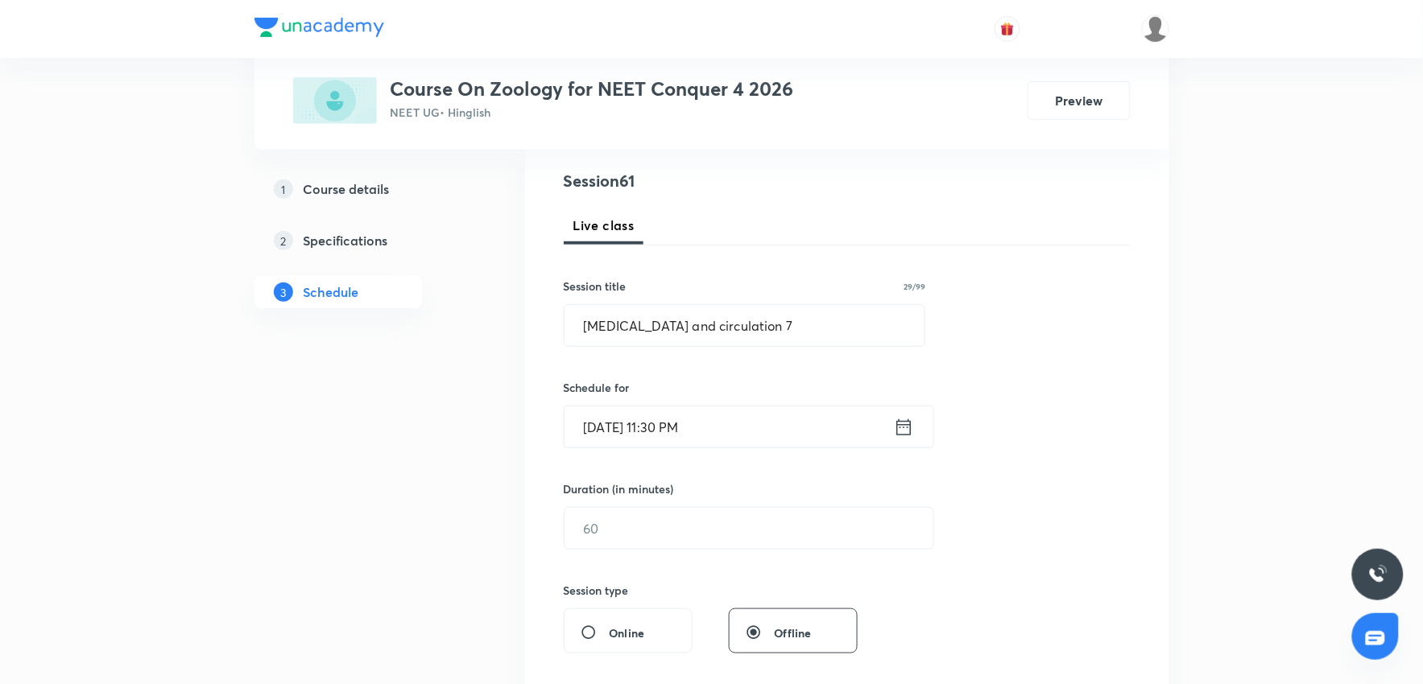
click at [718, 417] on input "Oct 6, 2025, 11:30 PM" at bounding box center [728, 427] width 329 height 41
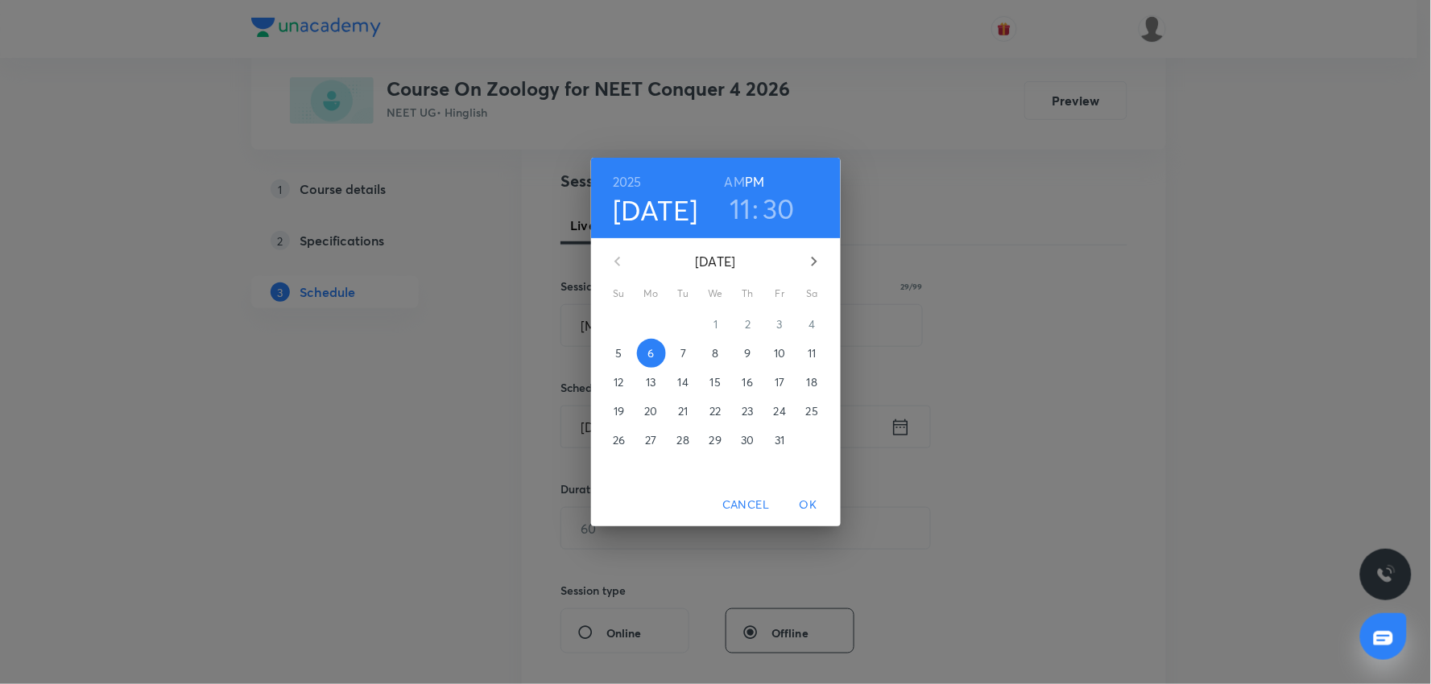
click at [743, 181] on h6 "AM" at bounding box center [735, 182] width 20 height 23
click at [1135, 393] on div "2025 Oct 6 11 : 30 AM PM October 2025 Su Mo Tu We Th Fr Sa 28 29 30 1 2 3 4 5 6…" at bounding box center [715, 342] width 1431 height 684
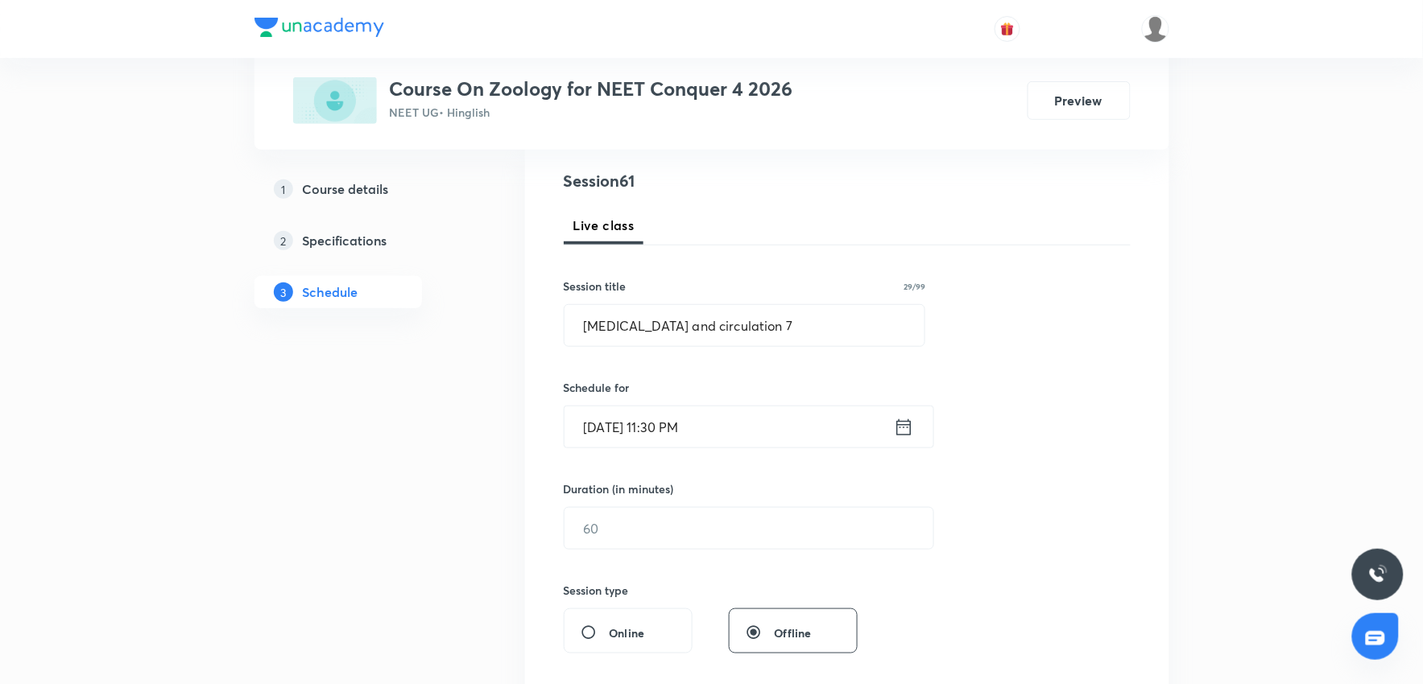
click at [726, 433] on input "Oct 6, 2025, 11:30 PM" at bounding box center [728, 427] width 329 height 41
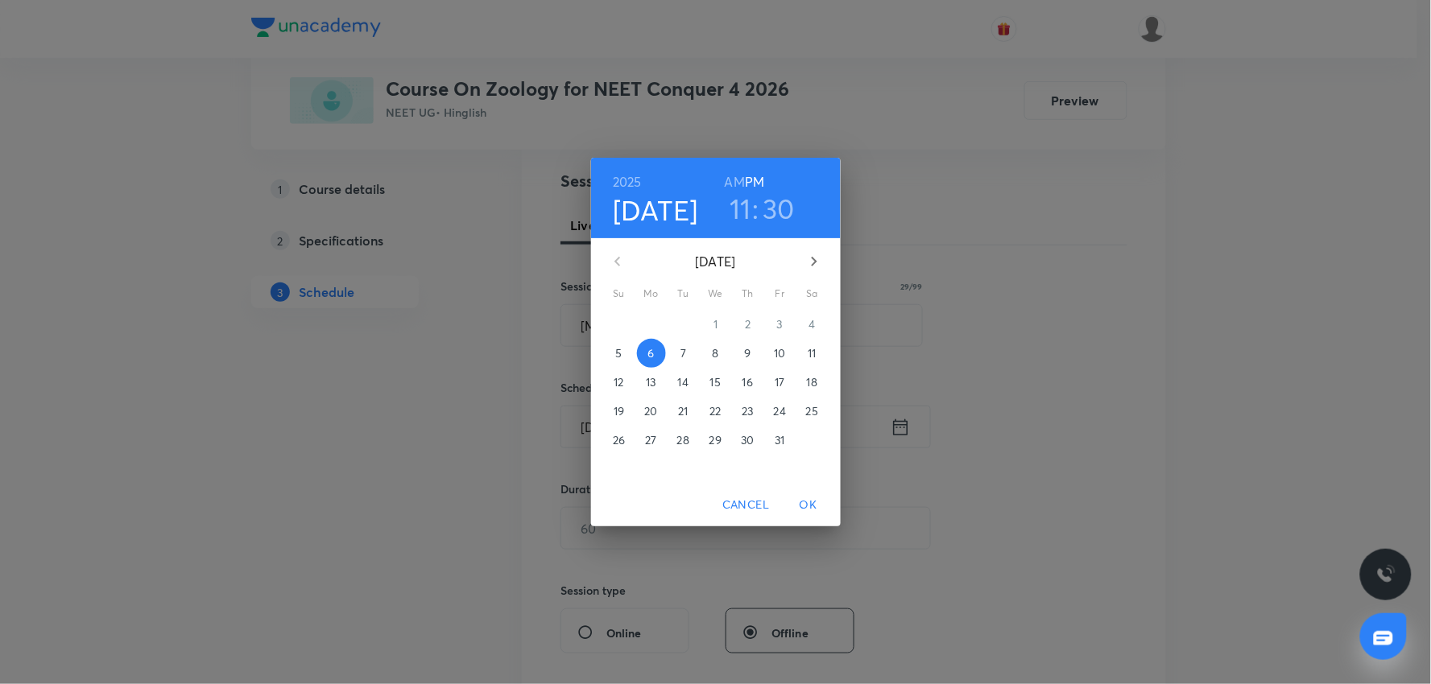
click at [736, 187] on h6 "AM" at bounding box center [735, 182] width 20 height 23
click at [808, 504] on span "OK" at bounding box center [808, 505] width 39 height 20
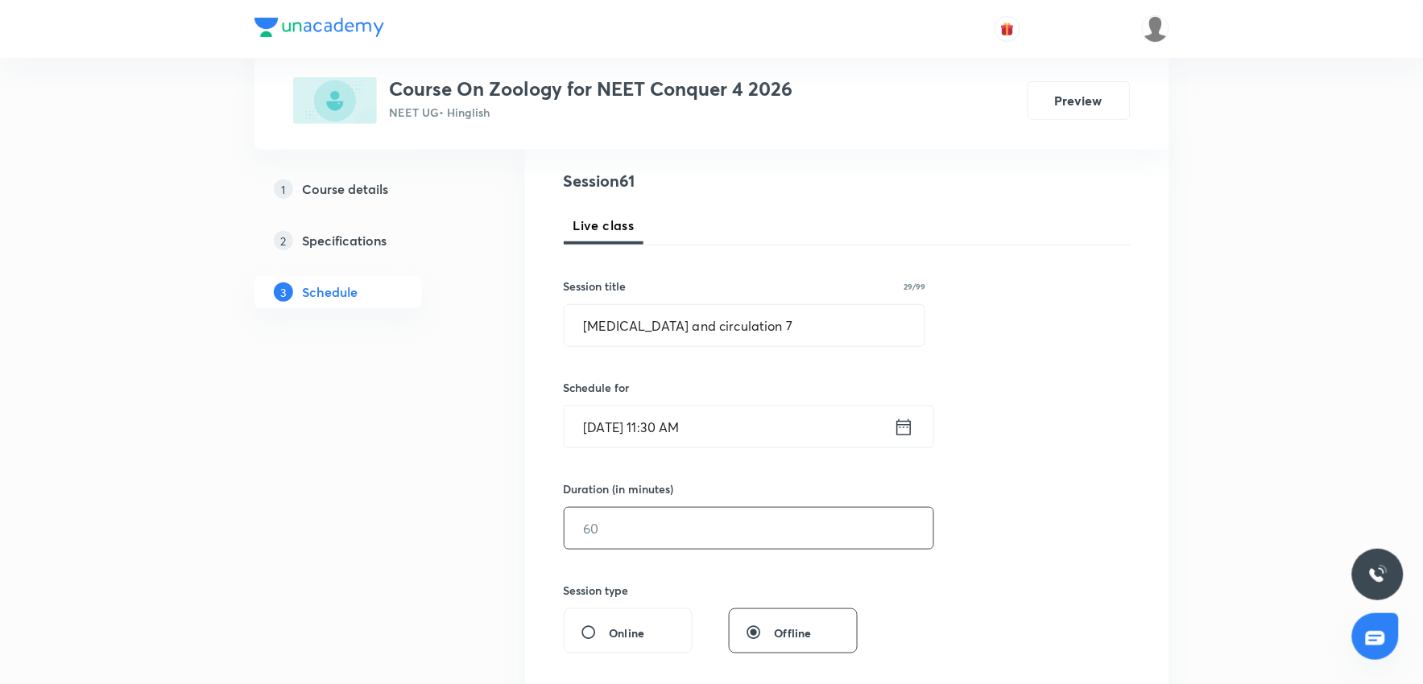
click at [709, 519] on input "text" at bounding box center [748, 528] width 369 height 41
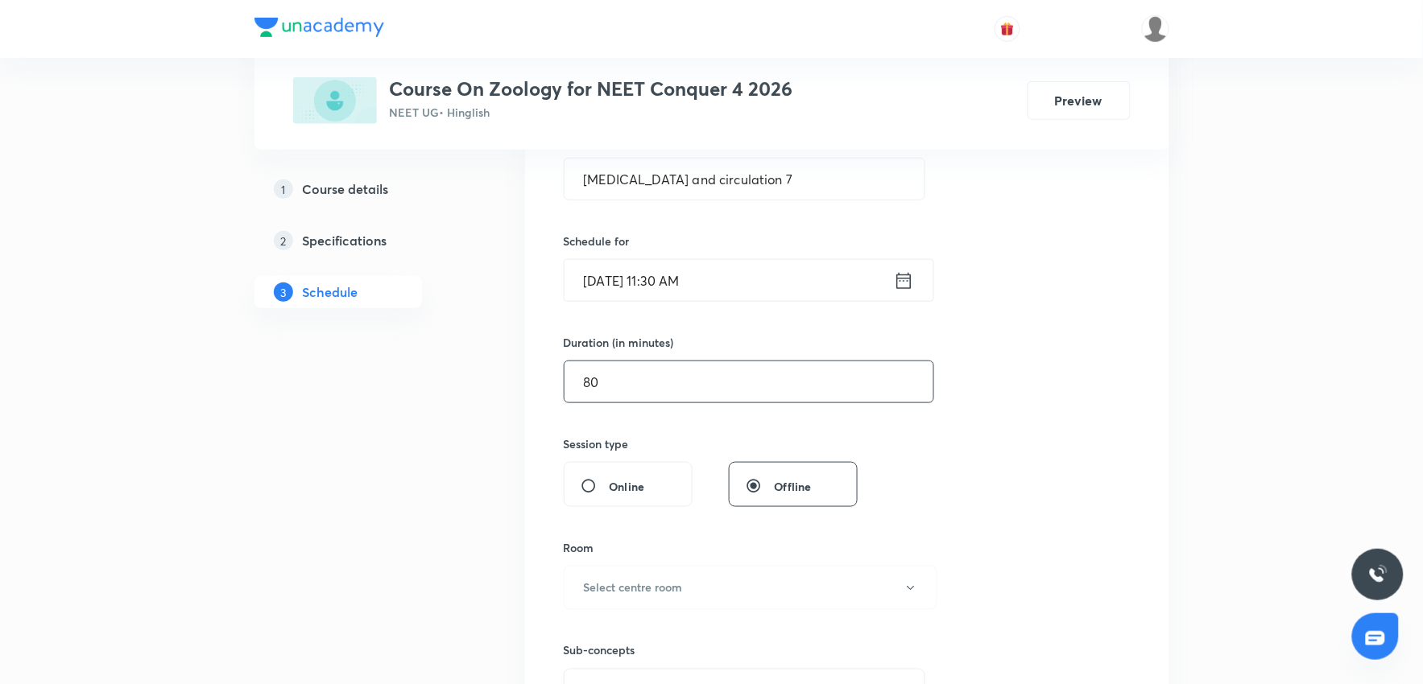
scroll to position [358, 0]
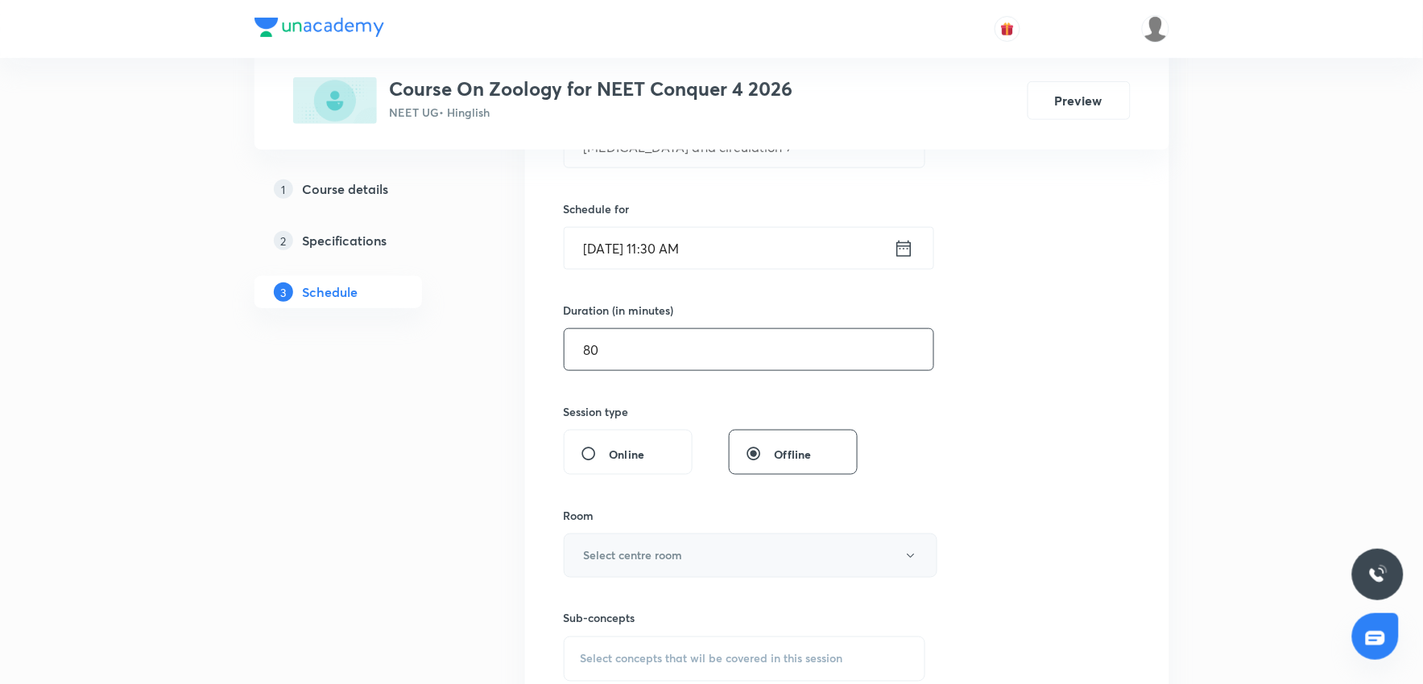
type input "80"
click at [674, 560] on h6 "Select centre room" at bounding box center [633, 556] width 99 height 17
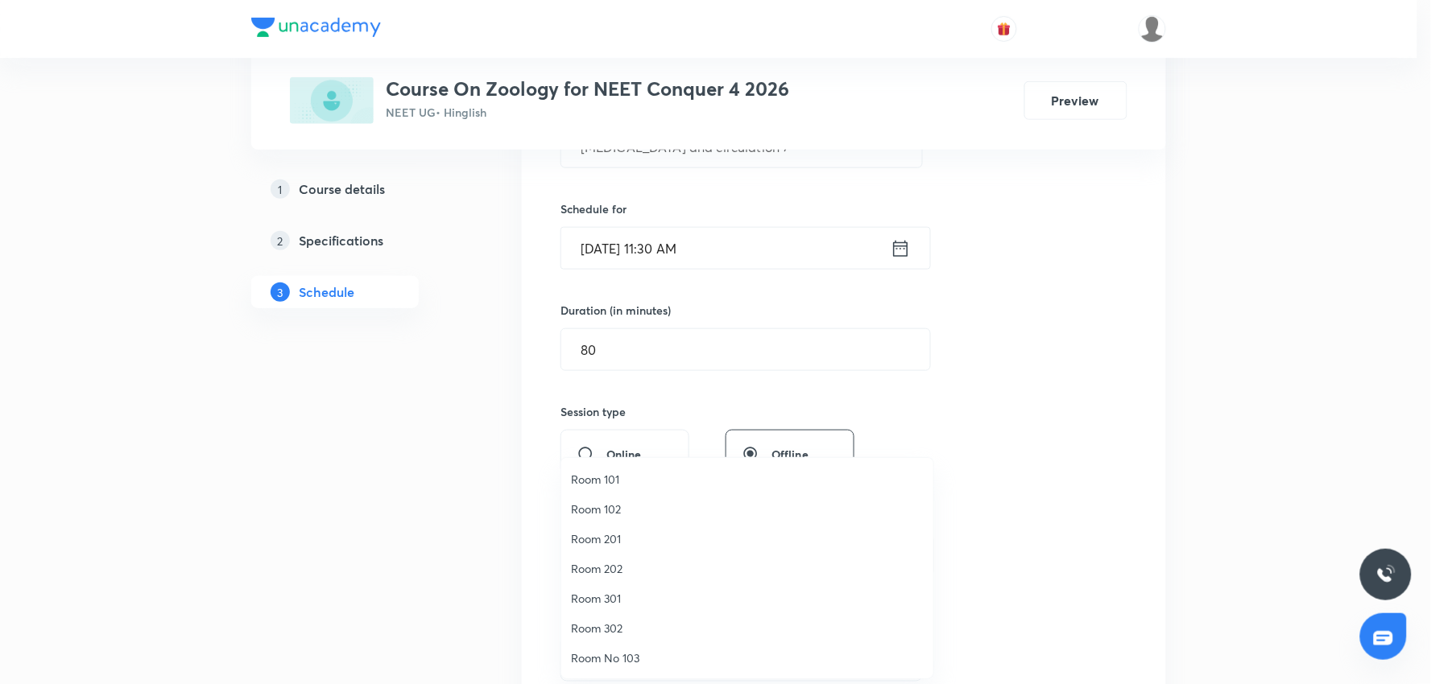
click at [652, 477] on span "Room 101" at bounding box center [747, 479] width 353 height 17
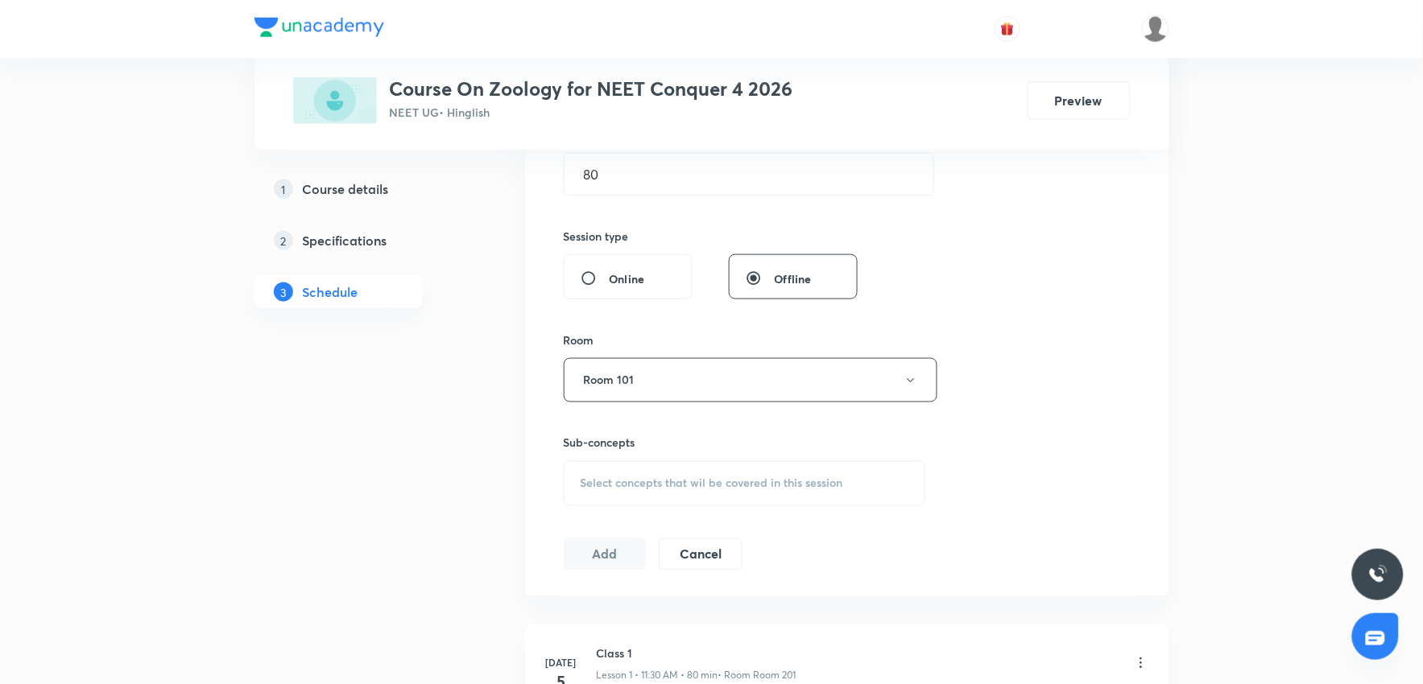
scroll to position [536, 0]
click at [693, 474] on span "Select concepts that wil be covered in this session" at bounding box center [712, 480] width 263 height 13
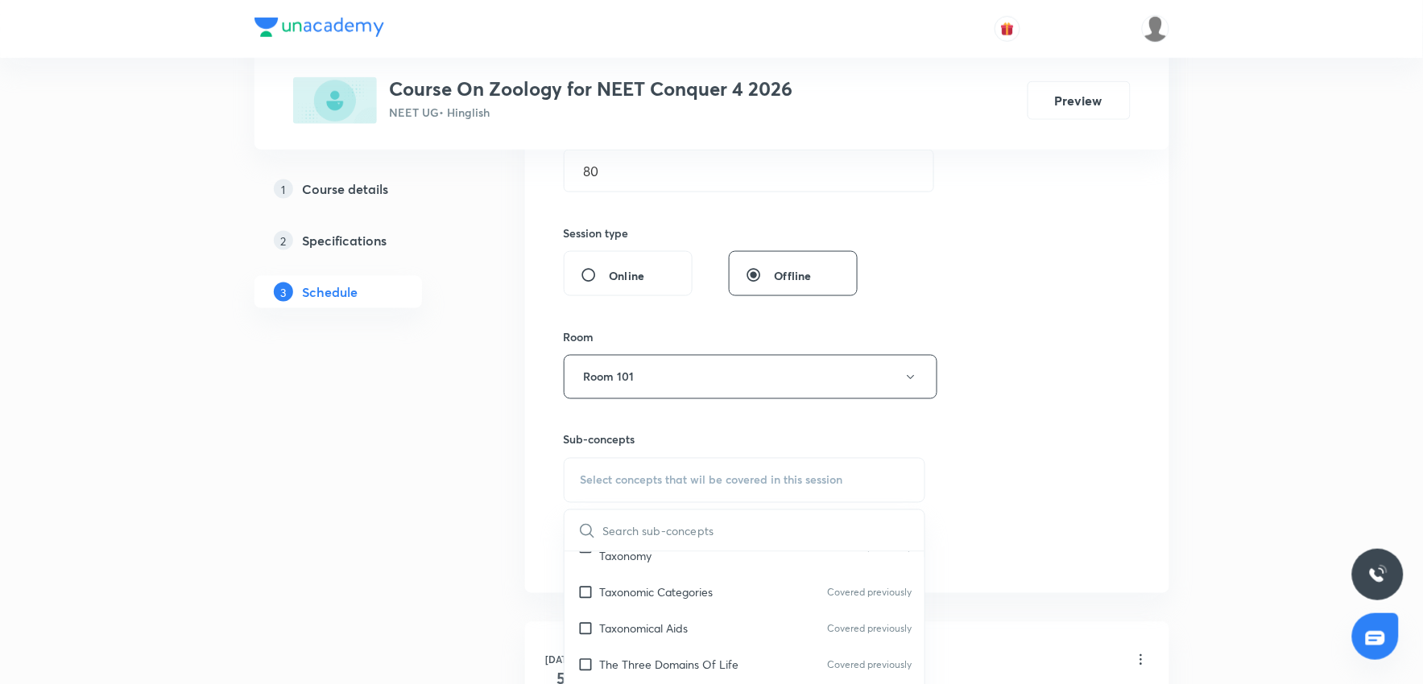
scroll to position [715, 0]
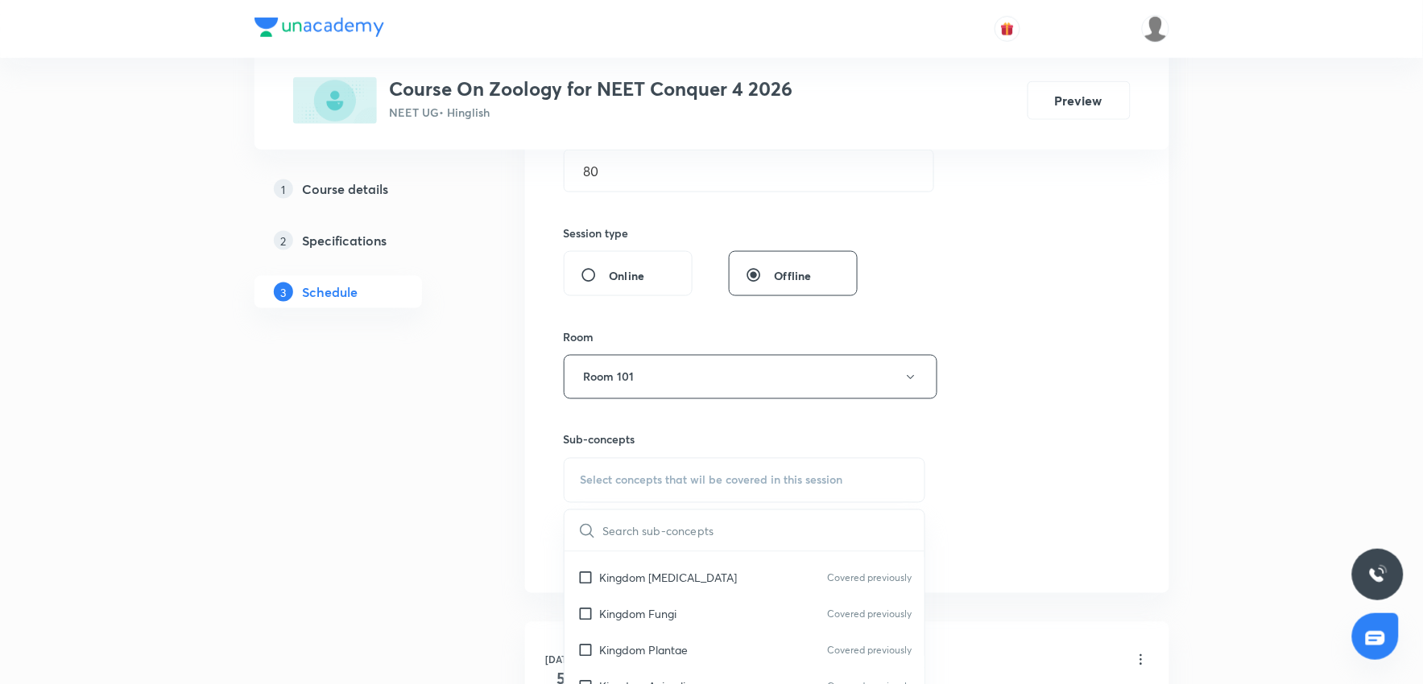
click at [713, 600] on div "Kingdom Fungi Covered previously" at bounding box center [744, 614] width 361 height 36
checkbox input "true"
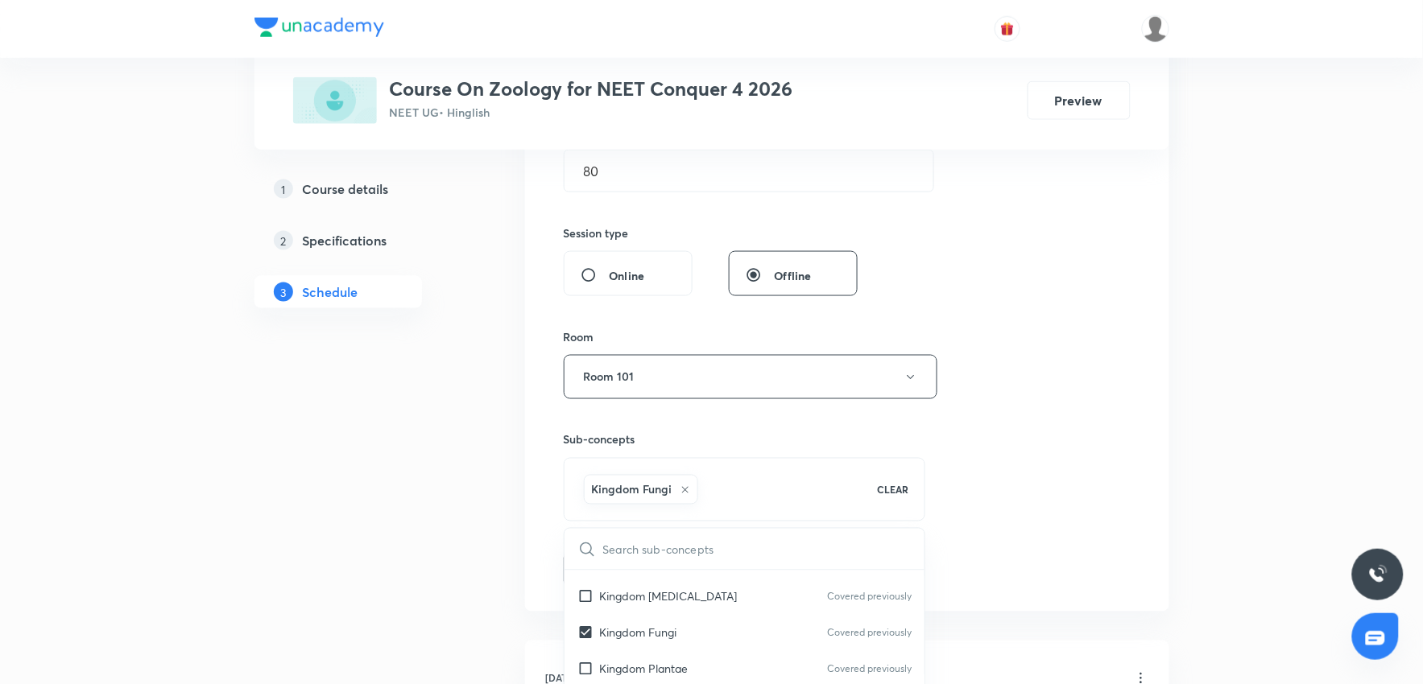
click at [970, 535] on div "Session 61 Live class Session title 29/99 Body fluids and circulation 7 ​ Sched…" at bounding box center [847, 199] width 567 height 775
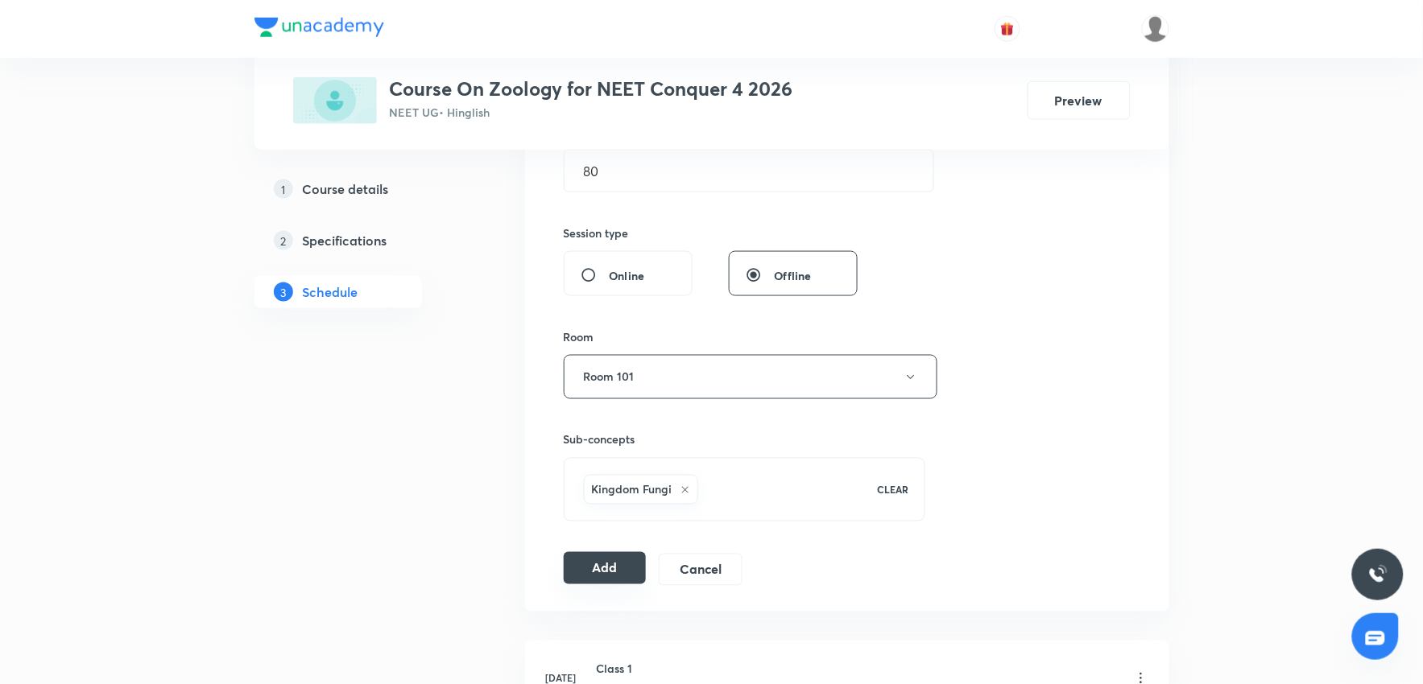
click at [626, 574] on button "Add" at bounding box center [605, 568] width 83 height 32
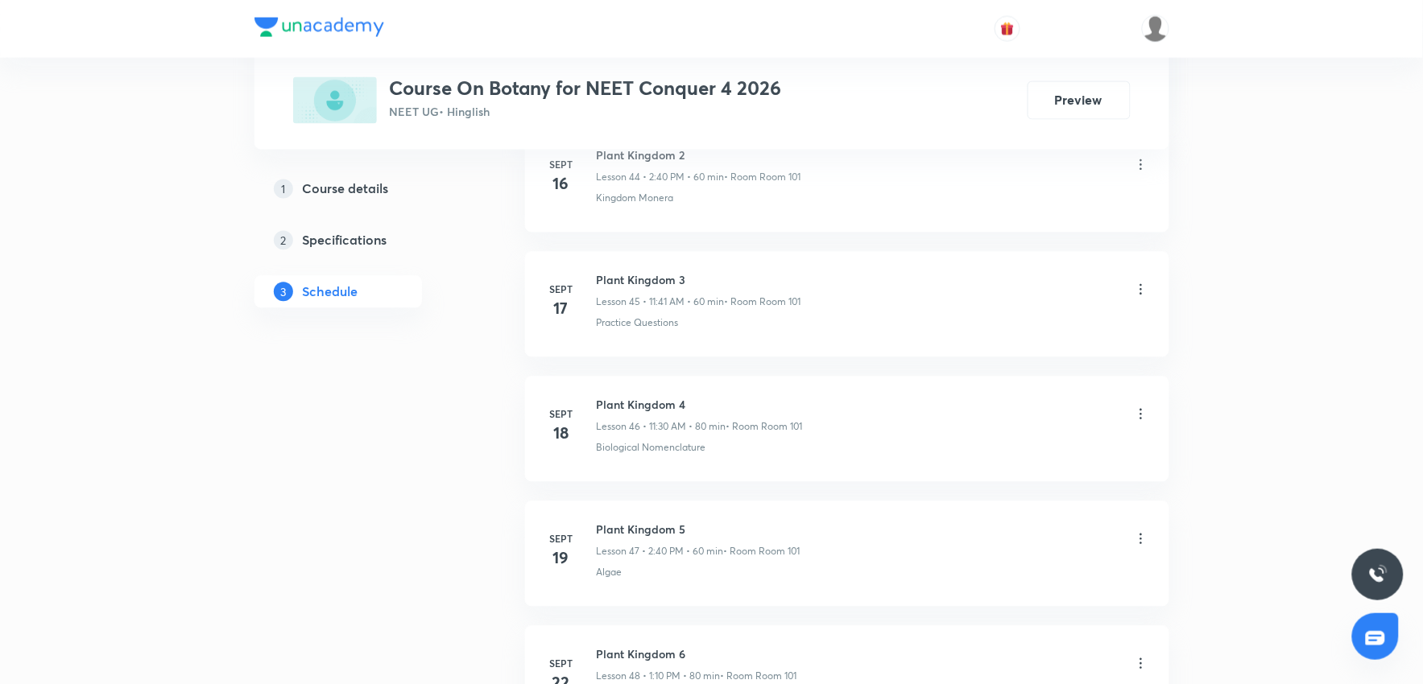
scroll to position [7729, 0]
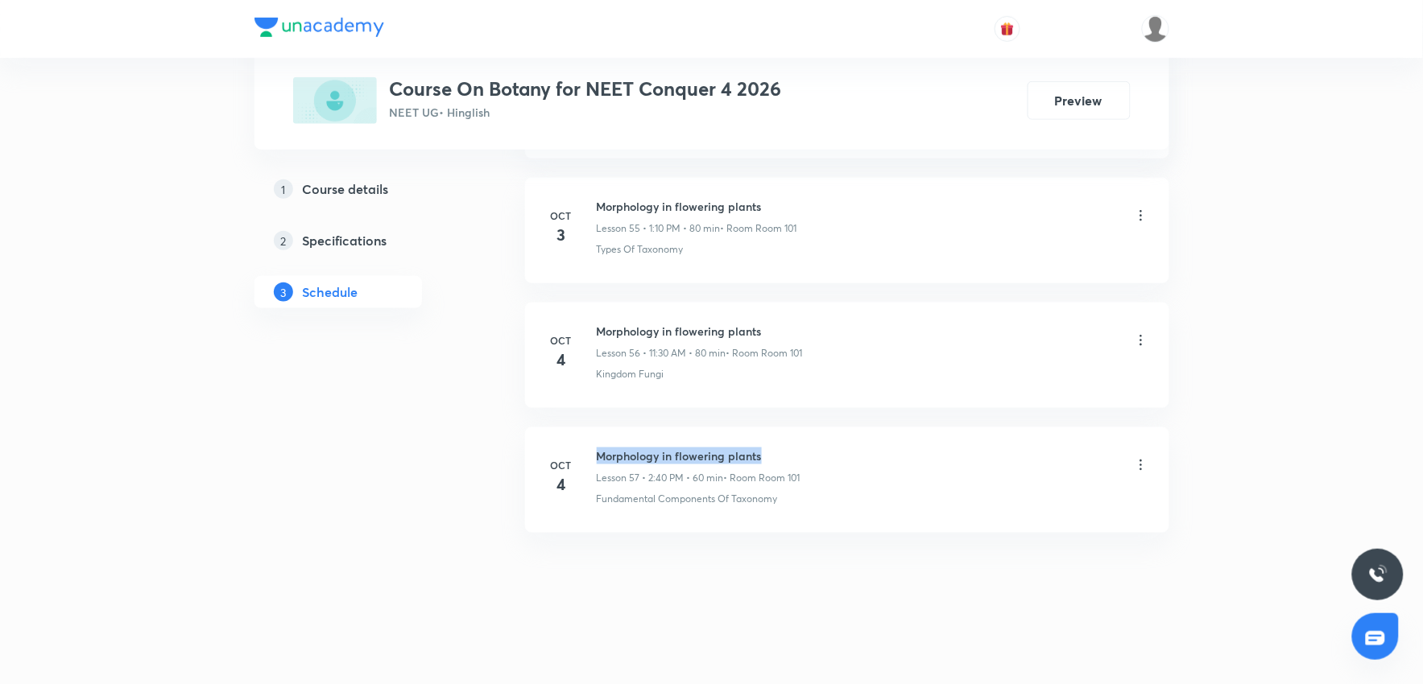
drag, startPoint x: 597, startPoint y: 449, endPoint x: 866, endPoint y: 441, distance: 269.9
click at [866, 441] on li "[DATE] Morphology in flowering plants Lesson 57 • 2:40 PM • 60 min • Room Room …" at bounding box center [847, 480] width 644 height 105
copy h6 "Morphology in flowering plants"
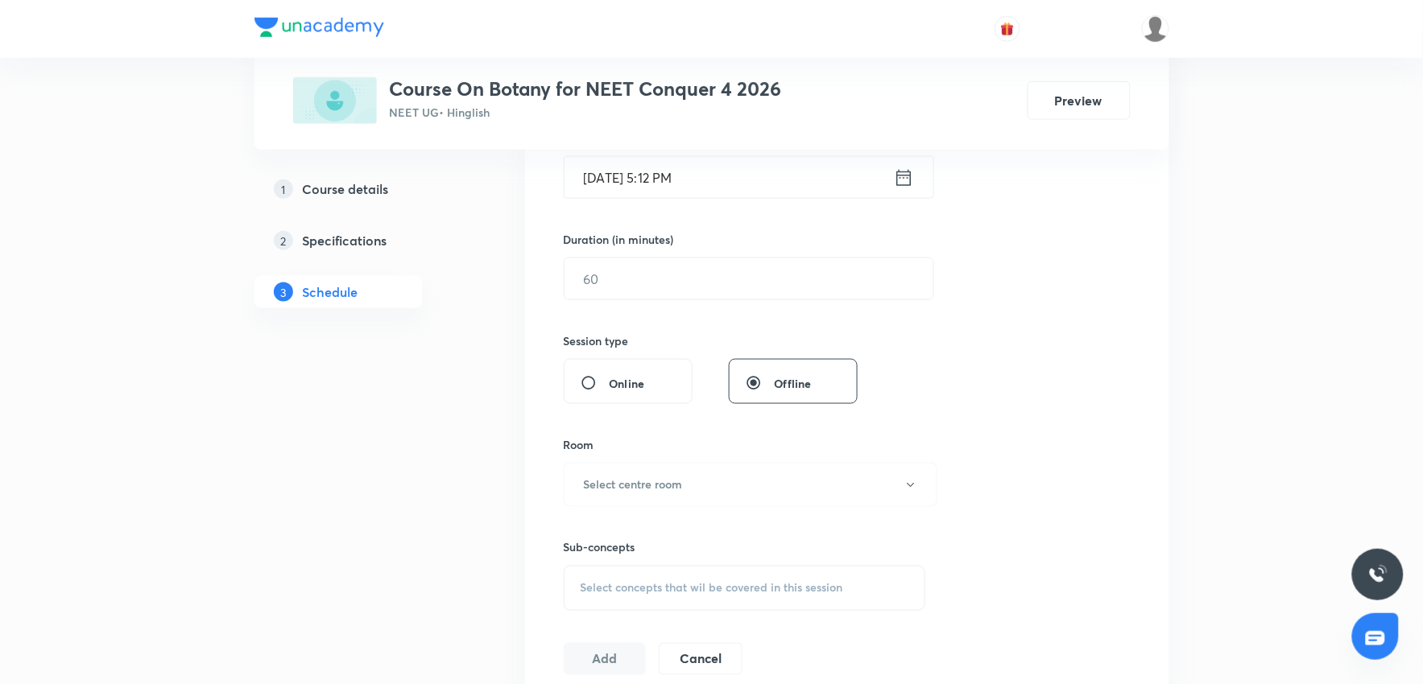
scroll to position [0, 0]
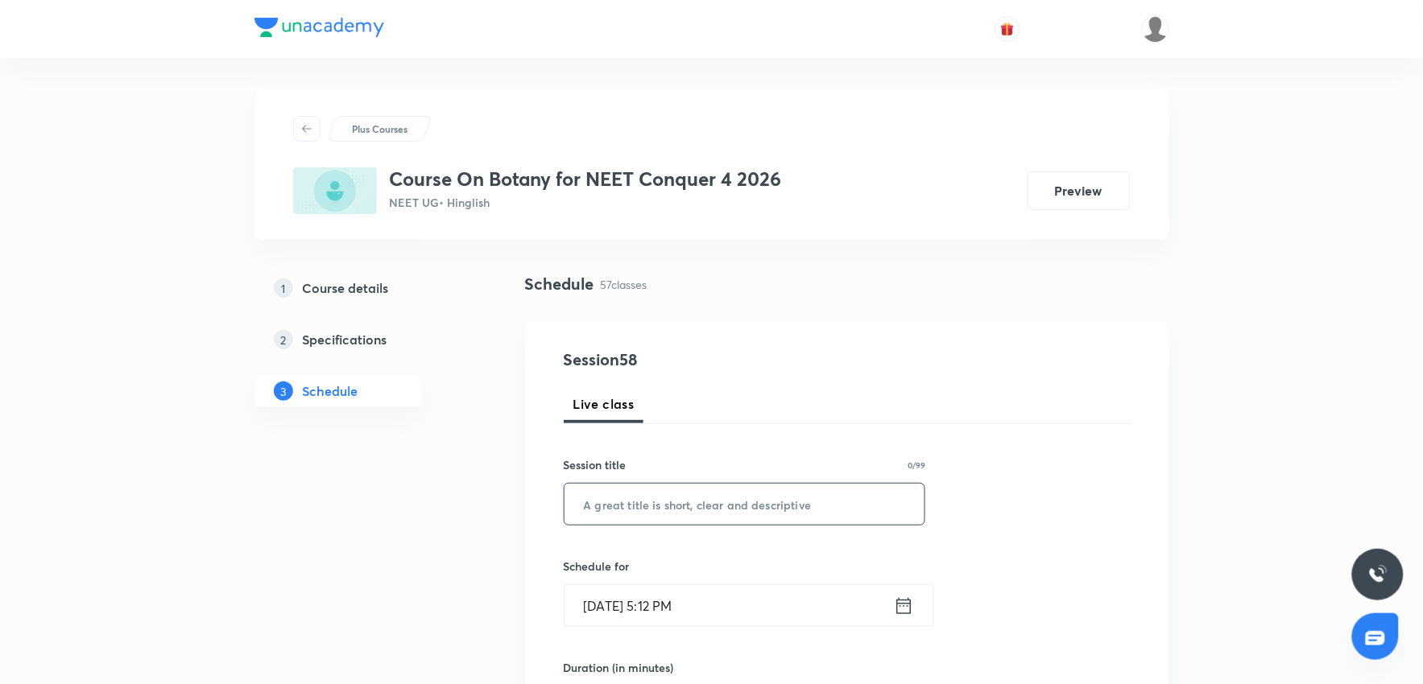
click at [675, 511] on input "text" at bounding box center [744, 504] width 361 height 41
paste input "Morphology in flowering plants"
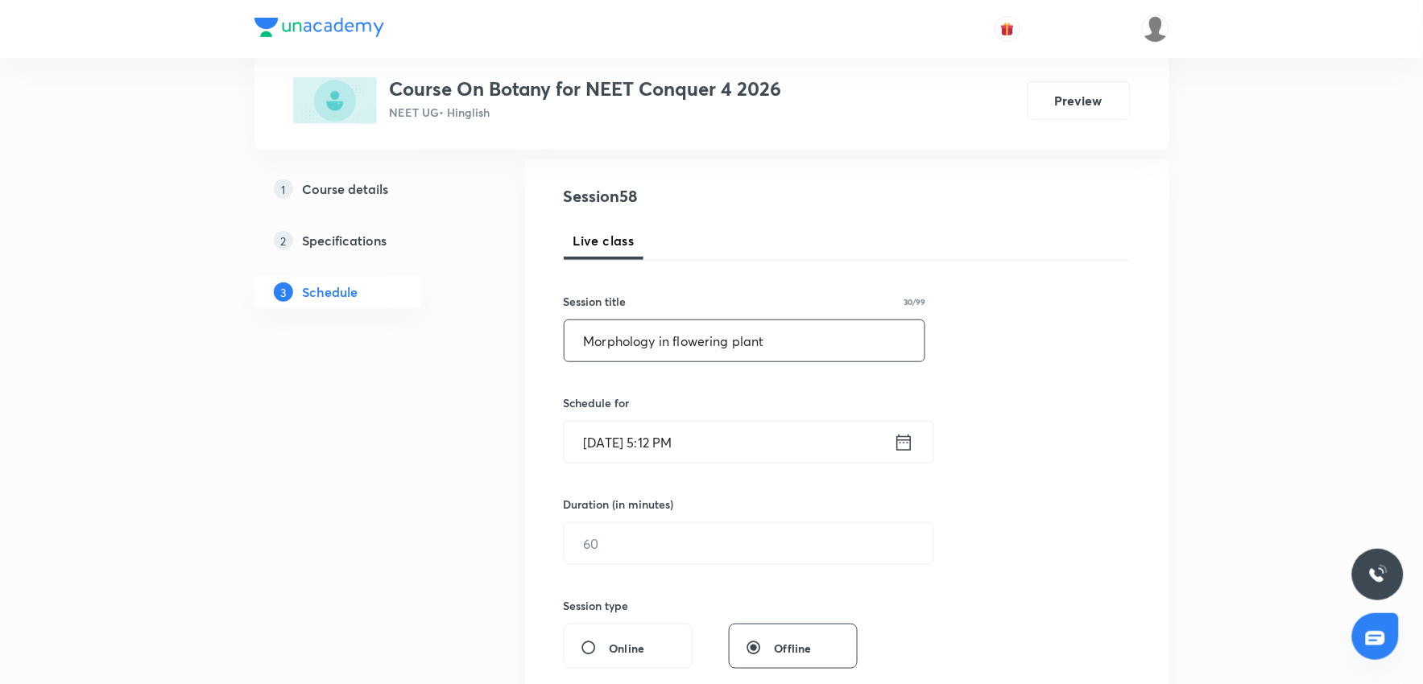
scroll to position [179, 0]
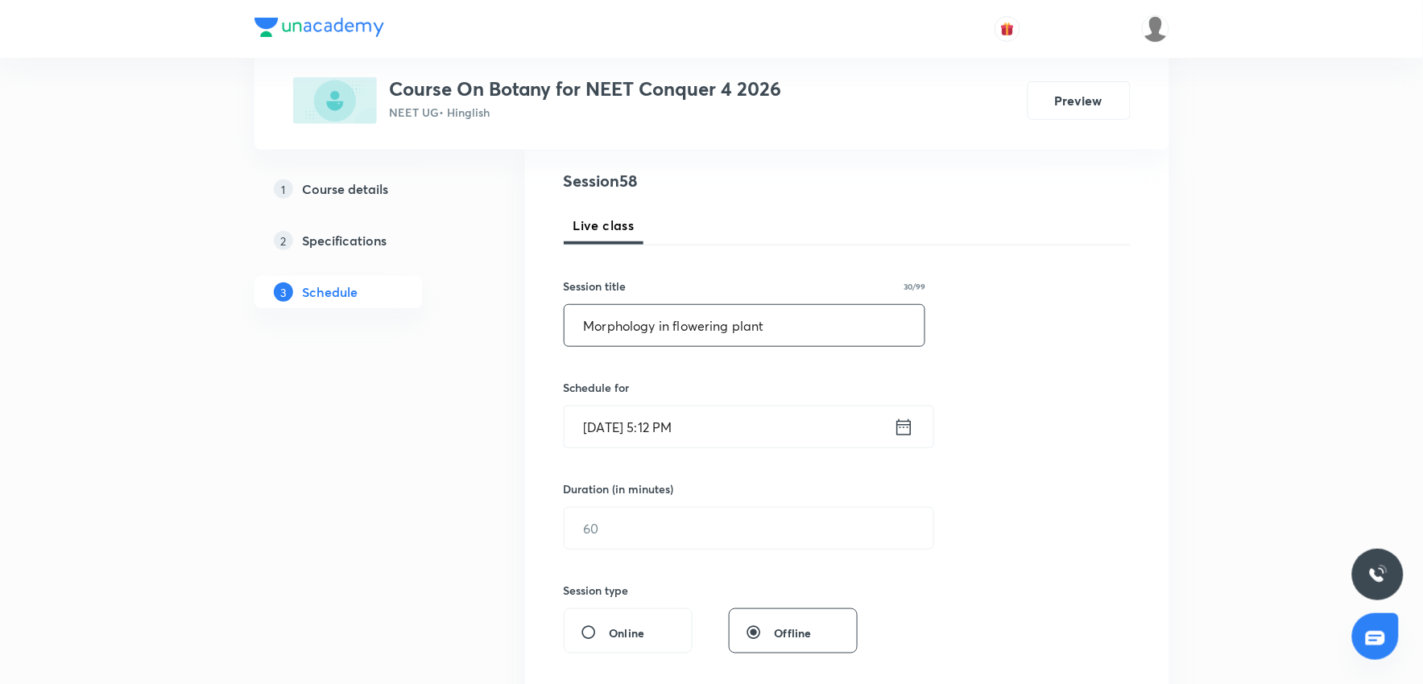
type input "Morphology in flowering plant"
click at [763, 445] on input "[DATE] 5:12 PM" at bounding box center [728, 427] width 329 height 41
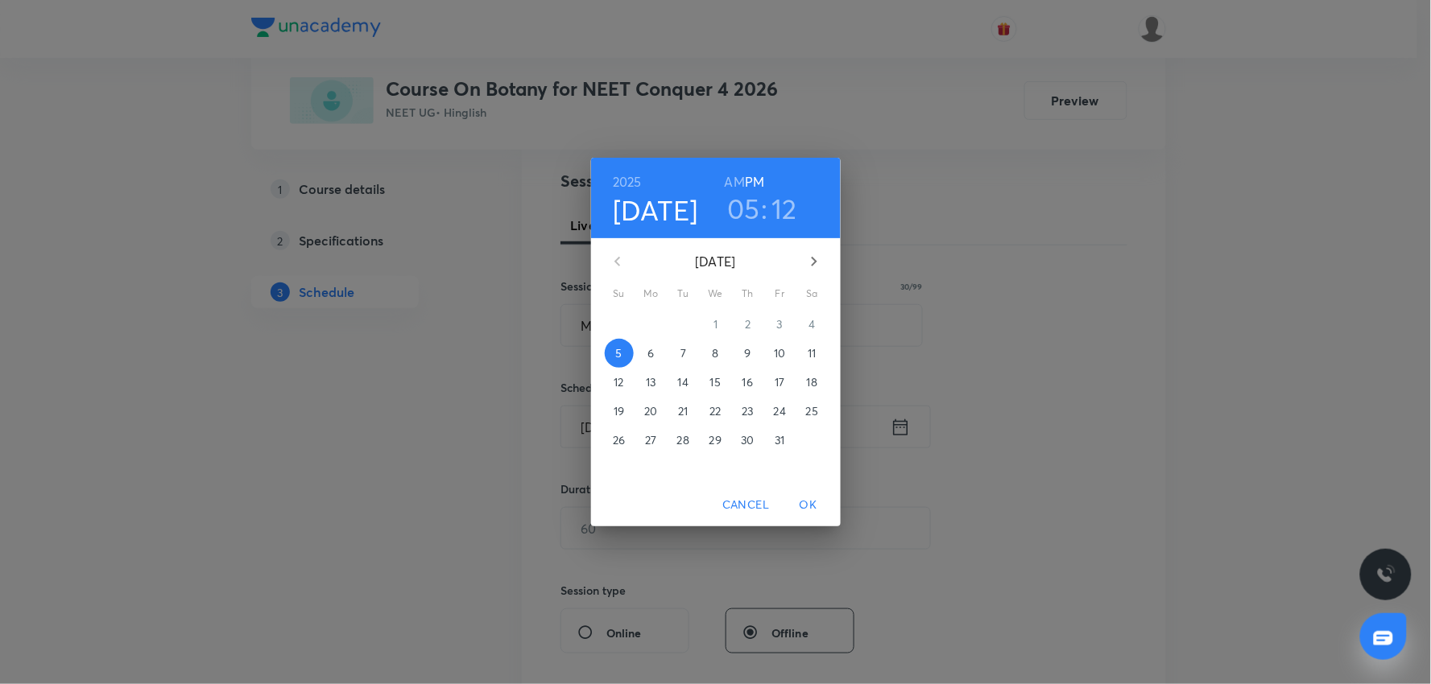
click at [661, 350] on span "6" at bounding box center [651, 353] width 29 height 16
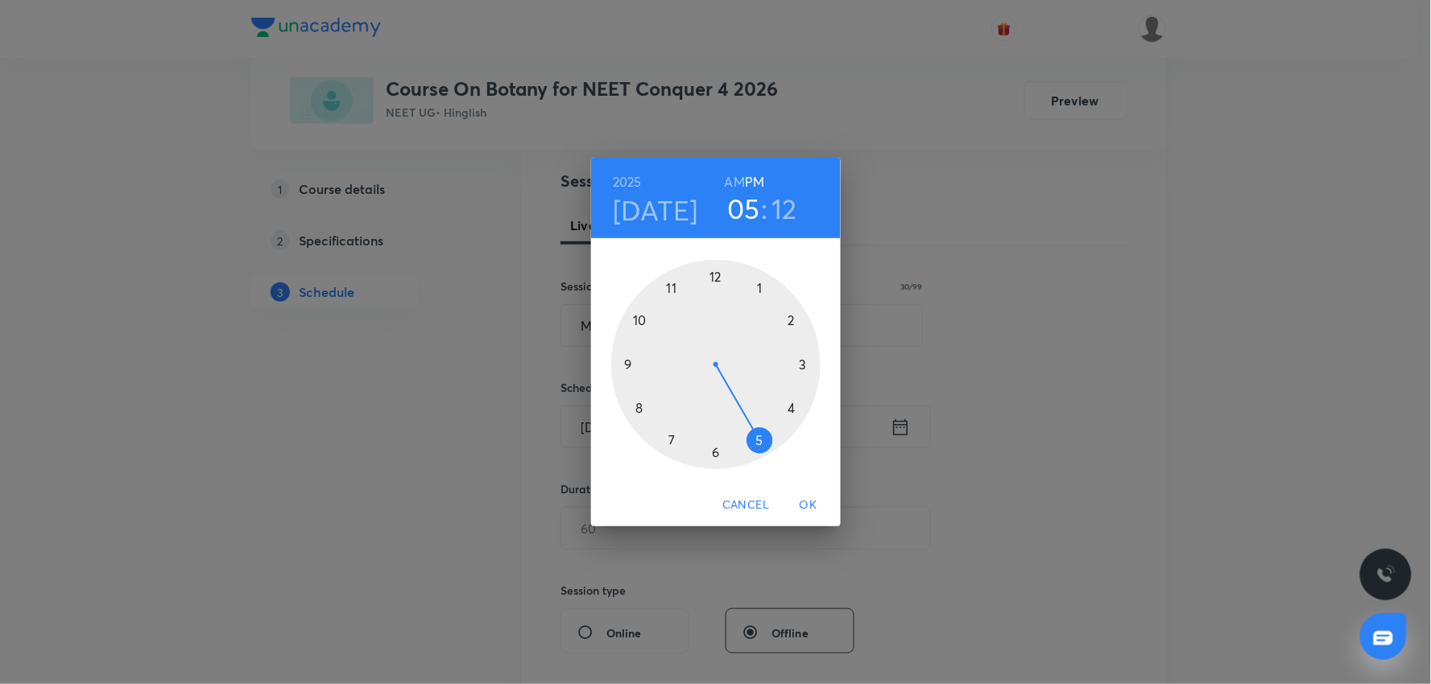
click at [738, 215] on h3 "05" at bounding box center [743, 209] width 33 height 34
click at [761, 280] on div at bounding box center [715, 364] width 209 height 209
click at [799, 317] on div at bounding box center [715, 364] width 209 height 209
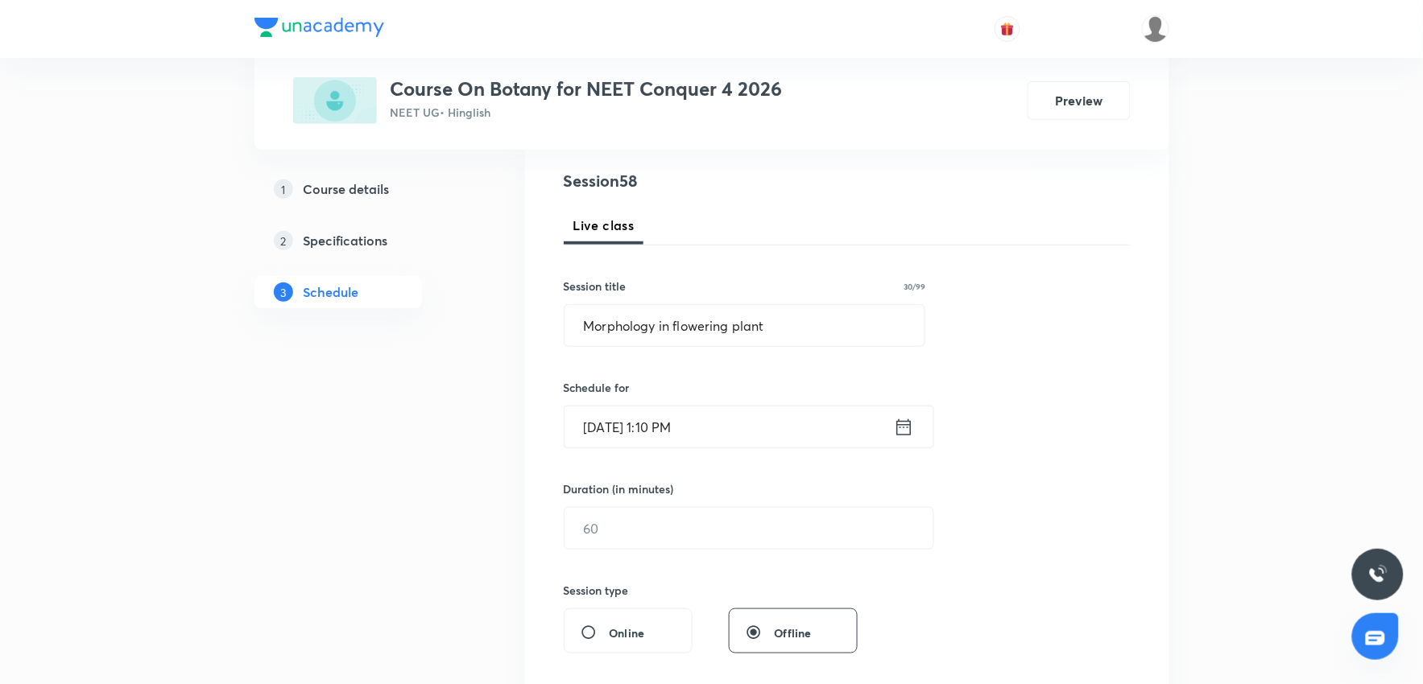
click at [657, 557] on div "Session 58 Live class Session title 30/99 Morphology in flowering plant ​ Sched…" at bounding box center [847, 547] width 567 height 756
click at [657, 545] on input "text" at bounding box center [748, 528] width 369 height 41
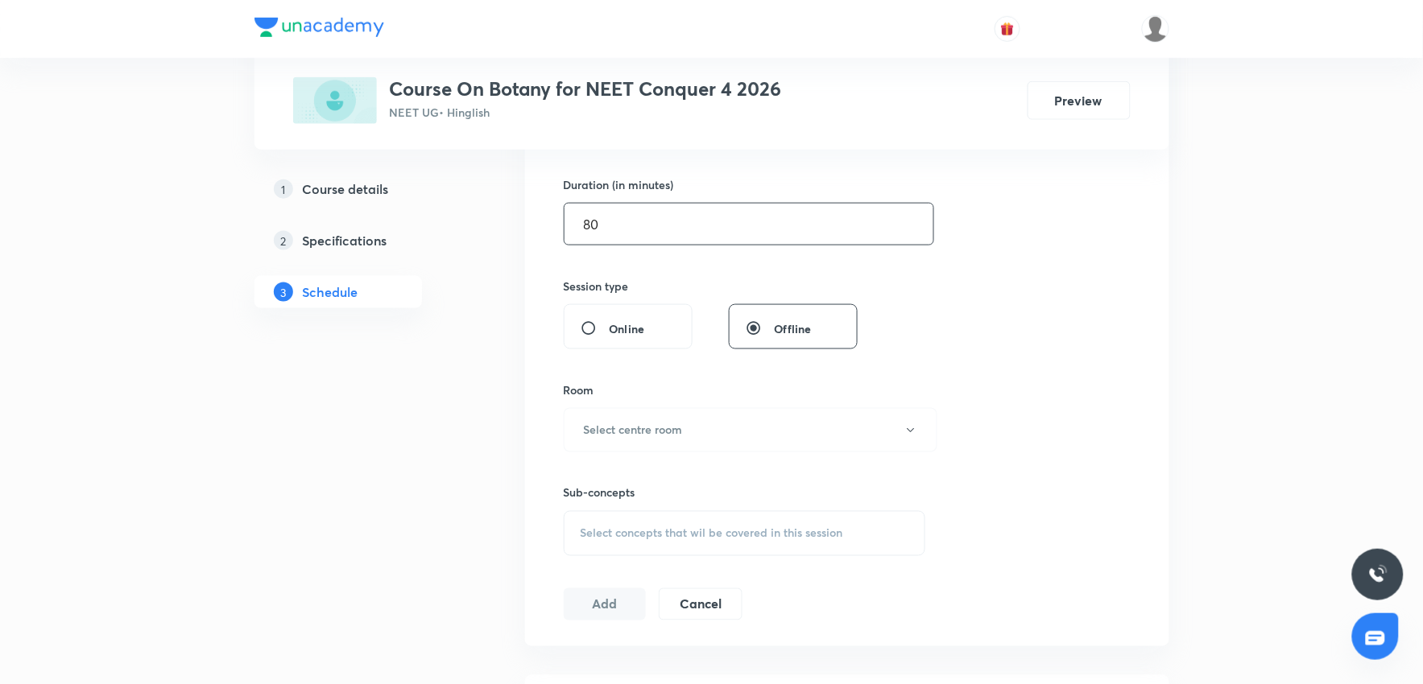
scroll to position [536, 0]
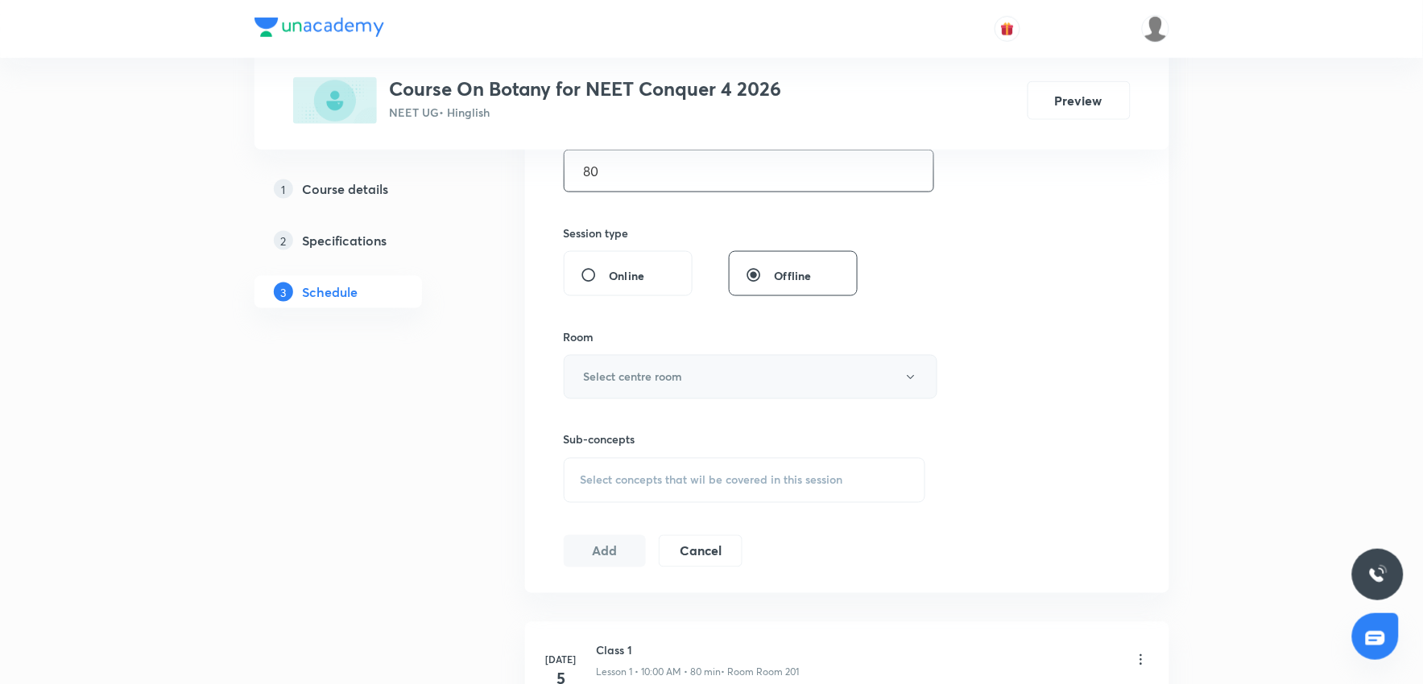
type input "80"
click at [701, 380] on button "Select centre room" at bounding box center [751, 377] width 374 height 44
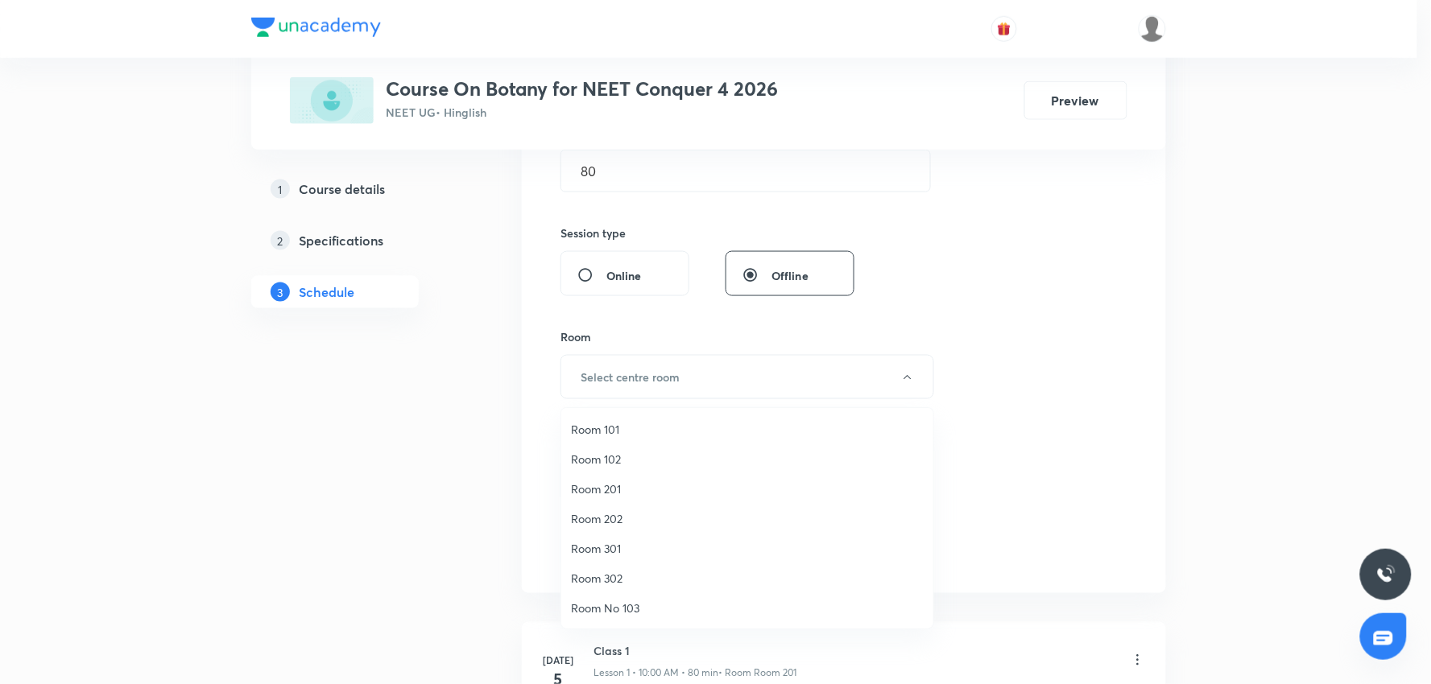
click at [634, 413] on ul "Room 101 Room 102 Room 201 Room 202 Room 301 Room 302 Room No 103 Room B 102 Ro…" at bounding box center [754, 578] width 386 height 341
drag, startPoint x: 634, startPoint y: 422, endPoint x: 835, endPoint y: 427, distance: 201.4
click at [634, 423] on span "Room 101" at bounding box center [747, 429] width 353 height 17
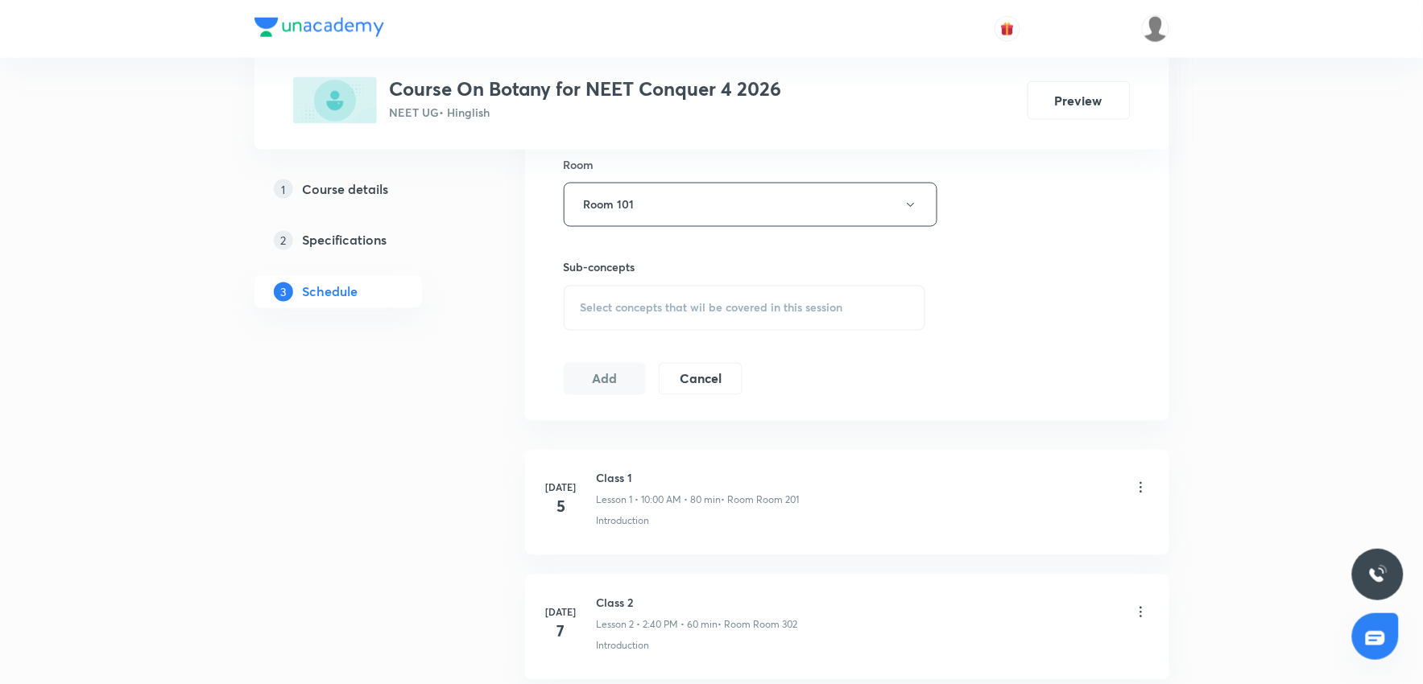
scroll to position [715, 0]
click at [726, 307] on span "Select concepts that wil be covered in this session" at bounding box center [712, 302] width 263 height 13
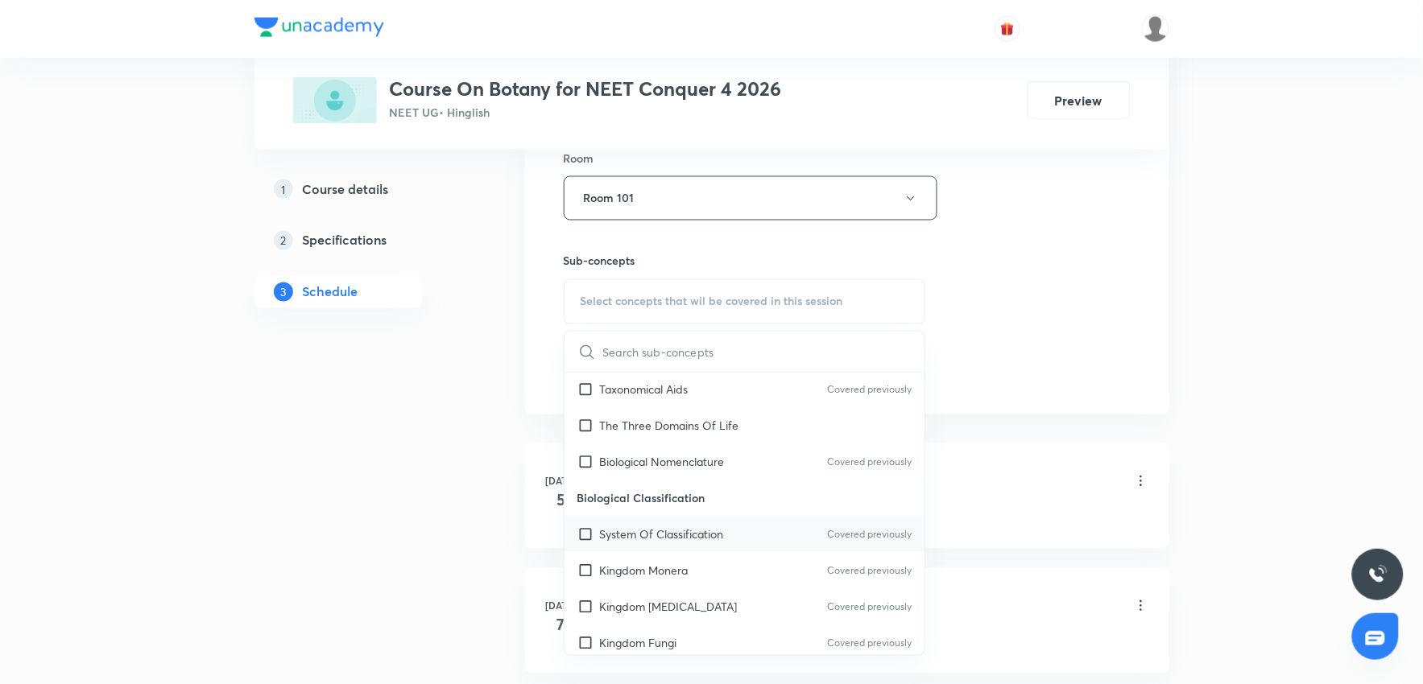
scroll to position [536, 0]
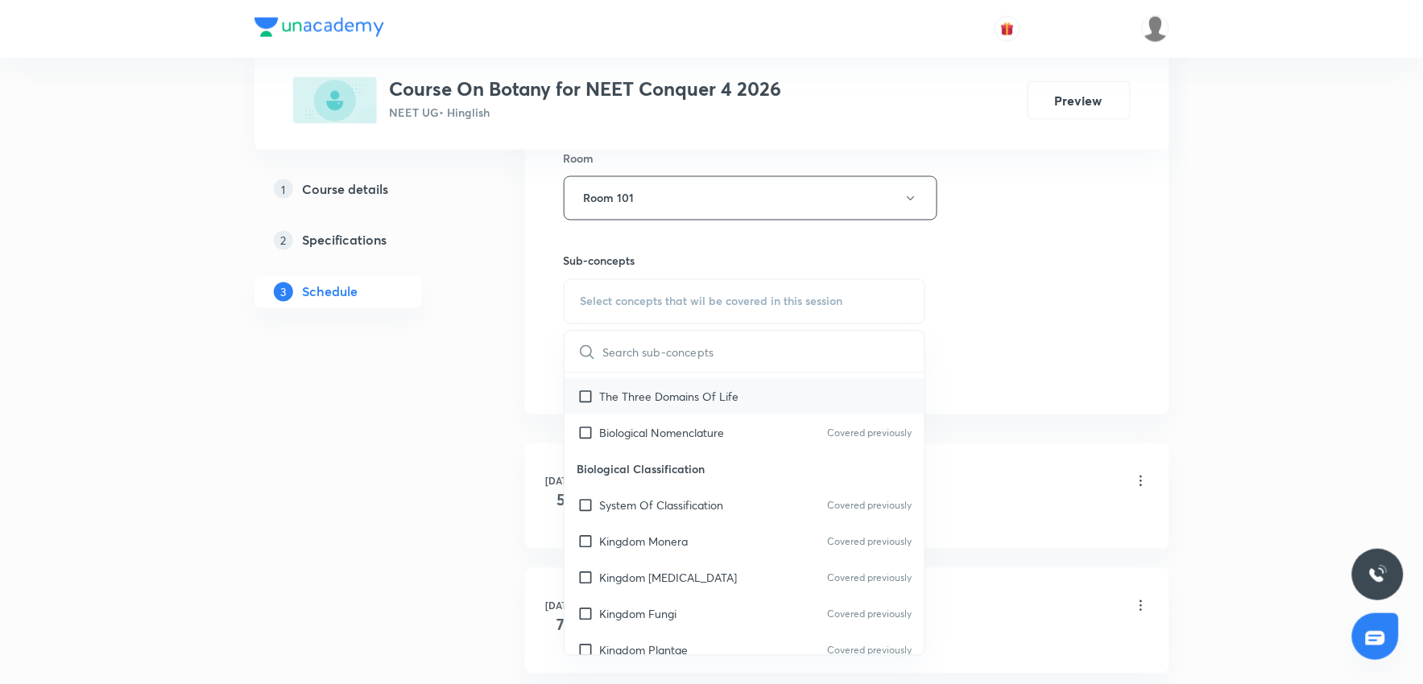
click at [706, 396] on p "The Three Domains Of Life" at bounding box center [669, 396] width 139 height 17
checkbox input "true"
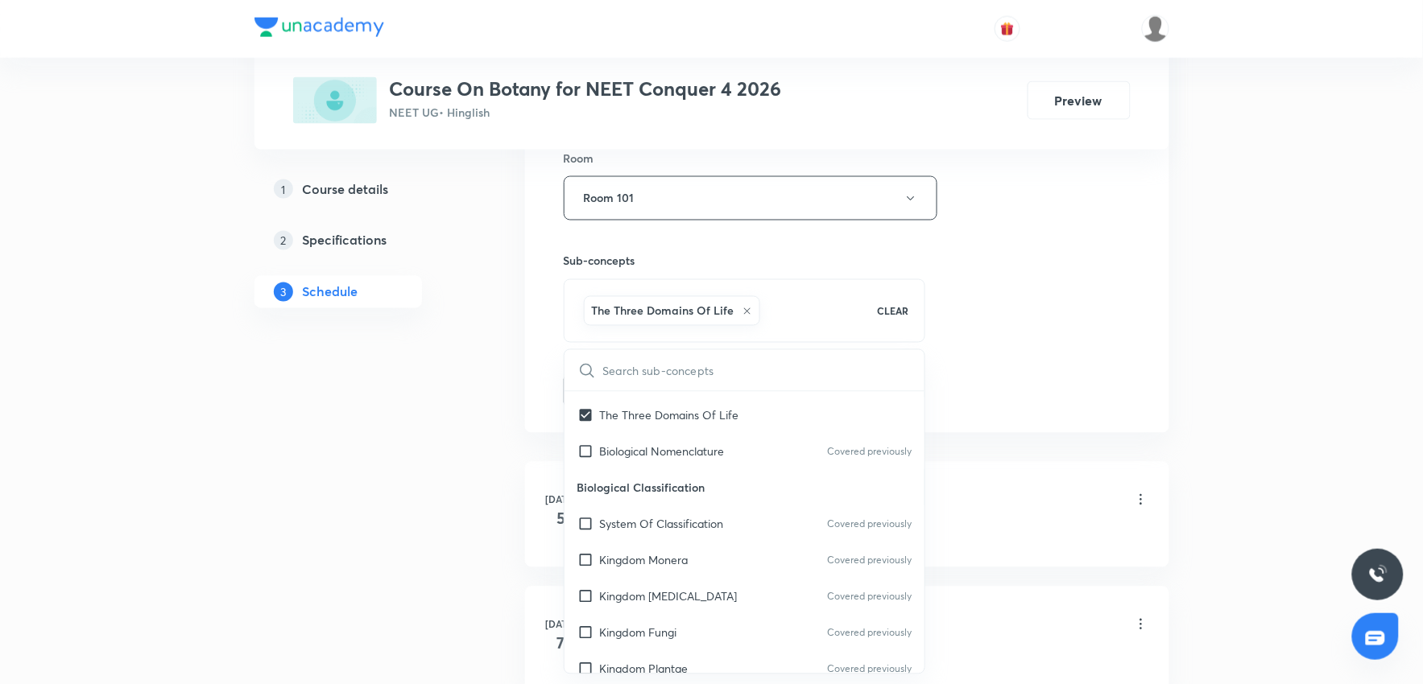
click at [1047, 345] on div "Session 58 Live class Session title 30/99 Morphology in flowering plant ​ Sched…" at bounding box center [847, 20] width 567 height 775
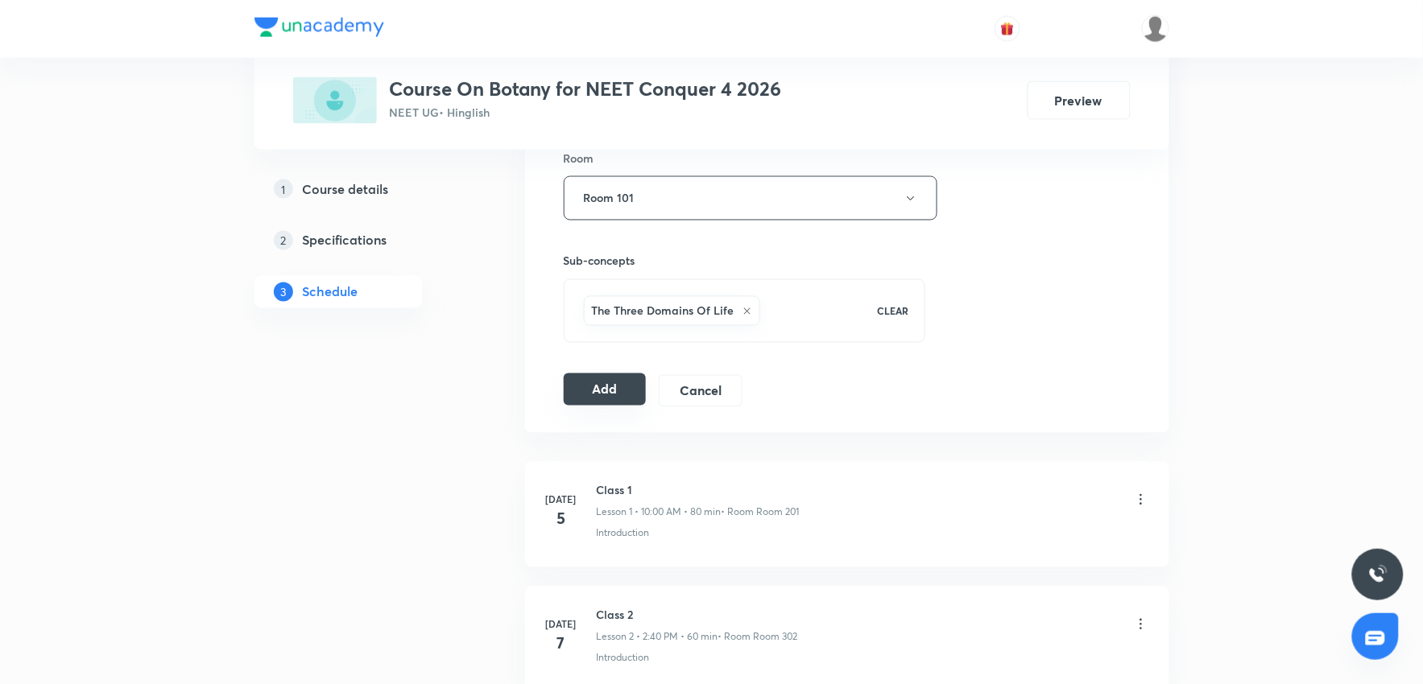
click at [589, 395] on button "Add" at bounding box center [605, 390] width 83 height 32
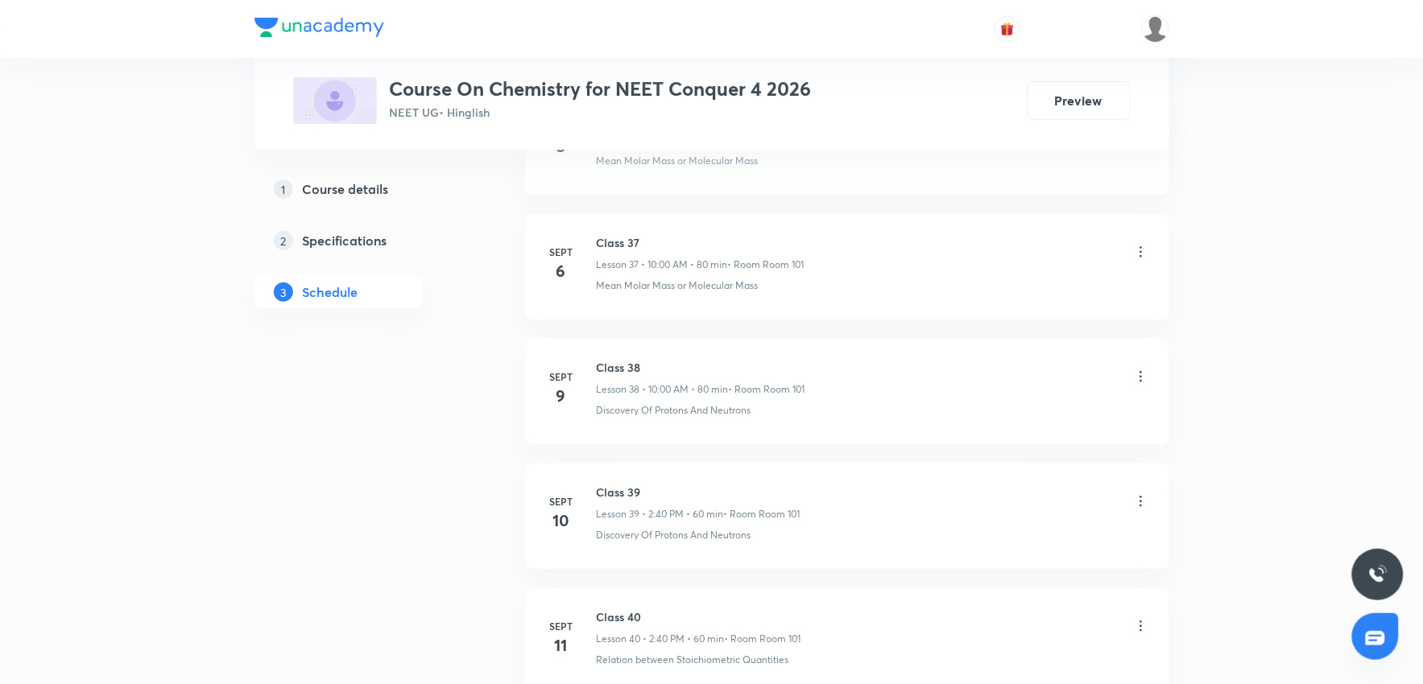
scroll to position [7083, 0]
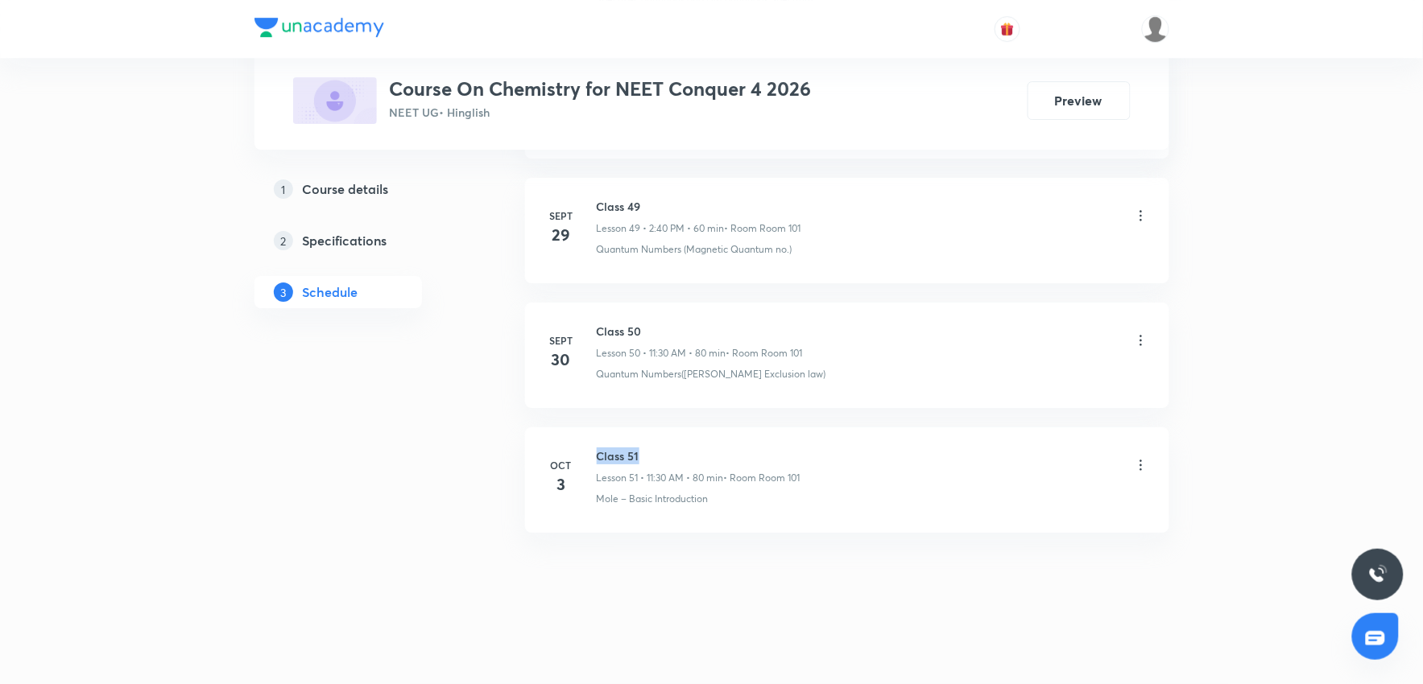
drag, startPoint x: 599, startPoint y: 445, endPoint x: 705, endPoint y: 437, distance: 105.8
click at [705, 437] on li "[DATE] Class 51 Lesson 51 • 11:30 AM • 80 min • Room Room 101 Mole – Basic Intr…" at bounding box center [847, 480] width 644 height 105
copy h6 "Class 51"
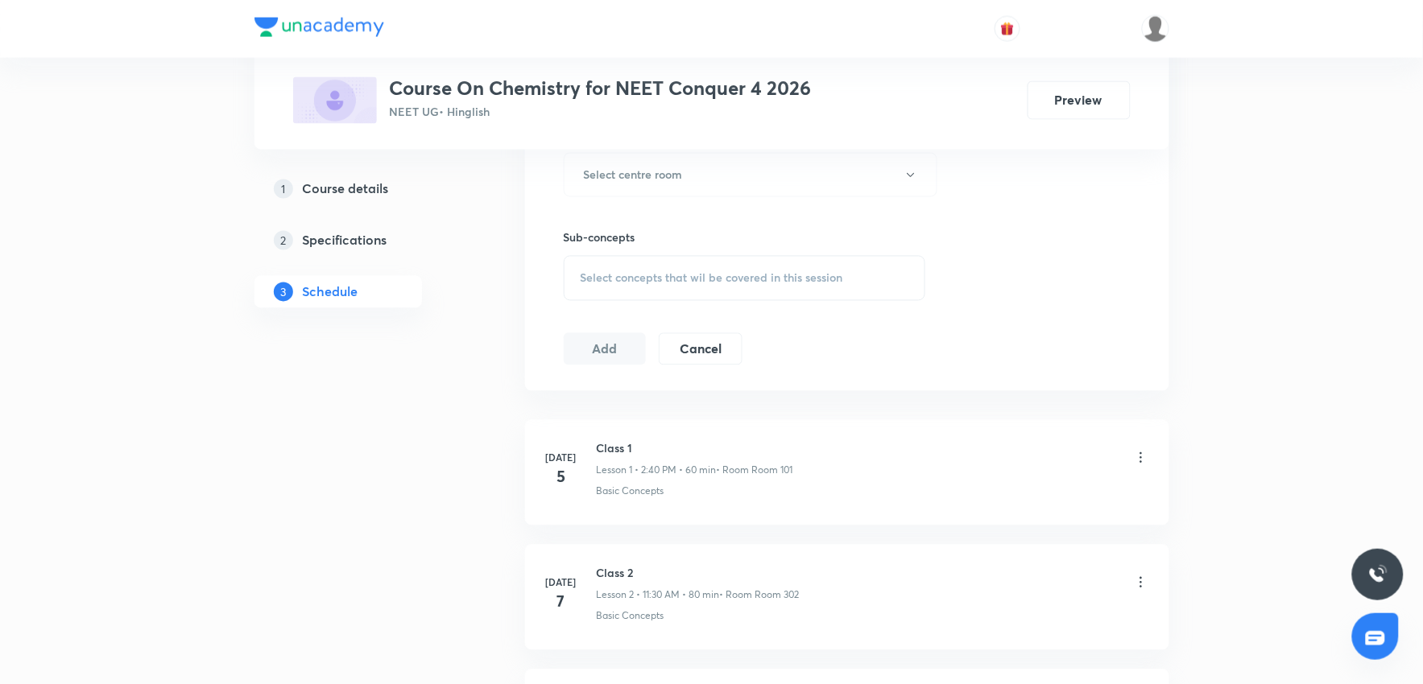
scroll to position [0, 0]
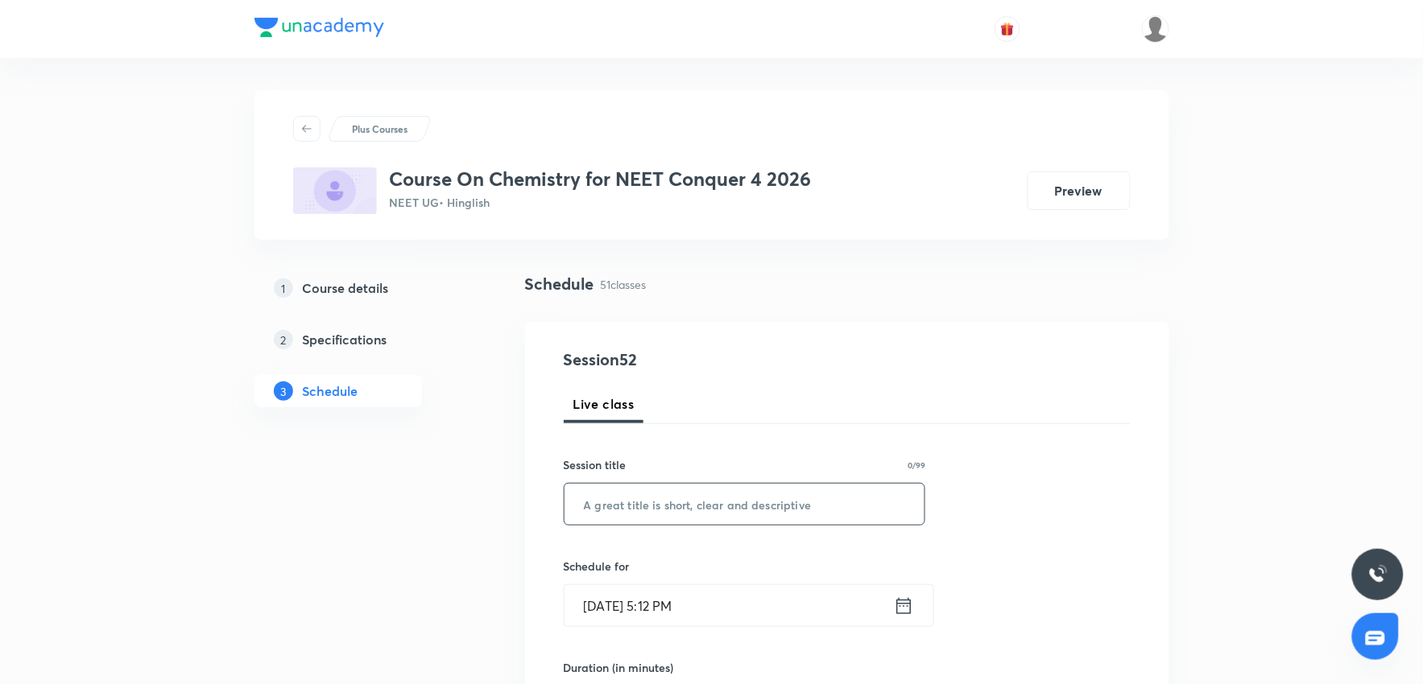
click at [591, 504] on input "text" at bounding box center [744, 504] width 361 height 41
paste input "Class 51"
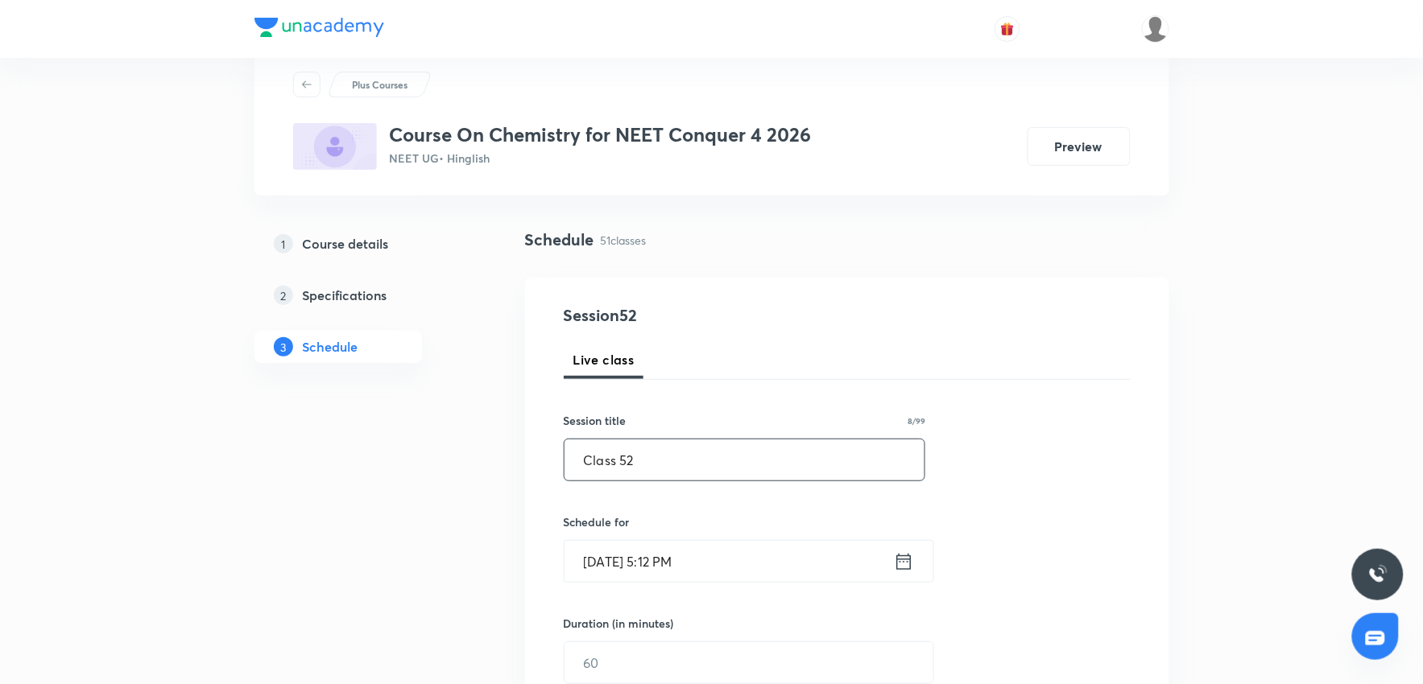
scroll to position [89, 0]
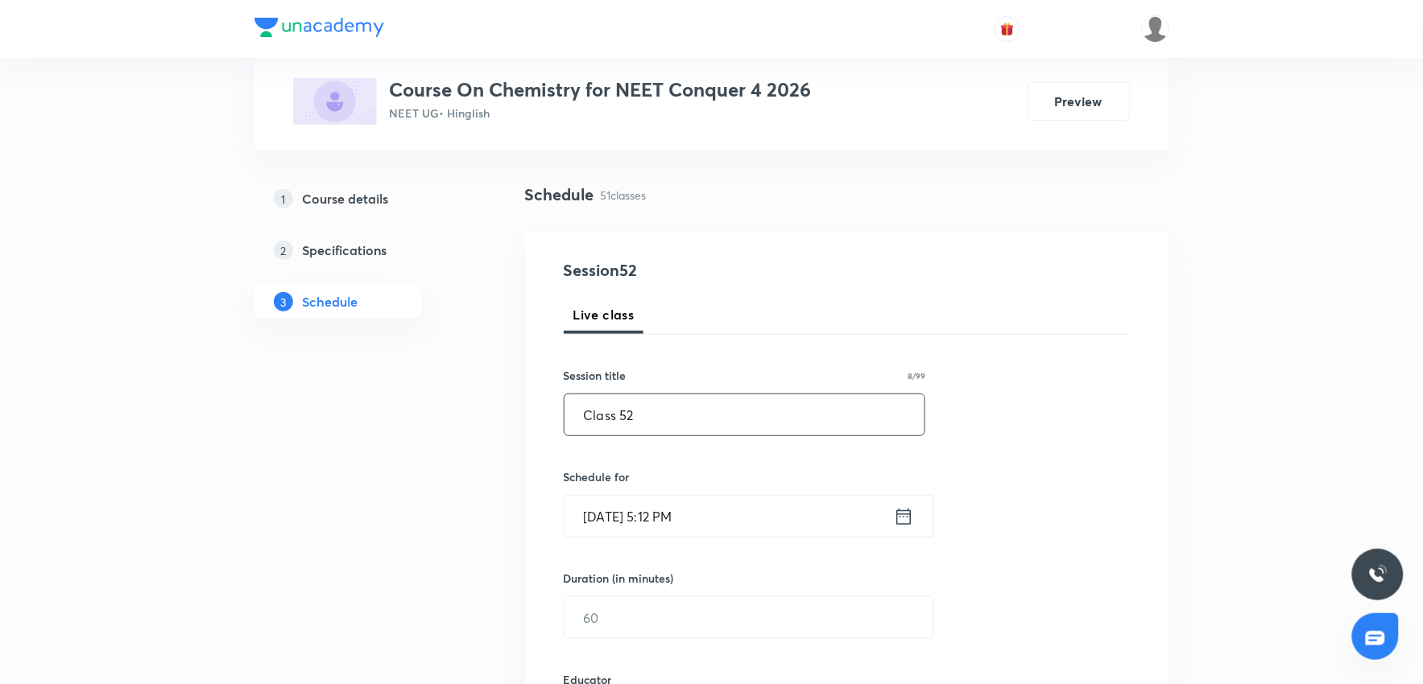
type input "Class 52"
click at [712, 519] on input "Oct 5, 2025, 5:12 PM" at bounding box center [728, 516] width 329 height 41
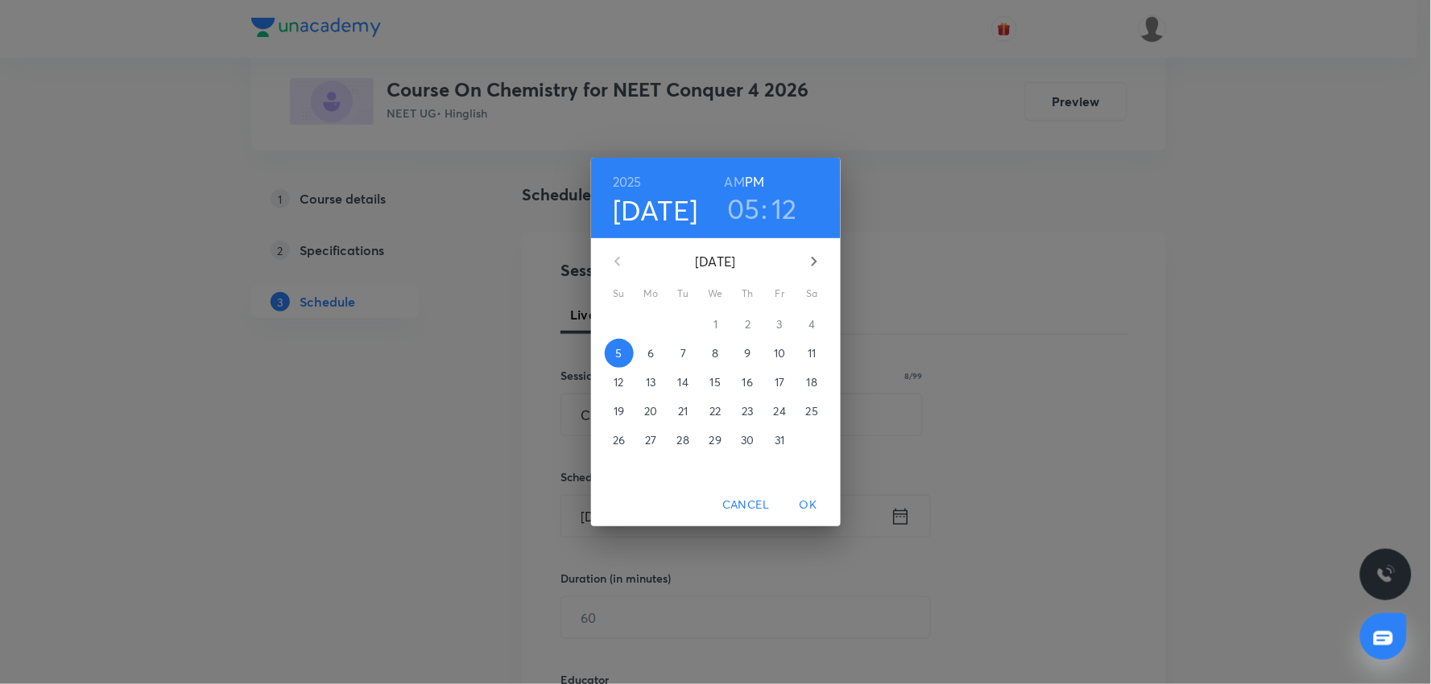
click at [660, 349] on span "6" at bounding box center [651, 353] width 29 height 16
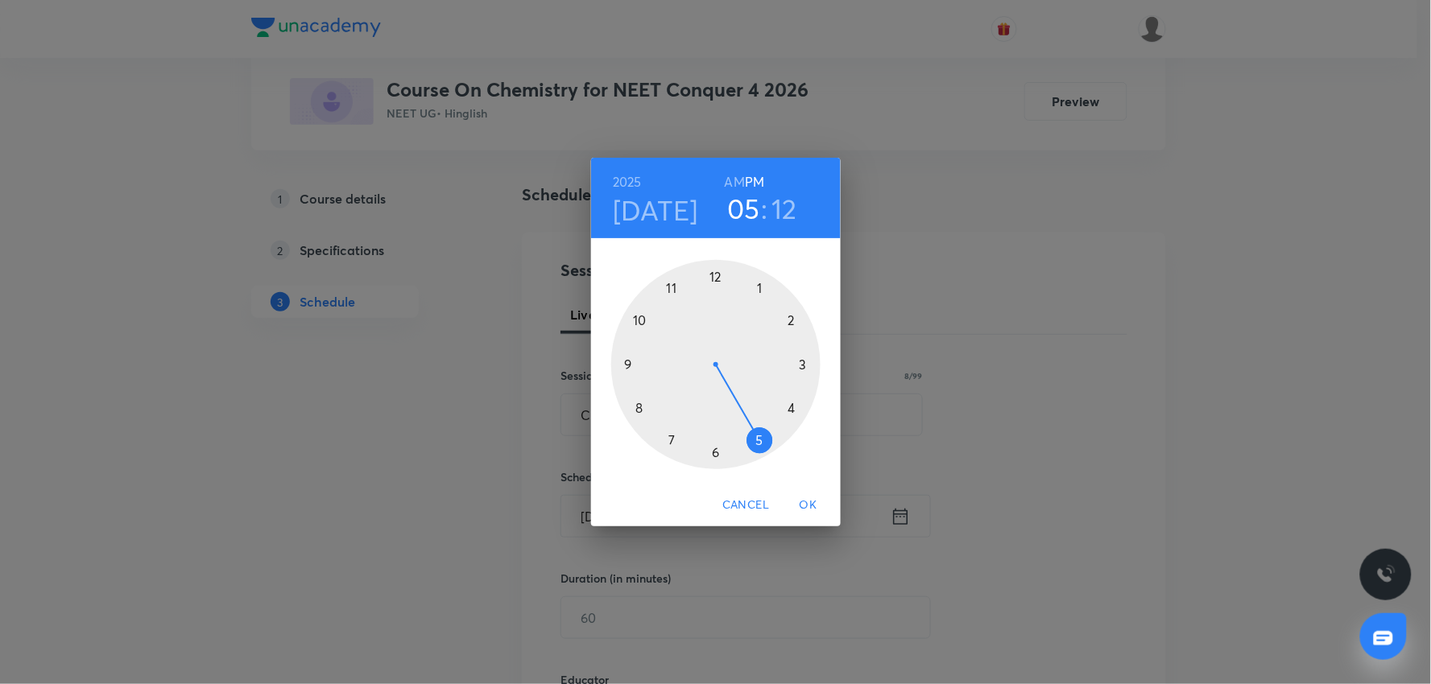
click at [744, 207] on h3 "05" at bounding box center [743, 209] width 33 height 34
click at [792, 315] on div at bounding box center [715, 364] width 209 height 209
click at [647, 399] on div at bounding box center [715, 364] width 209 height 209
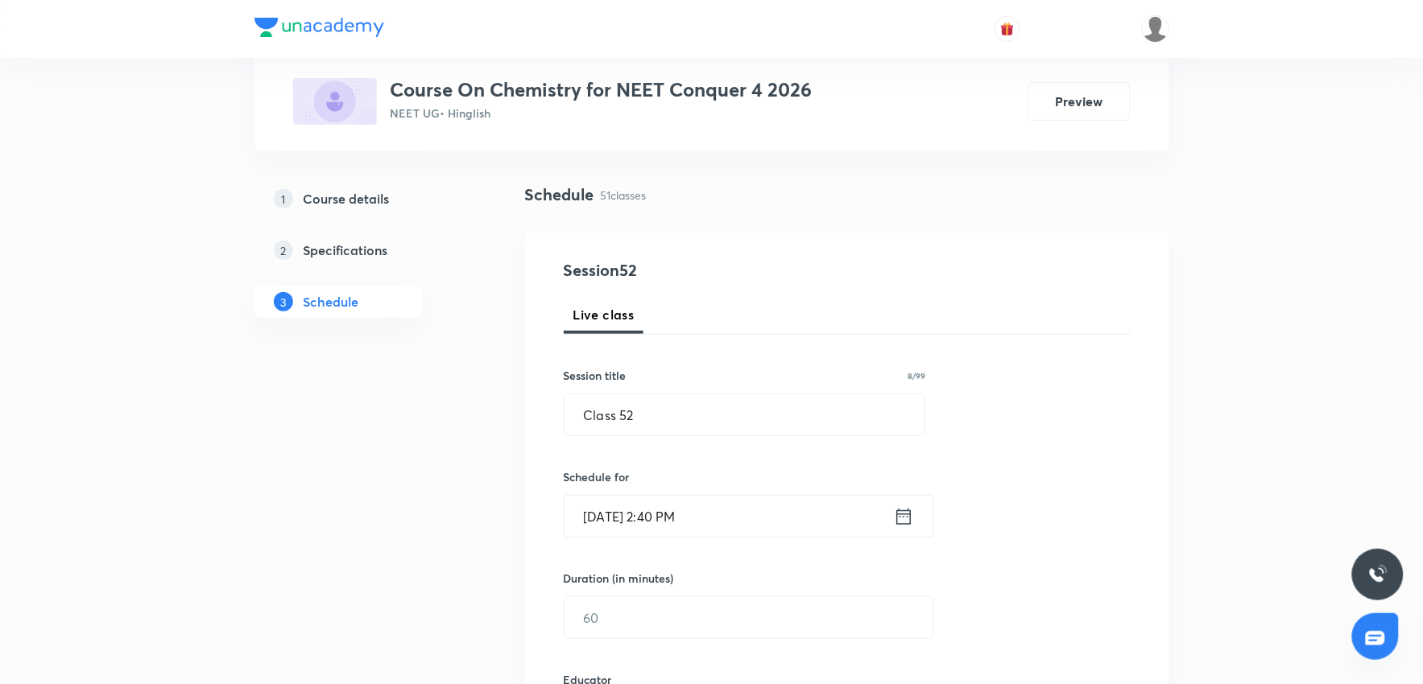
scroll to position [179, 0]
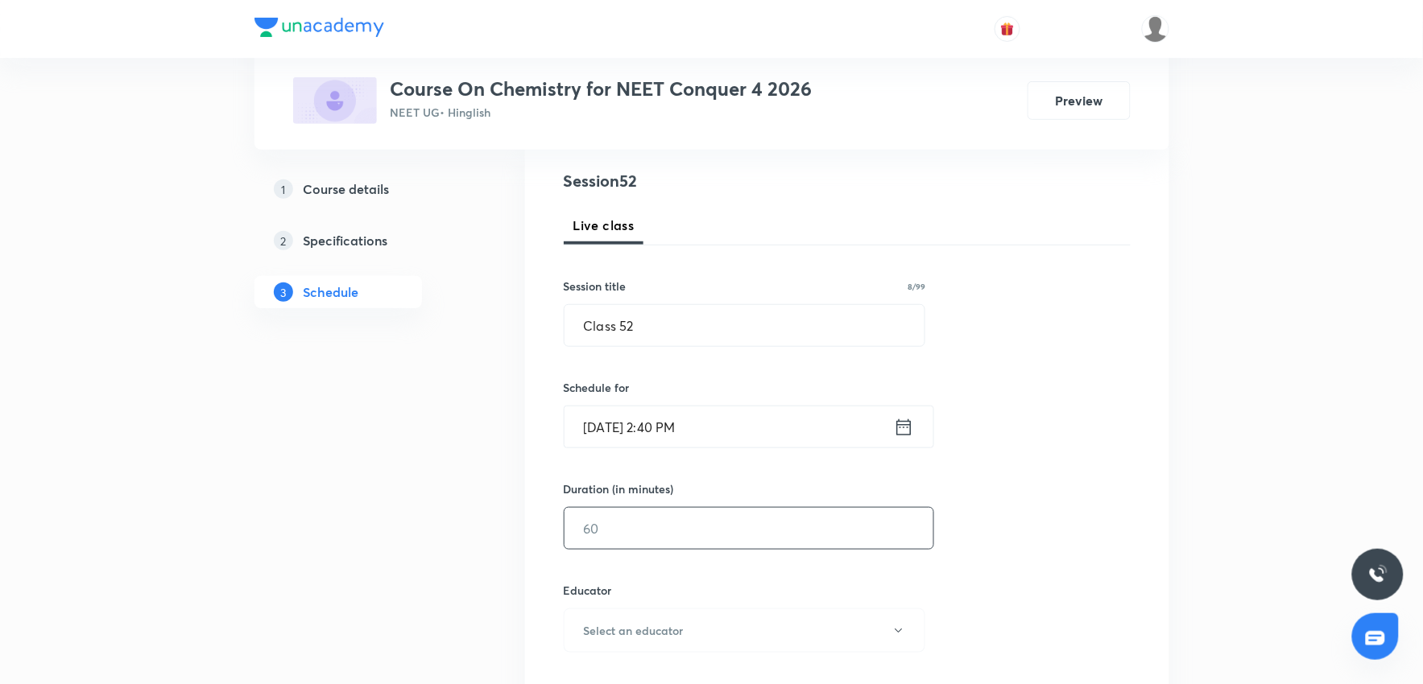
click at [689, 537] on input "text" at bounding box center [748, 528] width 369 height 41
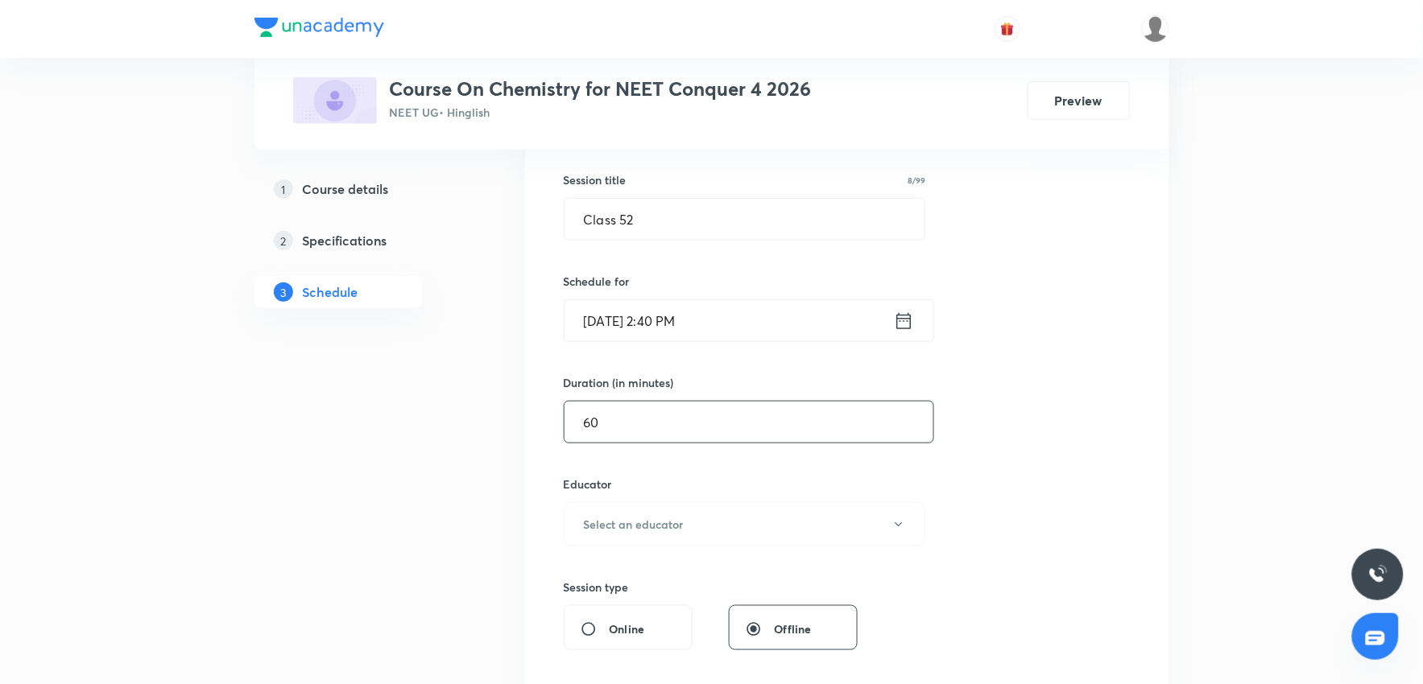
scroll to position [447, 0]
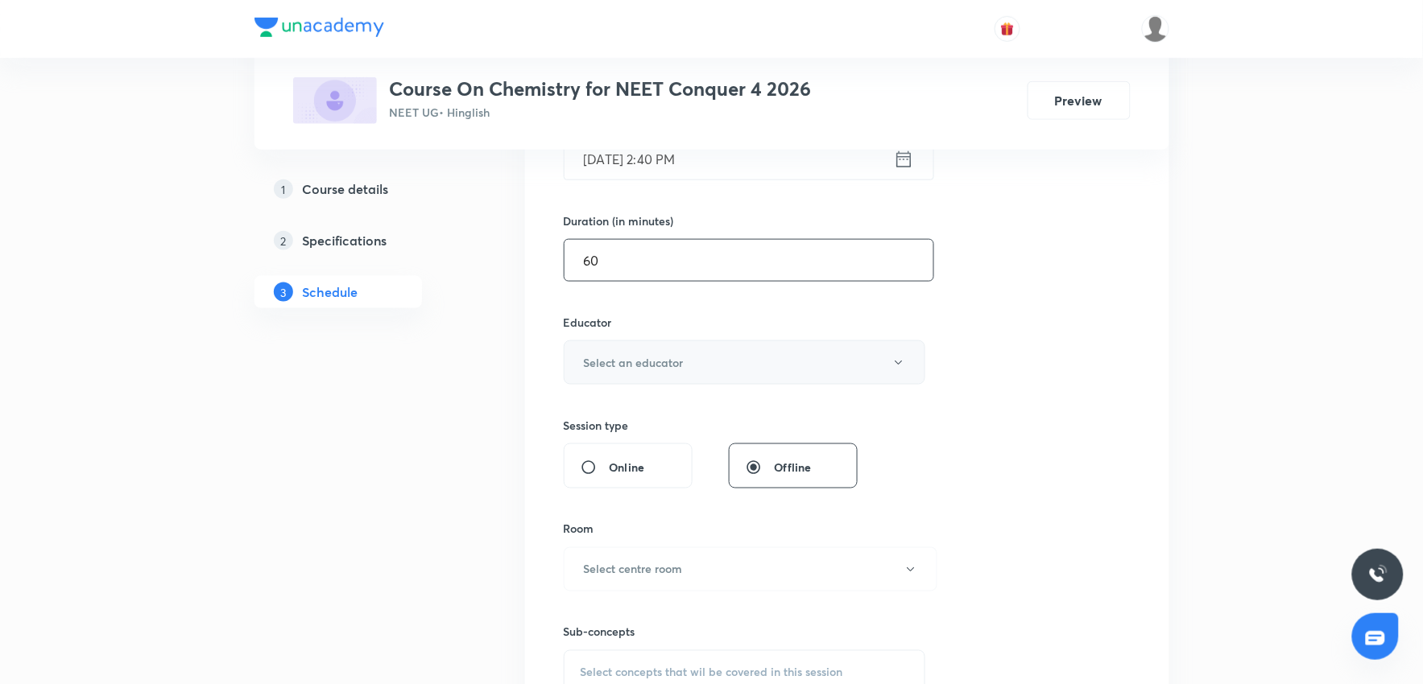
type input "60"
click at [659, 356] on h6 "Select an educator" at bounding box center [634, 362] width 100 height 17
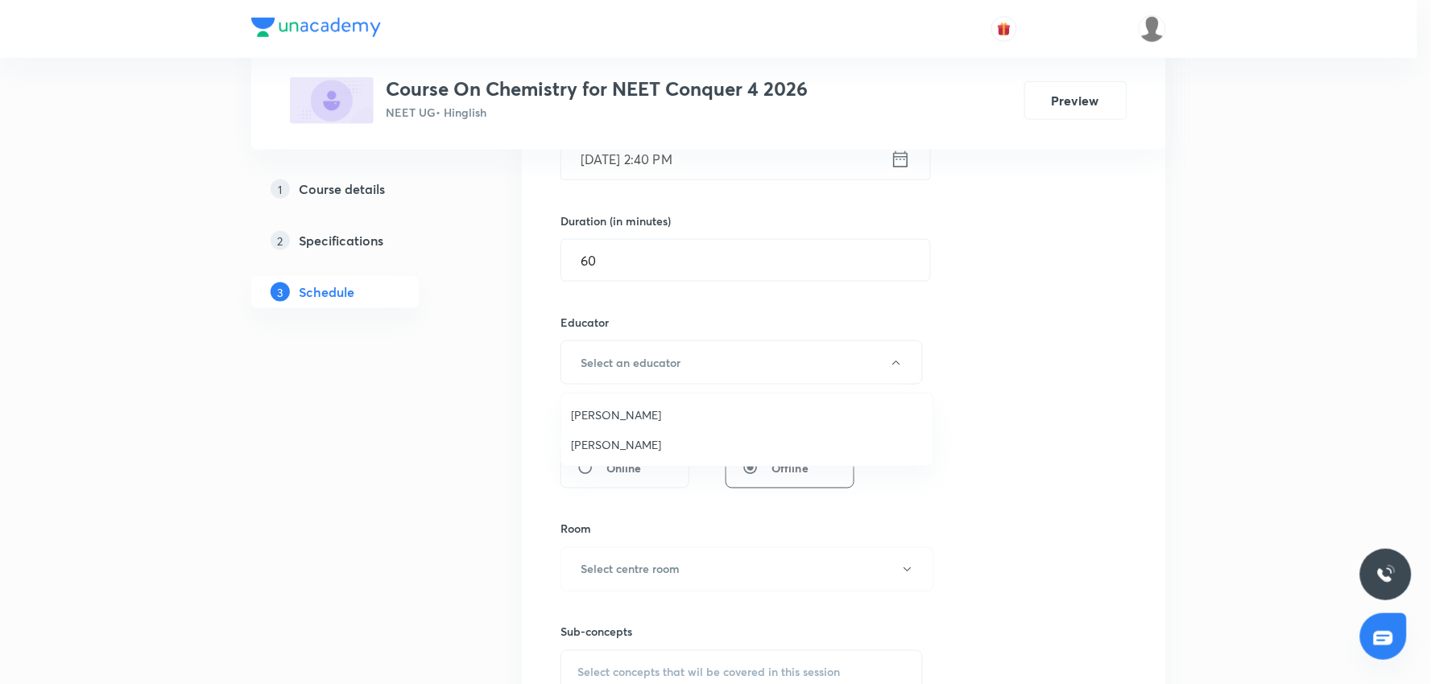
click at [605, 445] on span "Sandeep Maurya" at bounding box center [747, 444] width 353 height 17
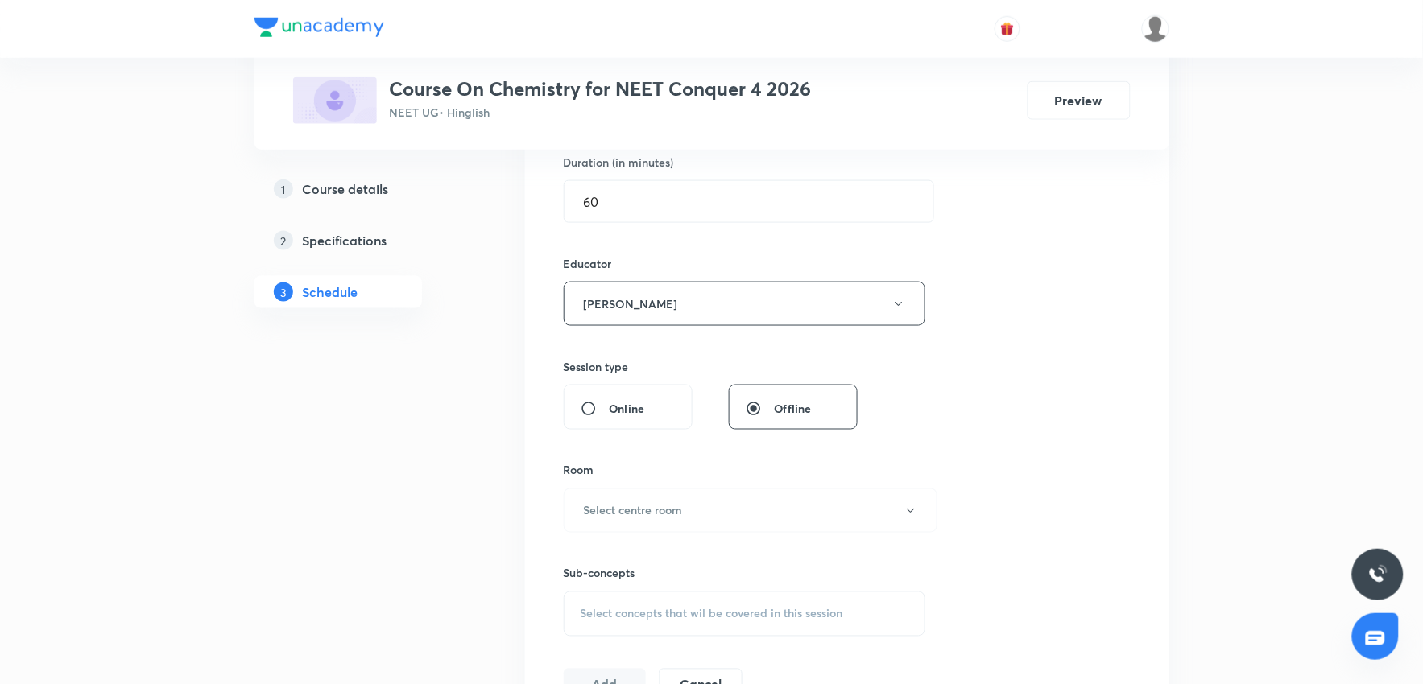
scroll to position [715, 0]
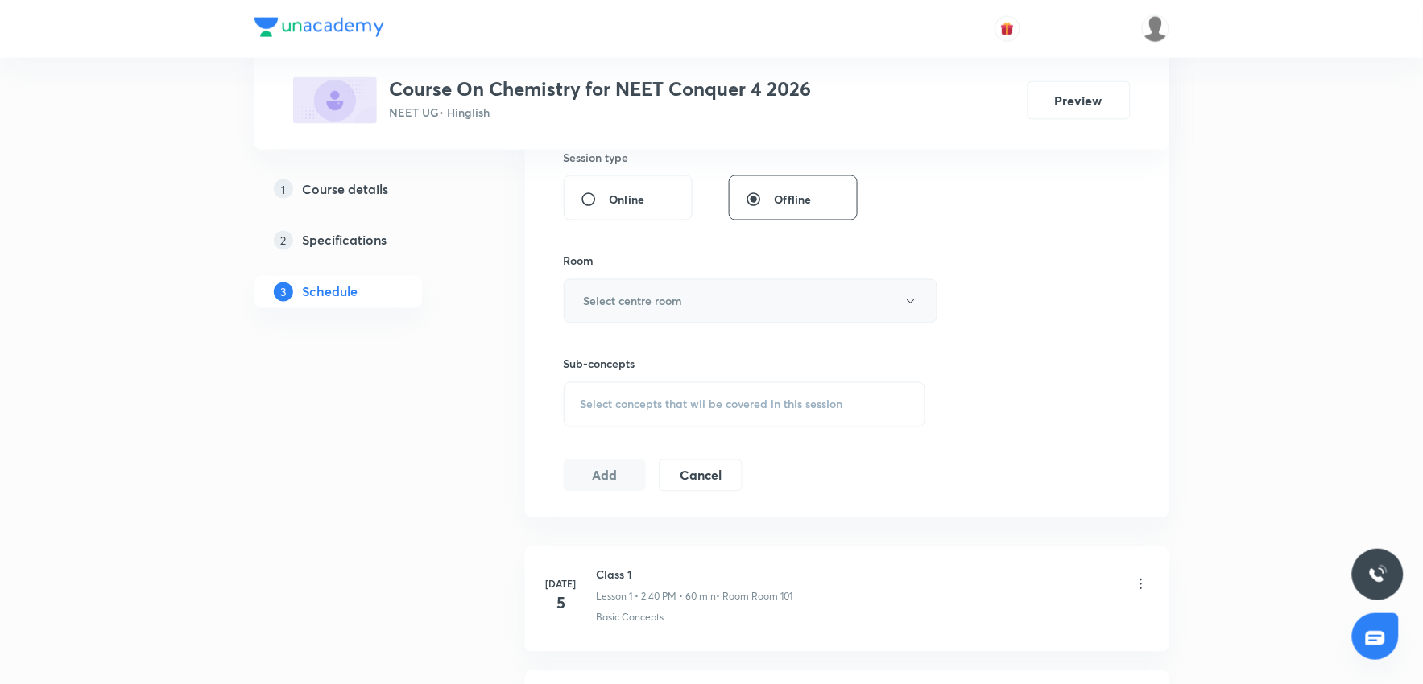
click at [698, 312] on button "Select centre room" at bounding box center [751, 301] width 374 height 44
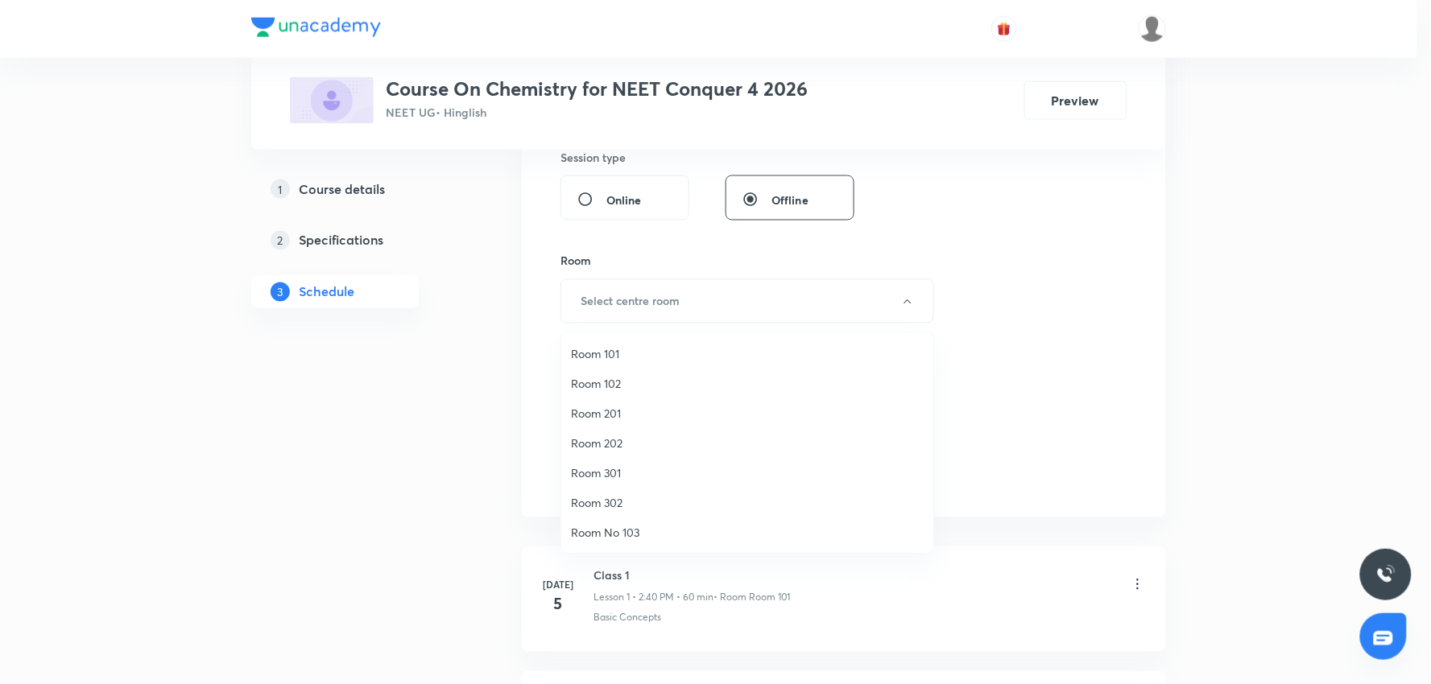
drag, startPoint x: 604, startPoint y: 354, endPoint x: 811, endPoint y: 354, distance: 207.0
click at [604, 353] on span "Room 101" at bounding box center [747, 353] width 353 height 17
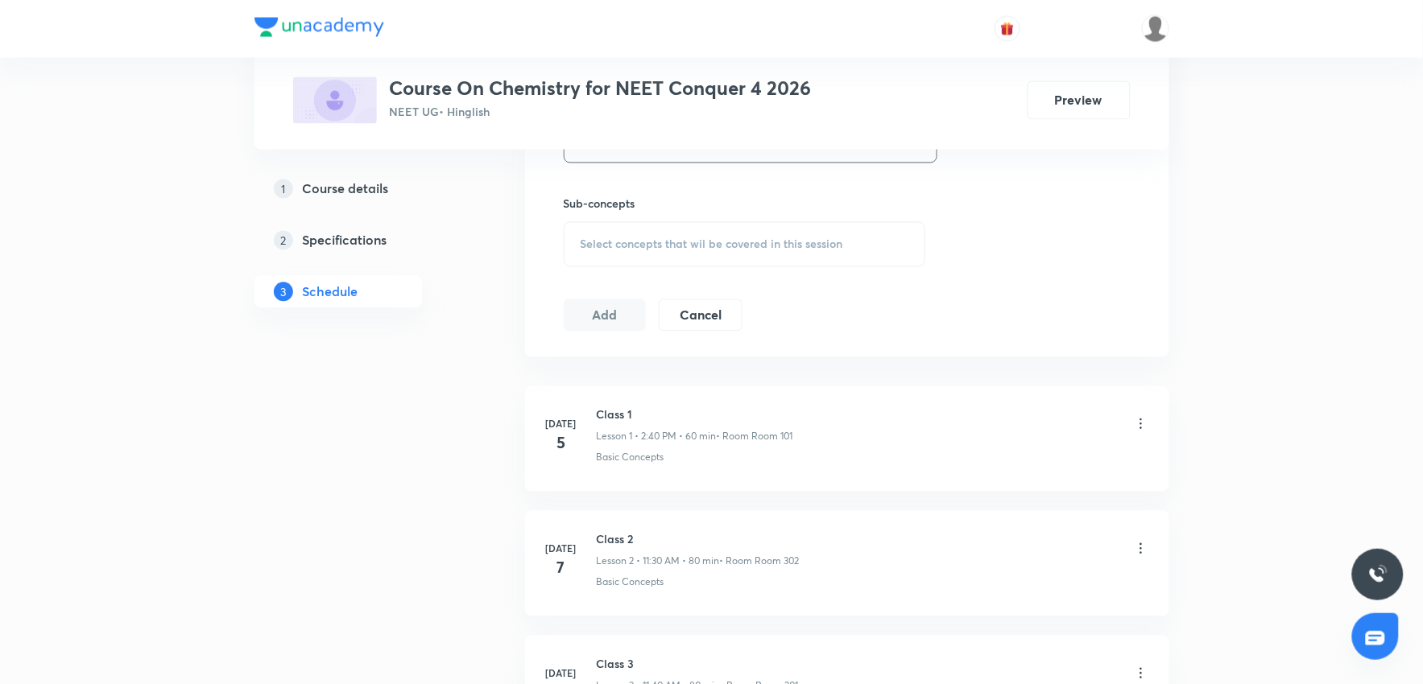
scroll to position [895, 0]
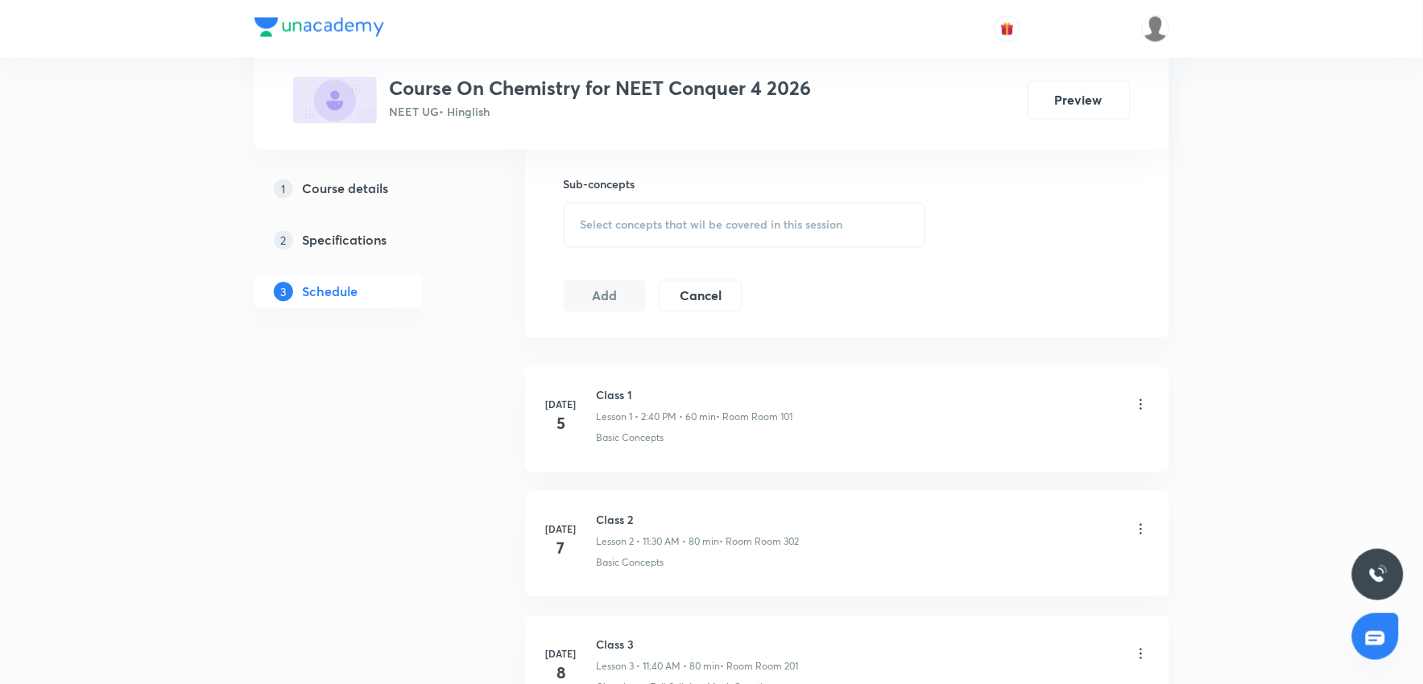
click at [739, 245] on div "Select concepts that wil be covered in this session" at bounding box center [745, 225] width 362 height 45
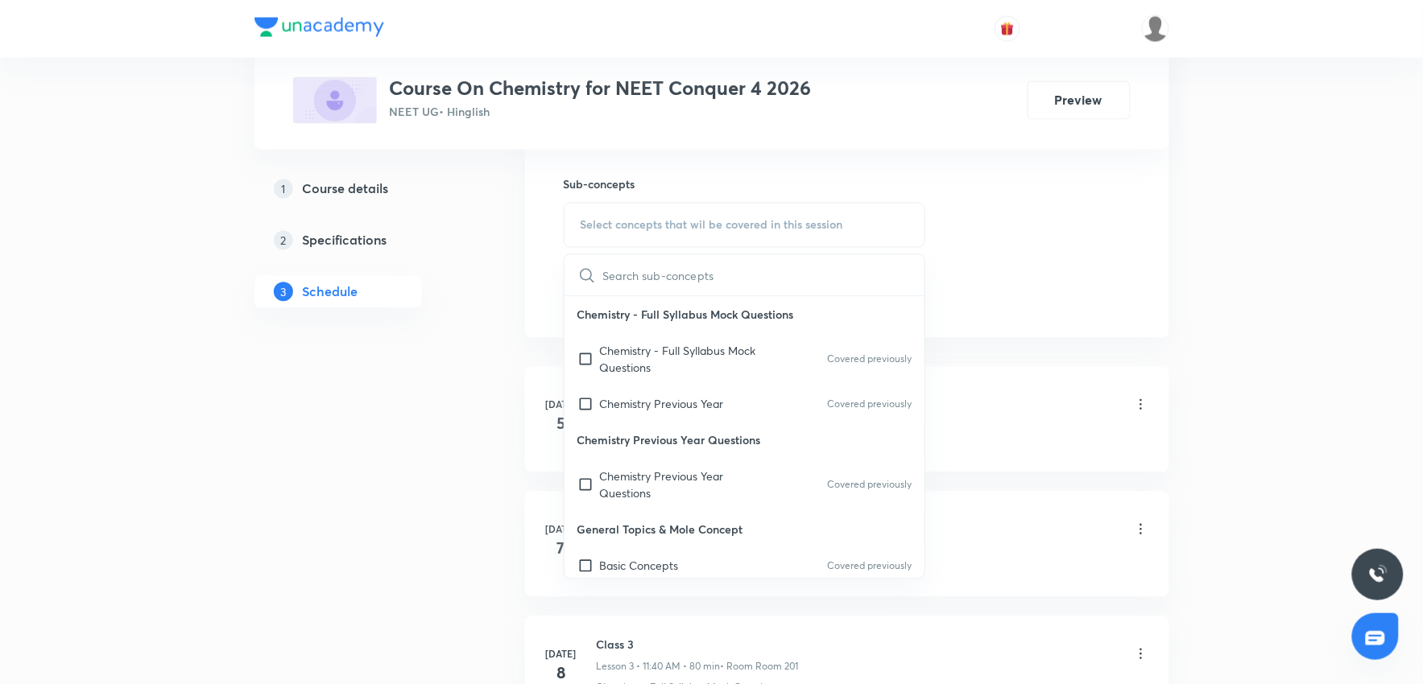
drag, startPoint x: 684, startPoint y: 407, endPoint x: 1098, endPoint y: 319, distance: 422.3
click at [684, 406] on p "Chemistry Previous Year" at bounding box center [662, 404] width 124 height 17
checkbox input "true"
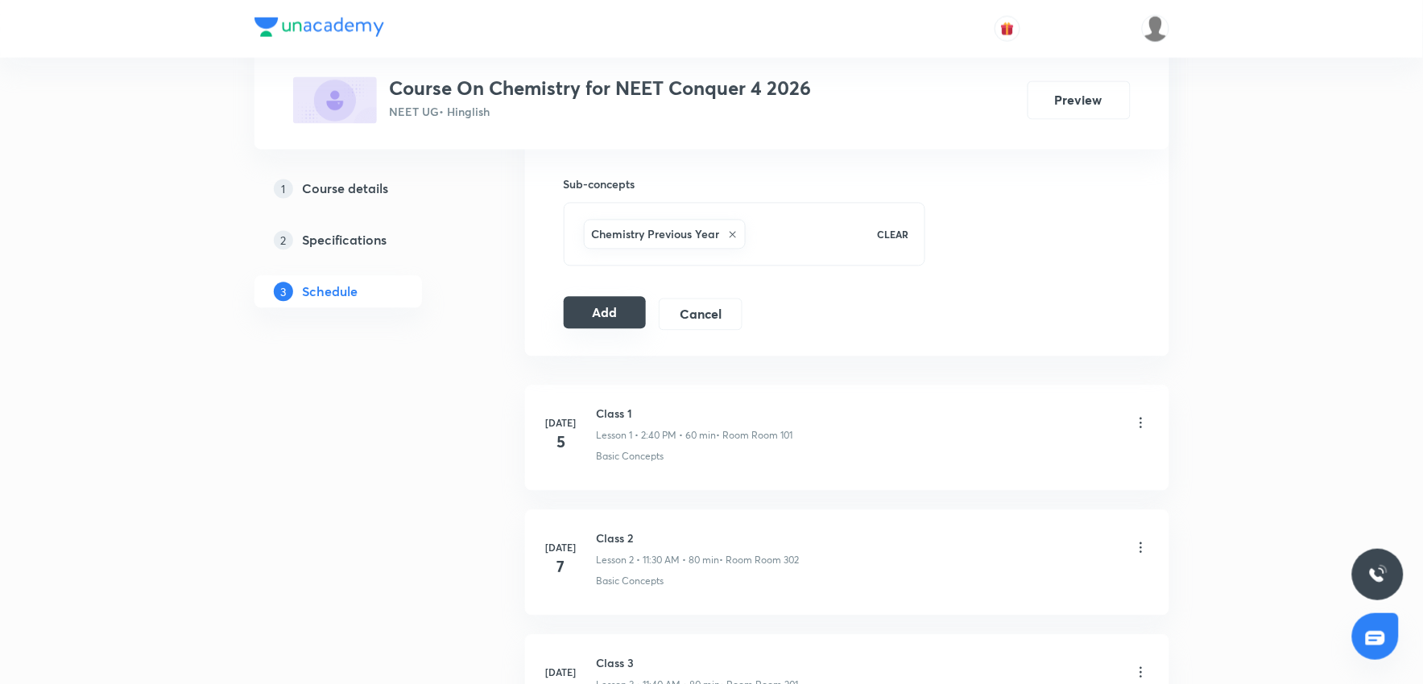
click at [577, 308] on button "Add" at bounding box center [605, 313] width 83 height 32
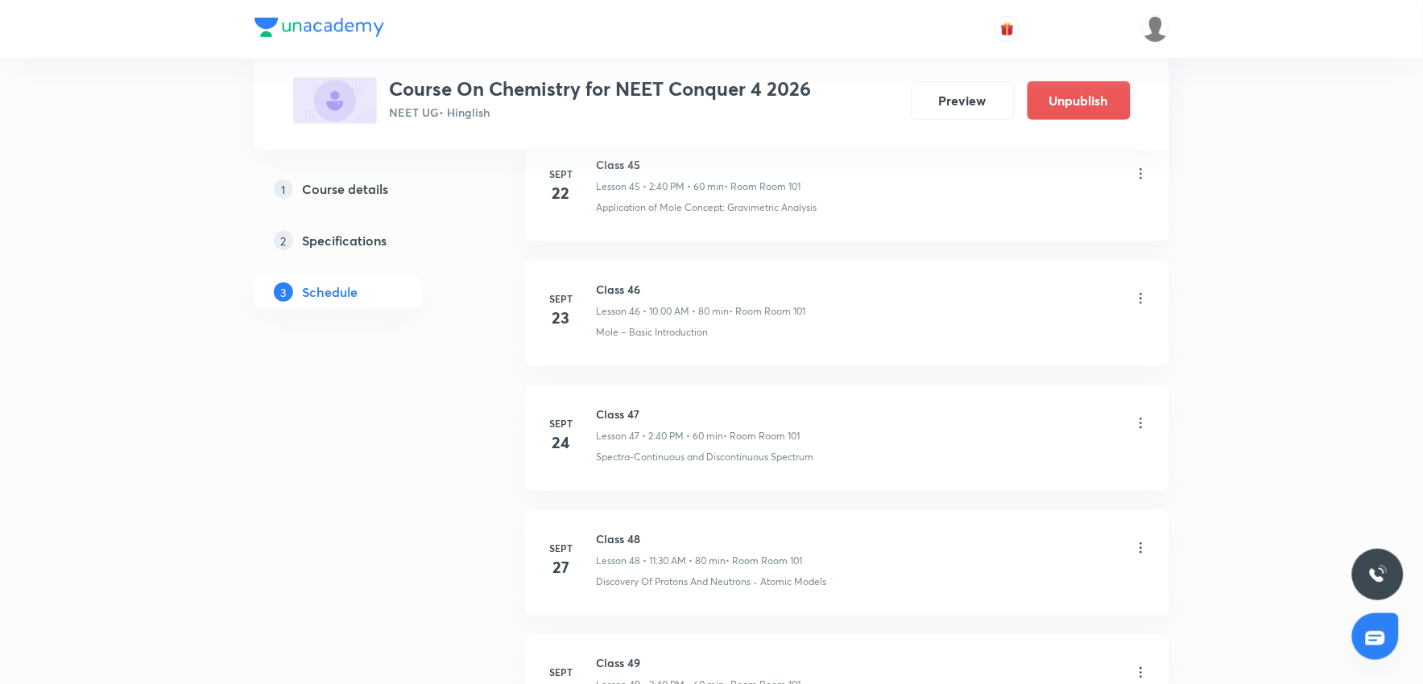
scroll to position [6364, 0]
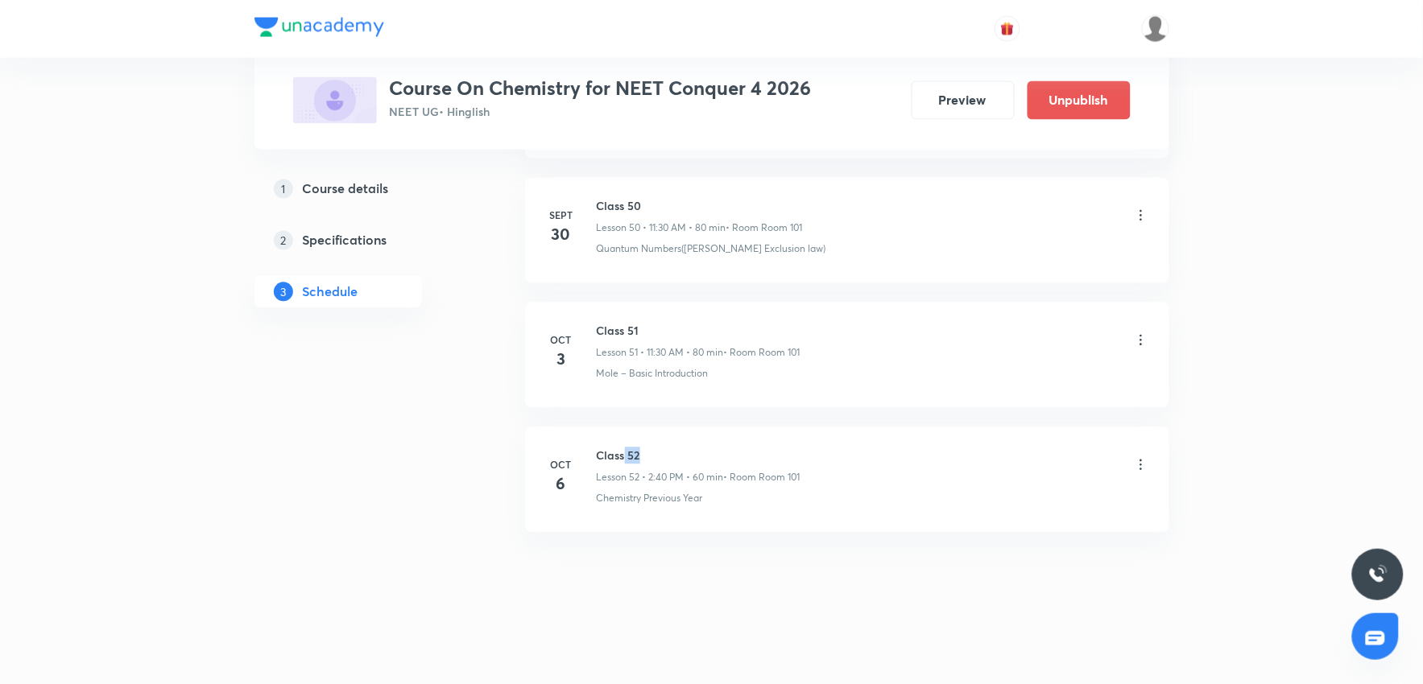
drag, startPoint x: 624, startPoint y: 457, endPoint x: 720, endPoint y: 453, distance: 95.9
click at [720, 453] on h6 "Class 52" at bounding box center [699, 456] width 204 height 17
click at [926, 503] on div "Chemistry Previous Year" at bounding box center [873, 499] width 552 height 14
drag, startPoint x: 596, startPoint y: 454, endPoint x: 778, endPoint y: 540, distance: 201.0
click at [730, 445] on li "Oct 6 Class 52 Lesson 52 • 2:40 PM • 60 min • Room Room 101 Chemistry Previous …" at bounding box center [847, 480] width 644 height 105
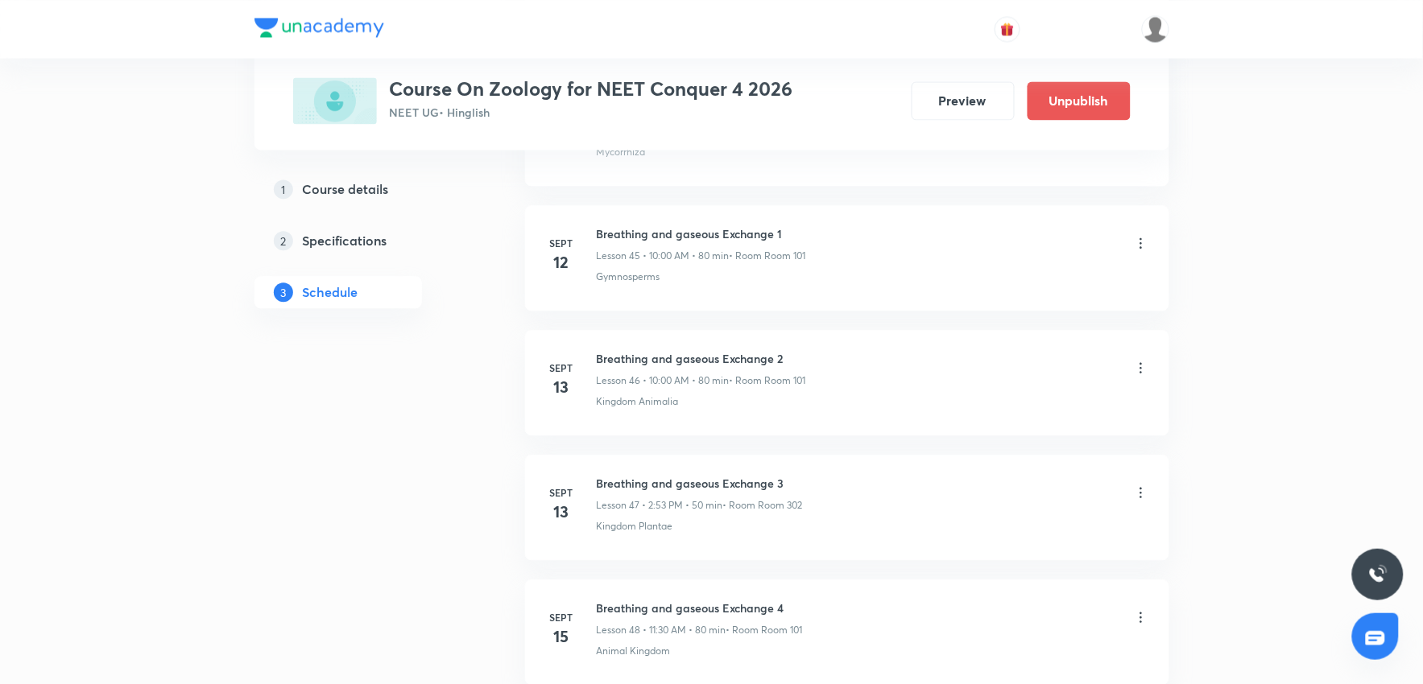
scroll to position [8228, 0]
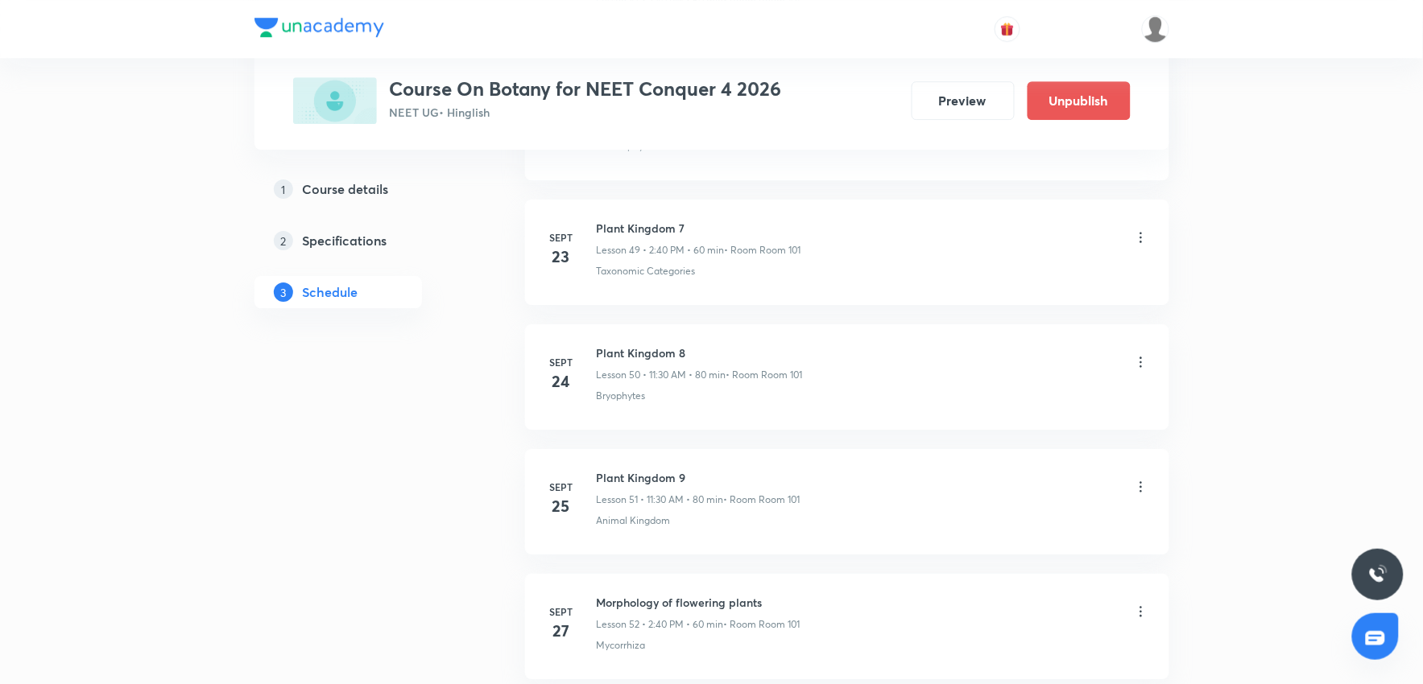
scroll to position [7854, 0]
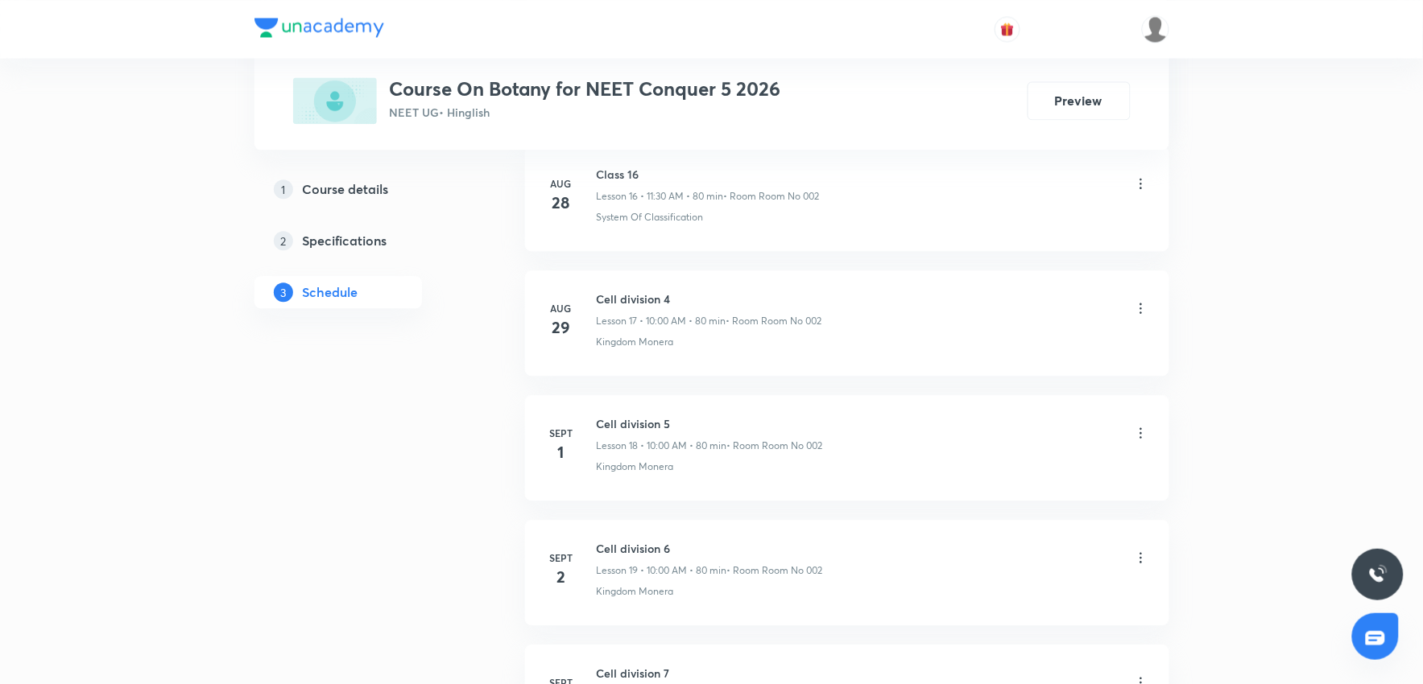
scroll to position [5480, 0]
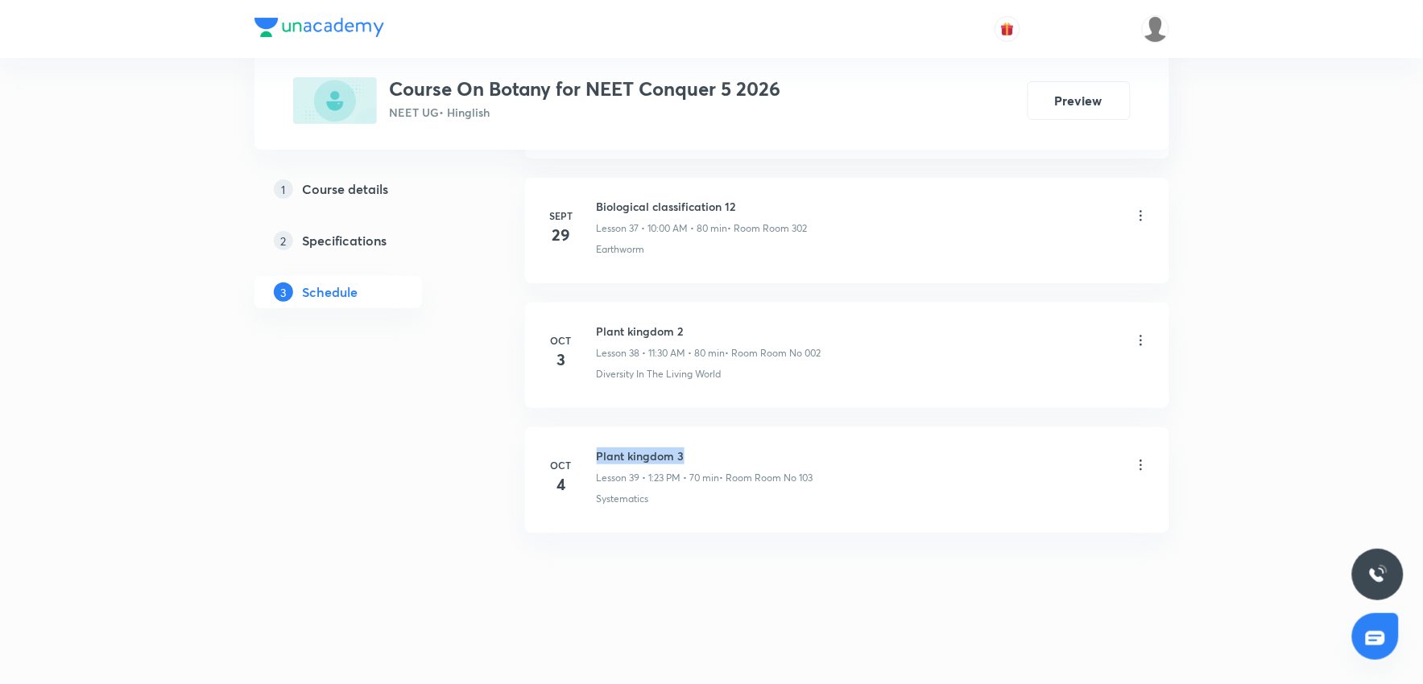
drag, startPoint x: 585, startPoint y: 440, endPoint x: 753, endPoint y: 440, distance: 167.5
click at [753, 440] on li "[DATE] Plant kingdom 3 Lesson 39 • 1:23 PM • 70 min • Room Room No 103 Systemat…" at bounding box center [847, 480] width 644 height 105
copy h6 "Plant kingdom 3"
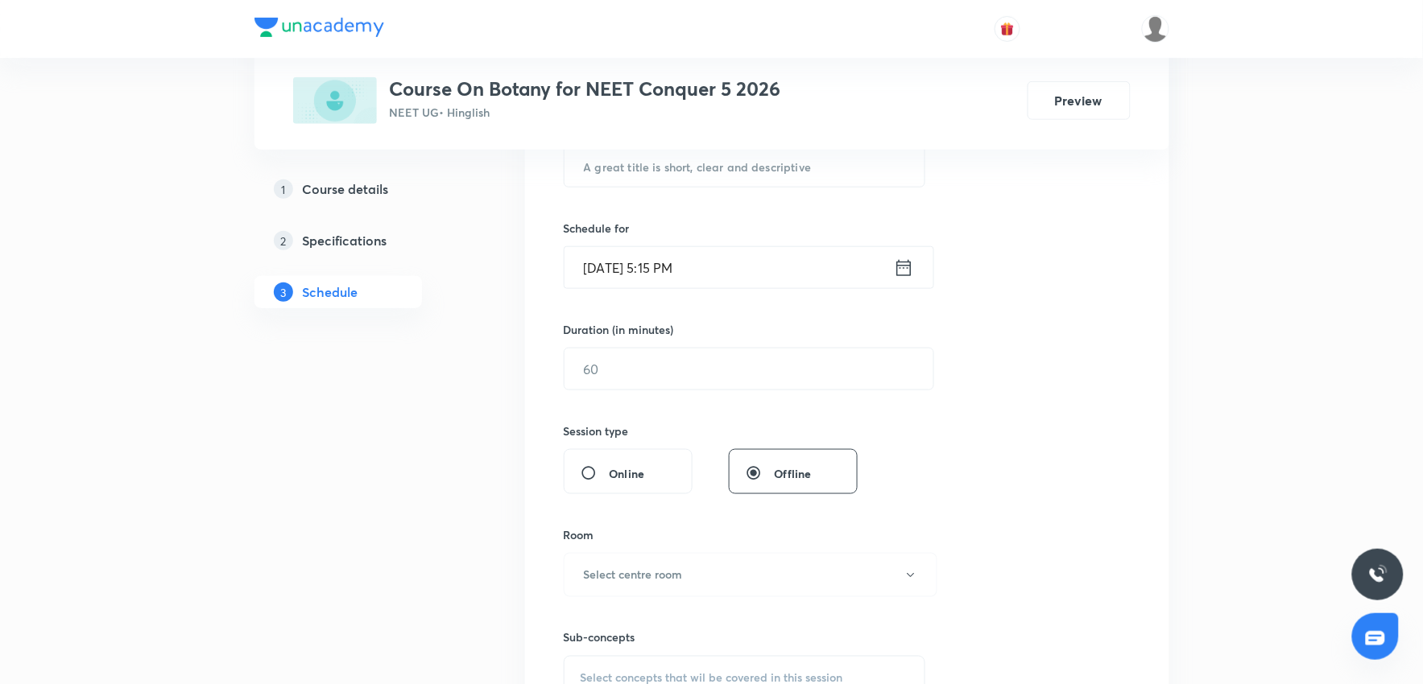
scroll to position [0, 0]
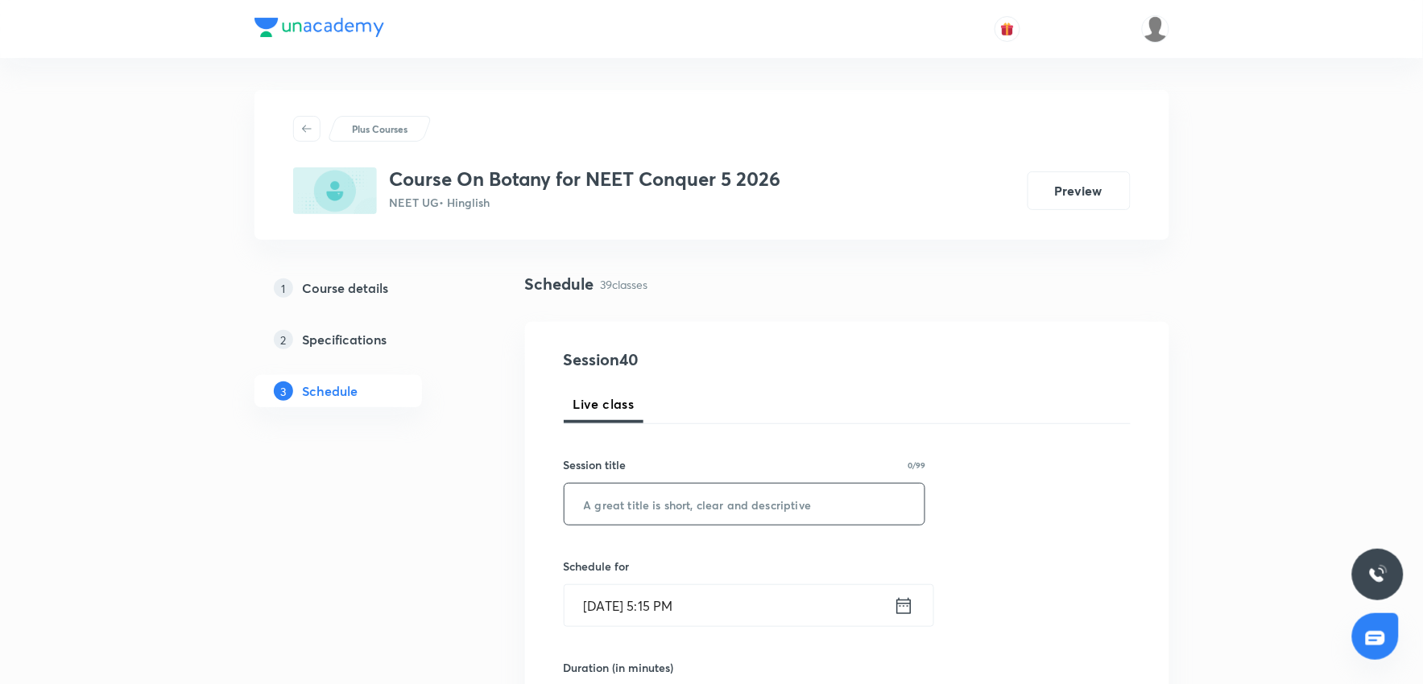
click at [722, 514] on input "text" at bounding box center [744, 504] width 361 height 41
paste input "Plant kingdom 3"
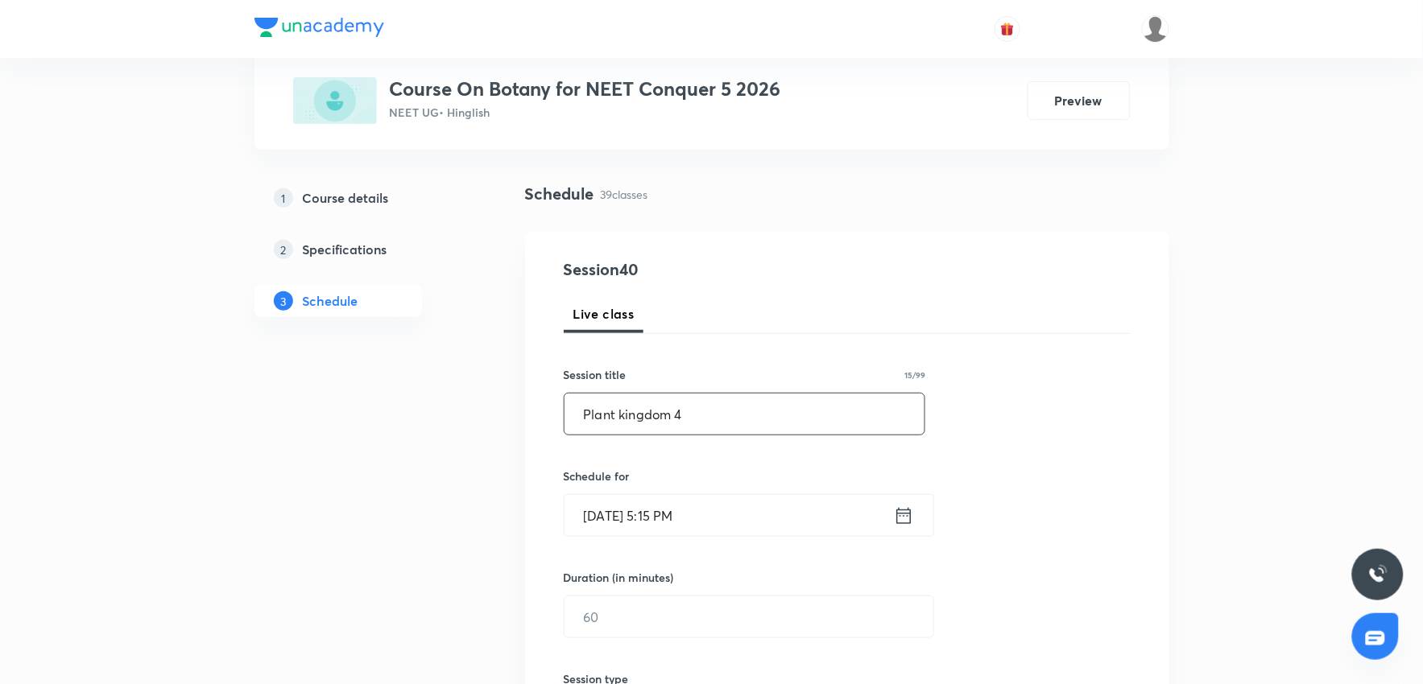
scroll to position [179, 0]
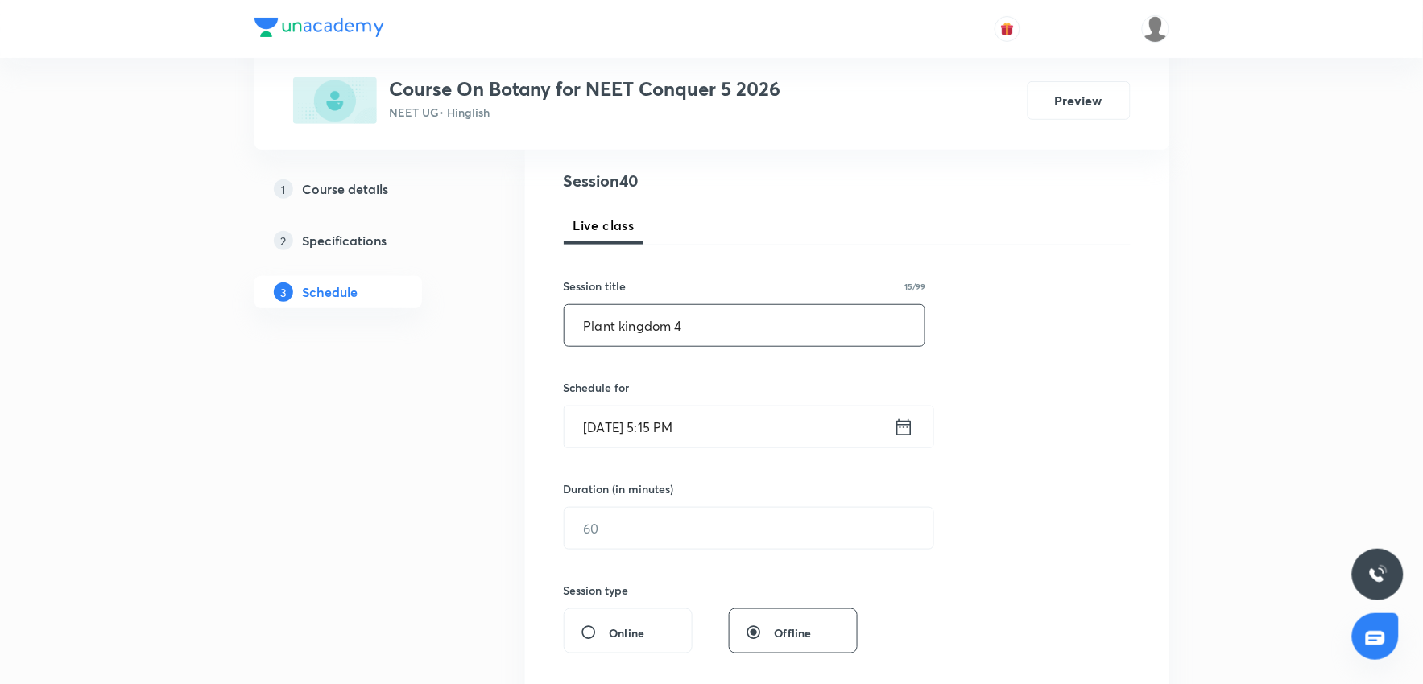
type input "Plant kingdom 4"
click at [739, 390] on h6 "Schedule for" at bounding box center [745, 387] width 362 height 17
click at [739, 436] on input "[DATE] 5:15 PM" at bounding box center [728, 427] width 329 height 41
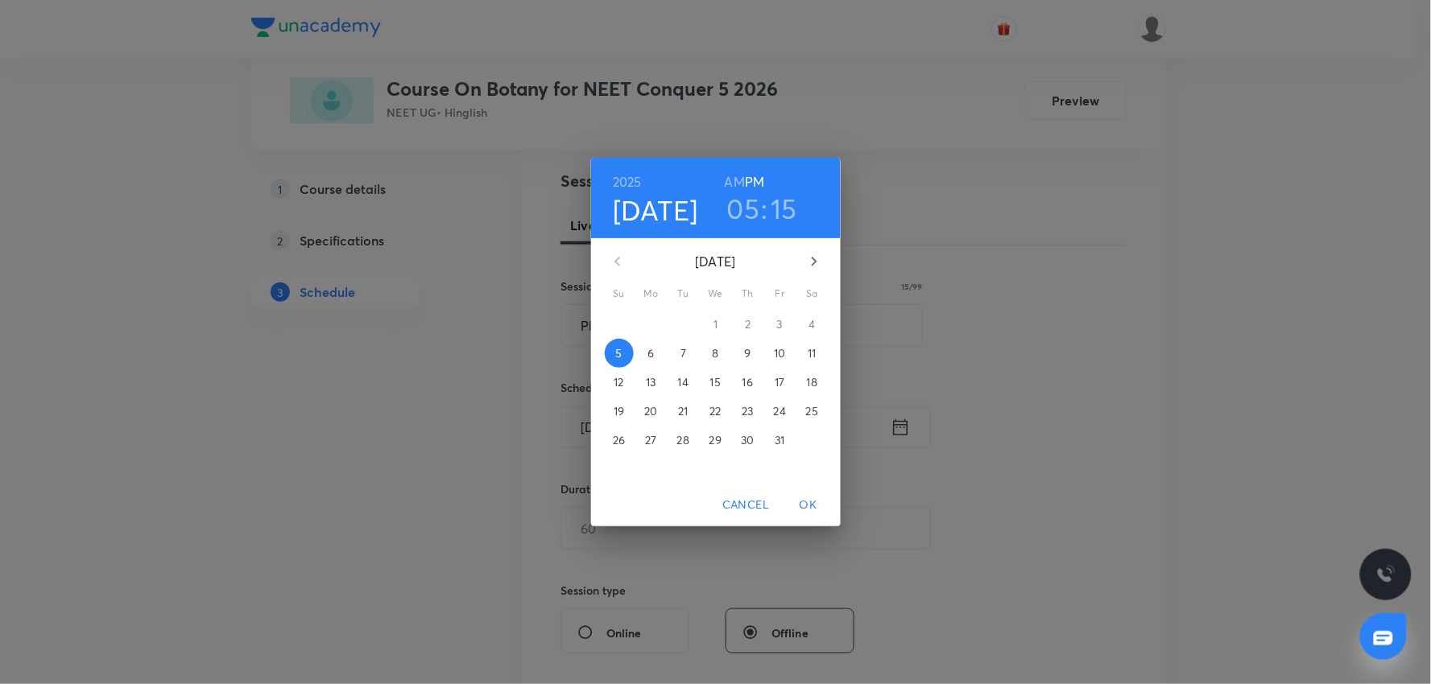
click at [651, 346] on p "6" at bounding box center [650, 353] width 6 height 16
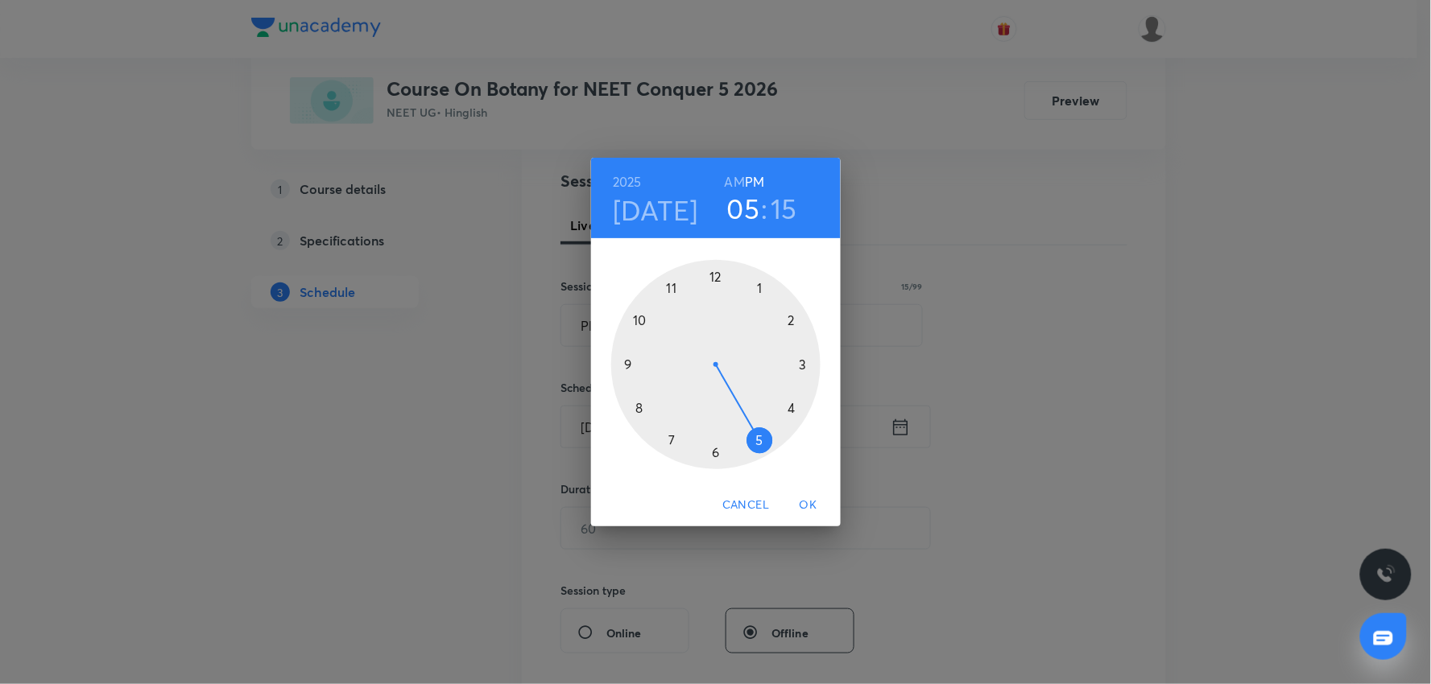
click at [752, 202] on h3 "05" at bounding box center [743, 209] width 33 height 34
drag, startPoint x: 635, startPoint y: 325, endPoint x: 663, endPoint y: 310, distance: 31.7
click at [636, 323] on div at bounding box center [715, 364] width 209 height 209
click at [712, 272] on div at bounding box center [715, 364] width 209 height 209
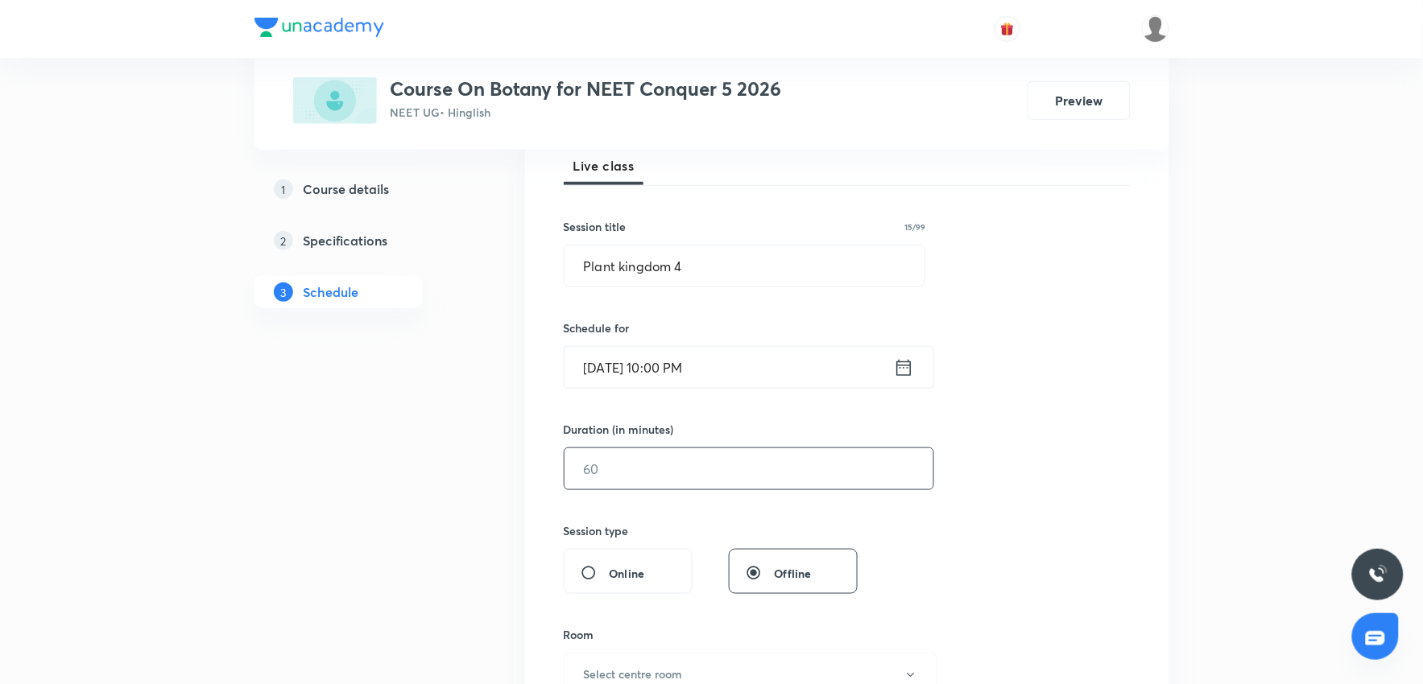
scroll to position [268, 0]
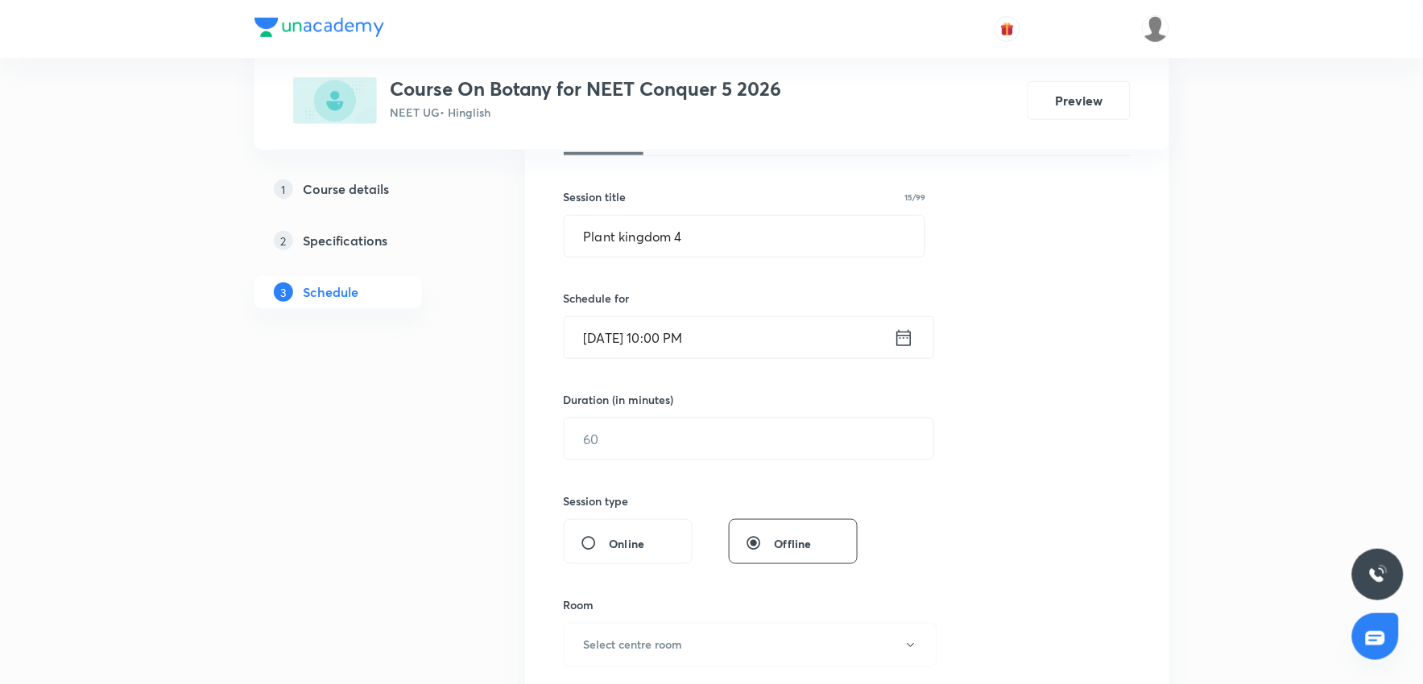
click at [725, 325] on input "Oct 6, 2025, 10:00 PM" at bounding box center [728, 337] width 329 height 41
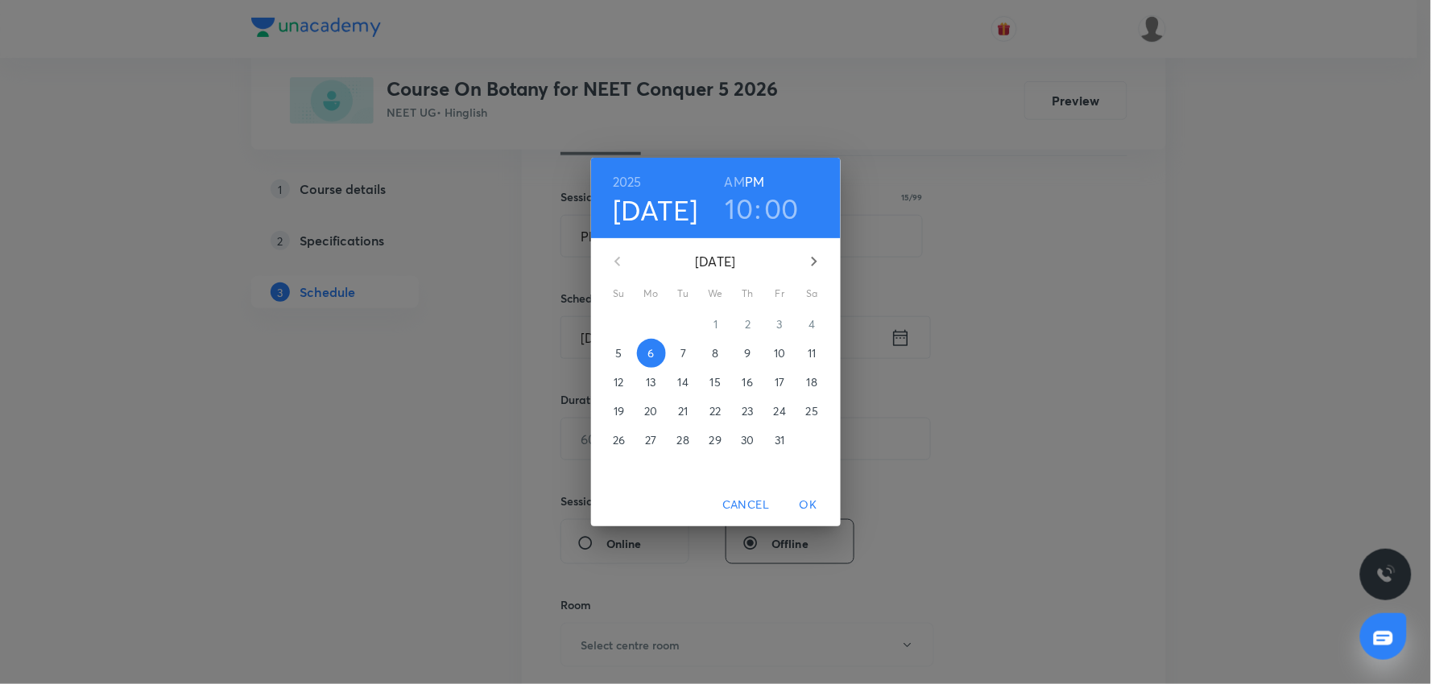
drag, startPoint x: 730, startPoint y: 183, endPoint x: 818, endPoint y: 522, distance: 350.2
click at [737, 198] on div "2025 Oct 6 10 : 00 AM PM" at bounding box center [716, 198] width 224 height 55
click at [817, 498] on span "OK" at bounding box center [808, 505] width 39 height 20
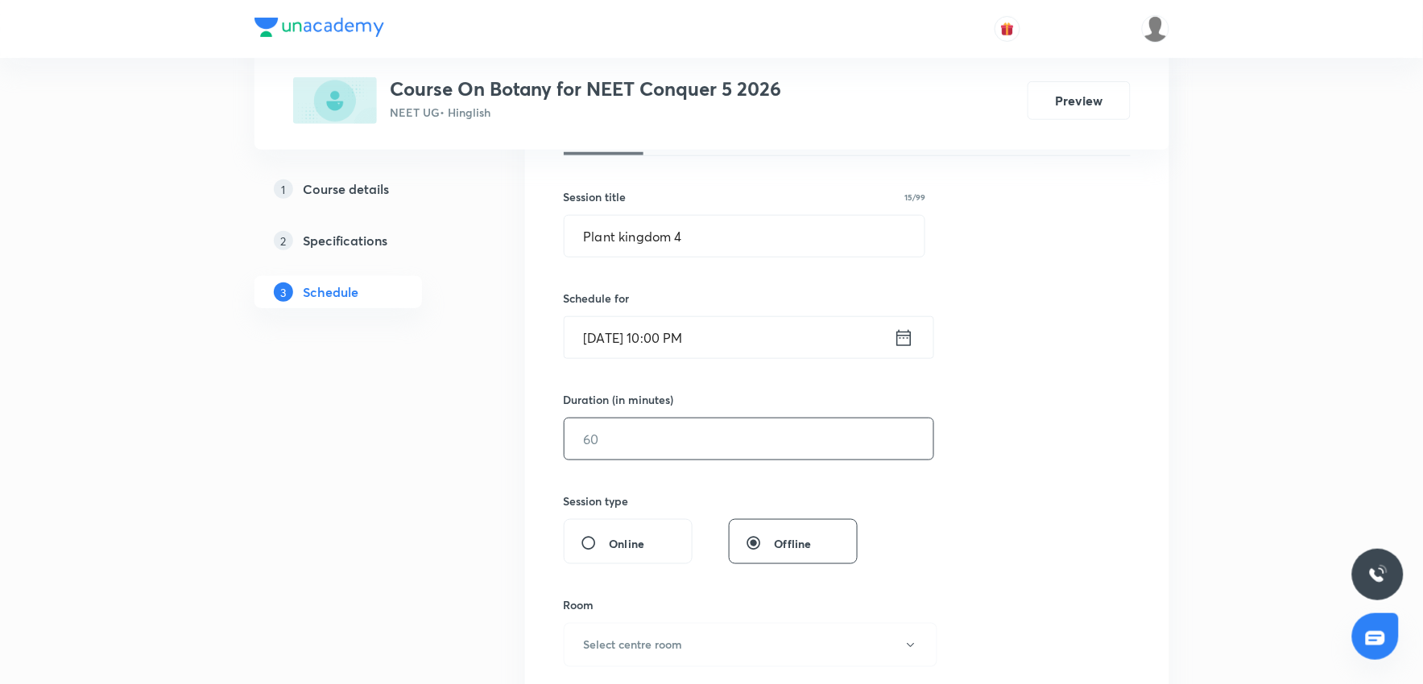
click at [698, 446] on input "text" at bounding box center [748, 439] width 369 height 41
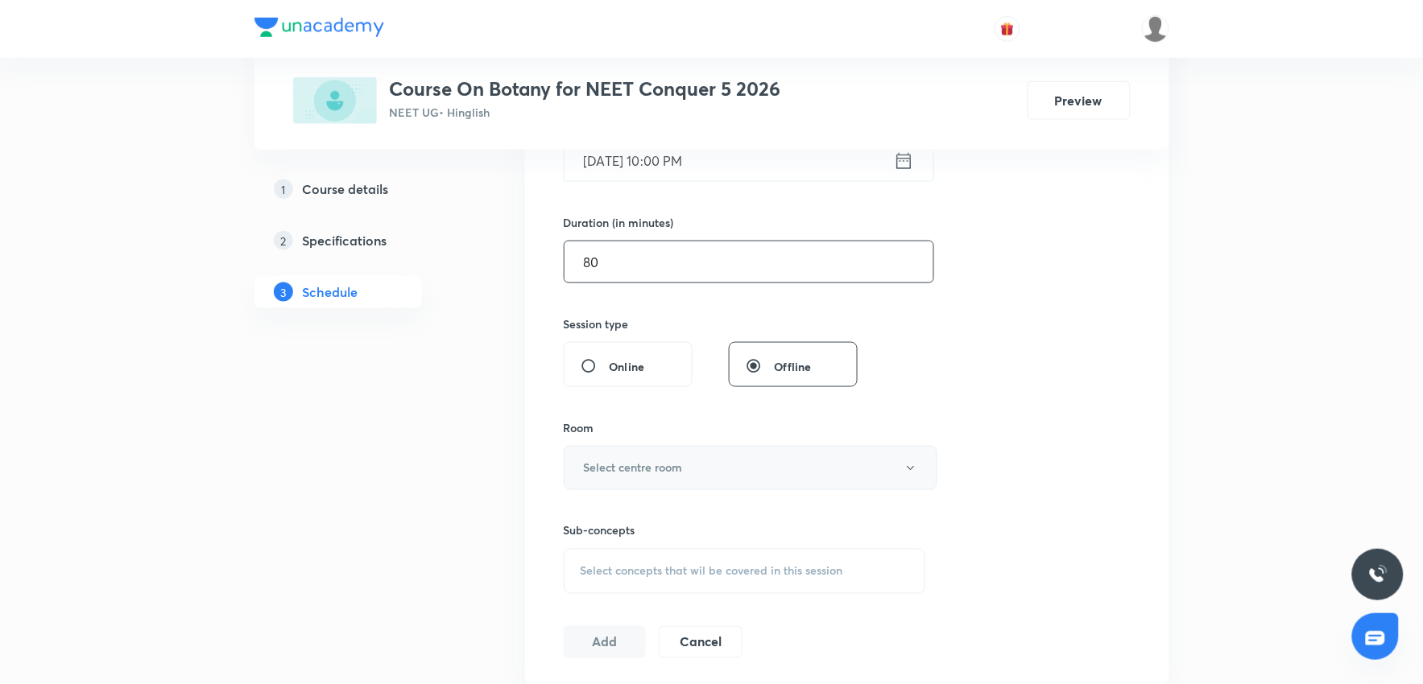
scroll to position [447, 0]
type input "80"
click at [694, 457] on button "Select centre room" at bounding box center [751, 467] width 374 height 44
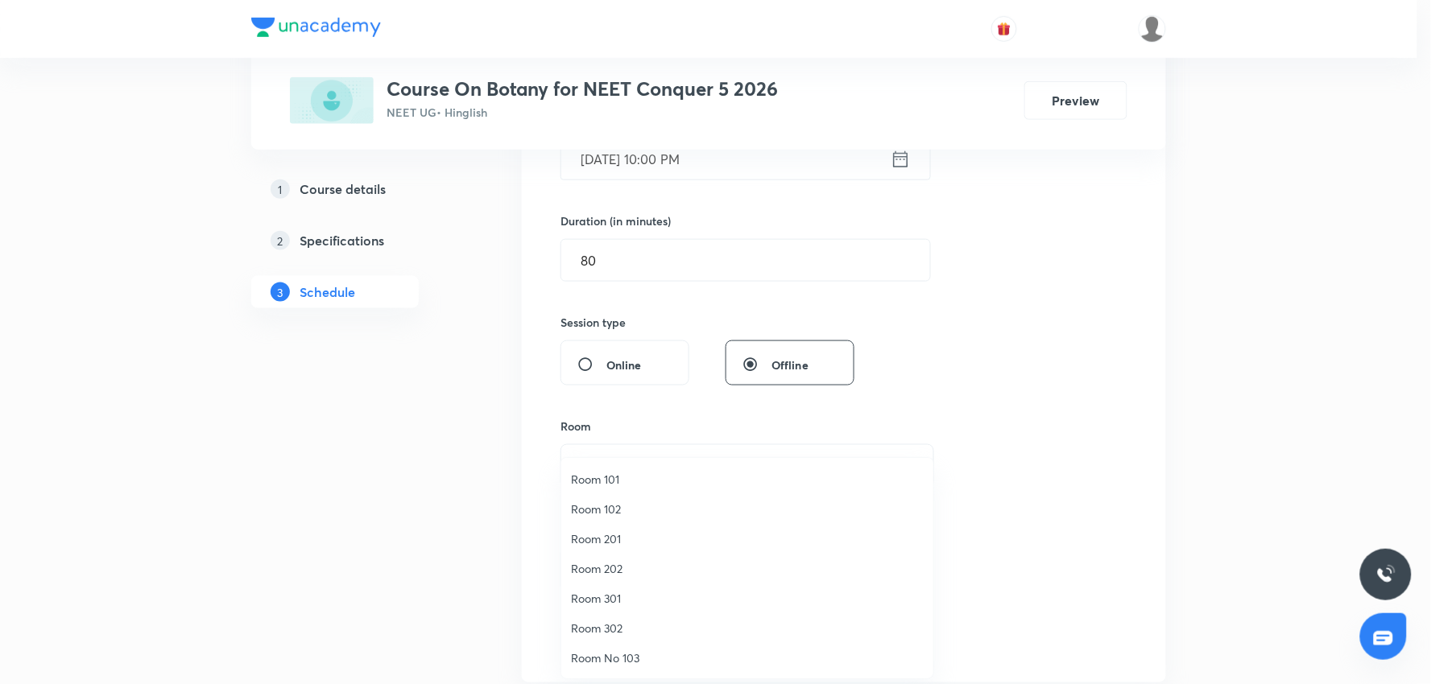
click at [626, 653] on span "Room No 103" at bounding box center [747, 658] width 353 height 17
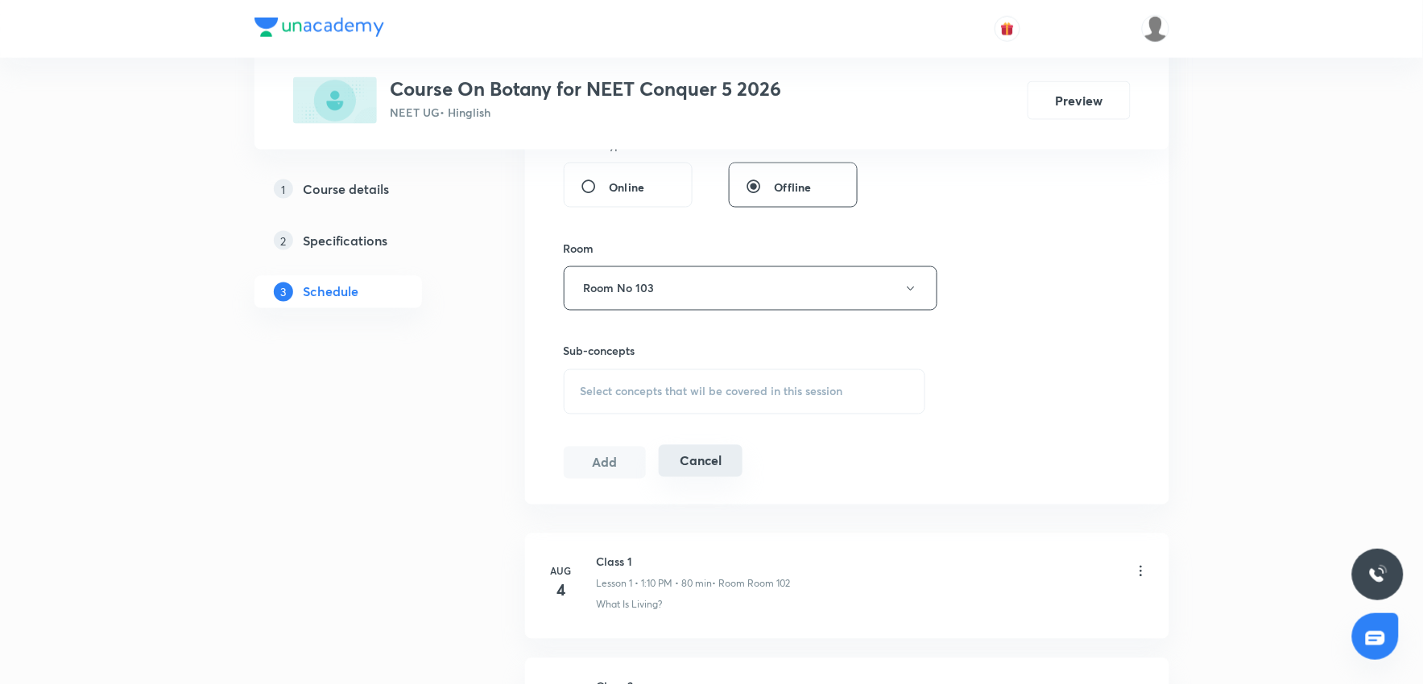
scroll to position [626, 0]
click at [647, 378] on div "Select concepts that wil be covered in this session" at bounding box center [745, 391] width 362 height 45
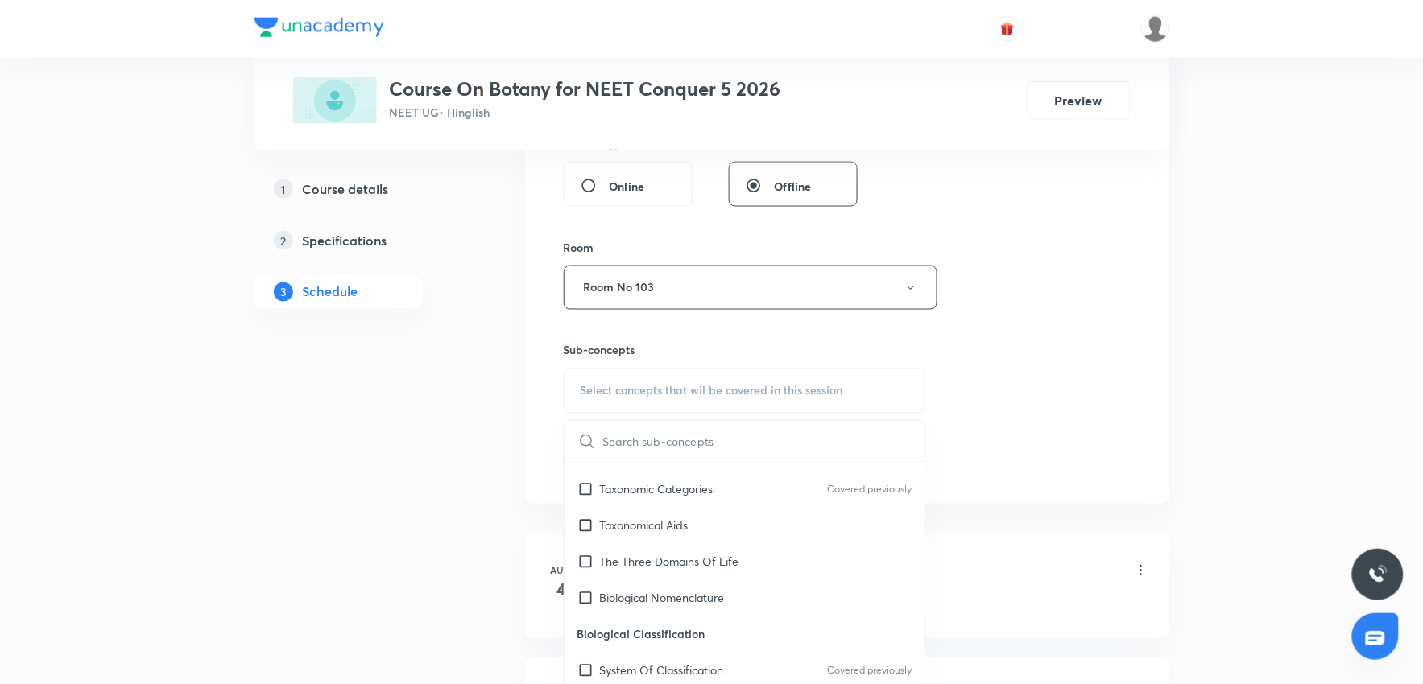
scroll to position [447, 0]
drag, startPoint x: 679, startPoint y: 522, endPoint x: 1136, endPoint y: 420, distance: 468.5
click at [679, 521] on p "Taxonomical Aids" at bounding box center [644, 522] width 89 height 17
checkbox input "true"
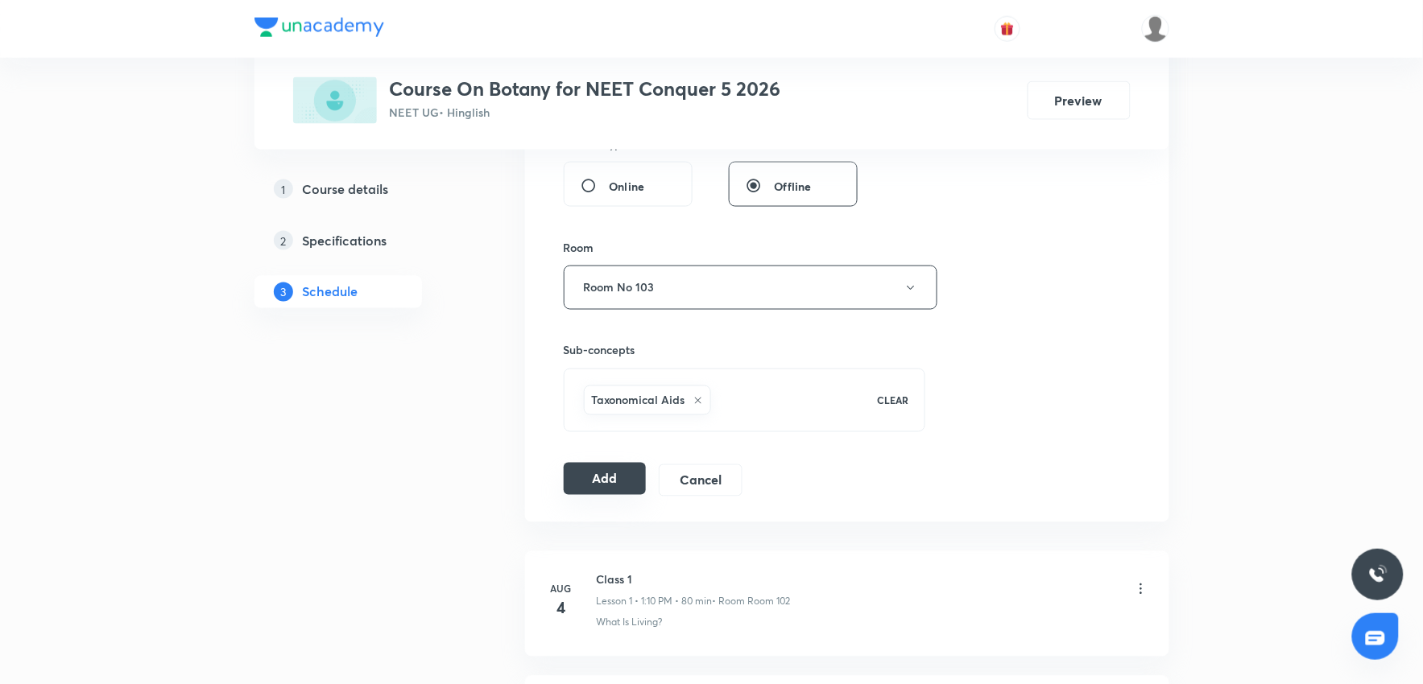
click at [625, 478] on button "Add" at bounding box center [605, 479] width 83 height 32
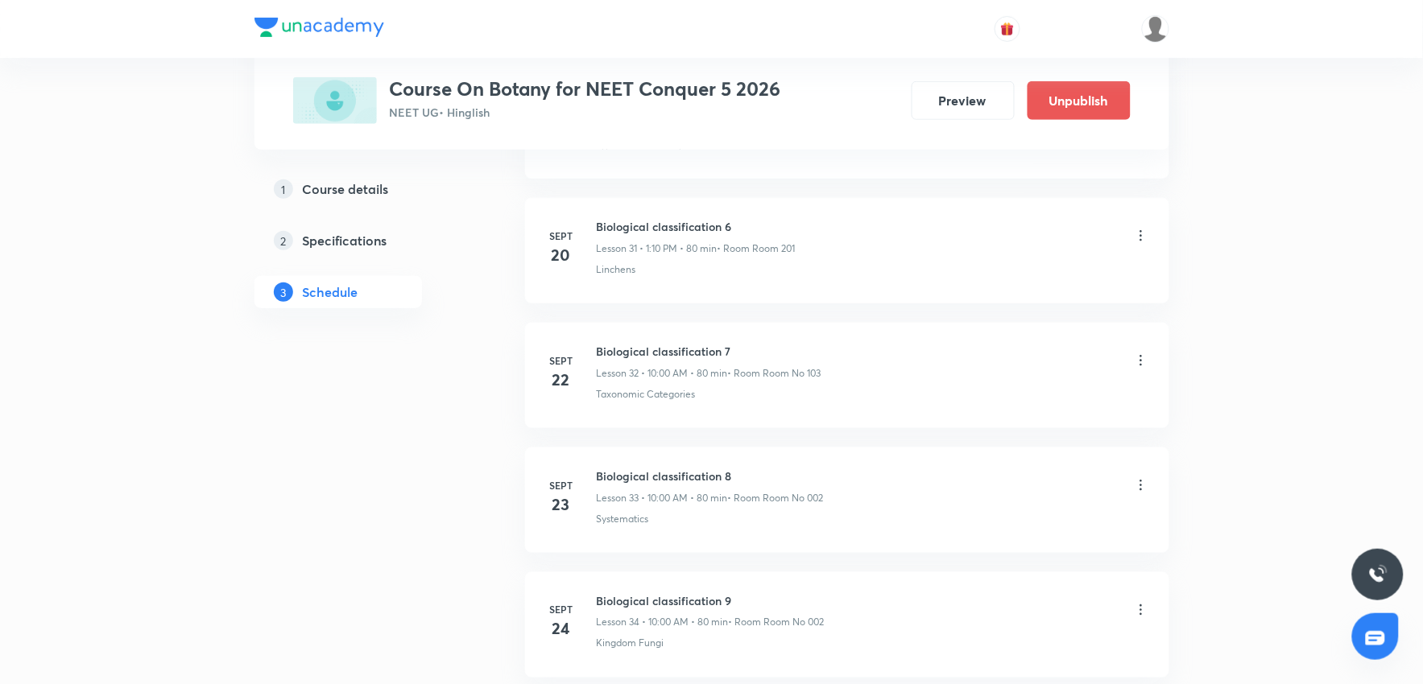
scroll to position [4865, 0]
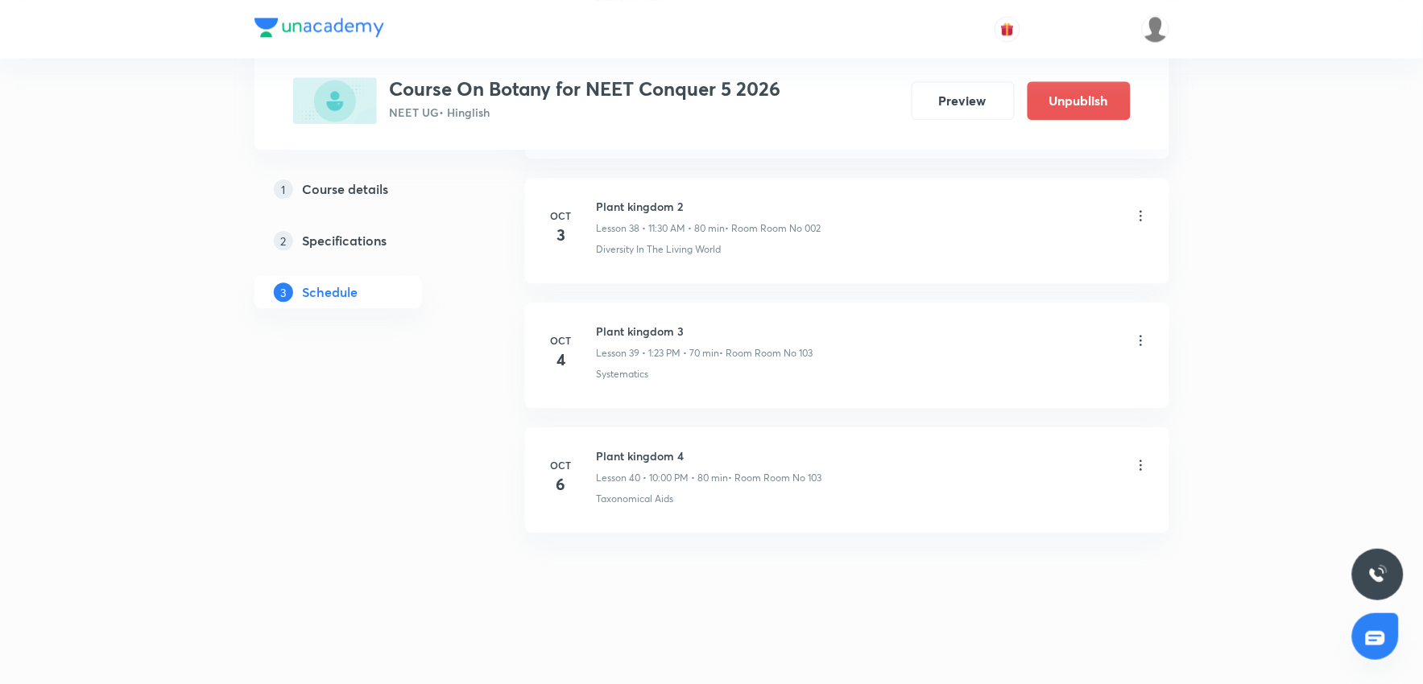
click at [1144, 465] on icon at bounding box center [1141, 465] width 16 height 16
click at [1040, 494] on li "Edit" at bounding box center [1057, 506] width 176 height 30
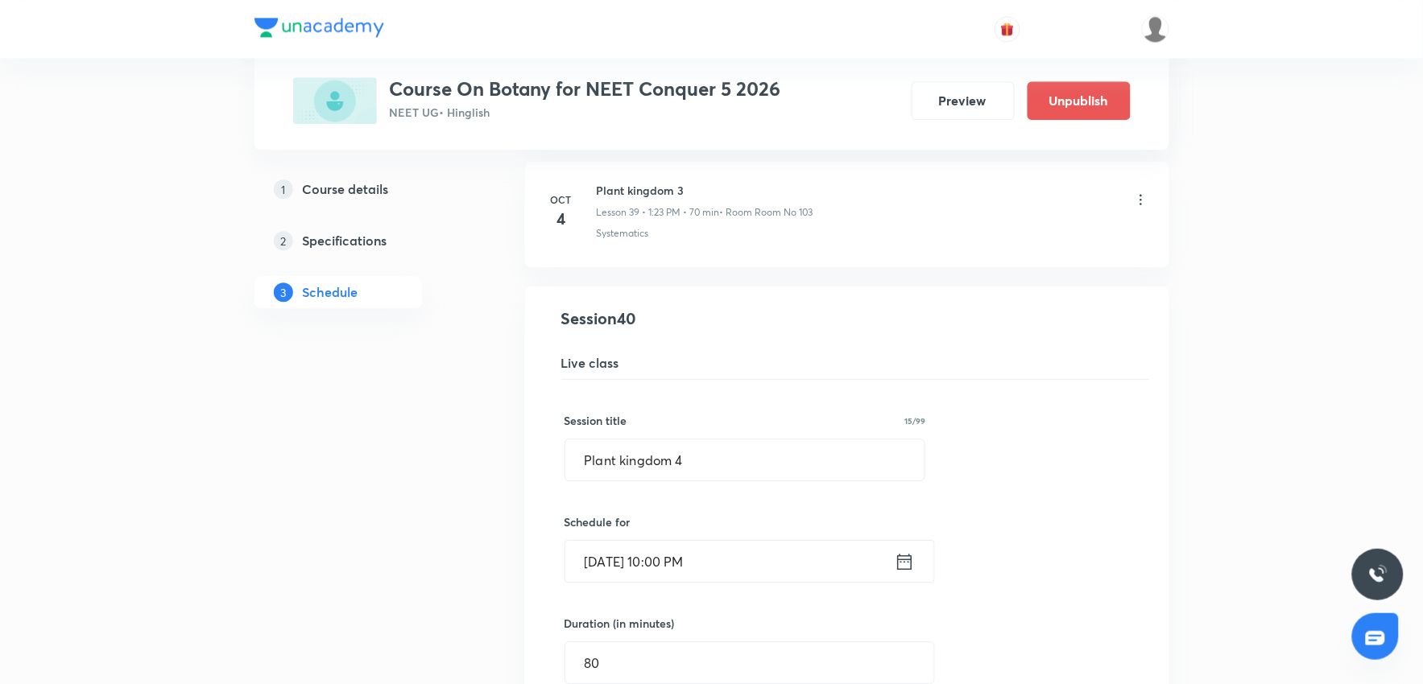
scroll to position [4954, 0]
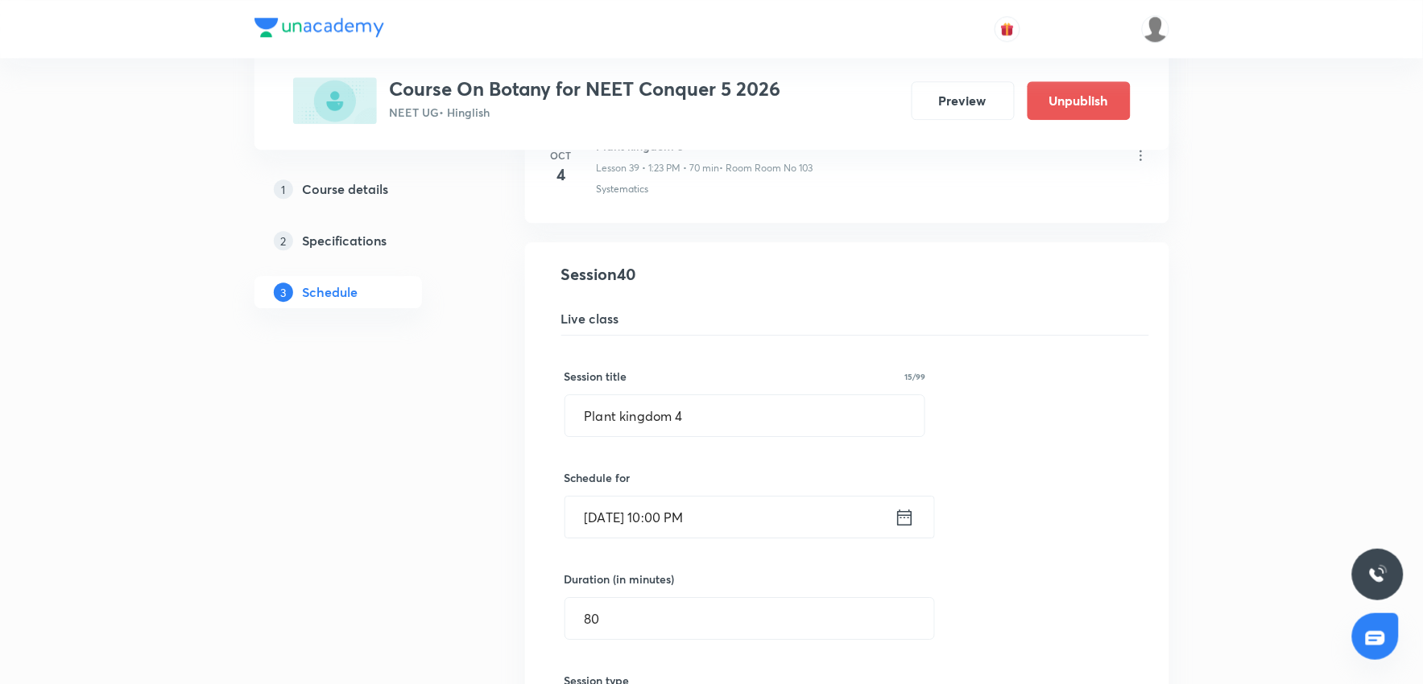
click at [768, 530] on input "Oct 6, 2025, 10:00 PM" at bounding box center [729, 517] width 329 height 41
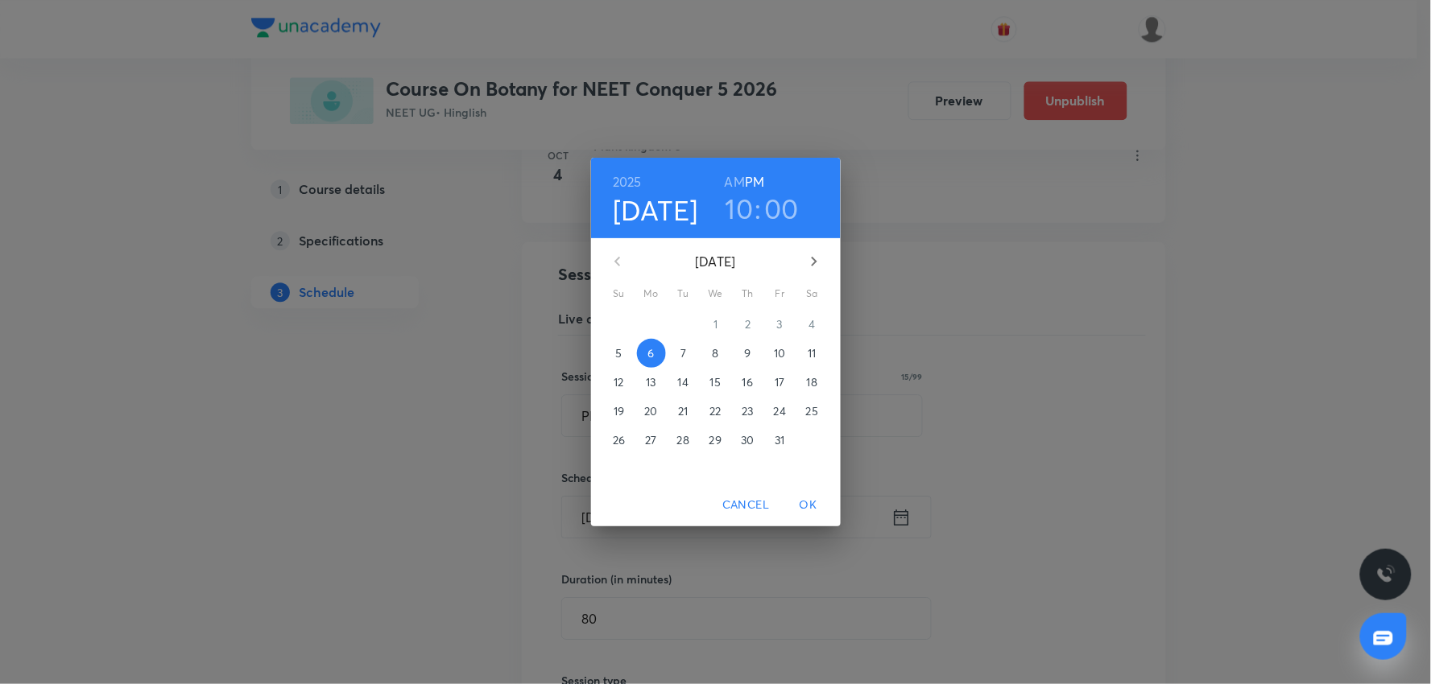
drag, startPoint x: 728, startPoint y: 179, endPoint x: 741, endPoint y: 206, distance: 30.3
click at [735, 195] on div "2025 Oct 6 10 : 00 AM PM" at bounding box center [716, 198] width 224 height 55
drag, startPoint x: 806, startPoint y: 506, endPoint x: 791, endPoint y: 449, distance: 59.2
click at [806, 502] on span "OK" at bounding box center [808, 505] width 39 height 20
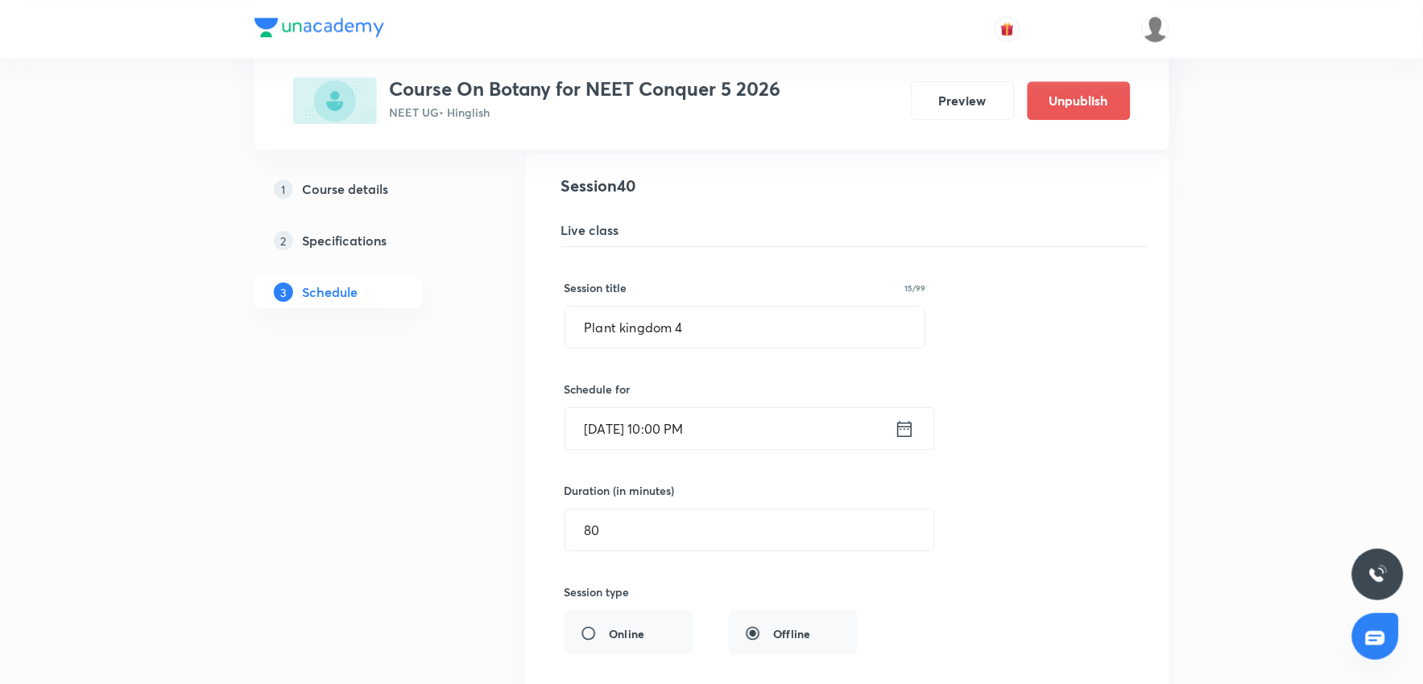
scroll to position [5043, 0]
click at [759, 447] on input "Oct 6, 2025, 10:00 PM" at bounding box center [729, 427] width 329 height 41
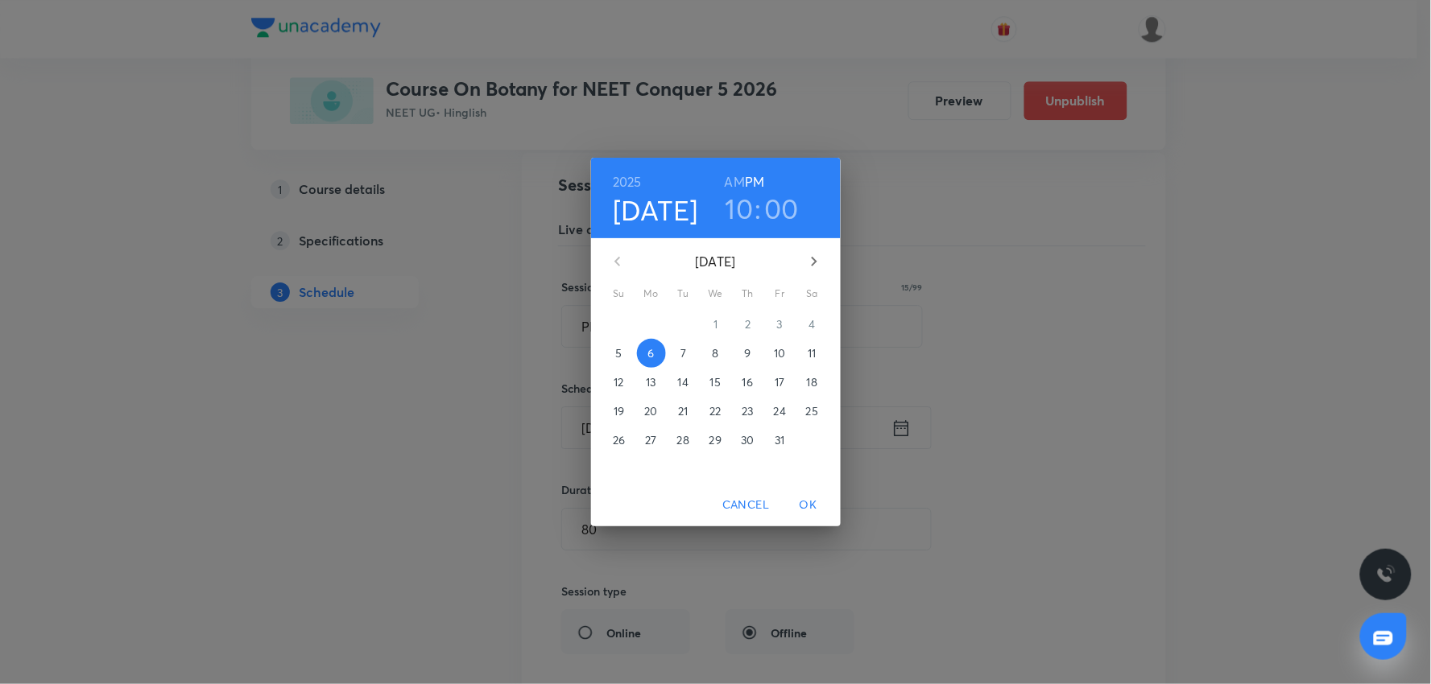
click at [736, 186] on h6 "AM" at bounding box center [735, 182] width 20 height 23
click at [809, 505] on span "OK" at bounding box center [808, 505] width 39 height 20
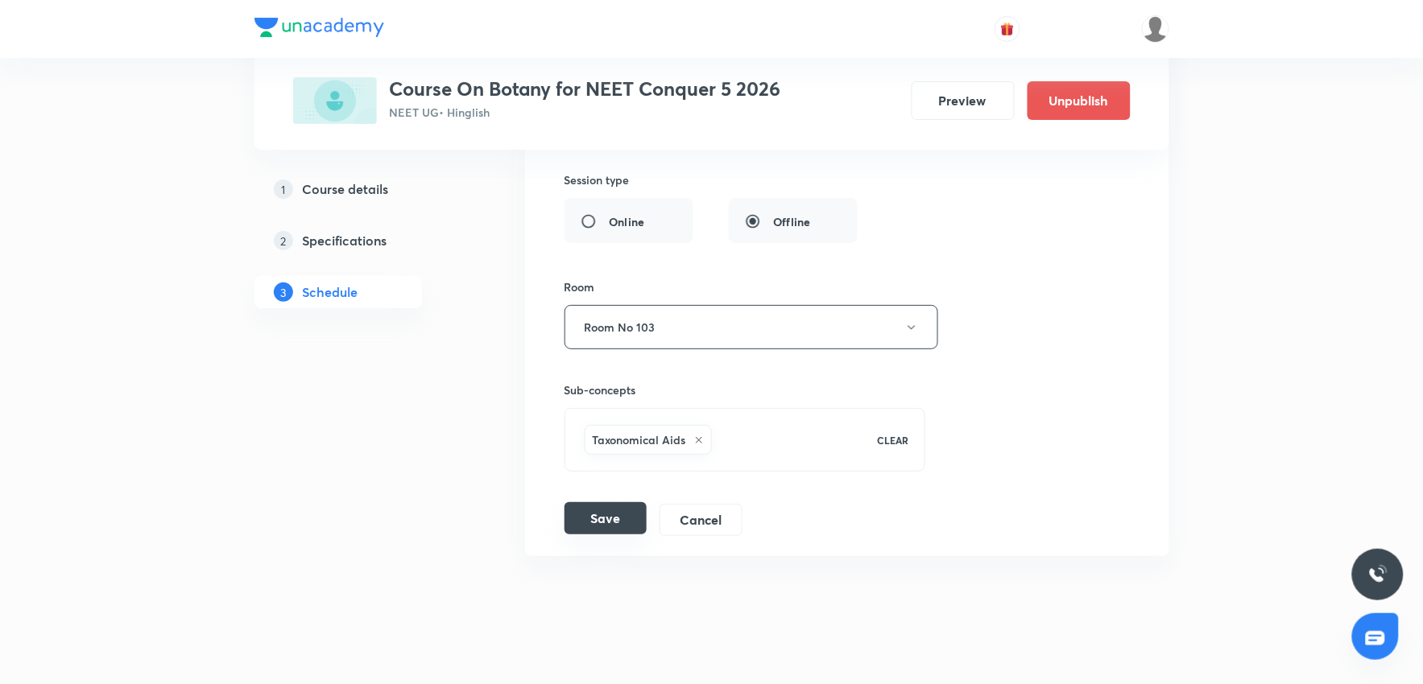
scroll to position [5485, 0]
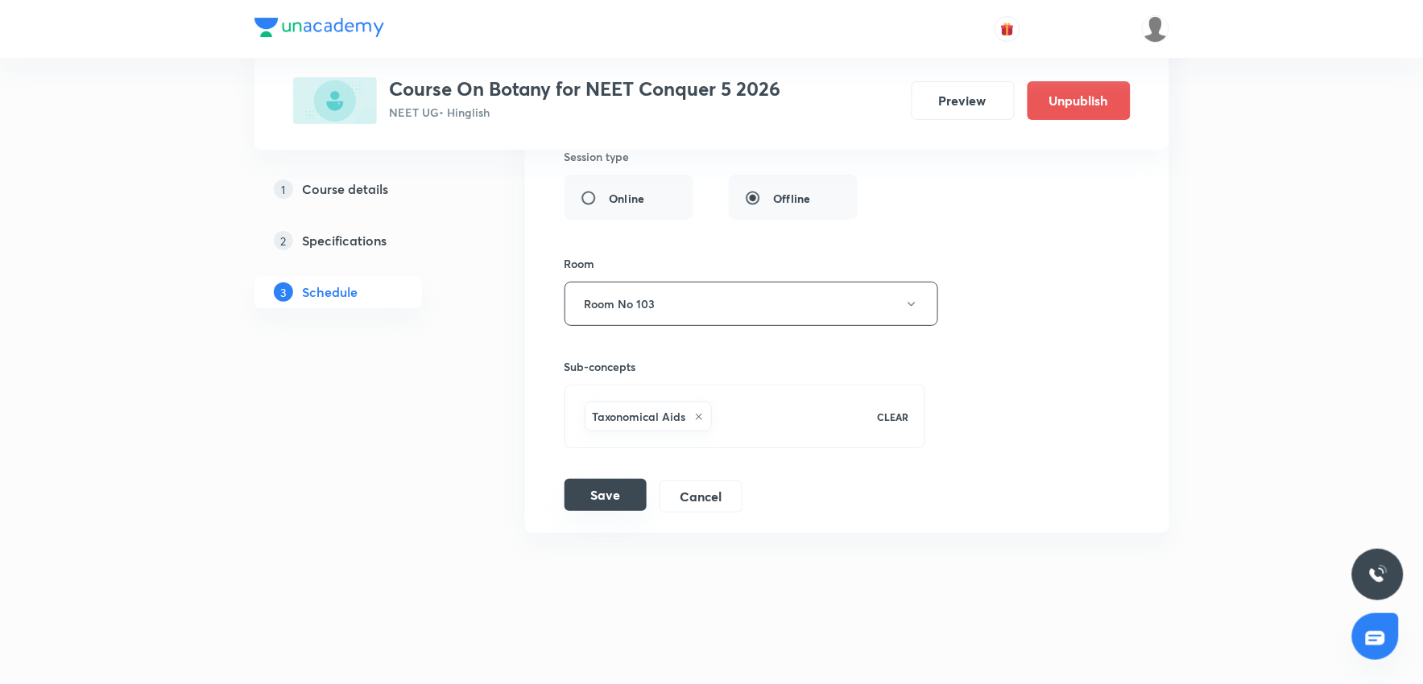
click at [617, 497] on button "Save" at bounding box center [605, 495] width 82 height 32
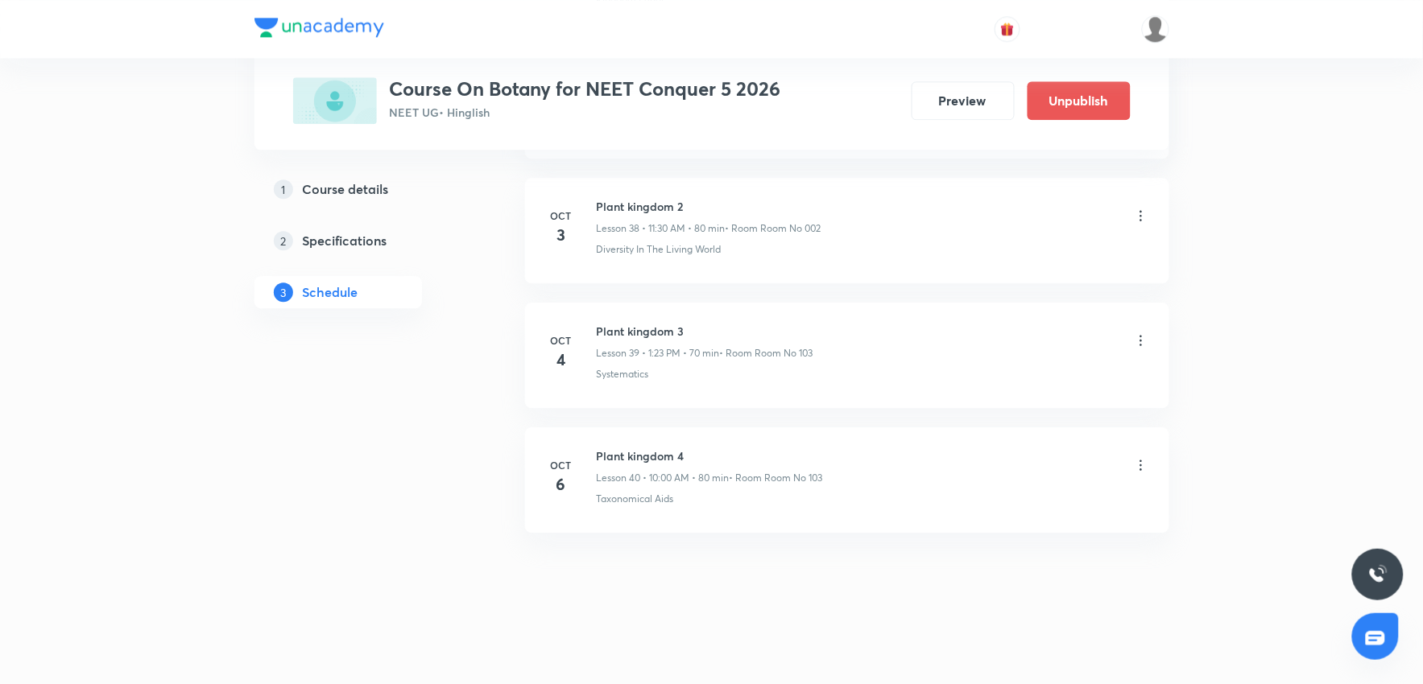
scroll to position [4865, 0]
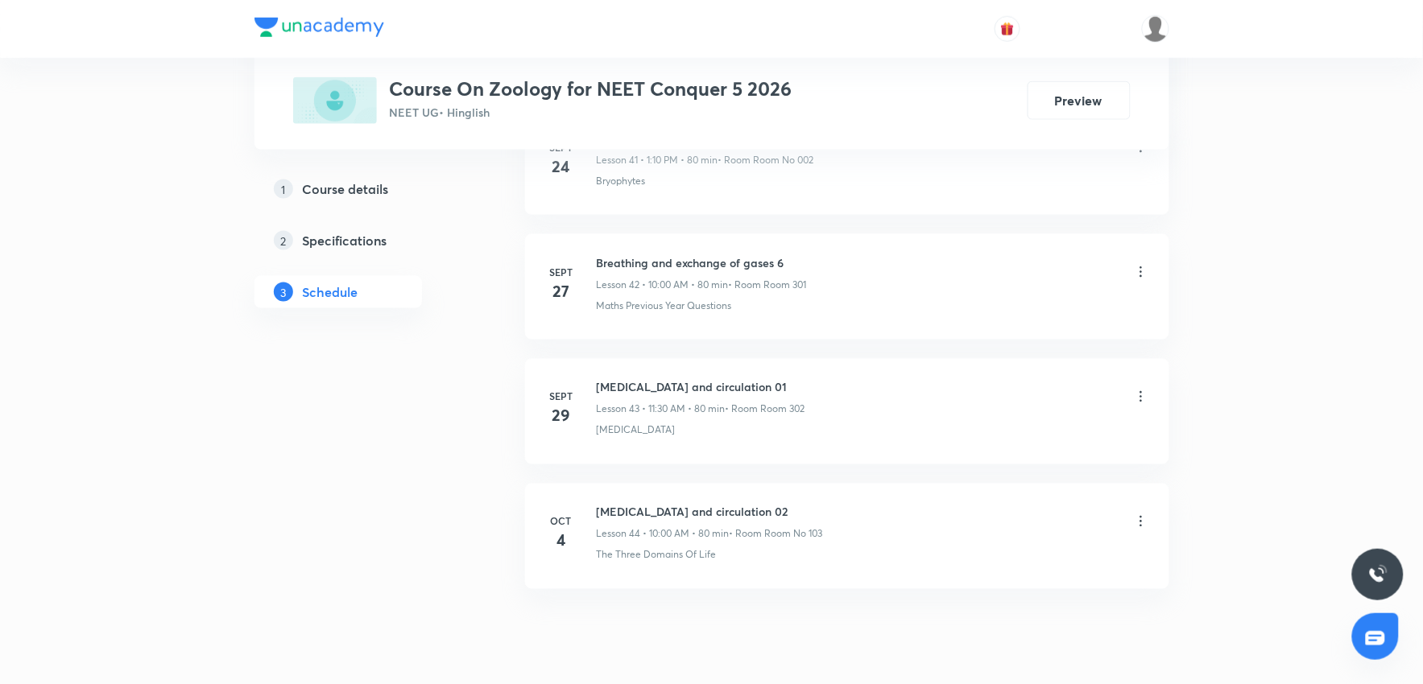
scroll to position [6105, 0]
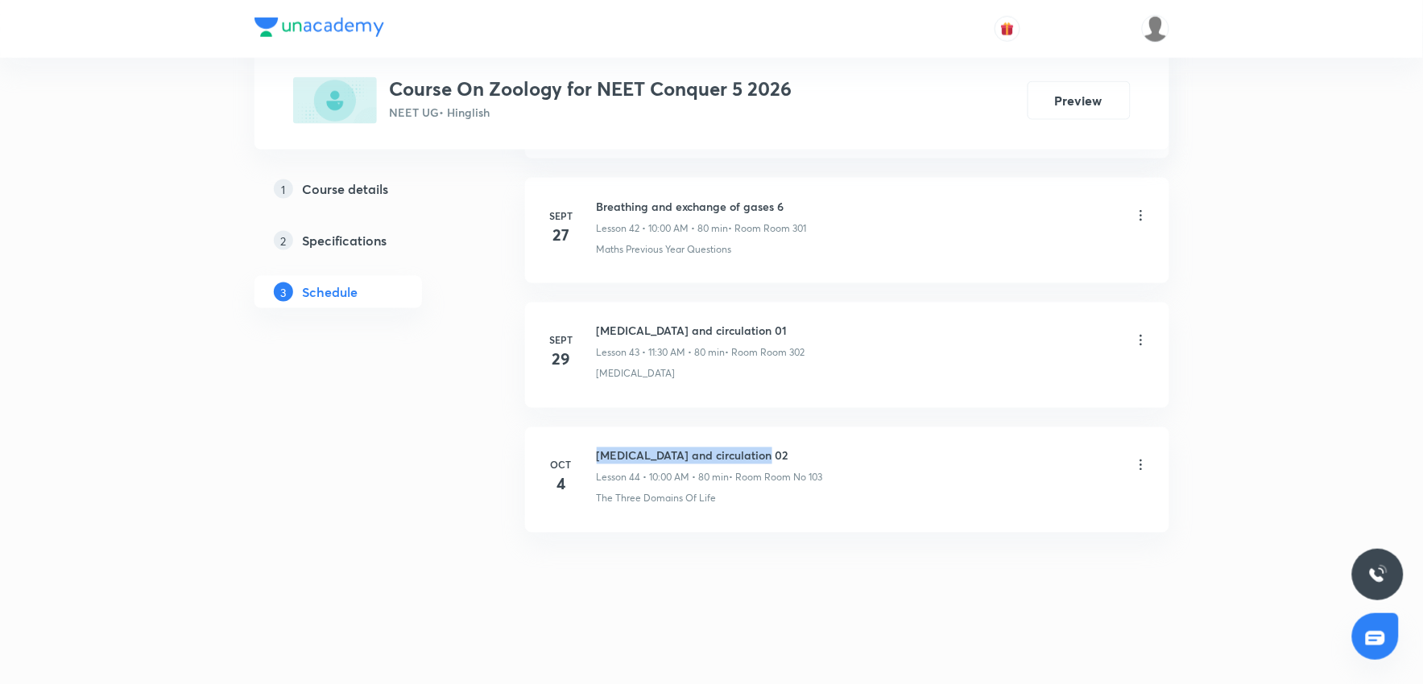
drag, startPoint x: 597, startPoint y: 454, endPoint x: 956, endPoint y: 436, distance: 359.6
click at [956, 436] on li "[DATE] [MEDICAL_DATA] and circulation 02 Lesson 44 • 10:00 AM • 80 min • Room R…" at bounding box center [847, 480] width 644 height 105
copy h6 "[MEDICAL_DATA] and circulation 02"
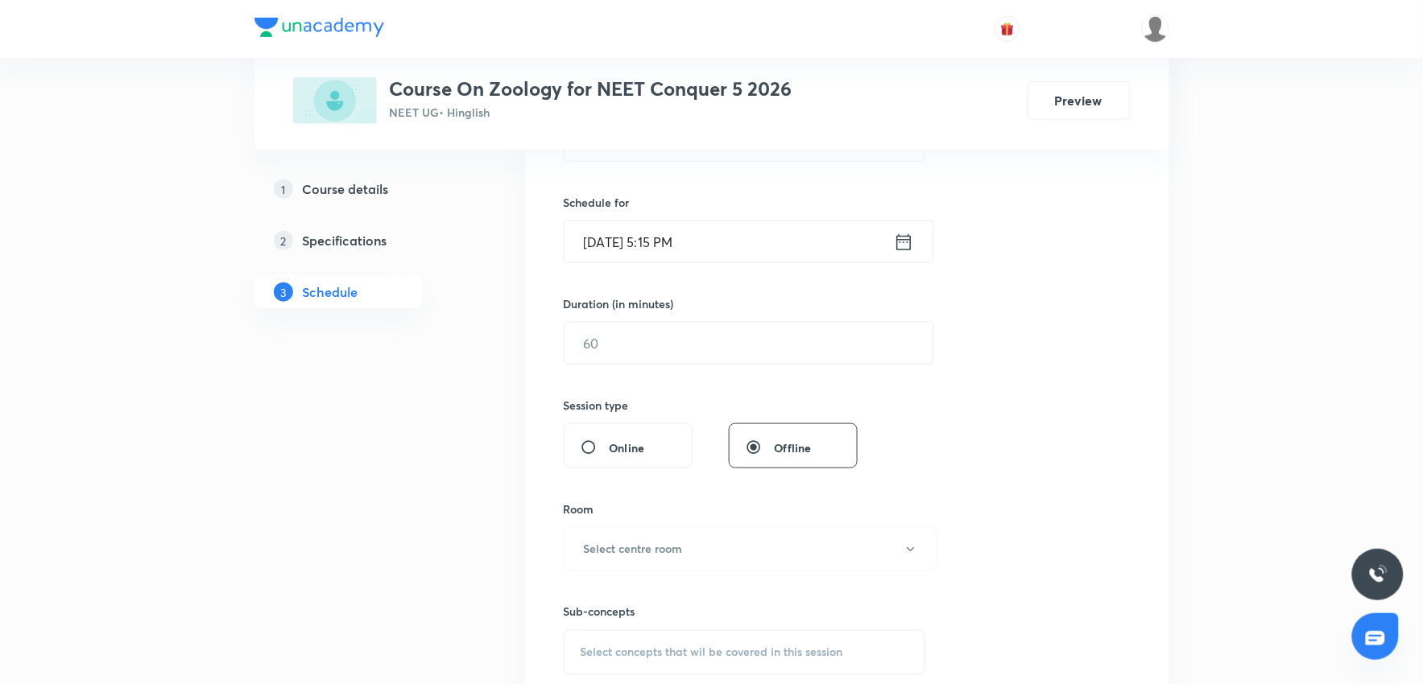
scroll to position [0, 0]
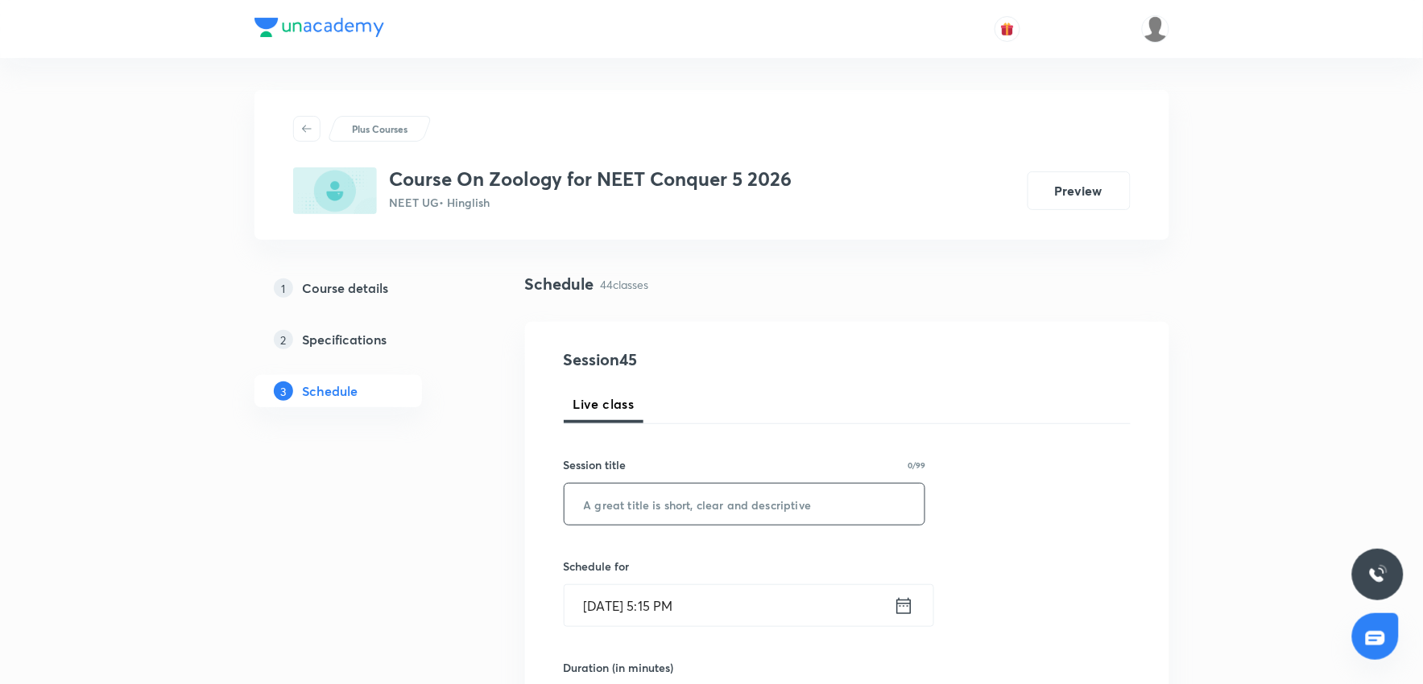
click at [657, 500] on input "text" at bounding box center [744, 504] width 361 height 41
paste input "[MEDICAL_DATA] and circulation 02"
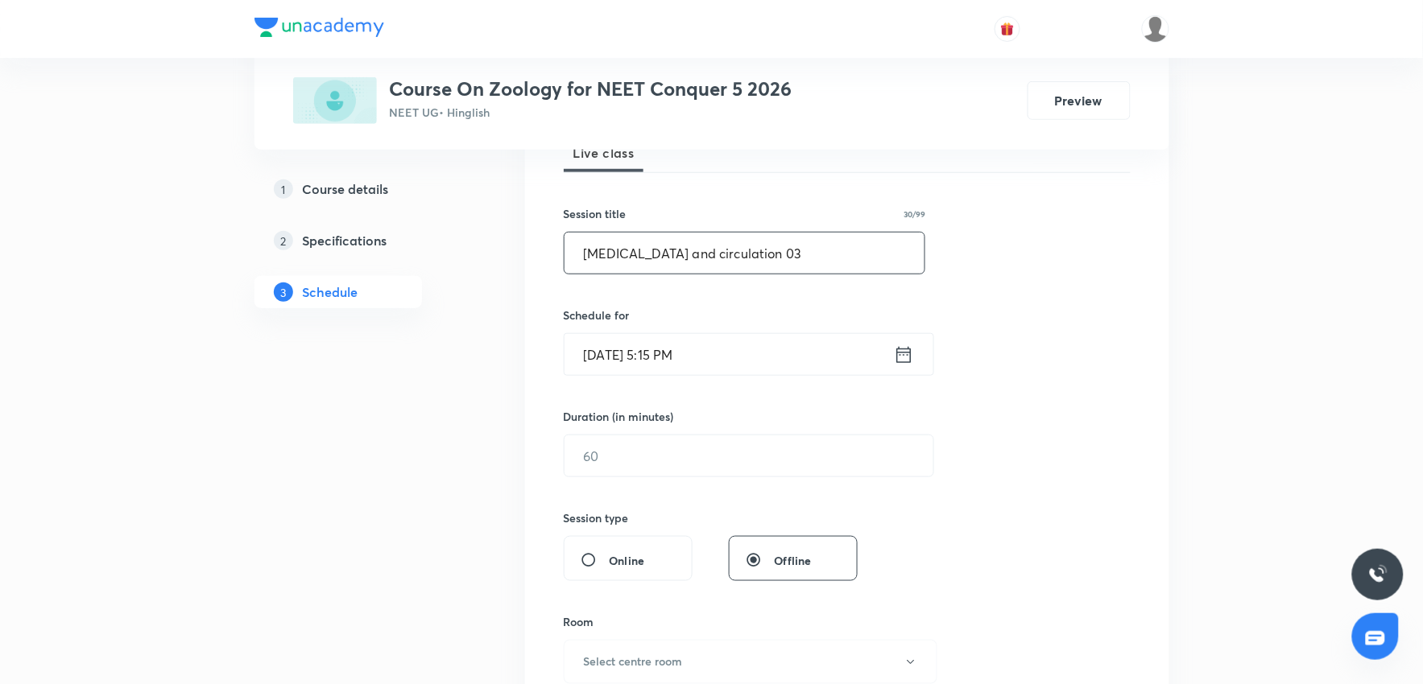
scroll to position [268, 0]
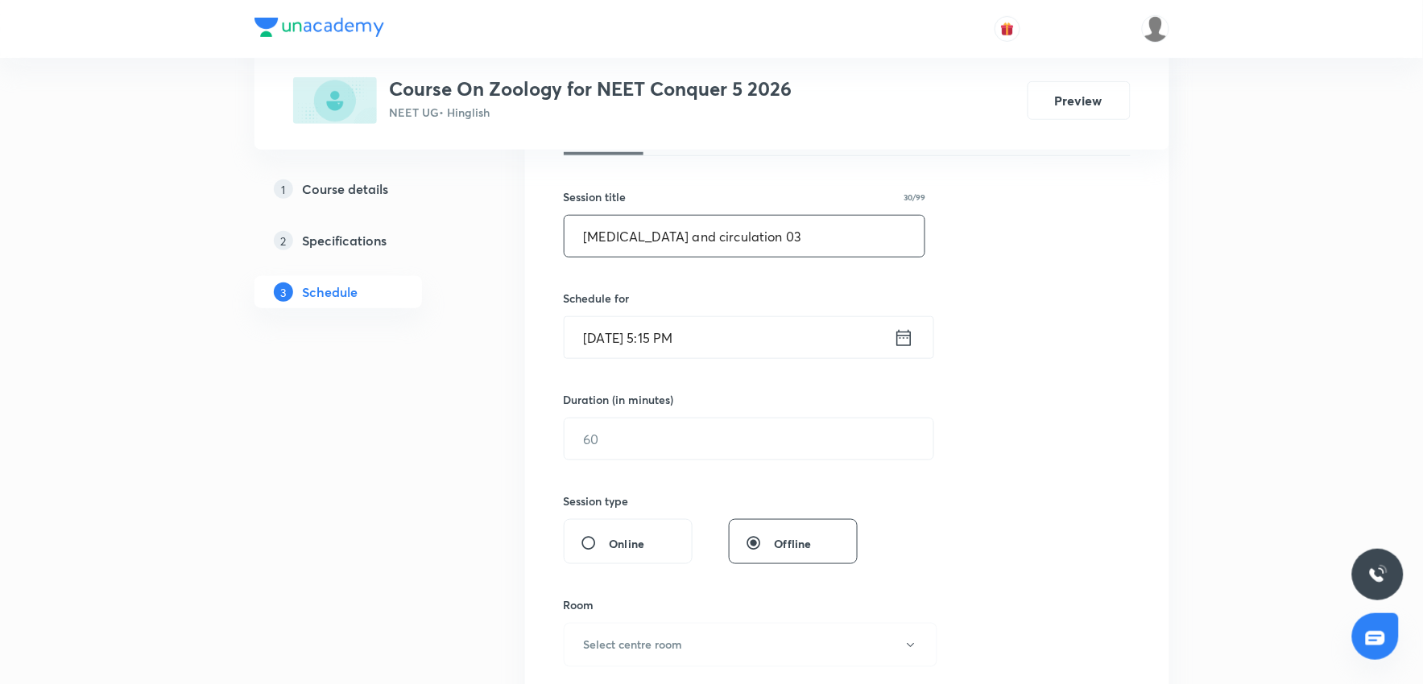
type input "[MEDICAL_DATA] and circulation 03"
click at [734, 326] on input "[DATE] 5:15 PM" at bounding box center [728, 337] width 329 height 41
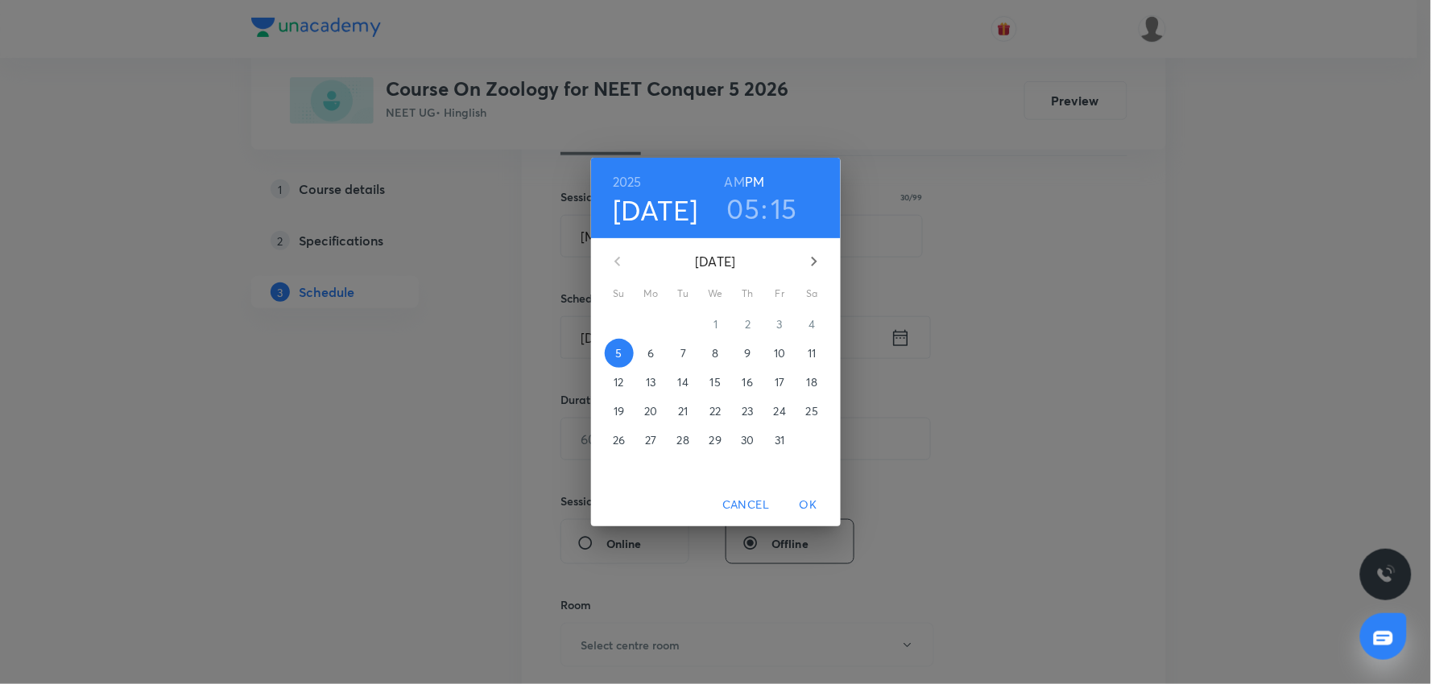
drag, startPoint x: 648, startPoint y: 351, endPoint x: 657, endPoint y: 344, distance: 11.4
click at [657, 345] on span "6" at bounding box center [651, 353] width 29 height 16
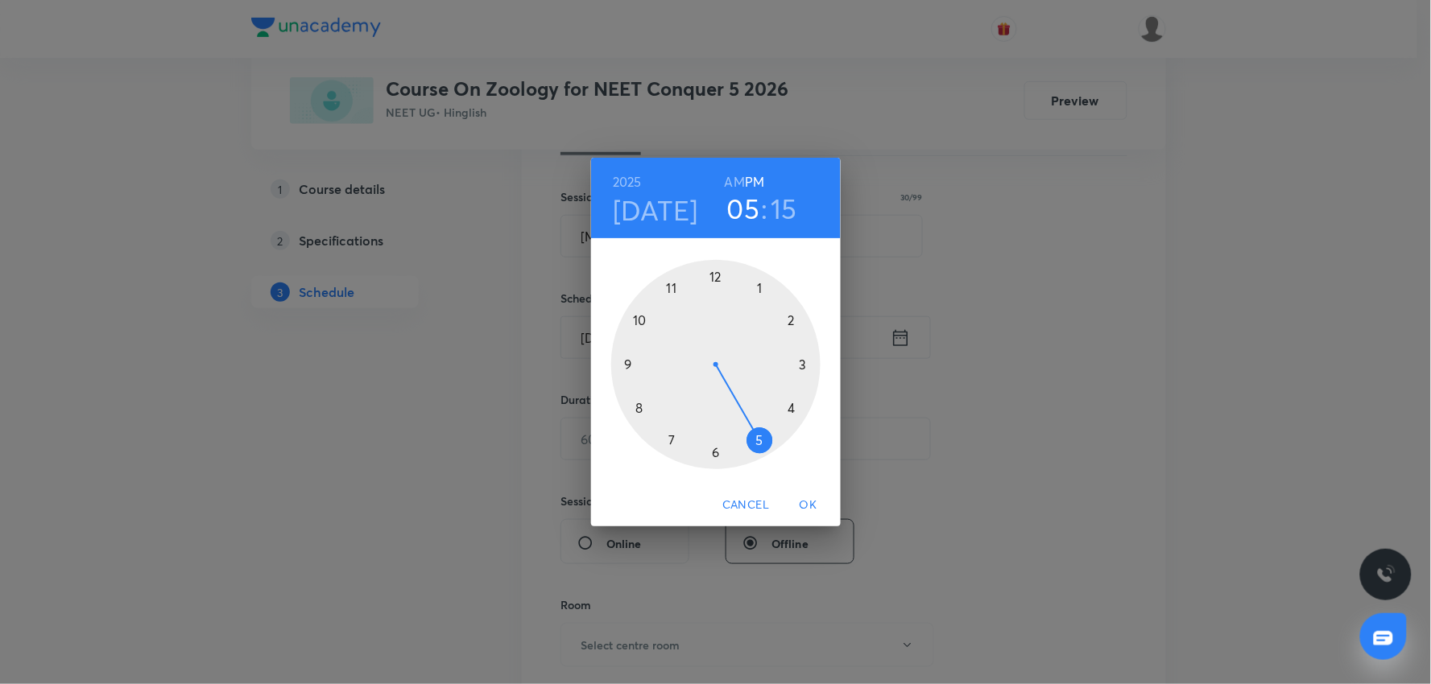
click at [738, 212] on h3 "05" at bounding box center [743, 209] width 33 height 34
click at [667, 284] on div at bounding box center [715, 364] width 209 height 209
click at [714, 449] on div at bounding box center [715, 364] width 209 height 209
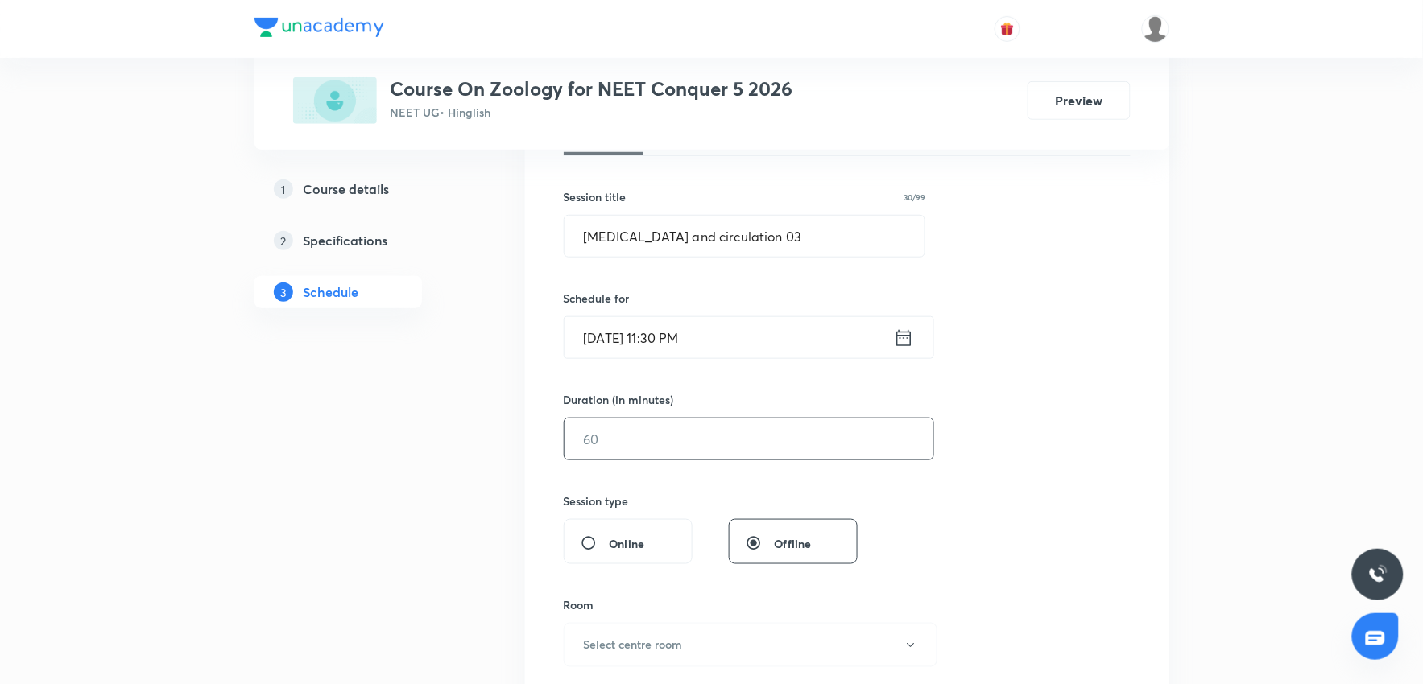
click at [726, 443] on input "text" at bounding box center [748, 439] width 369 height 41
drag, startPoint x: 737, startPoint y: 360, endPoint x: 739, endPoint y: 341, distance: 18.7
click at [739, 341] on div "Session 45 Live class Session title 30/99 [MEDICAL_DATA] and circulation 03 ​ S…" at bounding box center [847, 458] width 567 height 756
click at [741, 334] on input "[DATE] 11:30 PM" at bounding box center [728, 337] width 329 height 41
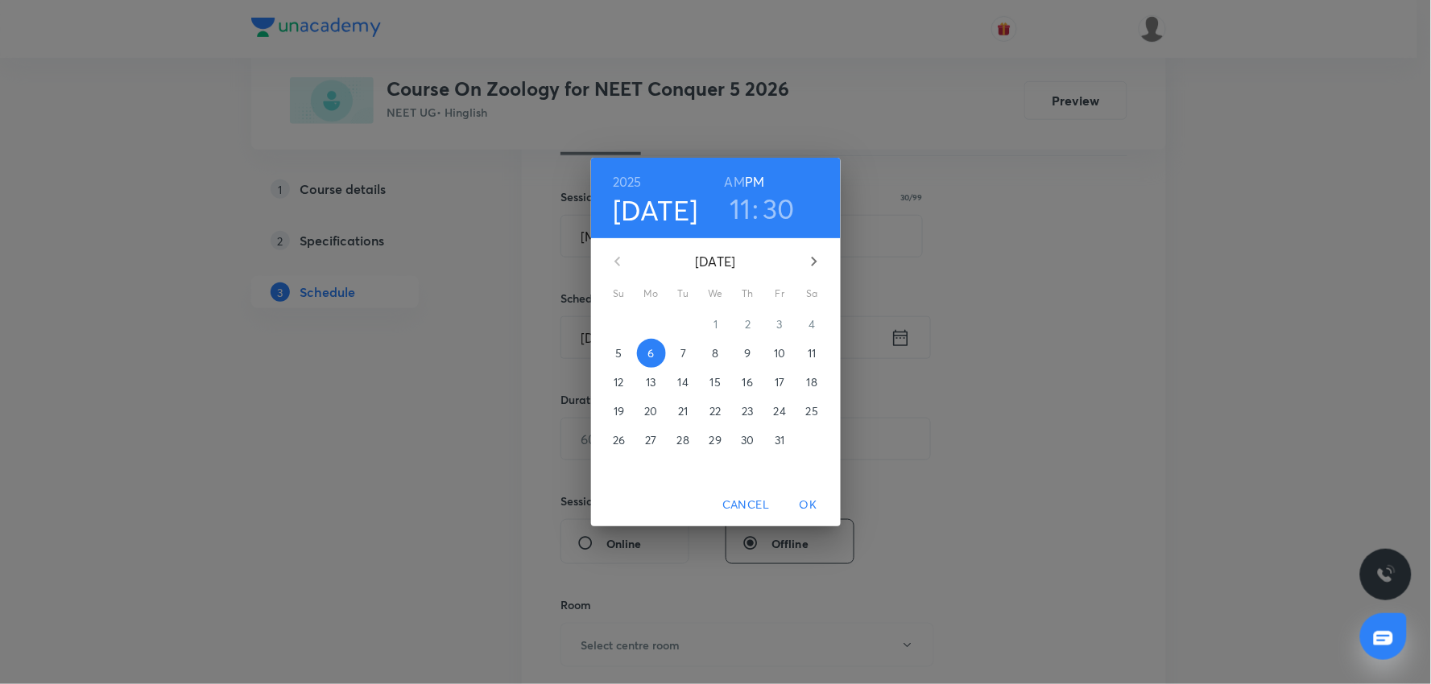
click at [734, 181] on h6 "AM" at bounding box center [735, 182] width 20 height 23
click at [808, 496] on span "OK" at bounding box center [808, 505] width 39 height 20
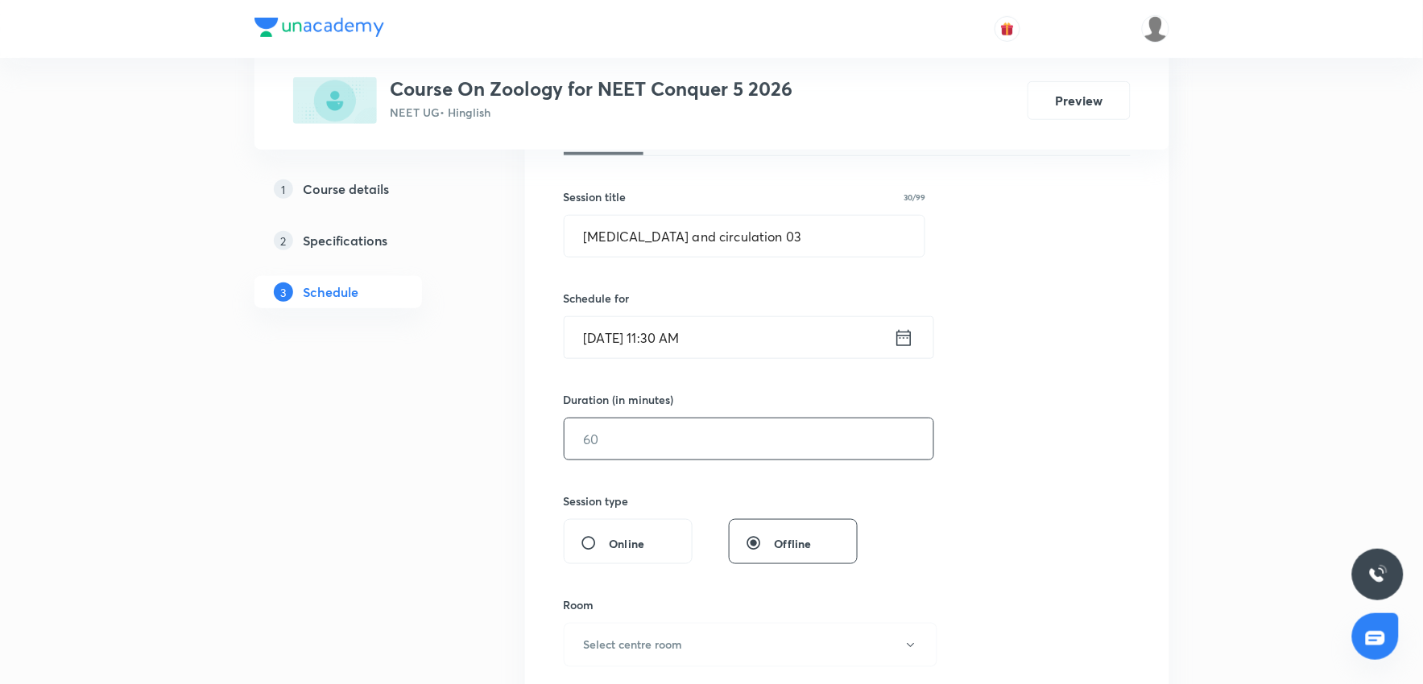
click at [639, 435] on input "text" at bounding box center [748, 439] width 369 height 41
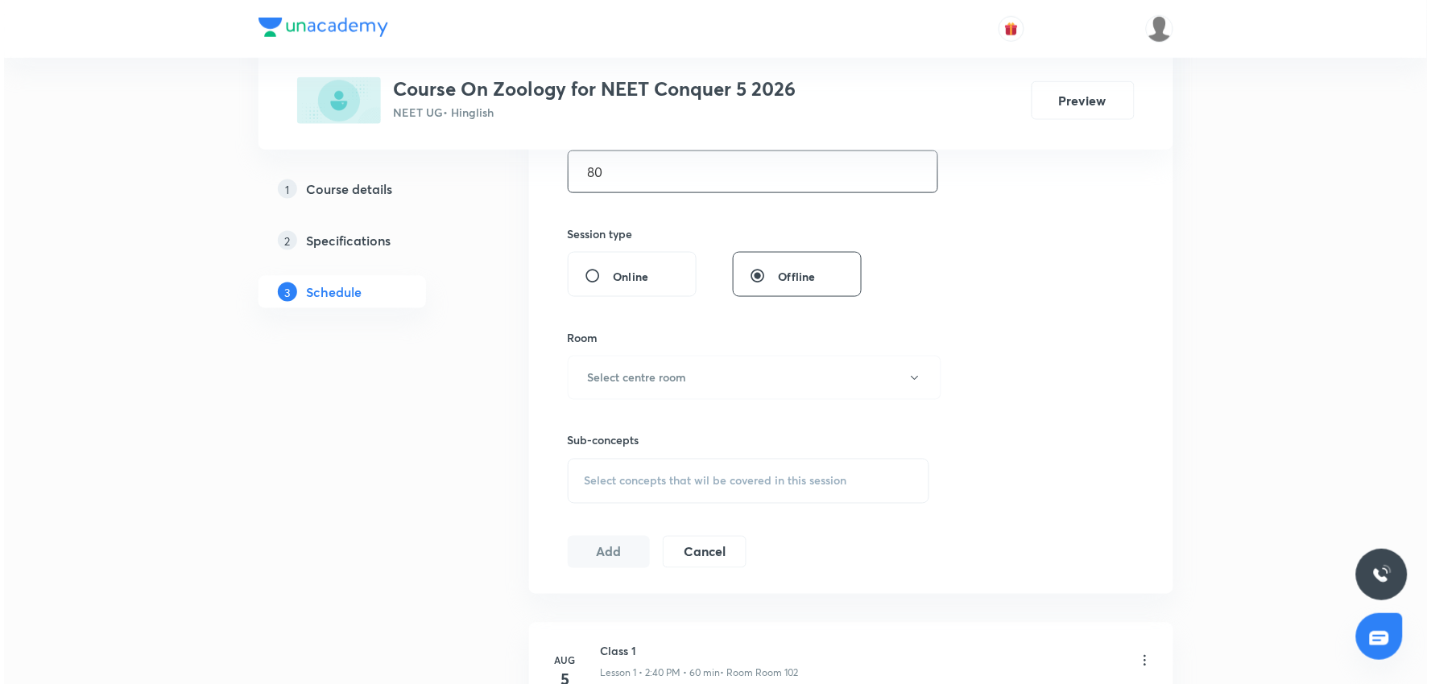
scroll to position [536, 0]
type input "80"
click at [654, 390] on button "Select centre room" at bounding box center [751, 377] width 374 height 44
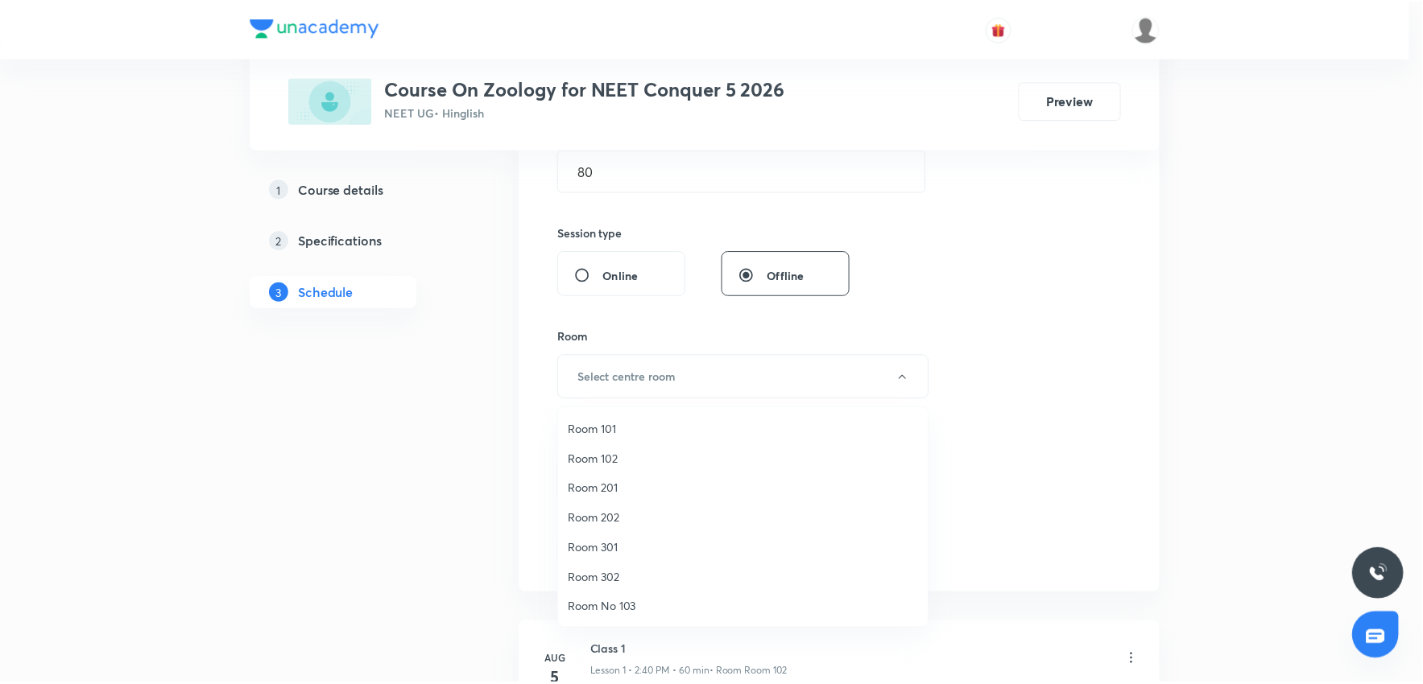
scroll to position [89, 0]
click at [623, 523] on span "Room No 103" at bounding box center [747, 519] width 353 height 17
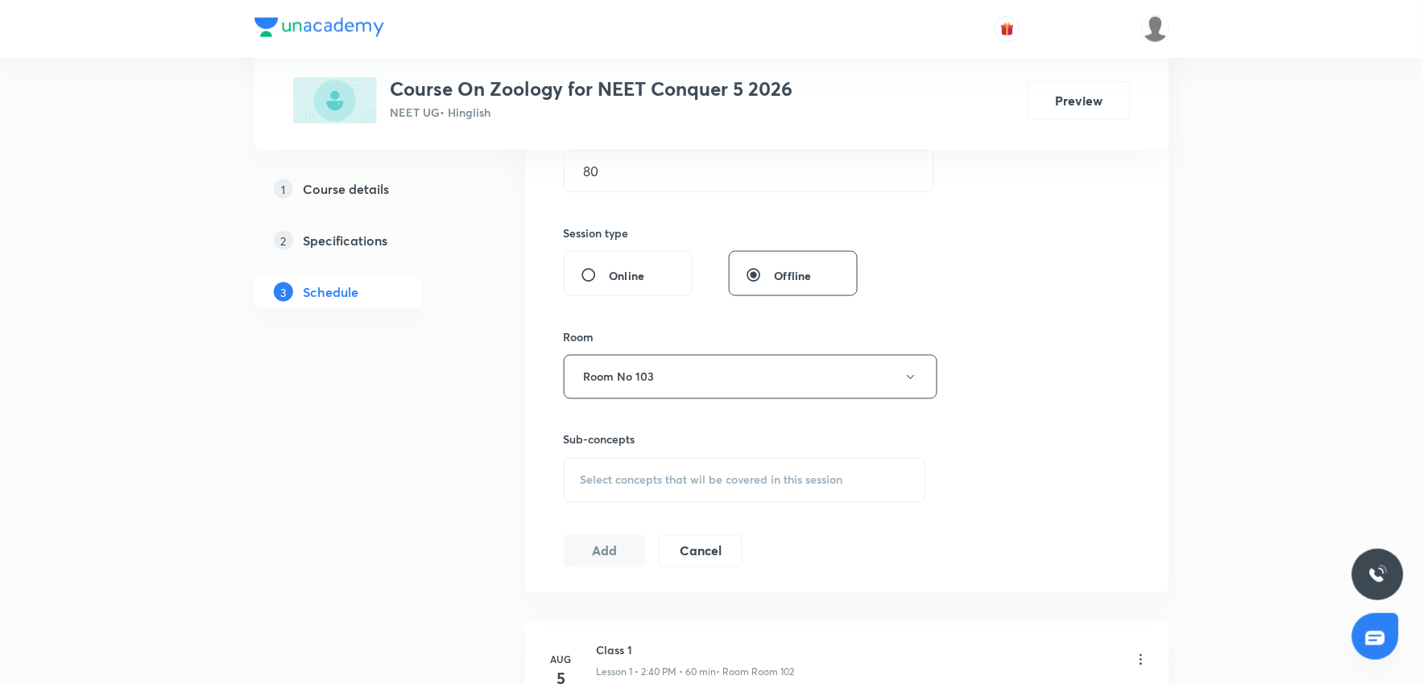
click at [1105, 427] on div "Session 45 Live class Session title 30/99 [MEDICAL_DATA] and circulation 03 ​ S…" at bounding box center [847, 190] width 567 height 756
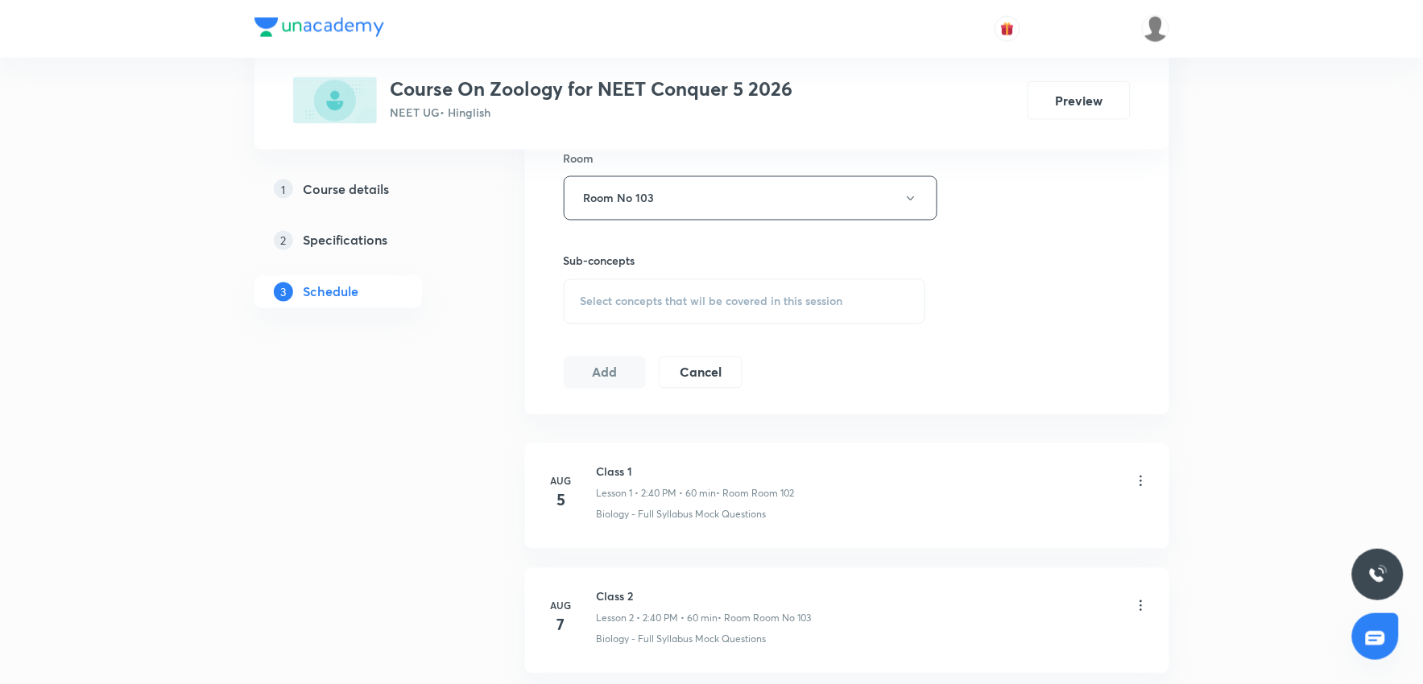
click at [779, 306] on span "Select concepts that wil be covered in this session" at bounding box center [712, 302] width 263 height 13
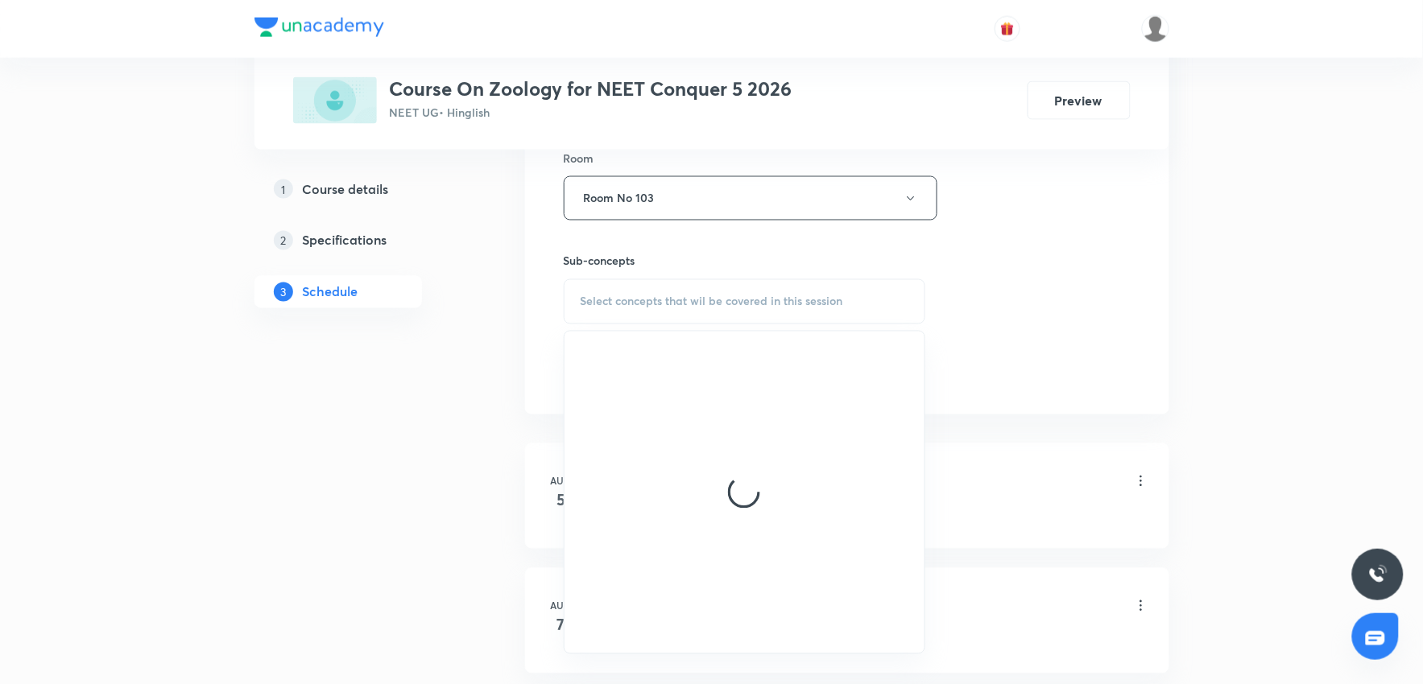
click at [781, 317] on div "Select concepts that wil be covered in this session" at bounding box center [745, 301] width 362 height 45
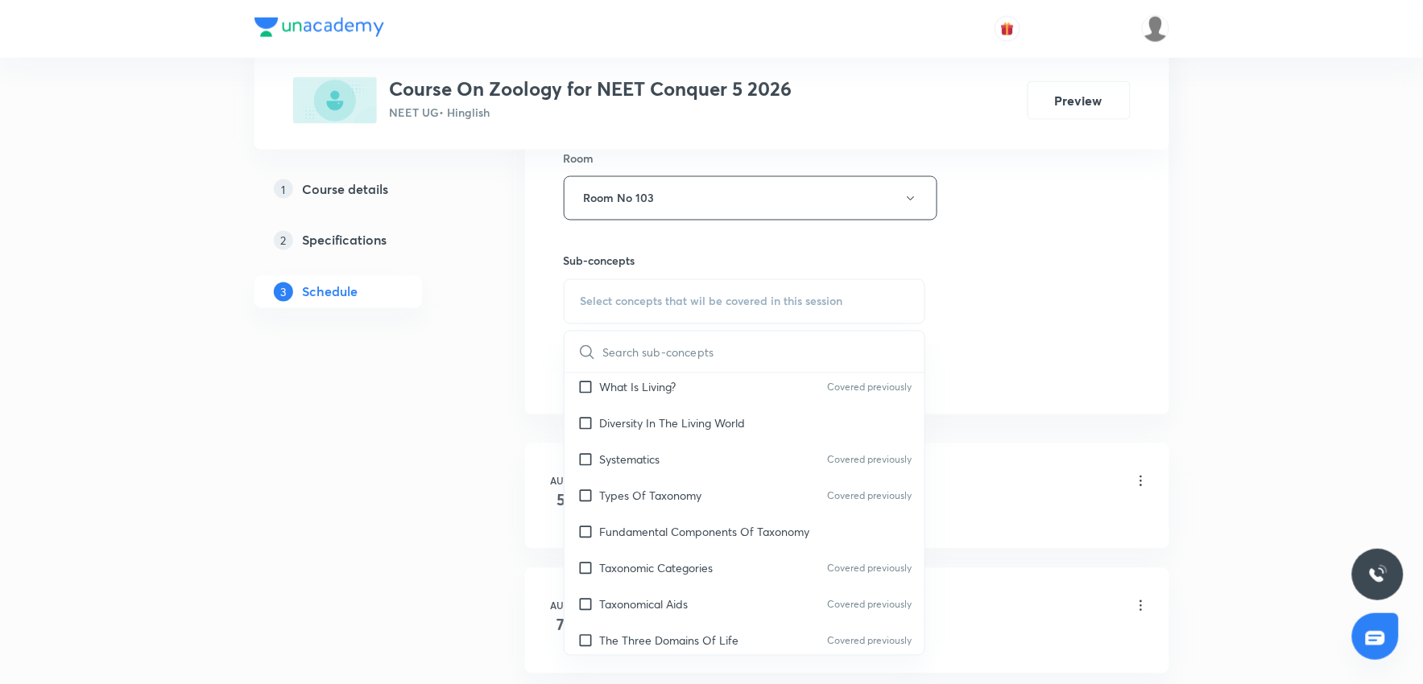
scroll to position [626, 0]
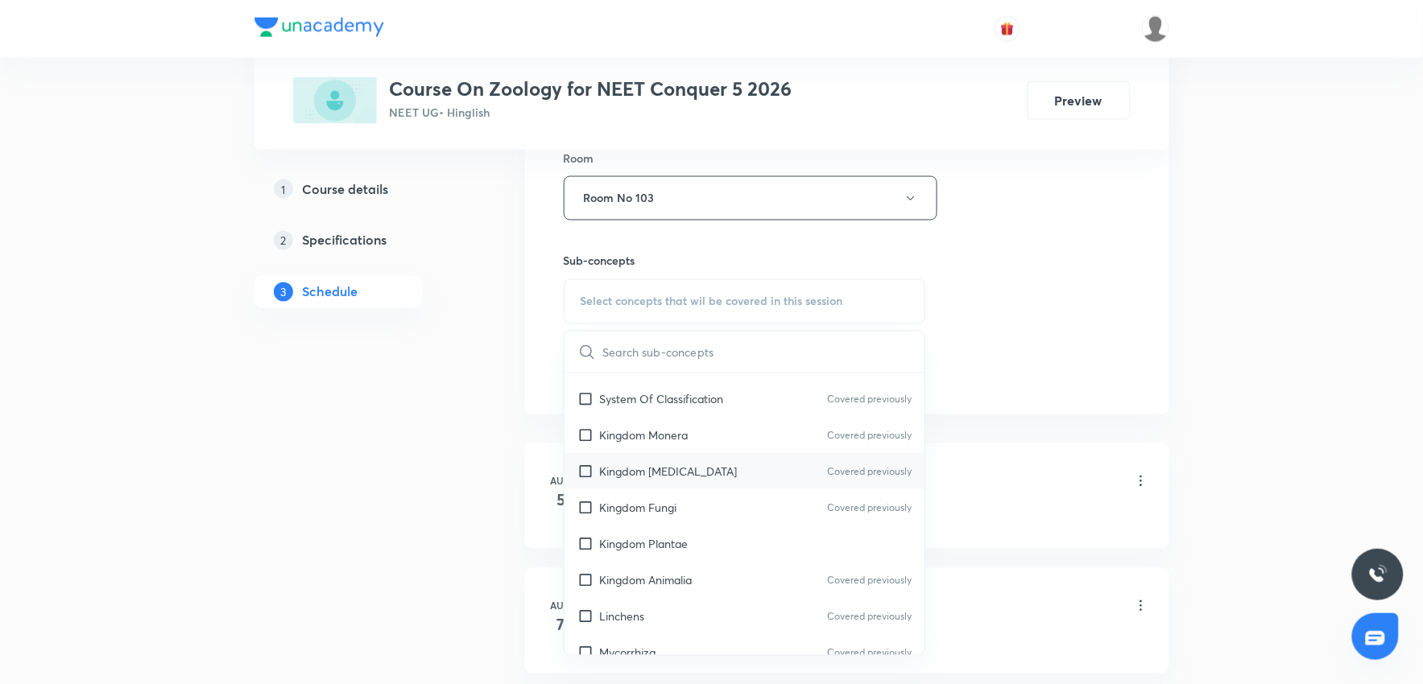
click at [671, 476] on p "Kingdom [MEDICAL_DATA]" at bounding box center [669, 471] width 138 height 17
checkbox input "true"
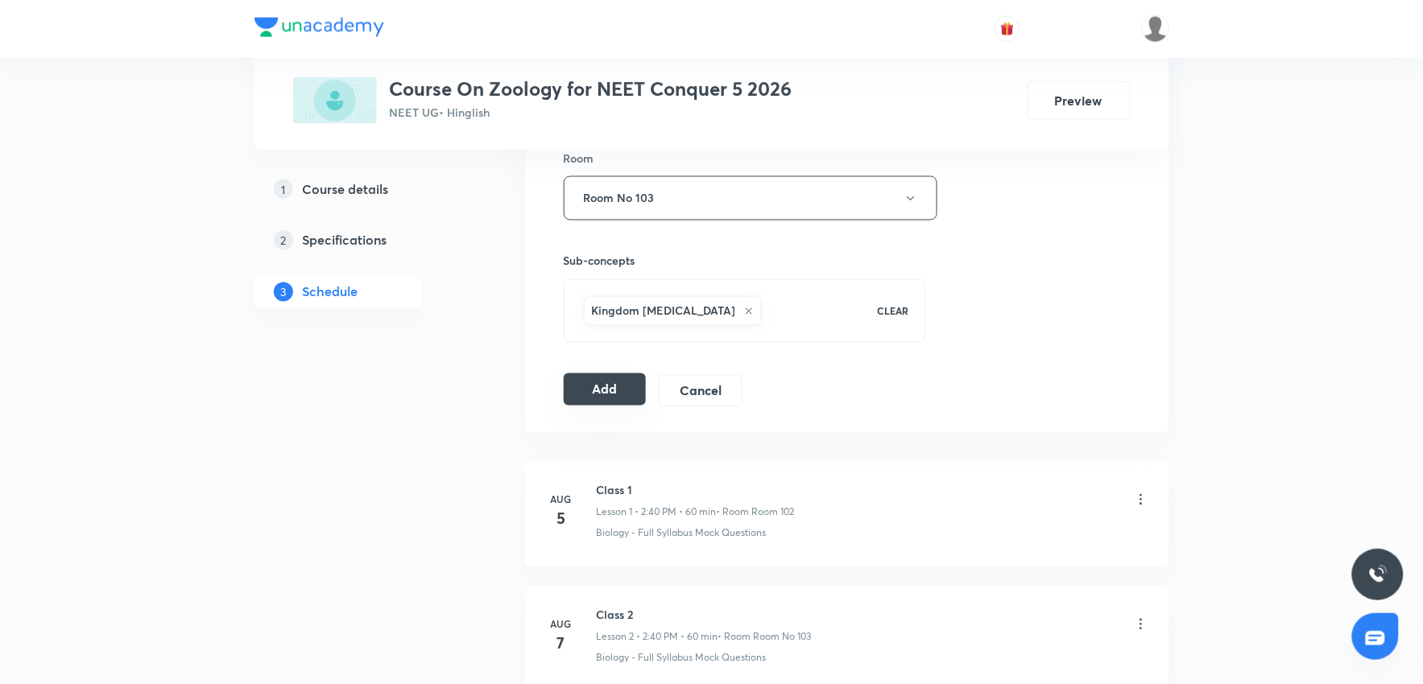
click at [598, 406] on button "Add" at bounding box center [605, 390] width 83 height 32
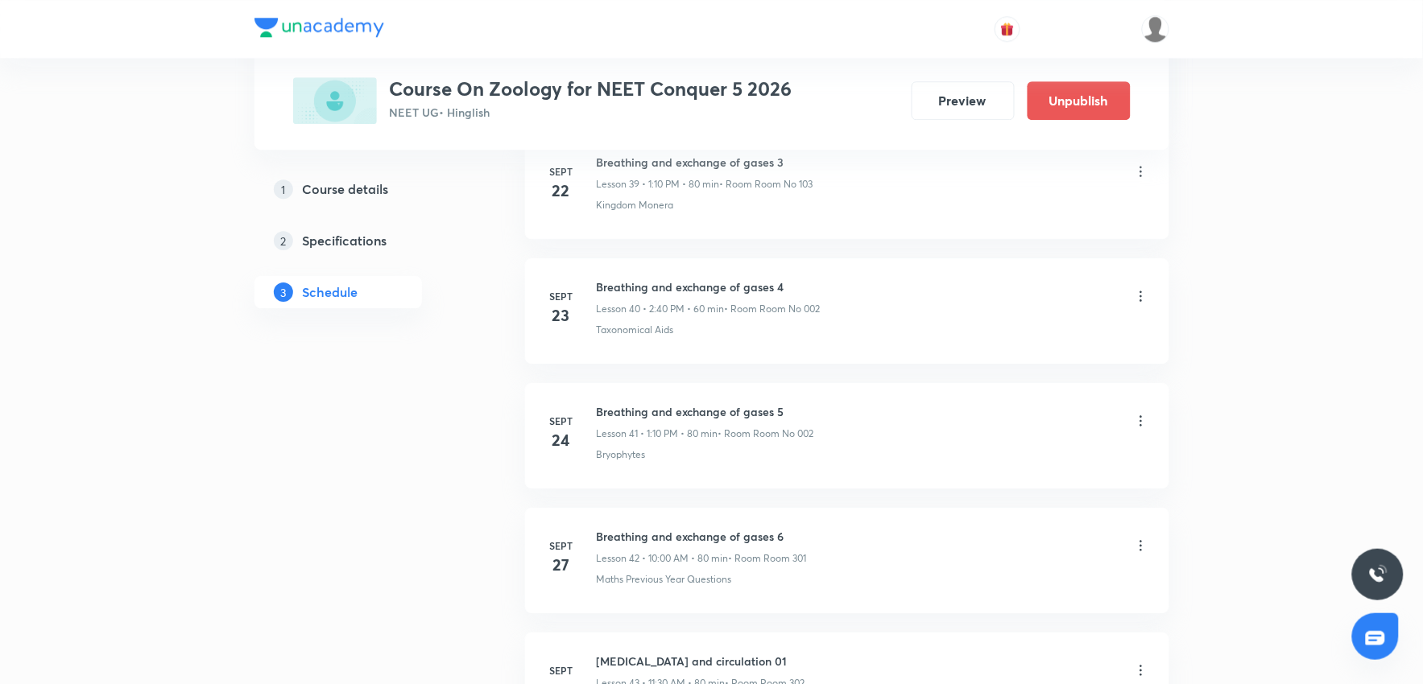
scroll to position [5489, 0]
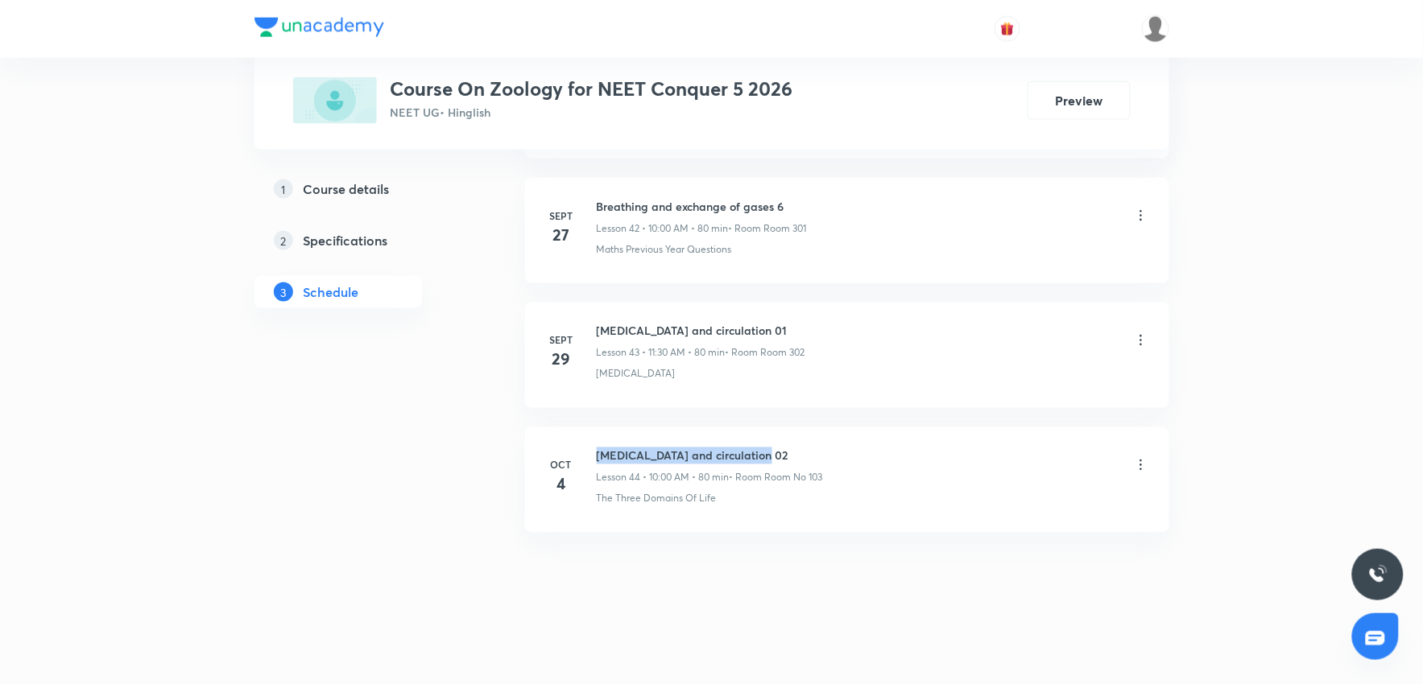
drag, startPoint x: 598, startPoint y: 448, endPoint x: 811, endPoint y: 449, distance: 213.4
click at [811, 449] on h6 "[MEDICAL_DATA] and circulation 02" at bounding box center [710, 456] width 226 height 17
copy h6 "[MEDICAL_DATA] and circulation 02"
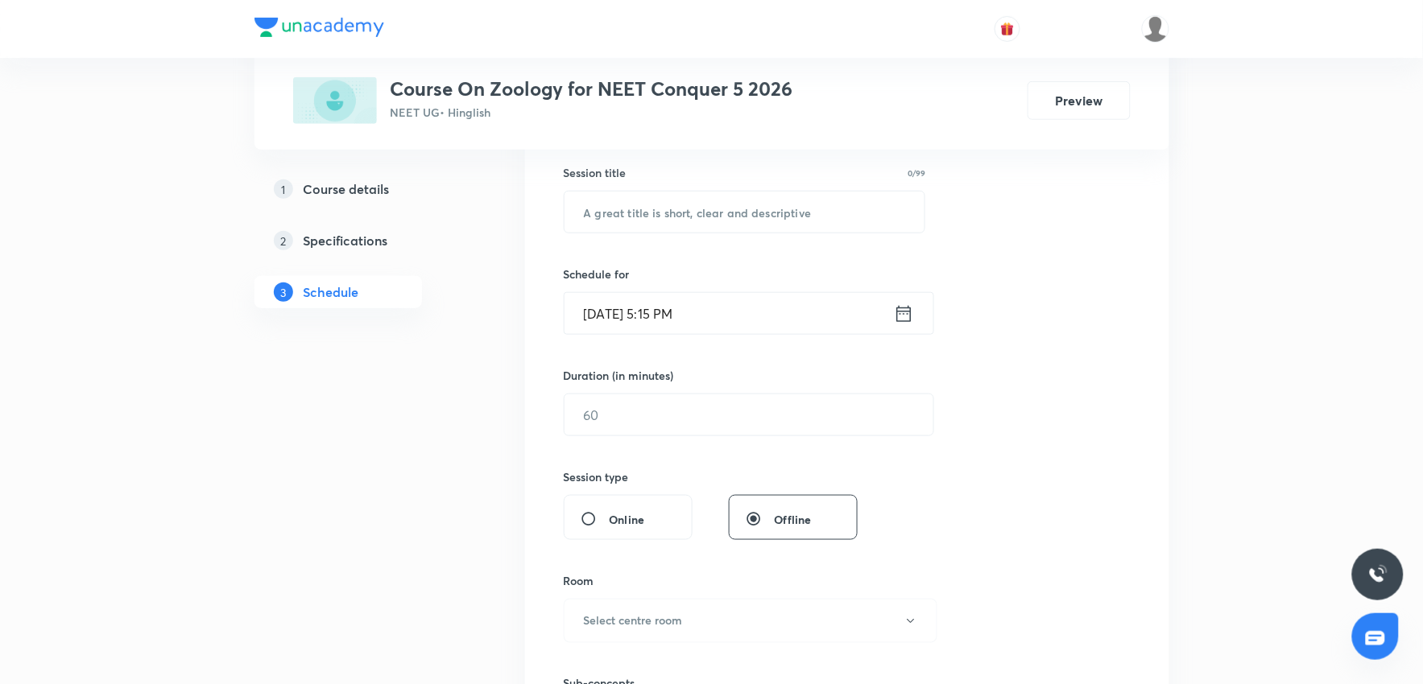
scroll to position [0, 0]
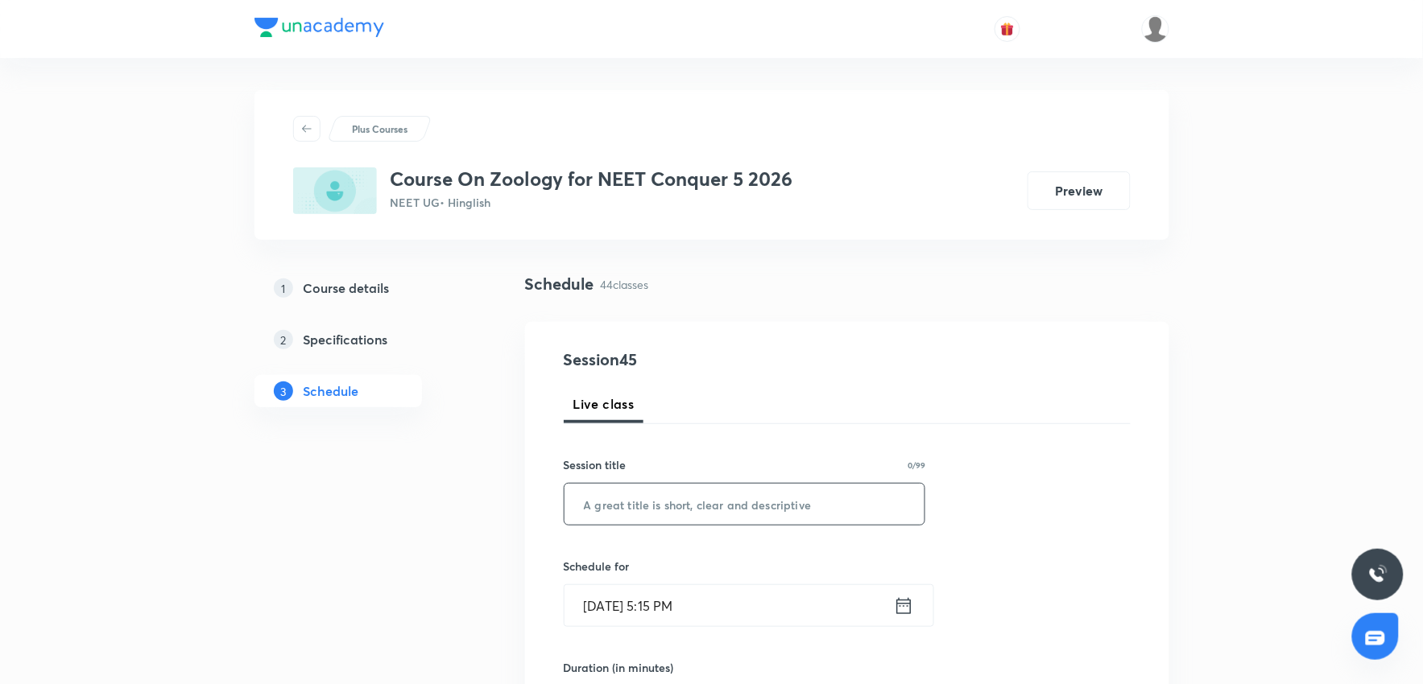
click at [609, 508] on input "text" at bounding box center [744, 504] width 361 height 41
paste input "[MEDICAL_DATA] and circulation 02"
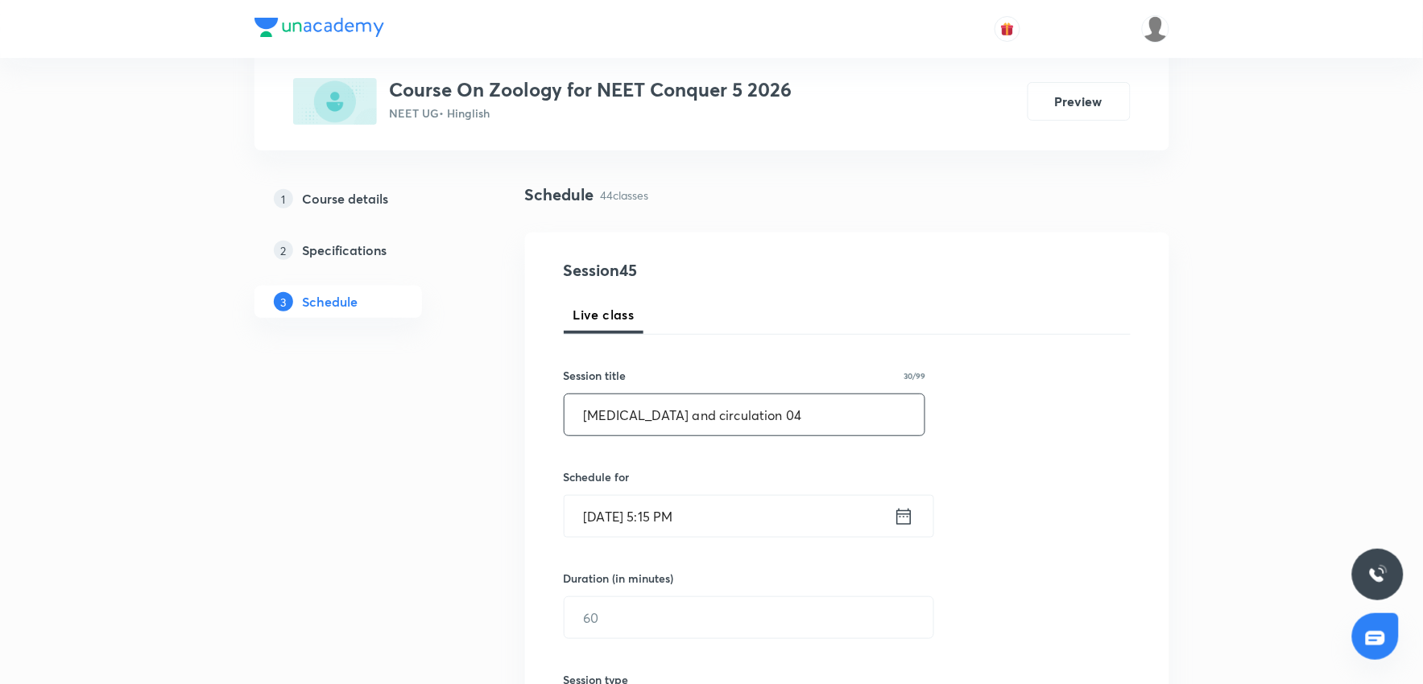
type input "[MEDICAL_DATA] and circulation 04"
click at [712, 510] on input "[DATE] 5:15 PM" at bounding box center [728, 516] width 329 height 41
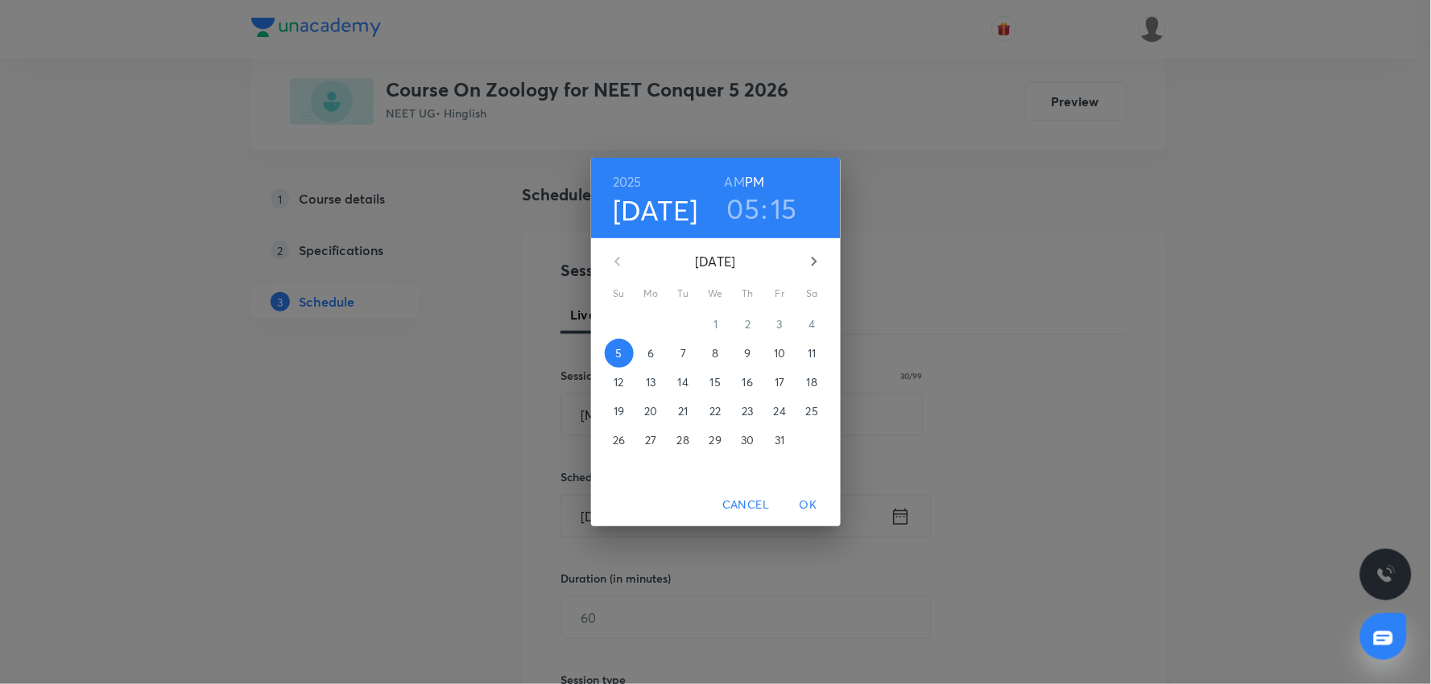
drag, startPoint x: 659, startPoint y: 353, endPoint x: 713, endPoint y: 258, distance: 109.0
click at [664, 339] on div "6" at bounding box center [651, 353] width 32 height 29
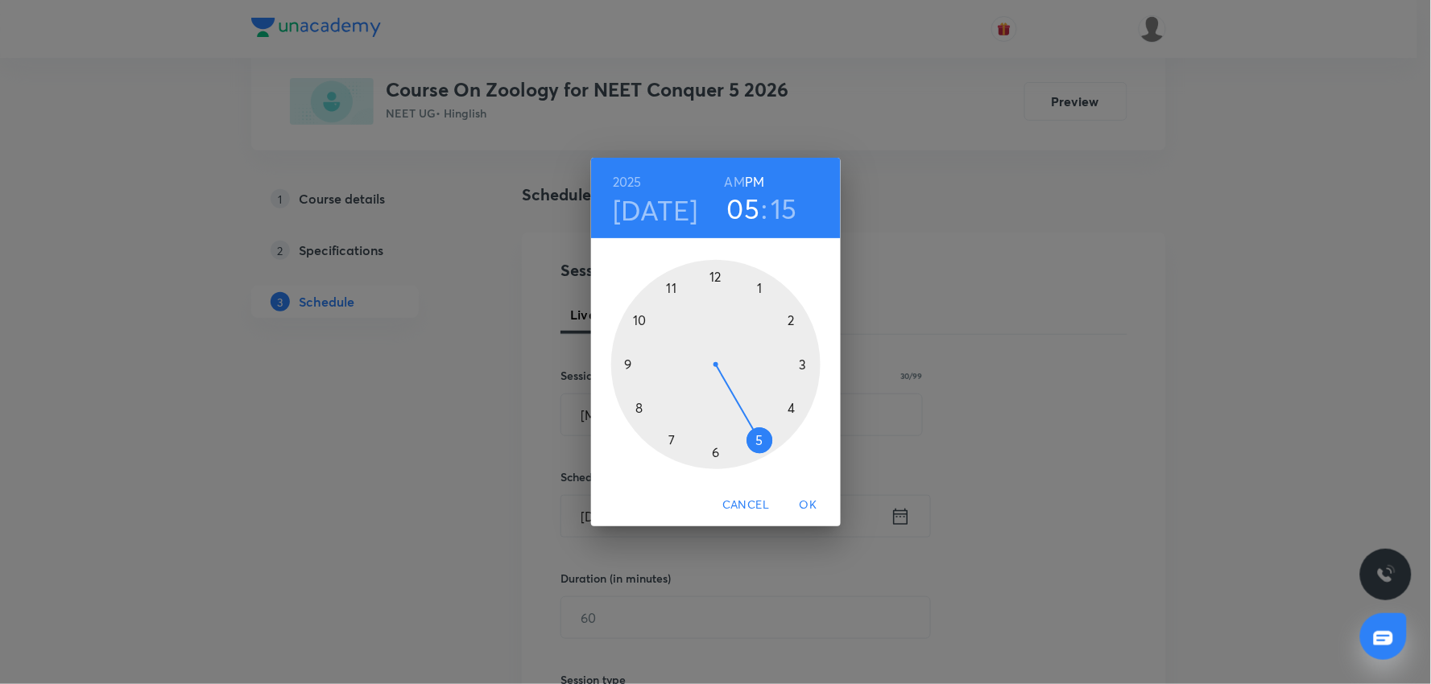
click at [735, 214] on h3 "05" at bounding box center [743, 209] width 33 height 34
click at [771, 294] on div at bounding box center [715, 364] width 209 height 209
click at [792, 325] on div at bounding box center [715, 364] width 209 height 209
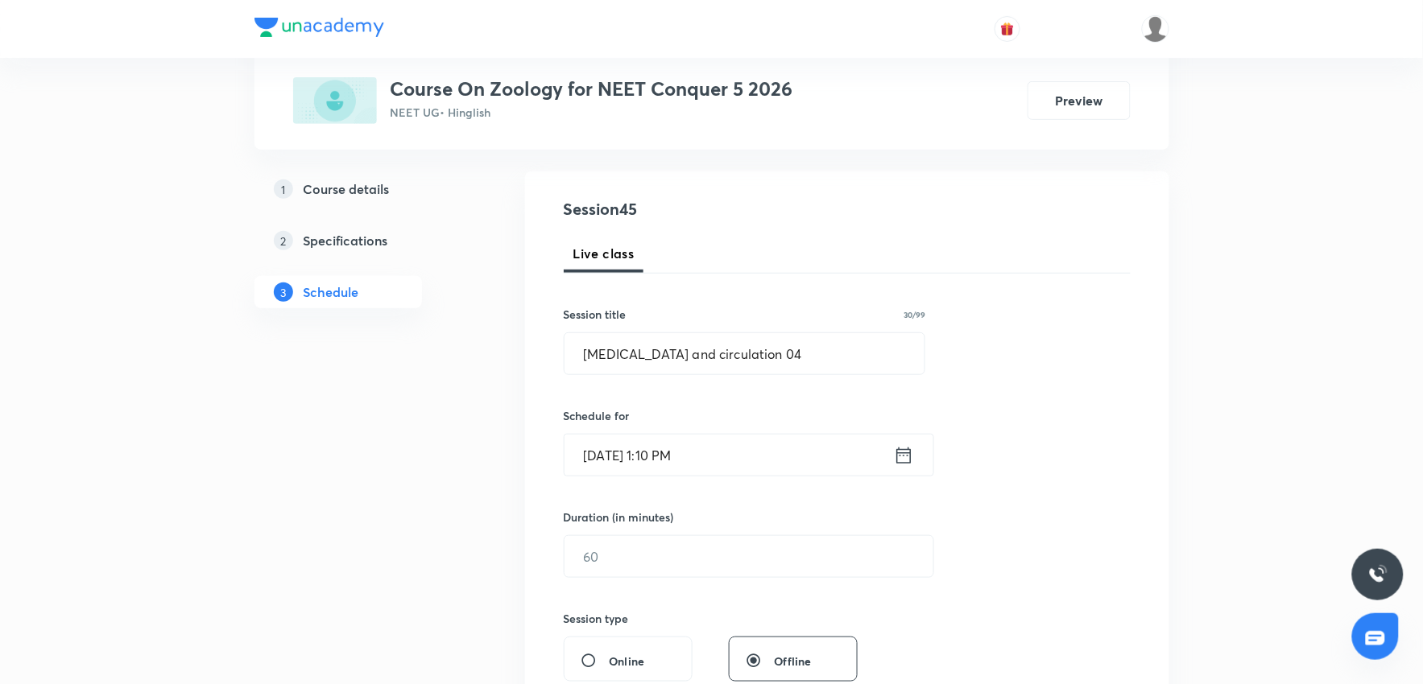
scroll to position [179, 0]
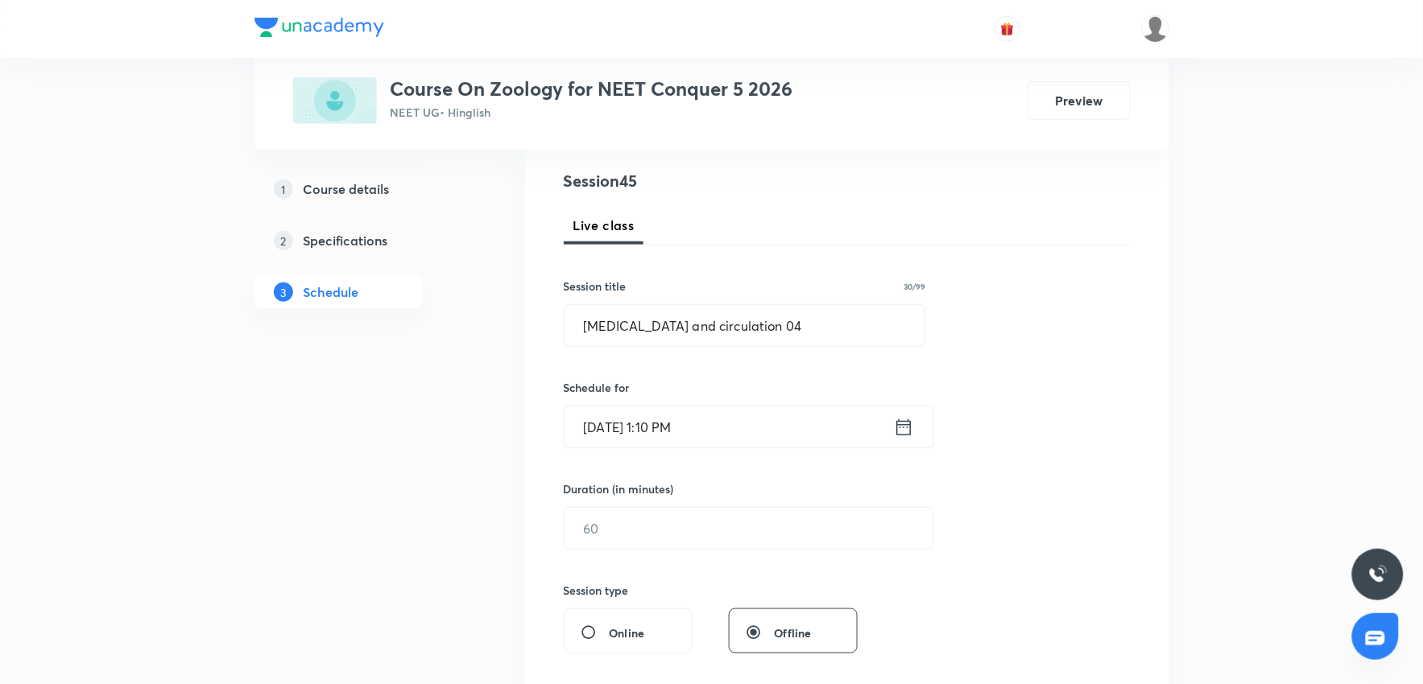
click at [731, 431] on input "Oct 6, 2025, 1:10 PM" at bounding box center [728, 427] width 329 height 41
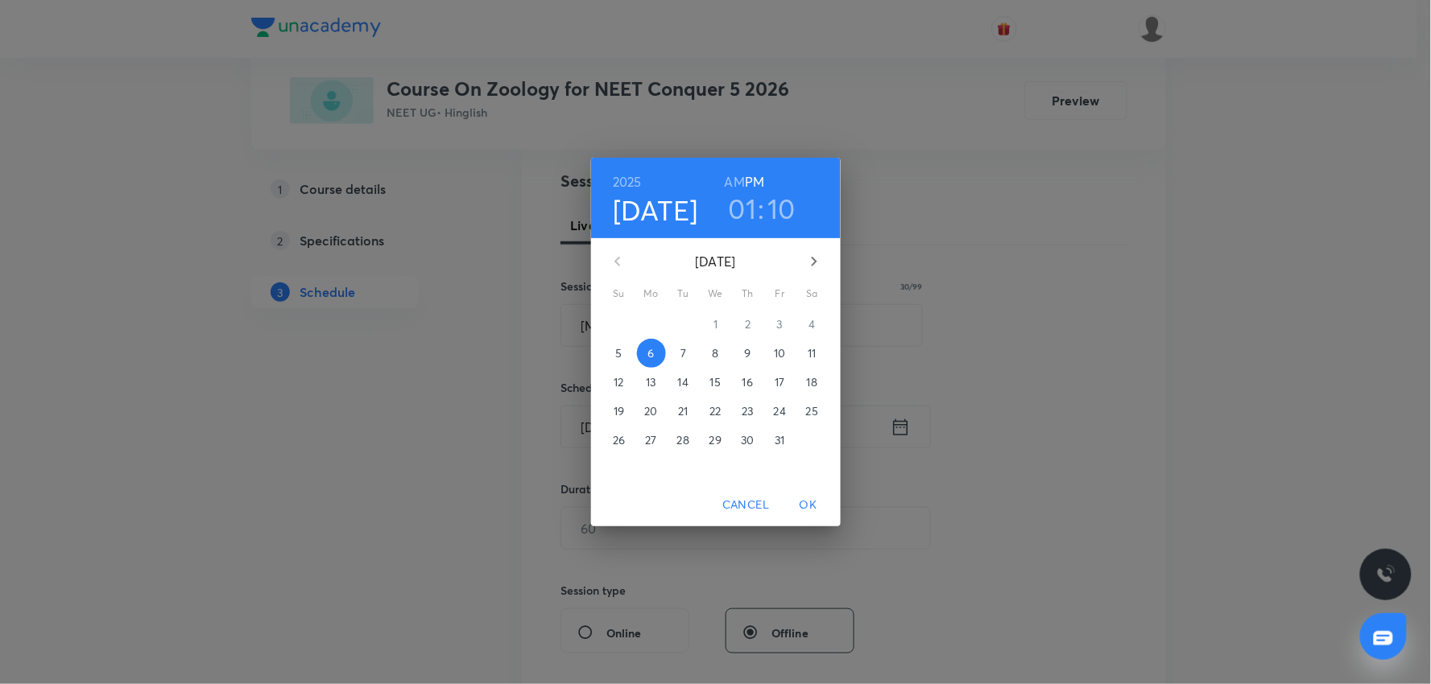
drag, startPoint x: 1197, startPoint y: 421, endPoint x: 629, endPoint y: 537, distance: 580.2
click at [1172, 430] on div "2025 Oct 6 01 : 10 AM PM October 2025 Su Mo Tu We Th Fr Sa 28 29 30 1 2 3 4 5 6…" at bounding box center [715, 342] width 1431 height 684
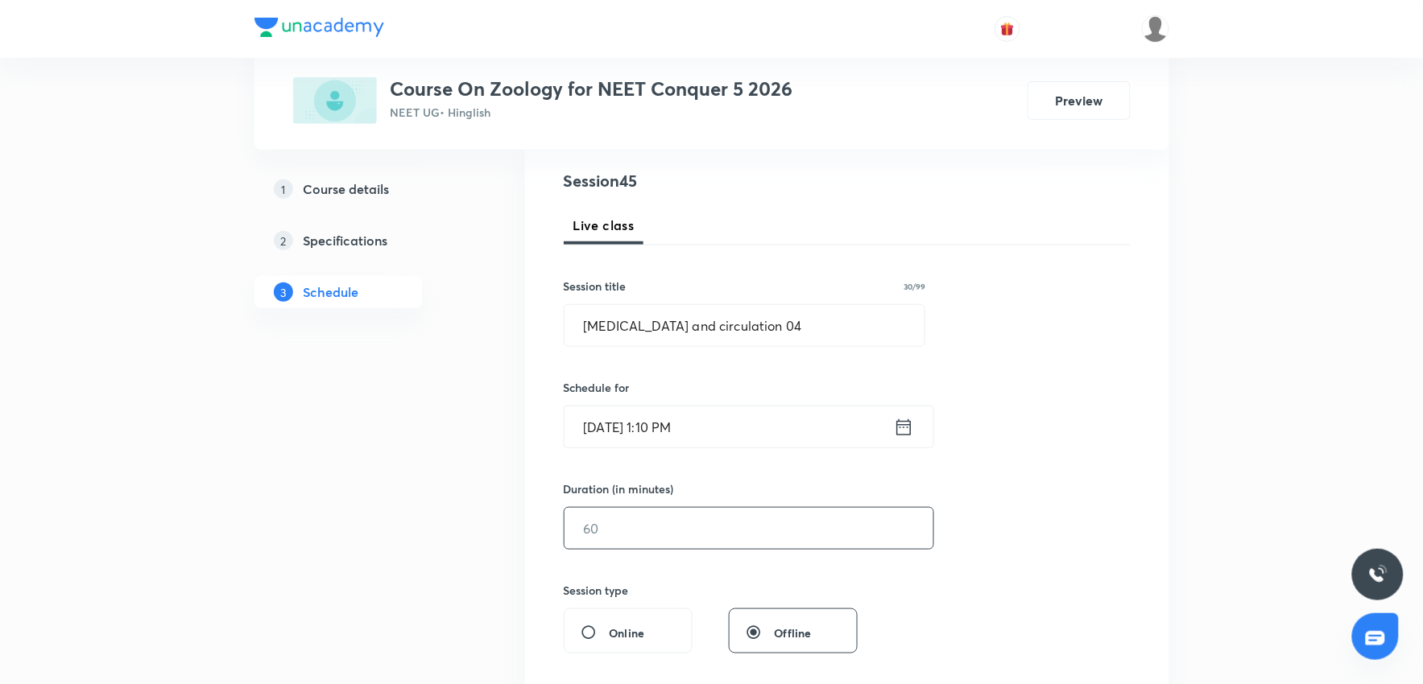
click at [626, 538] on input "text" at bounding box center [748, 528] width 369 height 41
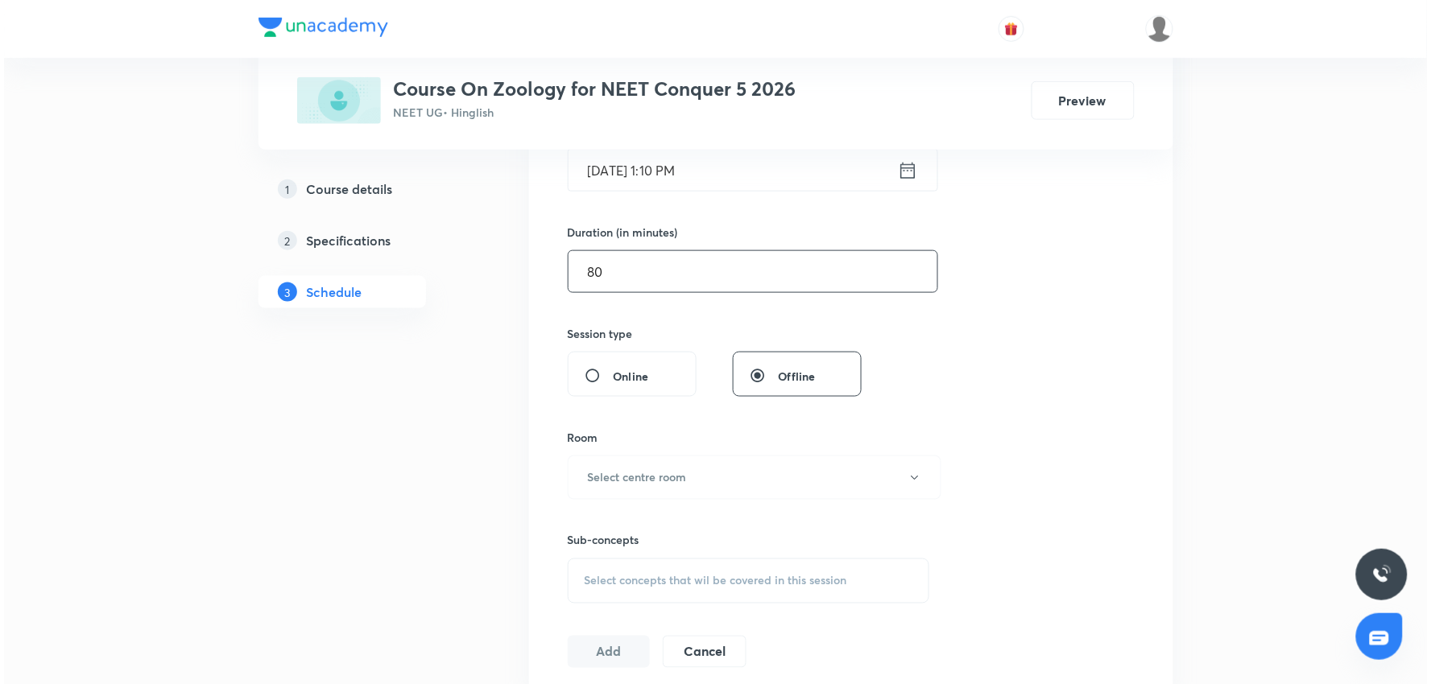
scroll to position [447, 0]
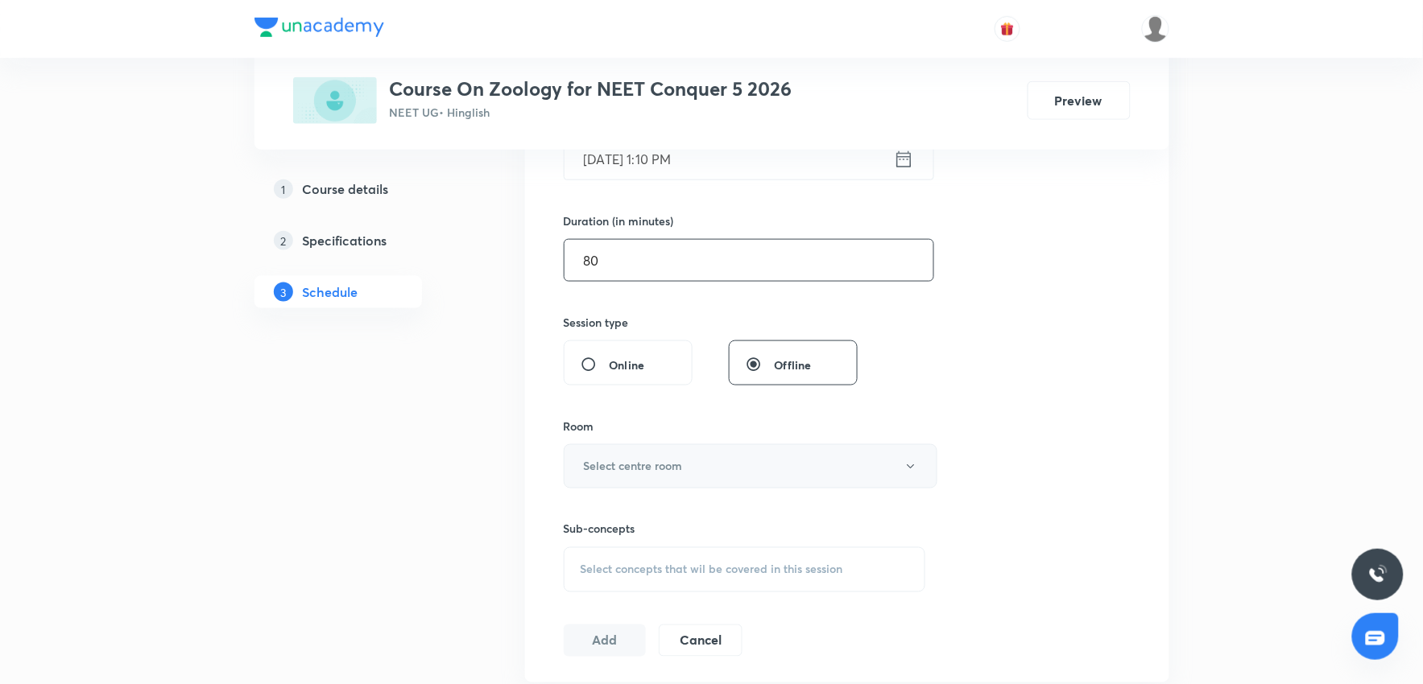
type input "80"
click at [632, 464] on h6 "Select centre room" at bounding box center [633, 466] width 99 height 17
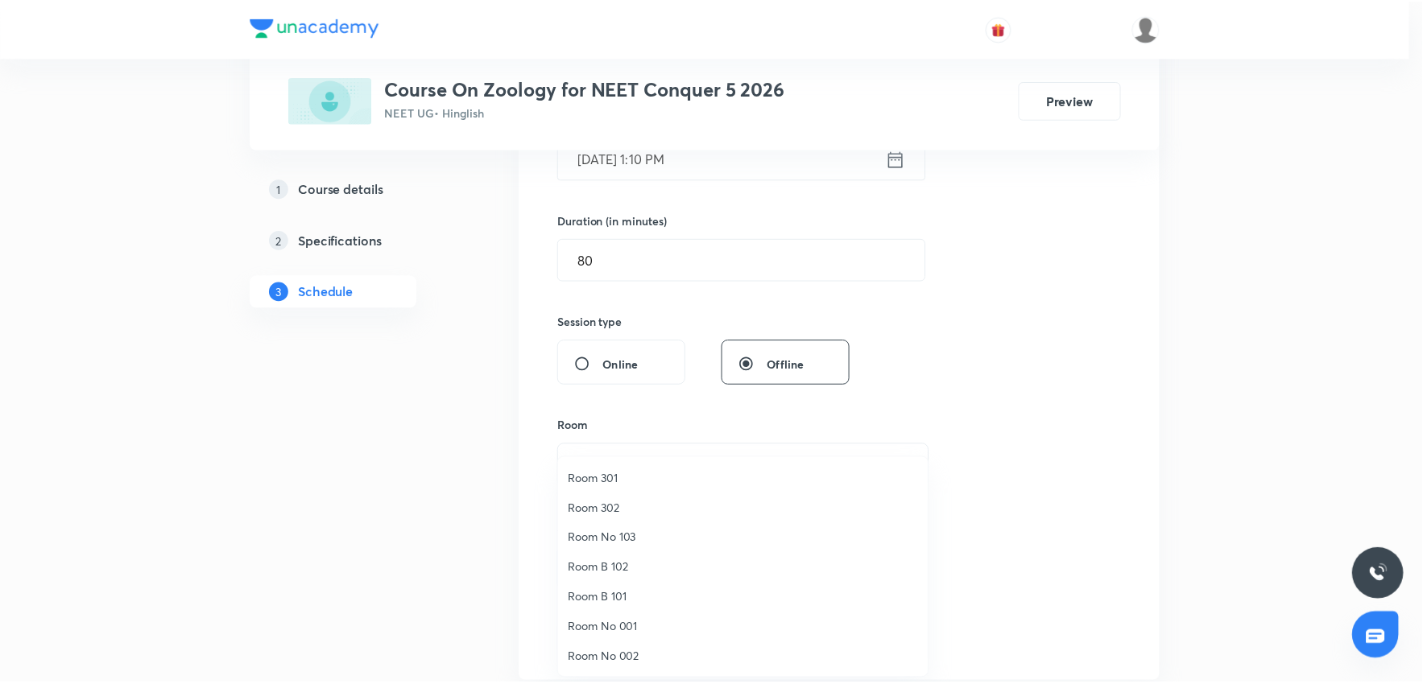
scroll to position [0, 0]
click at [618, 615] on span "Room No 103" at bounding box center [747, 658] width 353 height 17
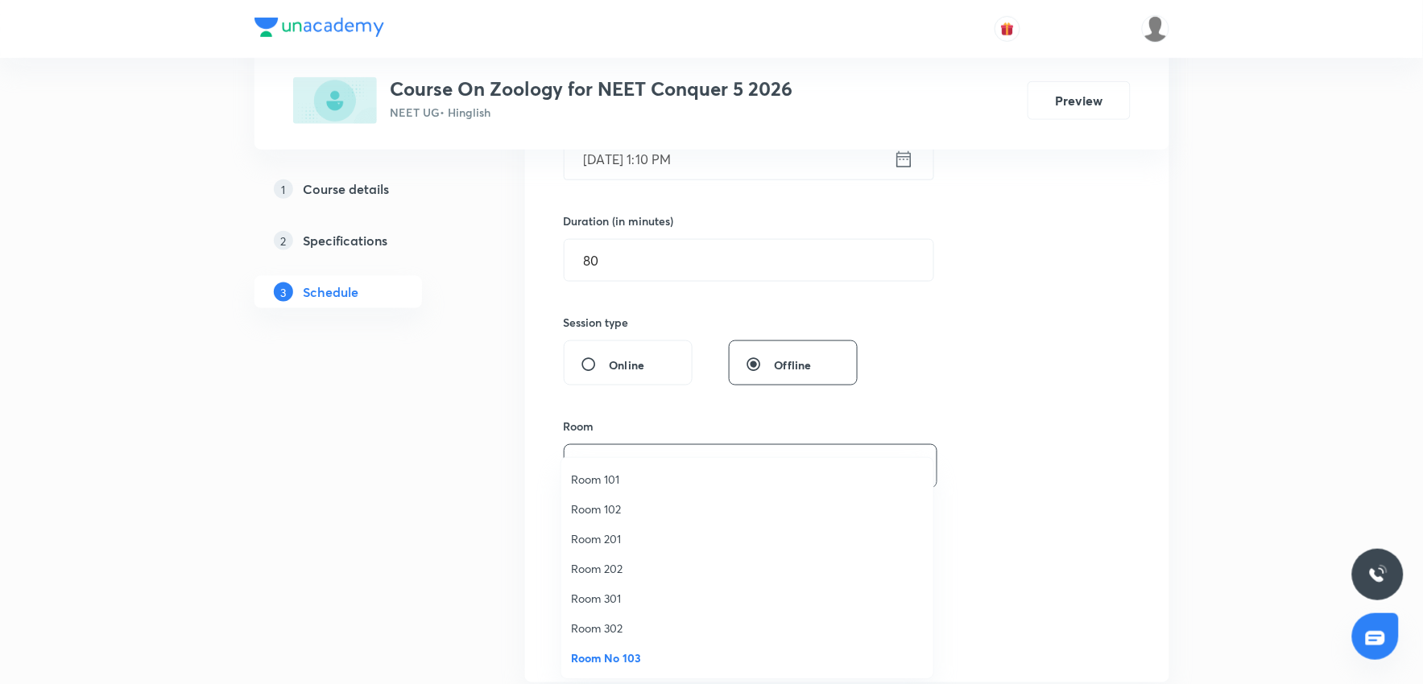
click at [1026, 468] on div "Session 45 Live class Session title 30/99 Body fluids and circulation 04 ​ Sche…" at bounding box center [847, 279] width 567 height 756
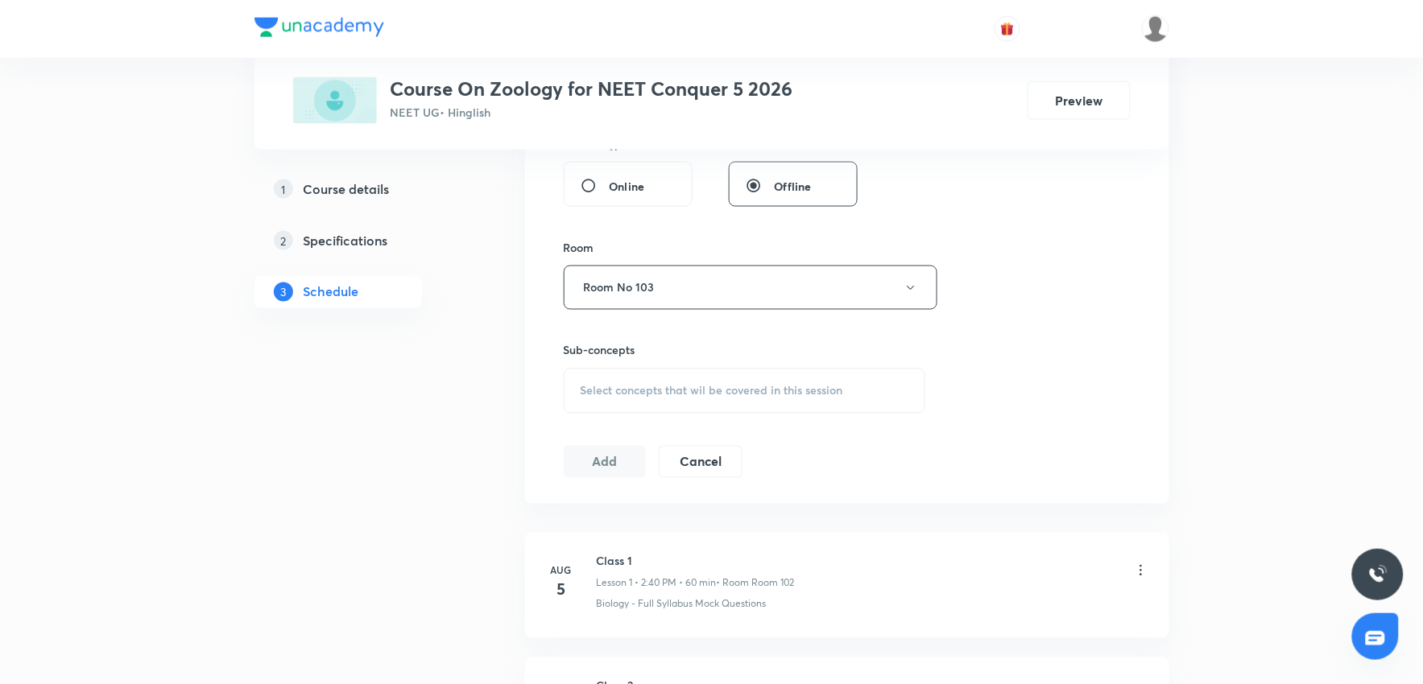
click at [775, 409] on div "Select concepts that wil be covered in this session" at bounding box center [745, 391] width 362 height 45
click at [747, 372] on div "Select concepts that wil be covered in this session" at bounding box center [745, 391] width 362 height 45
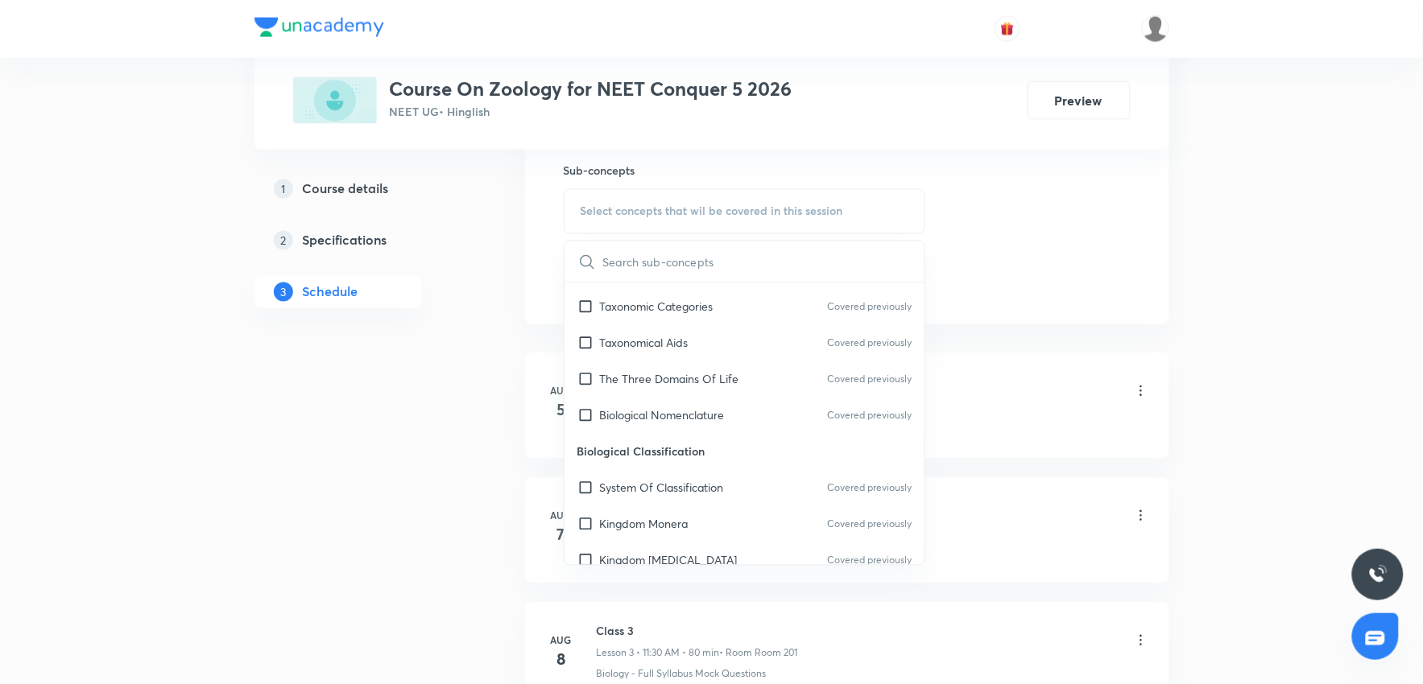
scroll to position [895, 0]
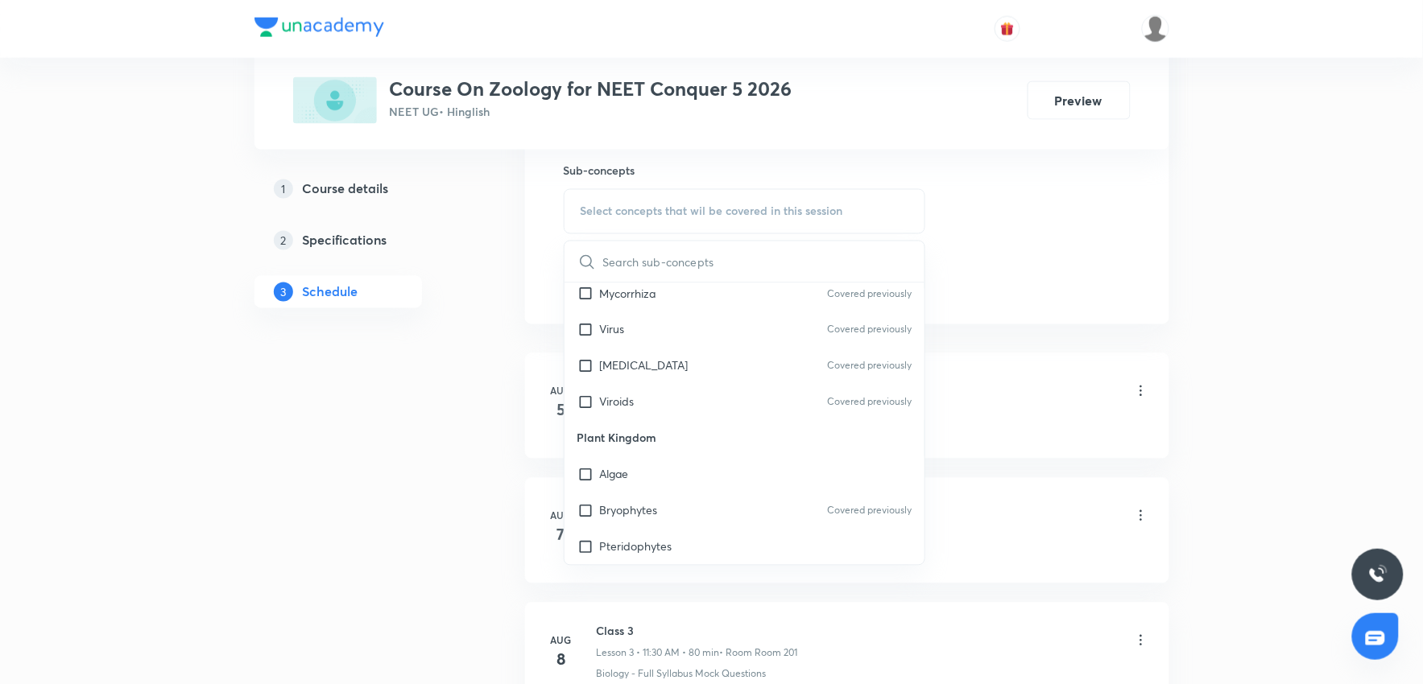
drag, startPoint x: 667, startPoint y: 473, endPoint x: 1203, endPoint y: 371, distance: 546.0
click at [680, 471] on div "Algae" at bounding box center [744, 475] width 361 height 36
checkbox input "true"
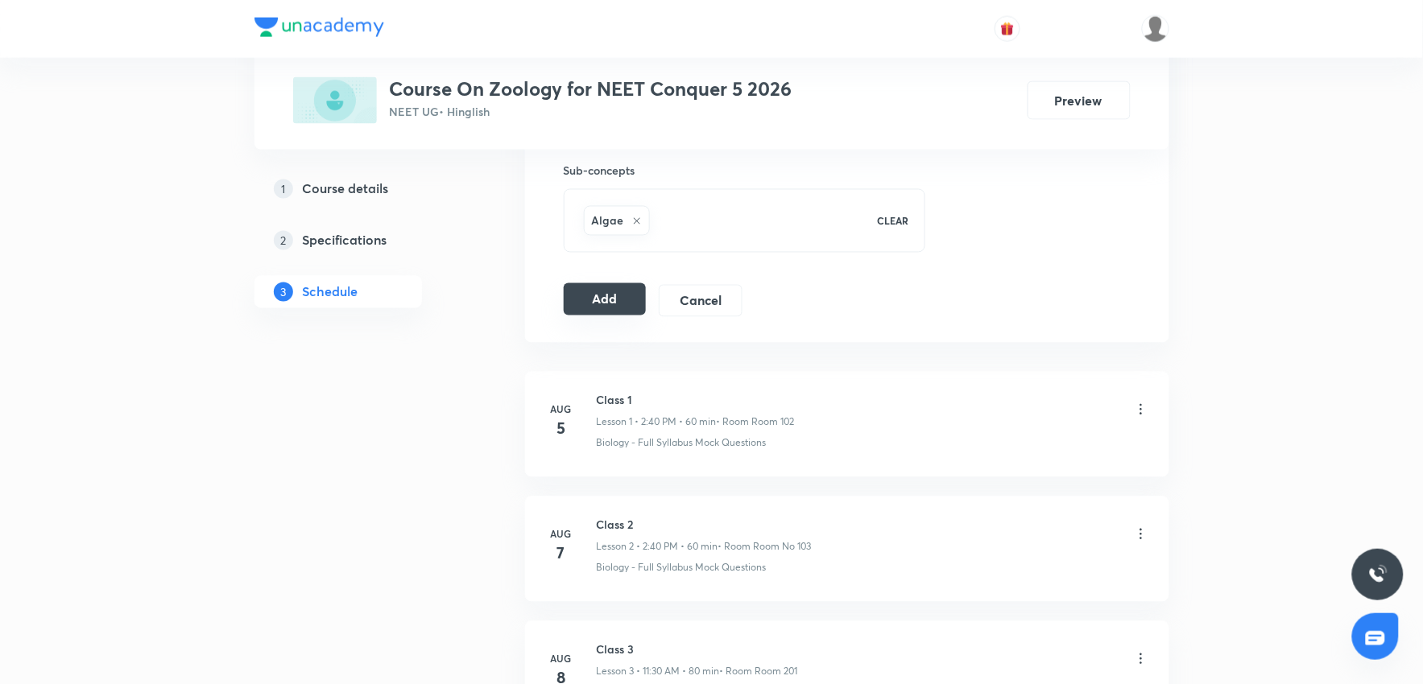
click at [614, 312] on button "Add" at bounding box center [605, 299] width 83 height 32
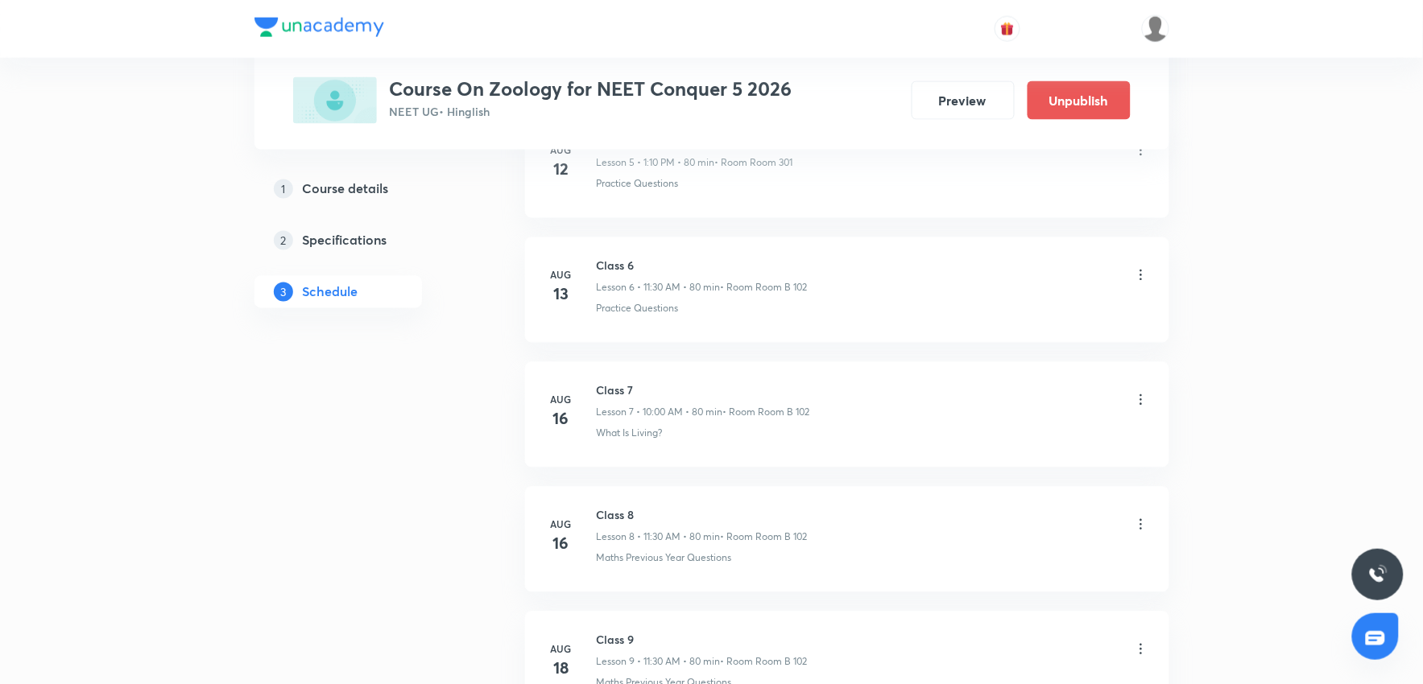
scroll to position [5614, 0]
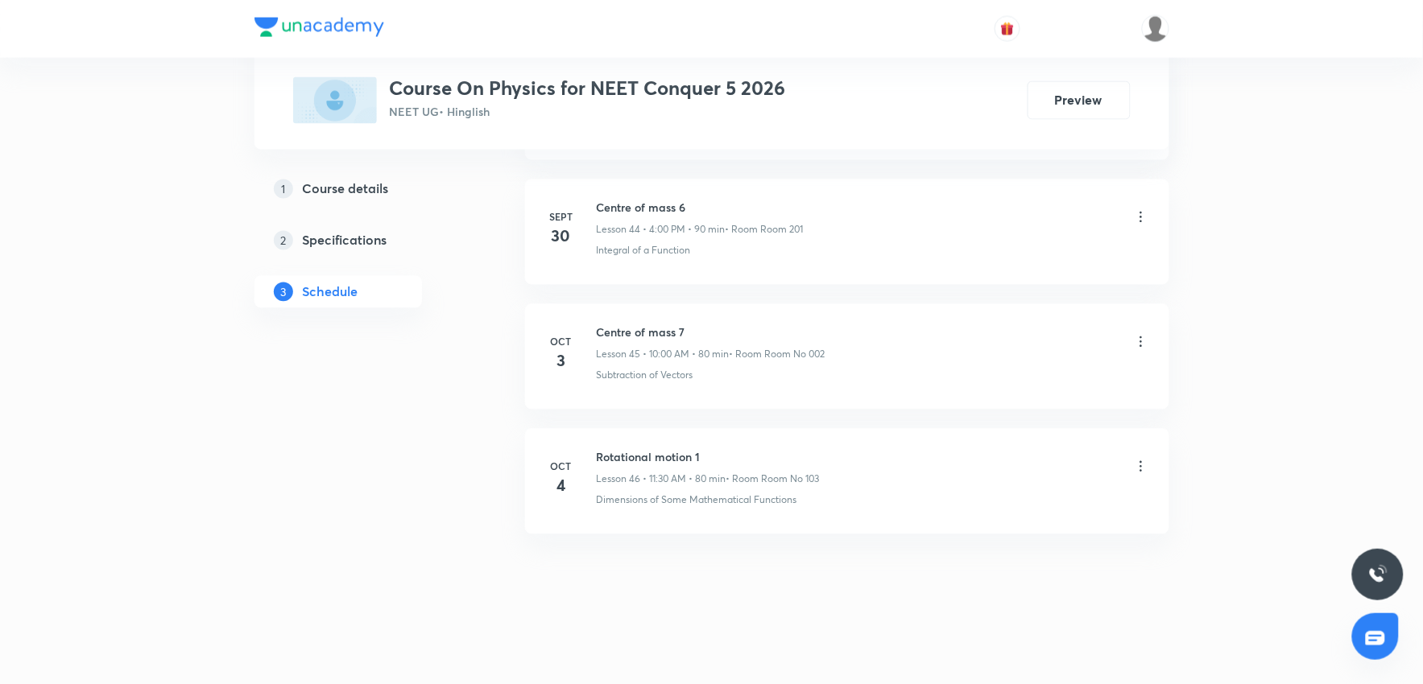
scroll to position [6355, 0]
drag, startPoint x: 596, startPoint y: 455, endPoint x: 784, endPoint y: 453, distance: 188.4
click at [784, 453] on h6 "Rotational motion 1" at bounding box center [708, 456] width 223 height 17
copy h6 "Rotational motion 1"
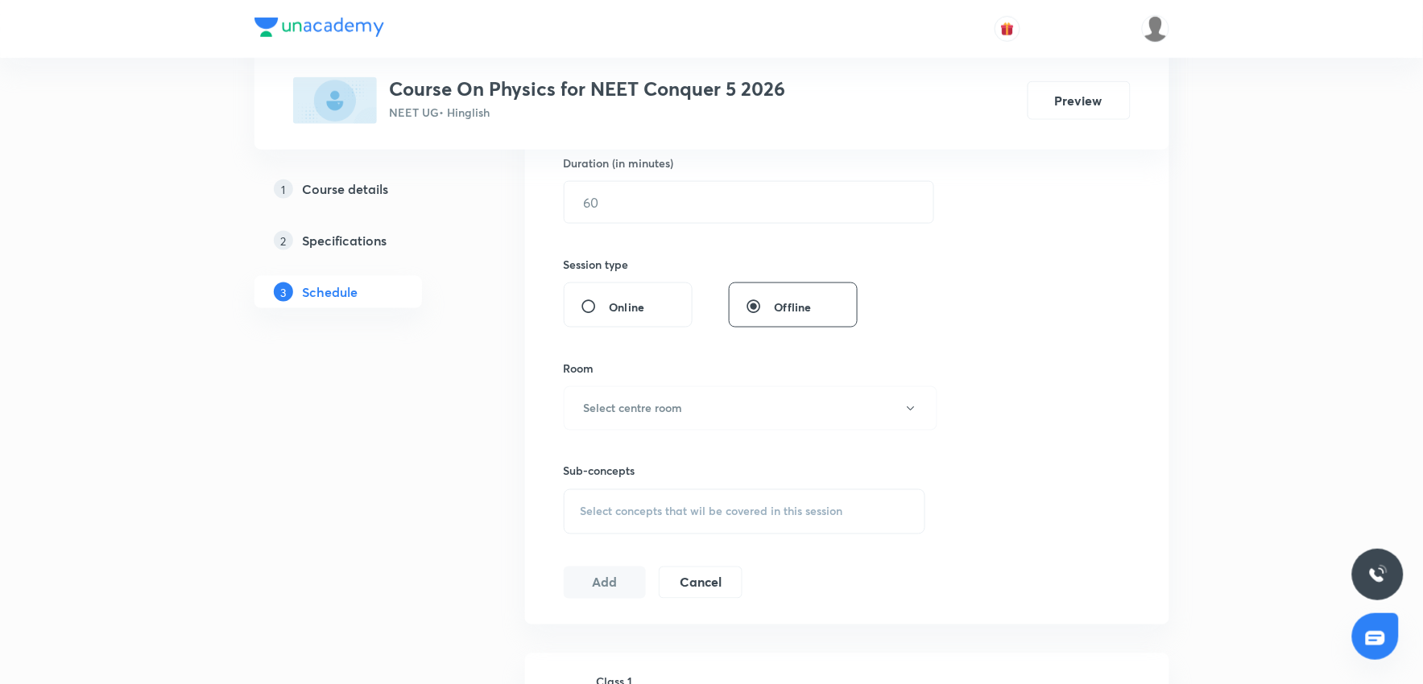
scroll to position [0, 0]
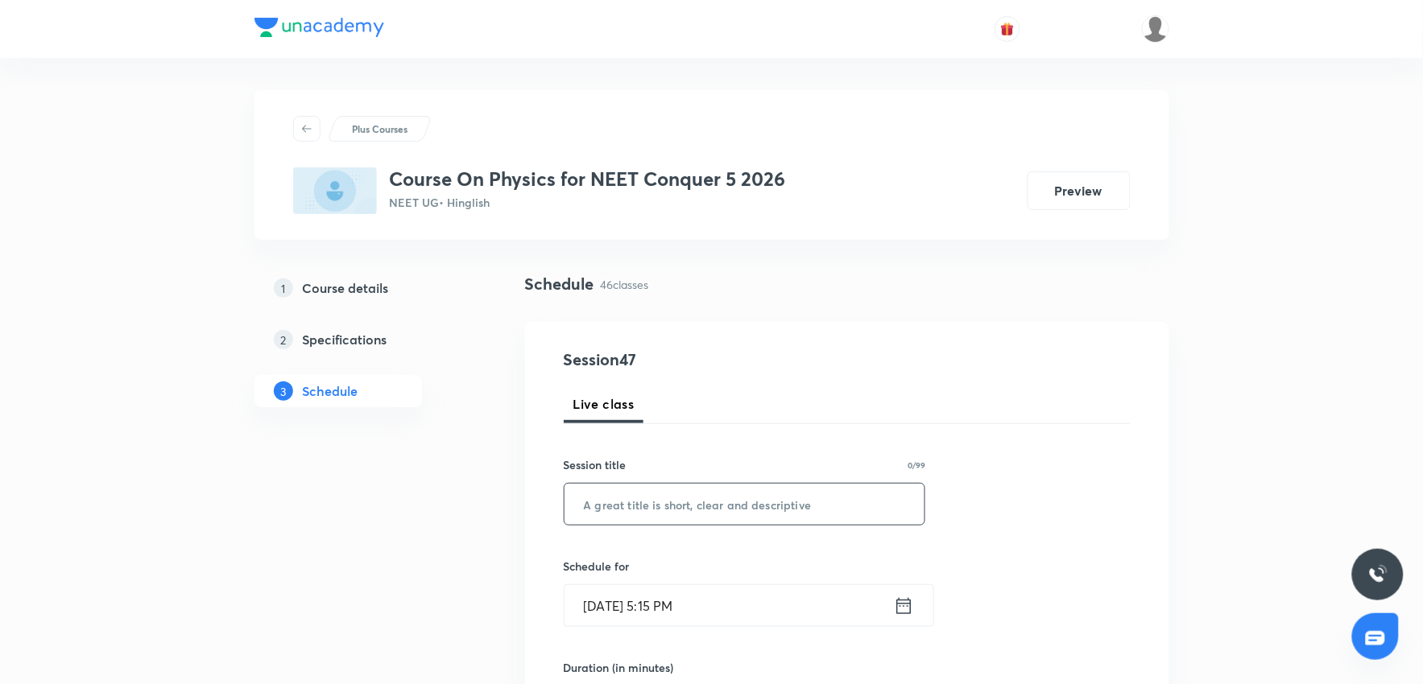
click at [618, 509] on input "text" at bounding box center [744, 504] width 361 height 41
paste input "Rotational motion 1"
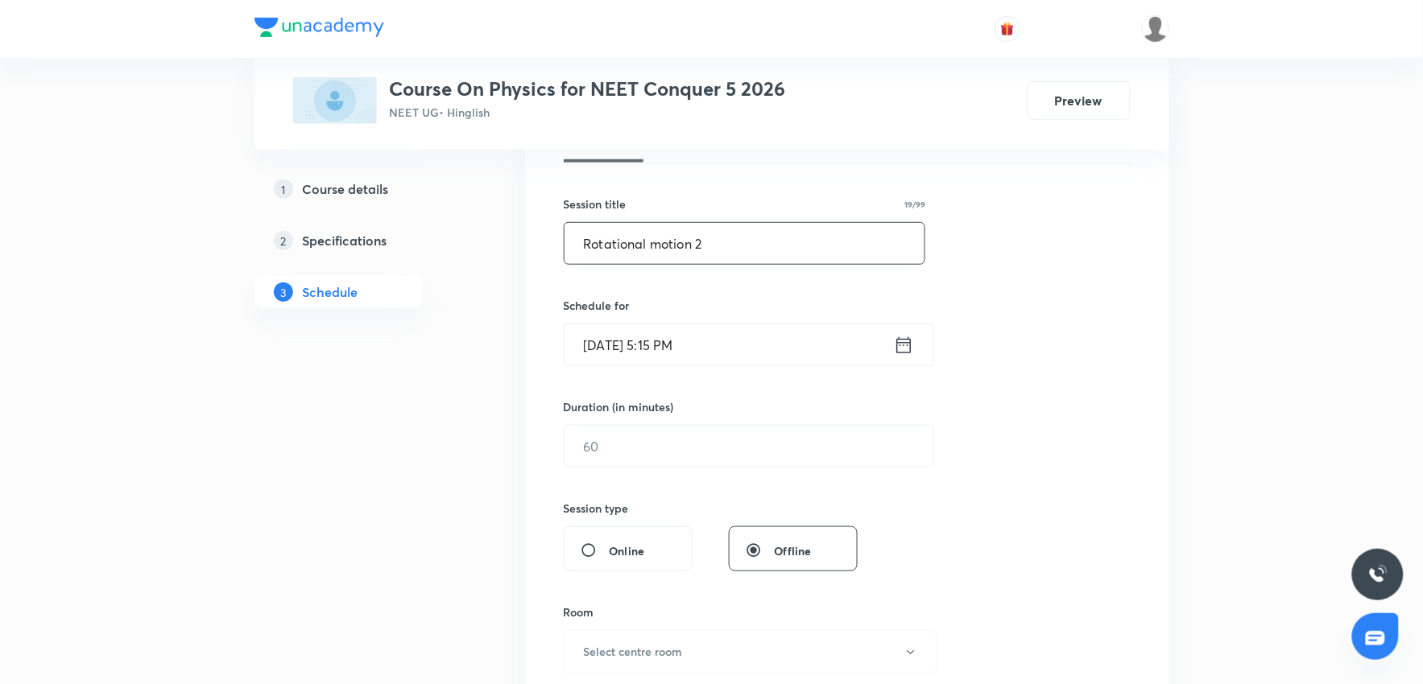
scroll to position [268, 0]
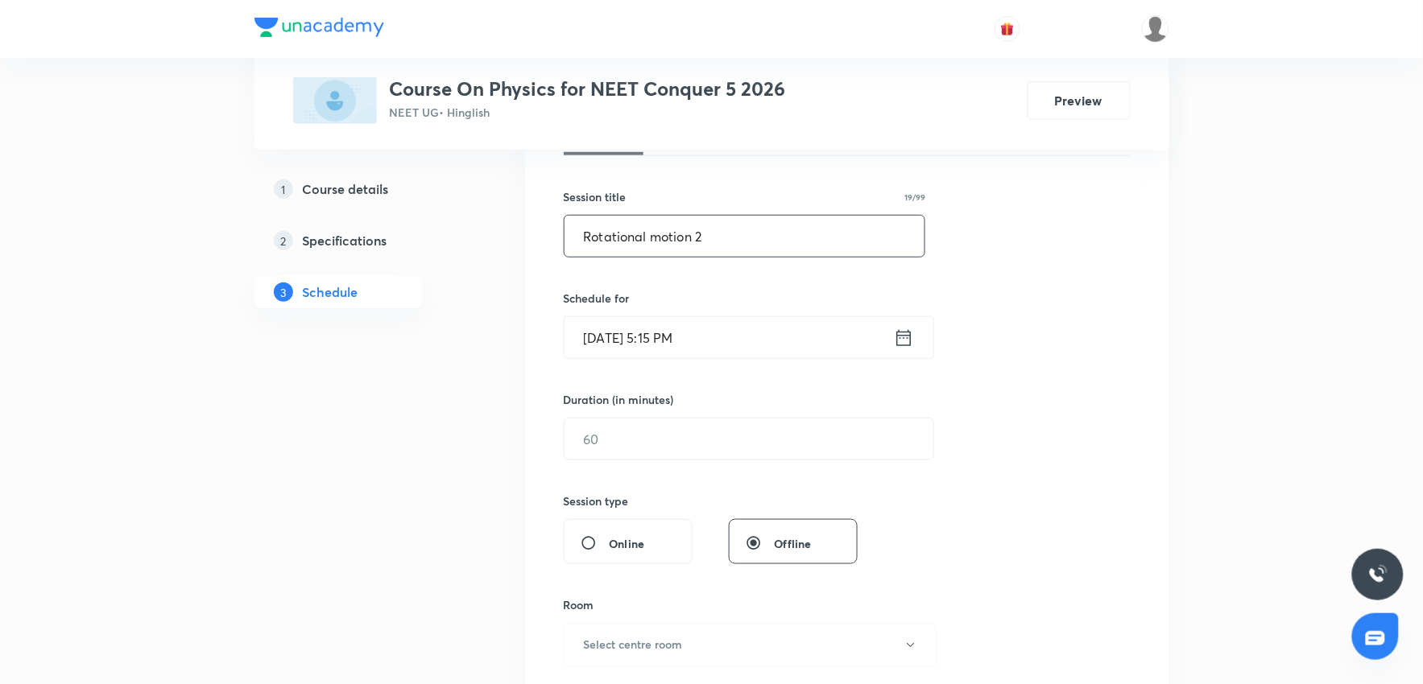
type input "Rotational motion 2"
click at [713, 324] on input "Oct 5, 2025, 5:15 PM" at bounding box center [728, 337] width 329 height 41
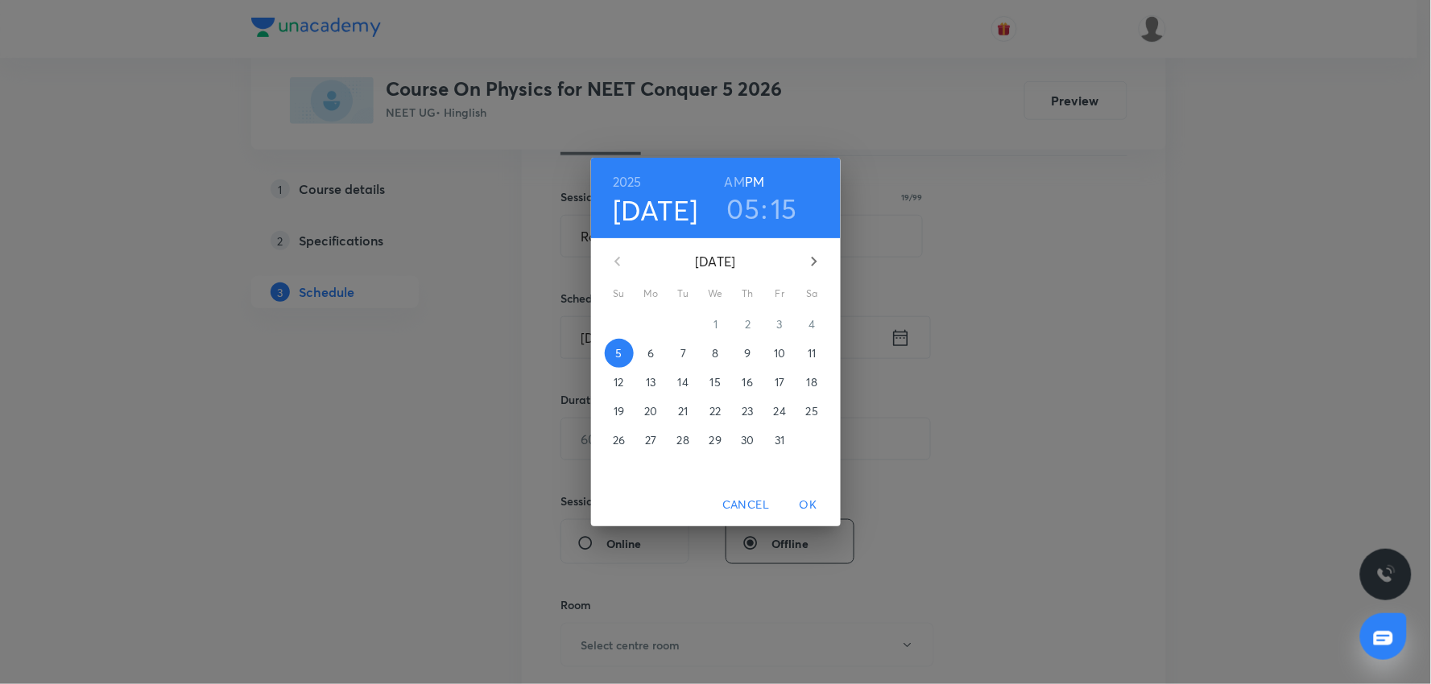
click at [657, 357] on span "6" at bounding box center [651, 353] width 29 height 16
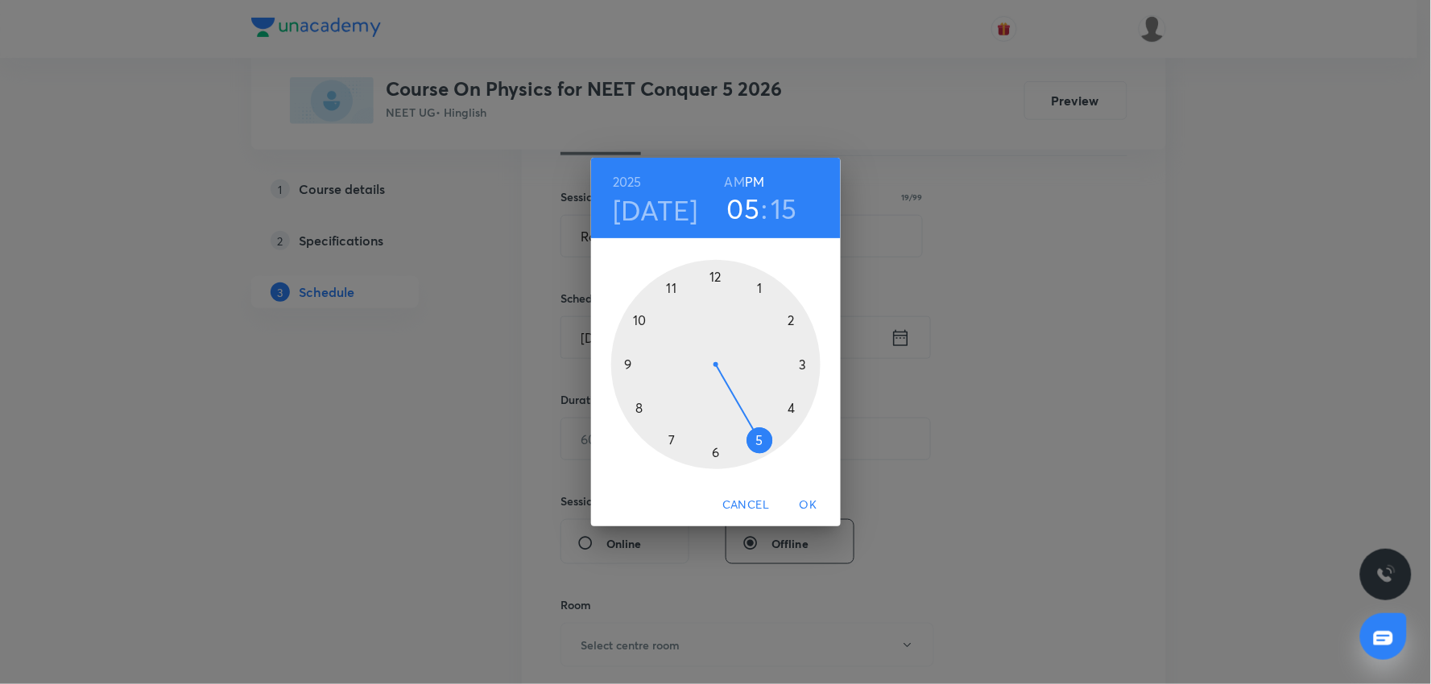
click at [752, 201] on h3 "05" at bounding box center [743, 209] width 33 height 34
click at [793, 320] on div at bounding box center [715, 364] width 209 height 209
click at [636, 401] on div at bounding box center [715, 364] width 209 height 209
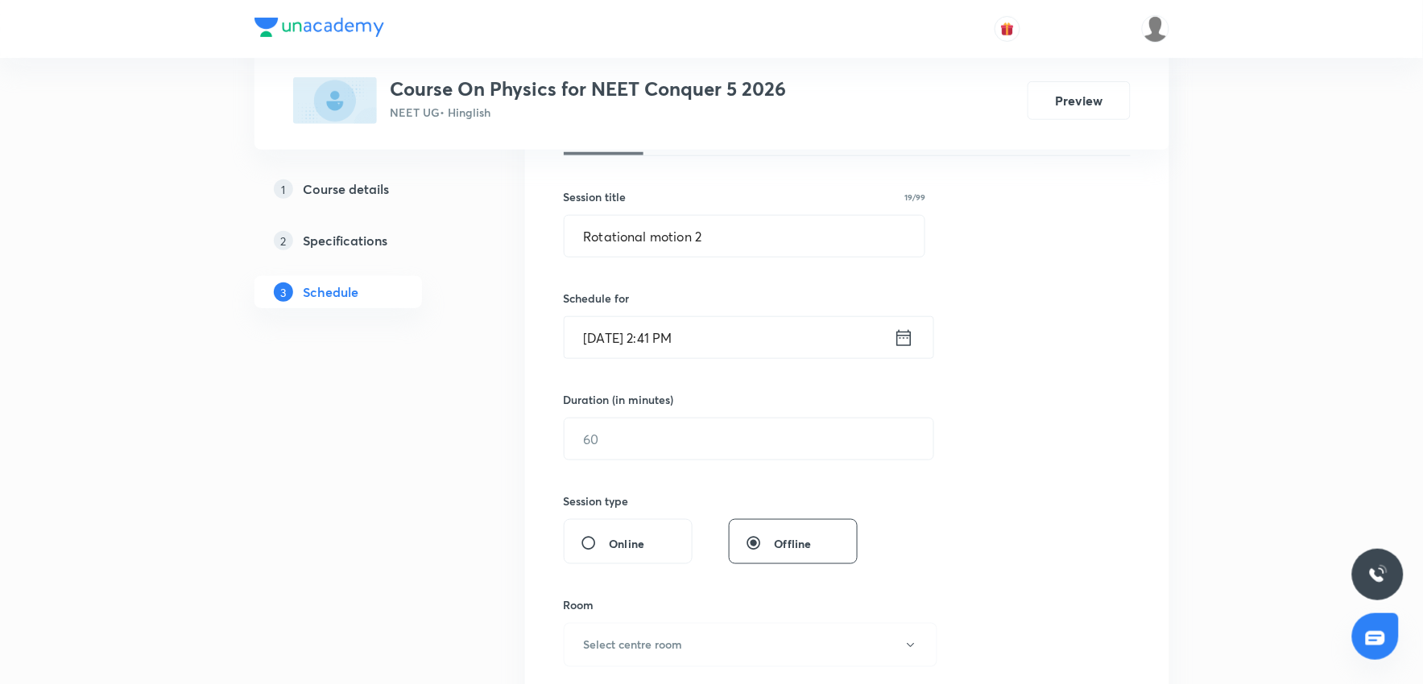
click at [727, 353] on input "Oct 6, 2025, 2:41 PM" at bounding box center [728, 337] width 329 height 41
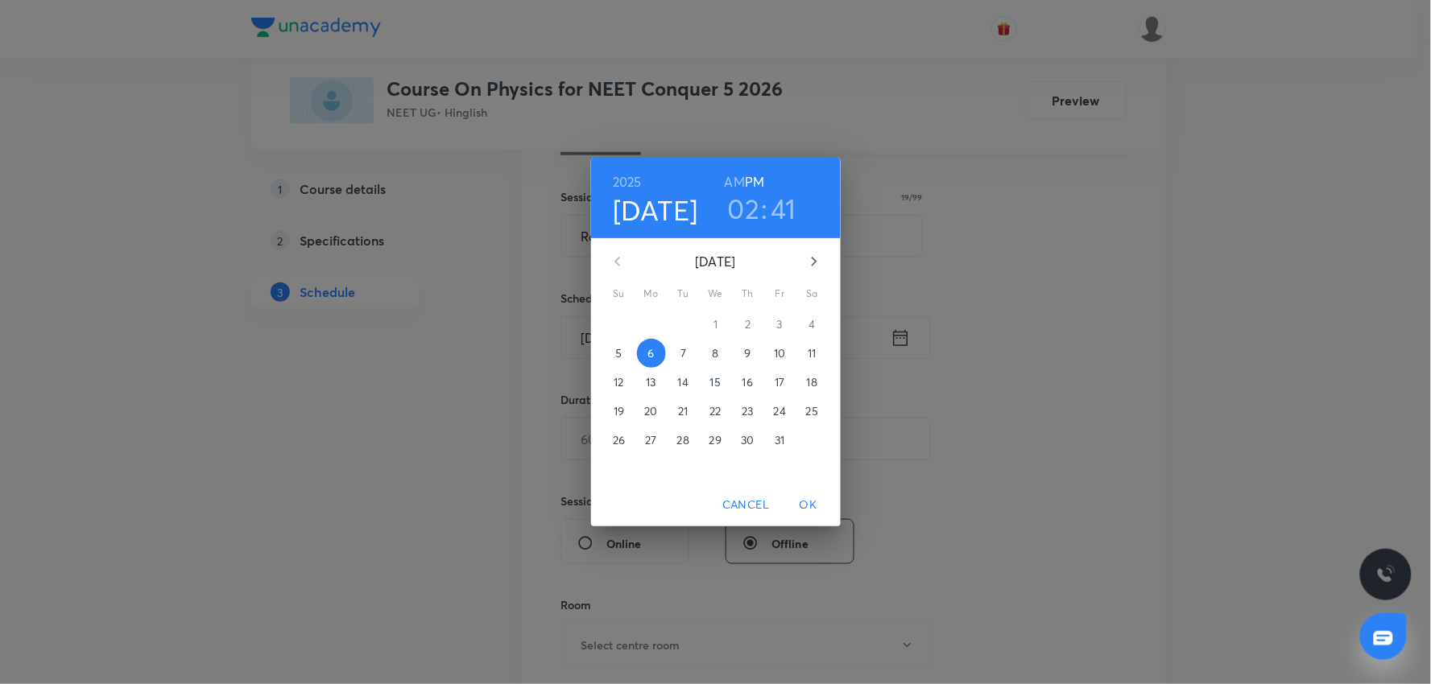
drag, startPoint x: 994, startPoint y: 308, endPoint x: 676, endPoint y: 457, distance: 350.9
click at [985, 314] on div "2025 Oct 6 02 : 41 AM PM October 2025 Su Mo Tu We Th Fr Sa 28 29 30 1 2 3 4 5 6…" at bounding box center [715, 342] width 1431 height 684
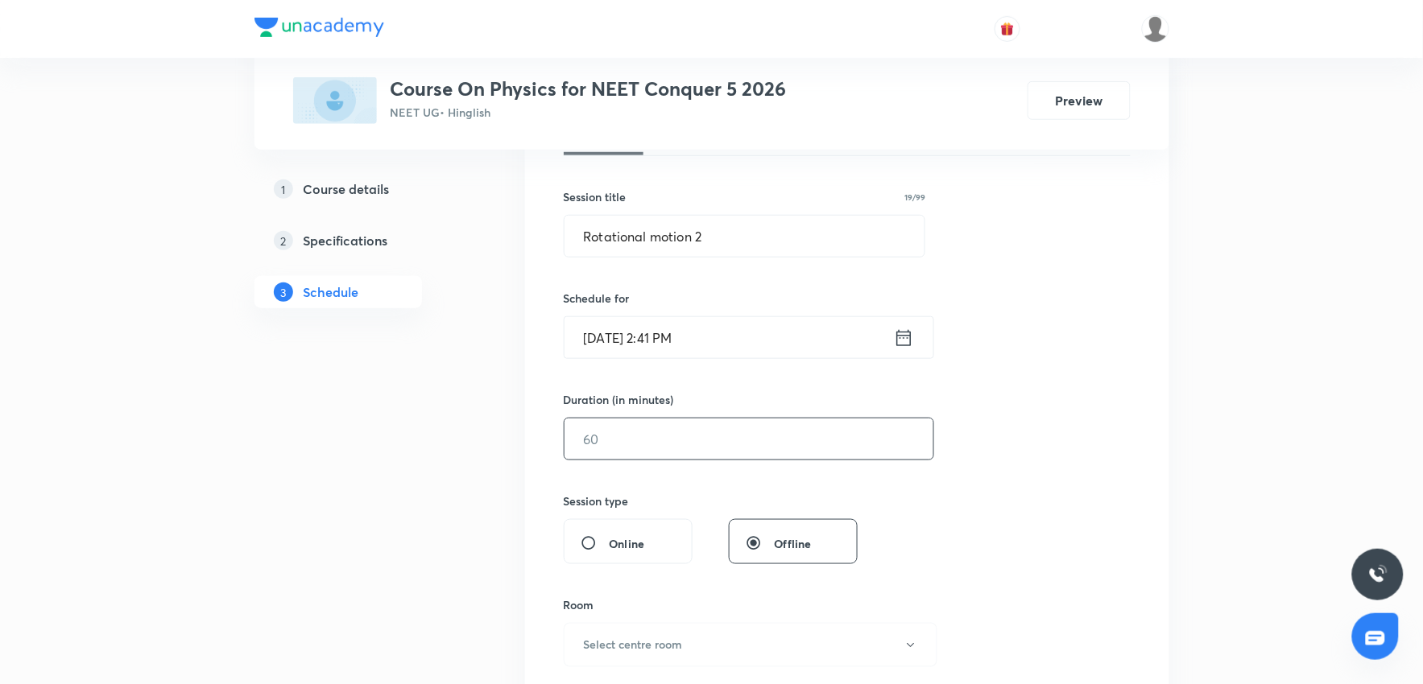
click at [639, 451] on input "text" at bounding box center [748, 439] width 369 height 41
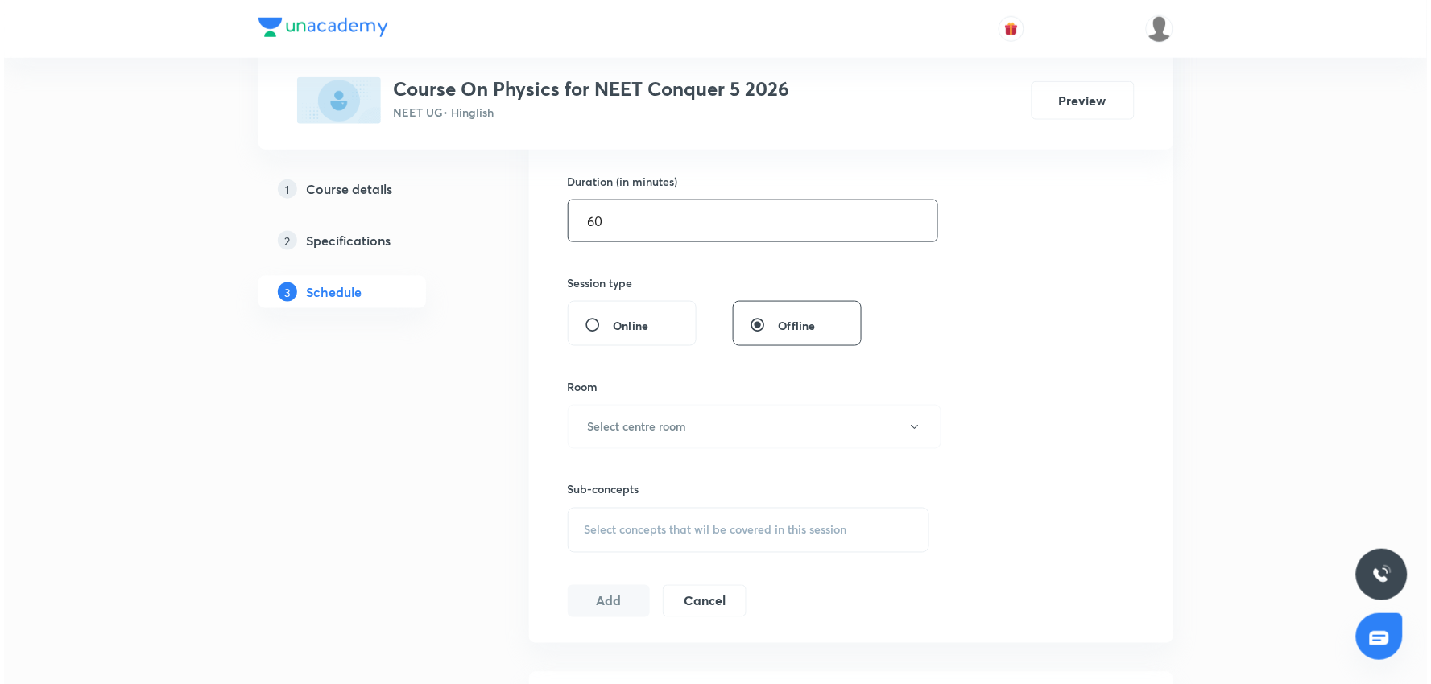
scroll to position [536, 0]
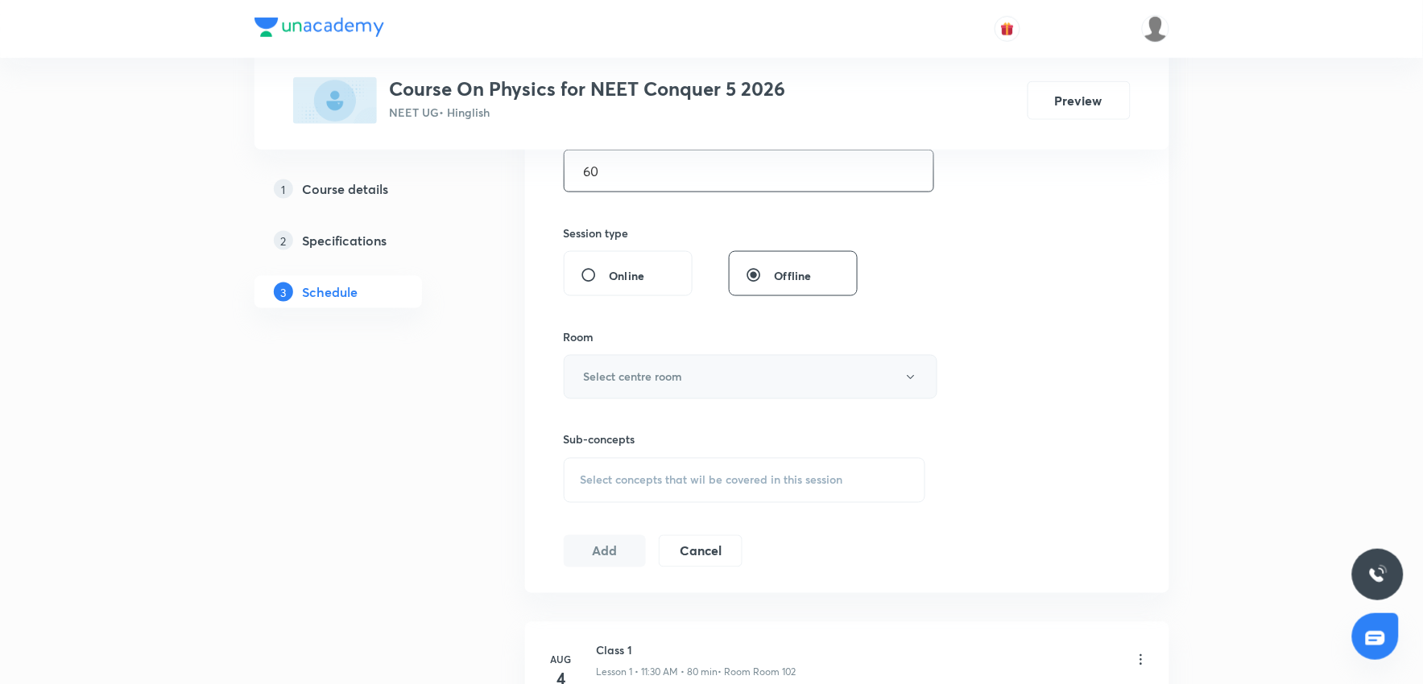
type input "60"
click at [645, 374] on h6 "Select centre room" at bounding box center [633, 377] width 99 height 17
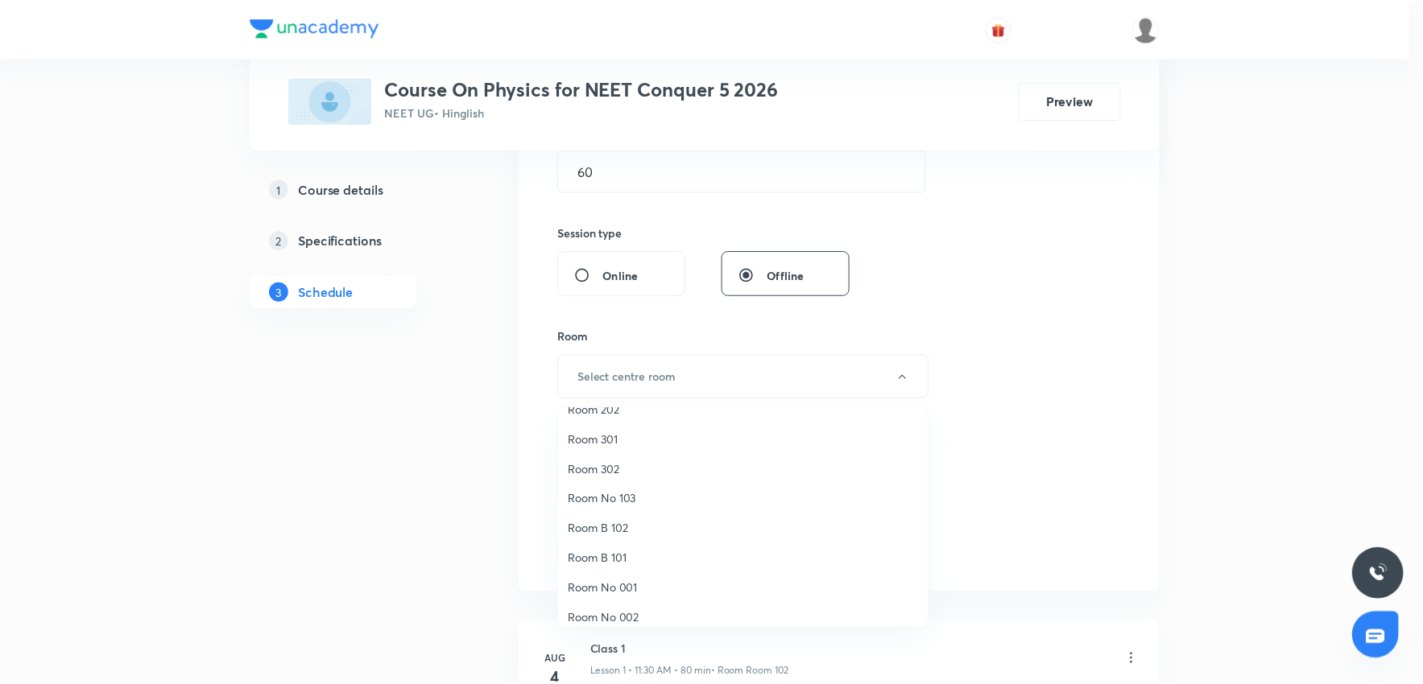
scroll to position [119, 0]
click at [623, 481] on span "Room No 103" at bounding box center [747, 489] width 353 height 17
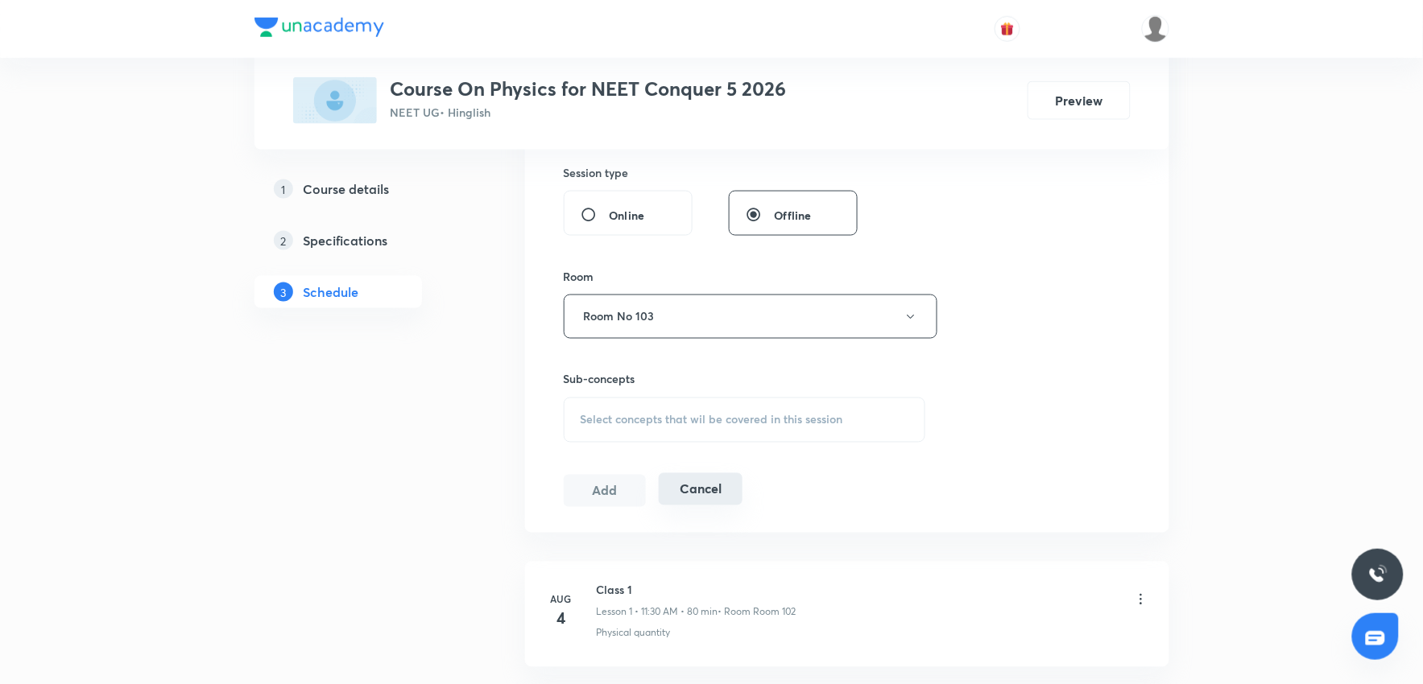
scroll to position [626, 0]
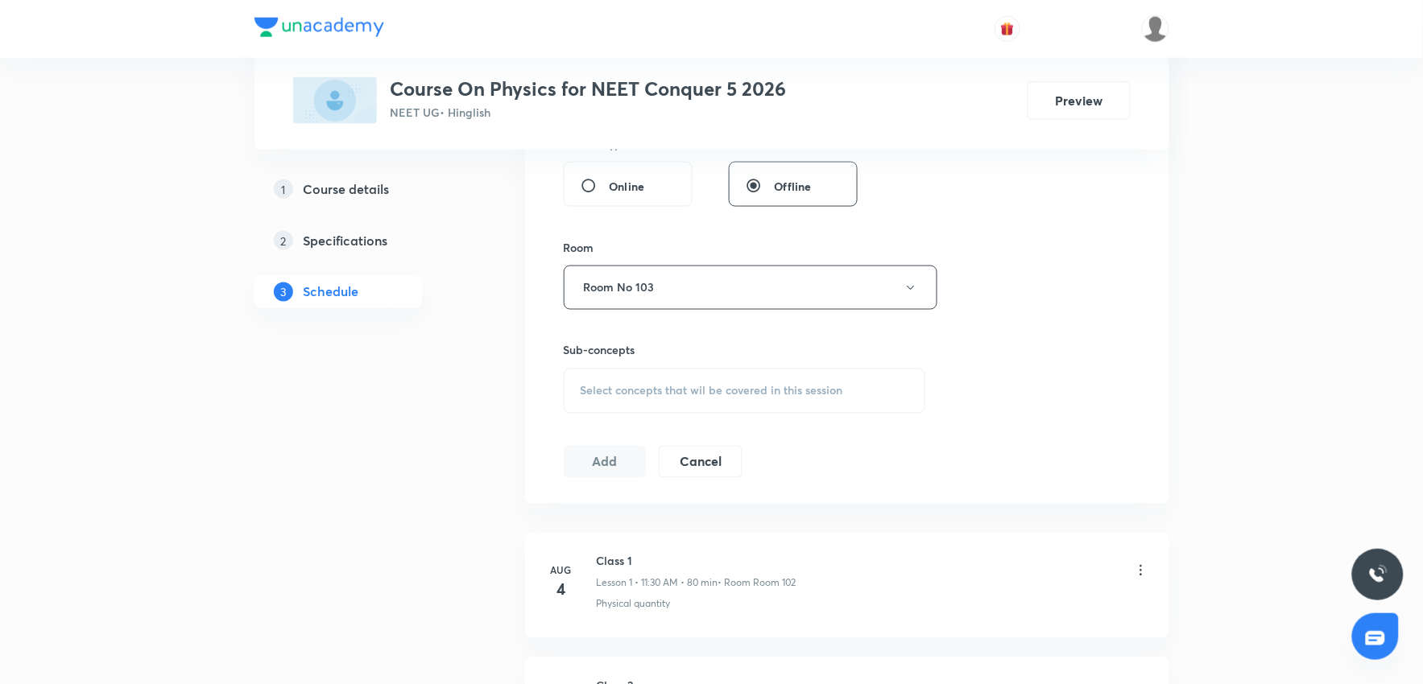
click at [632, 403] on div "Select concepts that wil be covered in this session" at bounding box center [745, 391] width 362 height 45
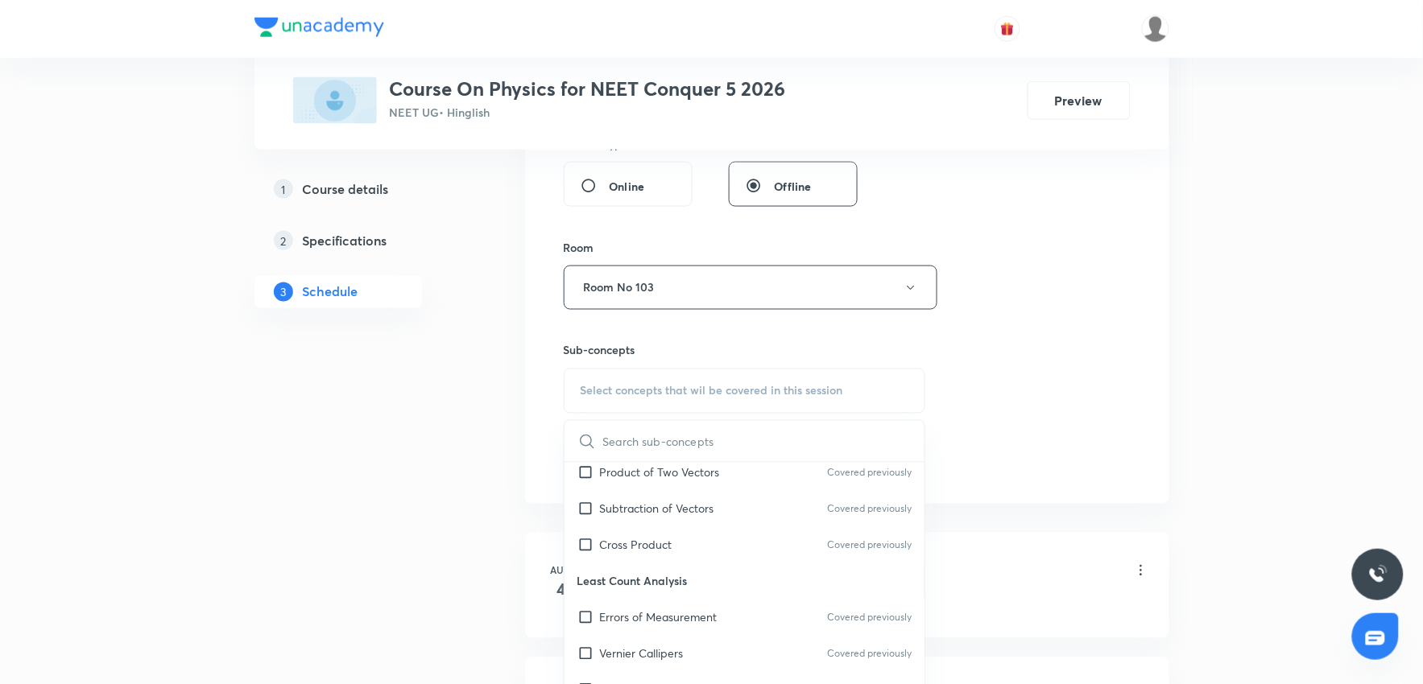
scroll to position [715, 0]
click at [669, 543] on p "Basic Mathematics" at bounding box center [744, 541] width 361 height 36
click at [689, 575] on p "Elementary Algebra" at bounding box center [650, 577] width 101 height 17
checkbox input "true"
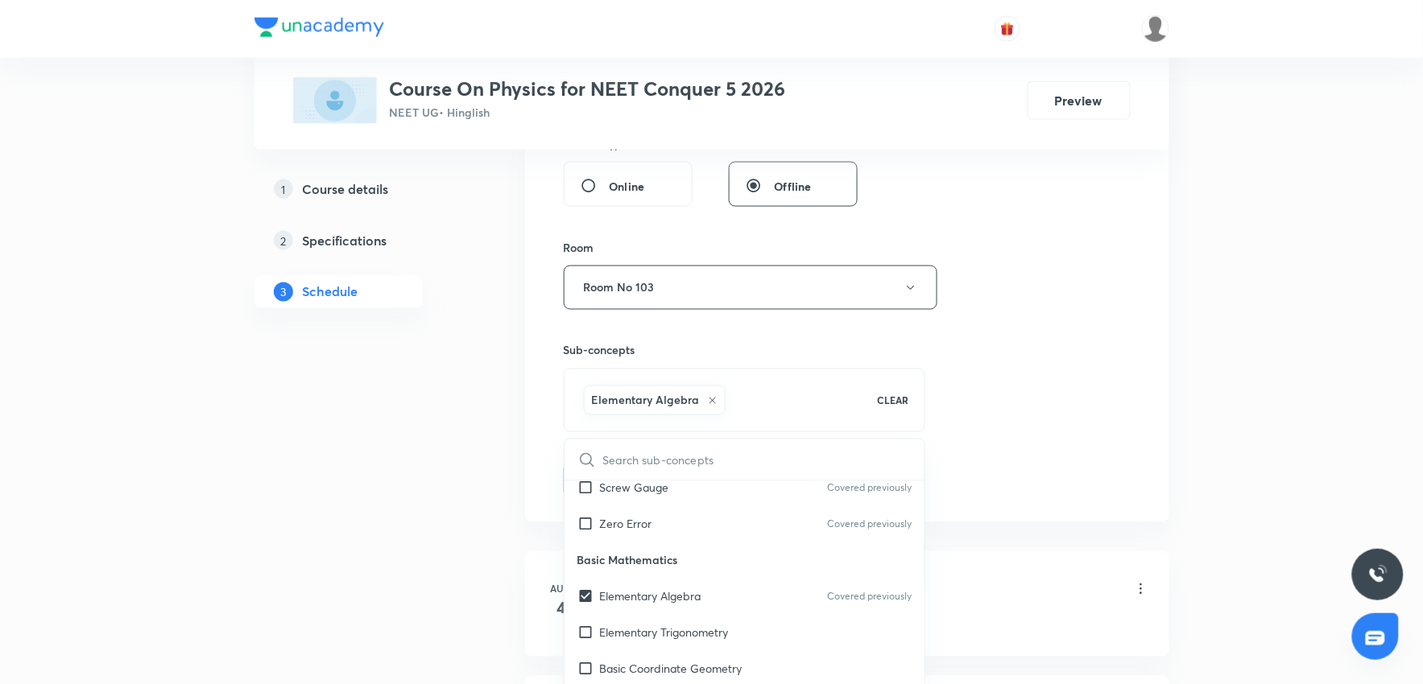
click at [1134, 494] on div "Session 47 Live class Session title 19/99 Rotational motion 2 ​ Schedule for Oc…" at bounding box center [847, 109] width 644 height 826
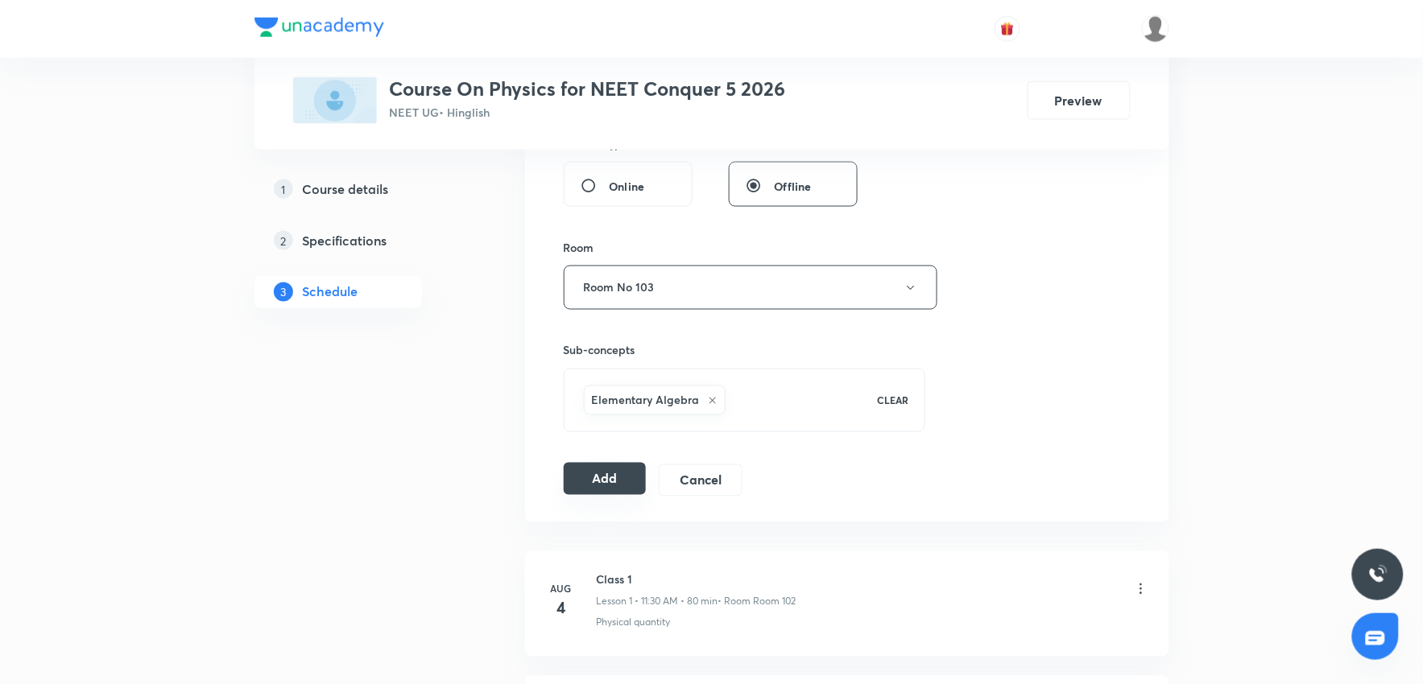
click at [610, 491] on button "Add" at bounding box center [605, 479] width 83 height 32
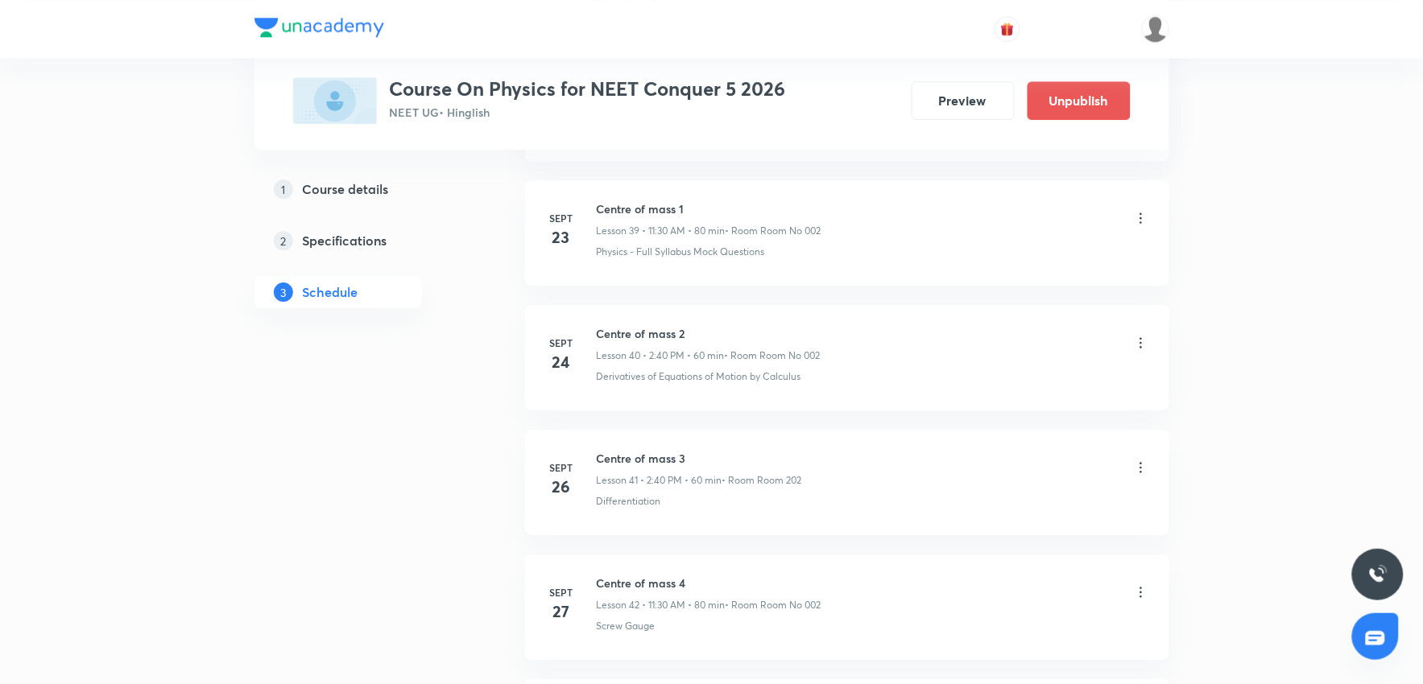
scroll to position [5738, 0]
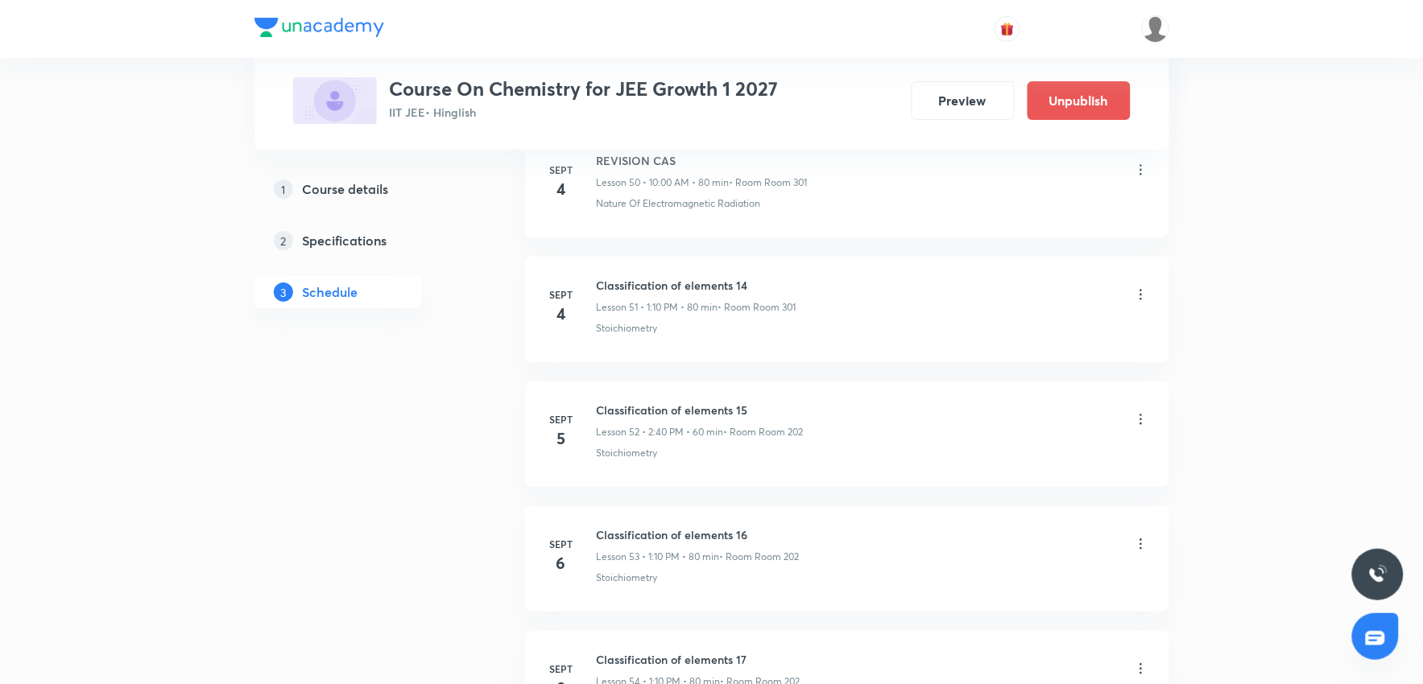
scroll to position [10207, 0]
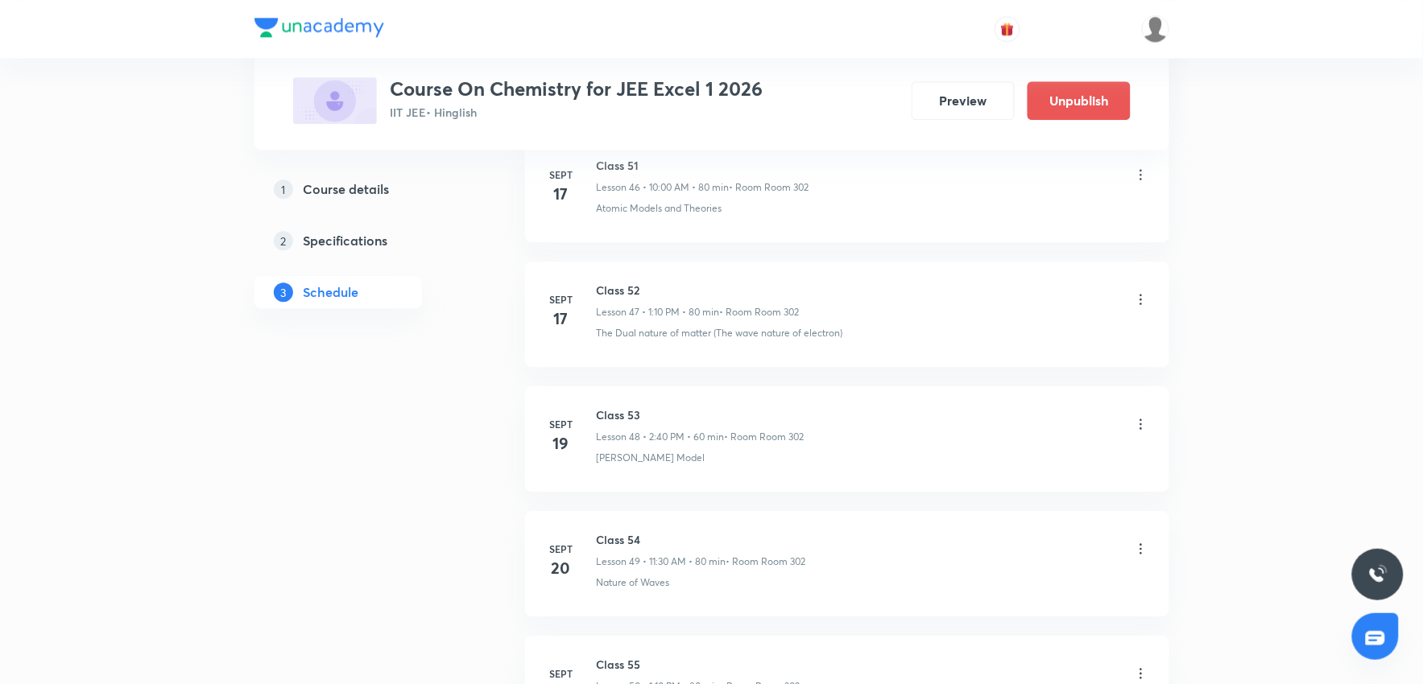
scroll to position [7832, 0]
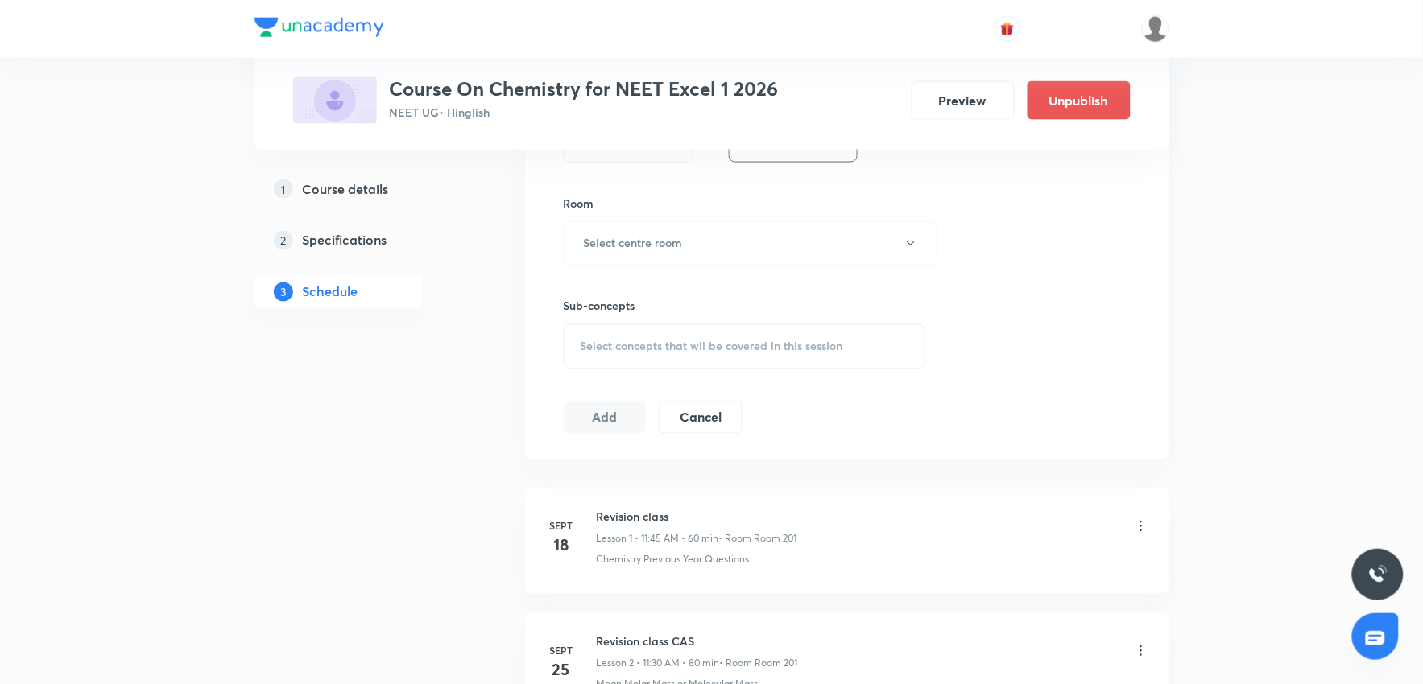
scroll to position [1356, 0]
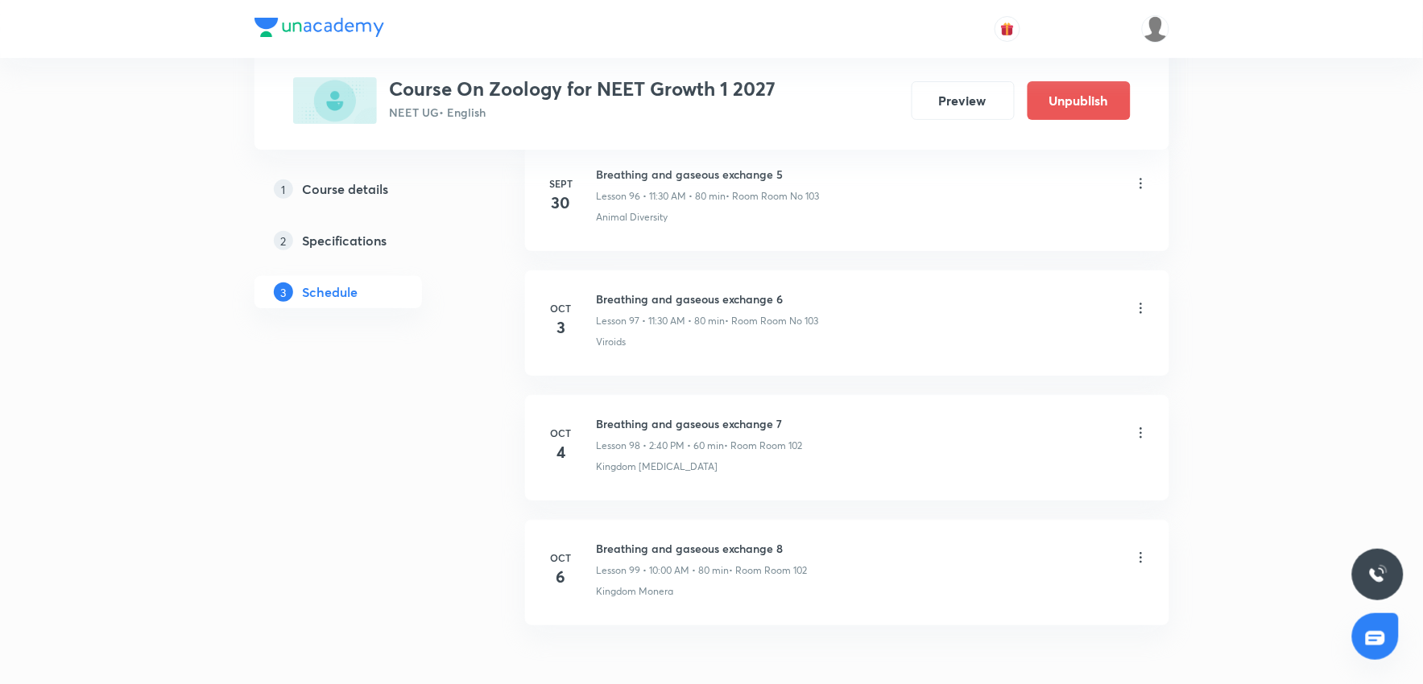
scroll to position [12978, 0]
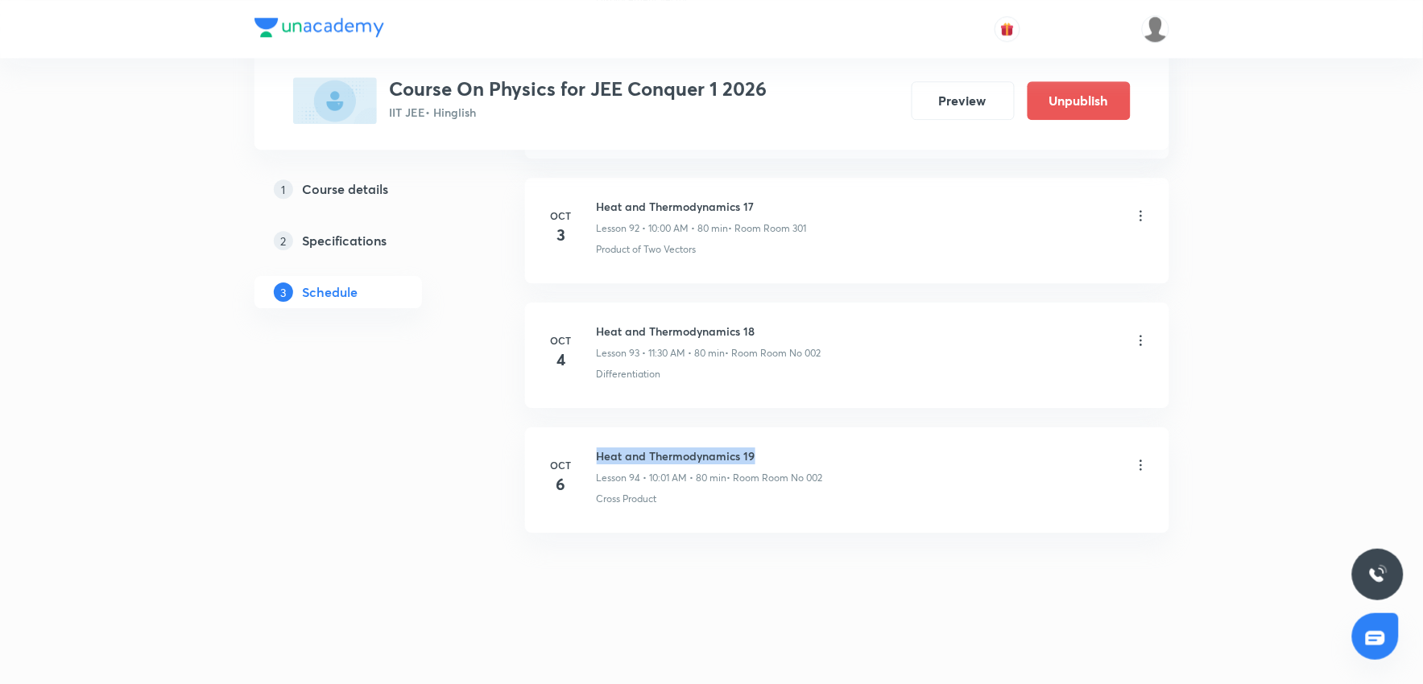
drag, startPoint x: 593, startPoint y: 451, endPoint x: 887, endPoint y: 443, distance: 294.0
click at [887, 443] on li "Oct 6 Heat and Thermodynamics 19 Lesson 94 • 10:01 AM • 80 min • Room Room No 0…" at bounding box center [847, 480] width 644 height 105
drag, startPoint x: 902, startPoint y: 511, endPoint x: 540, endPoint y: 143, distance: 515.9
click at [896, 506] on li "Oct 6 Heat and Thermodynamics 19 Lesson 94 • 10:01 AM • 80 min • Room Room No 0…" at bounding box center [847, 480] width 644 height 105
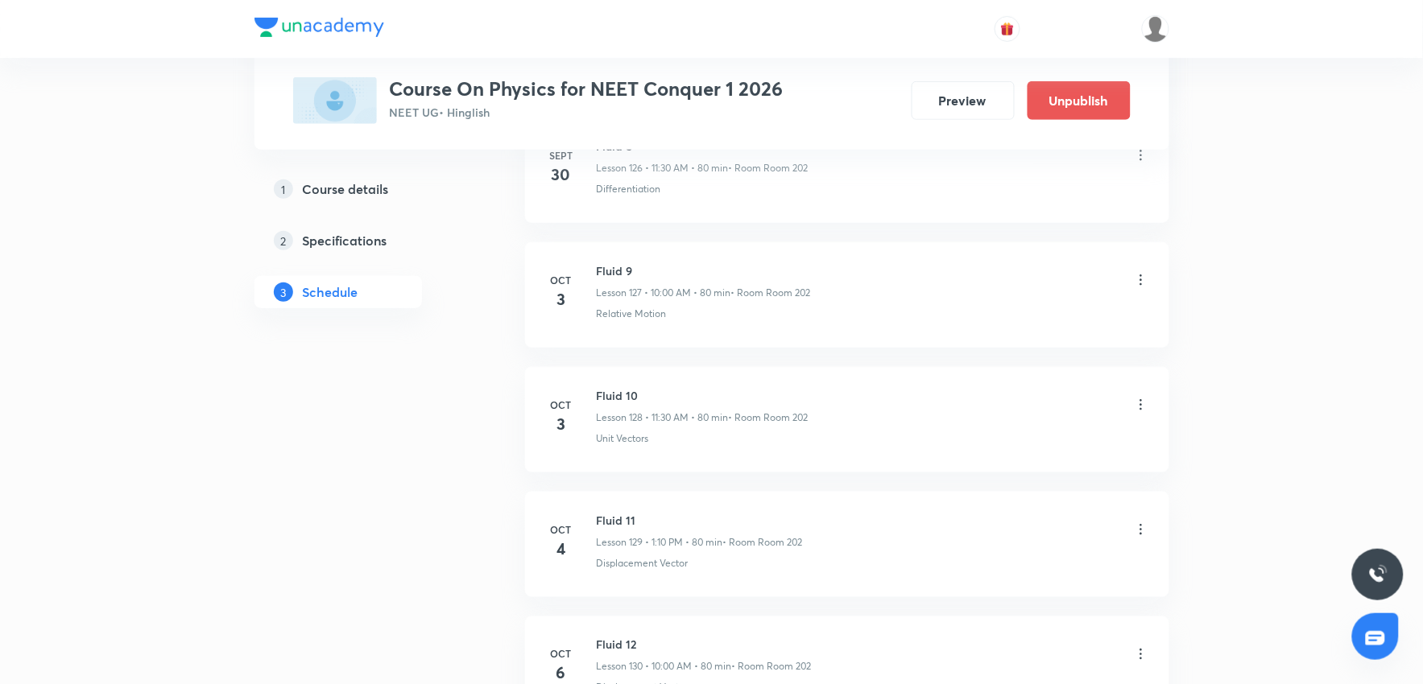
scroll to position [16954, 0]
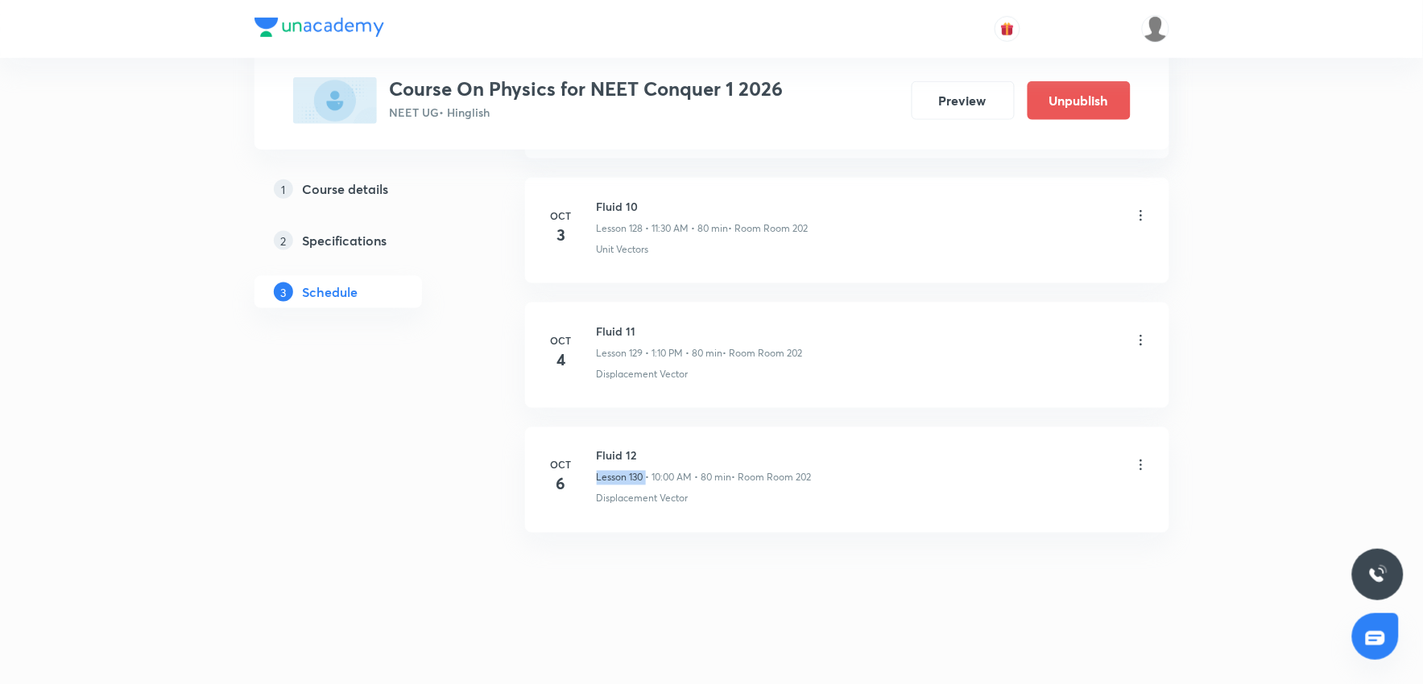
drag, startPoint x: 648, startPoint y: 483, endPoint x: 874, endPoint y: 460, distance: 226.7
click at [868, 463] on div "Fluid 12 Lesson 130 • 10:00 AM • 80 min • Room Room 202" at bounding box center [873, 467] width 552 height 38
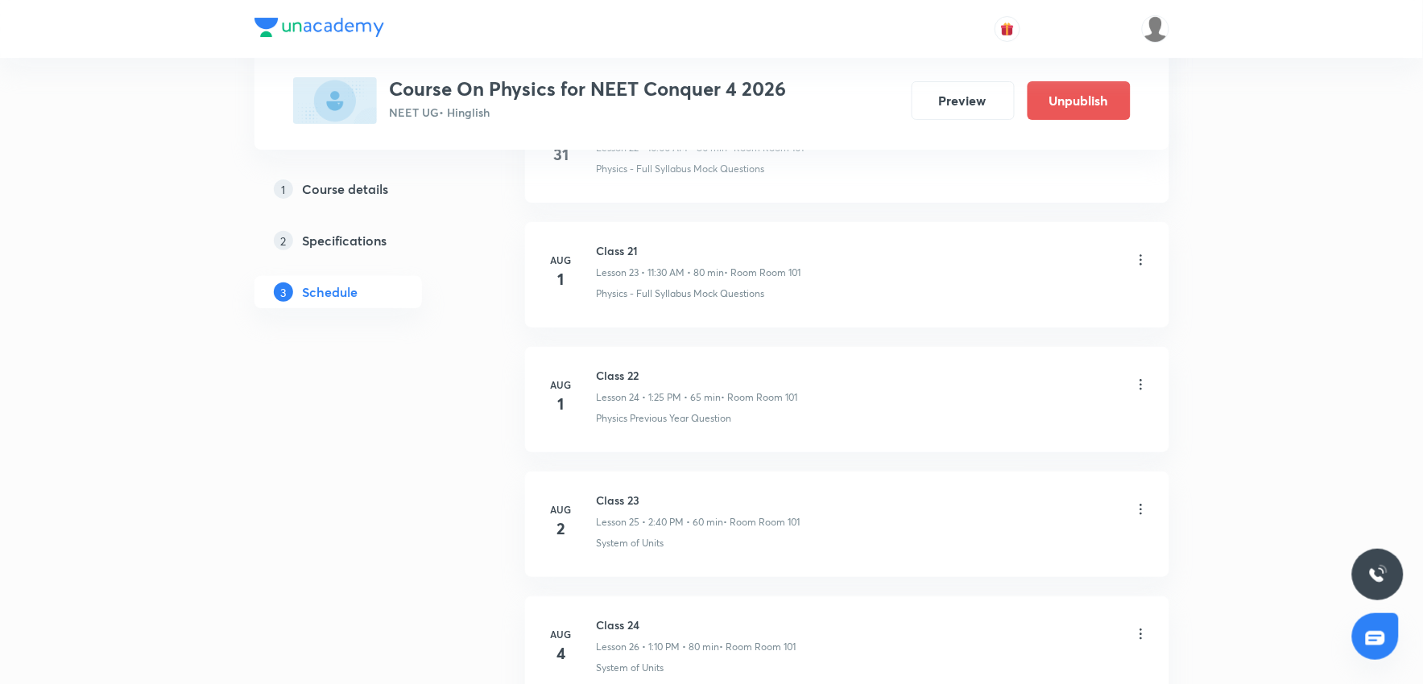
scroll to position [10103, 0]
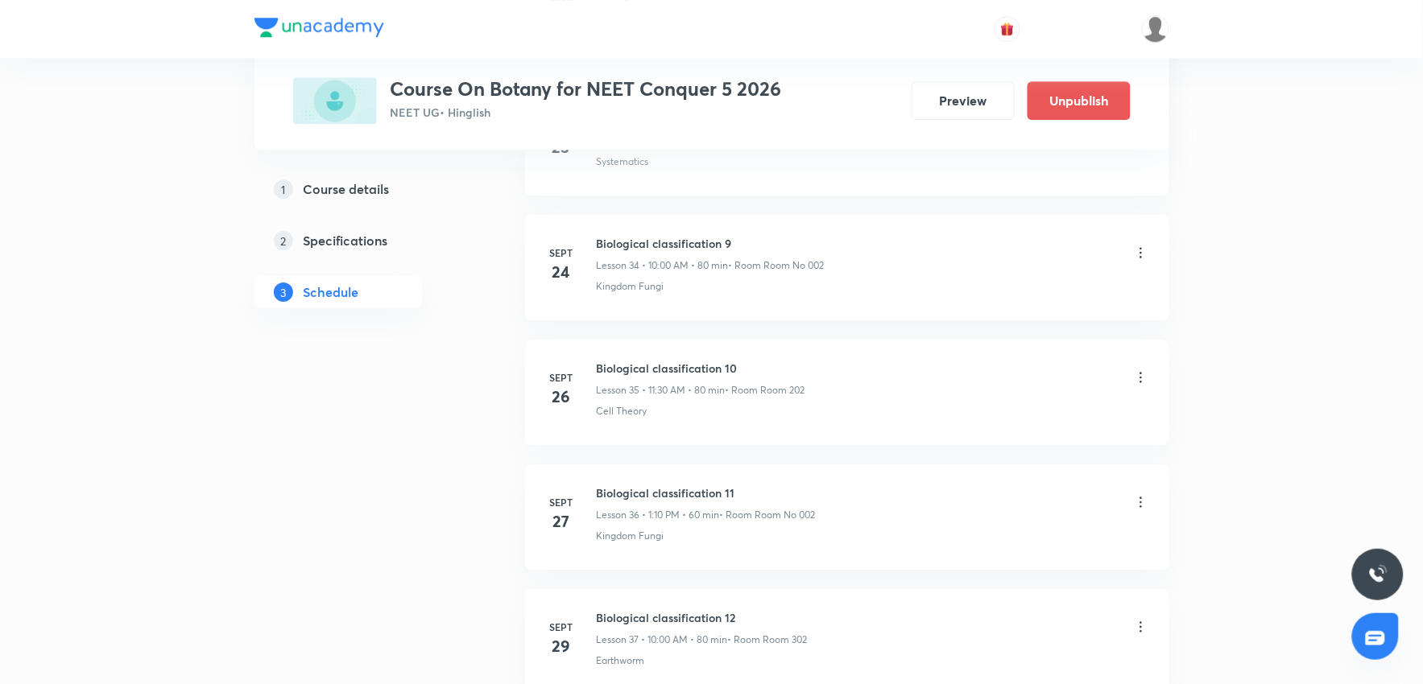
scroll to position [5605, 0]
